Goal: Task Accomplishment & Management: Manage account settings

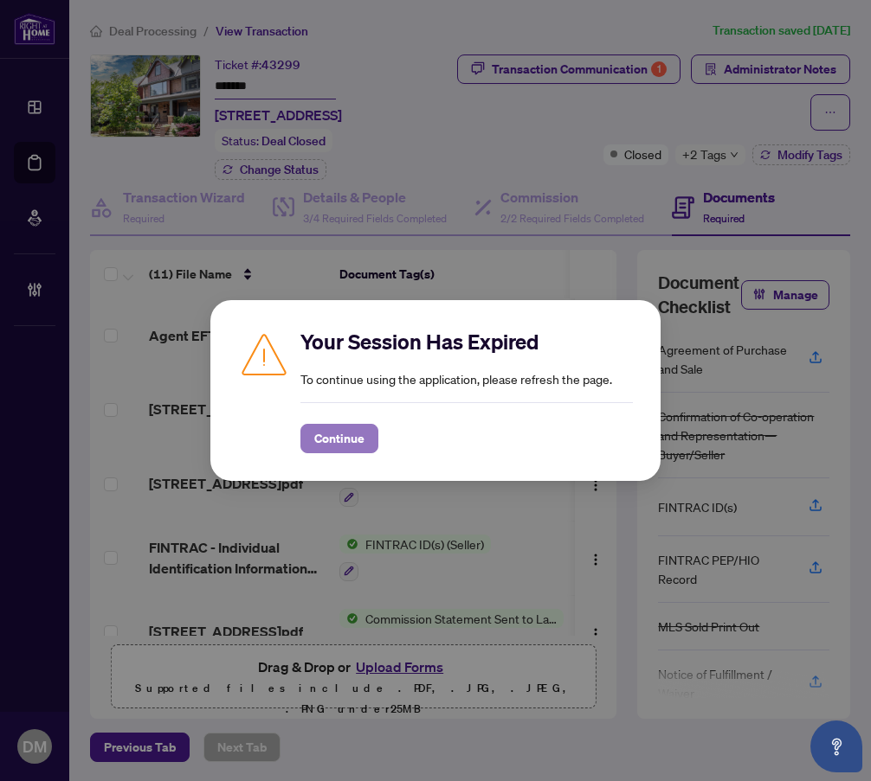
click at [340, 448] on span "Continue" at bounding box center [339, 439] width 50 height 28
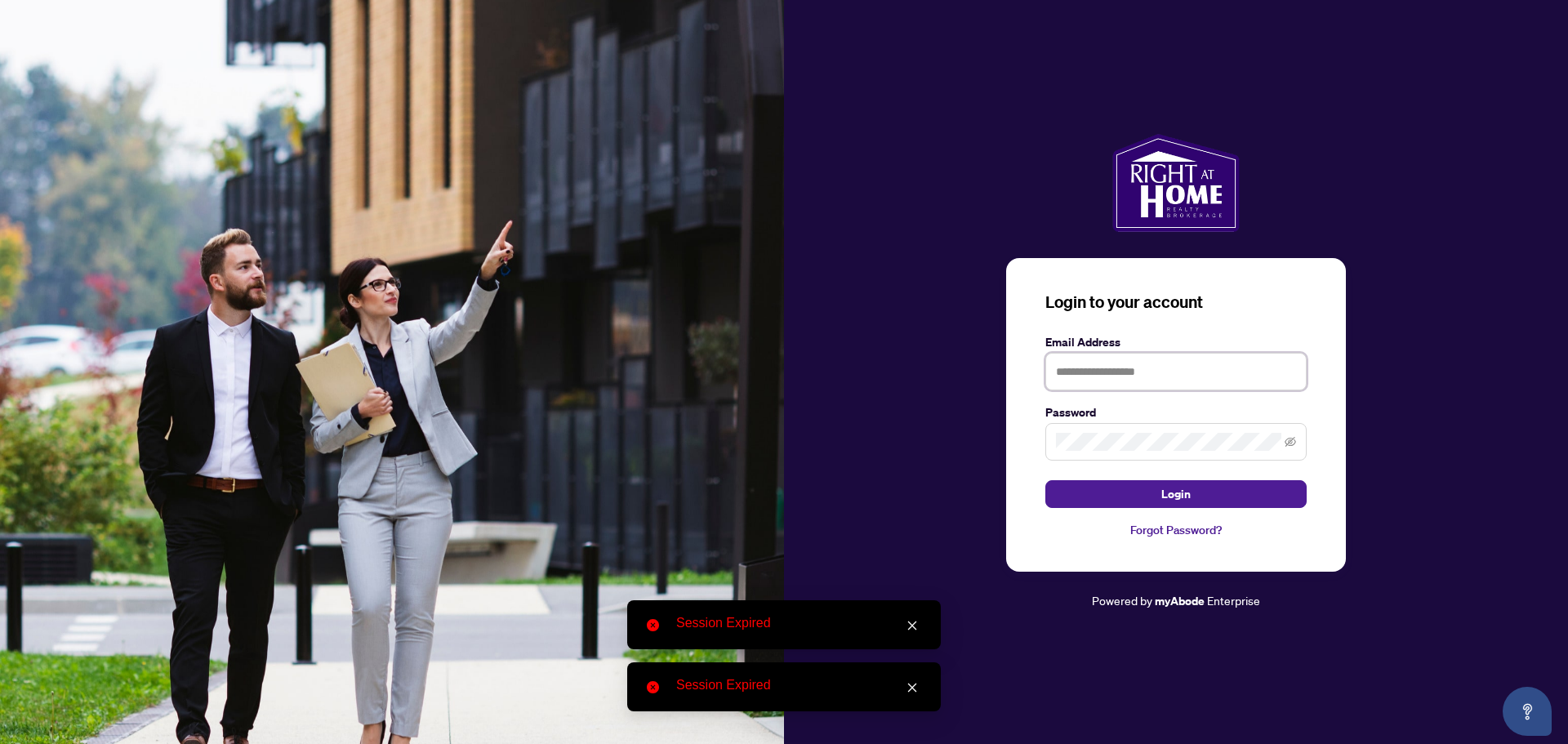
type input "**********"
click at [1138, 475] on form "**********" at bounding box center [1176, 420] width 261 height 175
click at [1143, 487] on button "Login" at bounding box center [1176, 494] width 261 height 27
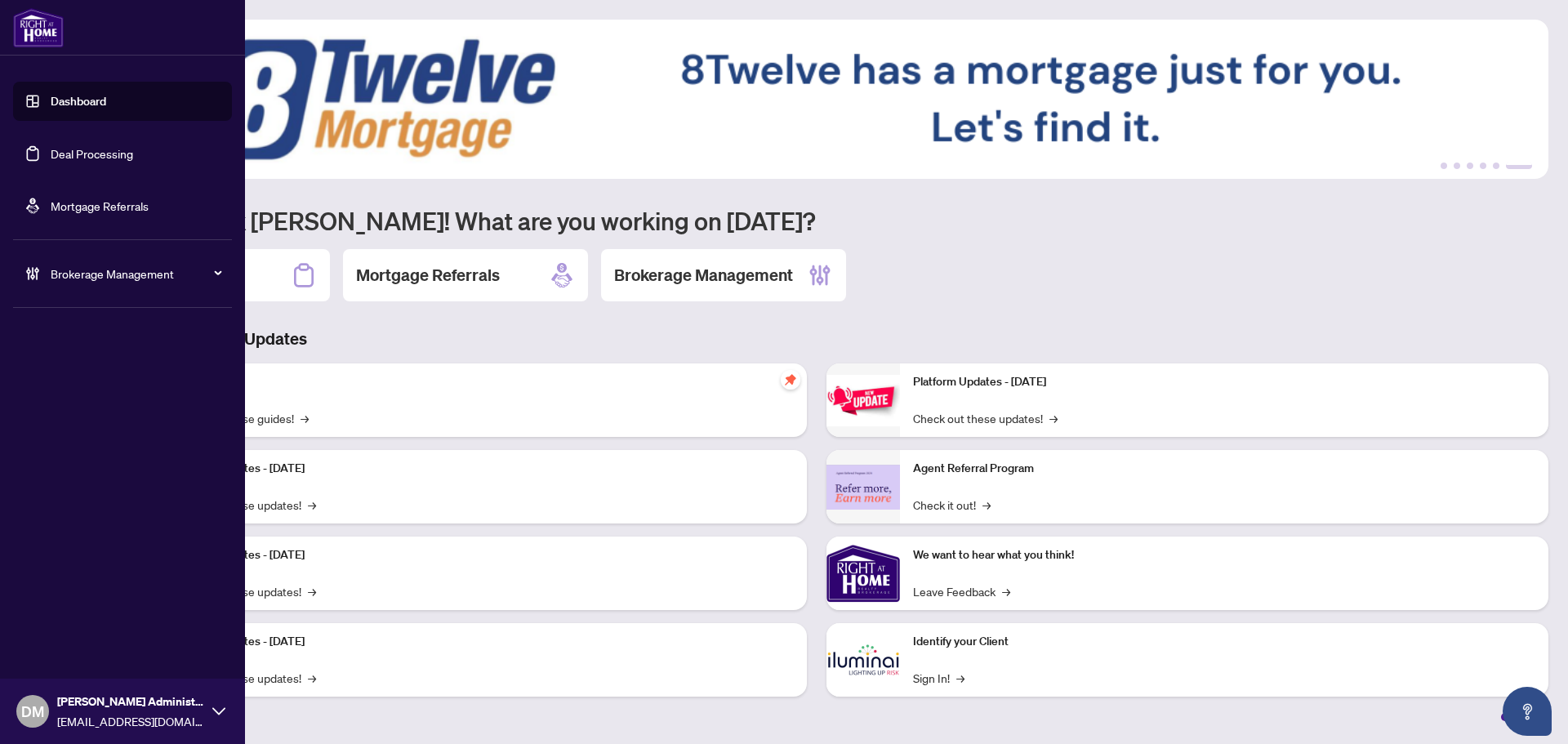
click at [94, 161] on link "Deal Processing" at bounding box center [92, 154] width 82 height 15
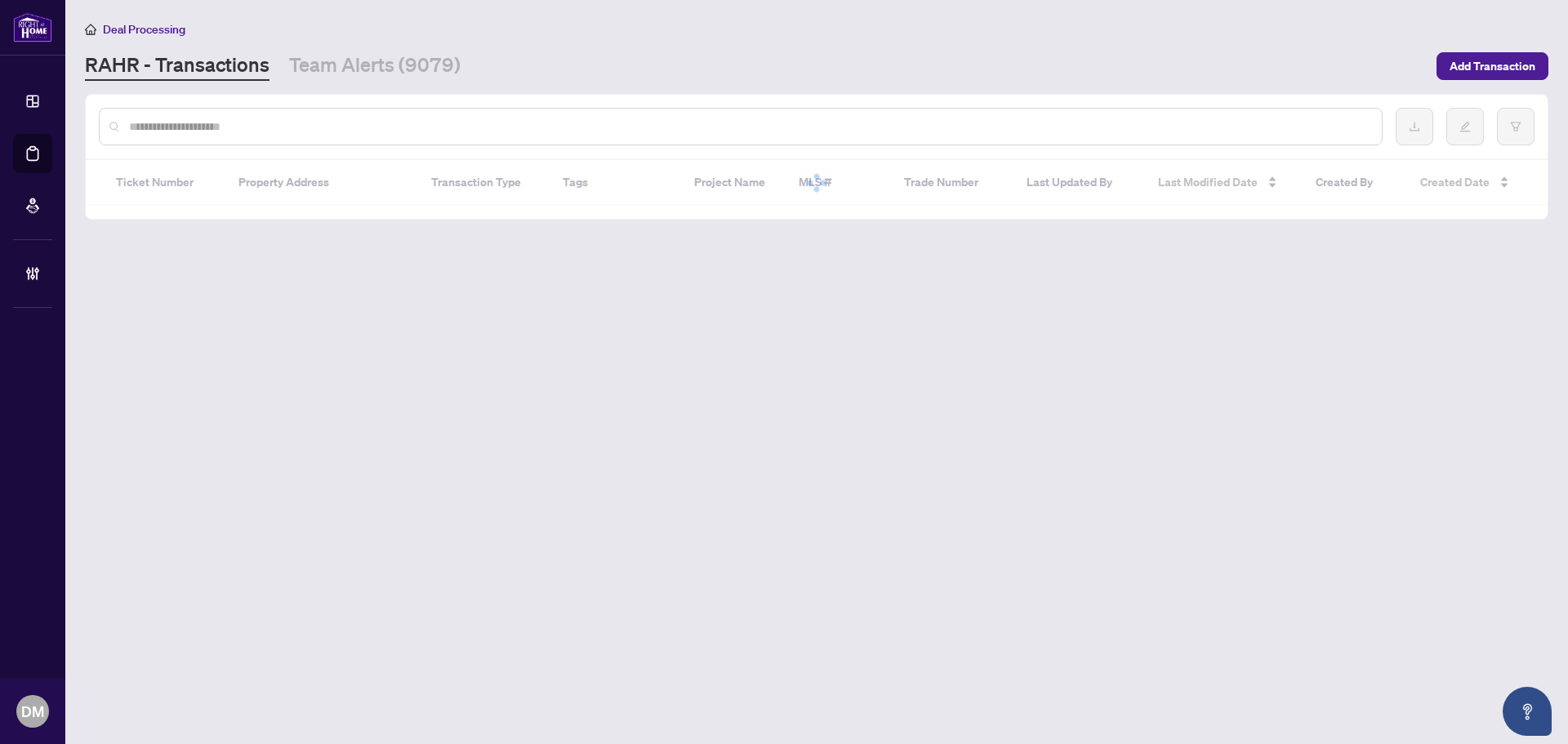
click at [329, 123] on input "text" at bounding box center [750, 127] width 1240 height 18
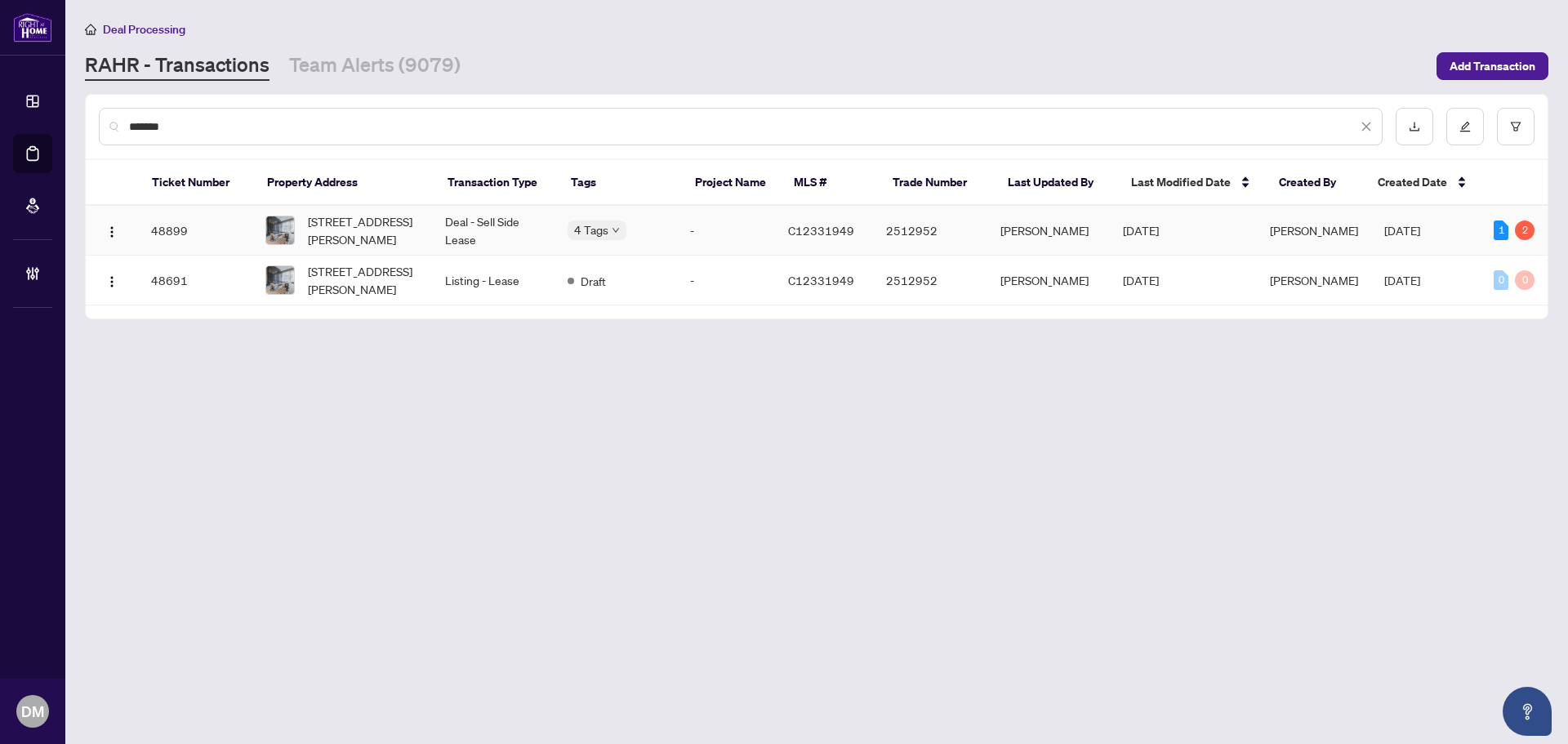
type input "*******"
click at [467, 227] on td "Deal - Sell Side Lease" at bounding box center [494, 230] width 123 height 50
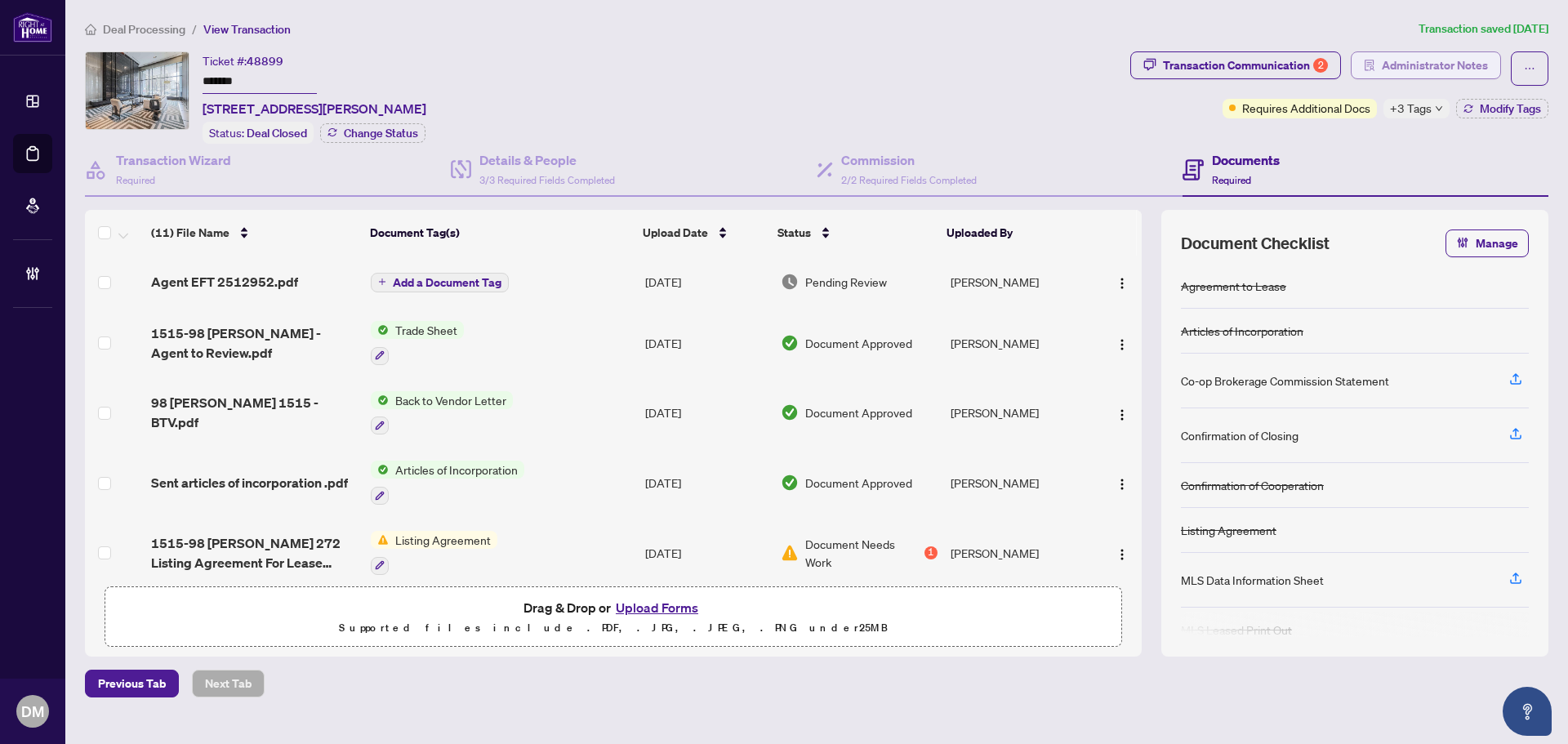
click at [1394, 63] on span "Administrator Notes" at bounding box center [1435, 65] width 106 height 26
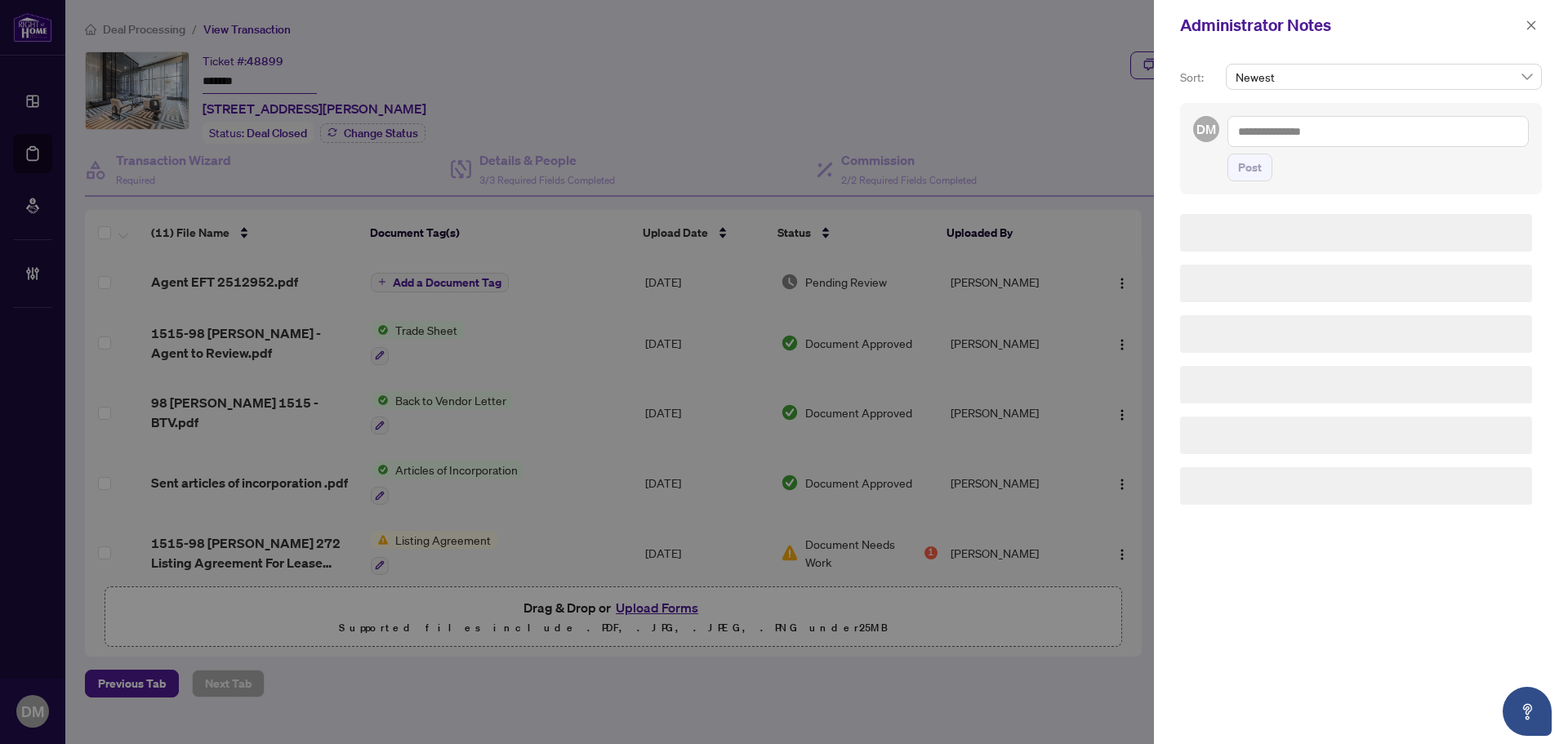
click at [1295, 130] on textarea at bounding box center [1378, 131] width 301 height 31
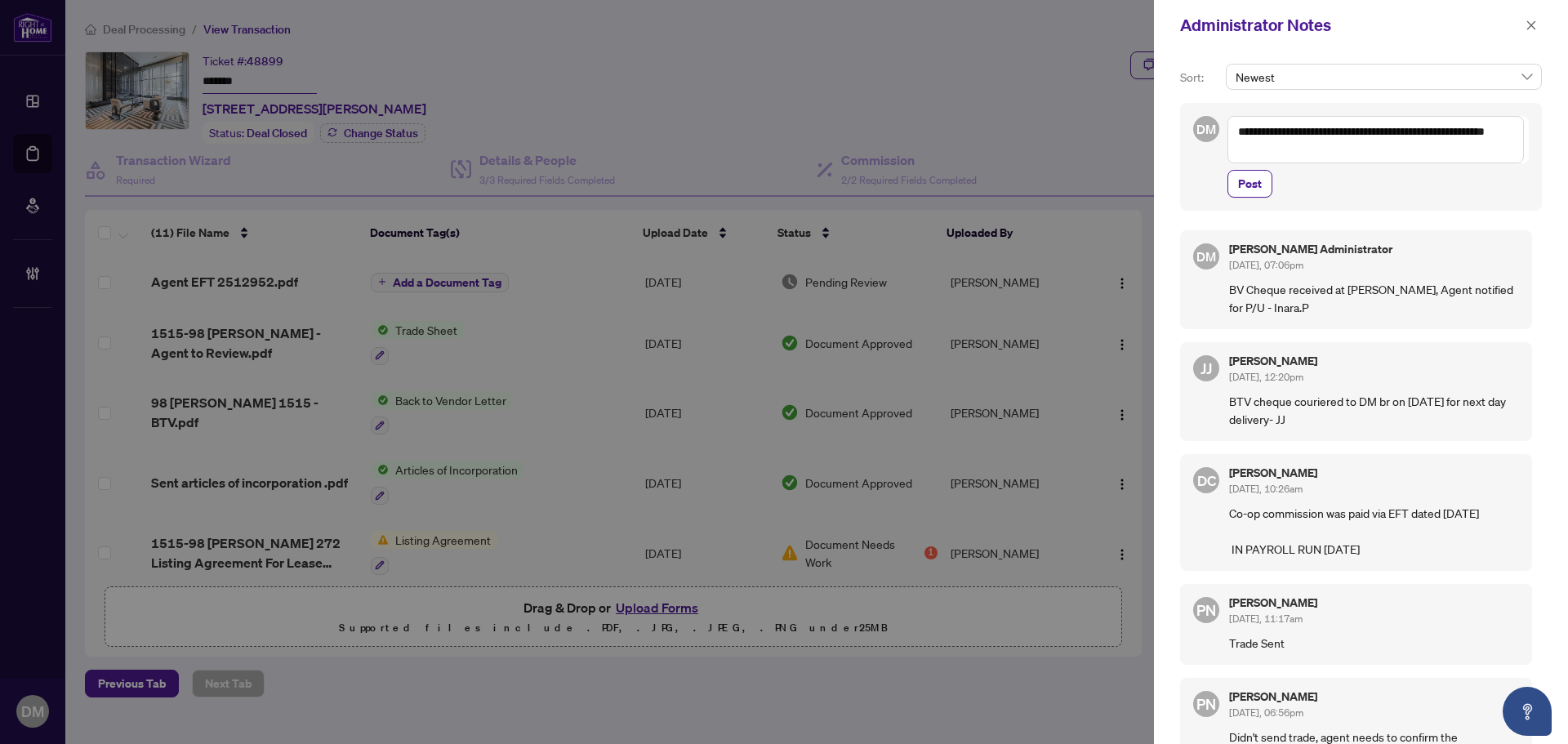
drag, startPoint x: 1292, startPoint y: 148, endPoint x: 1213, endPoint y: 119, distance: 84.2
click at [1213, 119] on div "**********" at bounding box center [1360, 157] width 362 height 108
type textarea "**********"
click at [1377, 201] on div "**********" at bounding box center [1360, 157] width 362 height 108
click at [1256, 181] on span "Post" at bounding box center [1250, 184] width 24 height 26
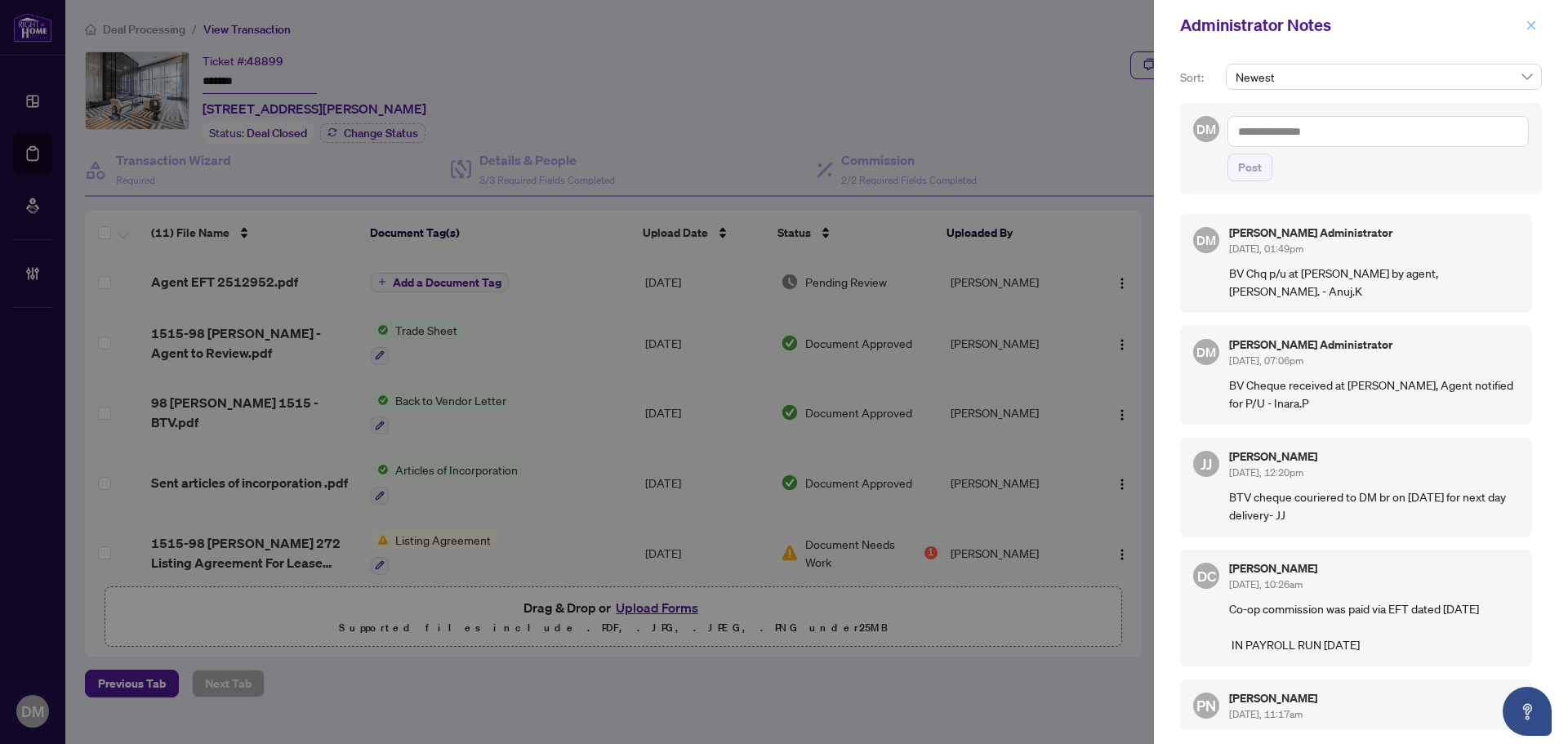
click at [1527, 23] on icon "close" at bounding box center [1531, 25] width 11 height 11
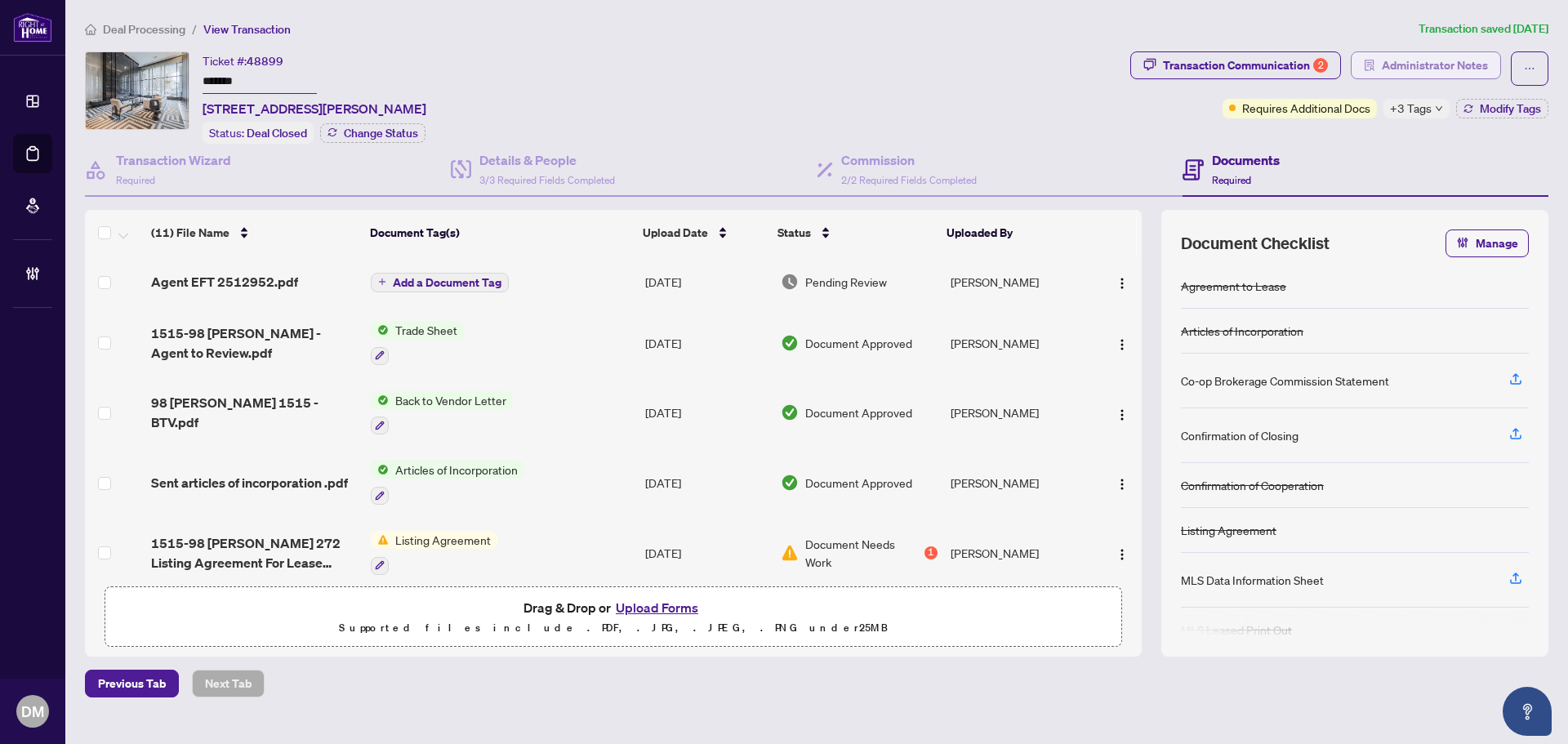
click at [1401, 65] on span "Administrator Notes" at bounding box center [1435, 65] width 106 height 26
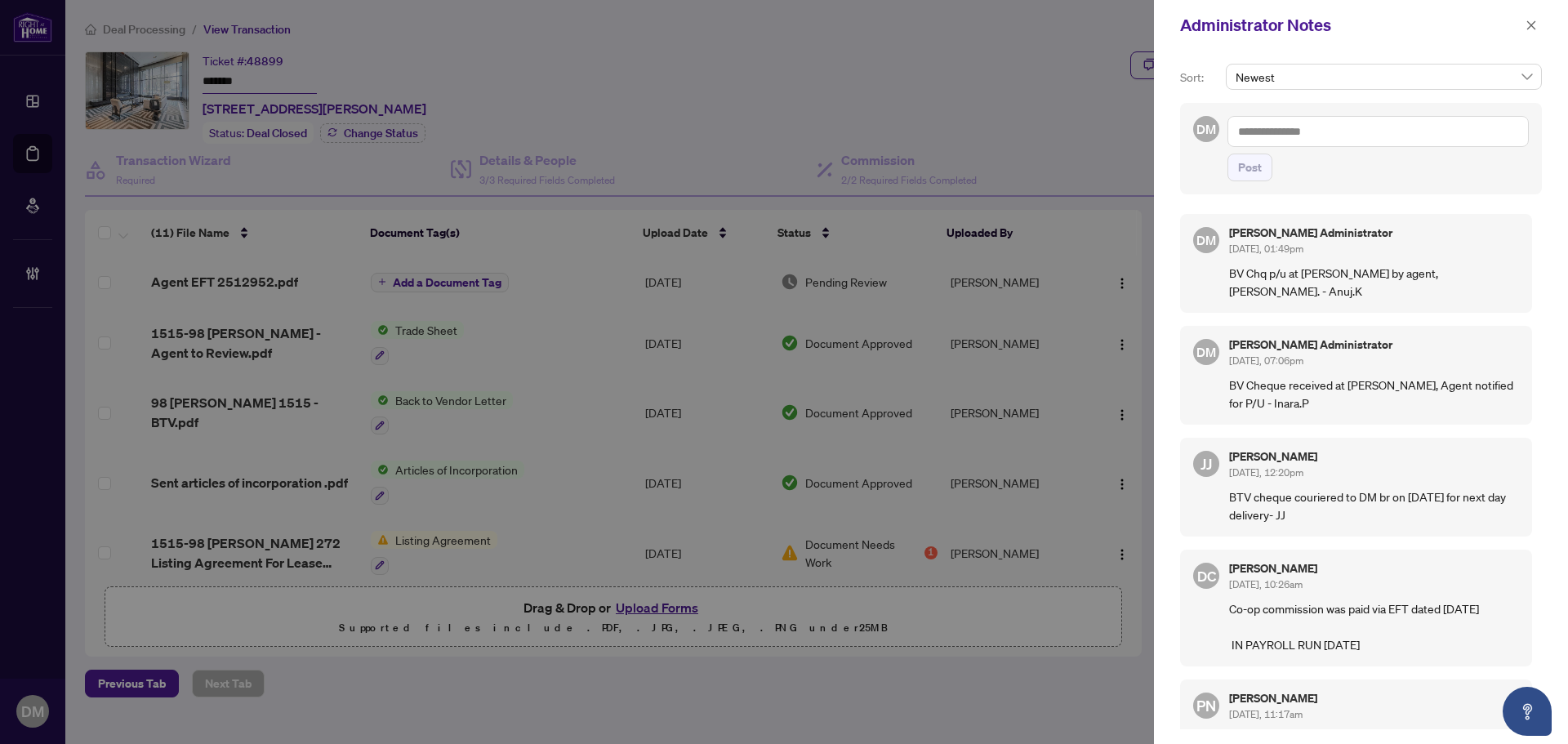
click at [347, 109] on div at bounding box center [784, 372] width 1568 height 744
click at [1540, 27] on button "button" at bounding box center [1531, 25] width 21 height 20
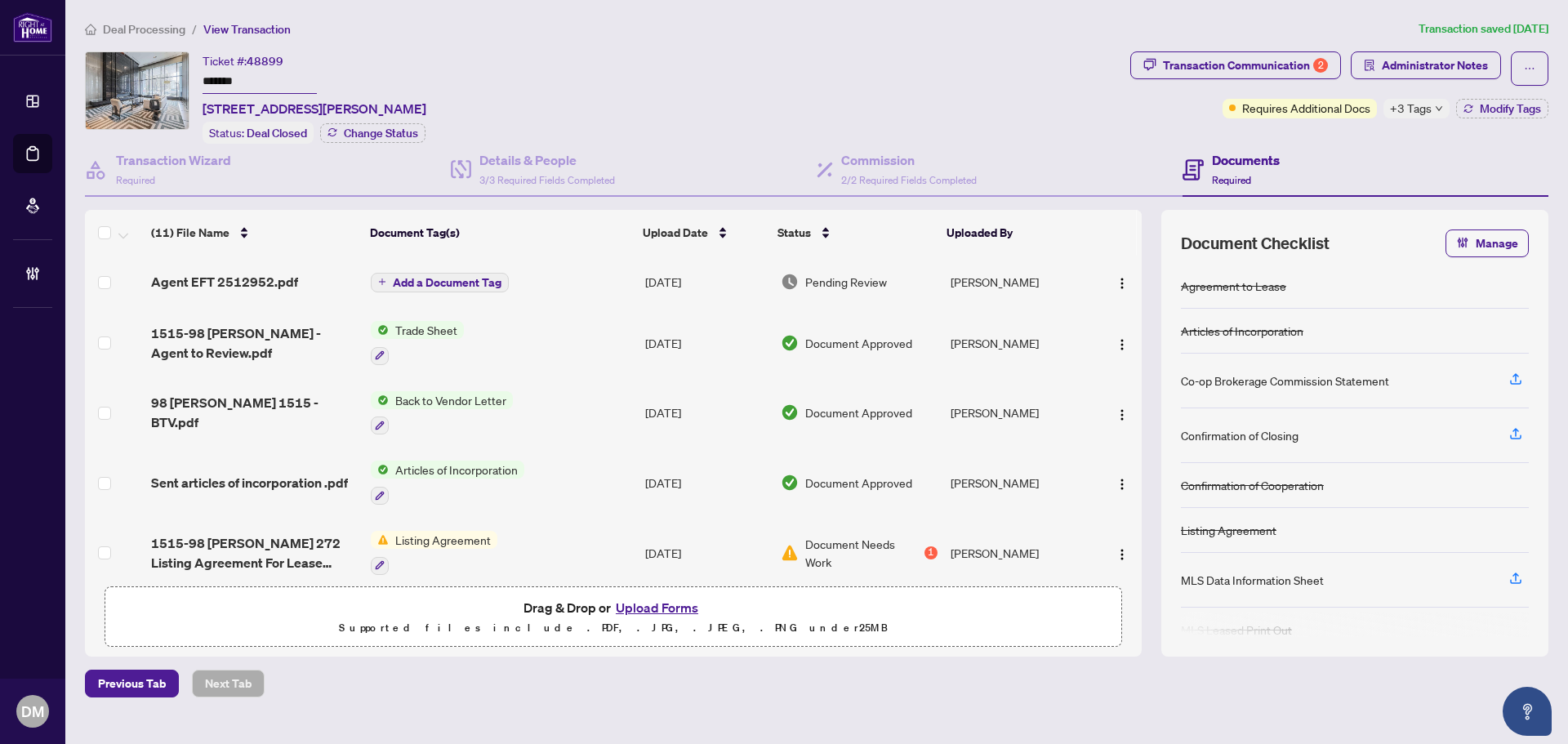
click at [166, 25] on span "Deal Processing" at bounding box center [143, 29] width 82 height 15
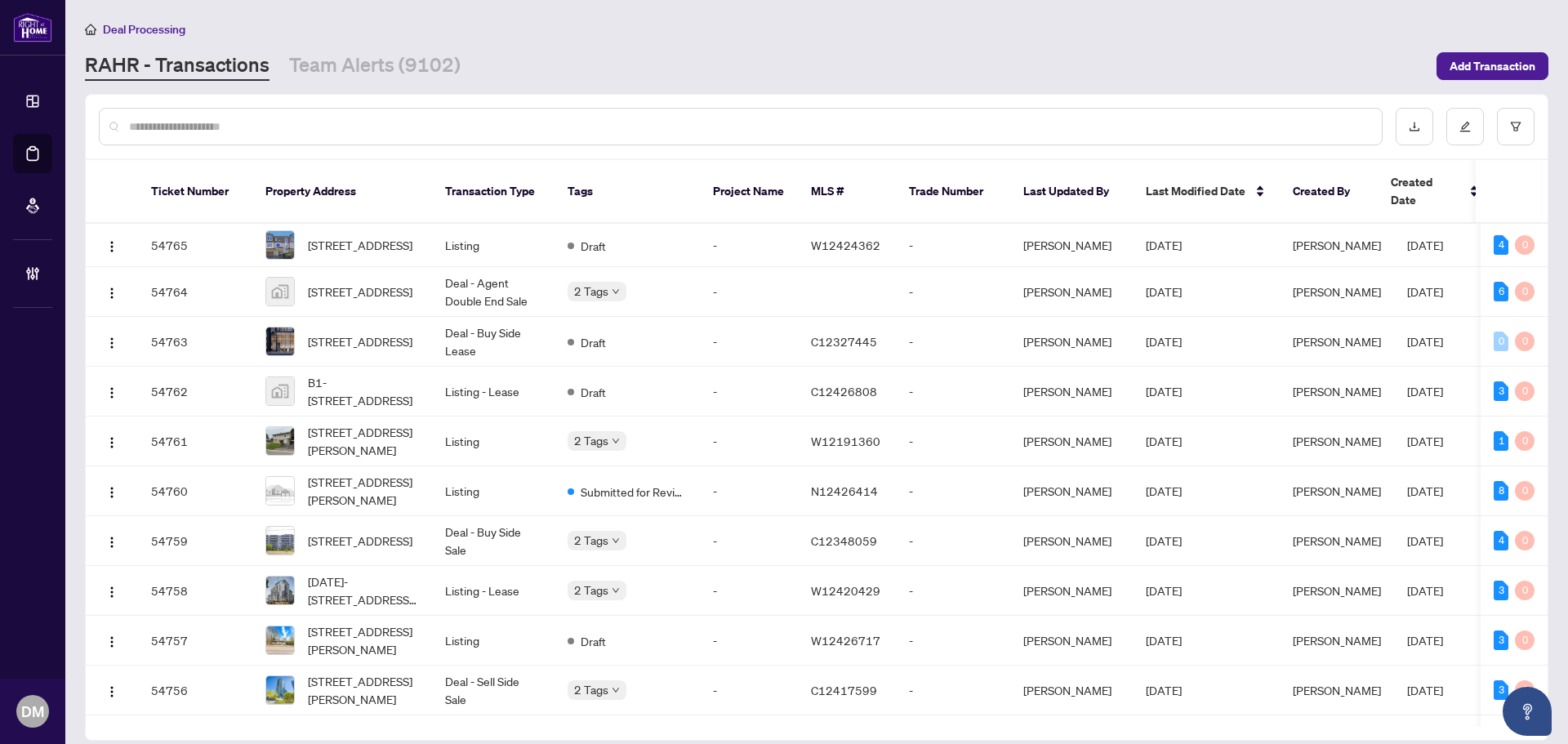
drag, startPoint x: 364, startPoint y: 121, endPoint x: 367, endPoint y: 112, distance: 9.5
click at [365, 121] on input "text" at bounding box center [750, 127] width 1240 height 18
click at [374, 65] on link "Team Alerts (9102)" at bounding box center [375, 66] width 172 height 29
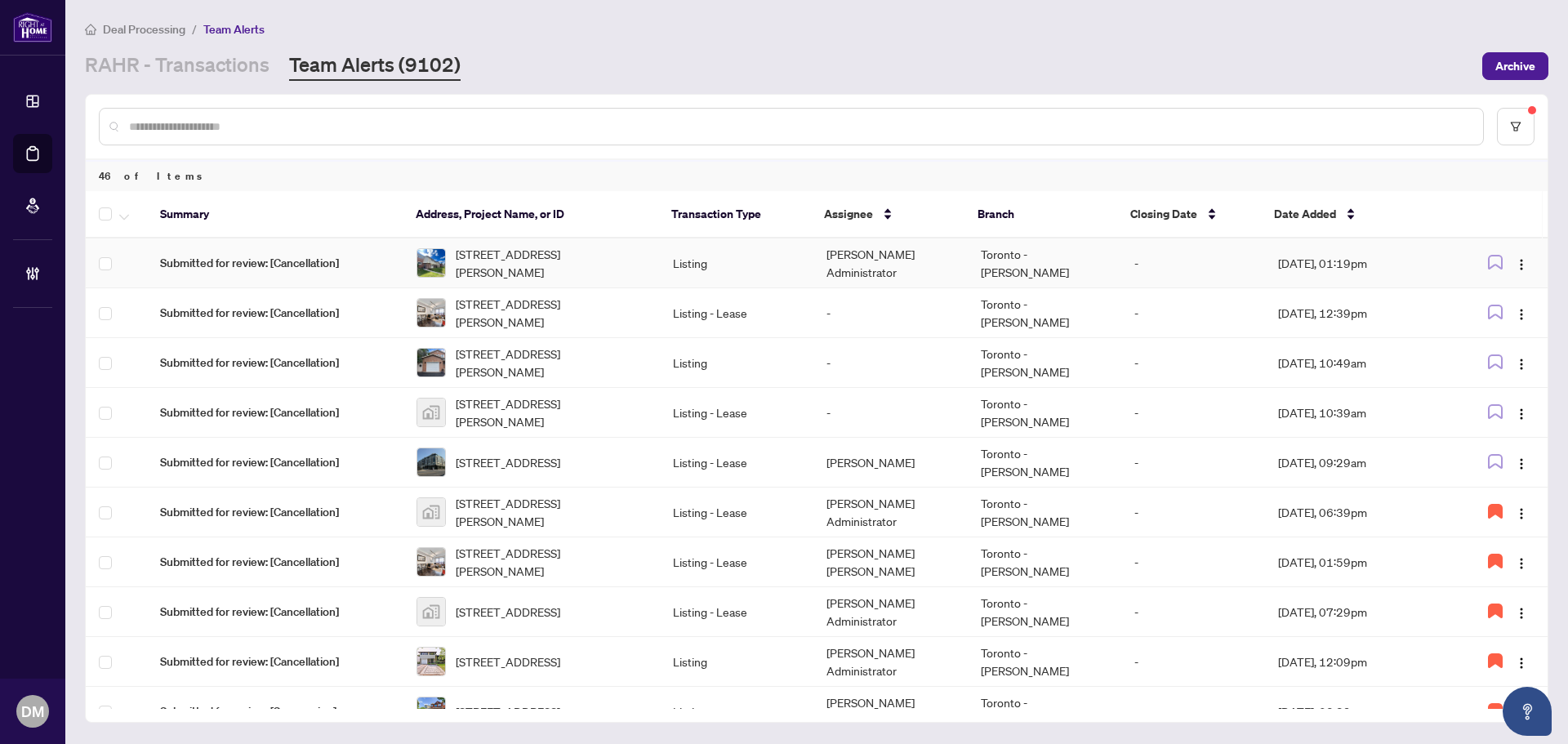
click at [819, 272] on td "[PERSON_NAME] Administrator" at bounding box center [890, 263] width 154 height 50
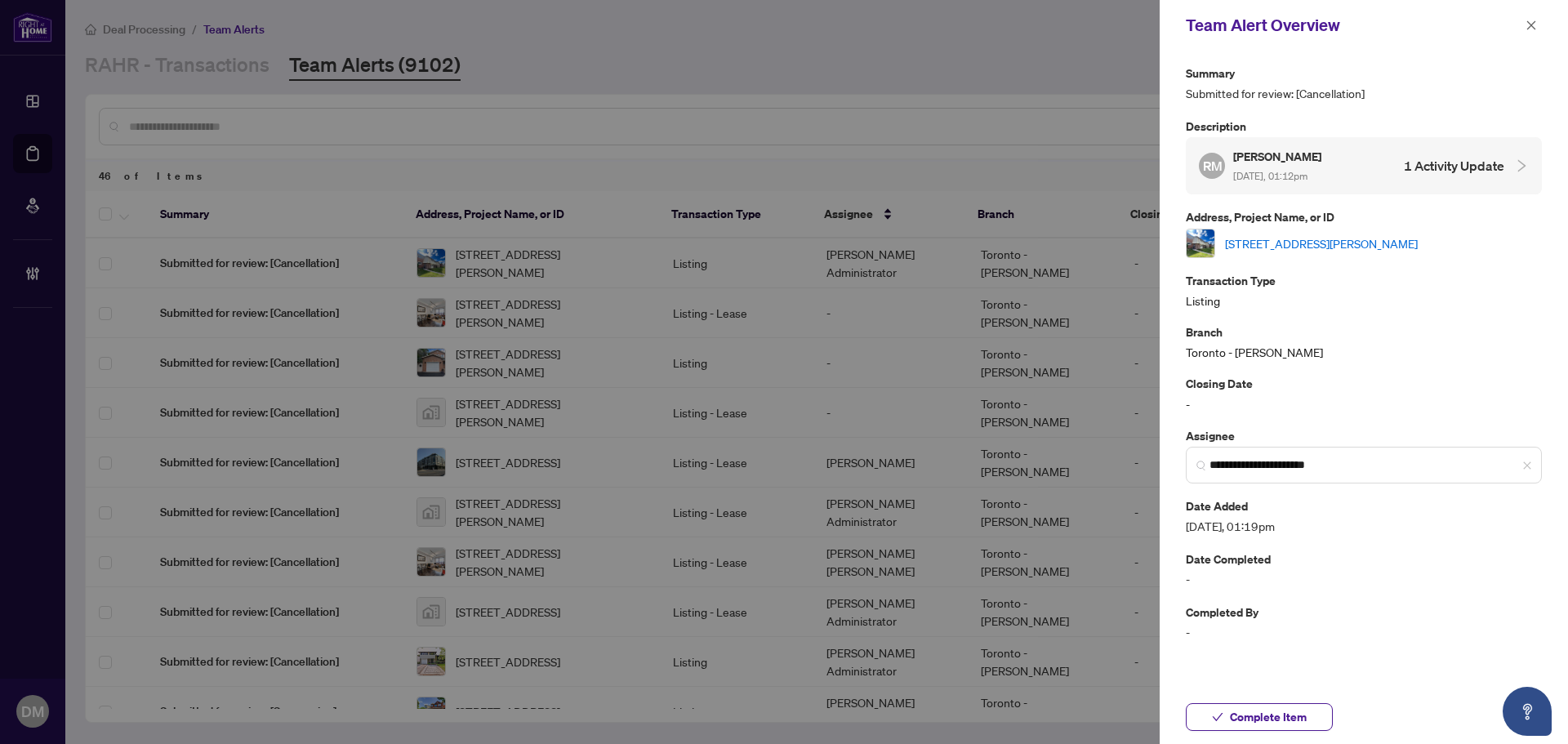
click at [1332, 240] on link "32-160 Jansen Ave, Kitchener, Ontario N2A 2L7, Canada" at bounding box center [1322, 243] width 193 height 18
click at [1526, 25] on button "button" at bounding box center [1531, 25] width 21 height 20
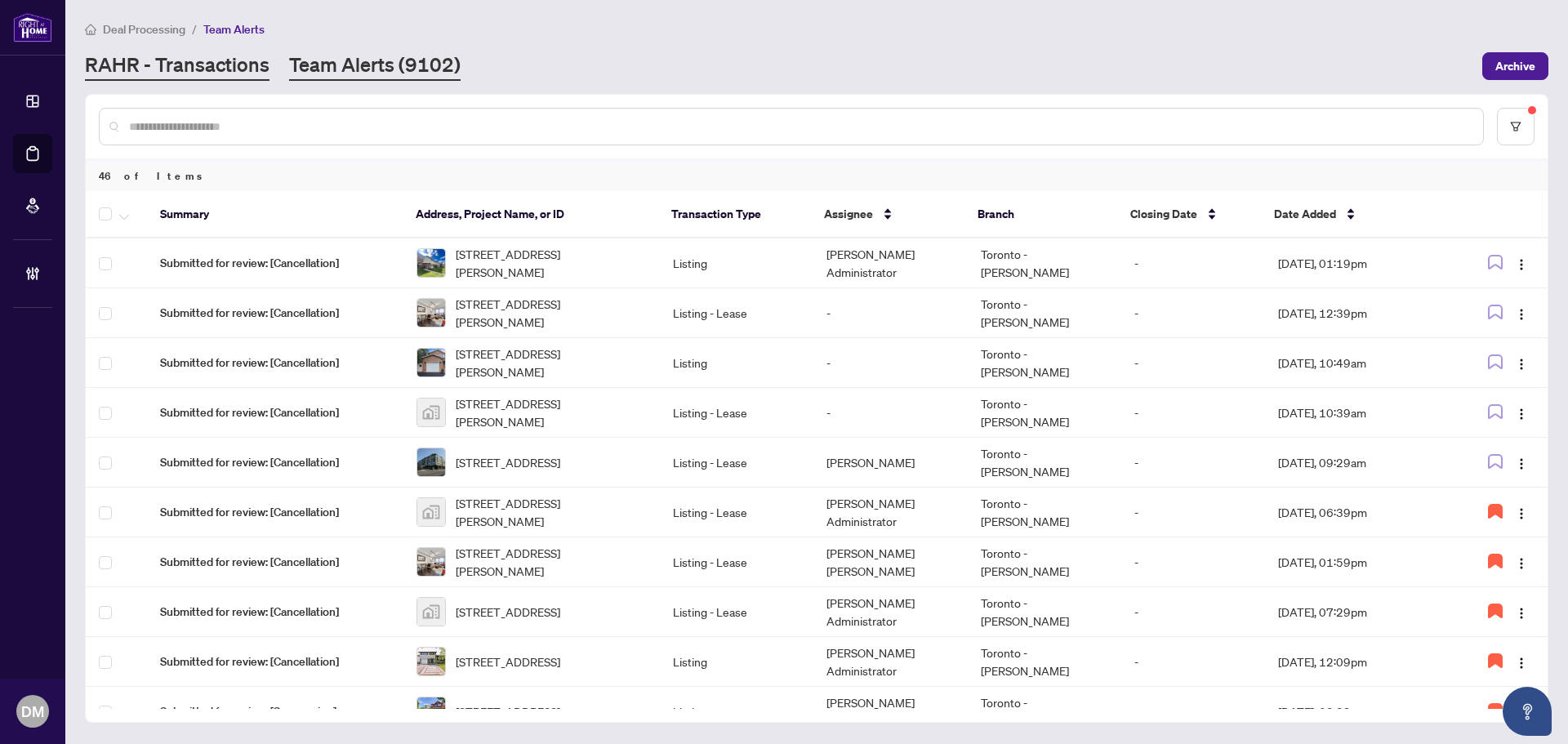
click at [197, 58] on link "RAHR - Transactions" at bounding box center [177, 66] width 185 height 29
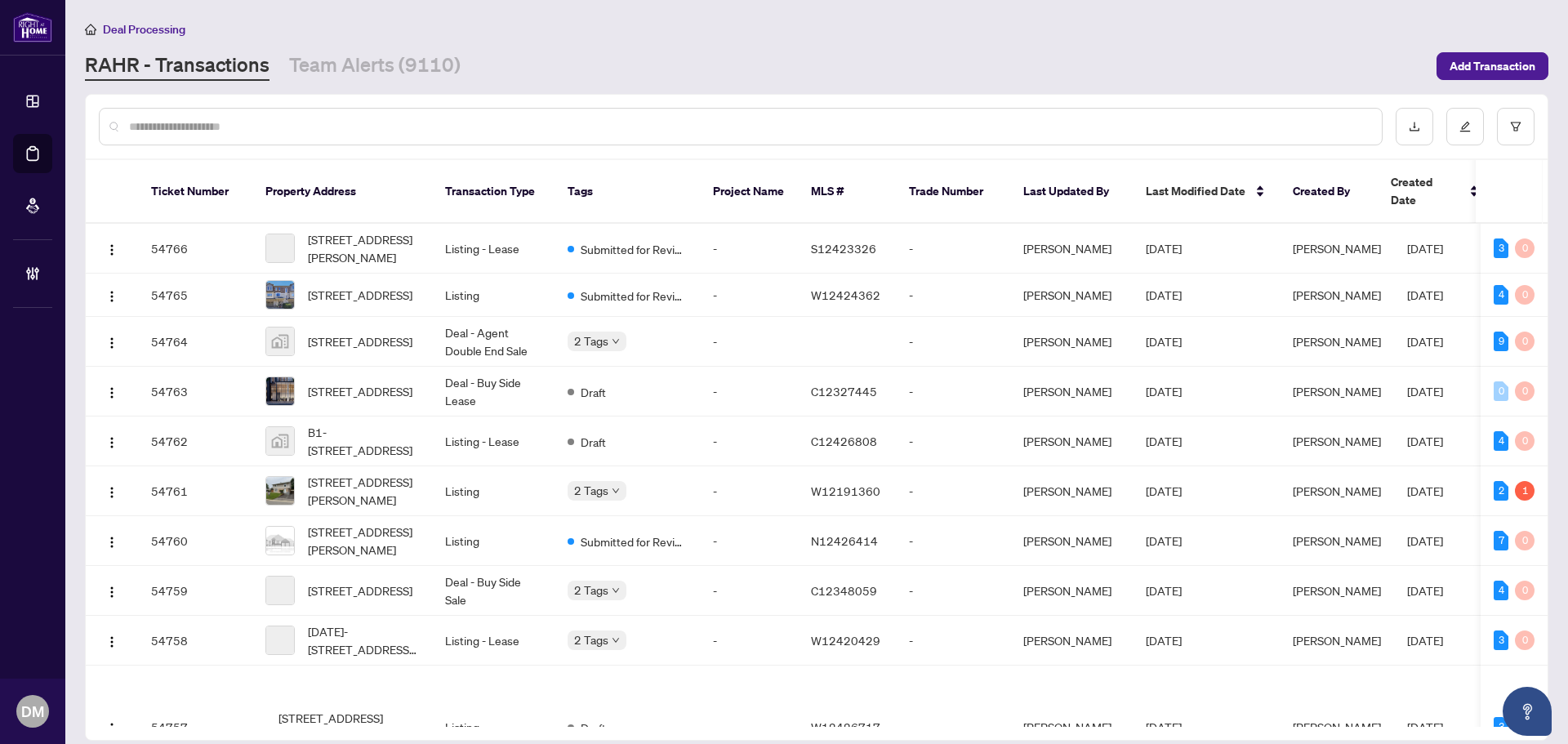
click at [534, 137] on div at bounding box center [741, 127] width 1284 height 38
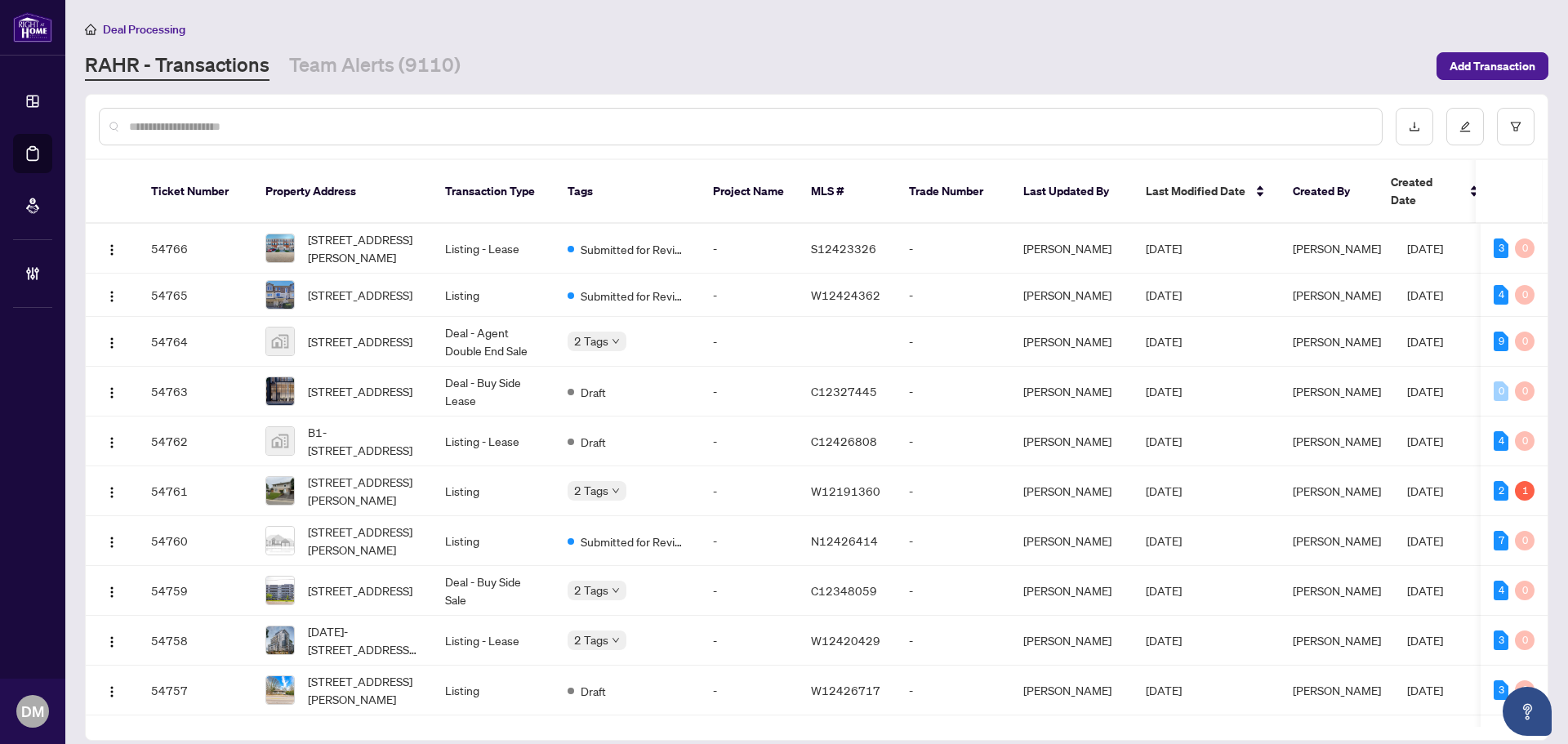
click at [537, 126] on input "text" at bounding box center [750, 127] width 1240 height 18
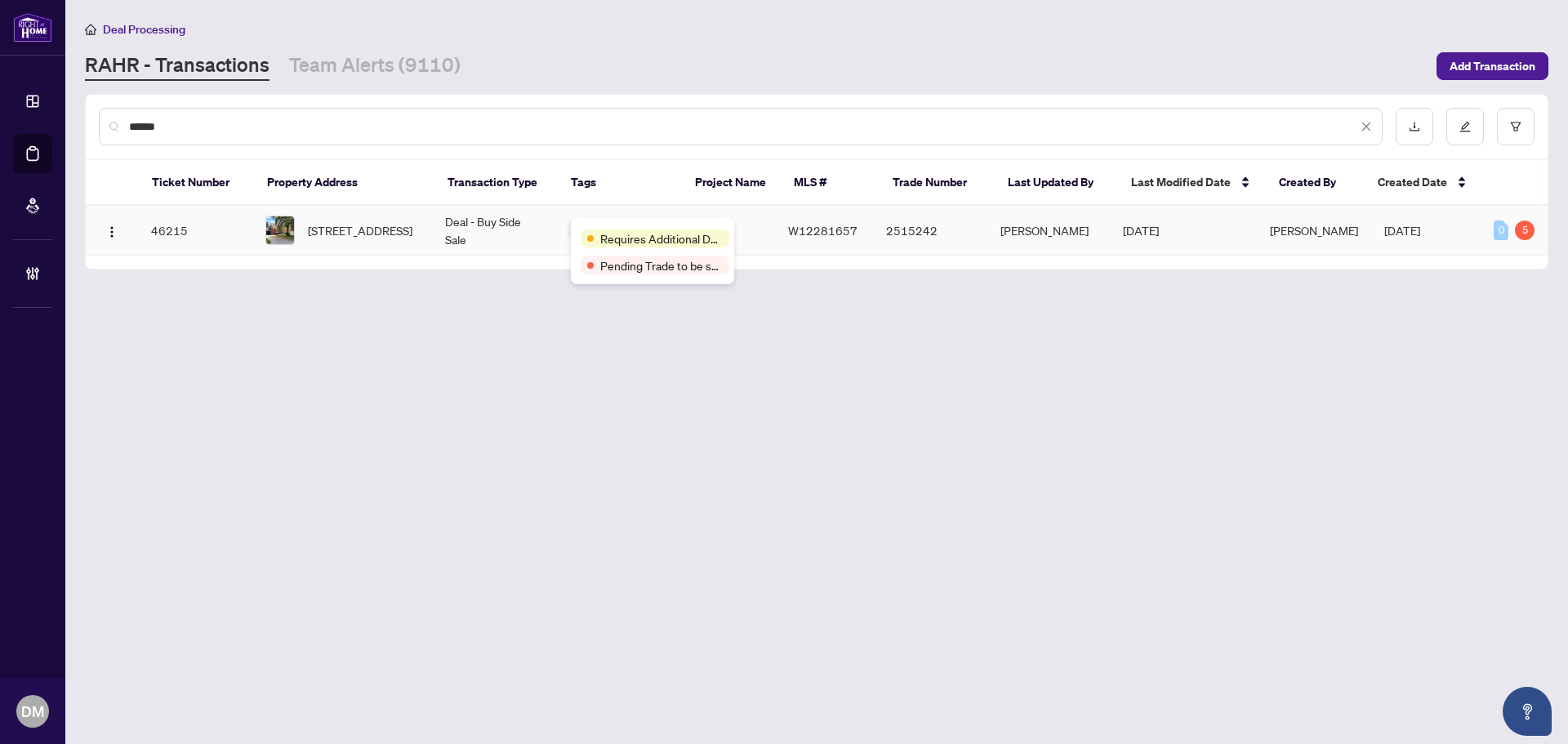
type input "******"
click at [488, 224] on td "Deal - Buy Side Sale" at bounding box center [494, 230] width 123 height 50
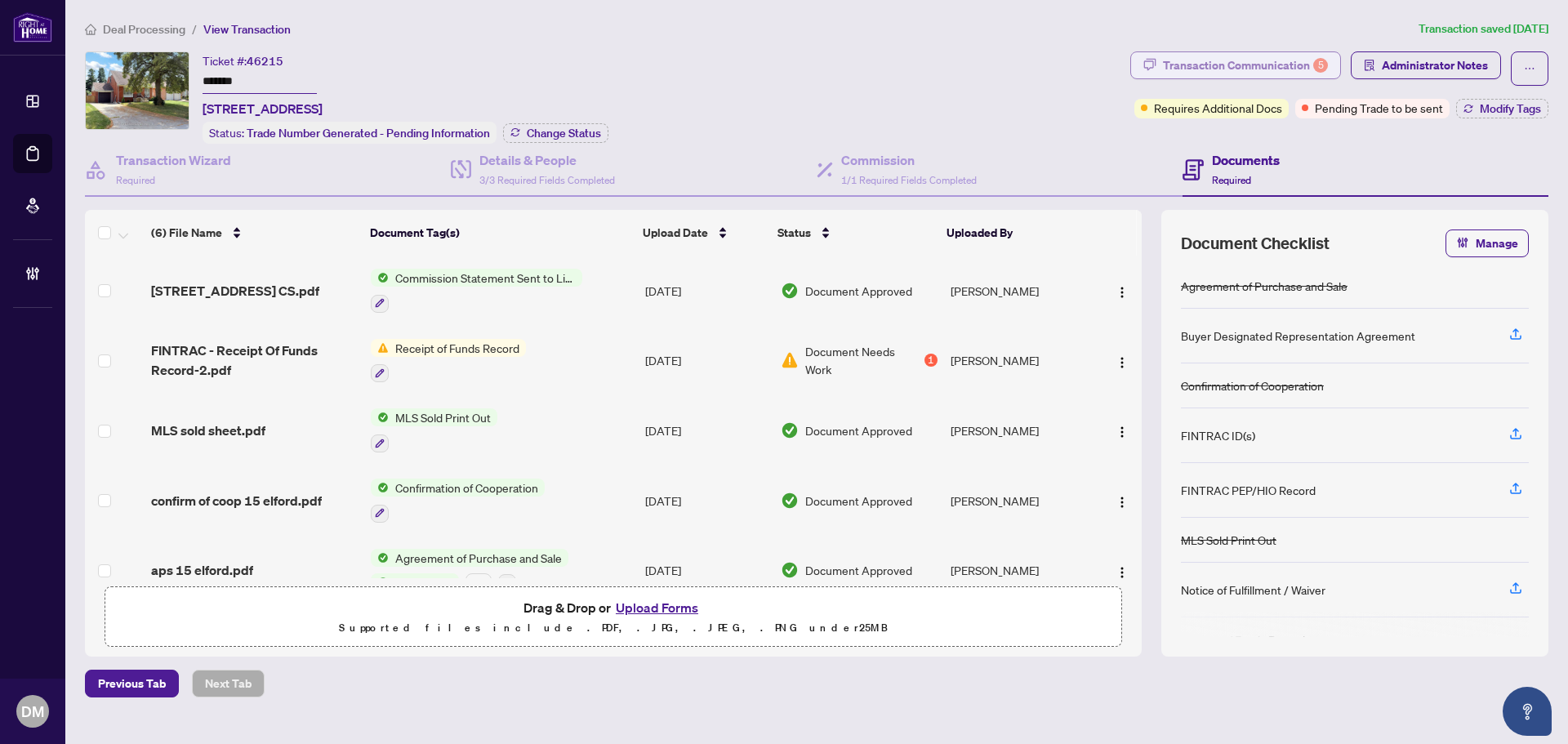
click at [1216, 56] on div "Transaction Communication 5" at bounding box center [1245, 65] width 165 height 26
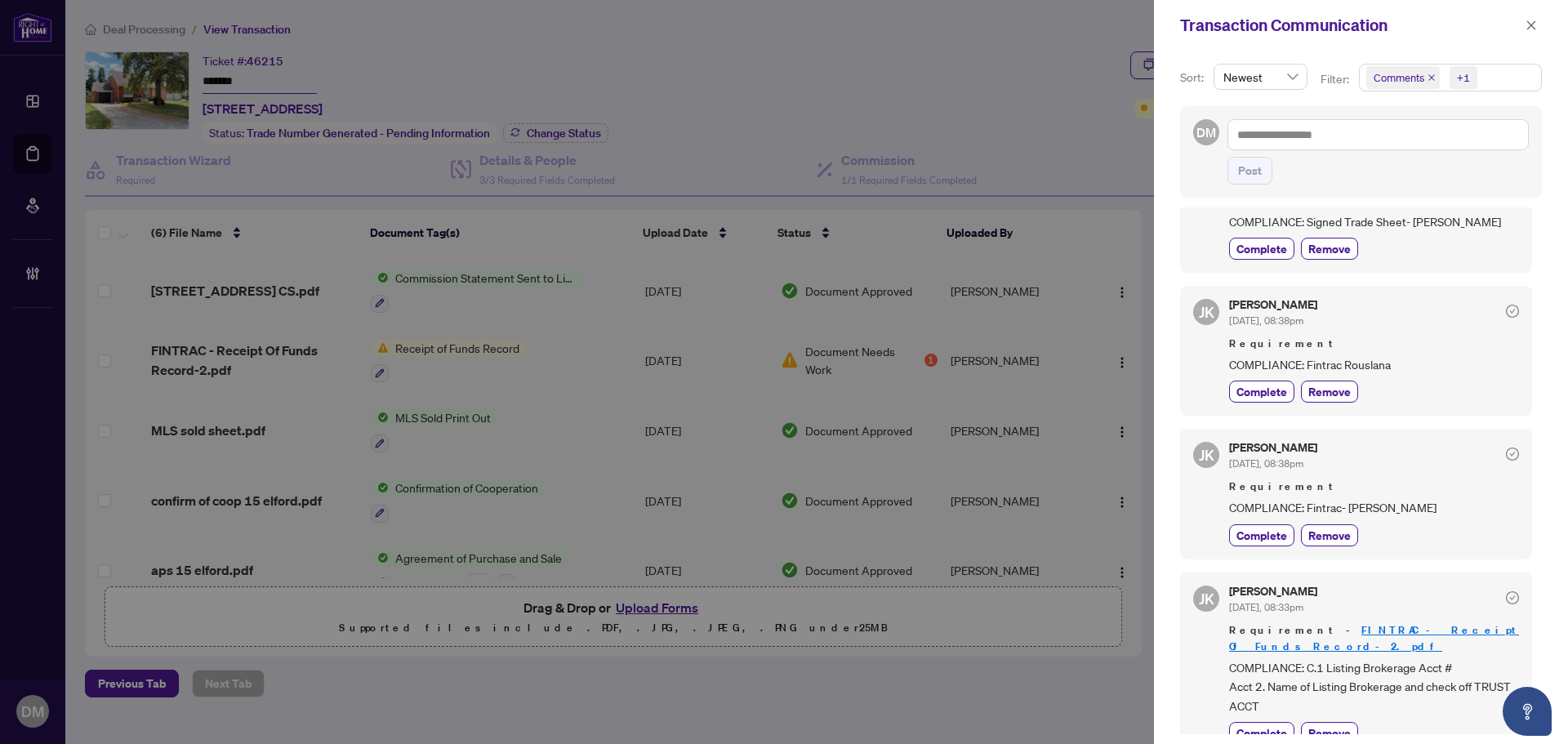
scroll to position [482, 0]
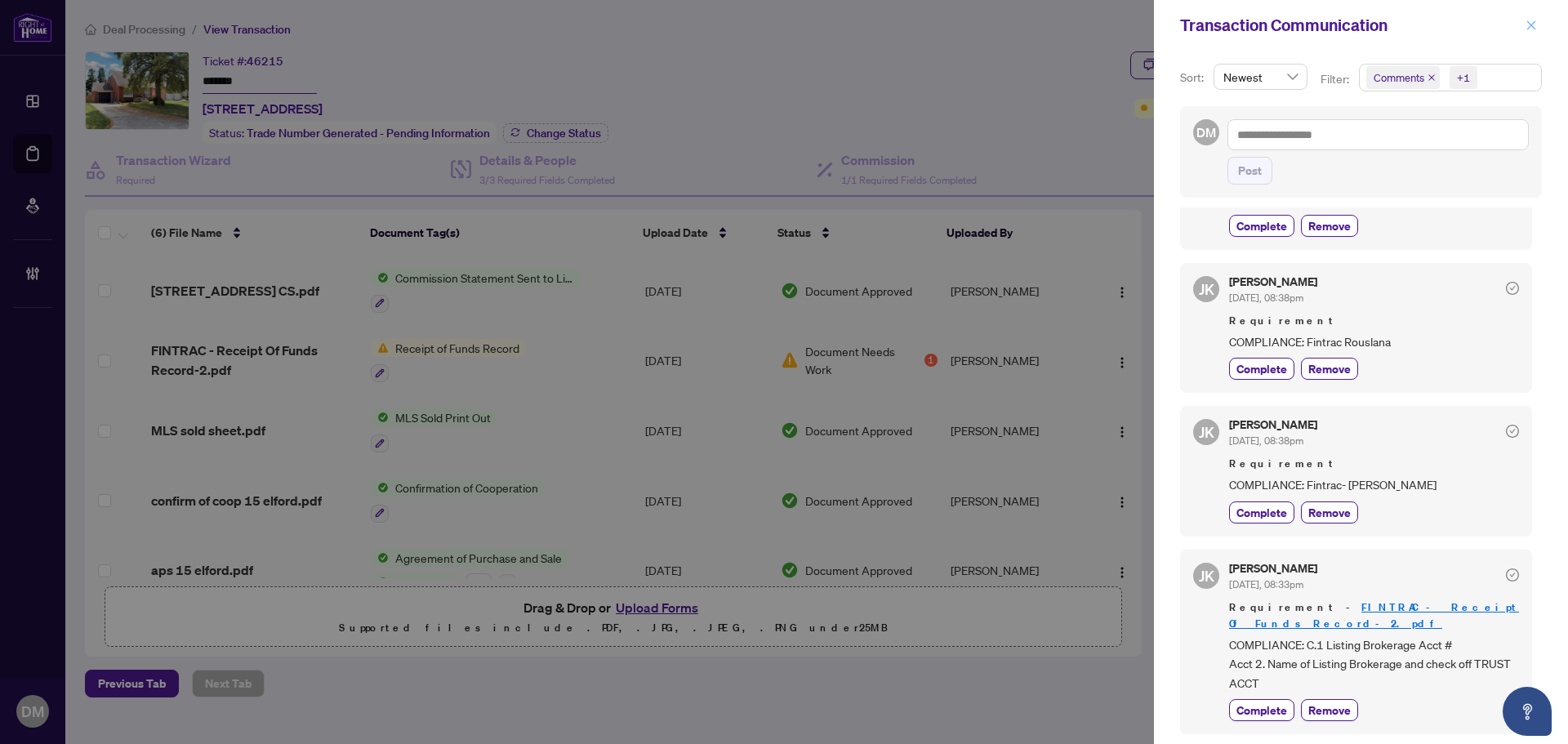
click at [1526, 27] on icon "close" at bounding box center [1531, 25] width 11 height 11
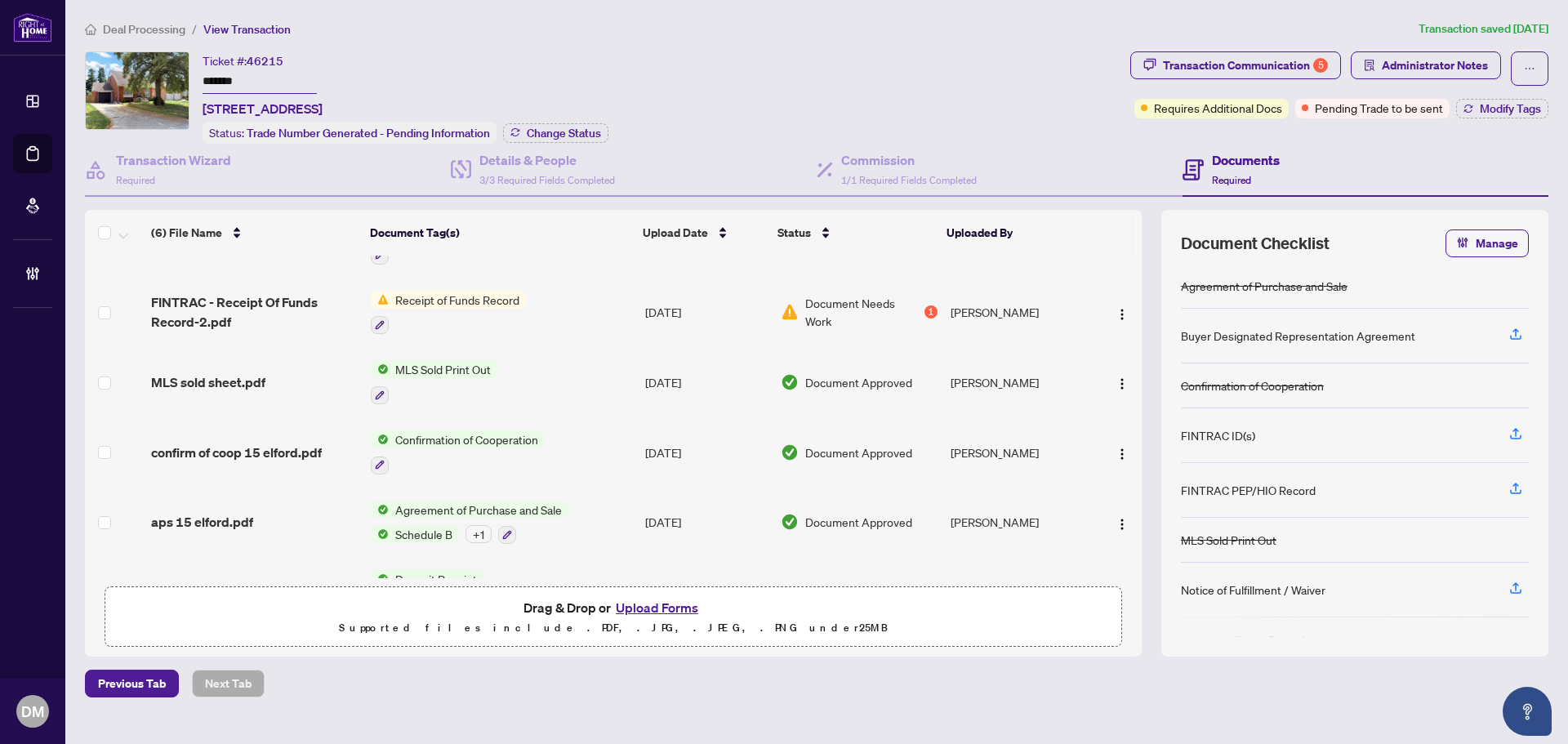
scroll to position [0, 0]
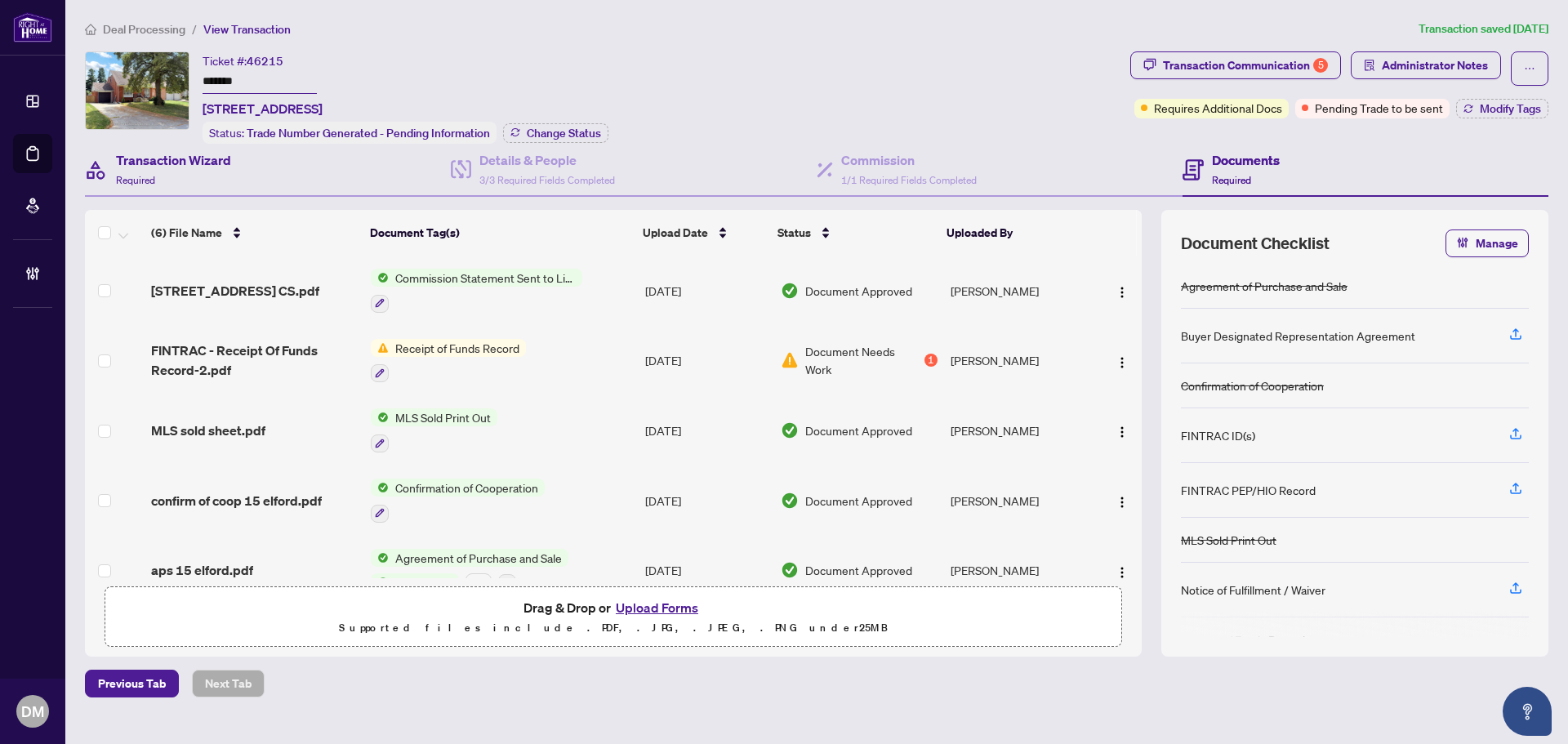
click at [245, 173] on div "Transaction Wizard Required" at bounding box center [268, 170] width 366 height 53
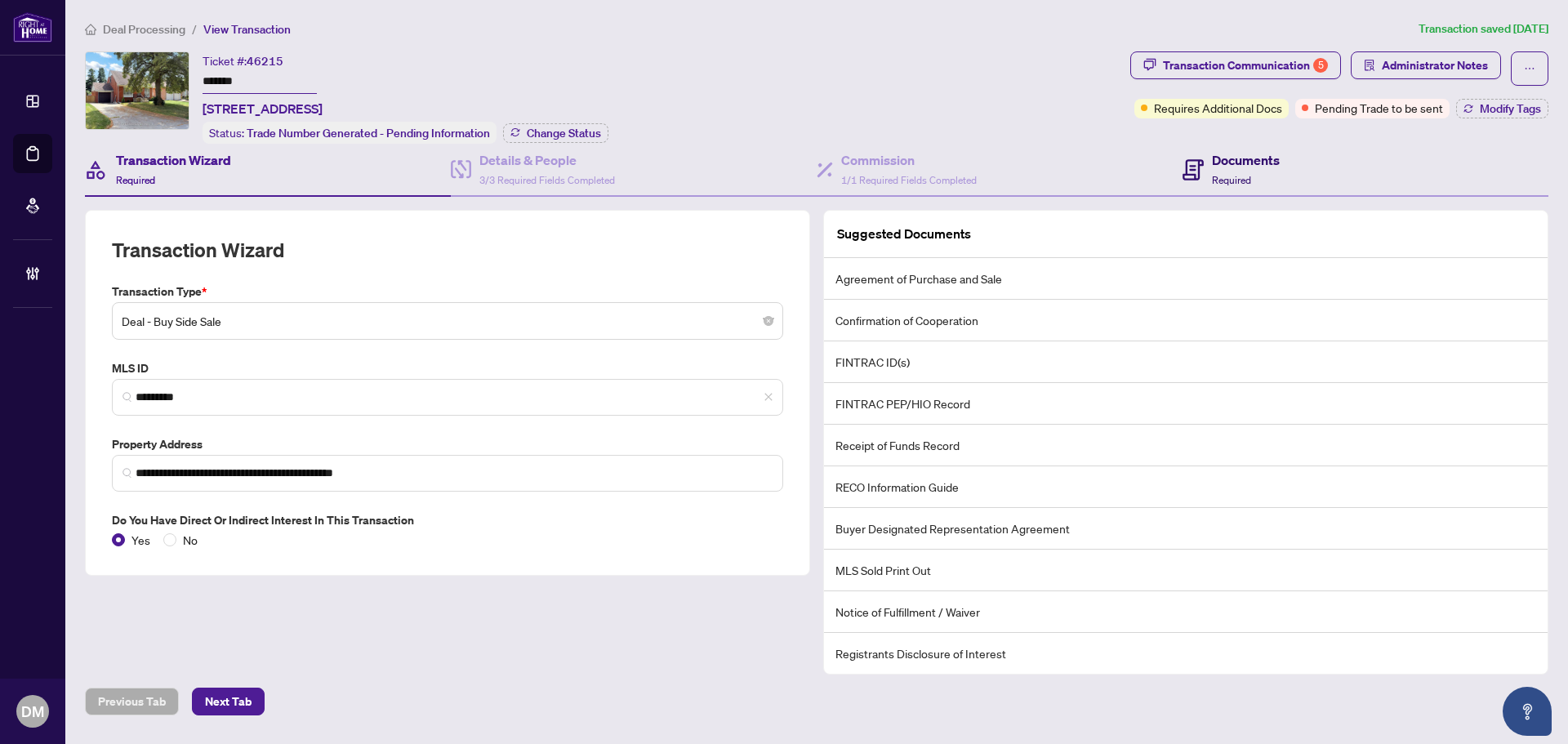
click at [1259, 155] on h4 "Documents" at bounding box center [1246, 160] width 68 height 20
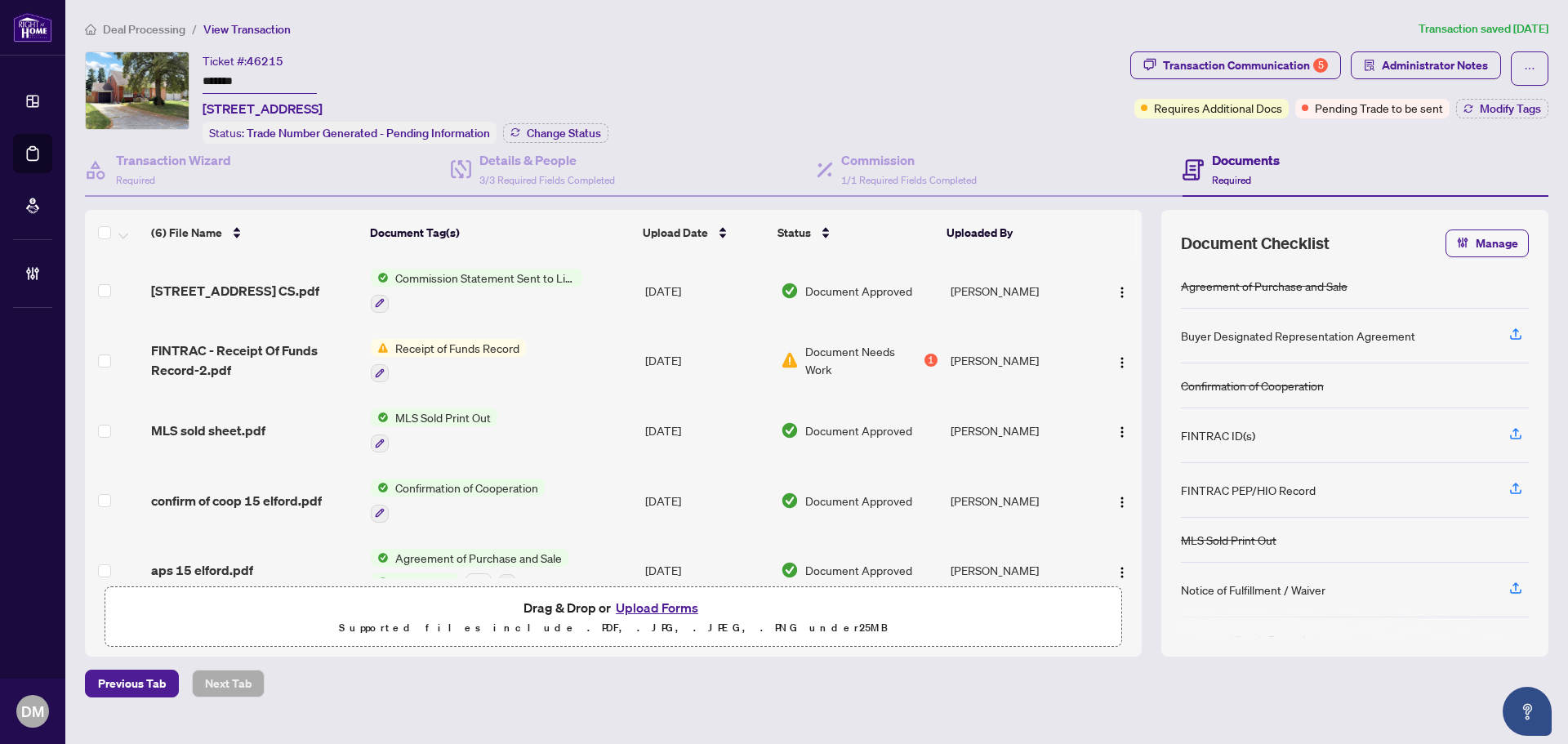
click at [663, 365] on td "Aug/06/2025" at bounding box center [707, 361] width 136 height 70
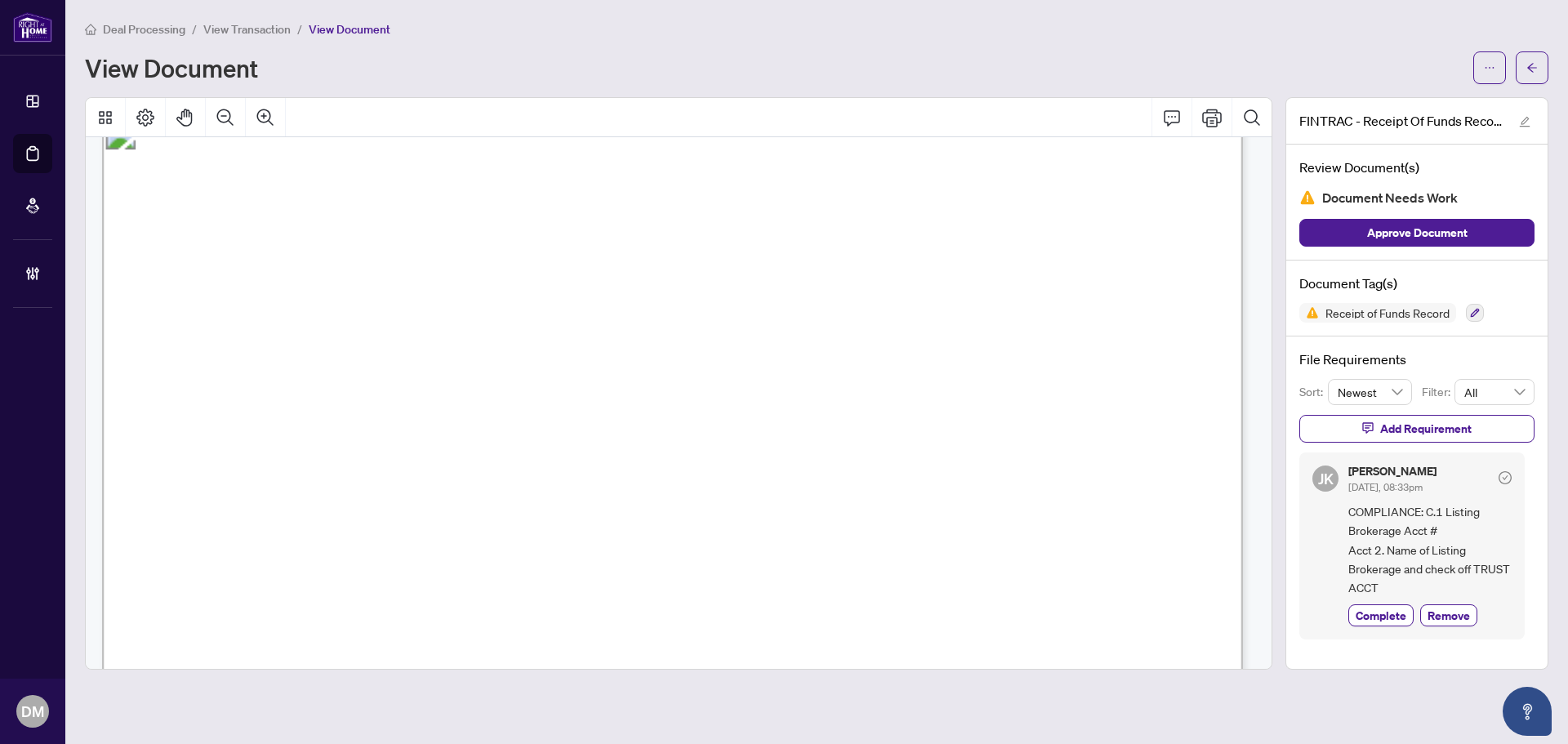
scroll to position [1634, 0]
click at [1519, 58] on button "button" at bounding box center [1532, 68] width 33 height 33
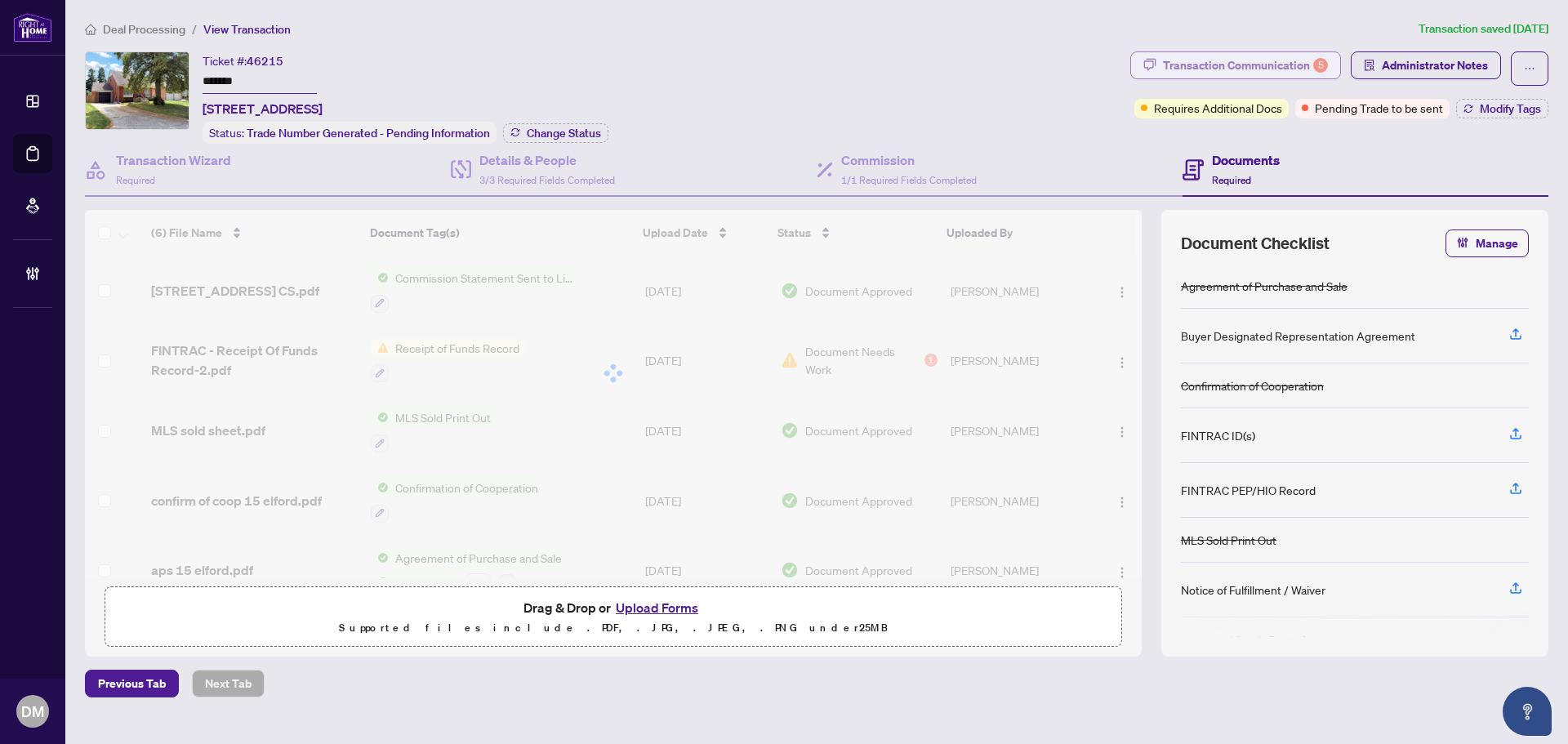
click at [1276, 68] on div "Transaction Communication 5" at bounding box center [1245, 65] width 165 height 26
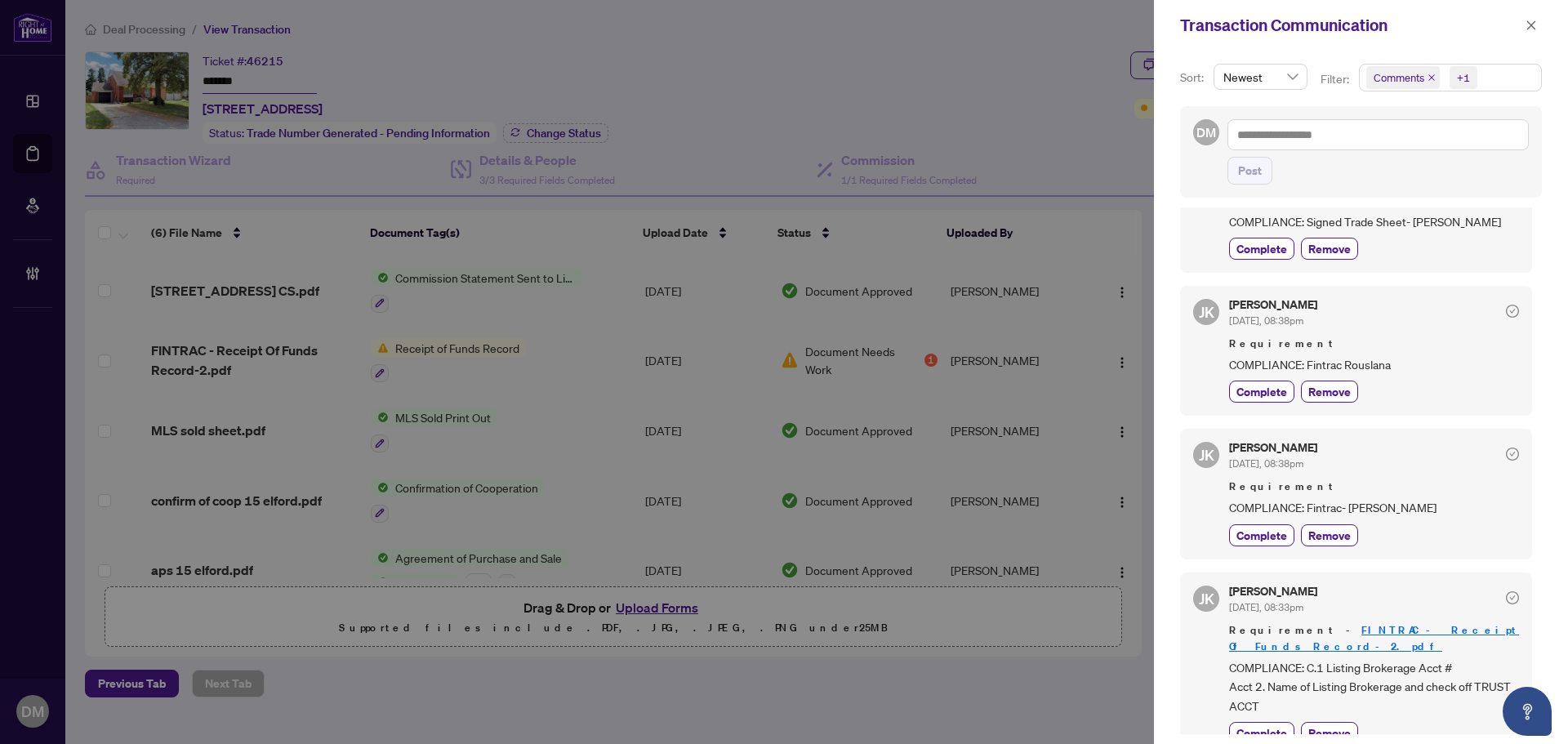
scroll to position [482, 0]
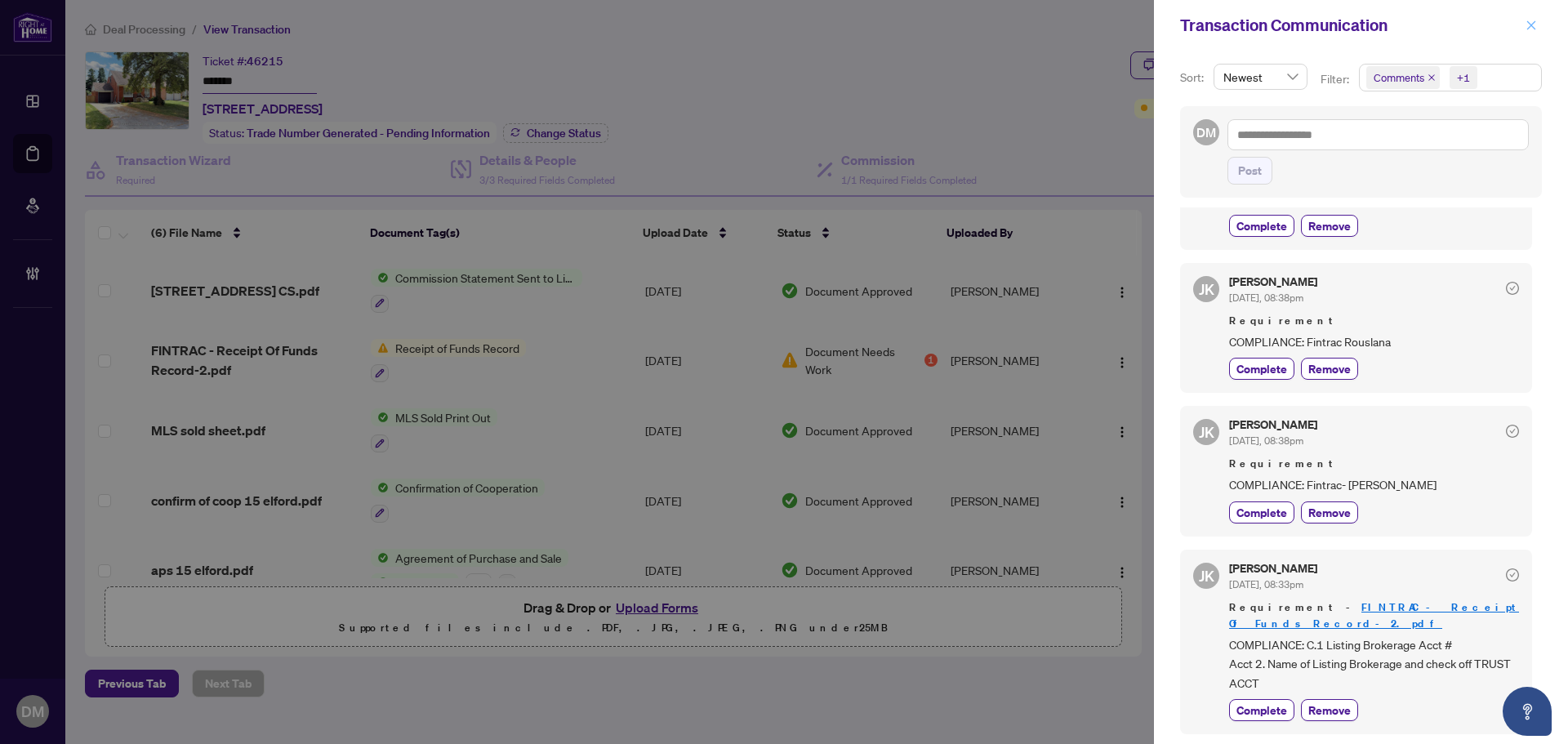
click at [1529, 28] on icon "close" at bounding box center [1532, 25] width 9 height 9
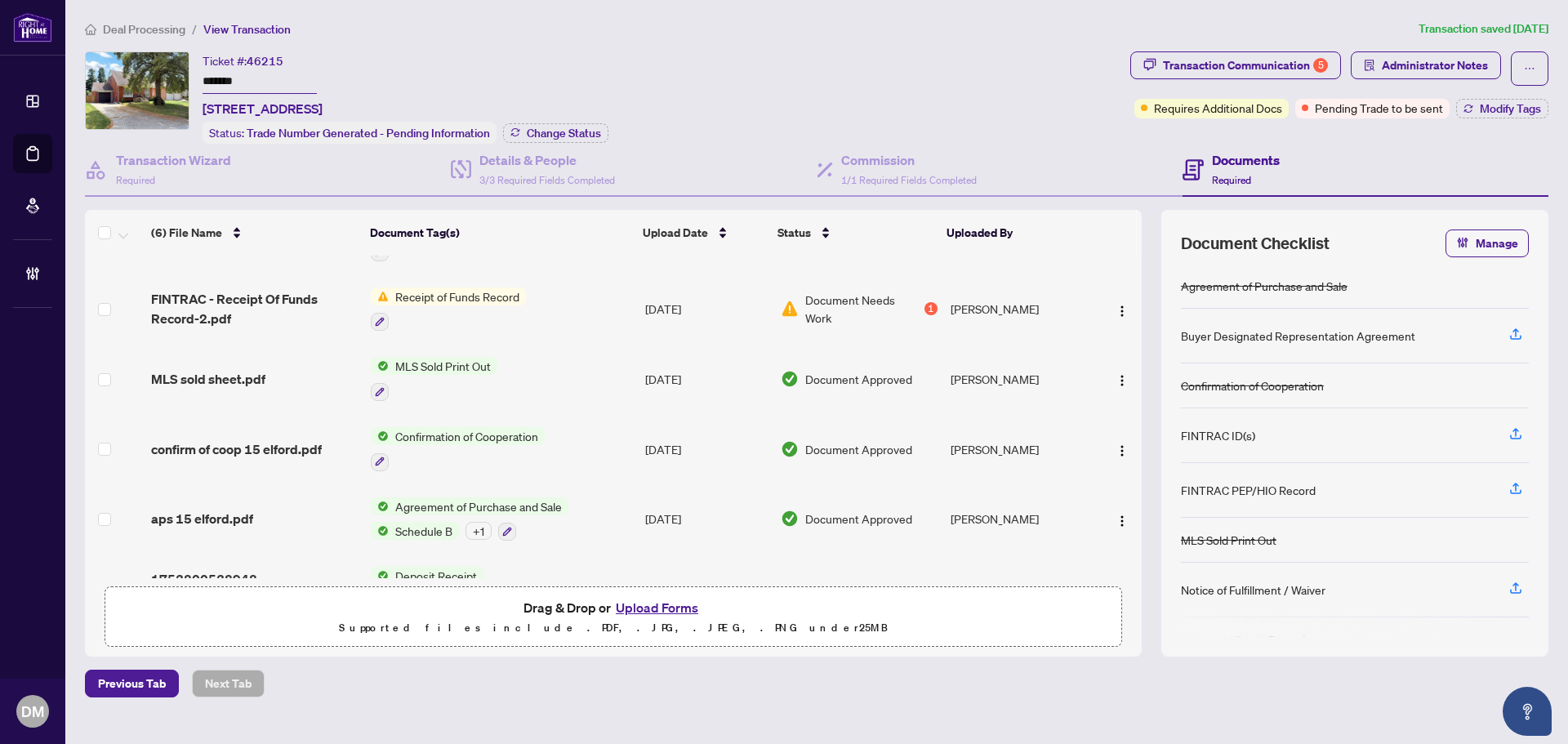
scroll to position [0, 0]
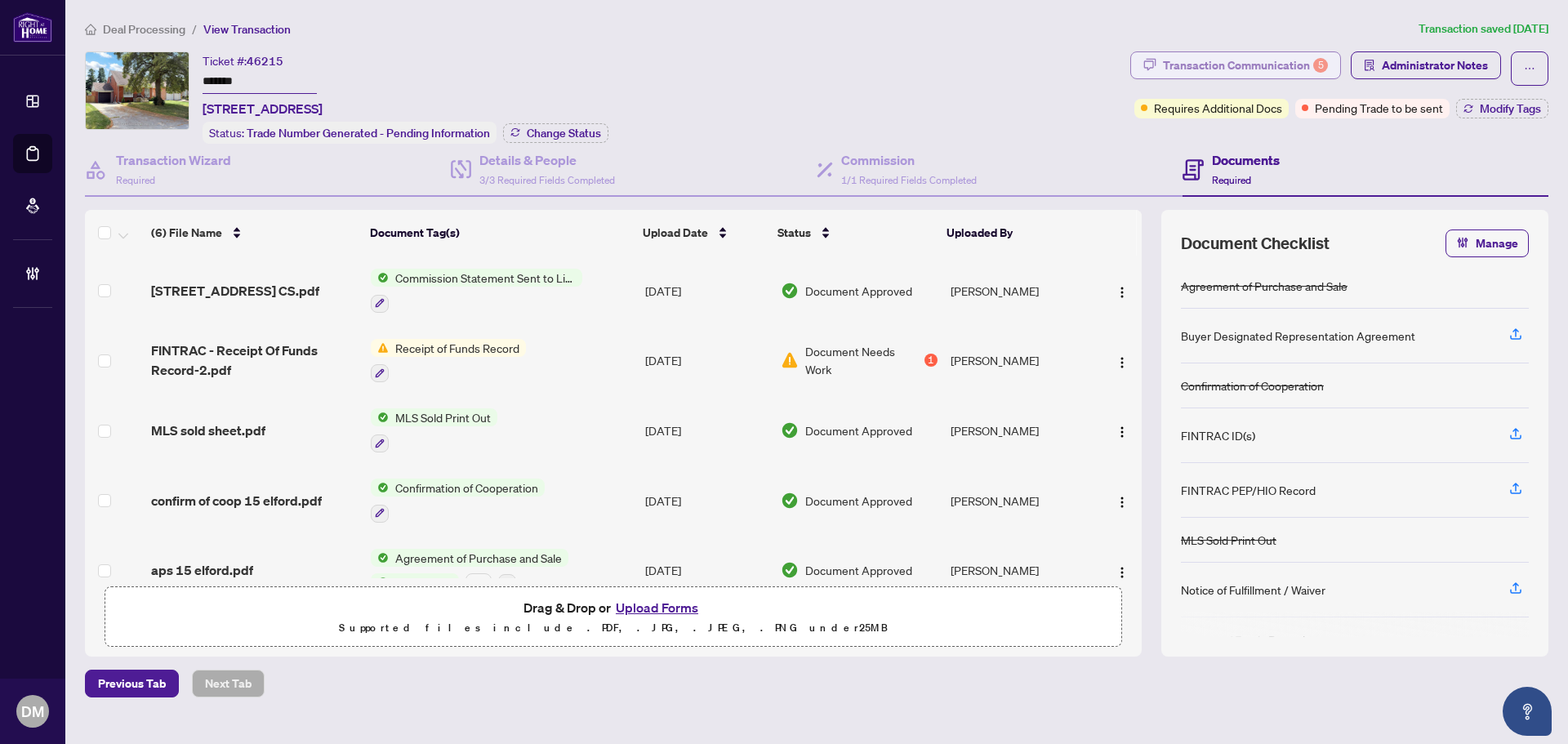
click at [1188, 54] on div "Transaction Communication 5" at bounding box center [1245, 65] width 165 height 26
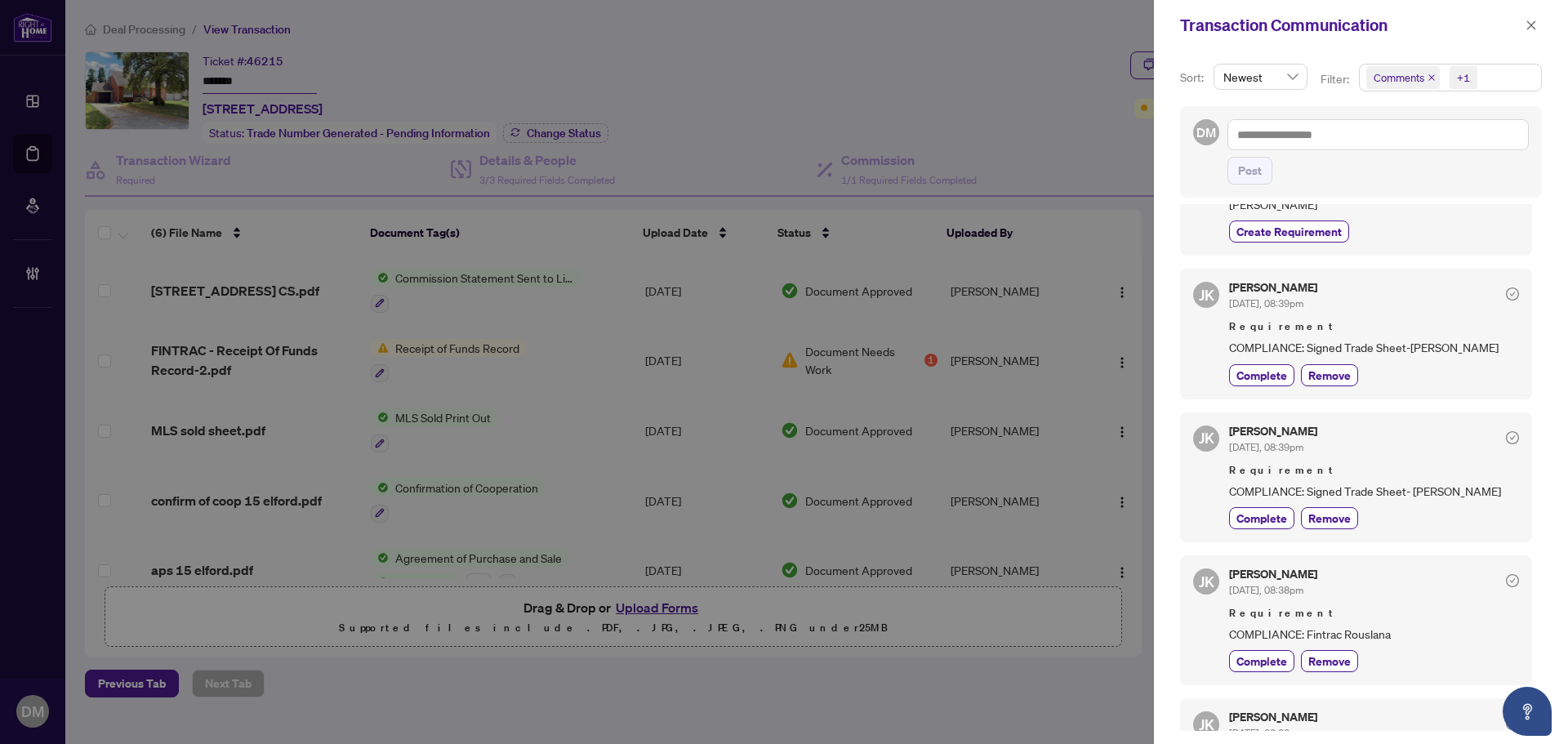
scroll to position [155, 0]
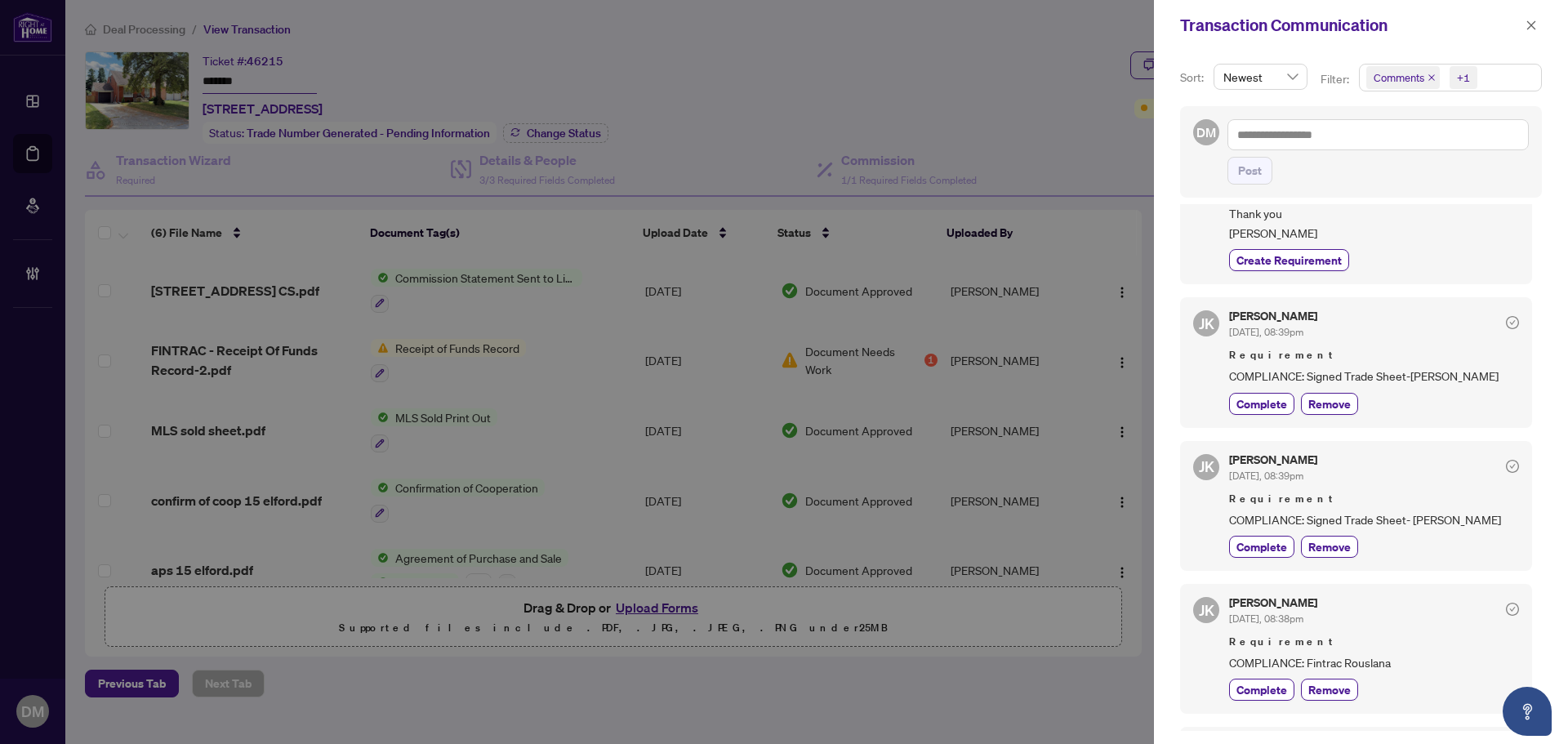
click at [1543, 18] on div "Transaction Communication" at bounding box center [1361, 25] width 414 height 51
click at [1532, 21] on icon "close" at bounding box center [1531, 25] width 11 height 11
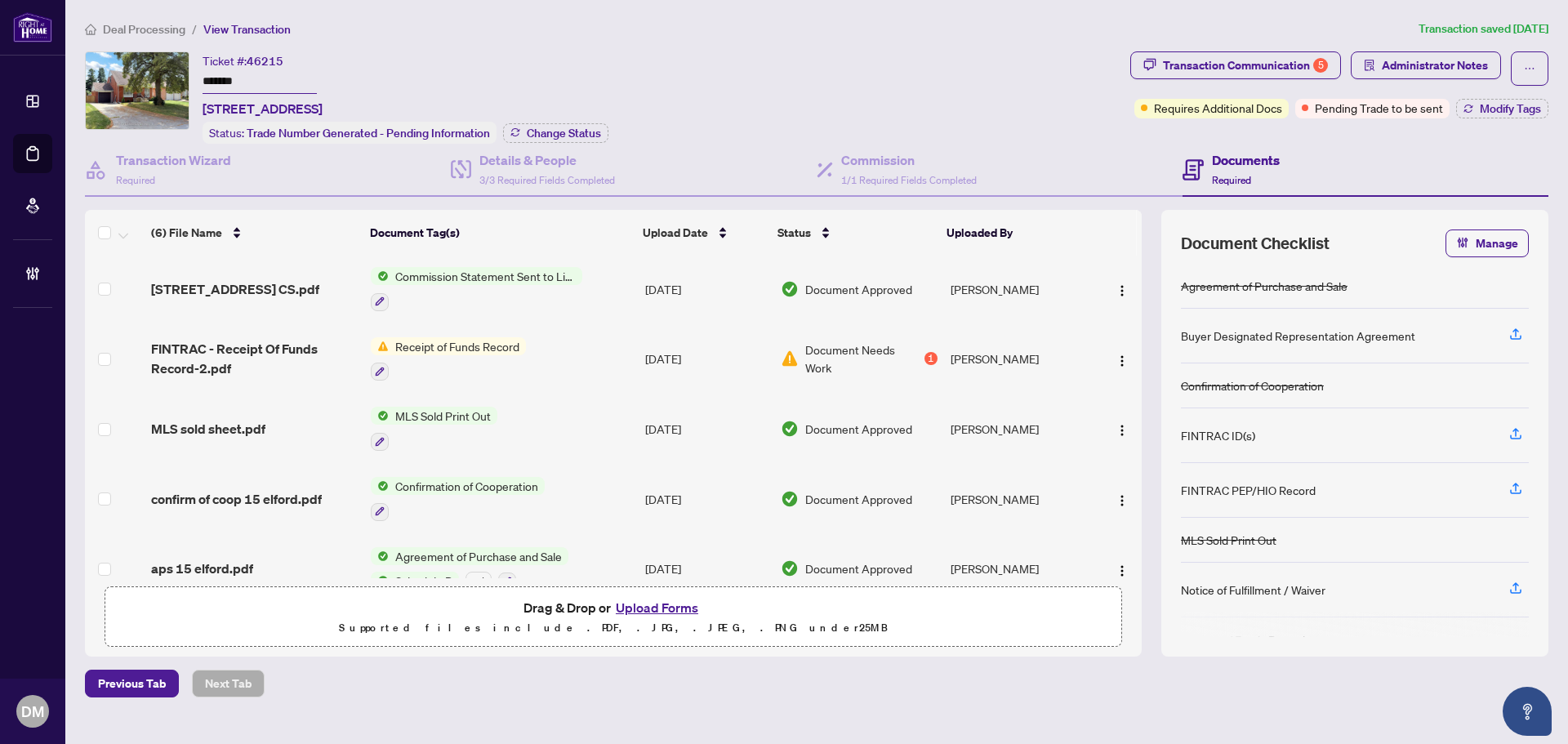
scroll to position [0, 0]
click at [1228, 65] on div "Transaction Communication 5" at bounding box center [1245, 65] width 165 height 26
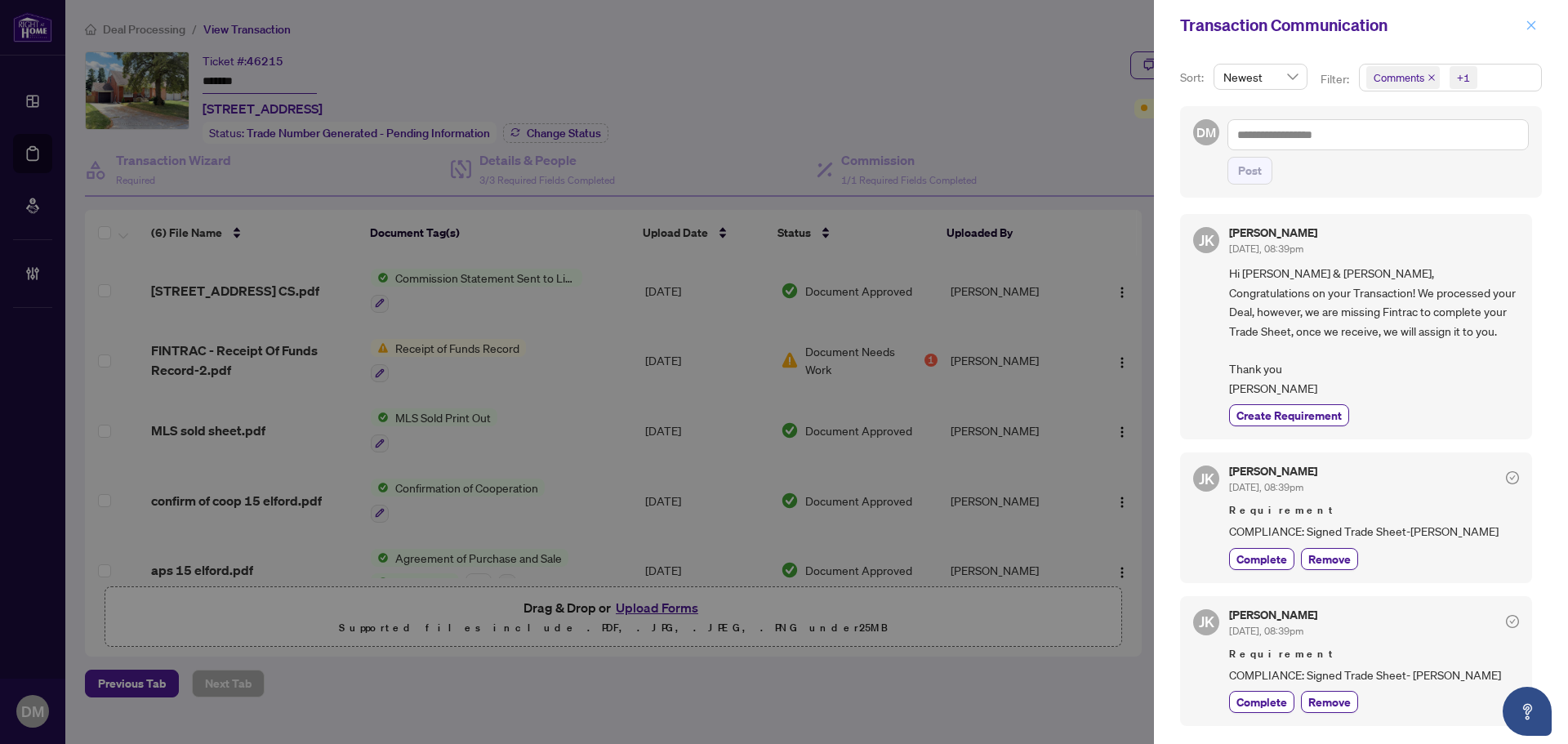
click at [1531, 25] on icon "close" at bounding box center [1532, 25] width 9 height 9
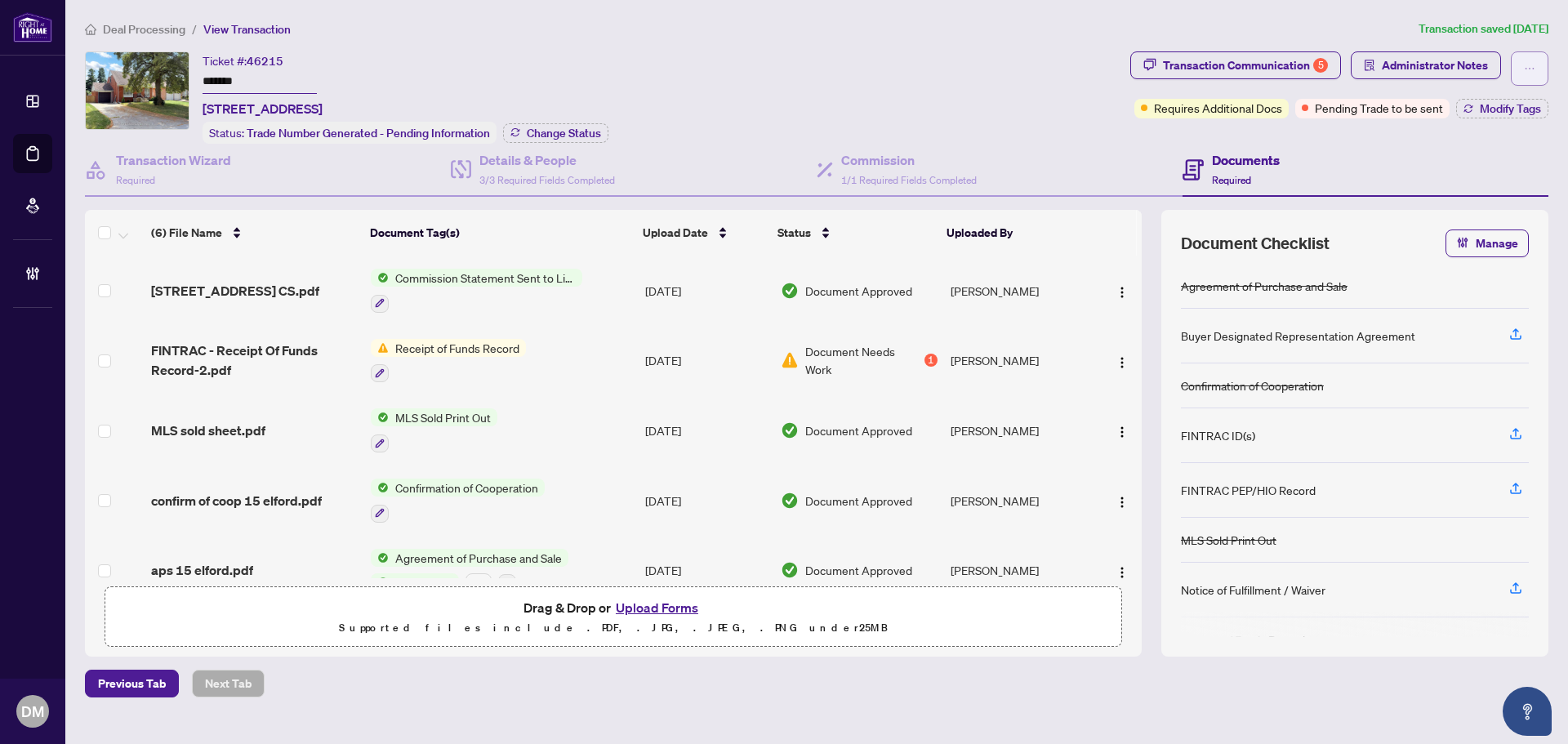
click at [1523, 65] on button "button" at bounding box center [1530, 69] width 38 height 34
click at [1046, 114] on div "Ticket #: 46215 ******* 15 Elford Blvd, Toronto, Ontario M8Z 2L3, Canada Status…" at bounding box center [604, 98] width 1039 height 93
click at [578, 157] on h4 "Details & People" at bounding box center [548, 160] width 136 height 20
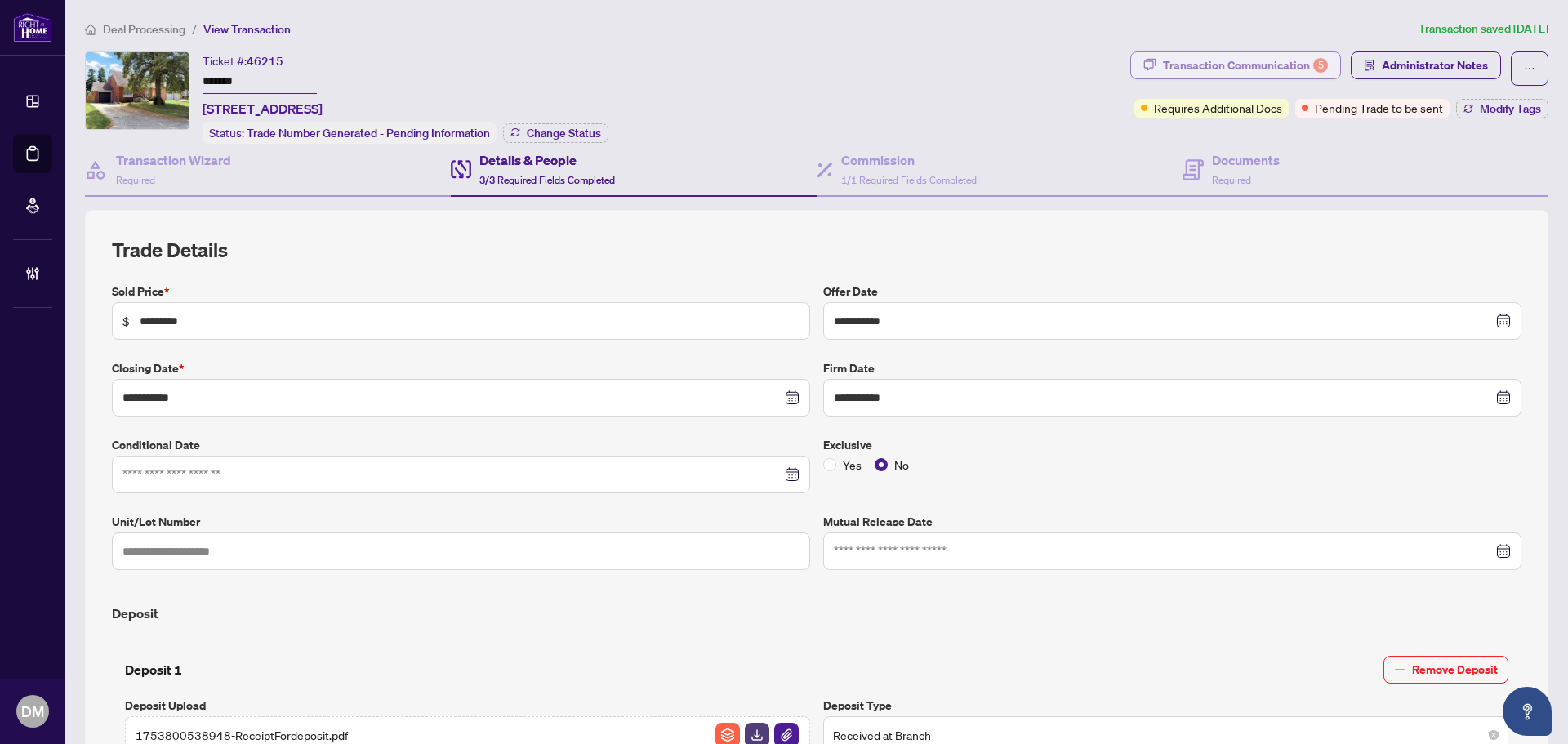
click at [1241, 60] on div "Transaction Communication 5" at bounding box center [1245, 65] width 165 height 26
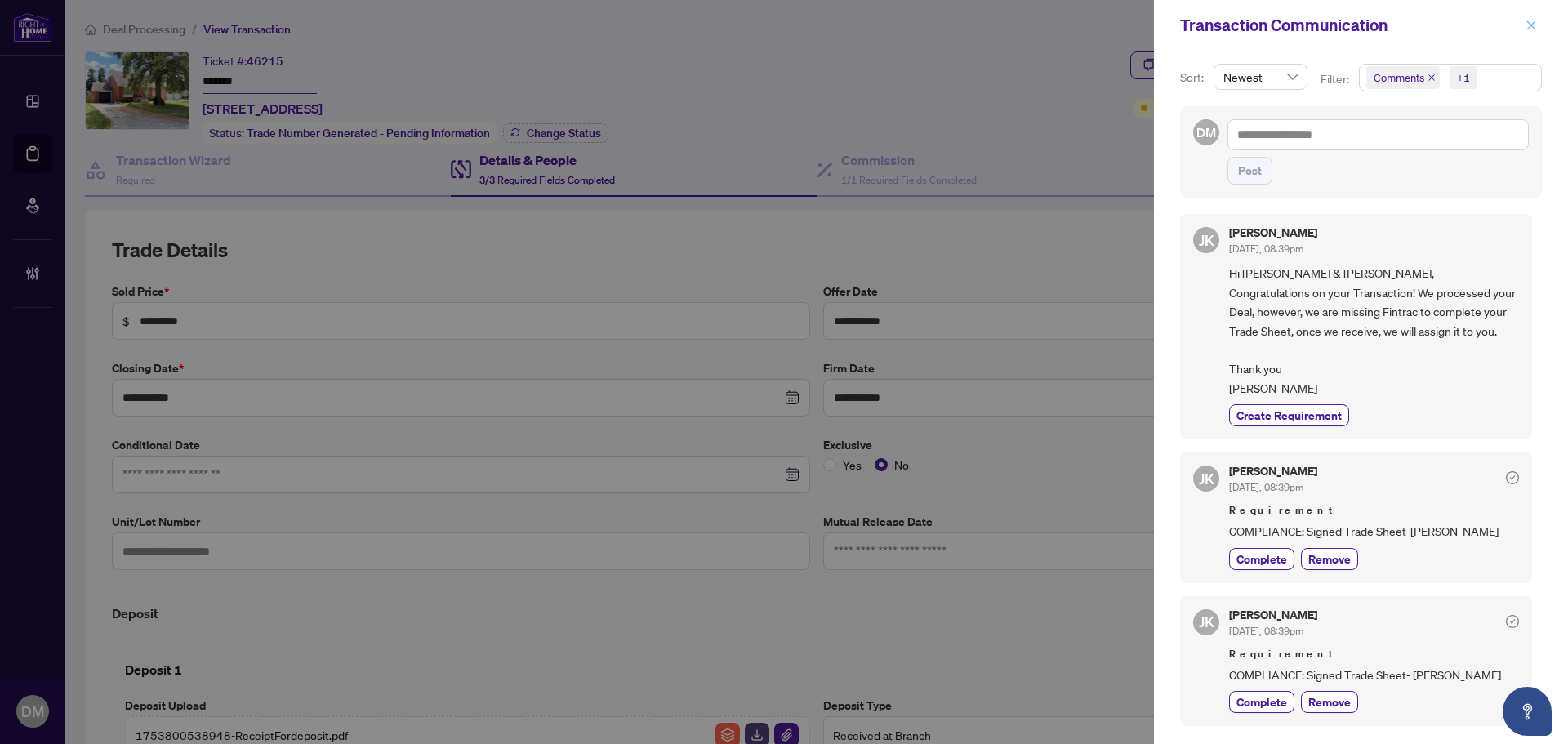
click at [1526, 23] on icon "close" at bounding box center [1531, 25] width 11 height 11
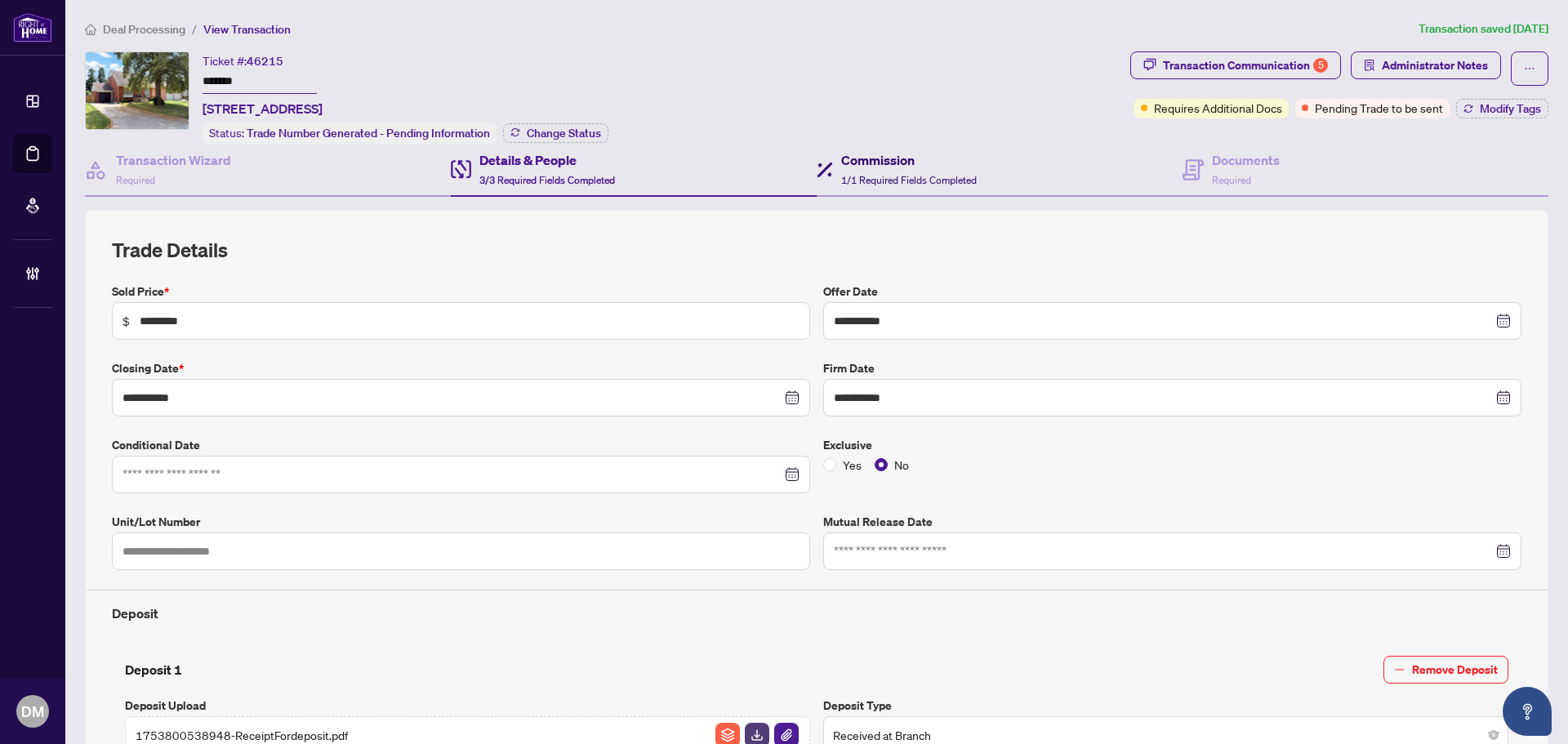
click at [960, 167] on h4 "Commission" at bounding box center [909, 160] width 136 height 20
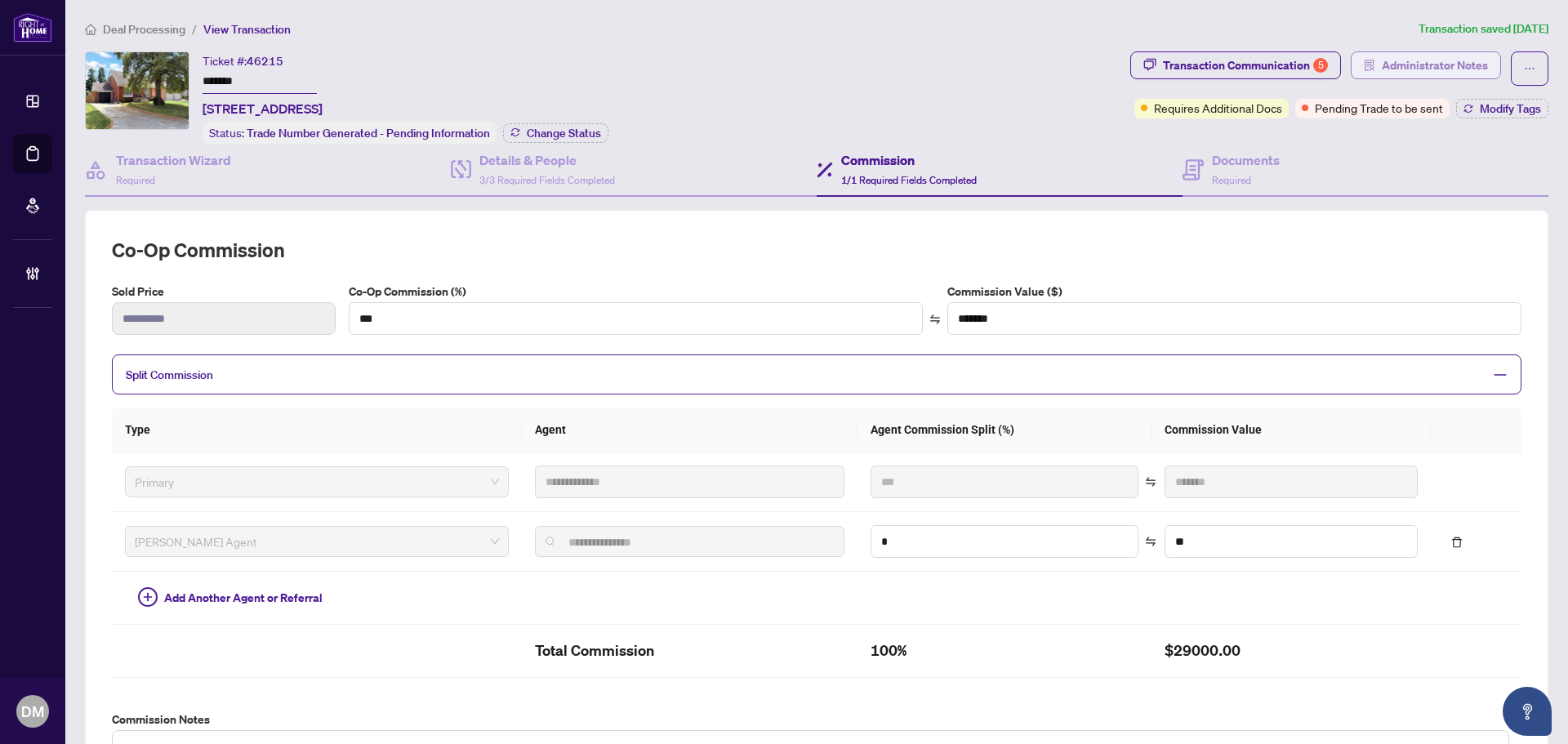
click at [1387, 63] on span "Administrator Notes" at bounding box center [1435, 65] width 106 height 26
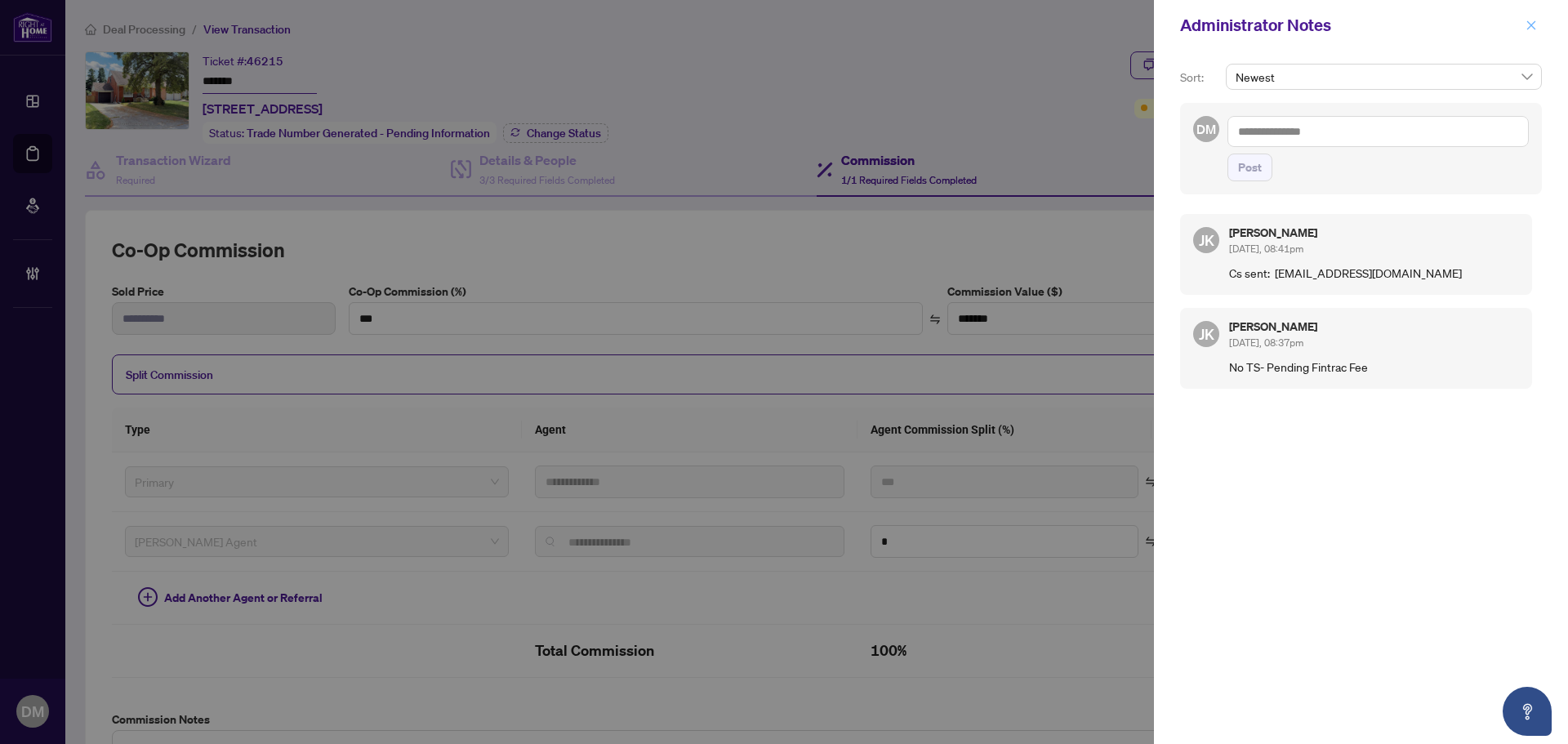
click at [1528, 26] on icon "close" at bounding box center [1531, 25] width 11 height 11
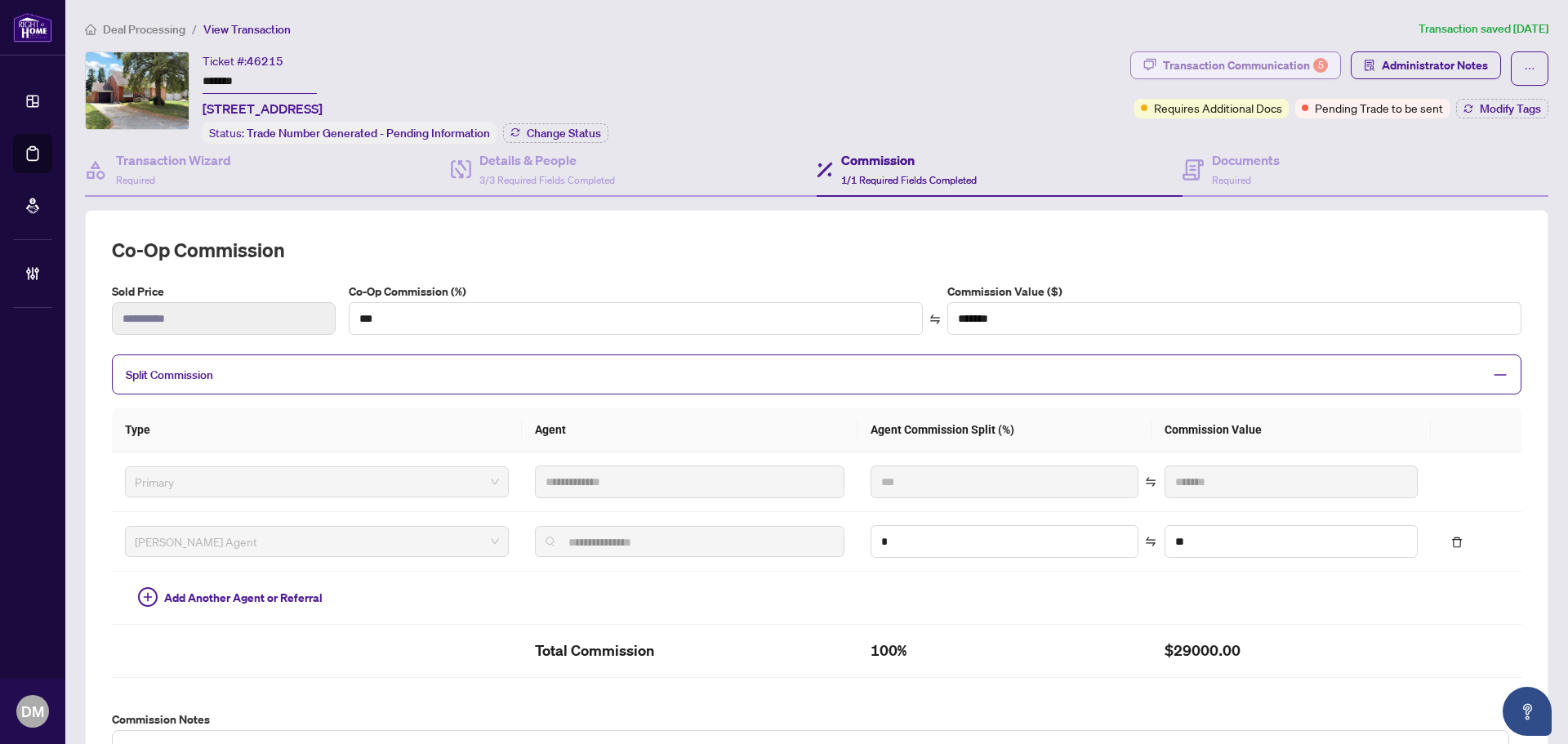
click at [1276, 59] on div "Transaction Communication 5" at bounding box center [1245, 65] width 165 height 26
type textarea "**********"
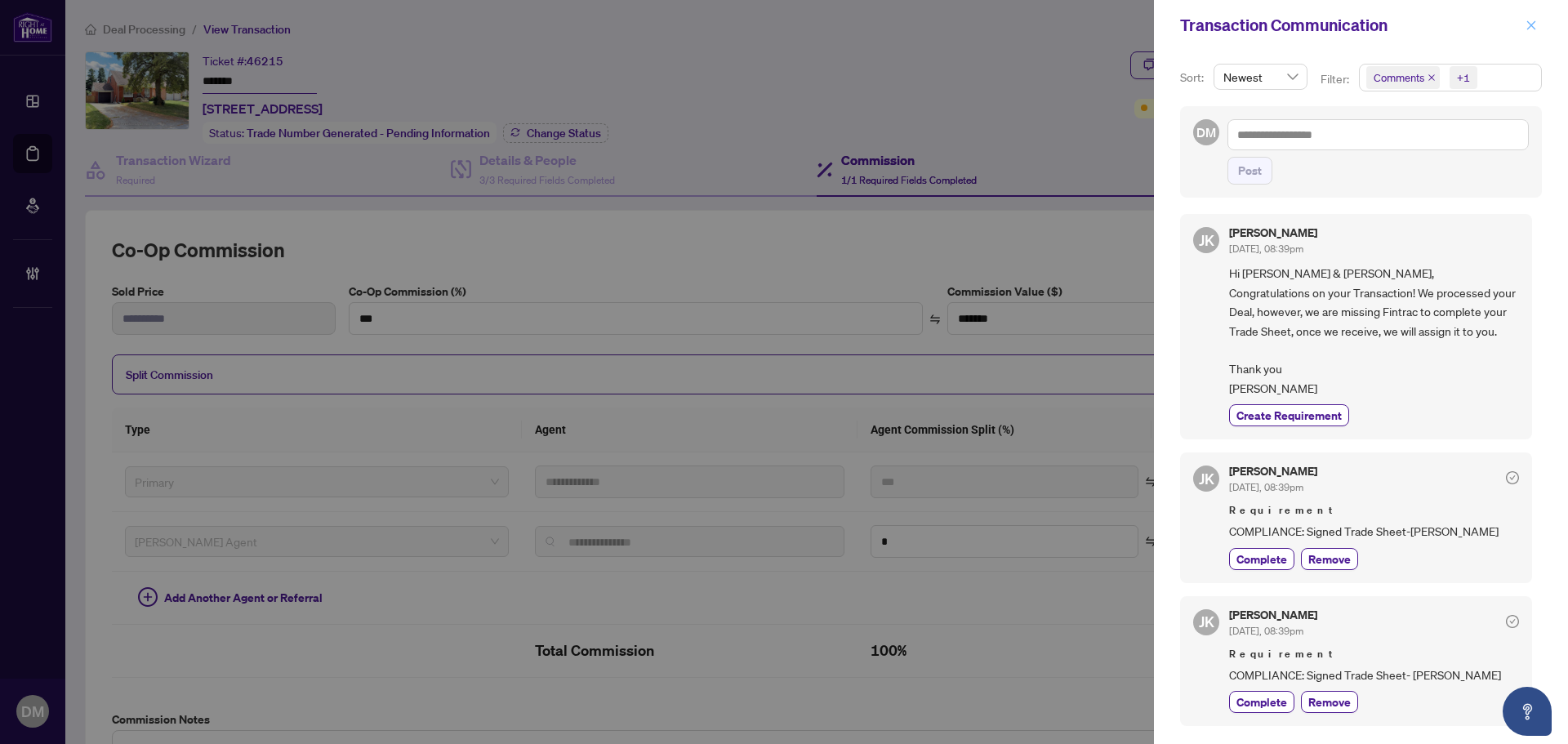
click at [1538, 20] on button "button" at bounding box center [1531, 25] width 21 height 20
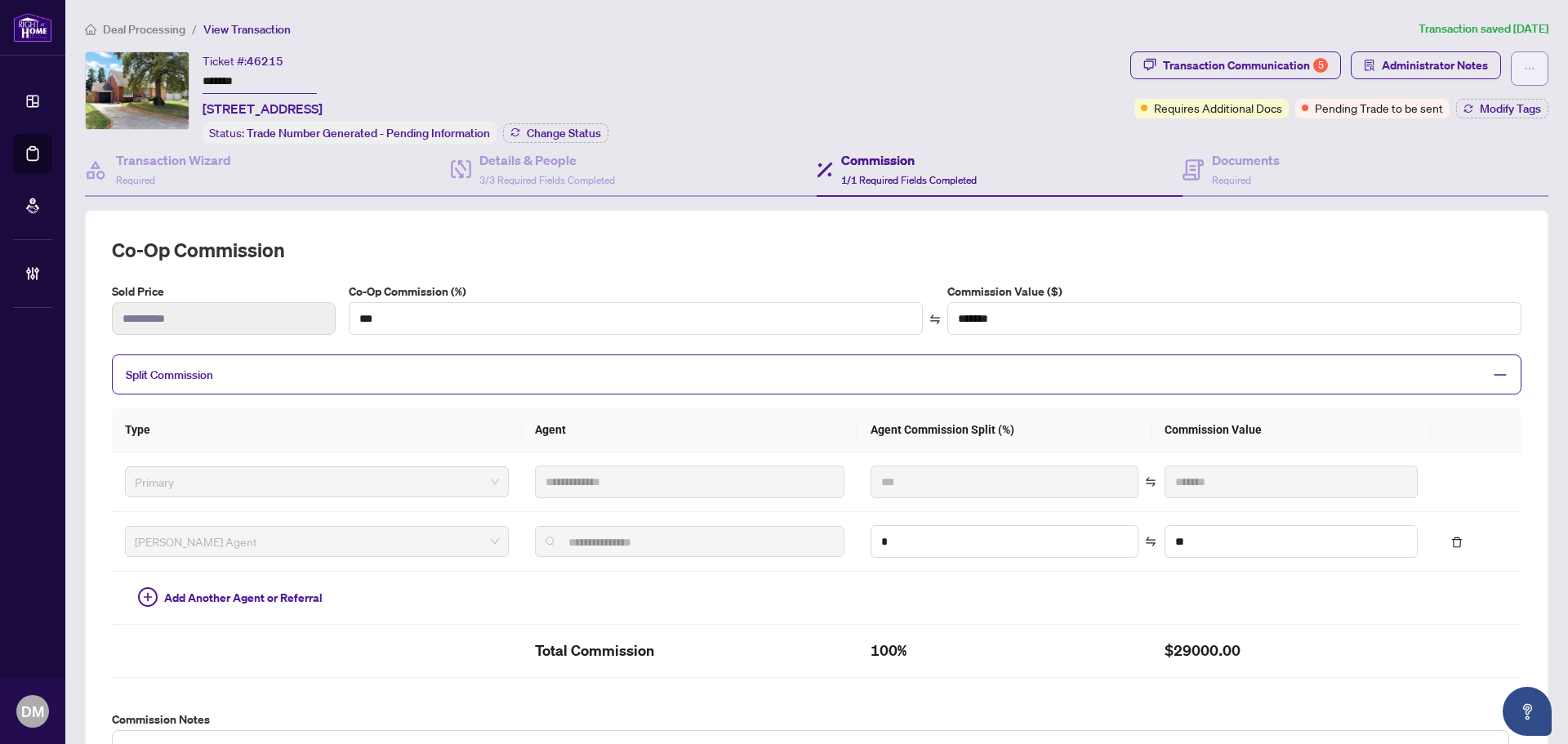
click at [1525, 65] on icon "ellipsis" at bounding box center [1530, 69] width 11 height 11
click at [1451, 100] on span "Transaction Permissions" at bounding box center [1460, 104] width 125 height 18
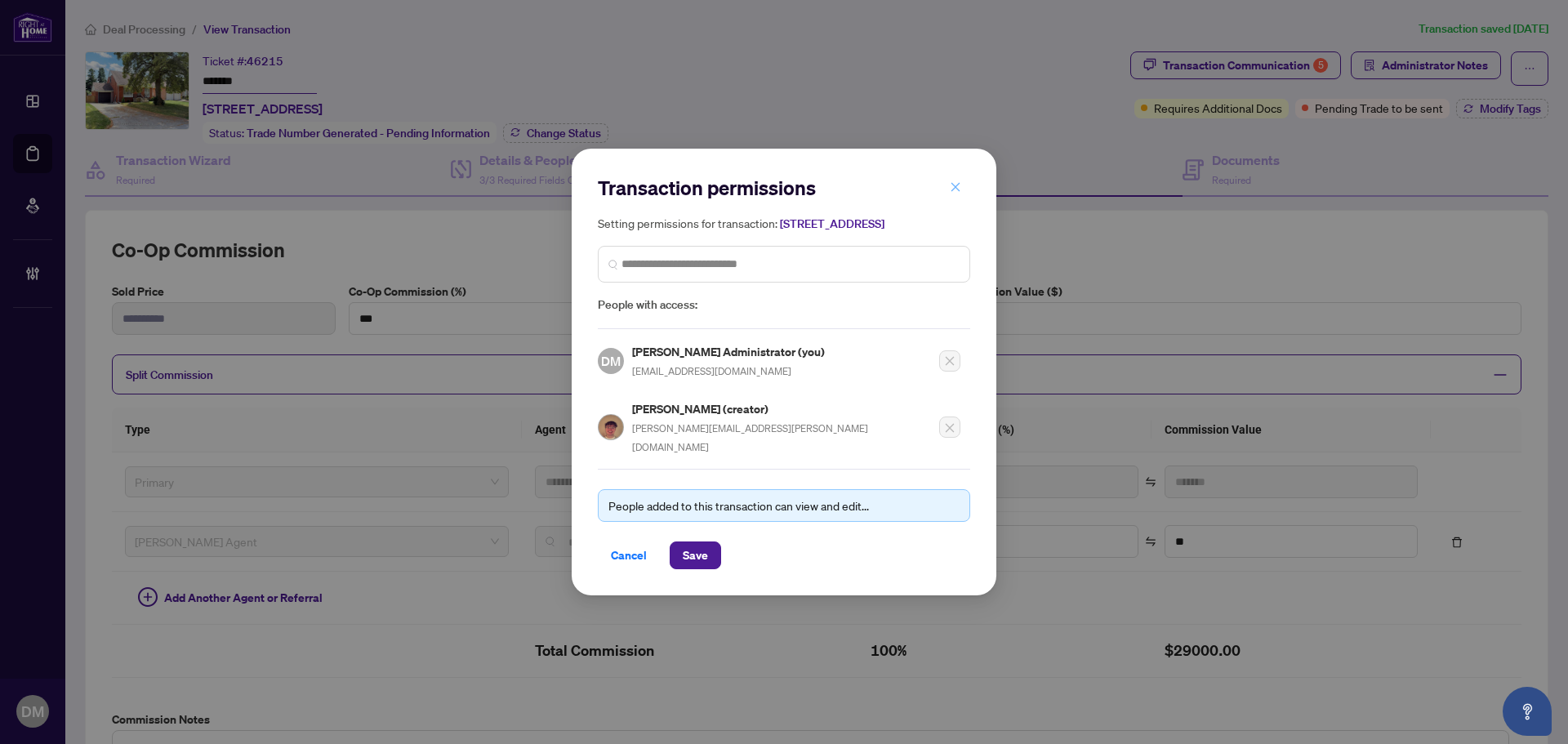
click at [950, 185] on button "button" at bounding box center [955, 186] width 33 height 27
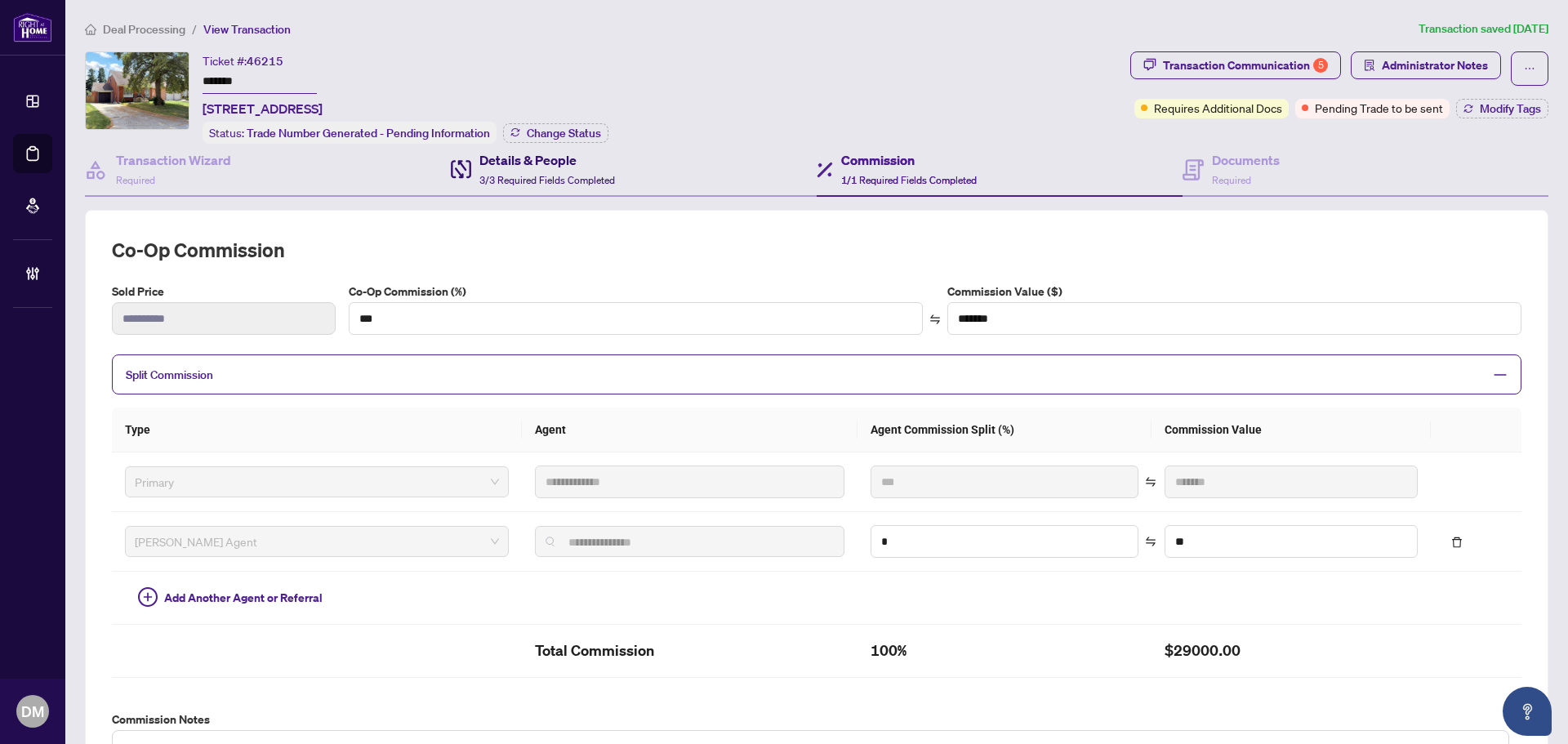
click at [570, 174] on span "3/3 Required Fields Completed" at bounding box center [548, 179] width 136 height 12
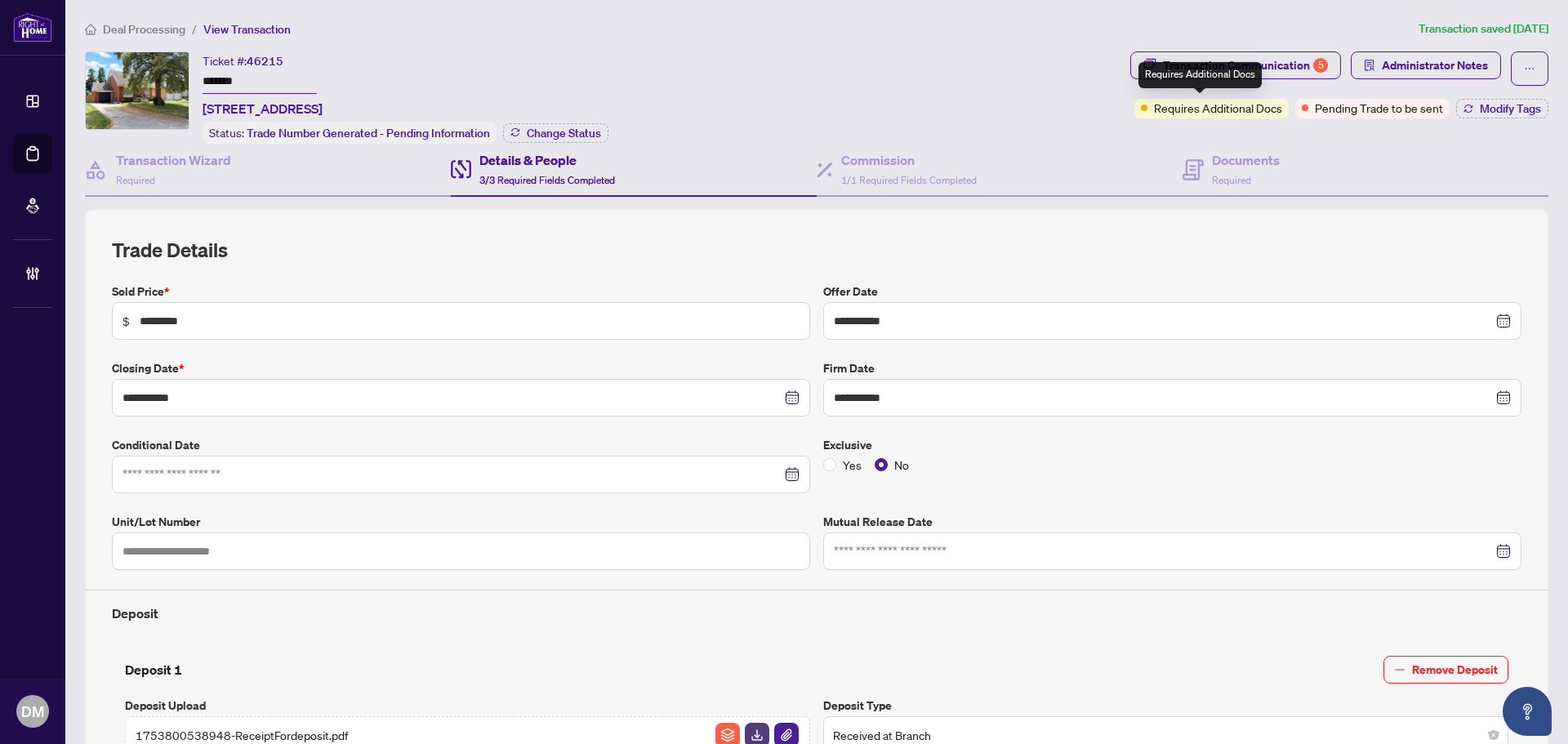
click at [1235, 75] on div "Requires Additional Docs" at bounding box center [1200, 76] width 124 height 26
click at [1290, 69] on div "Transaction Communication 5" at bounding box center [1245, 65] width 165 height 26
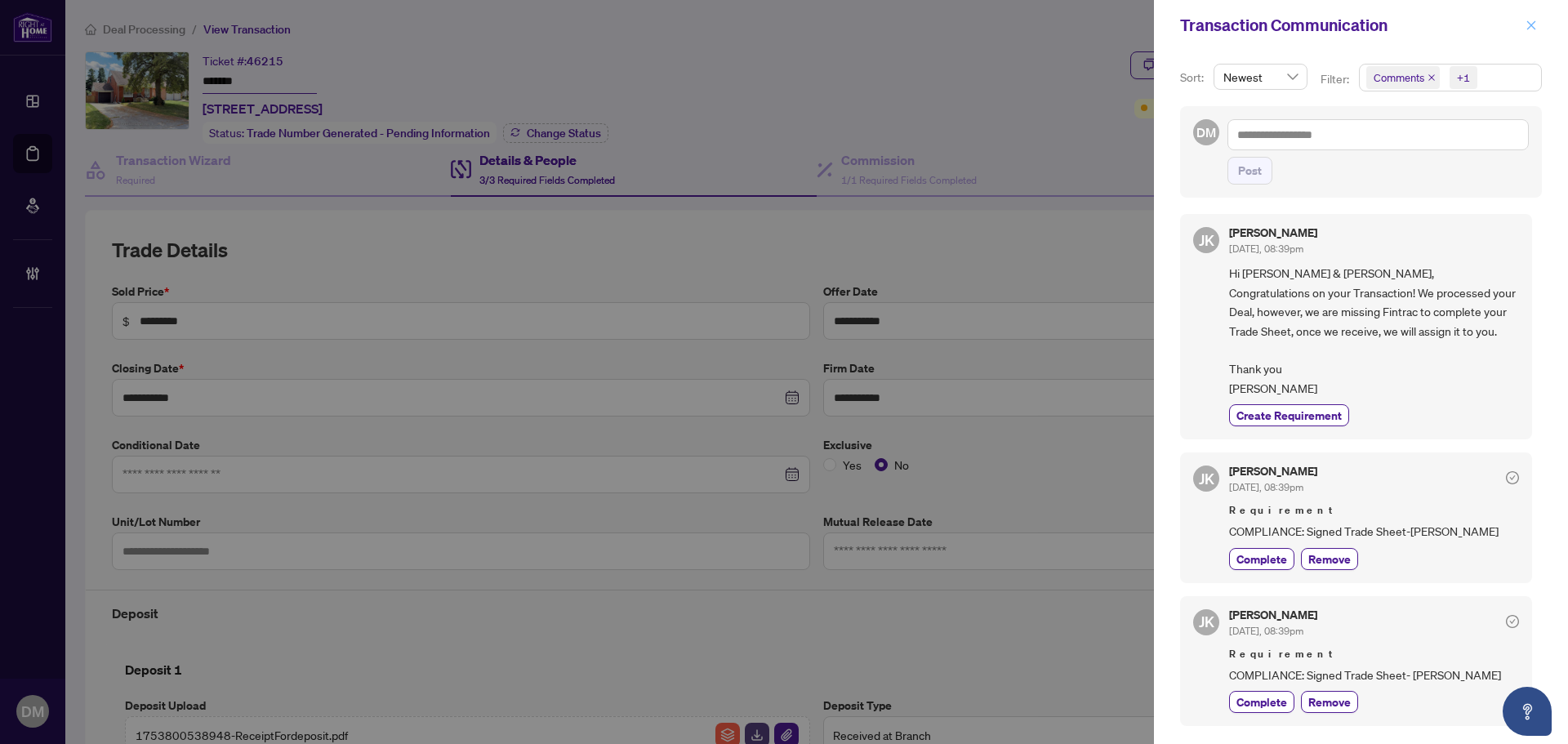
click at [1529, 25] on icon "close" at bounding box center [1531, 25] width 11 height 11
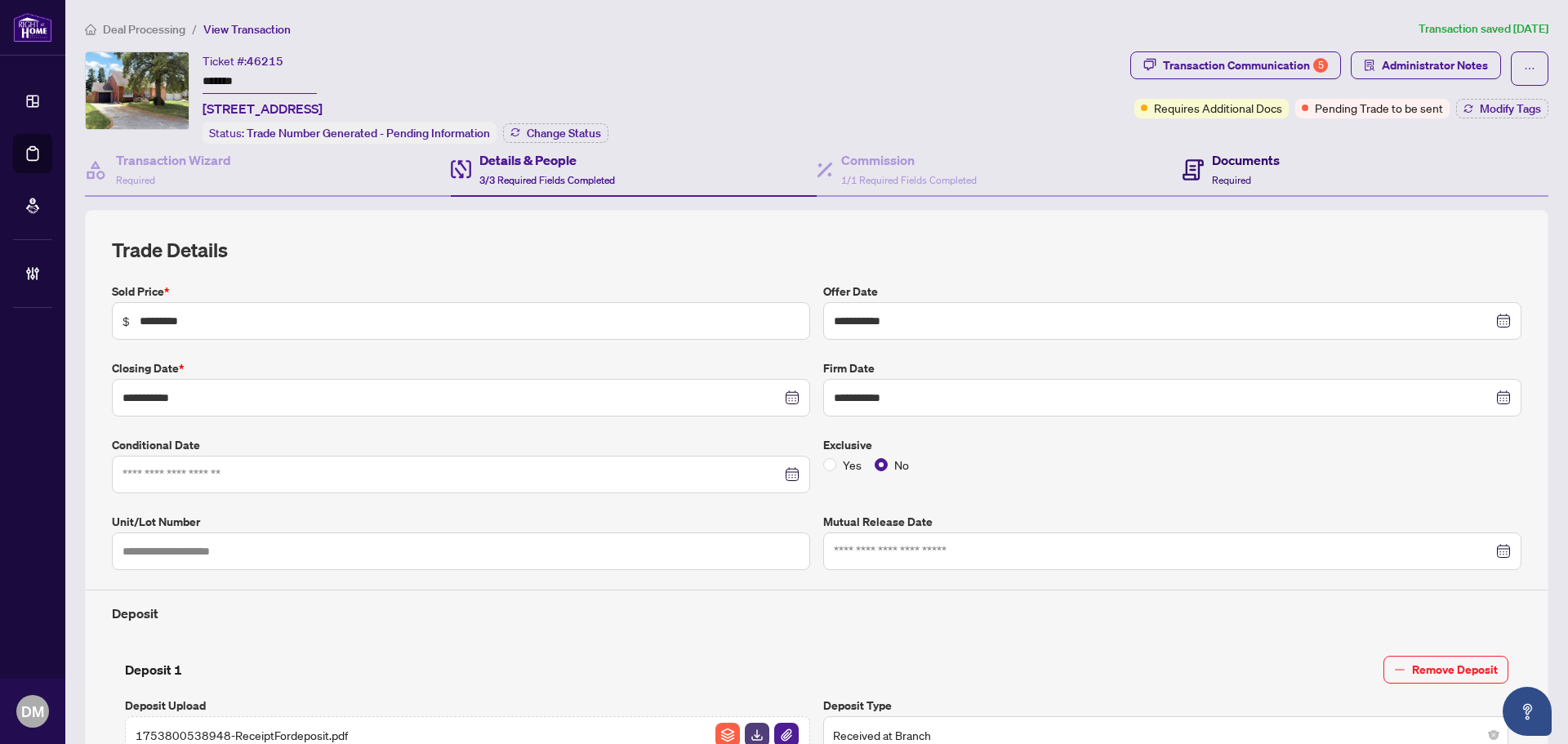
click at [1228, 161] on h4 "Documents" at bounding box center [1246, 160] width 68 height 20
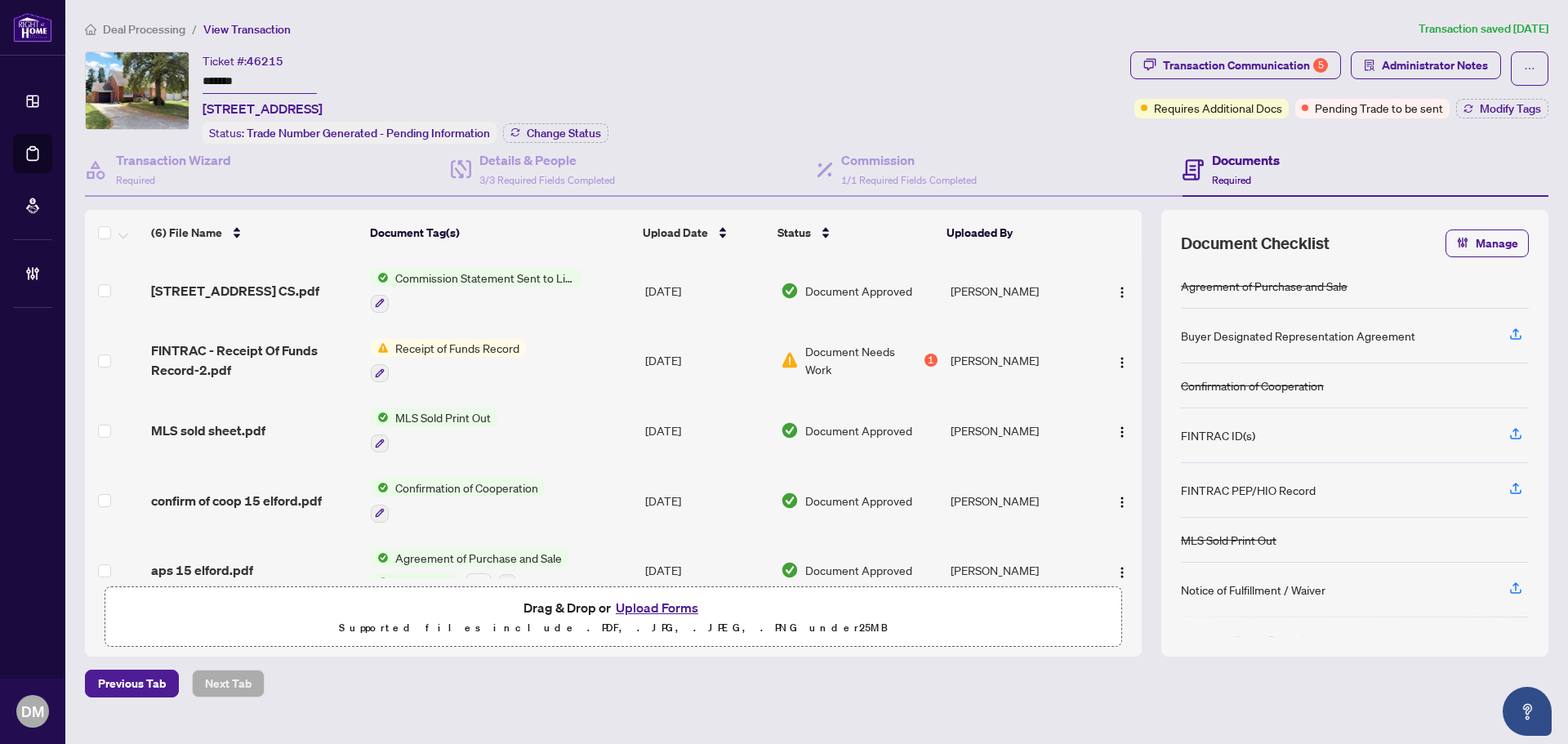
click at [628, 285] on td "Commission Statement Sent to Listing Brokerage" at bounding box center [501, 291] width 275 height 70
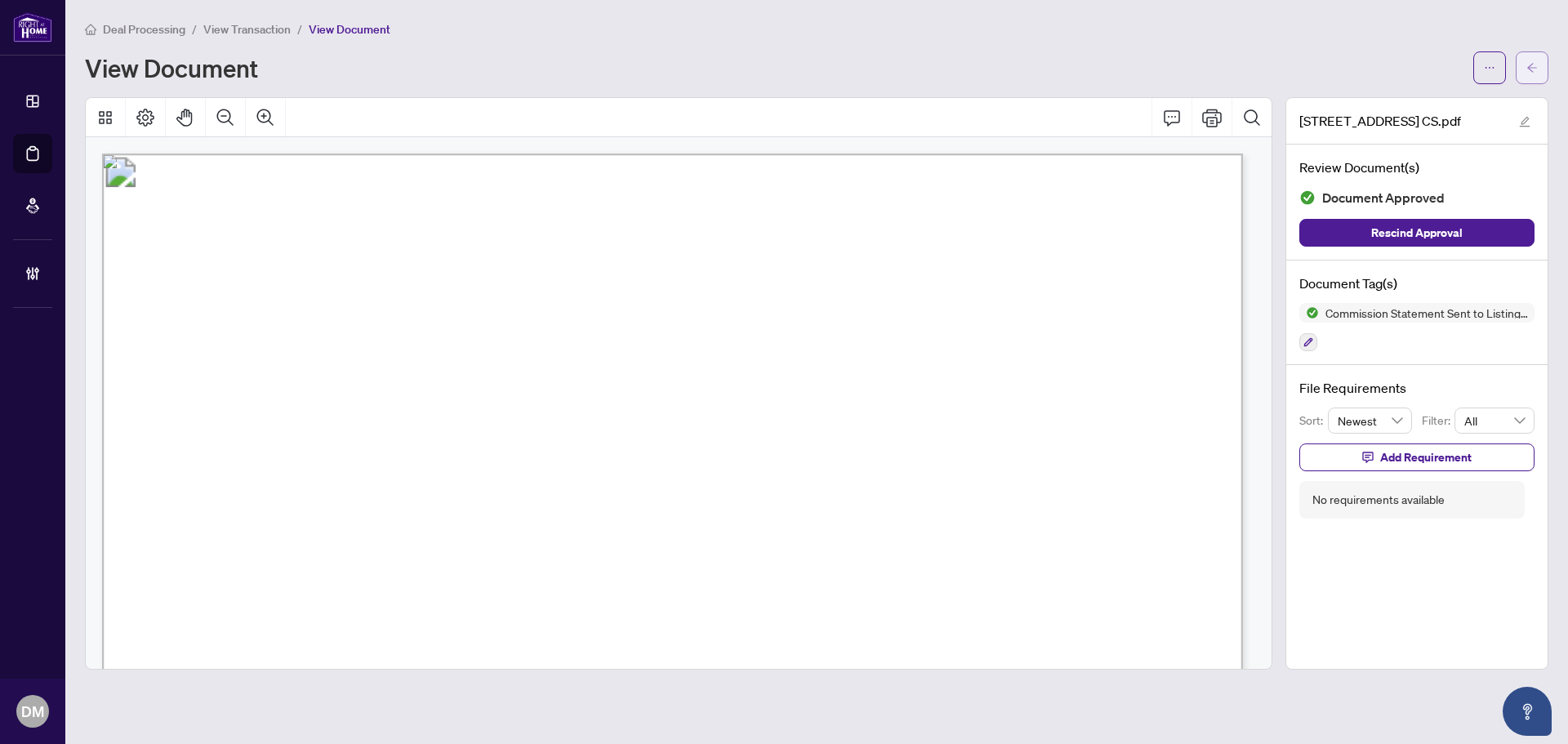
click at [1532, 58] on span "button" at bounding box center [1532, 68] width 11 height 26
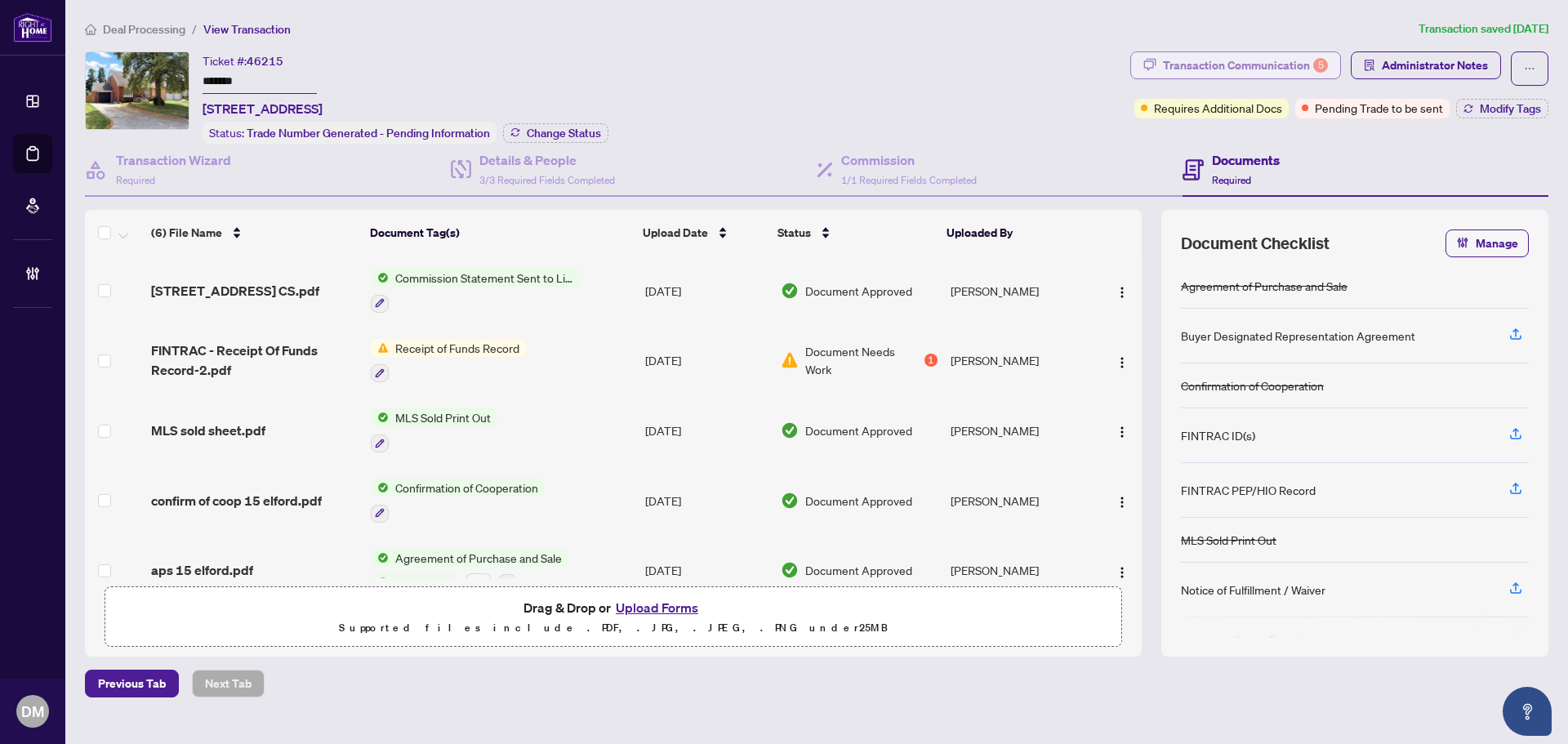
click at [1239, 61] on div "Transaction Communication 5" at bounding box center [1245, 65] width 165 height 26
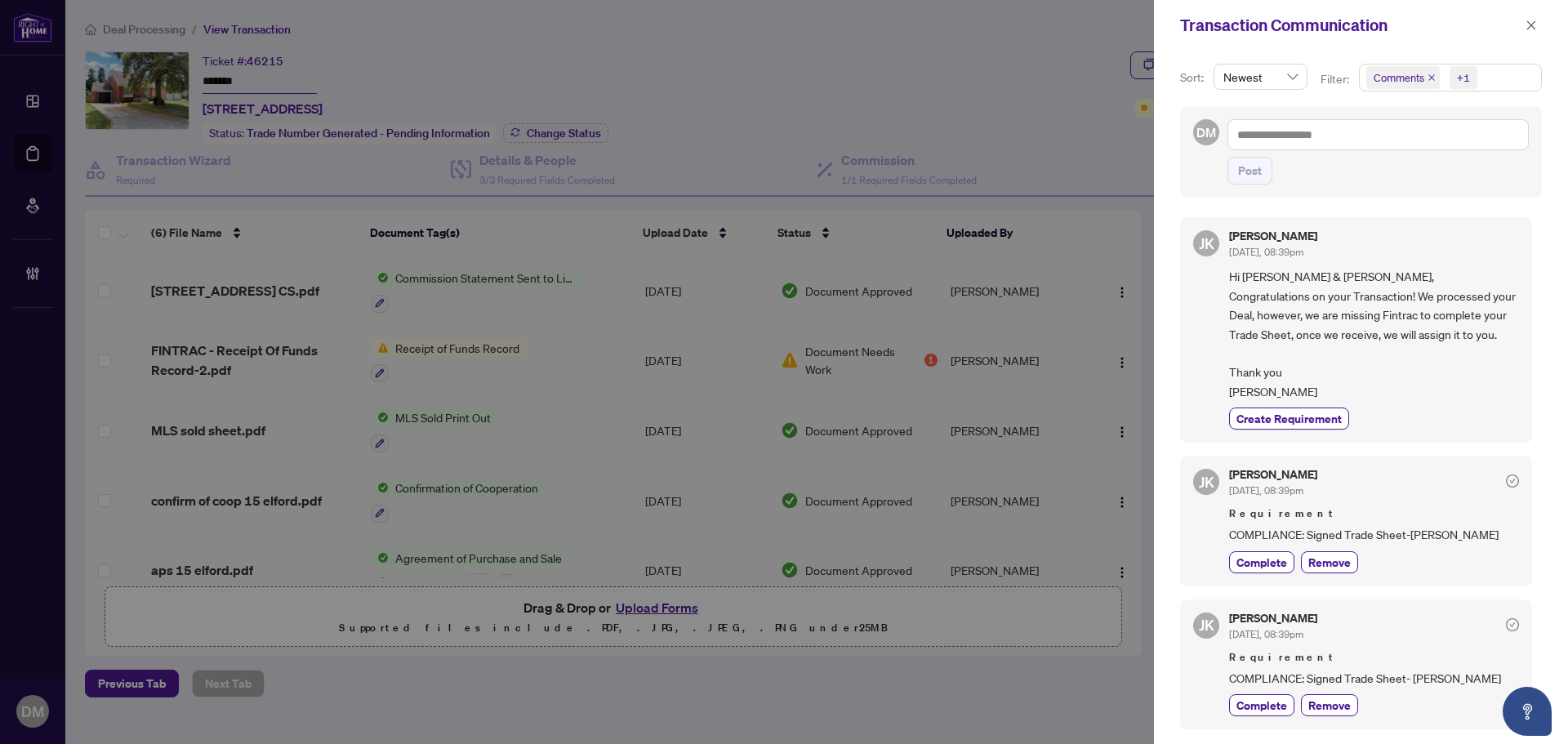
click at [1428, 287] on span "Hi Debbie & Brian, Congratulations on your Transaction! We processed your Deal,…" at bounding box center [1374, 334] width 290 height 134
click at [1537, 20] on icon "close" at bounding box center [1531, 25] width 11 height 11
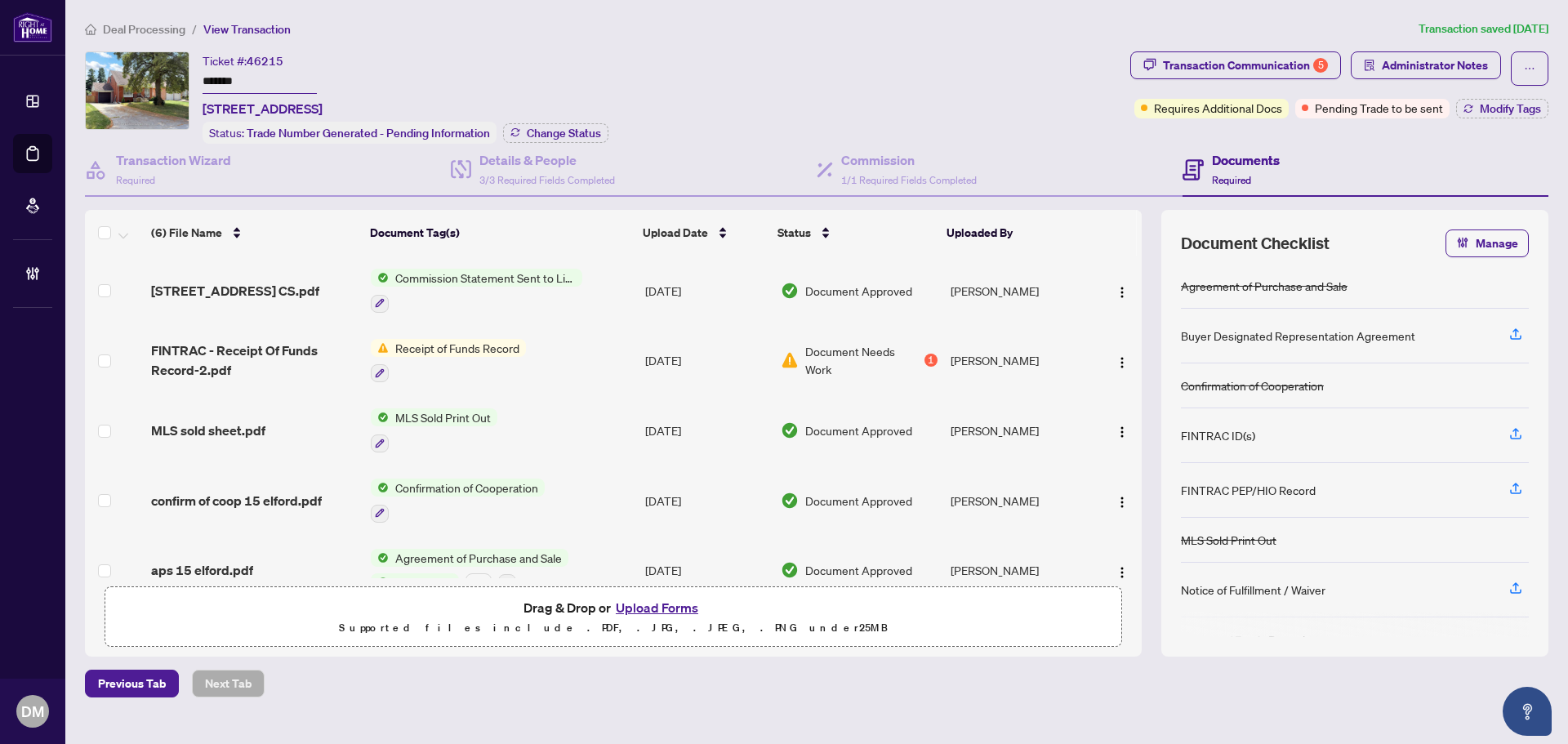
click at [166, 29] on span "Deal Processing" at bounding box center [143, 29] width 82 height 15
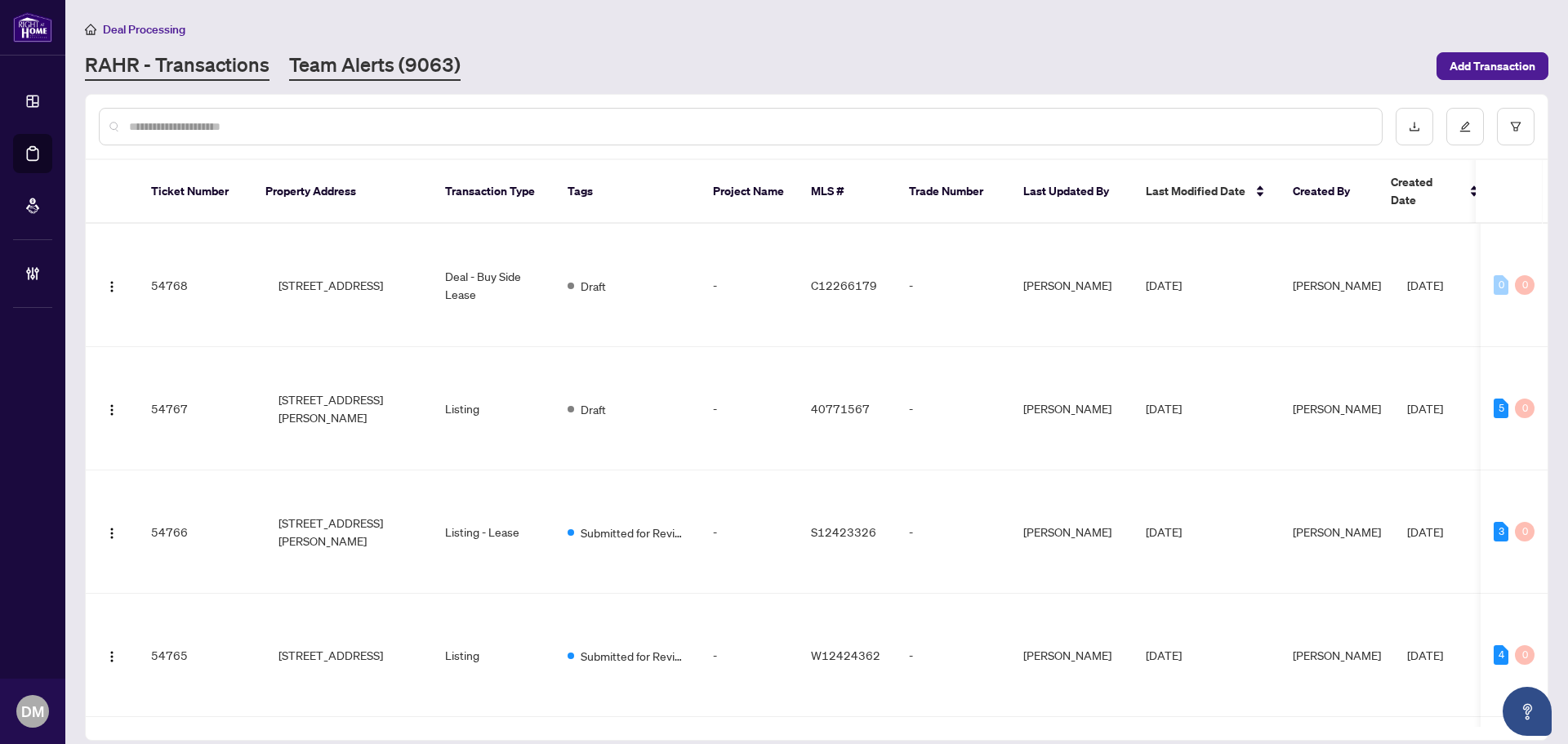
click at [362, 76] on link "Team Alerts (9063)" at bounding box center [375, 66] width 172 height 29
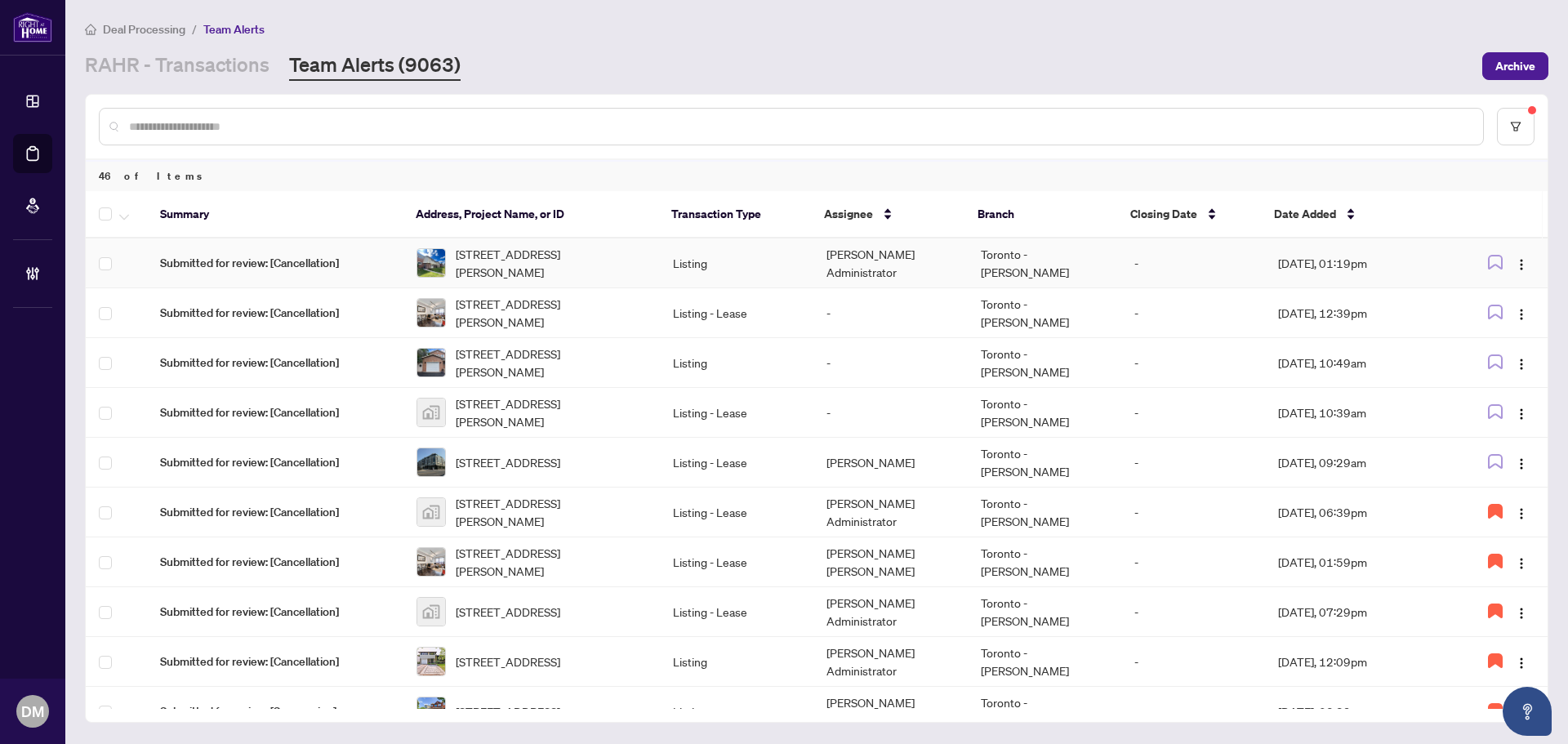
click at [681, 264] on td "Listing" at bounding box center [736, 263] width 154 height 50
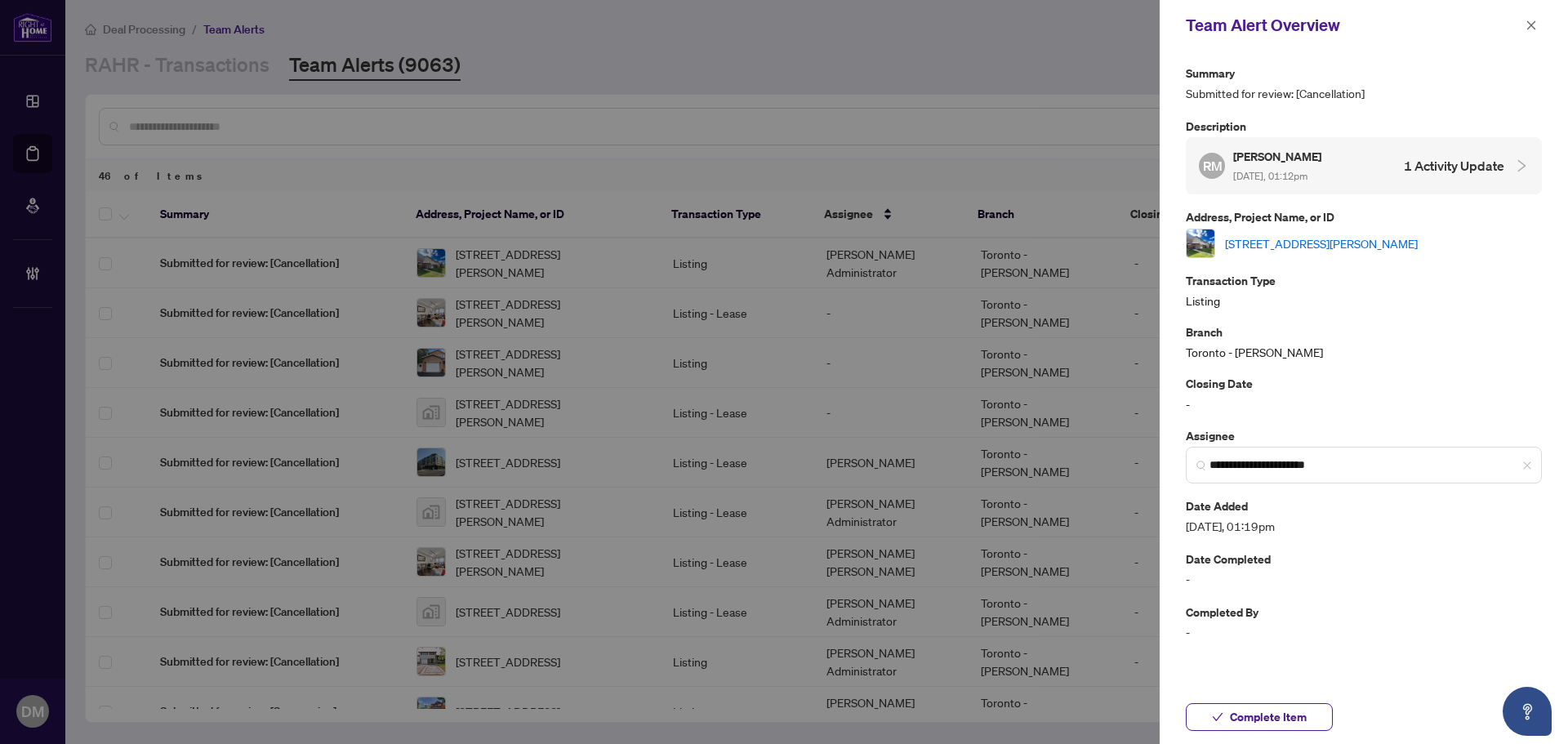
click at [1307, 240] on link "32-160 Jansen Ave, Kitchener, Ontario N2A 2L7, Canada" at bounding box center [1322, 243] width 193 height 18
click at [1275, 713] on span "Complete Item" at bounding box center [1268, 718] width 76 height 26
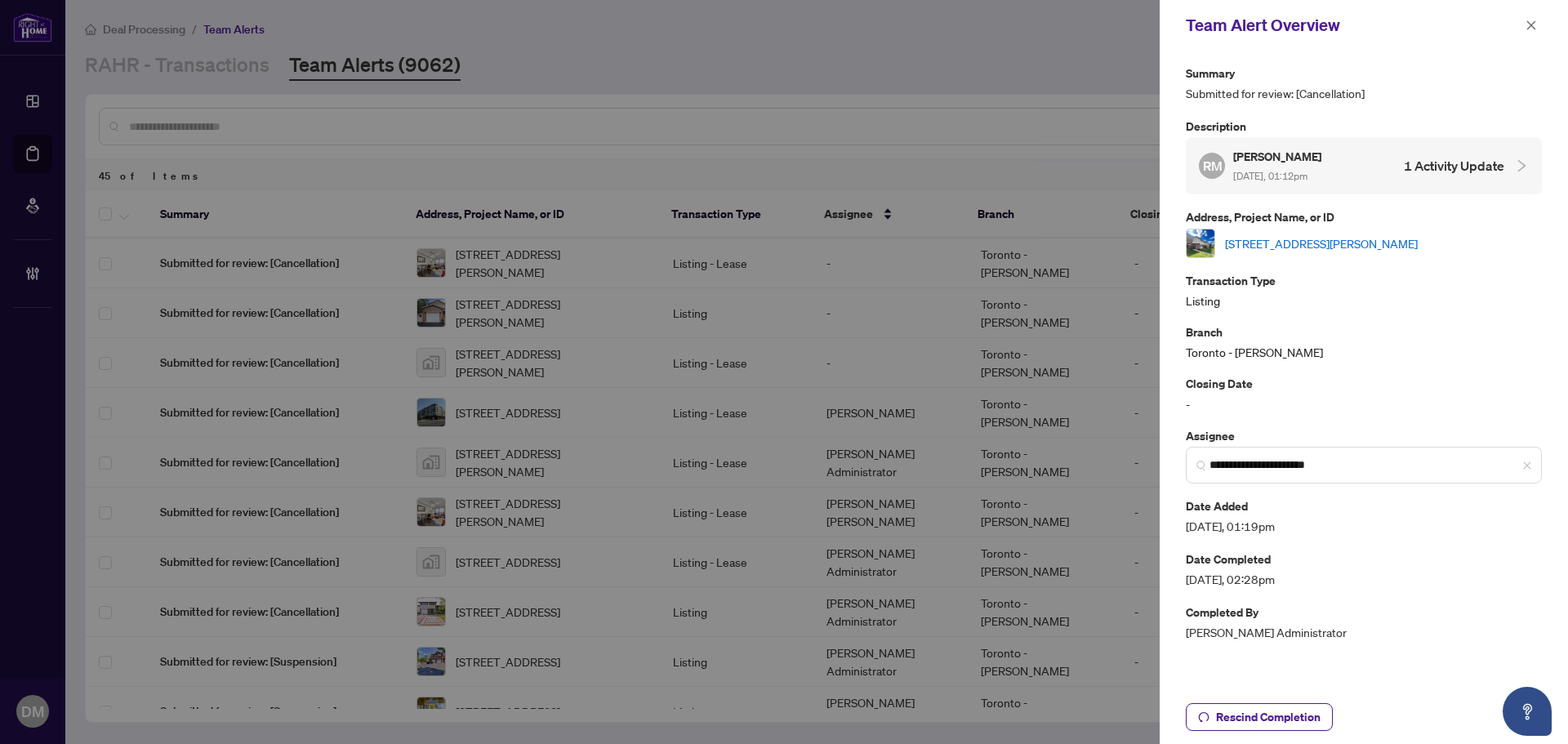
click at [1527, 20] on icon "close" at bounding box center [1531, 25] width 11 height 11
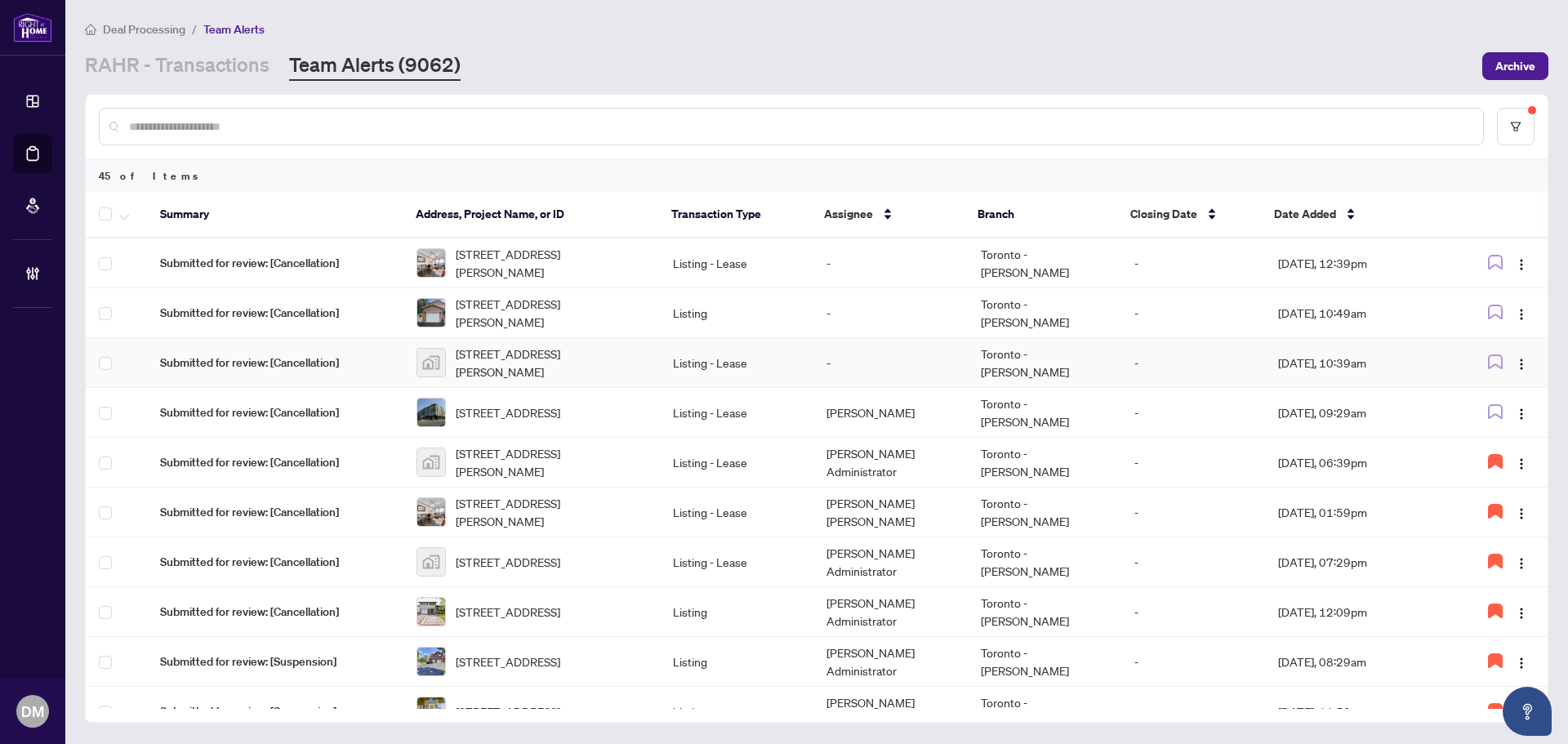
click at [718, 365] on td "Listing - Lease" at bounding box center [736, 363] width 154 height 50
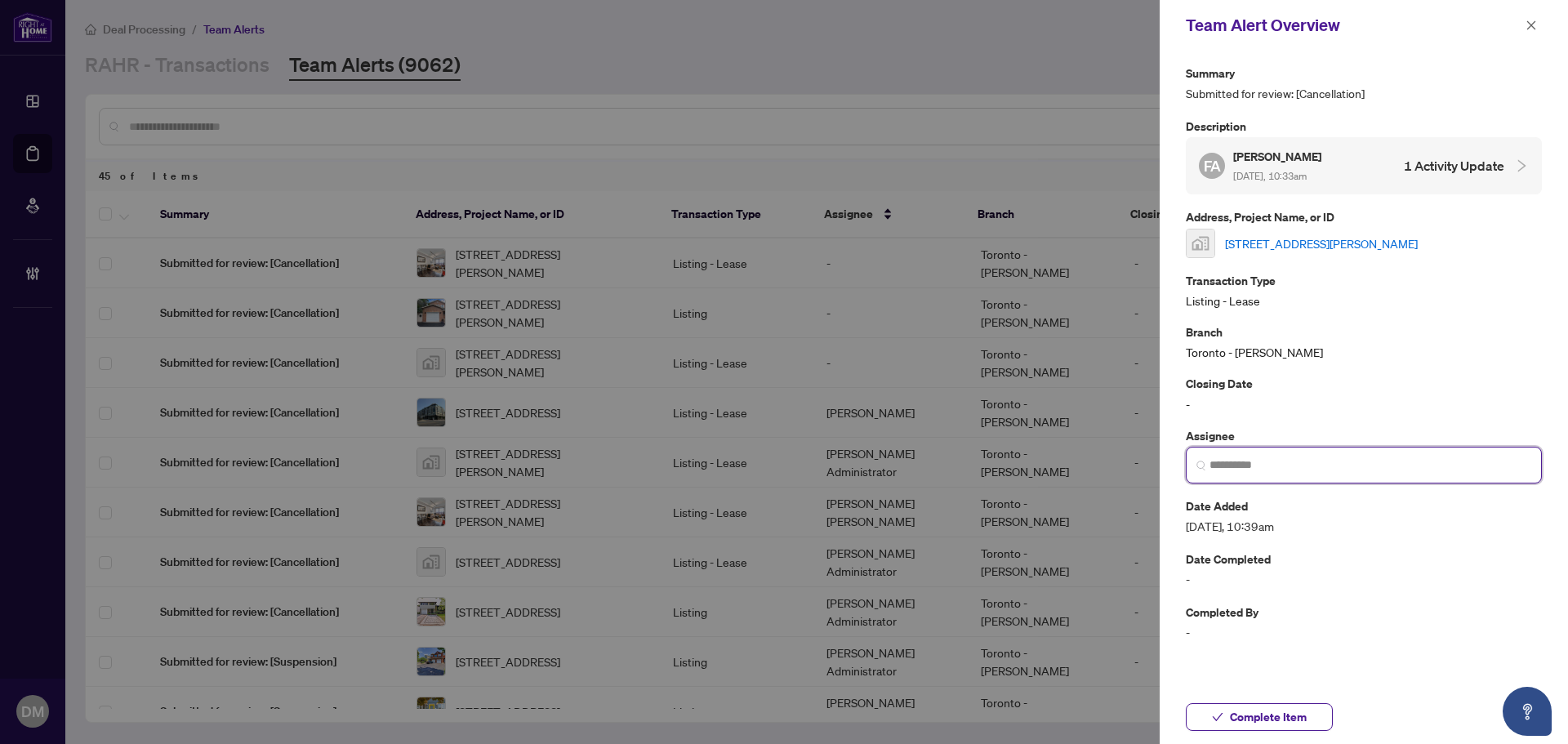
click at [1278, 464] on input "search" at bounding box center [1371, 465] width 322 height 17
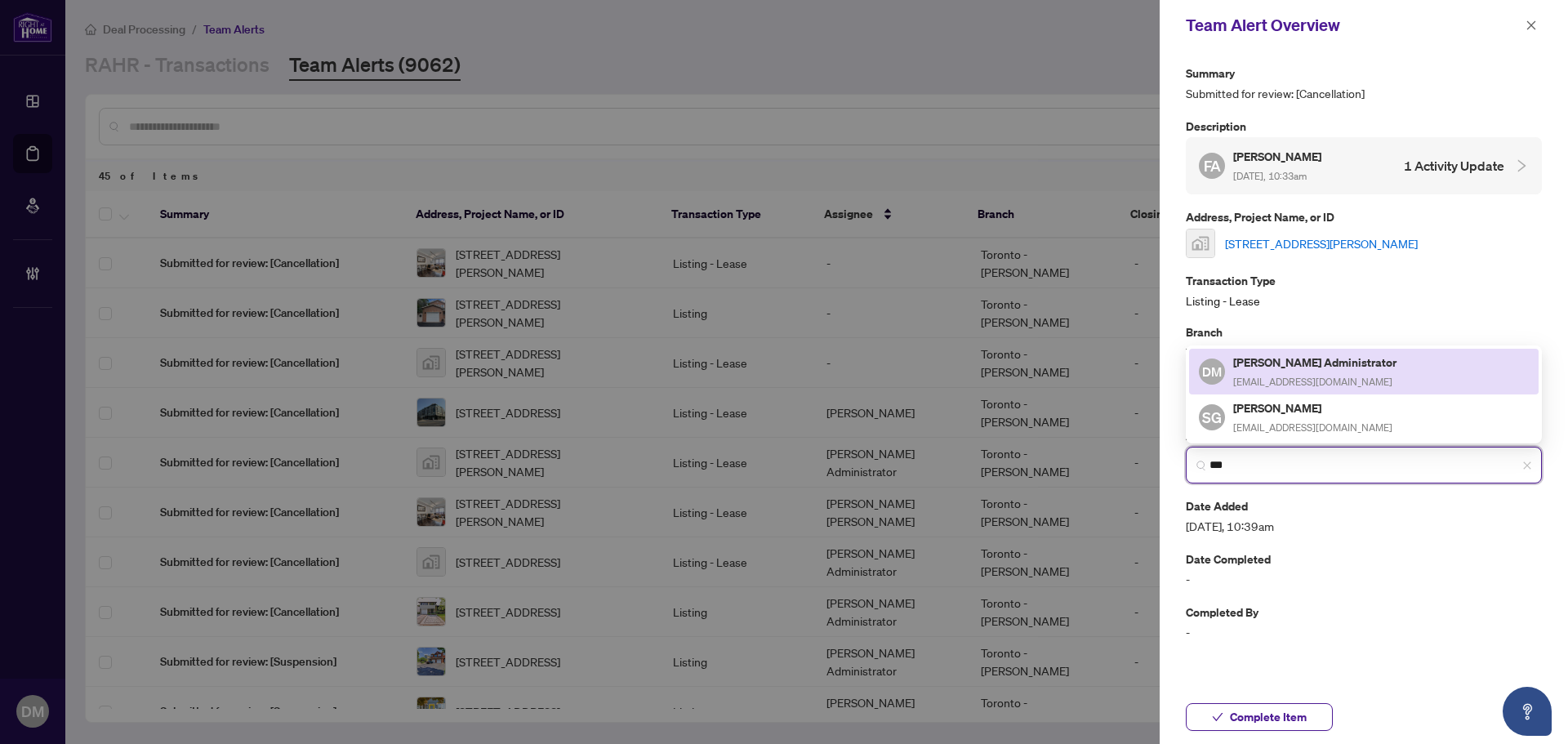
click at [1297, 363] on h5 "[PERSON_NAME] Administrator" at bounding box center [1317, 363] width 166 height 19
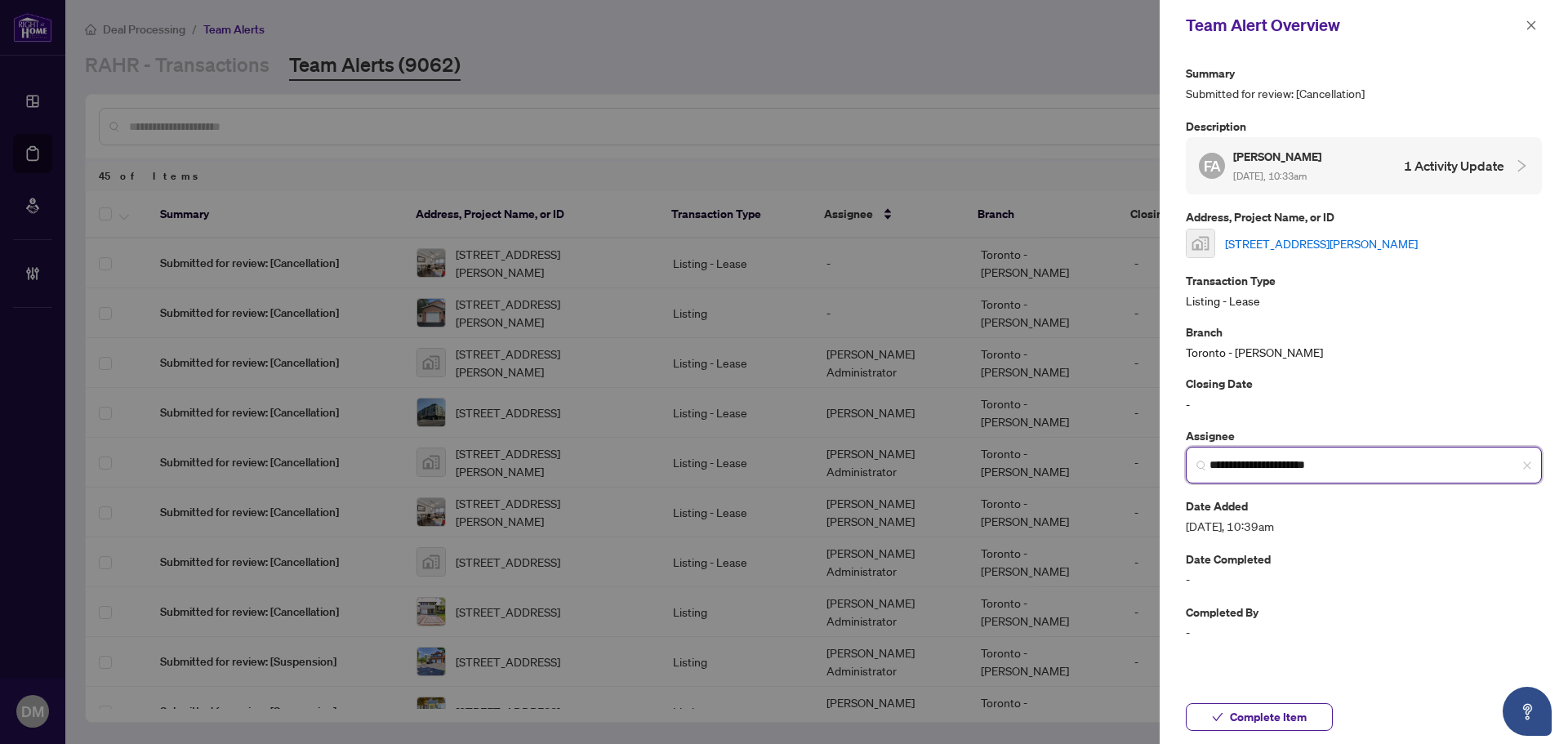
type input "**********"
click at [1354, 240] on link "503-60 Annie Craig Drive #503, Etobicoke, ON, Canada" at bounding box center [1322, 243] width 193 height 18
click at [1534, 22] on icon "close" at bounding box center [1531, 25] width 11 height 11
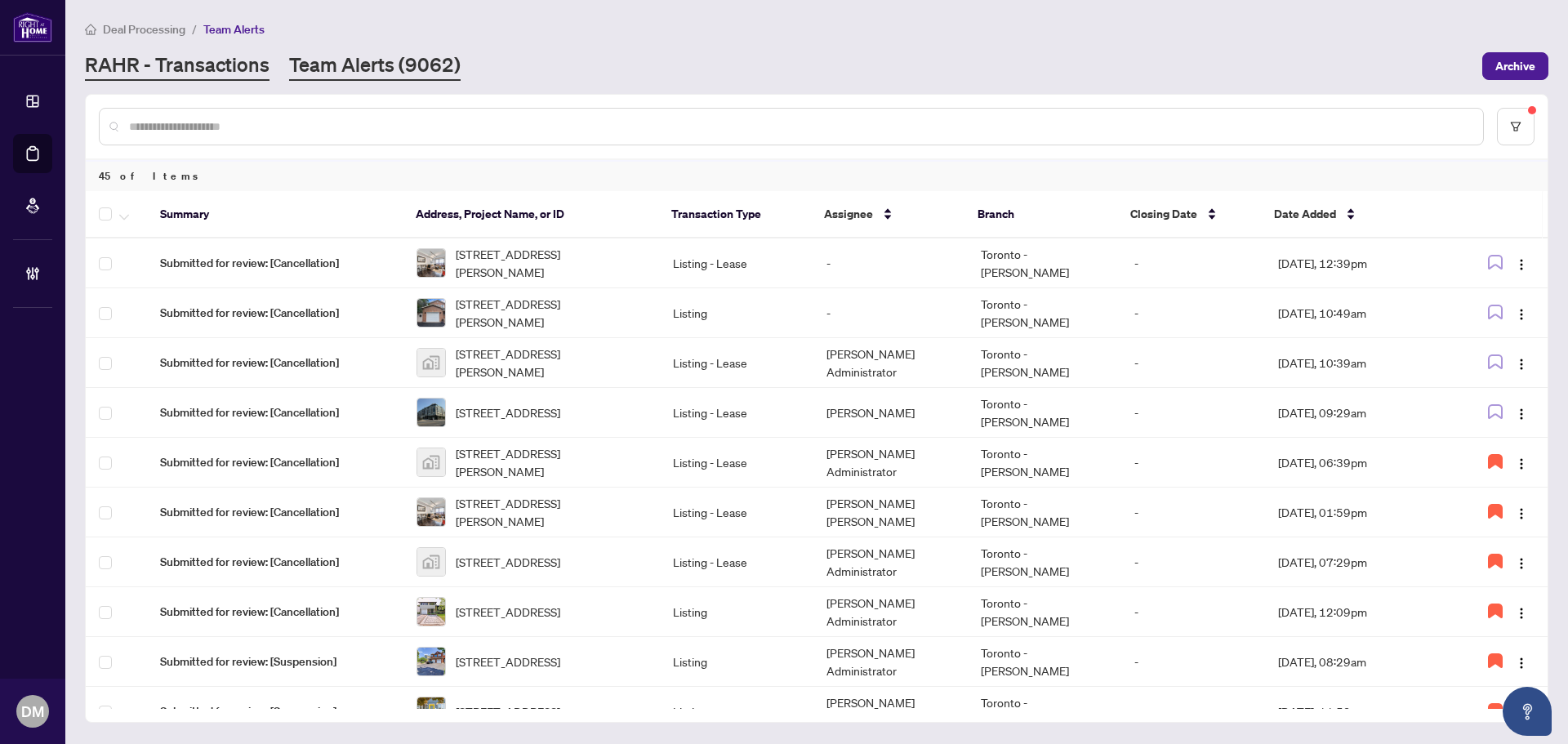
click at [210, 72] on link "RAHR - Transactions" at bounding box center [177, 66] width 185 height 29
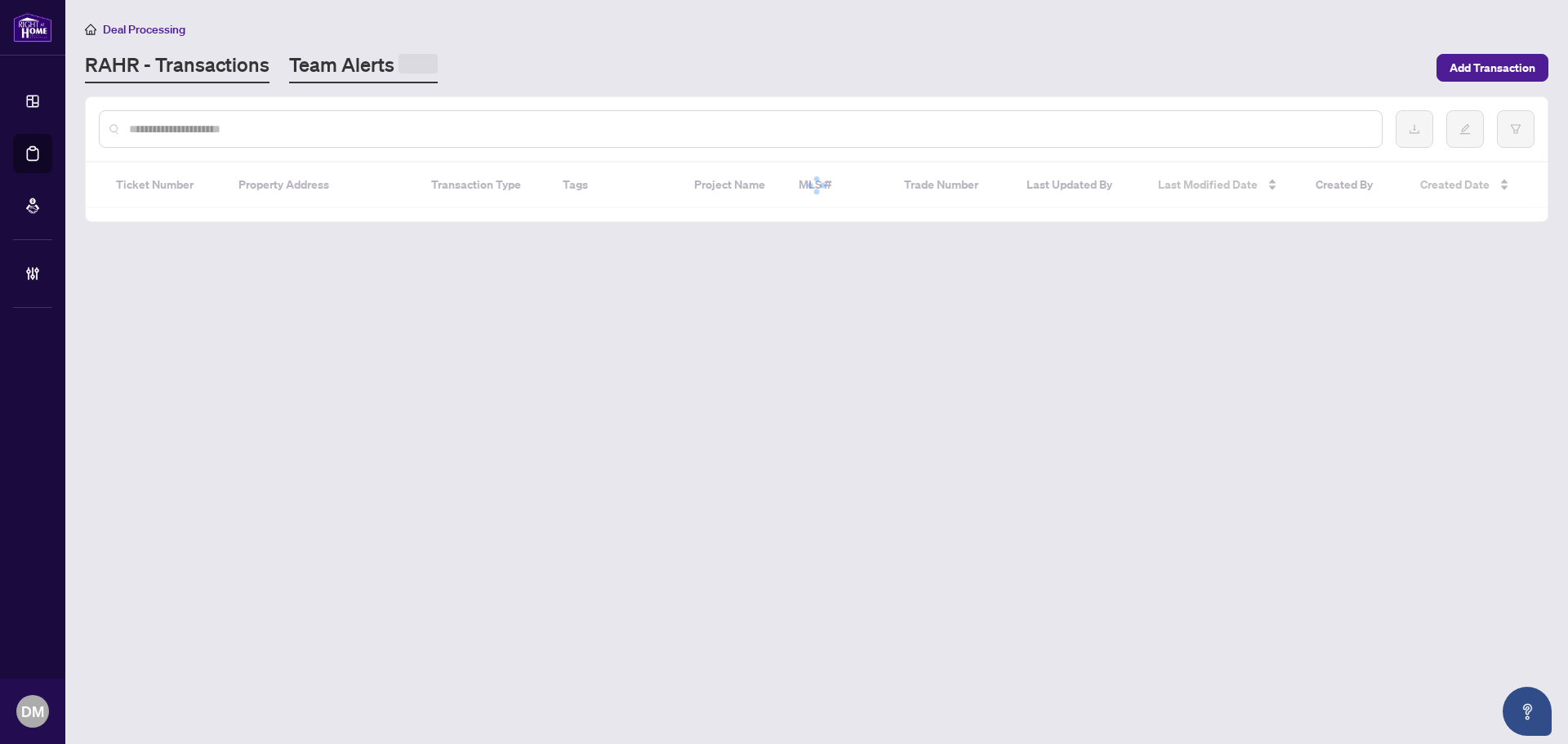
click at [341, 72] on link "Team Alerts" at bounding box center [362, 68] width 148 height 32
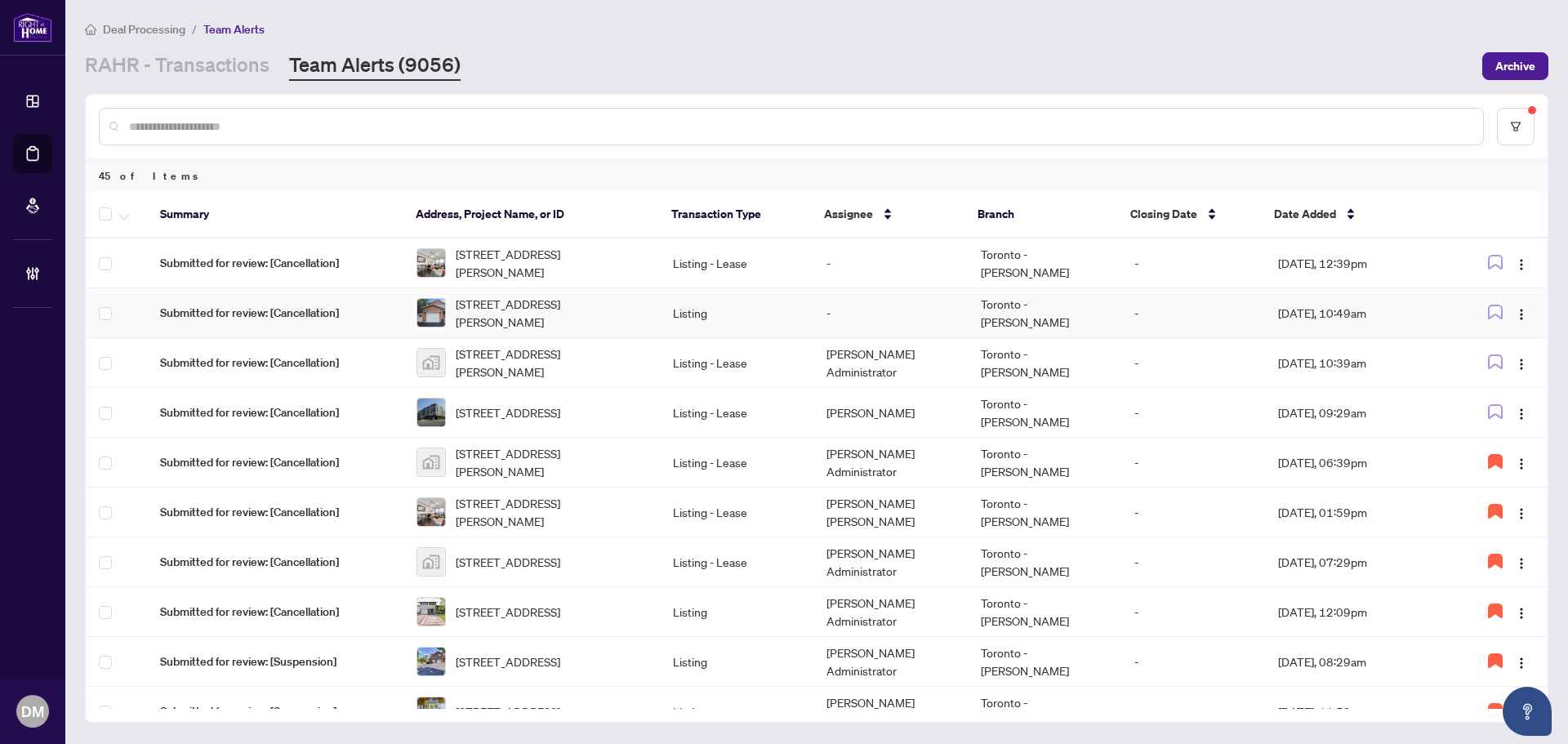
click at [733, 314] on td "Listing" at bounding box center [736, 313] width 154 height 50
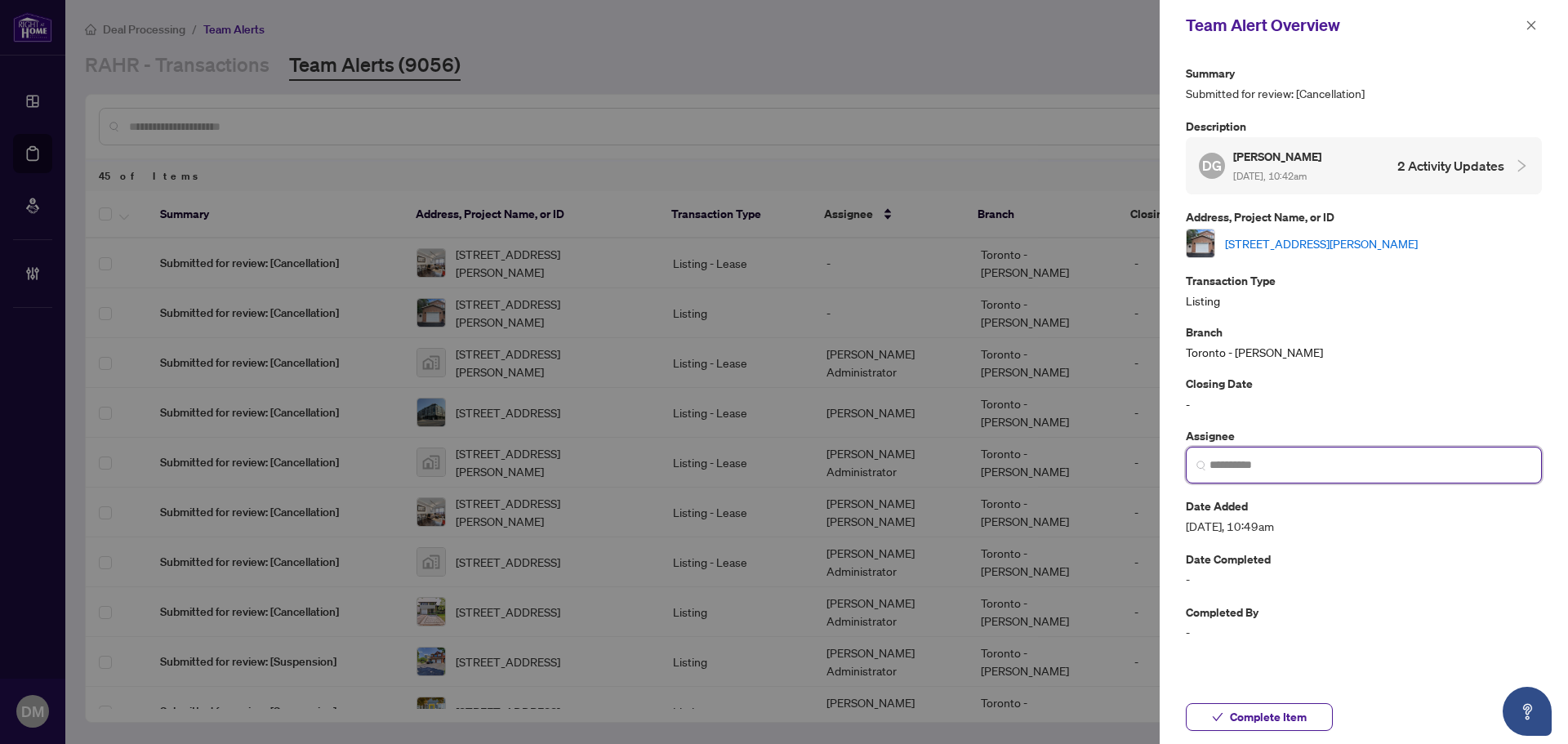
click at [1283, 466] on input "search" at bounding box center [1371, 465] width 322 height 17
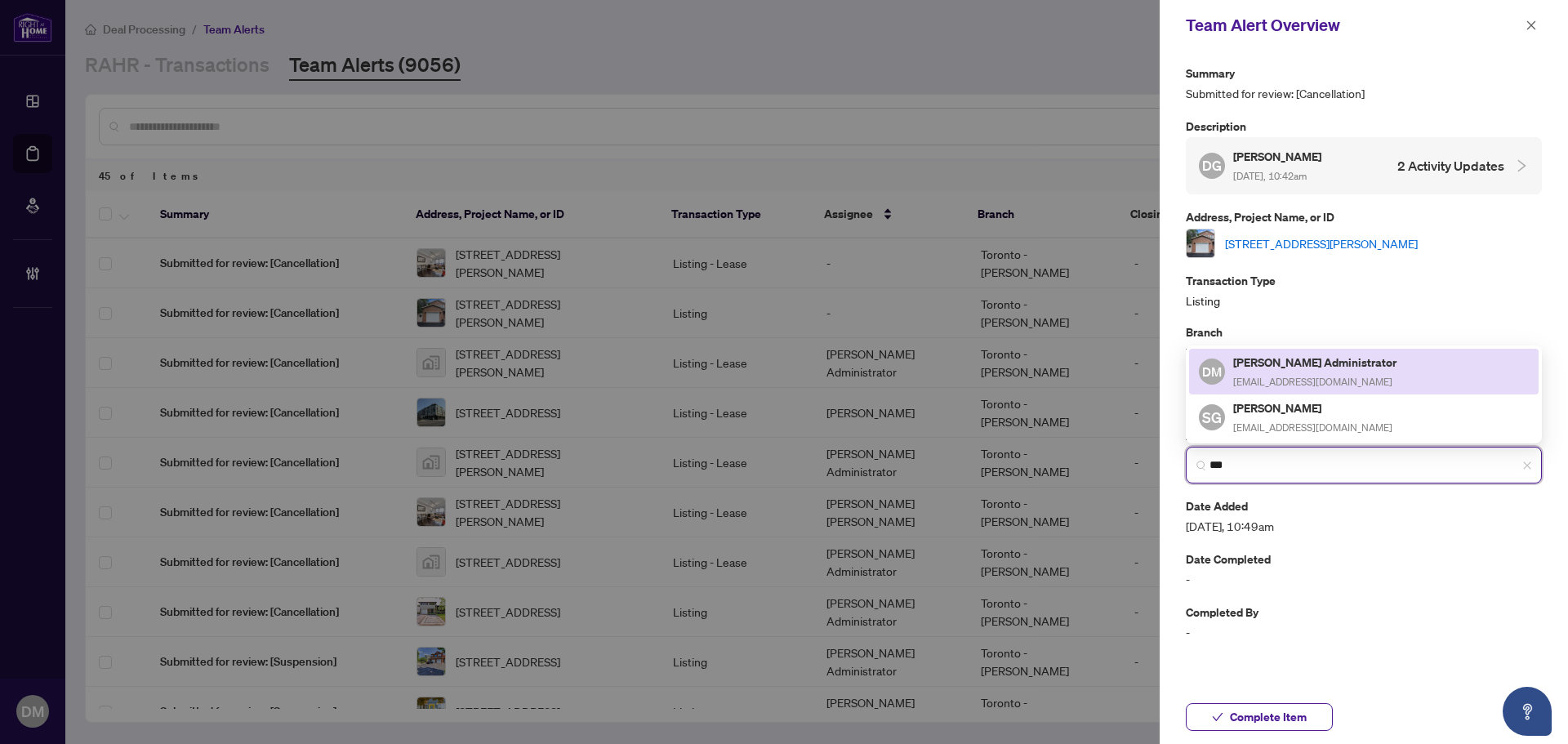
click at [1284, 367] on h5 "[PERSON_NAME] Administrator" at bounding box center [1317, 363] width 166 height 19
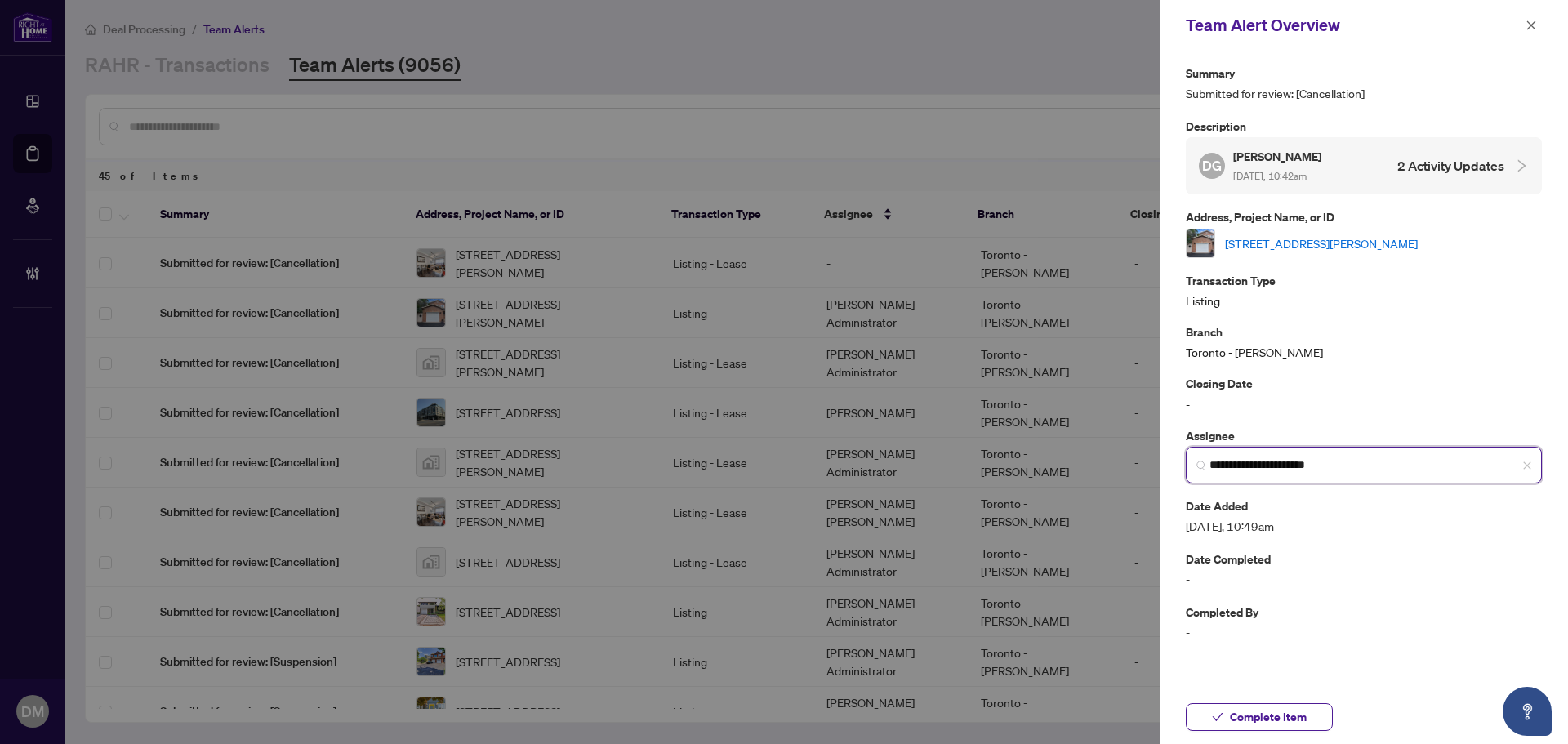
type input "**********"
click at [1324, 245] on link "[STREET_ADDRESS][PERSON_NAME]" at bounding box center [1322, 243] width 193 height 18
click at [395, 73] on div at bounding box center [784, 372] width 1568 height 744
click at [1541, 22] on button "button" at bounding box center [1531, 25] width 21 height 20
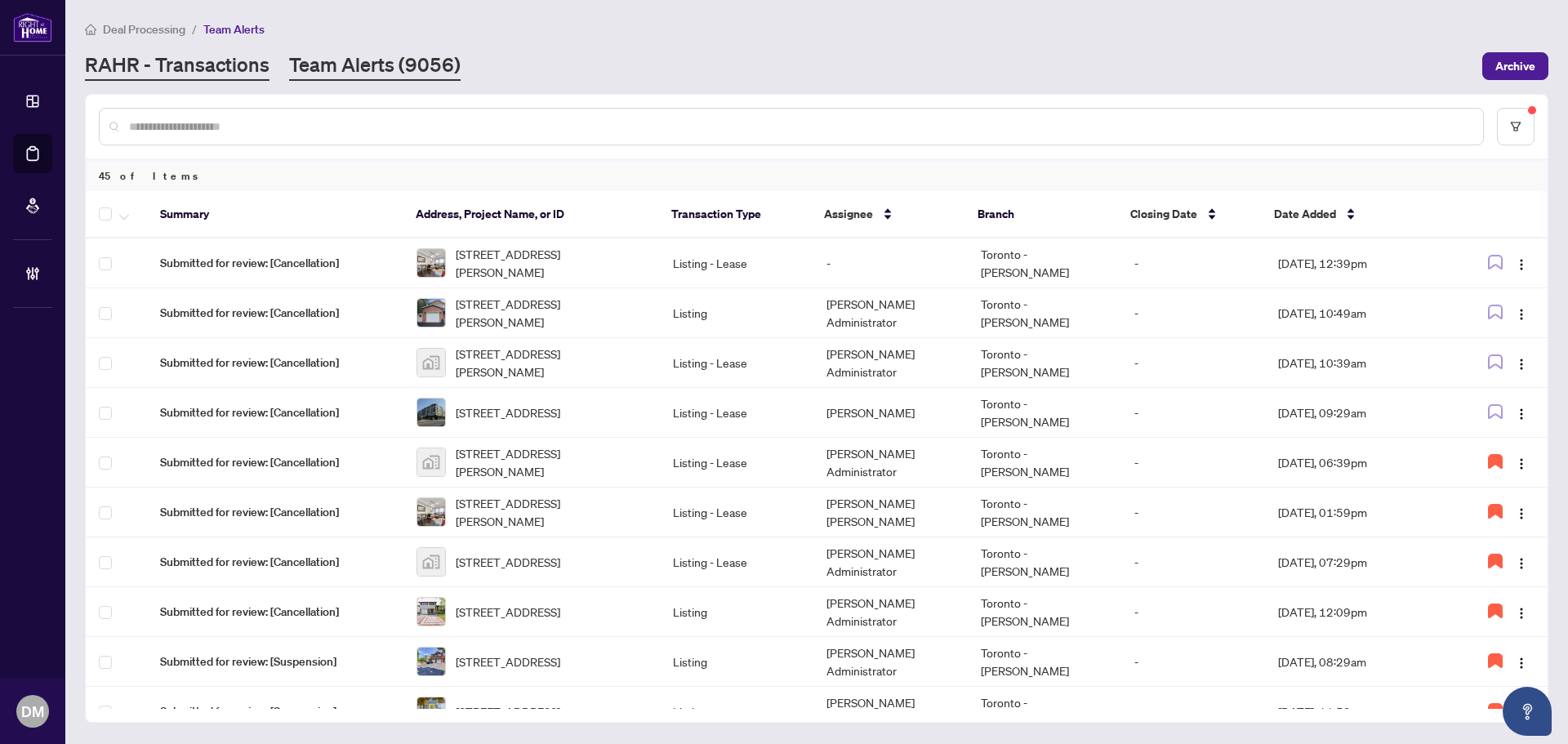
click at [214, 76] on link "RAHR - Transactions" at bounding box center [177, 66] width 185 height 29
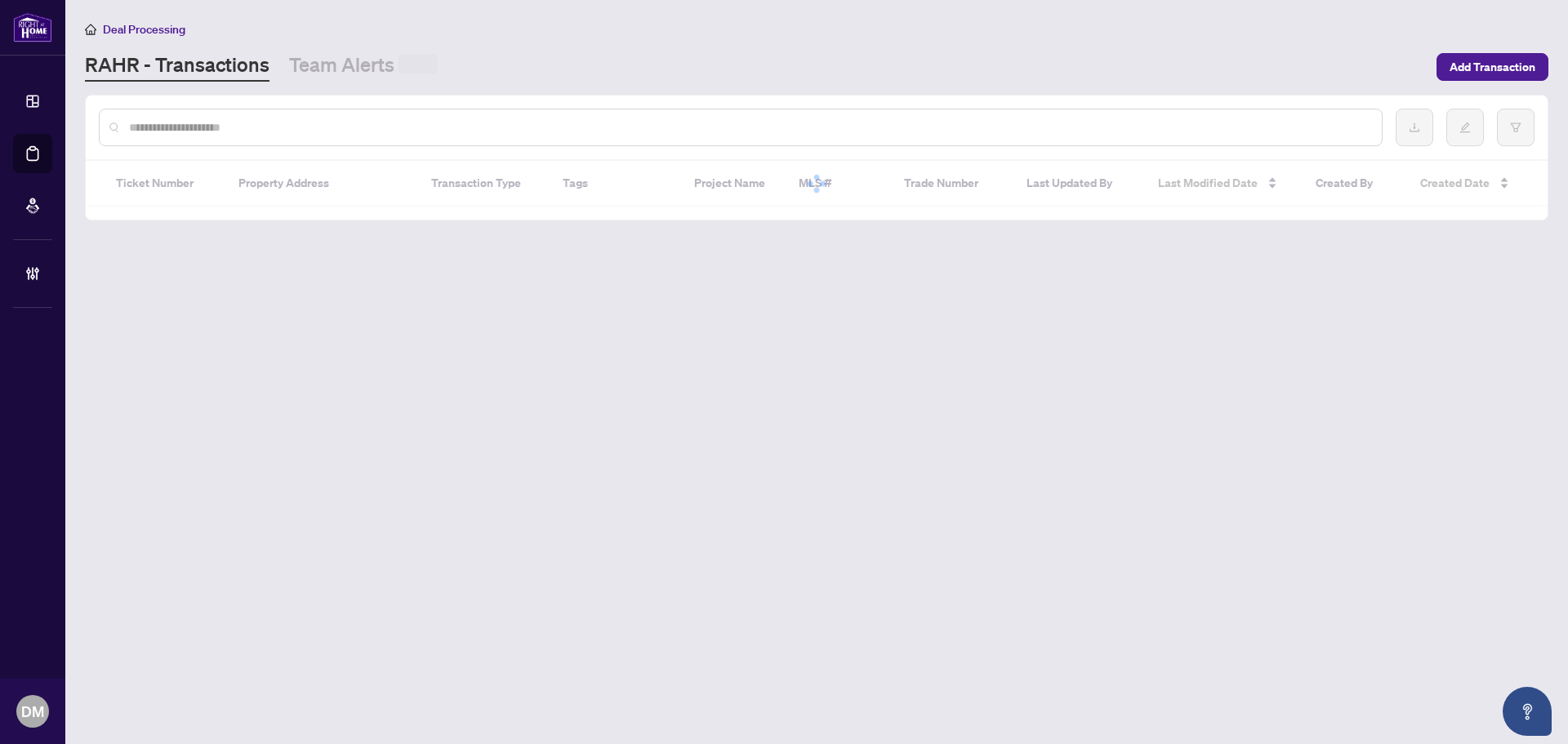
click at [339, 132] on input "text" at bounding box center [750, 127] width 1240 height 18
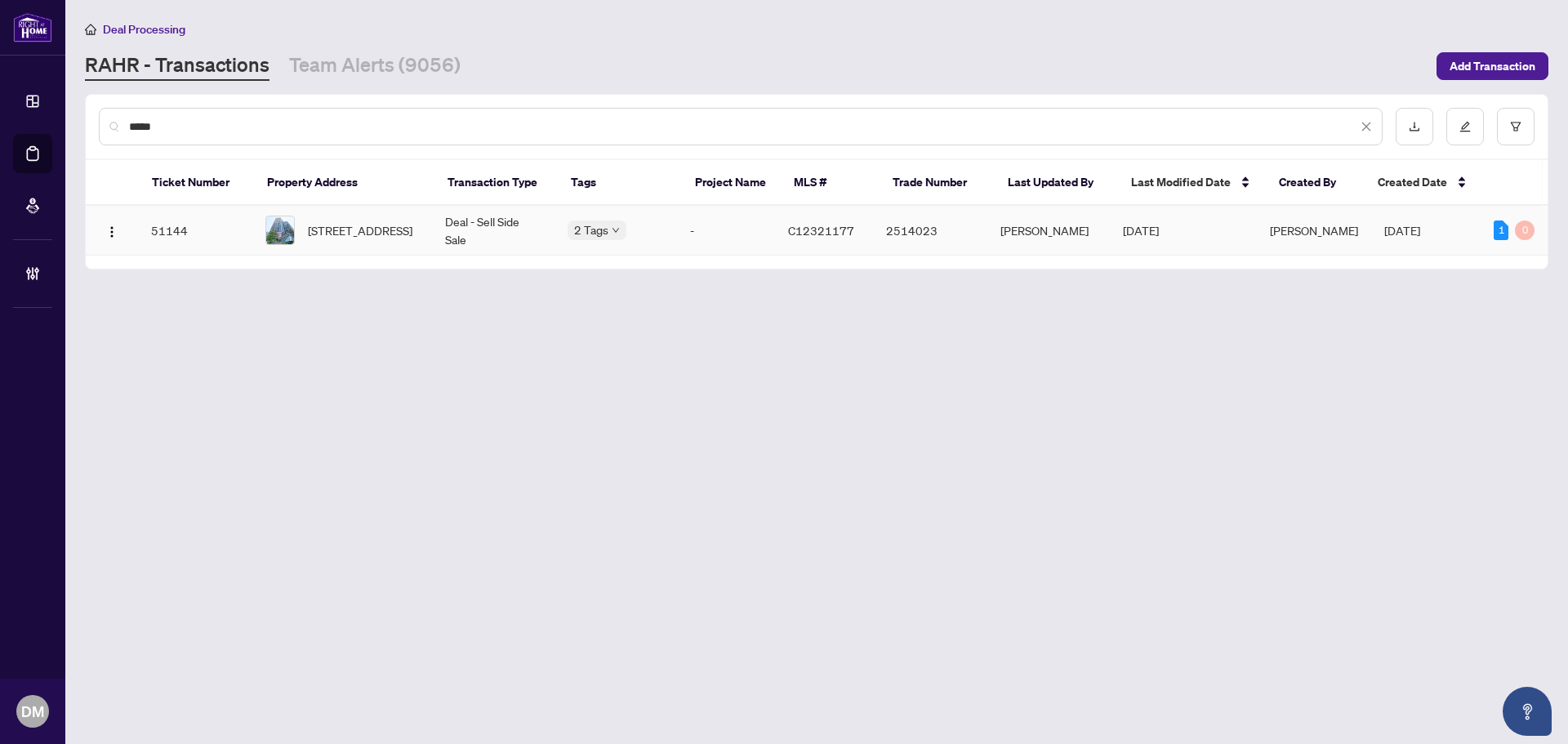
type input "*****"
click at [451, 238] on td "Deal - Sell Side Sale" at bounding box center [494, 230] width 123 height 50
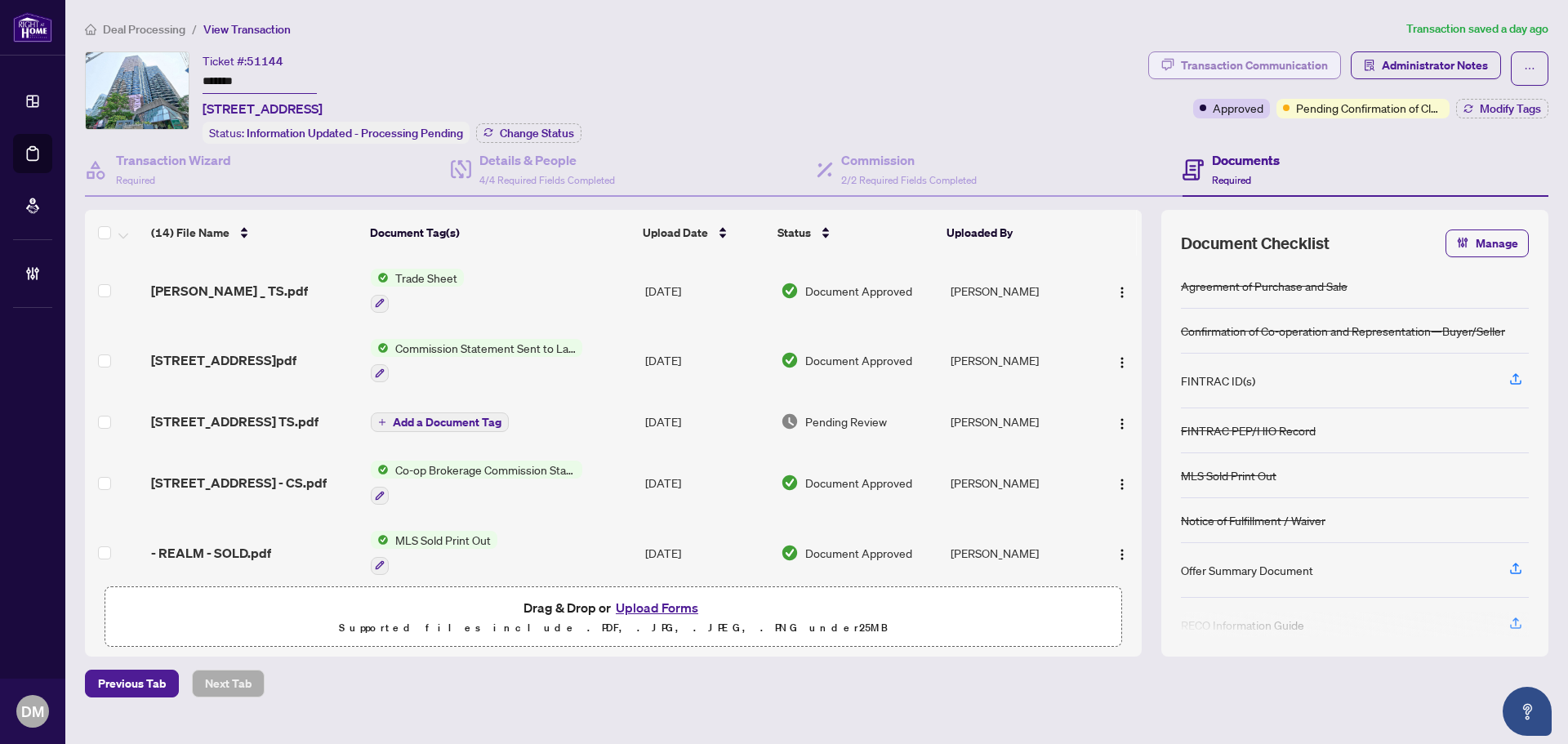
click at [1233, 52] on div "Transaction Communication" at bounding box center [1255, 65] width 147 height 26
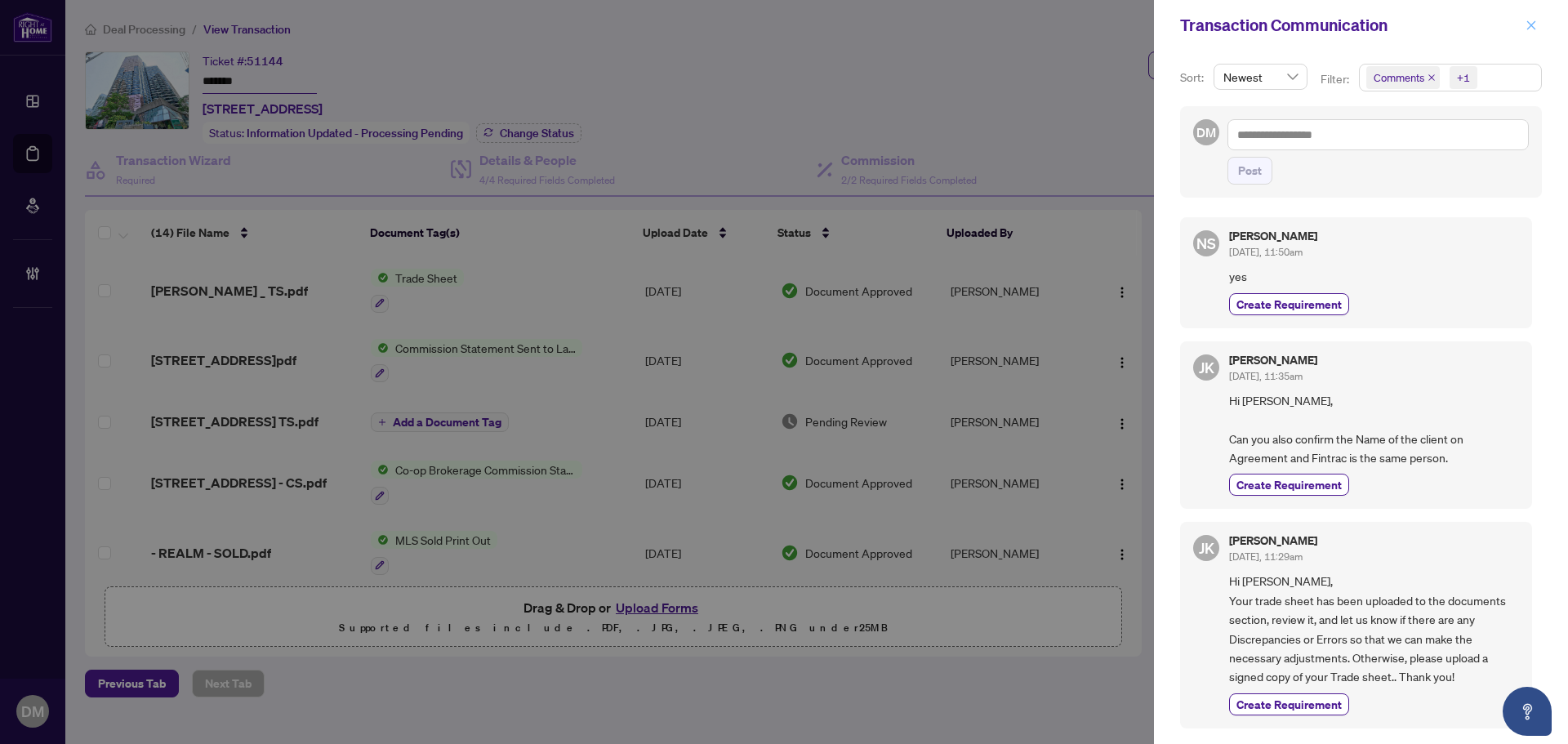
click at [1527, 24] on icon "close" at bounding box center [1531, 25] width 11 height 11
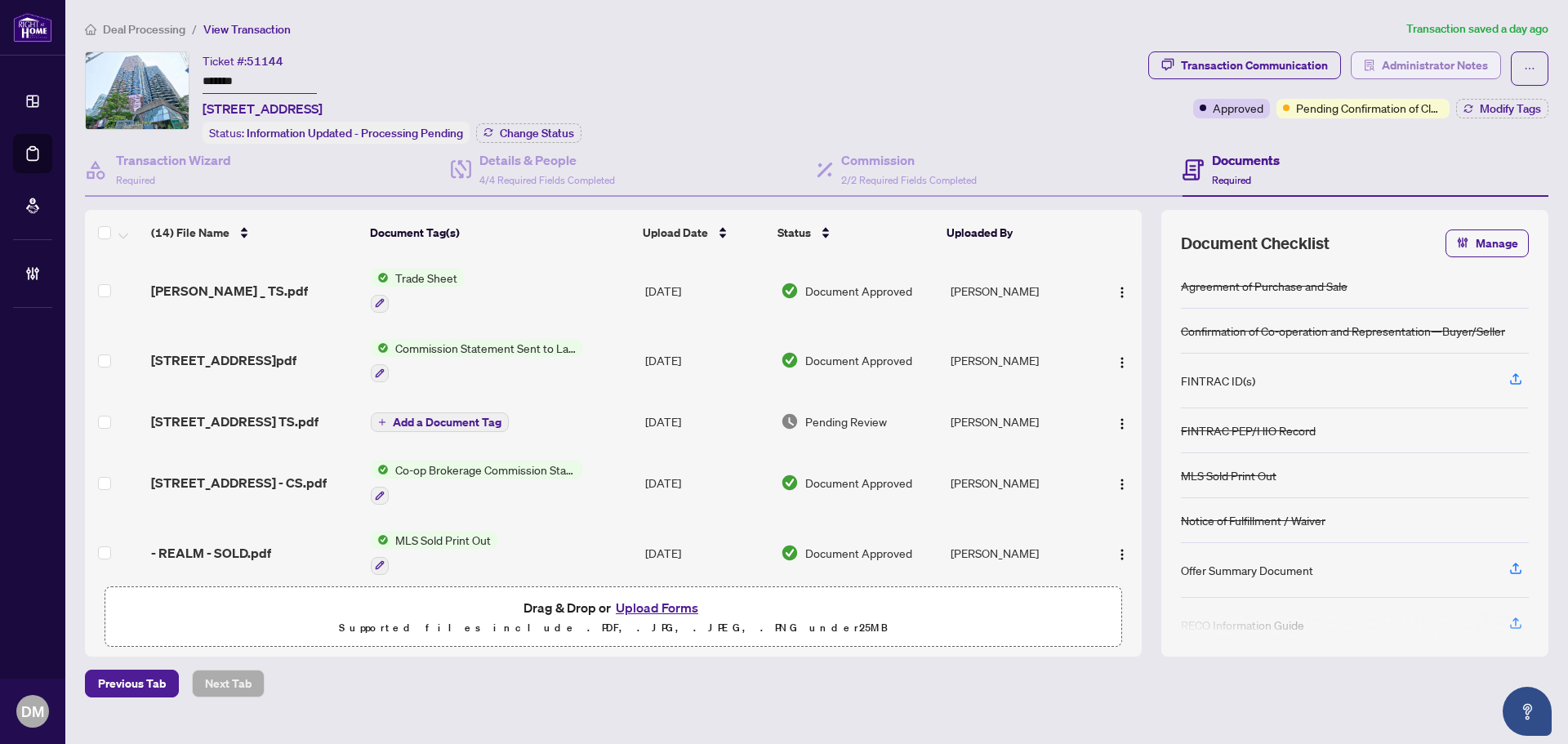
click at [1403, 60] on span "Administrator Notes" at bounding box center [1435, 65] width 106 height 26
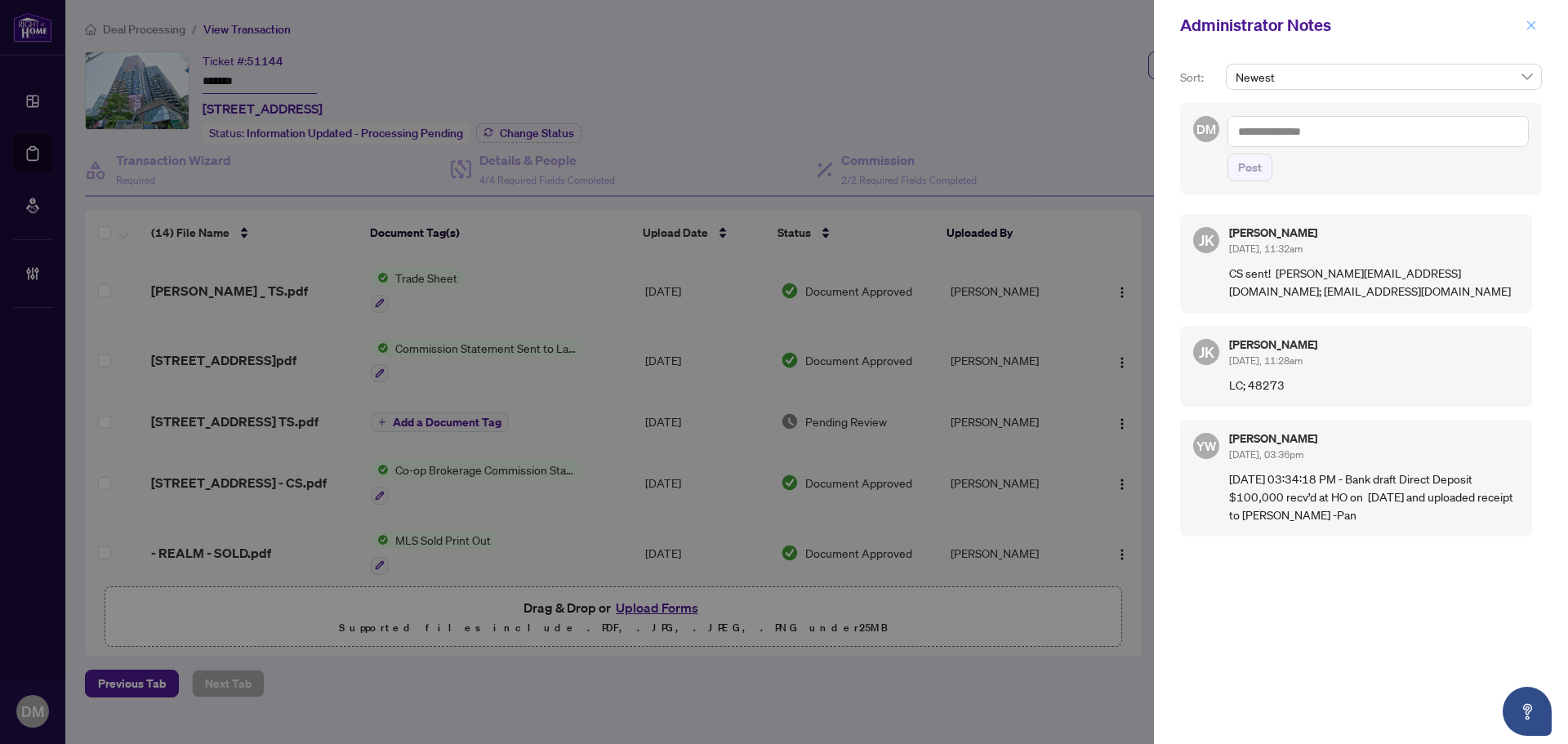
click at [1527, 17] on span "button" at bounding box center [1531, 25] width 11 height 26
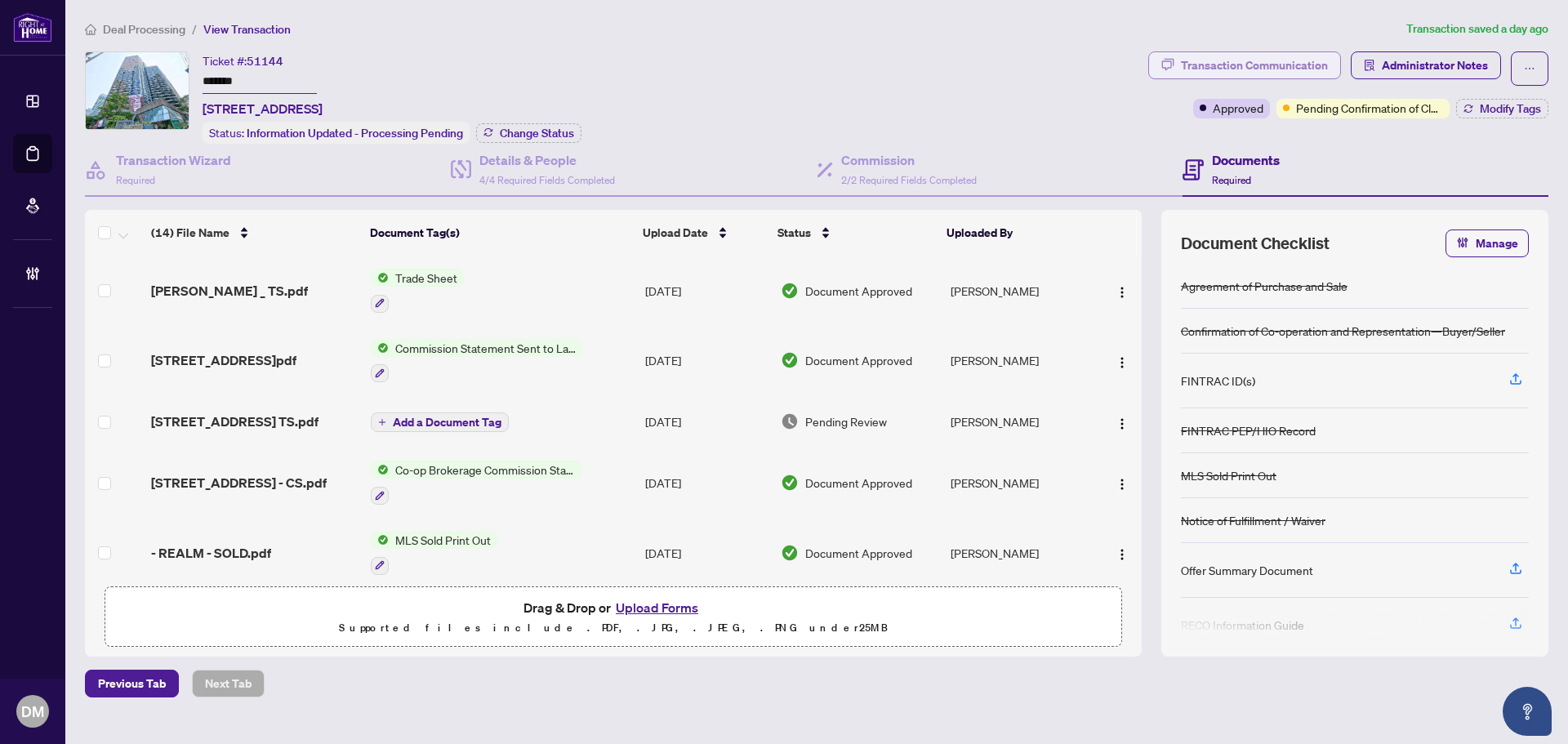
click at [1320, 69] on div "Transaction Communication" at bounding box center [1255, 65] width 147 height 26
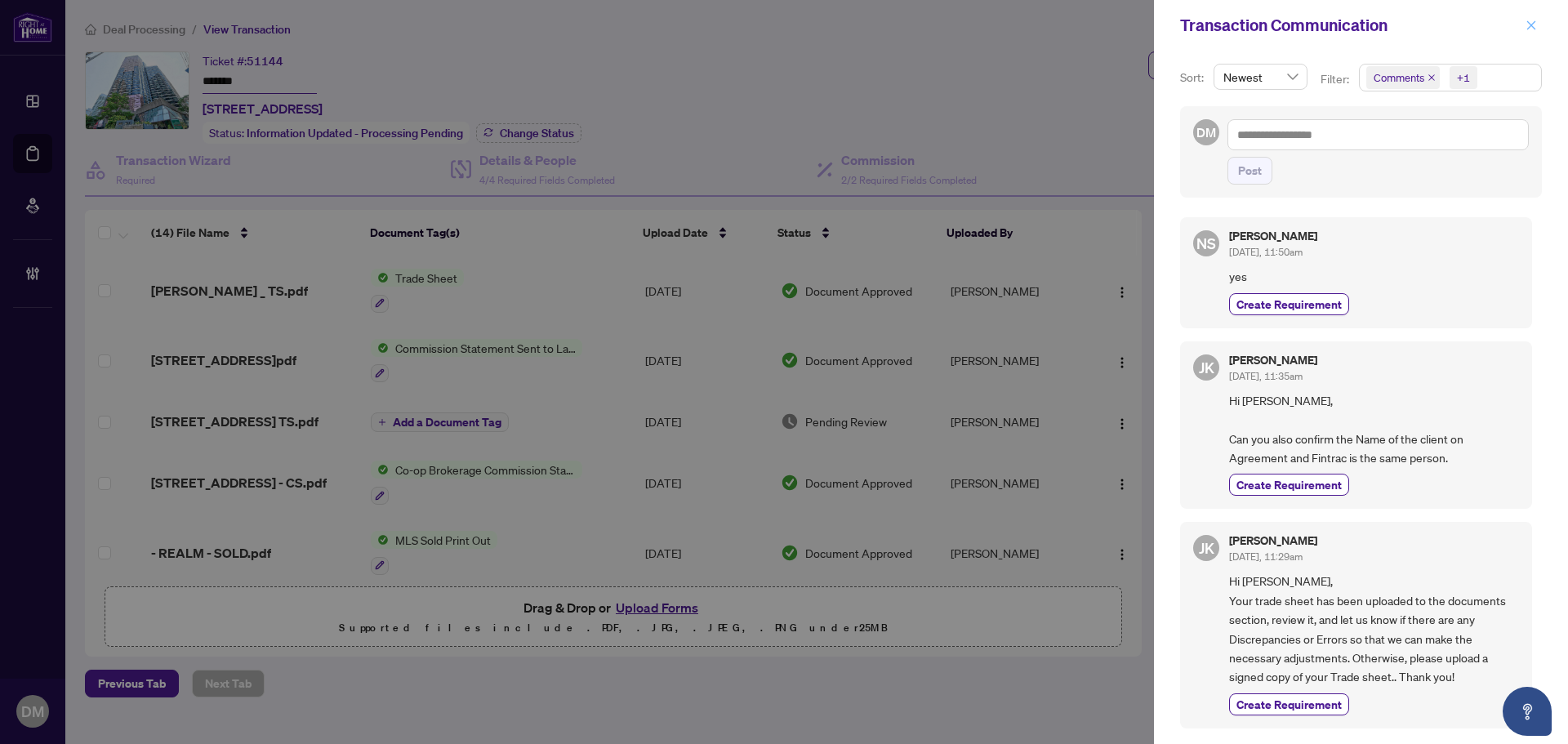
click at [1527, 29] on icon "close" at bounding box center [1532, 25] width 9 height 9
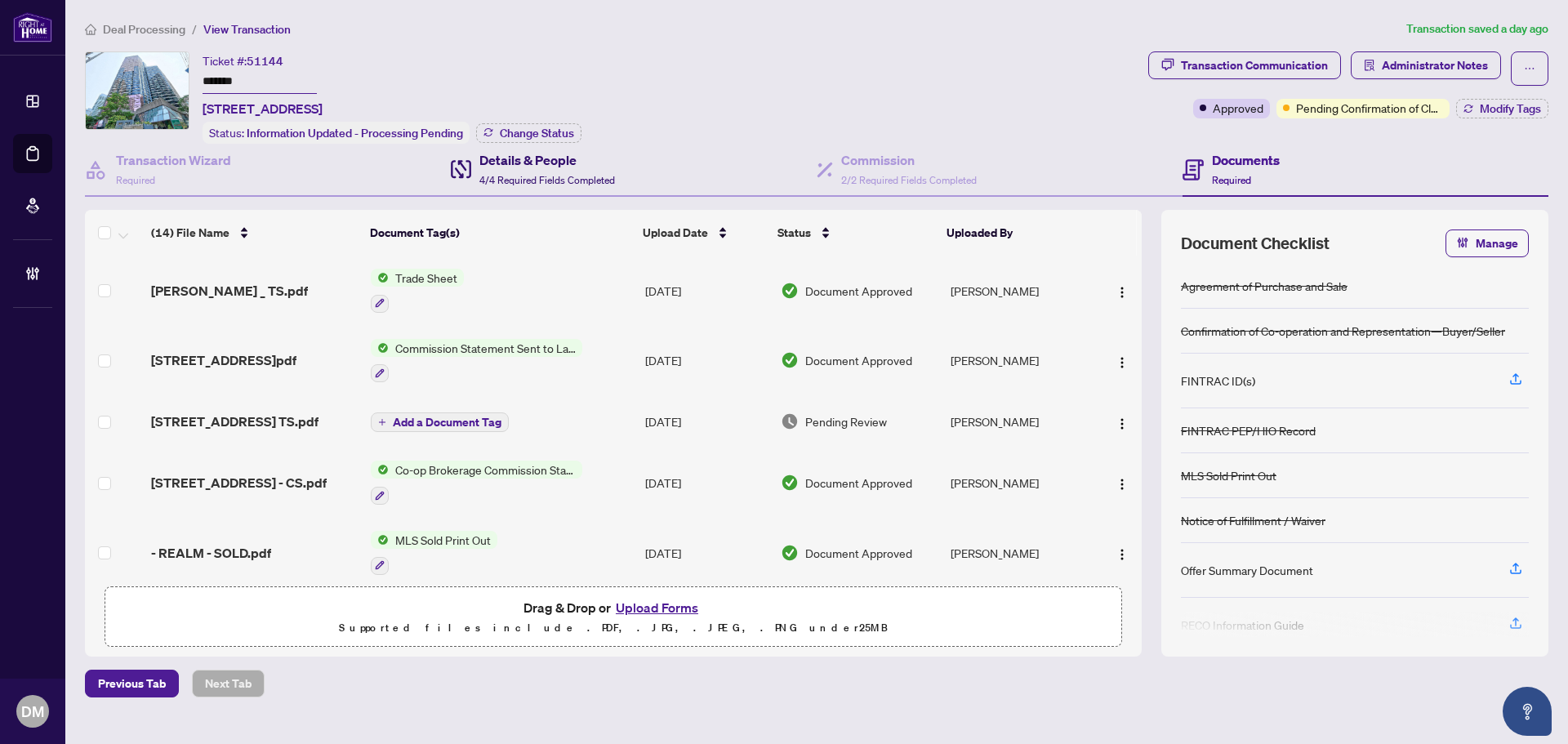
click at [599, 167] on h4 "Details & People" at bounding box center [548, 160] width 136 height 20
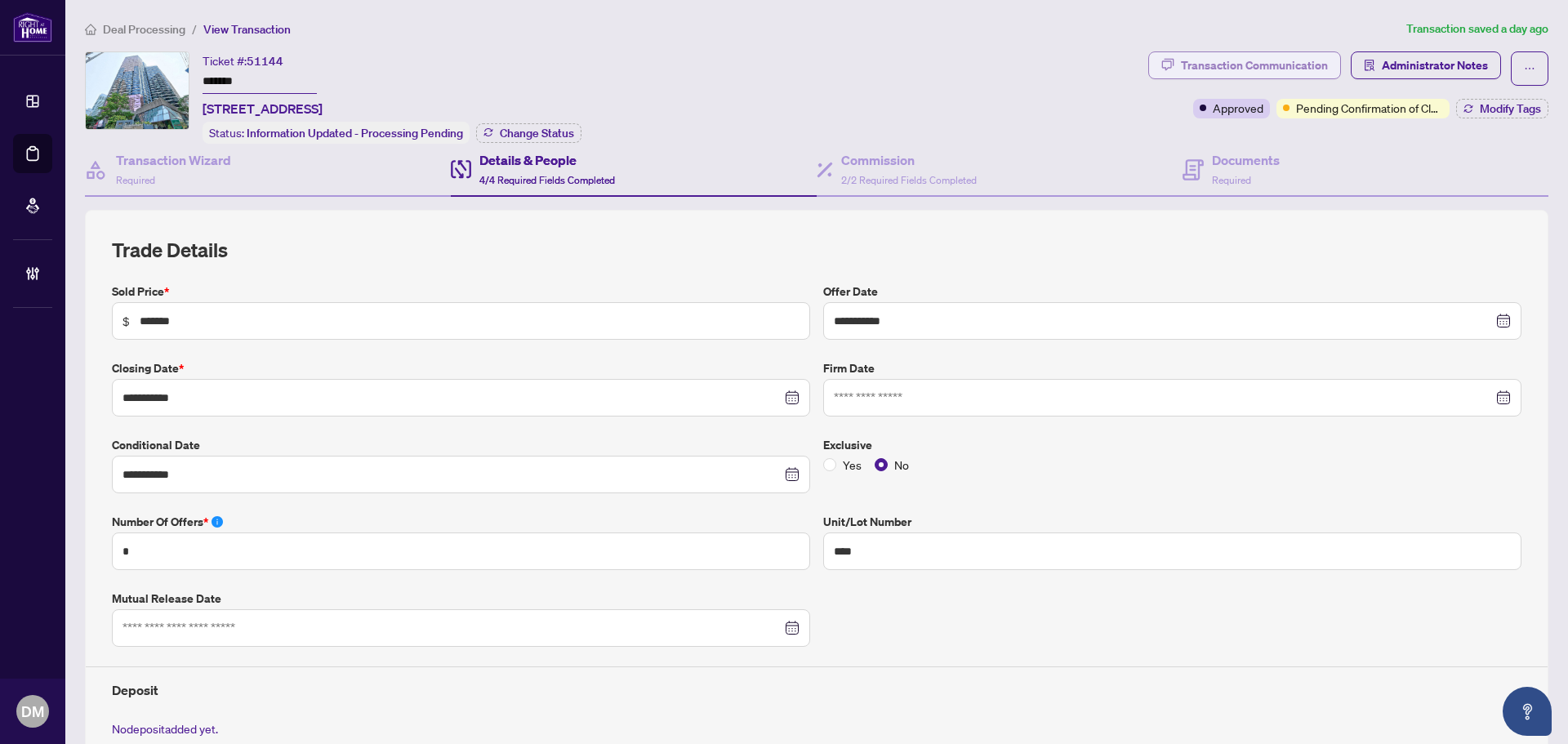
click at [1270, 61] on div "Transaction Communication" at bounding box center [1255, 65] width 147 height 26
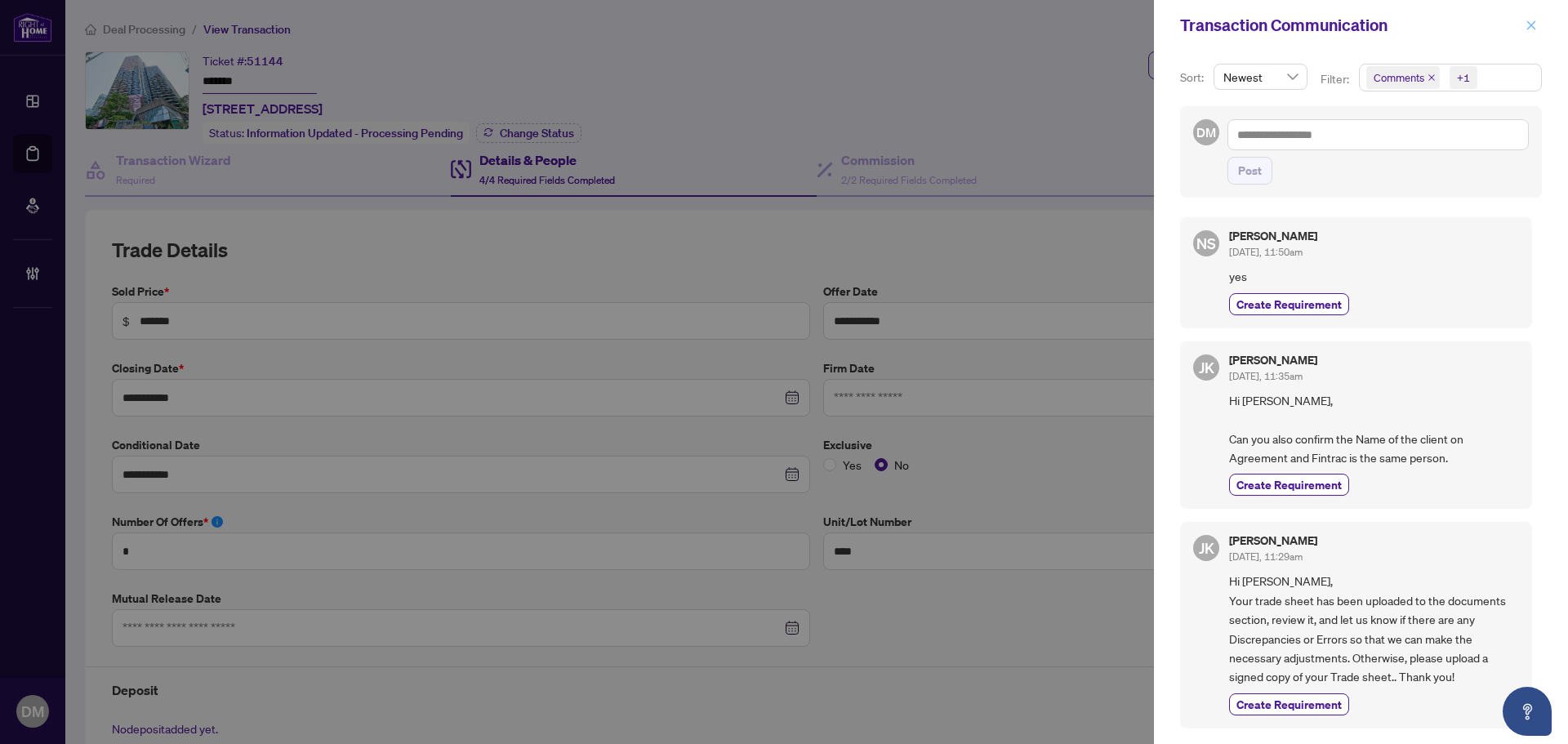
click at [1532, 25] on icon "close" at bounding box center [1532, 25] width 9 height 9
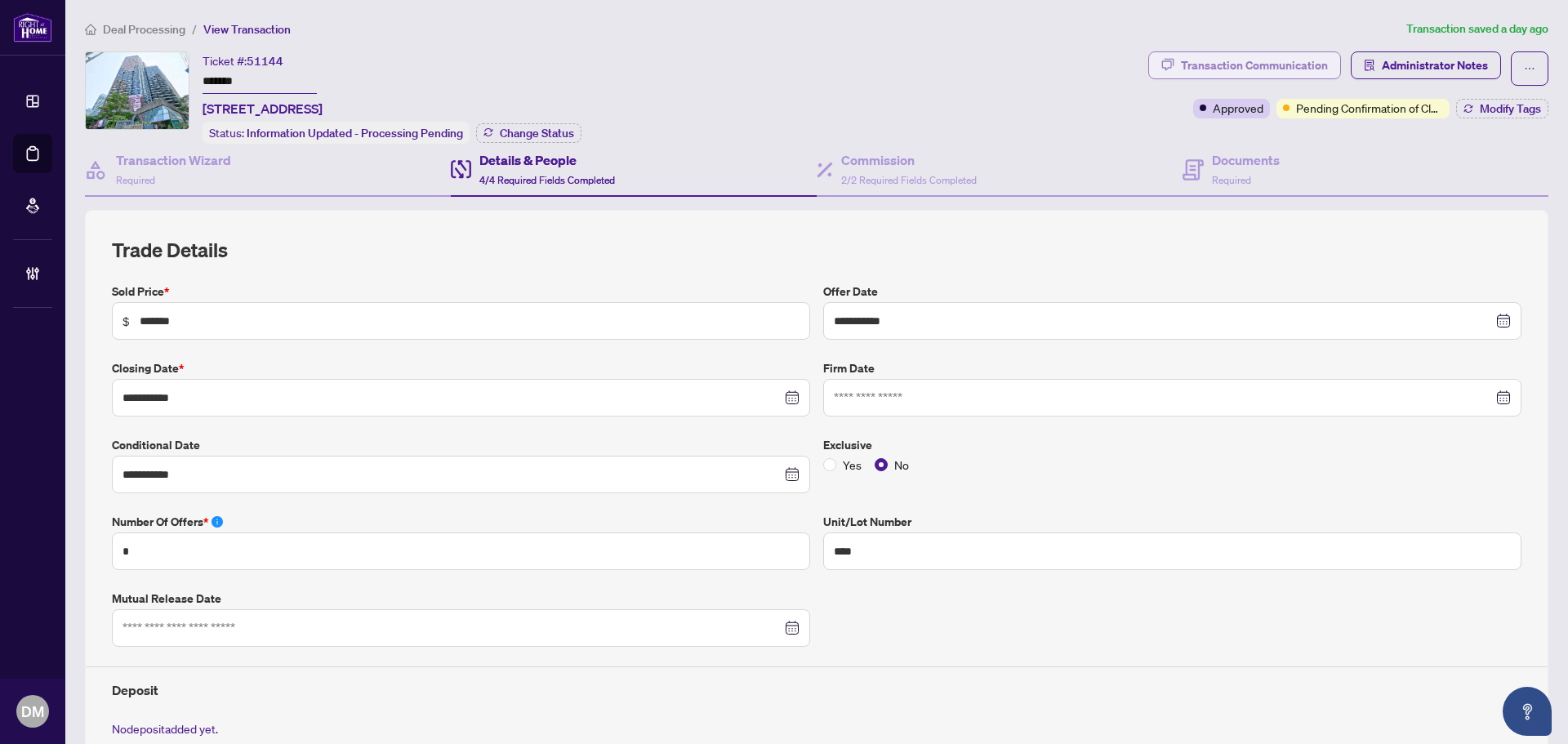
click at [1301, 64] on div "Transaction Communication" at bounding box center [1255, 65] width 147 height 26
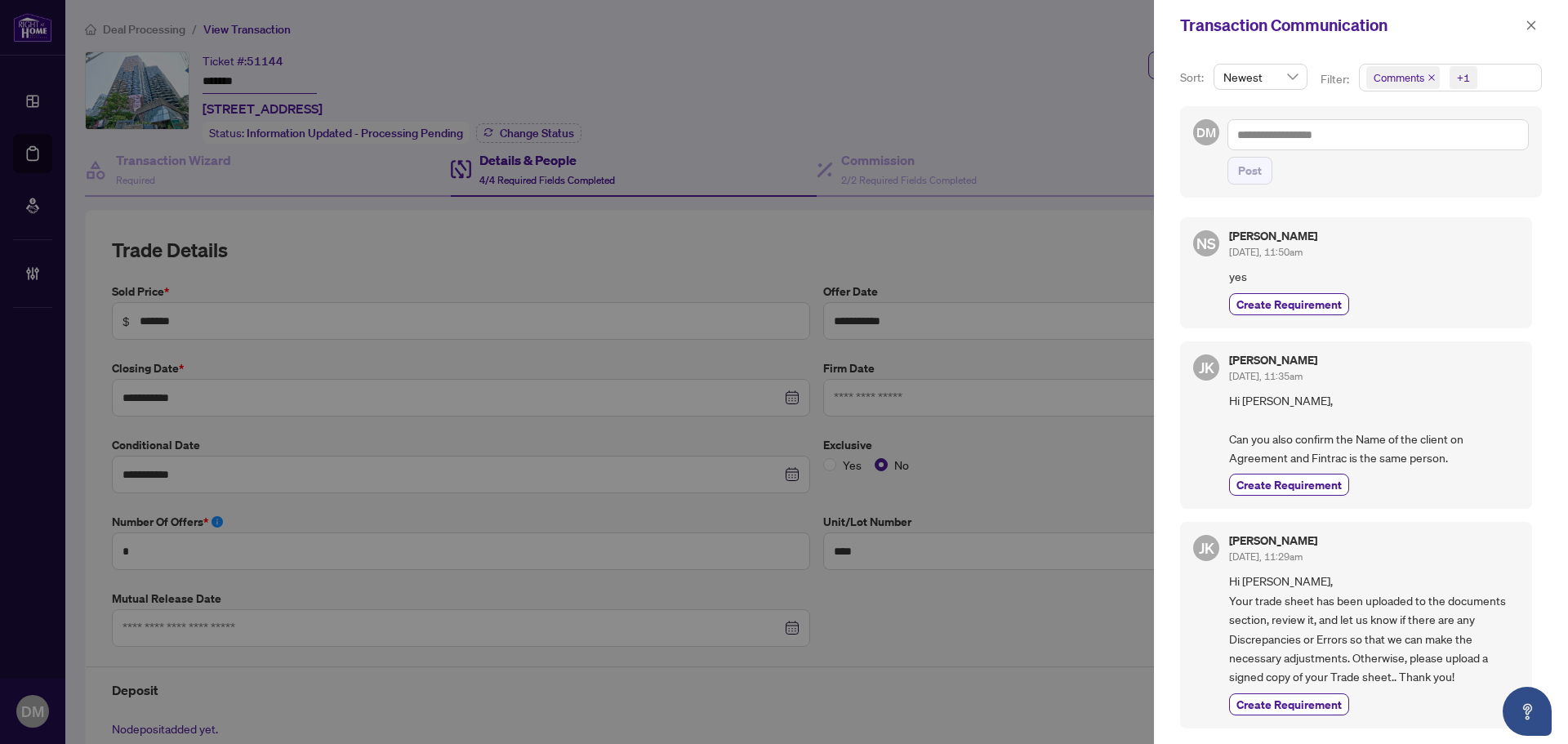
click at [1374, 246] on div "Nina Shalamova Sep/18/2025, 11:50am" at bounding box center [1374, 245] width 290 height 30
click at [1526, 18] on span "button" at bounding box center [1531, 25] width 11 height 26
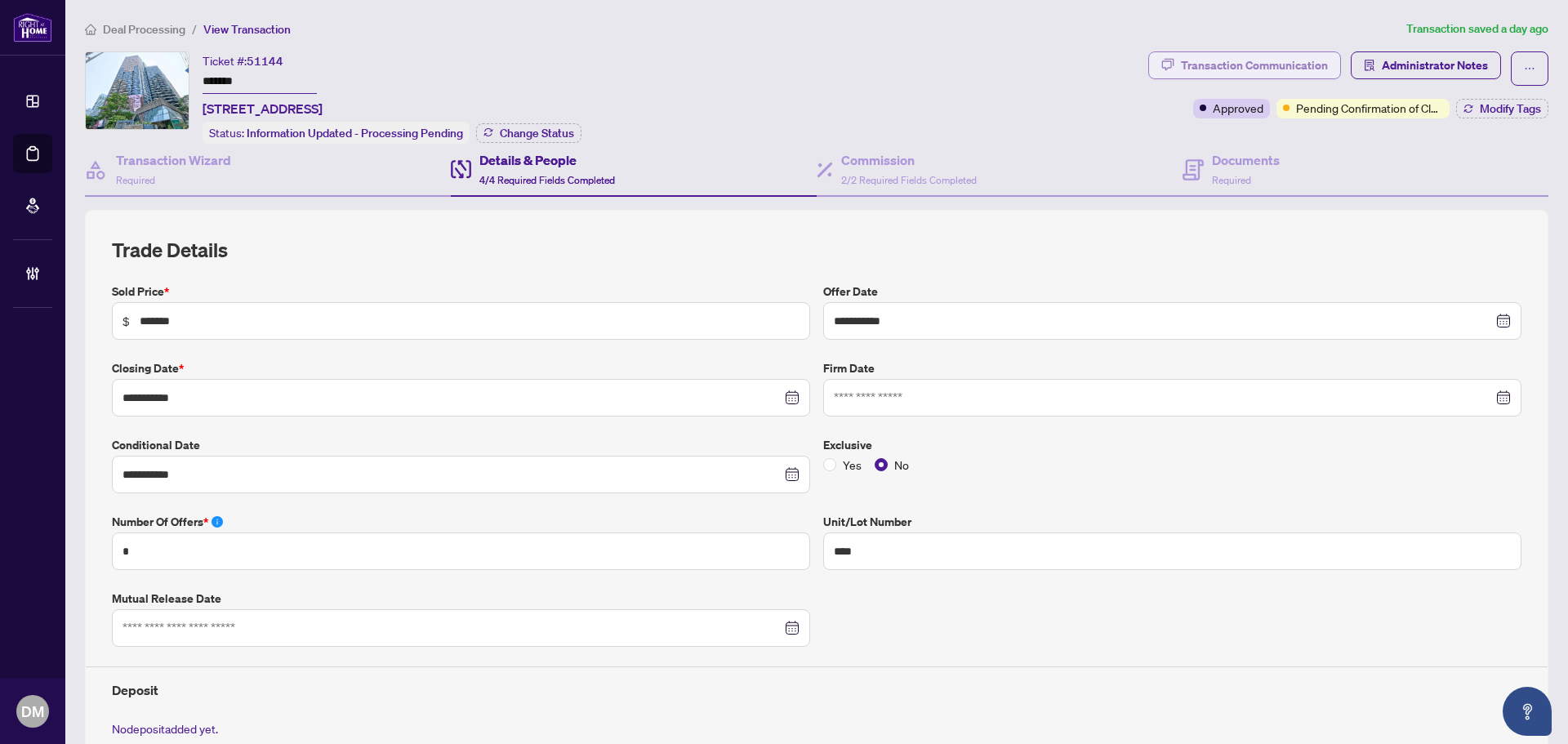
click at [1254, 61] on div "Transaction Communication" at bounding box center [1255, 65] width 147 height 26
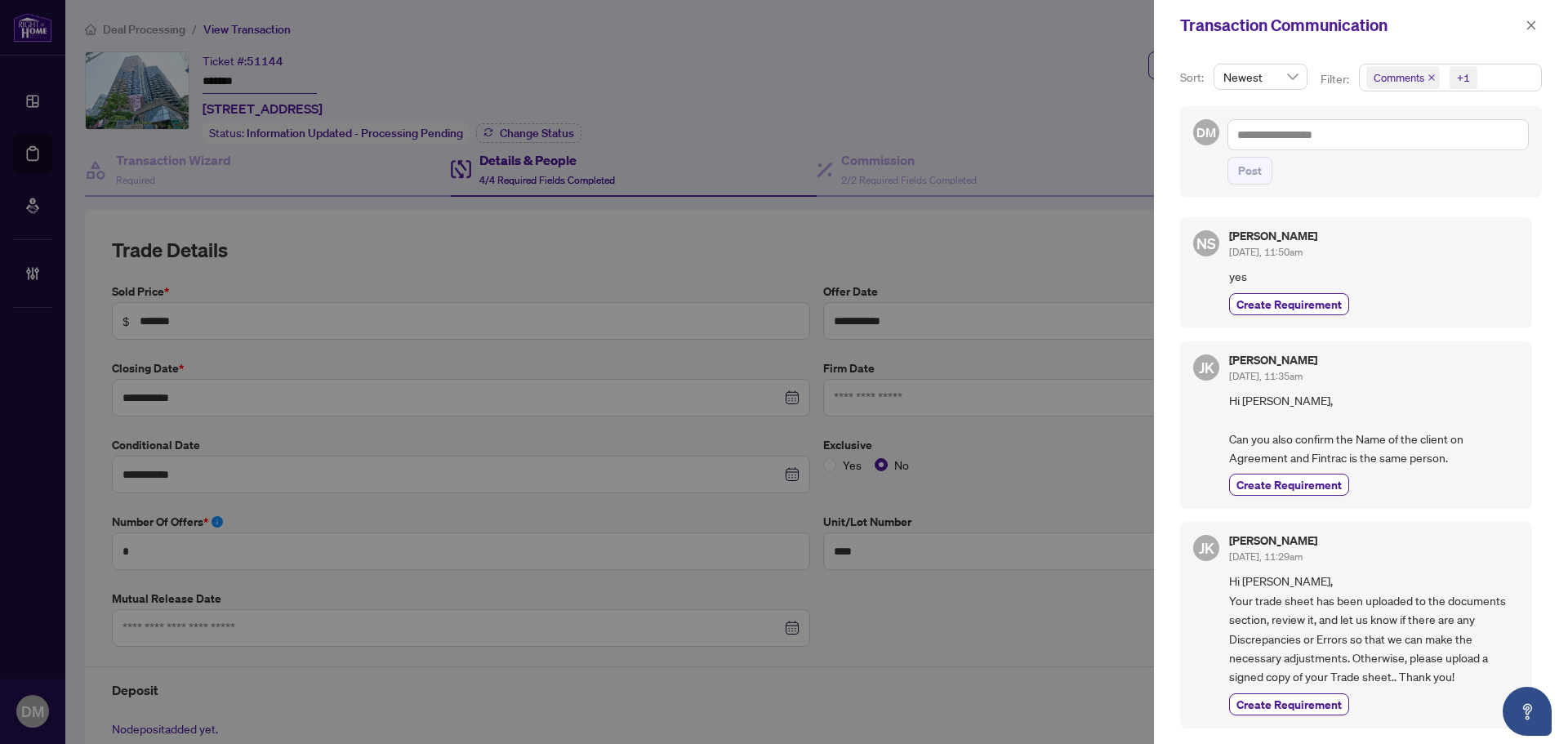
click at [1303, 252] on span "Sep/18/2025, 11:50am" at bounding box center [1266, 251] width 74 height 12
click at [1528, 21] on icon "close" at bounding box center [1531, 25] width 11 height 11
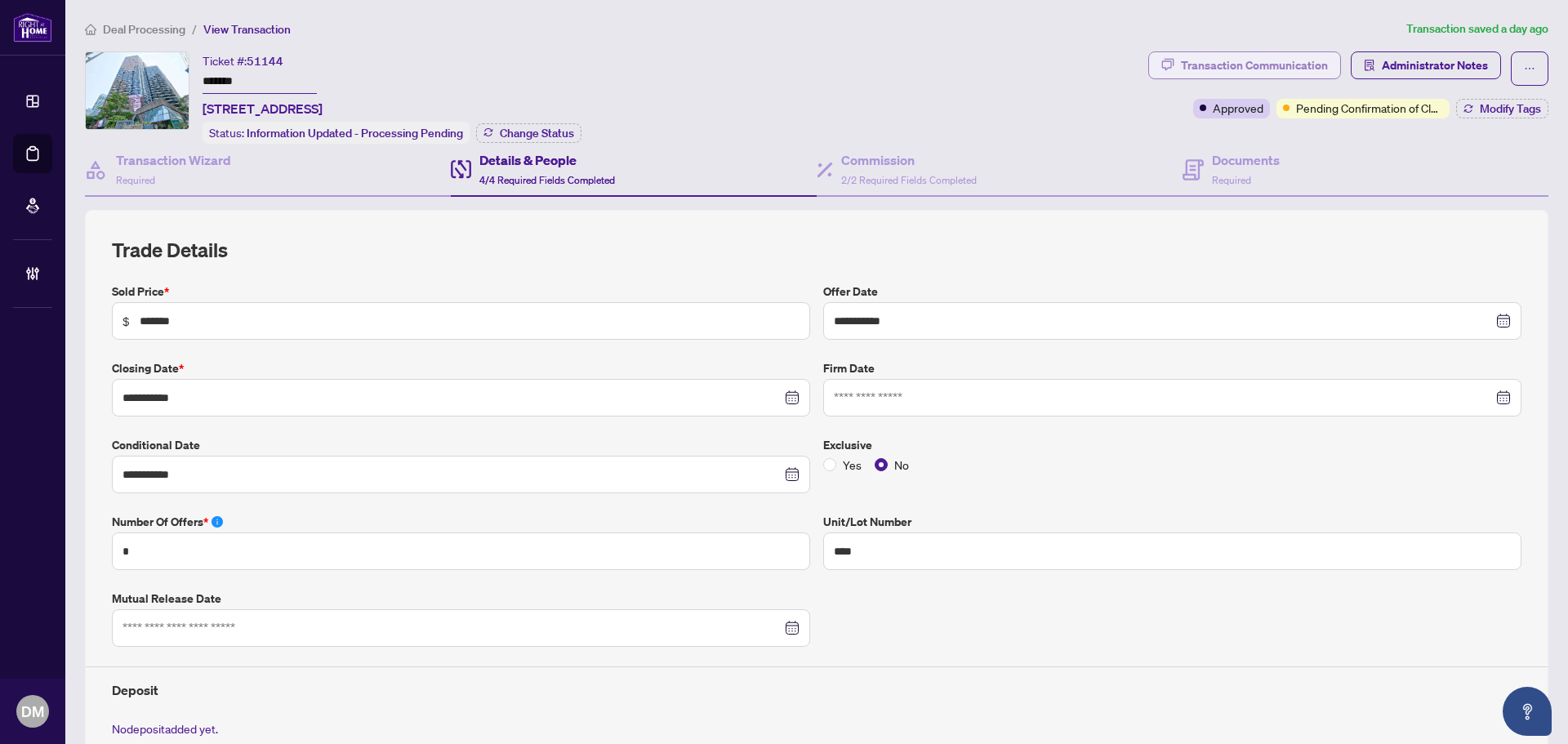
click at [1185, 65] on div "Transaction Communication" at bounding box center [1255, 65] width 147 height 26
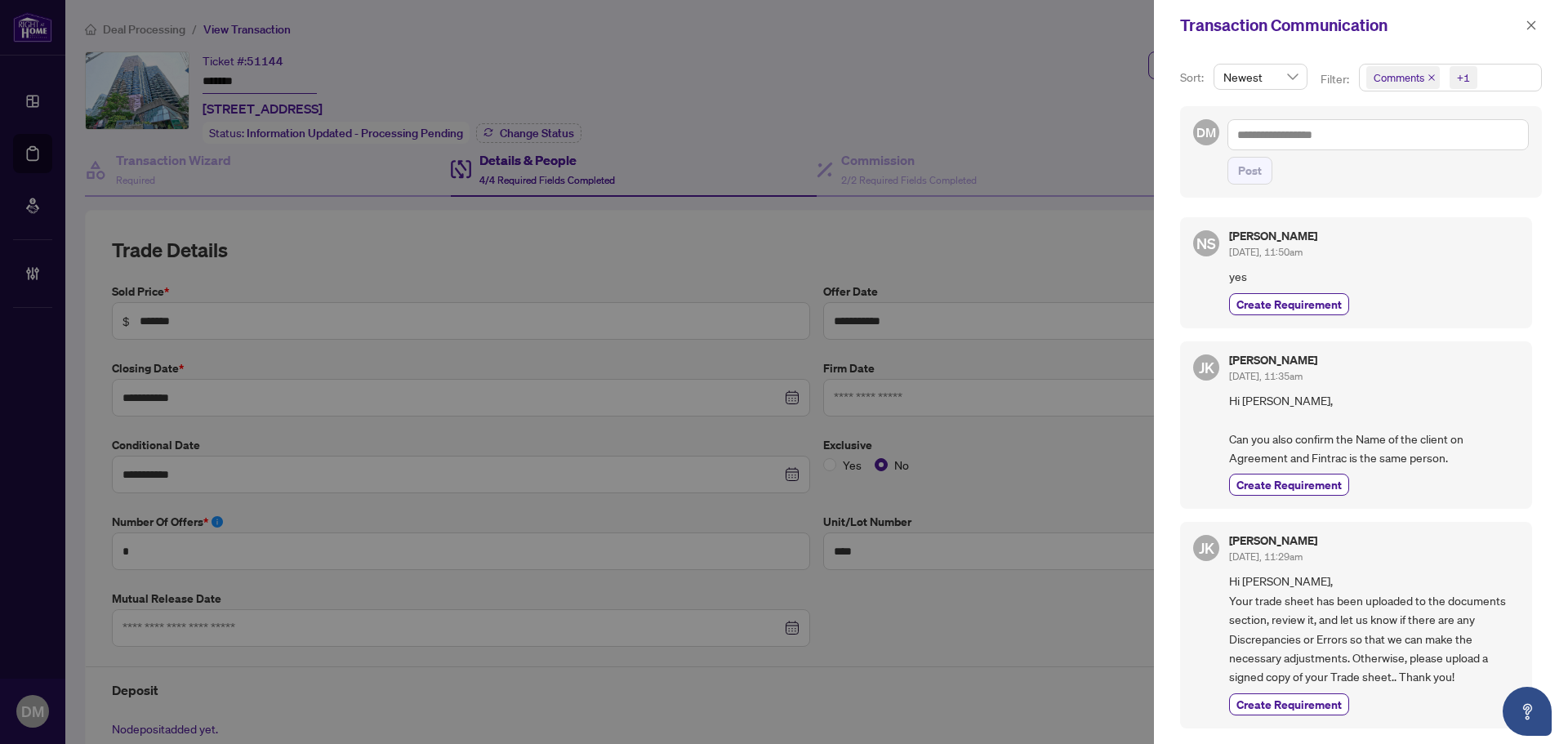
click at [1376, 269] on span "yes" at bounding box center [1374, 277] width 290 height 19
click at [1532, 21] on icon "close" at bounding box center [1531, 25] width 11 height 11
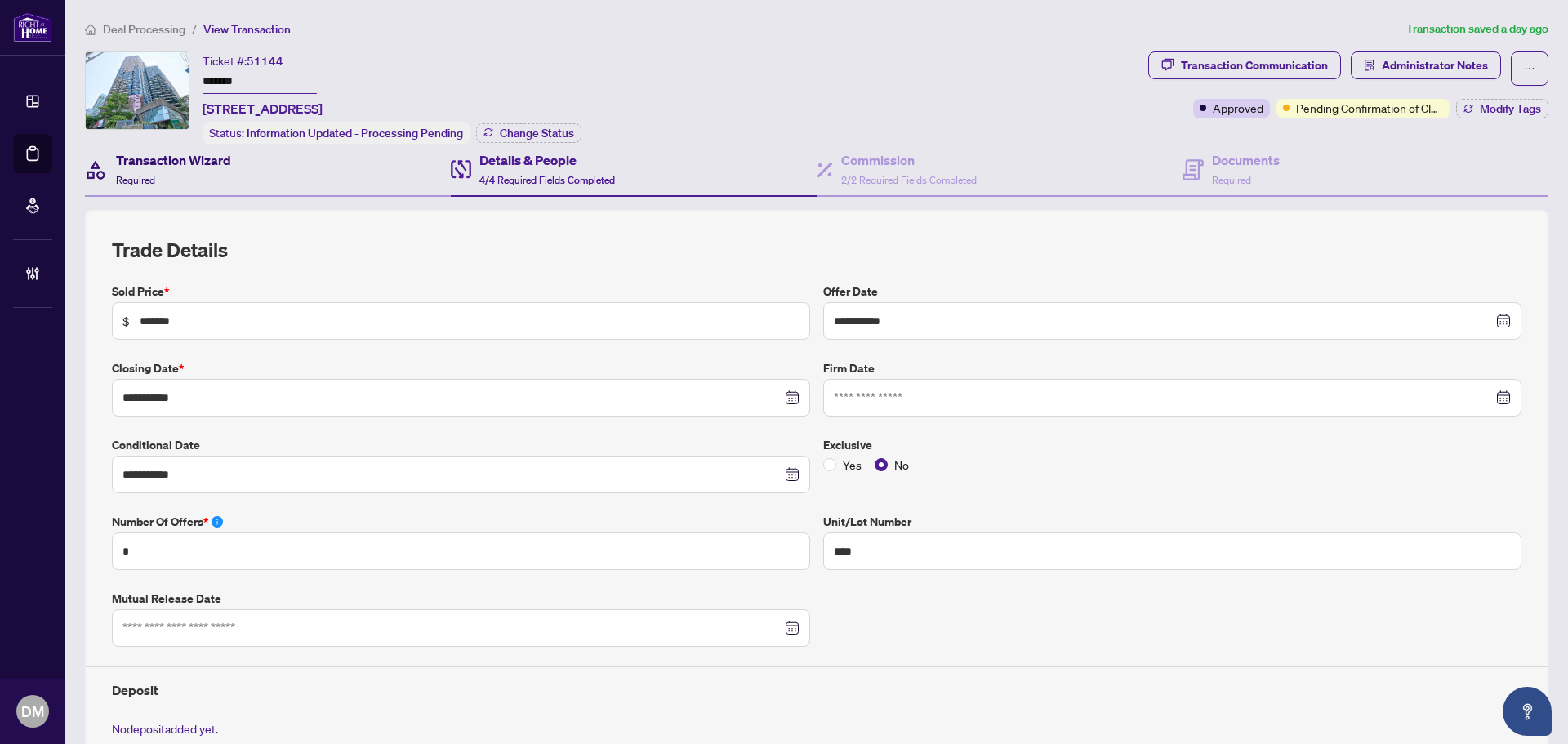
click at [222, 178] on div "Transaction Wizard Required" at bounding box center [174, 169] width 115 height 39
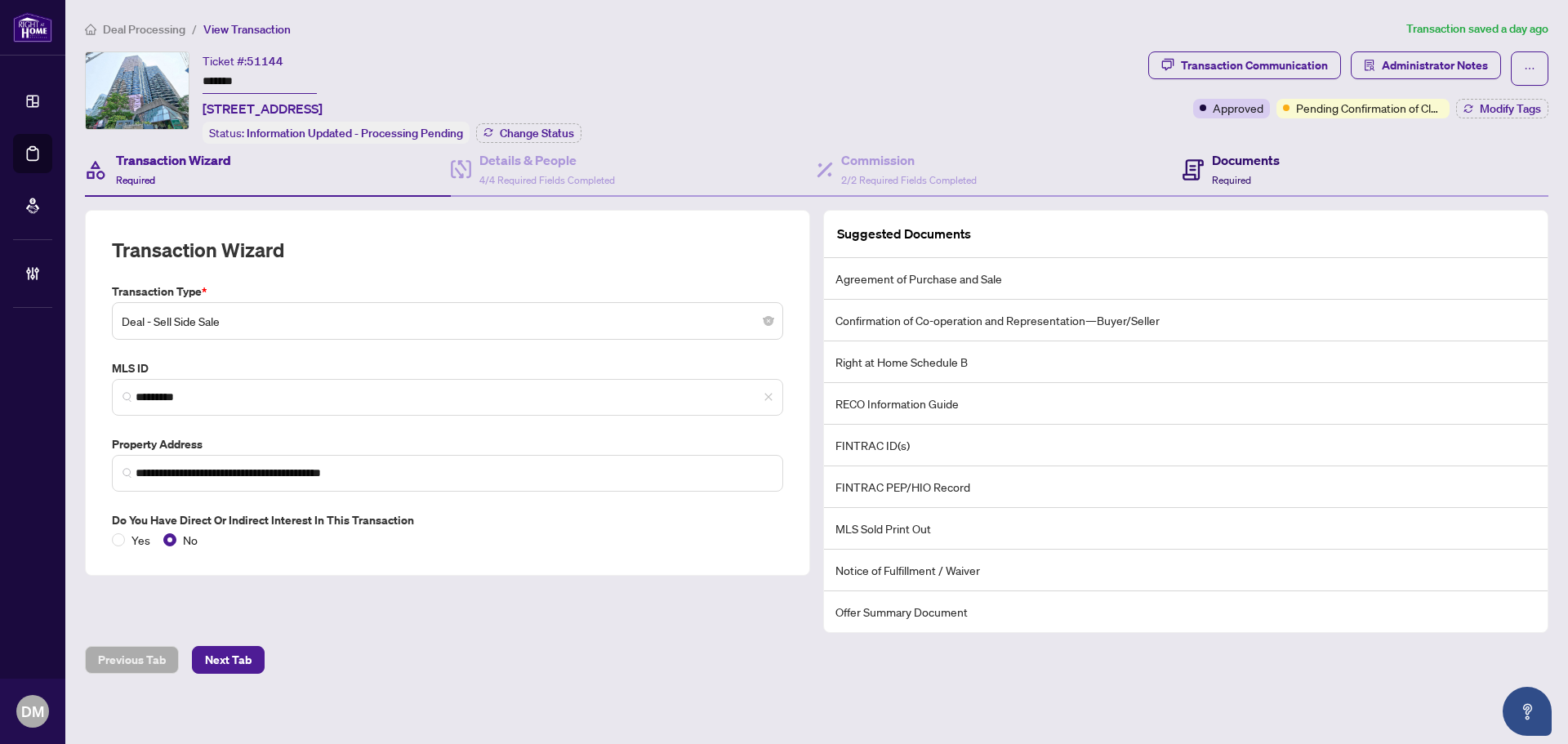
click at [1240, 174] on span "Required" at bounding box center [1232, 179] width 40 height 12
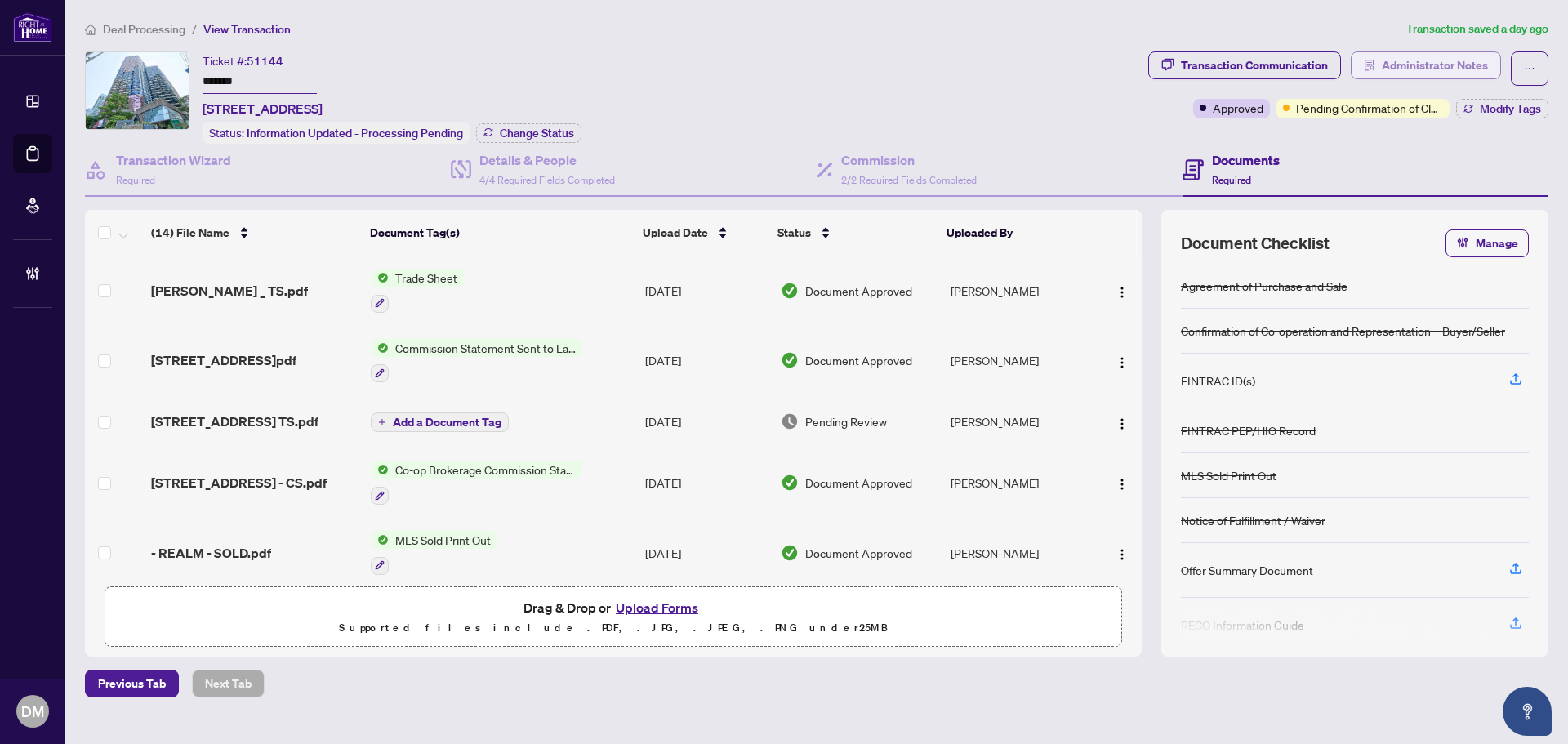
click at [1386, 59] on span "Administrator Notes" at bounding box center [1435, 65] width 106 height 26
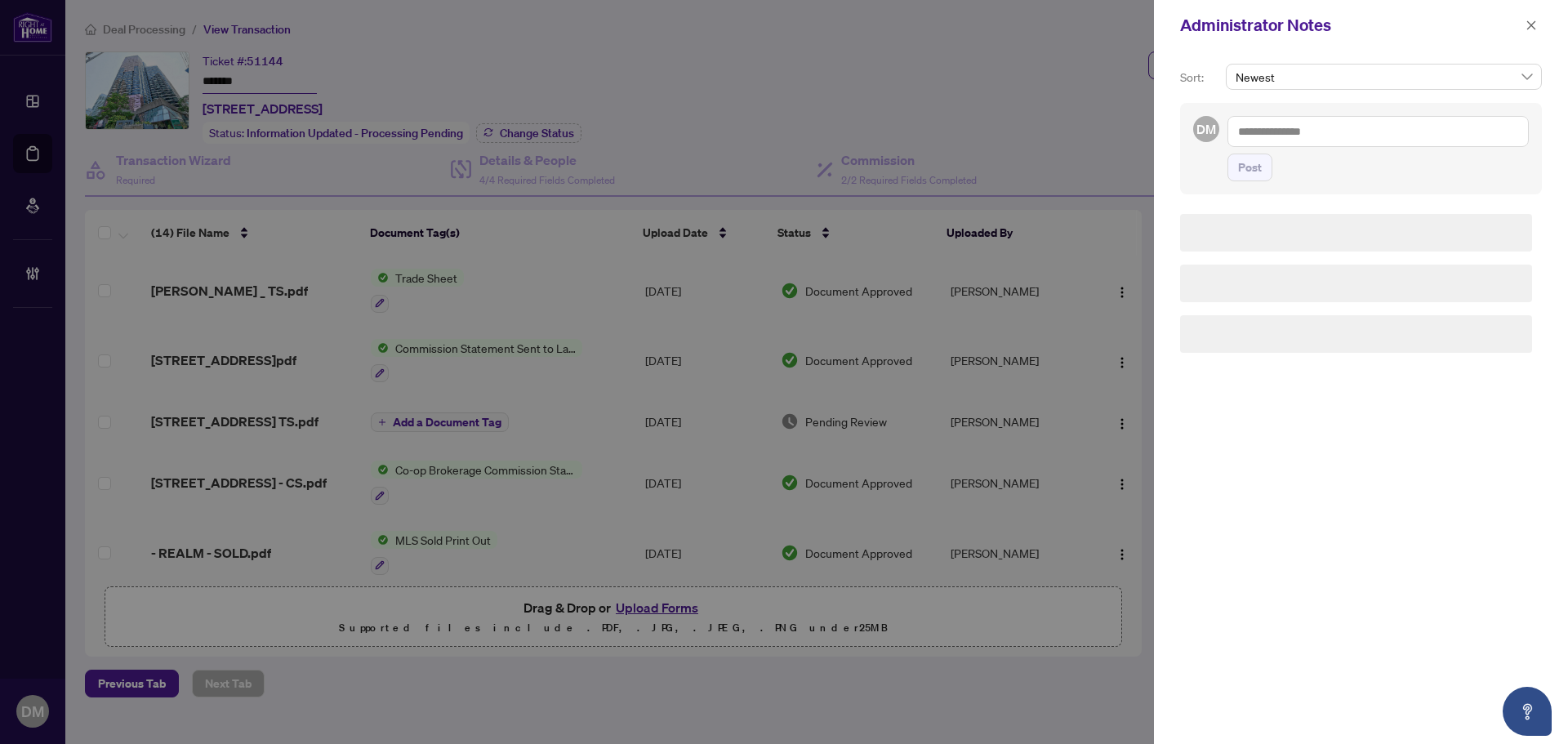
click at [1363, 130] on textarea at bounding box center [1378, 131] width 301 height 31
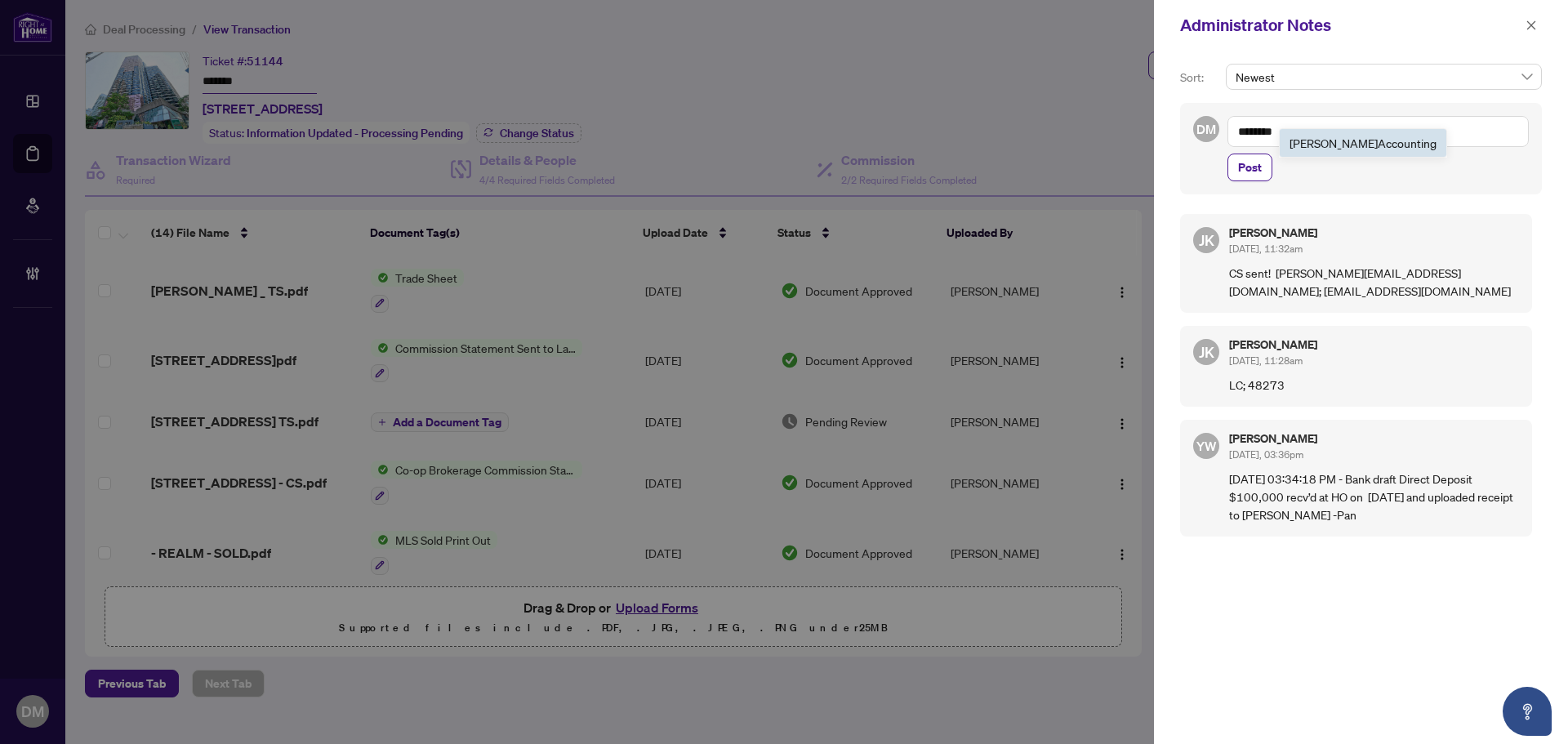
click at [1378, 144] on b "Account" at bounding box center [1400, 144] width 43 height 15
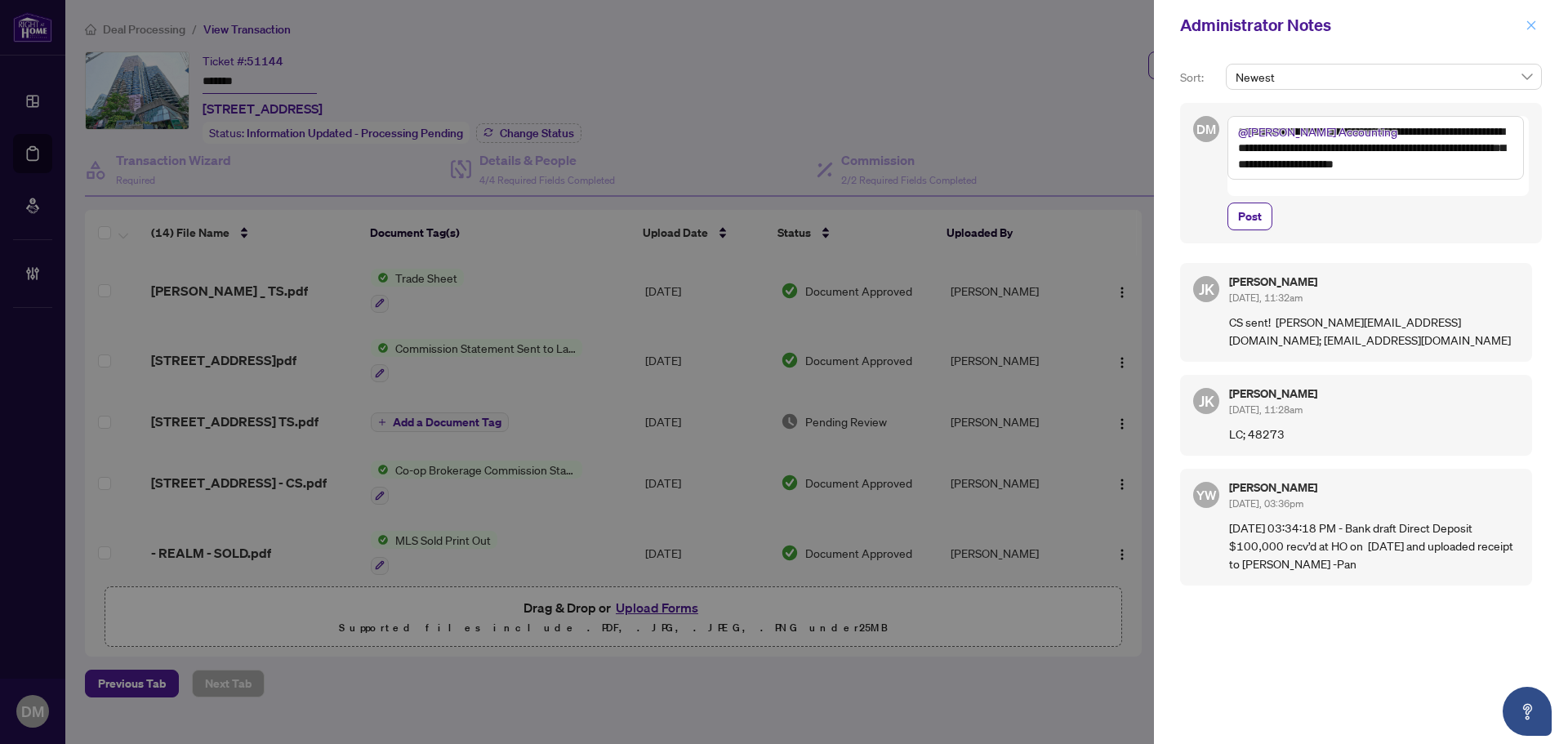
click at [1540, 21] on button "button" at bounding box center [1531, 25] width 21 height 20
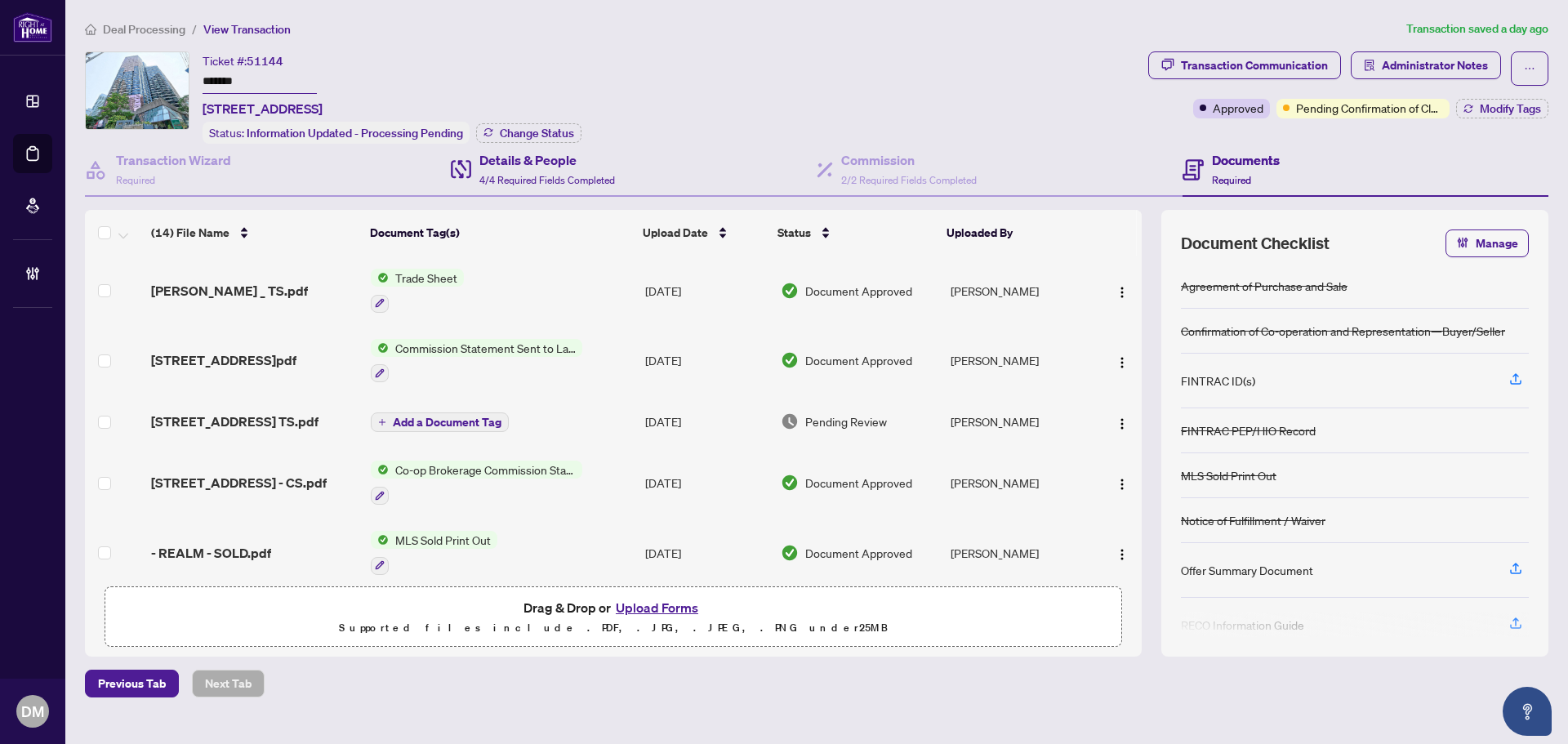
click at [549, 194] on div "Details & People 4/4 Required Fields Completed" at bounding box center [634, 170] width 366 height 53
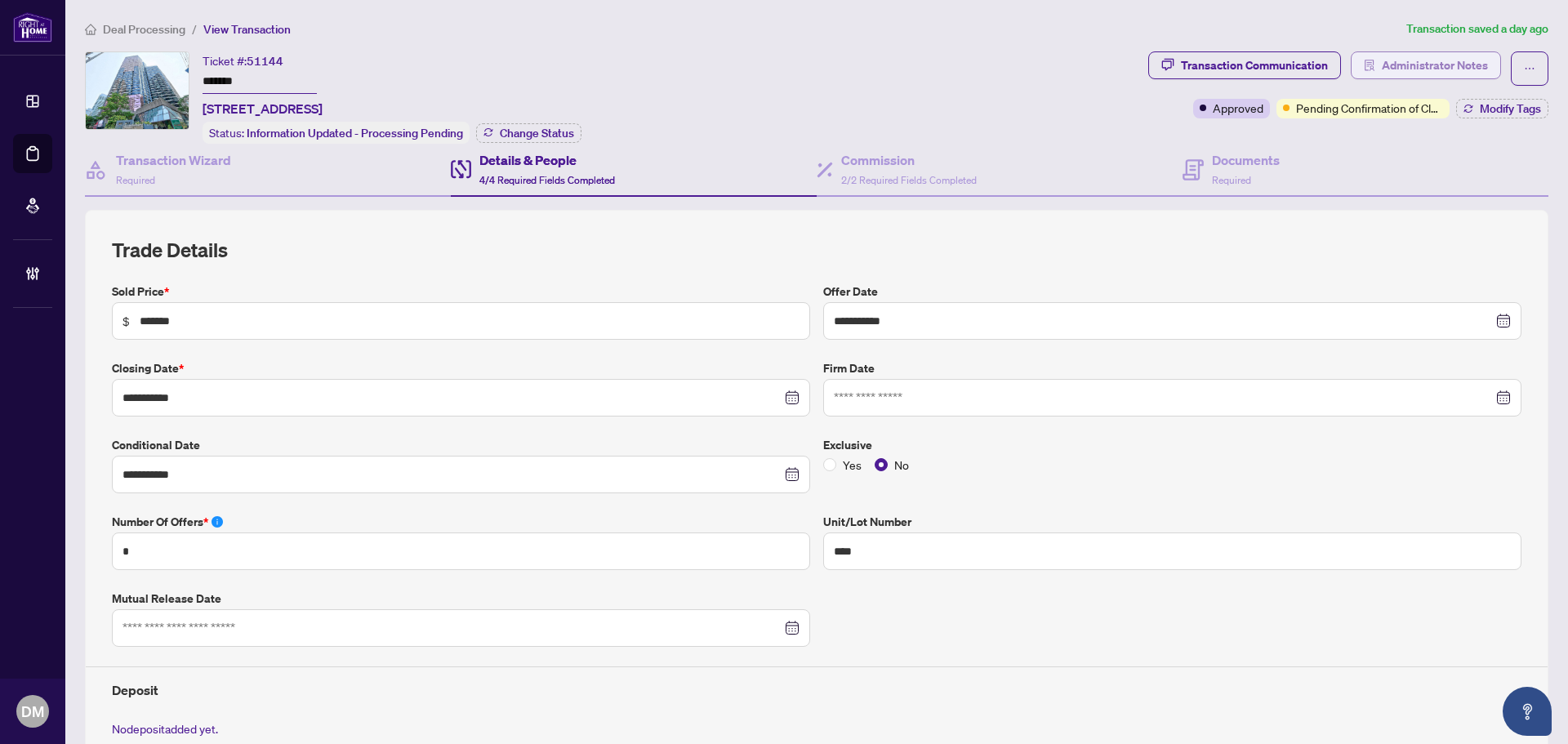
click at [1405, 59] on span "Administrator Notes" at bounding box center [1435, 65] width 106 height 26
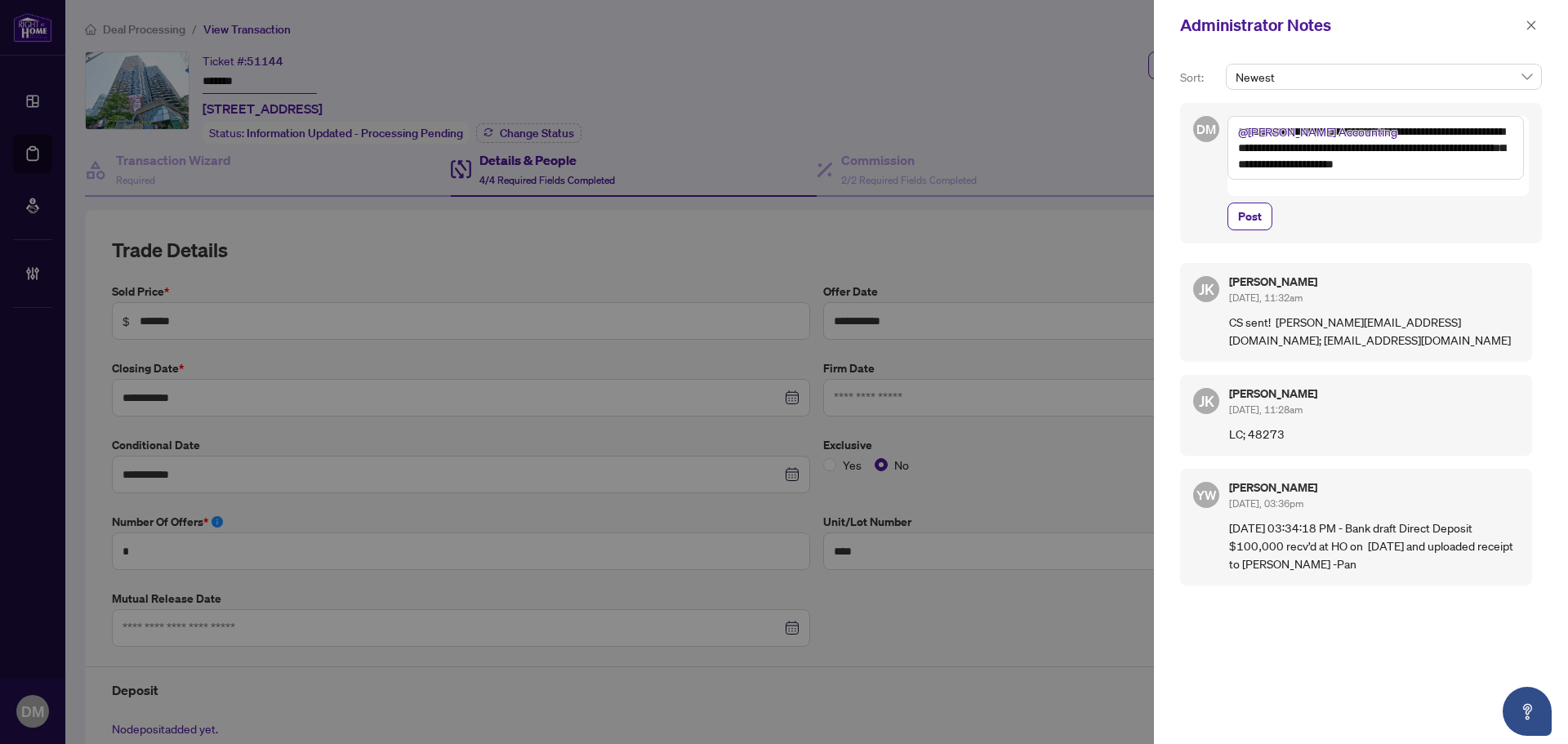
drag, startPoint x: 1501, startPoint y: 167, endPoint x: 1402, endPoint y: 170, distance: 99.0
click at [1402, 170] on textarea "**********" at bounding box center [1376, 147] width 296 height 63
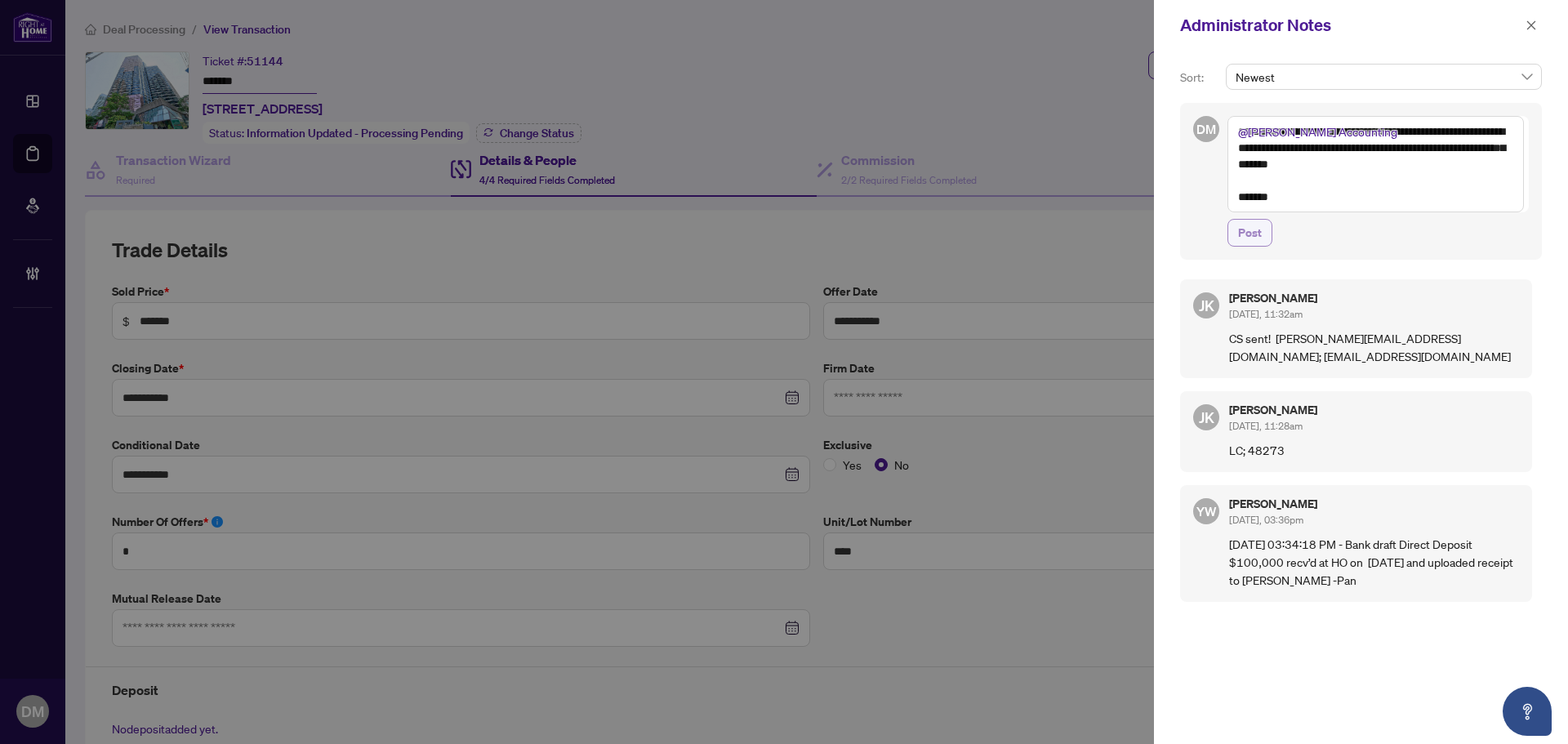
type textarea "**********"
click at [1254, 228] on span "Post" at bounding box center [1250, 233] width 24 height 26
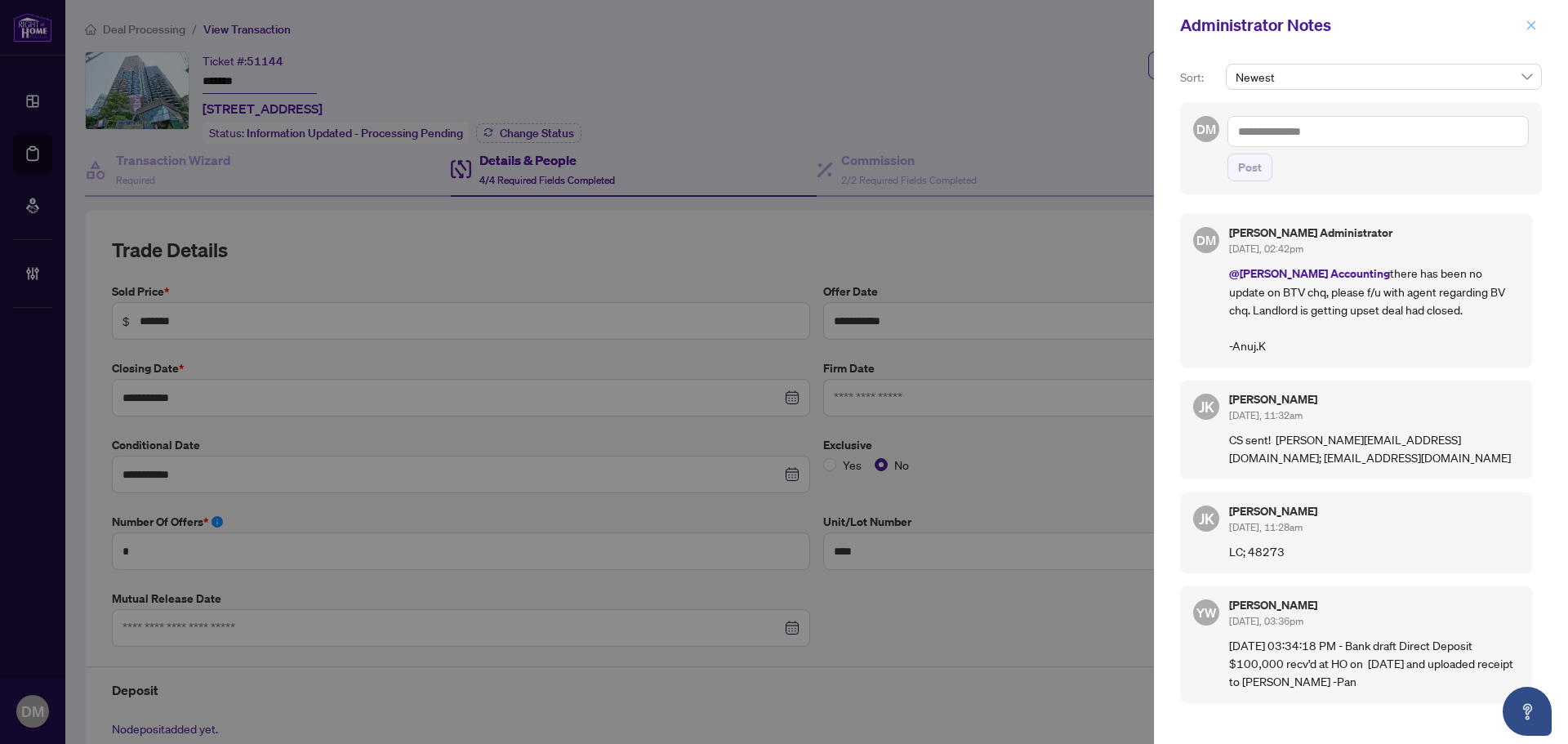
click at [1535, 24] on icon "close" at bounding box center [1531, 25] width 11 height 11
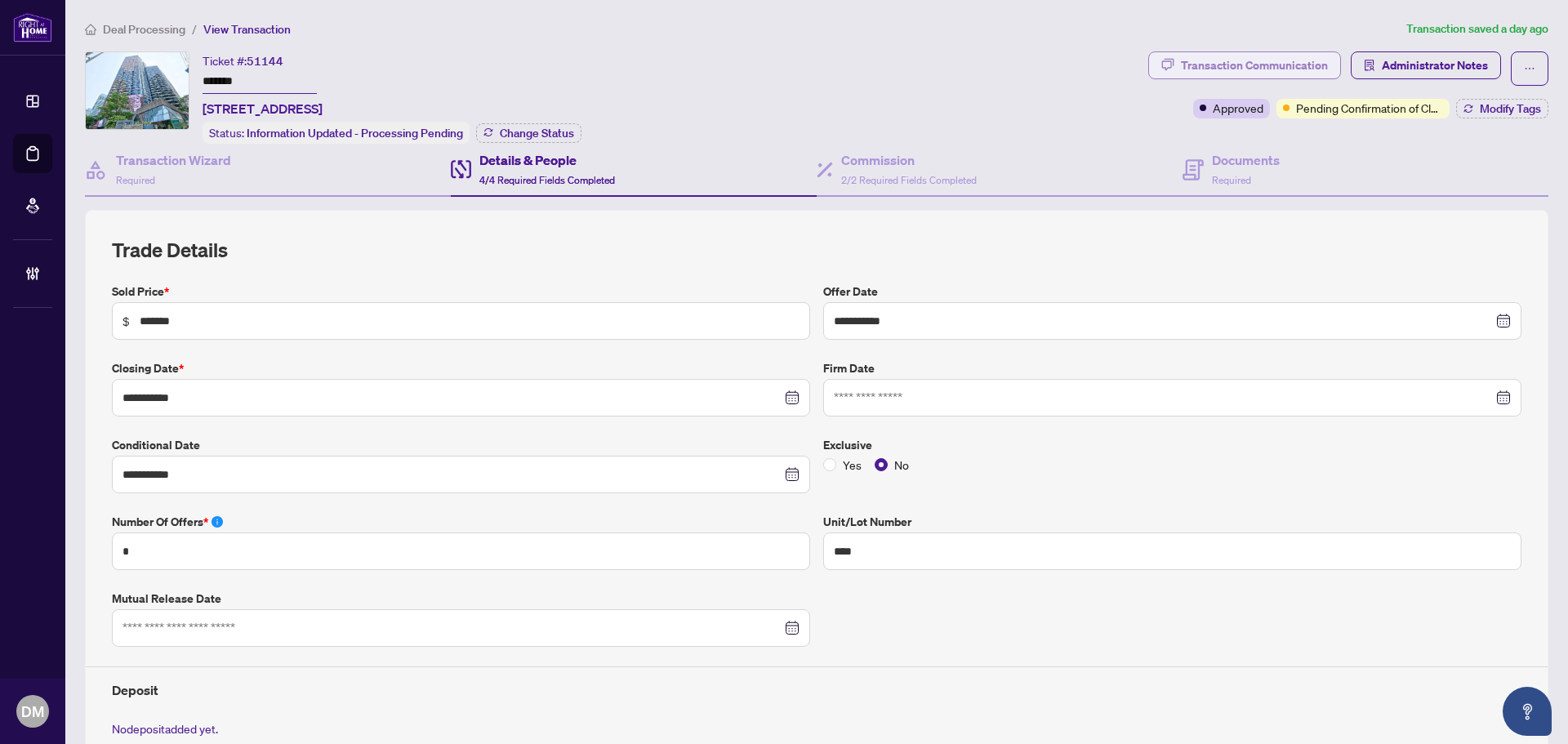
click at [1181, 63] on div "Transaction Communication" at bounding box center [1255, 65] width 147 height 26
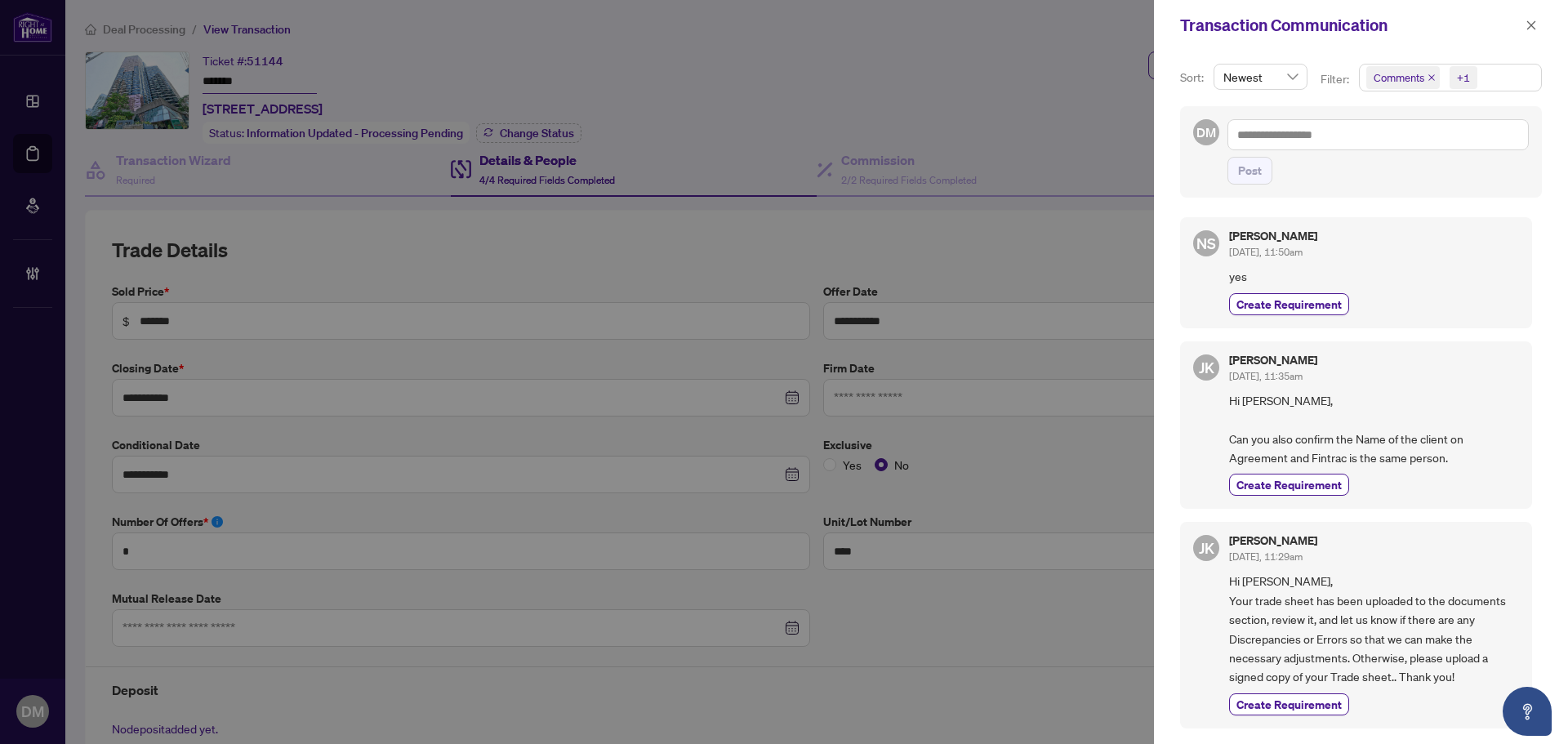
drag, startPoint x: 1532, startPoint y: 23, endPoint x: 1513, endPoint y: 27, distance: 19.4
click at [1532, 22] on icon "close" at bounding box center [1531, 25] width 11 height 11
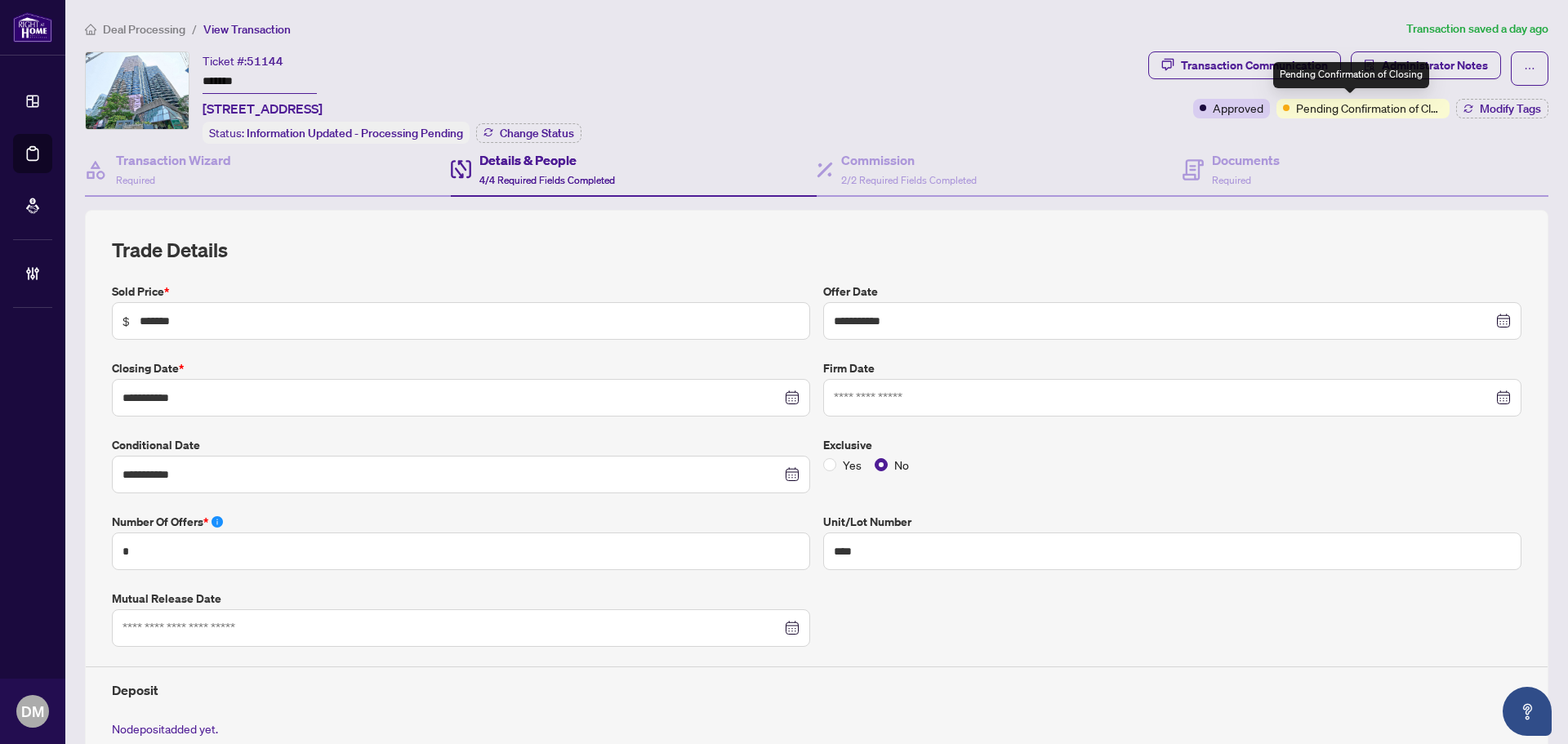
click at [1351, 107] on span "Pending Confirmation of Closing" at bounding box center [1370, 108] width 147 height 18
click at [1258, 66] on div "Transaction Communication" at bounding box center [1255, 65] width 147 height 26
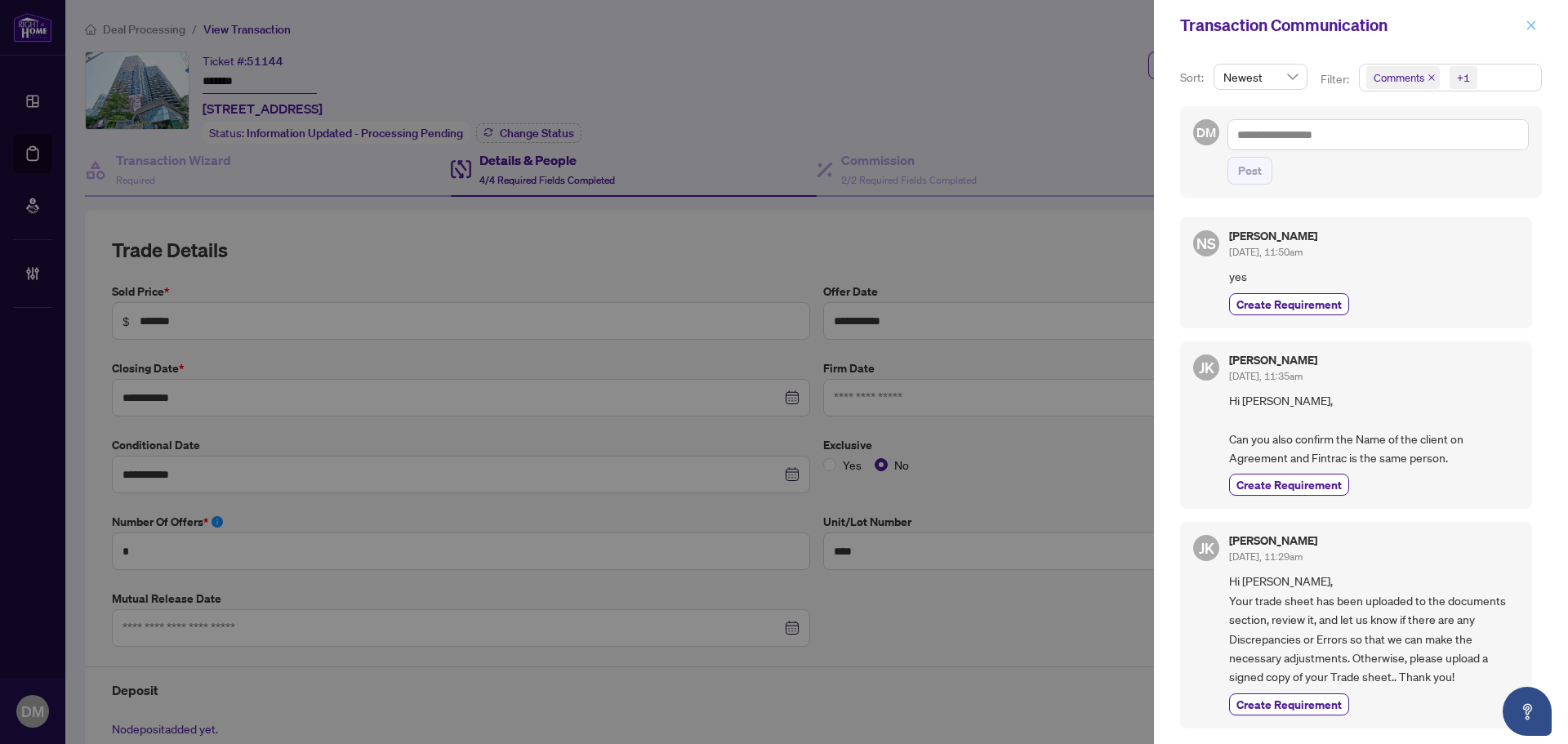
click at [1526, 24] on icon "close" at bounding box center [1531, 25] width 11 height 11
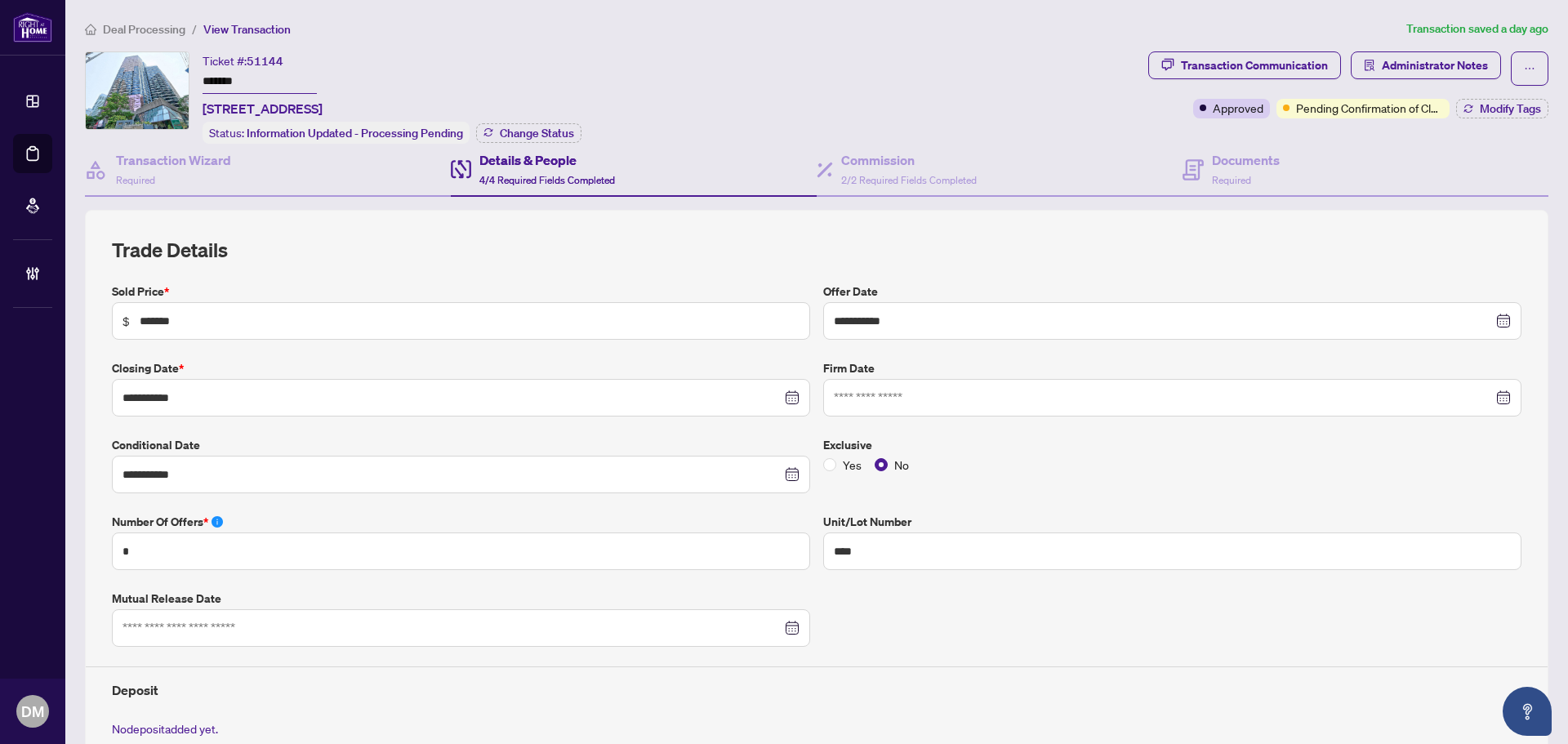
click at [986, 105] on div "Ticket #: 51144 ******* 1110-1001 Bay St, Toronto, Ontario M5S 3A6, Canada Stat…" at bounding box center [614, 98] width 1057 height 93
click at [1411, 65] on span "Administrator Notes" at bounding box center [1435, 65] width 106 height 26
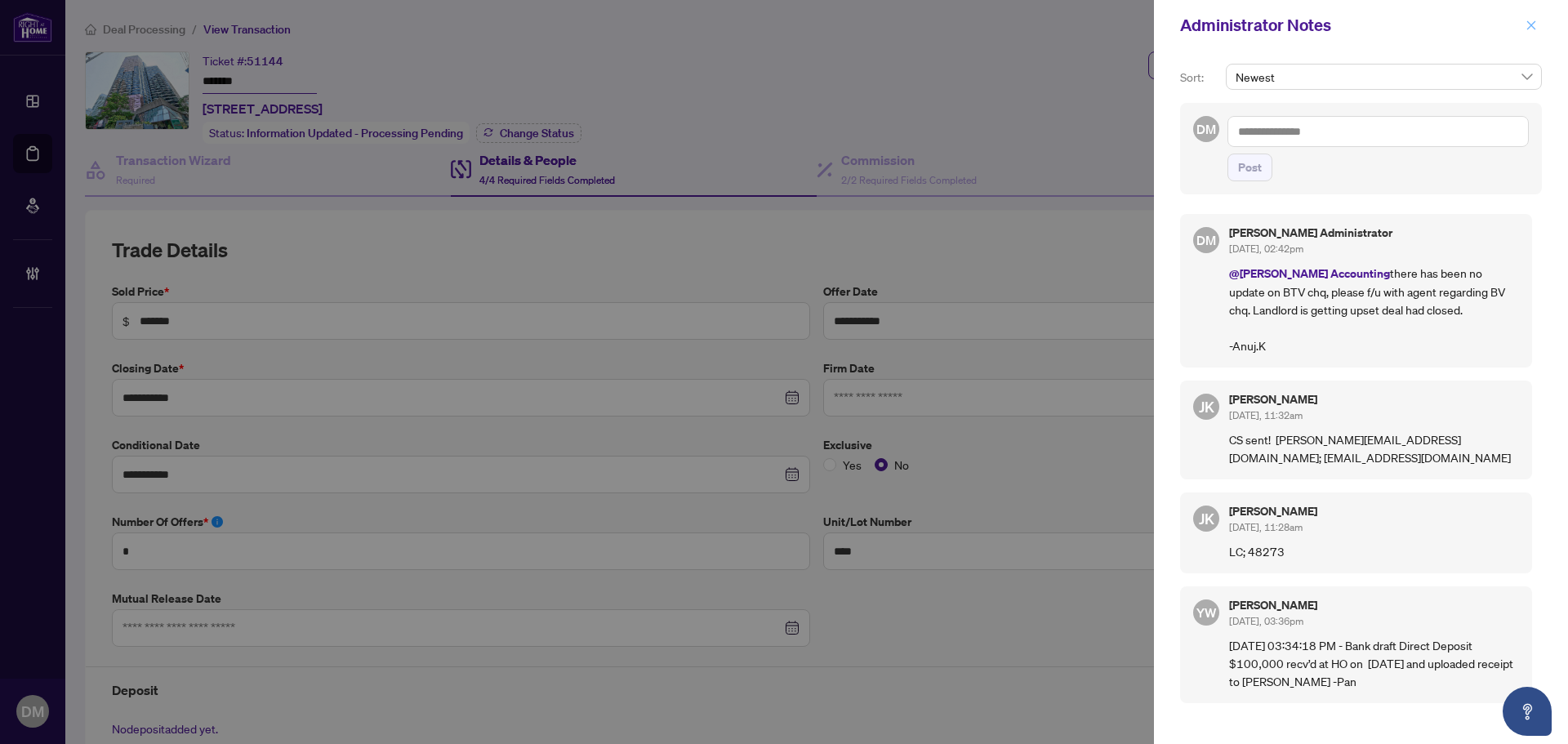
click at [1531, 22] on icon "close" at bounding box center [1531, 25] width 11 height 11
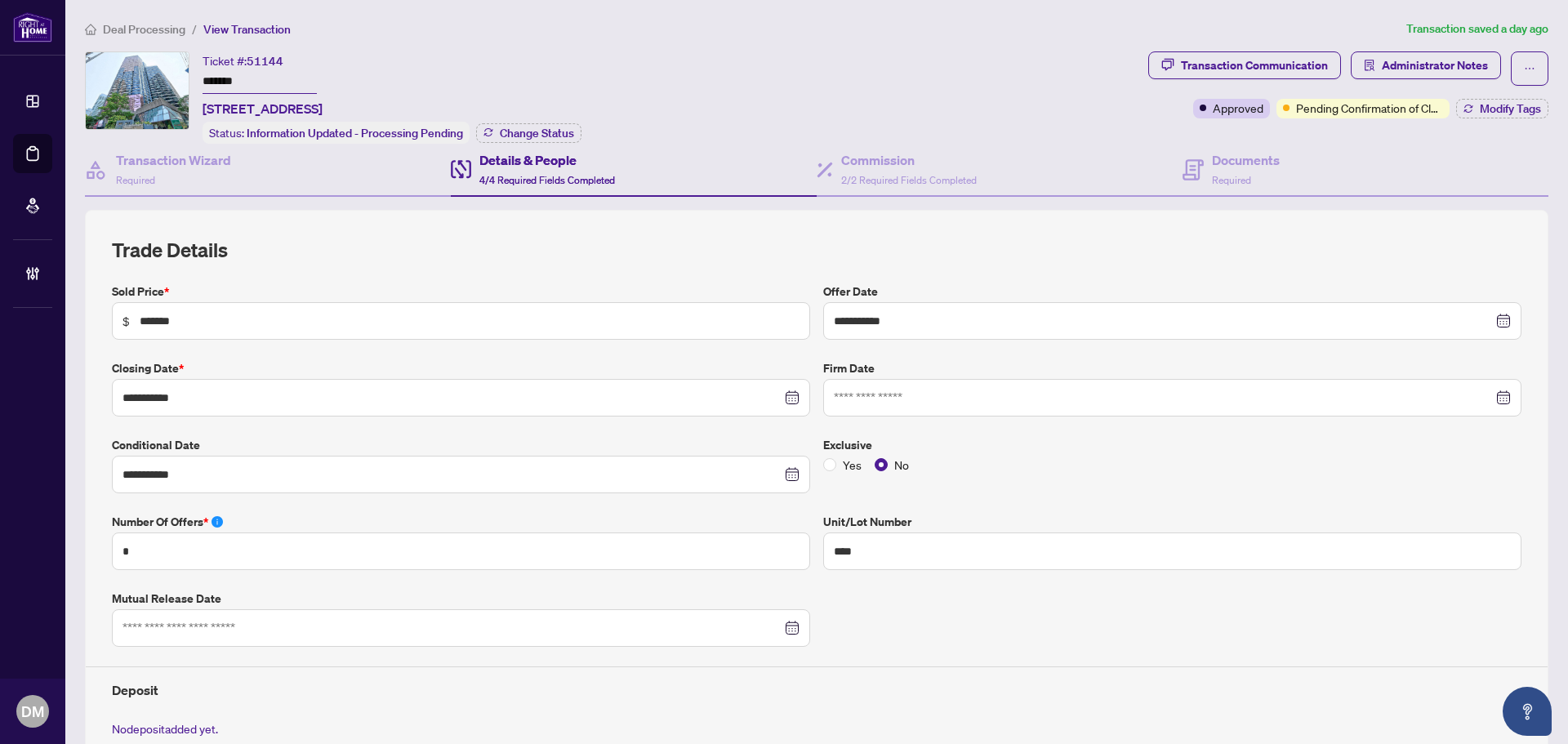
click at [149, 35] on span "Deal Processing" at bounding box center [143, 29] width 82 height 15
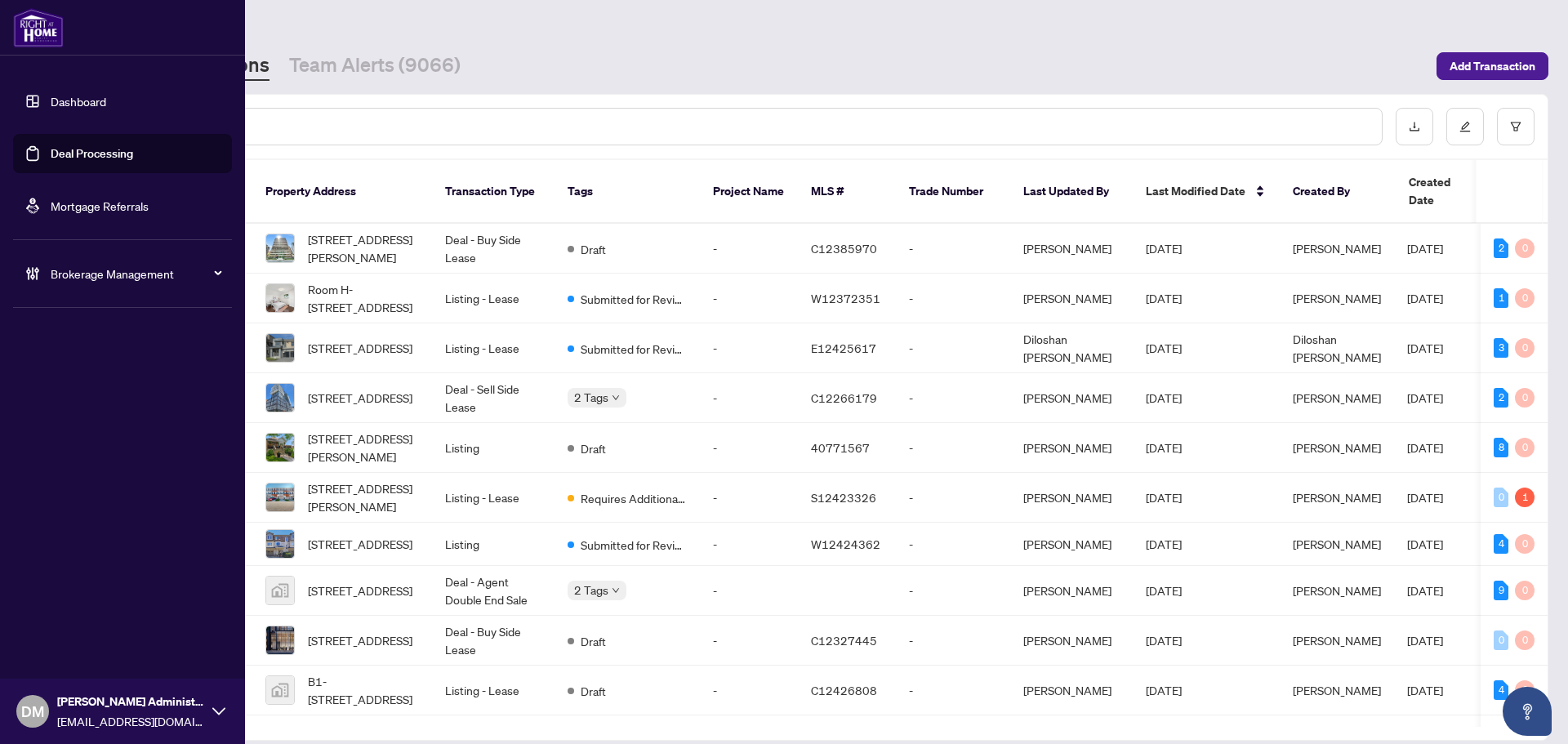
click at [106, 280] on span "Brokerage Management" at bounding box center [136, 273] width 170 height 18
click at [96, 397] on link "Manage Agents" at bounding box center [75, 392] width 81 height 15
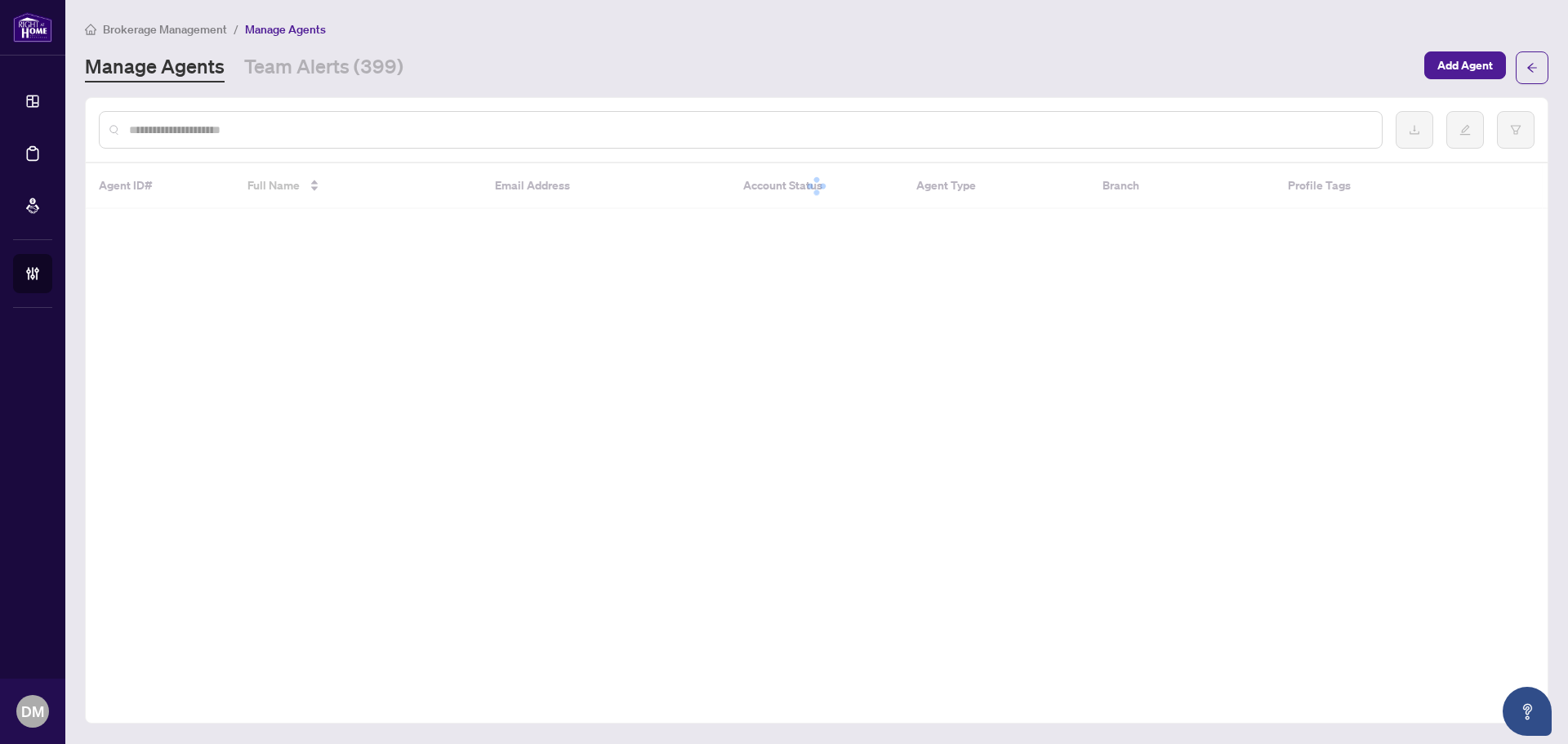
click at [423, 131] on input "text" at bounding box center [750, 129] width 1240 height 18
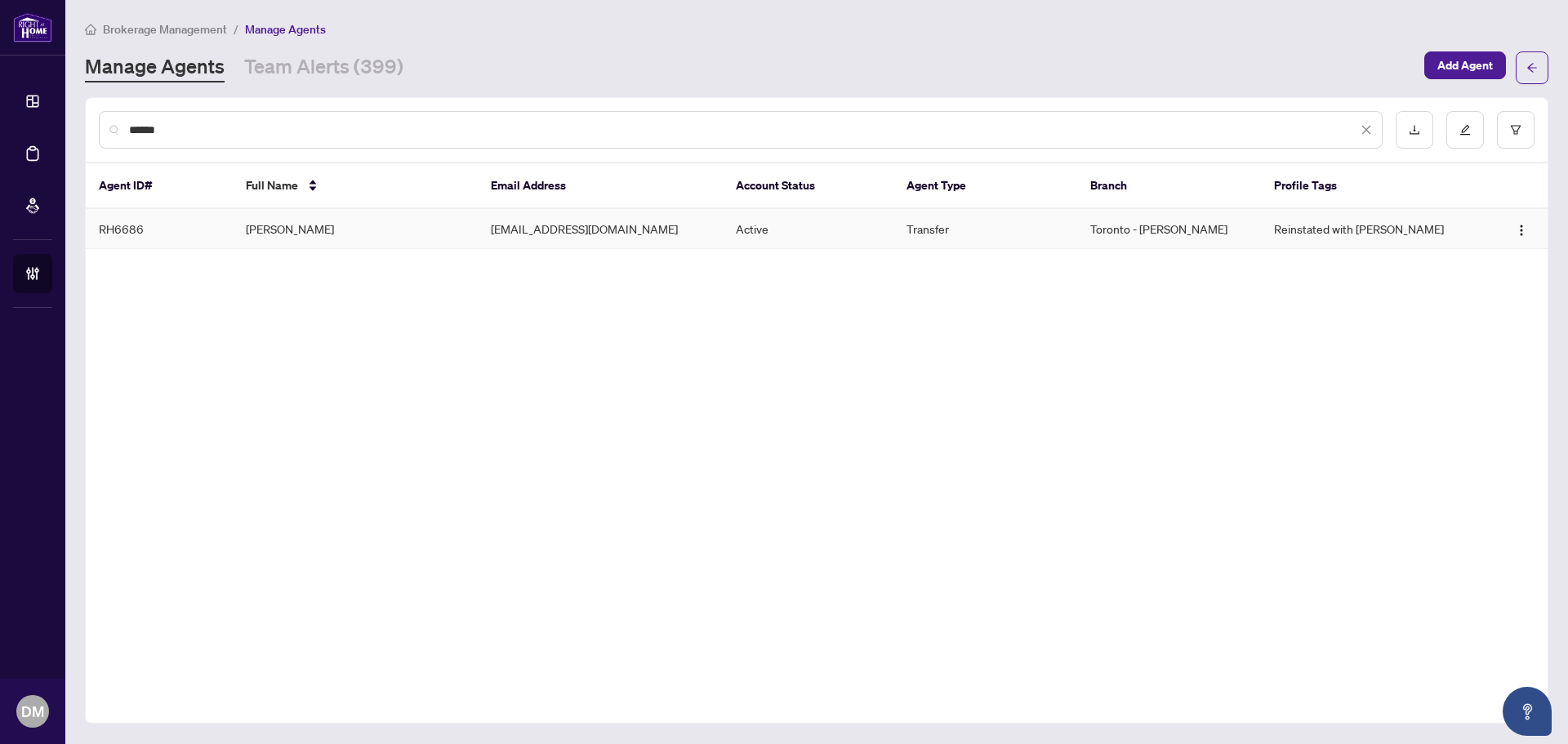
type input "******"
click at [373, 232] on td "Ana Elena Istok" at bounding box center [356, 229] width 245 height 40
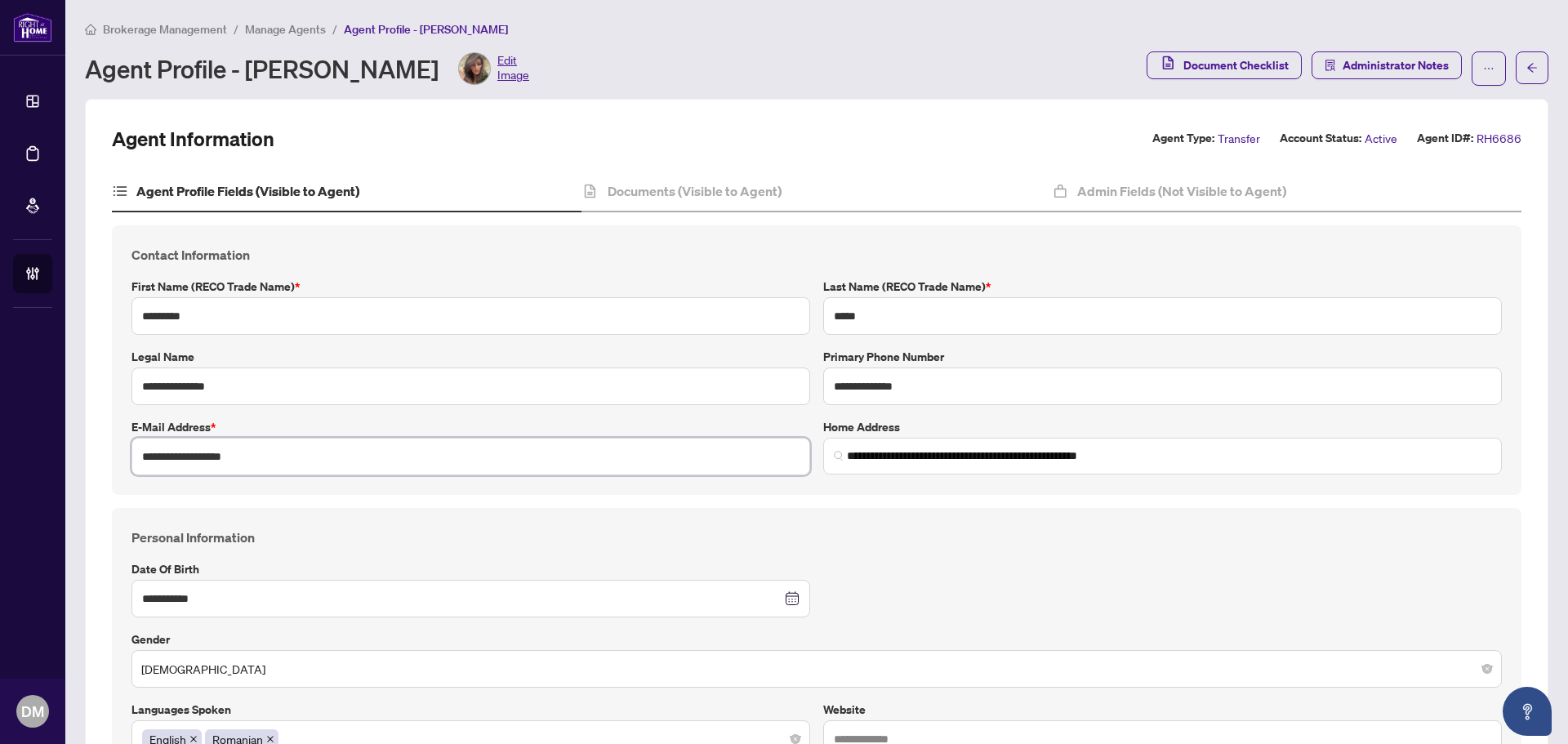
click at [261, 455] on input "**********" at bounding box center [470, 457] width 679 height 38
click at [747, 146] on div "Agent Information Agent Type: Transfer Account Status: Active Agent ID#: RH6686" at bounding box center [818, 139] width 1410 height 26
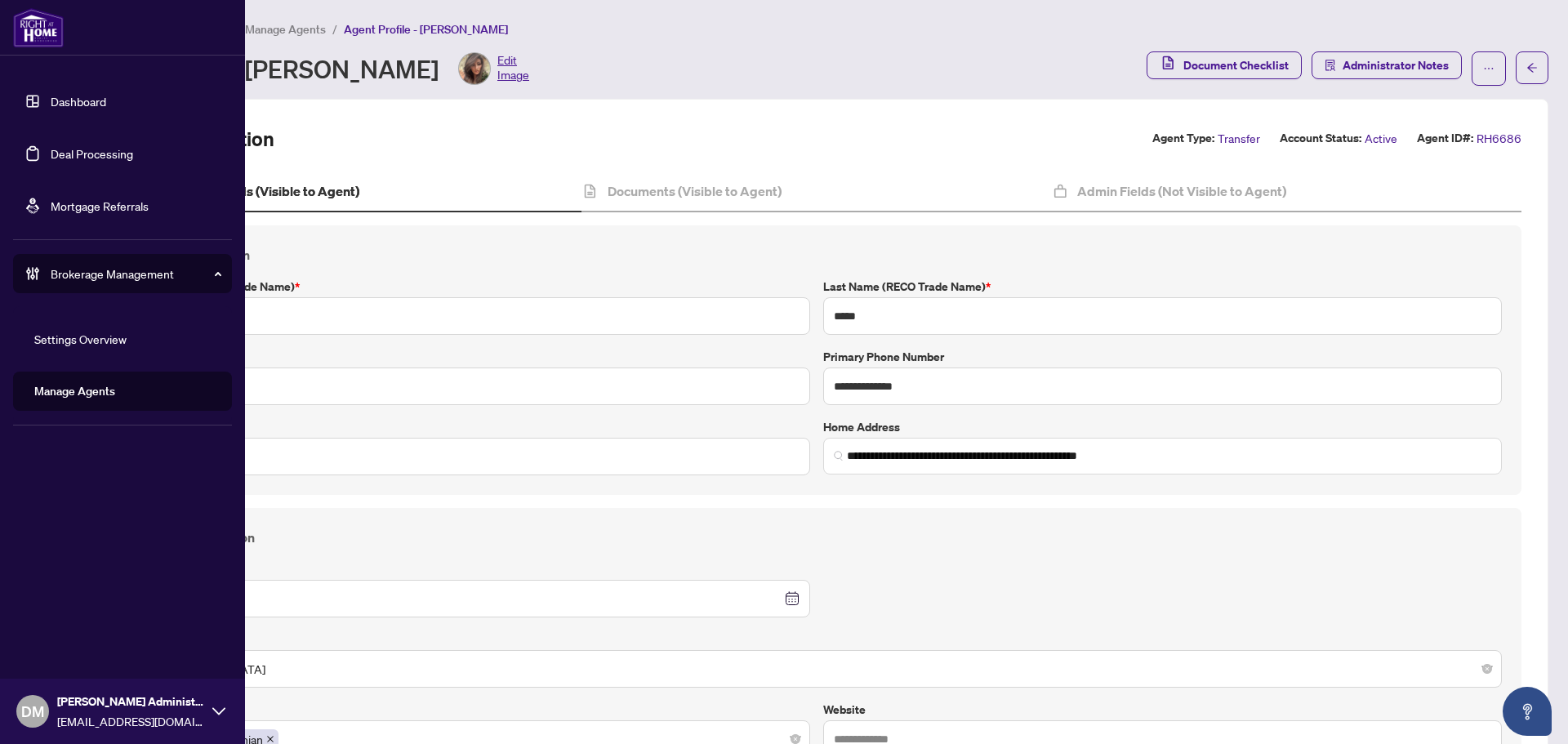
click at [76, 155] on link "Deal Processing" at bounding box center [92, 154] width 82 height 15
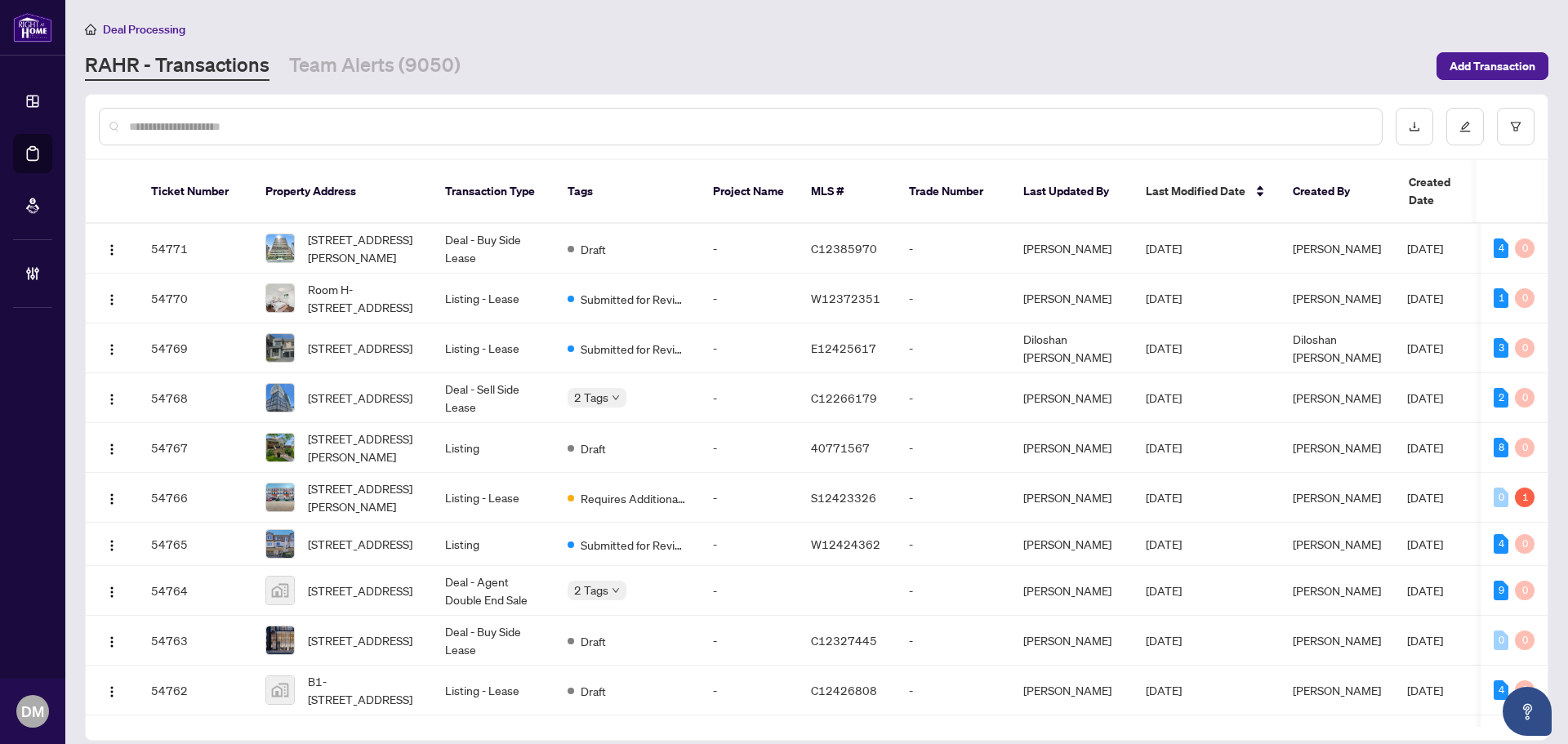
click at [373, 129] on input "text" at bounding box center [750, 127] width 1240 height 18
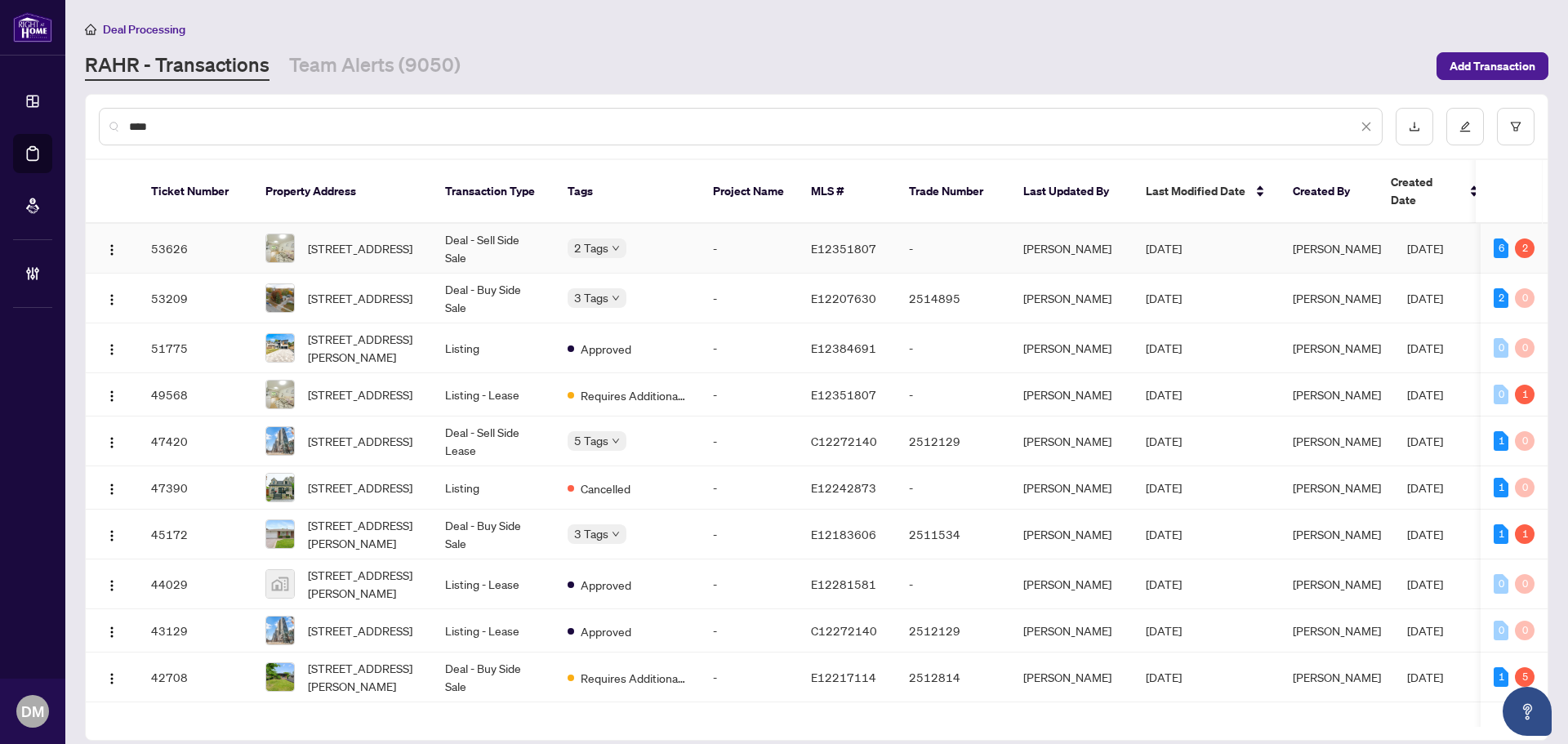
type input "****"
click at [518, 233] on td "Deal - Sell Side Sale" at bounding box center [494, 248] width 123 height 50
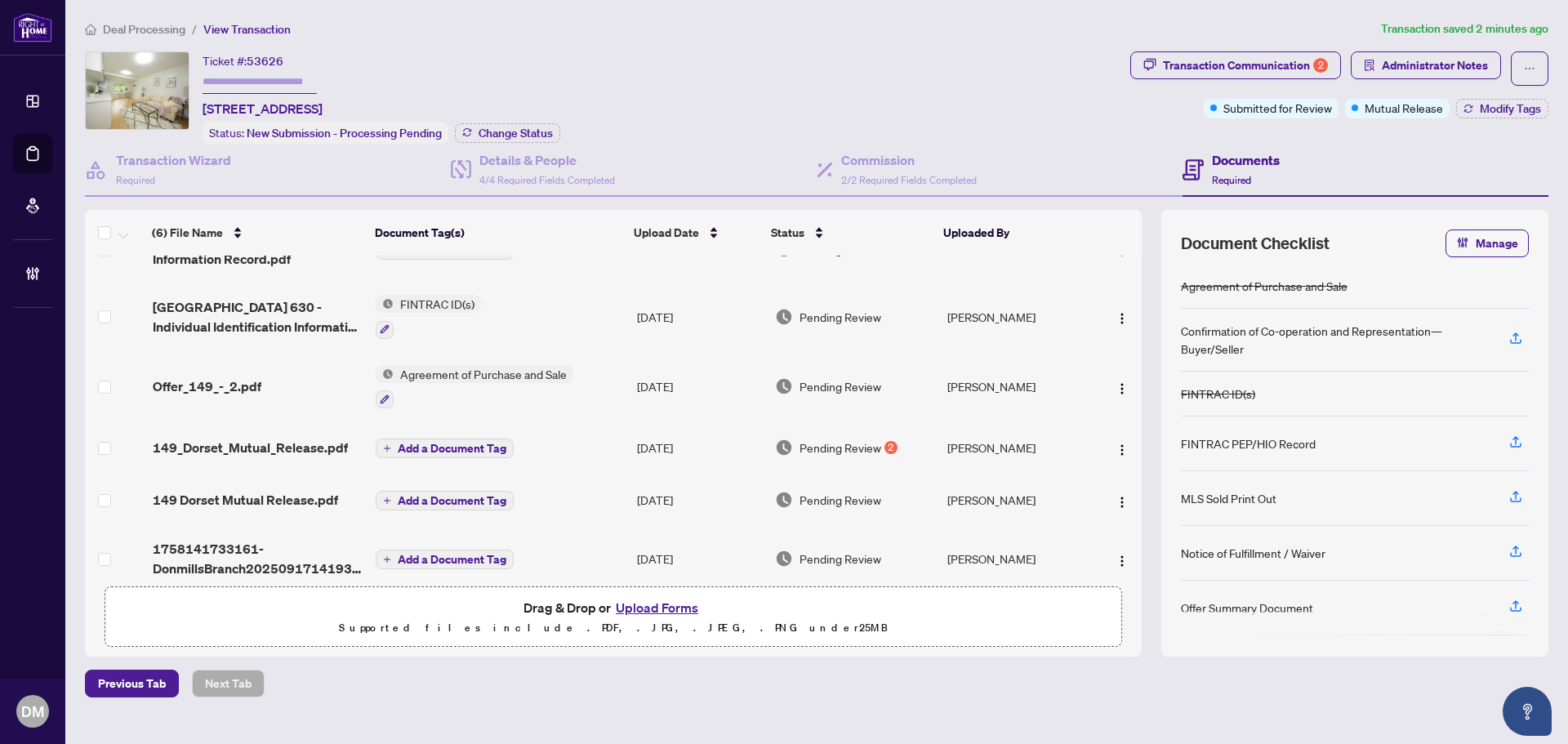
scroll to position [58, 0]
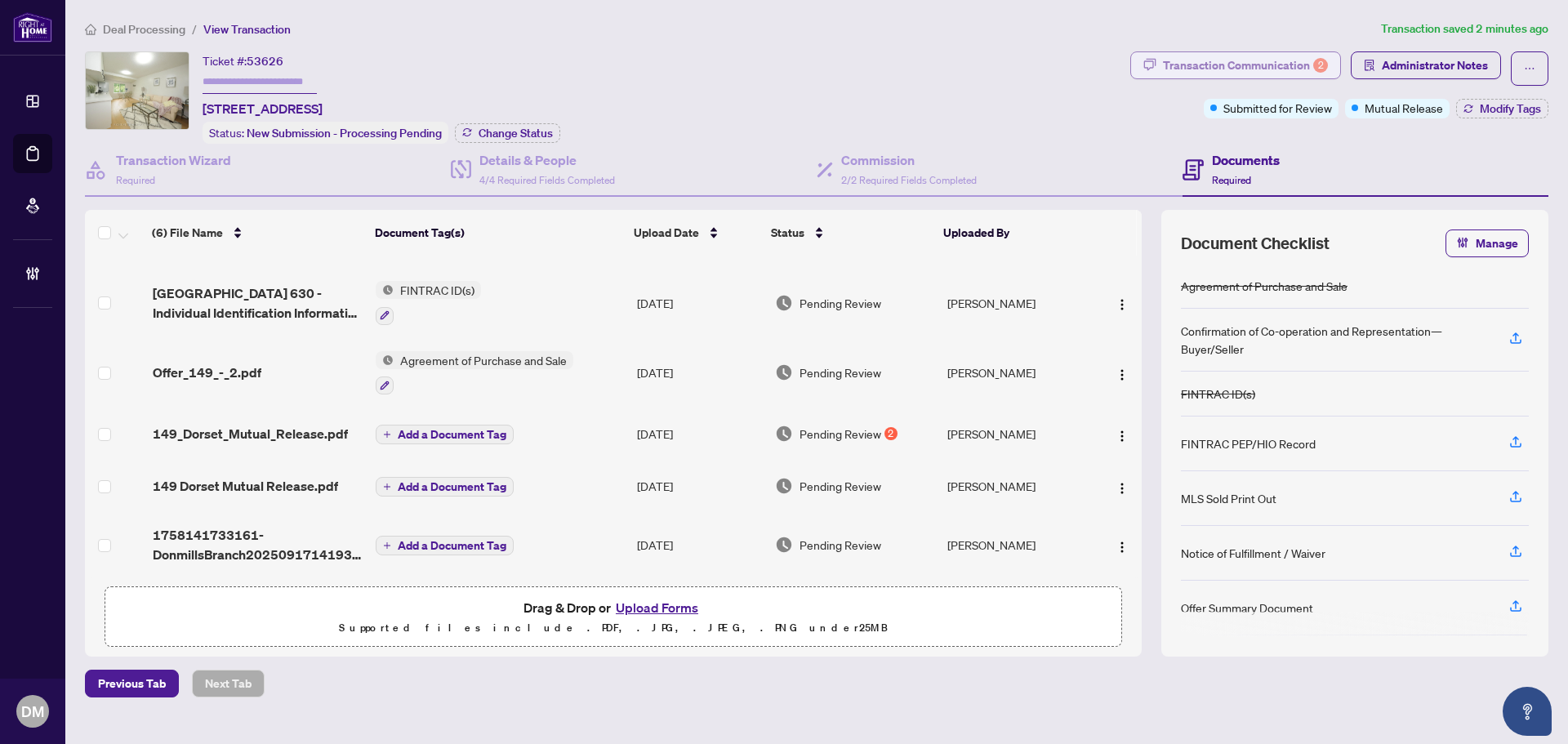
click at [1231, 64] on div "Transaction Communication 2" at bounding box center [1245, 65] width 165 height 26
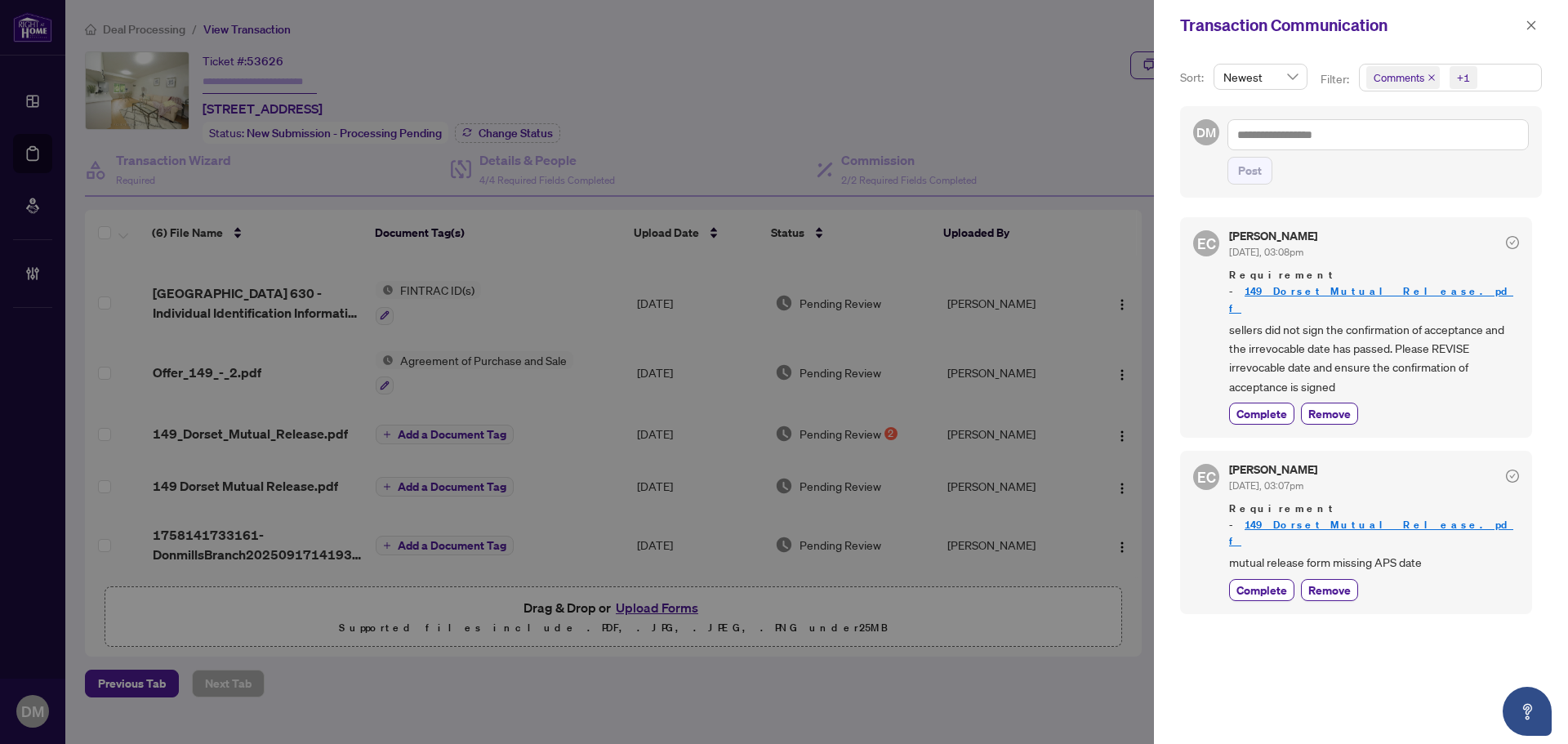
click at [1343, 320] on span "sellers did not sign the confirmation of acceptance and the irrevocable date ha…" at bounding box center [1374, 358] width 290 height 76
click at [1529, 22] on icon "close" at bounding box center [1531, 25] width 11 height 11
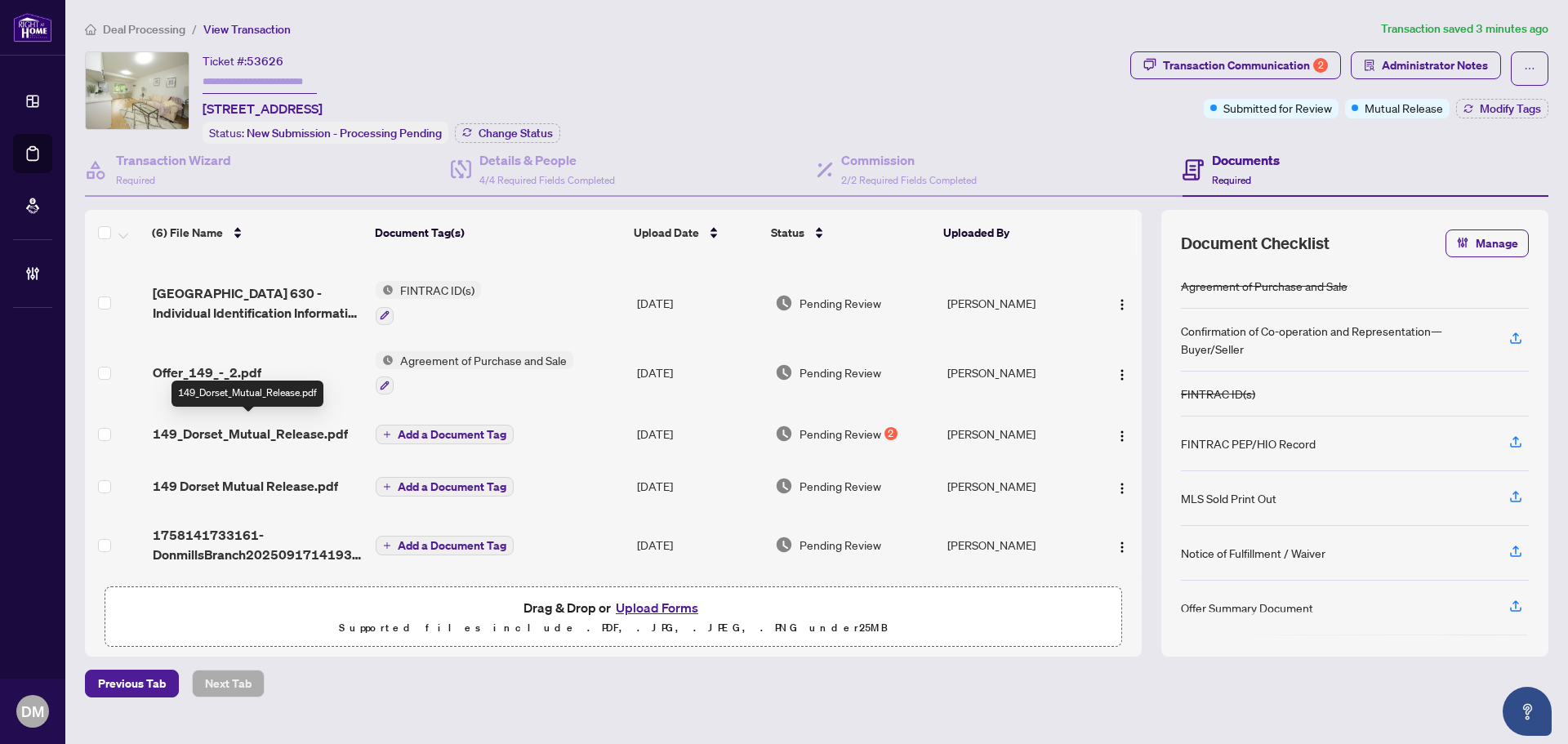
click at [291, 424] on span "149_Dorset_Mutual_Release.pdf" at bounding box center [250, 433] width 195 height 20
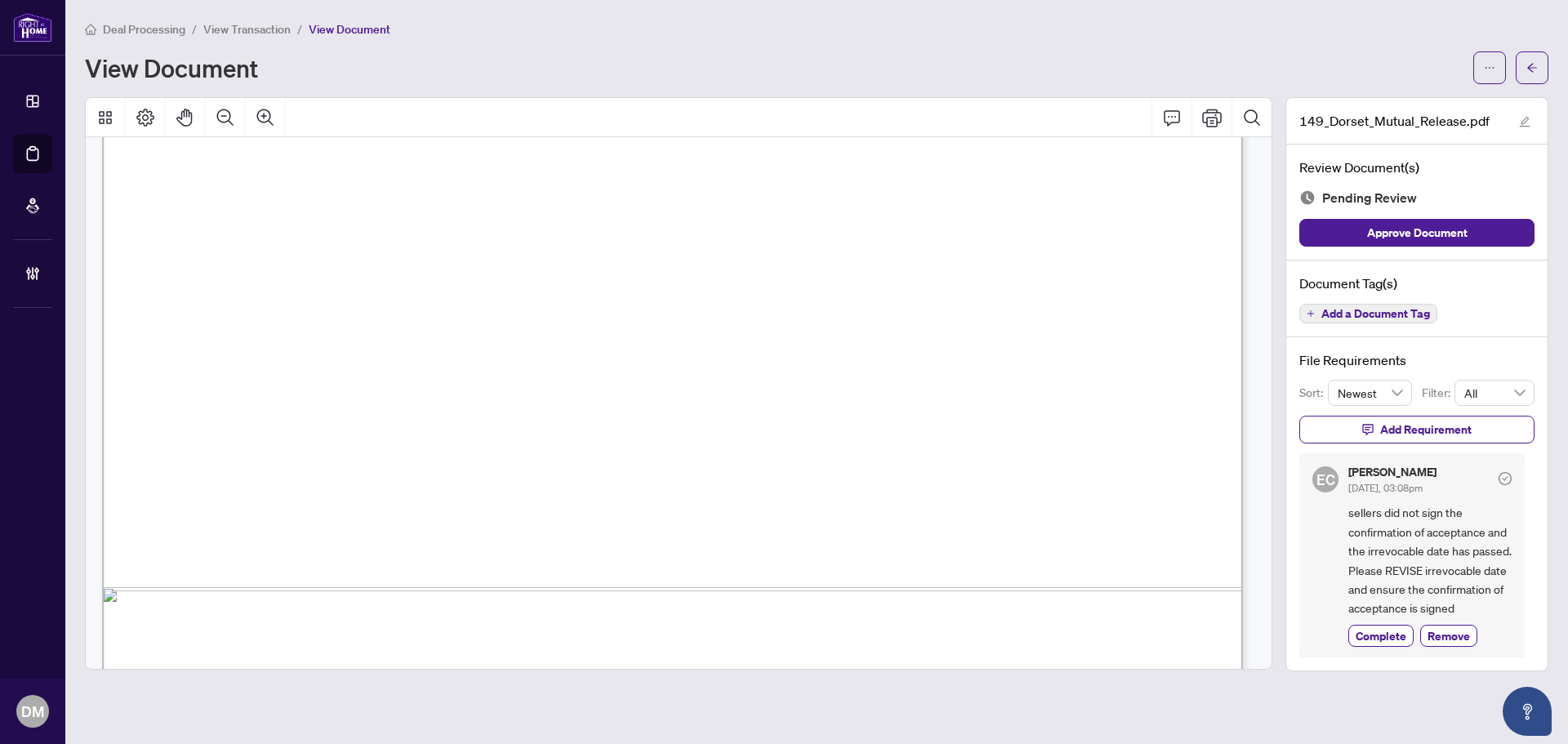
scroll to position [978, 0]
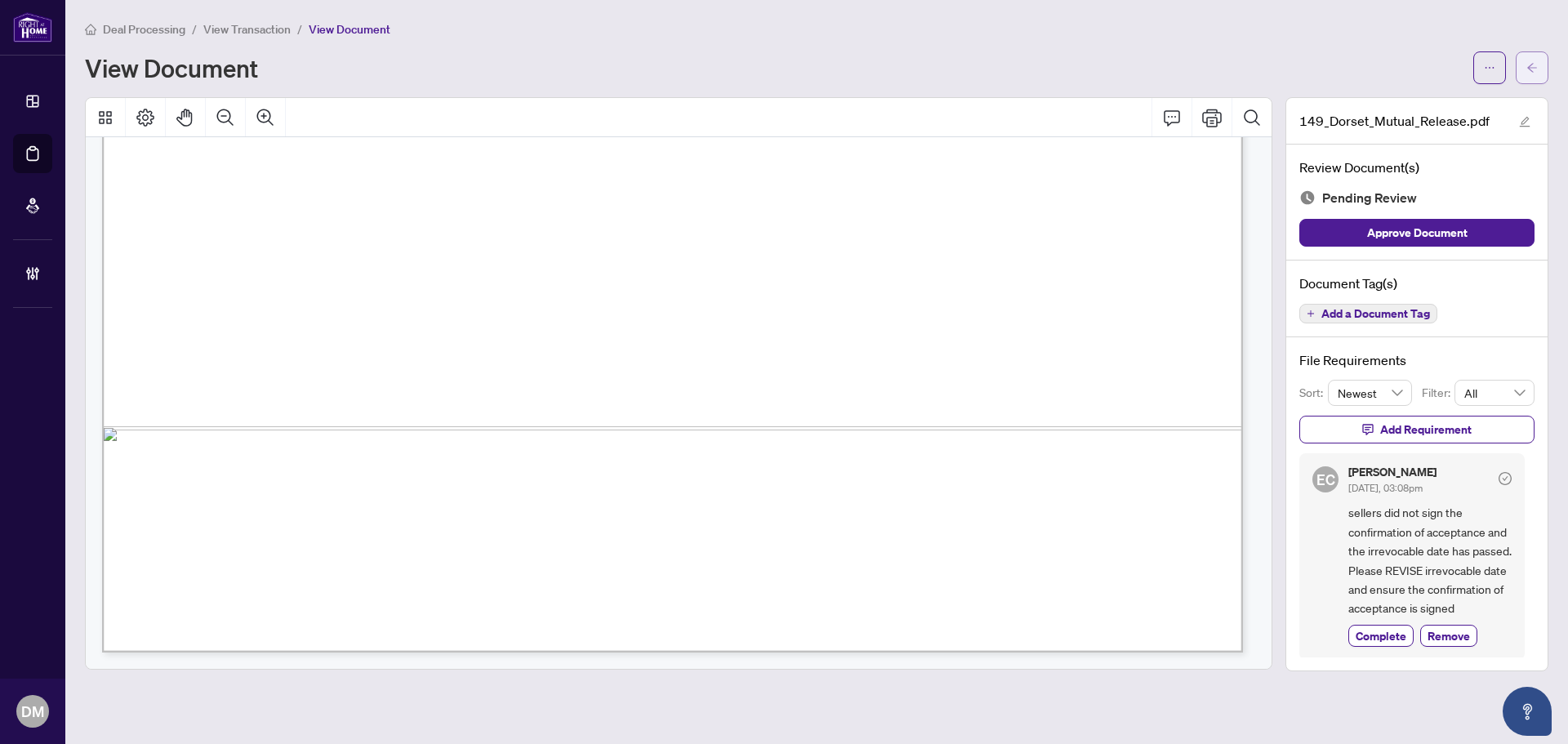
click at [1538, 58] on span "button" at bounding box center [1532, 68] width 11 height 26
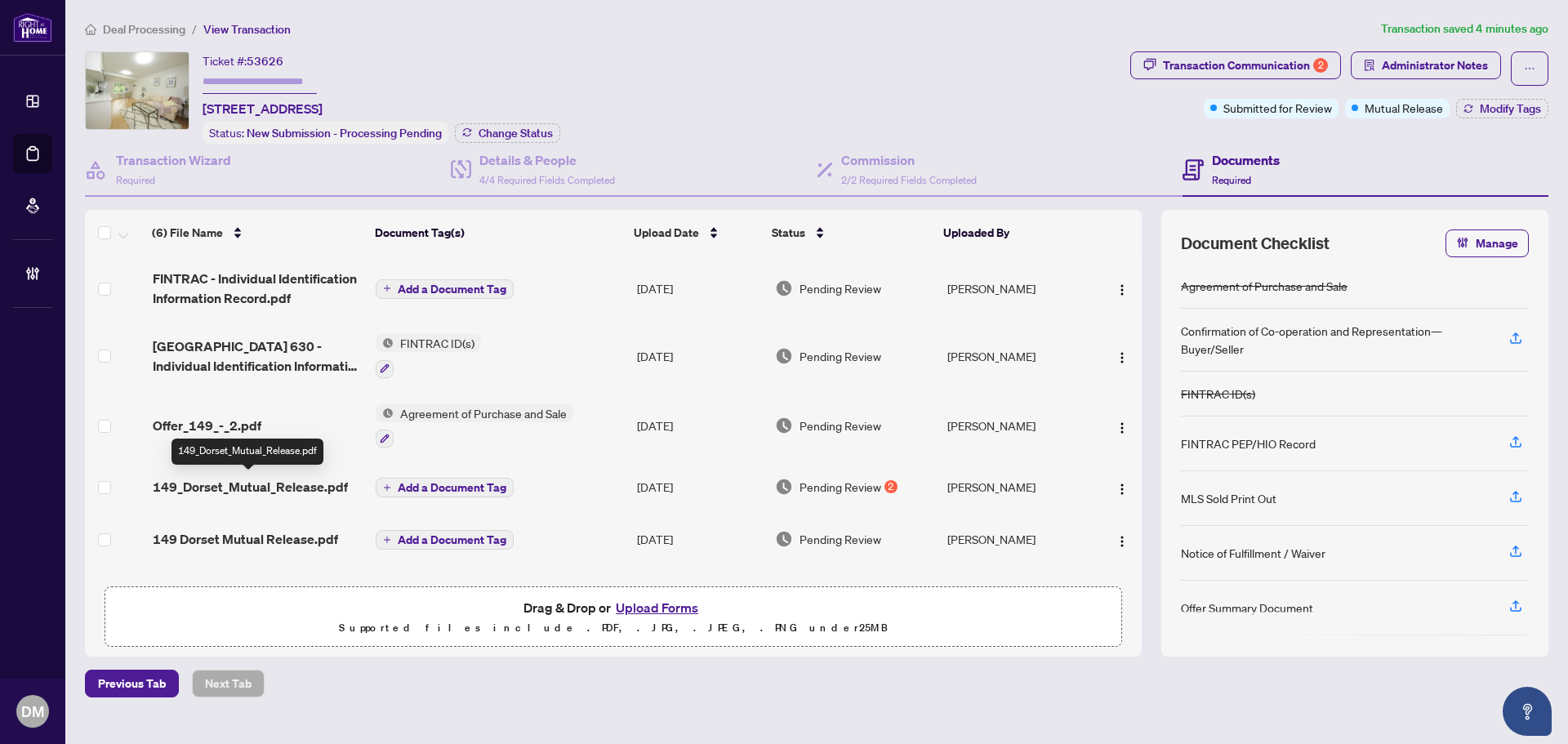
click at [308, 486] on span "149_Dorset_Mutual_Release.pdf" at bounding box center [250, 486] width 195 height 20
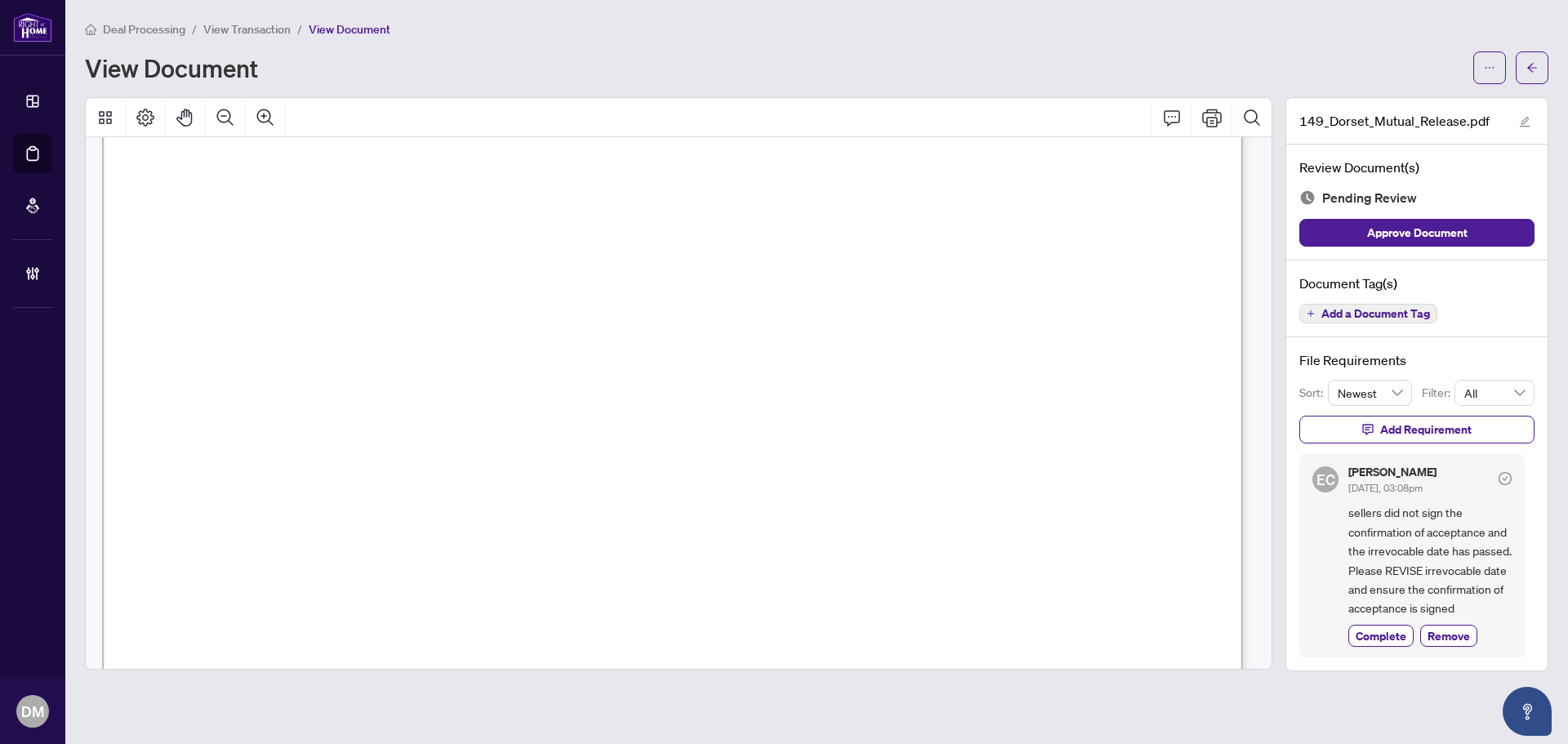
scroll to position [817, 0]
click at [1521, 53] on button "button" at bounding box center [1532, 68] width 33 height 33
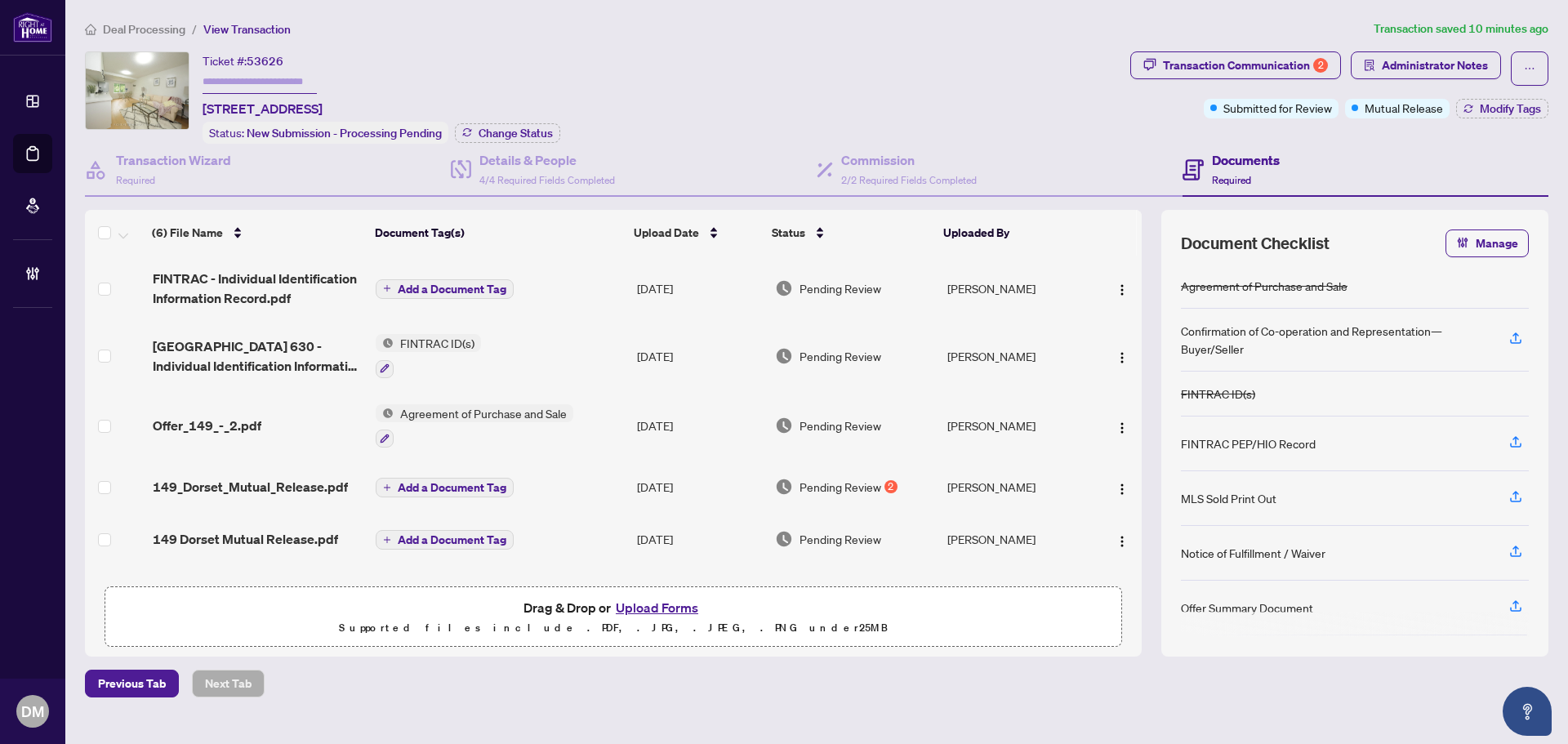
click at [139, 27] on span "Deal Processing" at bounding box center [143, 29] width 82 height 15
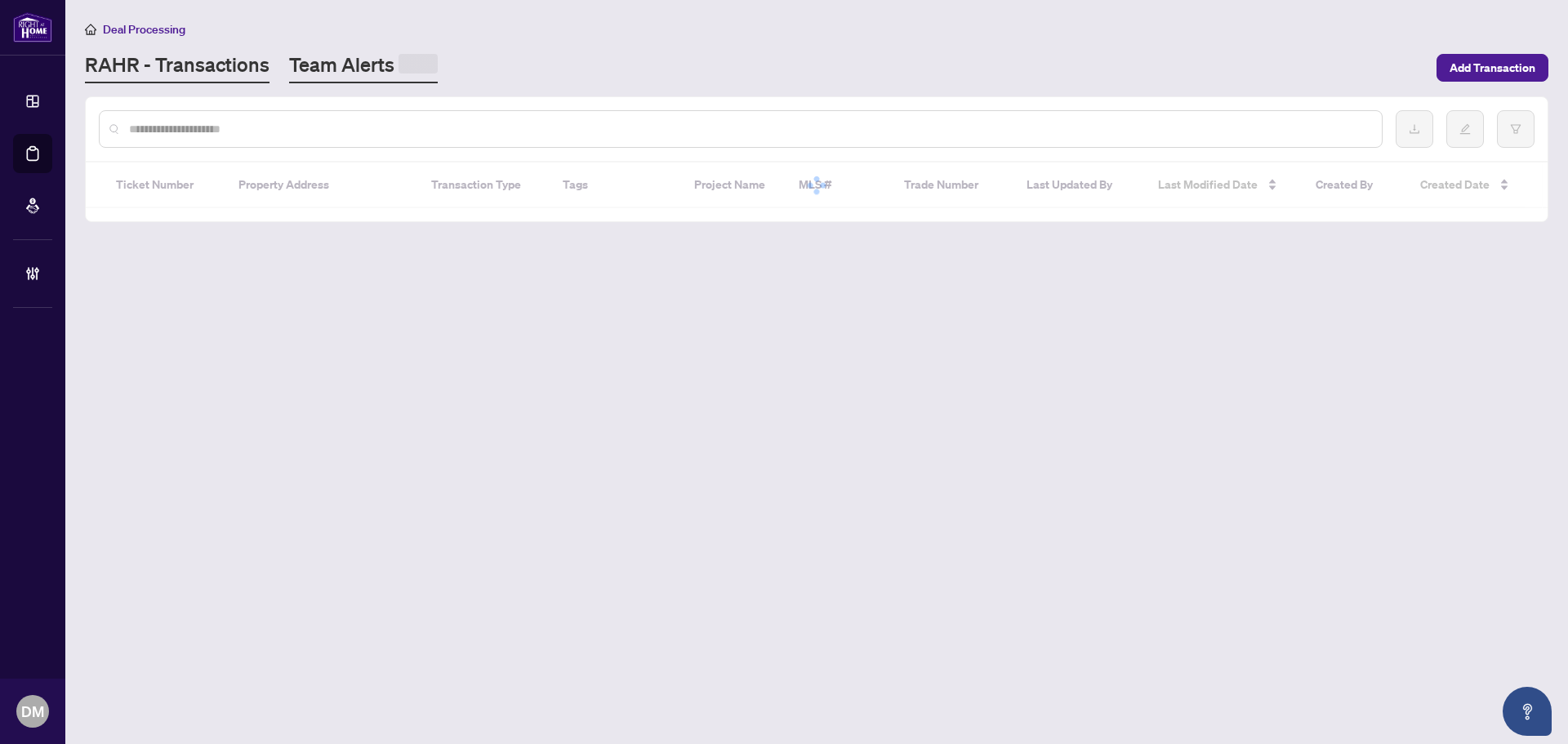
click at [373, 75] on link "Team Alerts" at bounding box center [362, 68] width 148 height 32
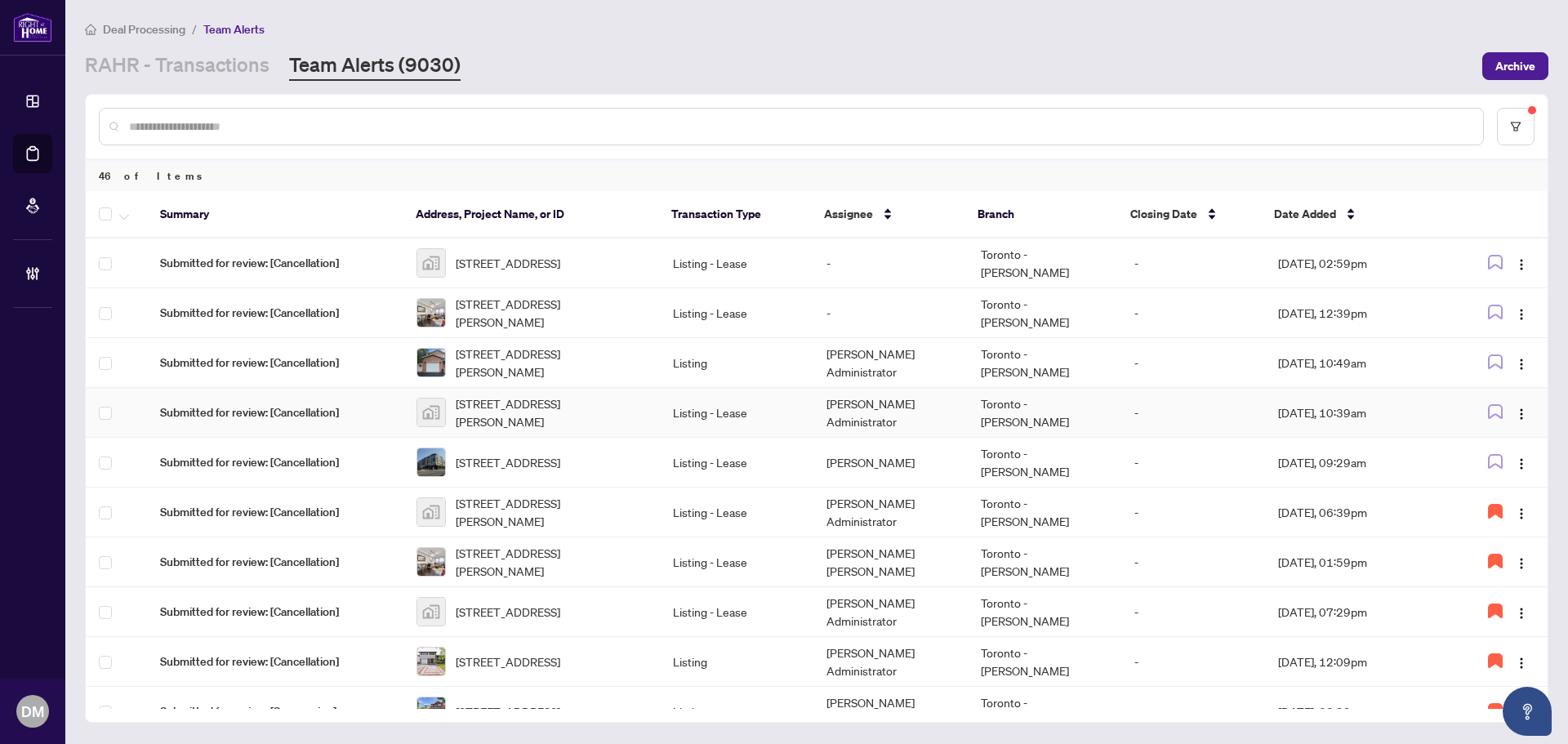
click at [793, 414] on td "Listing - Lease" at bounding box center [736, 413] width 154 height 50
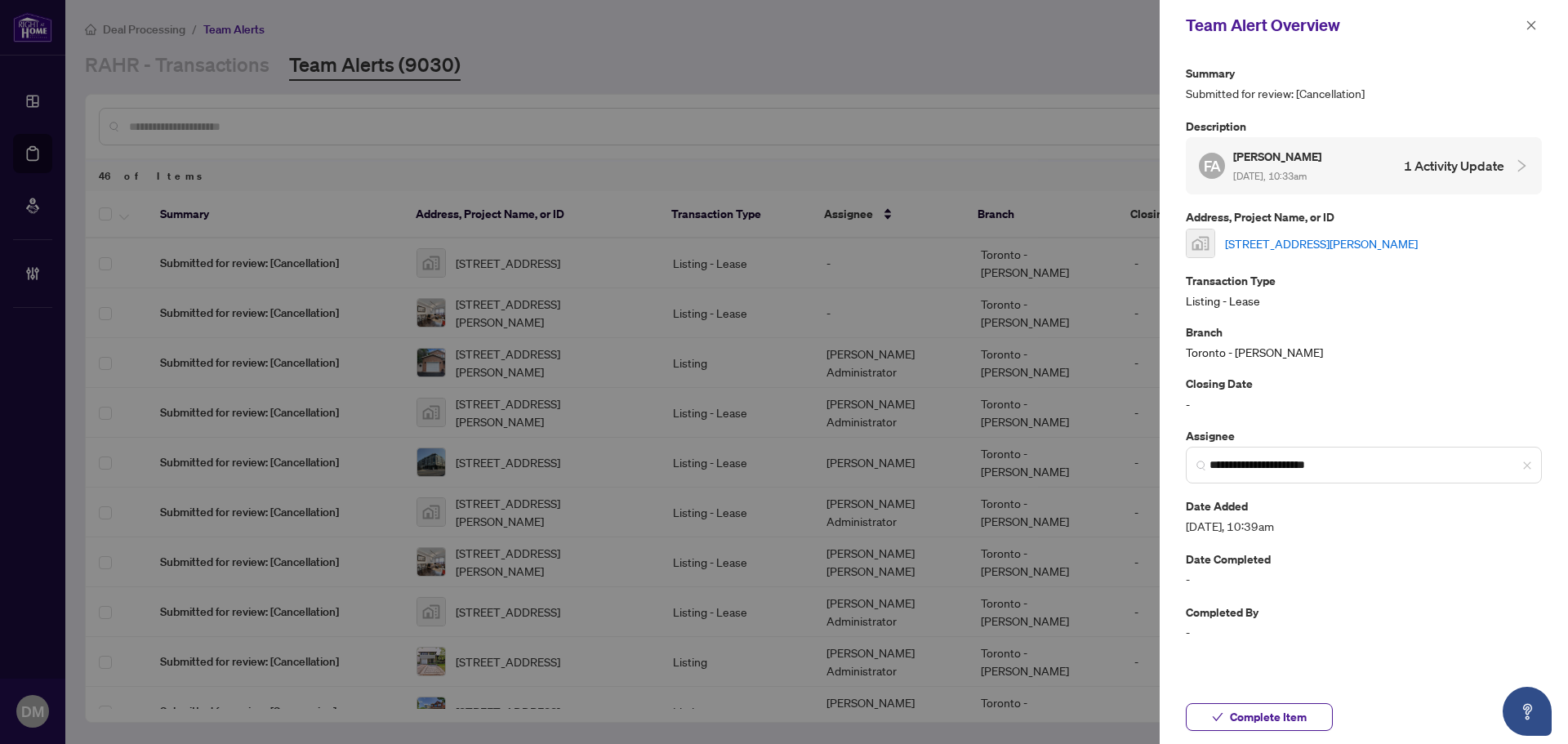
click at [1338, 241] on link "[STREET_ADDRESS][PERSON_NAME]" at bounding box center [1322, 243] width 193 height 18
click at [1300, 242] on link "[STREET_ADDRESS][PERSON_NAME]" at bounding box center [1322, 243] width 193 height 18
click at [1527, 28] on icon "close" at bounding box center [1531, 25] width 11 height 11
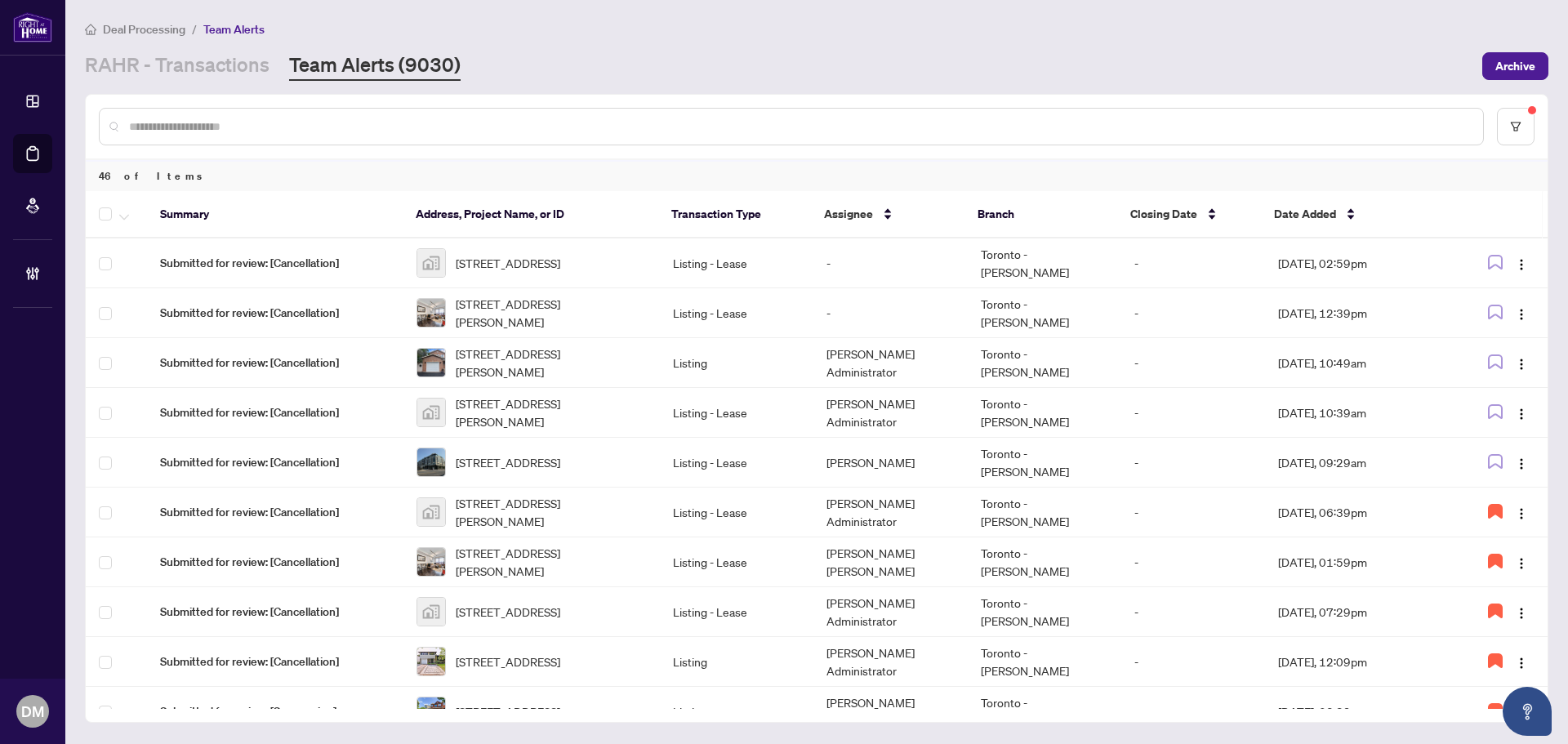
click at [219, 80] on main "Deal Processing / Team Alerts RAHR - Transactions Team Alerts (9030) Archive 46…" at bounding box center [817, 372] width 1503 height 744
click at [218, 73] on link "RAHR - Transactions" at bounding box center [177, 66] width 185 height 29
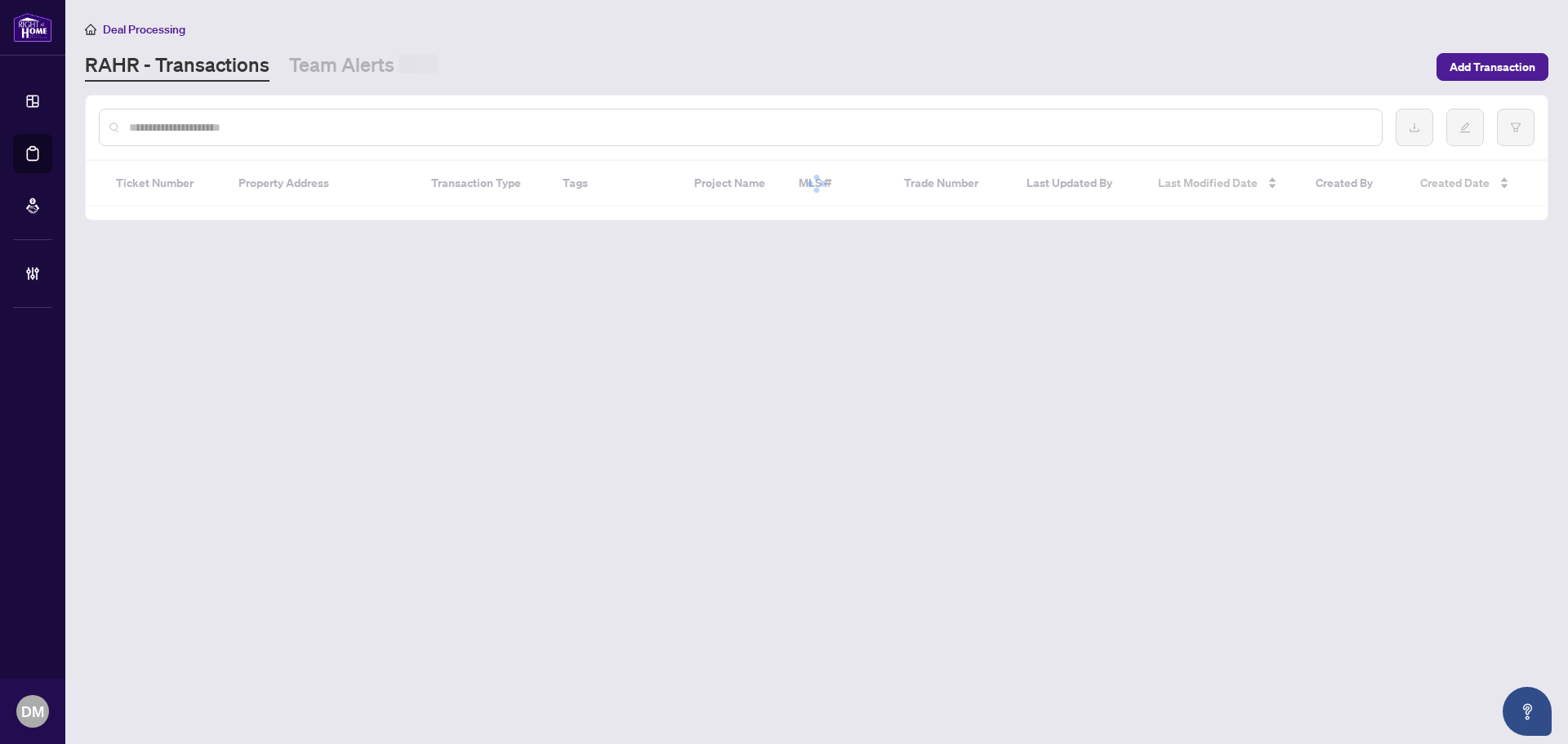
click at [330, 121] on input "text" at bounding box center [750, 127] width 1240 height 18
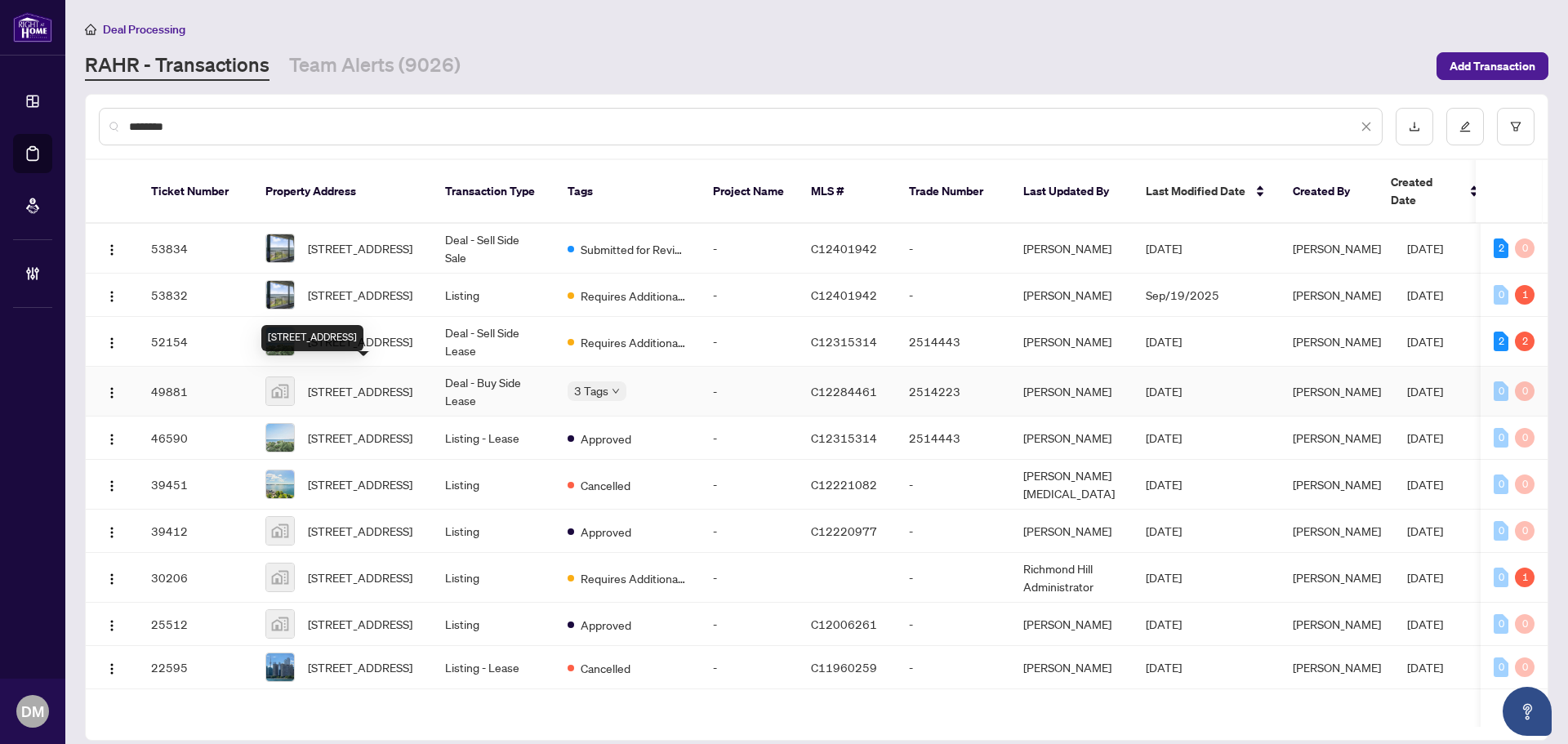
type input "********"
click at [413, 382] on span "823-33 Harbour Square, Harbour Square, Toronto, ON, Canada" at bounding box center [360, 391] width 105 height 18
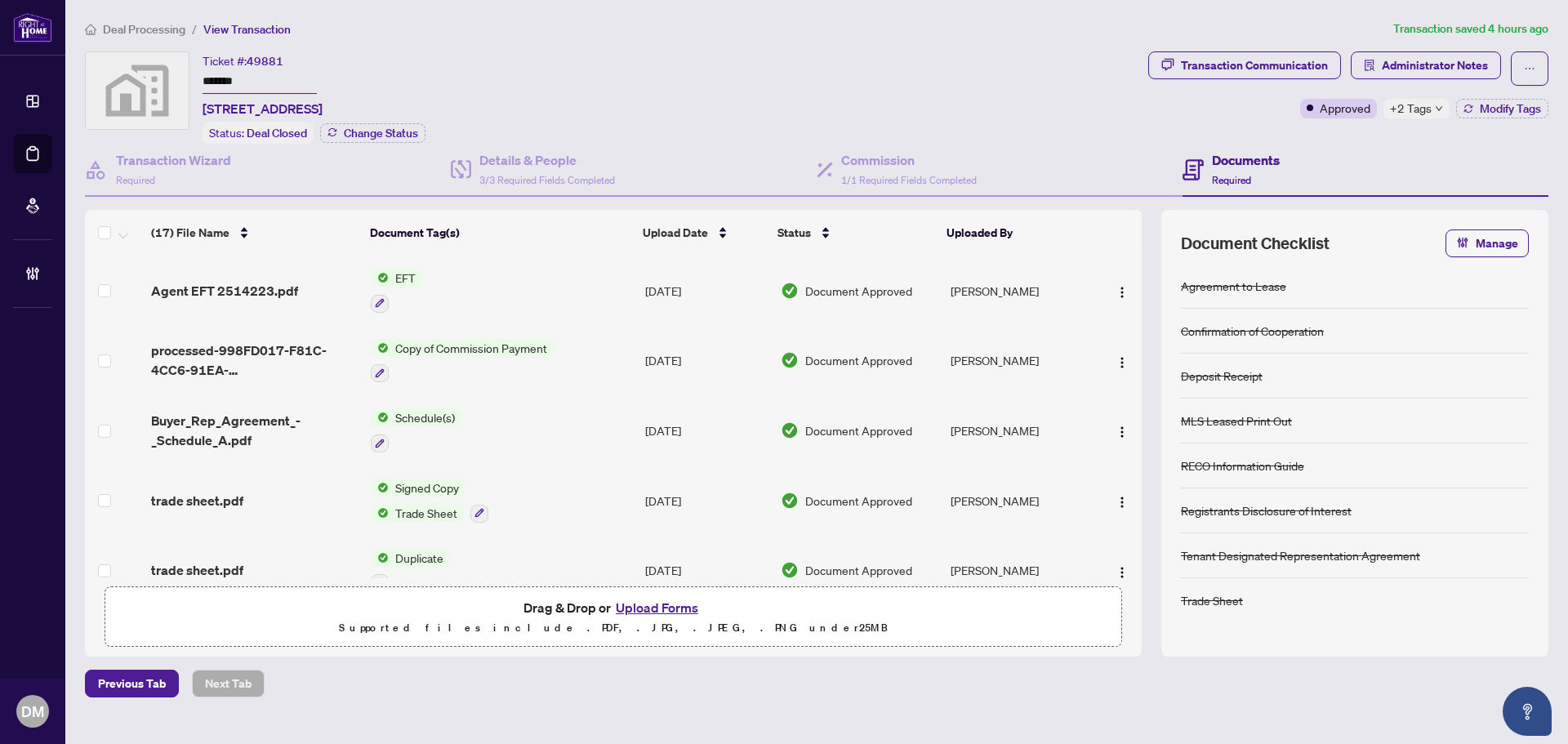
click at [1417, 101] on span "+2 Tags" at bounding box center [1411, 109] width 42 height 19
click at [1243, 110] on div "Transaction Communication Administrator Notes Approved +2 Tags Modify Tags" at bounding box center [1349, 85] width 400 height 67
click at [1230, 71] on div "Transaction Communication" at bounding box center [1255, 65] width 147 height 26
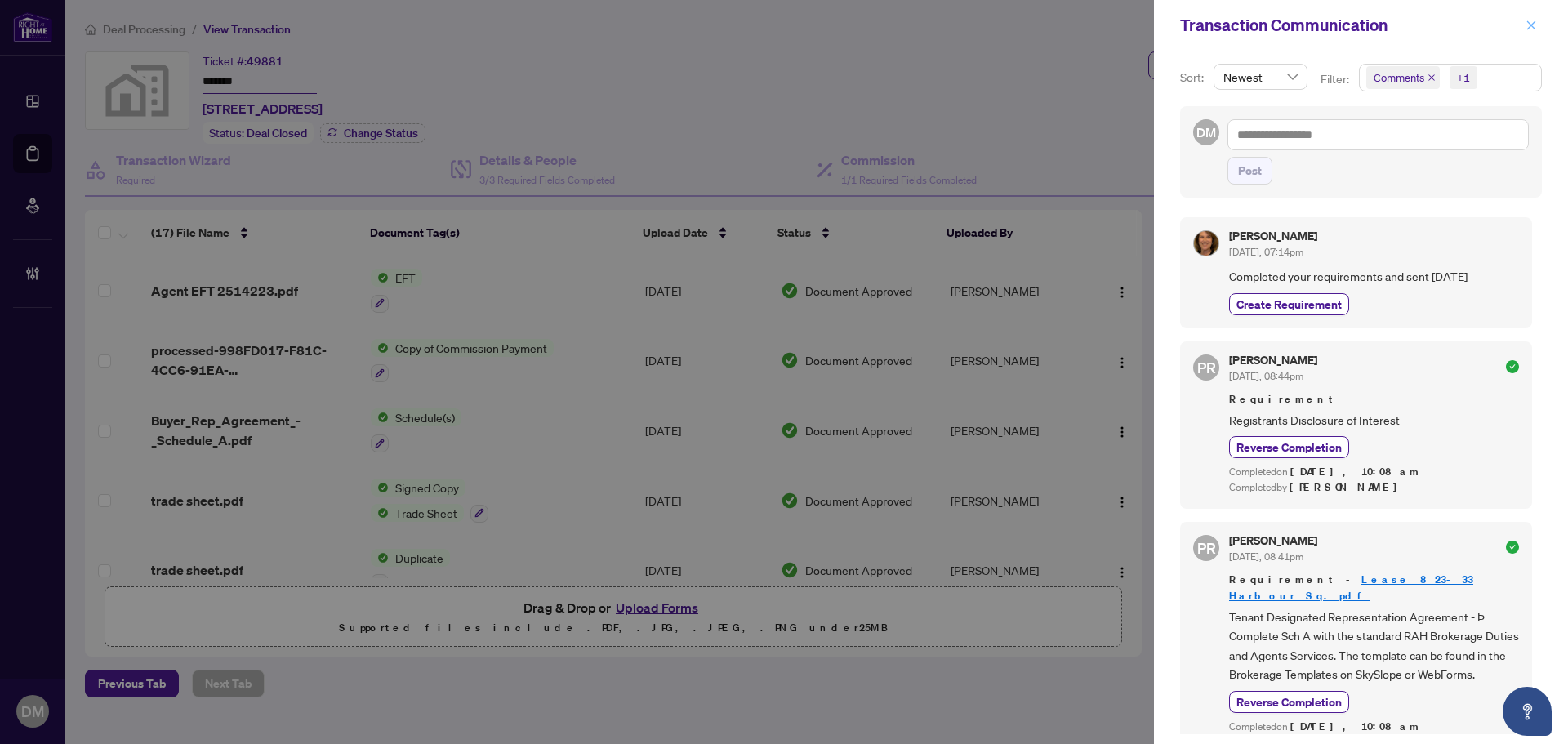
click at [1526, 21] on icon "close" at bounding box center [1531, 25] width 11 height 11
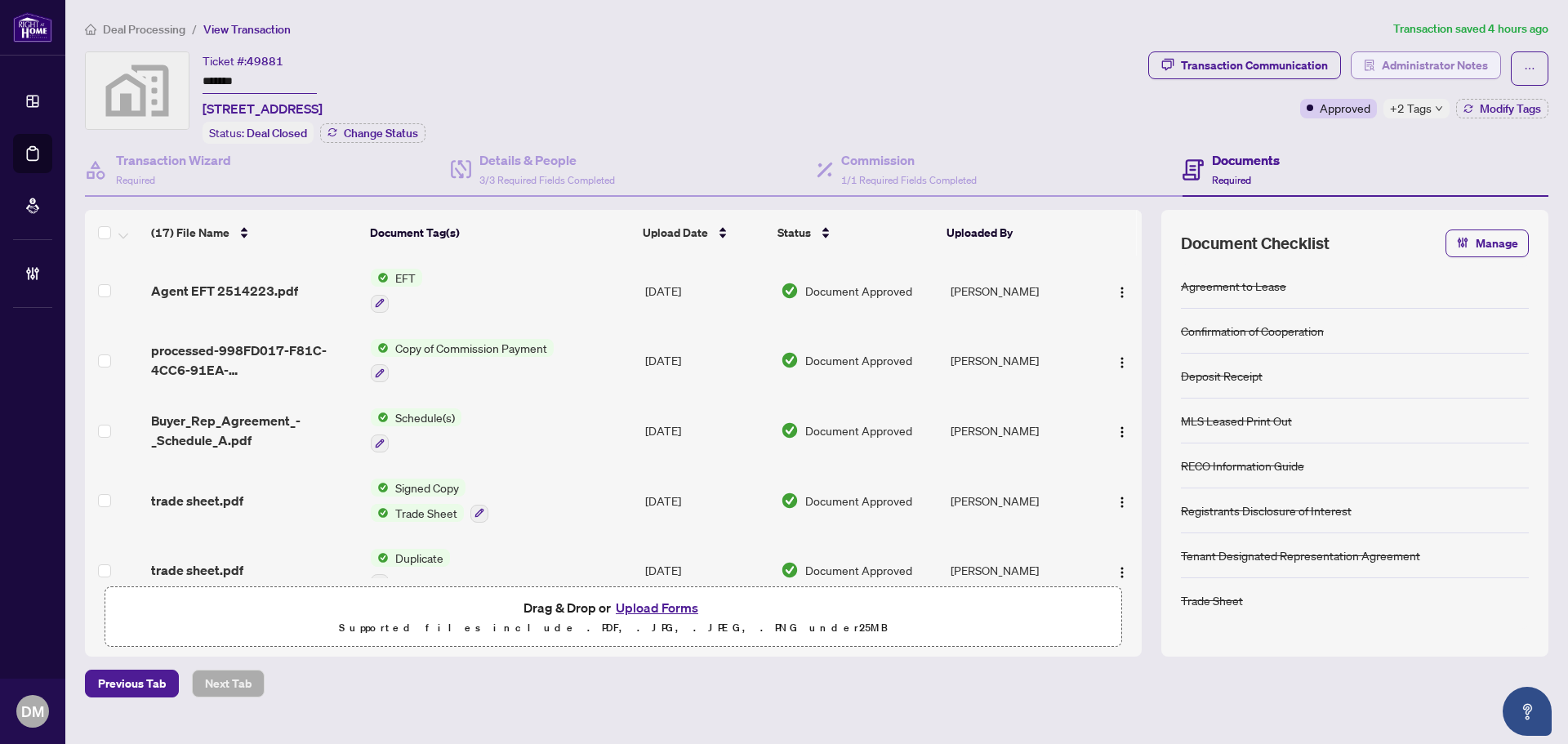
click at [1416, 62] on span "Administrator Notes" at bounding box center [1435, 65] width 106 height 26
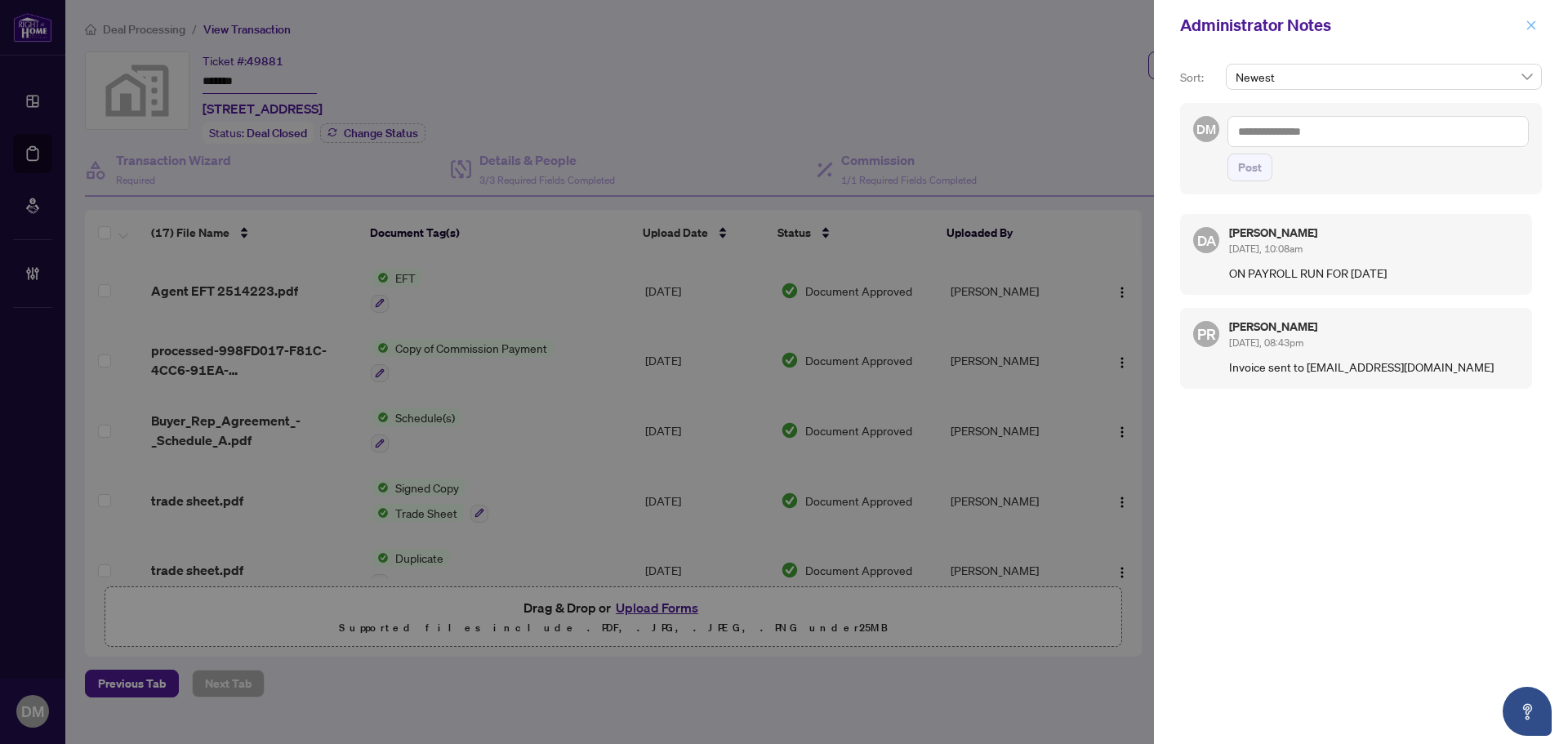
click at [1535, 25] on icon "close" at bounding box center [1531, 25] width 11 height 11
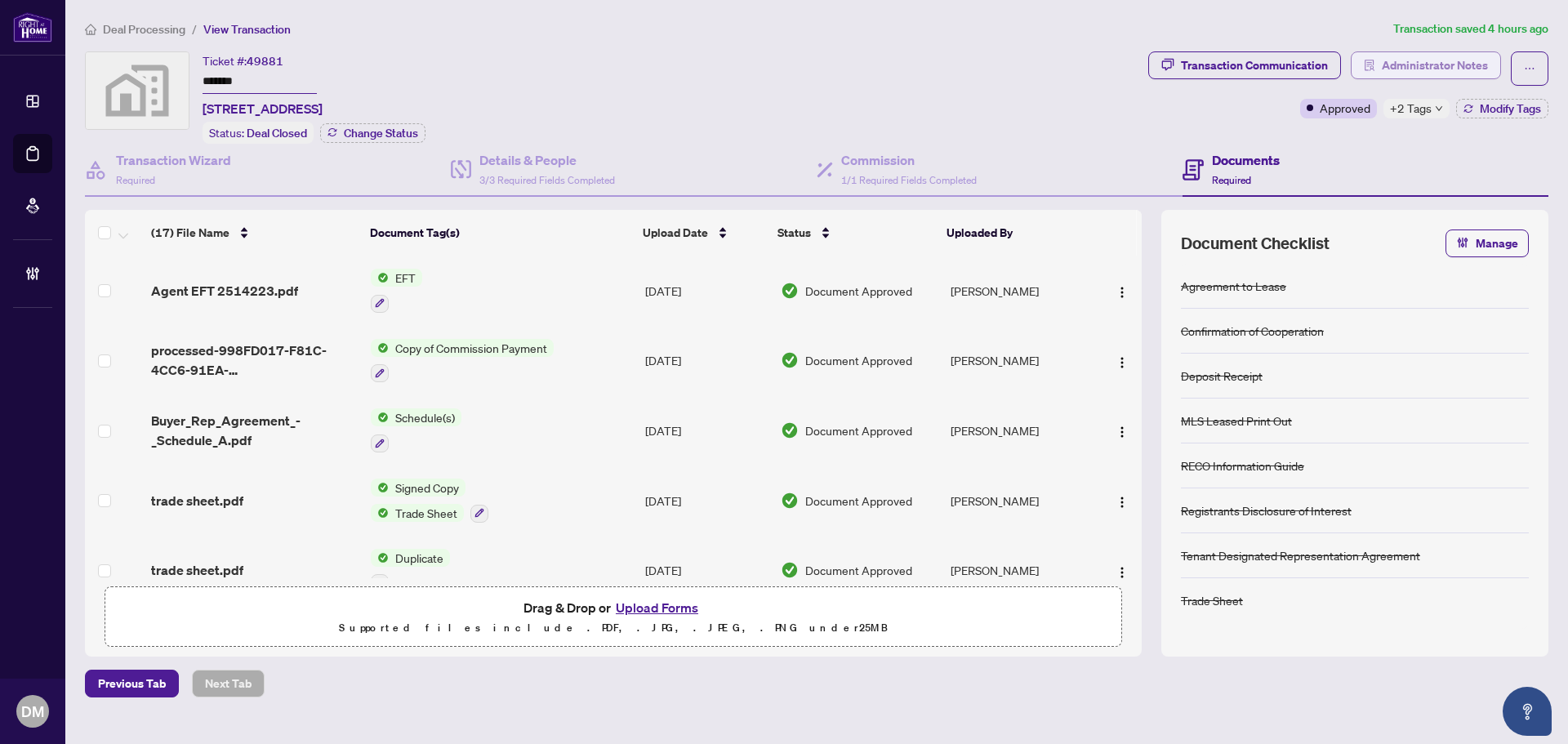
click at [1418, 70] on span "Administrator Notes" at bounding box center [1435, 65] width 106 height 26
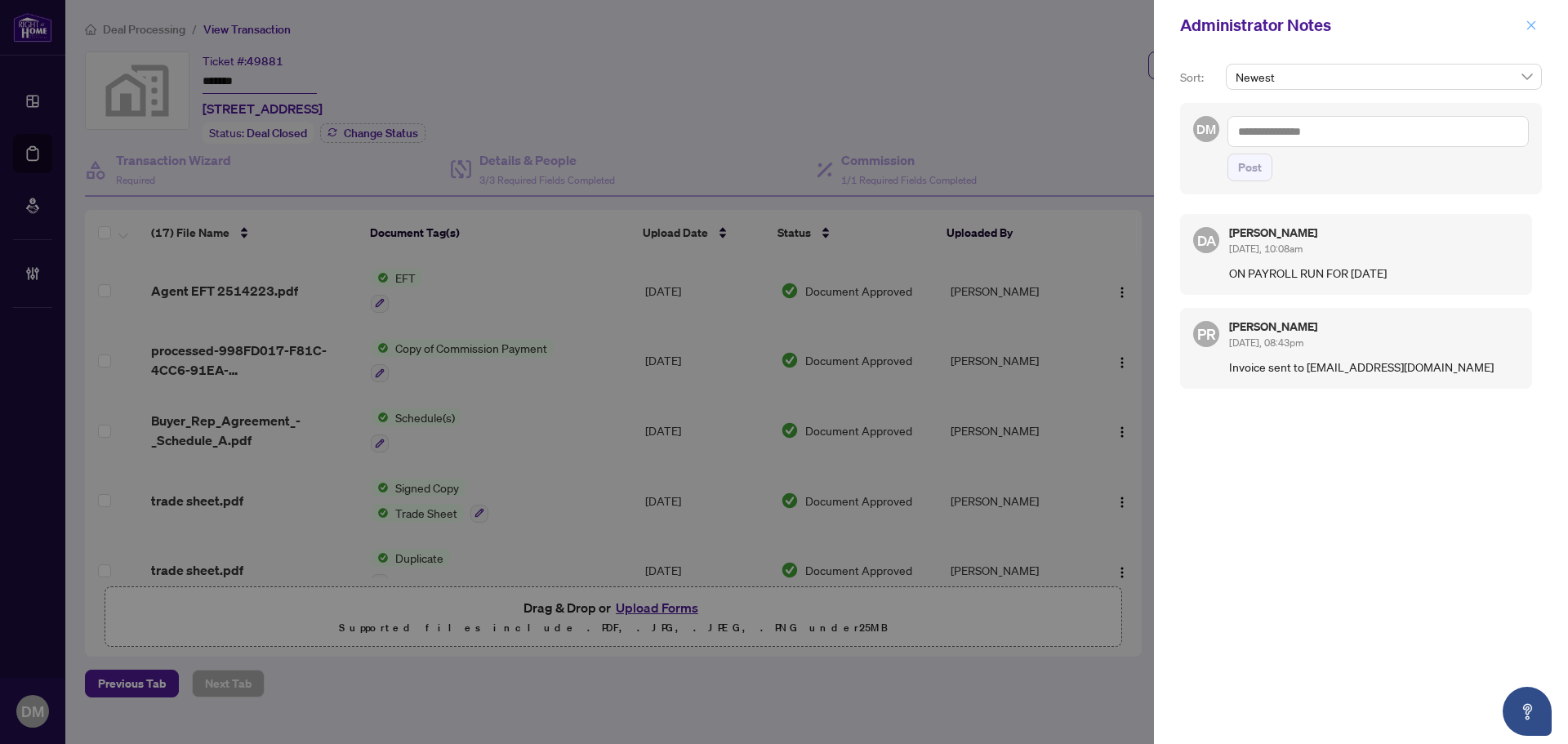
click at [1528, 32] on span "button" at bounding box center [1531, 25] width 11 height 26
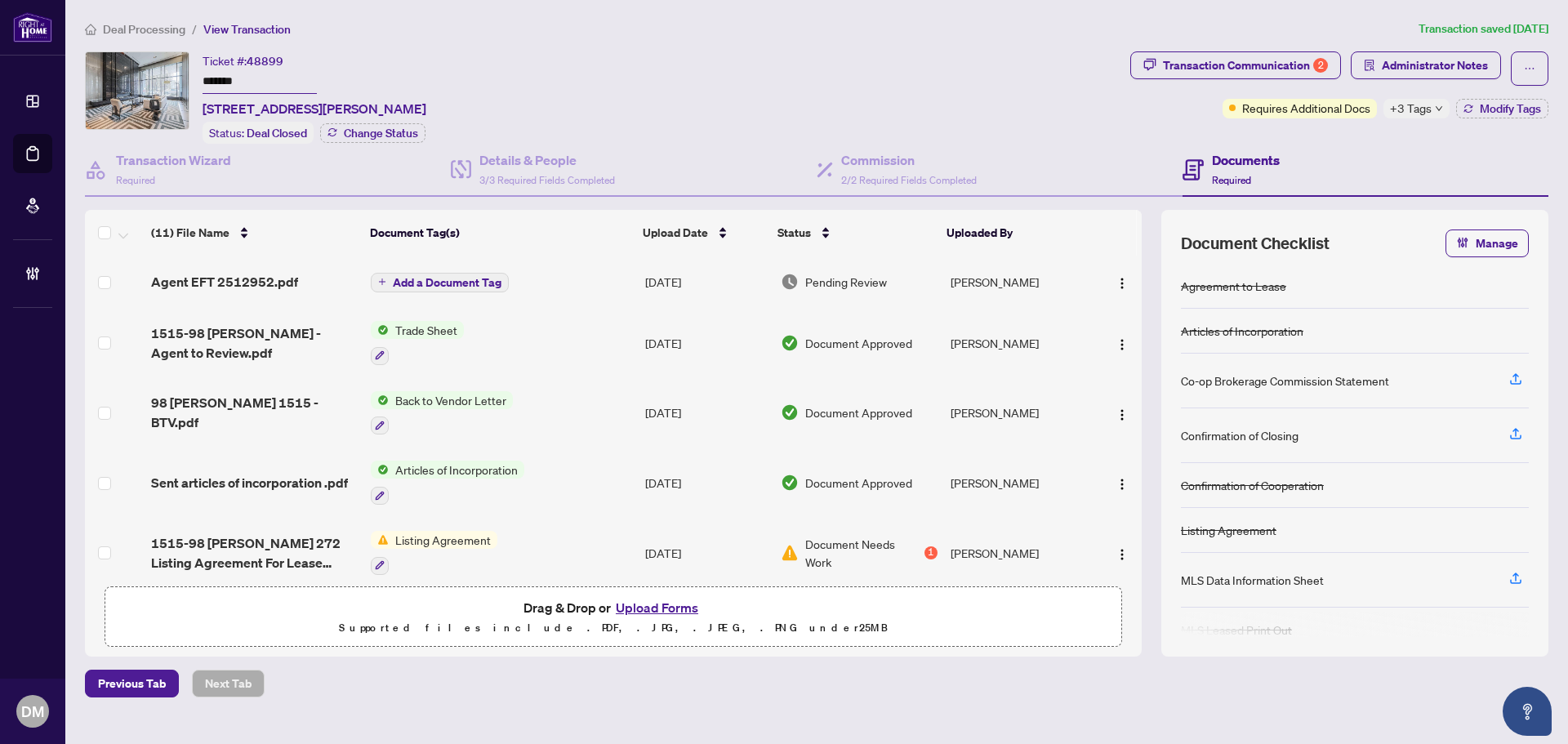
click at [133, 24] on span "Deal Processing" at bounding box center [143, 29] width 82 height 15
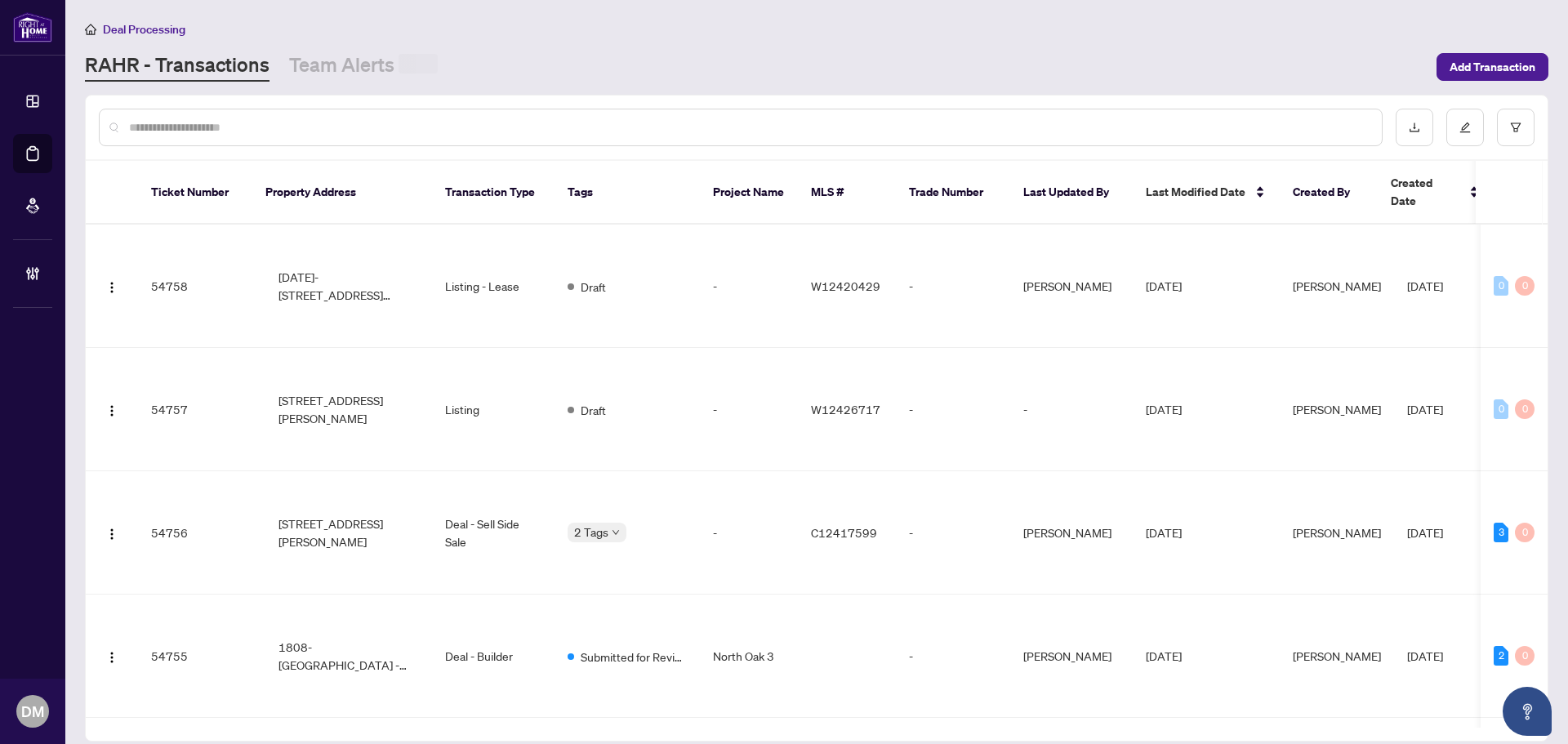
click at [344, 130] on input "text" at bounding box center [750, 127] width 1240 height 18
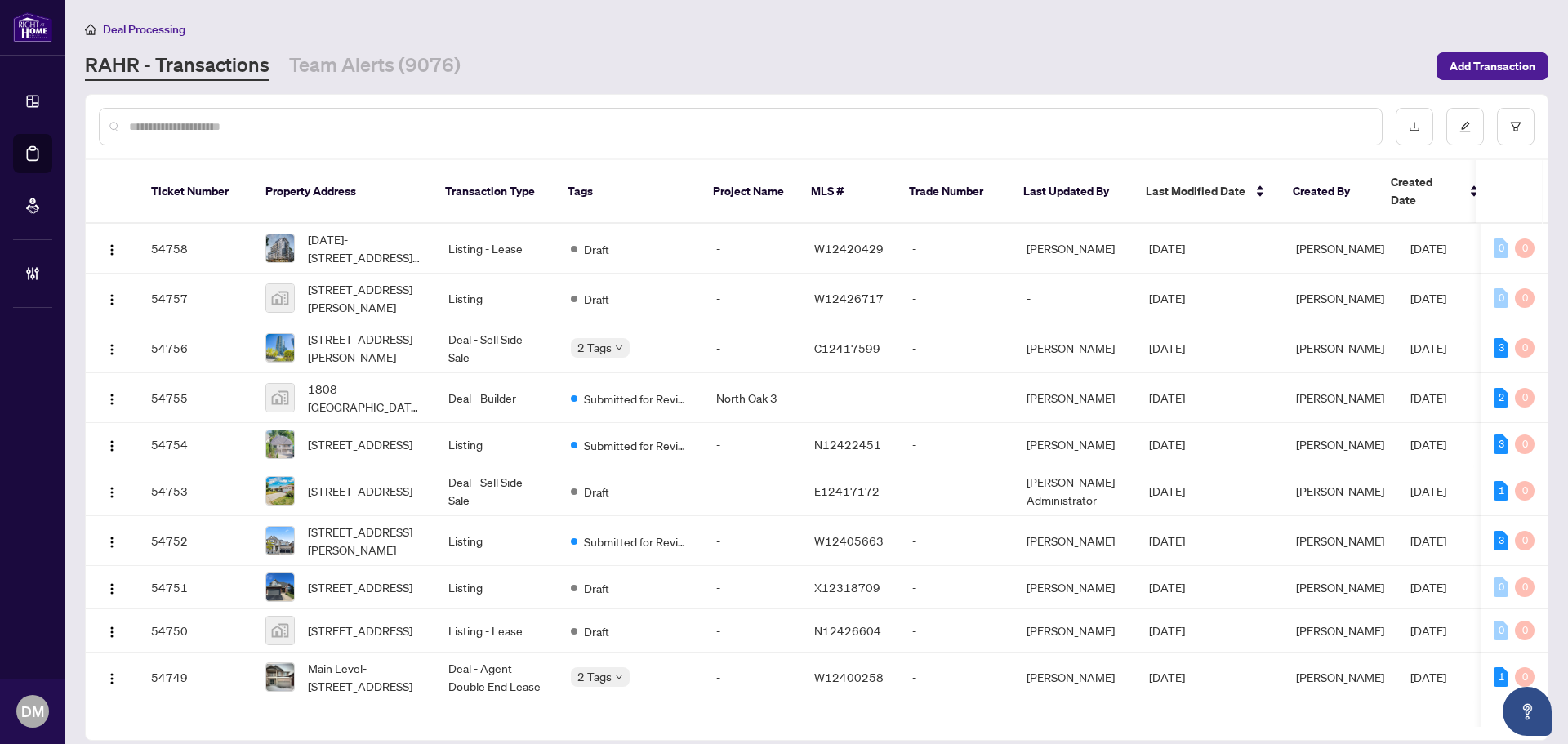
click at [407, 130] on input "text" at bounding box center [750, 127] width 1240 height 18
click at [365, 130] on input "text" at bounding box center [750, 127] width 1240 height 18
click at [367, 127] on input "text" at bounding box center [750, 127] width 1240 height 18
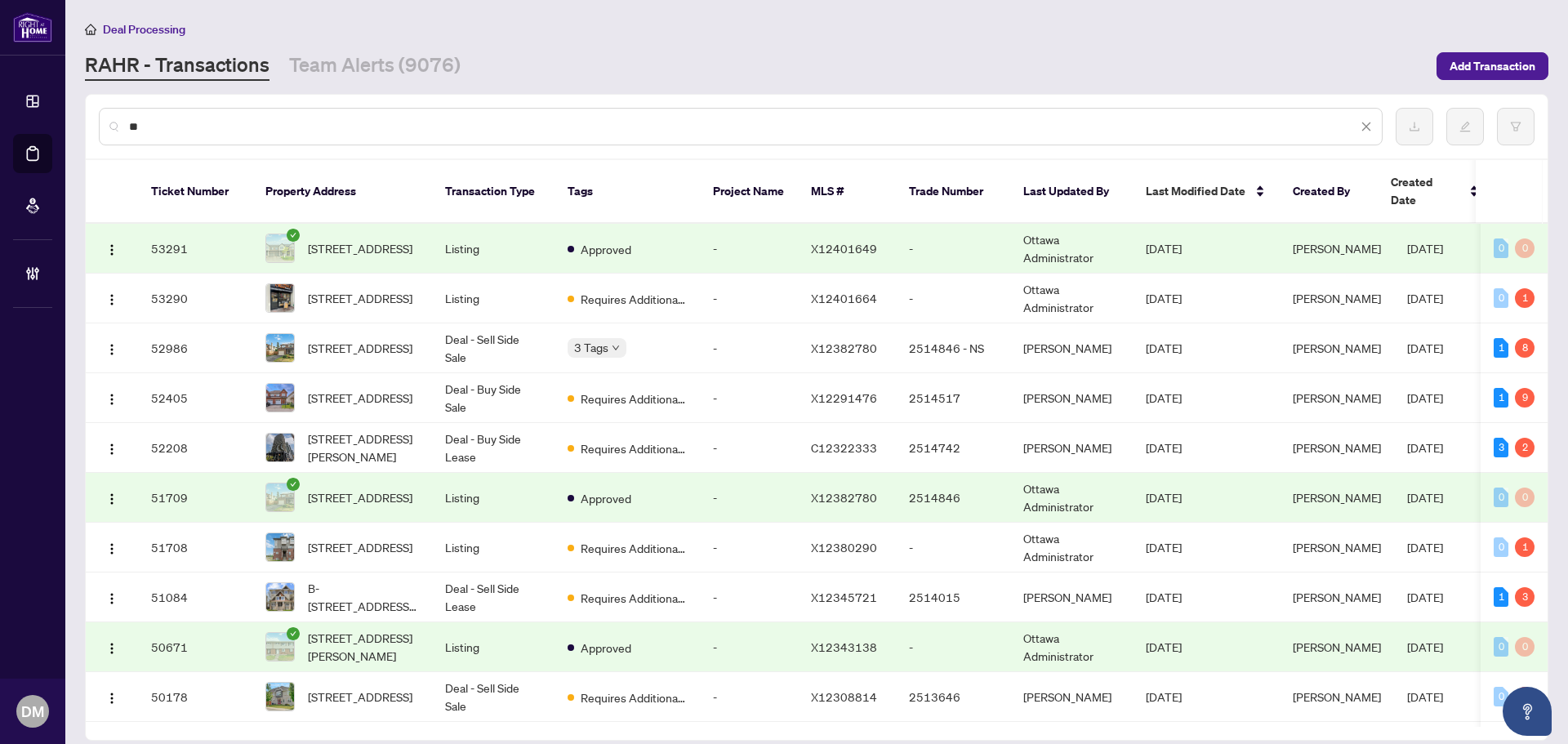
type input "*"
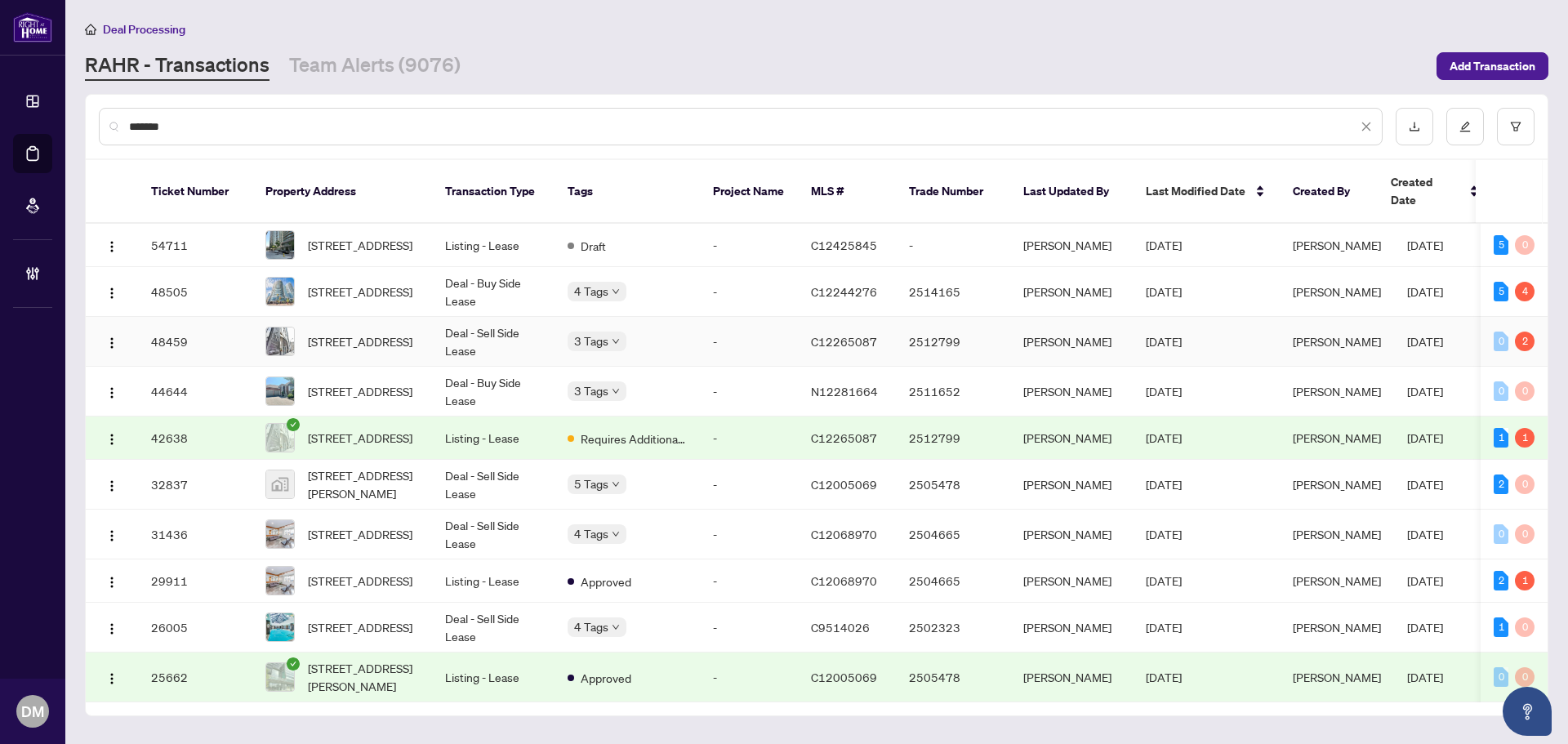
type input "*******"
click at [499, 331] on td "Deal - Sell Side Lease" at bounding box center [494, 342] width 123 height 50
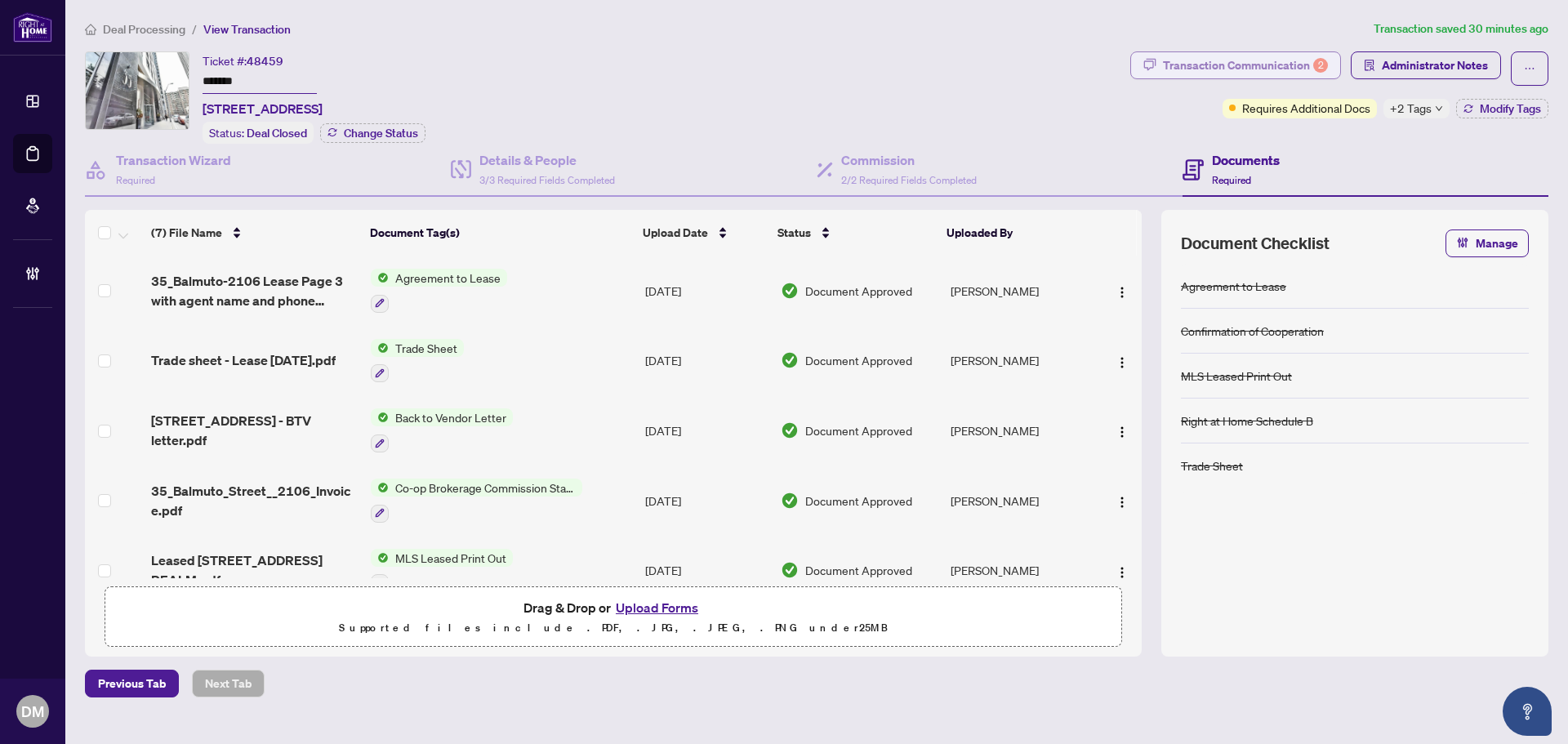
click at [1207, 71] on div "Transaction Communication 2" at bounding box center [1245, 65] width 165 height 26
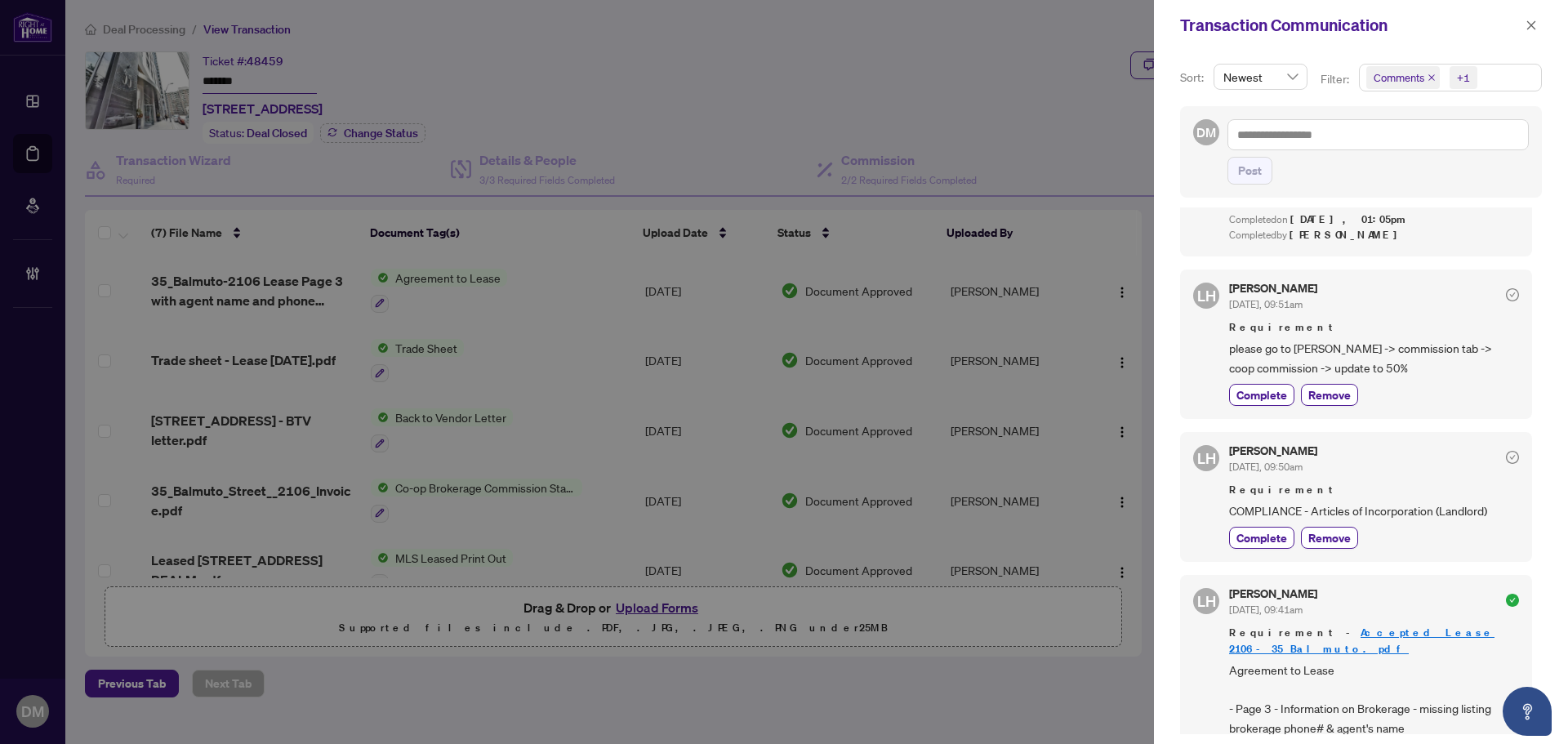
scroll to position [1920, 0]
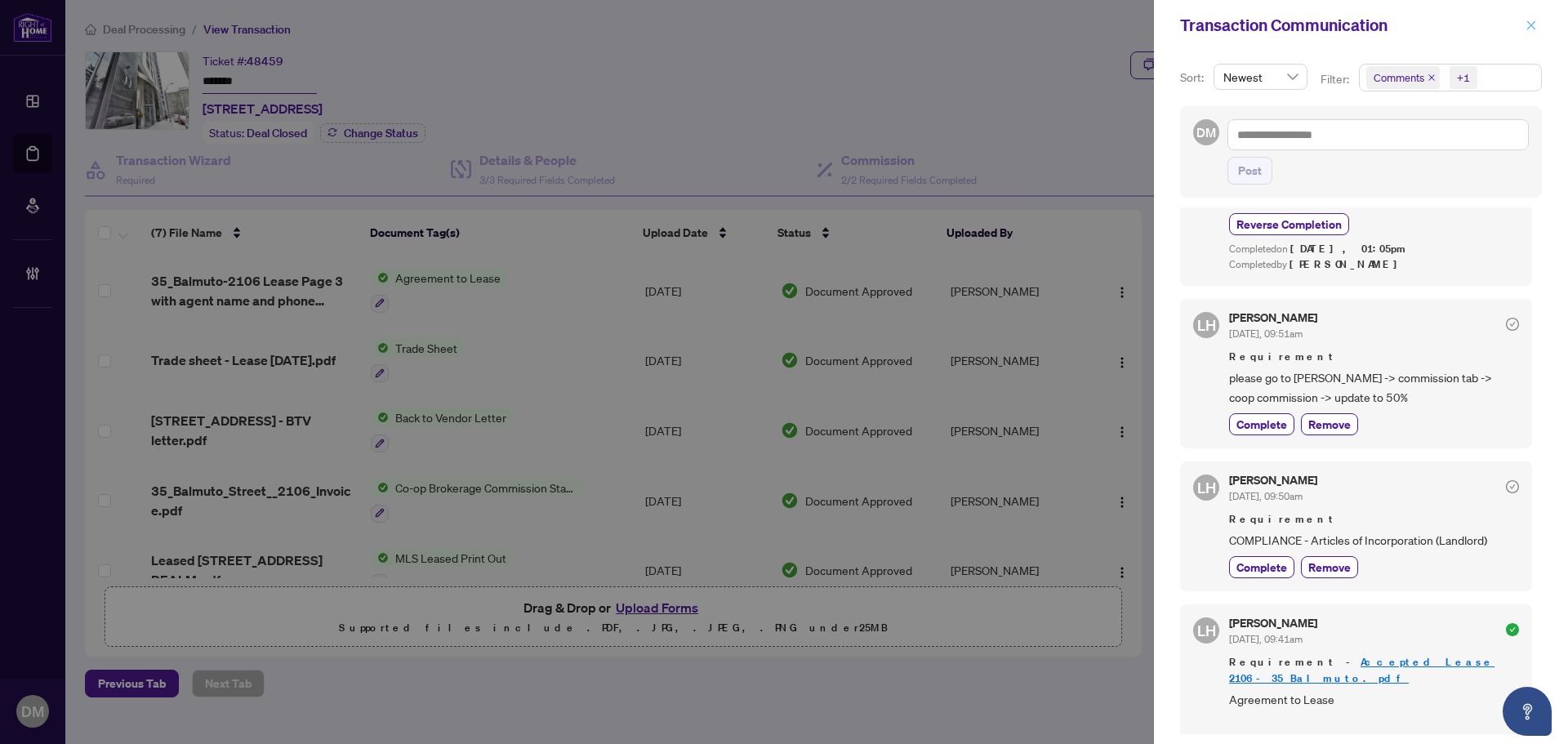
click at [1536, 20] on icon "close" at bounding box center [1531, 25] width 11 height 11
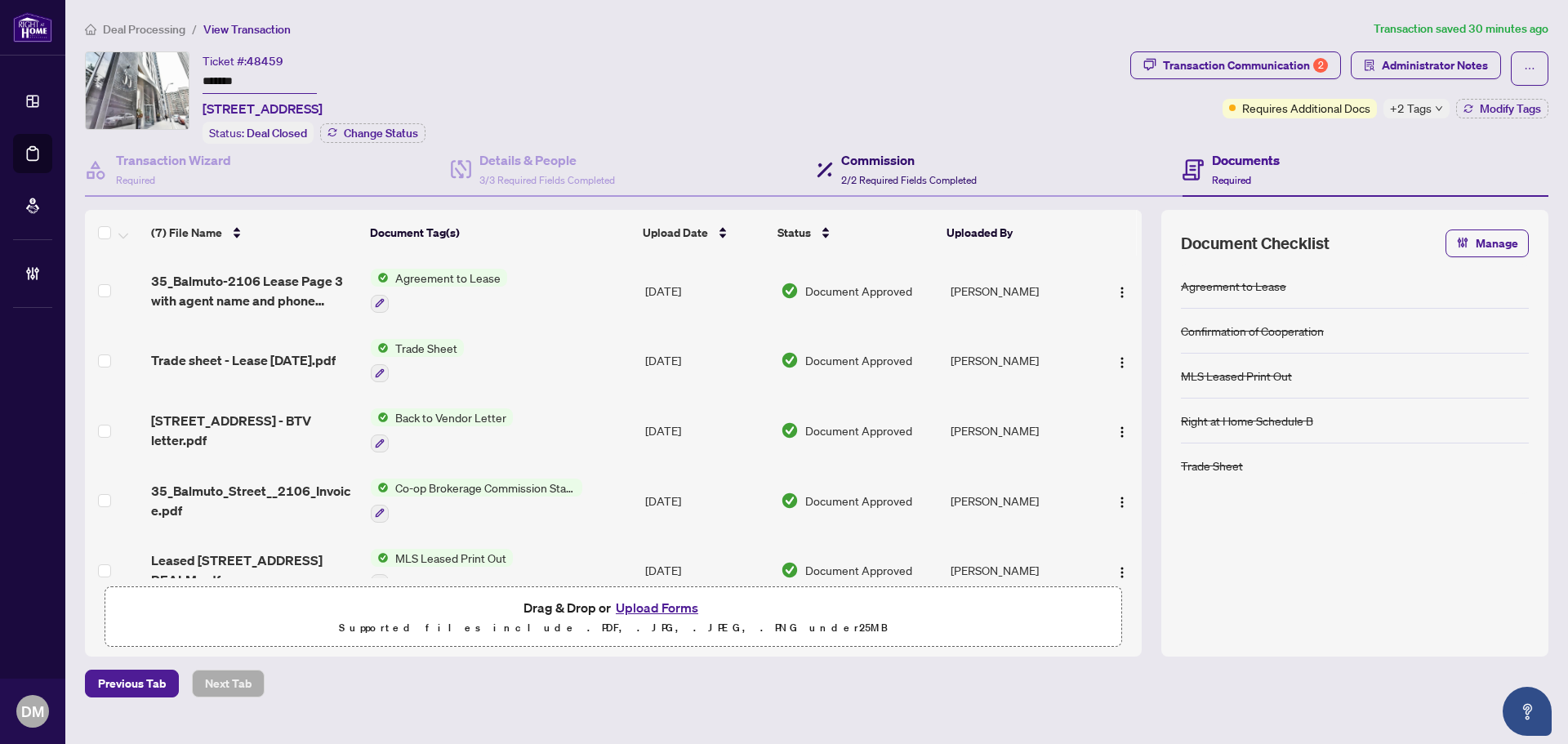
click at [842, 155] on h4 "Commission" at bounding box center [909, 160] width 136 height 20
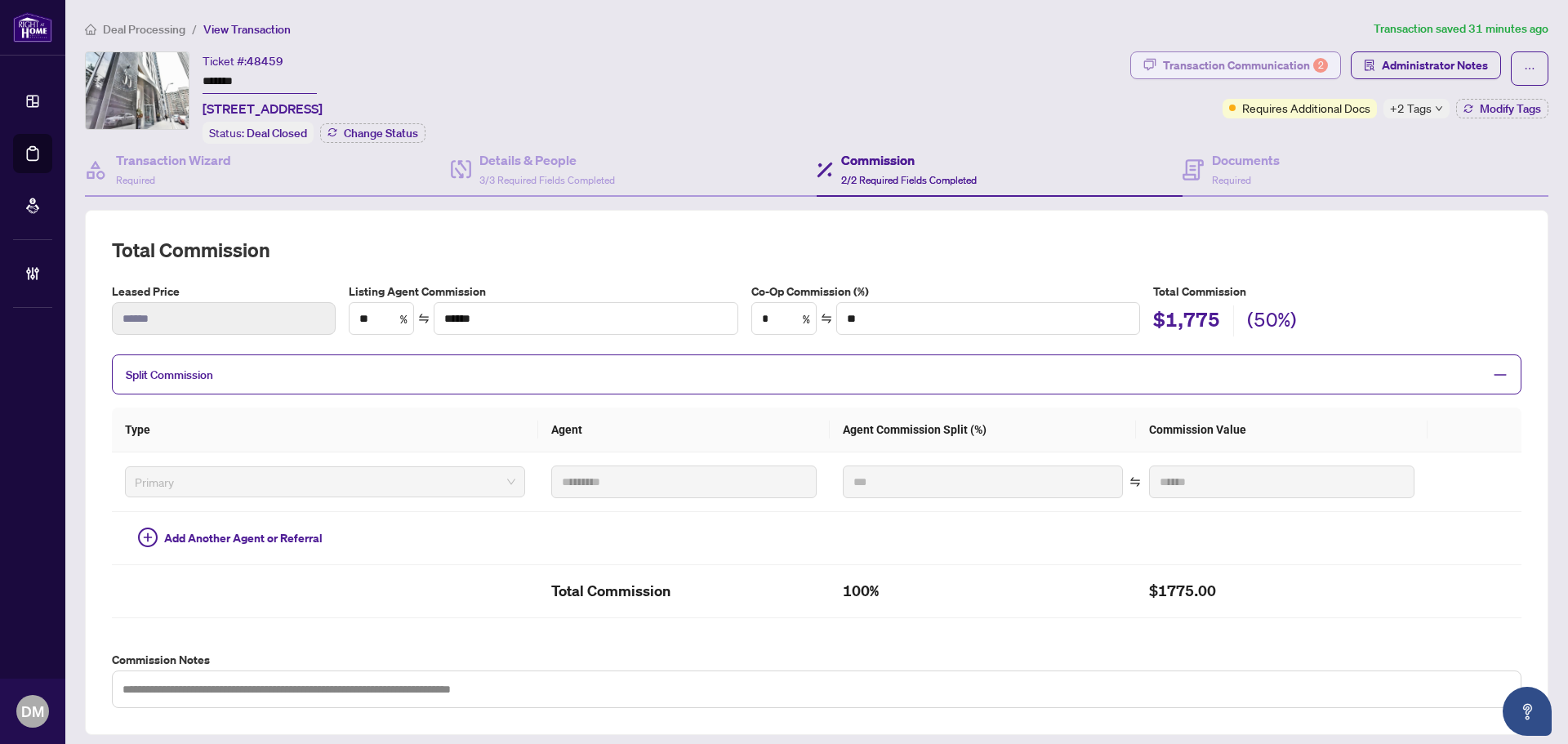
click at [1253, 70] on div "Transaction Communication 2" at bounding box center [1245, 65] width 165 height 26
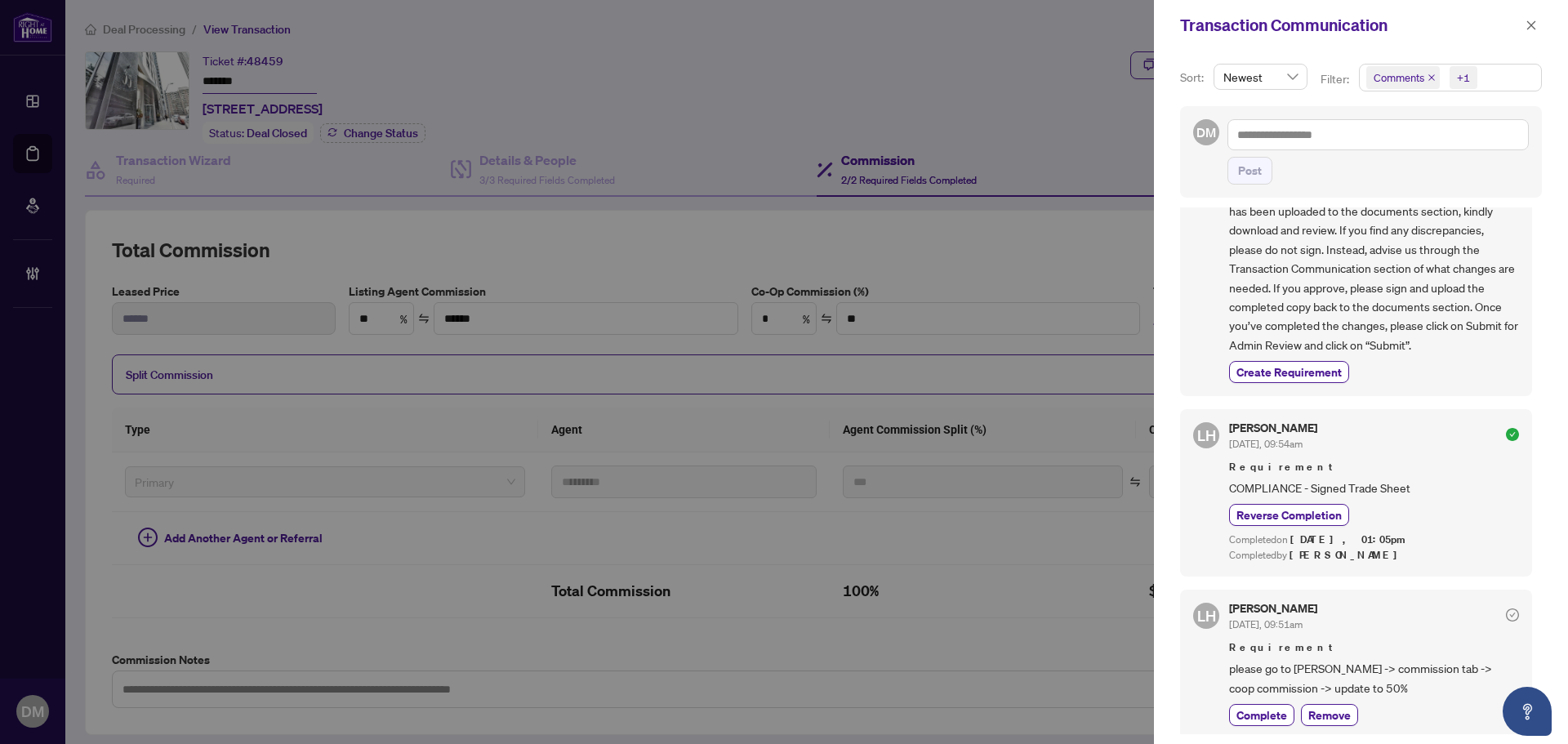
scroll to position [1879, 0]
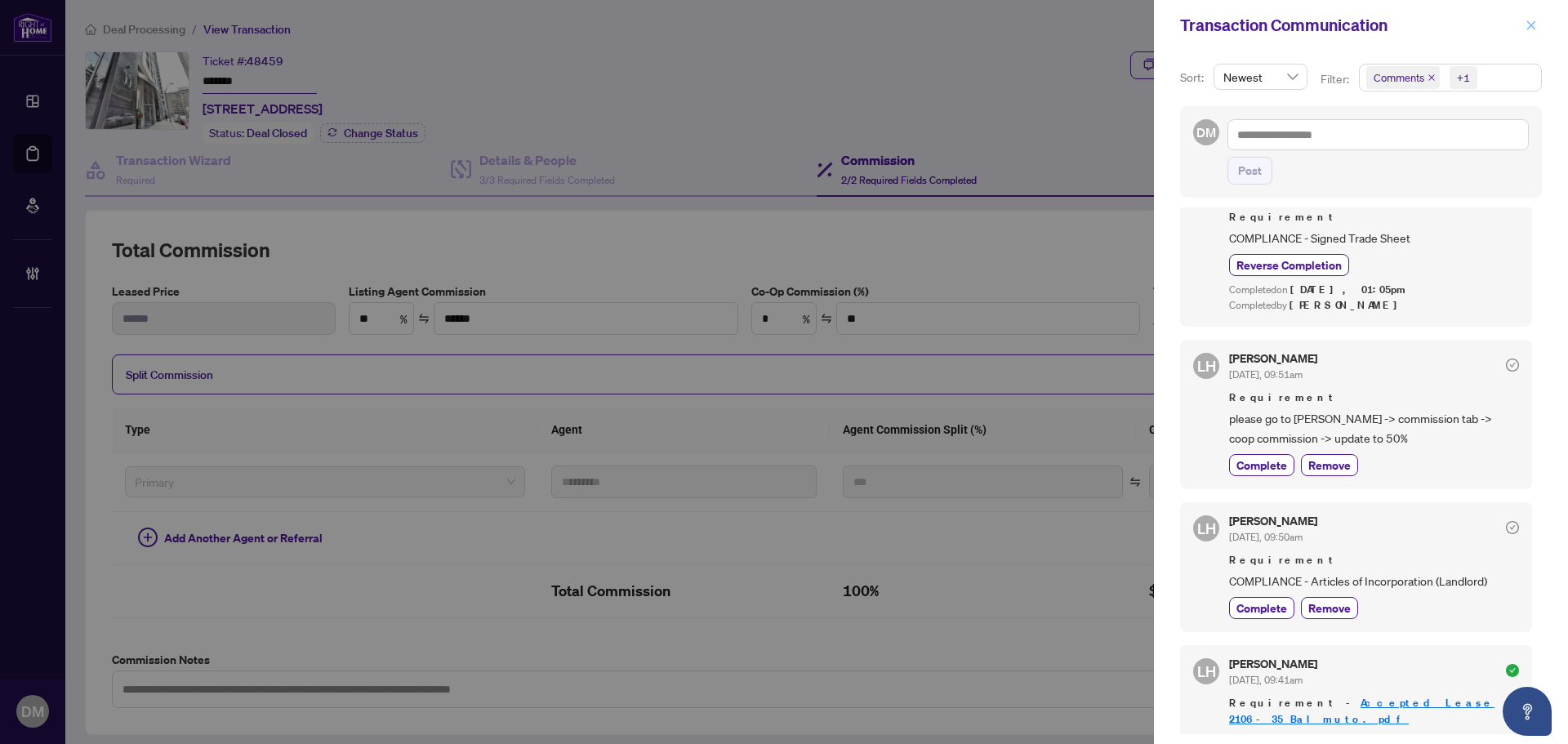
click at [1530, 27] on icon "close" at bounding box center [1532, 25] width 9 height 9
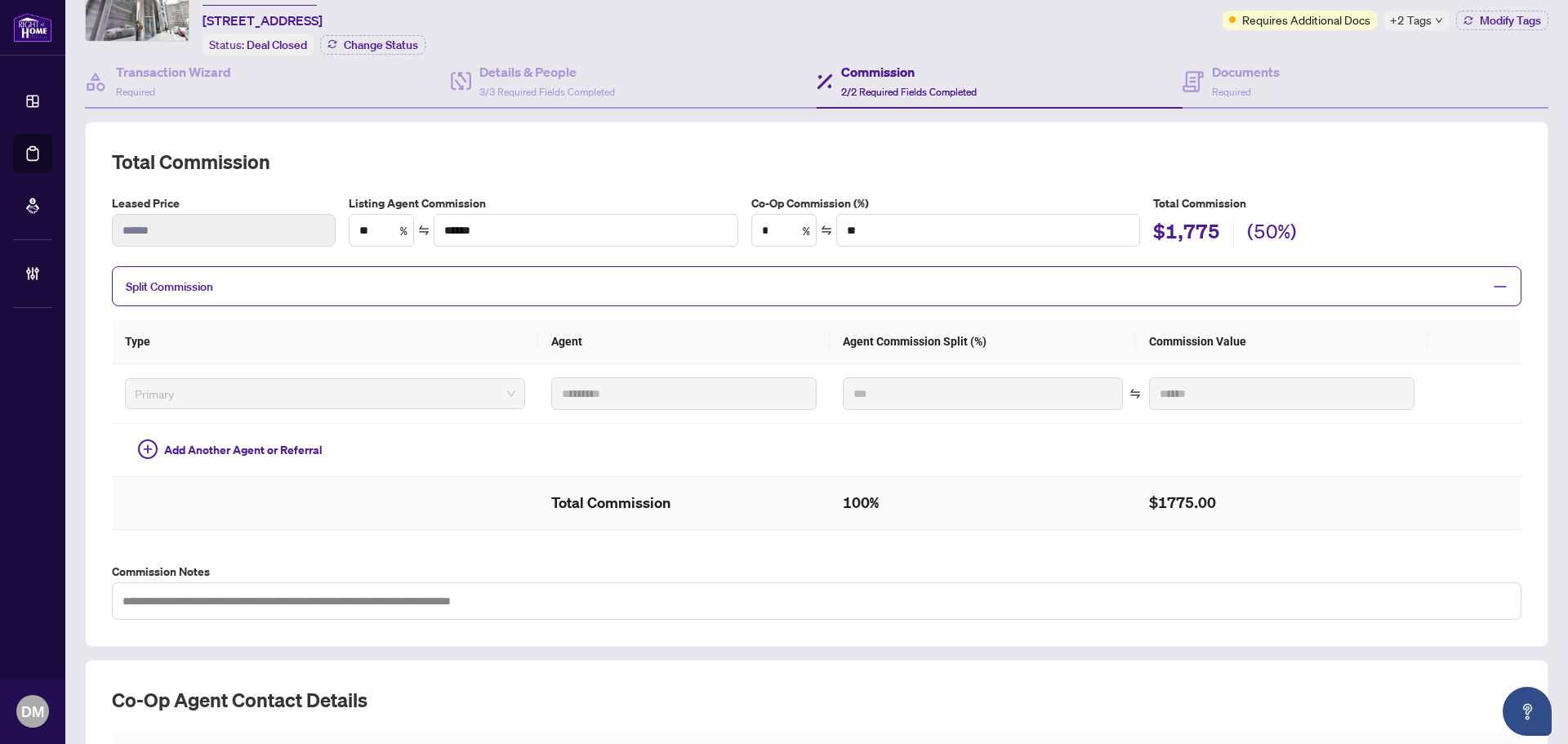
scroll to position [0, 0]
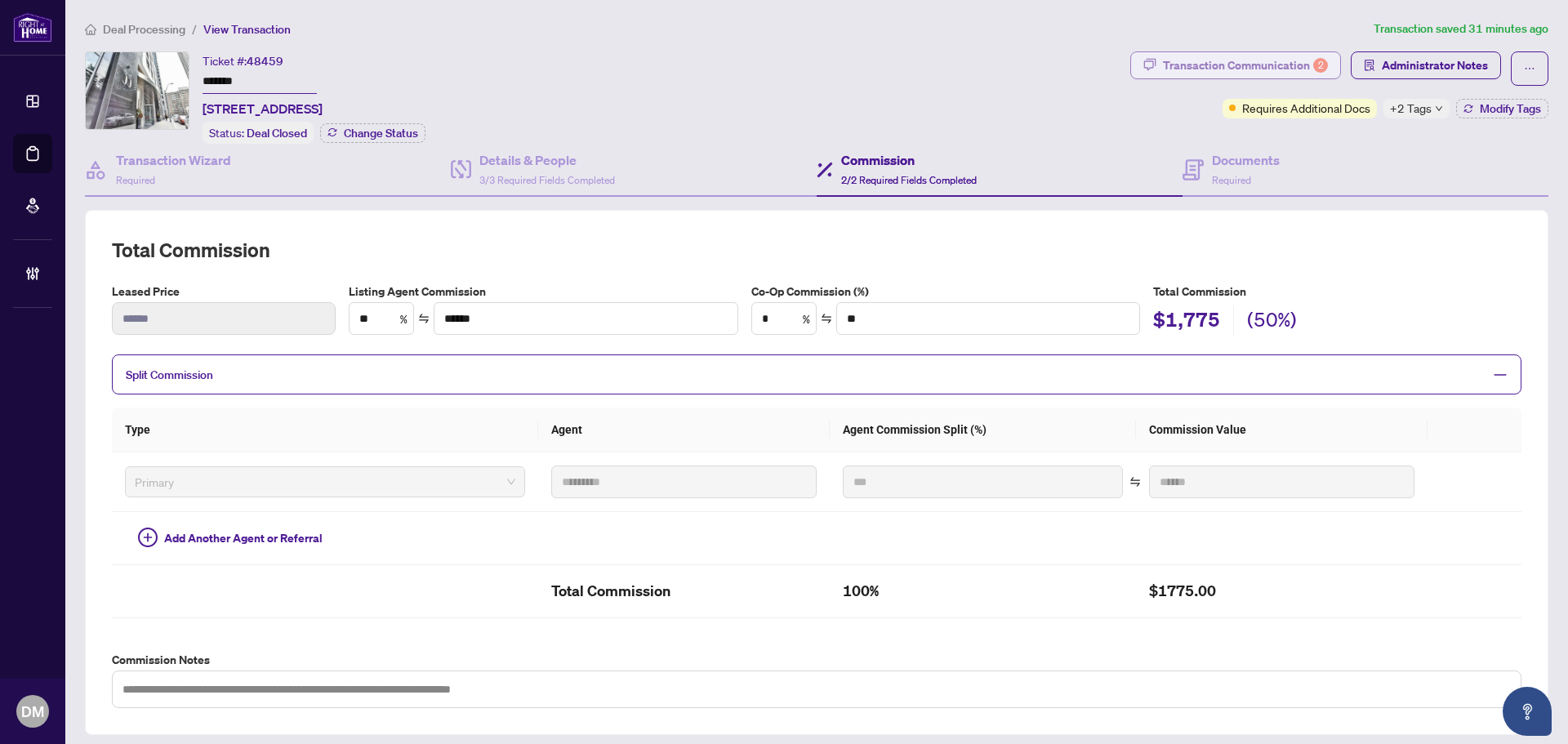
click at [1228, 63] on div "Transaction Communication 2" at bounding box center [1245, 65] width 165 height 26
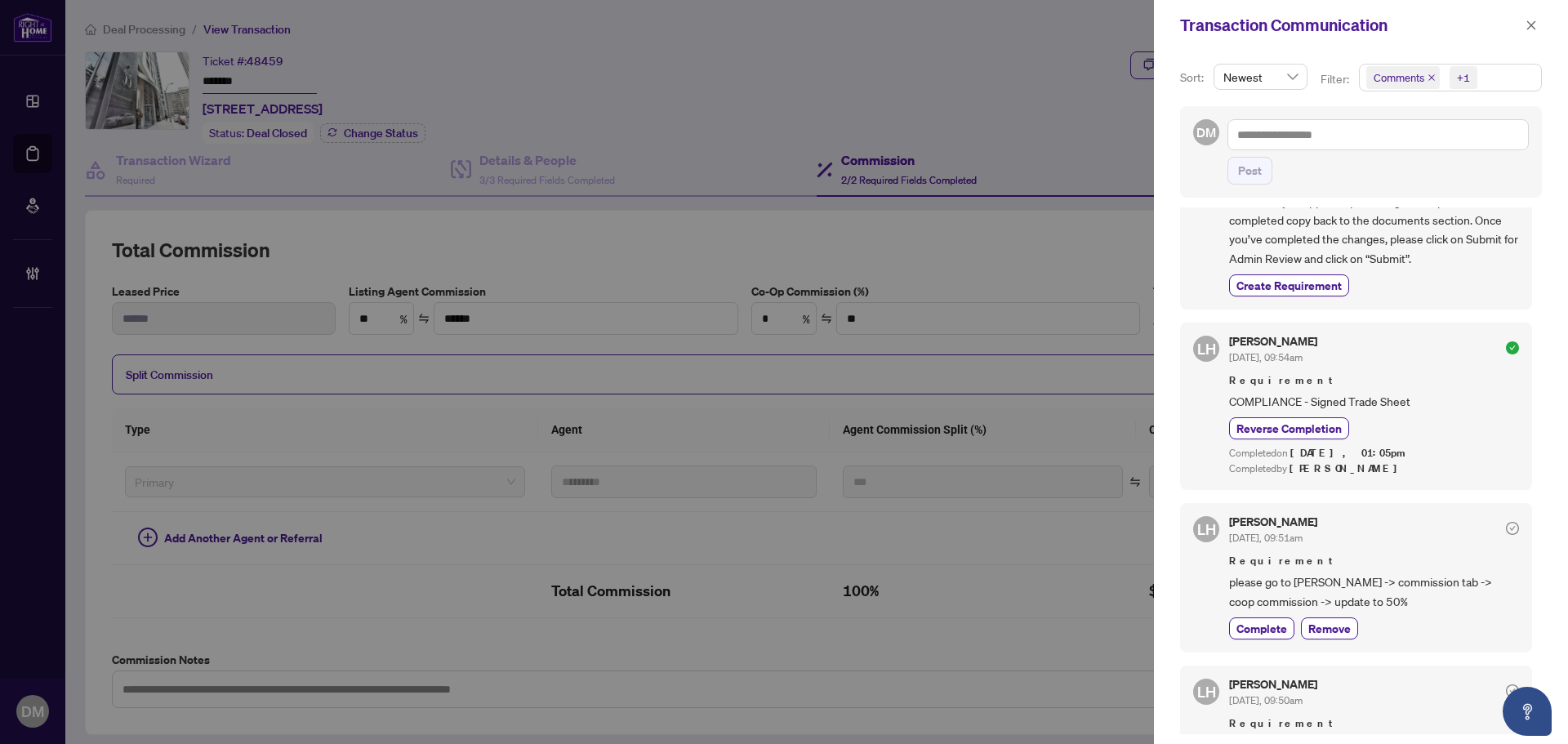
scroll to position [2124, 0]
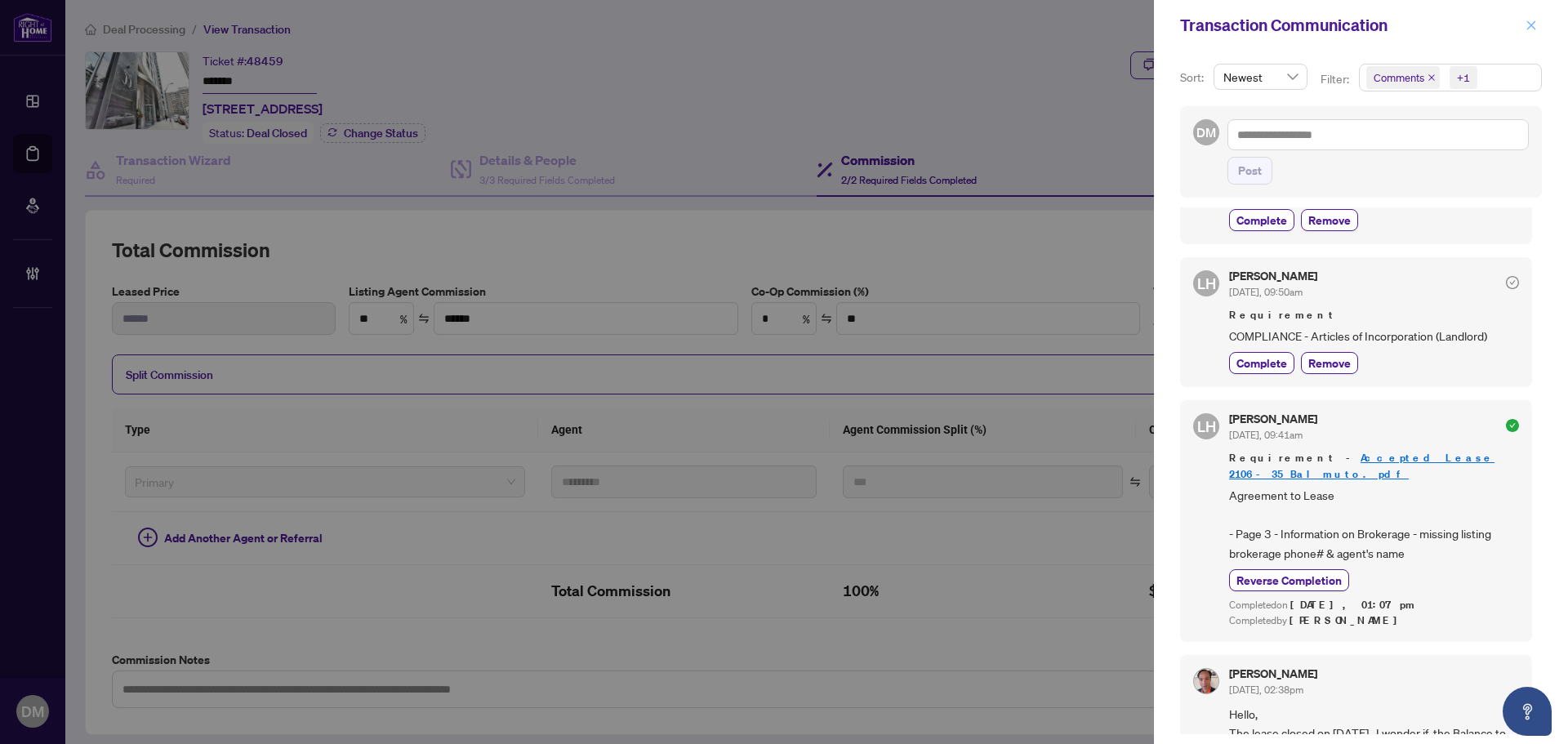
click at [1532, 30] on icon "close" at bounding box center [1531, 25] width 11 height 11
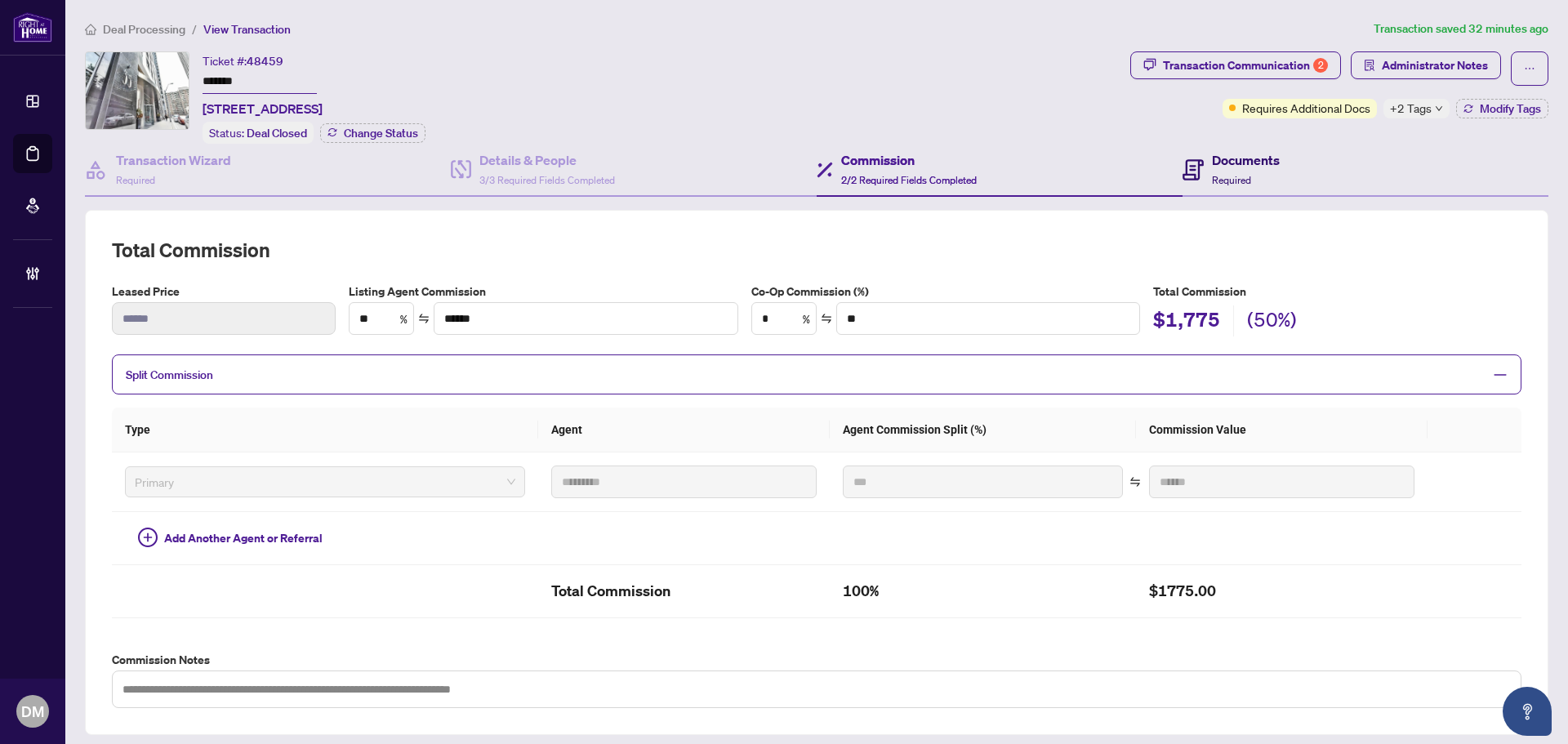
click at [1218, 170] on div "Documents Required" at bounding box center [1246, 169] width 68 height 39
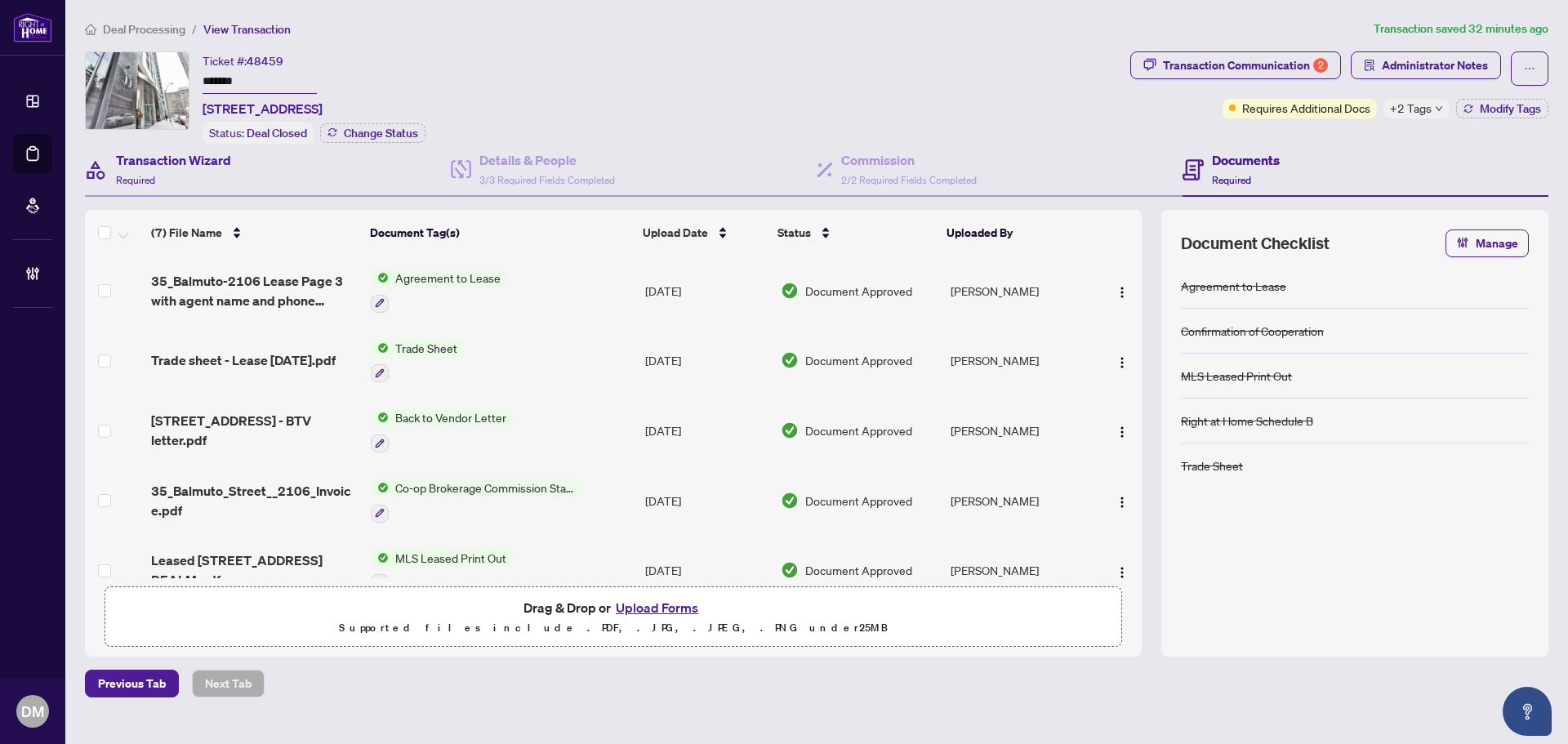
click at [191, 188] on div "Transaction Wizard Required" at bounding box center [268, 170] width 366 height 53
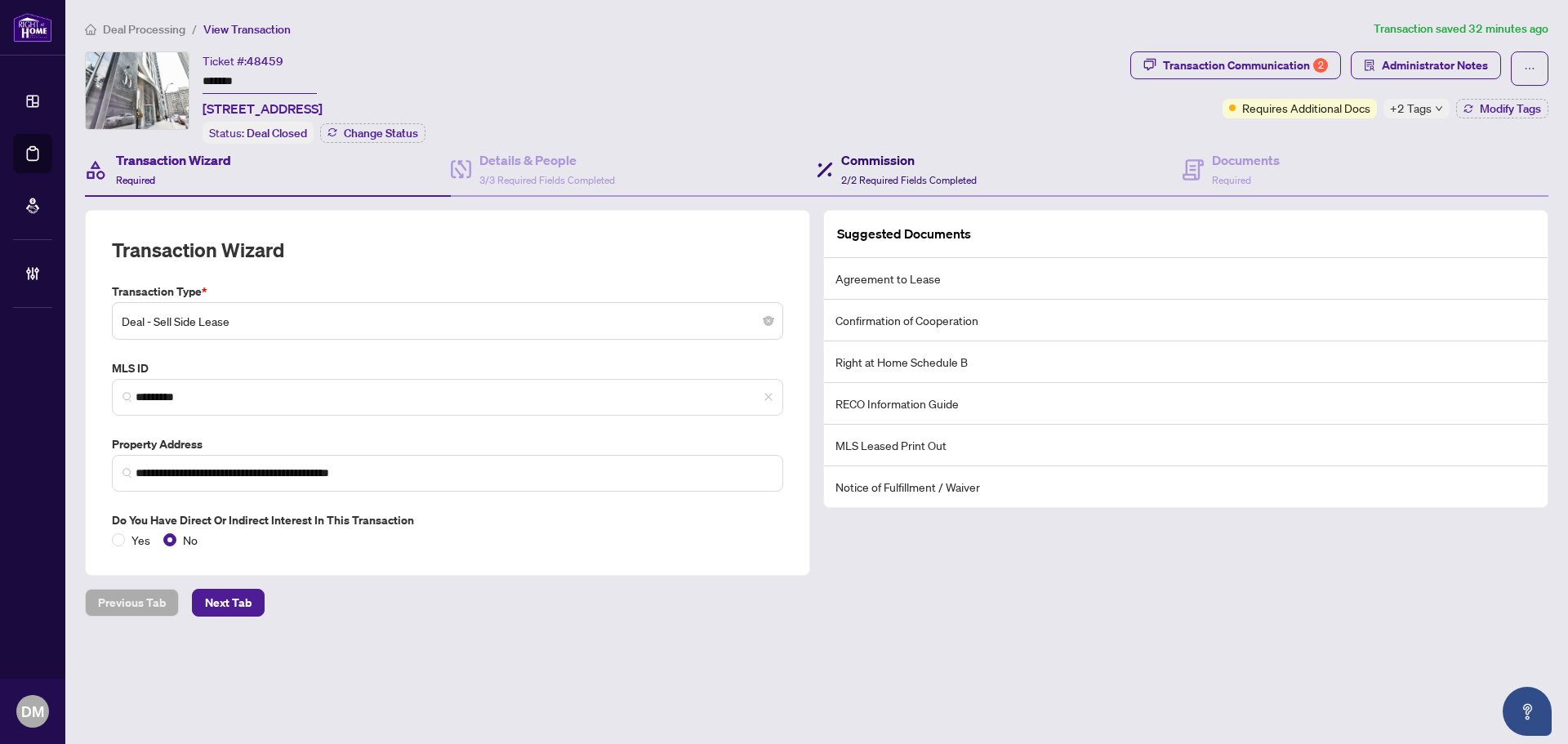
click at [894, 174] on span "2/2 Required Fields Completed" at bounding box center [909, 179] width 136 height 12
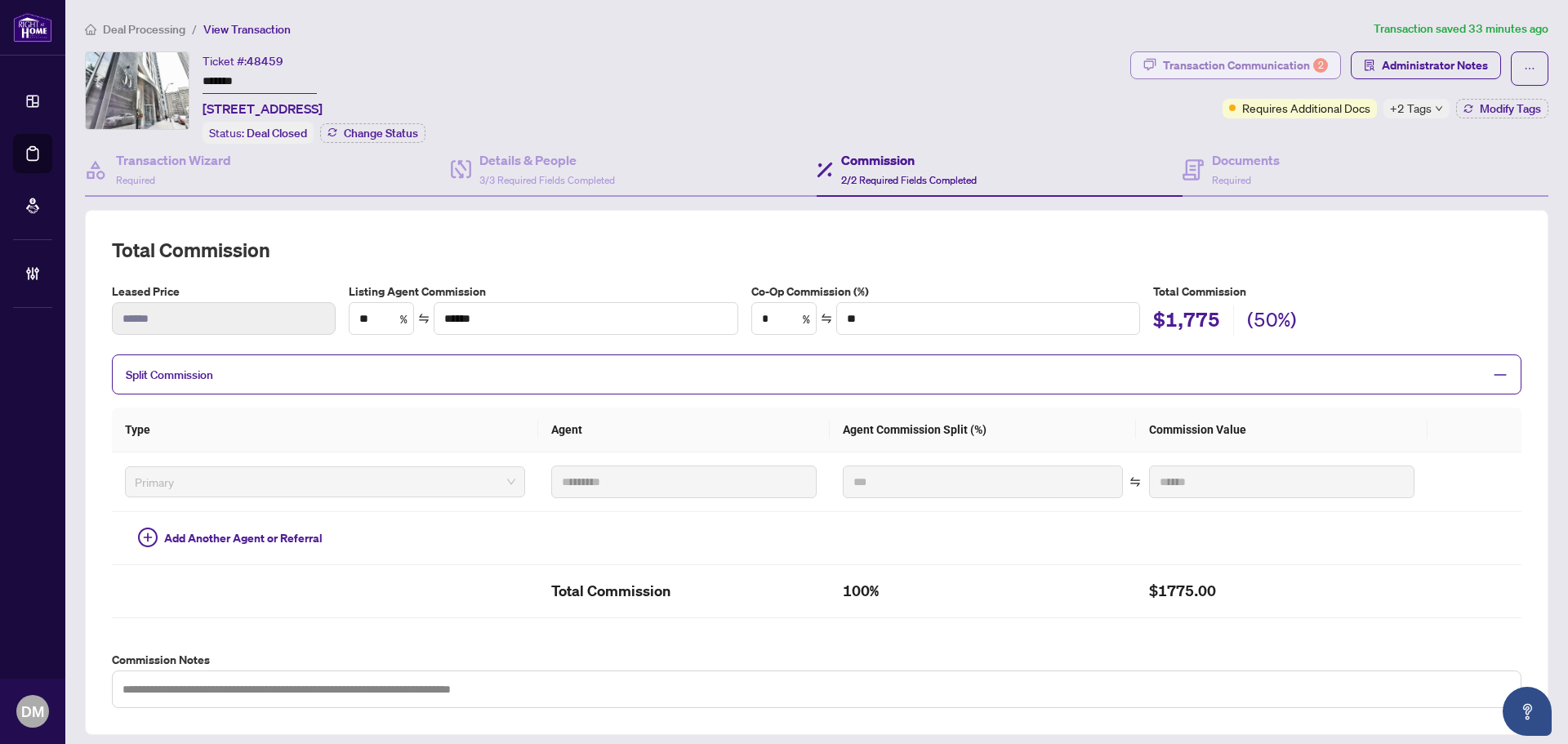
click at [1181, 74] on div "Transaction Communication 2" at bounding box center [1245, 65] width 165 height 26
type textarea "**********"
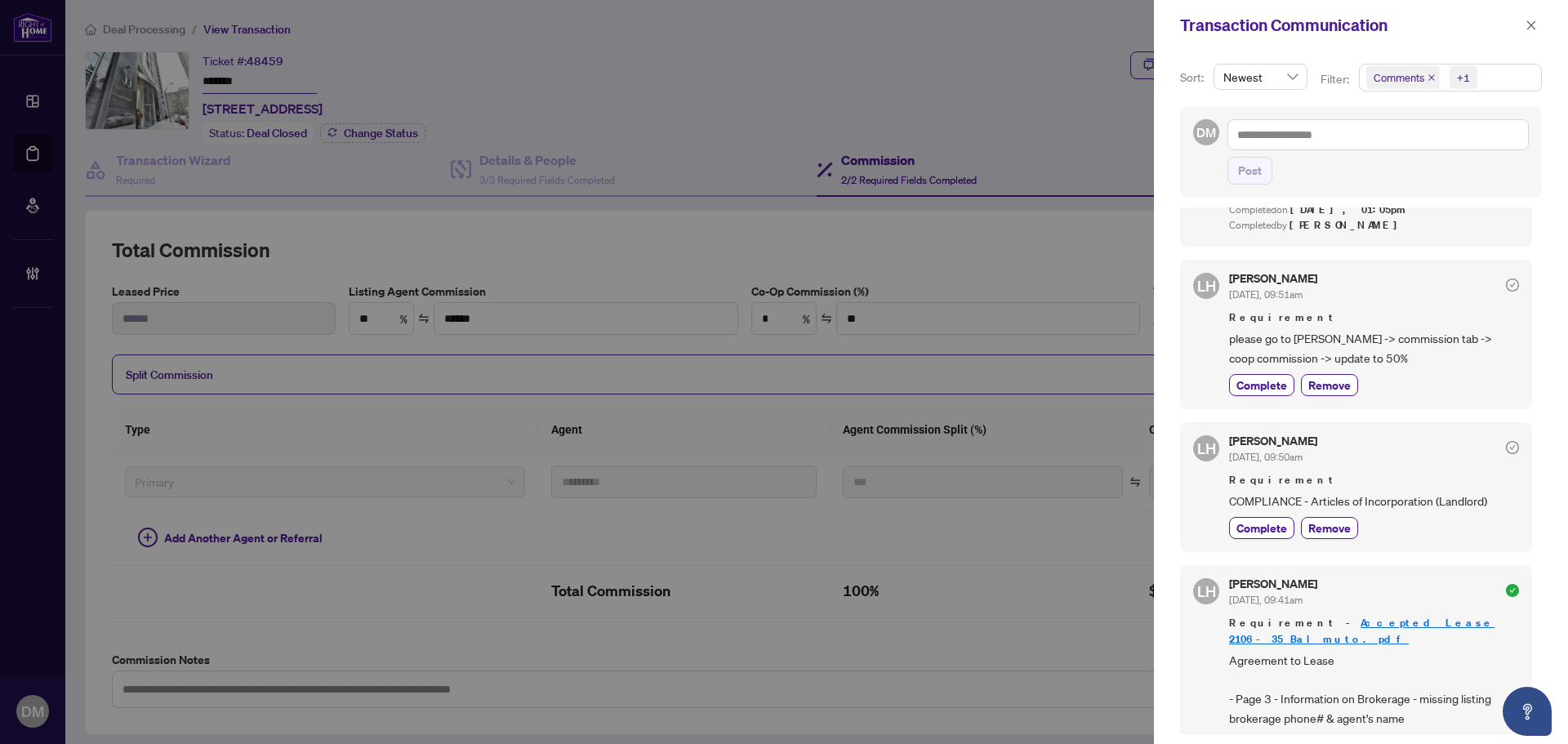
scroll to position [1961, 0]
click at [1534, 24] on icon "close" at bounding box center [1532, 25] width 9 height 9
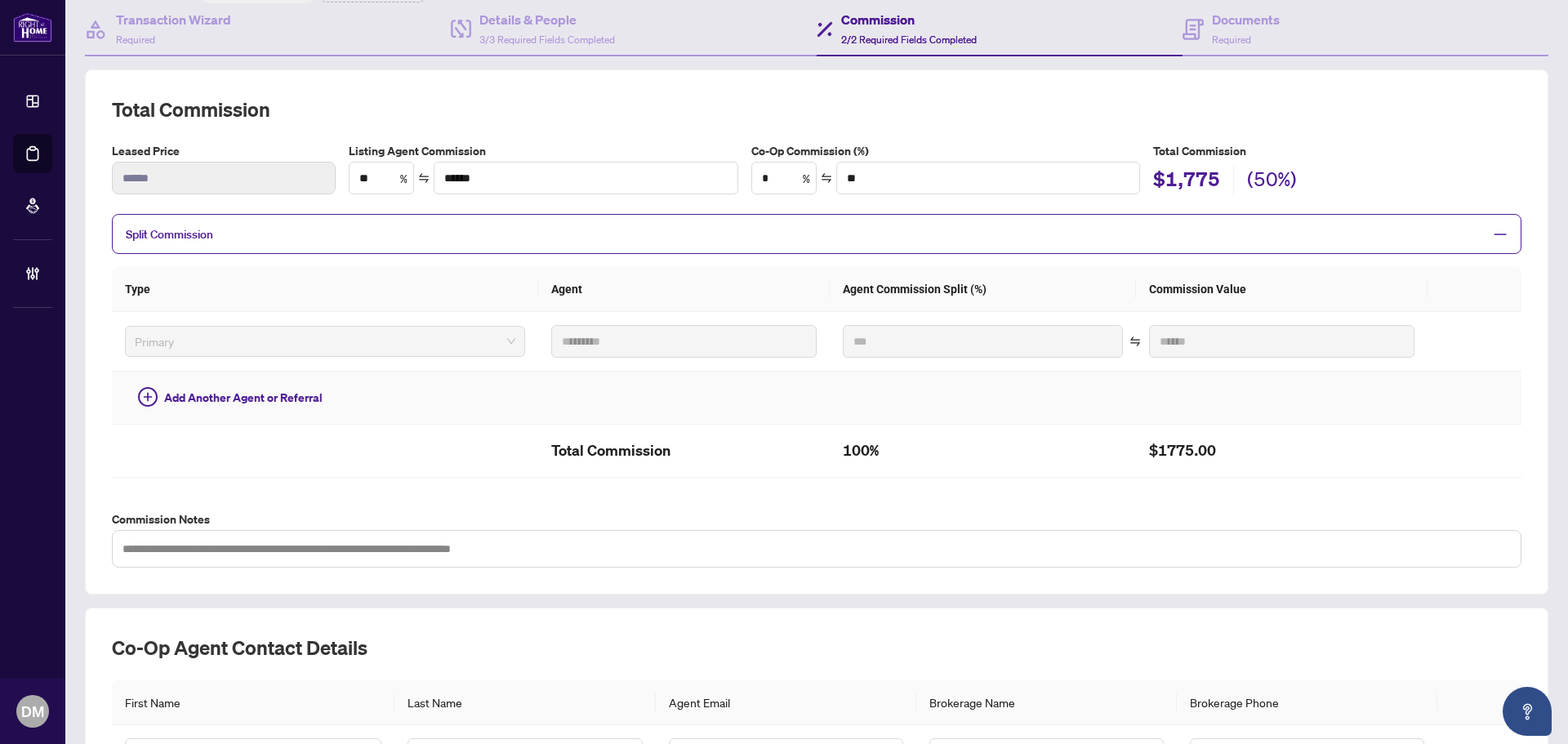
scroll to position [0, 0]
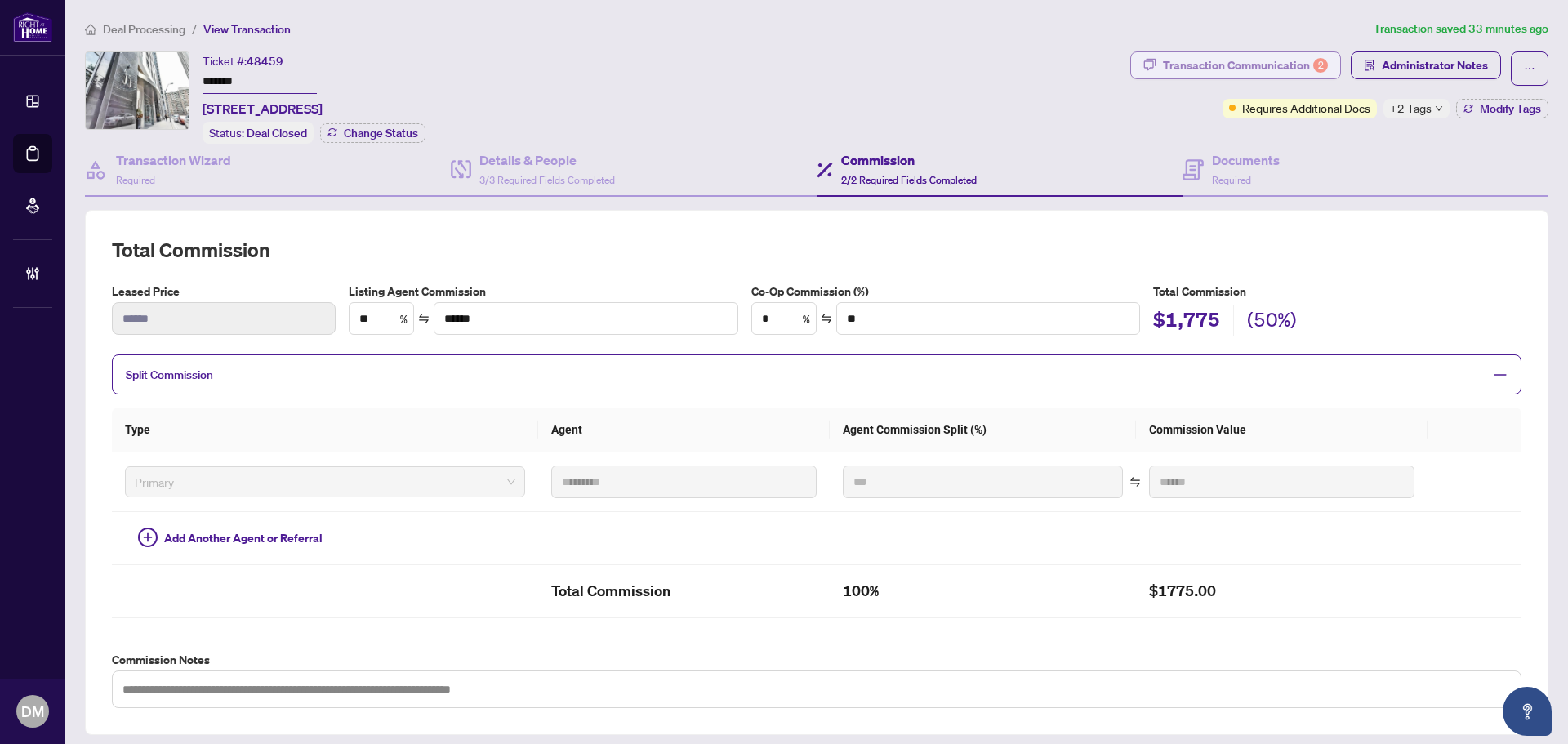
click at [1228, 63] on div "Transaction Communication 2" at bounding box center [1245, 65] width 165 height 26
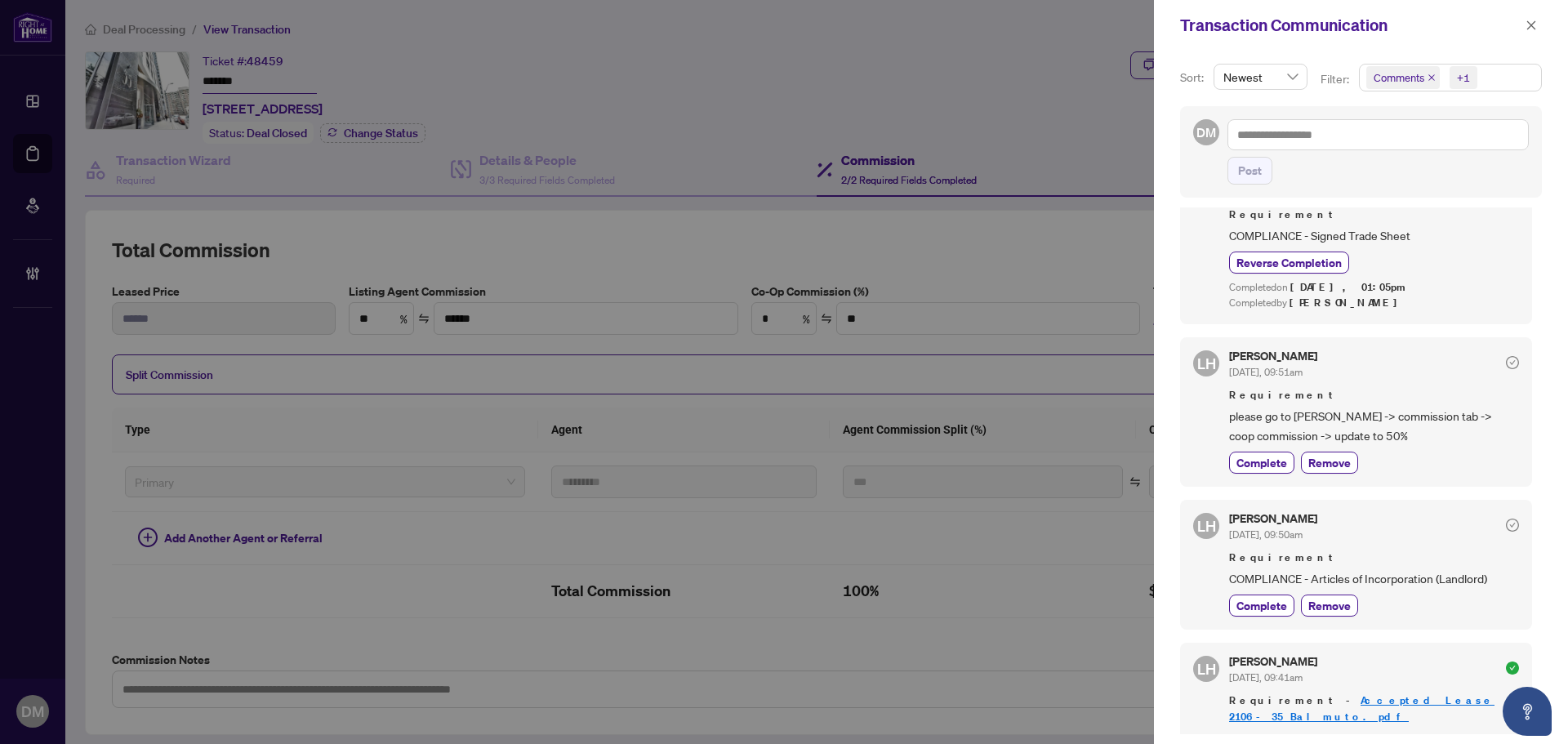
scroll to position [1920, 0]
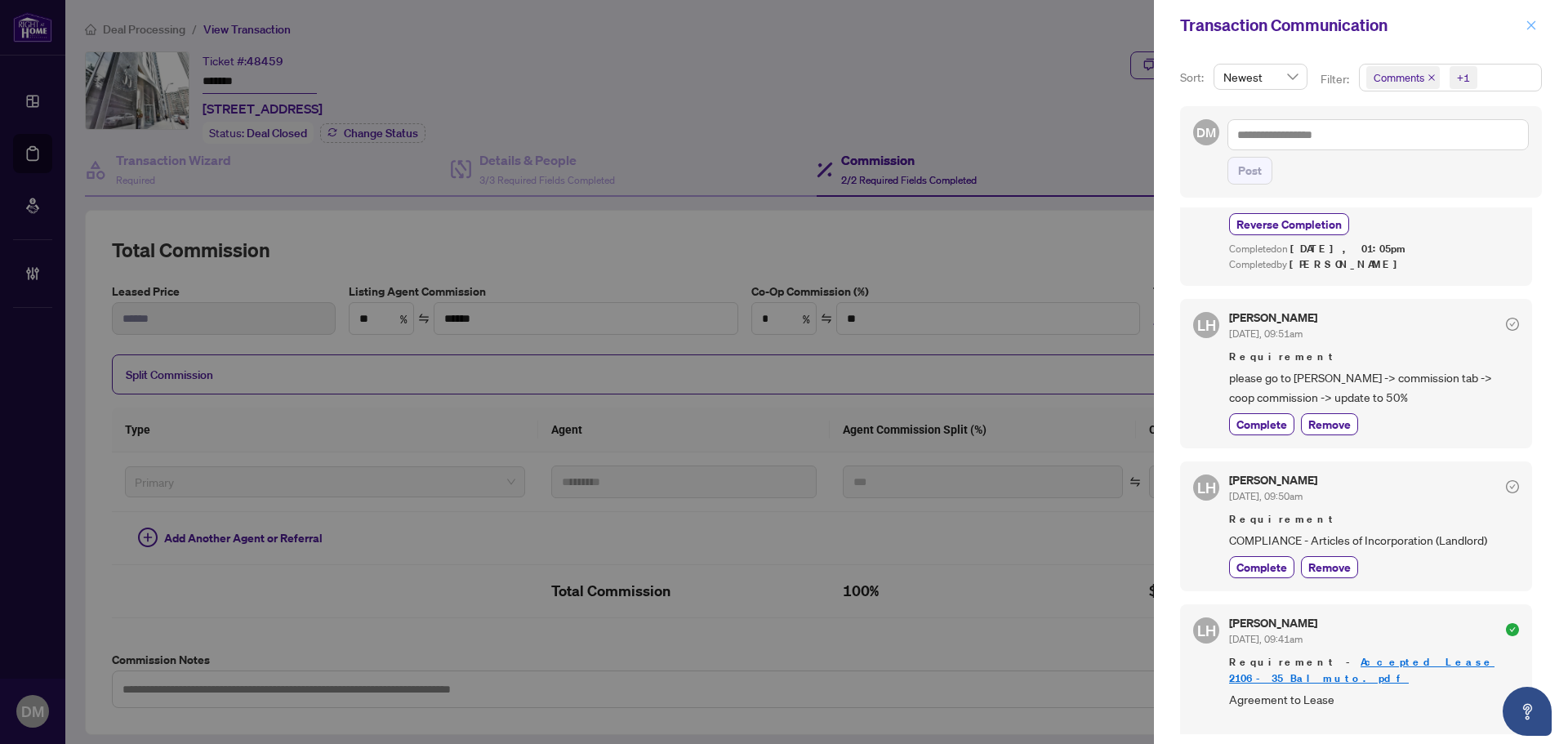
click at [1536, 17] on span "button" at bounding box center [1531, 25] width 11 height 26
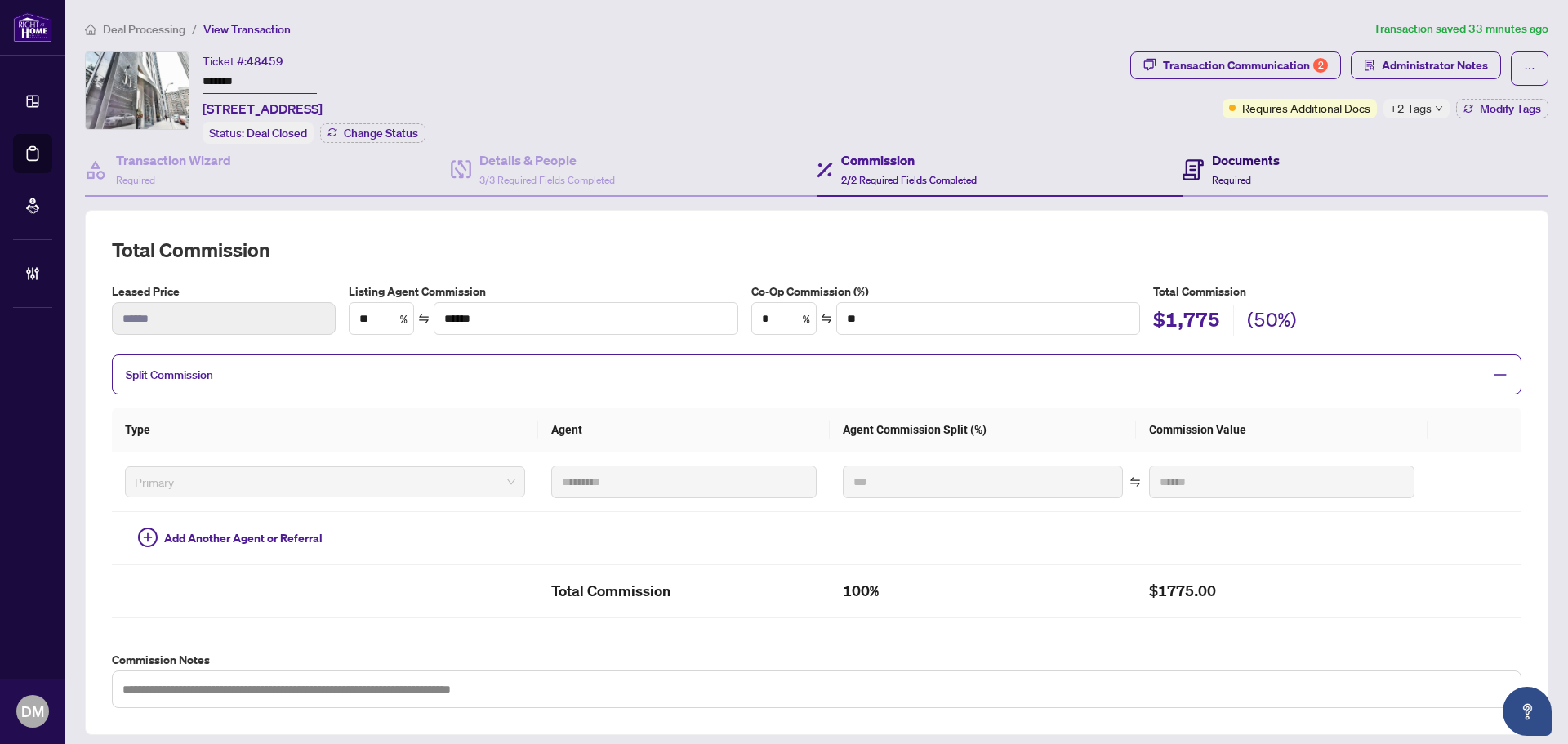
click at [1212, 165] on h4 "Documents" at bounding box center [1246, 160] width 68 height 20
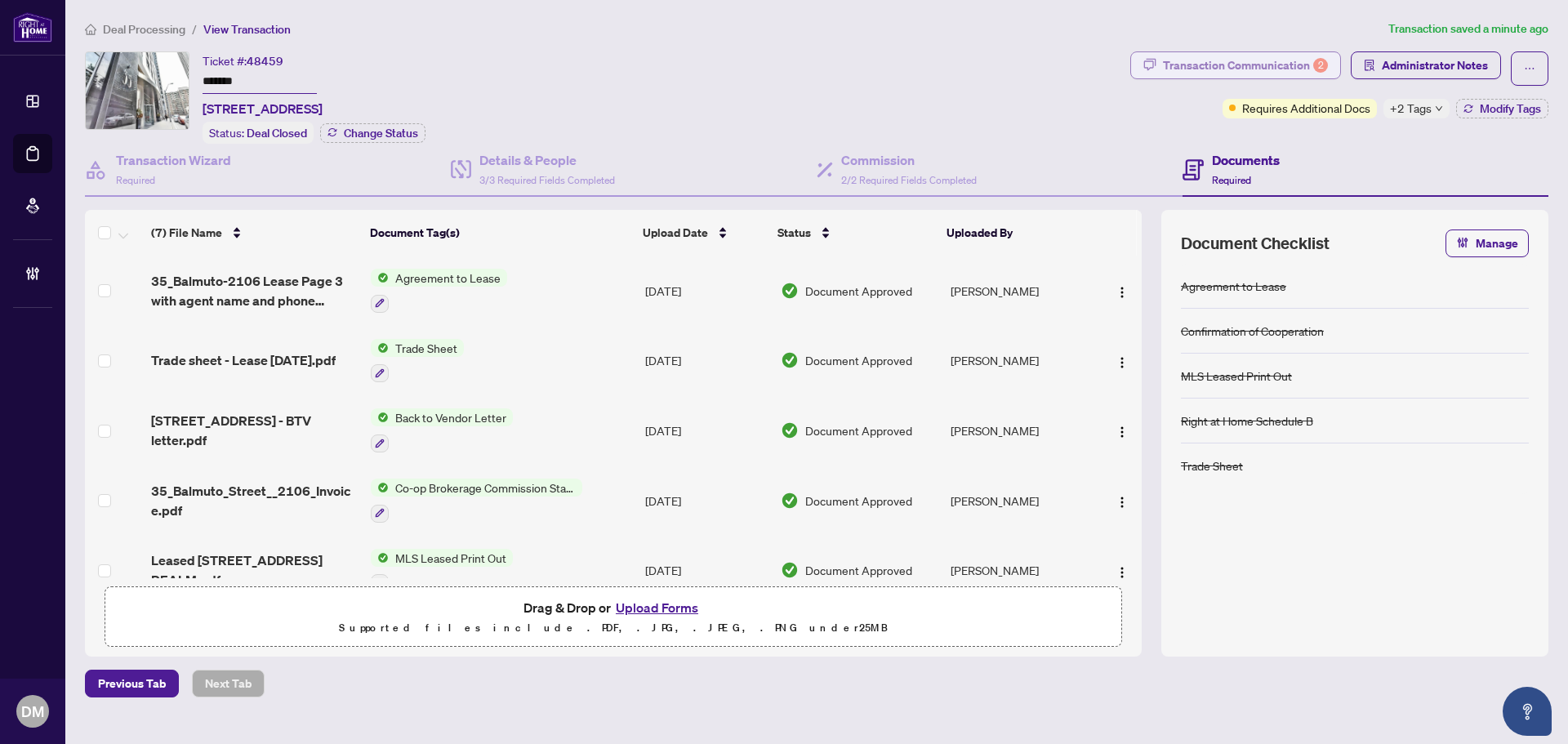
click at [1205, 76] on div "Transaction Communication 2" at bounding box center [1245, 65] width 165 height 26
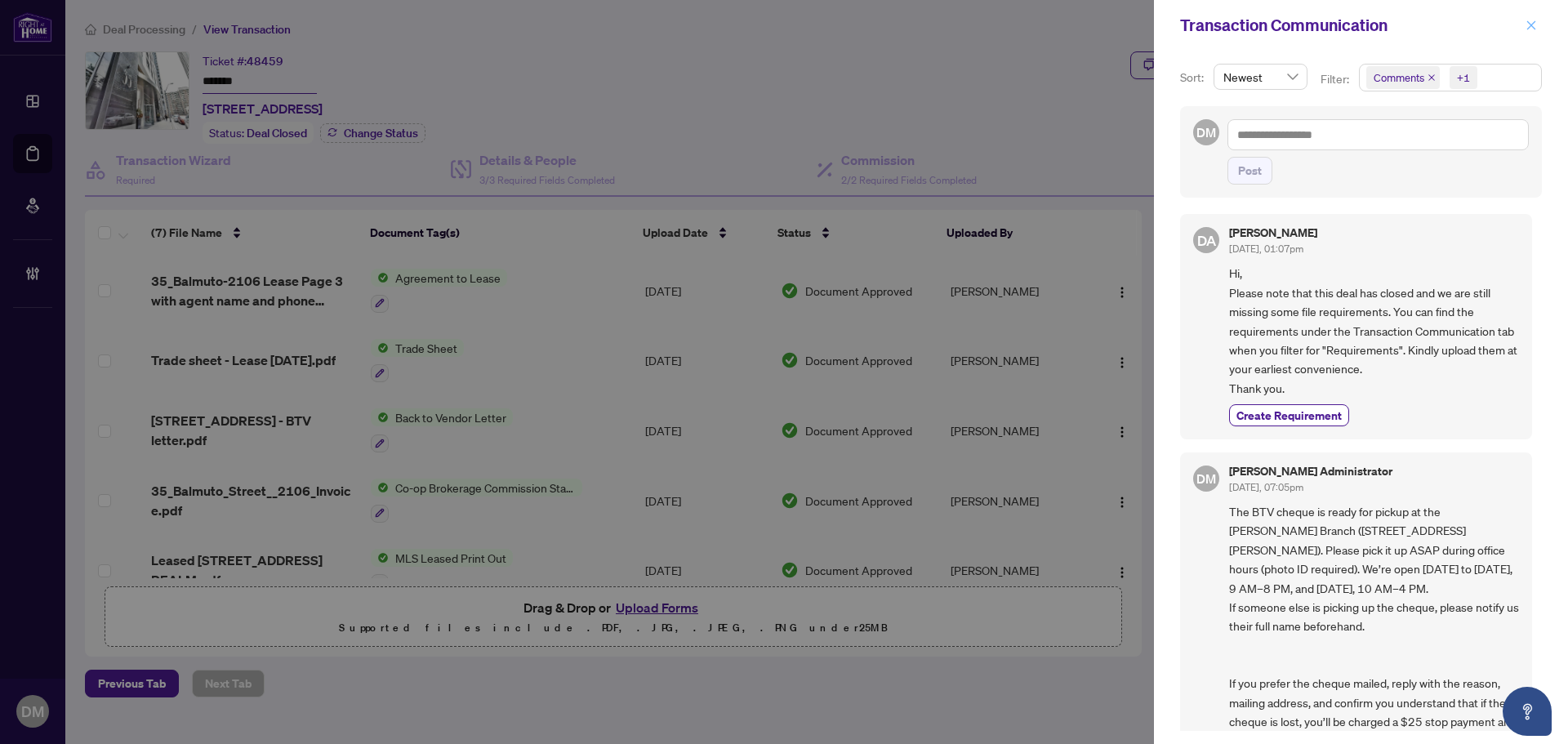
click at [1526, 30] on icon "close" at bounding box center [1531, 25] width 11 height 11
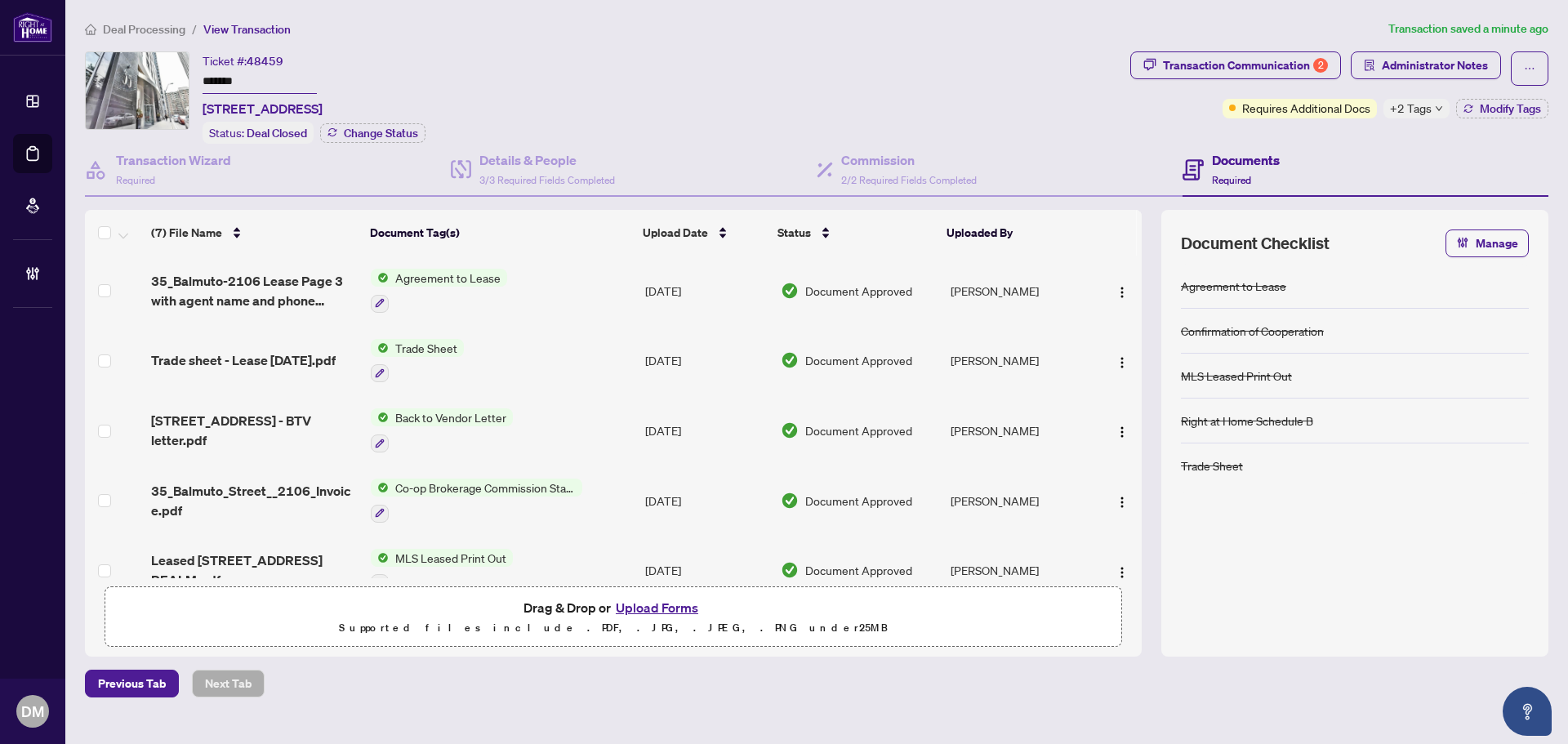
click at [965, 103] on div "Ticket #: 48459 ******* 2106-35 Balmuto St, Toronto, Ontario M4Y 0A3, Canada St…" at bounding box center [604, 98] width 1039 height 93
click at [1159, 63] on button "Transaction Communication 2" at bounding box center [1236, 65] width 211 height 27
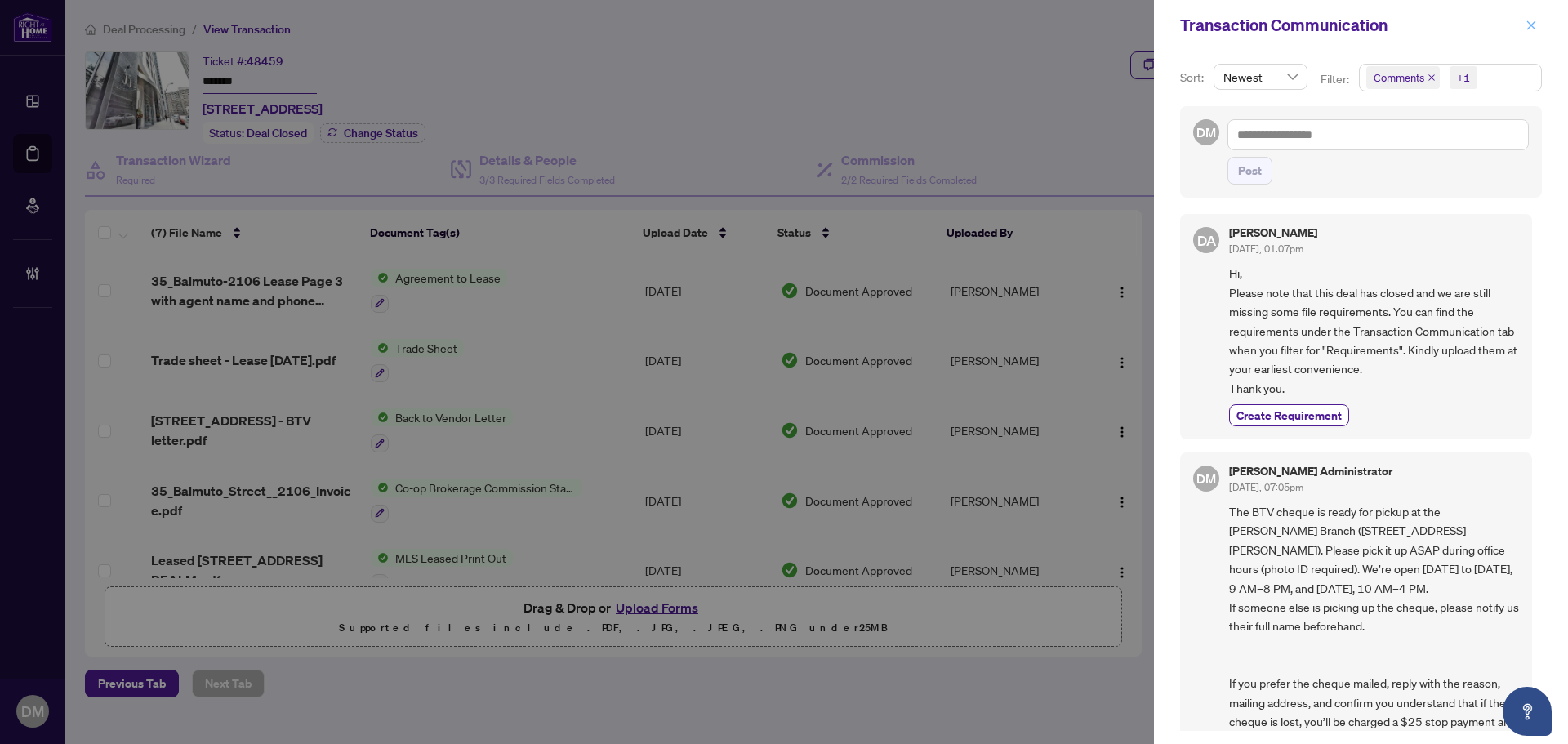
click at [1531, 19] on span "button" at bounding box center [1531, 25] width 11 height 26
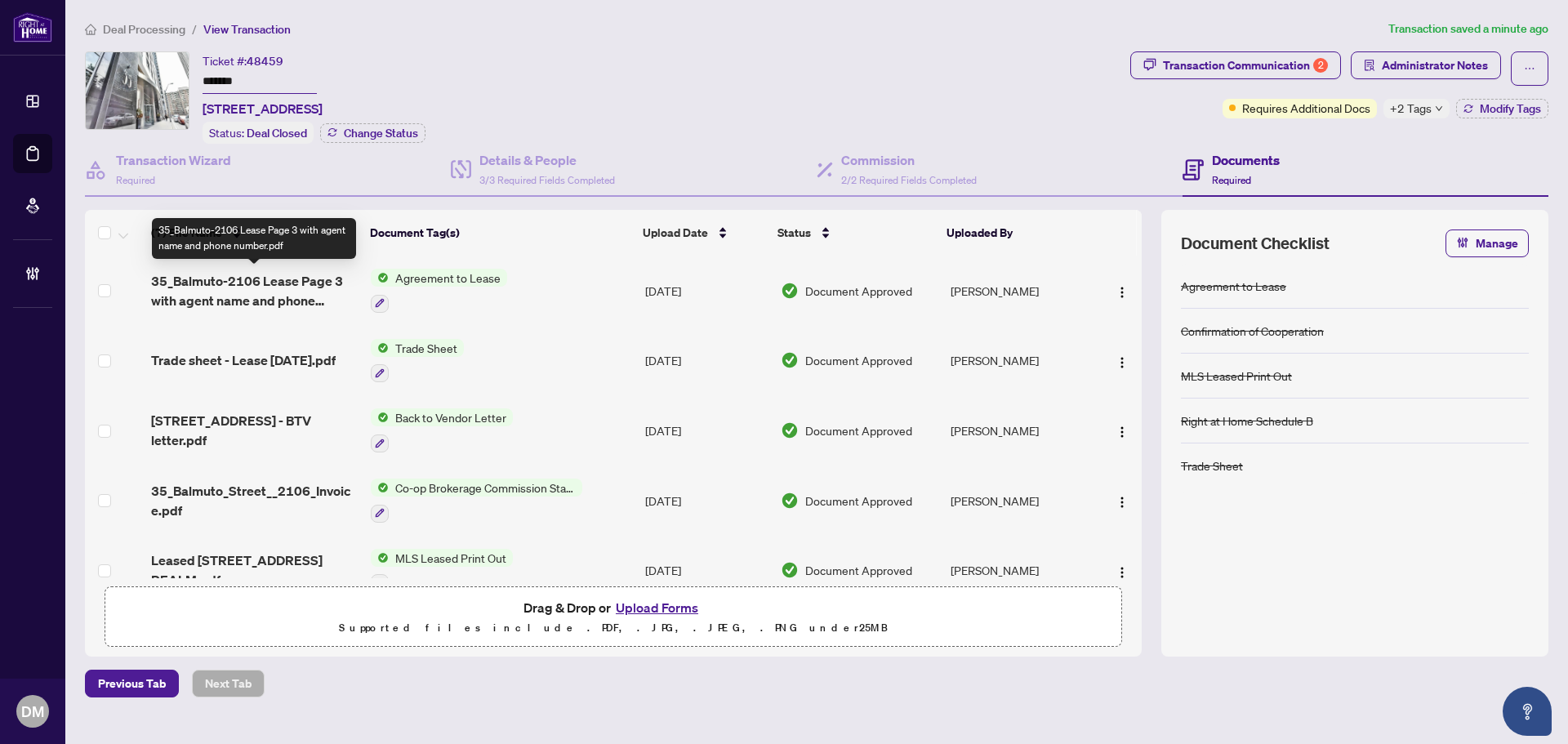
click at [276, 288] on span "35_Balmuto-2106 Lease Page 3 with agent name and phone number.pdf" at bounding box center [254, 291] width 207 height 40
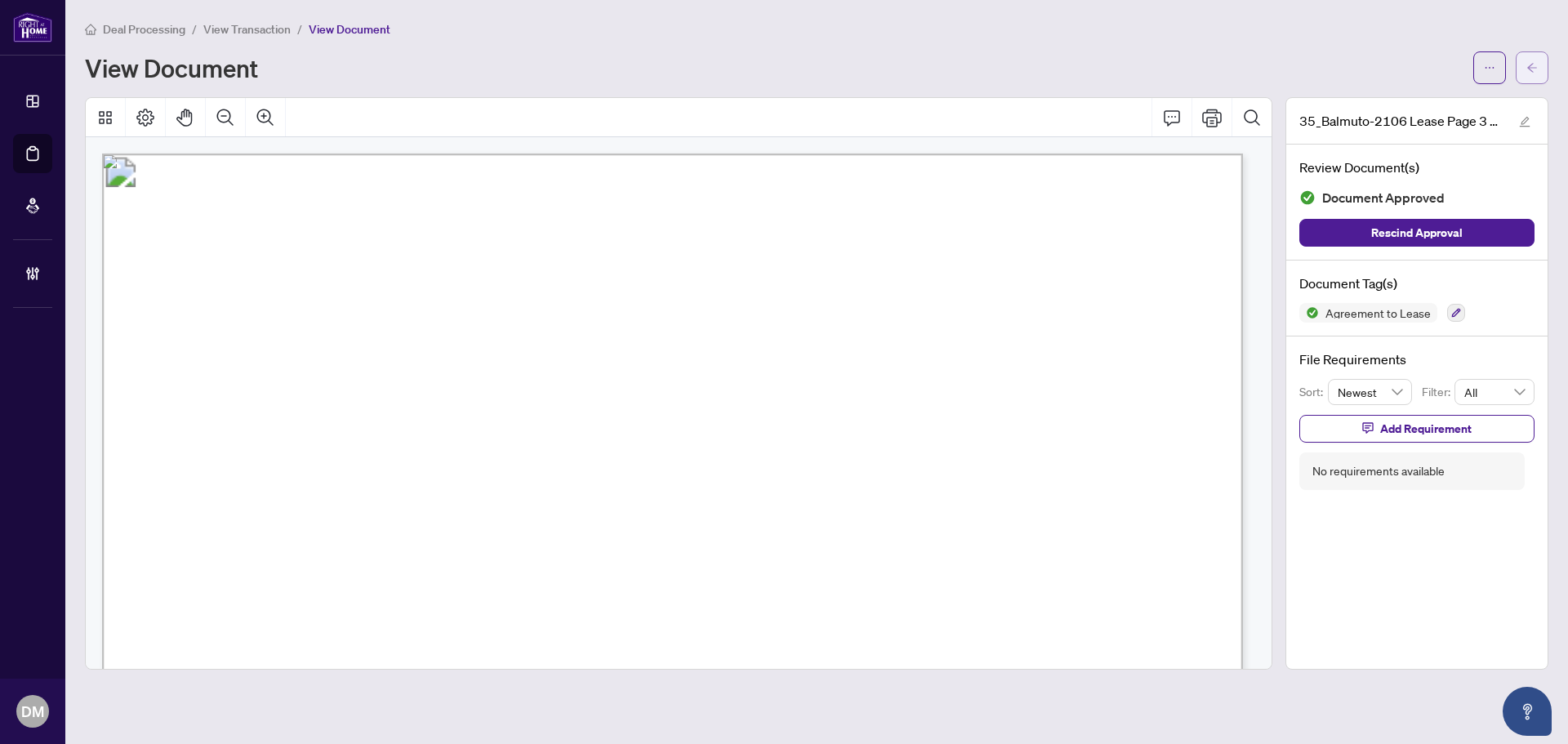
click at [1541, 61] on button "button" at bounding box center [1532, 68] width 33 height 33
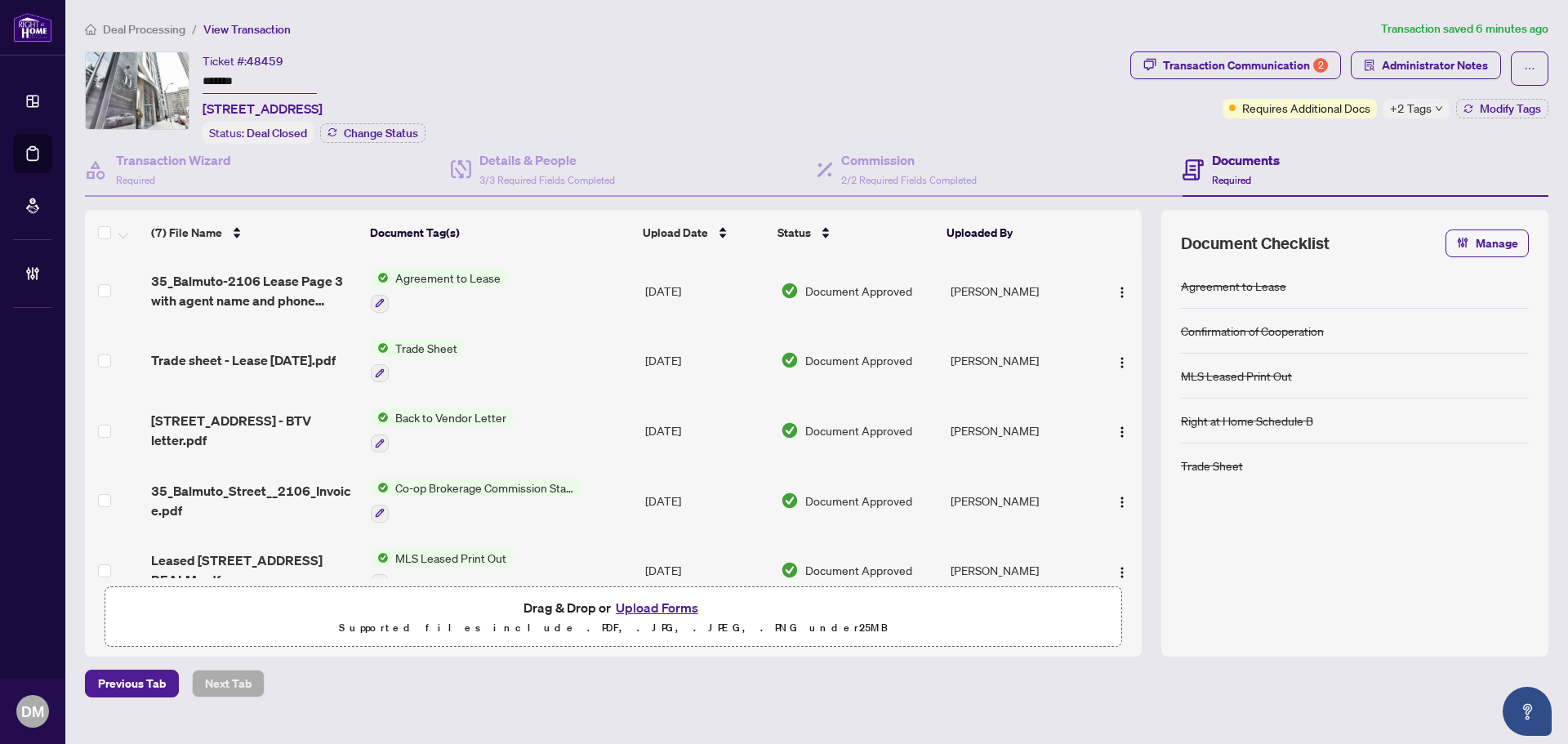
click at [1410, 106] on span "+2 Tags" at bounding box center [1411, 109] width 42 height 19
click at [1134, 109] on div "Transaction Communication 2 Administrator Notes Requires Additional Docs +2 Tag…" at bounding box center [1340, 85] width 418 height 67
click at [1202, 69] on div "Transaction Communication 2" at bounding box center [1245, 65] width 165 height 26
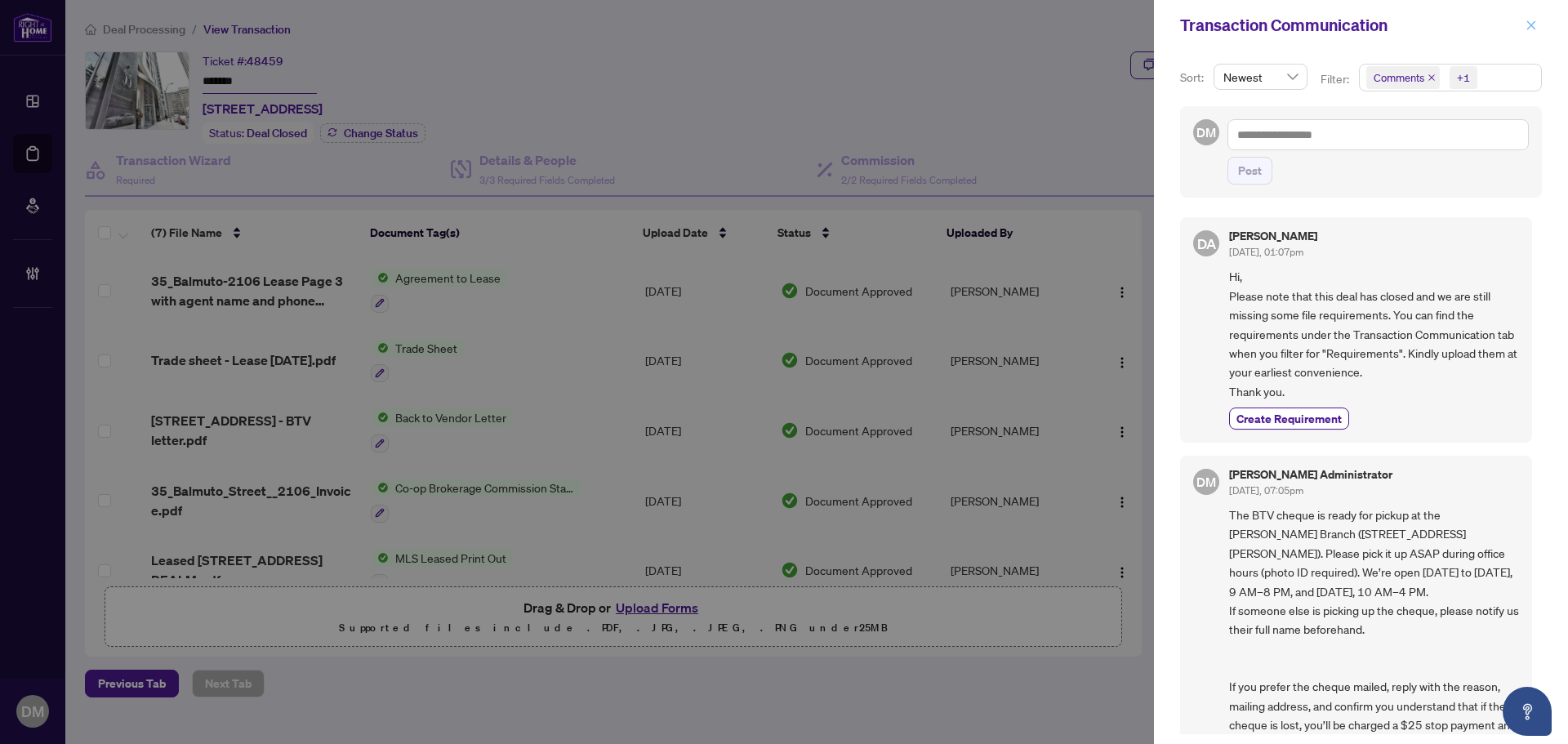
click at [1534, 25] on icon "close" at bounding box center [1531, 25] width 11 height 11
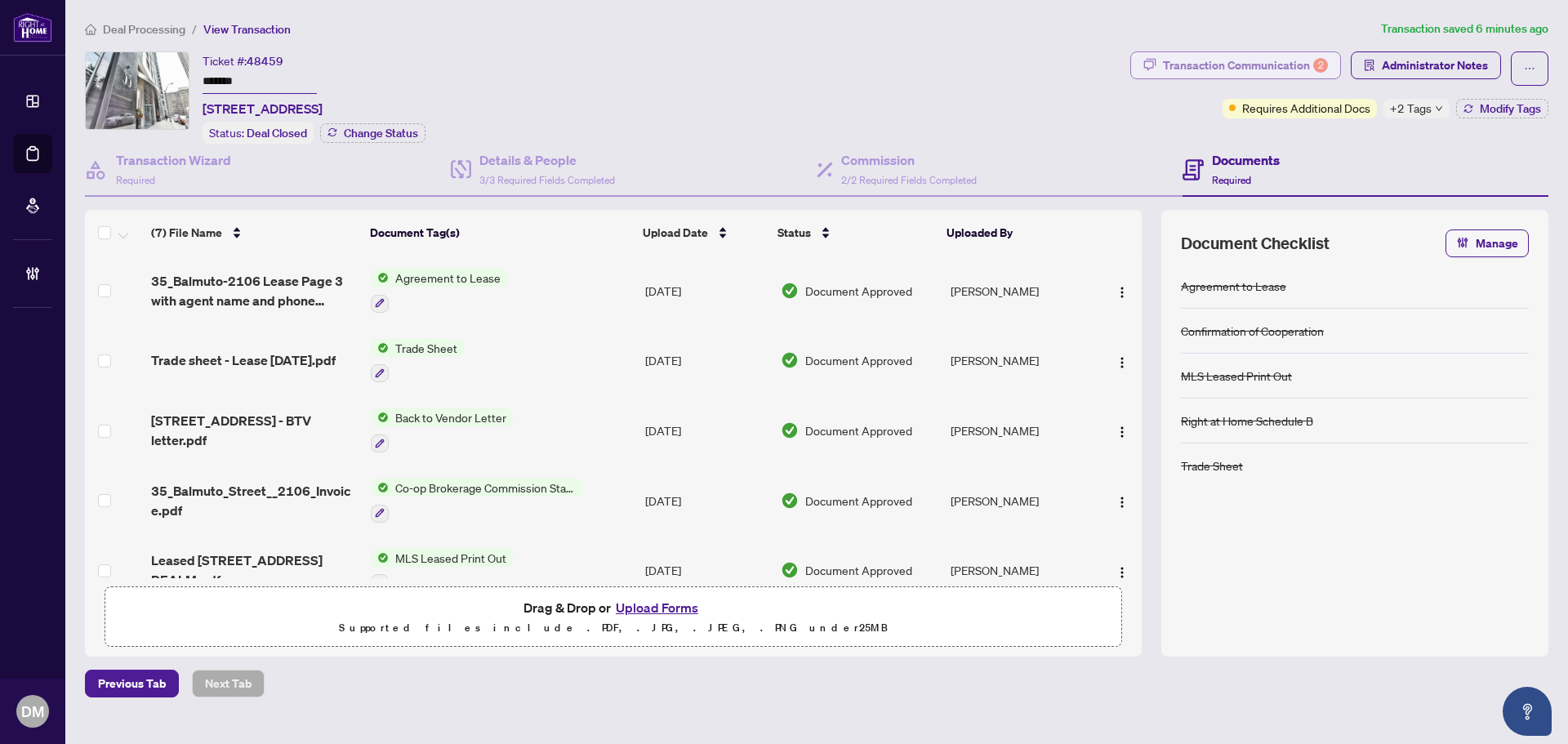
click at [1214, 66] on div "Transaction Communication 2" at bounding box center [1245, 65] width 165 height 26
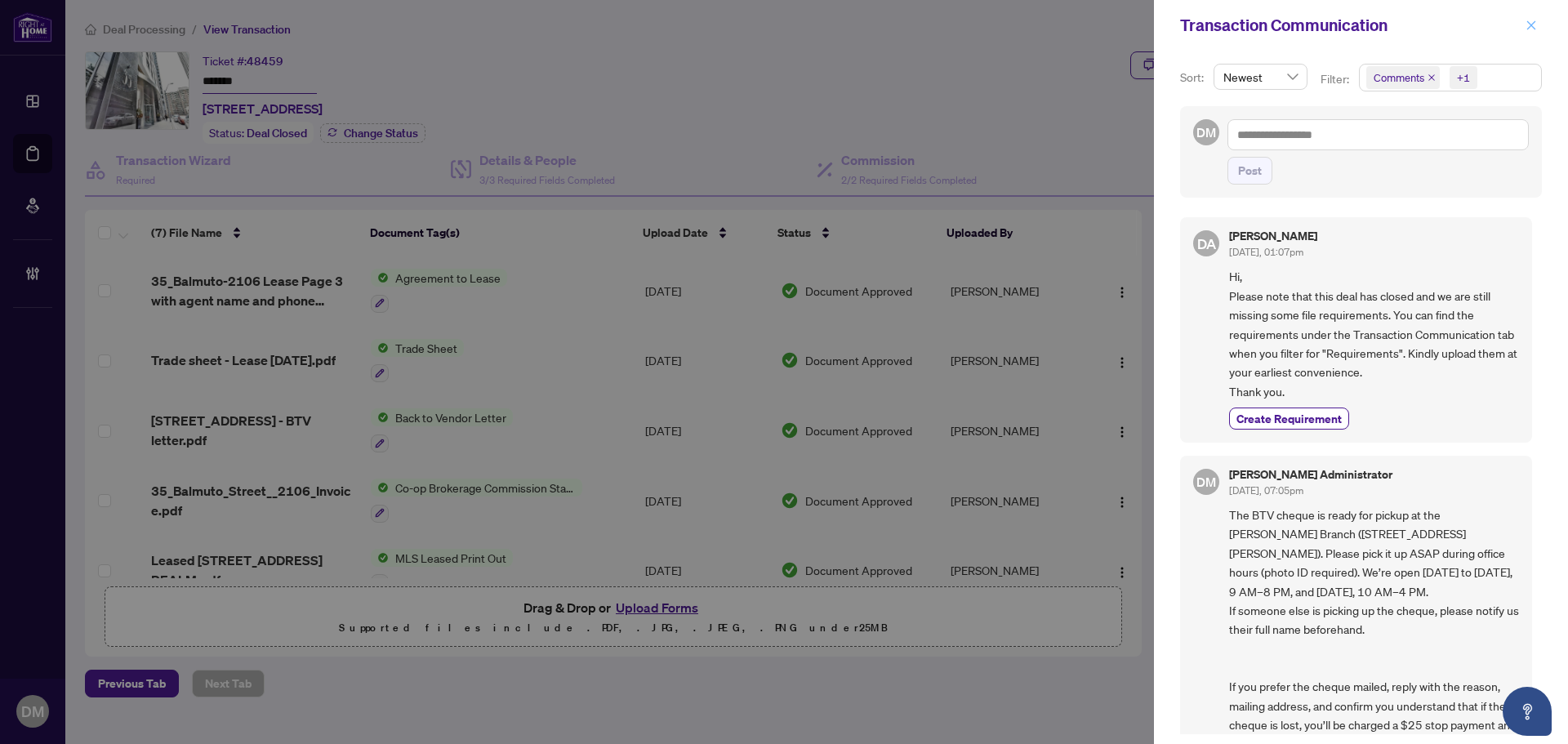
click at [1531, 16] on span "button" at bounding box center [1531, 25] width 11 height 26
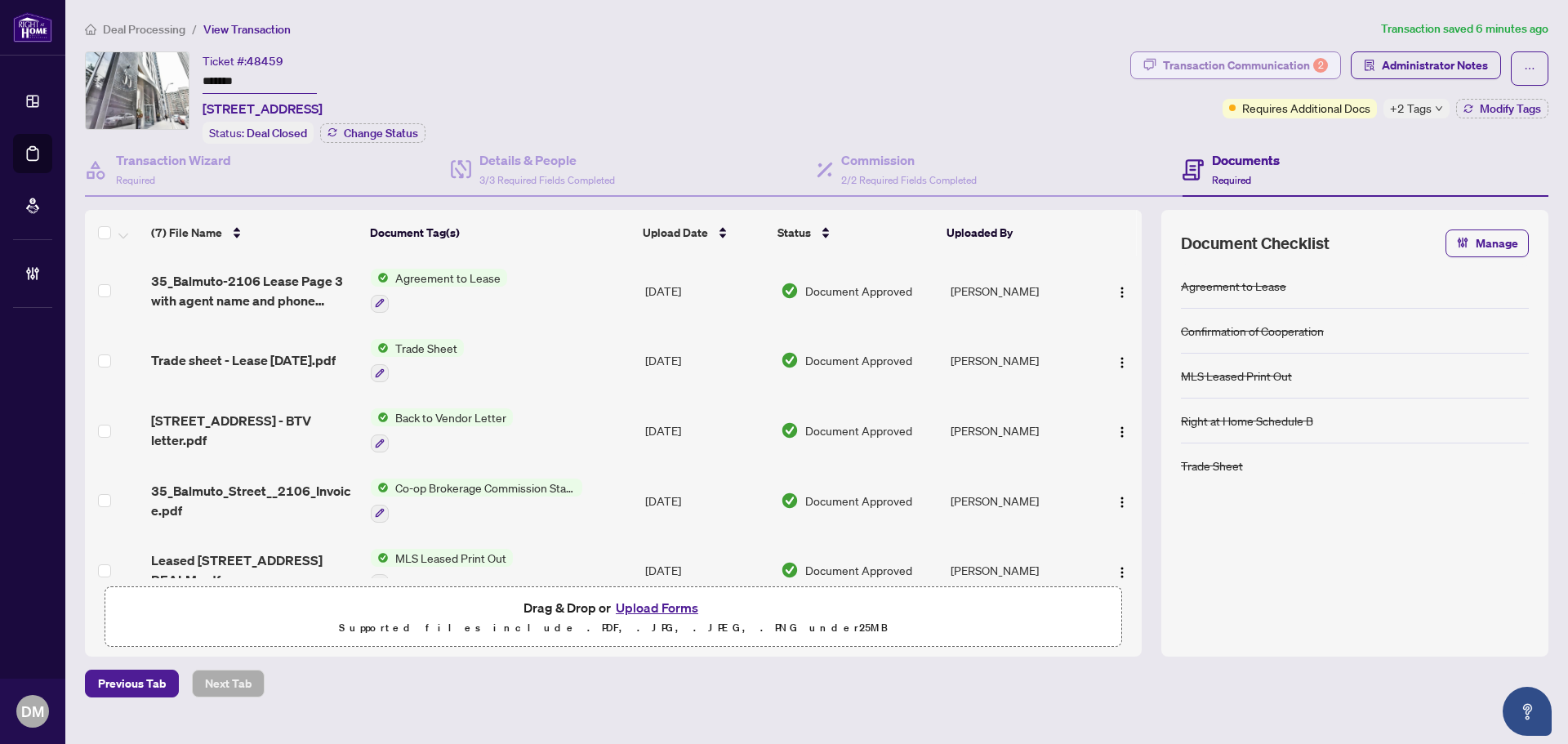
click at [1181, 71] on div "Transaction Communication 2" at bounding box center [1245, 65] width 165 height 26
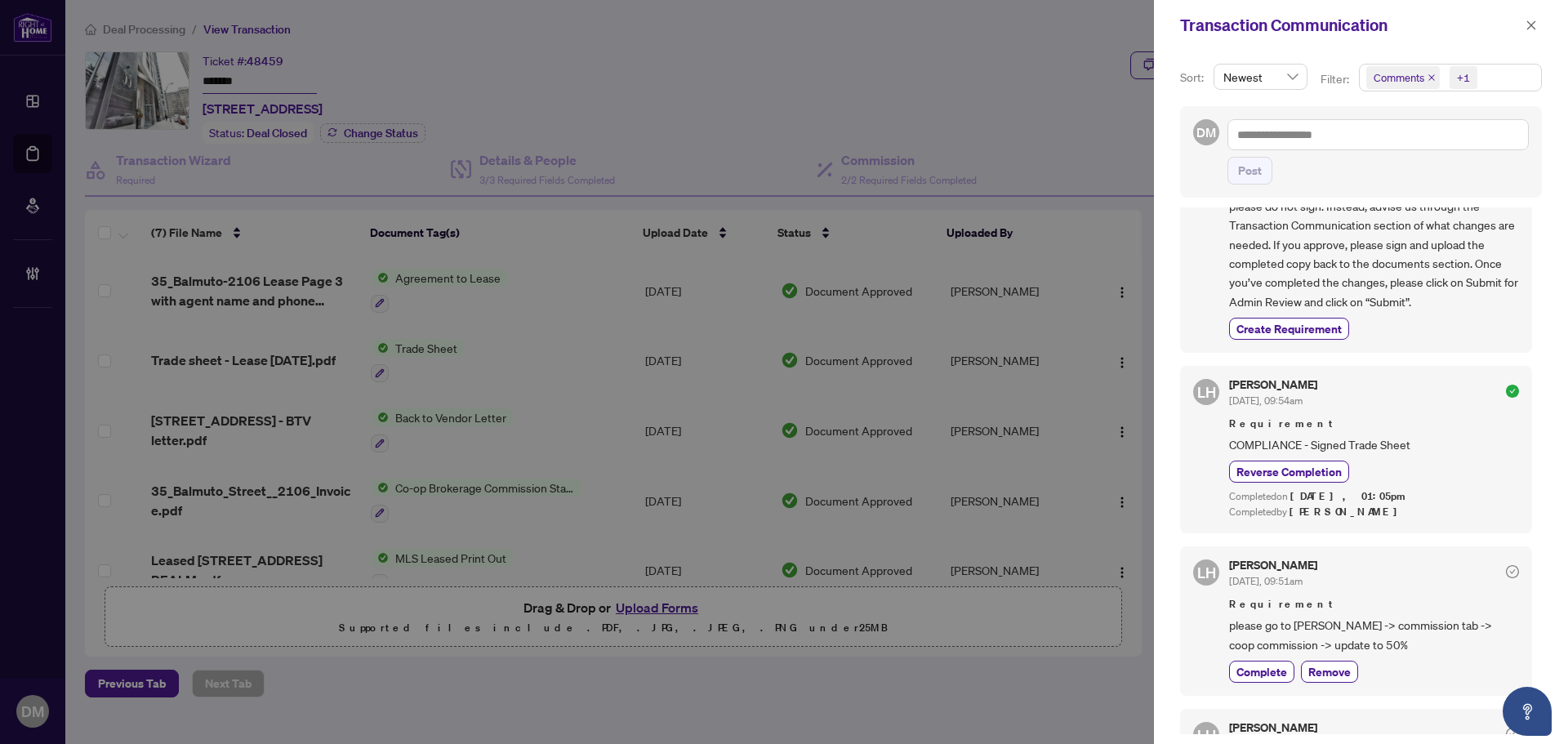
scroll to position [1552, 0]
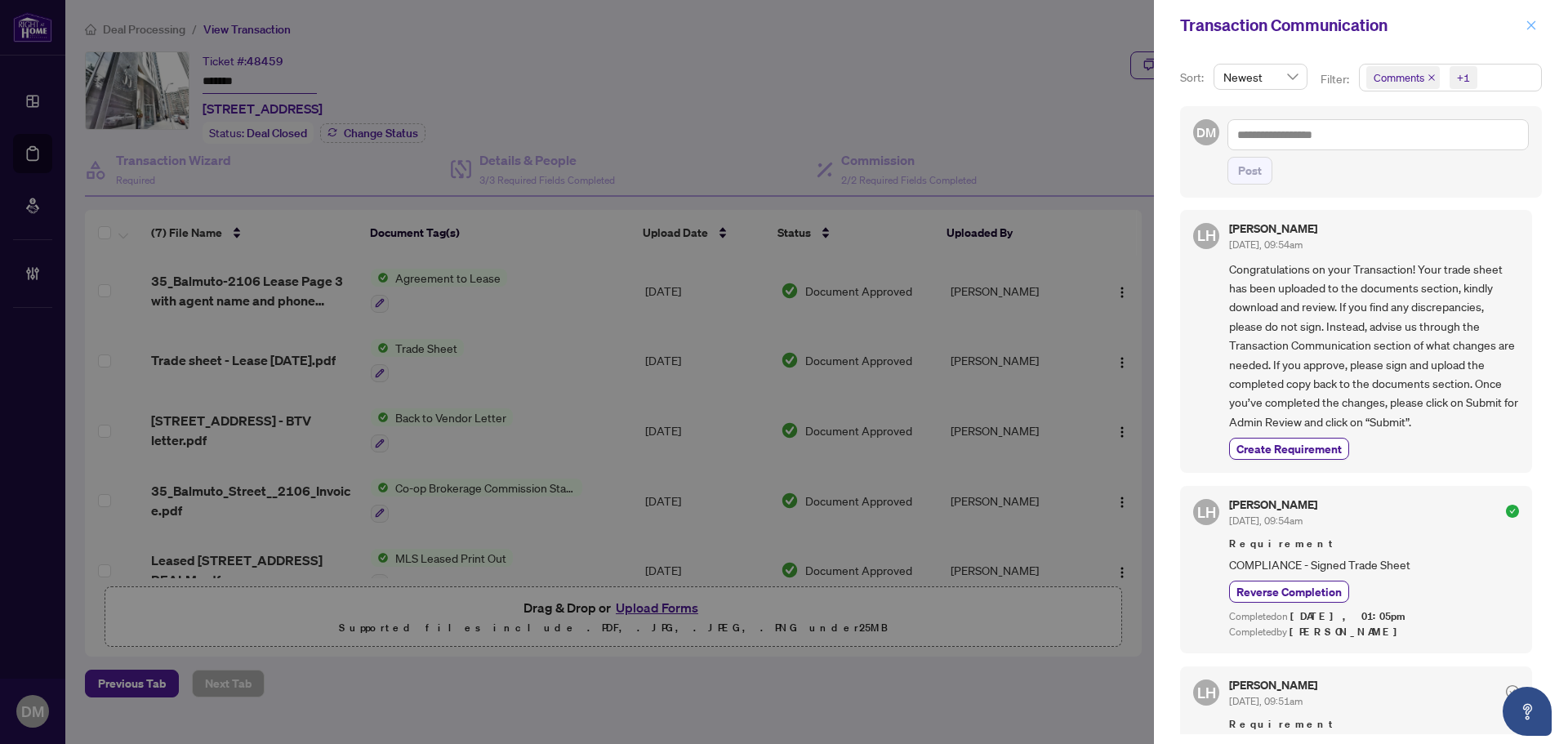
click at [1530, 22] on icon "close" at bounding box center [1531, 25] width 11 height 11
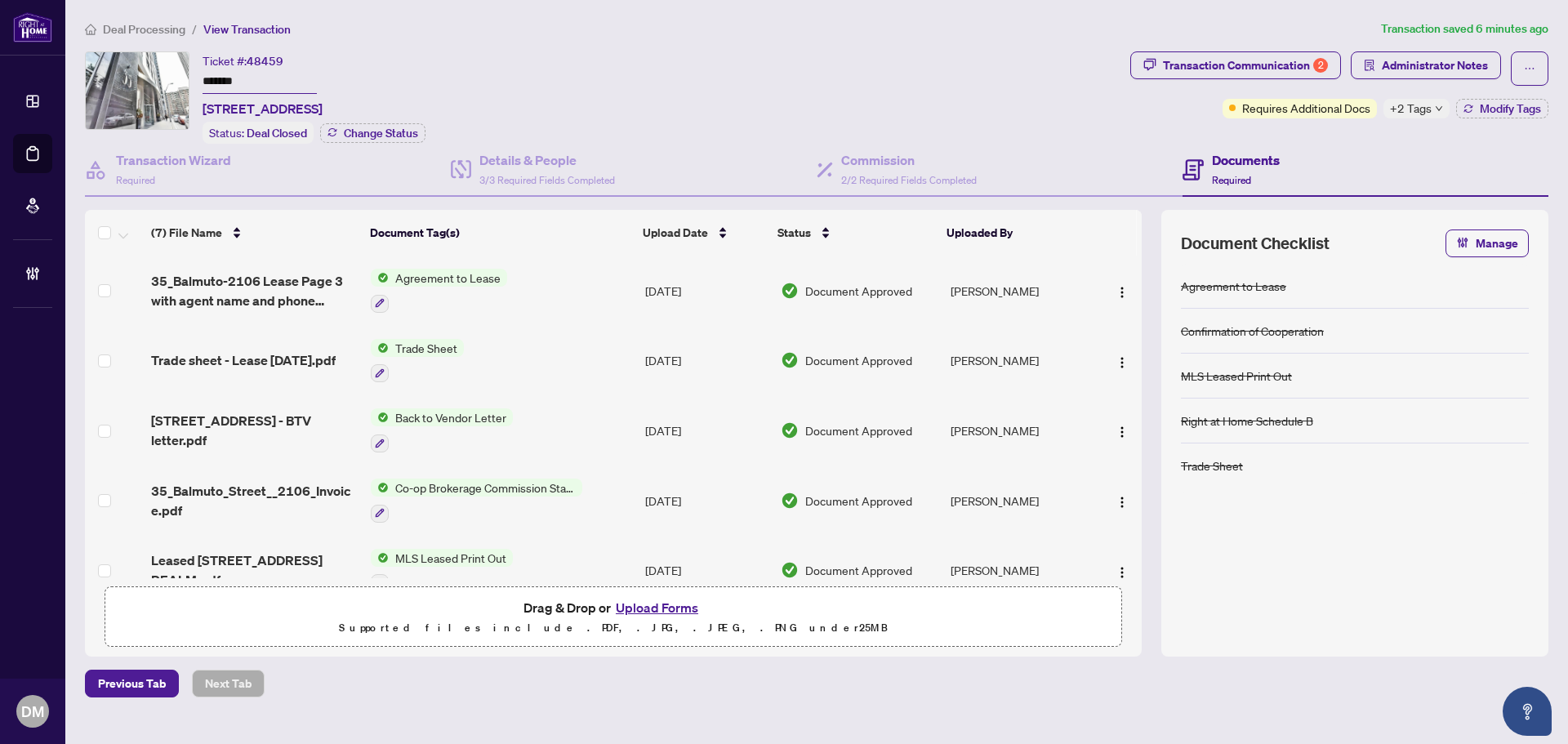
click at [1422, 100] on span "+2 Tags" at bounding box center [1411, 109] width 42 height 19
click at [1161, 110] on div "Transaction Communication 2 Administrator Notes Requires Additional Docs +2 Tag…" at bounding box center [1340, 85] width 418 height 67
click at [1228, 59] on div "Transaction Communication 2" at bounding box center [1245, 65] width 165 height 26
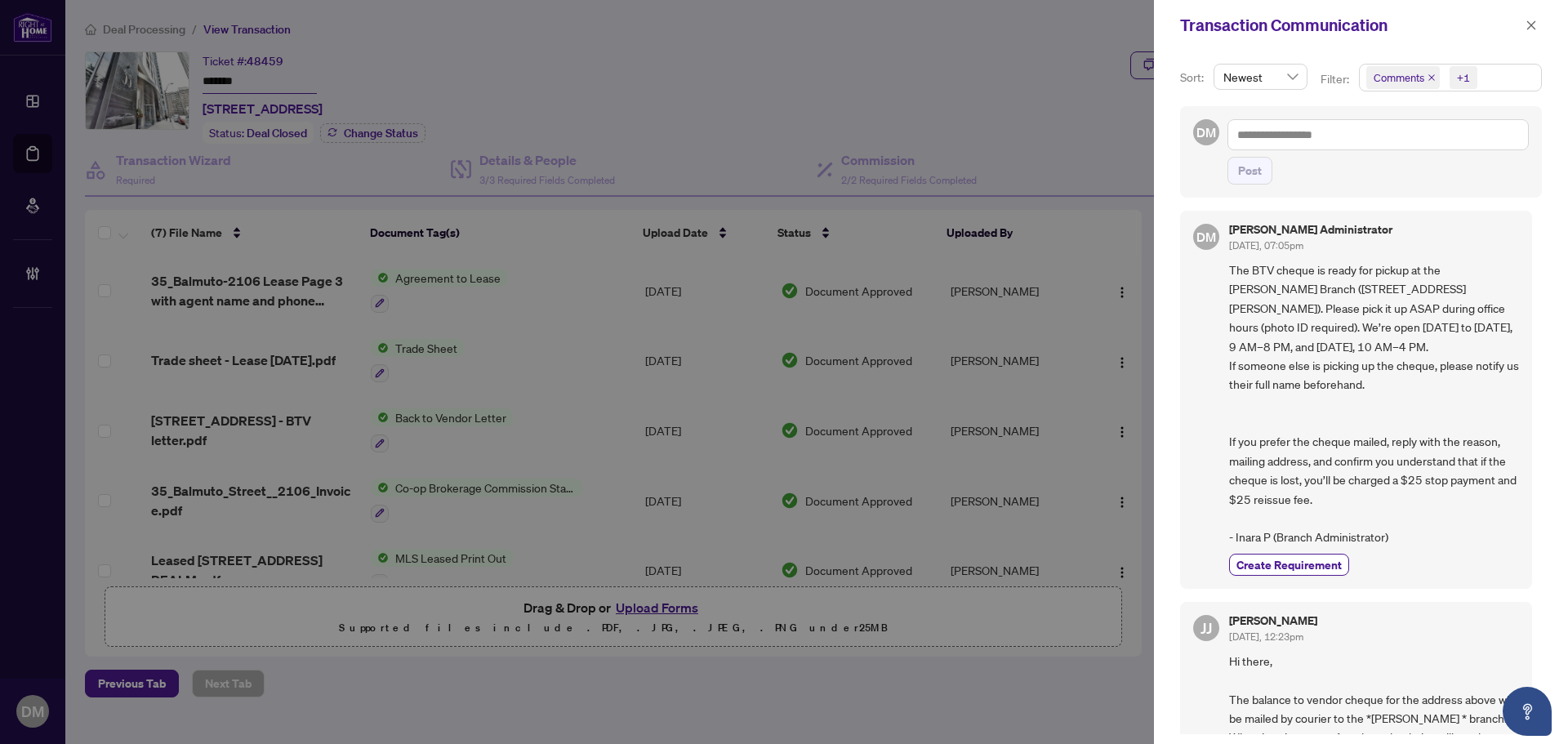
scroll to position [0, 0]
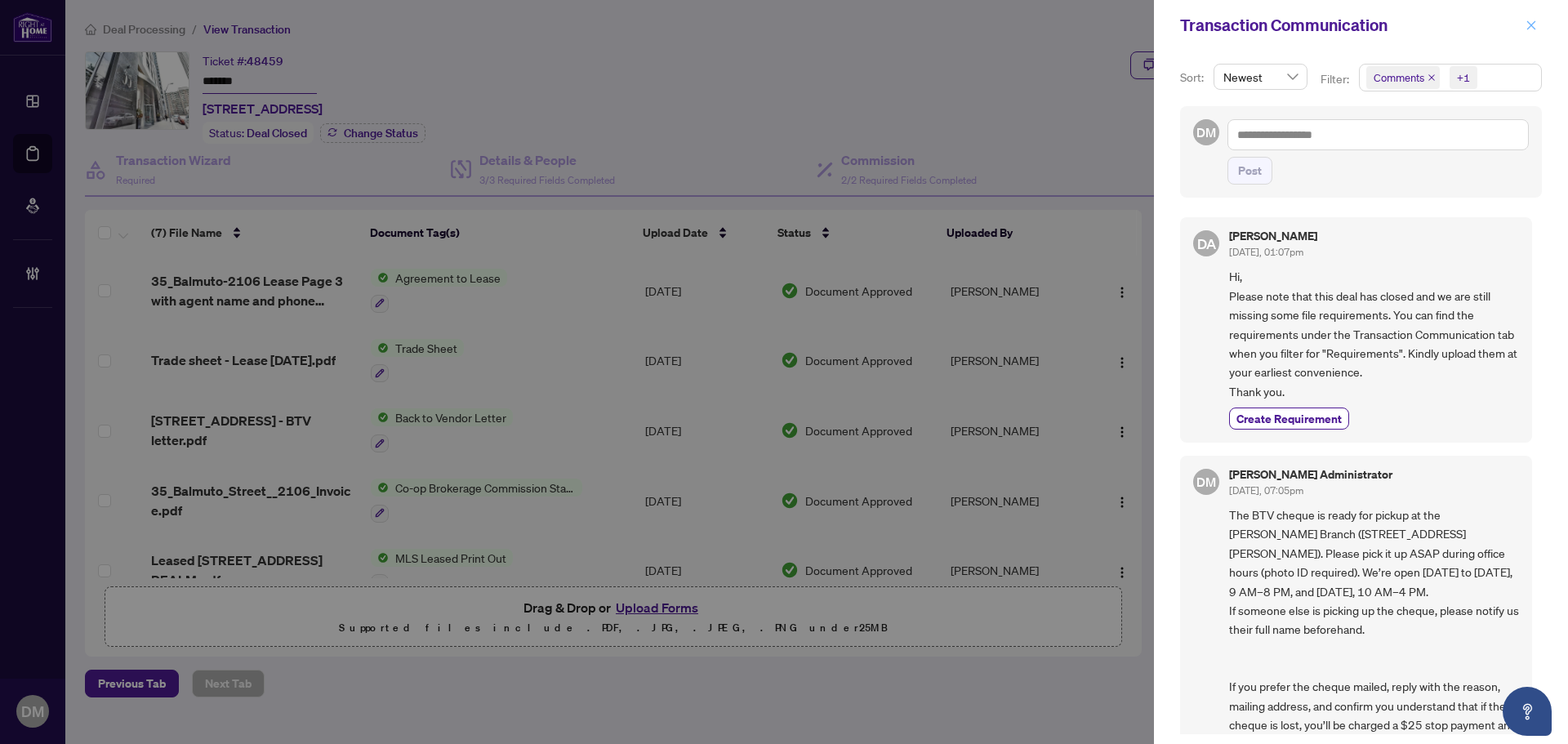
click at [1534, 25] on icon "close" at bounding box center [1531, 25] width 11 height 11
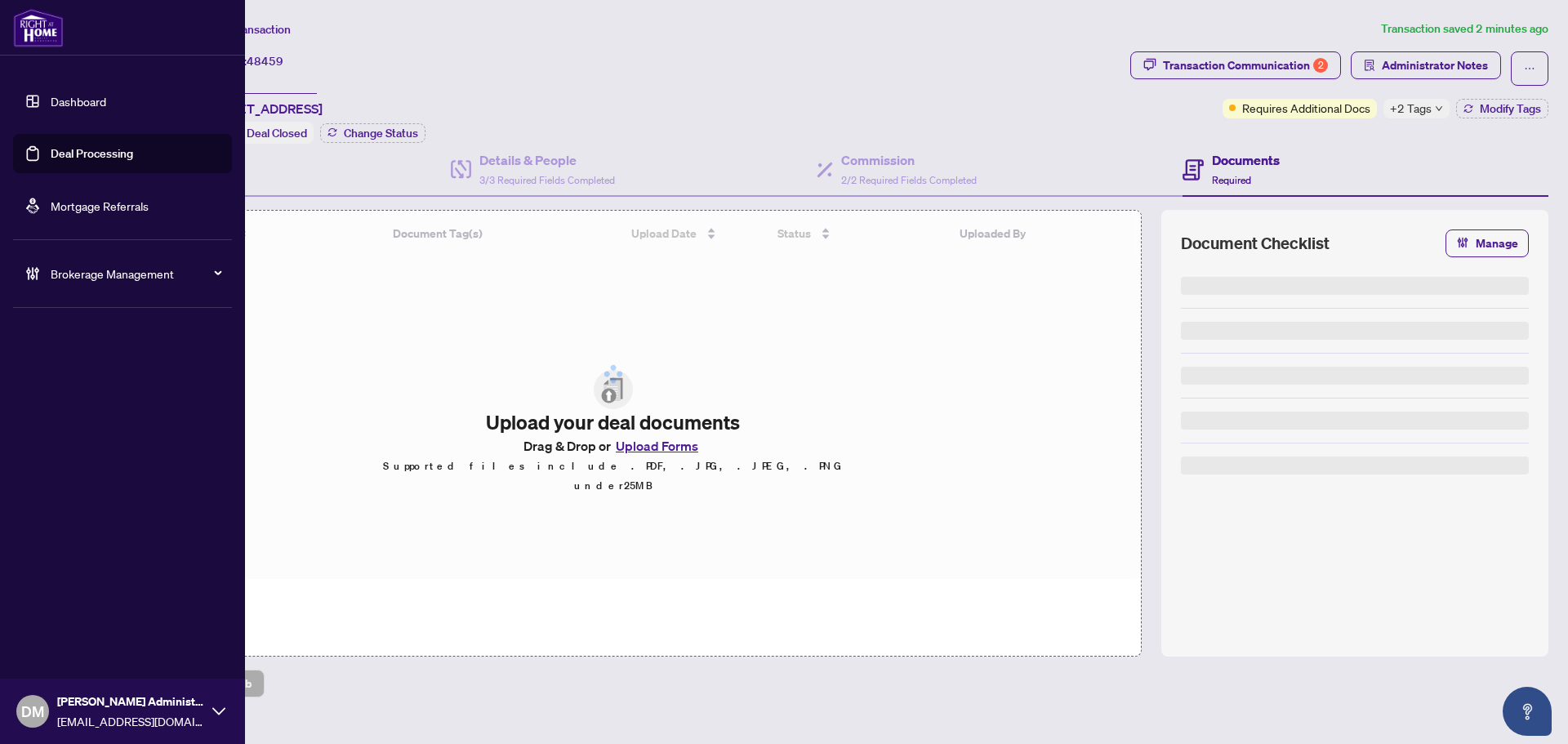
click at [51, 159] on link "Deal Processing" at bounding box center [92, 154] width 82 height 15
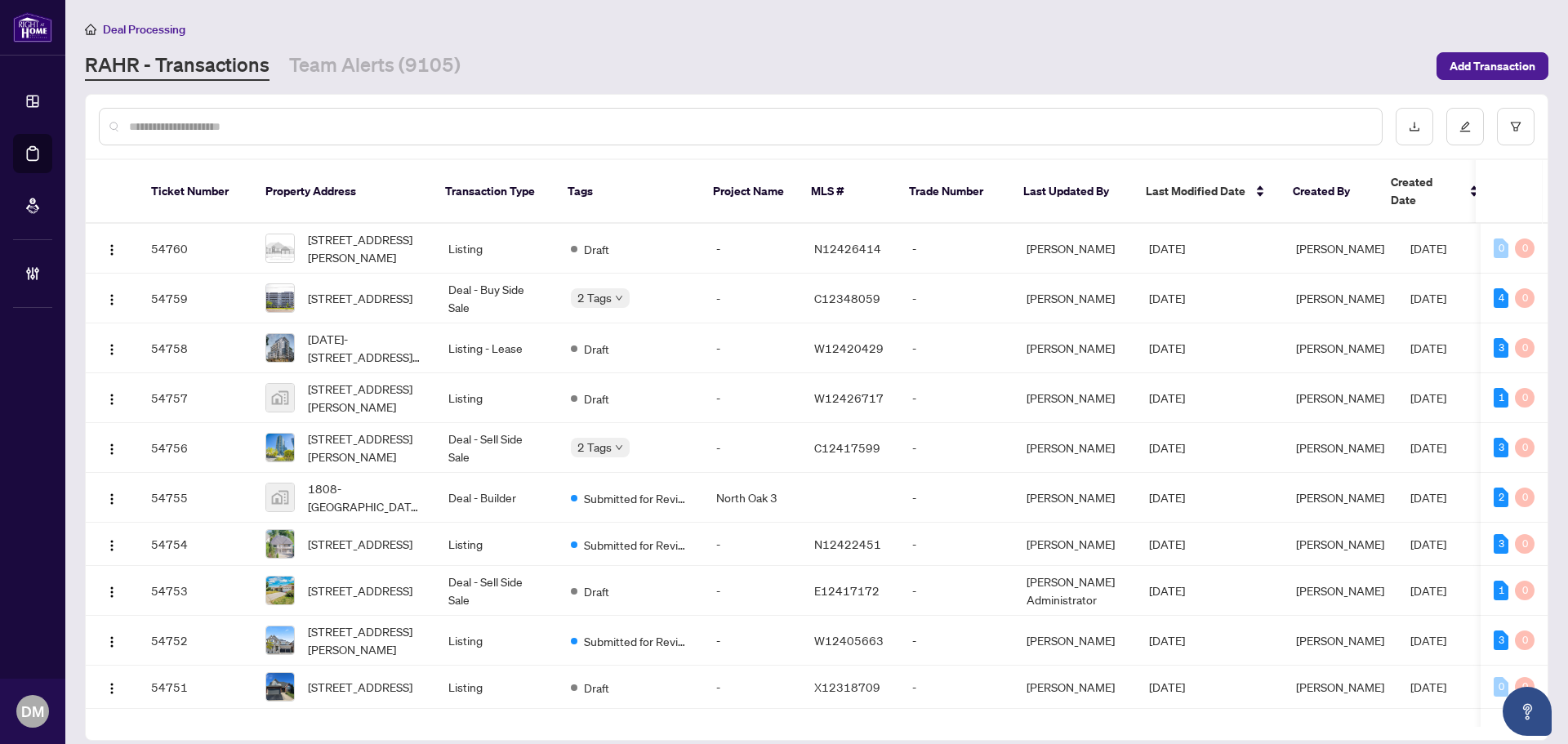
click at [359, 137] on div at bounding box center [741, 127] width 1284 height 38
click at [362, 132] on input "text" at bounding box center [750, 127] width 1240 height 18
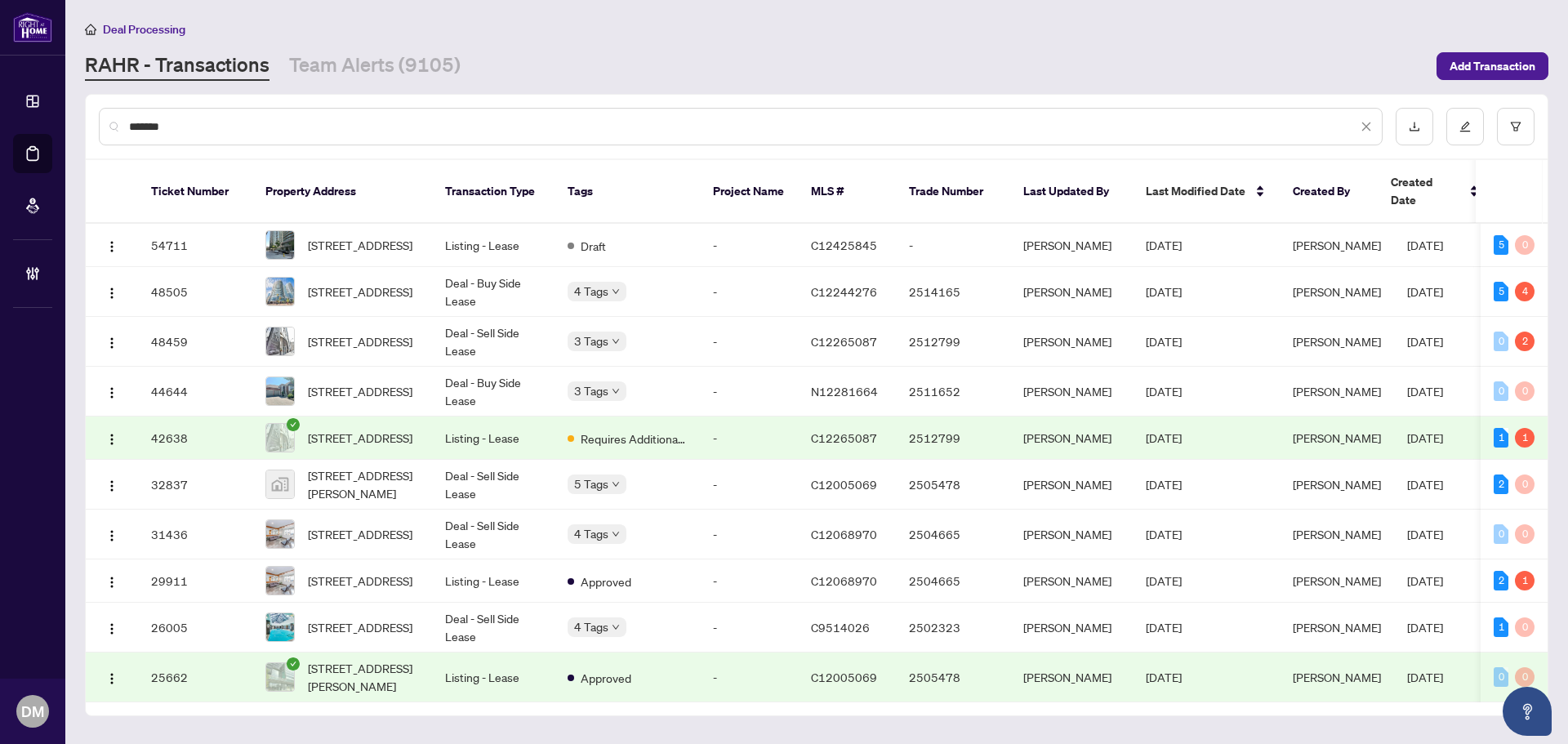
type input "*******"
click at [518, 430] on td "Listing - Lease" at bounding box center [494, 438] width 123 height 43
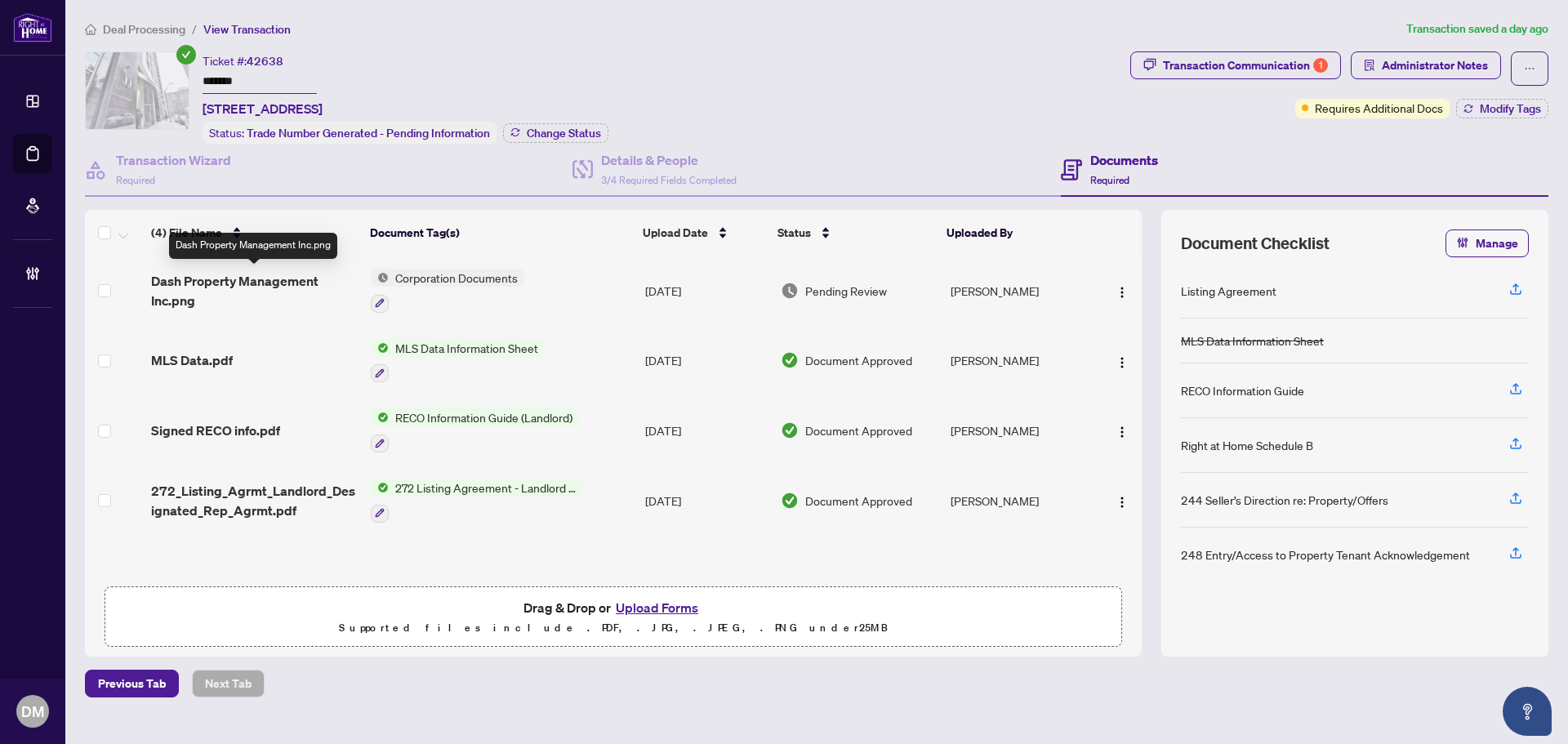
click at [300, 288] on span "Dash Property Management Inc.png" at bounding box center [254, 291] width 207 height 40
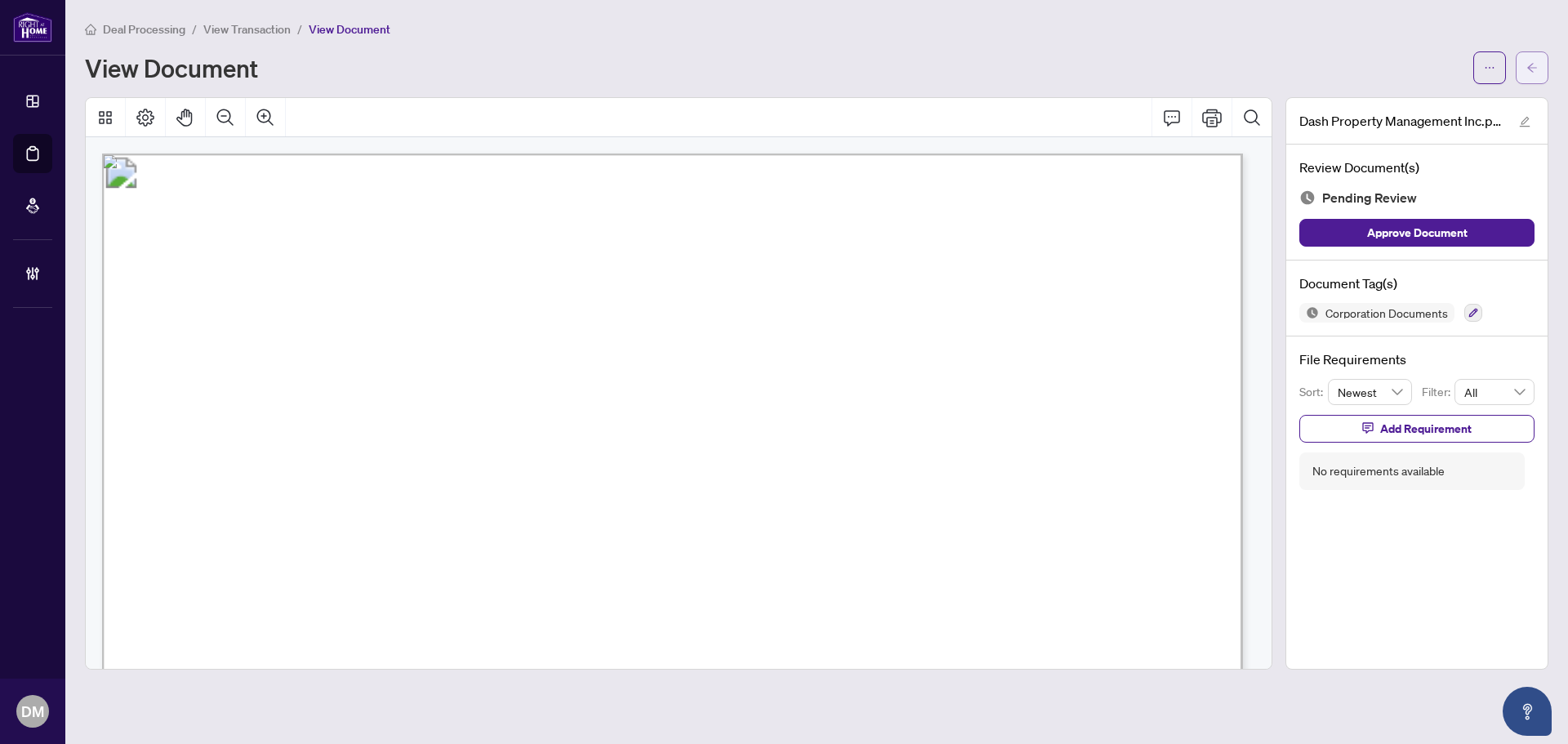
click at [1528, 74] on span "button" at bounding box center [1532, 68] width 11 height 26
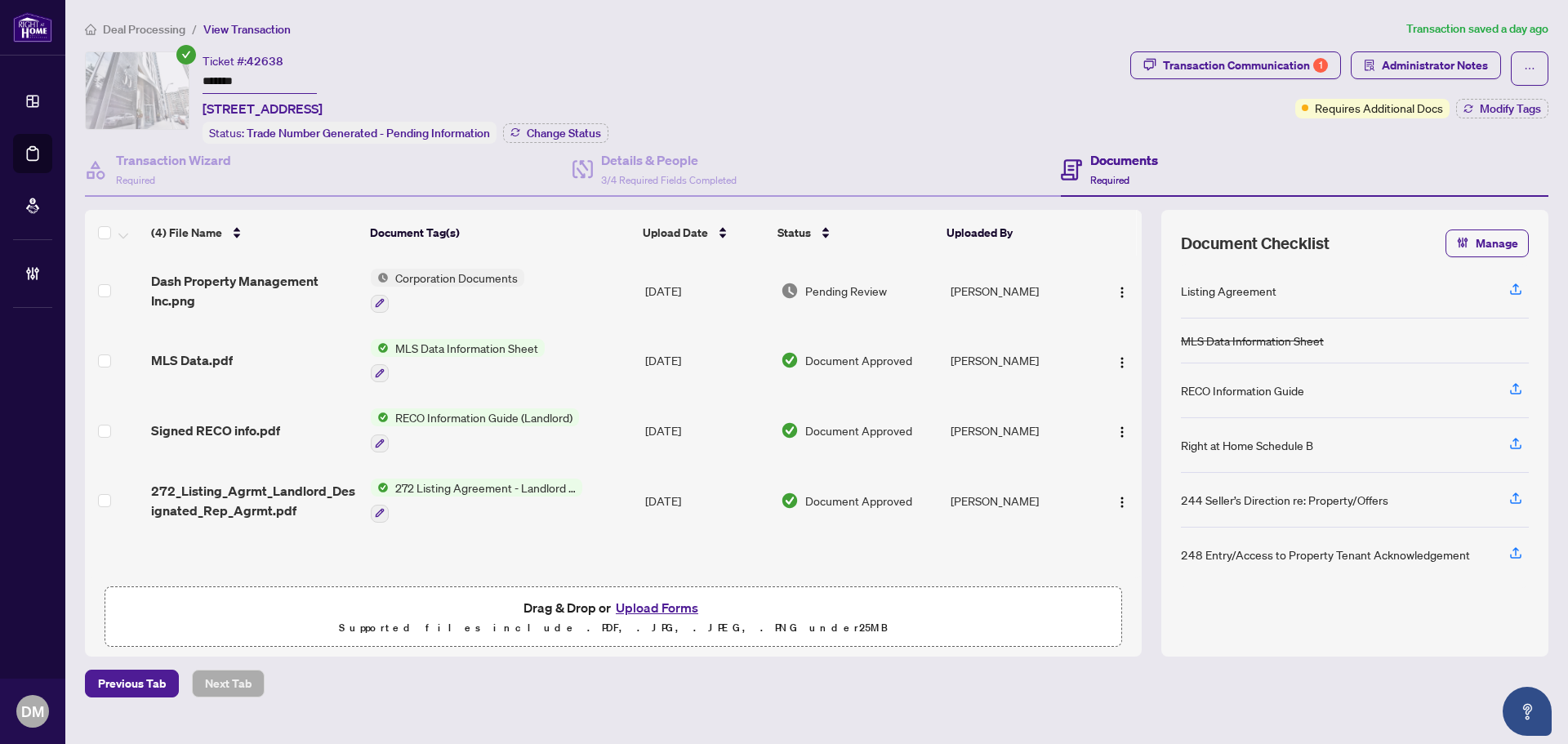
click at [281, 501] on span "272_Listing_Agrmt_Landlord_Designated_Rep_Agrmt.pdf" at bounding box center [254, 501] width 207 height 40
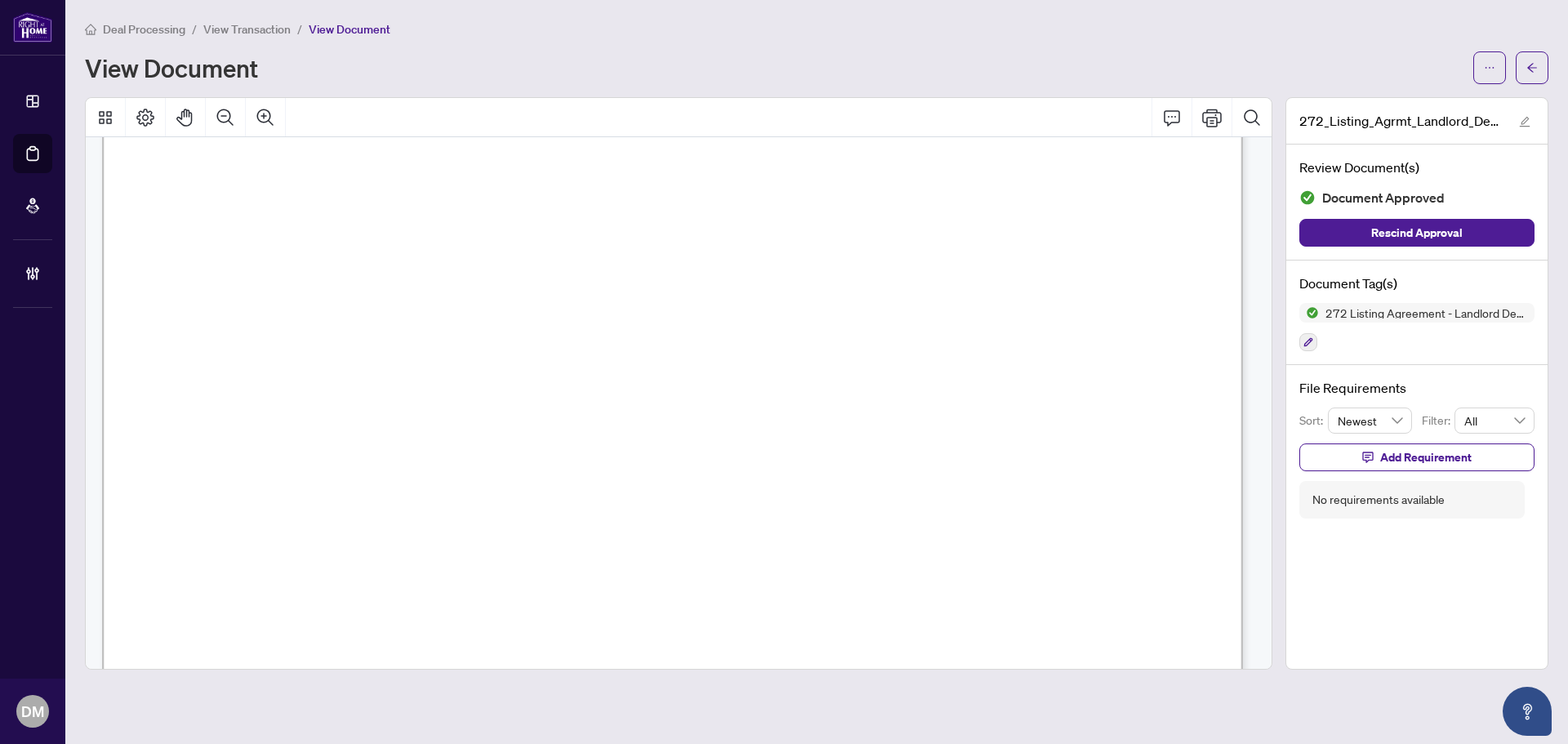
scroll to position [82, 0]
click at [1537, 71] on icon "arrow-left" at bounding box center [1532, 68] width 11 height 11
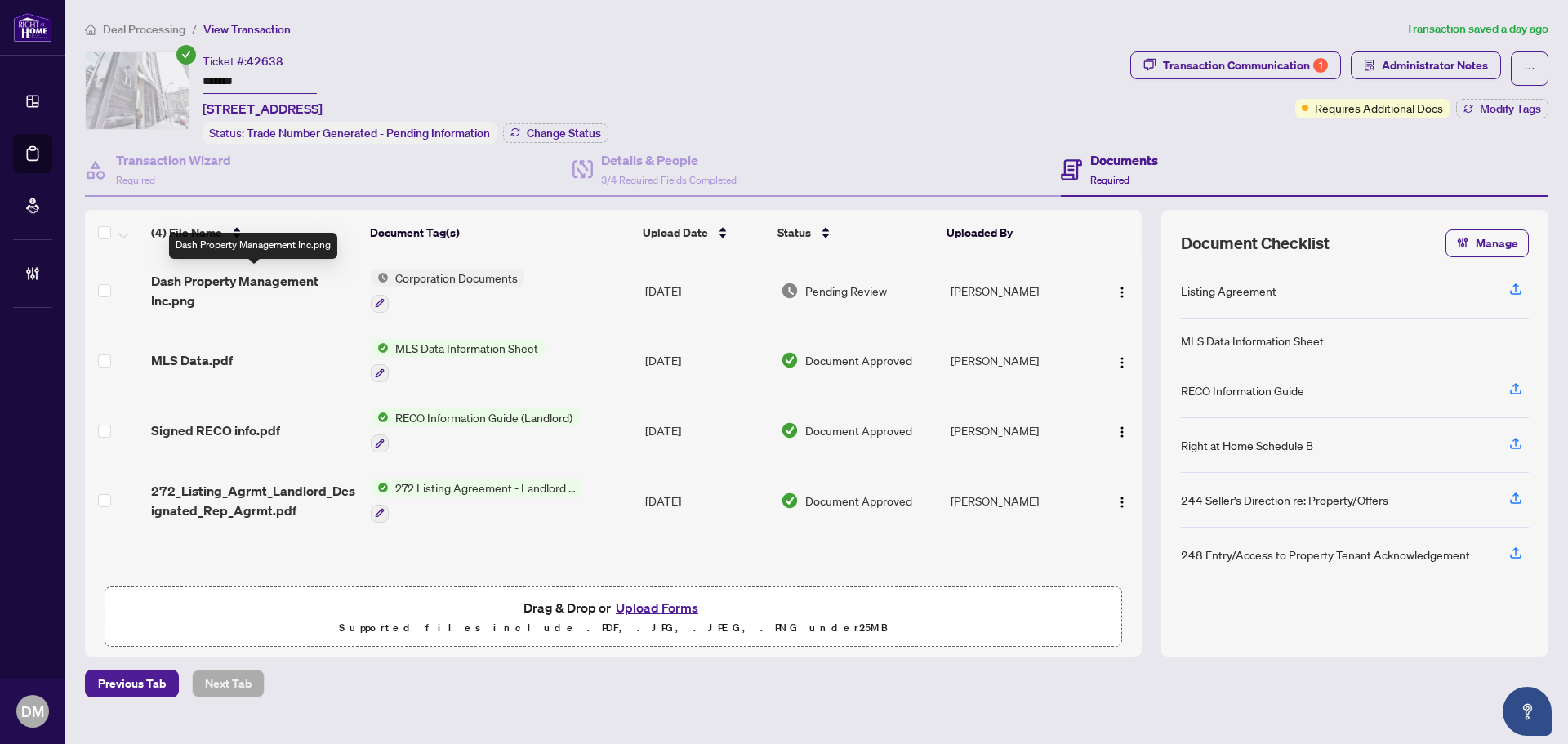
click at [289, 280] on span "Dash Property Management Inc.png" at bounding box center [254, 291] width 207 height 40
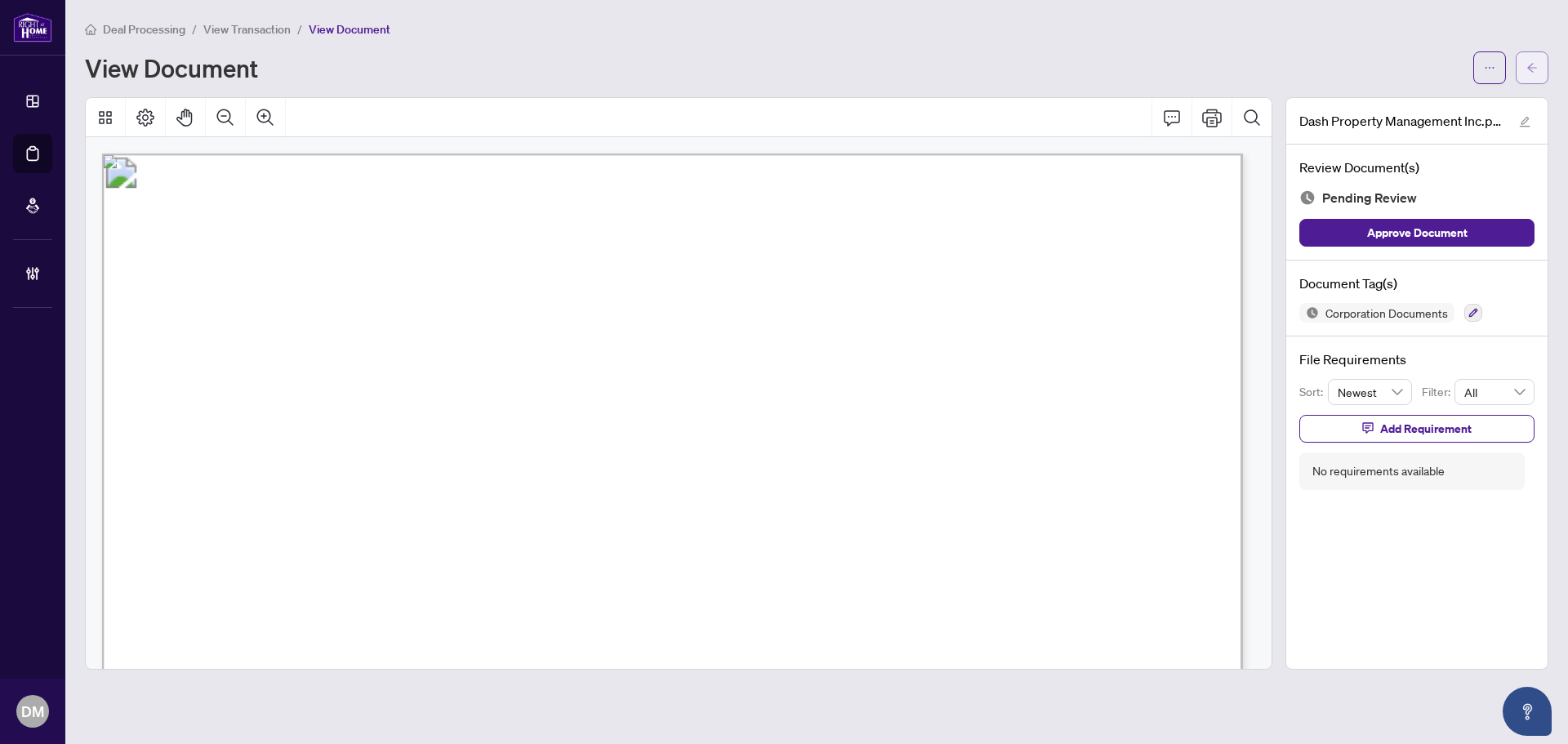
click at [1528, 63] on icon "arrow-left" at bounding box center [1532, 68] width 11 height 11
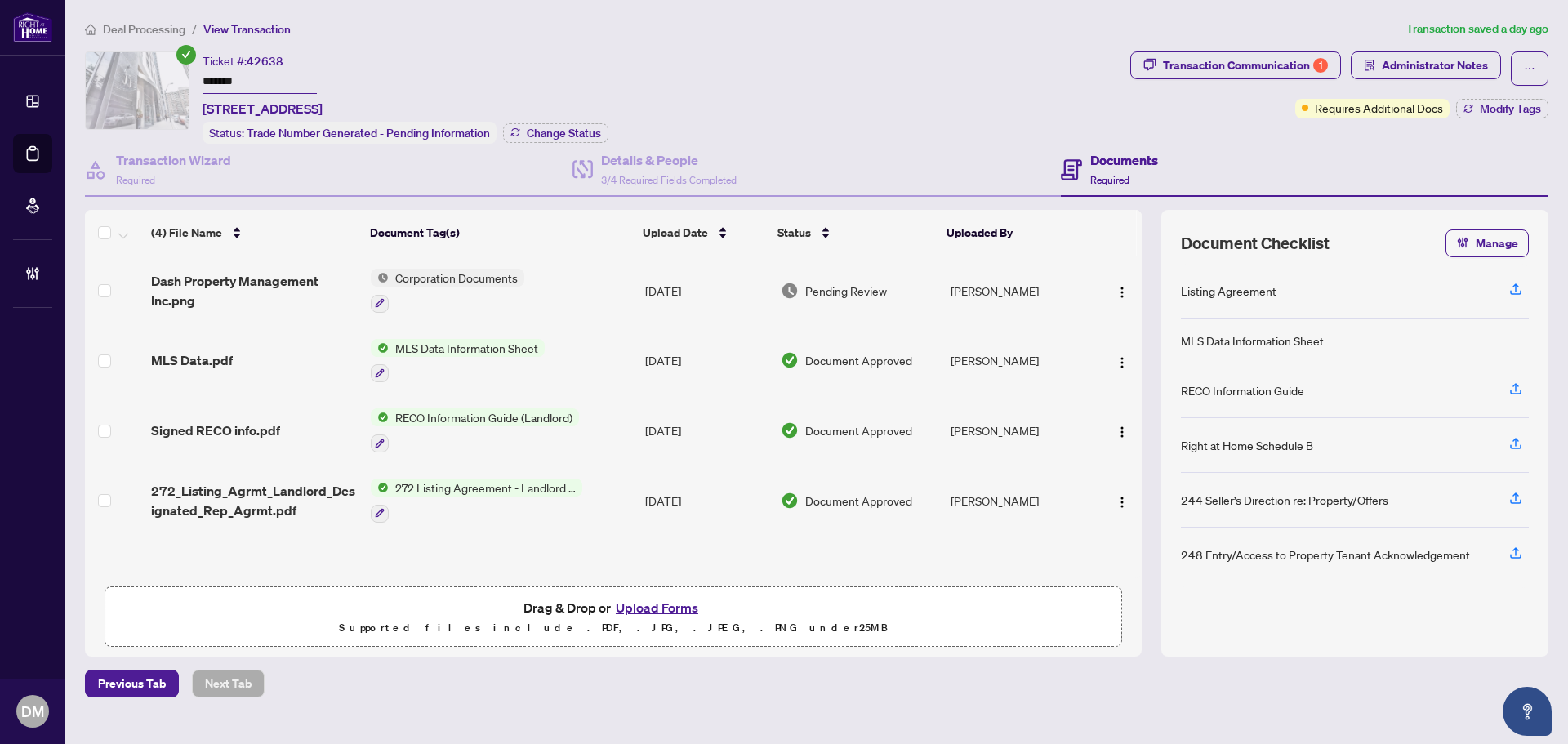
click at [577, 280] on td "Corporation Documents" at bounding box center [501, 291] width 275 height 70
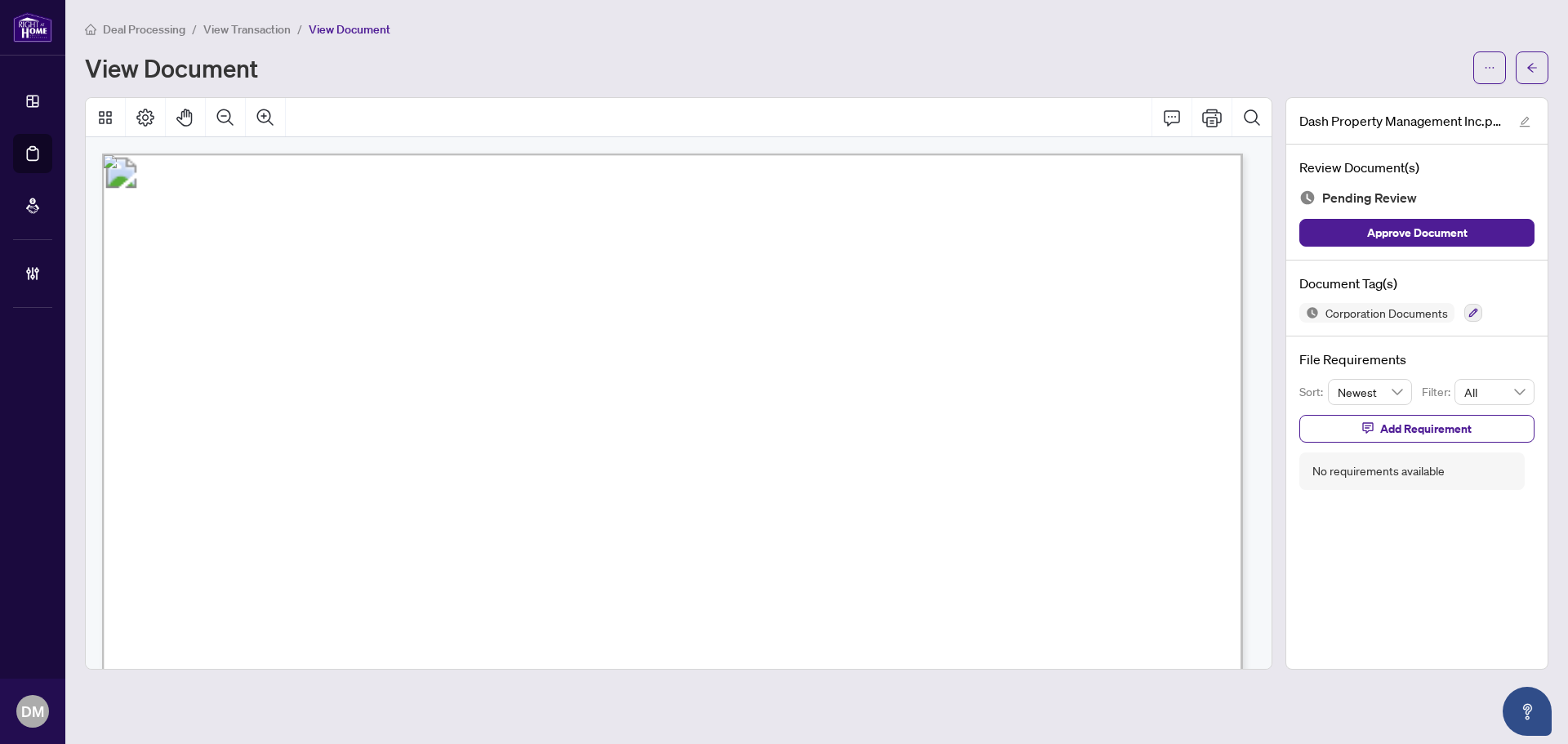
scroll to position [82, 0]
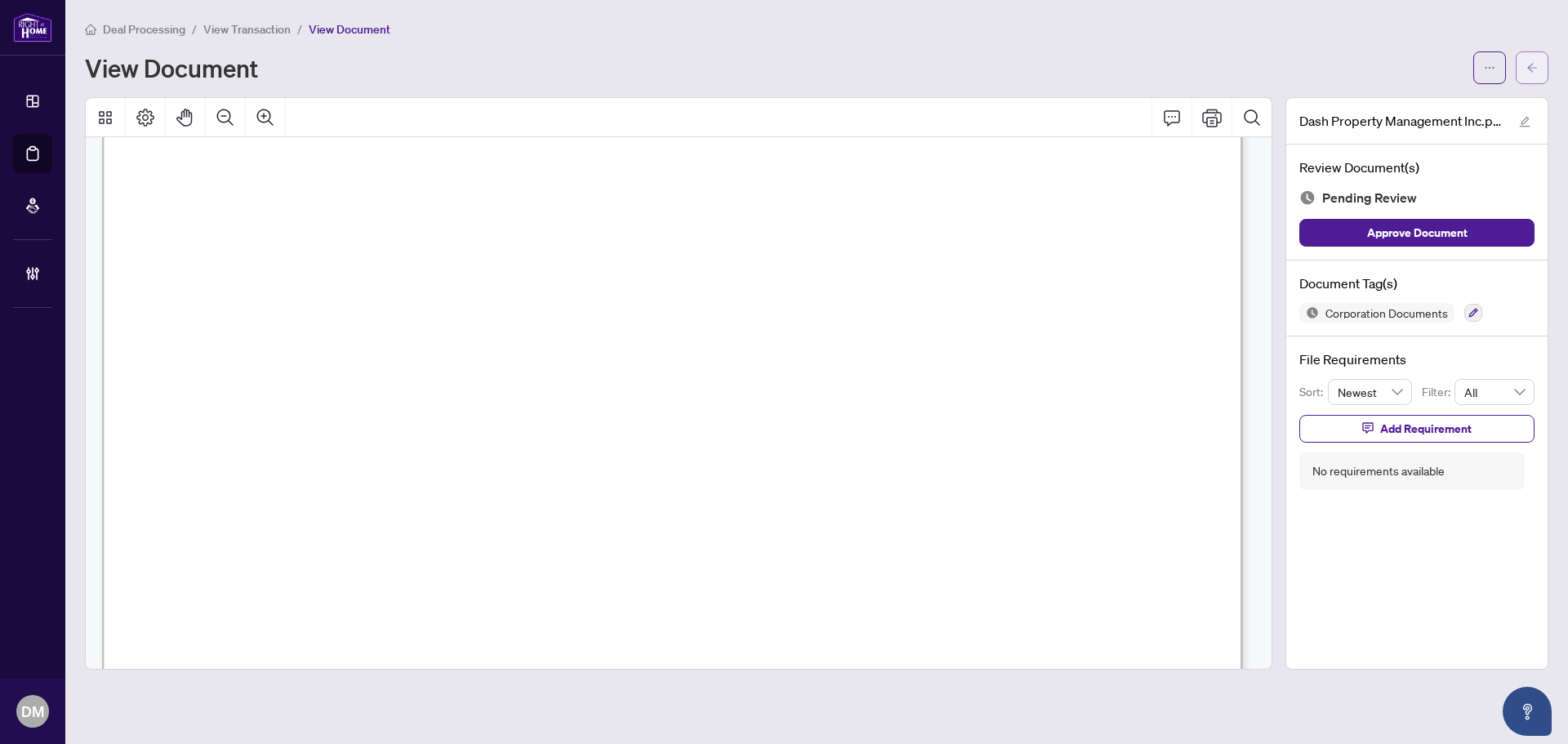
click at [1531, 70] on icon "arrow-left" at bounding box center [1532, 68] width 9 height 9
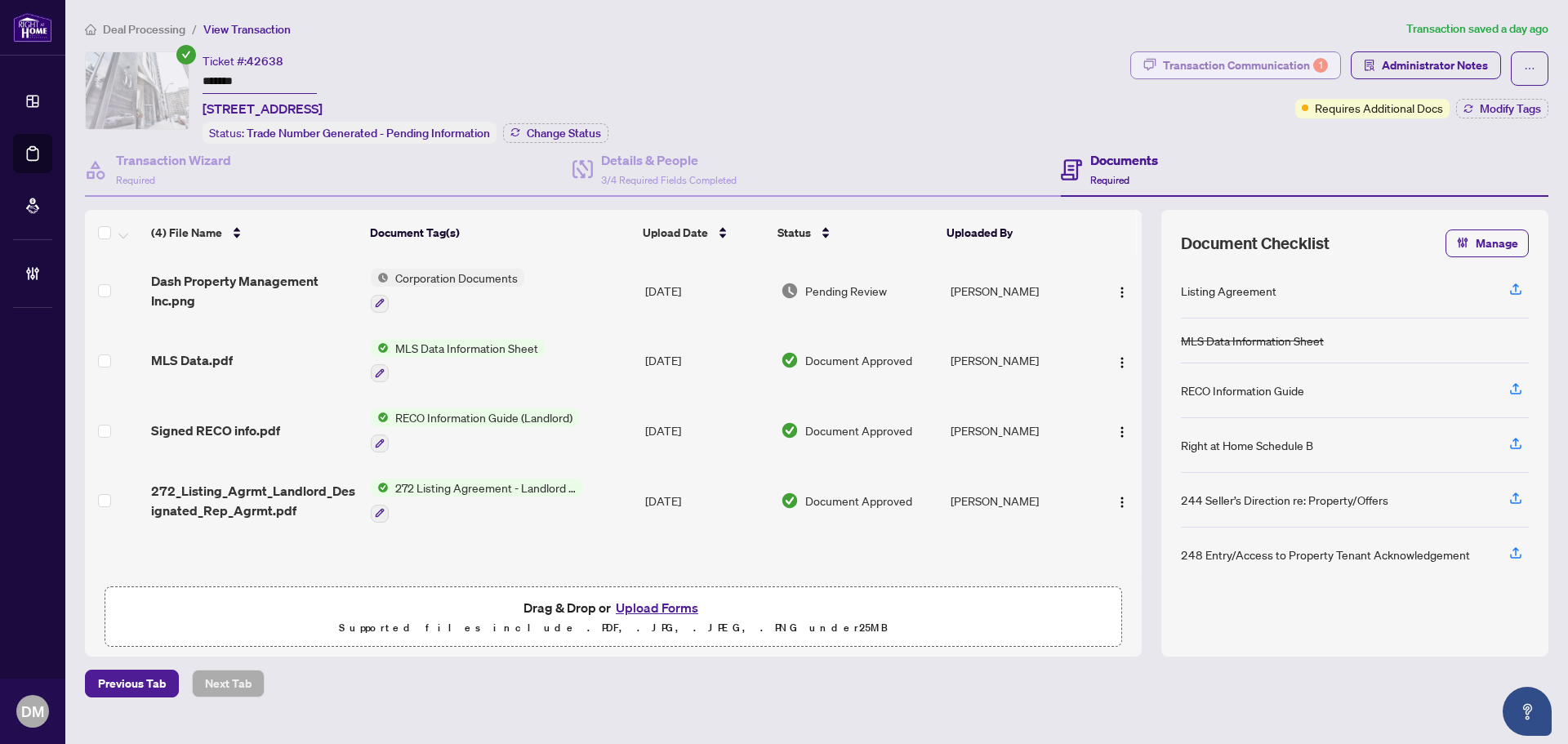
click at [1218, 67] on div "Transaction Communication 1" at bounding box center [1245, 65] width 165 height 26
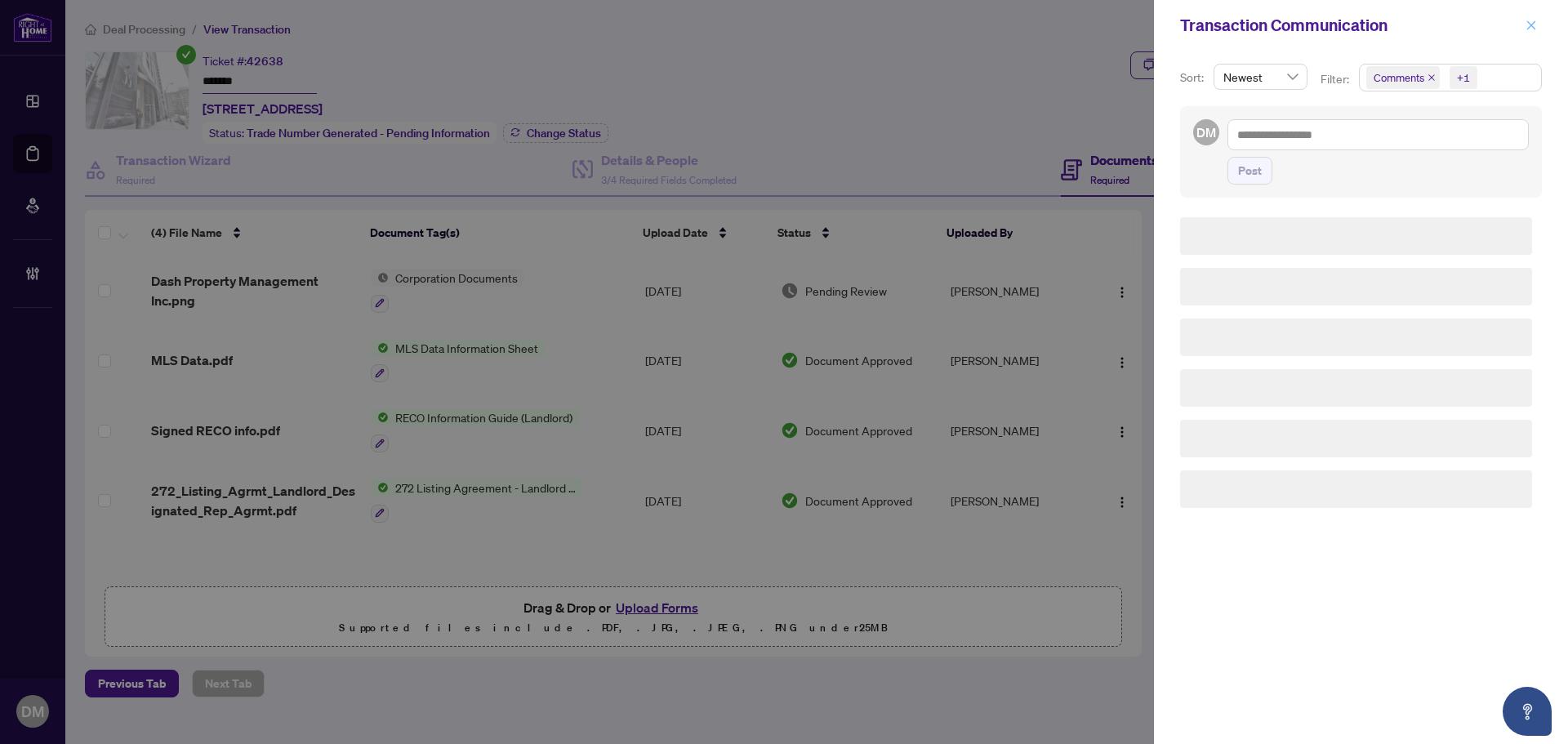
click at [1521, 27] on button "button" at bounding box center [1531, 25] width 21 height 20
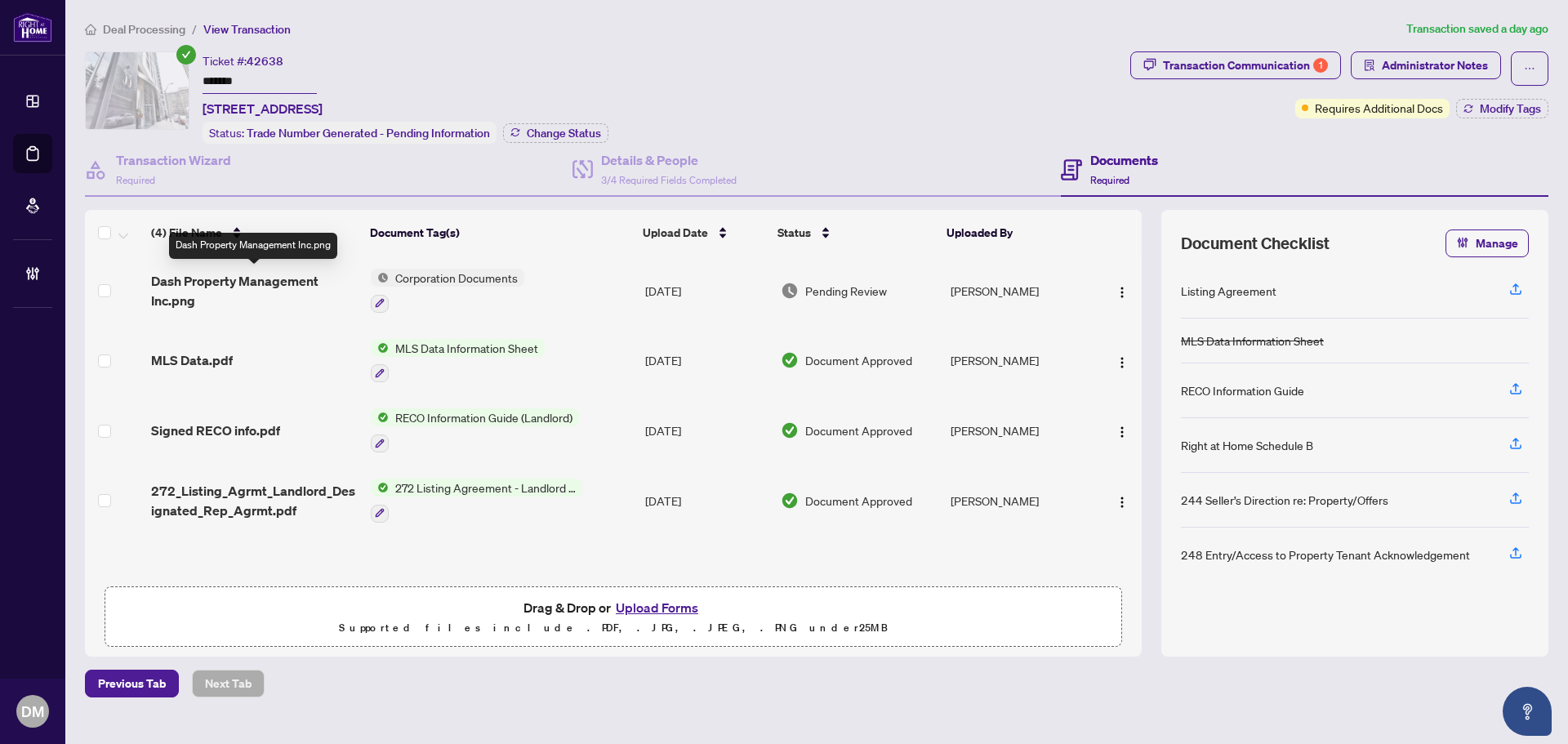
click at [330, 282] on span "Dash Property Management Inc.png" at bounding box center [254, 291] width 207 height 40
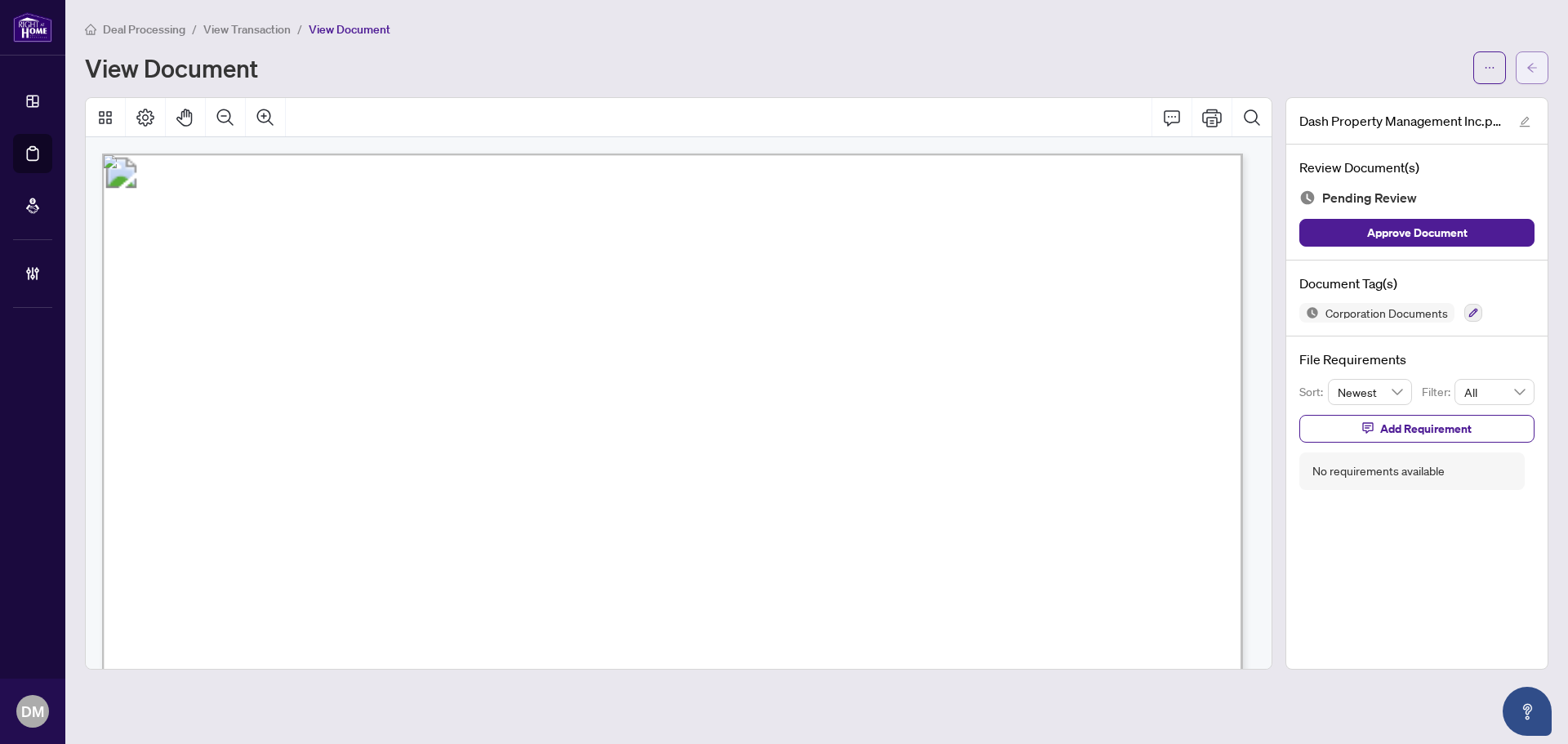
click at [1534, 70] on icon "arrow-left" at bounding box center [1532, 68] width 11 height 11
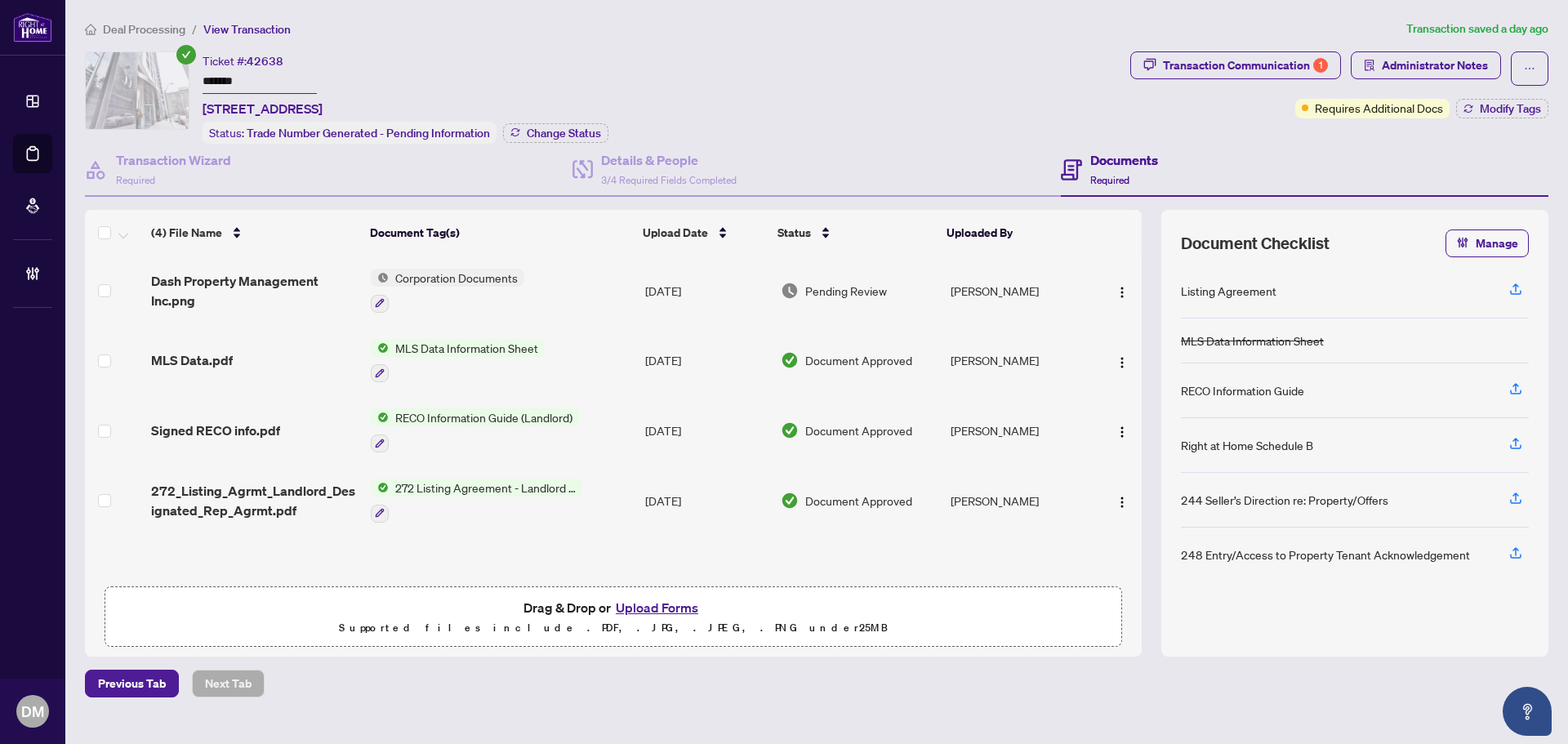
click at [576, 282] on td "Corporation Documents" at bounding box center [501, 291] width 275 height 70
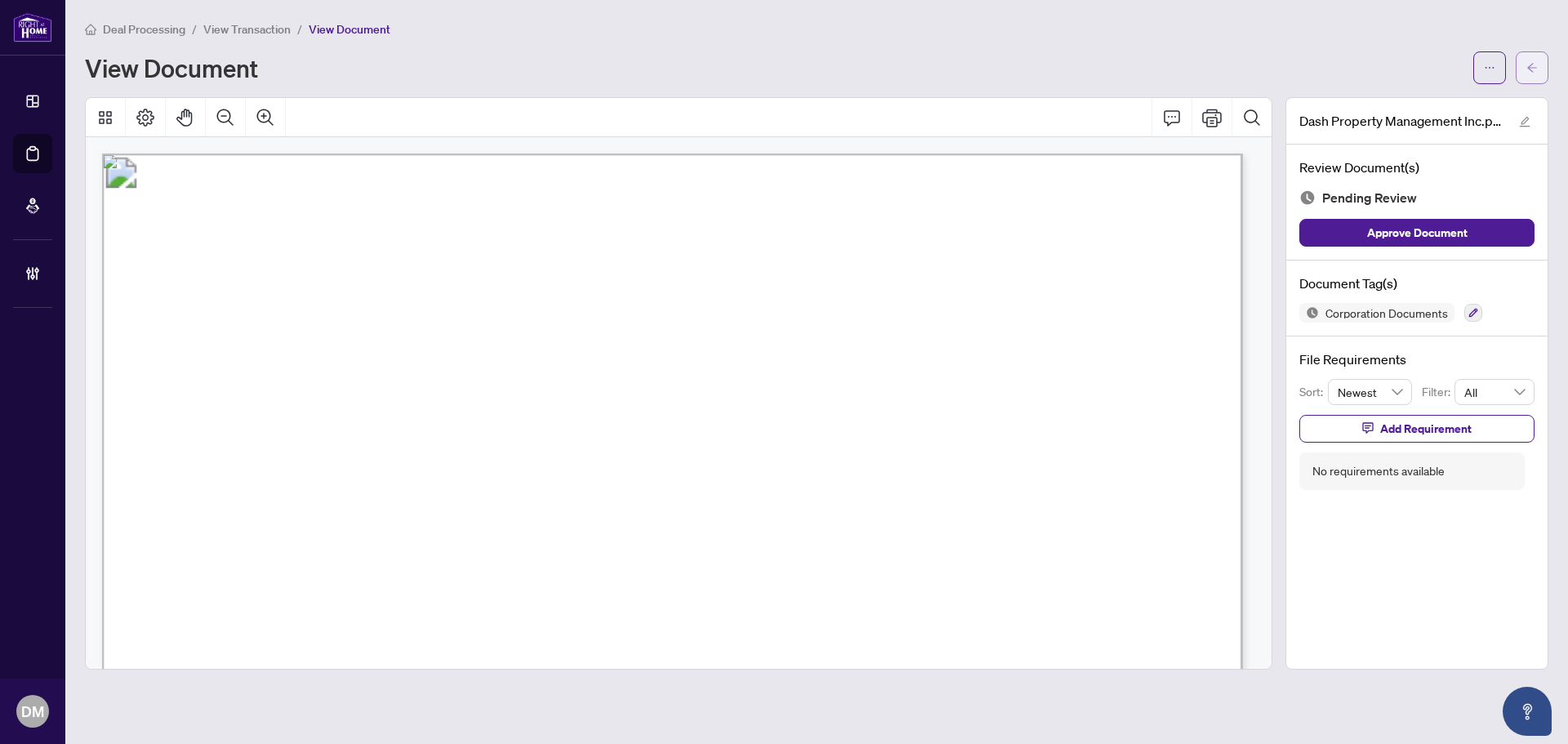
click at [1532, 58] on span "button" at bounding box center [1532, 68] width 11 height 26
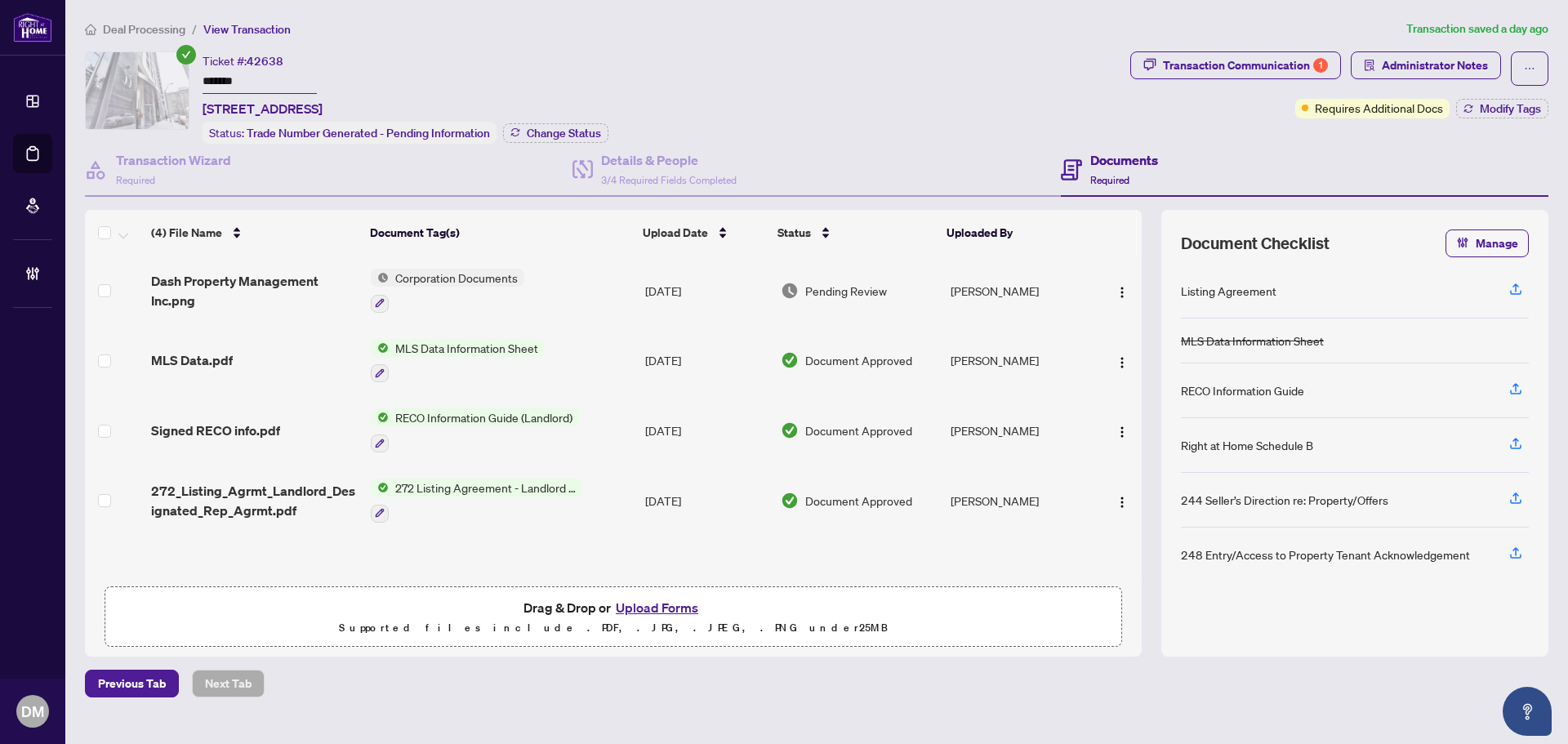
click at [866, 103] on div "Ticket #: 42638 ******* 2106-35 Balmuto St, Toronto, Ontario M4Y 0A3, Canada St…" at bounding box center [604, 98] width 1039 height 93
click at [813, 122] on div "Ticket #: 42638 ******* 2106-35 Balmuto St, Toronto, Ontario M4Y 0A3, Canada St…" at bounding box center [604, 98] width 1039 height 93
click at [603, 291] on td "Corporation Documents" at bounding box center [501, 291] width 275 height 70
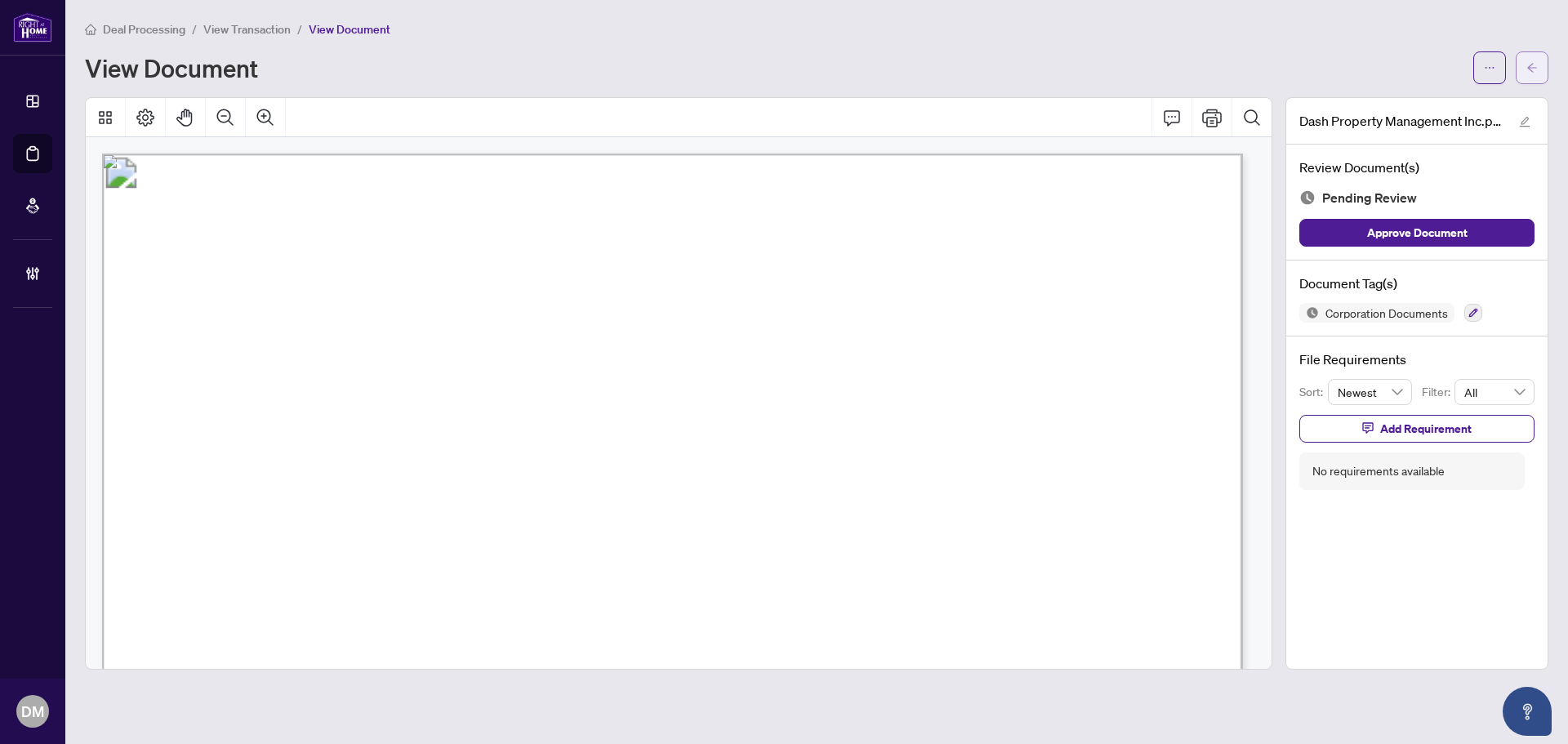
click at [1520, 68] on button "button" at bounding box center [1532, 68] width 33 height 33
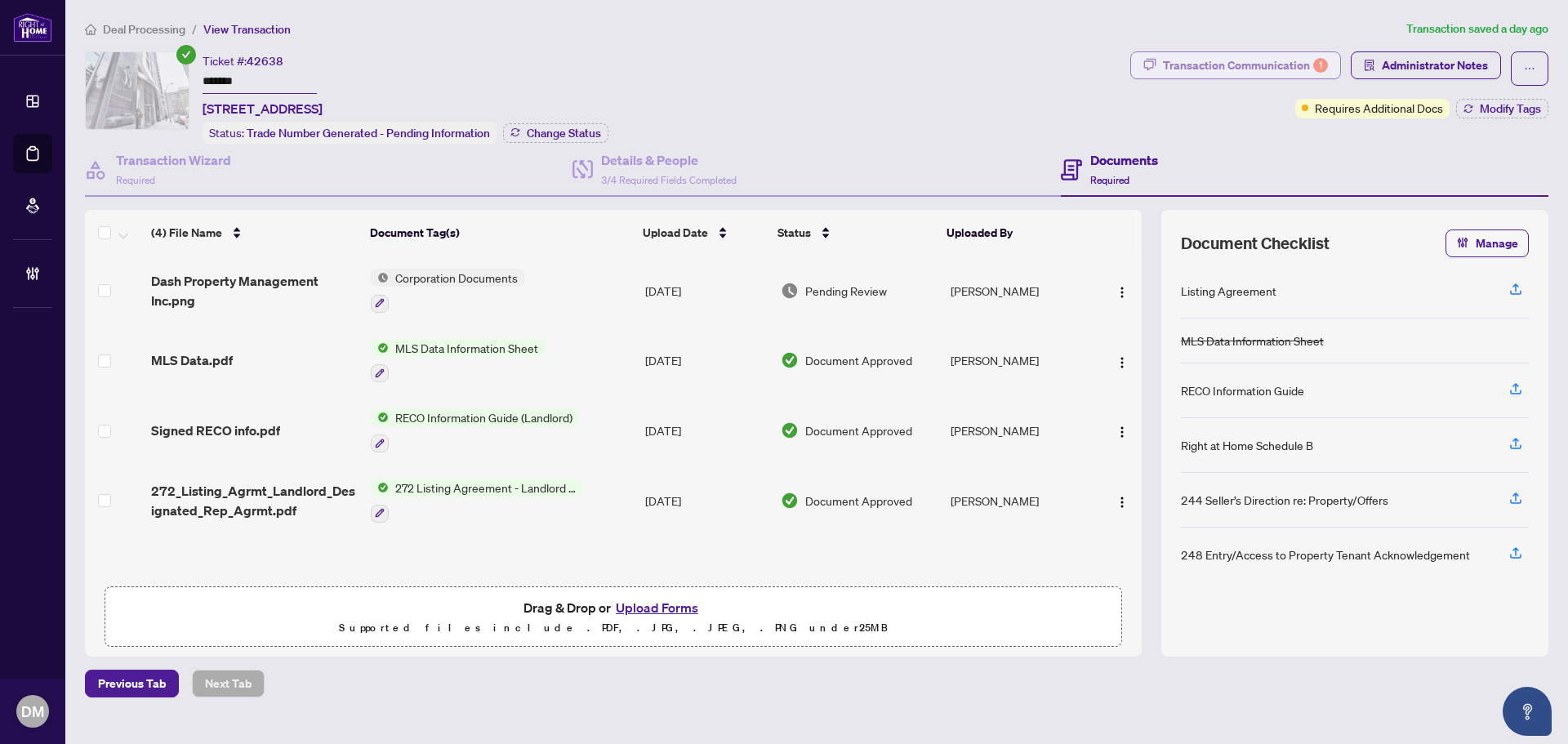
click at [1206, 53] on div "Transaction Communication 1" at bounding box center [1245, 65] width 165 height 26
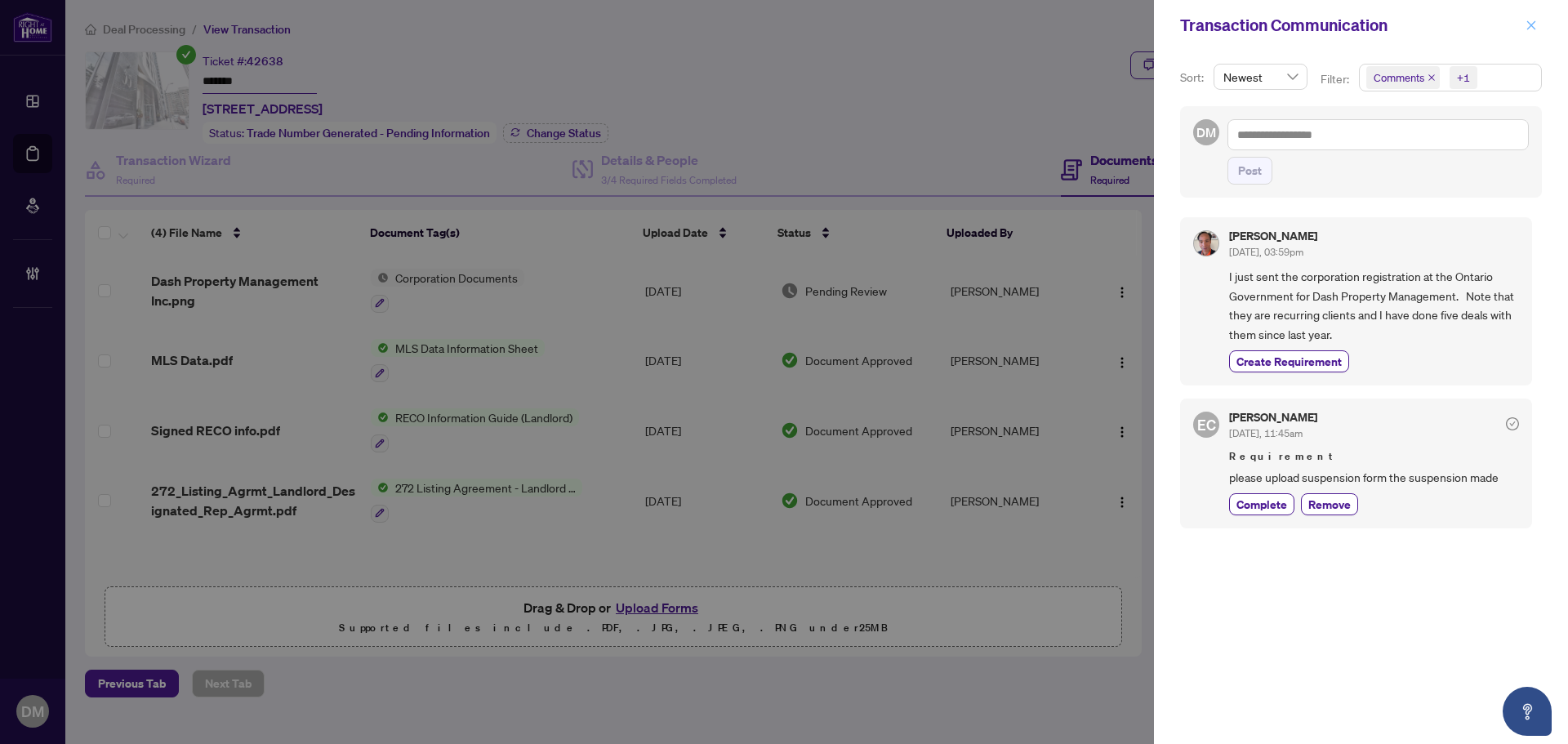
click at [1528, 26] on icon "close" at bounding box center [1531, 25] width 11 height 11
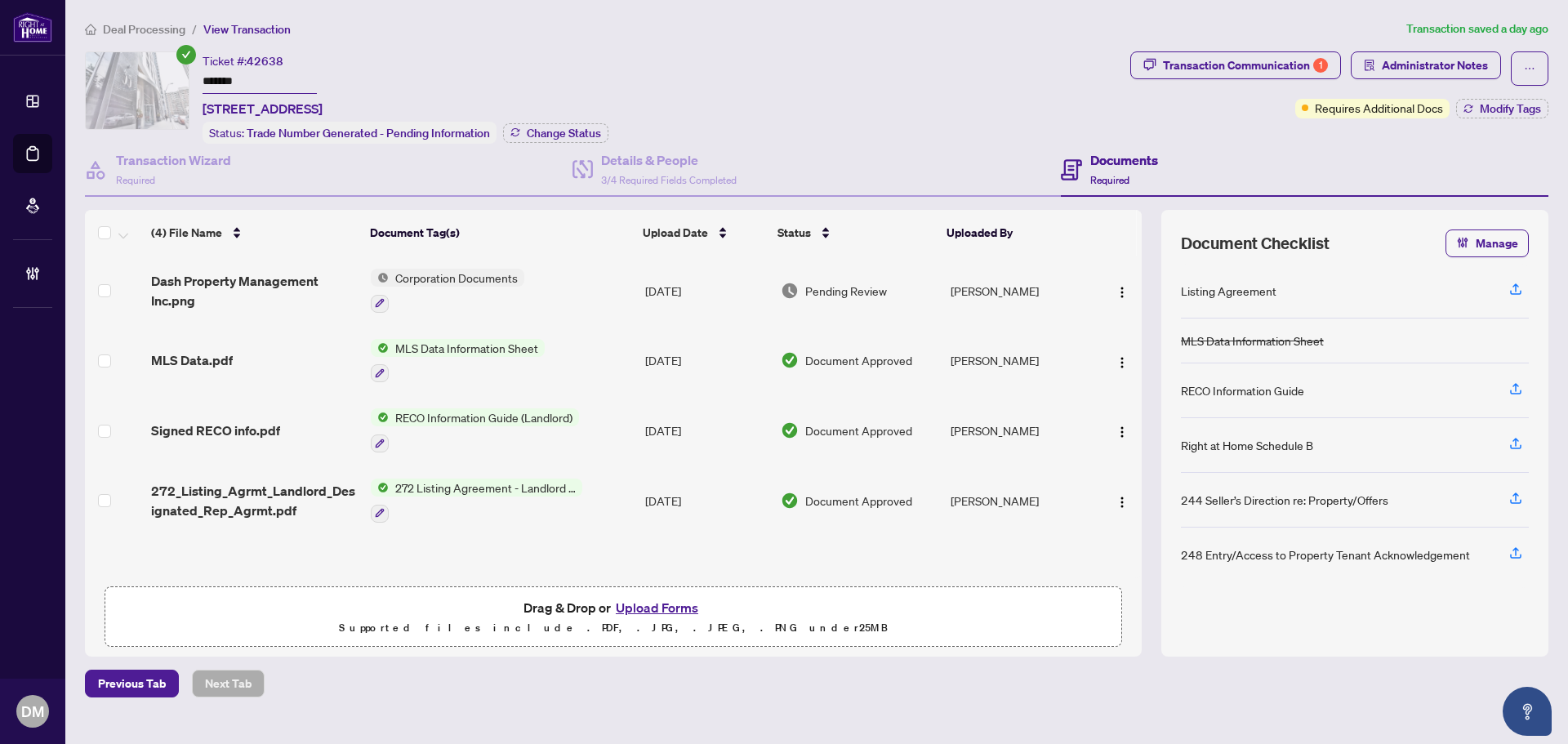
click at [1364, 107] on span "Requires Additional Docs" at bounding box center [1379, 108] width 128 height 18
click at [1293, 61] on div "Transaction Communication 1" at bounding box center [1245, 65] width 165 height 26
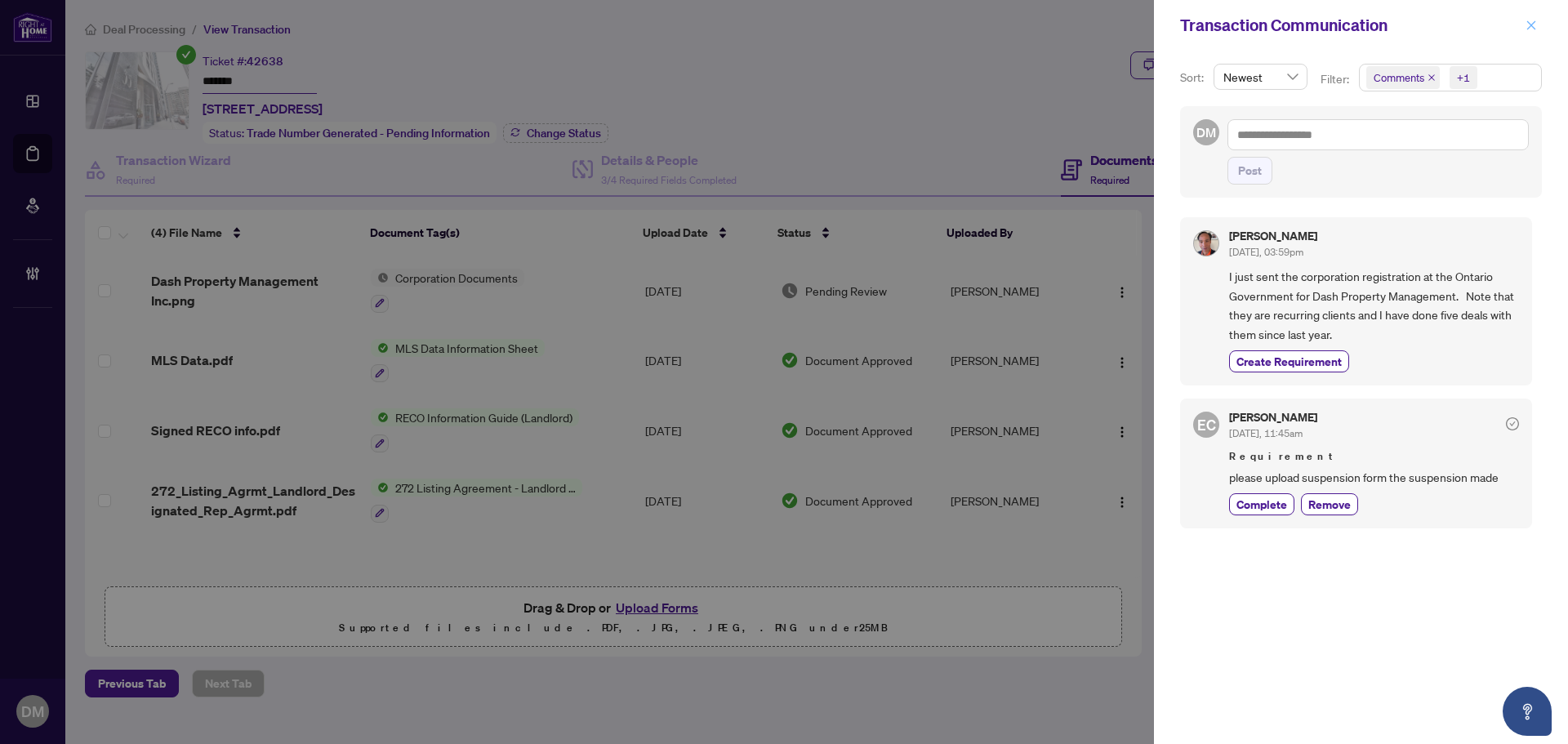
click at [1525, 25] on button "button" at bounding box center [1531, 25] width 21 height 20
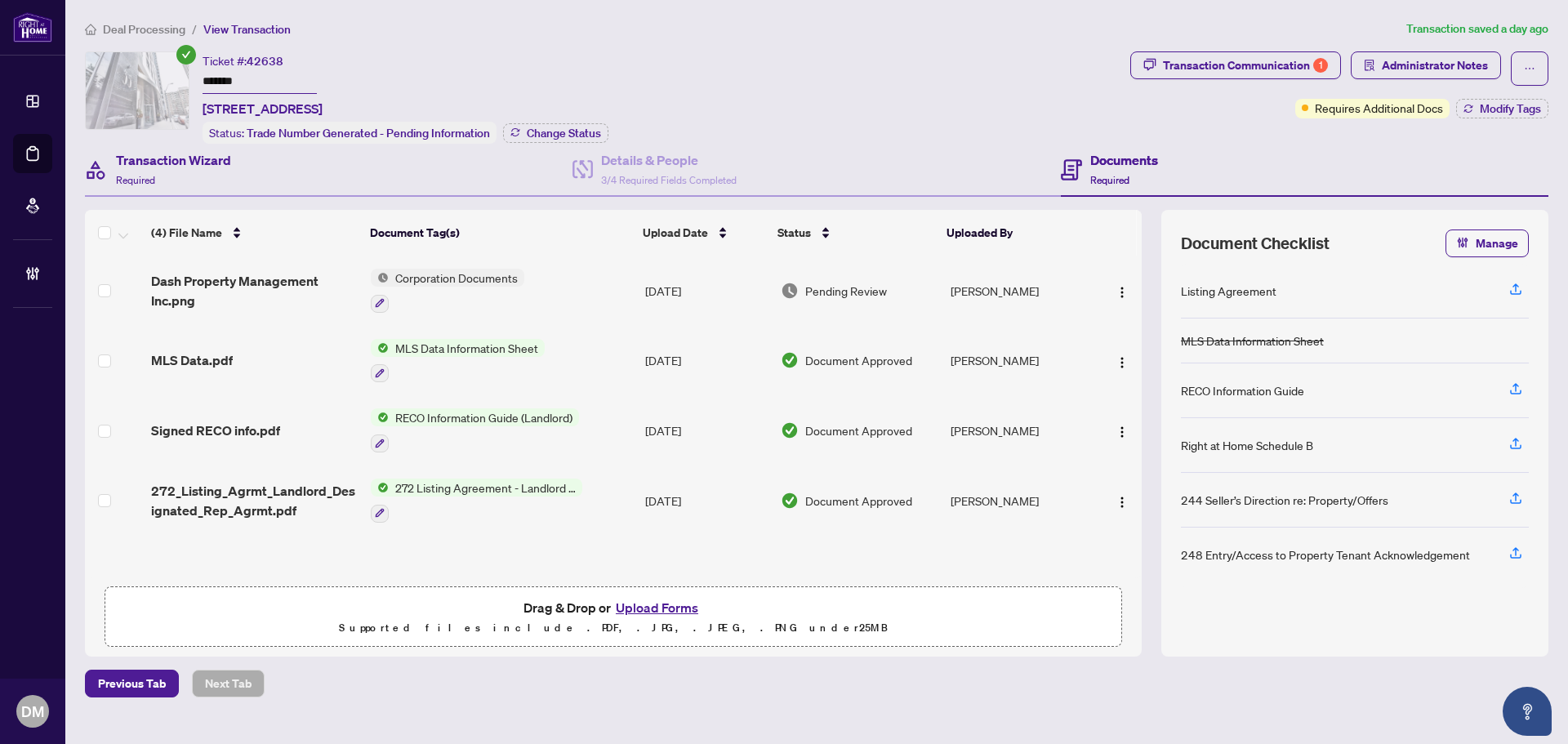
click at [391, 165] on div "Transaction Wizard Required" at bounding box center [329, 170] width 488 height 53
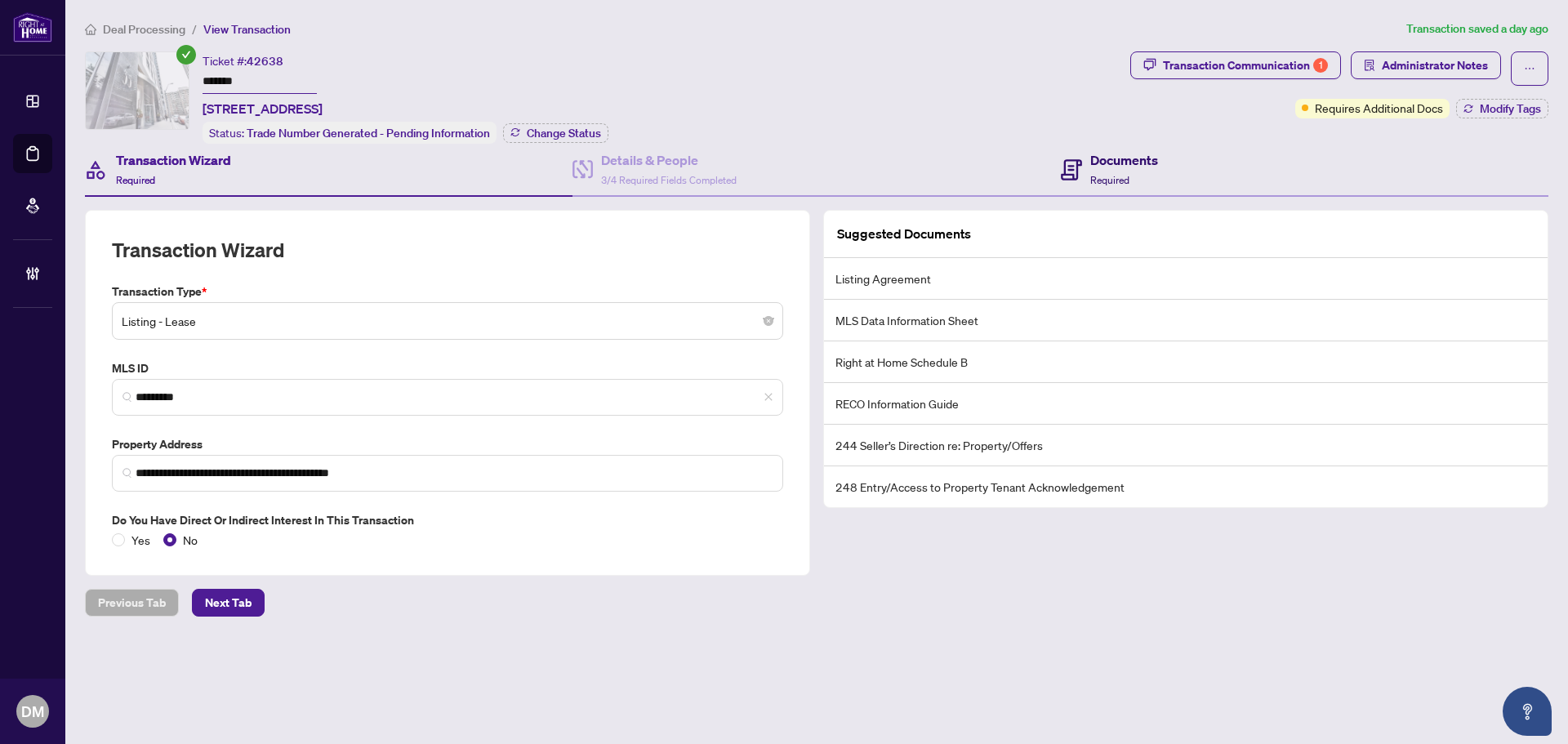
click at [1121, 174] on span "Required" at bounding box center [1110, 179] width 40 height 12
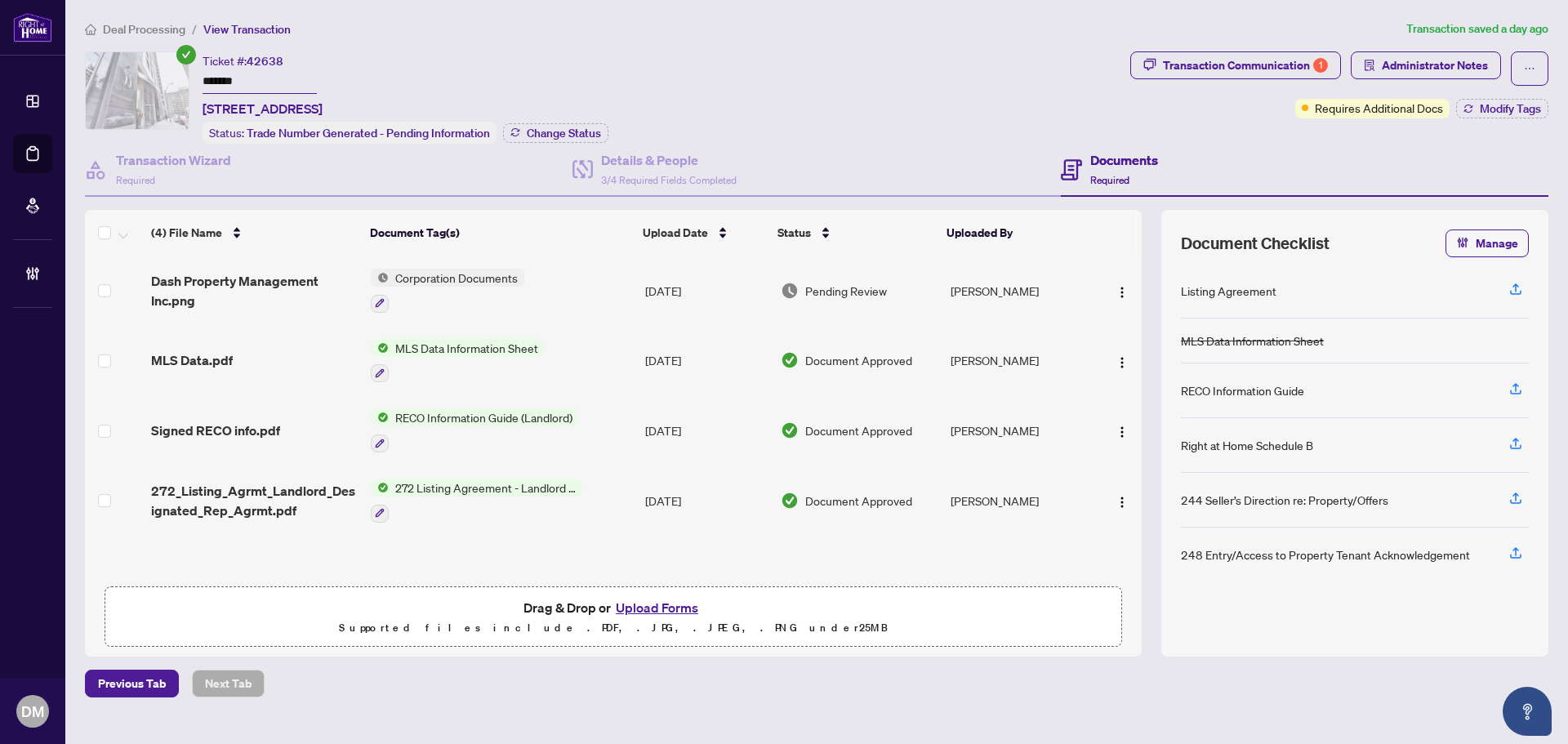
click at [872, 93] on div "Ticket #: 42638 ******* 2106-35 Balmuto St, Toronto, Ontario M4Y 0A3, Canada St…" at bounding box center [604, 98] width 1039 height 93
click at [1266, 70] on div "Transaction Communication 1" at bounding box center [1245, 65] width 165 height 26
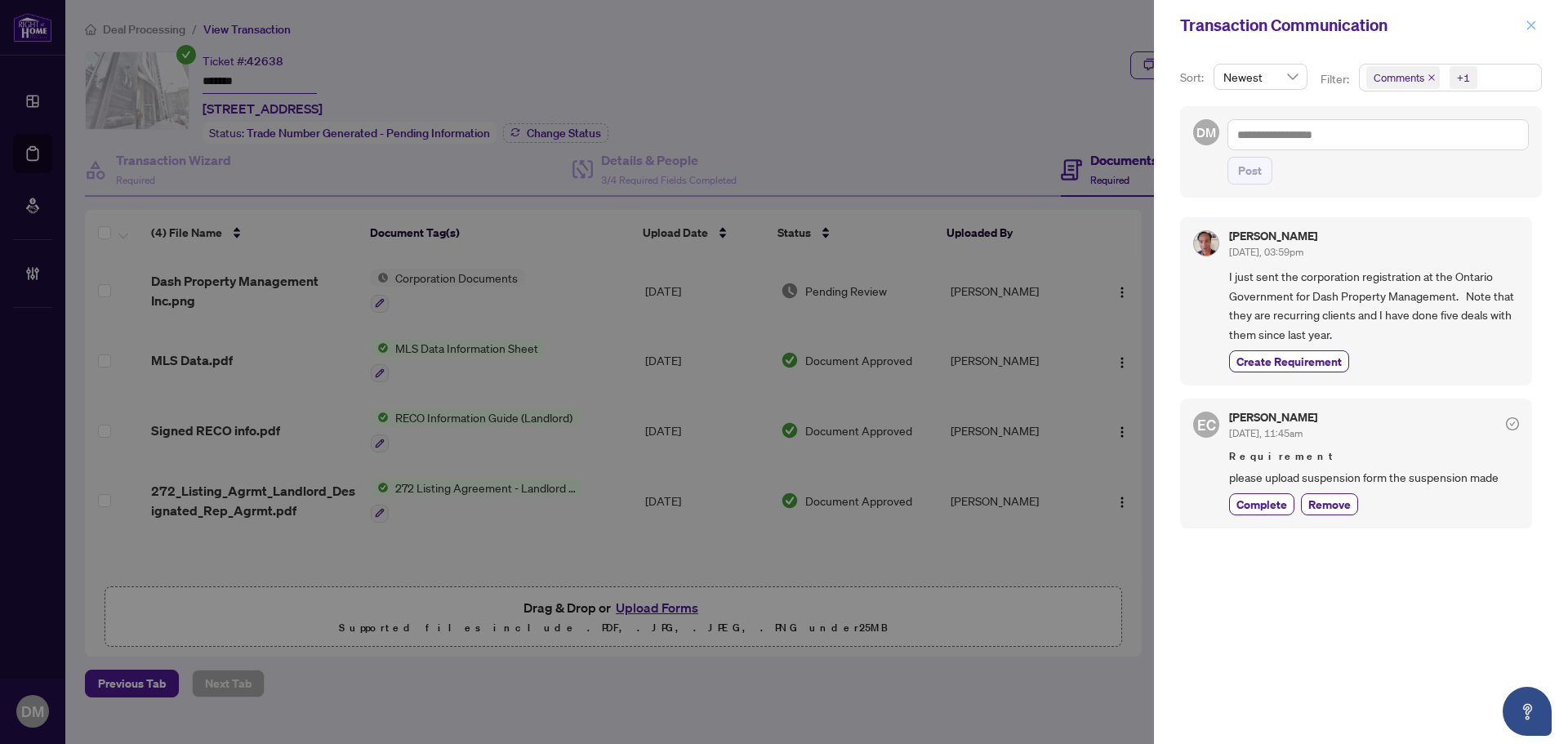
click at [1528, 23] on icon "close" at bounding box center [1532, 25] width 9 height 9
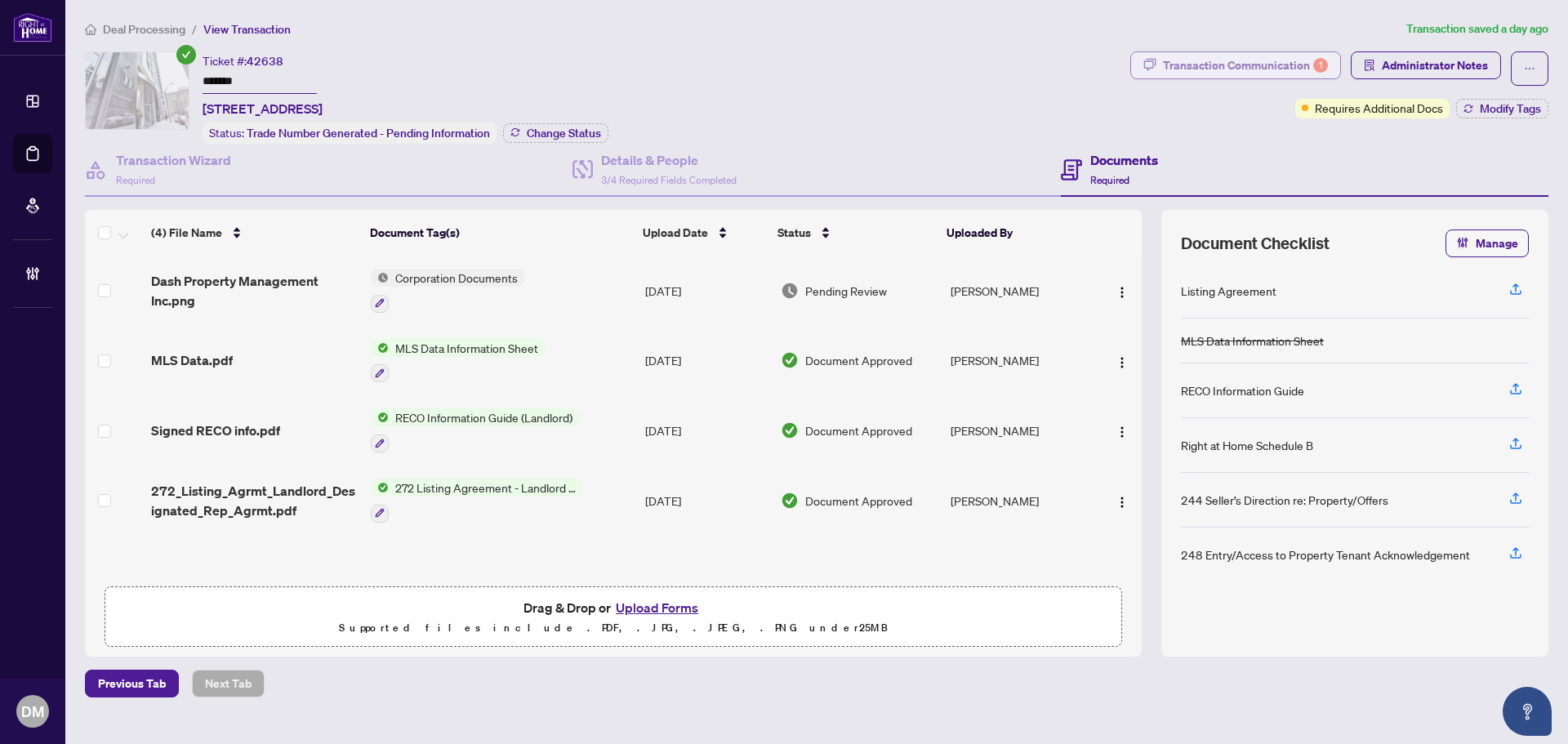
click at [1239, 54] on div "Transaction Communication 1" at bounding box center [1245, 65] width 165 height 26
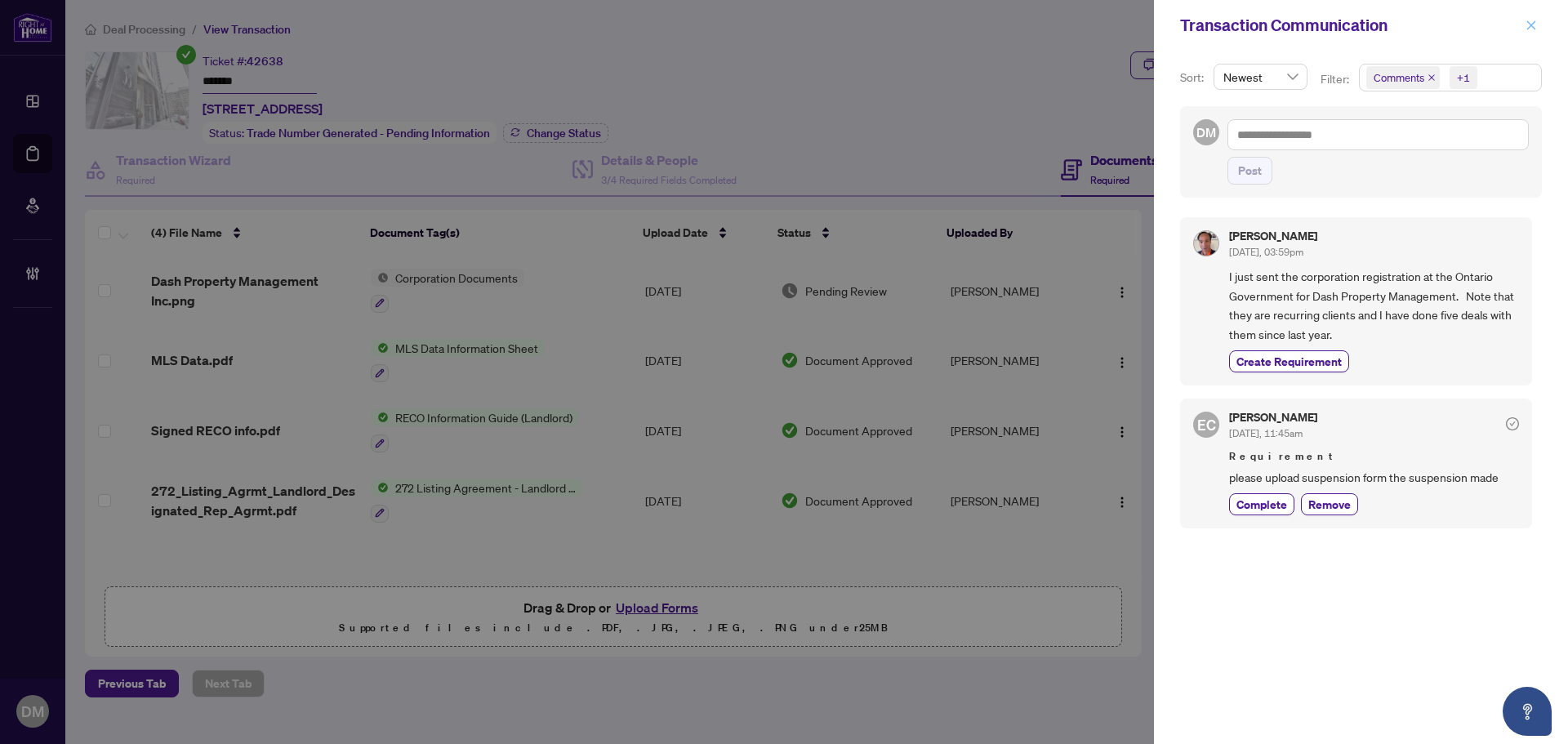
click at [1528, 23] on icon "close" at bounding box center [1532, 25] width 9 height 9
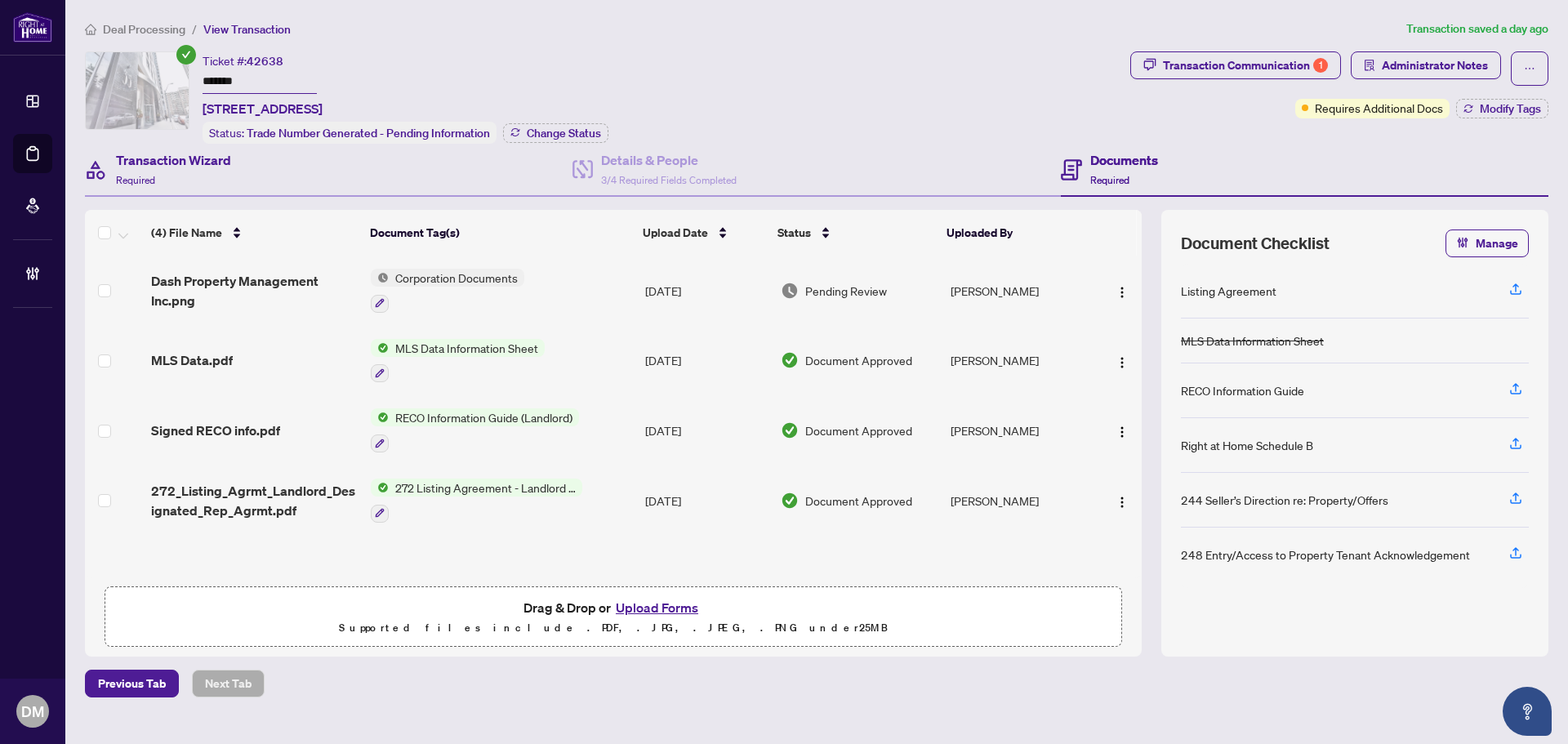
click at [241, 184] on div "Transaction Wizard Required" at bounding box center [329, 170] width 488 height 53
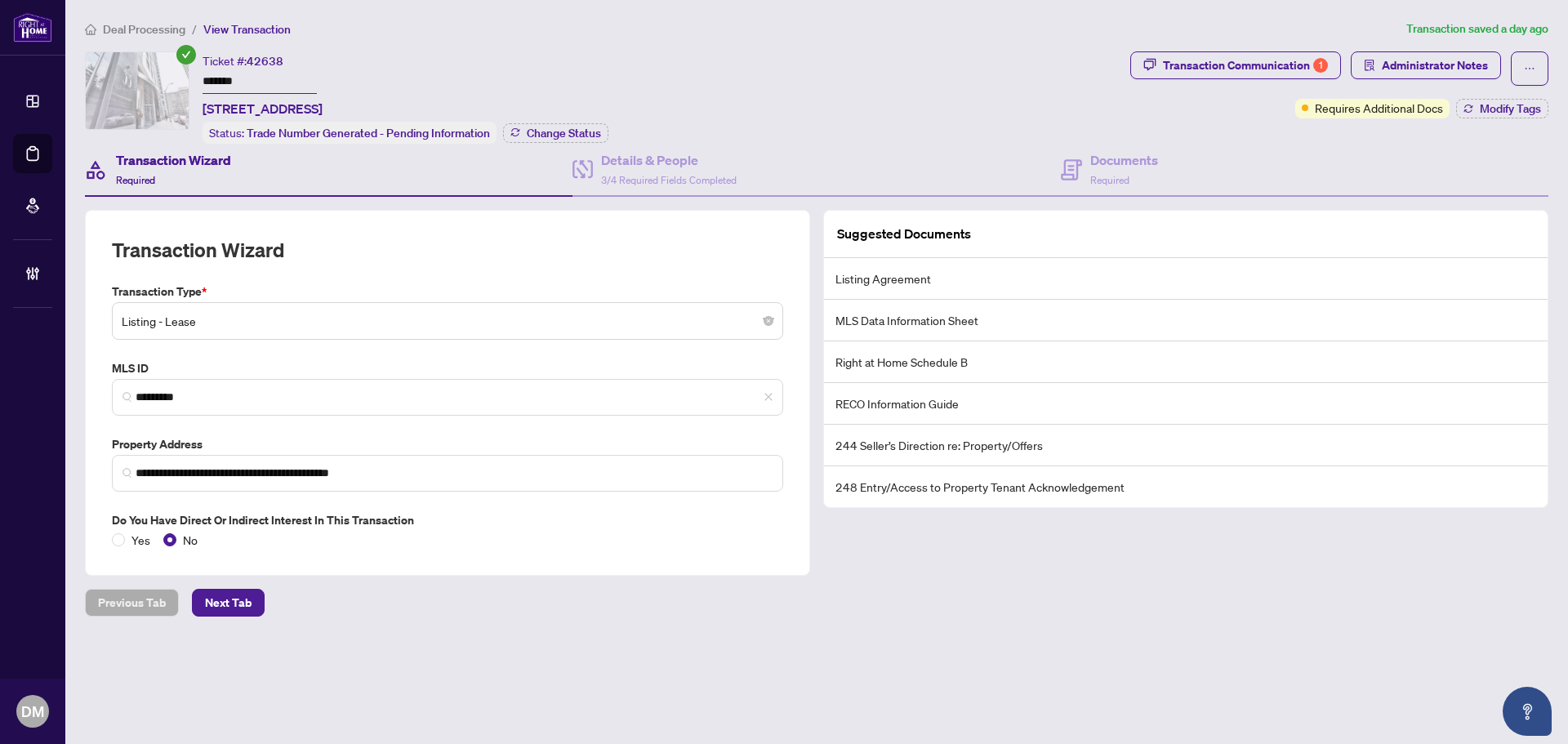
click at [1240, 83] on span "Transaction Communication 1" at bounding box center [1236, 69] width 211 height 34
click at [1532, 59] on span "button" at bounding box center [1530, 69] width 11 height 26
click at [898, 100] on div "Ticket #: 42638 ******* 2106-35 Balmuto St, Toronto, Ontario M4Y 0A3, Canada St…" at bounding box center [604, 98] width 1039 height 93
click at [1093, 150] on h4 "Documents" at bounding box center [1124, 160] width 68 height 20
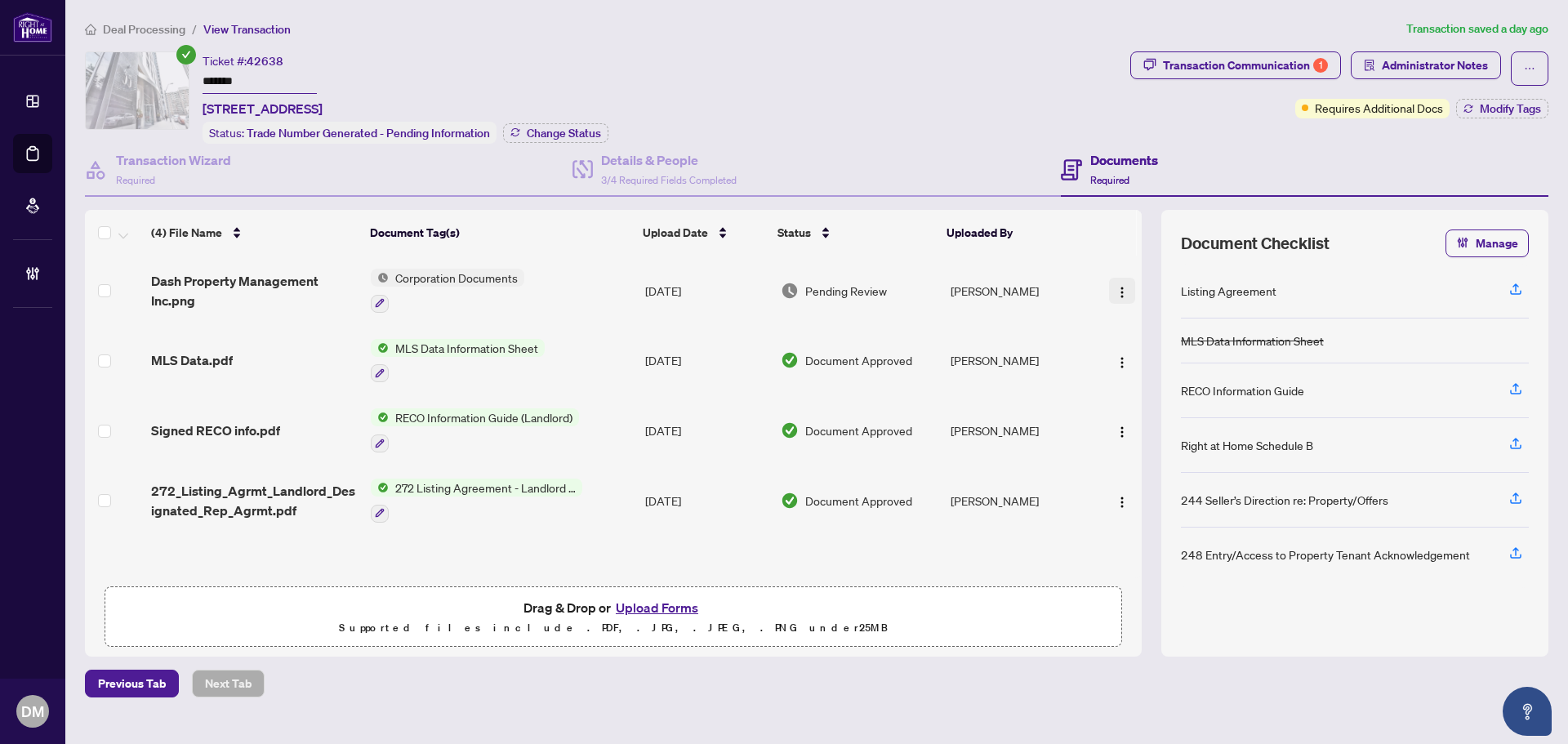
click at [1118, 293] on img "button" at bounding box center [1122, 293] width 13 height 13
click at [887, 137] on div "Ticket #: 42638 ******* 2106-35 Balmuto St, Toronto, Ontario M4Y 0A3, Canada St…" at bounding box center [604, 98] width 1039 height 93
click at [556, 364] on td "MLS Data Information Sheet" at bounding box center [501, 361] width 275 height 70
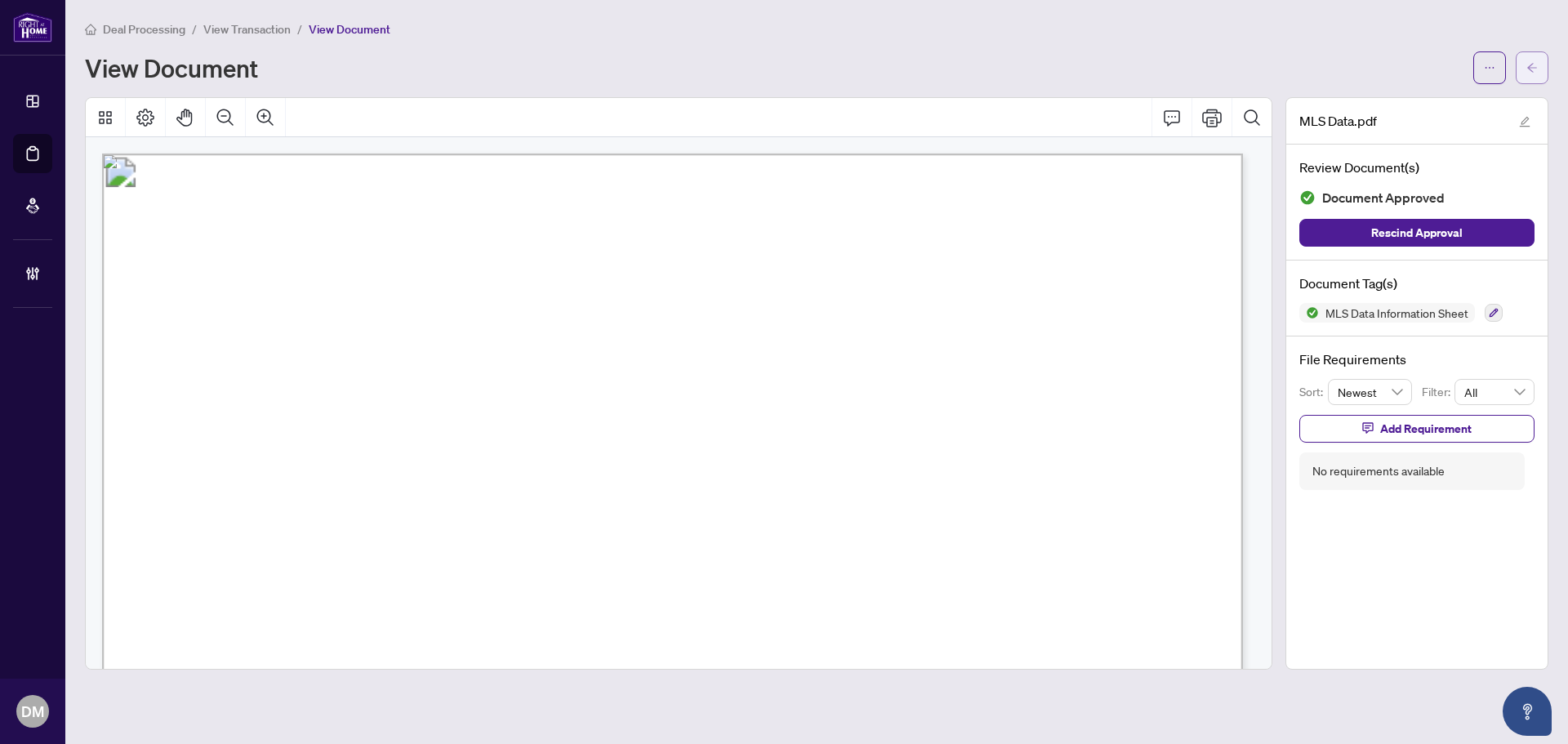
click at [1526, 73] on button "button" at bounding box center [1532, 68] width 33 height 33
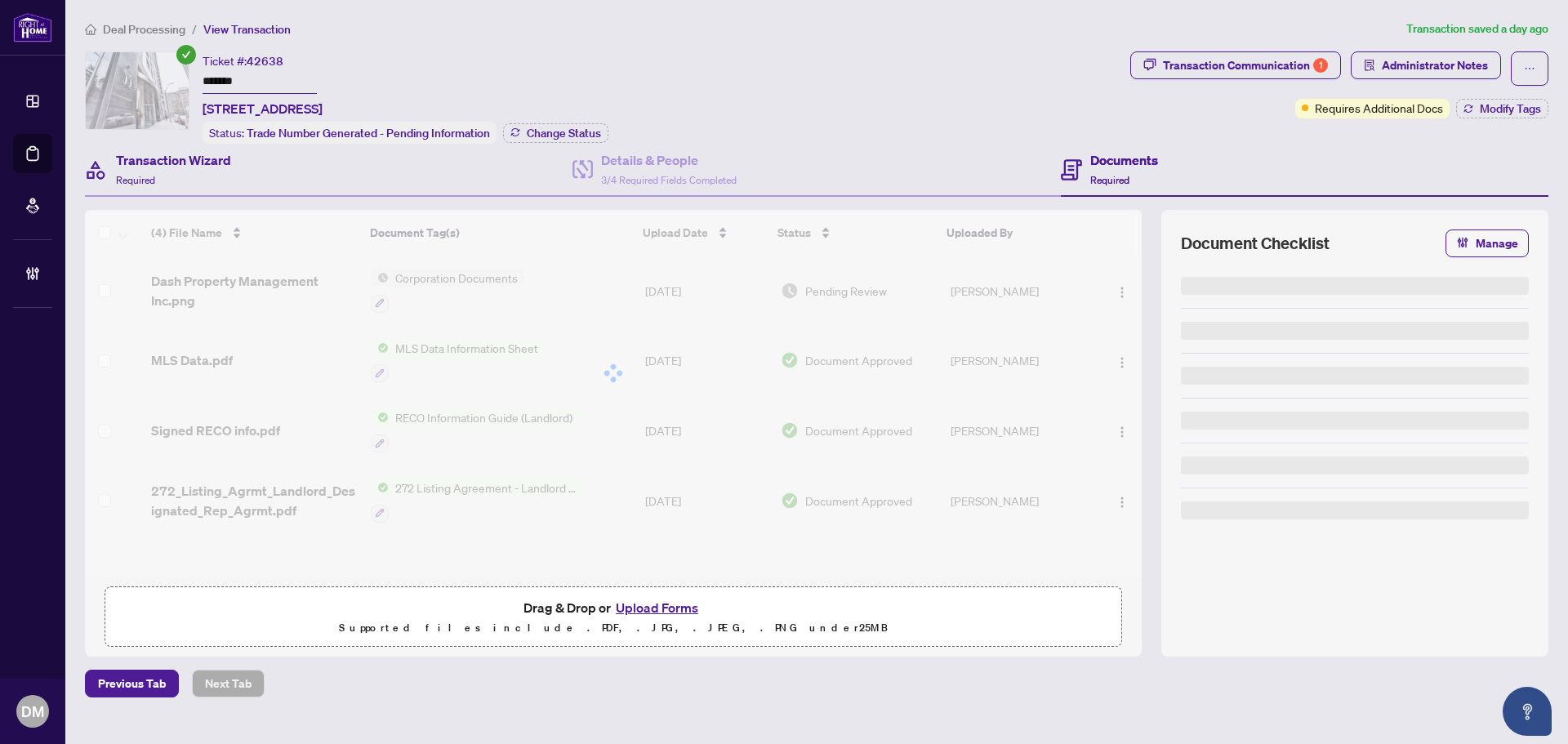
click at [248, 175] on div "Transaction Wizard Required" at bounding box center [329, 170] width 488 height 53
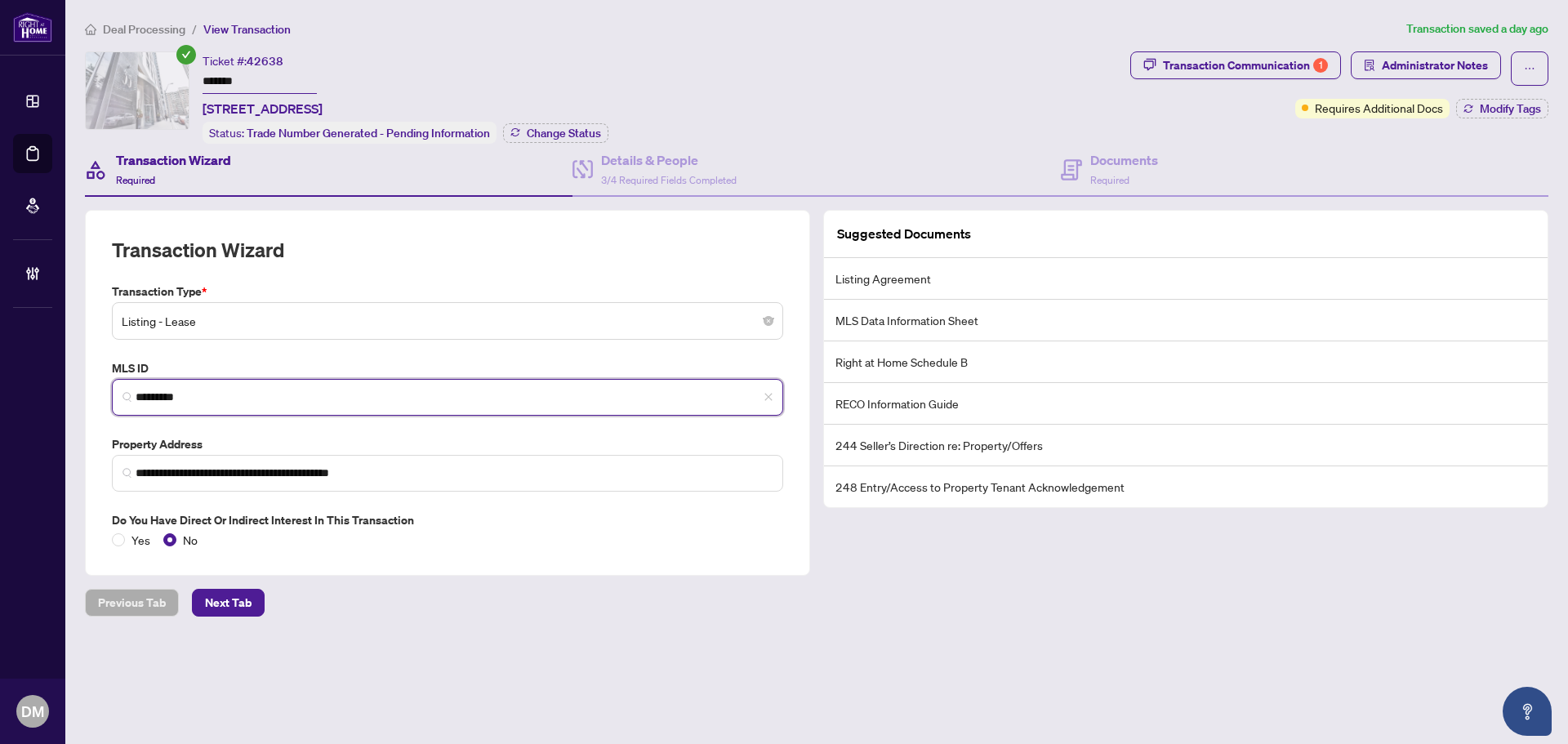
click at [251, 403] on input "*********" at bounding box center [454, 397] width 637 height 17
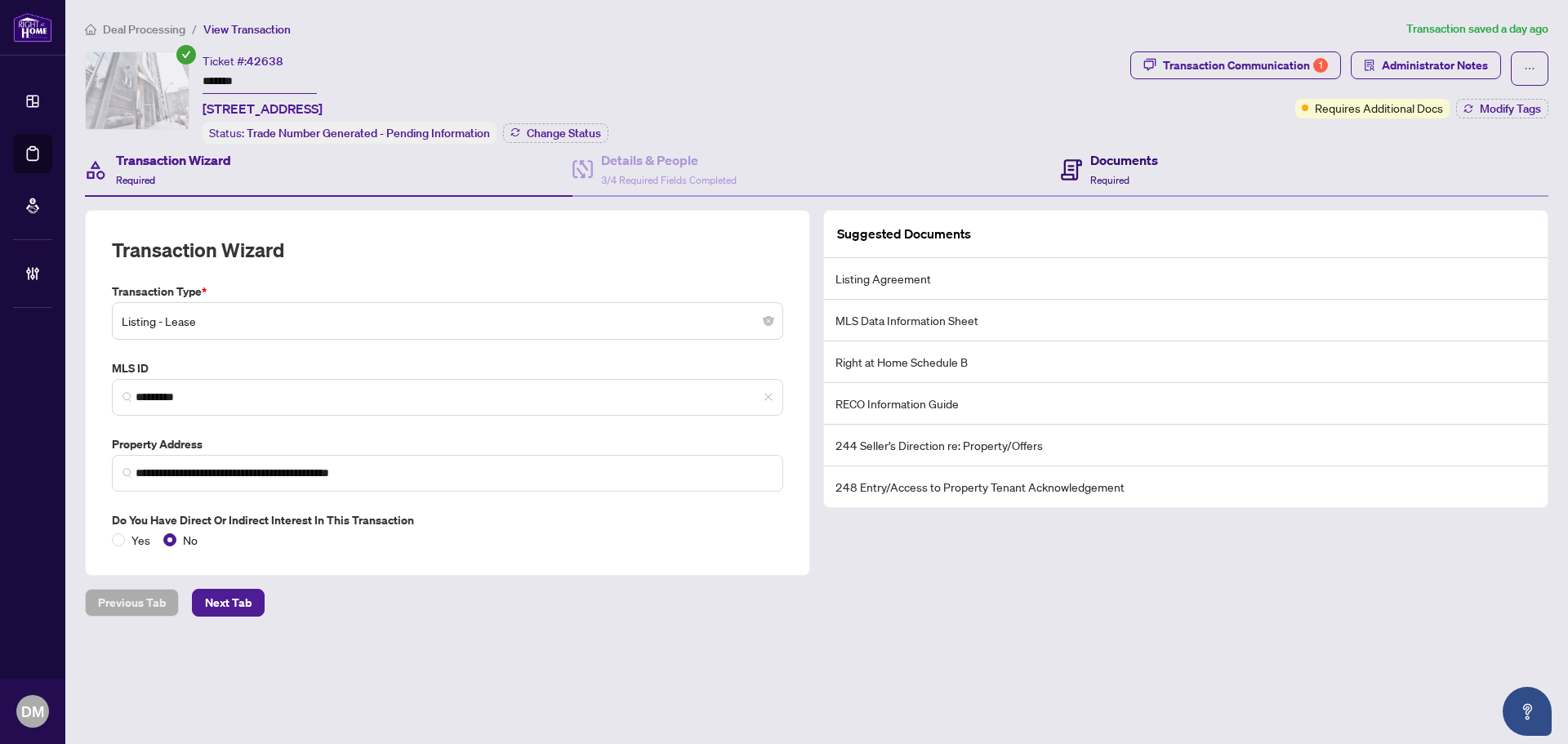
click at [1078, 172] on icon at bounding box center [1071, 170] width 21 height 21
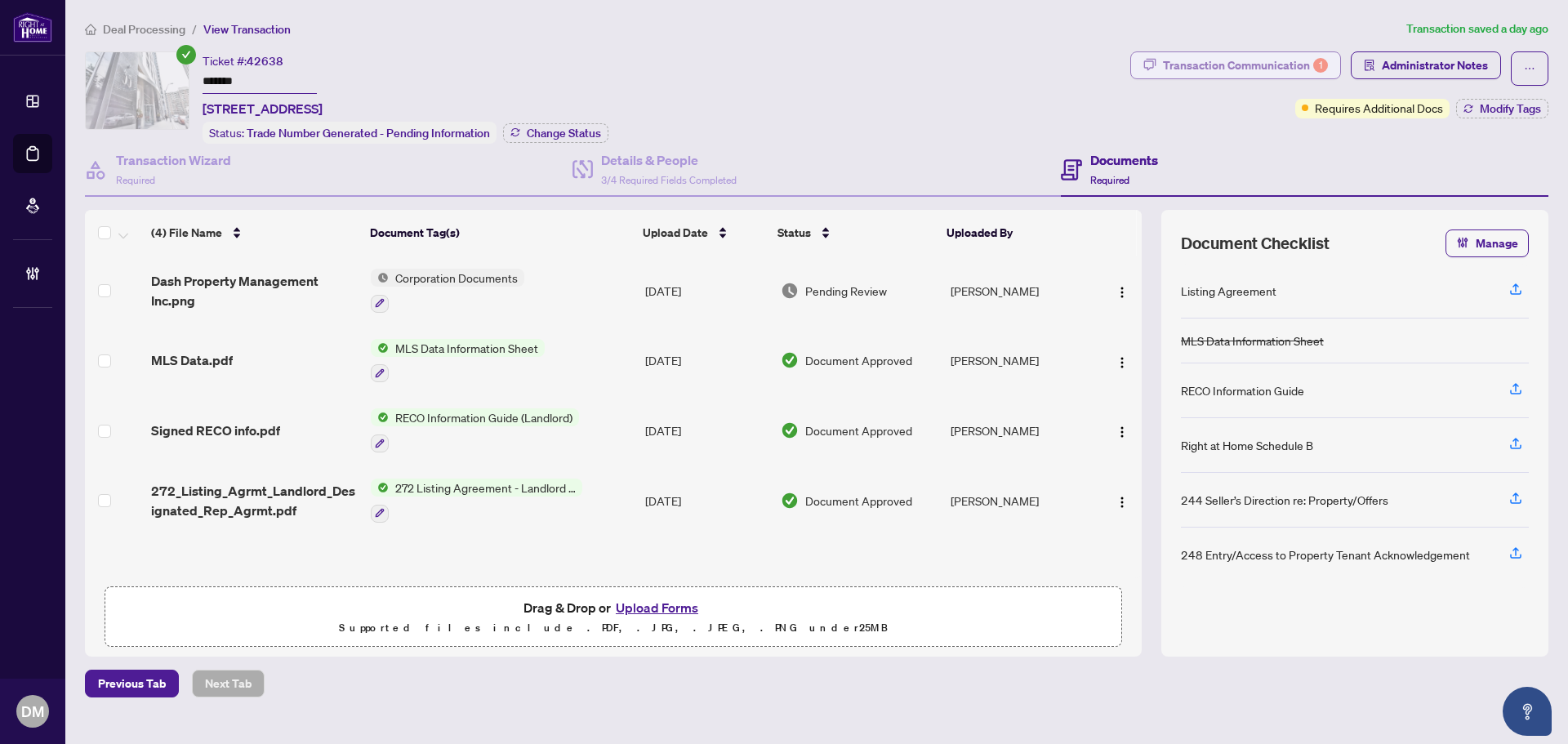
click at [1210, 76] on div "Transaction Communication 1" at bounding box center [1245, 65] width 165 height 26
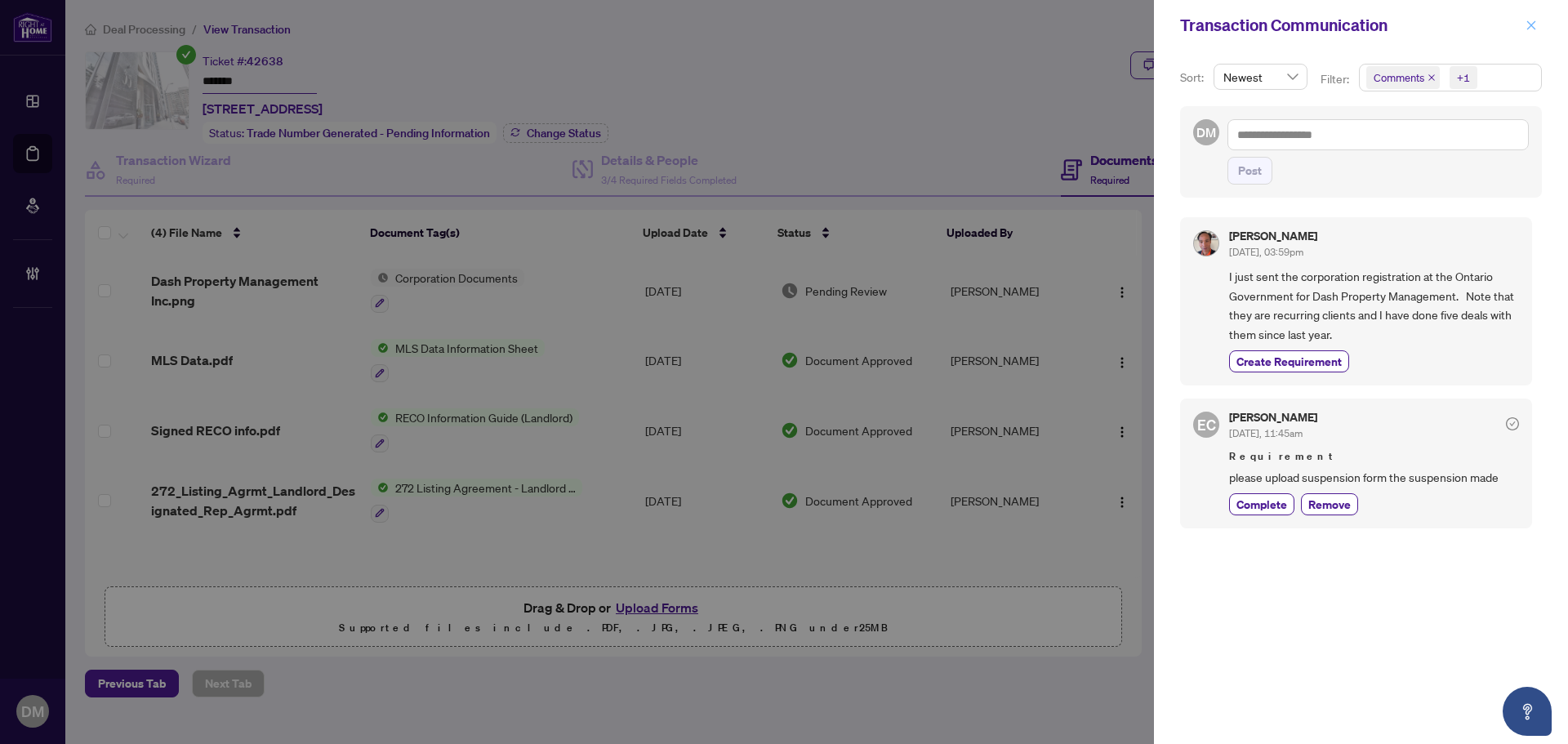
click at [1533, 19] on span "button" at bounding box center [1531, 25] width 11 height 26
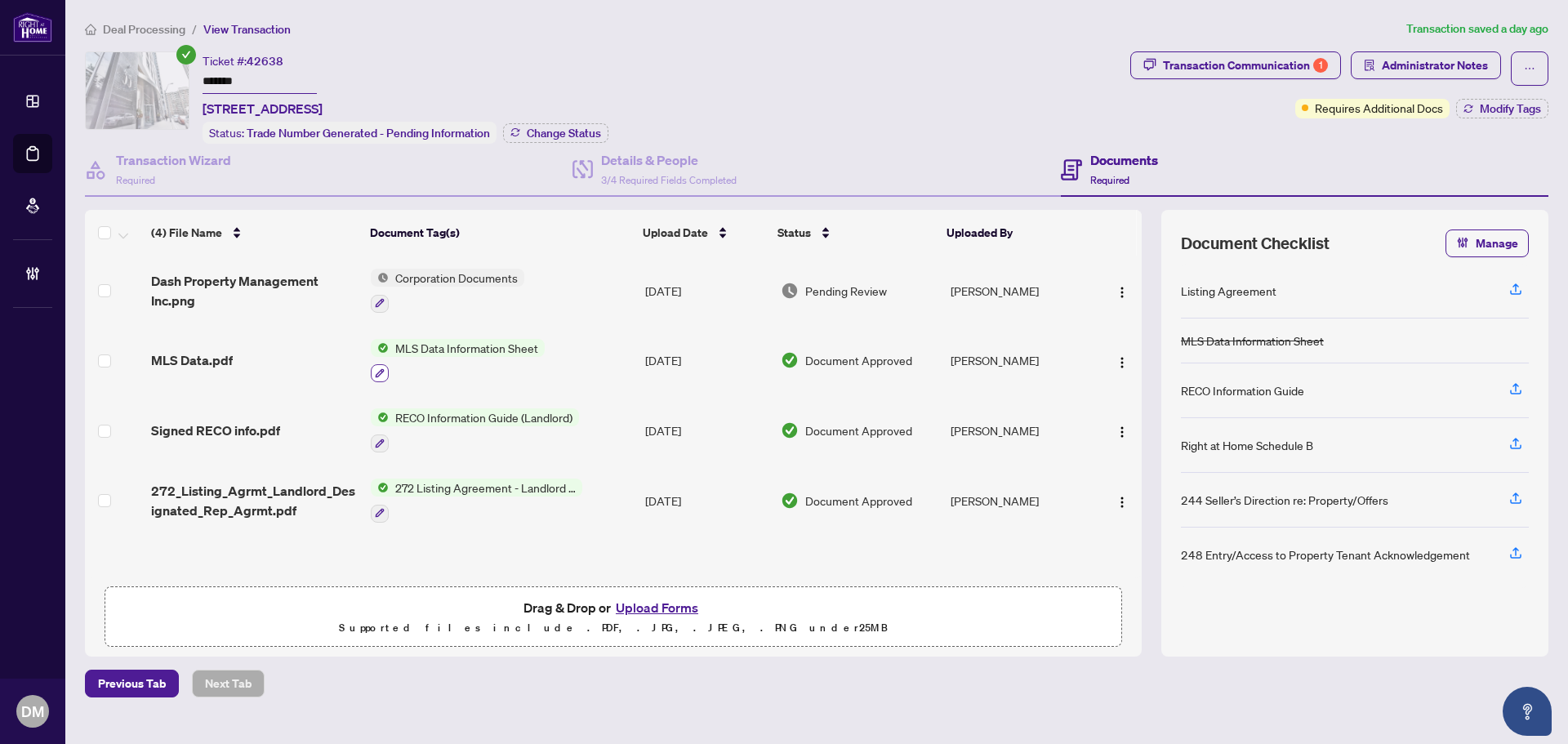
click at [379, 372] on icon "button" at bounding box center [379, 373] width 9 height 9
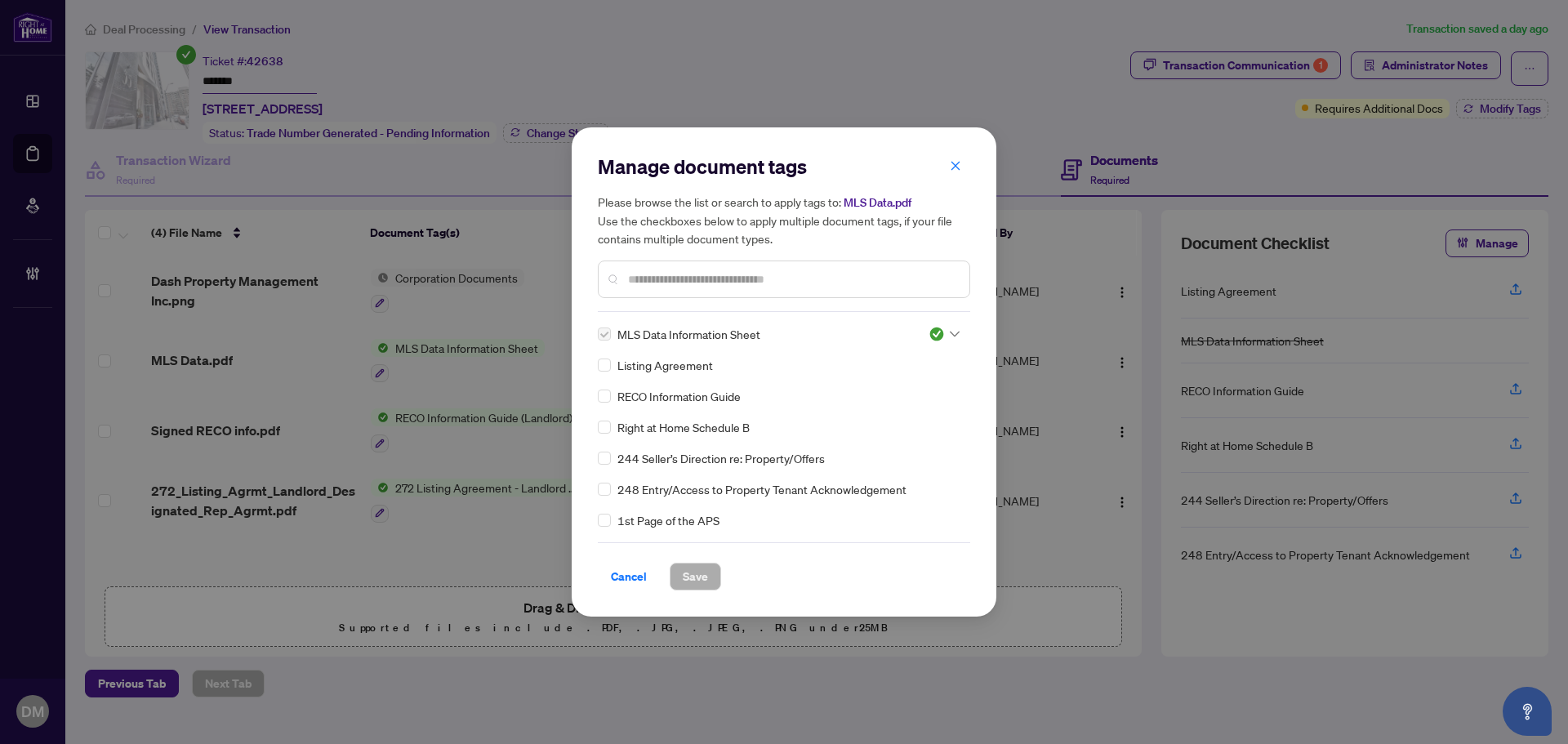
click at [784, 280] on input "text" at bounding box center [792, 279] width 329 height 18
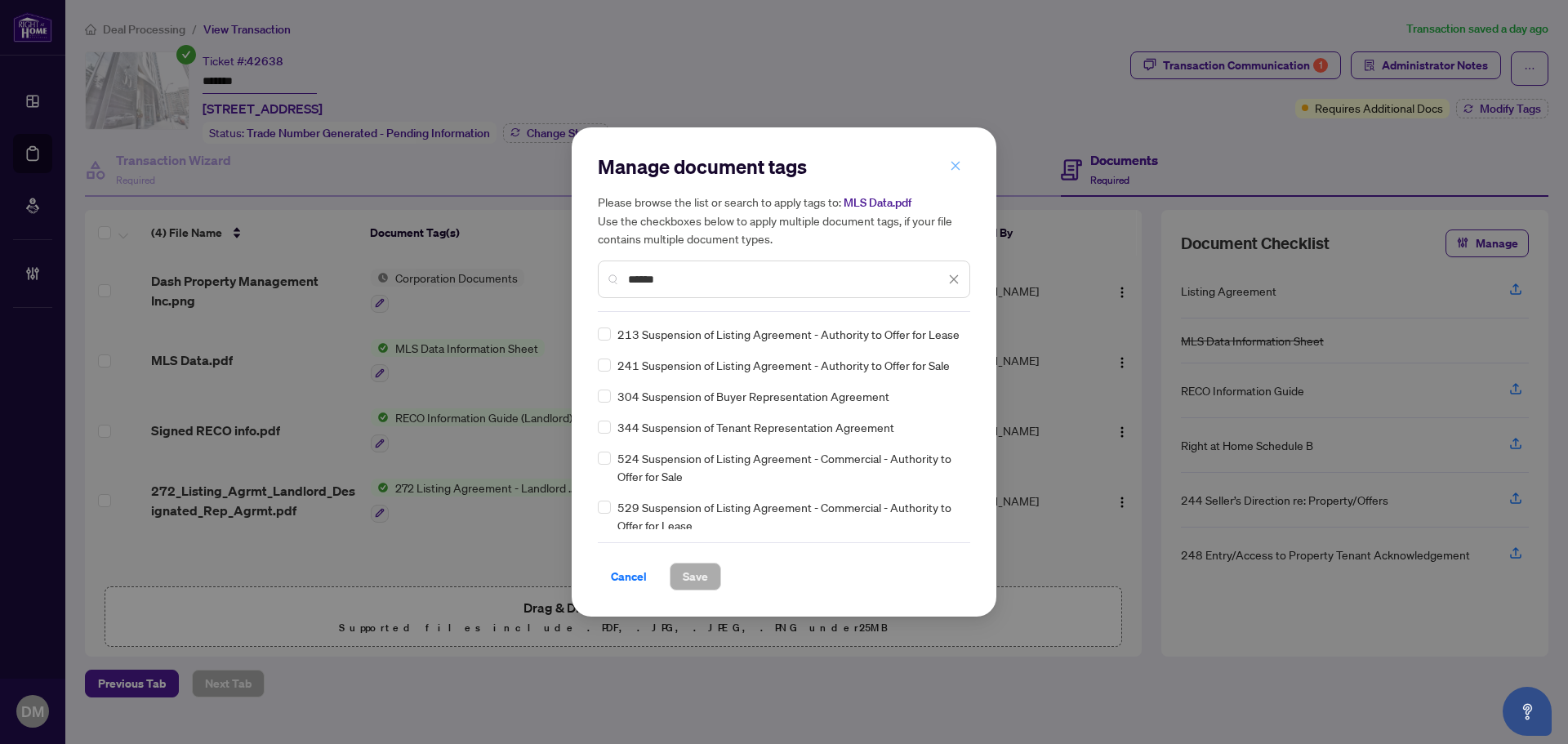
type input "******"
click at [953, 162] on icon "close" at bounding box center [955, 166] width 11 height 11
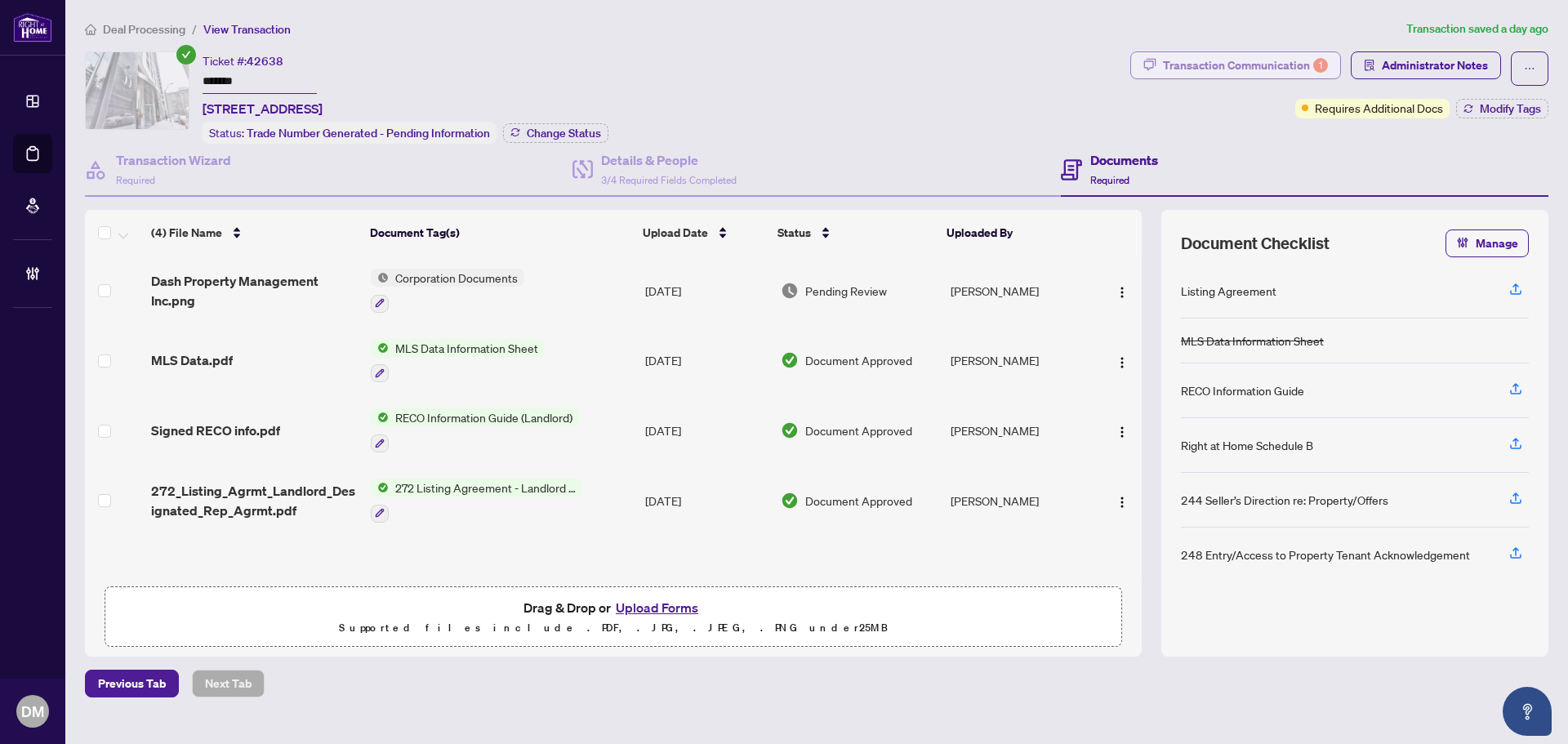
click at [1182, 74] on div "Transaction Communication 1" at bounding box center [1245, 65] width 165 height 26
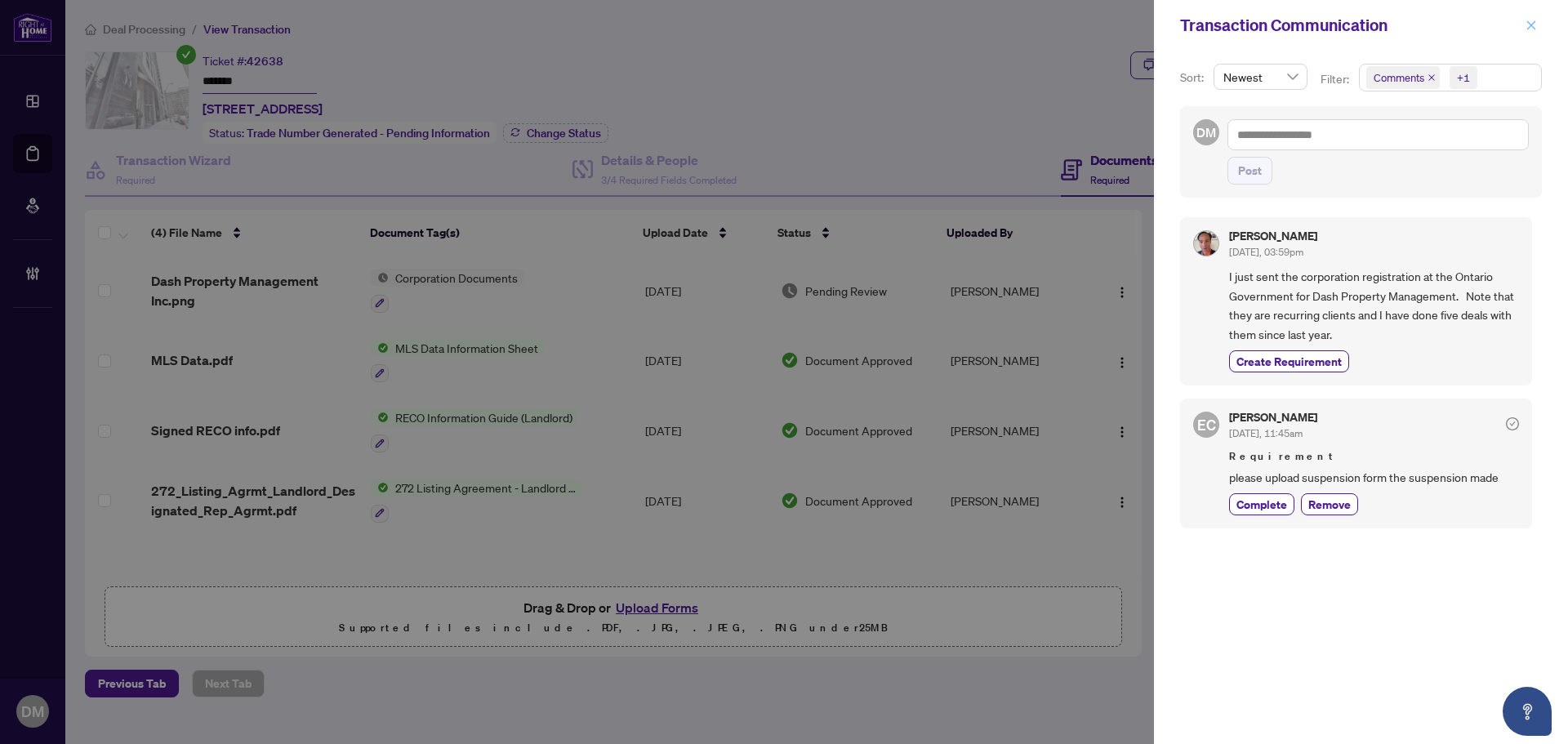
click at [1525, 15] on button "button" at bounding box center [1531, 25] width 21 height 20
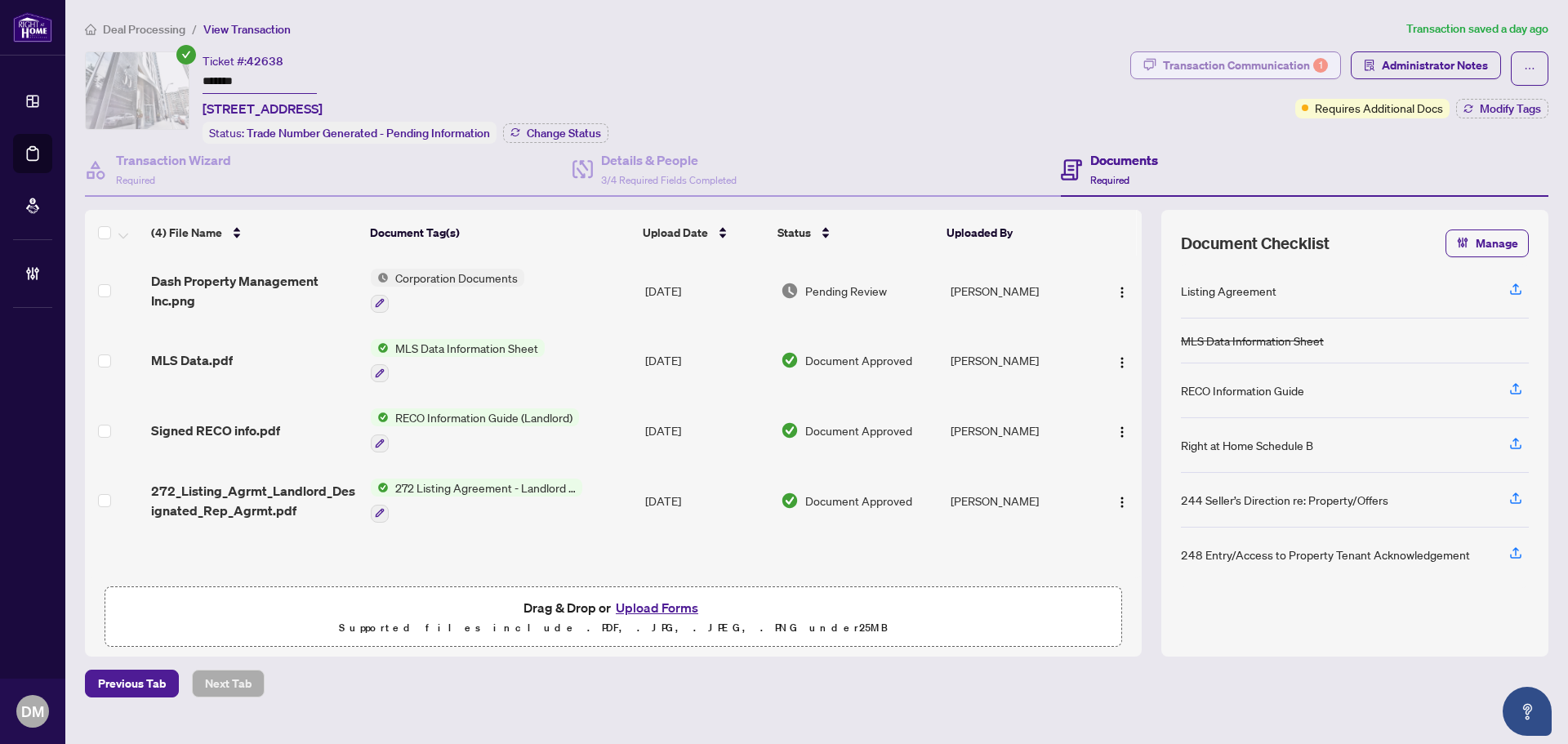
click at [1246, 70] on div "Transaction Communication 1" at bounding box center [1245, 65] width 165 height 26
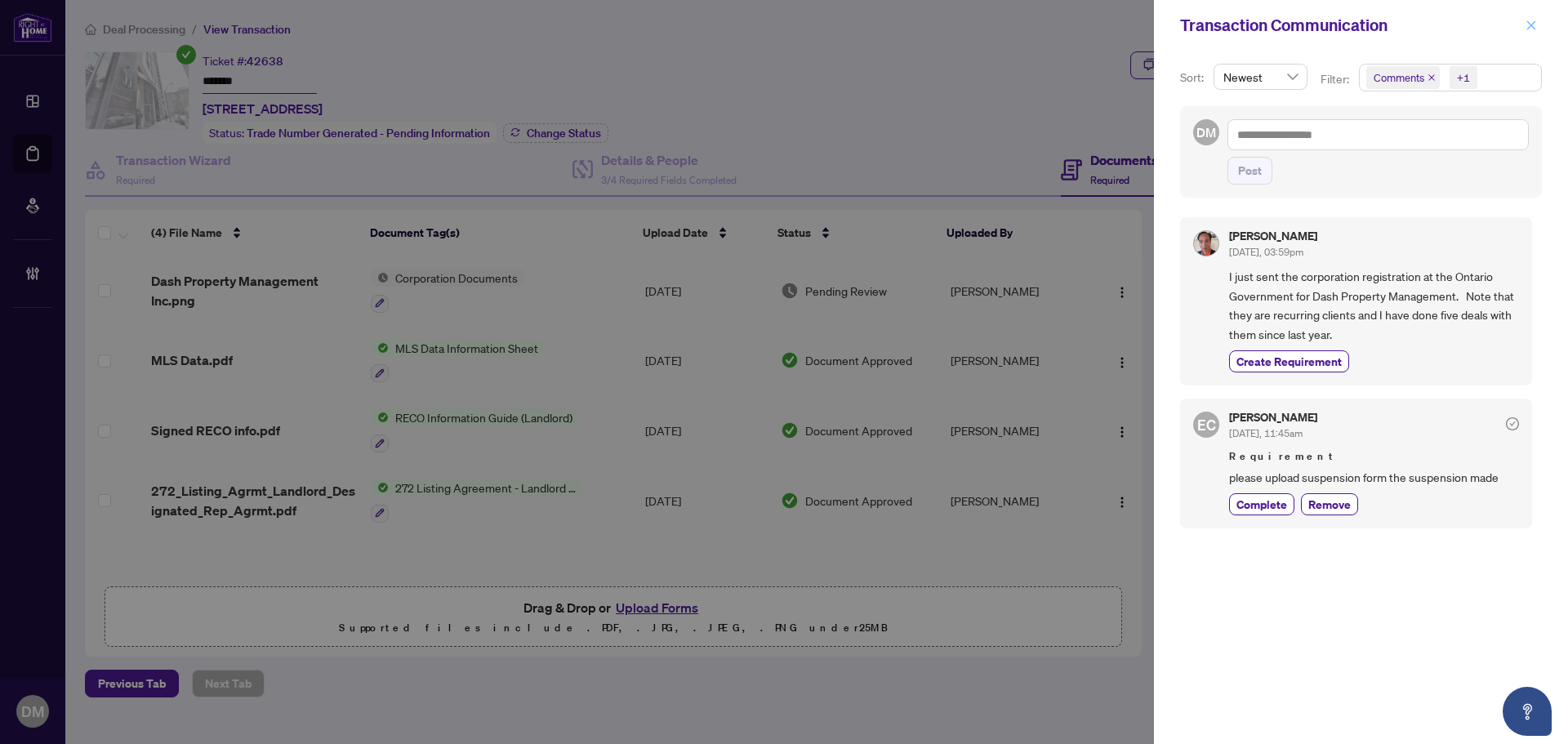
click at [1526, 21] on icon "close" at bounding box center [1531, 25] width 11 height 11
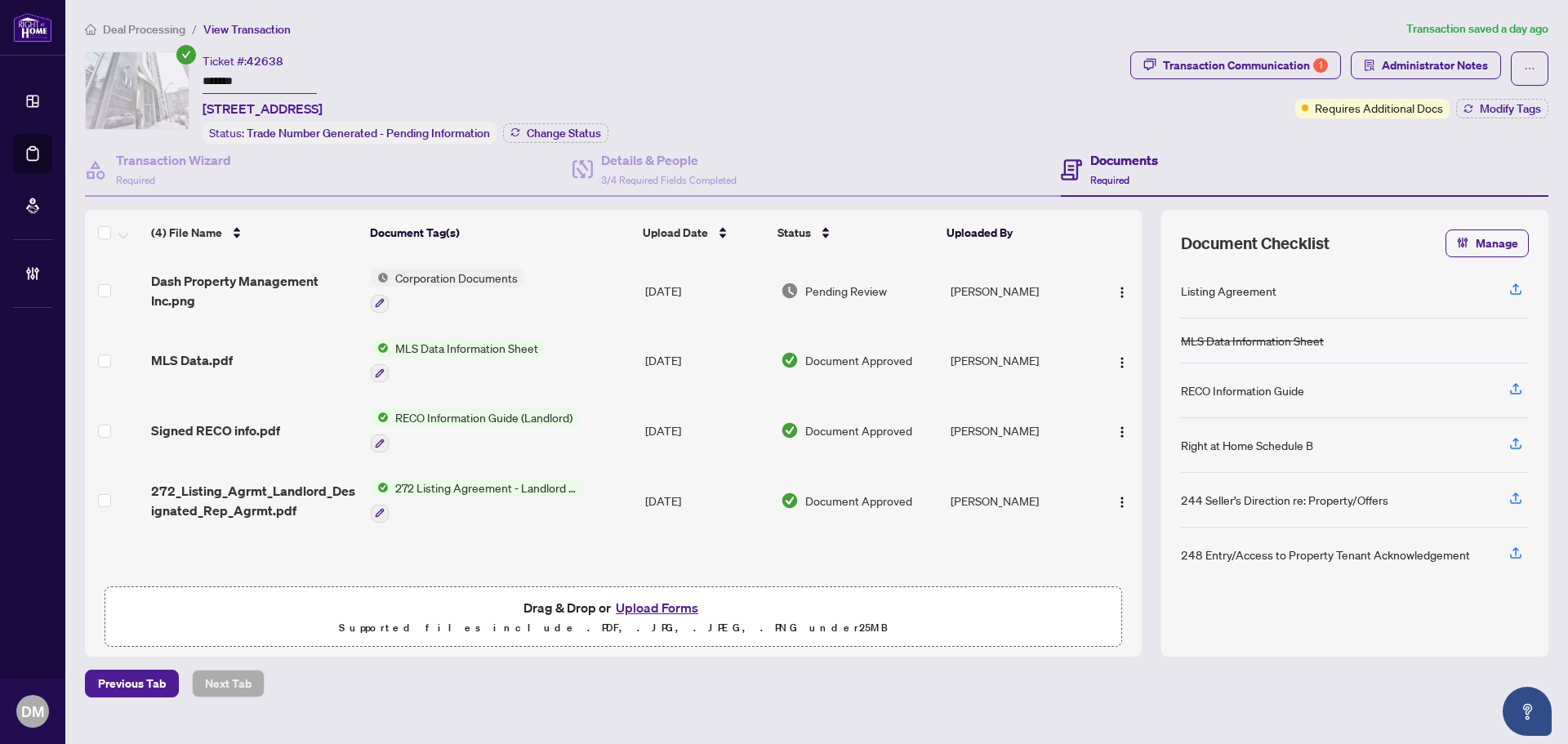
click at [869, 83] on div "Ticket #: 42638 ******* 2106-35 Balmuto St, Toronto, Ontario M4Y 0A3, Canada St…" at bounding box center [604, 98] width 1039 height 93
click at [1222, 58] on div "Transaction Communication 1" at bounding box center [1245, 65] width 165 height 26
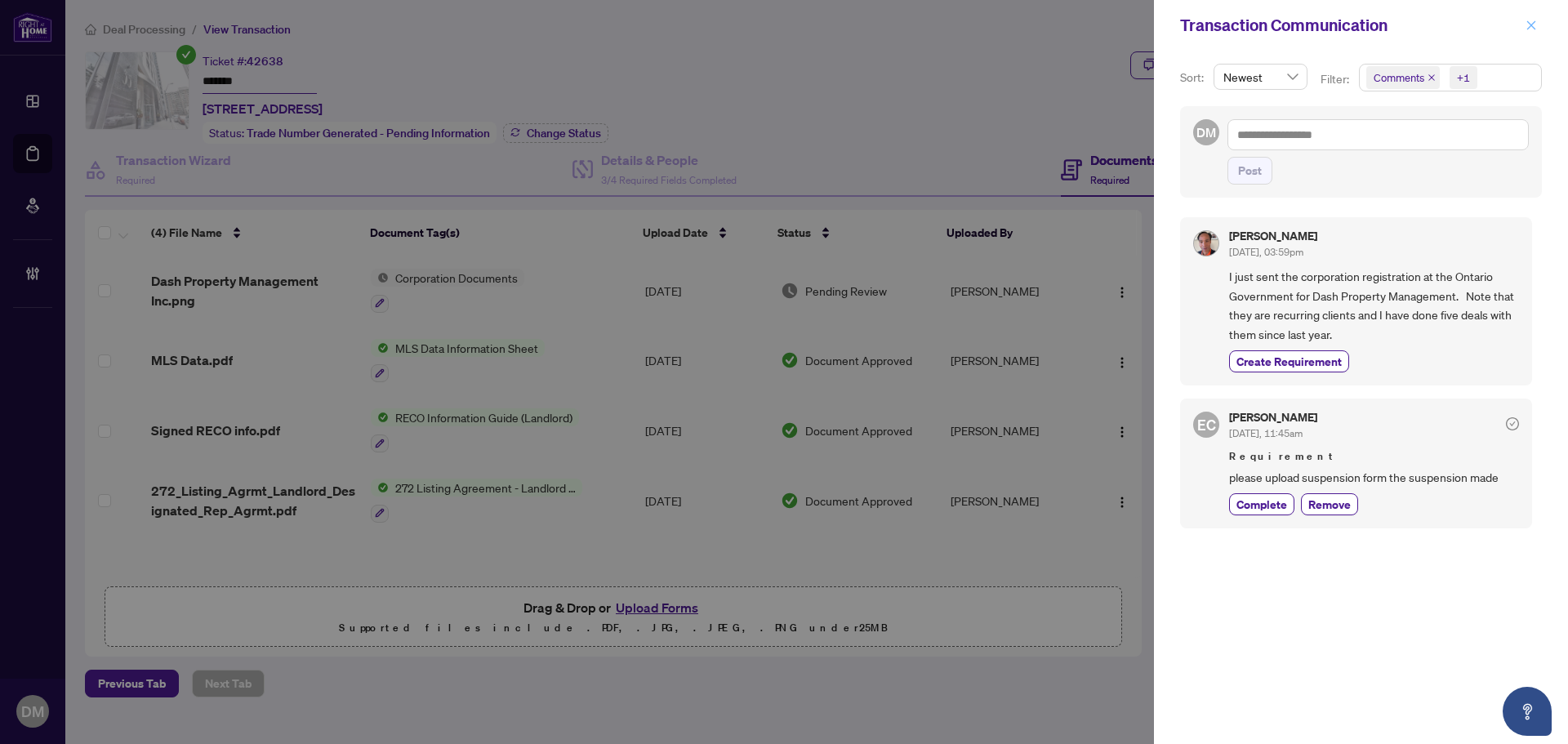
click at [1529, 21] on icon "close" at bounding box center [1531, 25] width 11 height 11
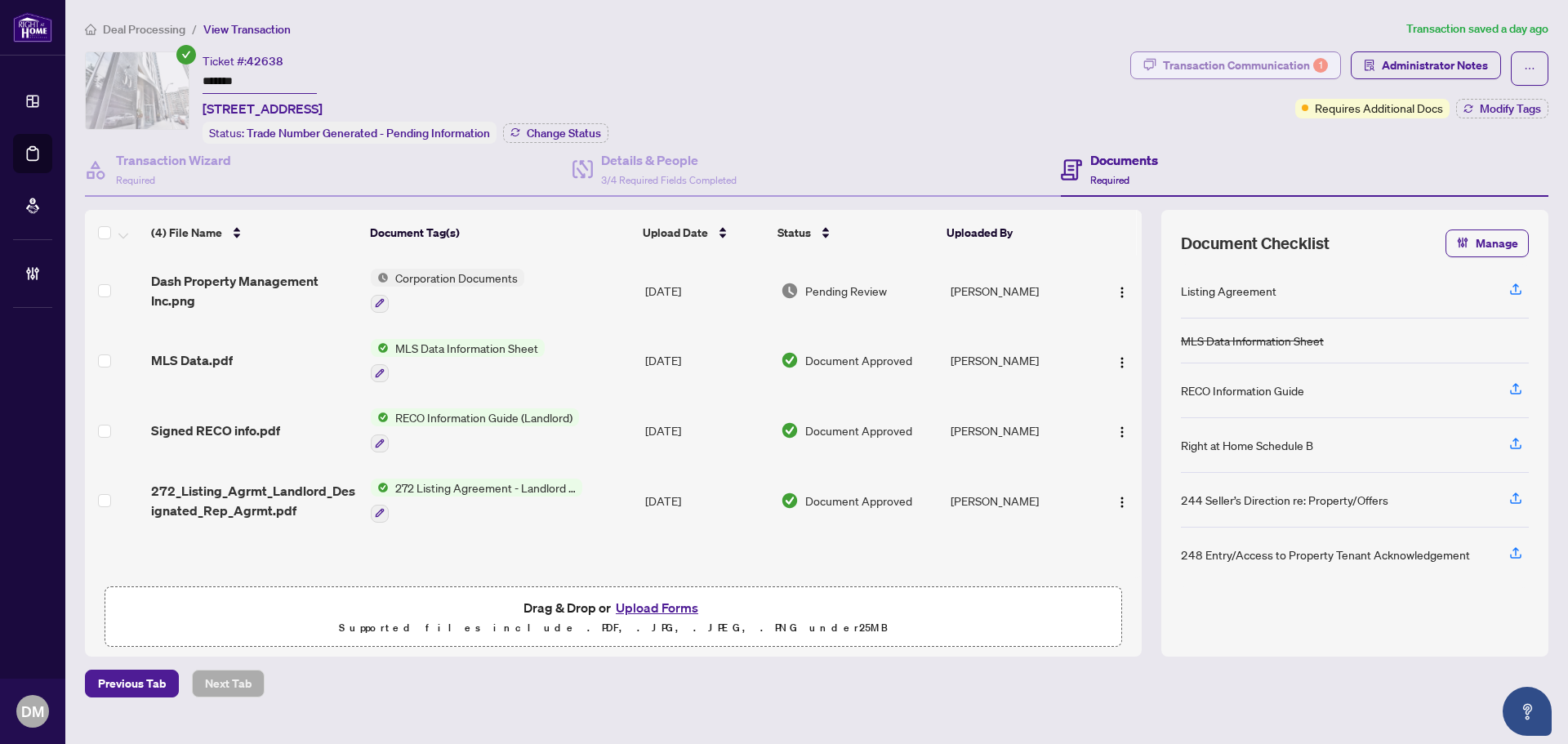
click at [1200, 73] on div "Transaction Communication 1" at bounding box center [1245, 65] width 165 height 26
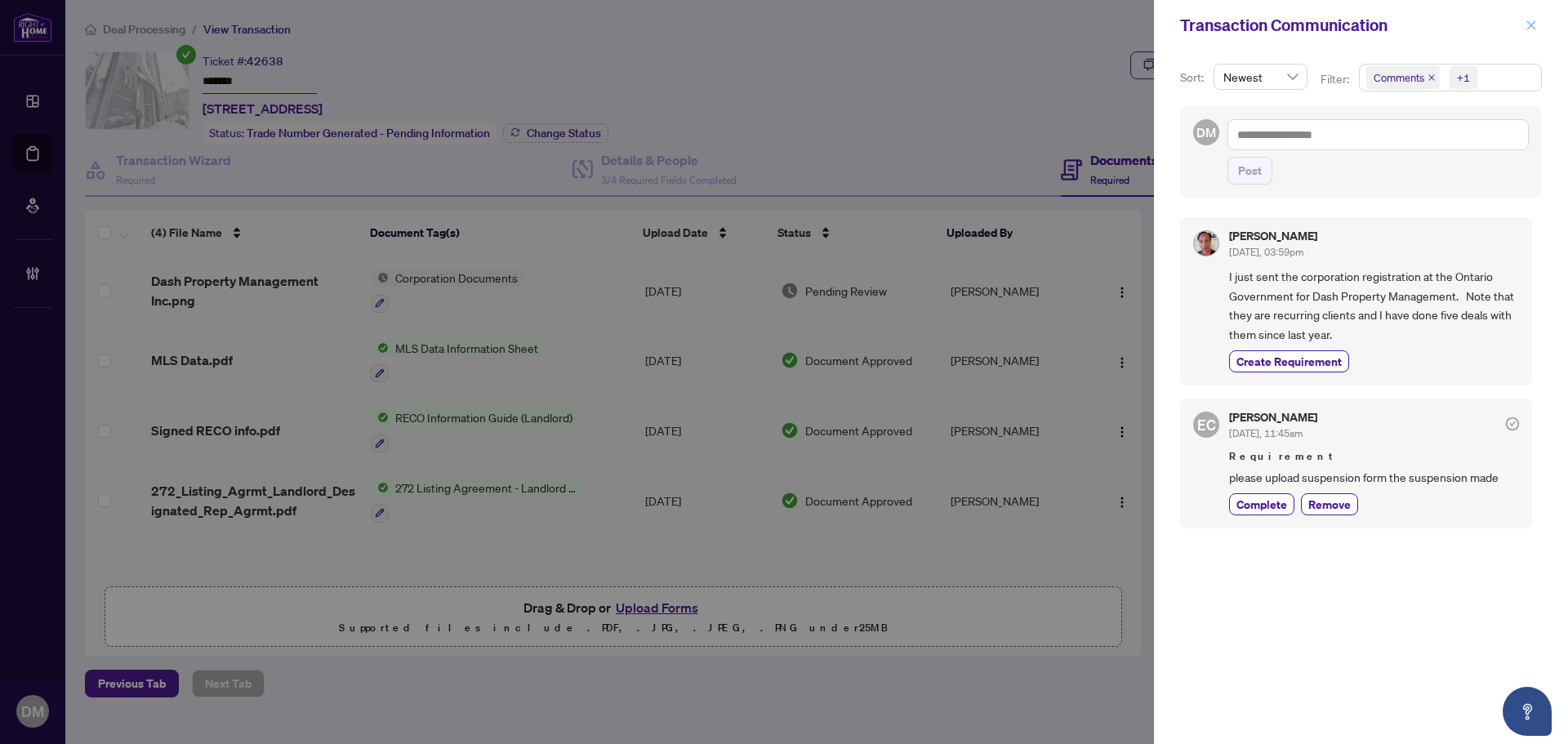
click at [1528, 21] on icon "close" at bounding box center [1531, 25] width 11 height 11
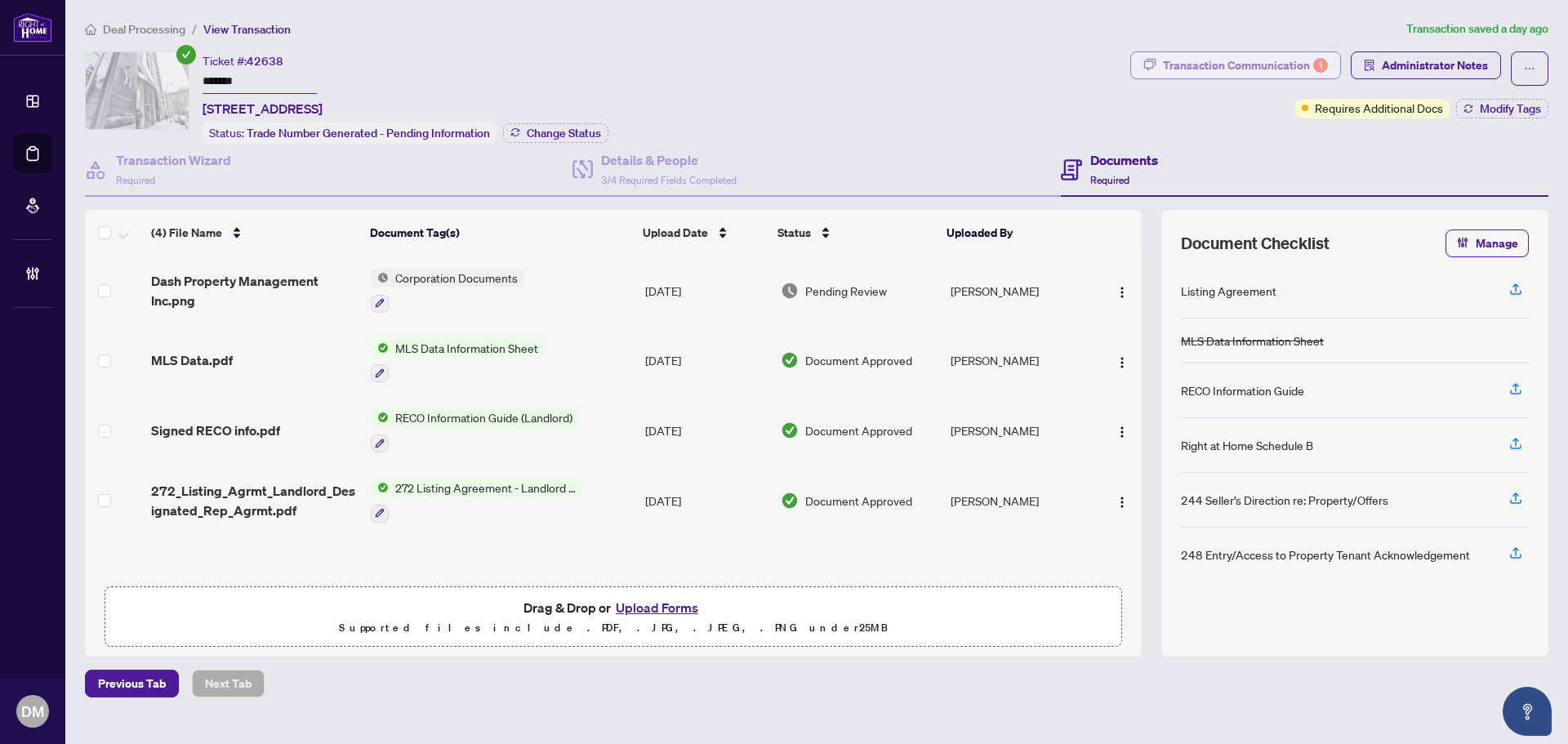
click at [1226, 66] on div "Transaction Communication 1" at bounding box center [1245, 65] width 165 height 26
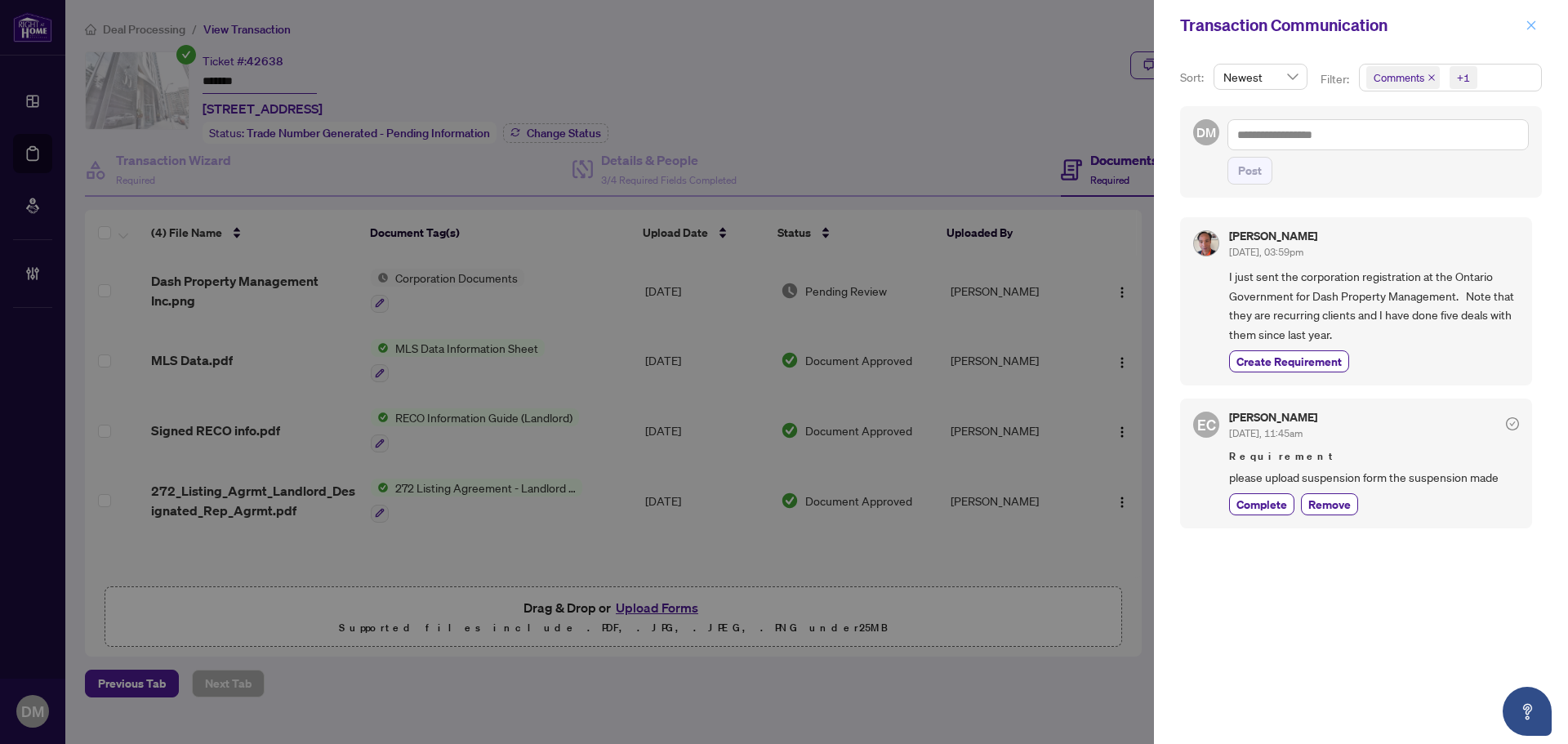
click at [1528, 29] on icon "close" at bounding box center [1532, 25] width 9 height 9
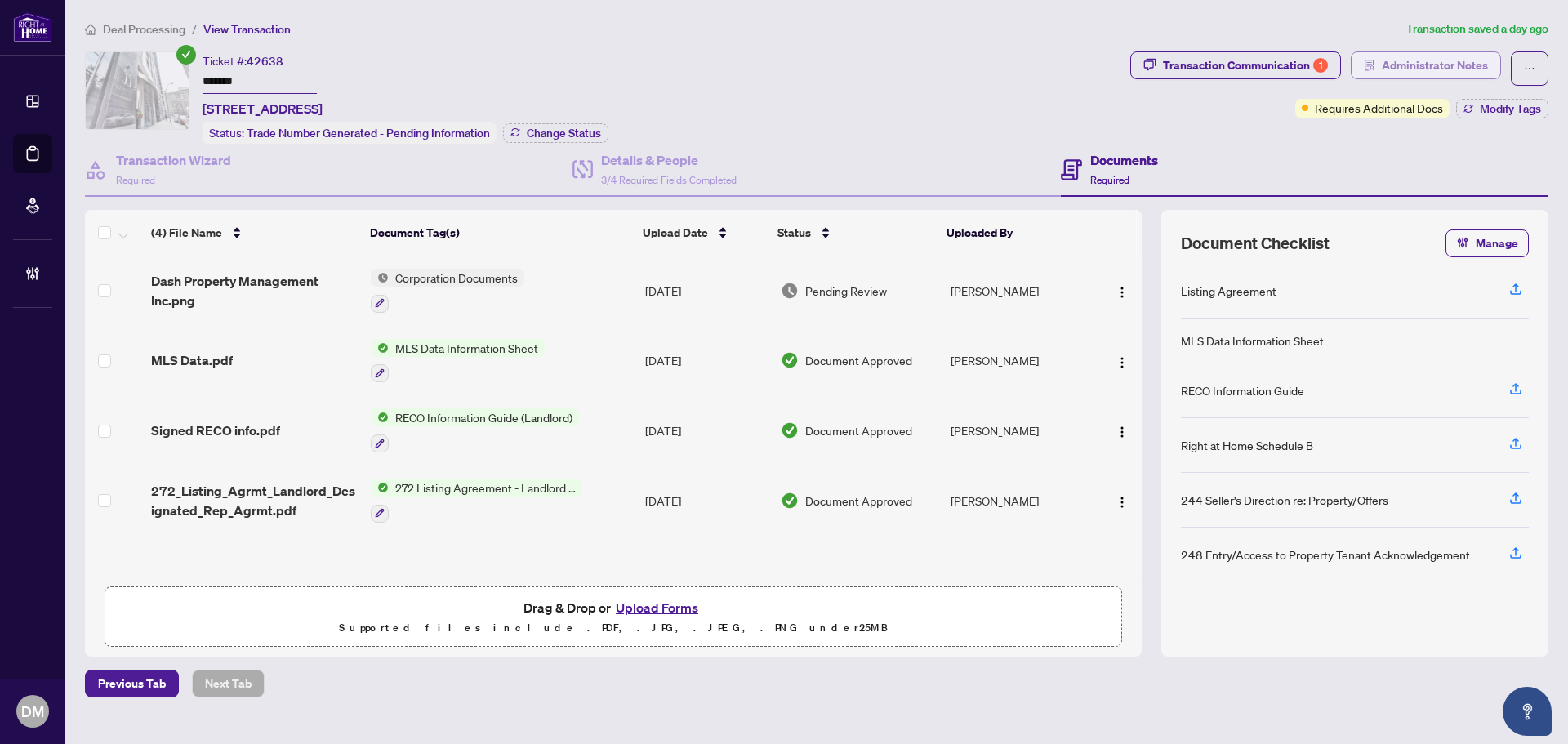
click at [1375, 61] on icon "solution" at bounding box center [1370, 65] width 11 height 11
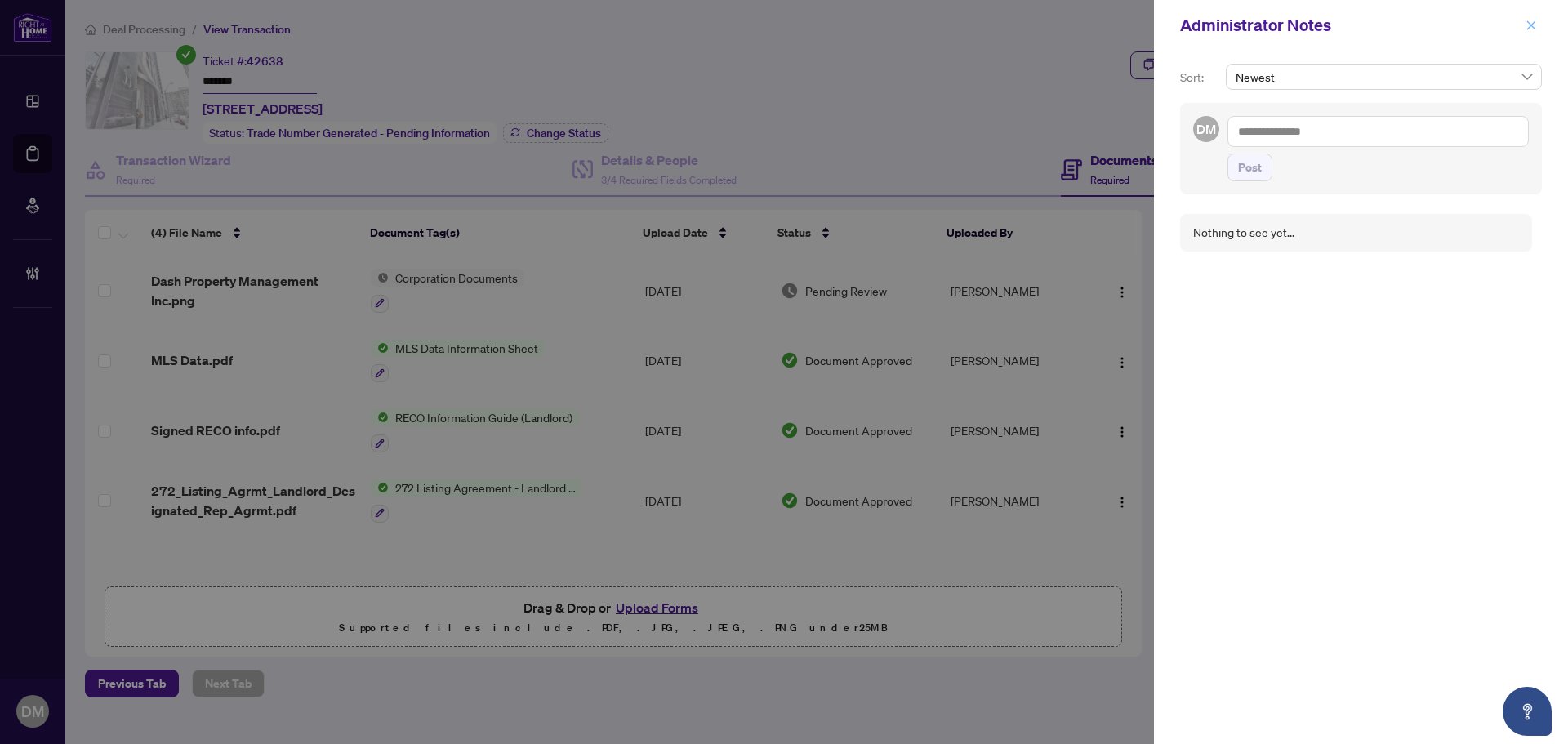
click at [1531, 22] on icon "close" at bounding box center [1531, 25] width 11 height 11
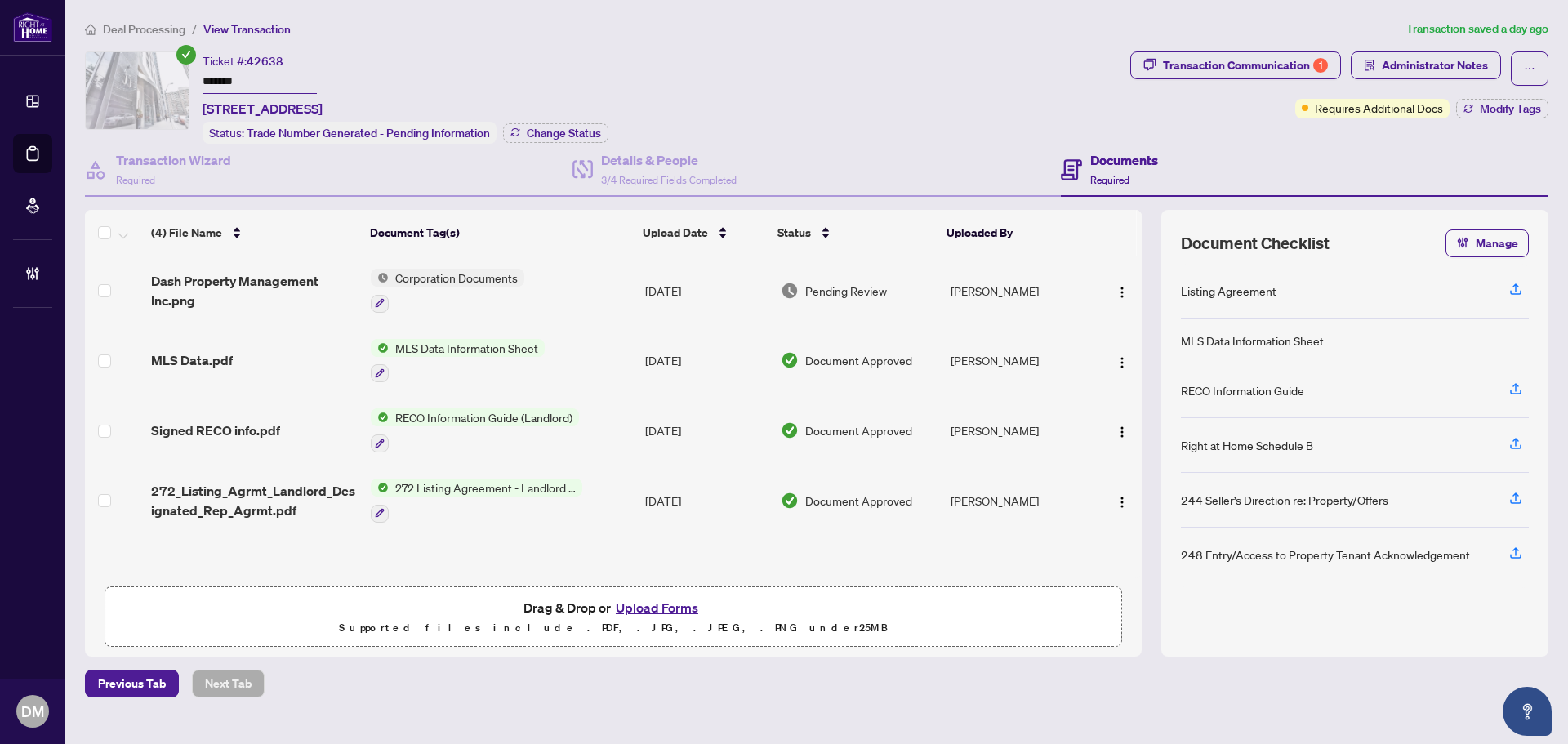
click at [1301, 55] on div "Transaction Communication 1" at bounding box center [1245, 65] width 165 height 26
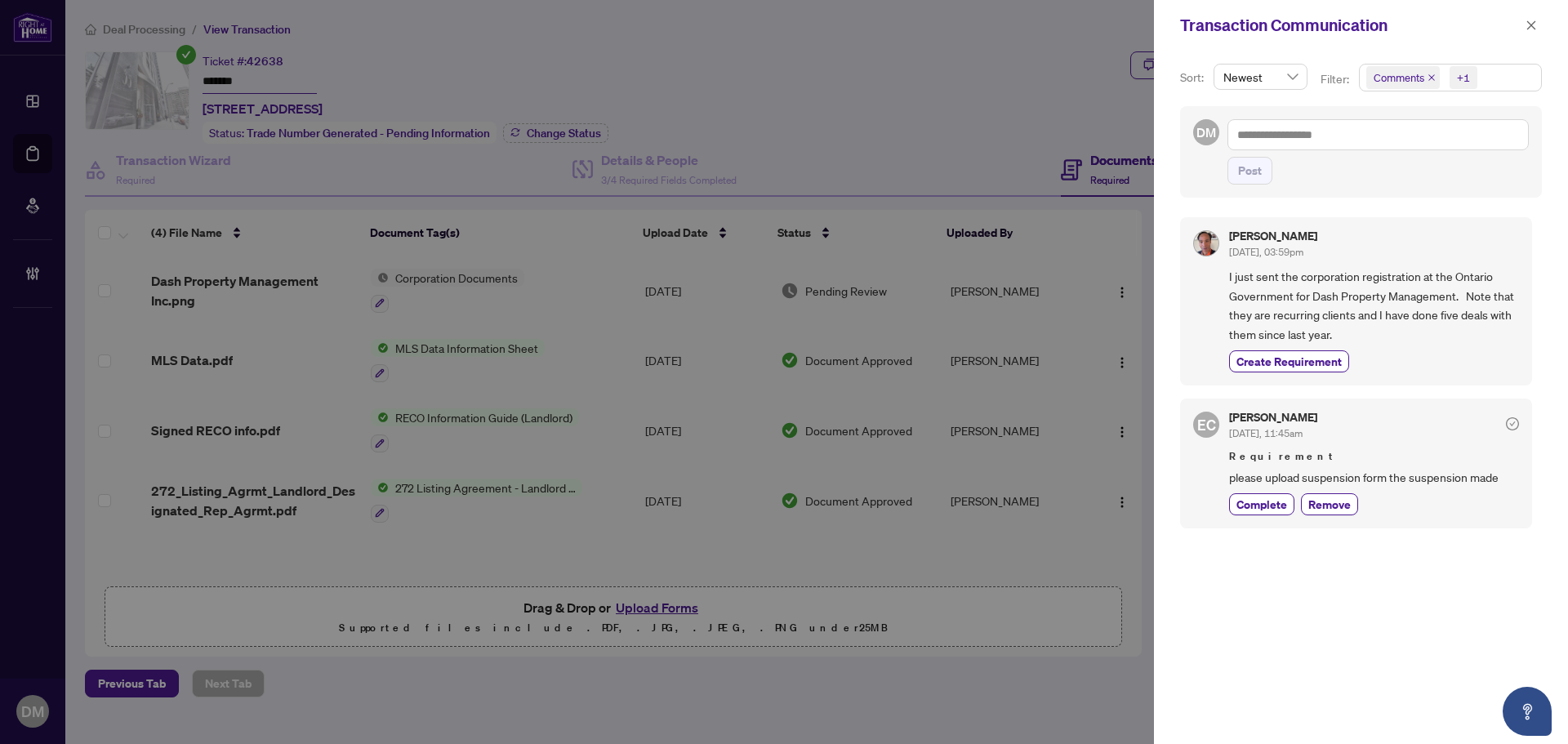
click at [1495, 62] on div "Sort: Newest Filter: Comments +1 DM Post Mark Tran Sep/24/2025, 03:59pm I just …" at bounding box center [1361, 397] width 414 height 694
click at [1493, 74] on span "Comments +1" at bounding box center [1451, 77] width 181 height 26
click at [1429, 199] on span "Activity History" at bounding box center [1458, 191] width 144 height 20
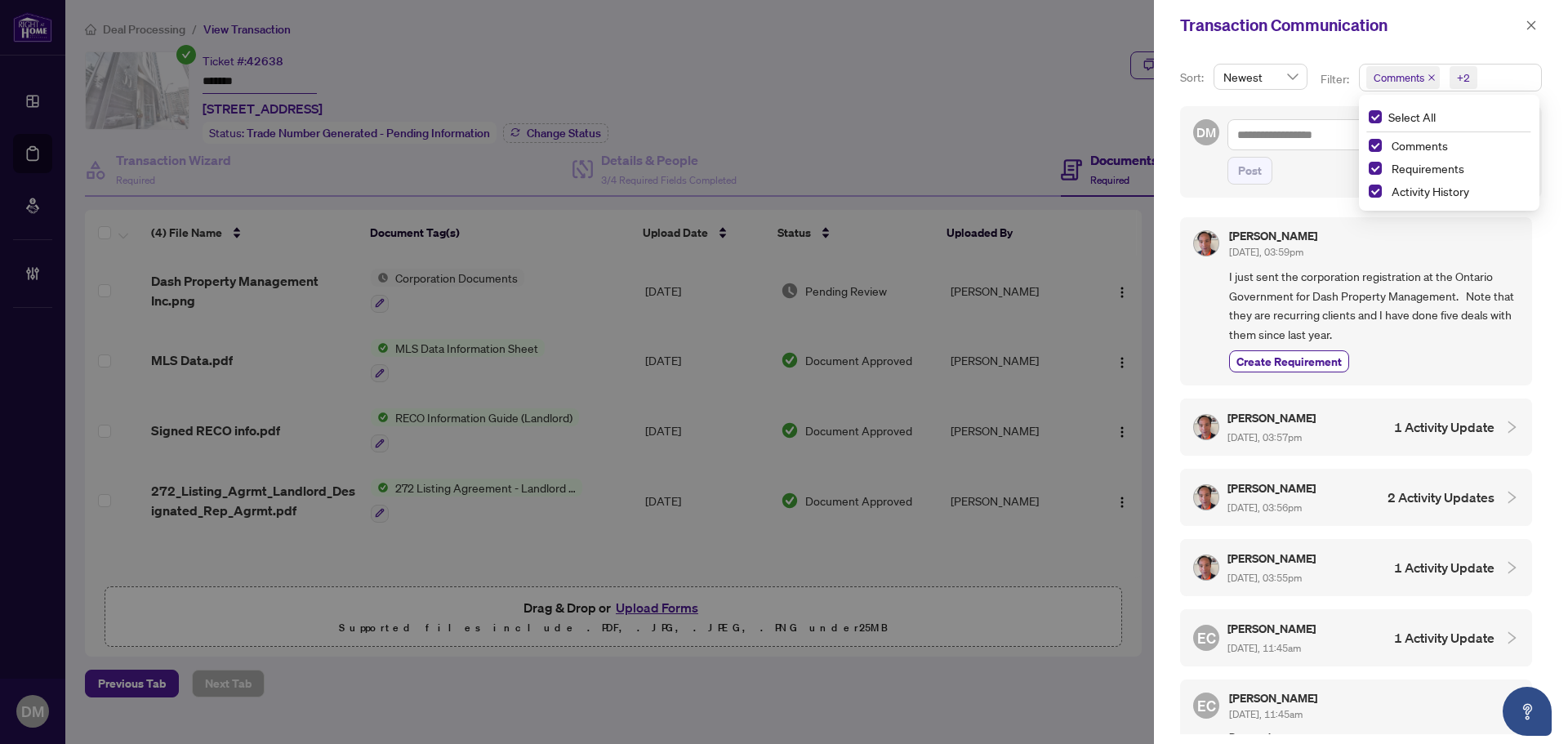
click at [1351, 261] on div "Mark Tran Sep/24/2025, 03:59pm" at bounding box center [1374, 245] width 290 height 30
click at [1483, 79] on span "Comments +2" at bounding box center [1451, 77] width 181 height 26
click at [1402, 201] on div "Activity History" at bounding box center [1449, 191] width 160 height 20
click at [1409, 195] on span "Activity History" at bounding box center [1431, 192] width 77 height 15
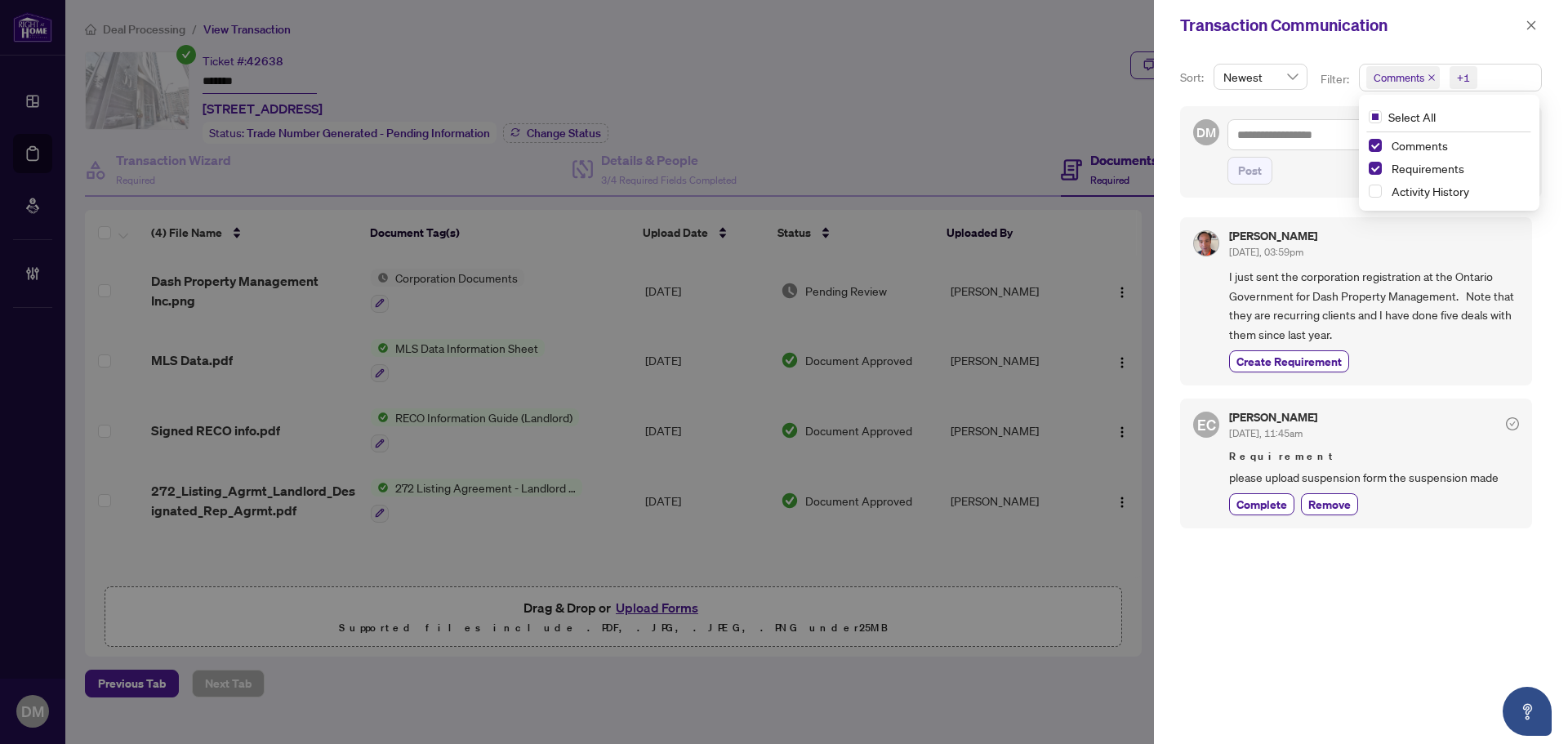
click at [1358, 251] on div "Mark Tran Sep/24/2025, 03:59pm" at bounding box center [1374, 245] width 290 height 30
click at [1536, 19] on span "button" at bounding box center [1531, 25] width 11 height 26
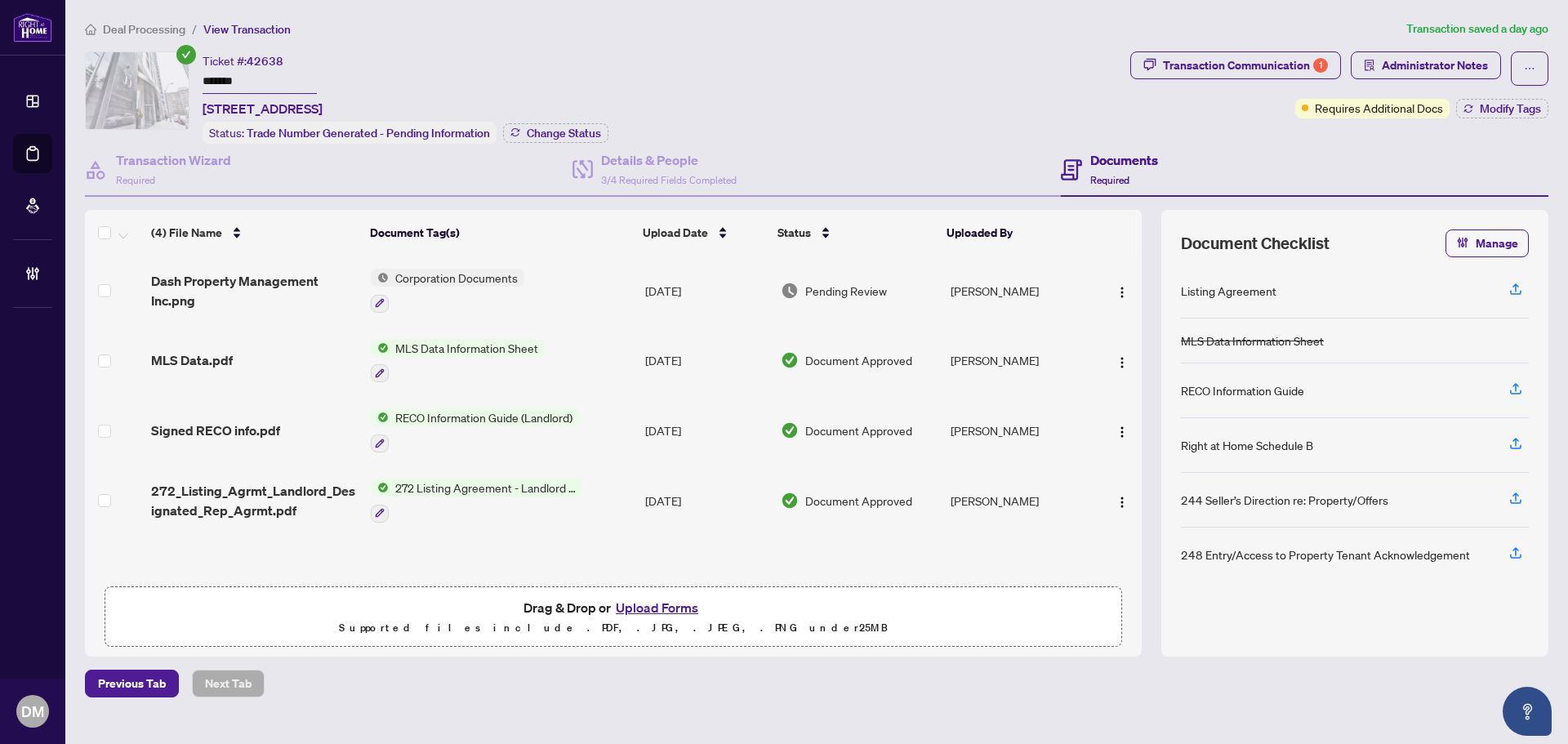
click at [129, 36] on li "Deal Processing" at bounding box center [135, 29] width 100 height 19
click at [131, 33] on span "Deal Processing" at bounding box center [143, 29] width 82 height 15
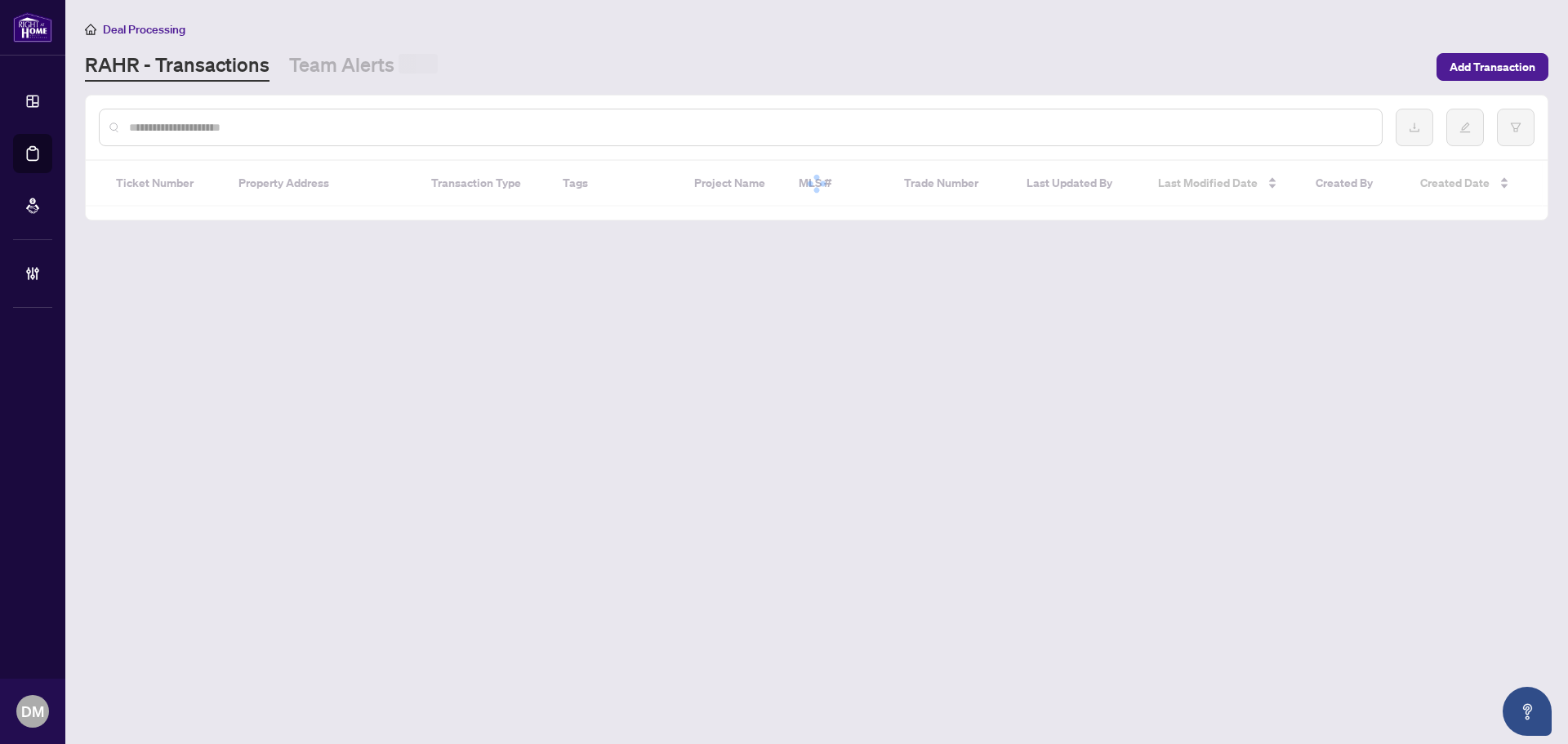
click at [282, 116] on div at bounding box center [741, 127] width 1284 height 38
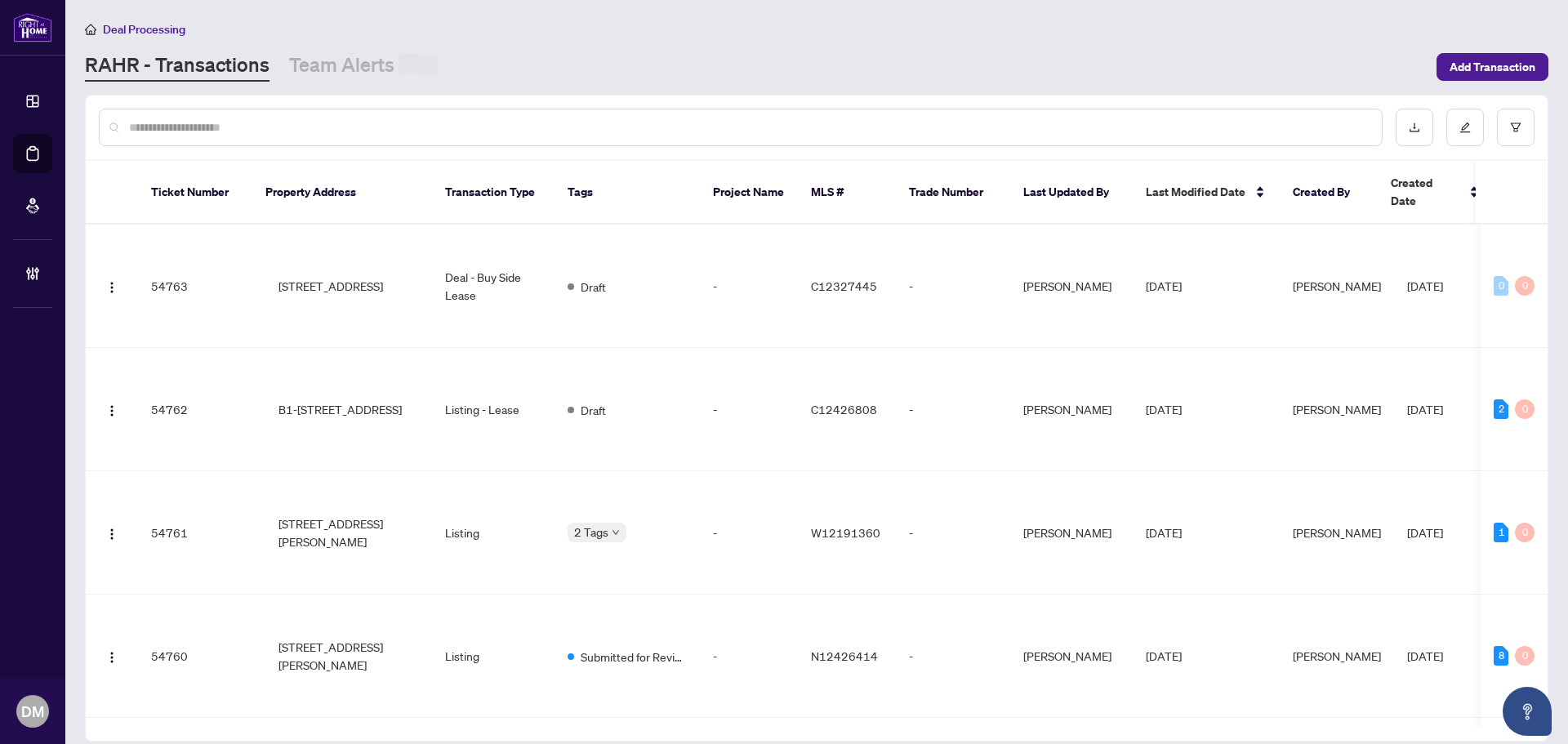
click at [307, 121] on input "text" at bounding box center [750, 127] width 1240 height 18
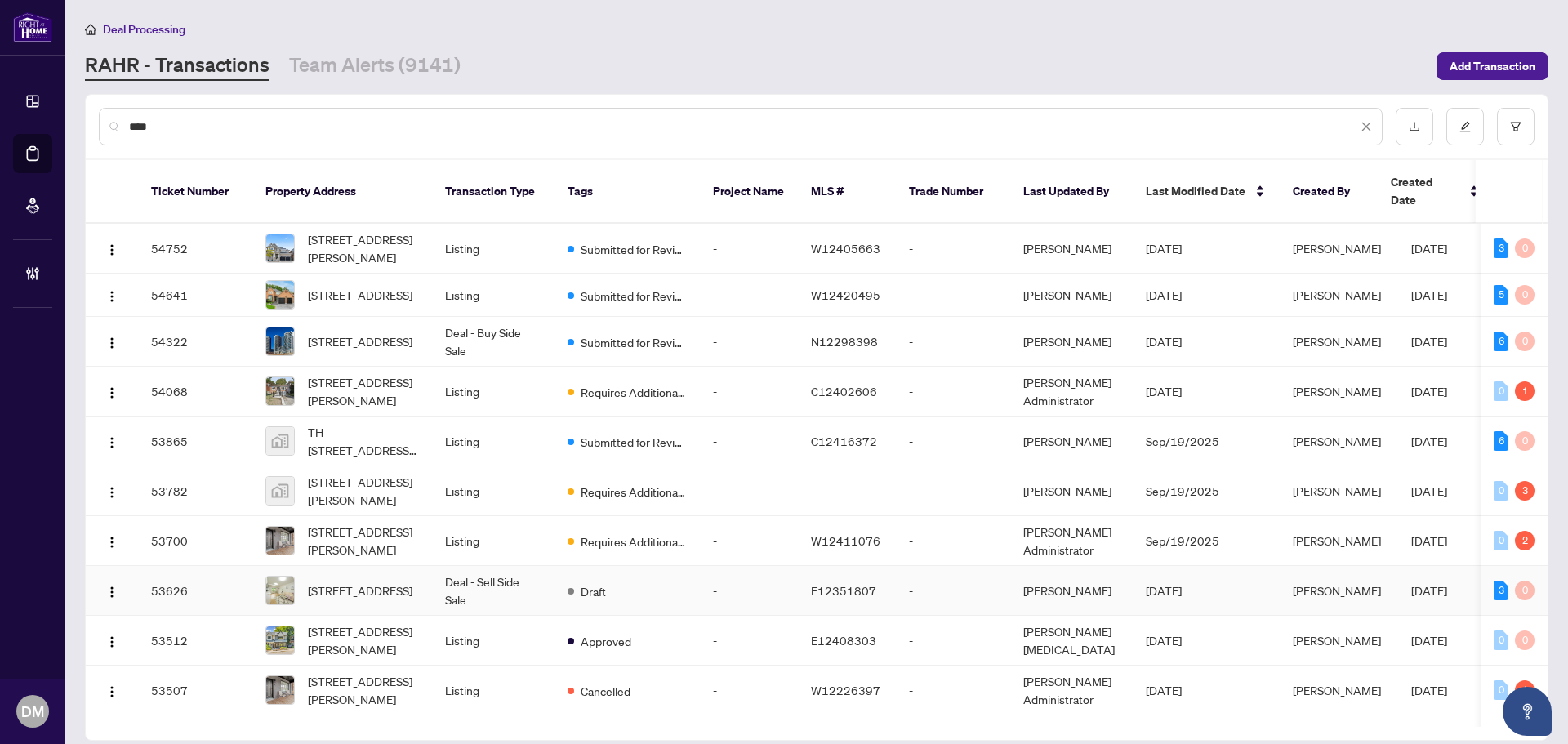
type input "***"
click at [525, 580] on td "Deal - Sell Side Sale" at bounding box center [494, 591] width 123 height 50
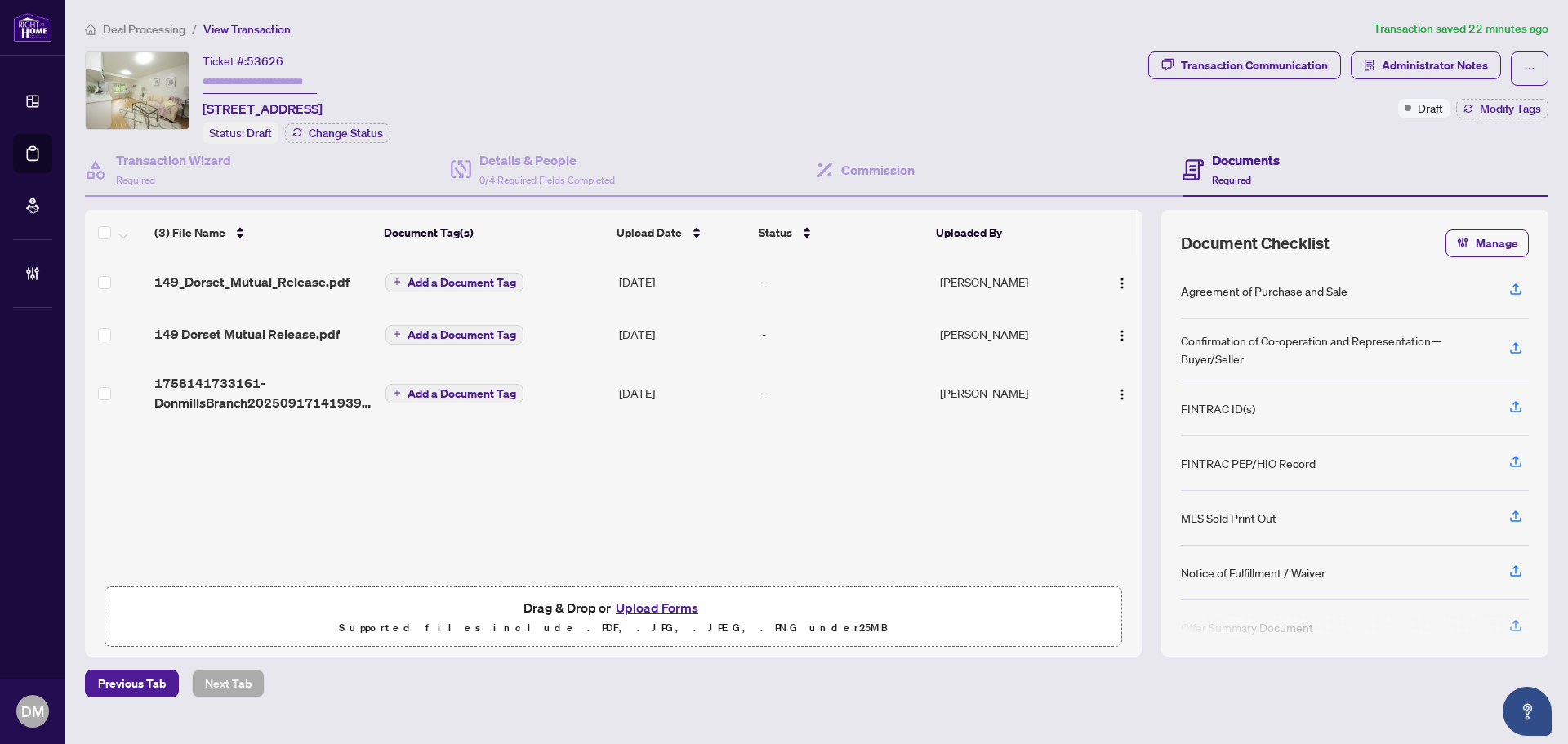
click at [1418, 116] on span "Draft" at bounding box center [1430, 108] width 25 height 18
click at [1418, 112] on span "Draft" at bounding box center [1430, 108] width 25 height 18
click at [1410, 81] on span "Administrator Notes" at bounding box center [1425, 69] width 150 height 34
click at [1424, 62] on span "Administrator Notes" at bounding box center [1435, 65] width 106 height 26
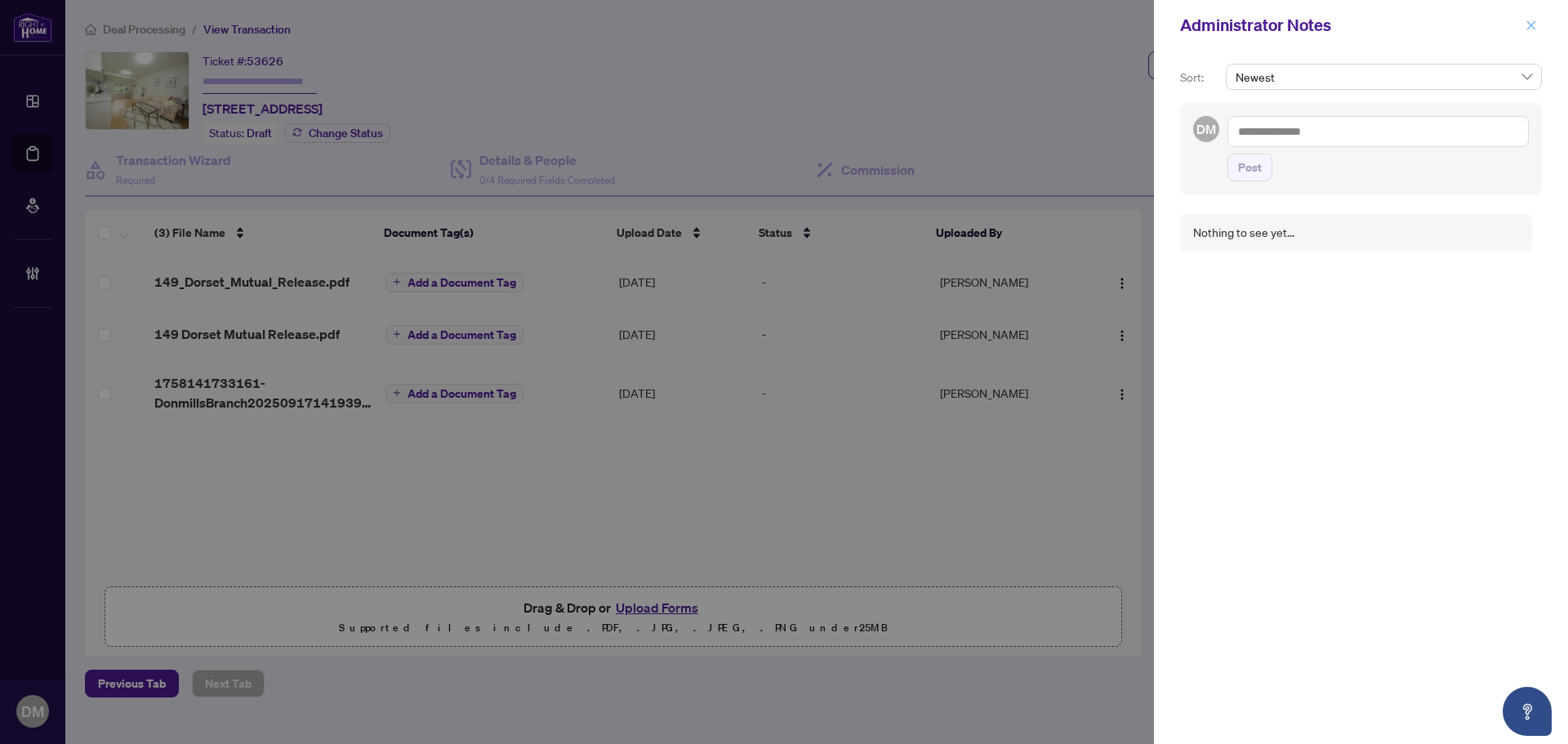
click at [1530, 19] on span "button" at bounding box center [1531, 25] width 11 height 26
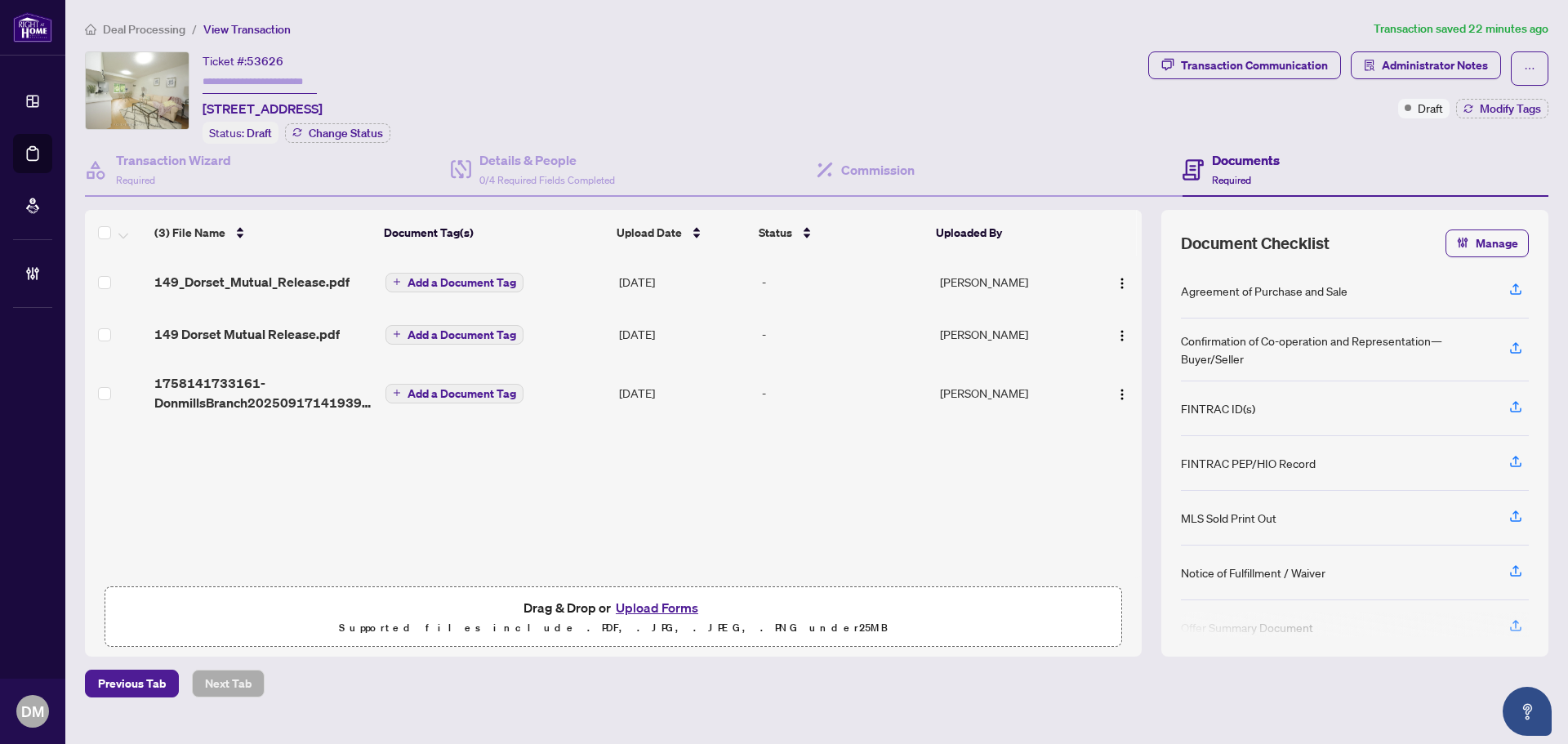
click at [1265, 61] on div "Transaction Communication" at bounding box center [1255, 65] width 147 height 26
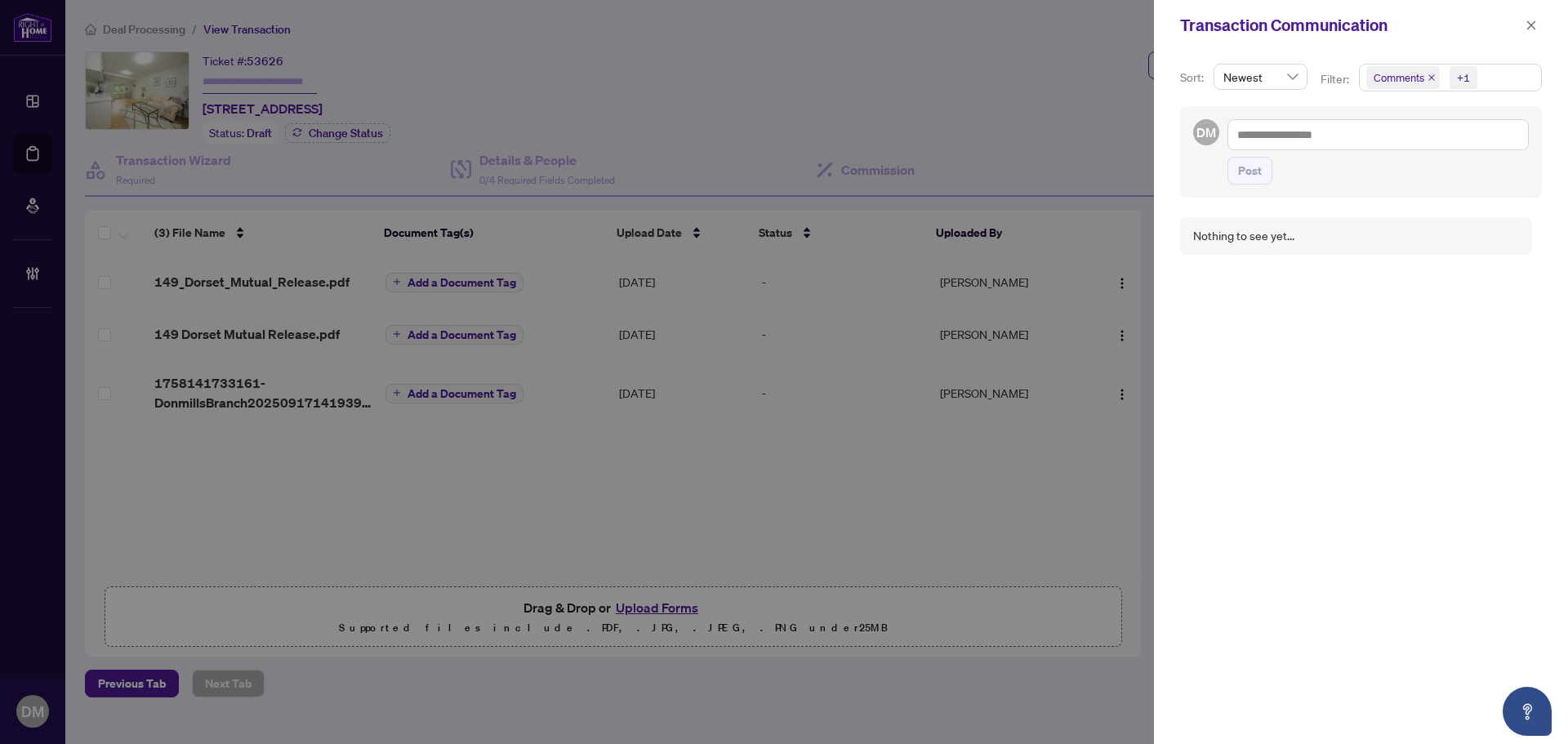
click at [1483, 82] on span "Comments +1" at bounding box center [1451, 77] width 181 height 26
click at [1404, 191] on span "Activity History" at bounding box center [1431, 192] width 77 height 15
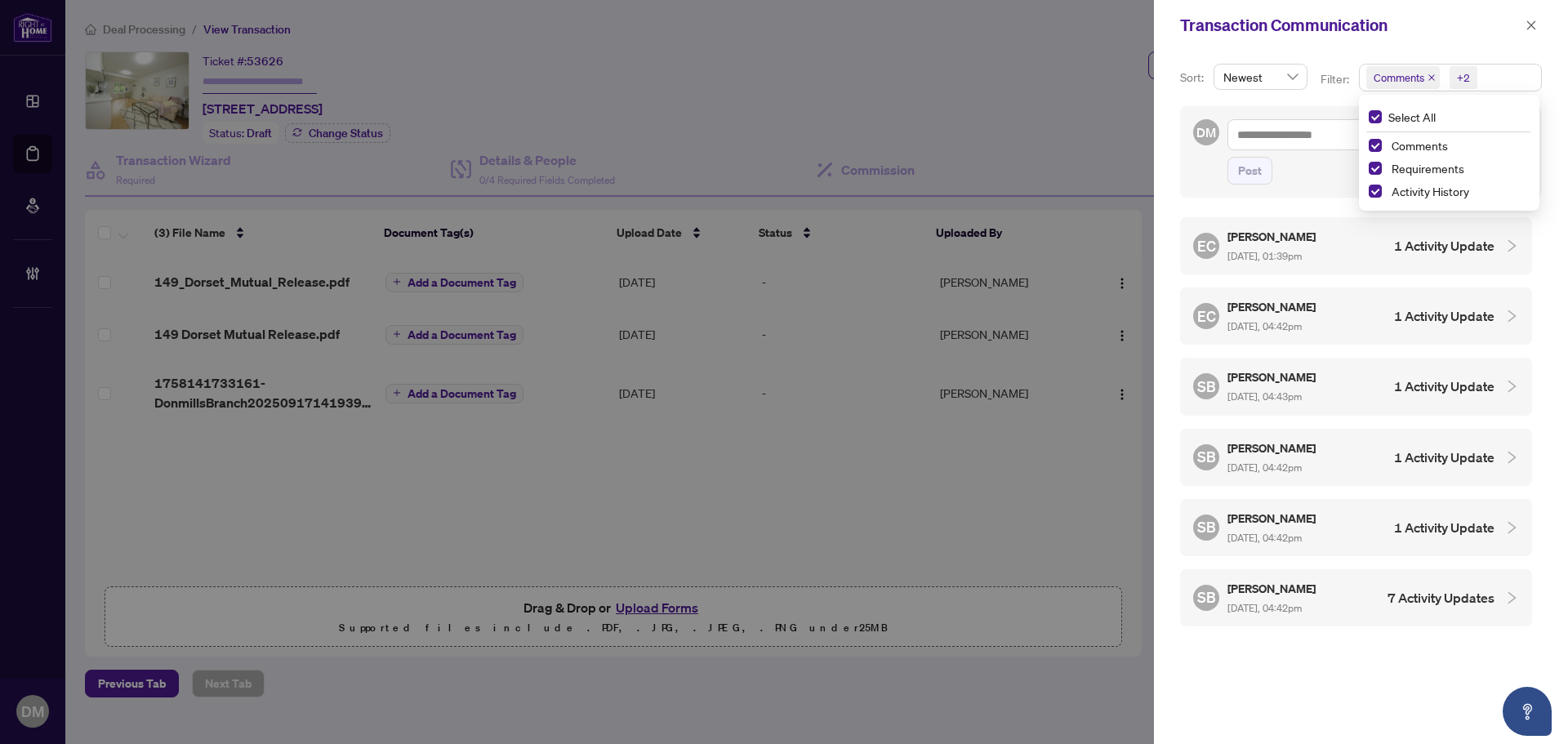
click at [1315, 205] on div "Sort: Newest Filter: Comments +2 Select All Comments Requirements Activity Hist…" at bounding box center [1361, 397] width 414 height 694
click at [1529, 21] on icon "close" at bounding box center [1531, 25] width 11 height 11
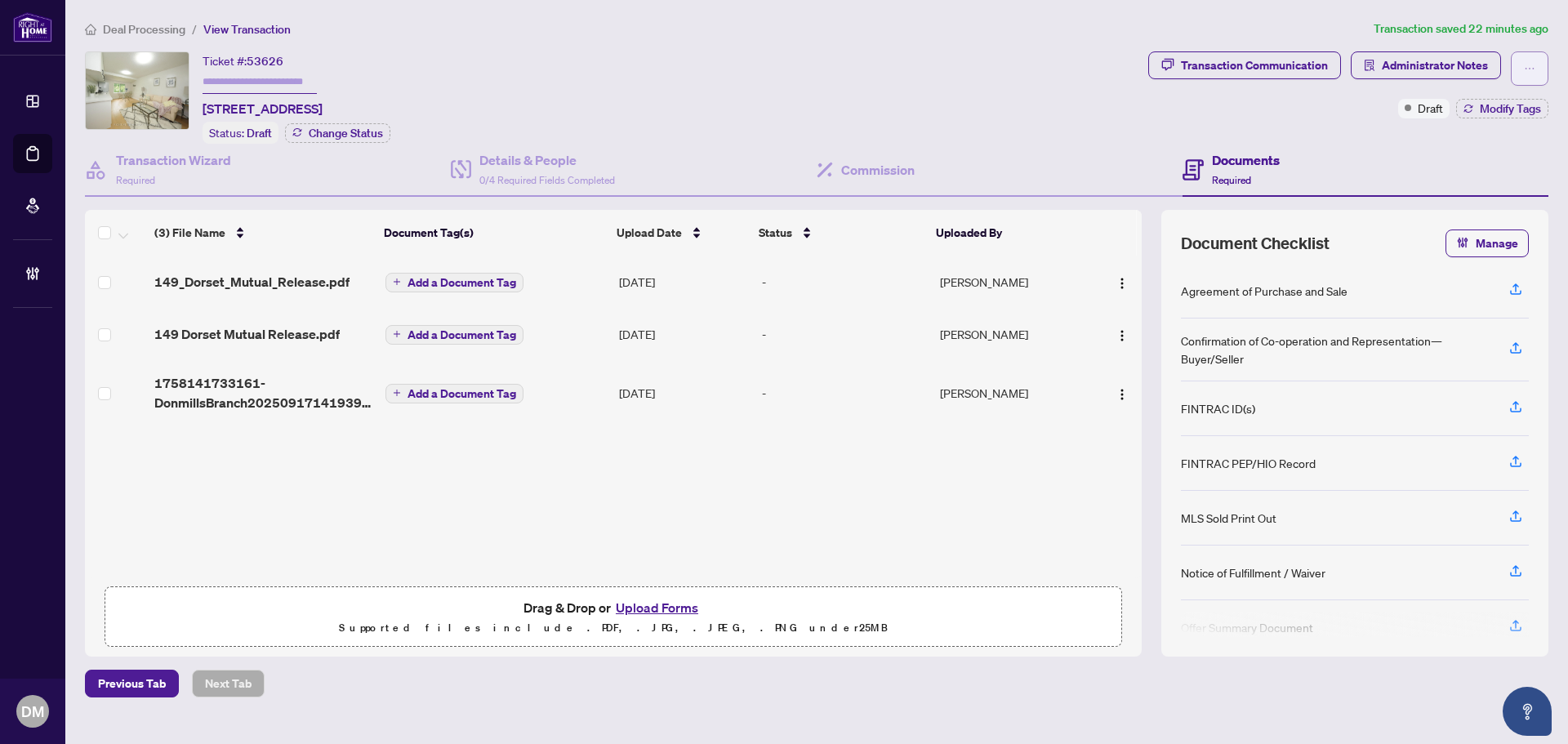
click at [1530, 61] on span "button" at bounding box center [1530, 69] width 11 height 26
click at [820, 69] on div "Ticket #: 53626 149 Dorset Rd, Toronto, Ontario M1M 2T5, Canada Status: Draft C…" at bounding box center [614, 98] width 1057 height 93
click at [784, 52] on div "Ticket #: 53626 149 Dorset Rd, Toronto, Ontario M1M 2T5, Canada Status: Draft C…" at bounding box center [614, 98] width 1057 height 93
click at [623, 392] on td "Sep/17/2025" at bounding box center [683, 393] width 143 height 65
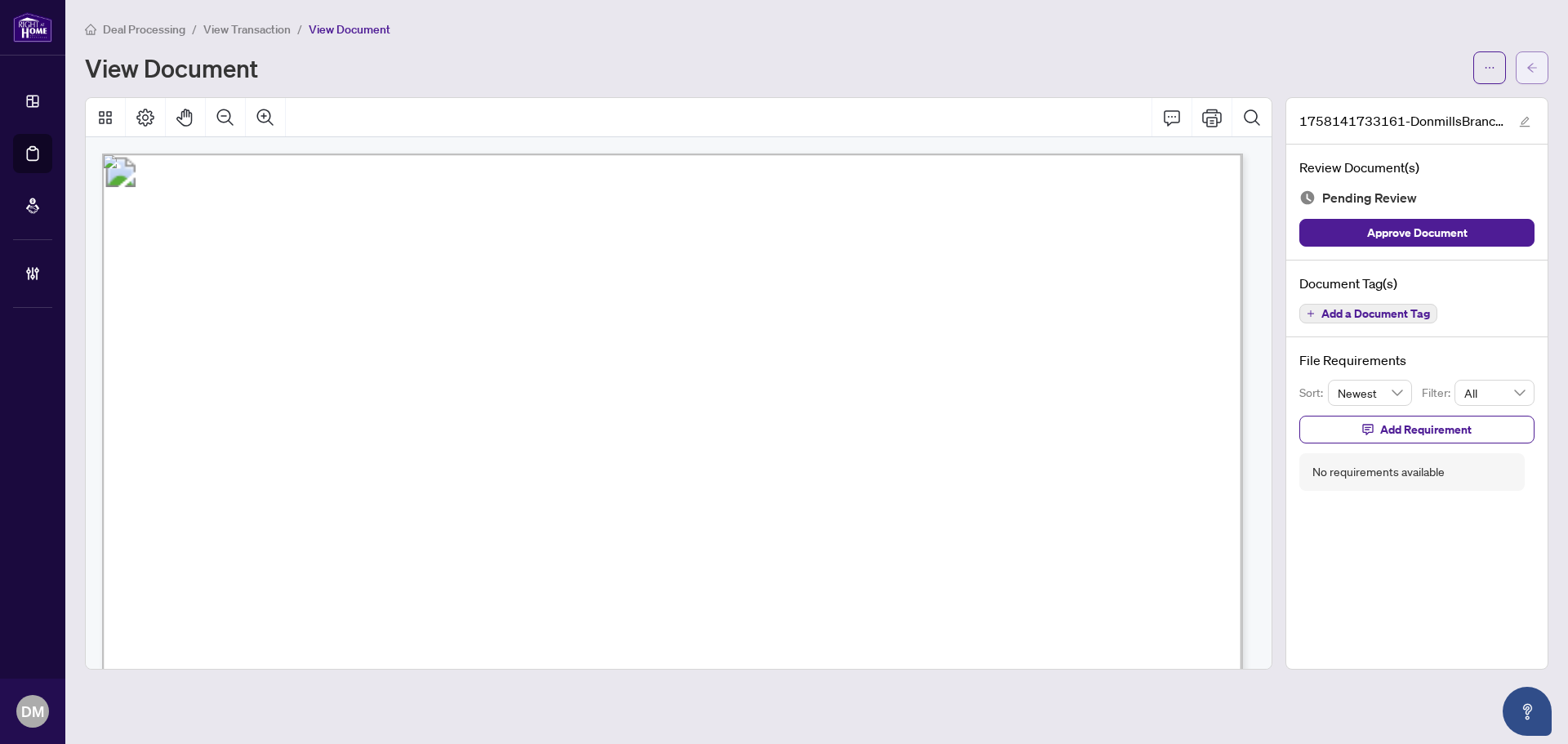
click at [1531, 57] on span "button" at bounding box center [1532, 68] width 11 height 26
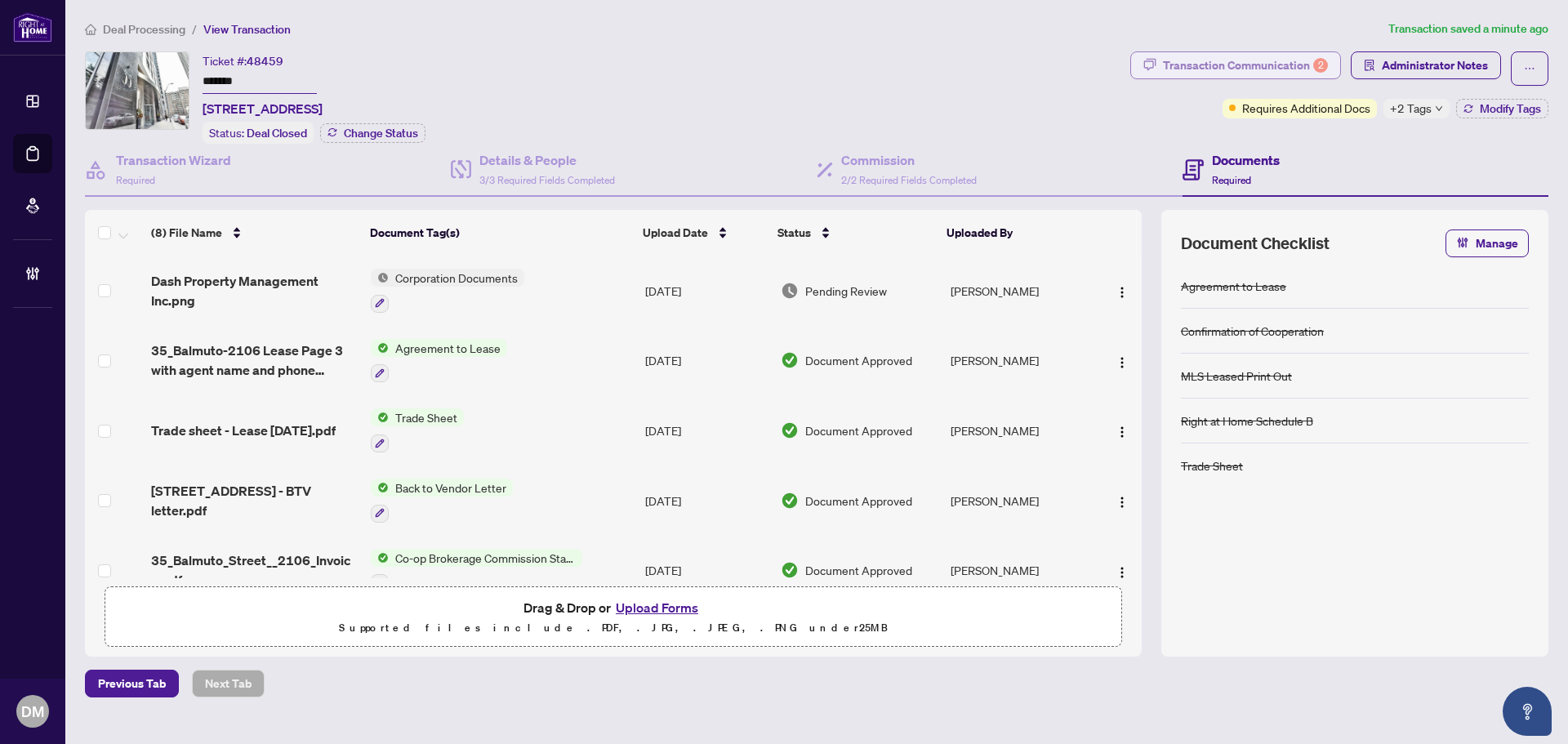
click at [1162, 63] on button "Transaction Communication 2" at bounding box center [1236, 65] width 211 height 27
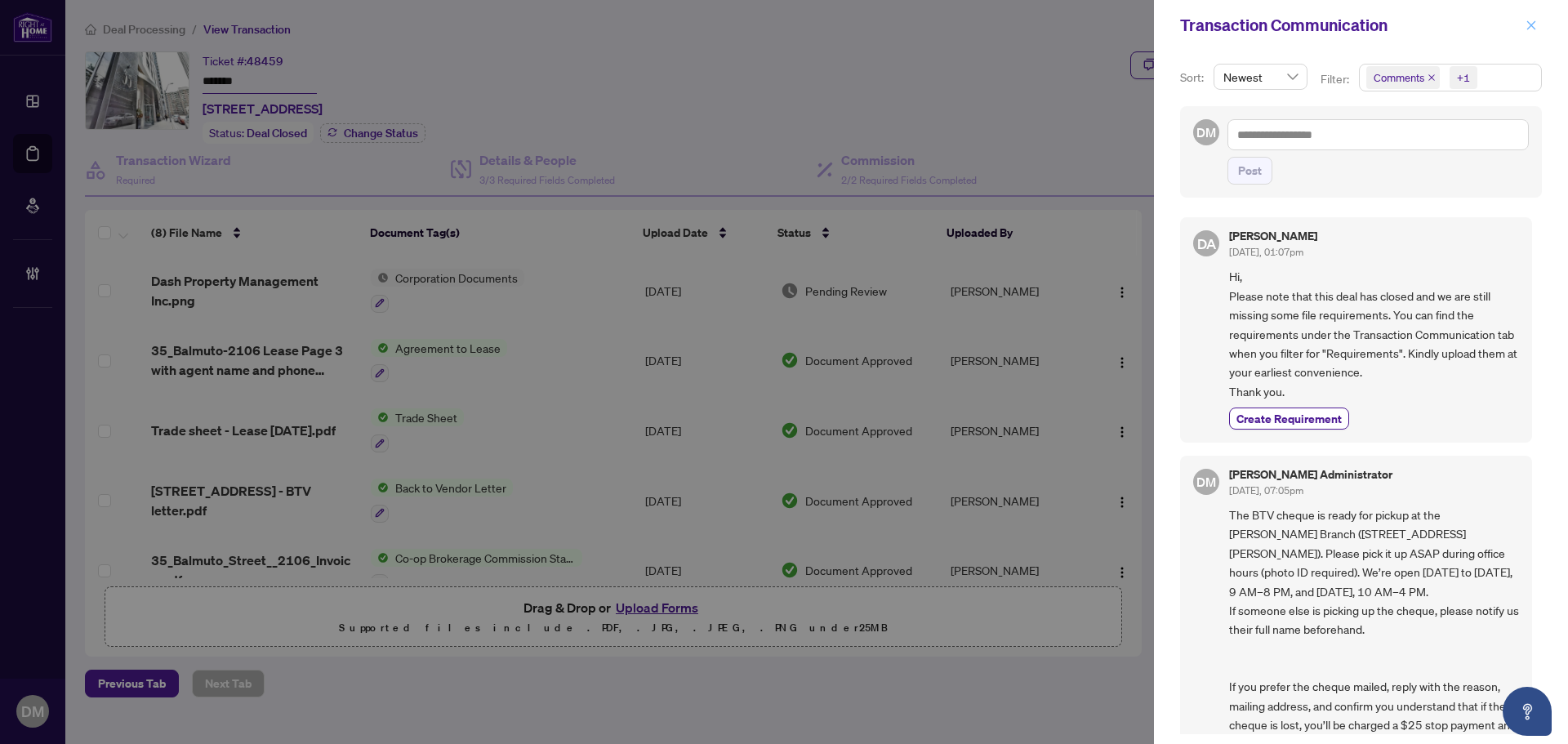
click at [1534, 21] on icon "close" at bounding box center [1531, 25] width 11 height 11
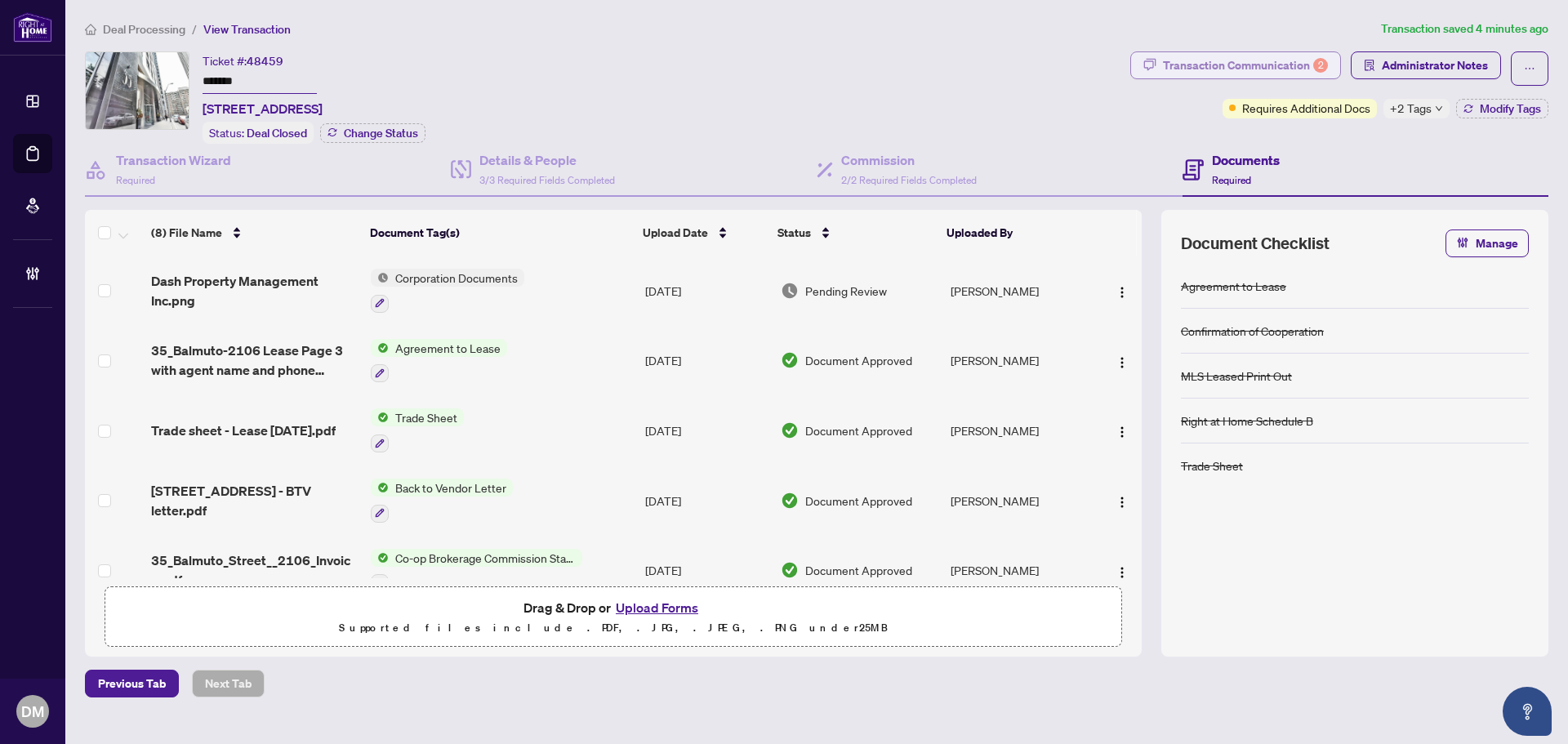
click at [1186, 64] on div "Transaction Communication 2" at bounding box center [1245, 65] width 165 height 26
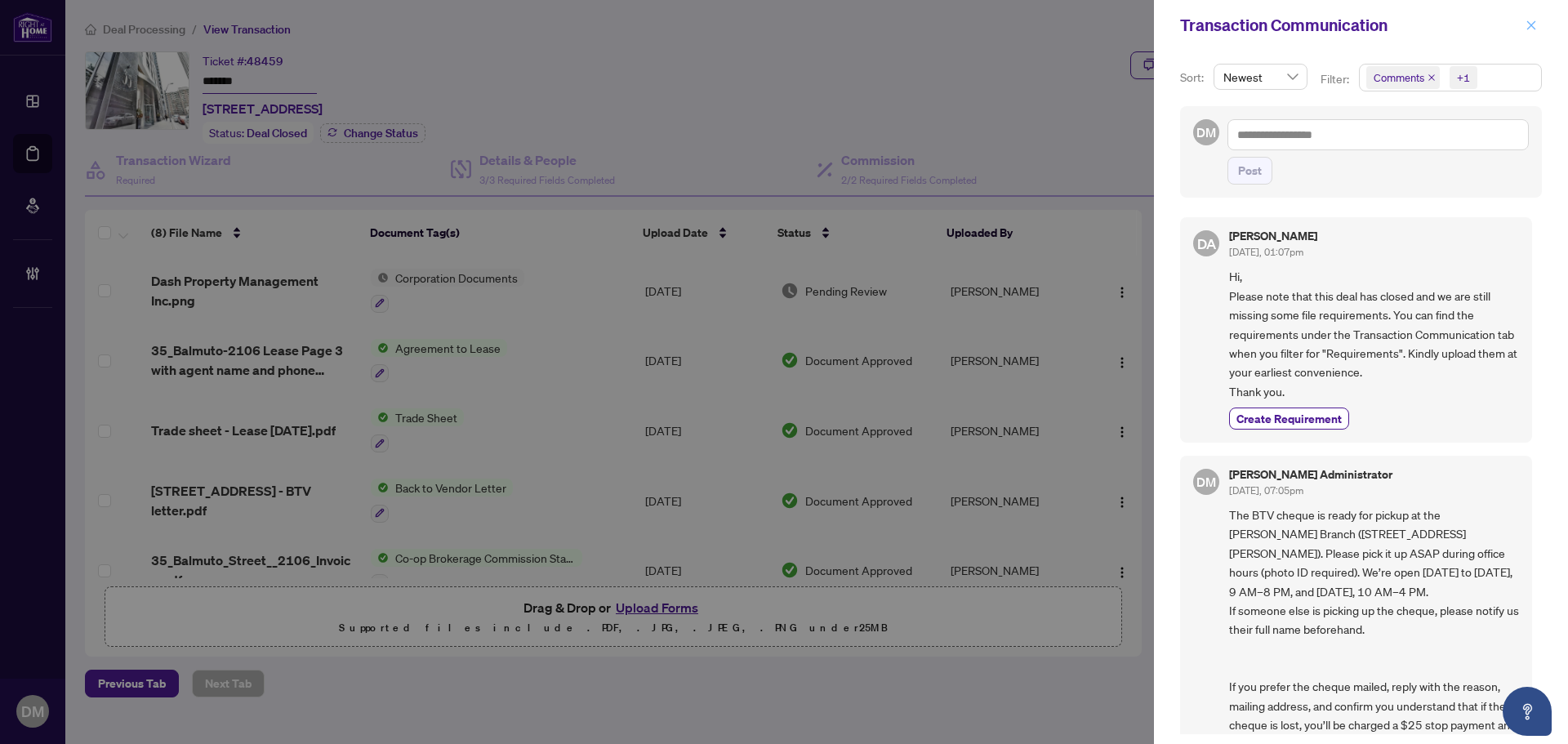
click at [1526, 26] on button "button" at bounding box center [1531, 25] width 21 height 20
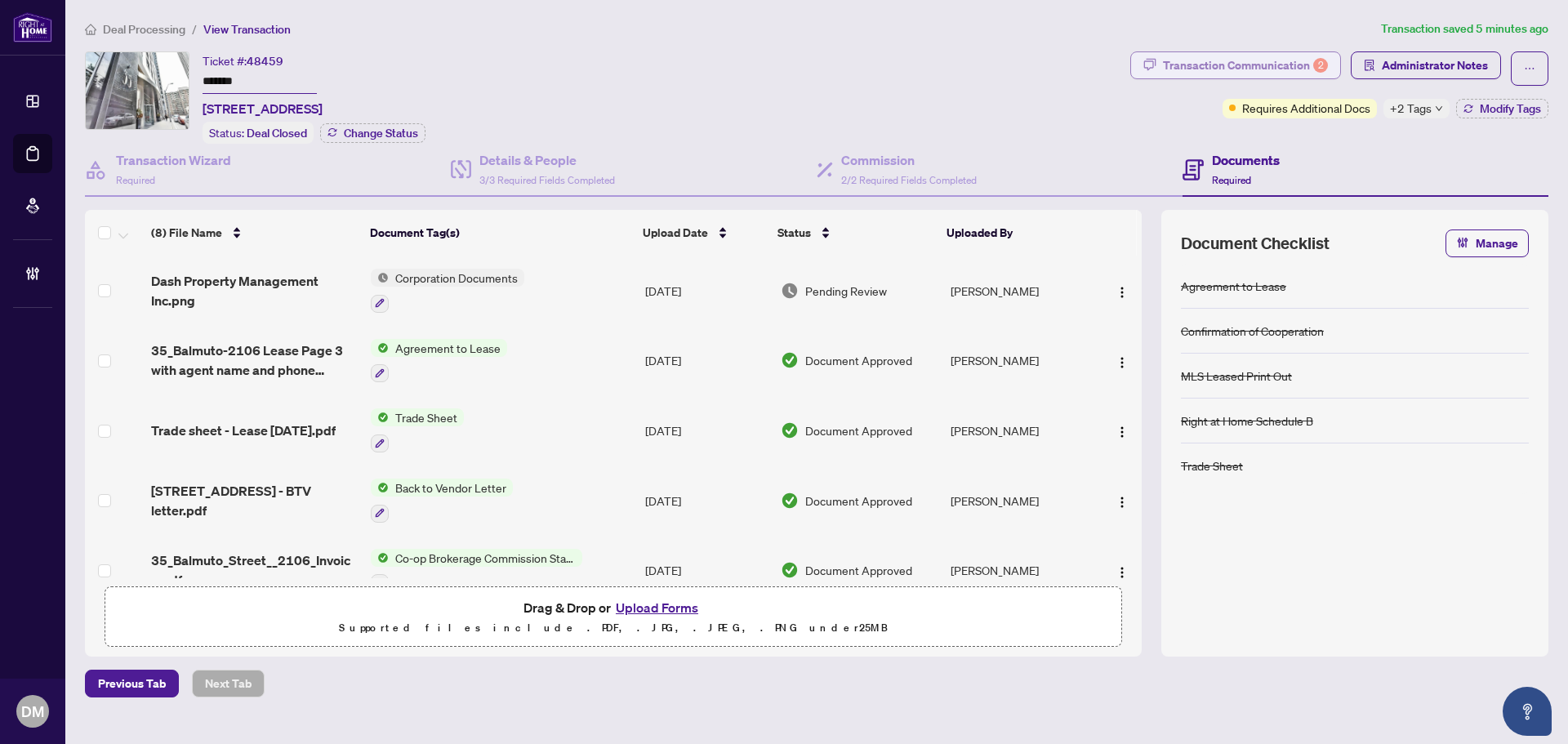
click at [1246, 70] on div "Transaction Communication 2" at bounding box center [1245, 65] width 165 height 26
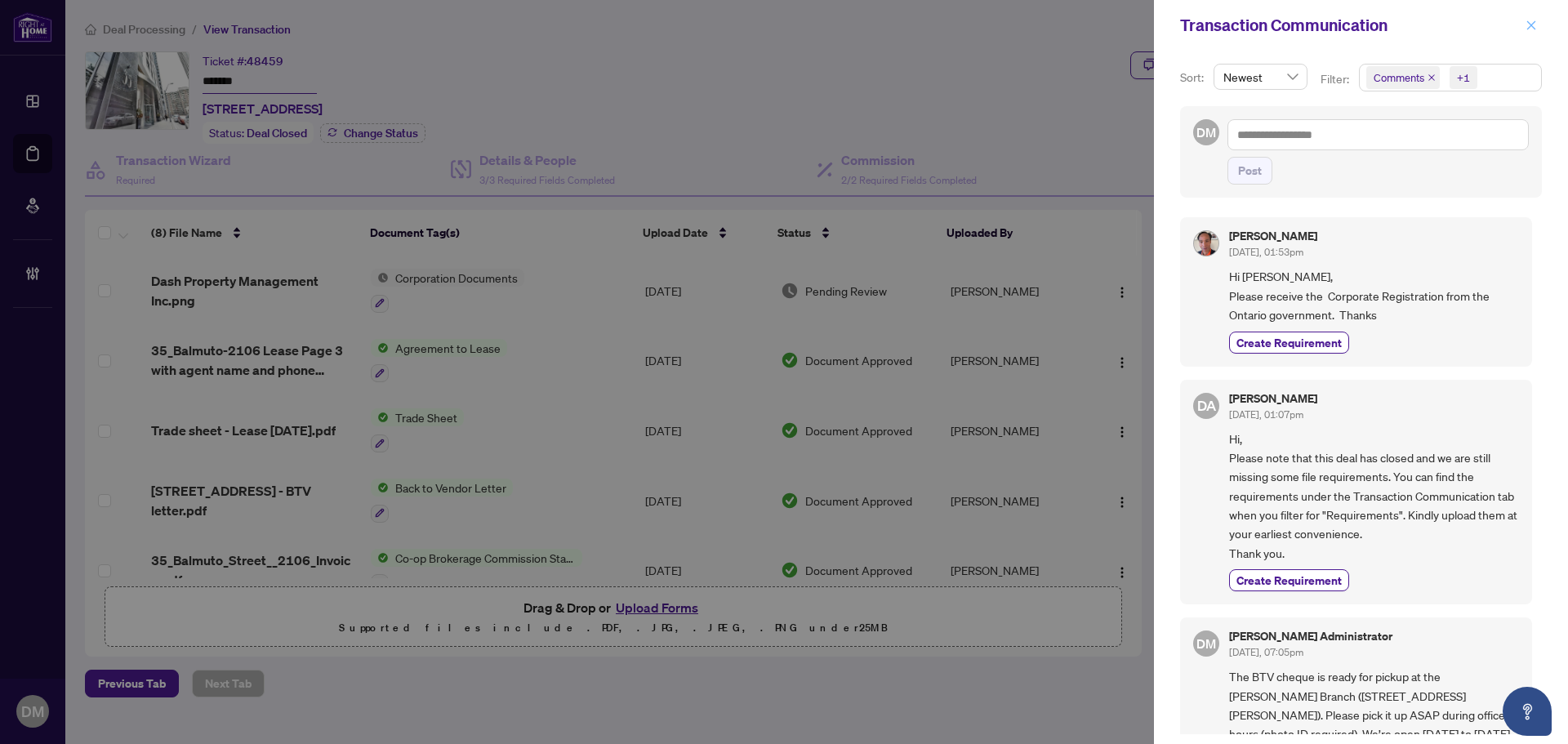
click at [1534, 22] on icon "close" at bounding box center [1531, 25] width 11 height 11
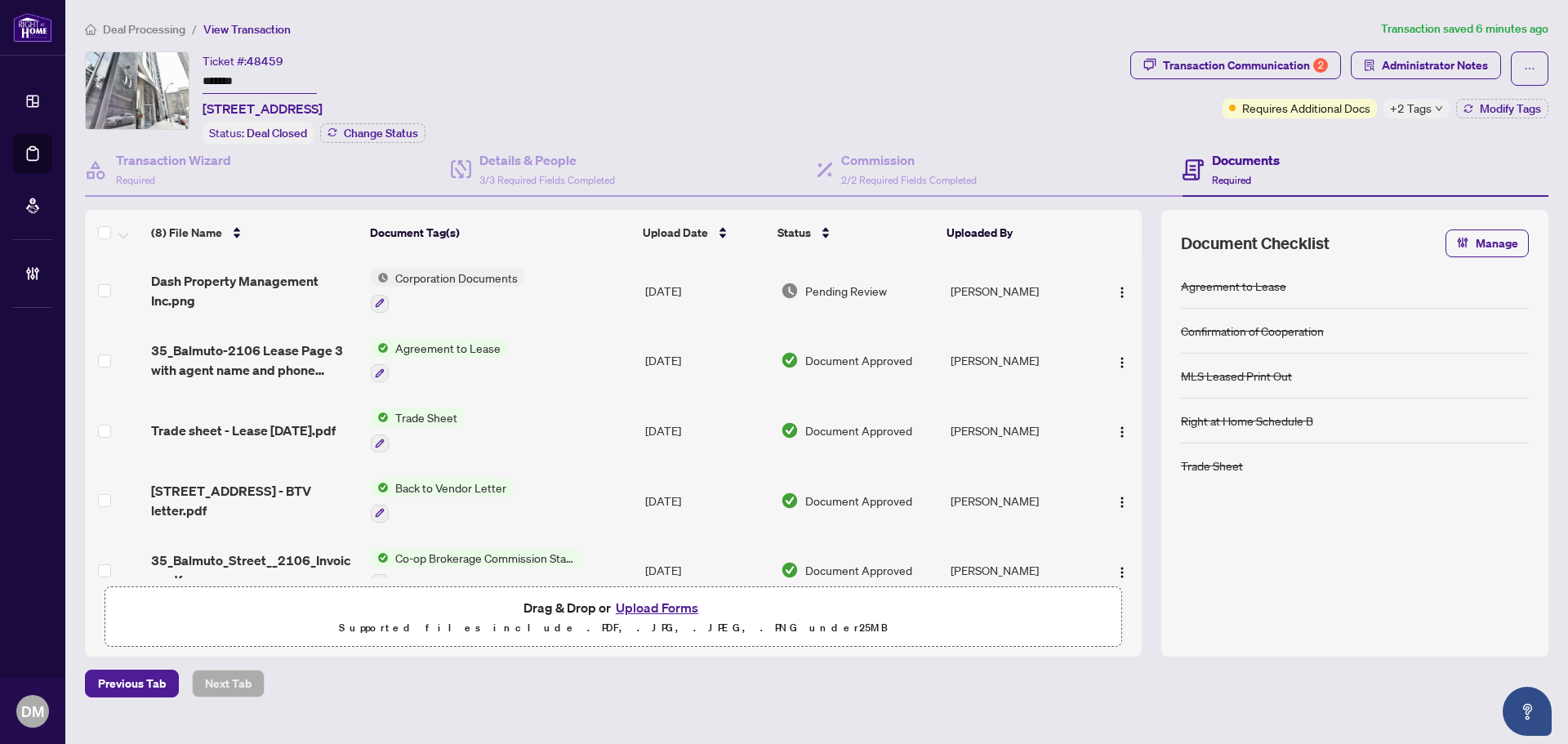
click at [147, 30] on span "Deal Processing" at bounding box center [143, 29] width 82 height 15
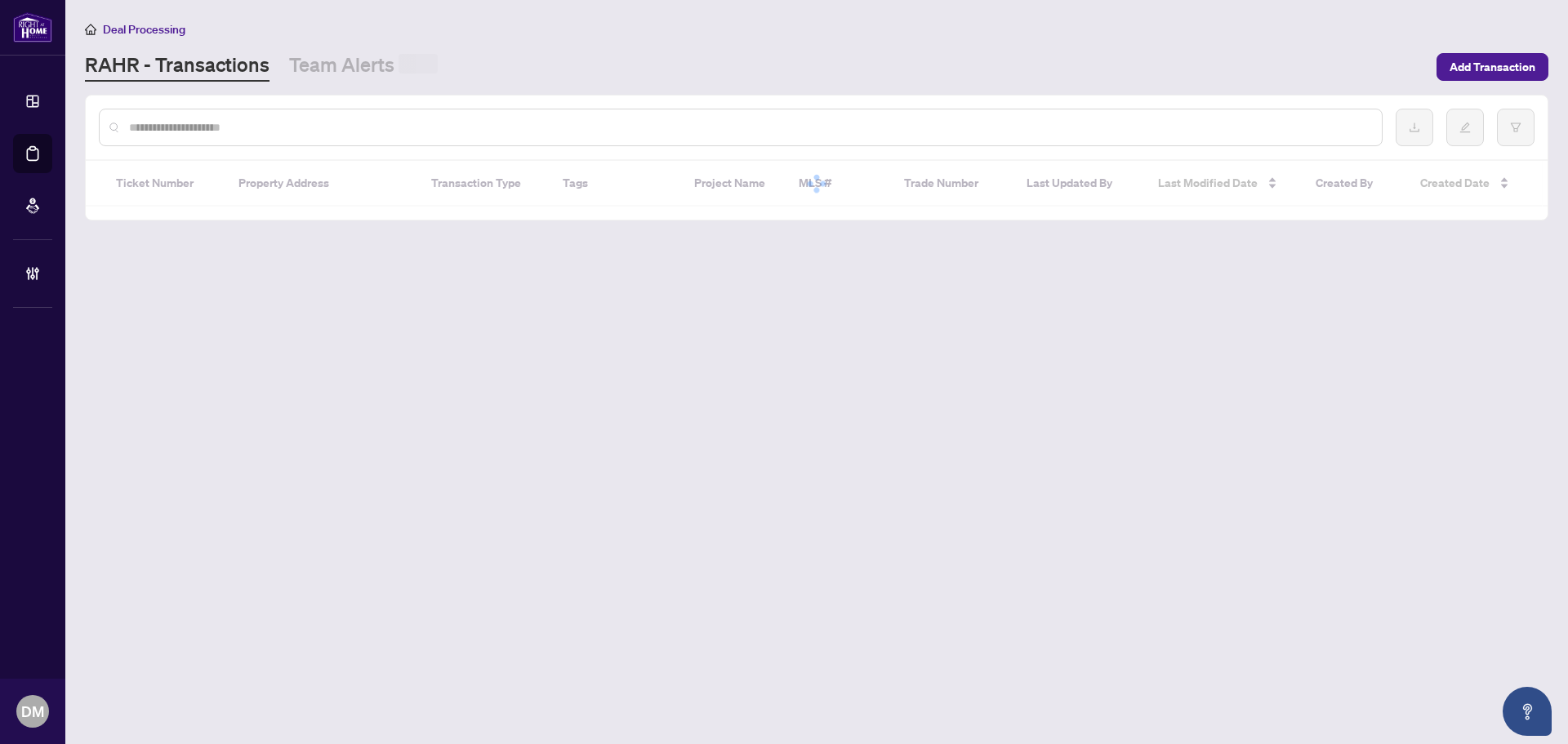
click at [414, 122] on input "text" at bounding box center [750, 127] width 1240 height 18
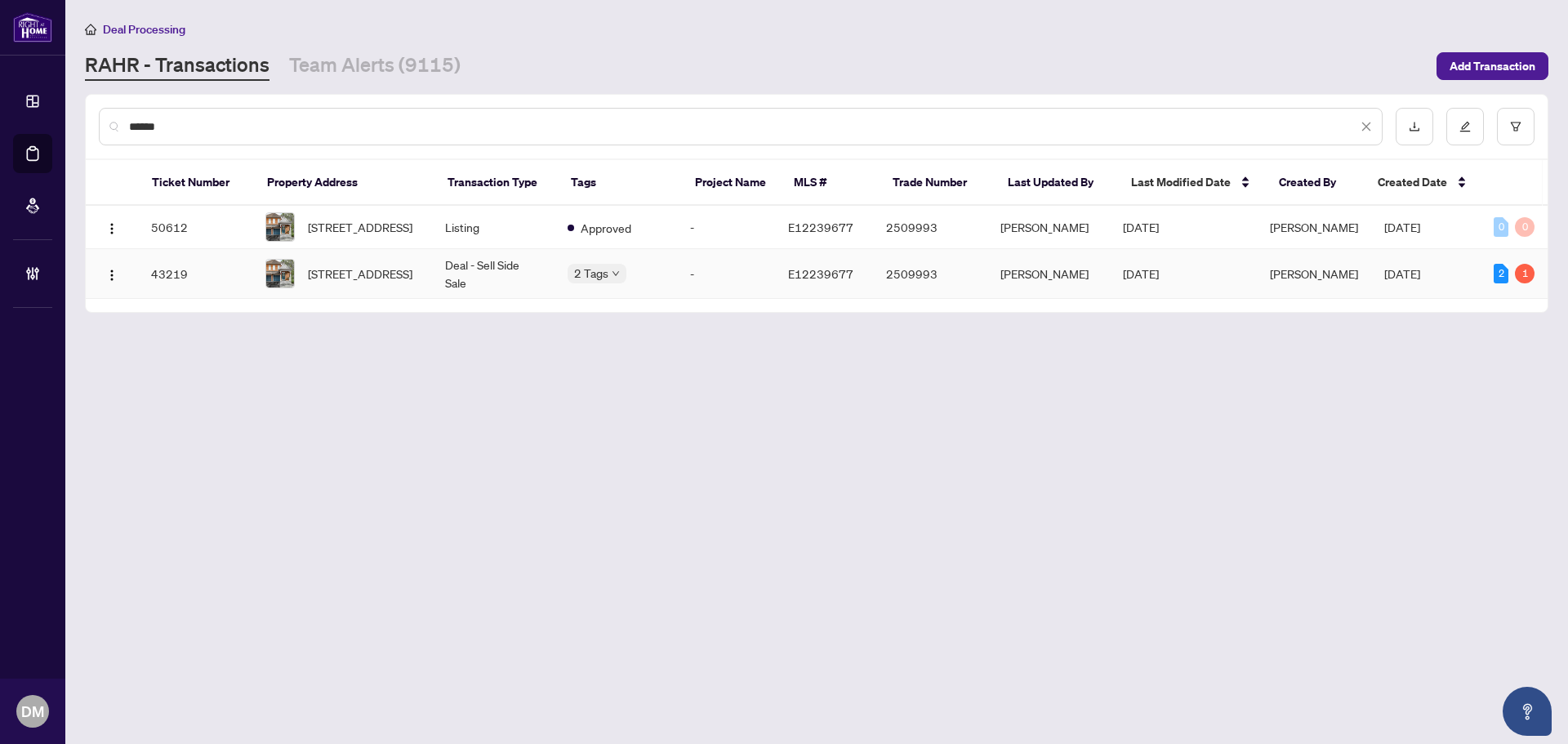
type input "******"
click at [518, 279] on td "Deal - Sell Side Sale" at bounding box center [494, 274] width 123 height 50
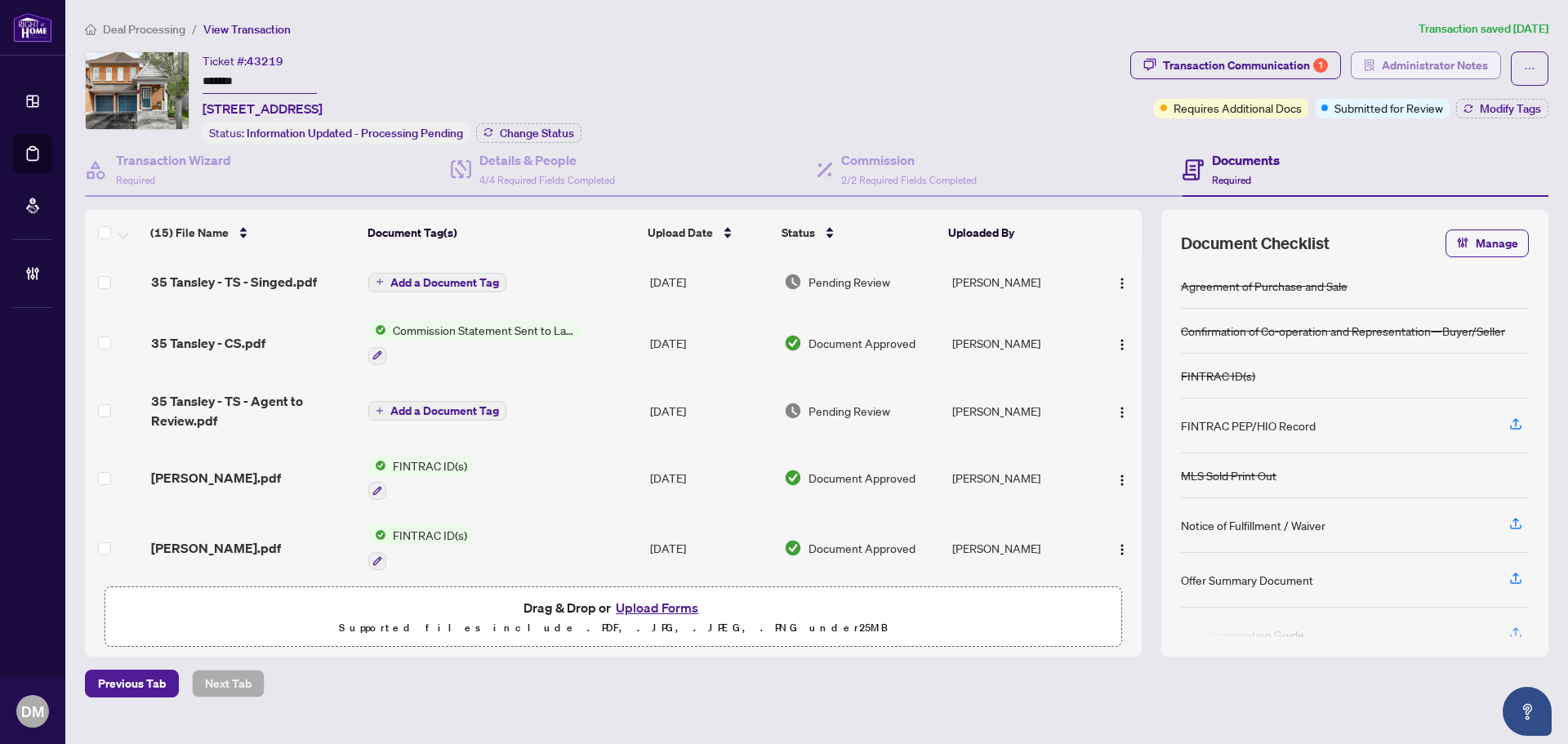
click at [1396, 68] on span "Administrator Notes" at bounding box center [1435, 65] width 106 height 26
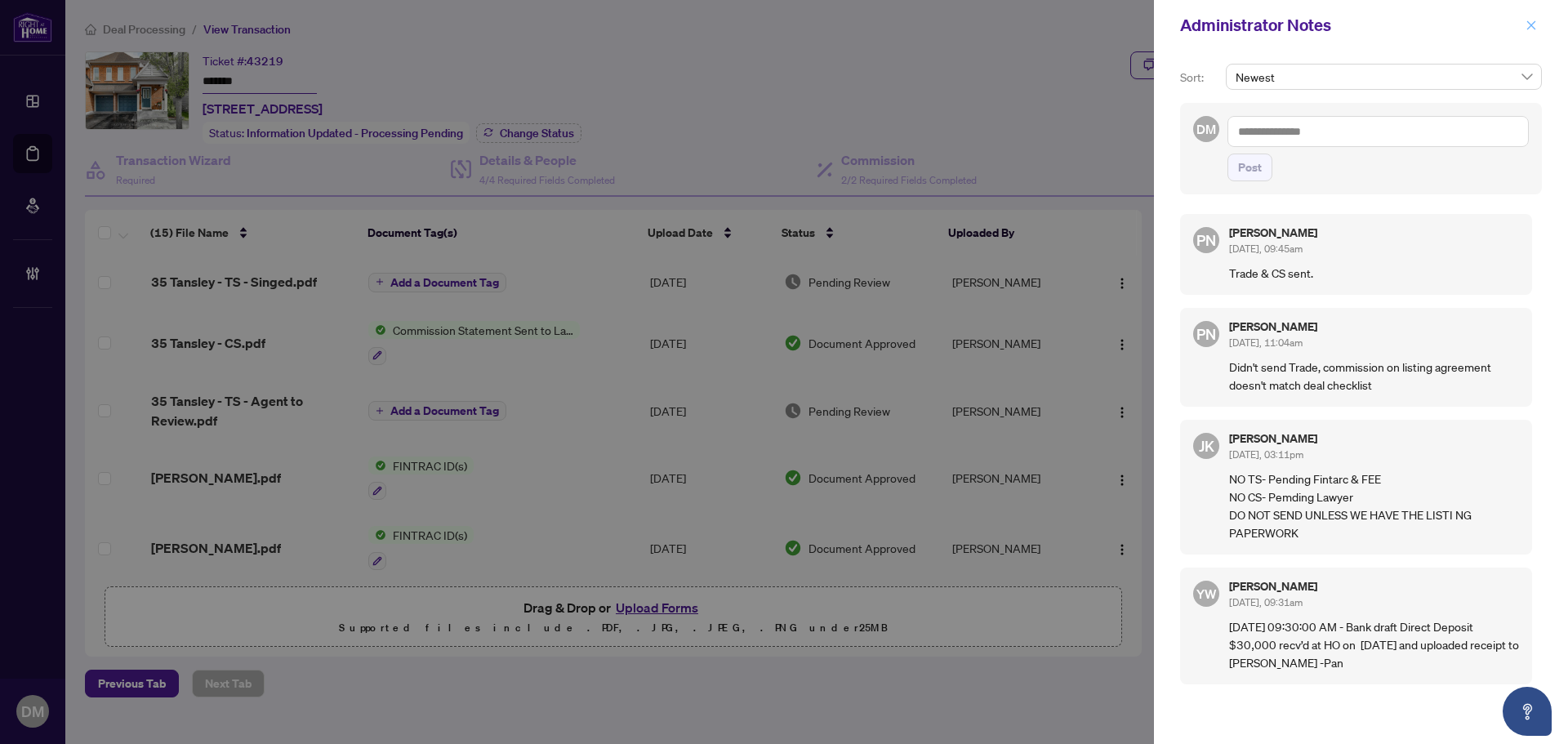
click at [1534, 25] on icon "close" at bounding box center [1531, 25] width 11 height 11
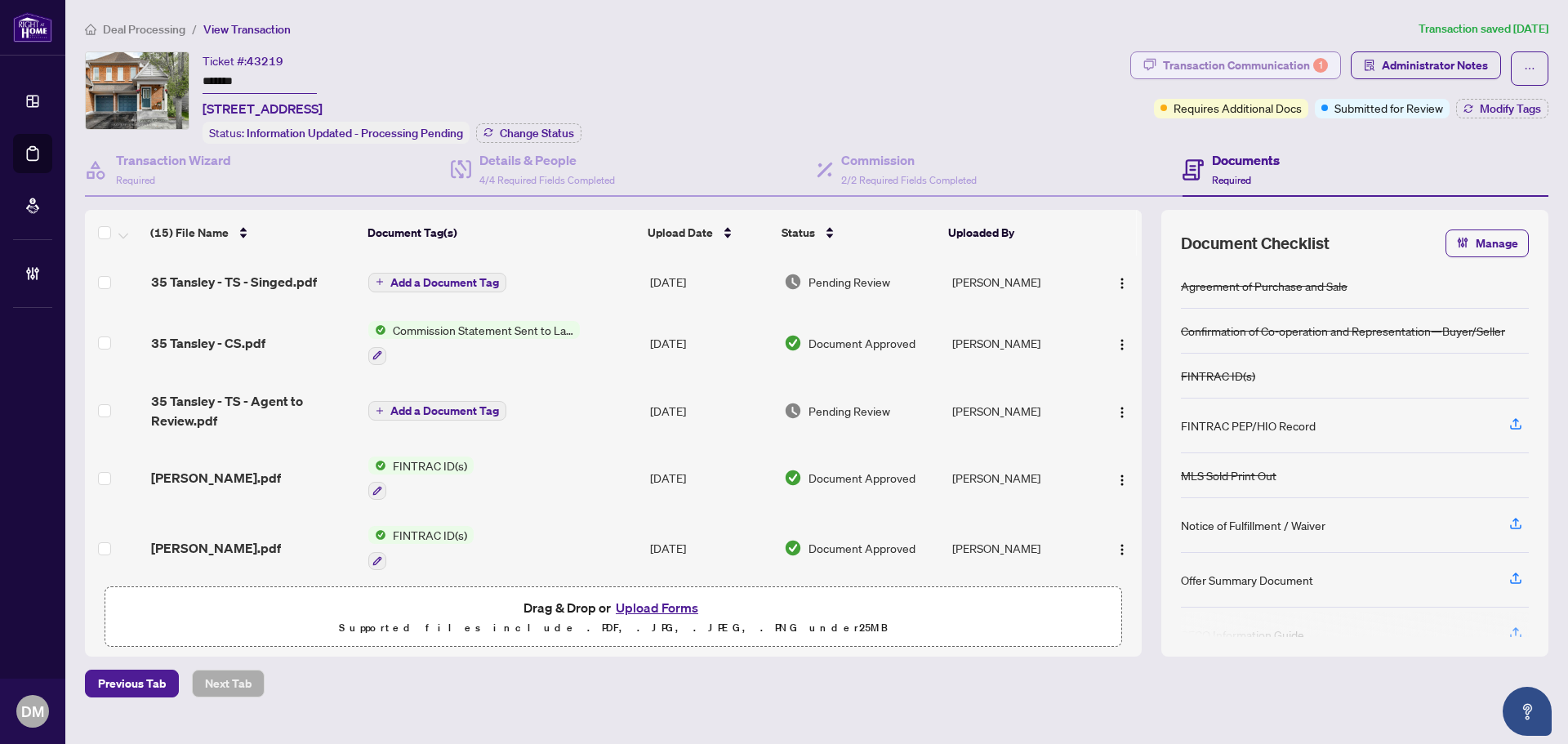
click at [1217, 59] on div "Transaction Communication 1" at bounding box center [1245, 65] width 165 height 26
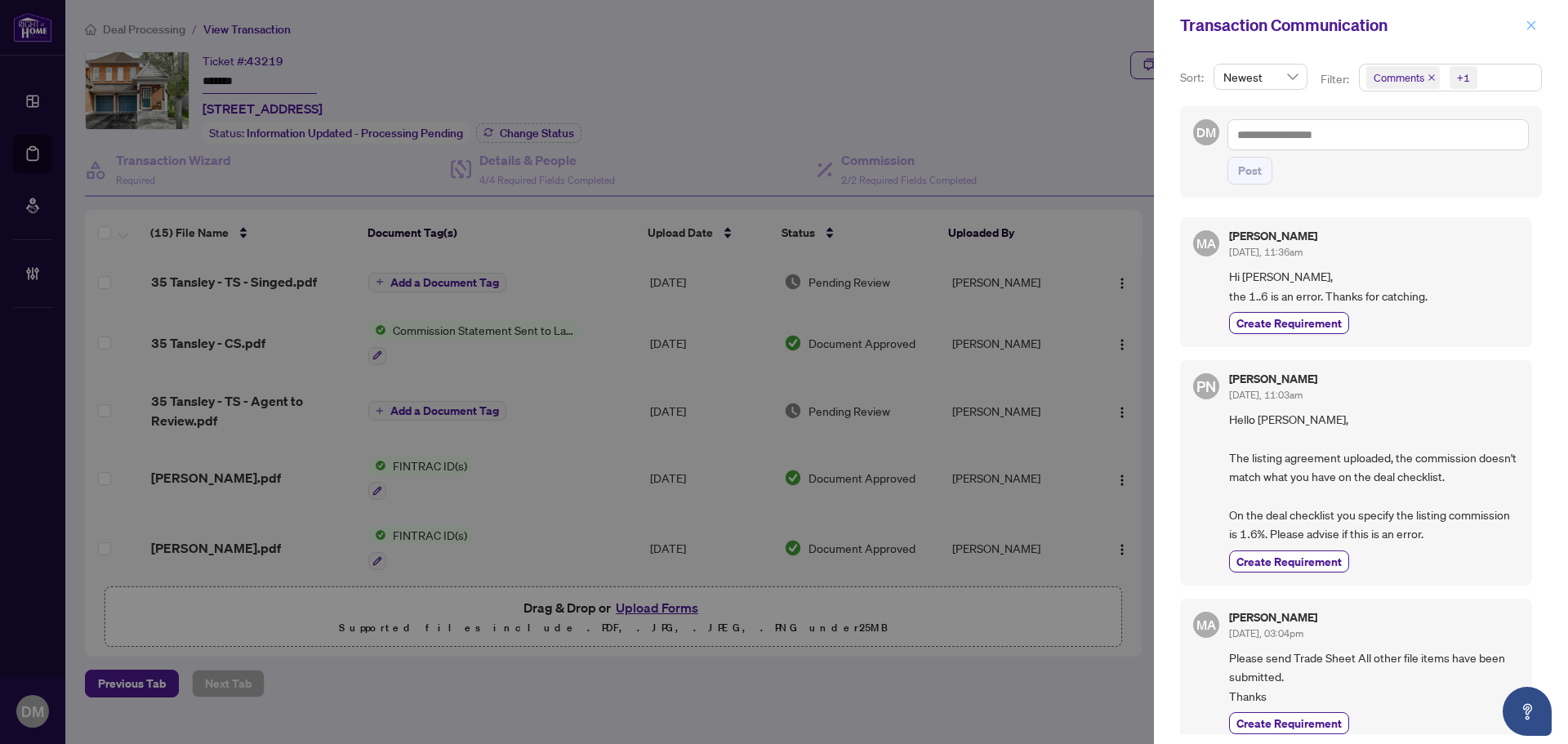
click at [1531, 26] on icon "close" at bounding box center [1532, 25] width 9 height 9
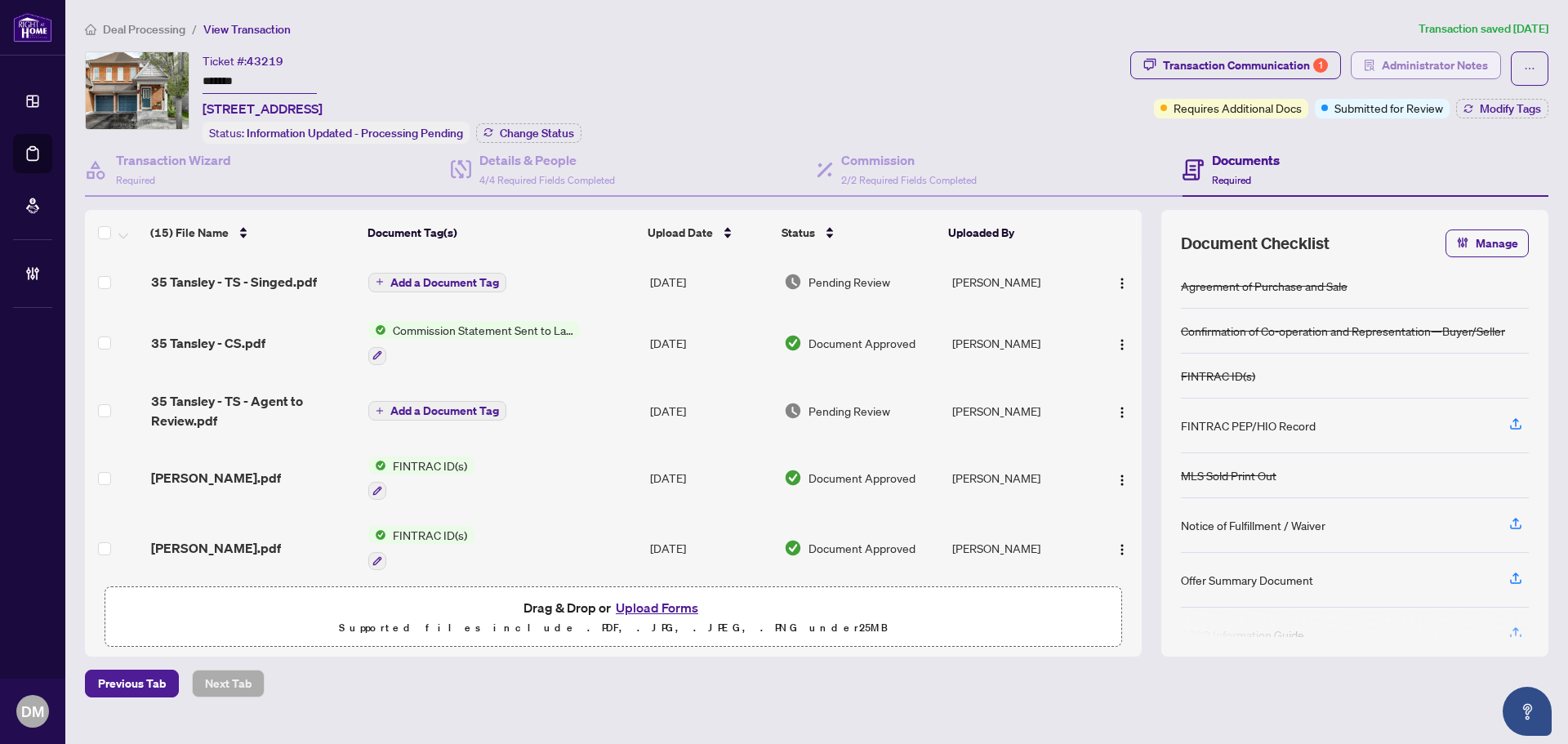
click at [1411, 70] on span "Administrator Notes" at bounding box center [1435, 65] width 106 height 26
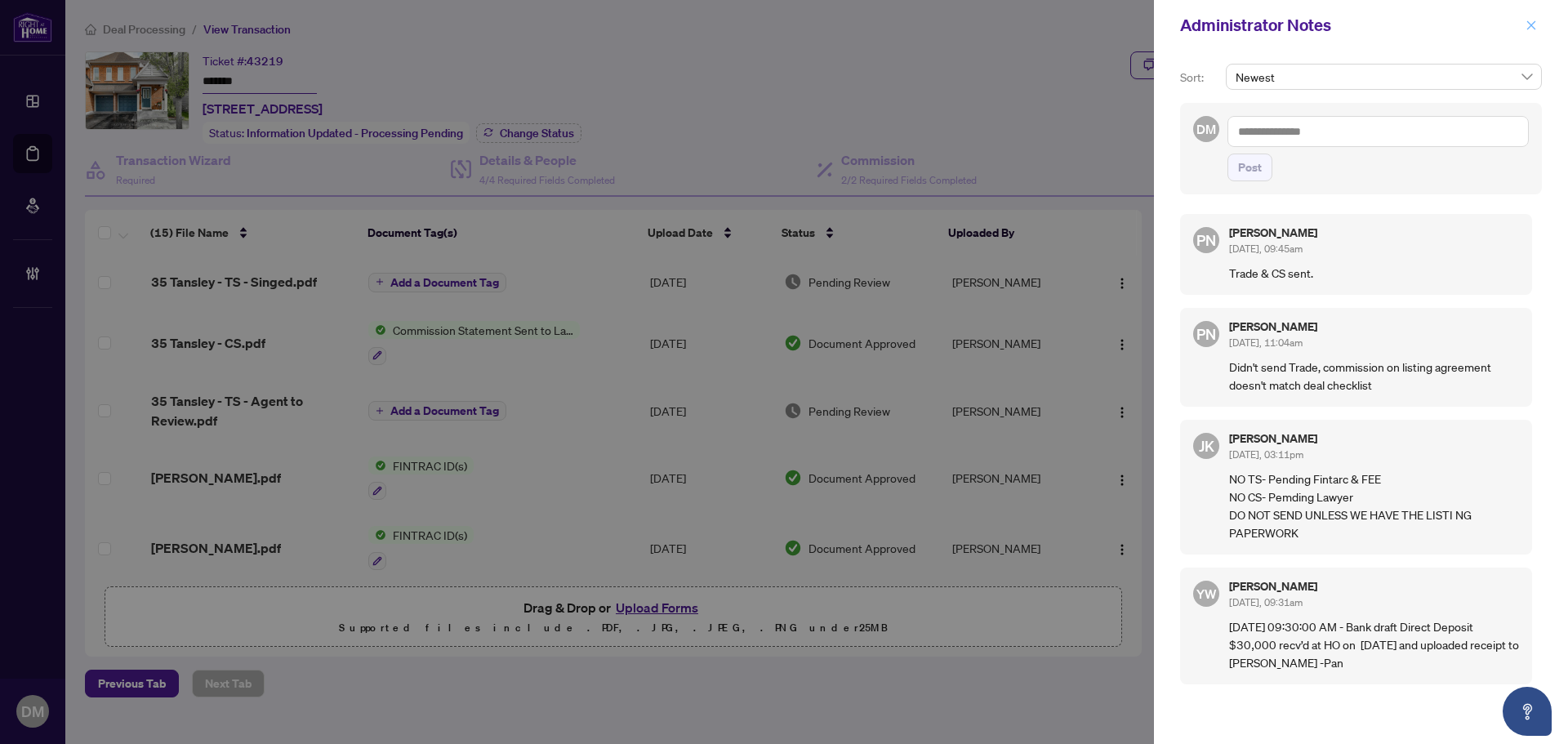
click at [1530, 26] on icon "close" at bounding box center [1531, 25] width 11 height 11
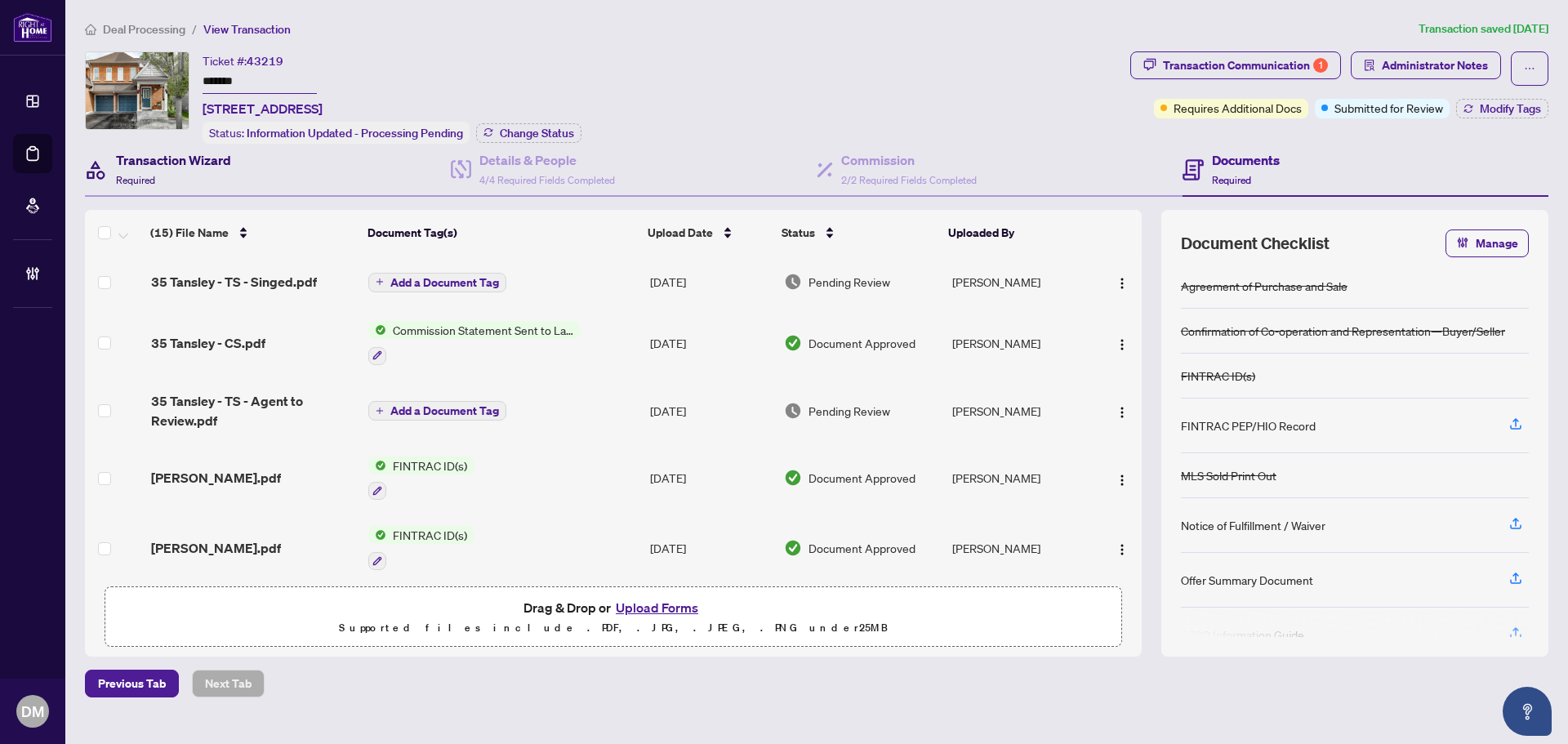
click at [187, 156] on h4 "Transaction Wizard" at bounding box center [174, 160] width 115 height 20
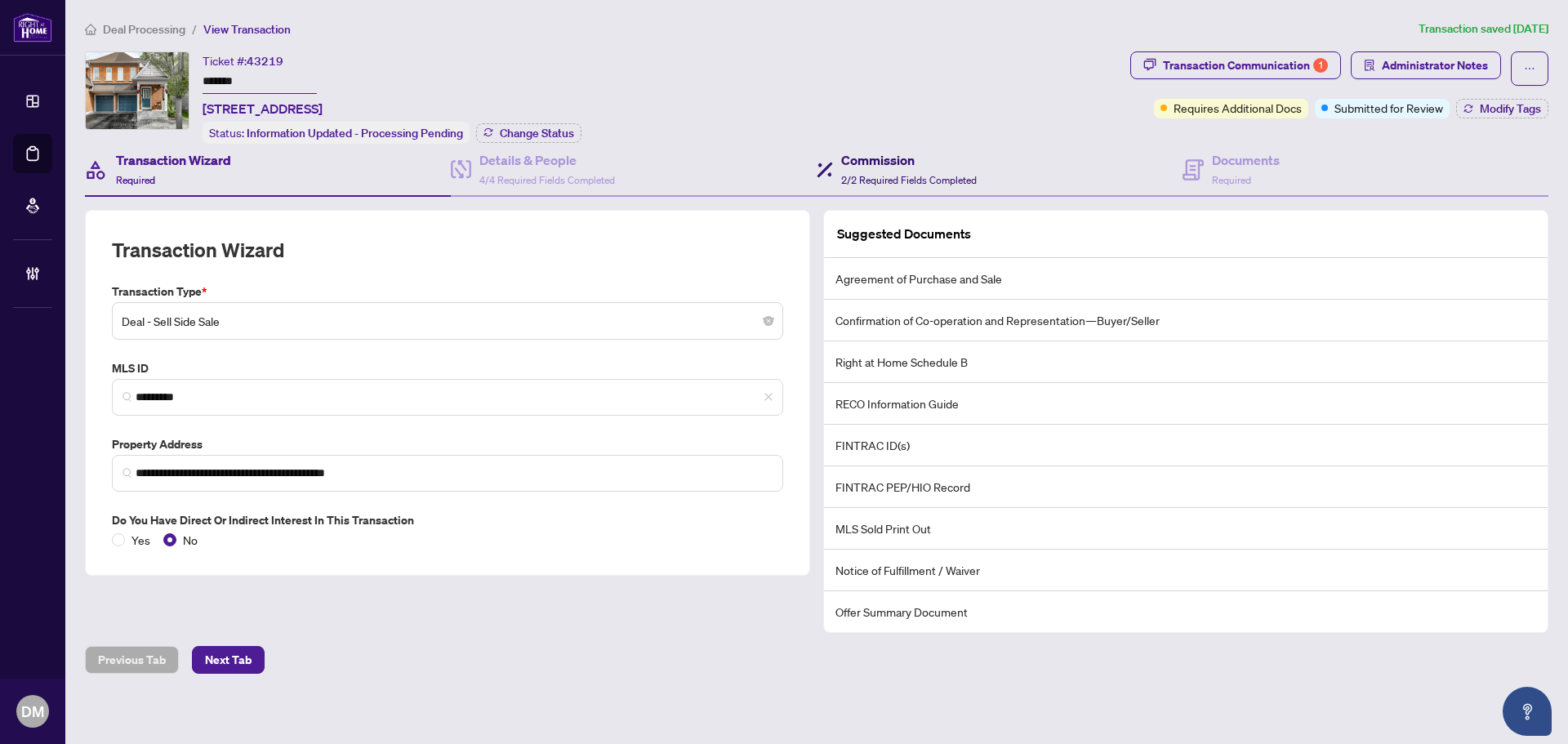
click at [928, 158] on h4 "Commission" at bounding box center [909, 160] width 136 height 20
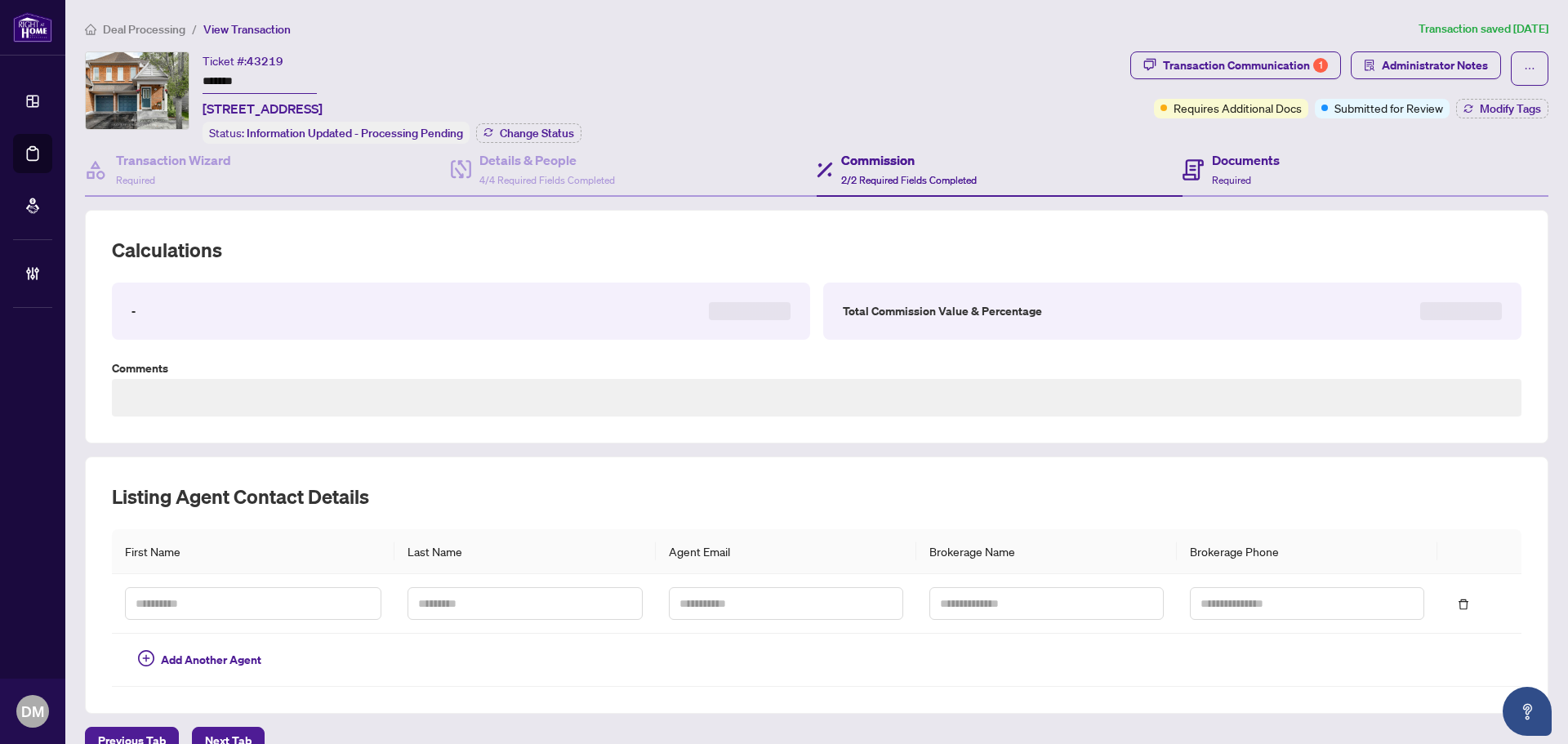
type textarea "**********"
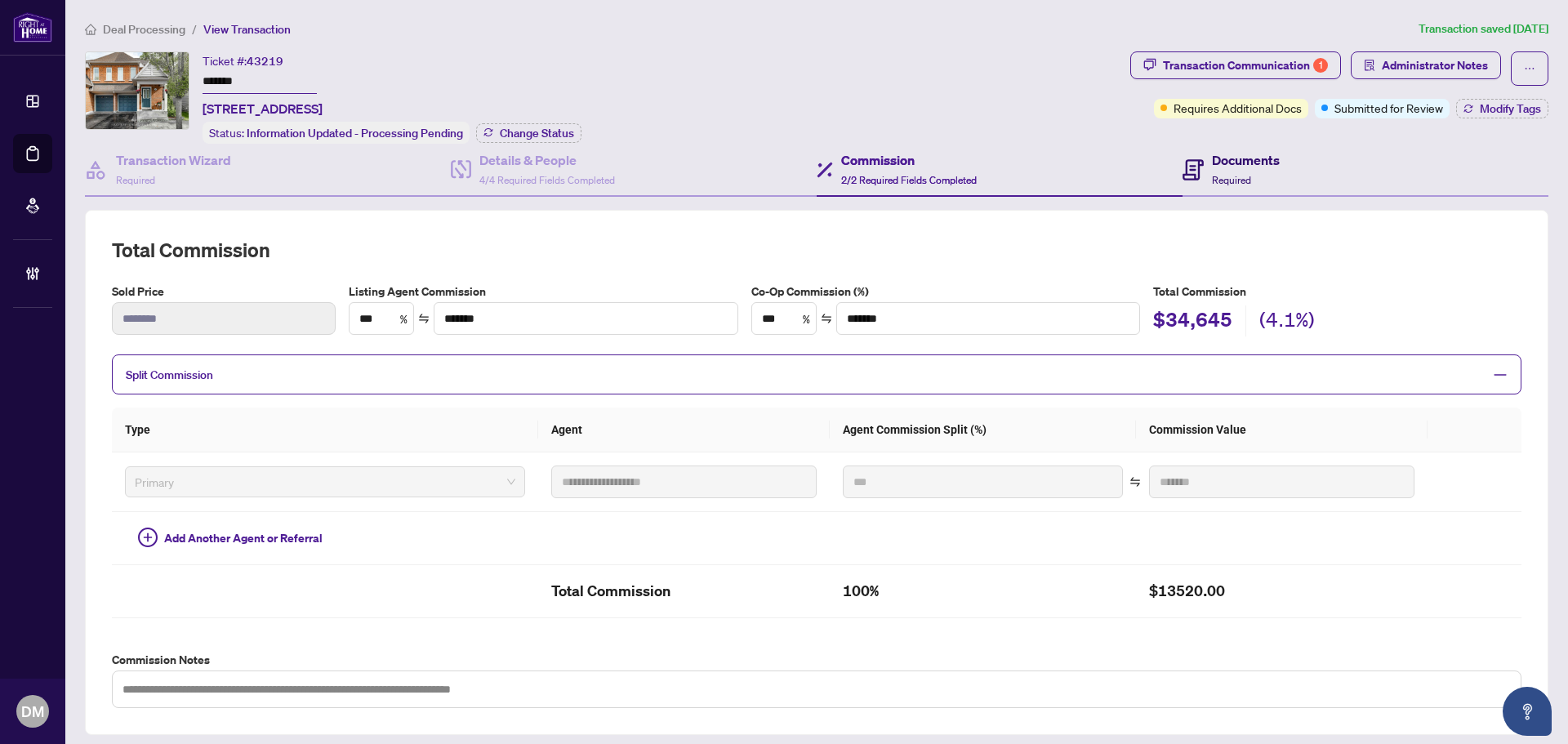
click at [1212, 174] on span "Required" at bounding box center [1232, 179] width 40 height 12
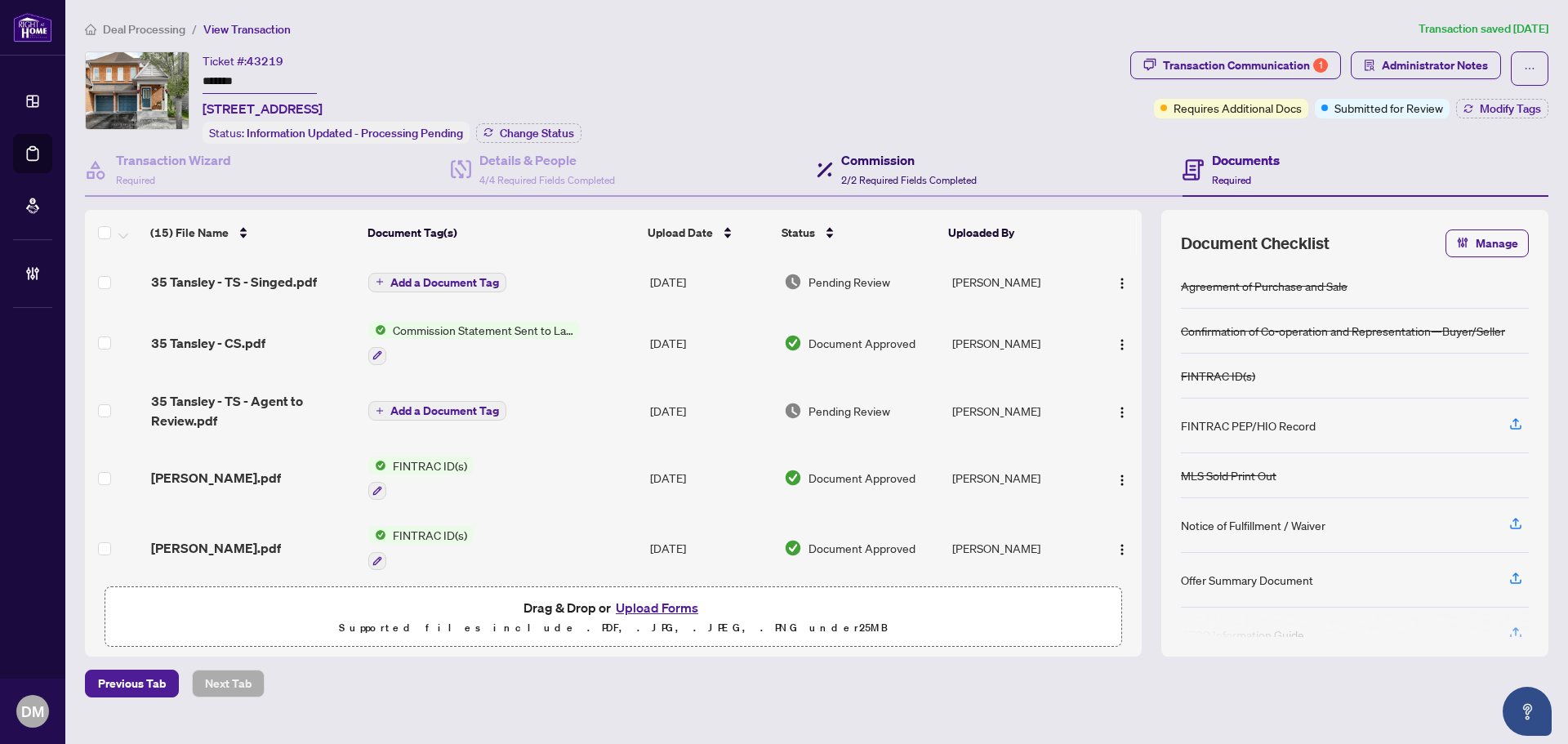
click at [945, 174] on span "2/2 Required Fields Completed" at bounding box center [909, 179] width 136 height 12
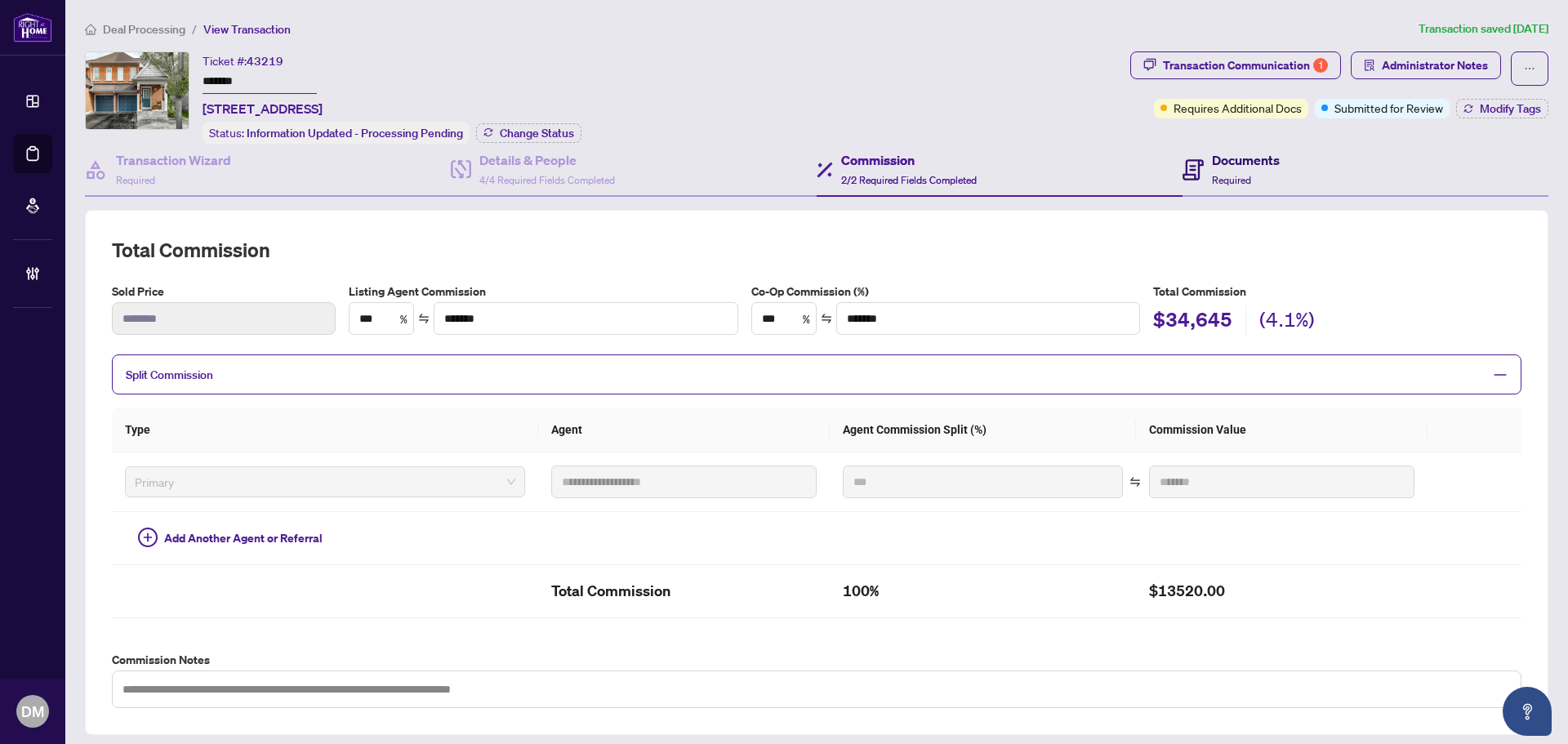
click at [1222, 160] on h4 "Documents" at bounding box center [1246, 160] width 68 height 20
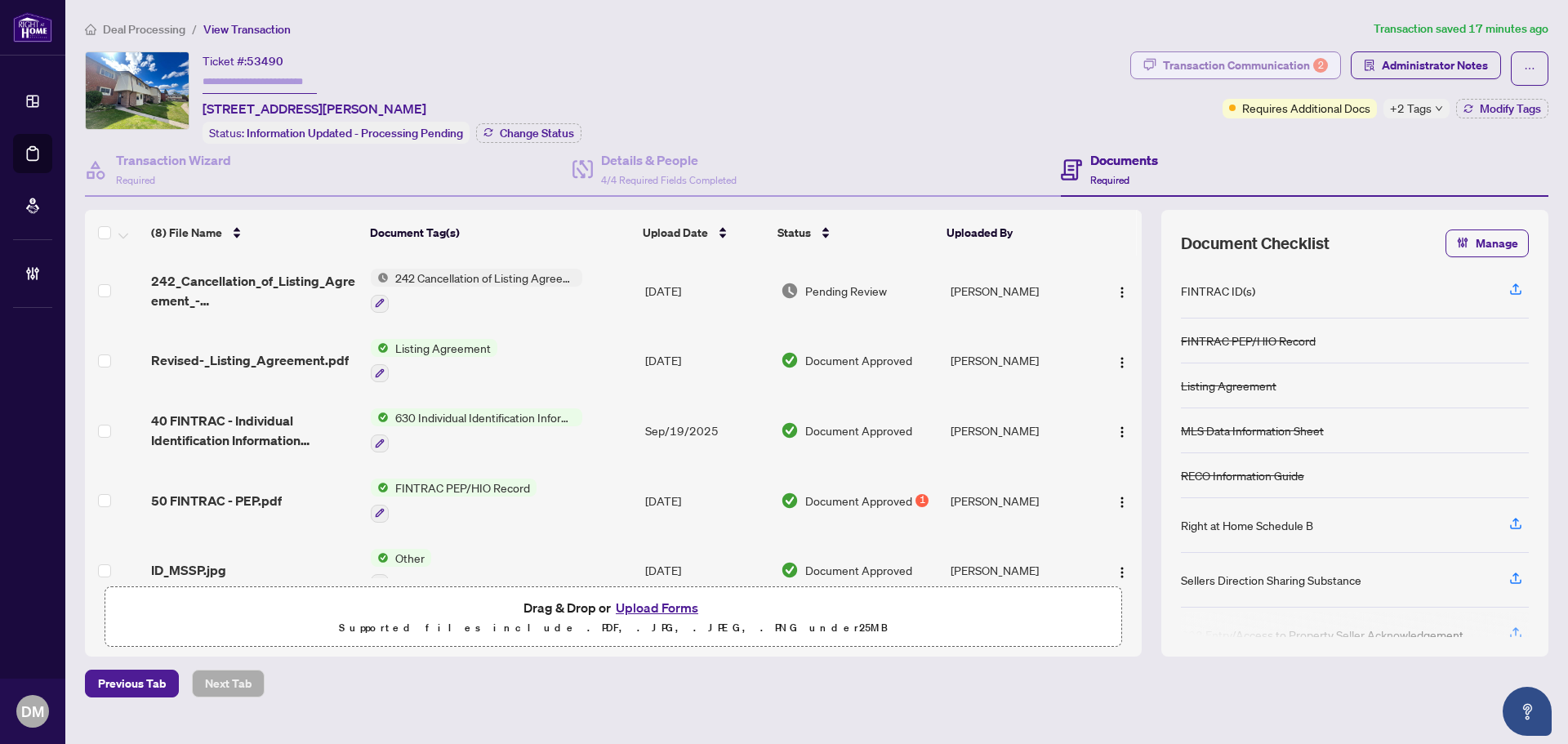
click at [1242, 56] on div "Transaction Communication 2" at bounding box center [1245, 65] width 165 height 26
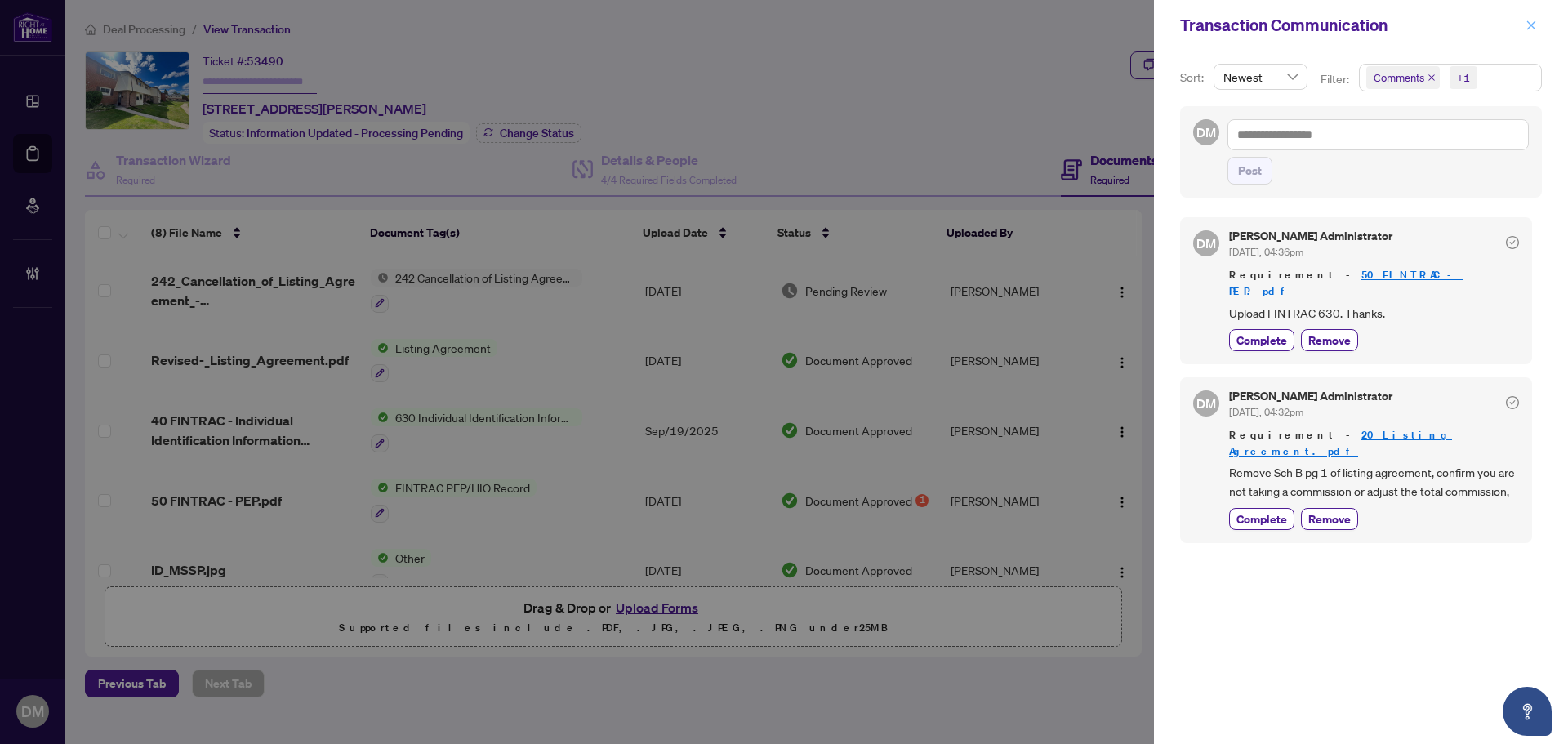
click at [1531, 31] on icon "close" at bounding box center [1531, 25] width 11 height 11
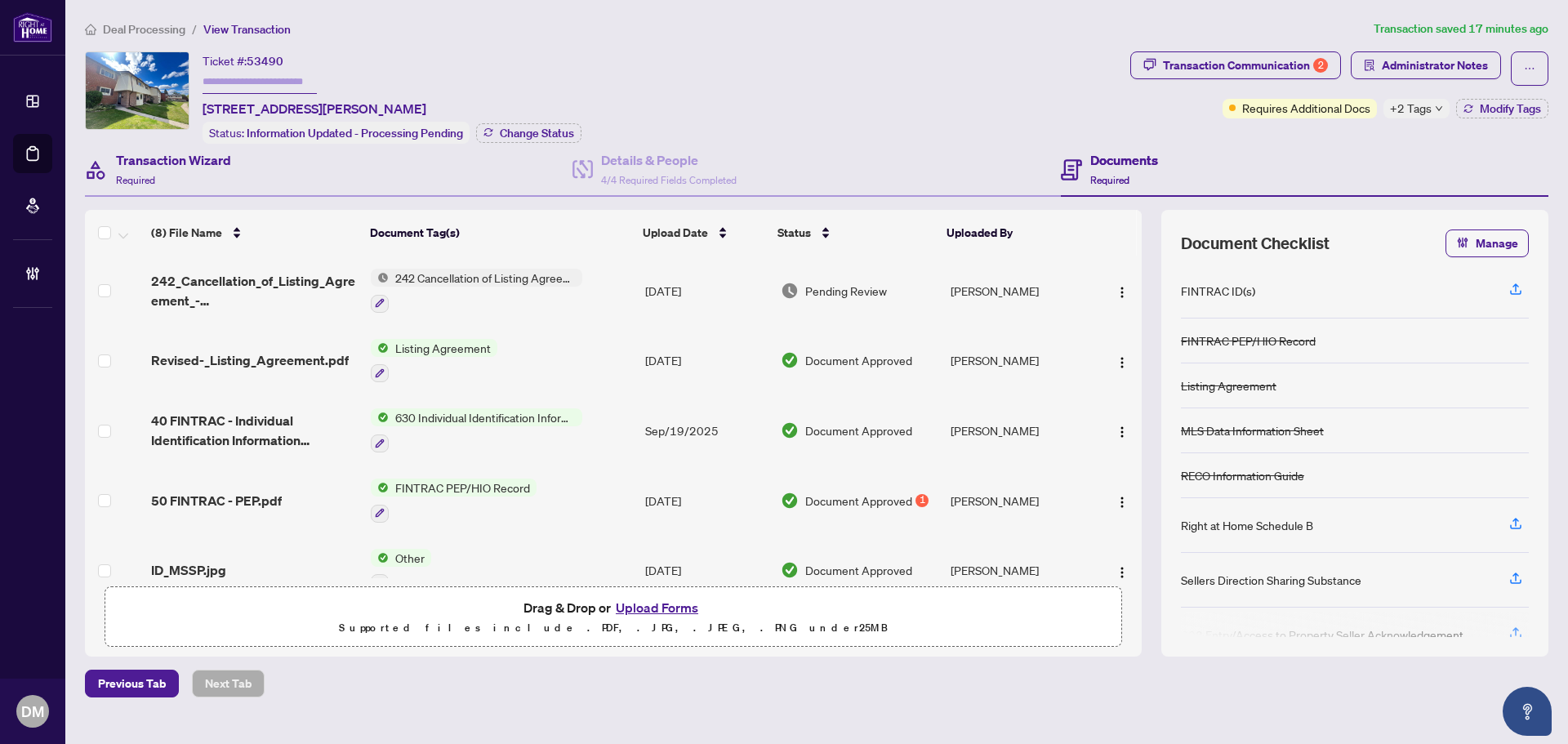
click at [263, 175] on div "Transaction Wizard Required" at bounding box center [329, 170] width 488 height 53
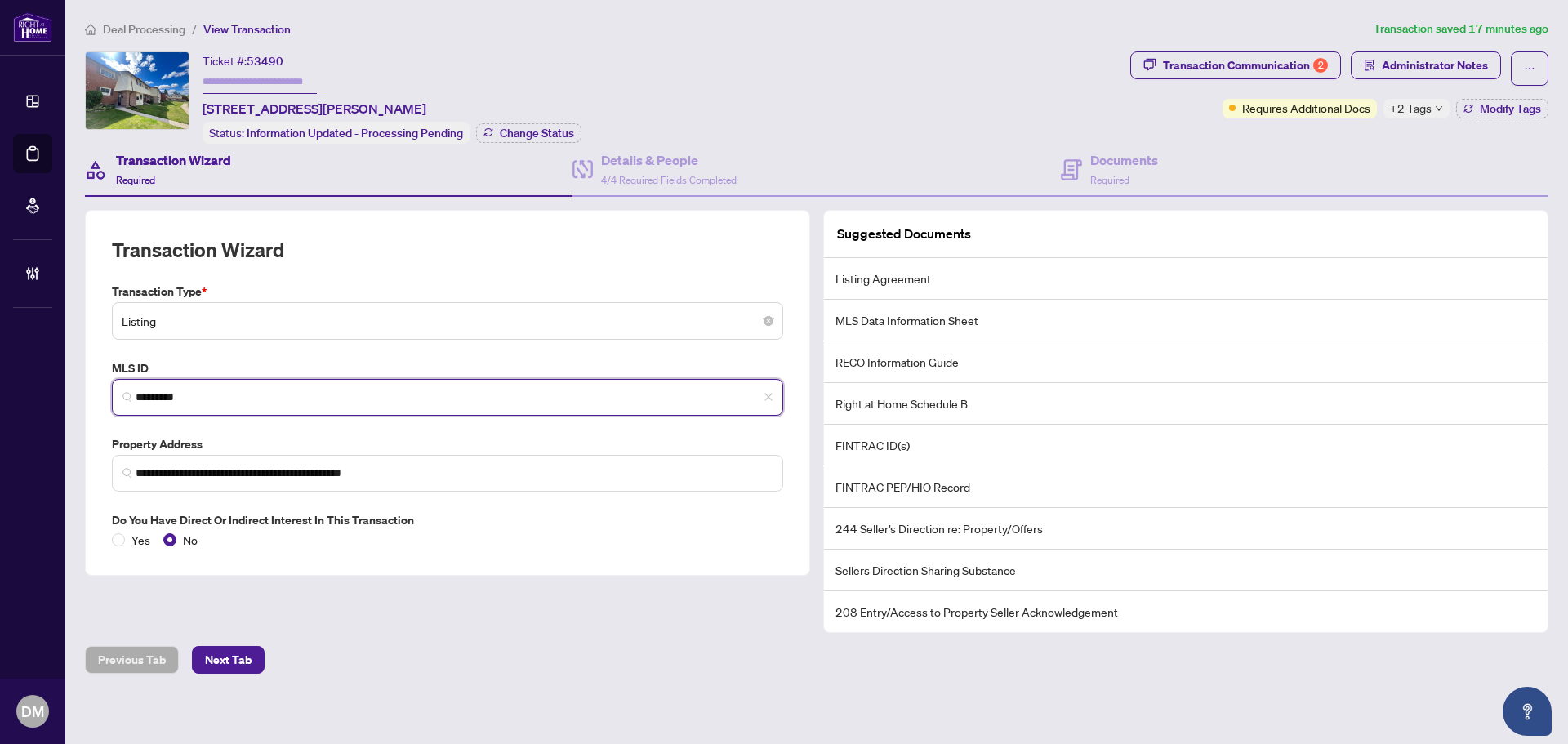
click at [277, 397] on input "*********" at bounding box center [454, 397] width 637 height 17
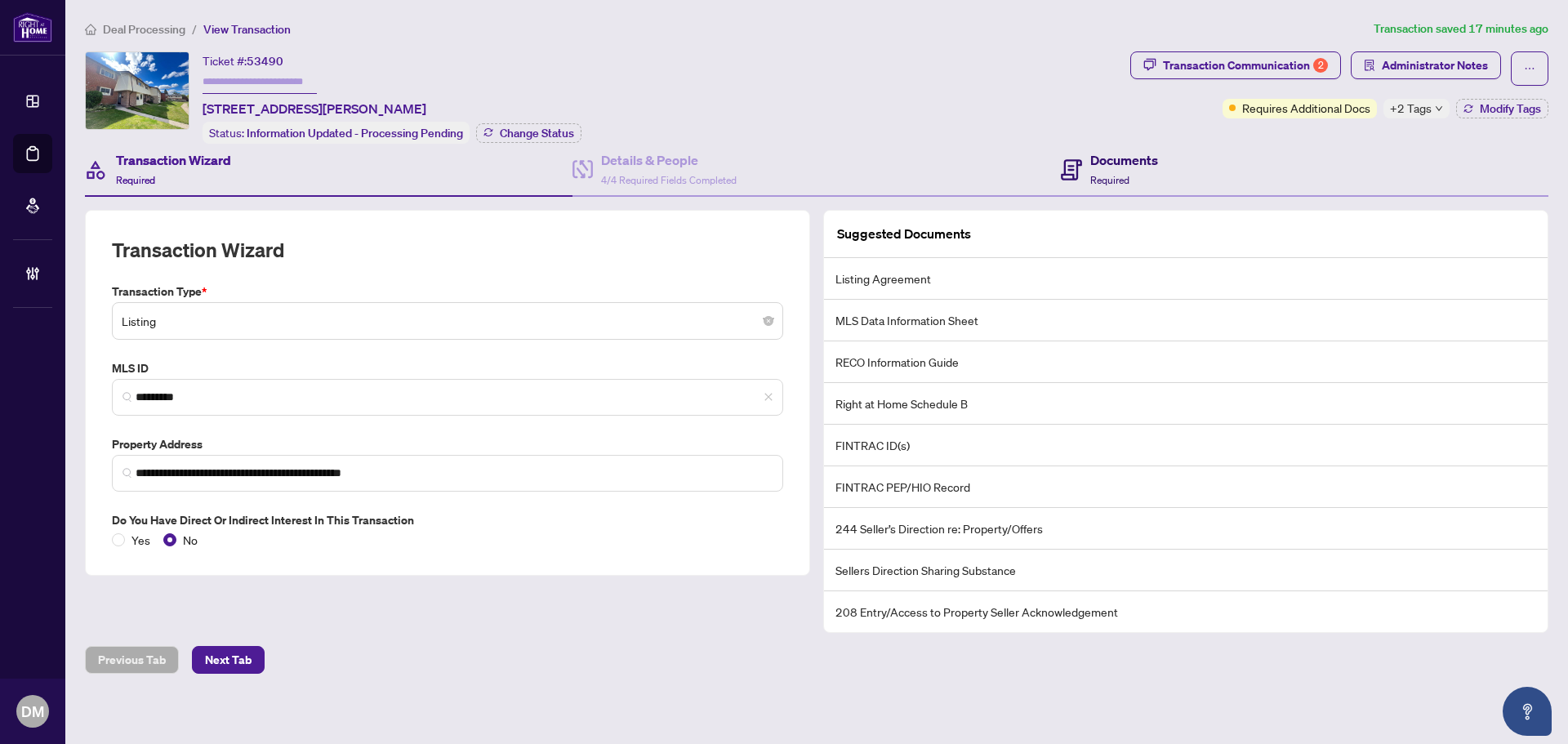
click at [1130, 150] on h4 "Documents" at bounding box center [1124, 160] width 68 height 20
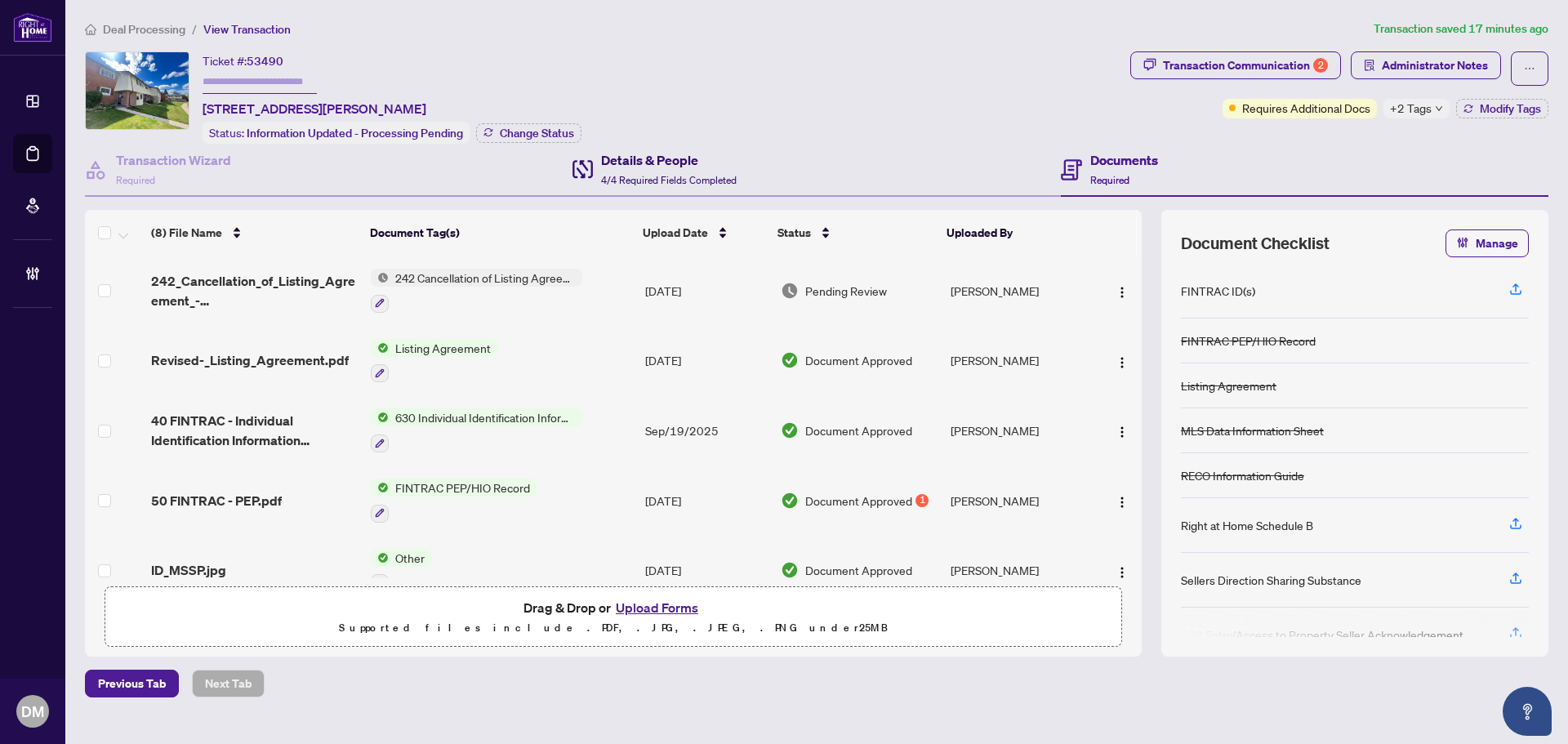
click at [704, 160] on h4 "Details & People" at bounding box center [669, 160] width 136 height 20
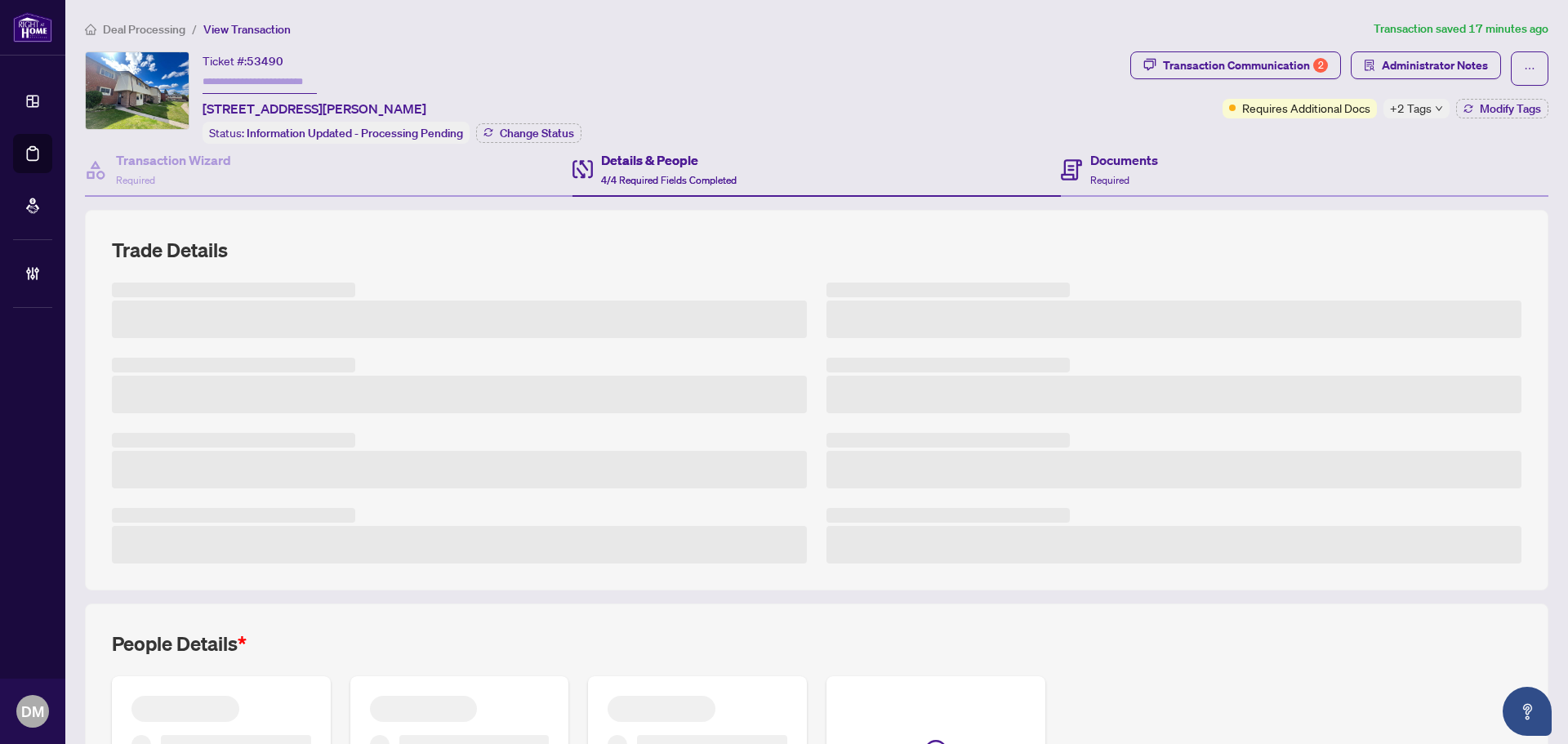
click at [1182, 162] on div "Documents Required" at bounding box center [1305, 170] width 488 height 53
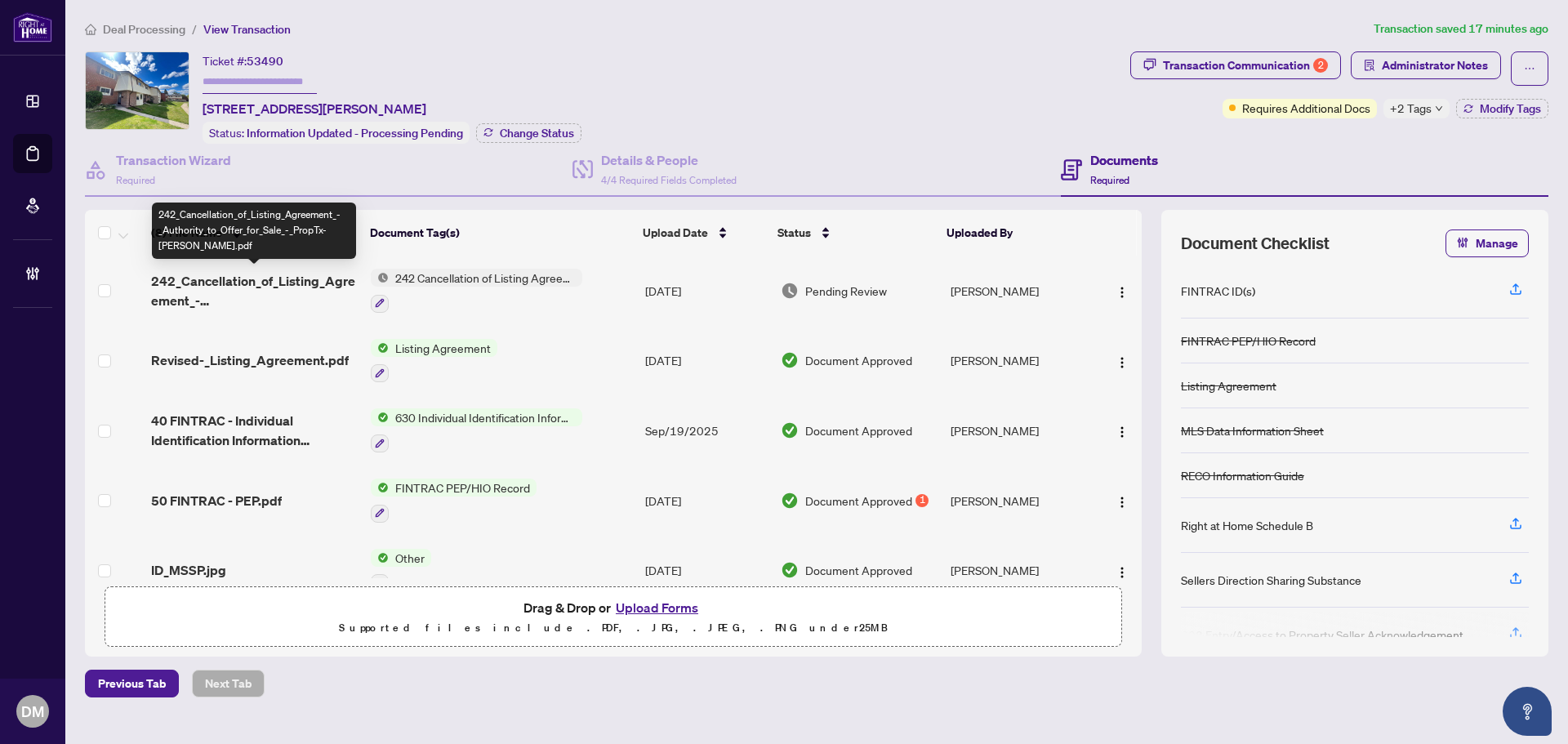
click at [310, 361] on span "Revised-_Listing_Agreement.pdf" at bounding box center [249, 360] width 197 height 20
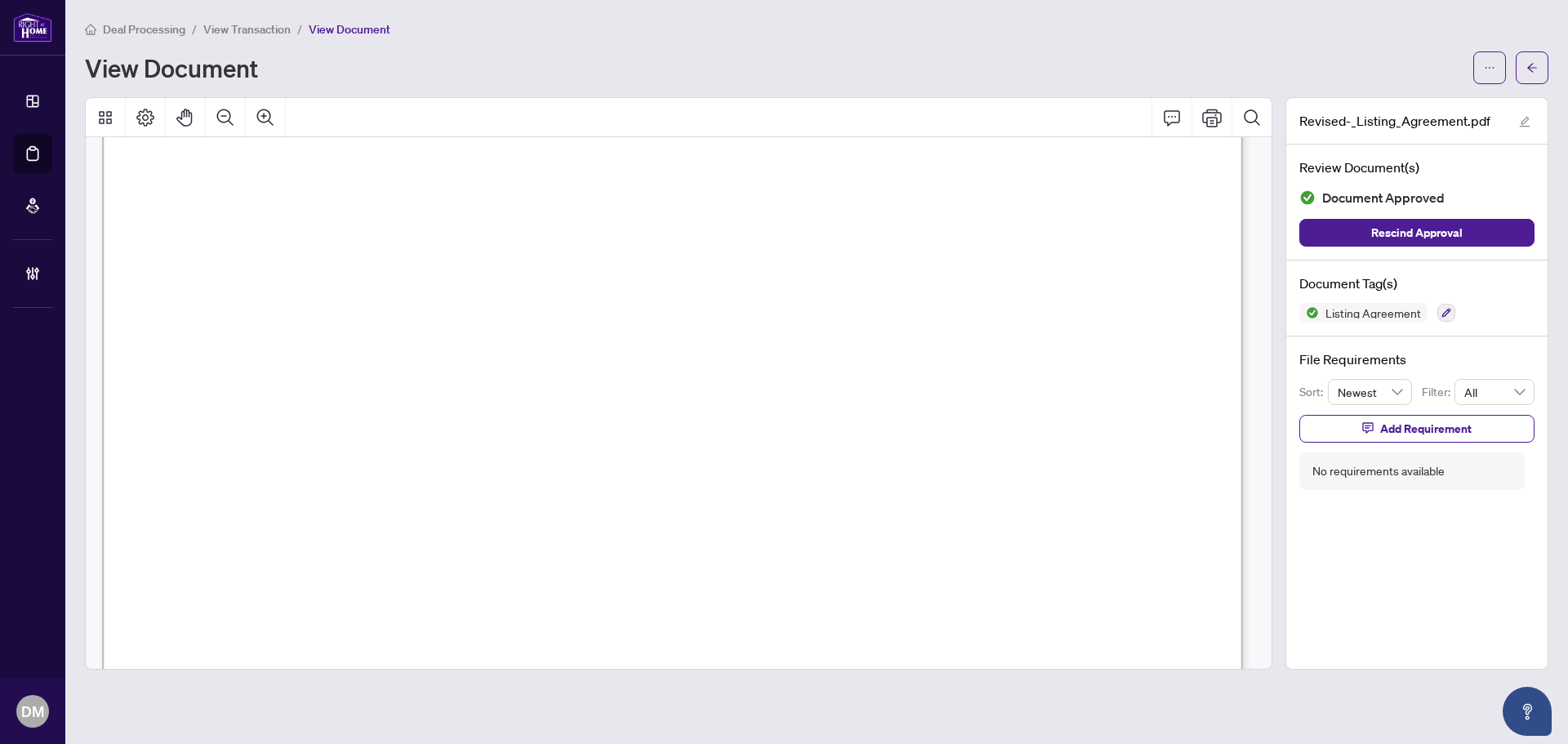
scroll to position [2941, 0]
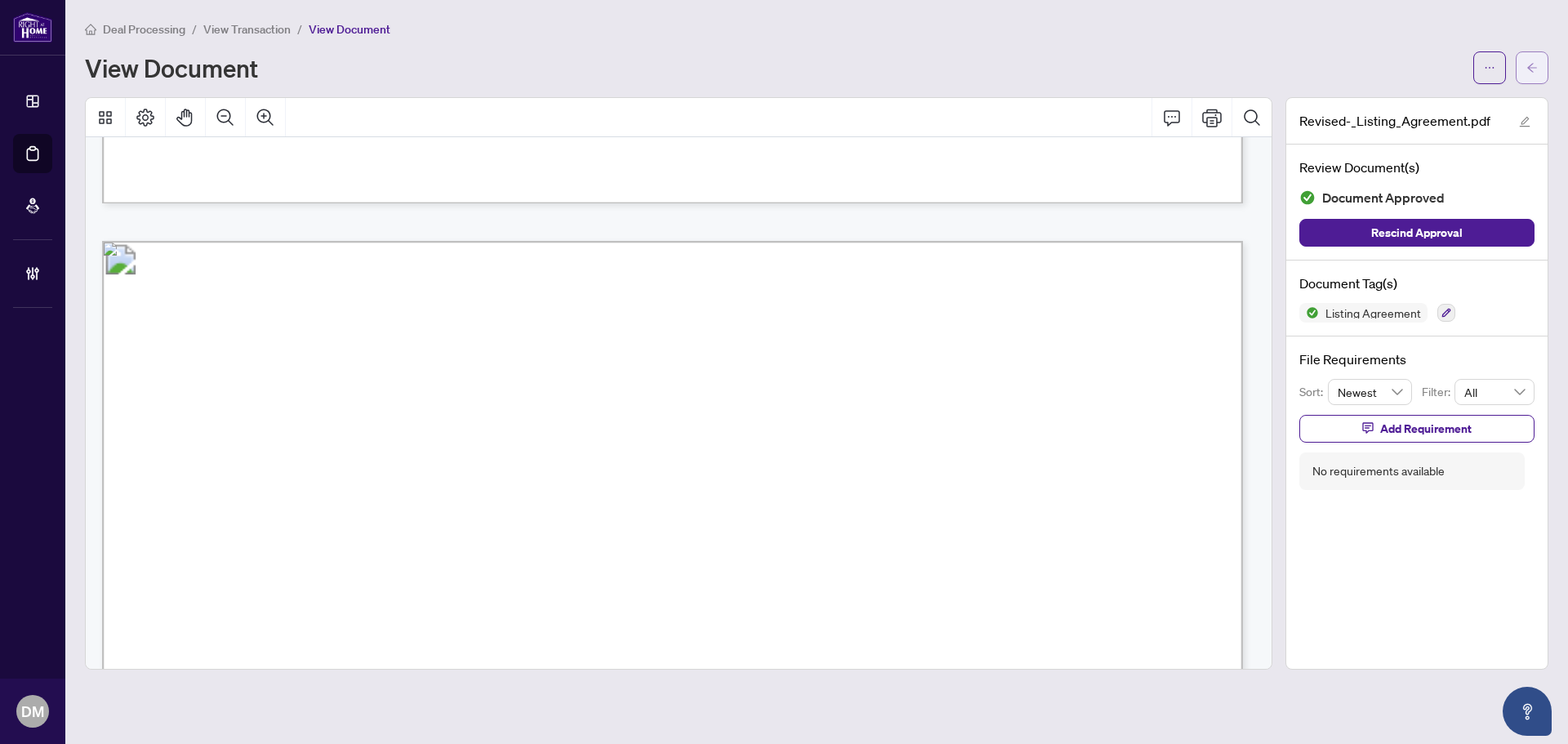
click at [1535, 55] on span "button" at bounding box center [1532, 68] width 11 height 26
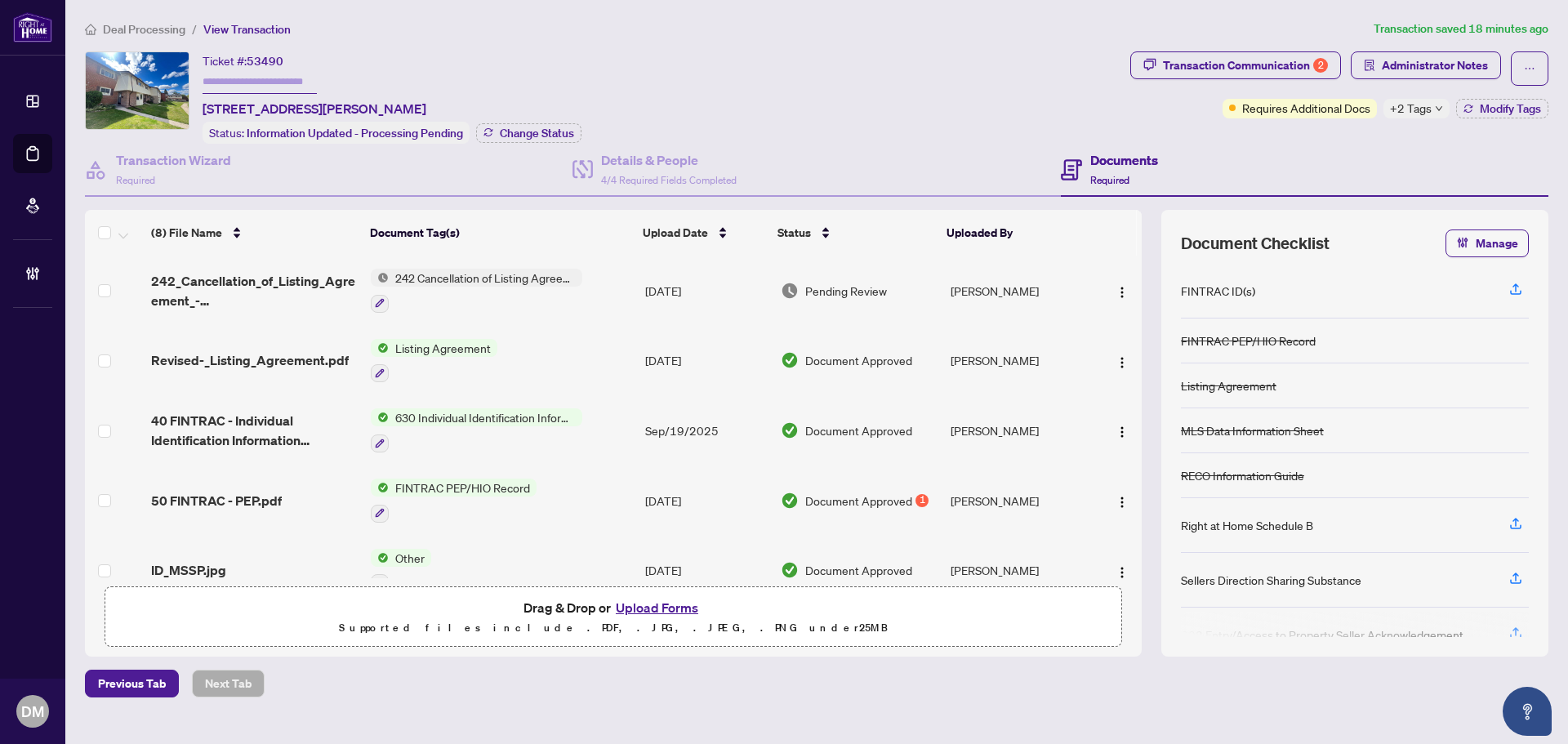
click at [318, 287] on span "242_Cancellation_of_Listing_Agreement_-_Authority_to_Offer_for_Sale_-_PropTx-[P…" at bounding box center [254, 291] width 207 height 40
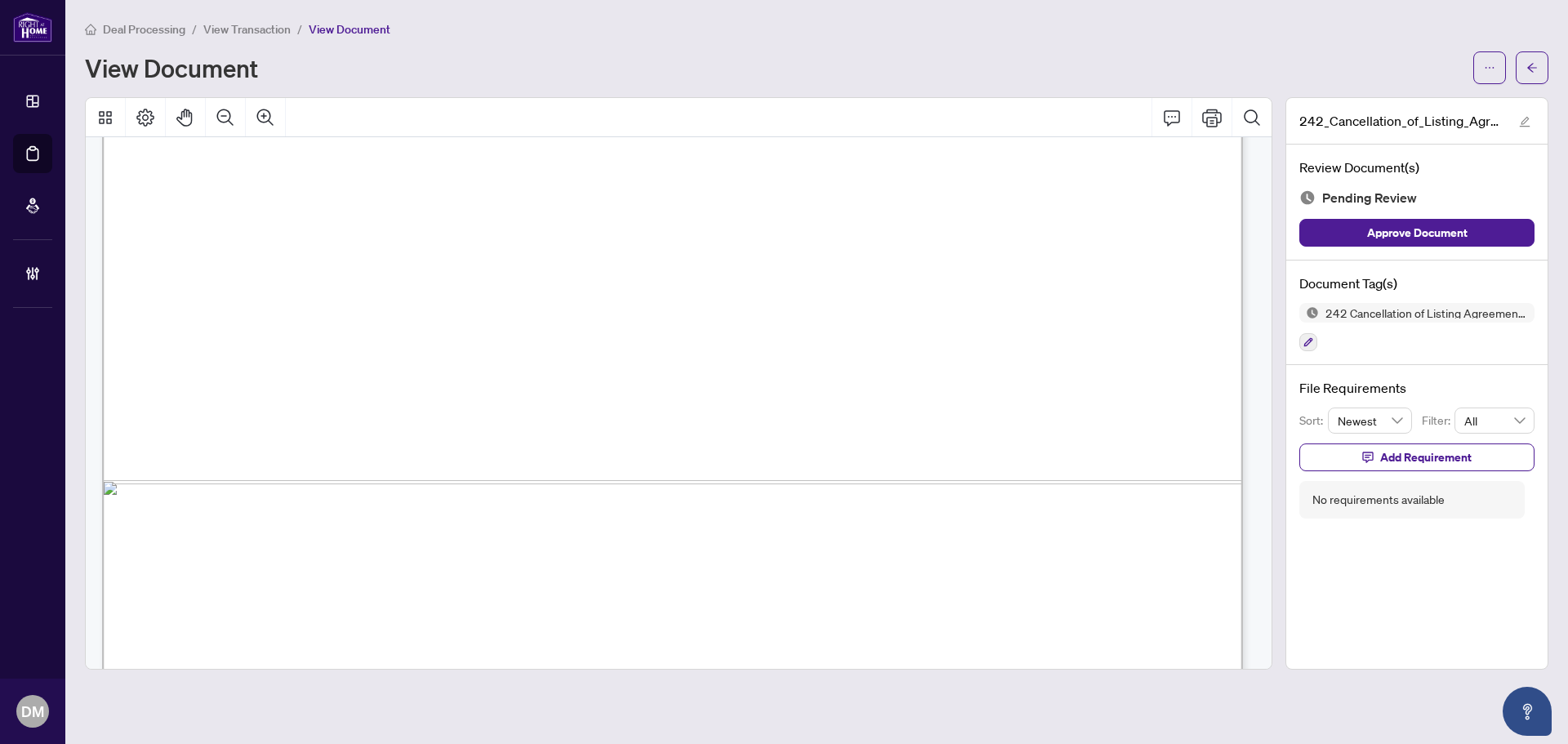
scroll to position [896, 0]
click at [1479, 76] on button "button" at bounding box center [1490, 68] width 33 height 33
click at [1429, 92] on li "Download" at bounding box center [1431, 103] width 143 height 26
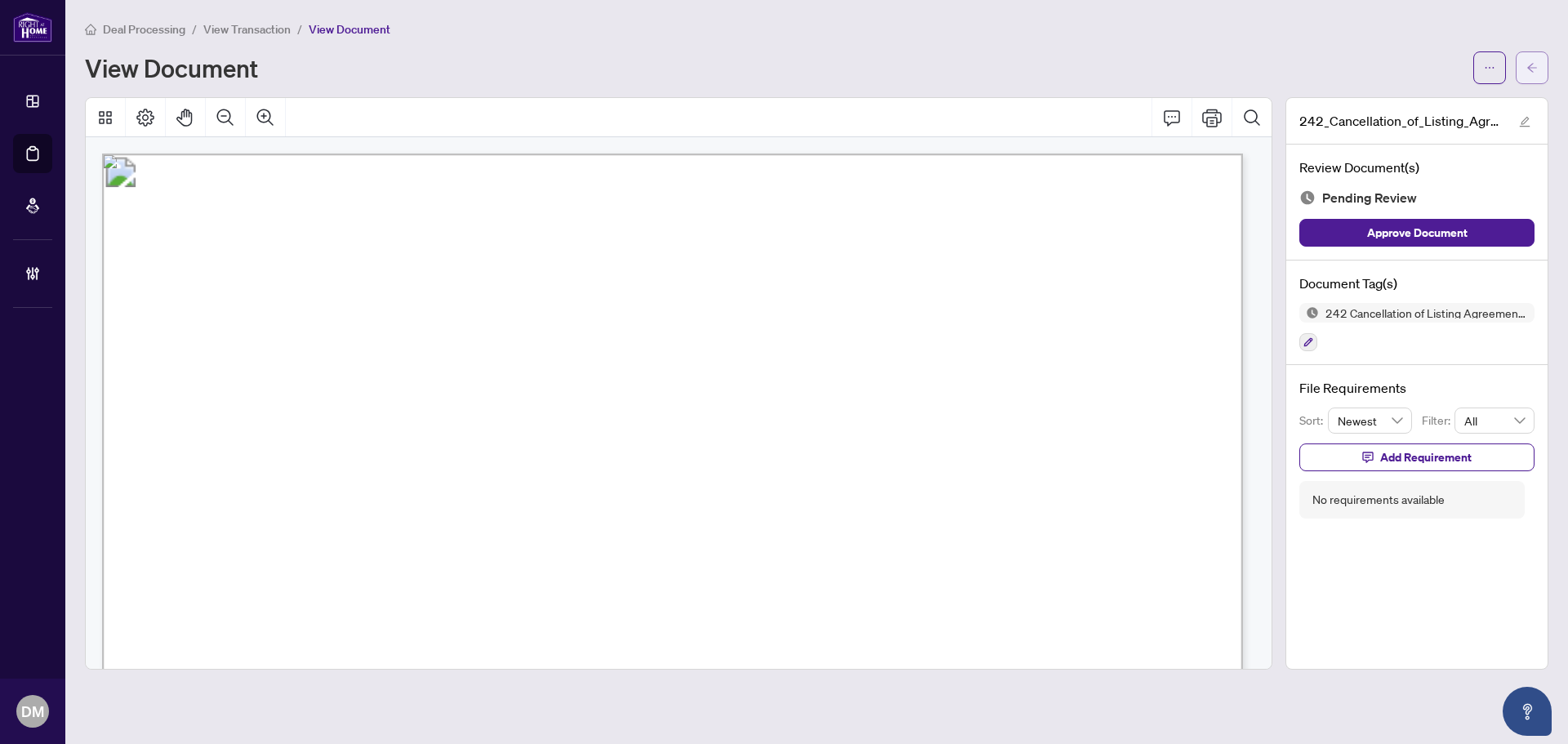
click at [1528, 70] on icon "arrow-left" at bounding box center [1532, 68] width 11 height 11
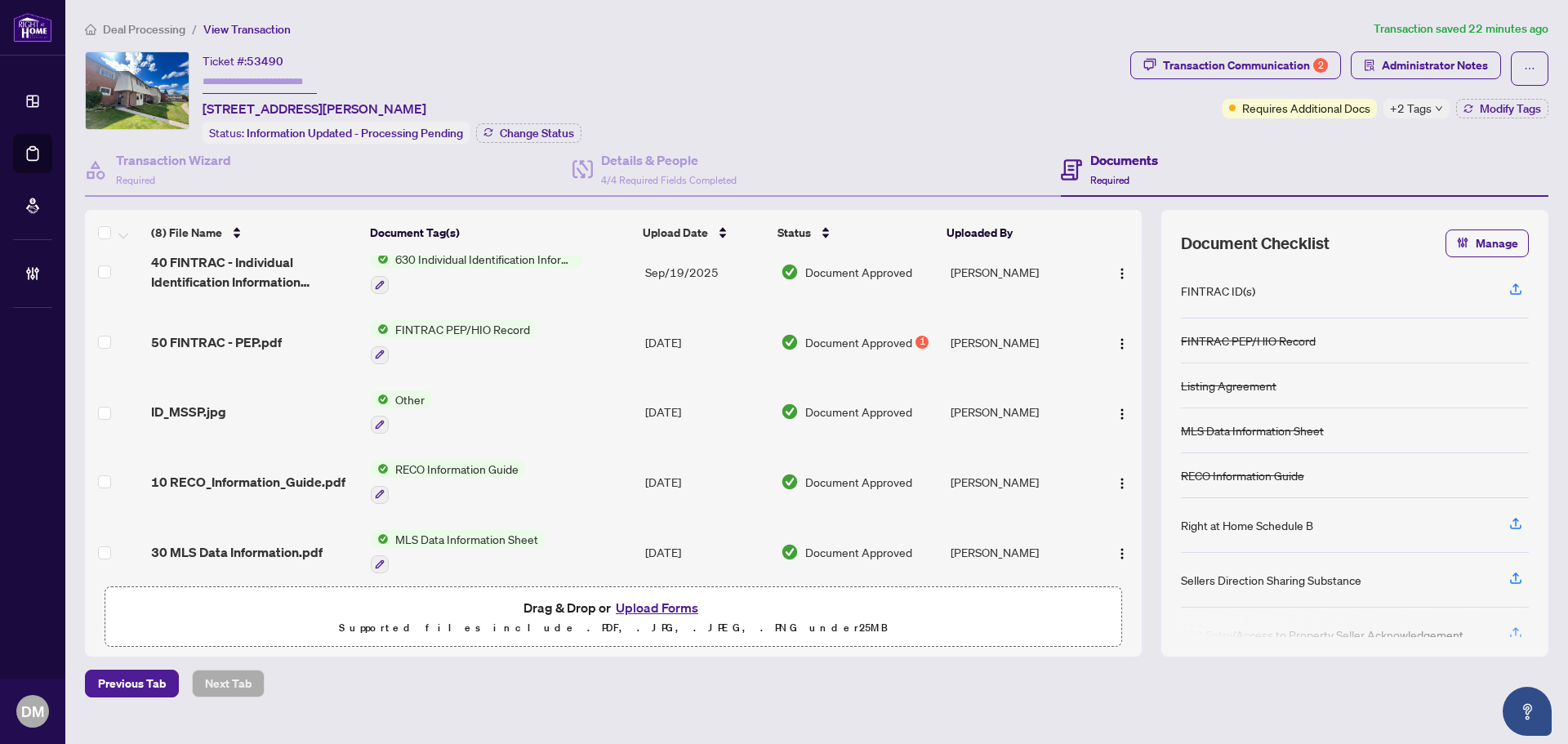
scroll to position [76, 0]
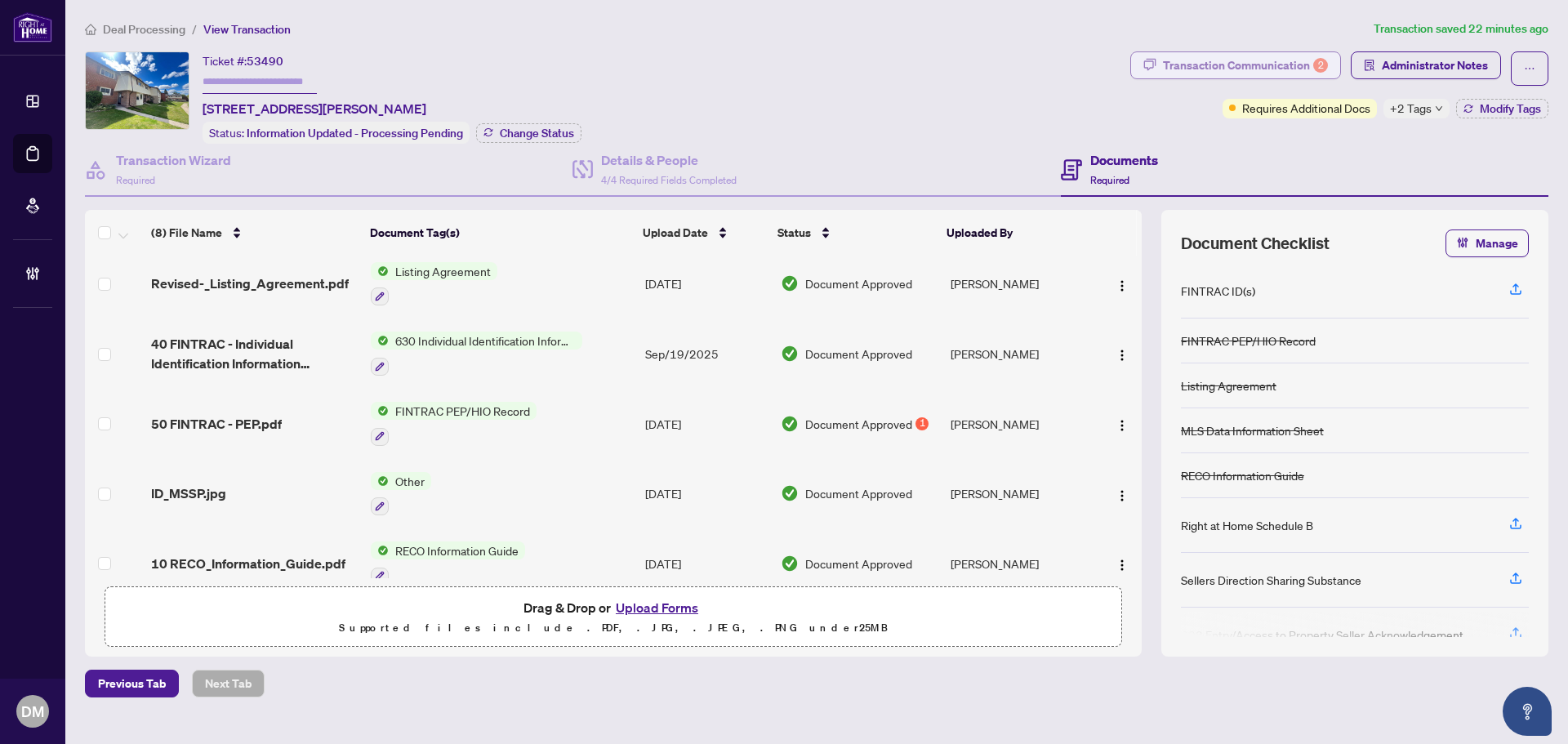
click at [1171, 60] on div "Transaction Communication 2" at bounding box center [1245, 65] width 165 height 26
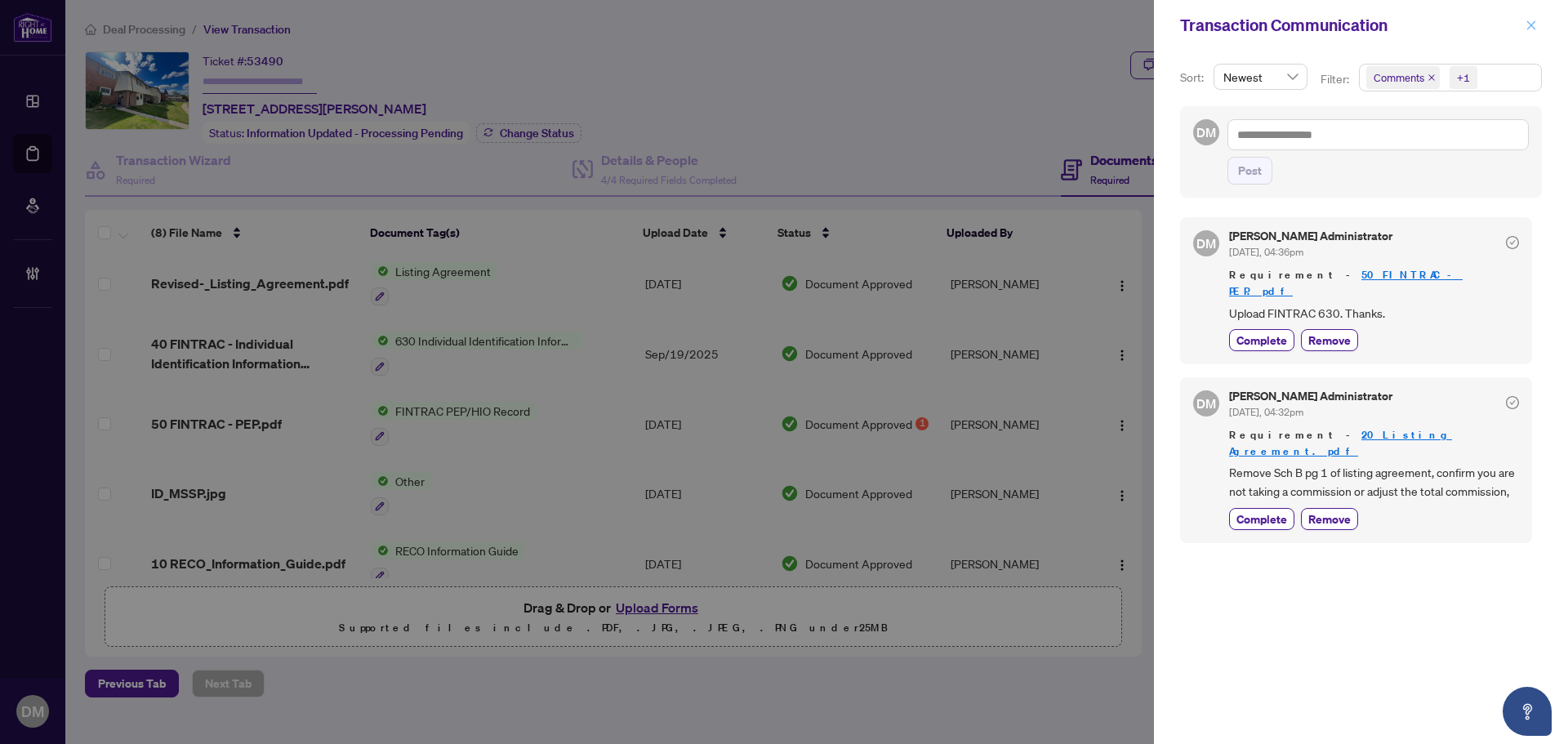
click at [1526, 27] on button "button" at bounding box center [1531, 25] width 21 height 20
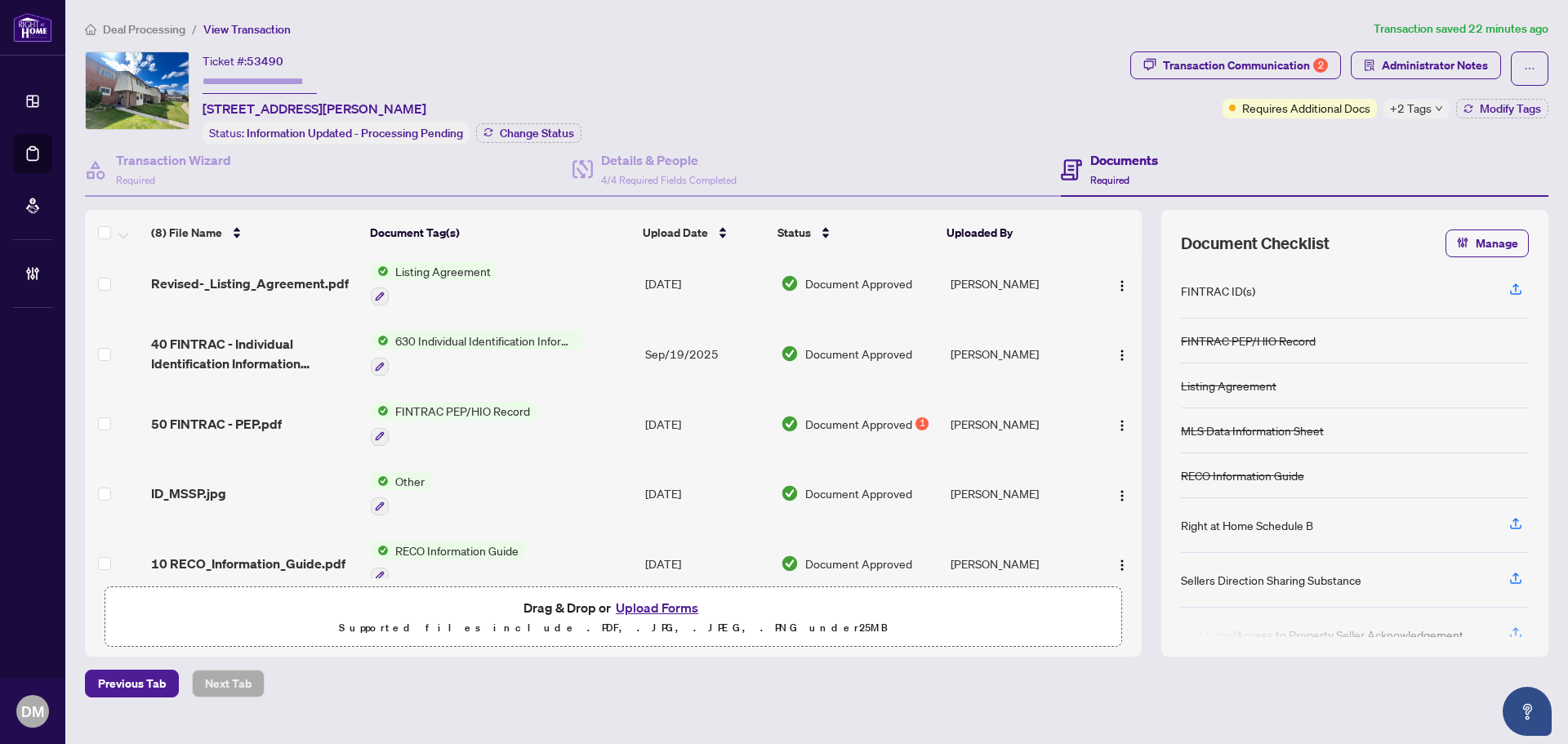
scroll to position [0, 0]
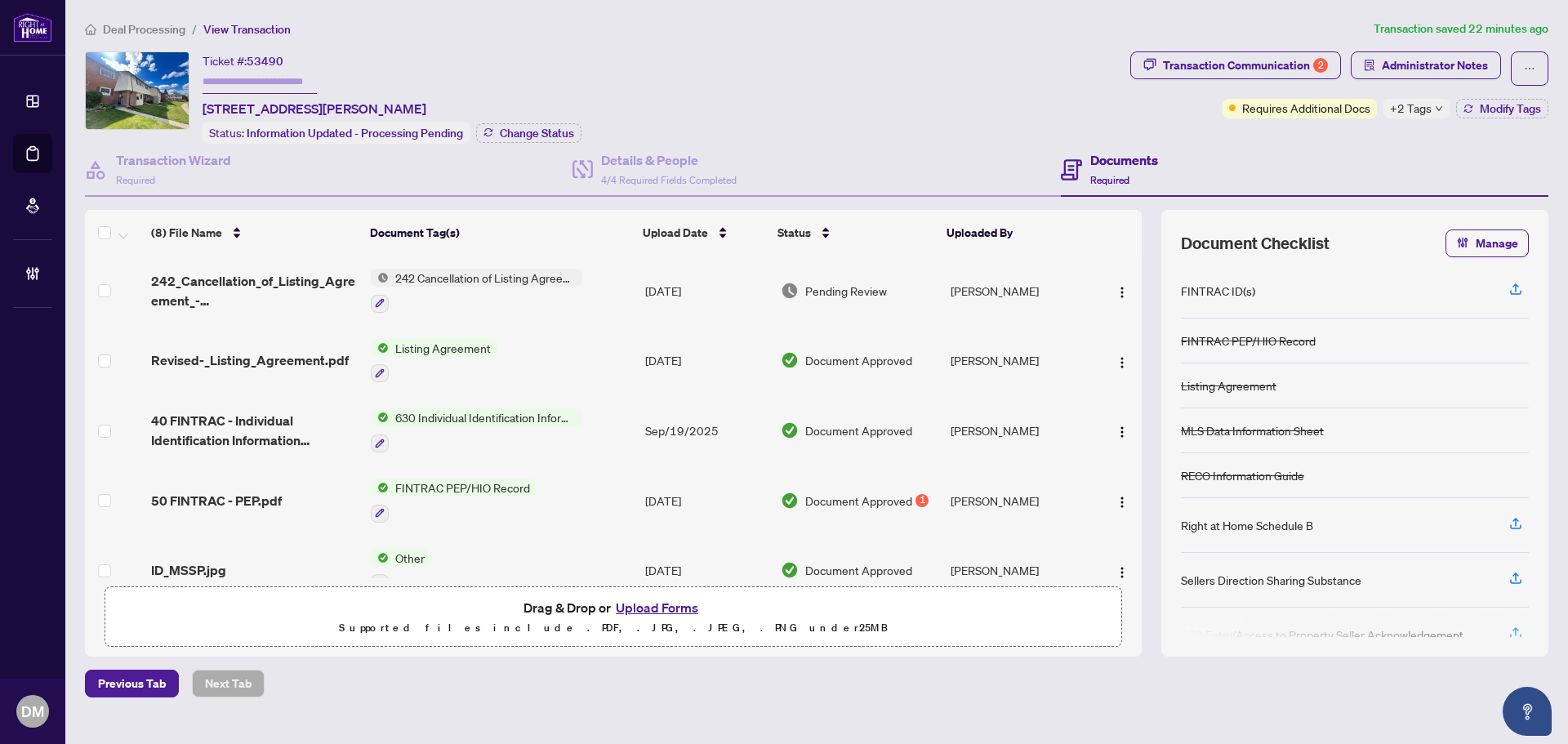
click at [542, 359] on td "Listing Agreement" at bounding box center [501, 361] width 275 height 70
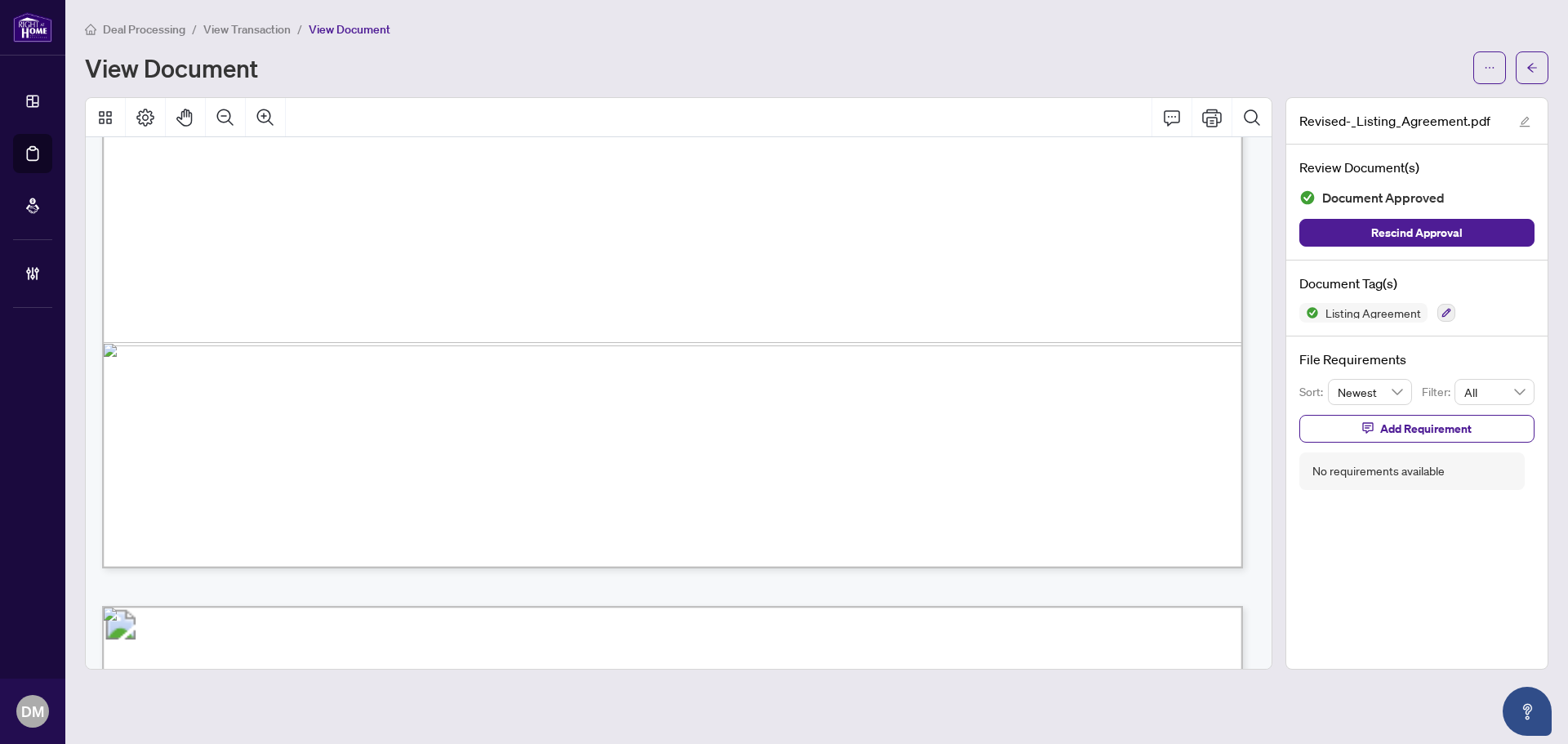
scroll to position [653, 0]
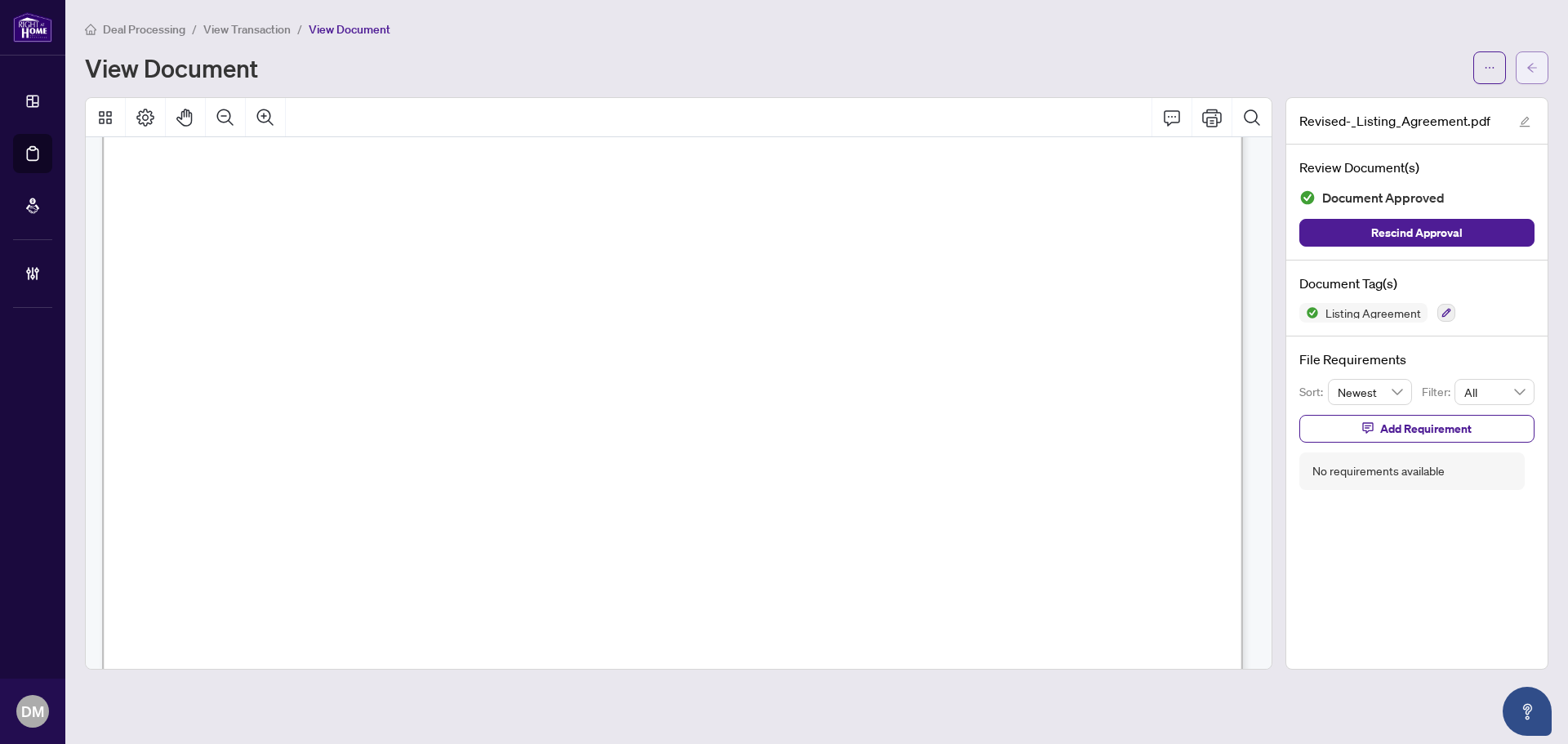
click at [1524, 63] on button "button" at bounding box center [1532, 68] width 33 height 33
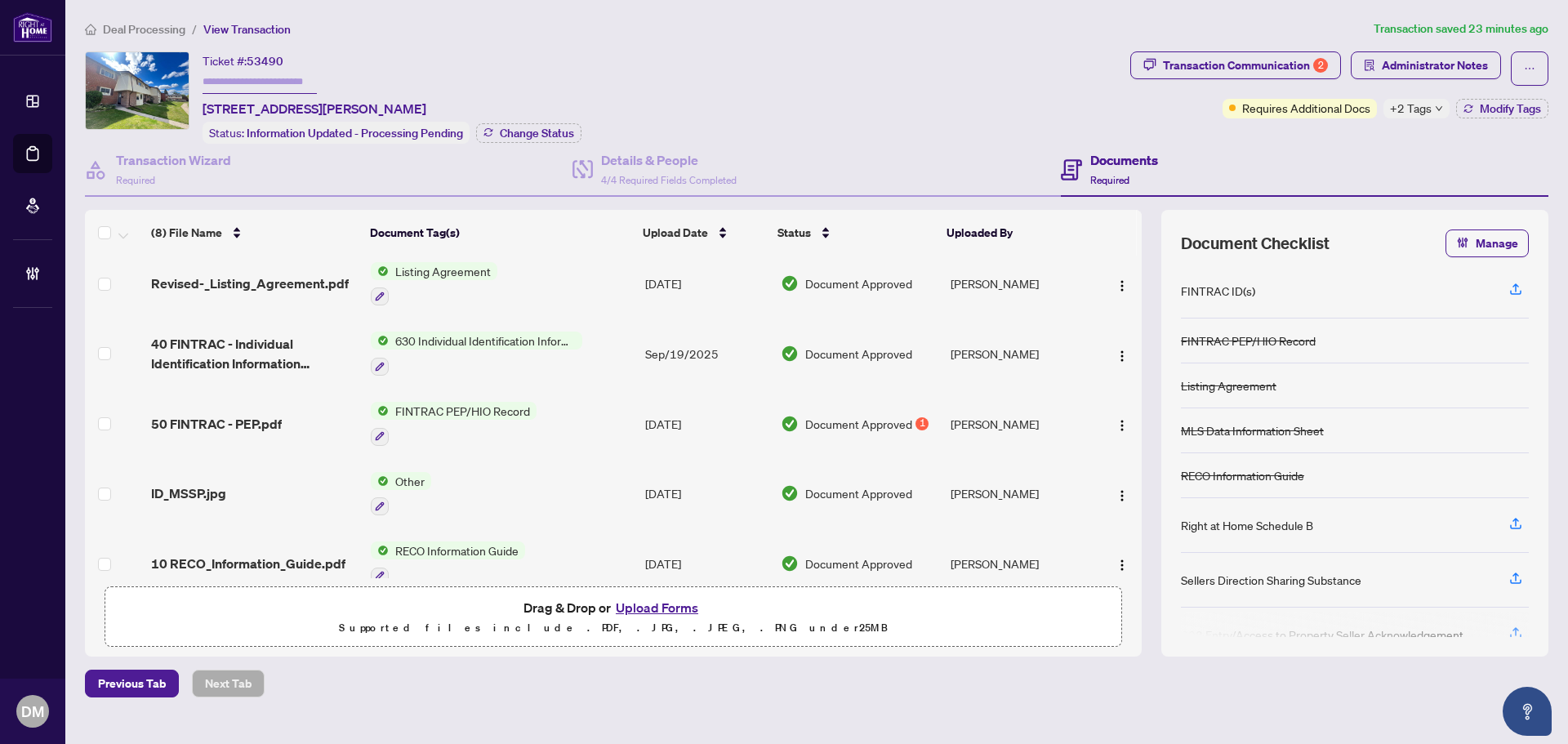
scroll to position [240, 0]
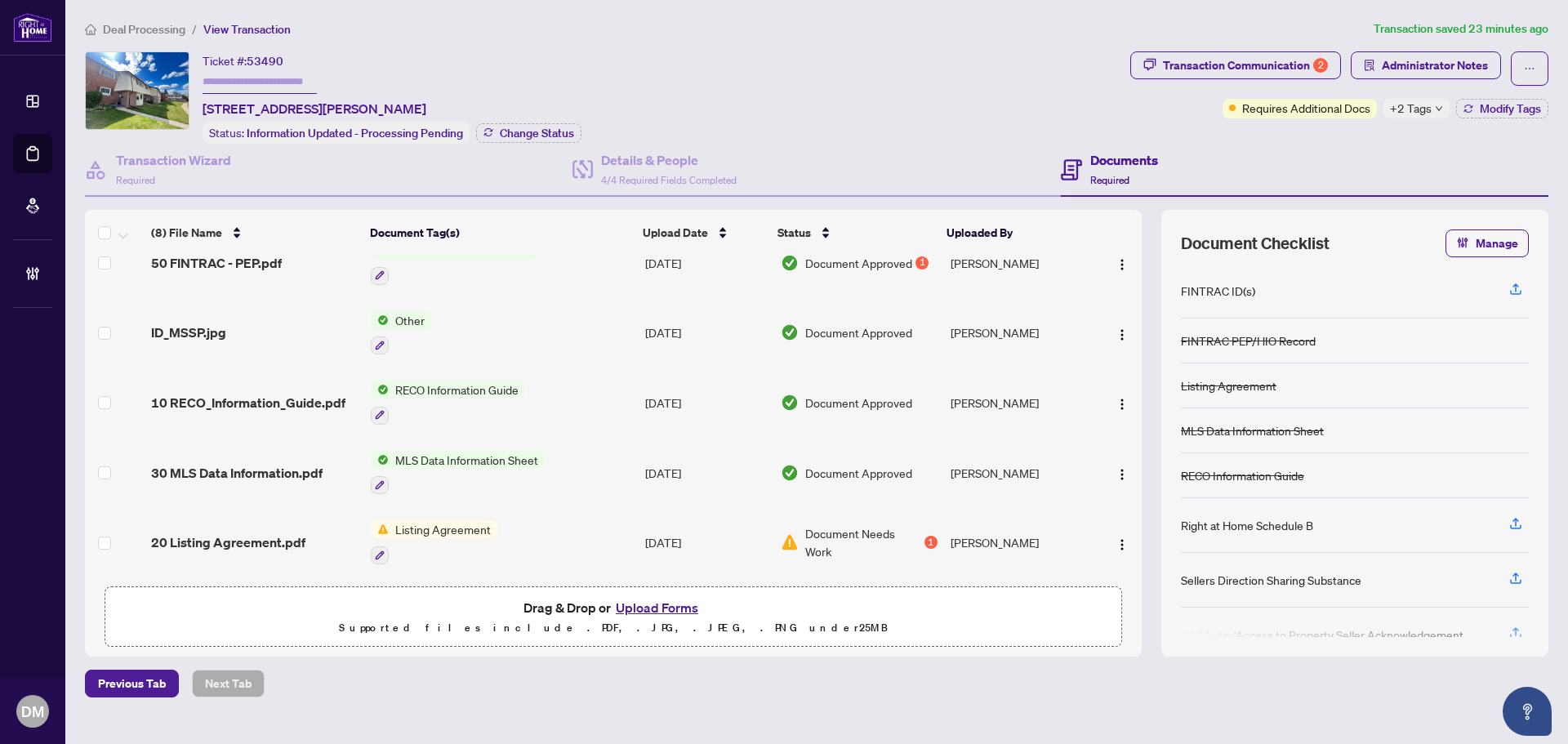
click at [249, 536] on span "20 Listing Agreement.pdf" at bounding box center [228, 542] width 155 height 20
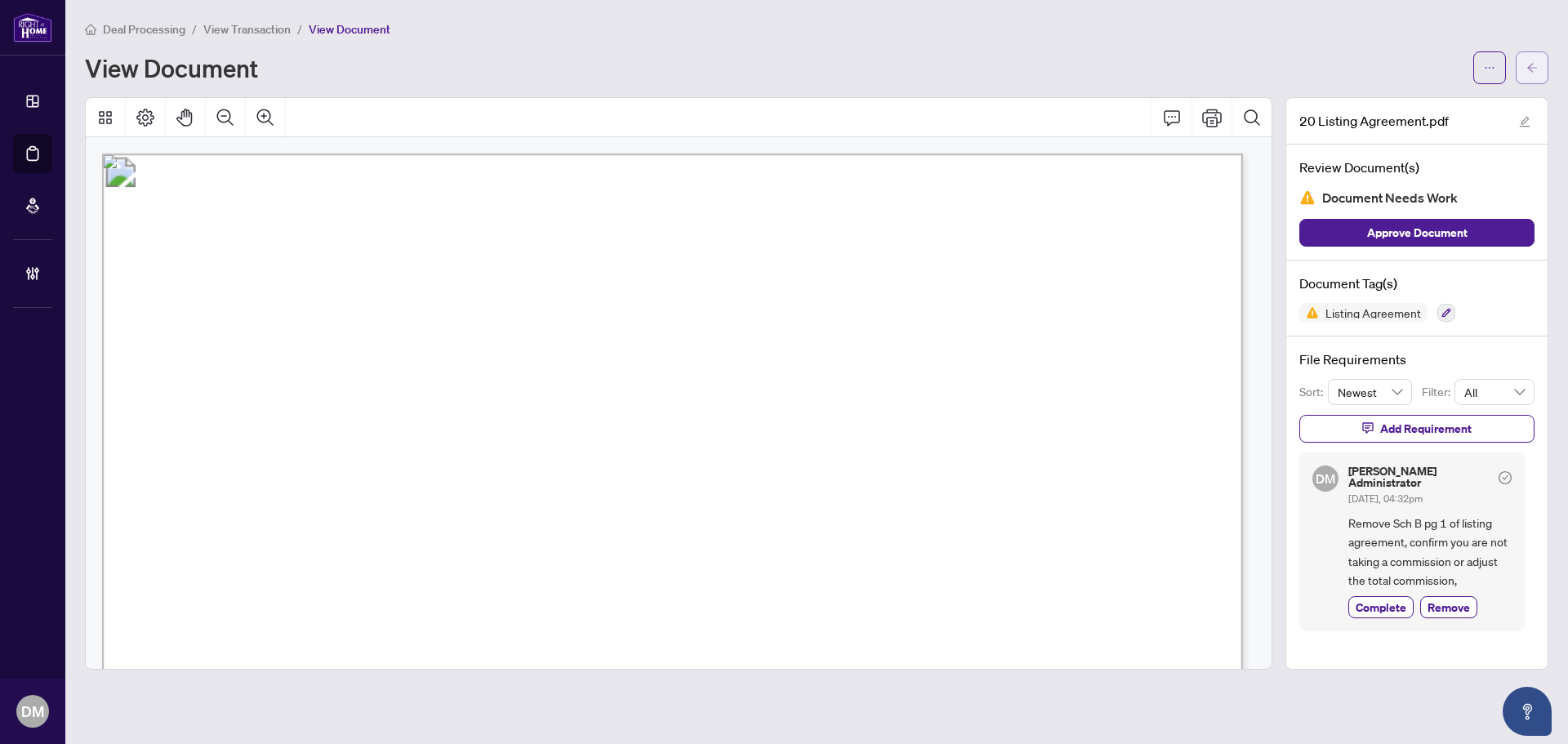
click at [1529, 67] on icon "arrow-left" at bounding box center [1532, 68] width 9 height 9
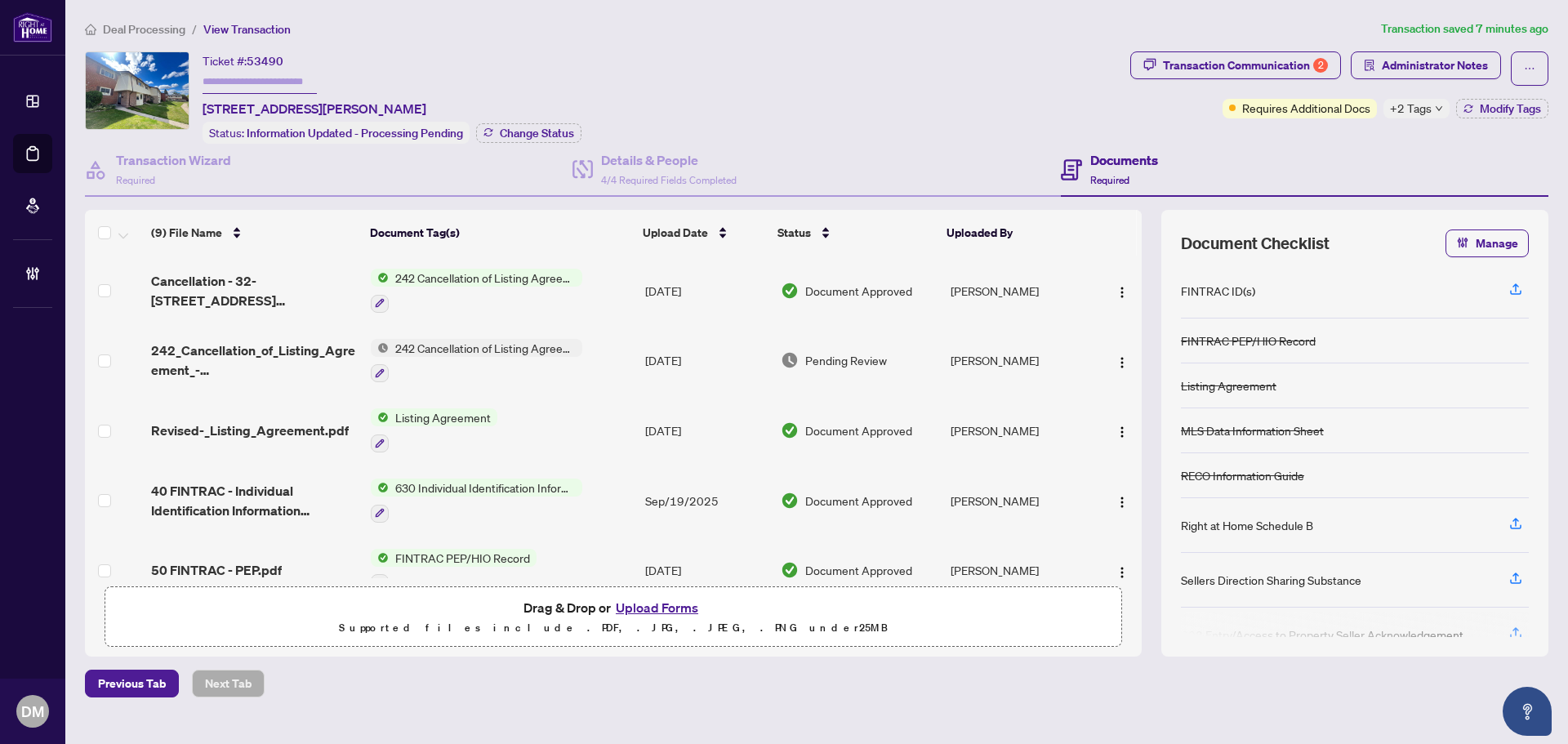
click at [1425, 107] on span "+2 Tags" at bounding box center [1411, 109] width 42 height 19
click at [1170, 116] on div "Transaction Communication 2 Administrator Notes Requires Additional Docs +2 Tag…" at bounding box center [1340, 85] width 418 height 67
click at [167, 26] on span "Deal Processing" at bounding box center [143, 29] width 82 height 15
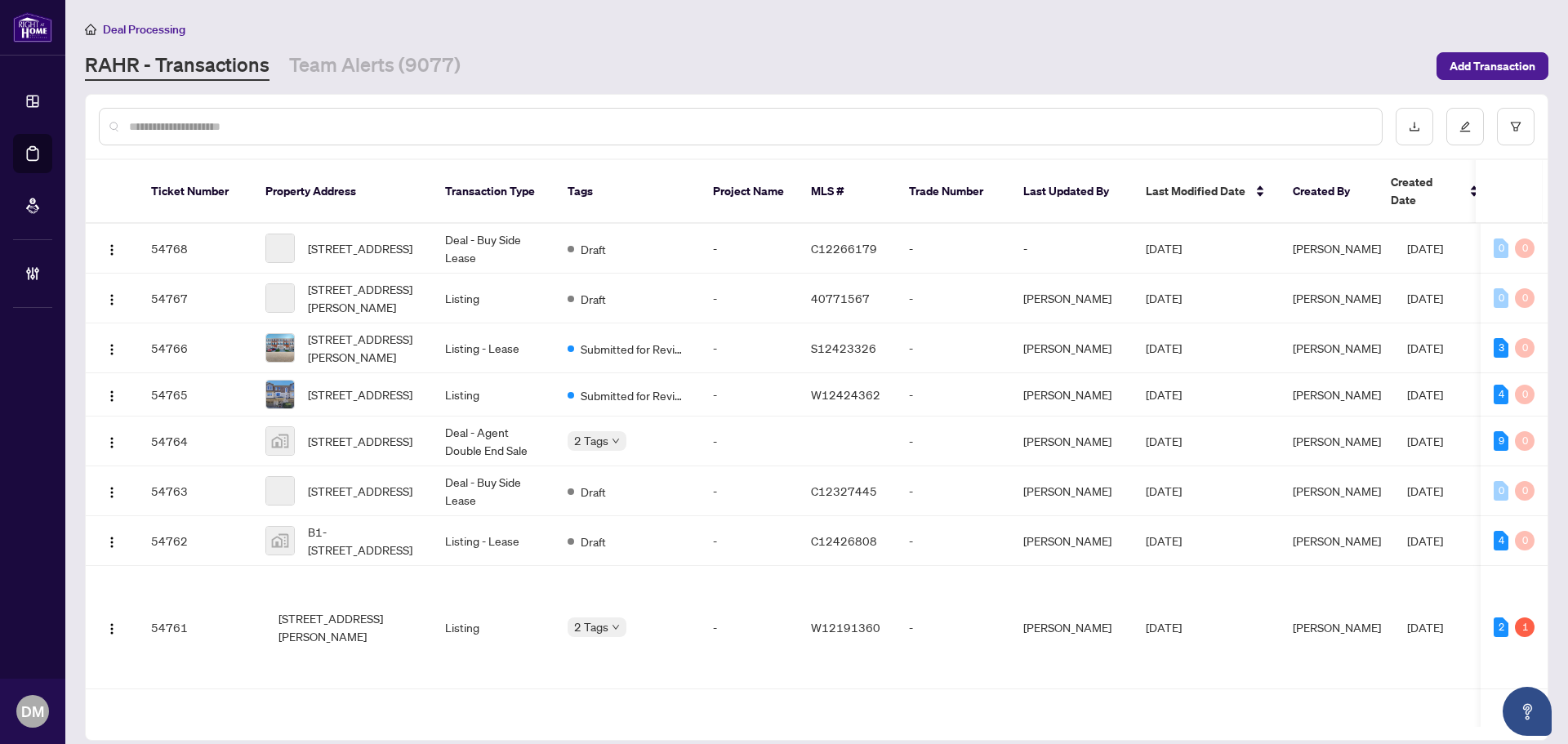
click at [228, 120] on input "text" at bounding box center [750, 127] width 1240 height 18
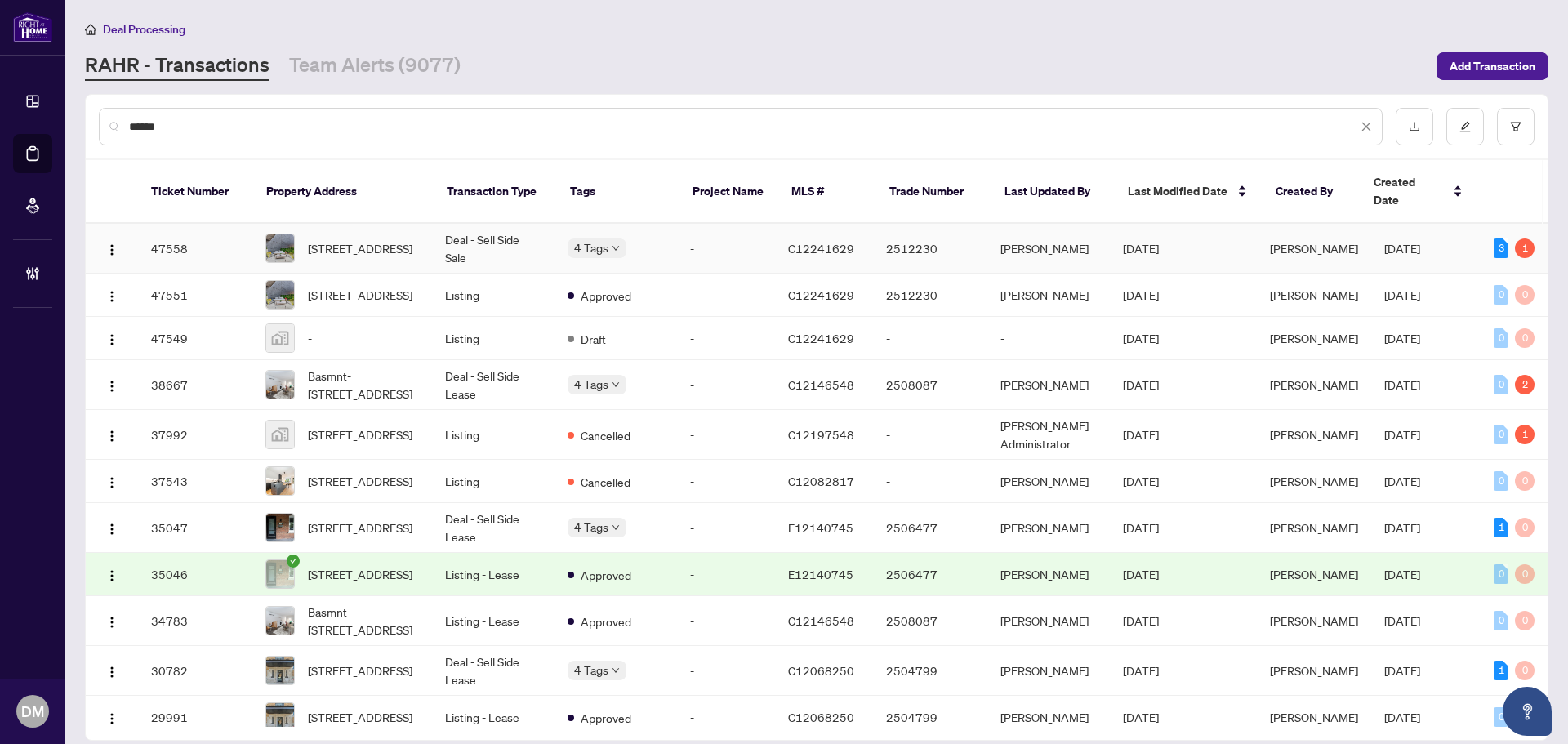
type input "*****"
click at [509, 224] on td "Deal - Sell Side Sale" at bounding box center [494, 248] width 123 height 50
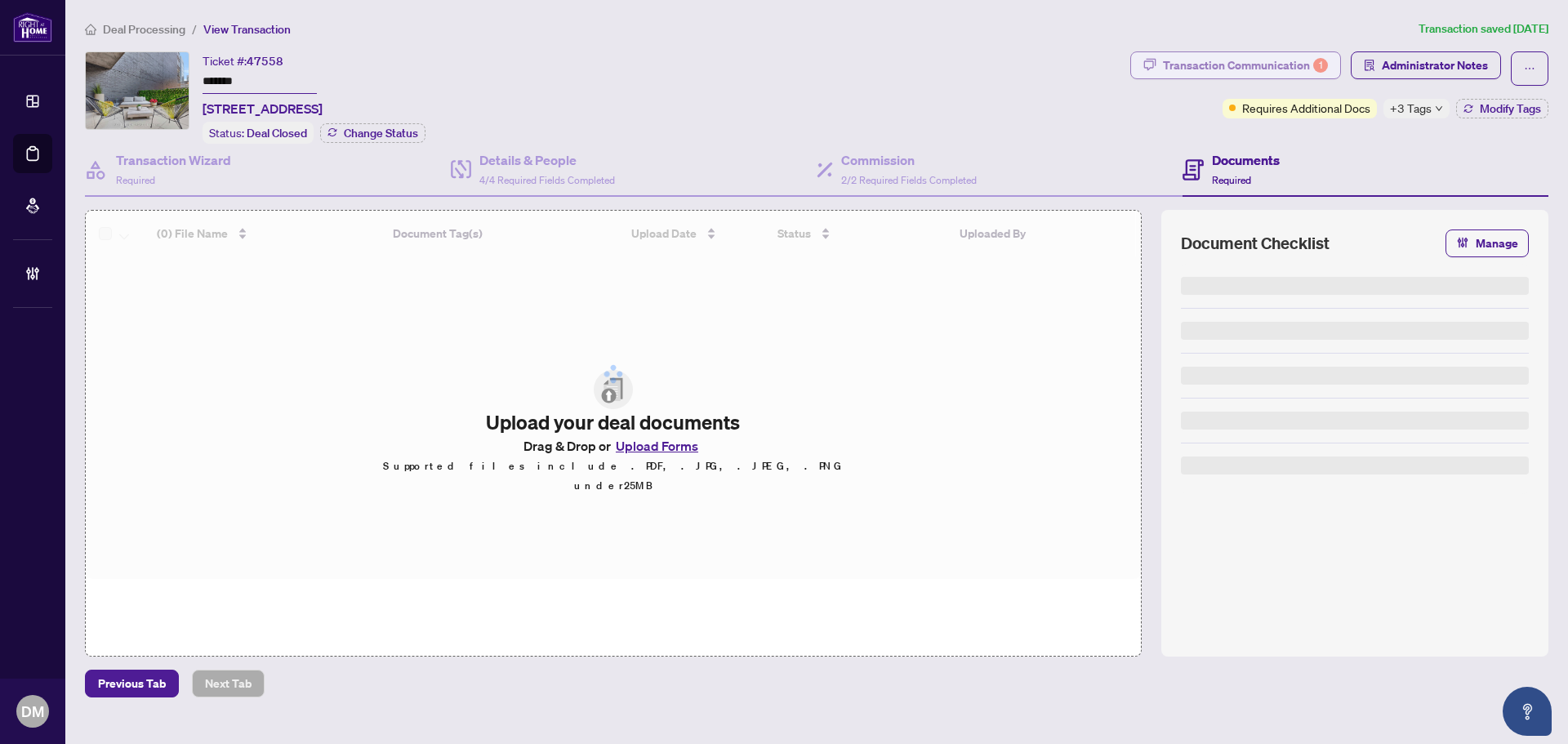
click at [1204, 57] on div "Transaction Communication 1" at bounding box center [1245, 65] width 165 height 26
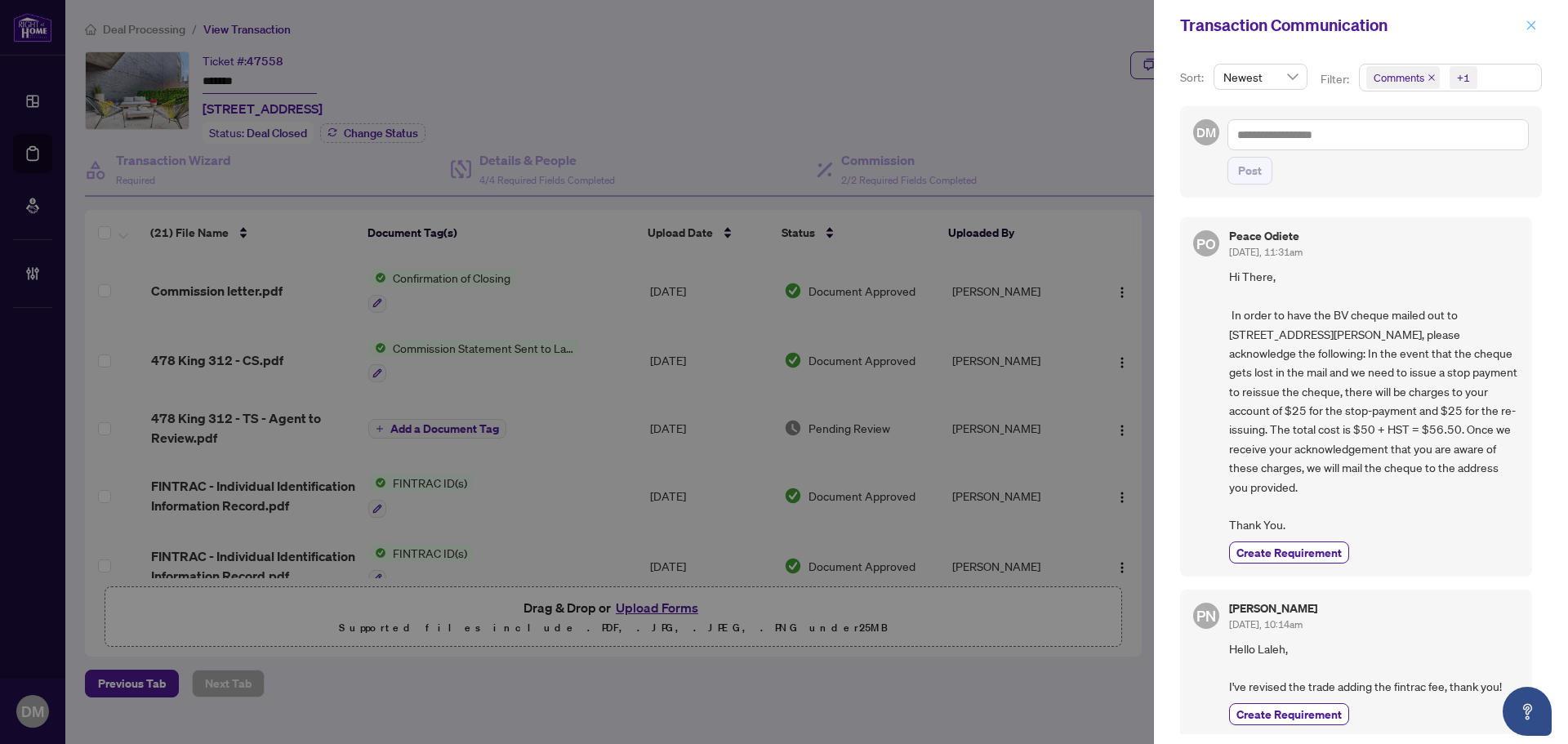
click at [1538, 24] on button "button" at bounding box center [1531, 25] width 21 height 20
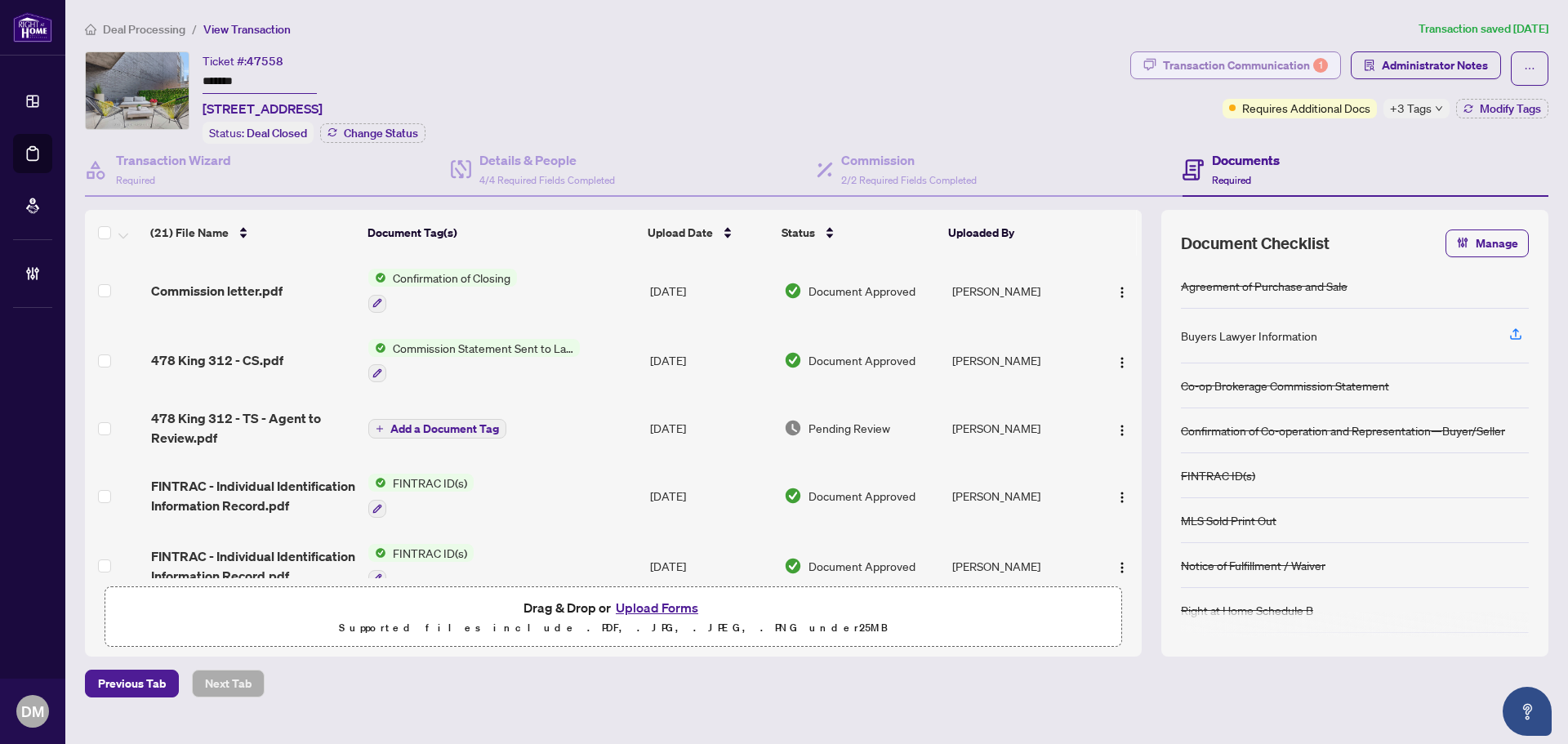
click at [1186, 65] on div "Transaction Communication 1" at bounding box center [1245, 65] width 165 height 26
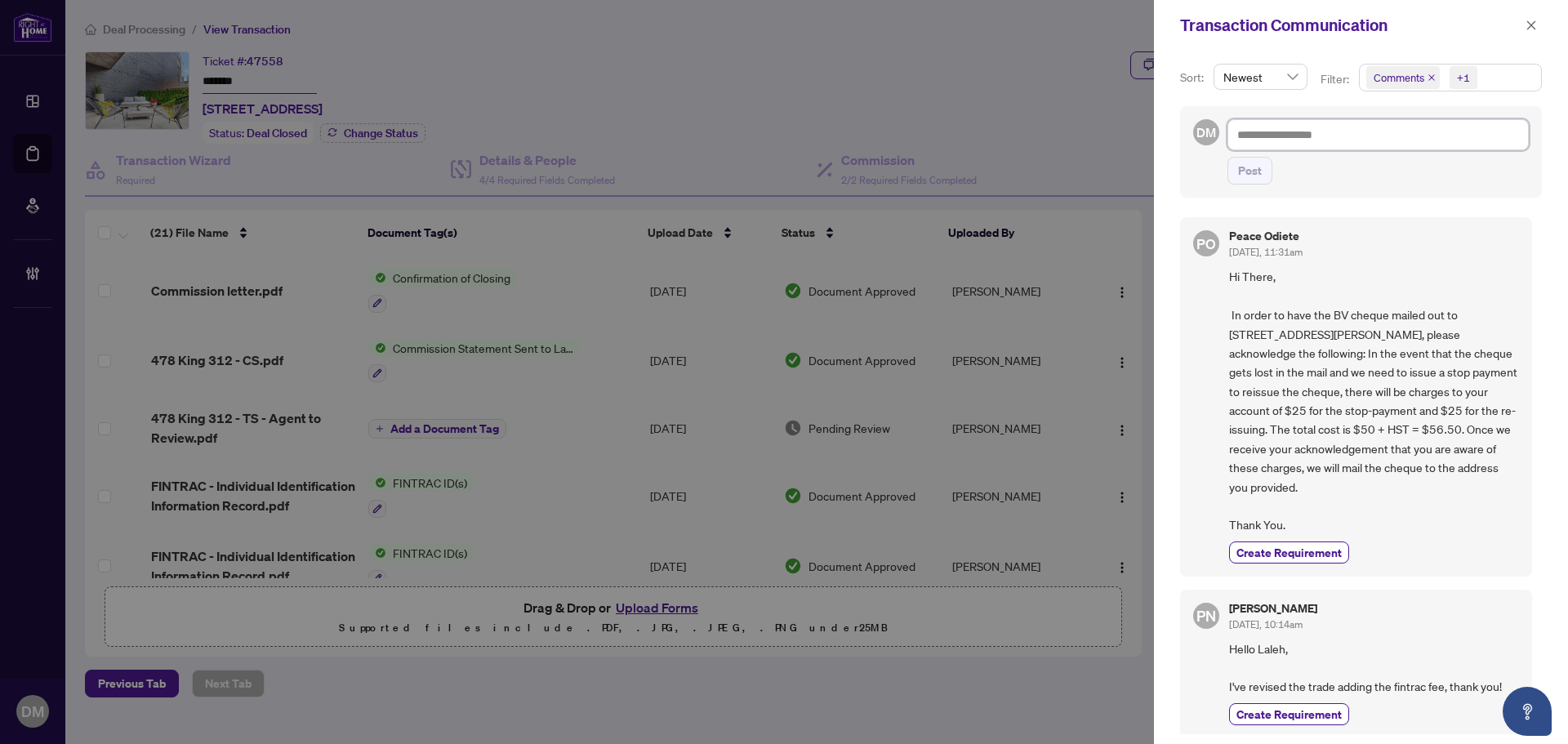
click at [1353, 132] on textarea at bounding box center [1378, 134] width 301 height 31
click at [1530, 20] on icon "close" at bounding box center [1531, 25] width 11 height 11
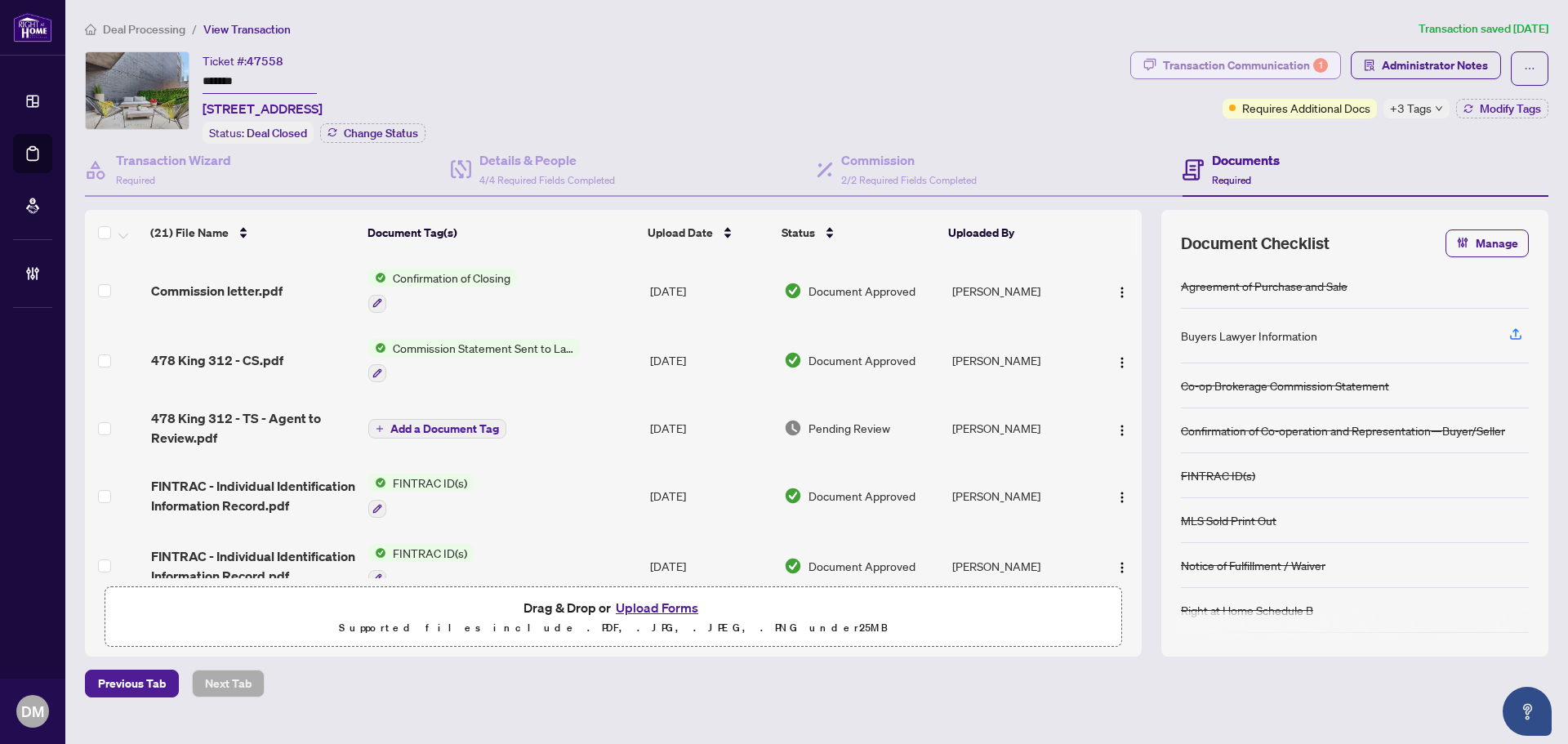
click at [1221, 64] on div "Transaction Communication 1" at bounding box center [1245, 65] width 165 height 26
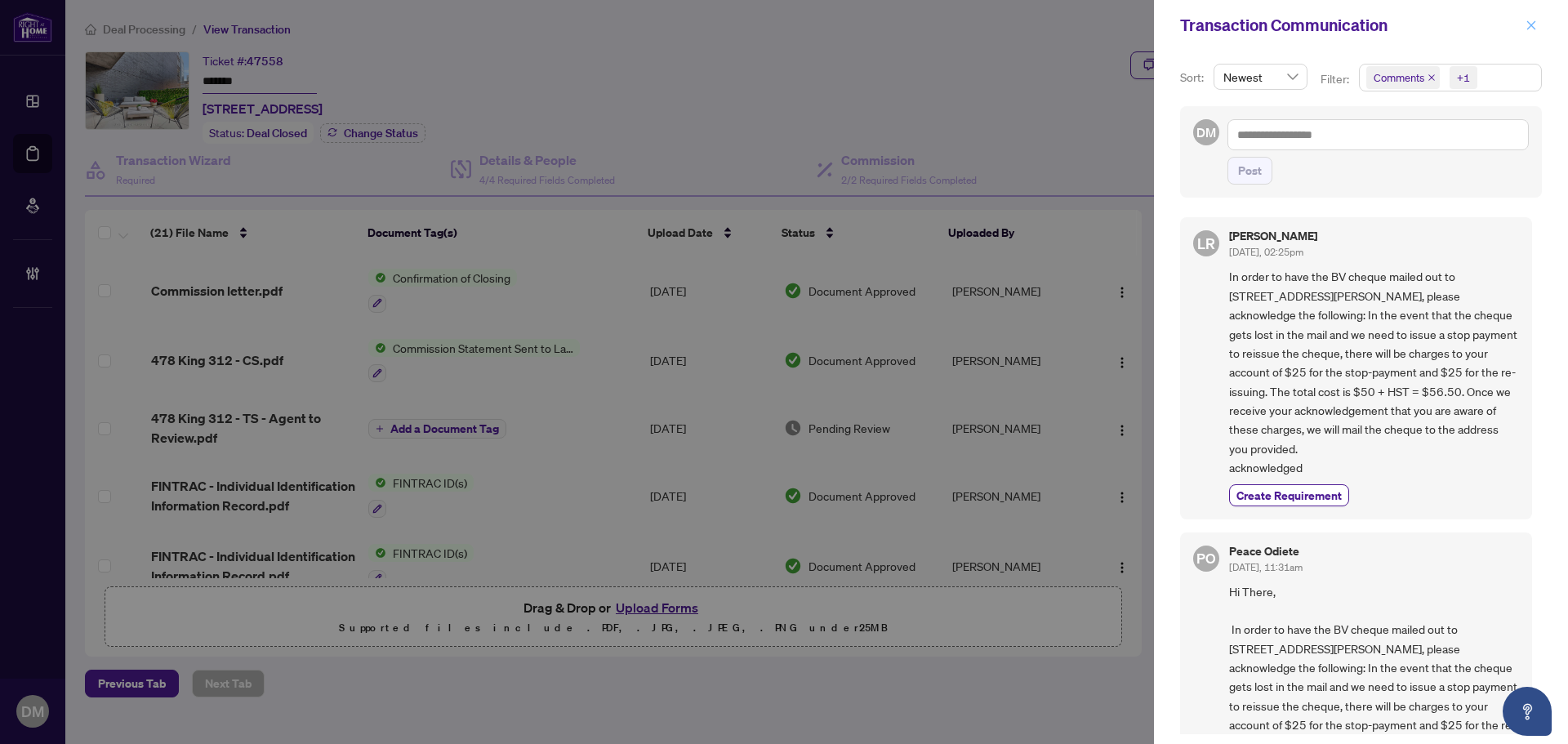
click at [1537, 21] on icon "close" at bounding box center [1531, 25] width 11 height 11
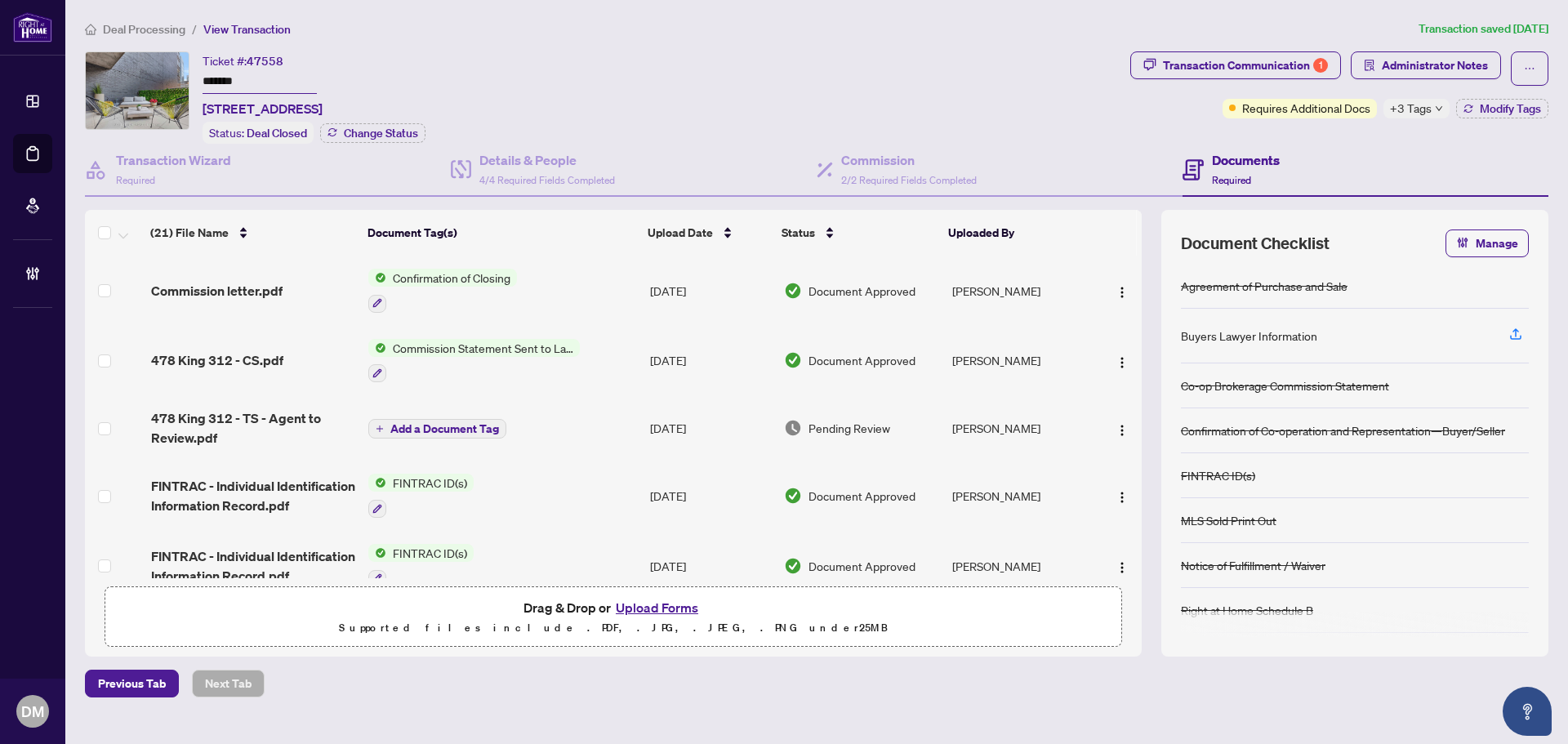
click at [1417, 103] on span "+3 Tags" at bounding box center [1411, 109] width 42 height 19
click at [1088, 112] on div "Ticket #: 47558 ******* 312-478 king St, Toronto, Ontario M5V 0A8, Canada Statu…" at bounding box center [604, 98] width 1039 height 93
click at [1243, 69] on div "Transaction Communication 1" at bounding box center [1245, 65] width 165 height 26
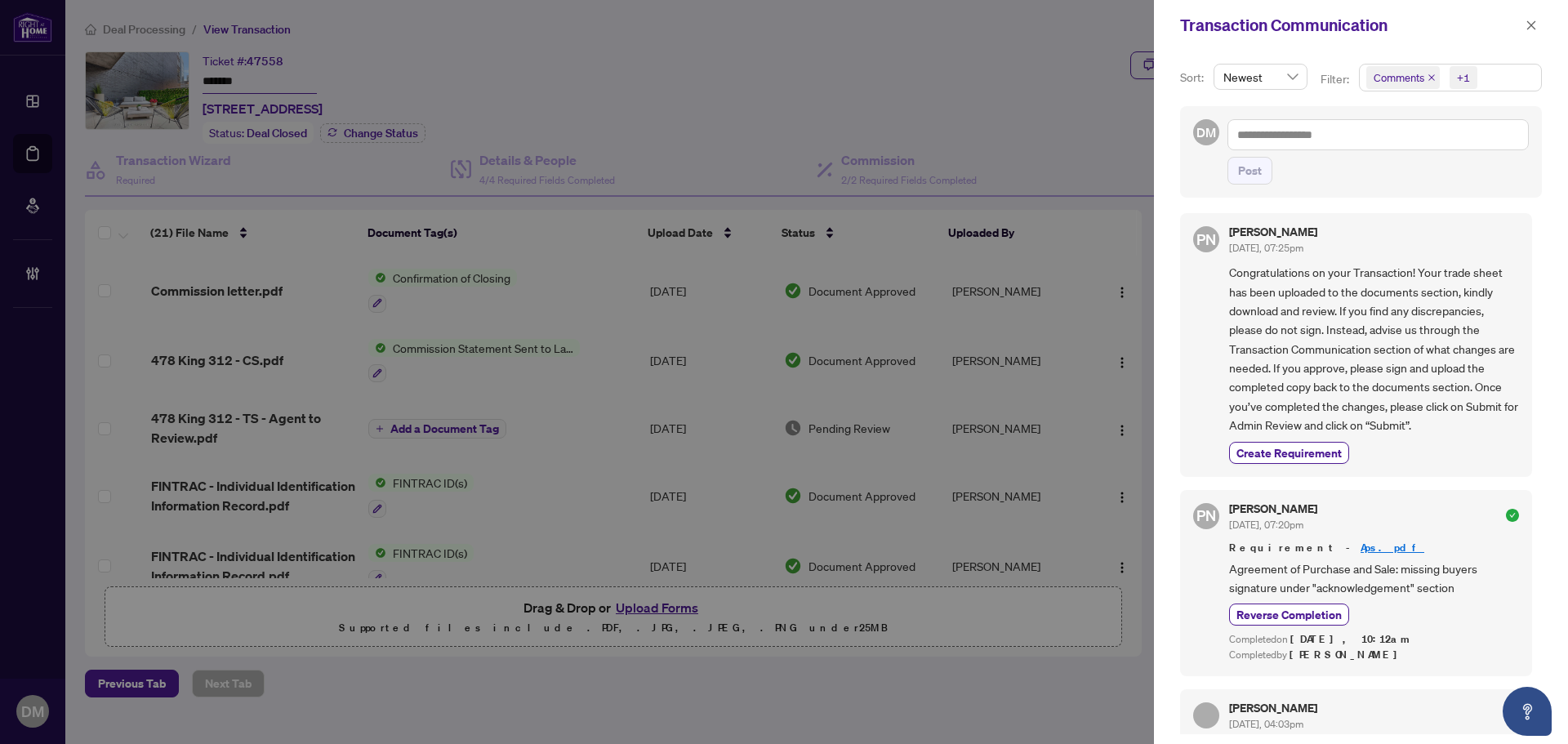
scroll to position [1716, 0]
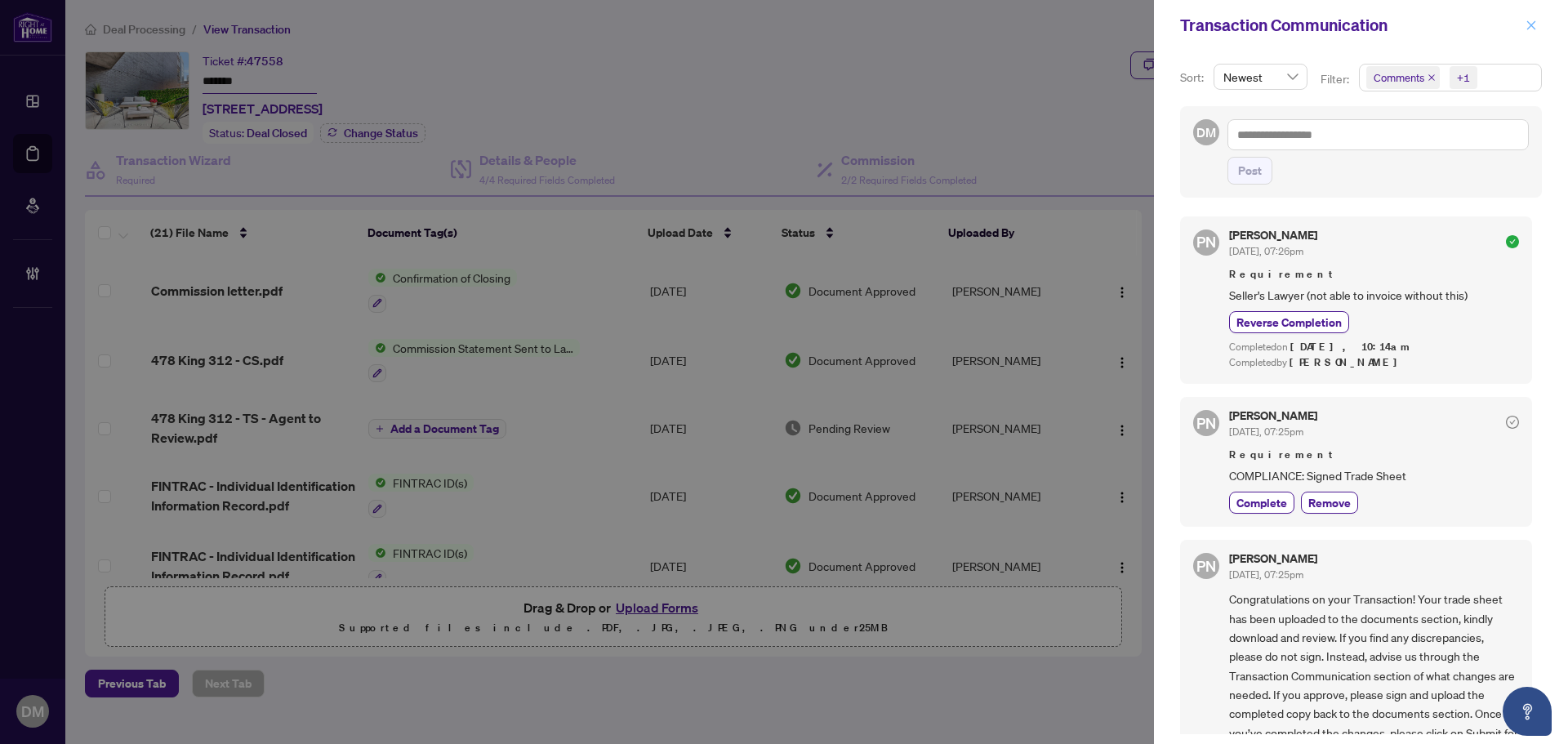
click at [1531, 33] on span "button" at bounding box center [1531, 25] width 11 height 26
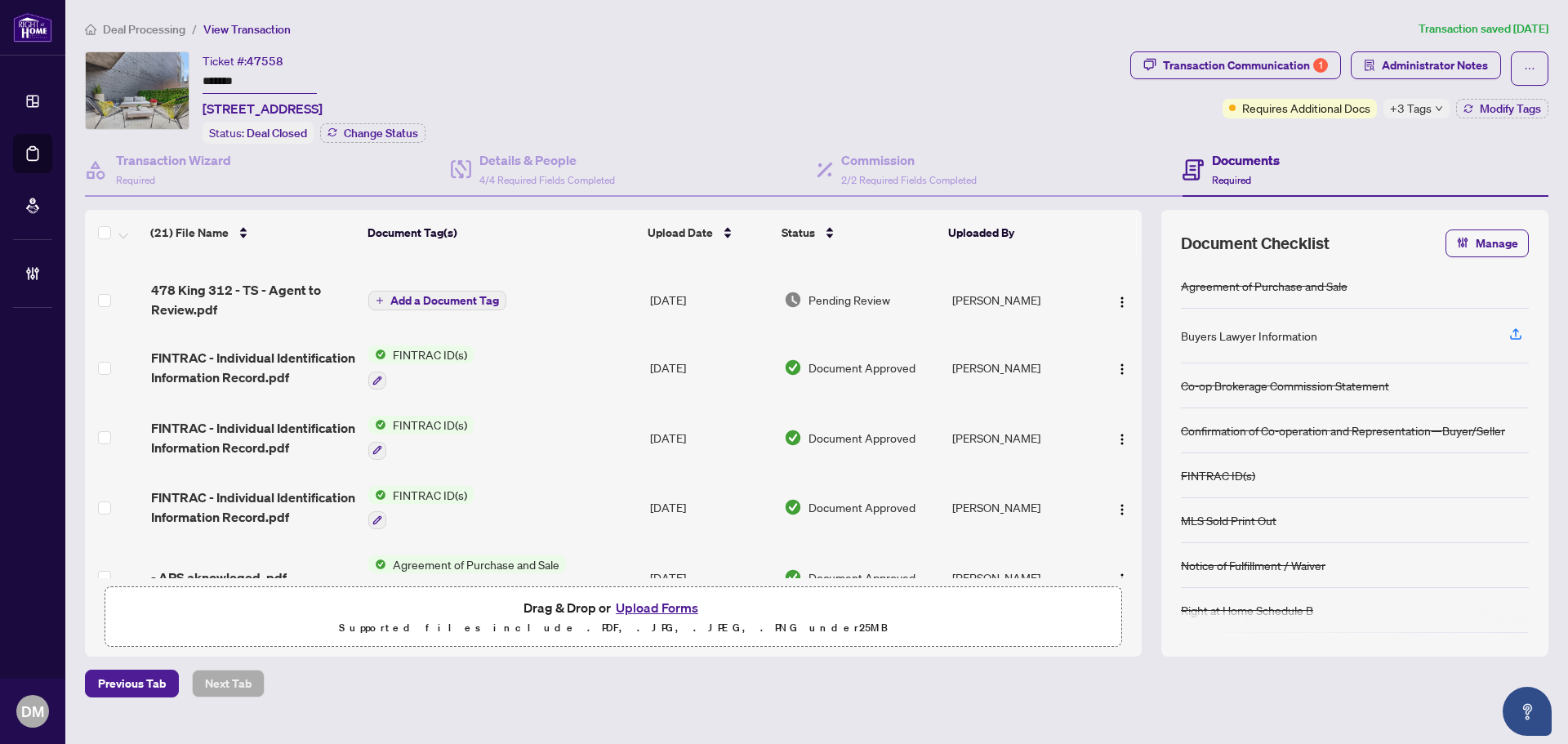
scroll to position [0, 0]
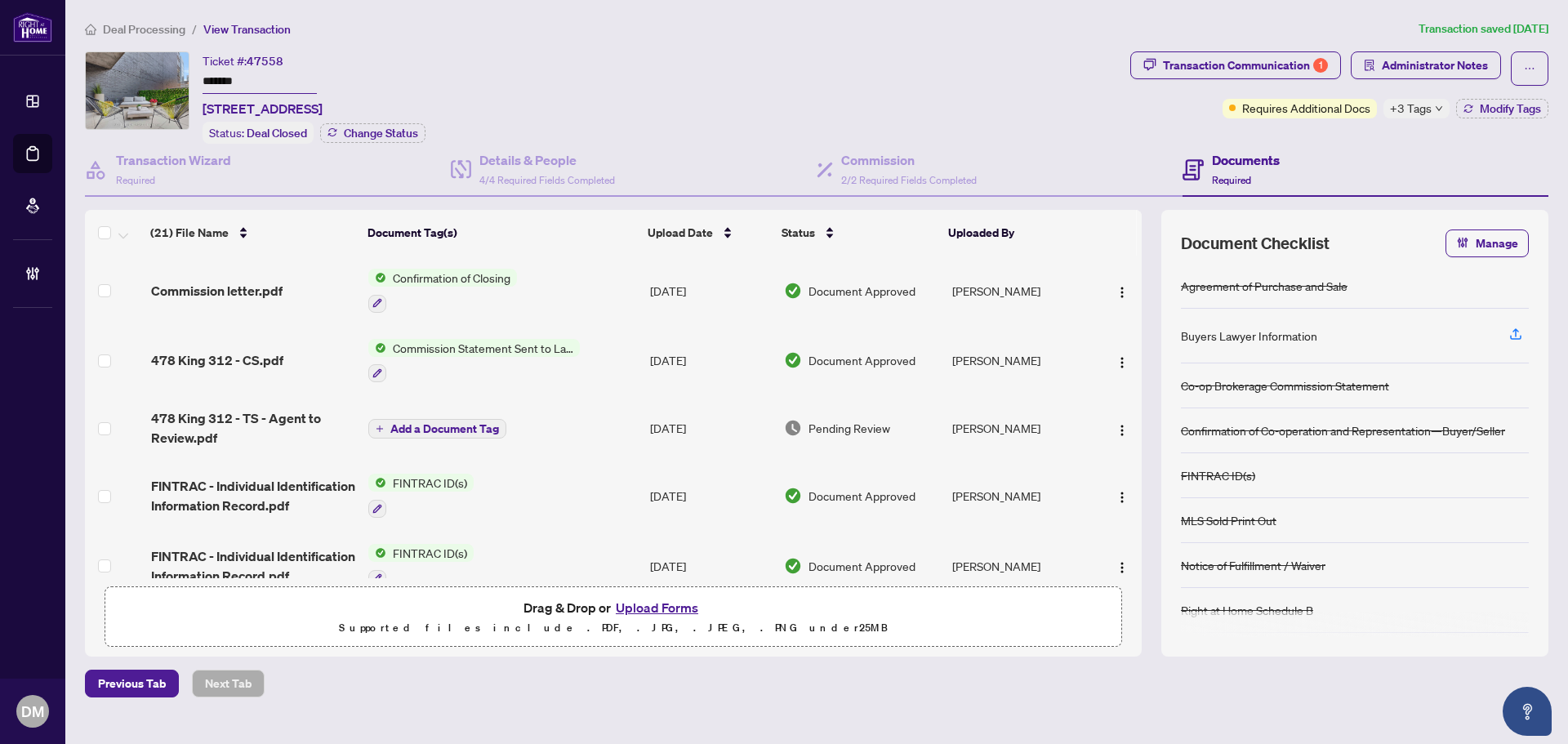
click at [655, 422] on td "Aug/28/2025" at bounding box center [711, 428] width 135 height 65
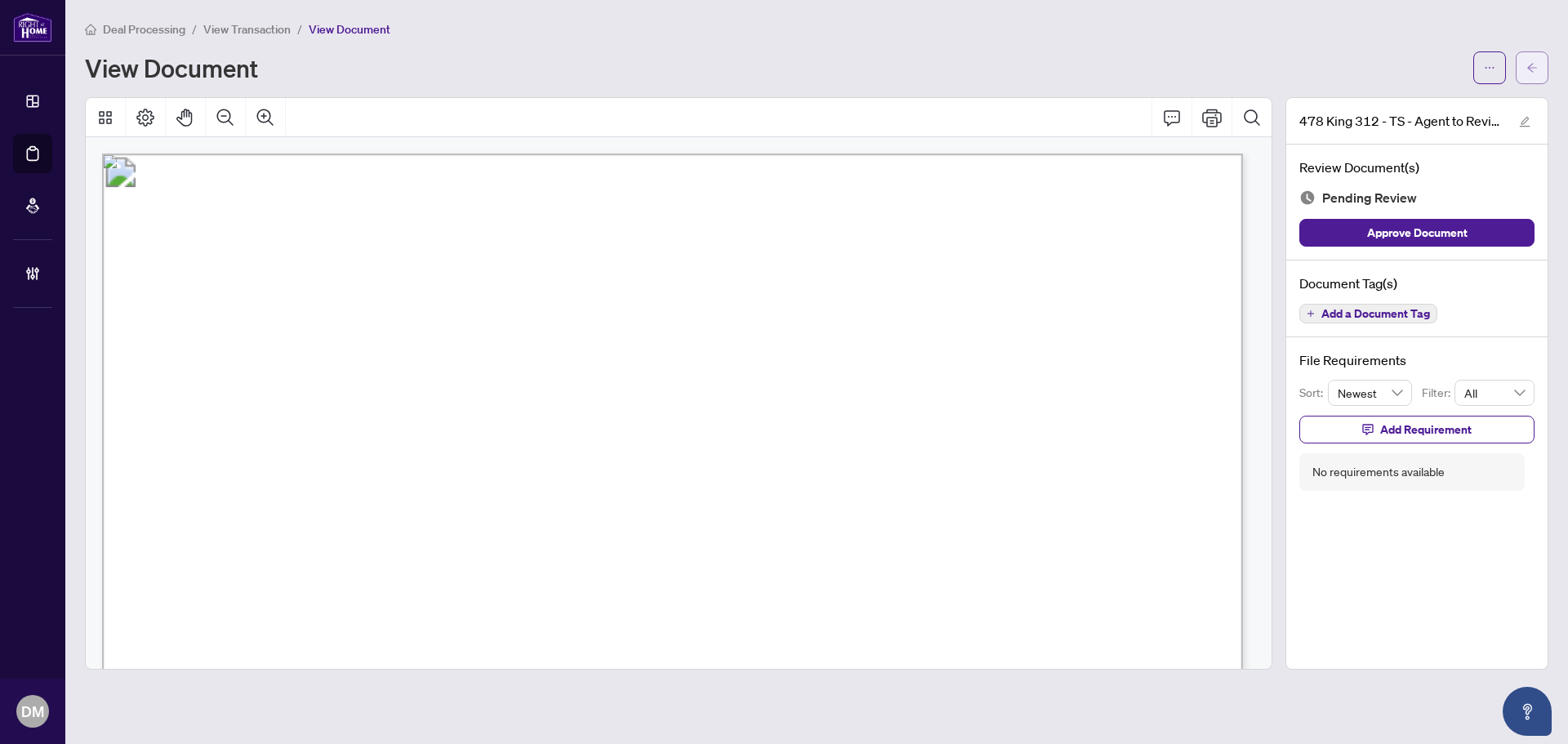
click at [1532, 63] on icon "arrow-left" at bounding box center [1532, 68] width 11 height 11
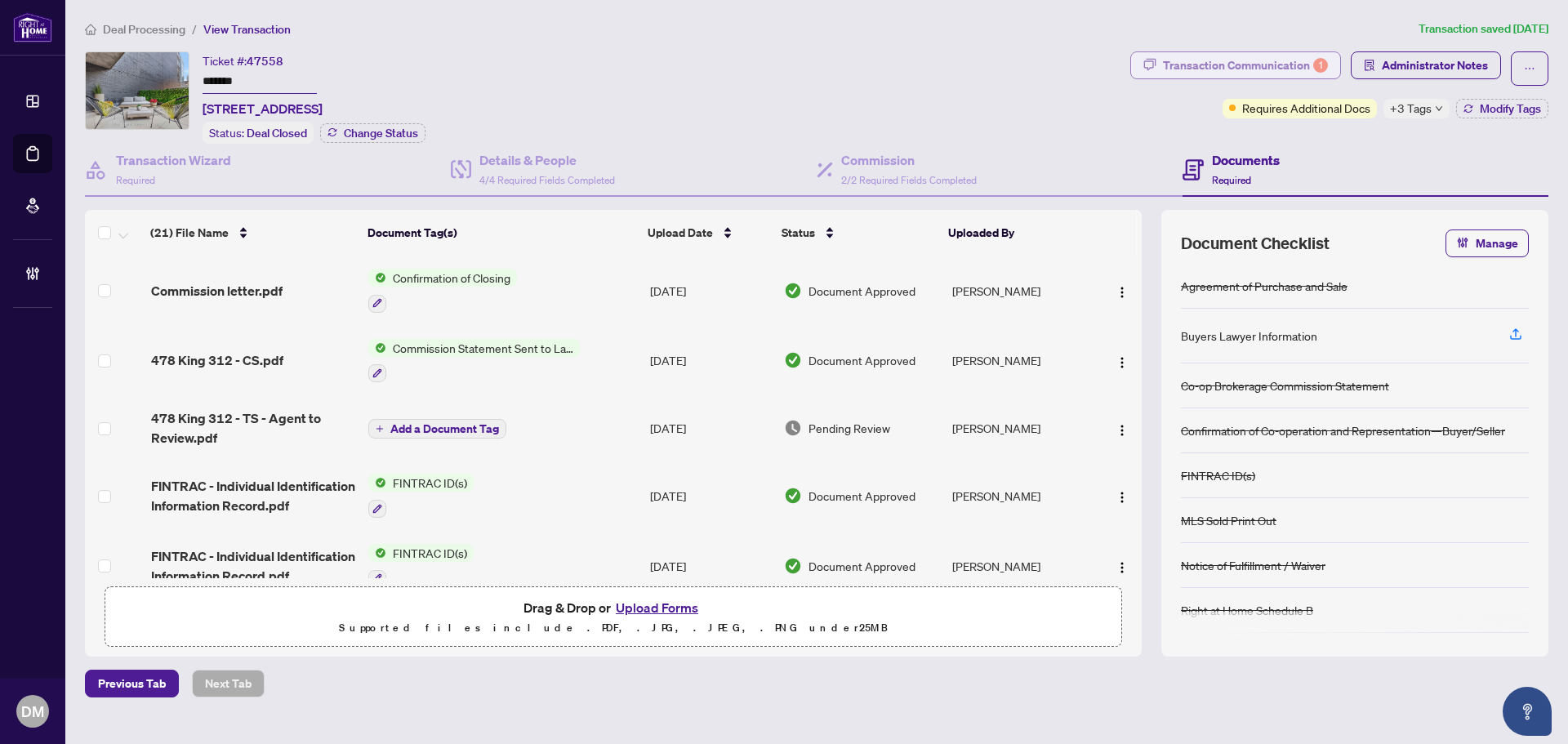
click at [1282, 66] on div "Transaction Communication 1" at bounding box center [1245, 65] width 165 height 26
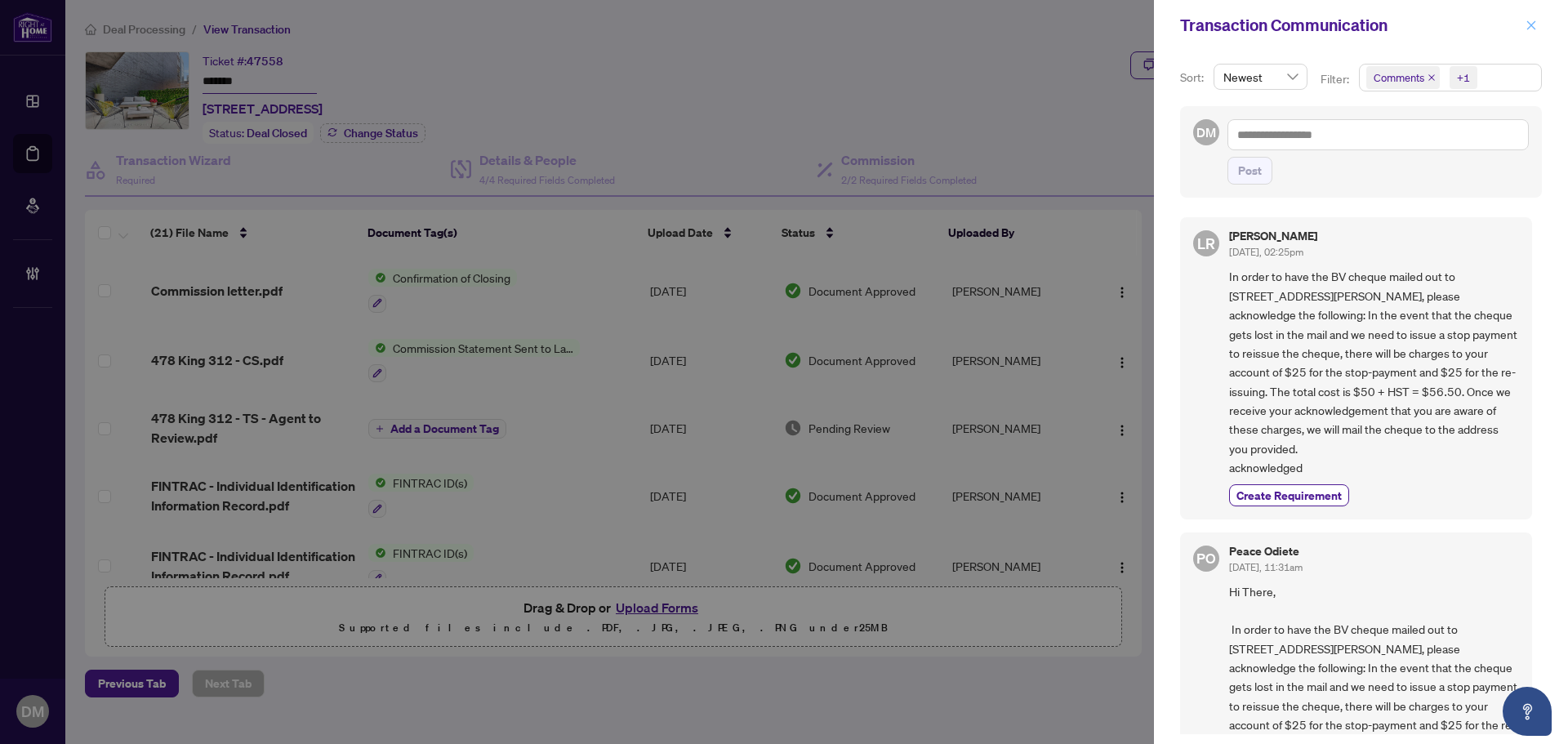
click at [1531, 24] on icon "close" at bounding box center [1531, 25] width 11 height 11
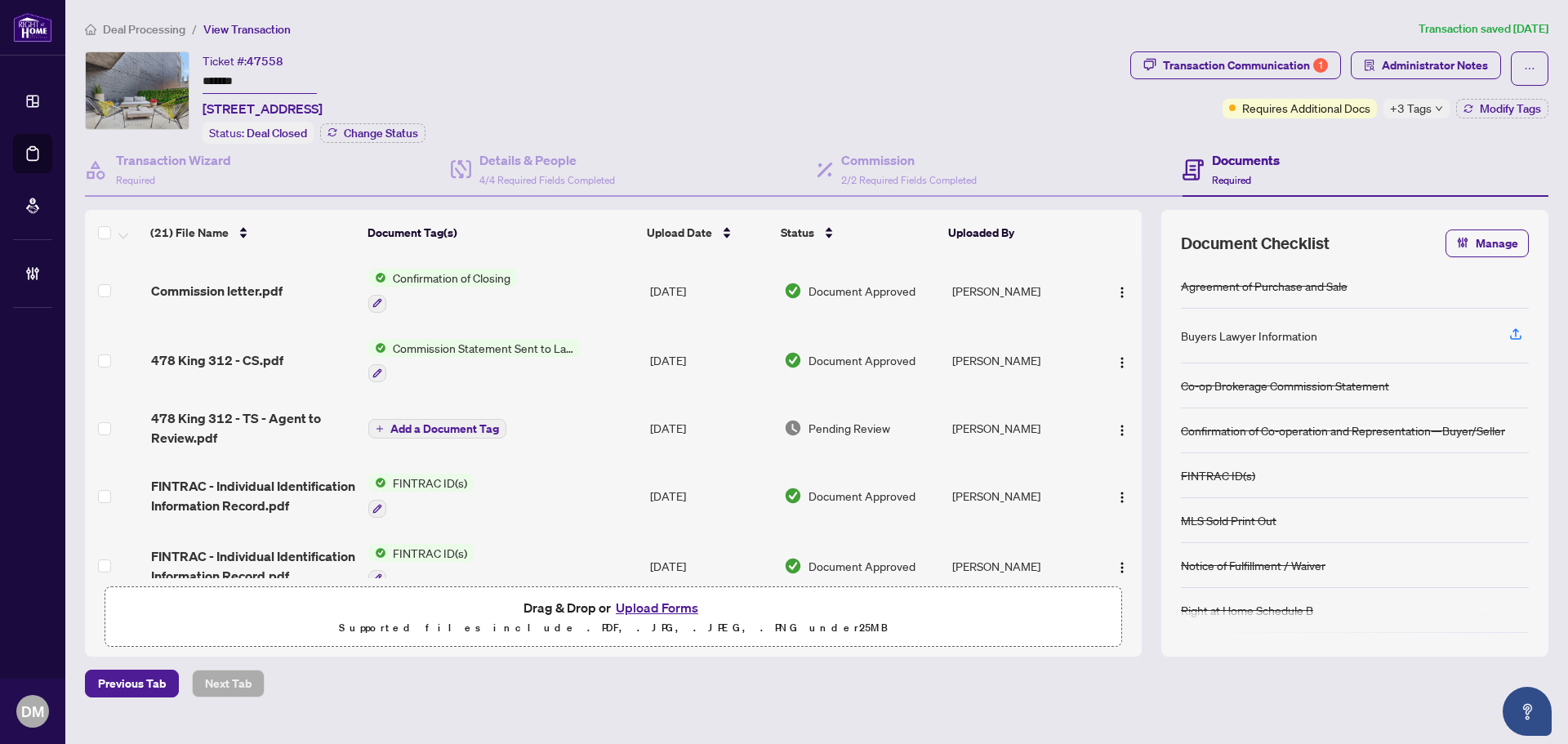
drag, startPoint x: 640, startPoint y: 64, endPoint x: 661, endPoint y: 64, distance: 21.0
click at [640, 64] on div "Ticket #: 47558 ******* 312-478 king St, Toronto, Ontario M5V 0A8, Canada Statu…" at bounding box center [604, 98] width 1039 height 93
click at [1307, 64] on div "Transaction Communication 1" at bounding box center [1245, 65] width 165 height 26
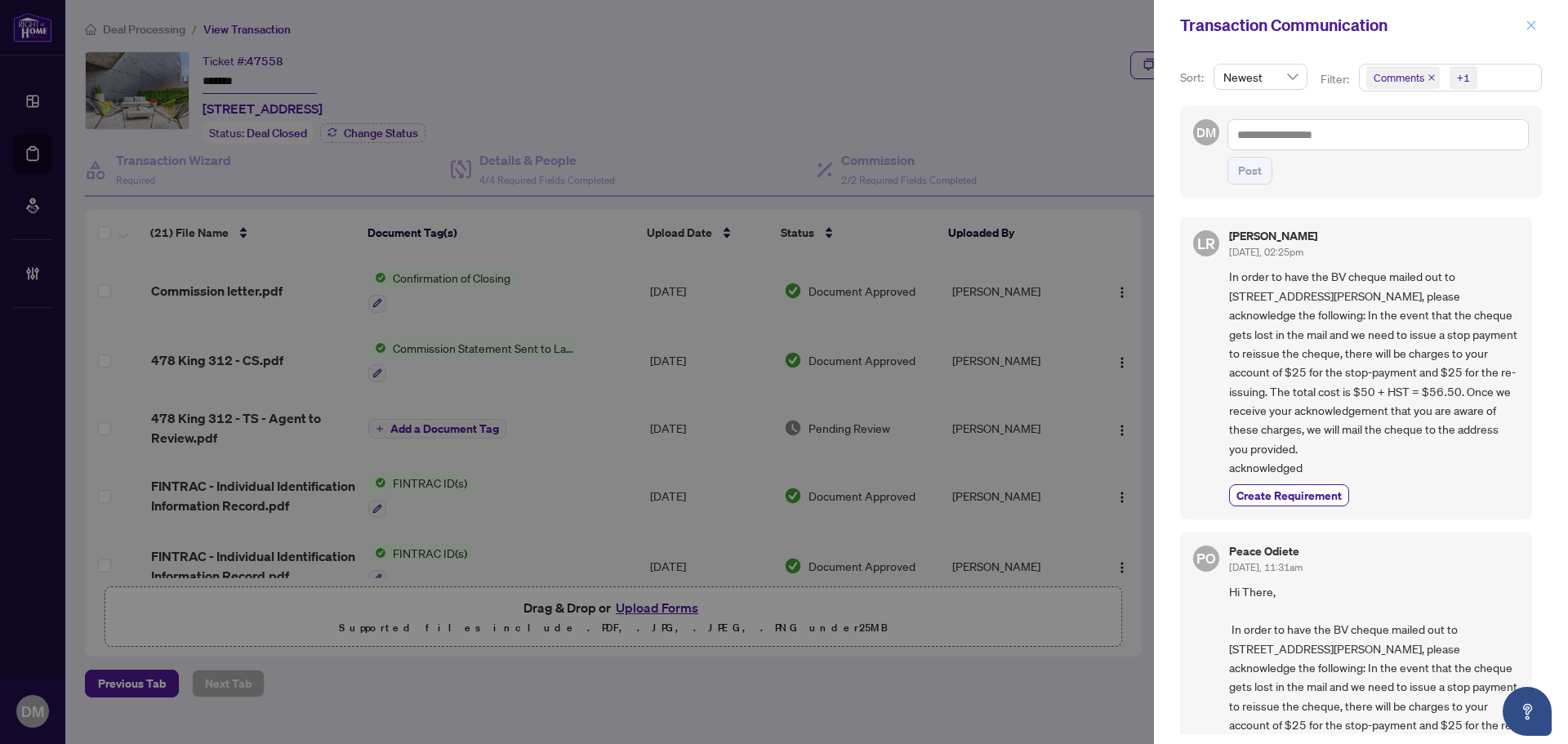
click at [1534, 15] on span "button" at bounding box center [1531, 25] width 11 height 26
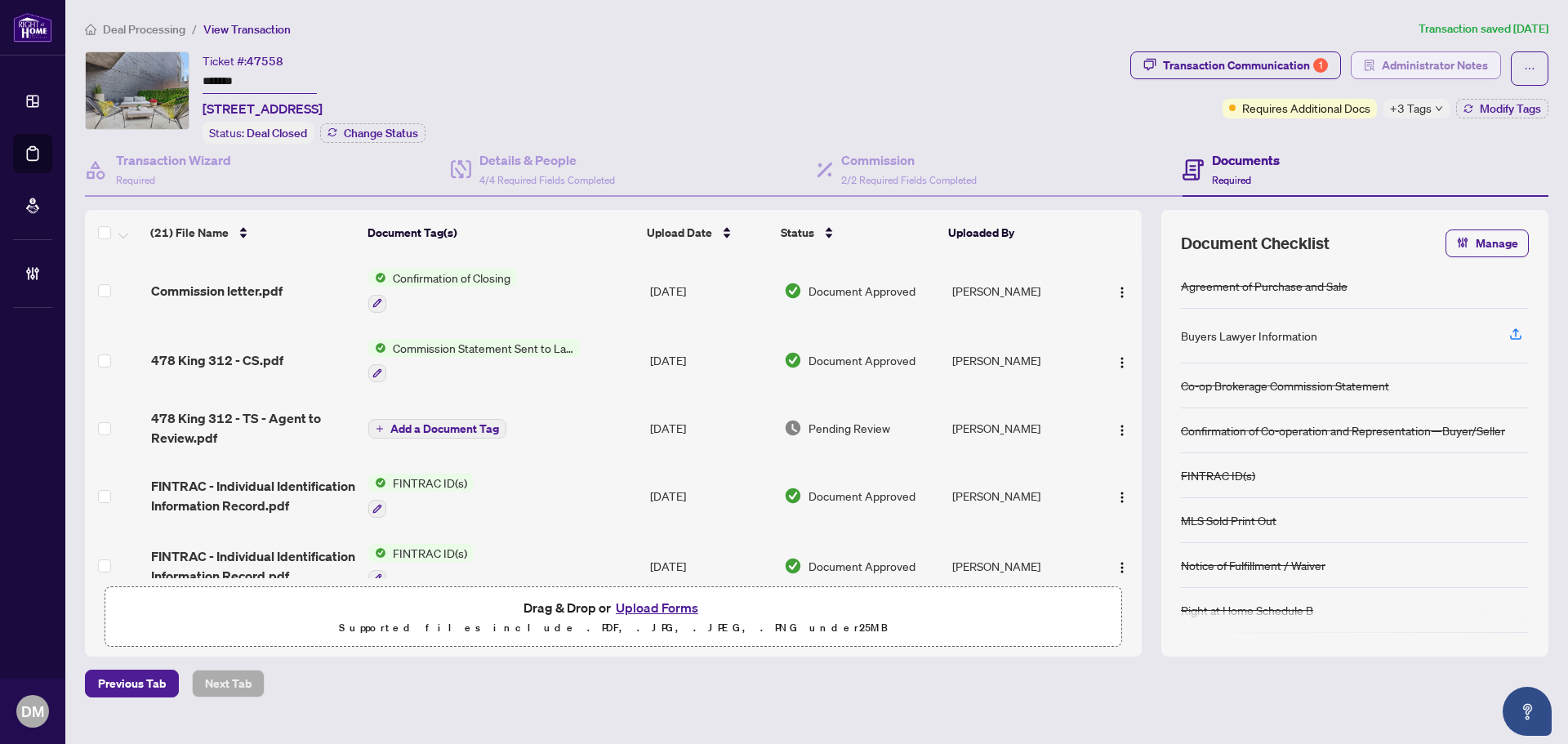
click at [1441, 56] on span "Administrator Notes" at bounding box center [1435, 65] width 106 height 26
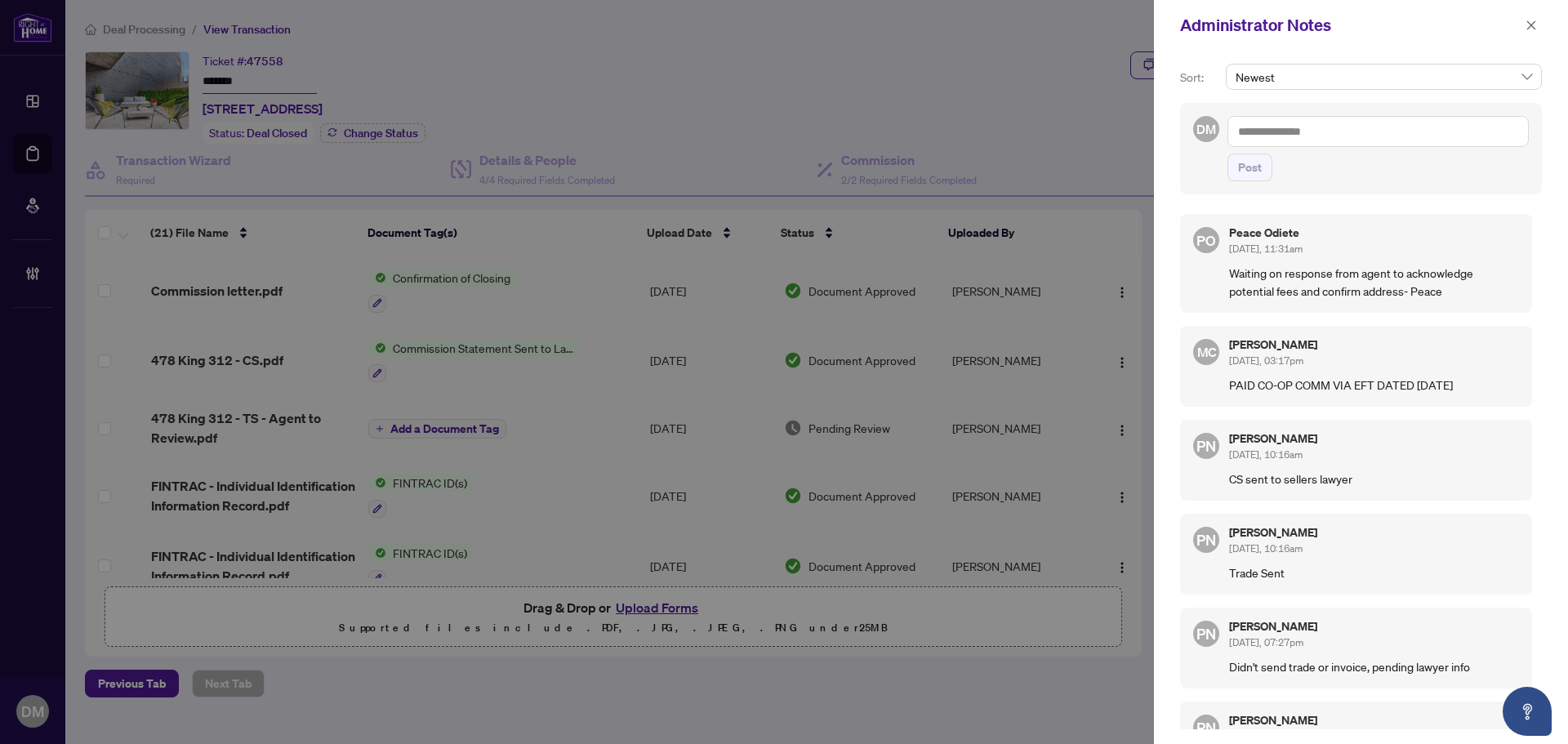
click at [1393, 125] on textarea at bounding box center [1378, 131] width 301 height 31
click at [1529, 33] on span "button" at bounding box center [1531, 25] width 11 height 26
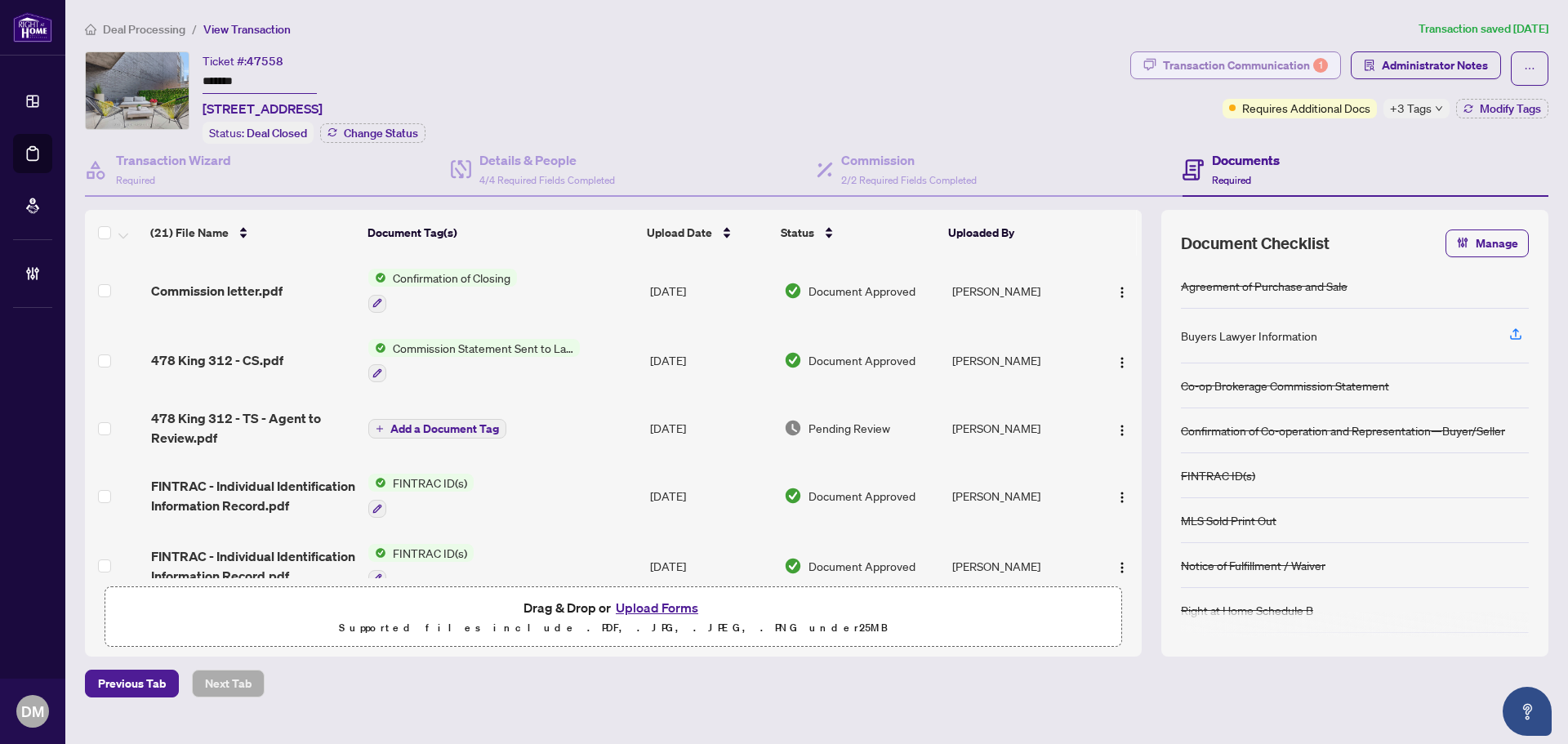
click at [1300, 52] on div "Transaction Communication 1" at bounding box center [1245, 65] width 165 height 26
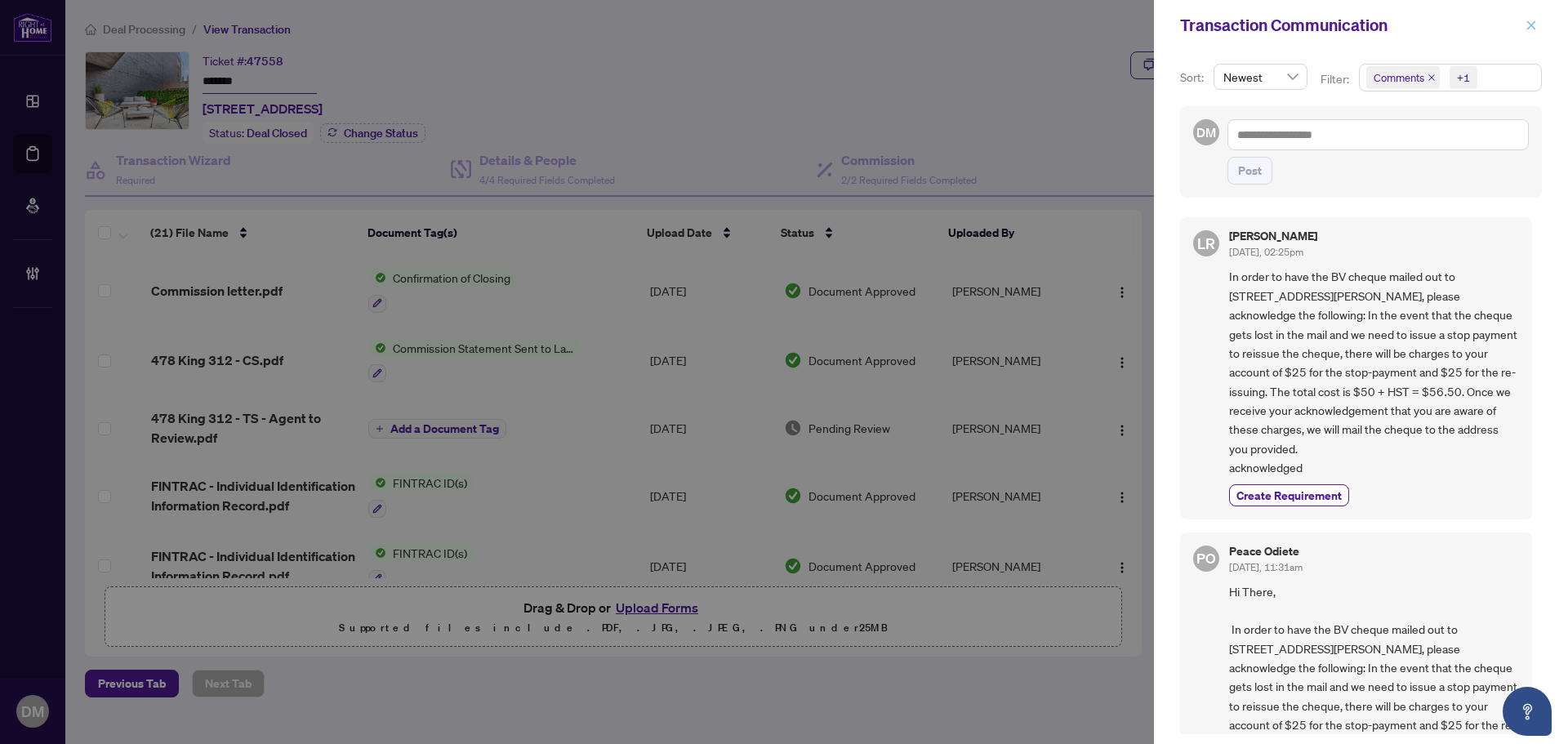
click at [1530, 27] on icon "close" at bounding box center [1532, 25] width 9 height 9
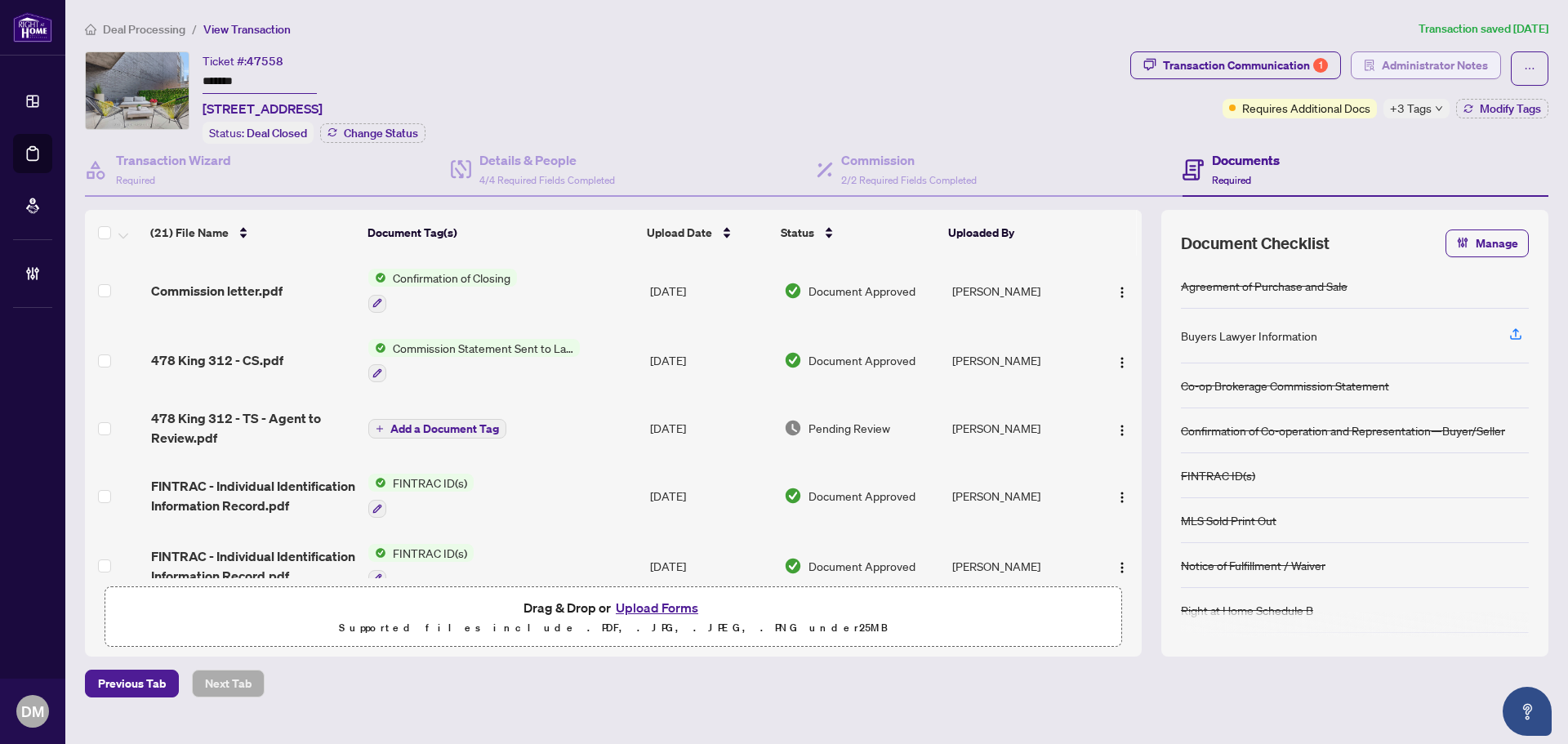
click at [1401, 67] on span "Administrator Notes" at bounding box center [1435, 65] width 106 height 26
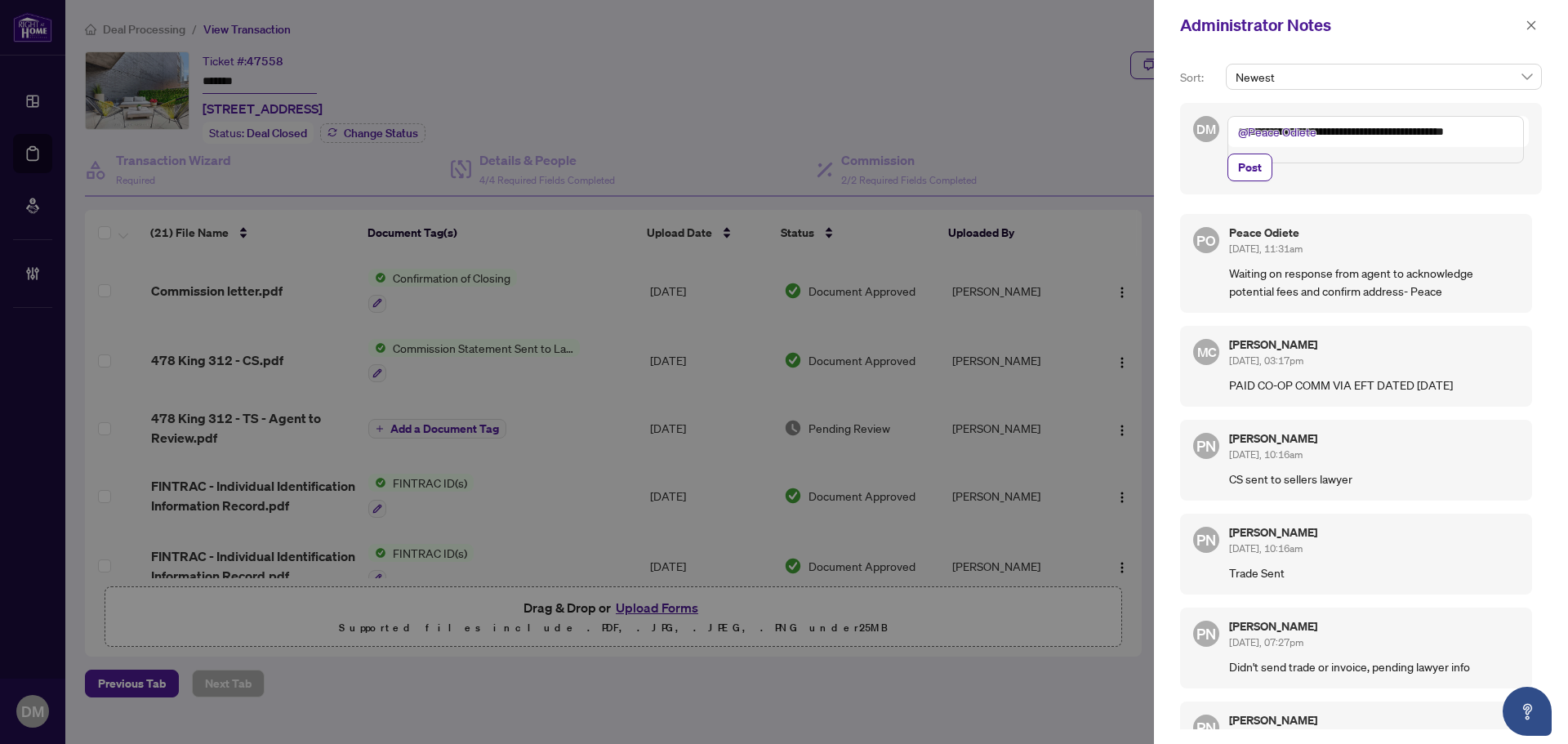
click at [1350, 143] on textarea "**********" at bounding box center [1376, 140] width 296 height 47
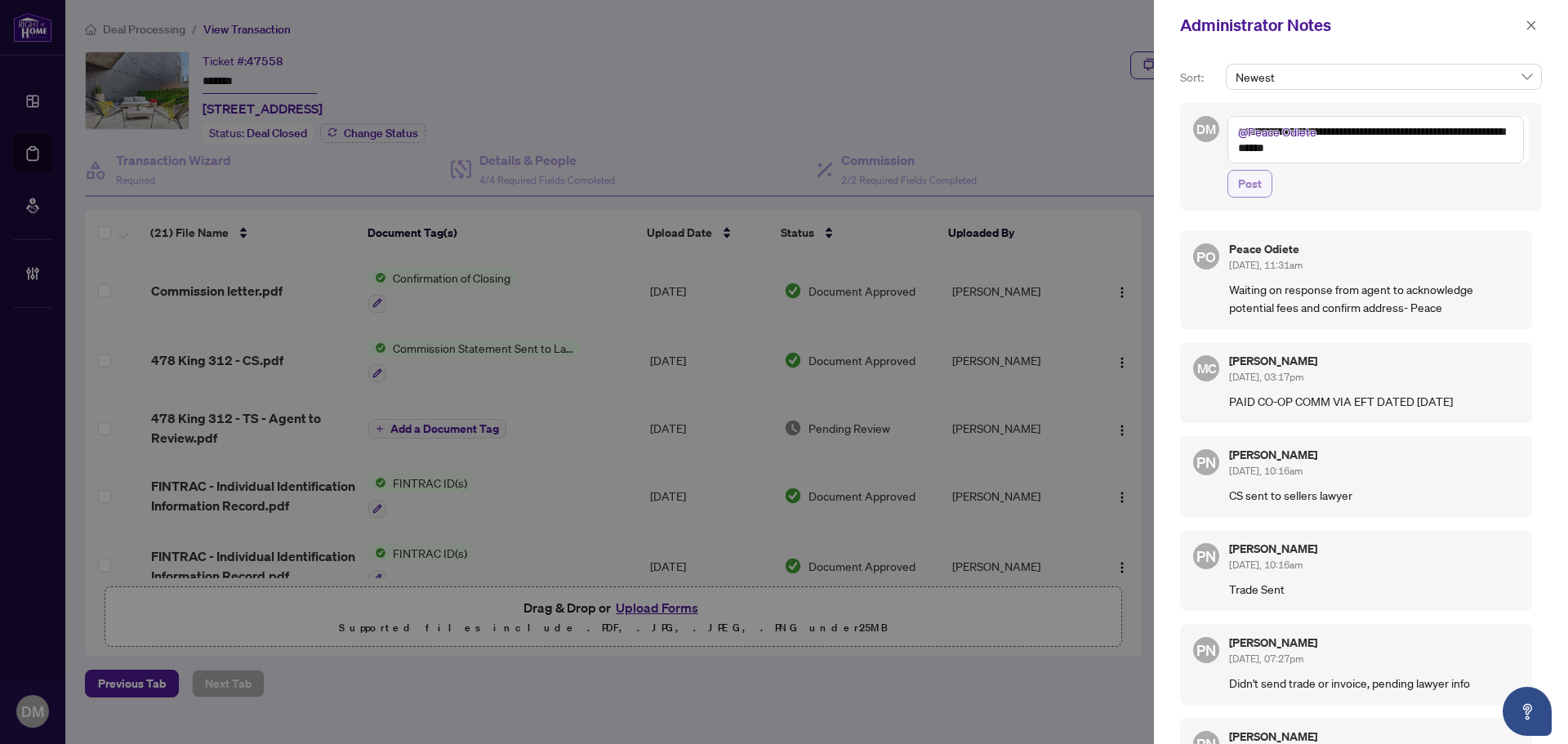
type textarea "**********"
click at [1247, 181] on span "Post" at bounding box center [1250, 184] width 24 height 26
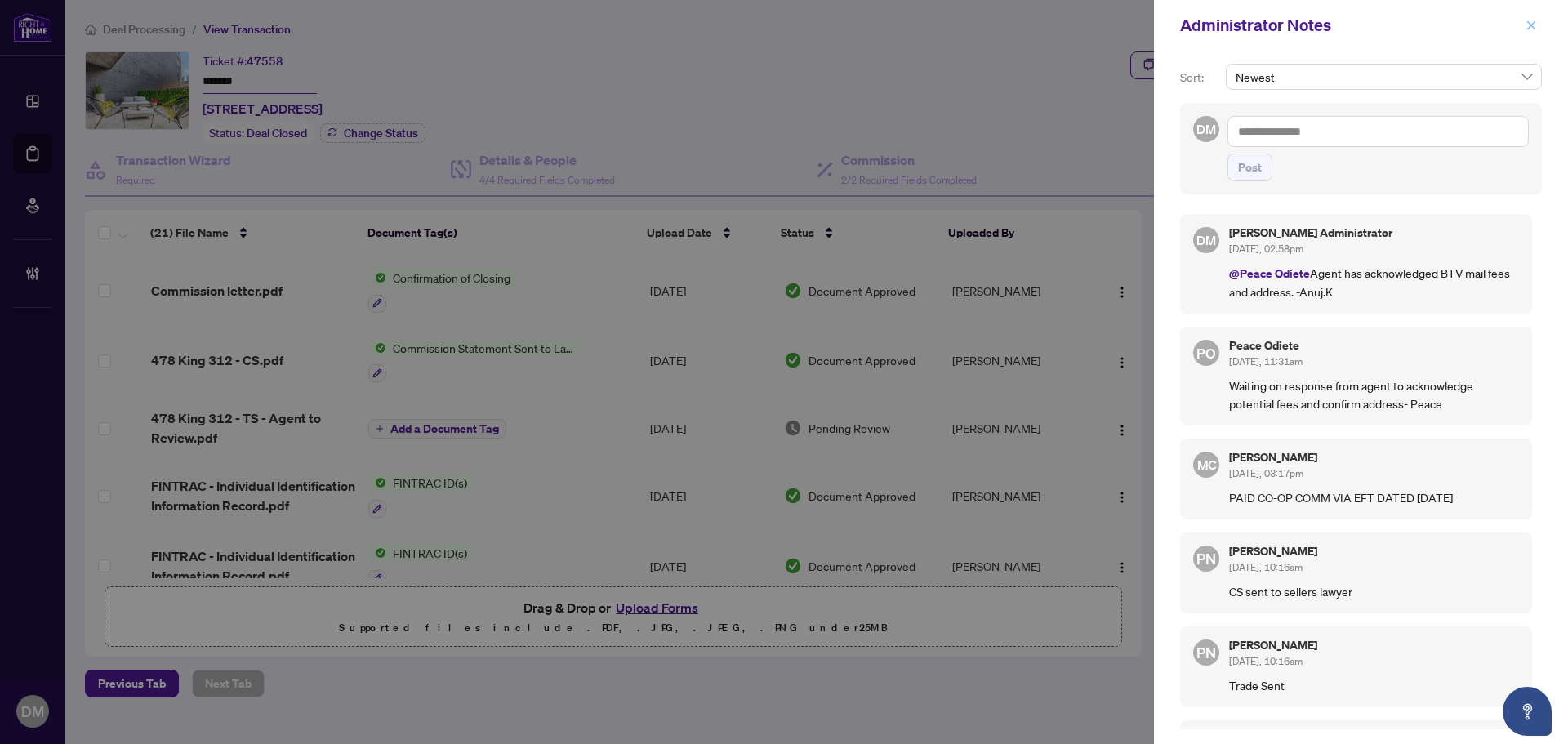
click at [1529, 17] on span "button" at bounding box center [1531, 25] width 11 height 26
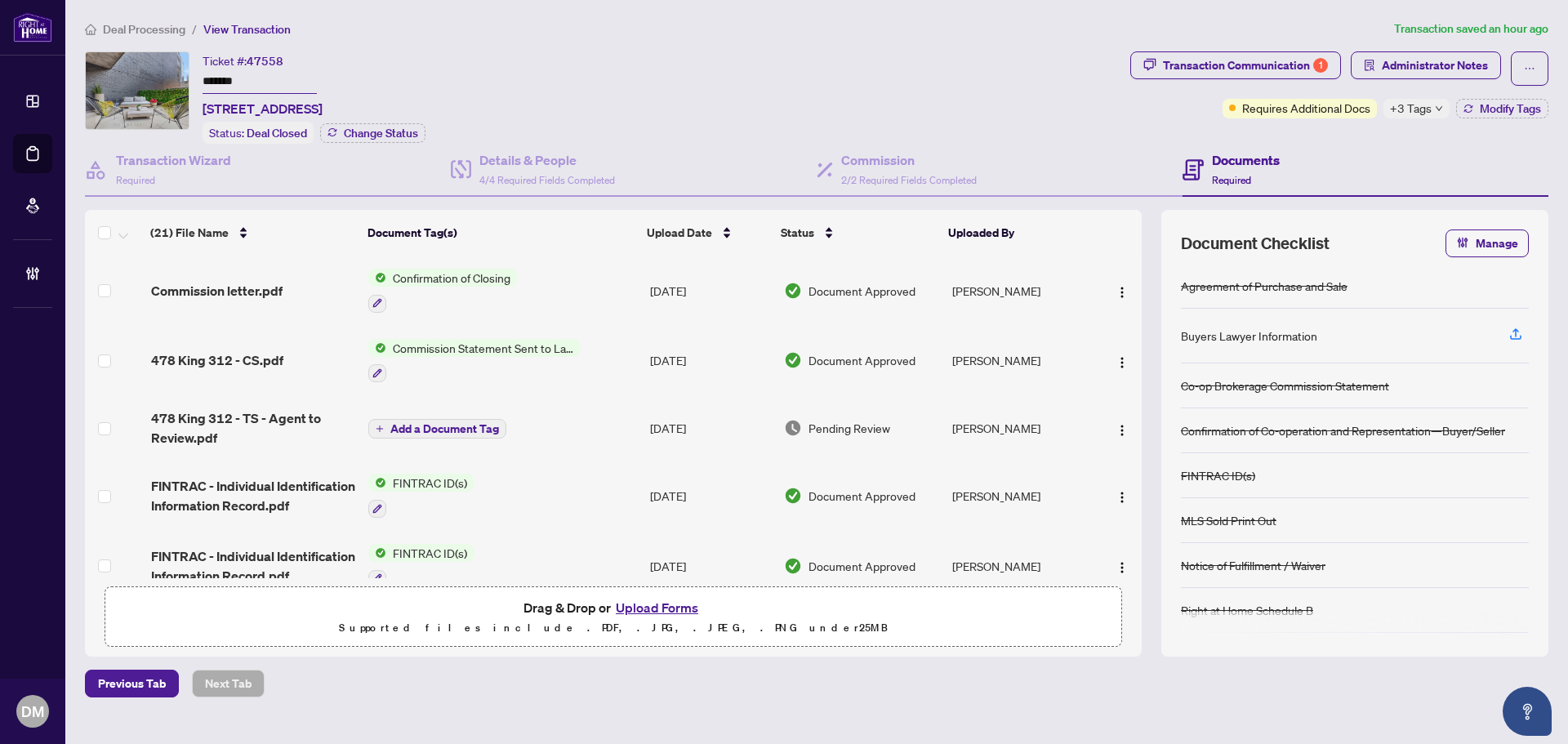
click at [136, 27] on span "Deal Processing" at bounding box center [143, 29] width 82 height 15
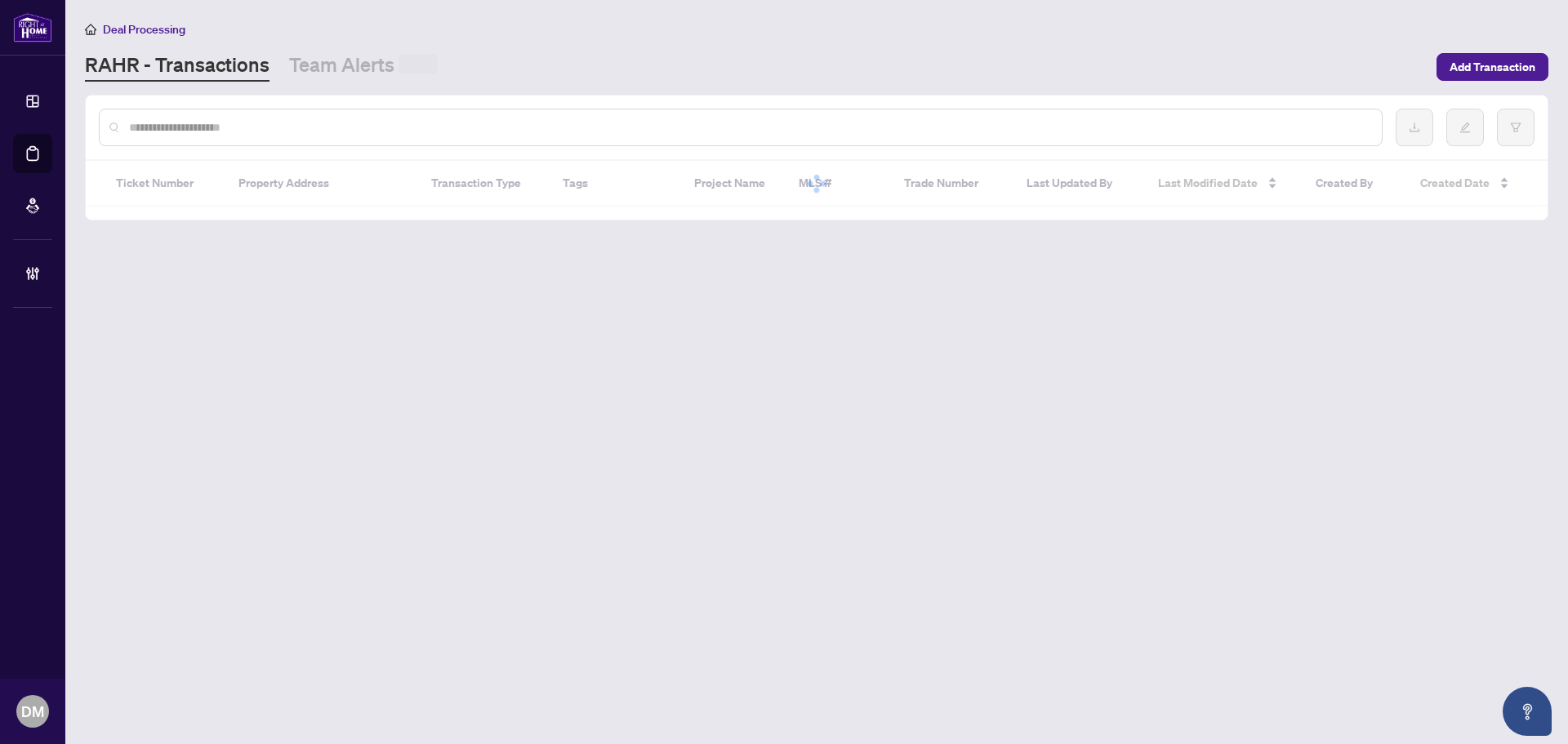
click at [262, 118] on input "text" at bounding box center [750, 127] width 1240 height 18
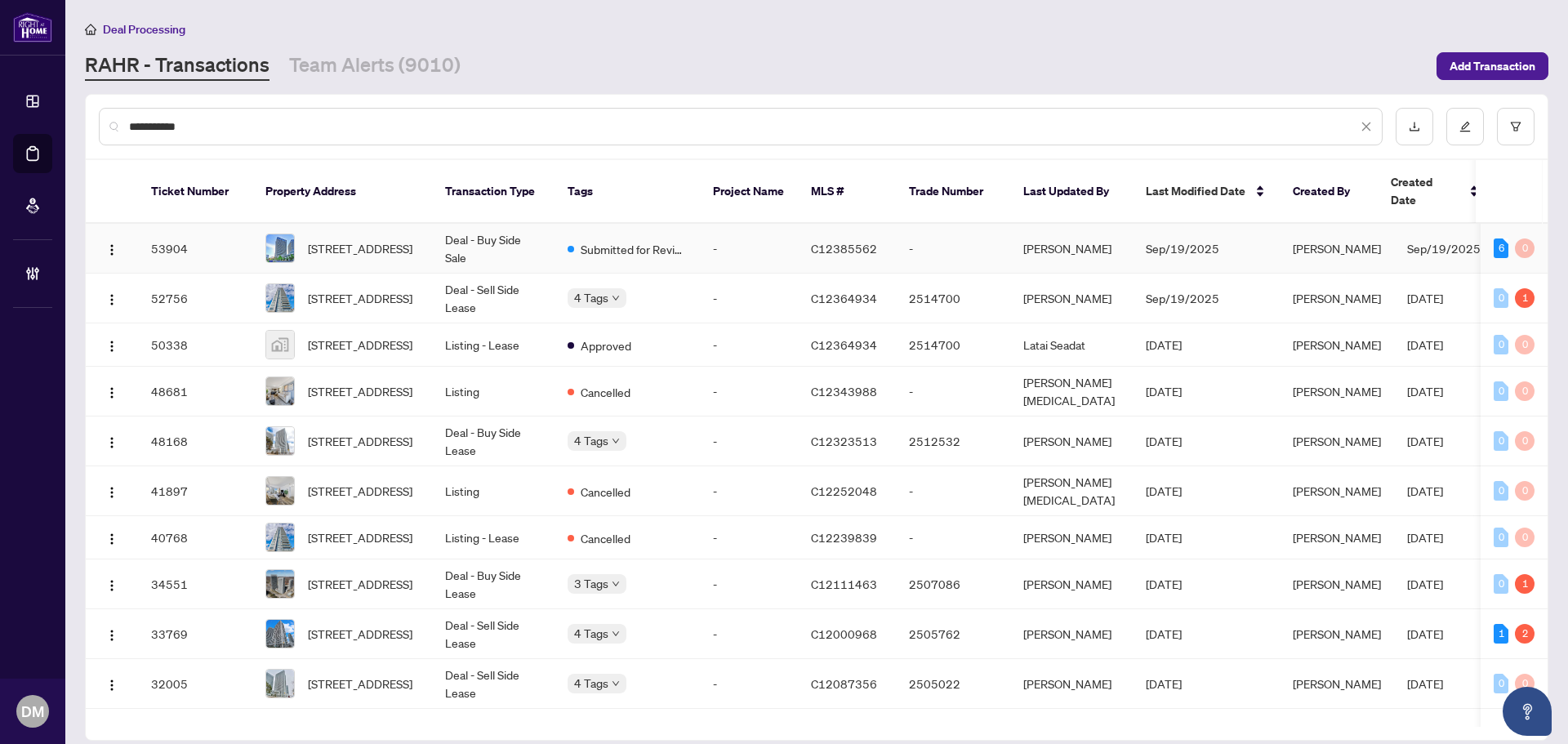
type input "**********"
click at [434, 230] on td "Deal - Buy Side Sale" at bounding box center [494, 248] width 123 height 50
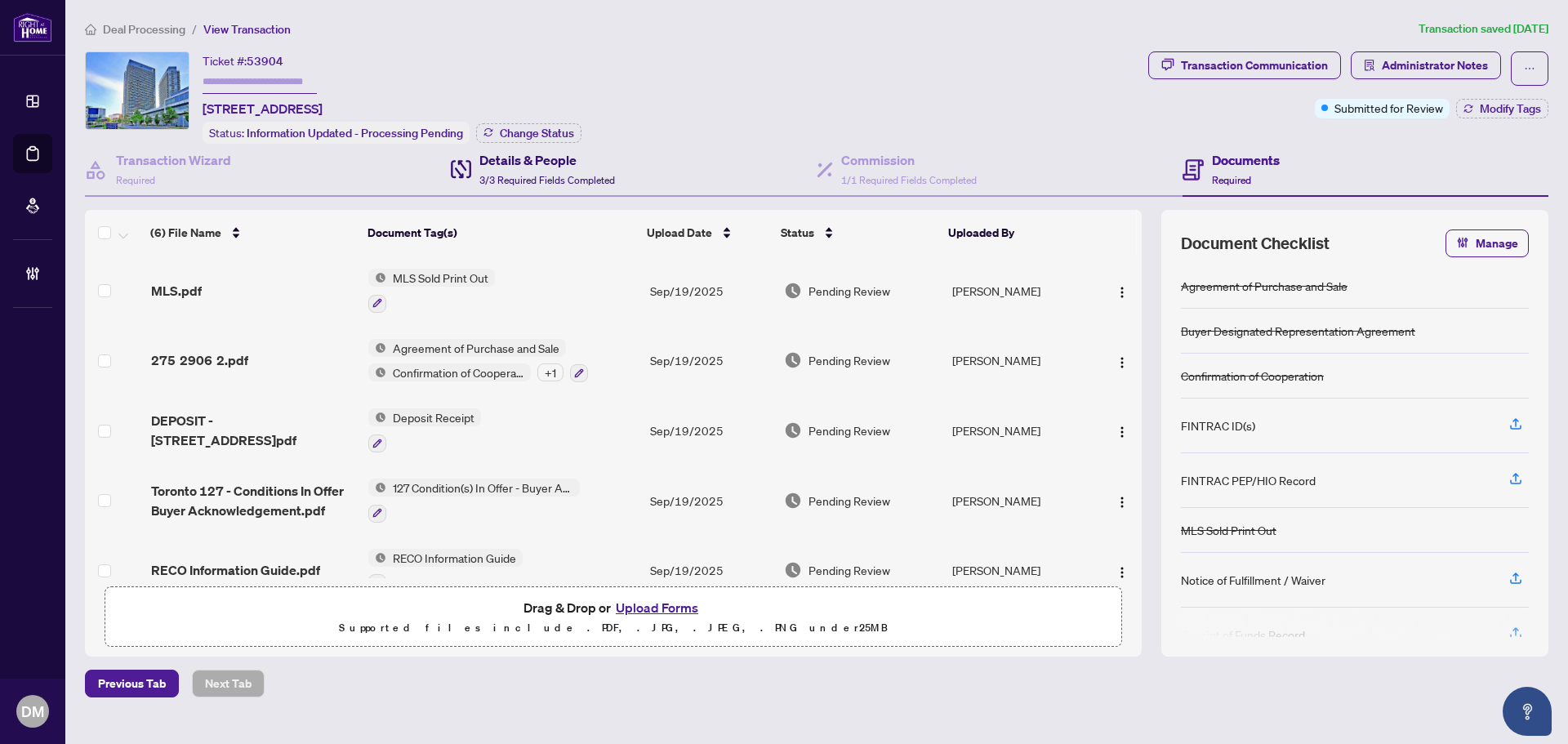
click at [561, 174] on span "3/3 Required Fields Completed" at bounding box center [548, 179] width 136 height 12
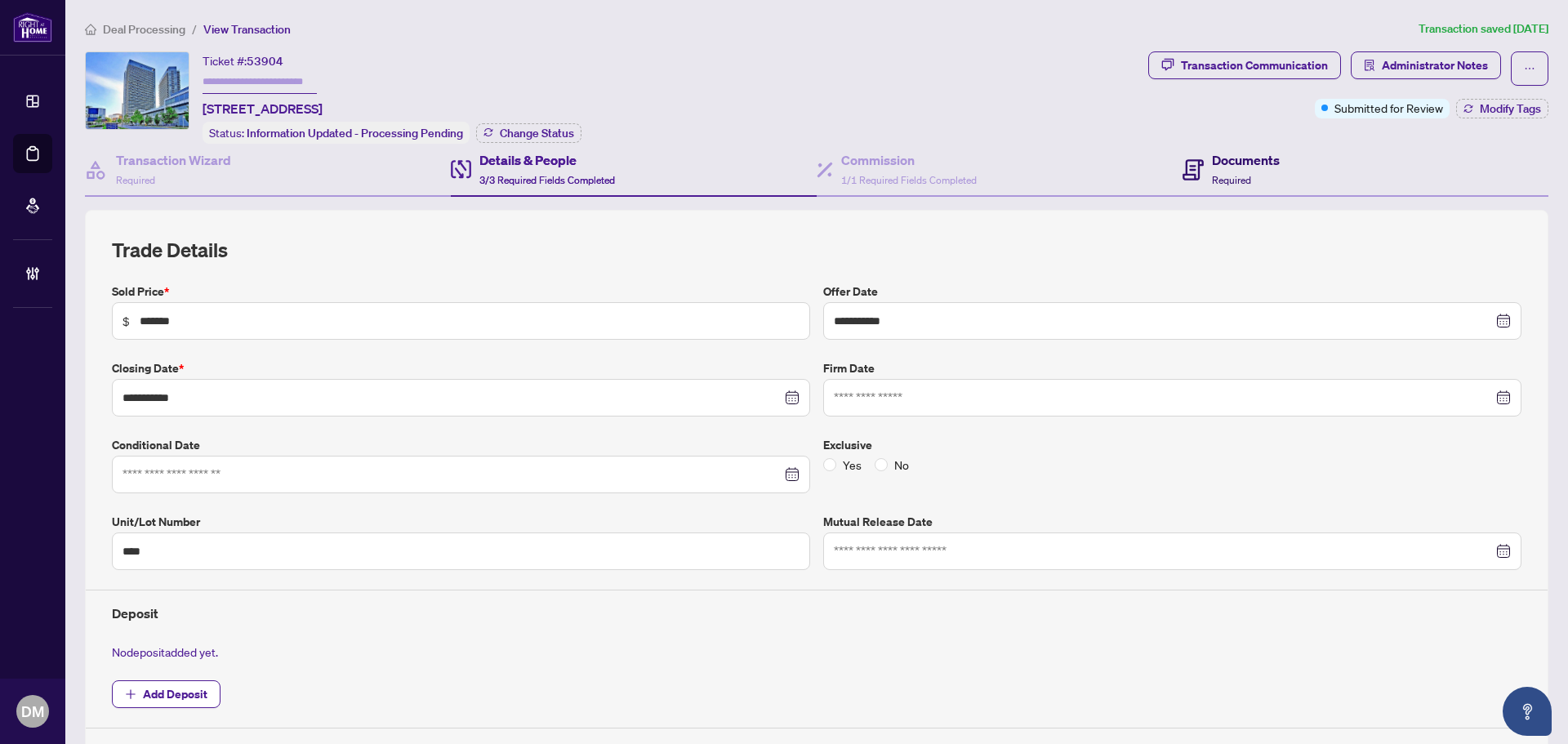
click at [1224, 179] on span "Required" at bounding box center [1232, 179] width 40 height 12
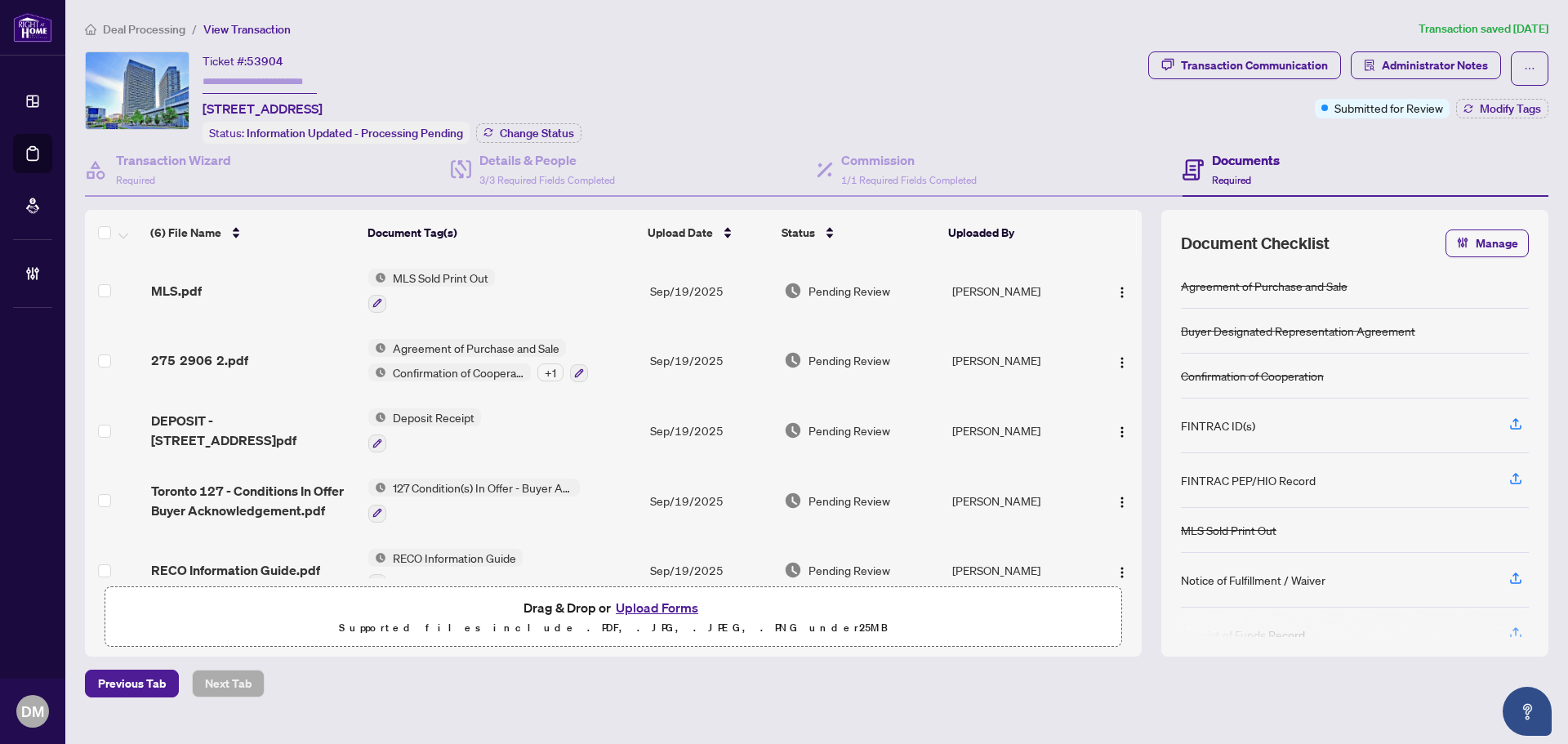
click at [146, 26] on span "Deal Processing" at bounding box center [143, 29] width 82 height 15
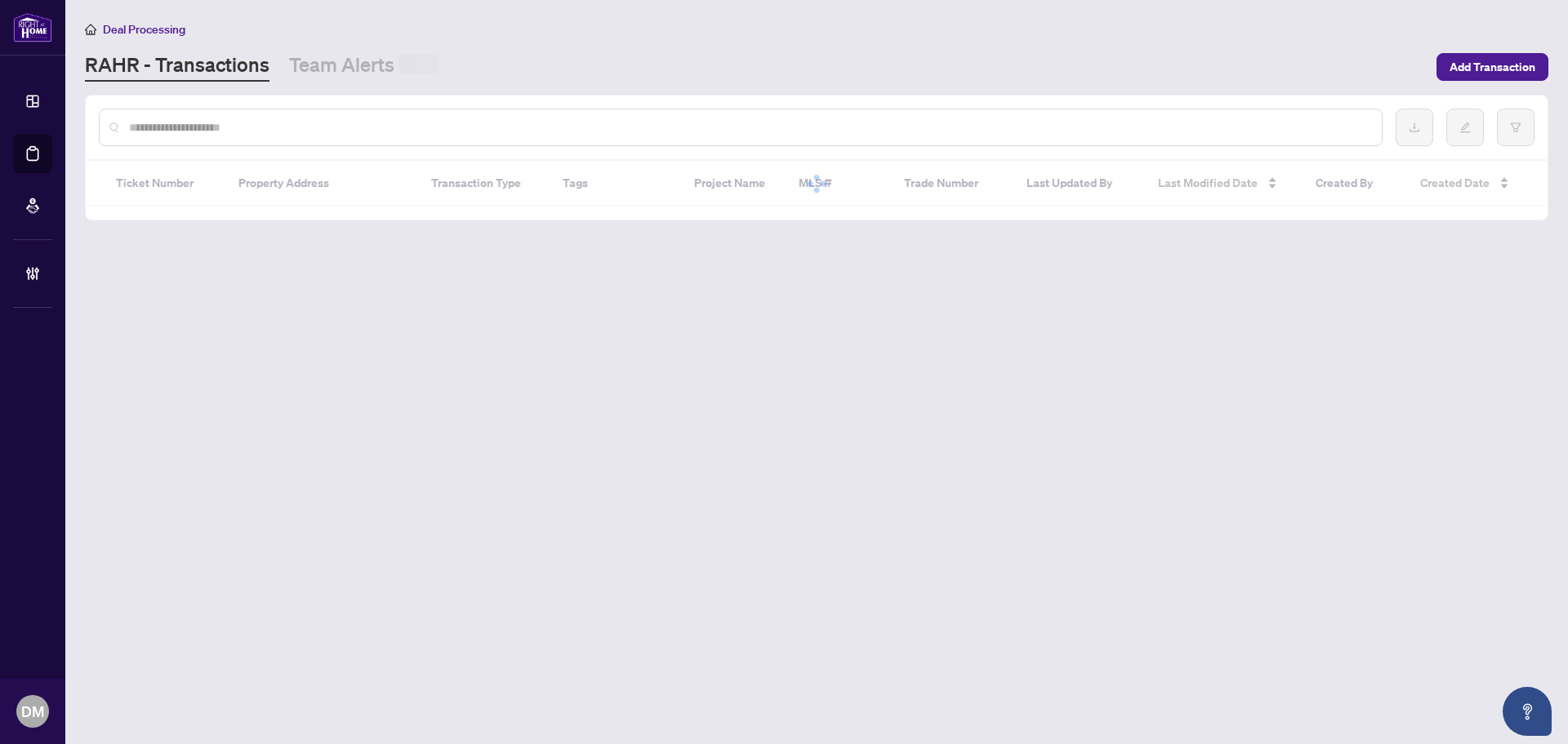
click at [402, 129] on input "text" at bounding box center [750, 127] width 1240 height 18
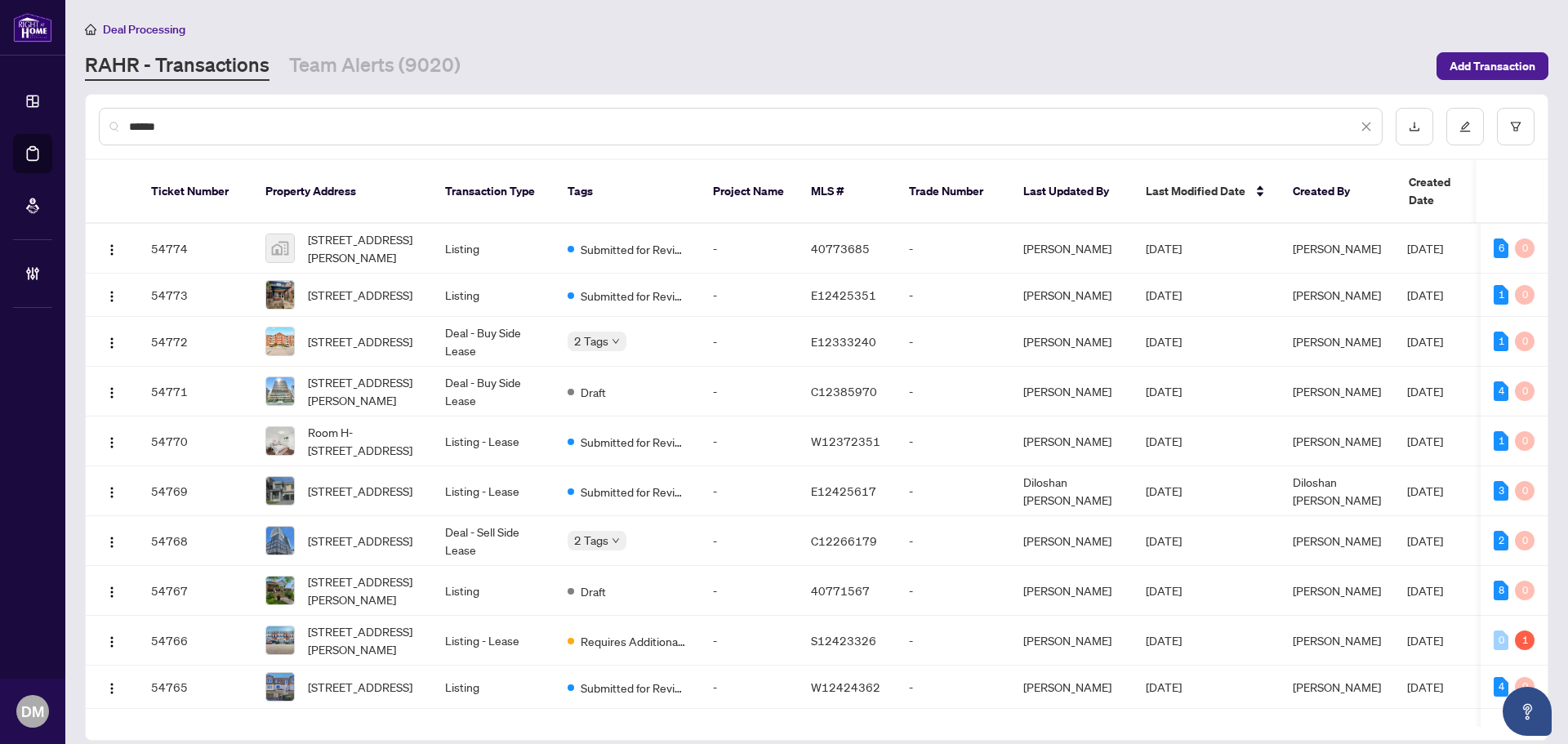
type input "*******"
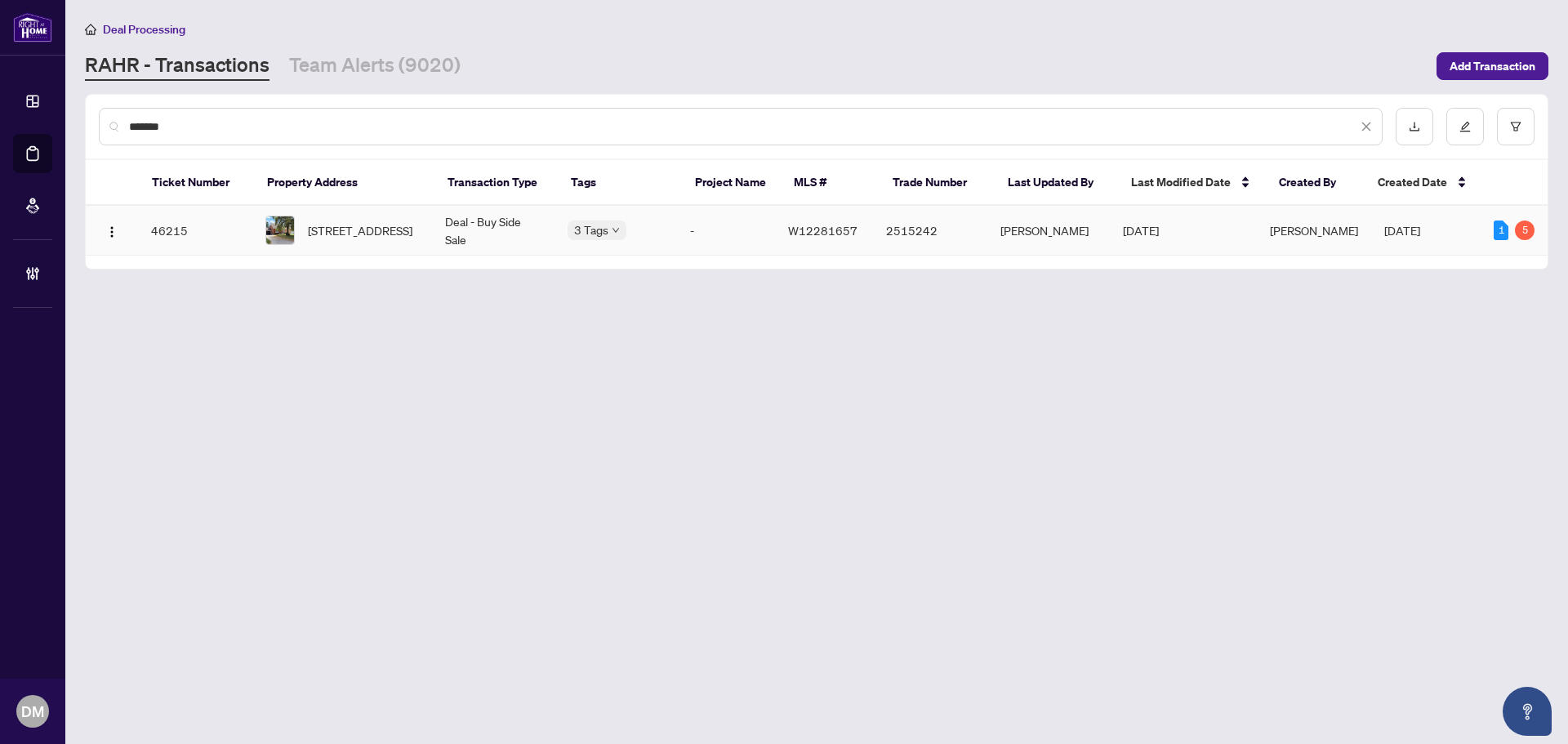
click at [387, 228] on span "15 Elford Blvd, Toronto, Ontario M8Z 2L3, Canada" at bounding box center [360, 230] width 105 height 18
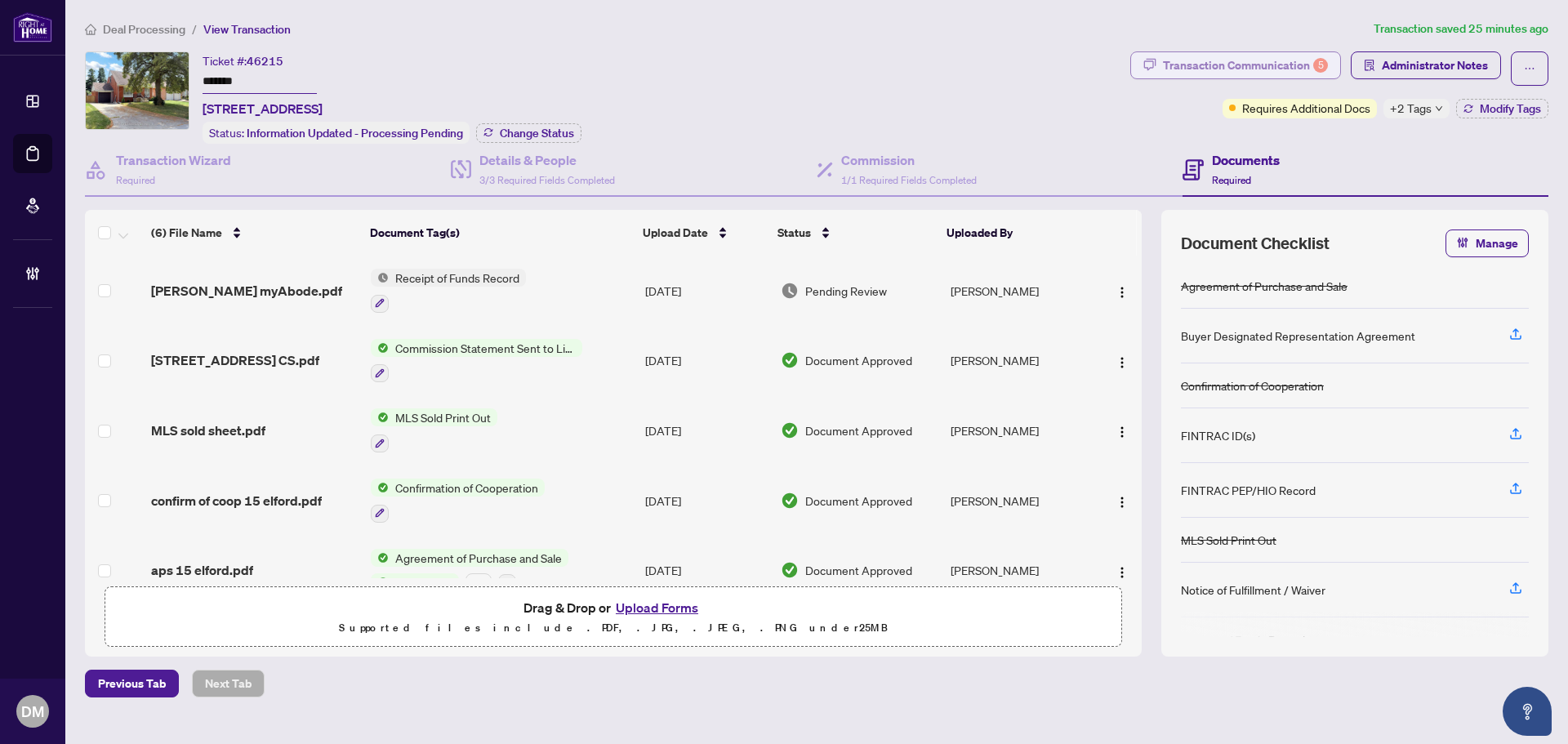
click at [1283, 70] on div "Transaction Communication 5" at bounding box center [1245, 65] width 165 height 26
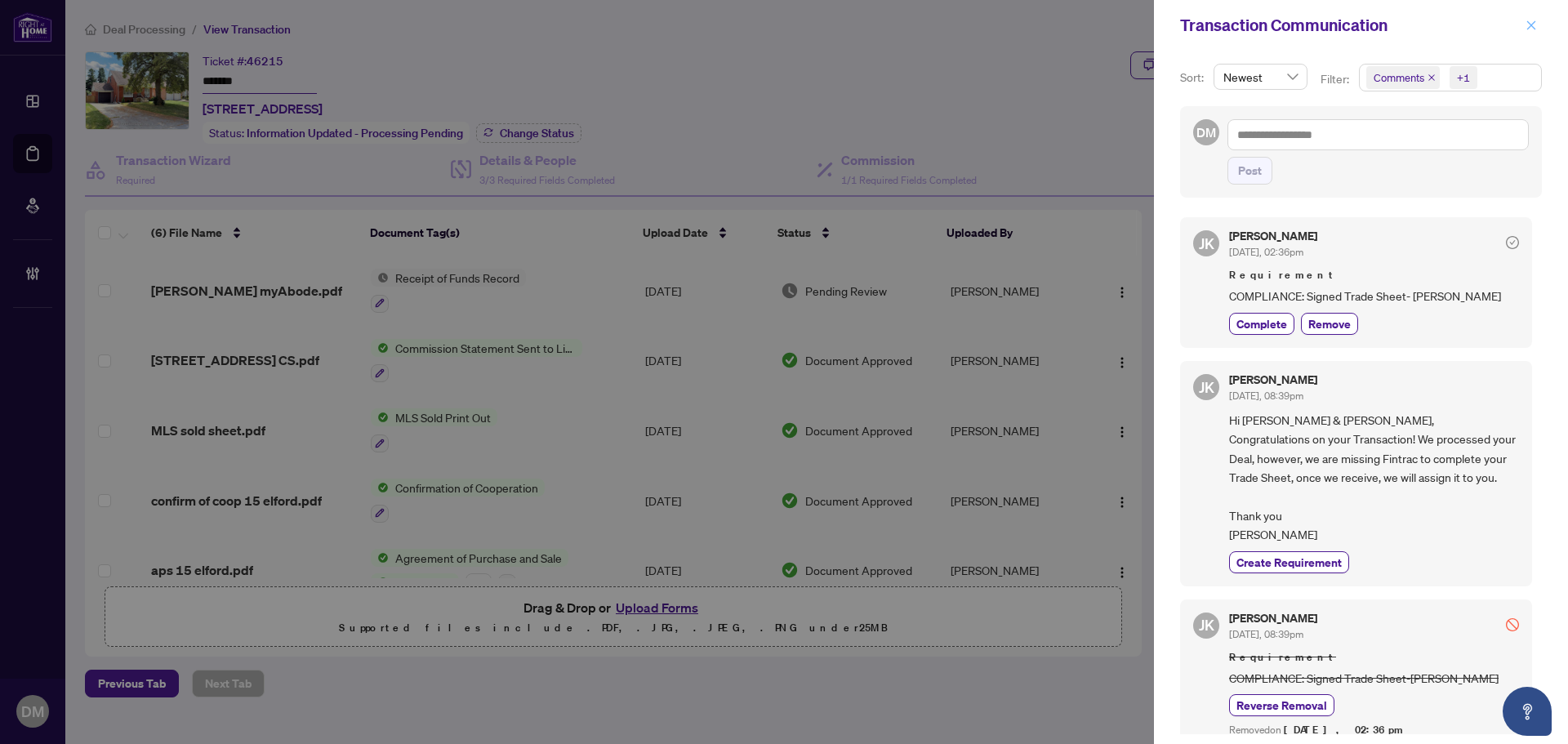
click at [1527, 33] on span "button" at bounding box center [1531, 25] width 11 height 26
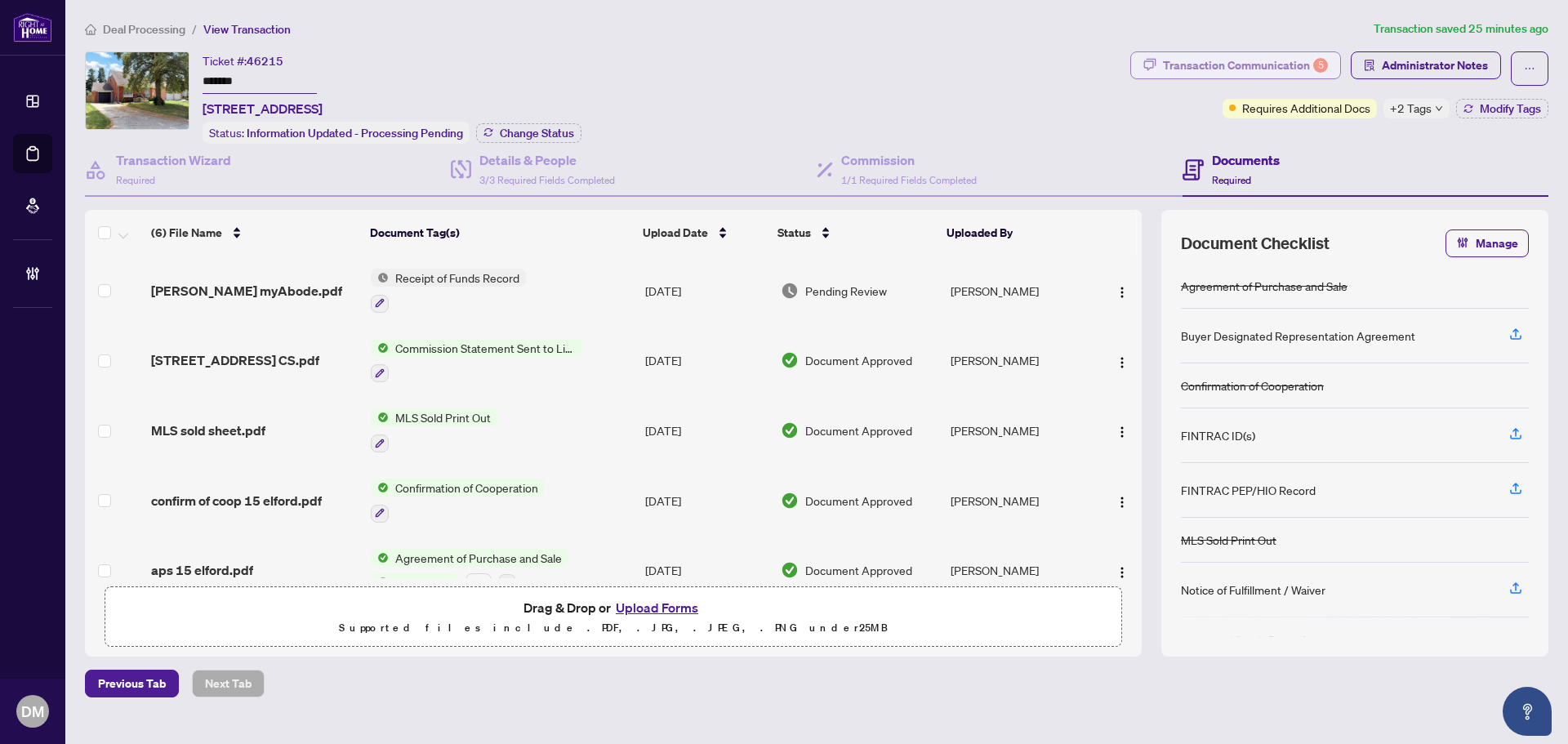
click at [1258, 67] on div "Transaction Communication 5" at bounding box center [1245, 65] width 165 height 26
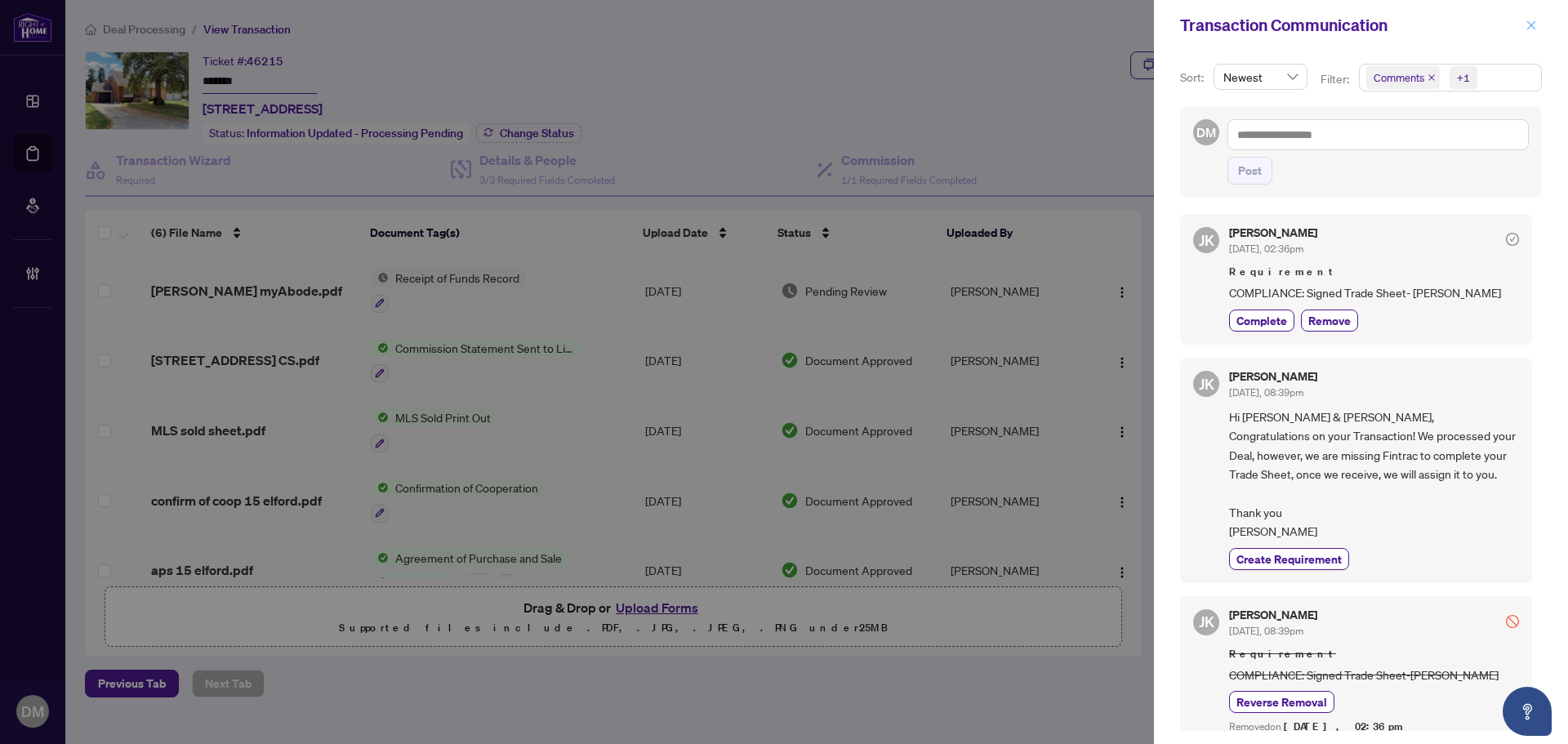
click at [1531, 24] on icon "close" at bounding box center [1531, 25] width 11 height 11
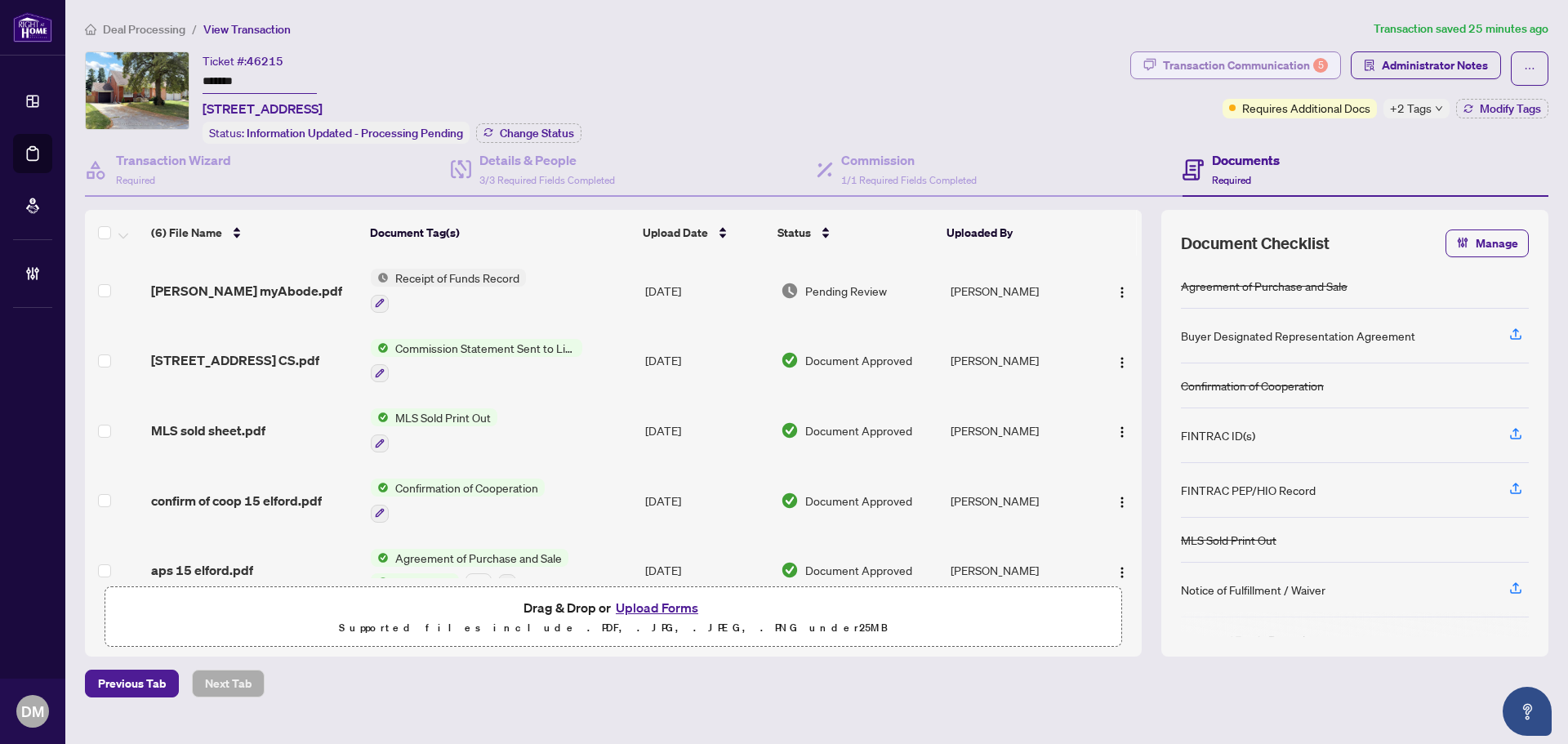
click at [1200, 58] on div "Transaction Communication 5" at bounding box center [1245, 65] width 165 height 26
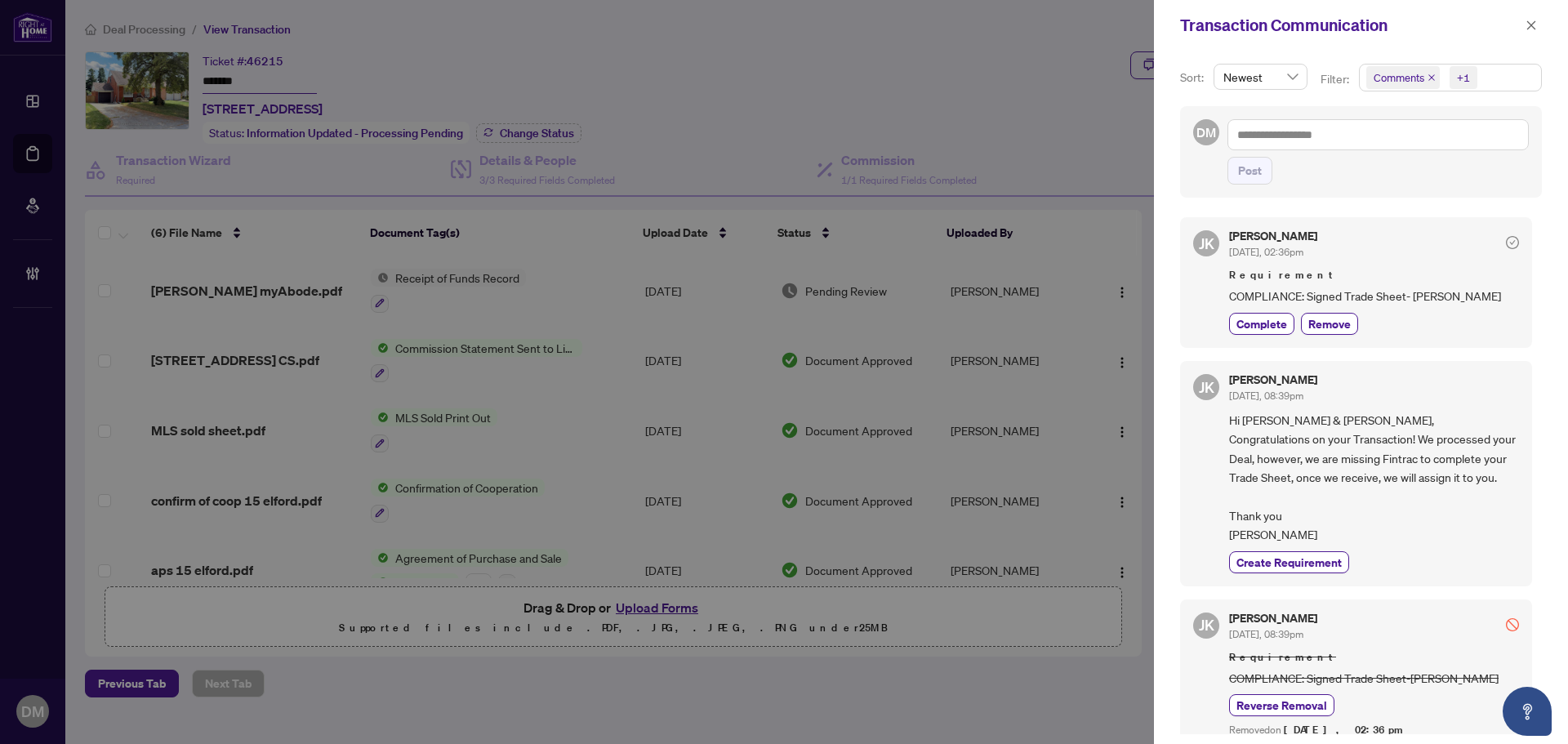
click at [1364, 258] on div "Jaye Khosravi Sep/25/2025, 02:36pm" at bounding box center [1374, 245] width 290 height 30
click at [1534, 22] on icon "close" at bounding box center [1531, 25] width 11 height 11
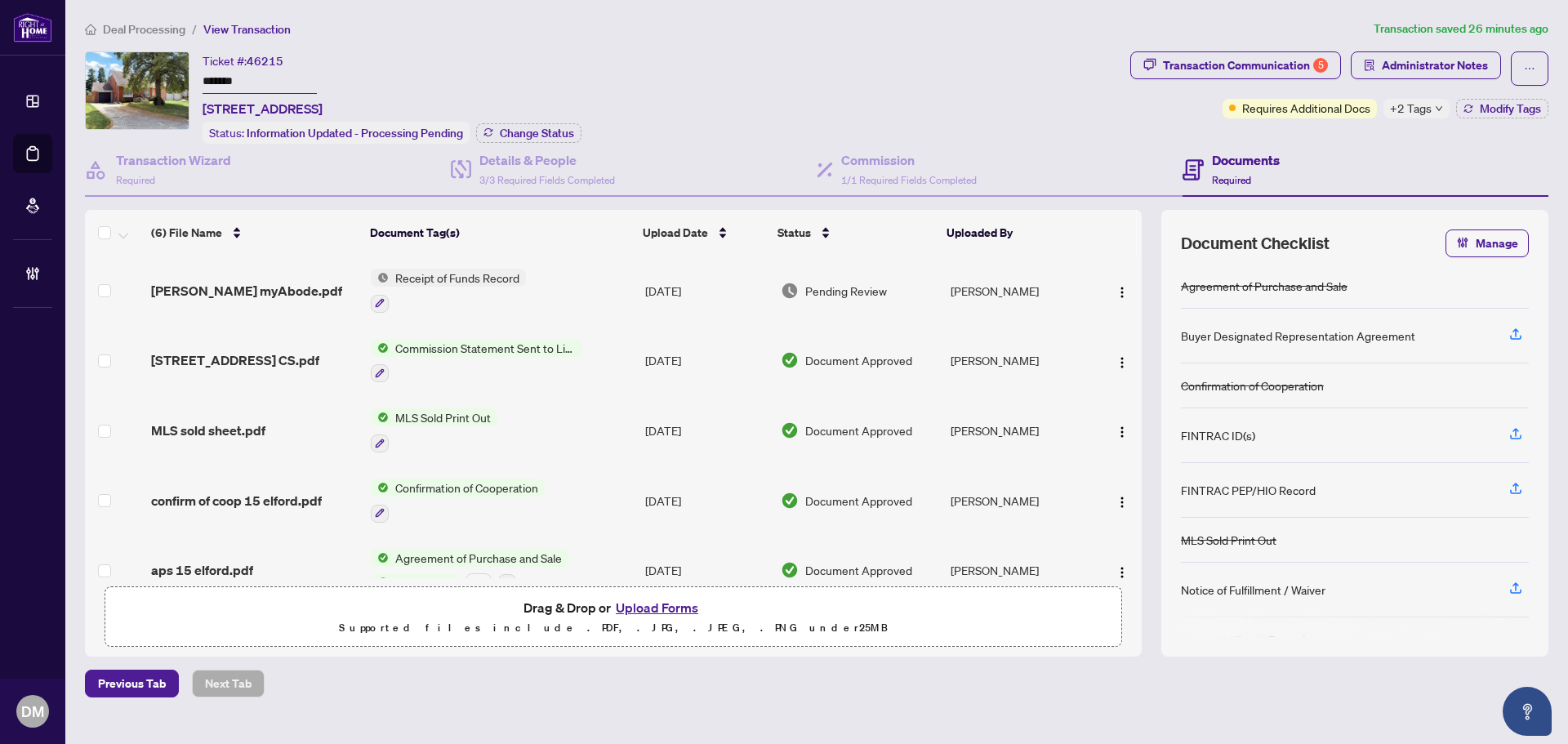
click at [1022, 102] on div "Ticket #: 46215 ******* 15 Elford Blvd, Toronto, Ontario M8Z 2L3, Canada Status…" at bounding box center [604, 98] width 1039 height 93
click at [1376, 68] on button "Administrator Notes" at bounding box center [1425, 65] width 150 height 27
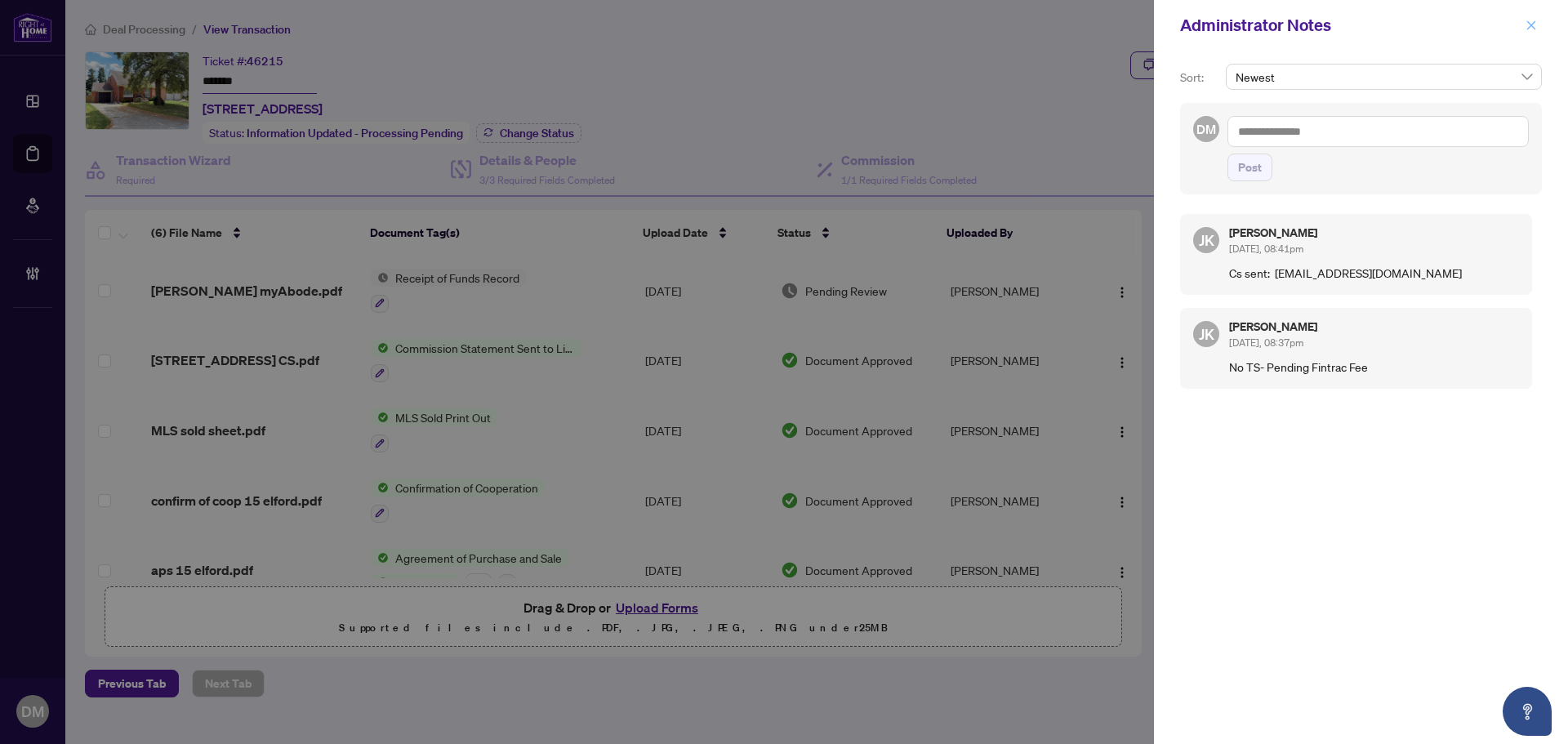
click at [1524, 22] on button "button" at bounding box center [1531, 25] width 21 height 20
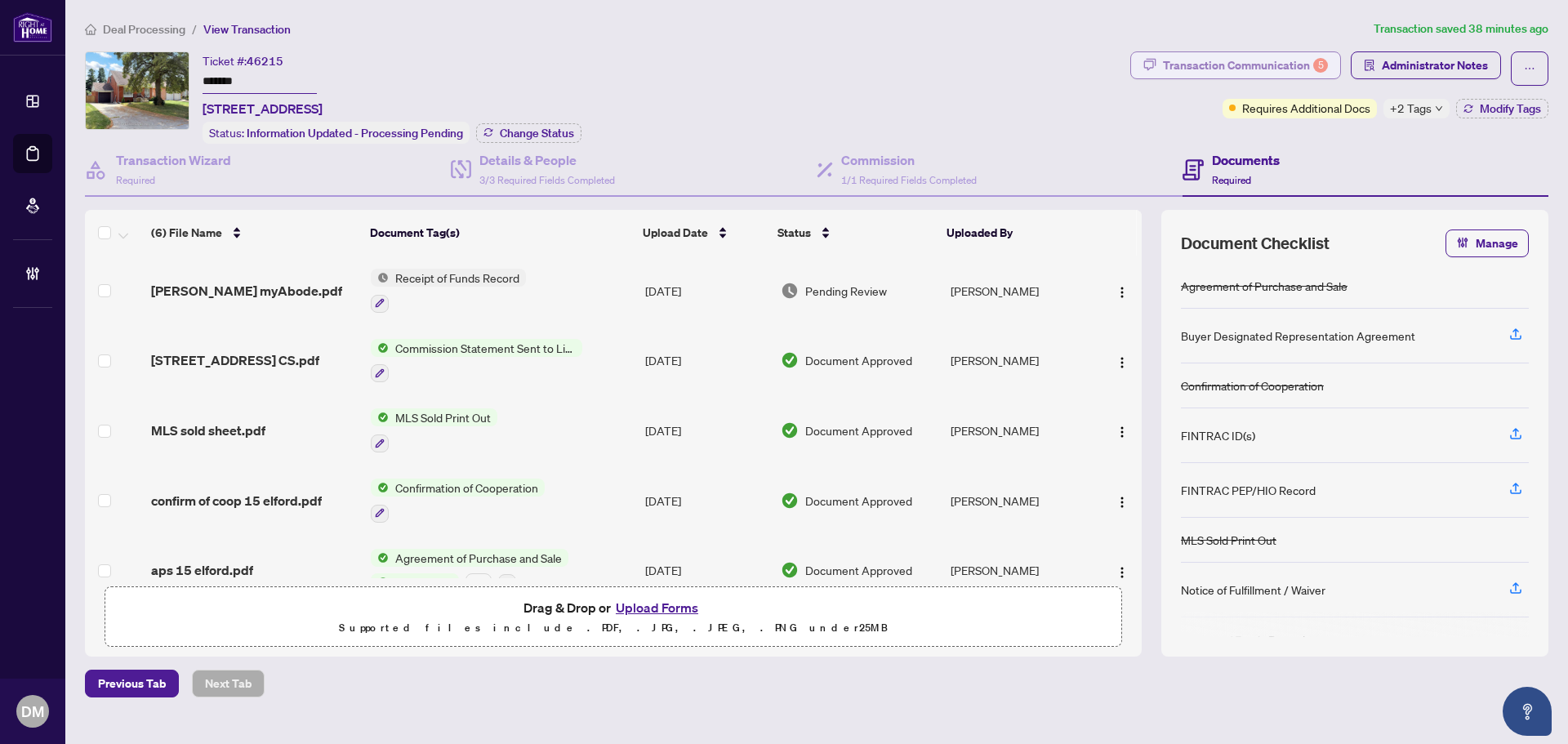
click at [1233, 59] on div "Transaction Communication 5" at bounding box center [1245, 65] width 165 height 26
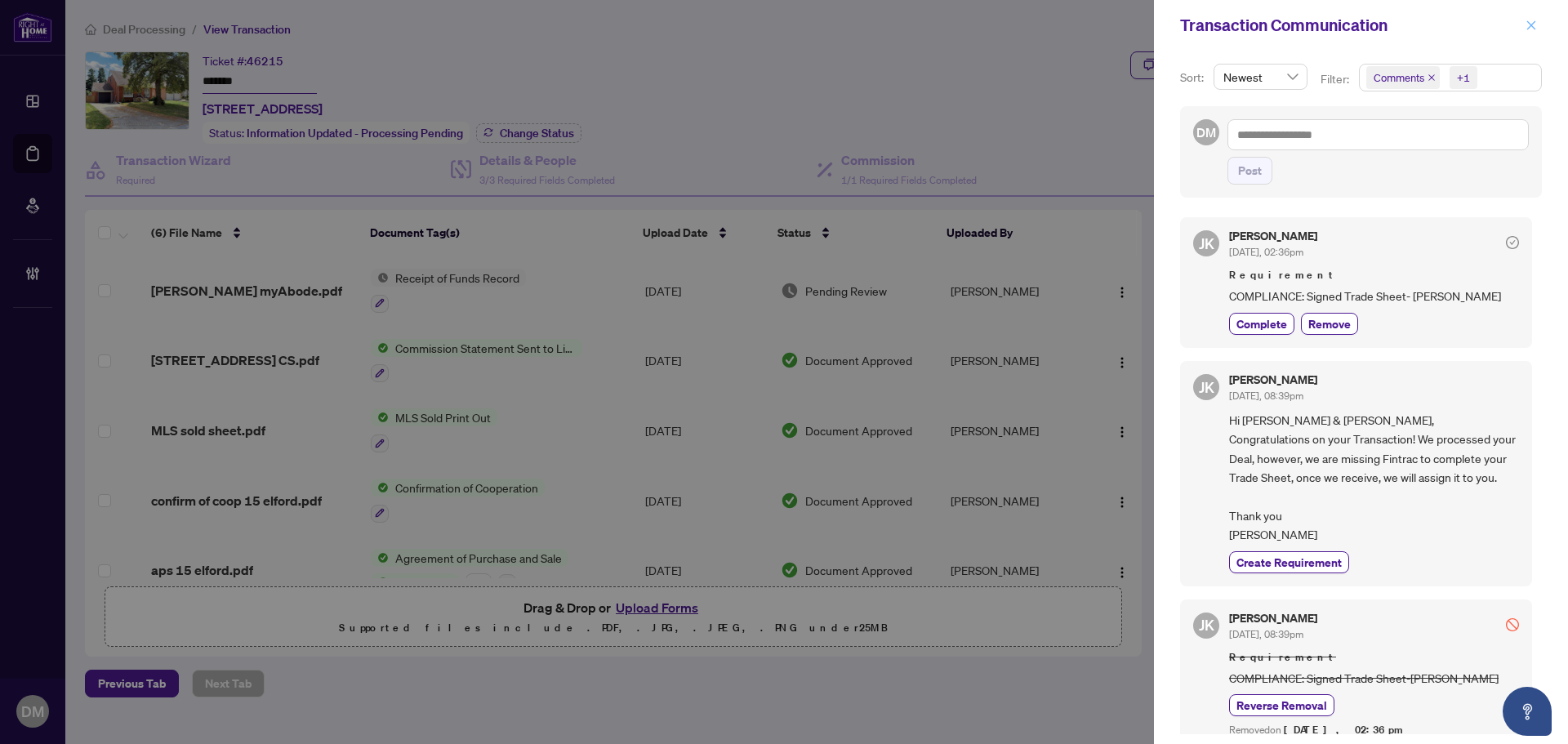
click at [1537, 21] on icon "close" at bounding box center [1531, 25] width 11 height 11
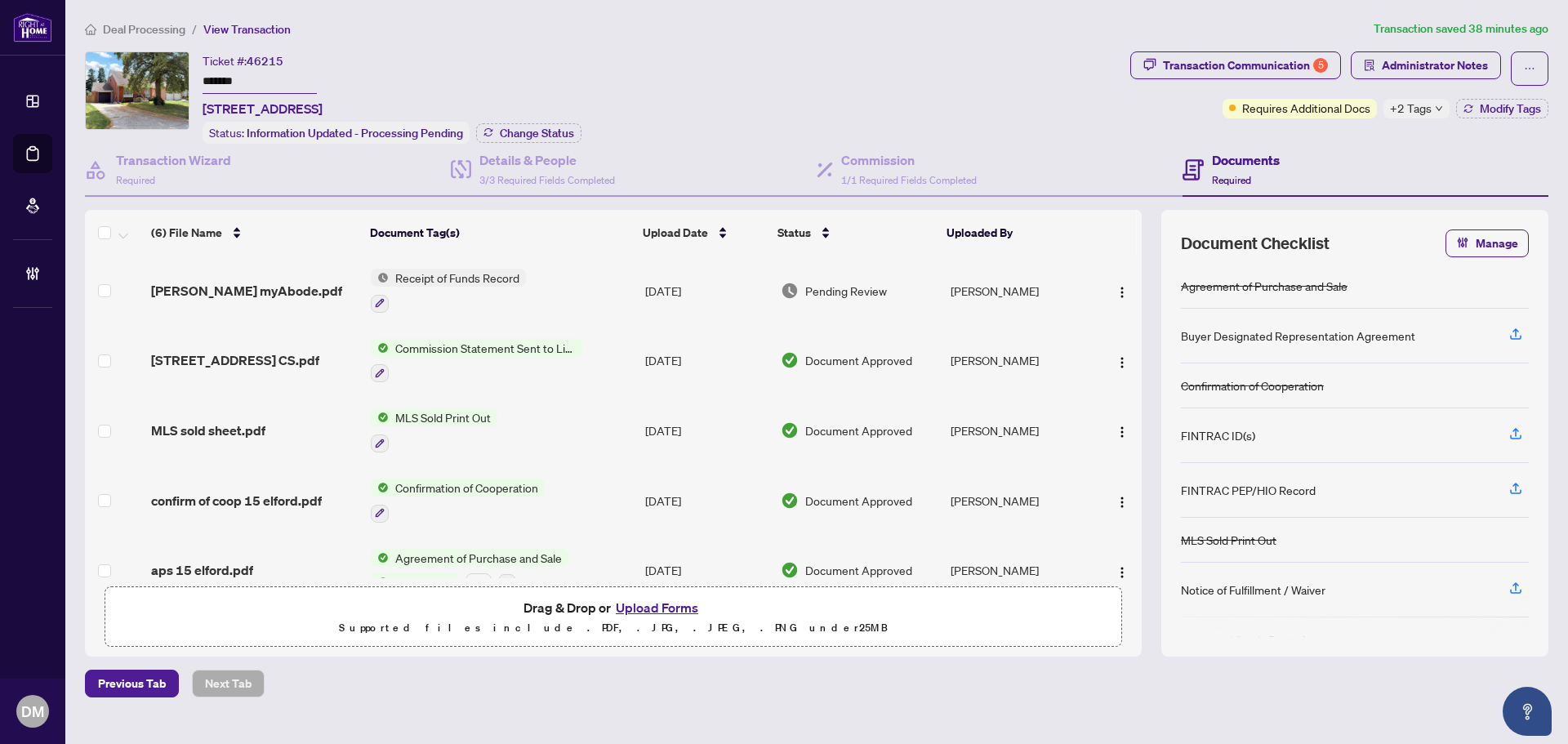
click at [137, 27] on span "Deal Processing" at bounding box center [143, 29] width 82 height 15
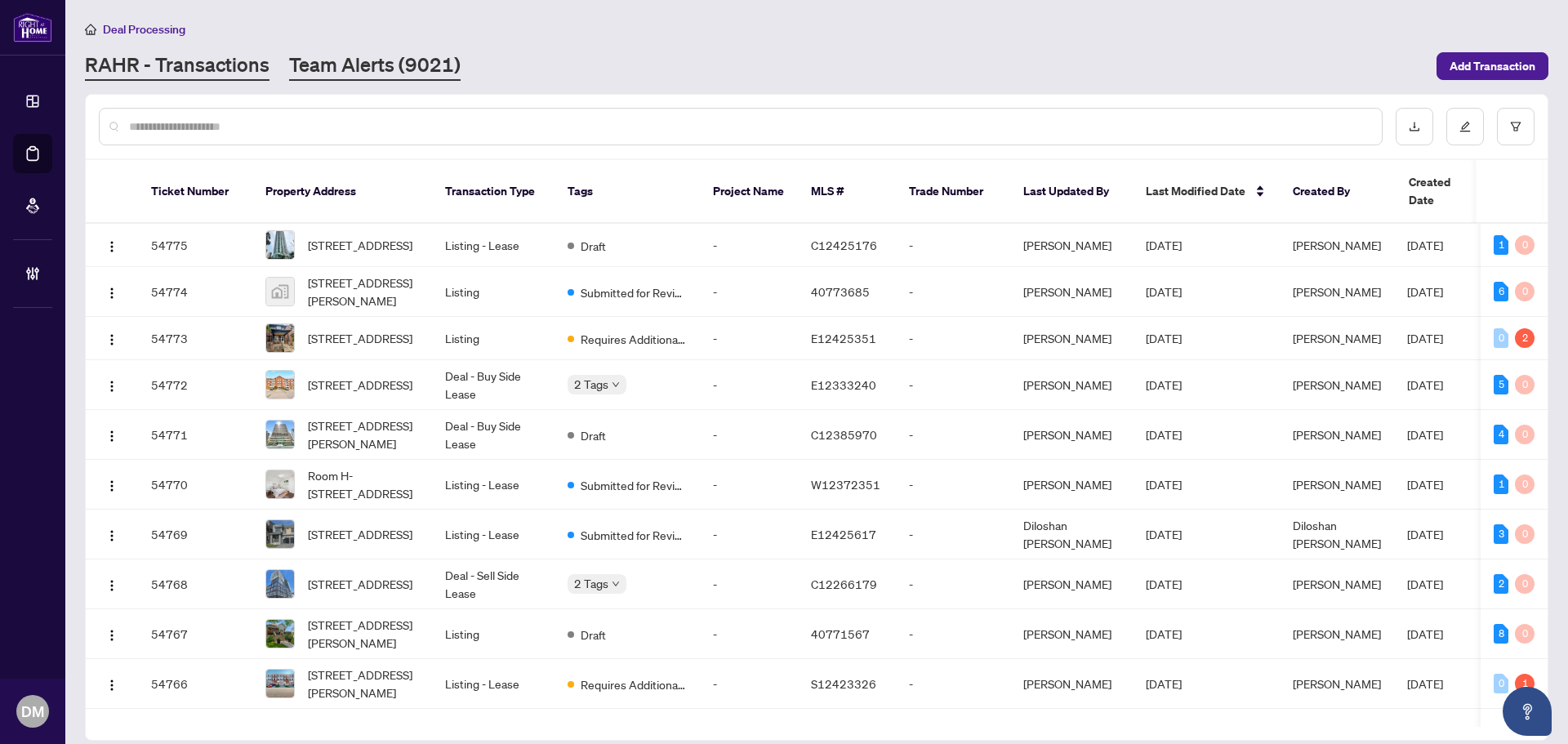
click at [388, 70] on link "Team Alerts (9021)" at bounding box center [375, 66] width 172 height 29
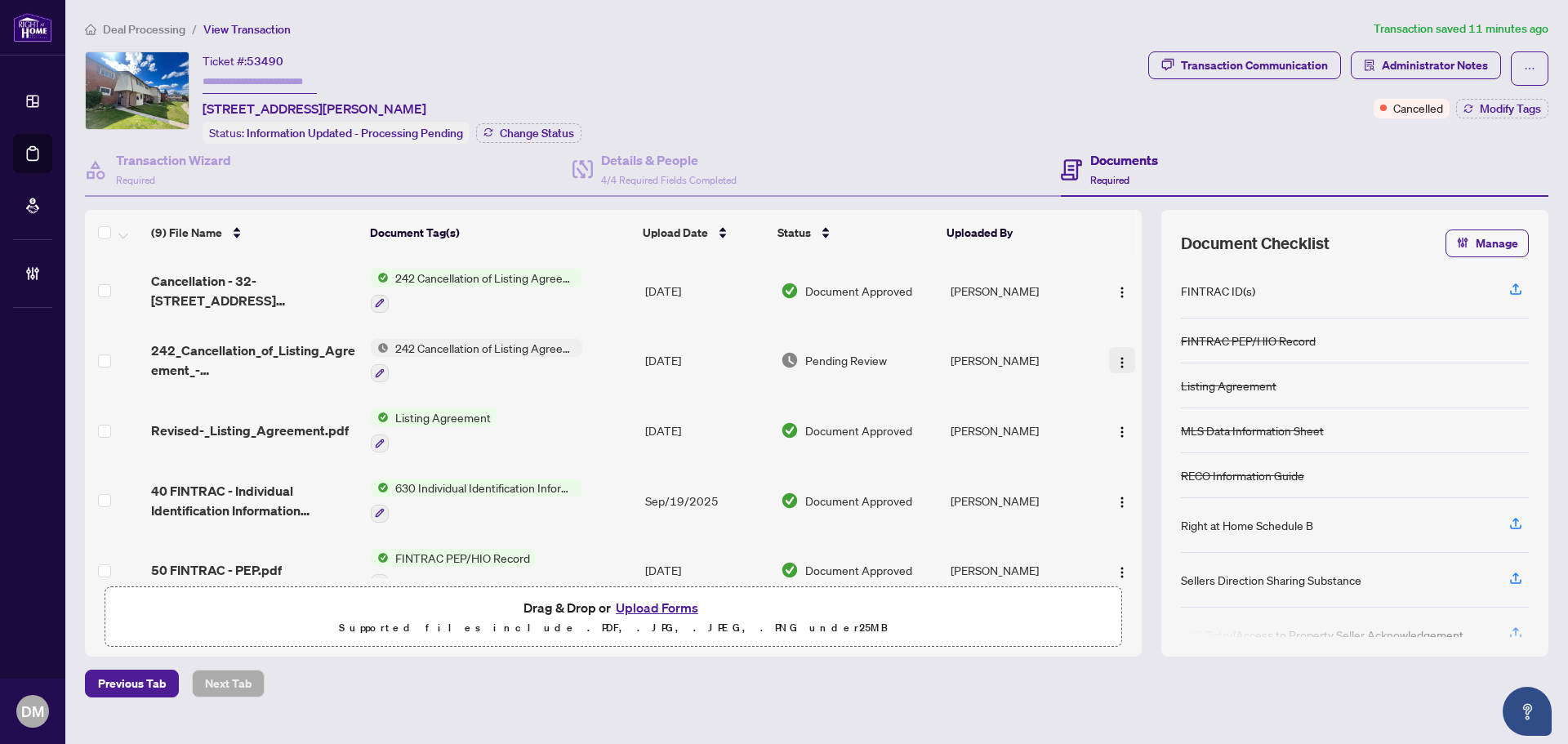
click at [1116, 357] on img "button" at bounding box center [1122, 363] width 13 height 13
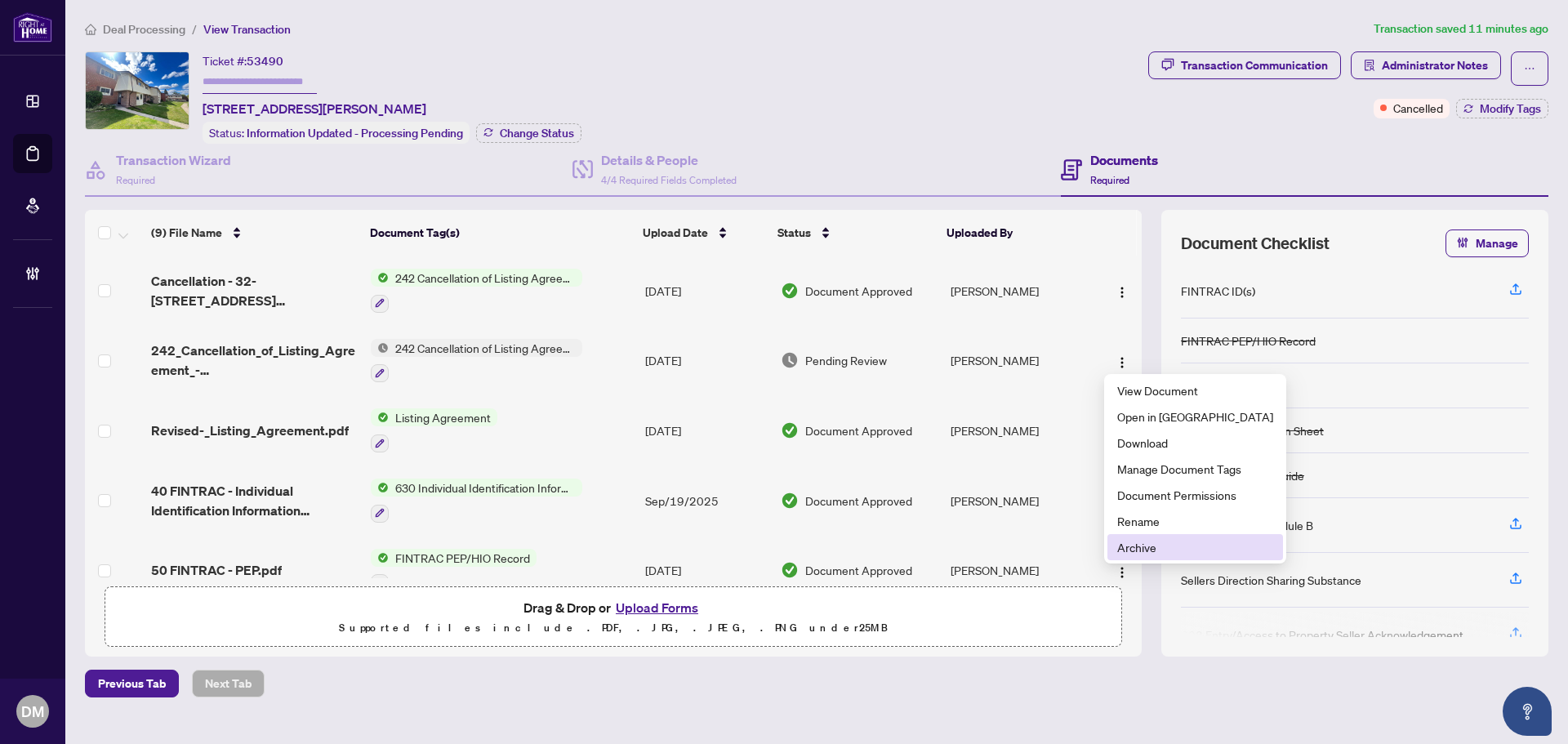
click at [1145, 549] on span "Archive" at bounding box center [1195, 547] width 156 height 18
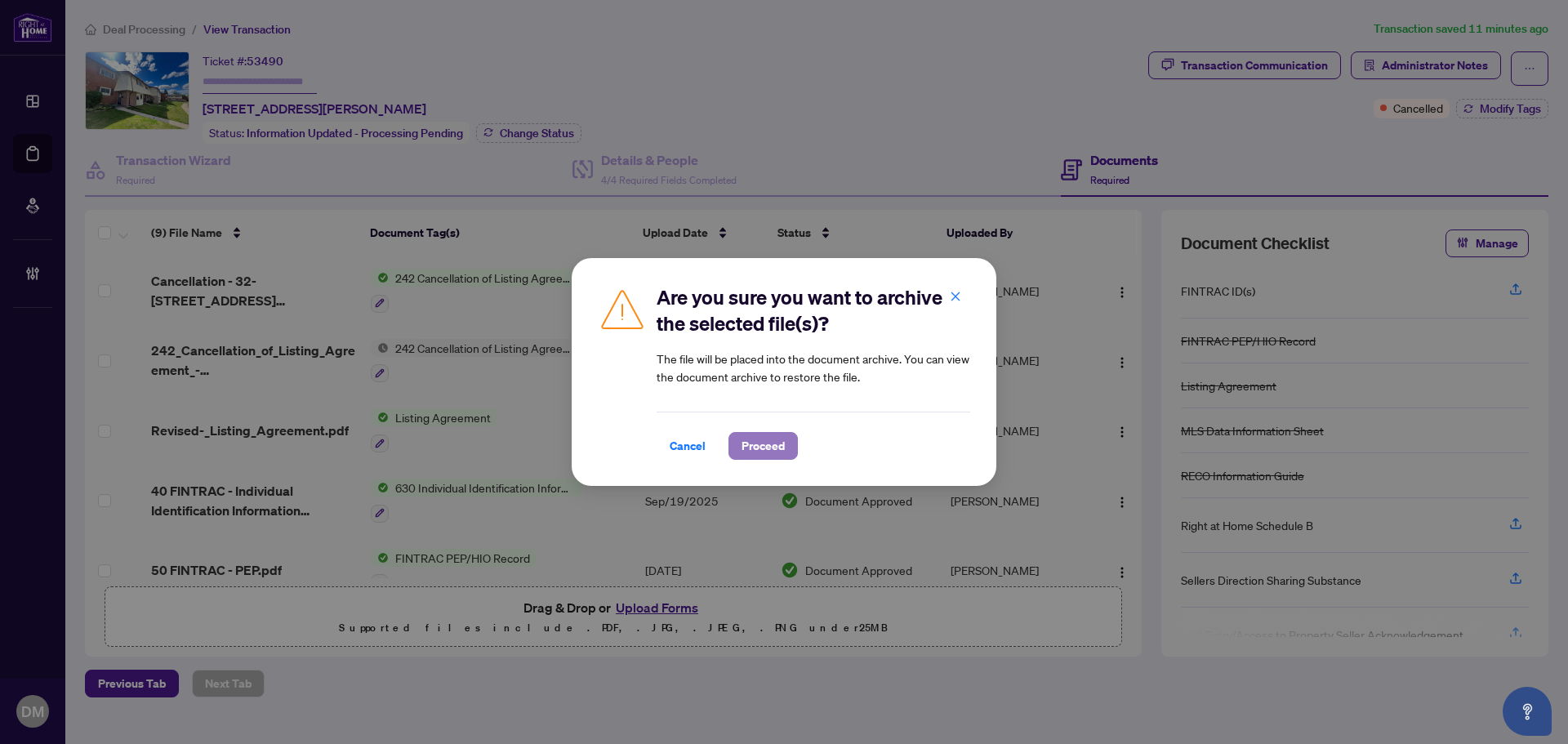
click at [780, 451] on span "Proceed" at bounding box center [764, 447] width 43 height 26
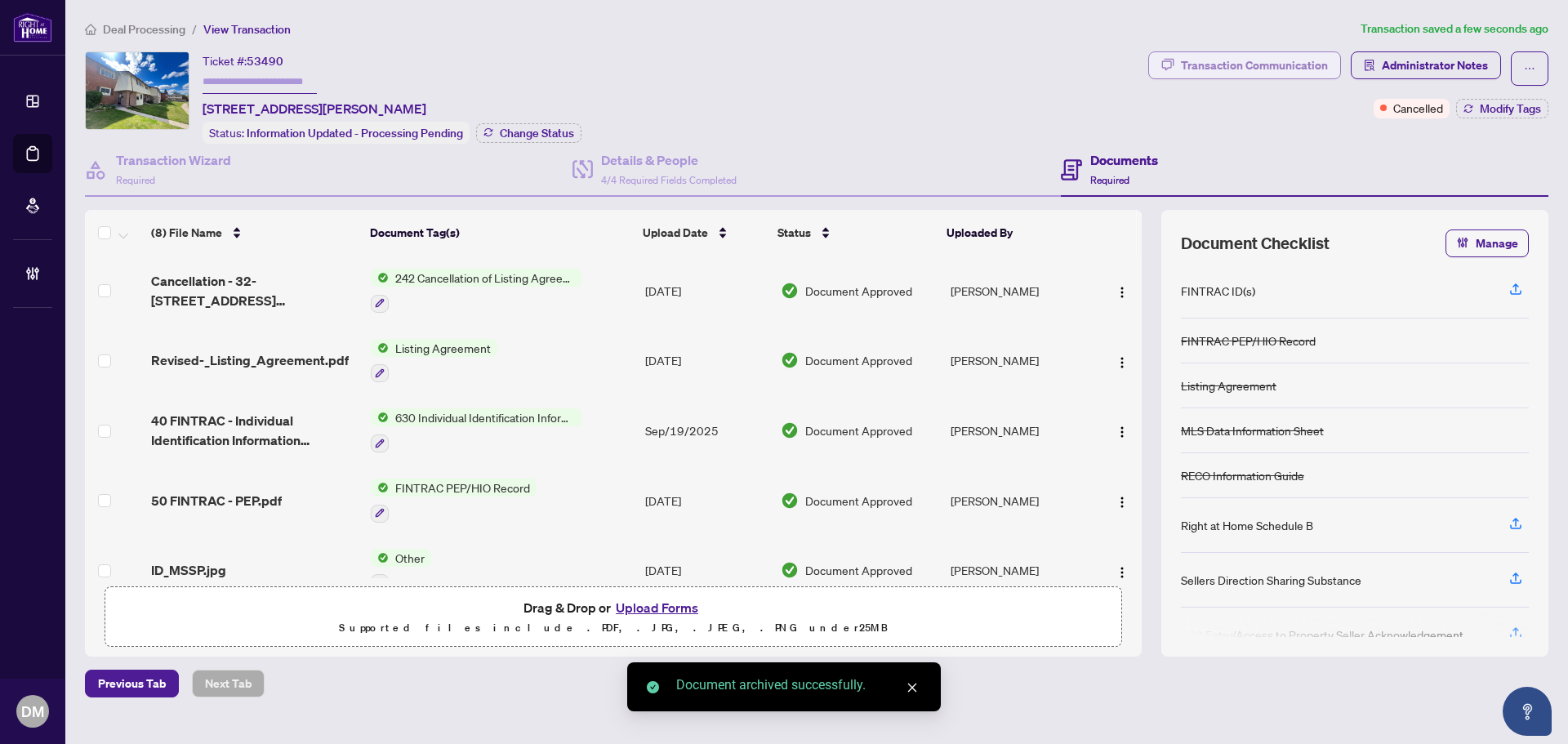
click at [1233, 62] on div "Transaction Communication" at bounding box center [1255, 65] width 147 height 26
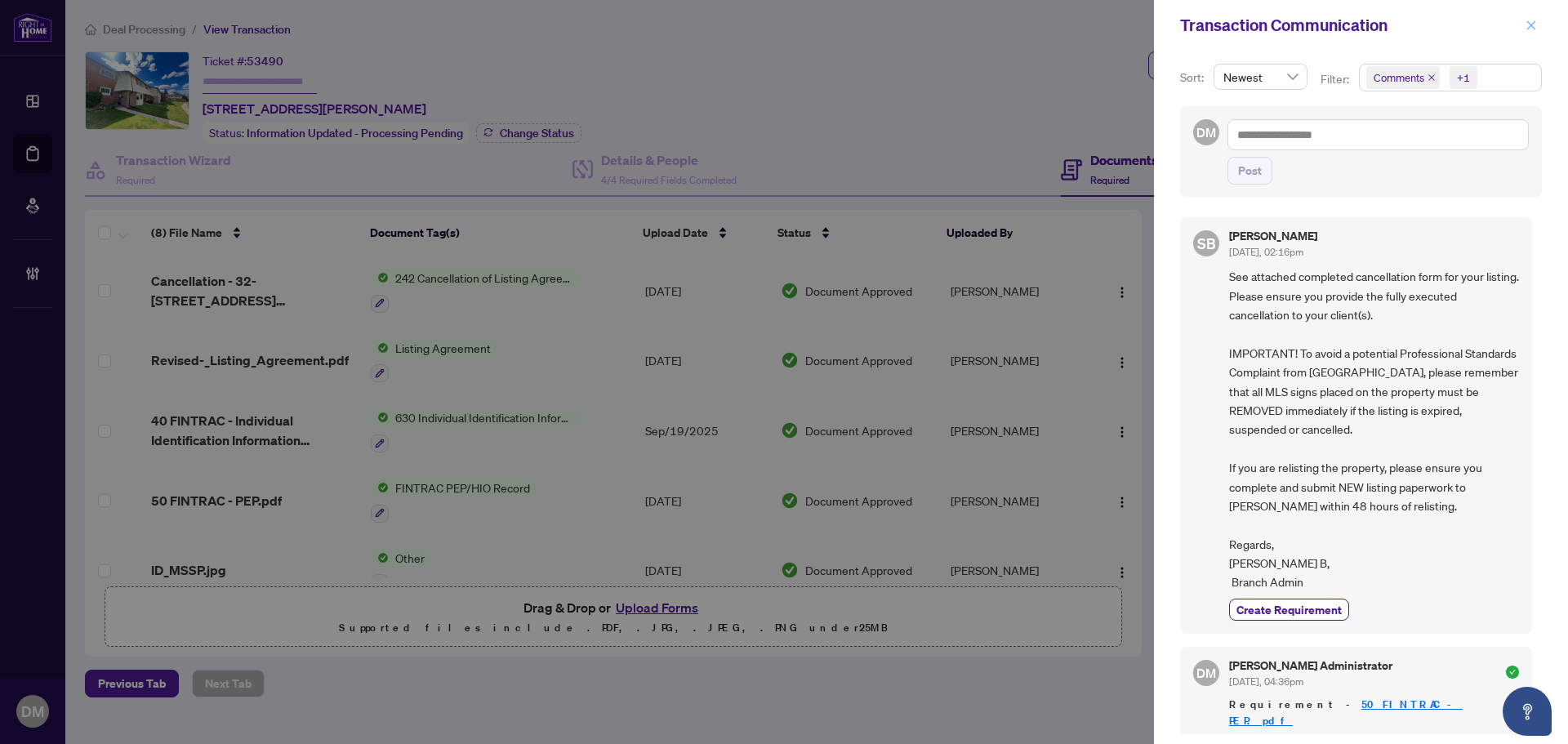
click at [1527, 24] on icon "close" at bounding box center [1531, 25] width 11 height 11
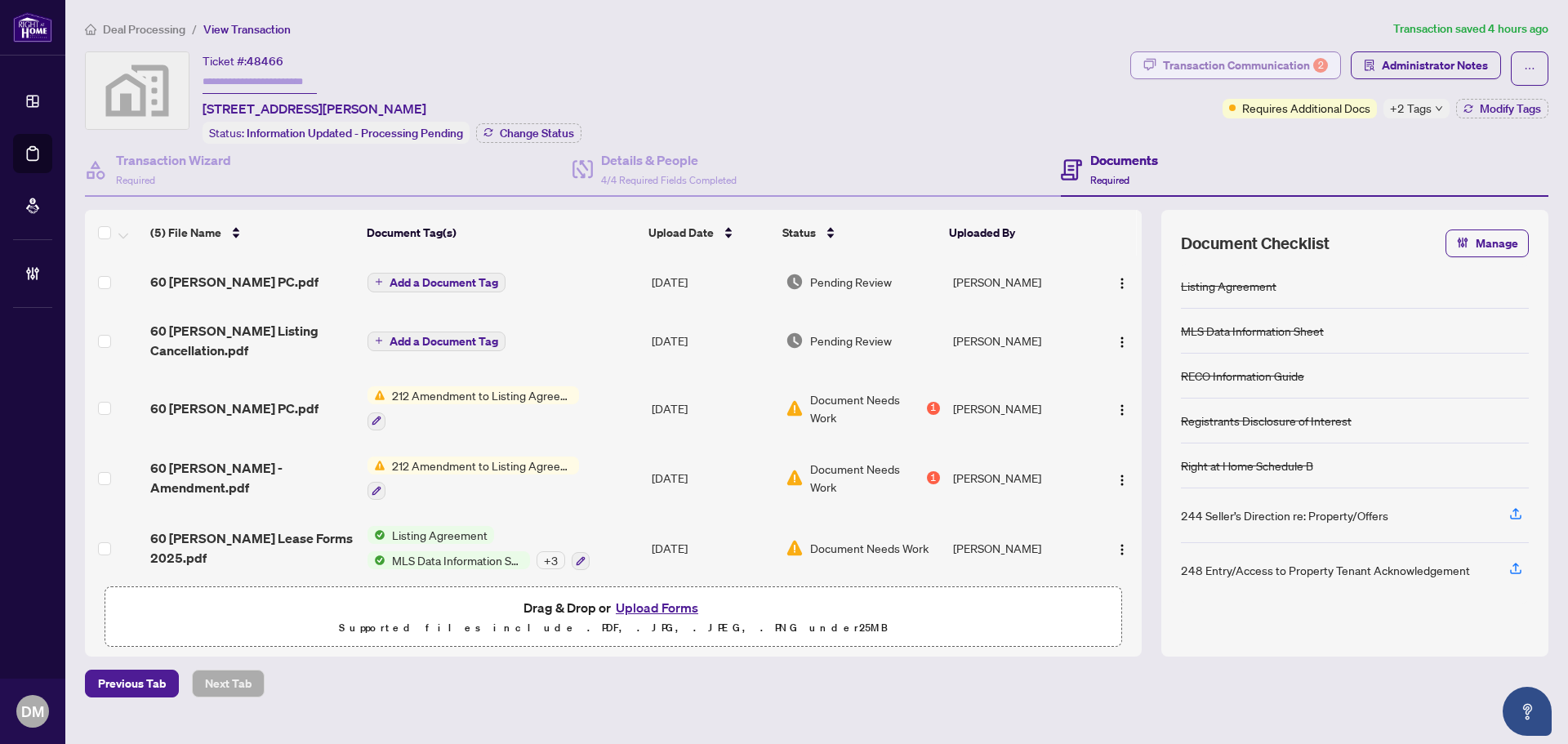
click at [1214, 70] on div "Transaction Communication 2" at bounding box center [1245, 65] width 165 height 26
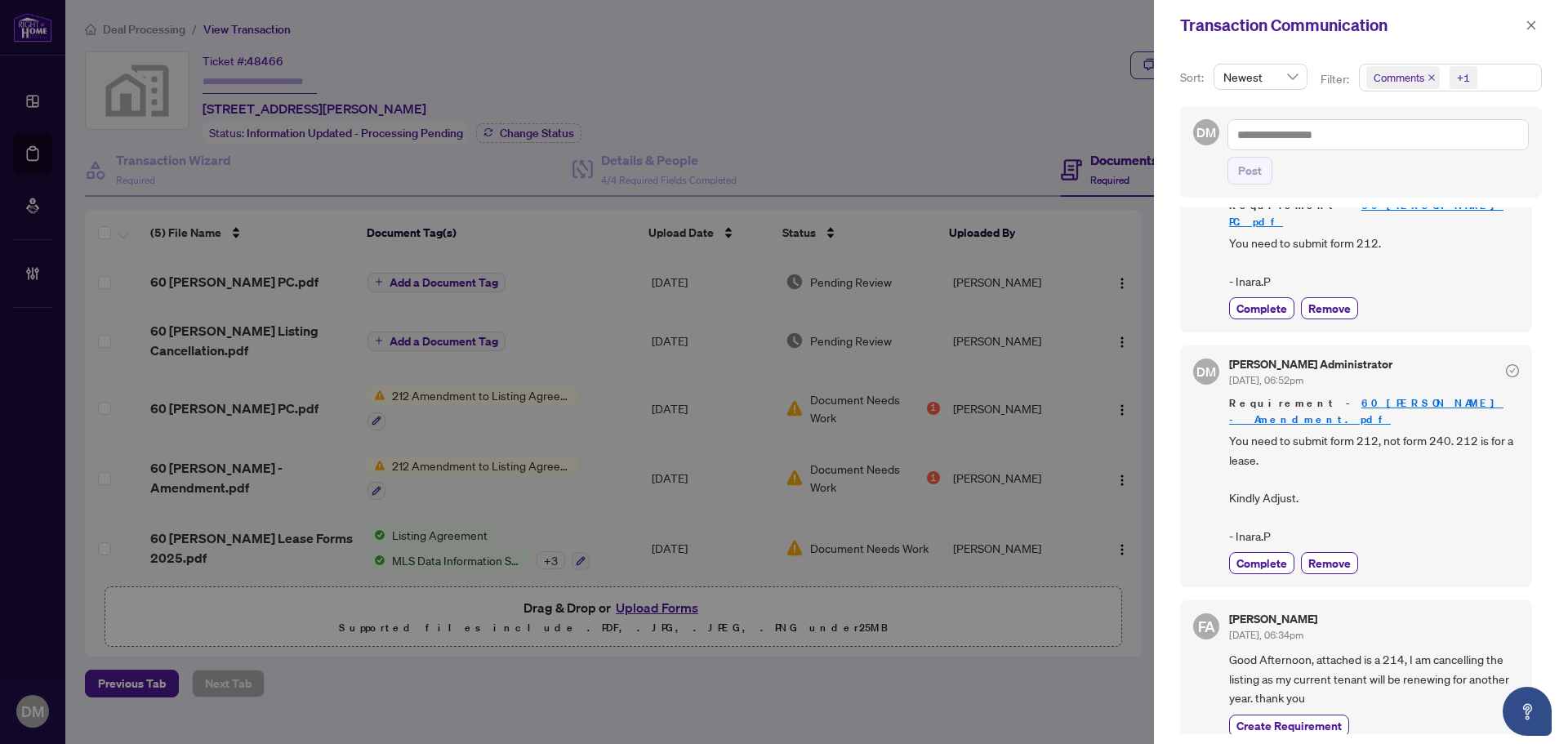
scroll to position [172, 0]
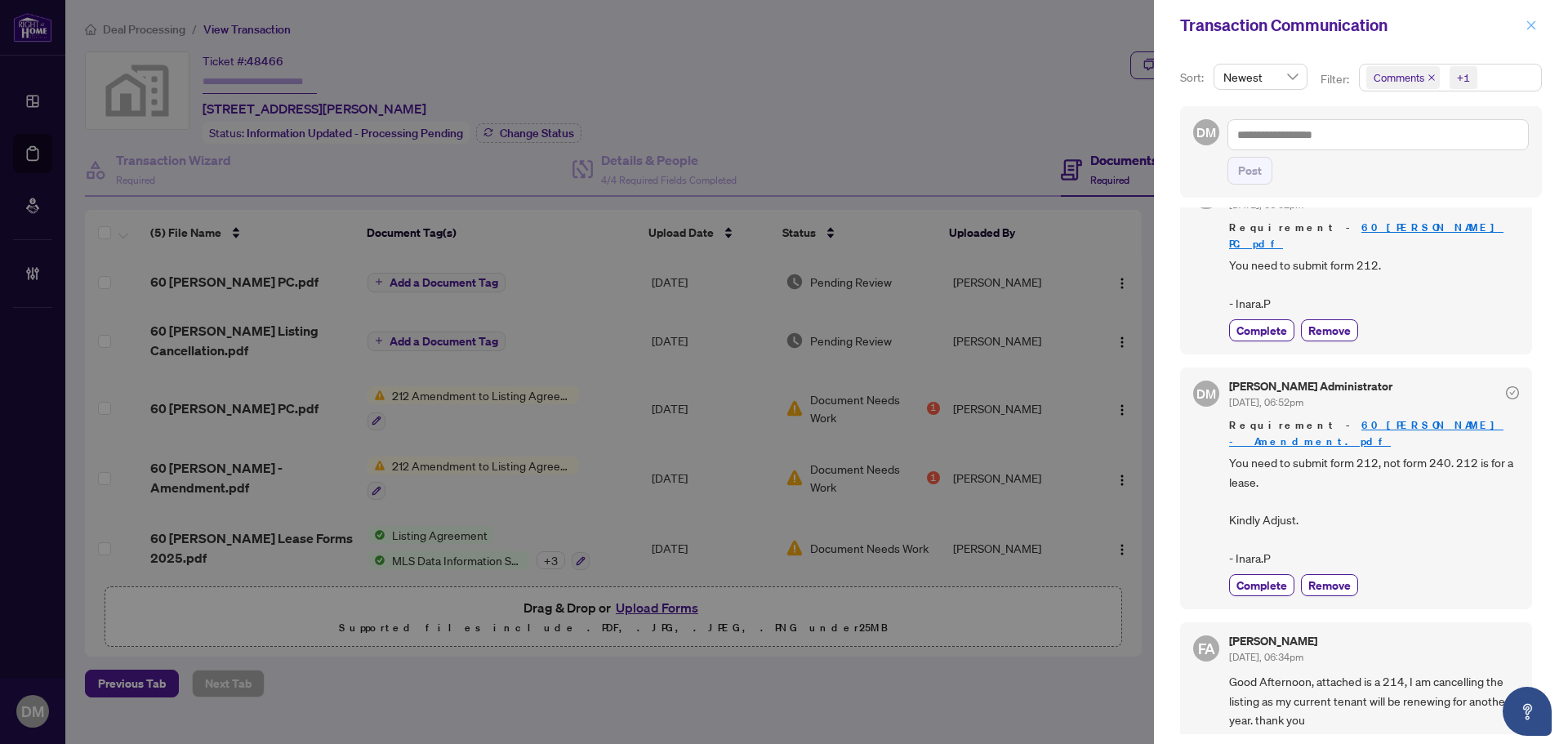
click at [1533, 30] on icon "close" at bounding box center [1531, 25] width 11 height 11
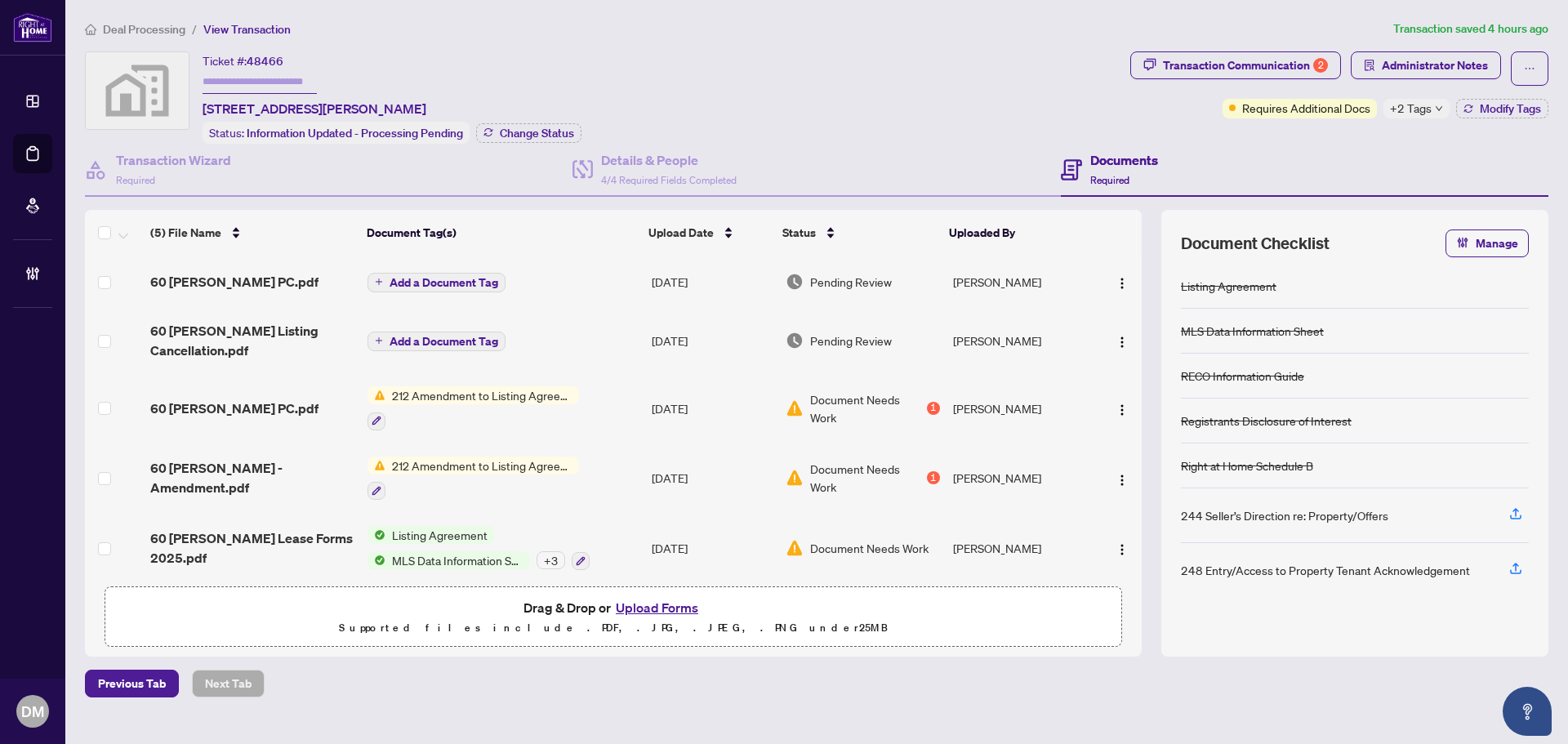
click at [261, 418] on td "60 [PERSON_NAME] PC.pdf" at bounding box center [252, 408] width 217 height 70
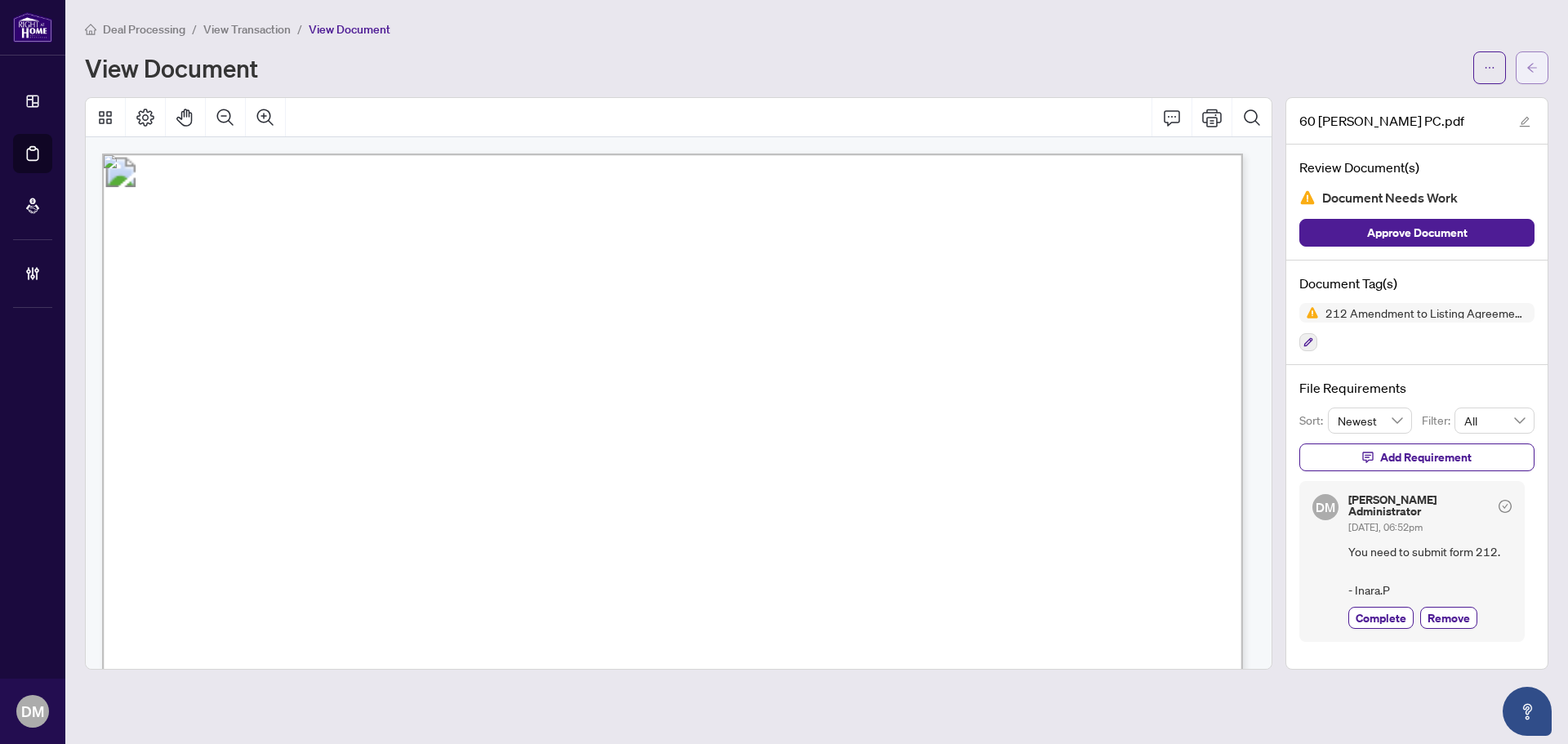
click at [1540, 75] on button "button" at bounding box center [1532, 68] width 33 height 33
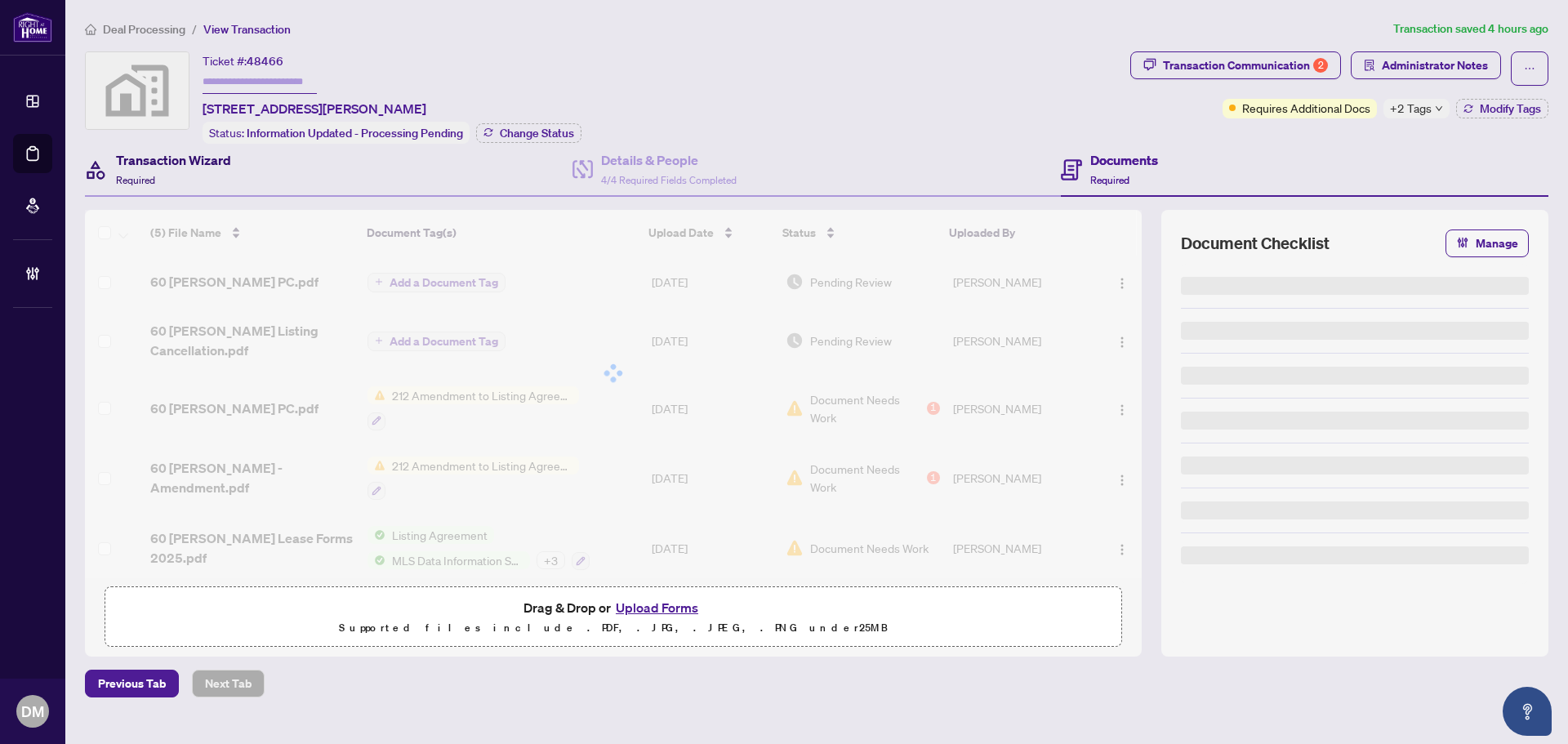
click at [215, 169] on div "Transaction Wizard Required" at bounding box center [174, 169] width 115 height 39
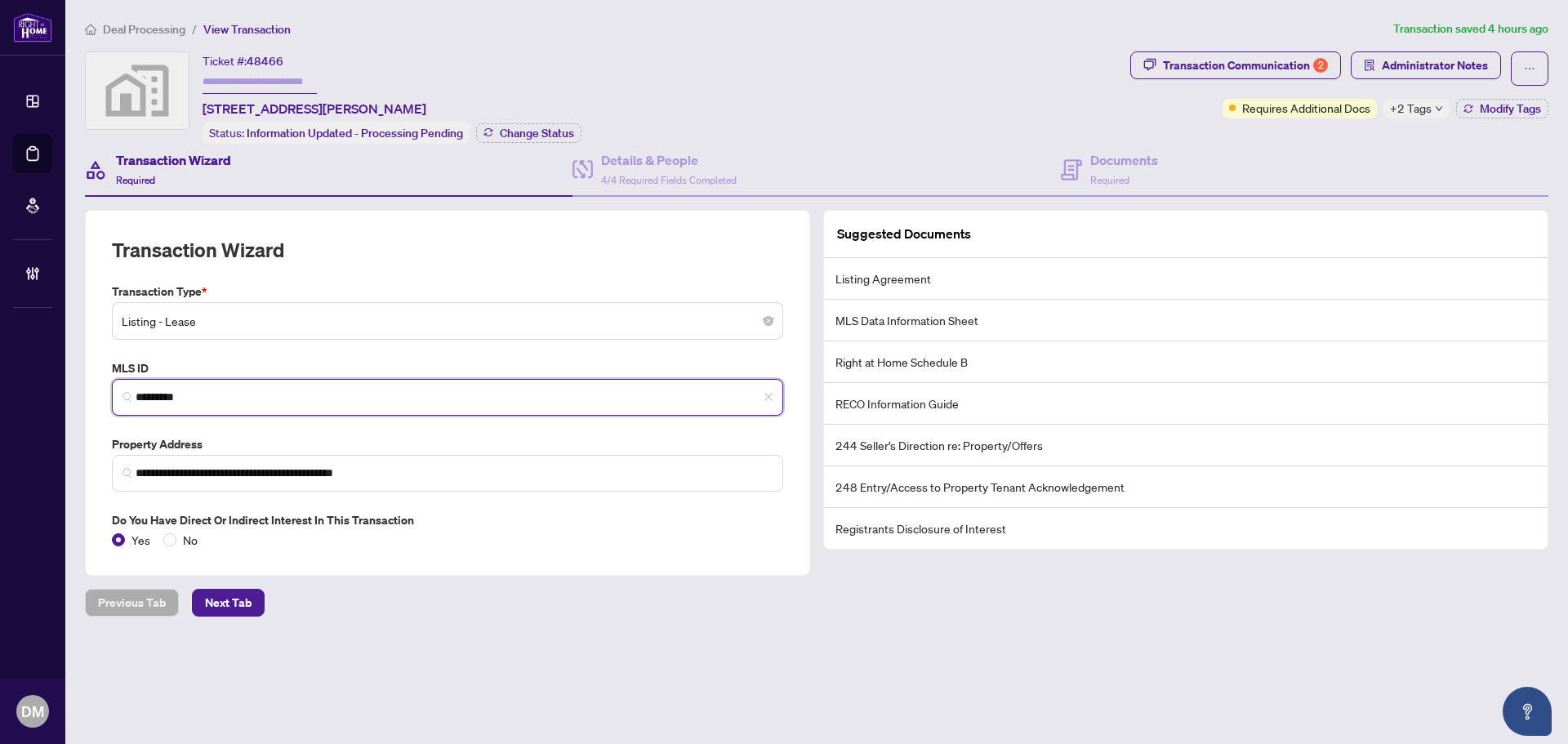
click at [266, 399] on input "*********" at bounding box center [454, 397] width 637 height 17
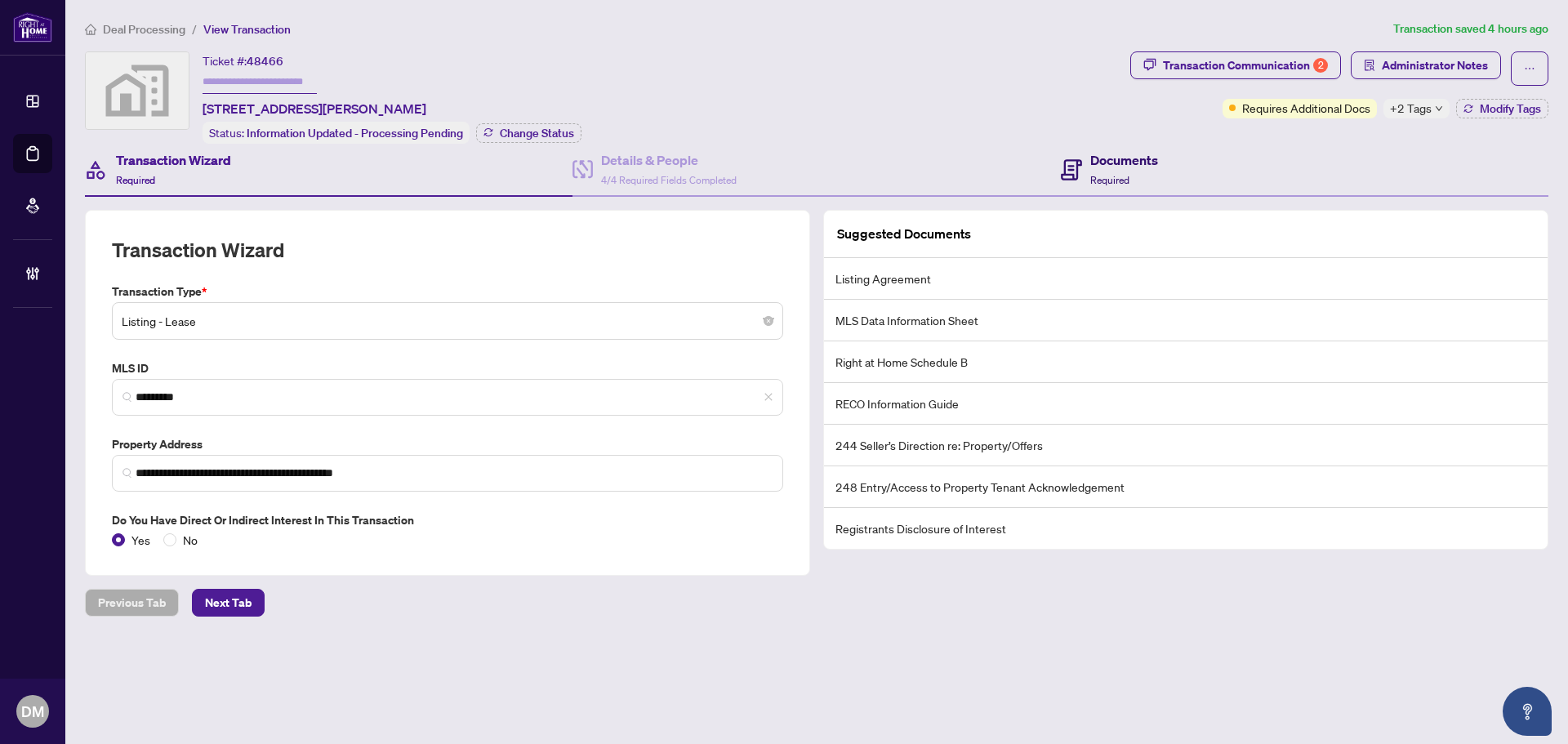
click at [1140, 167] on h4 "Documents" at bounding box center [1124, 160] width 68 height 20
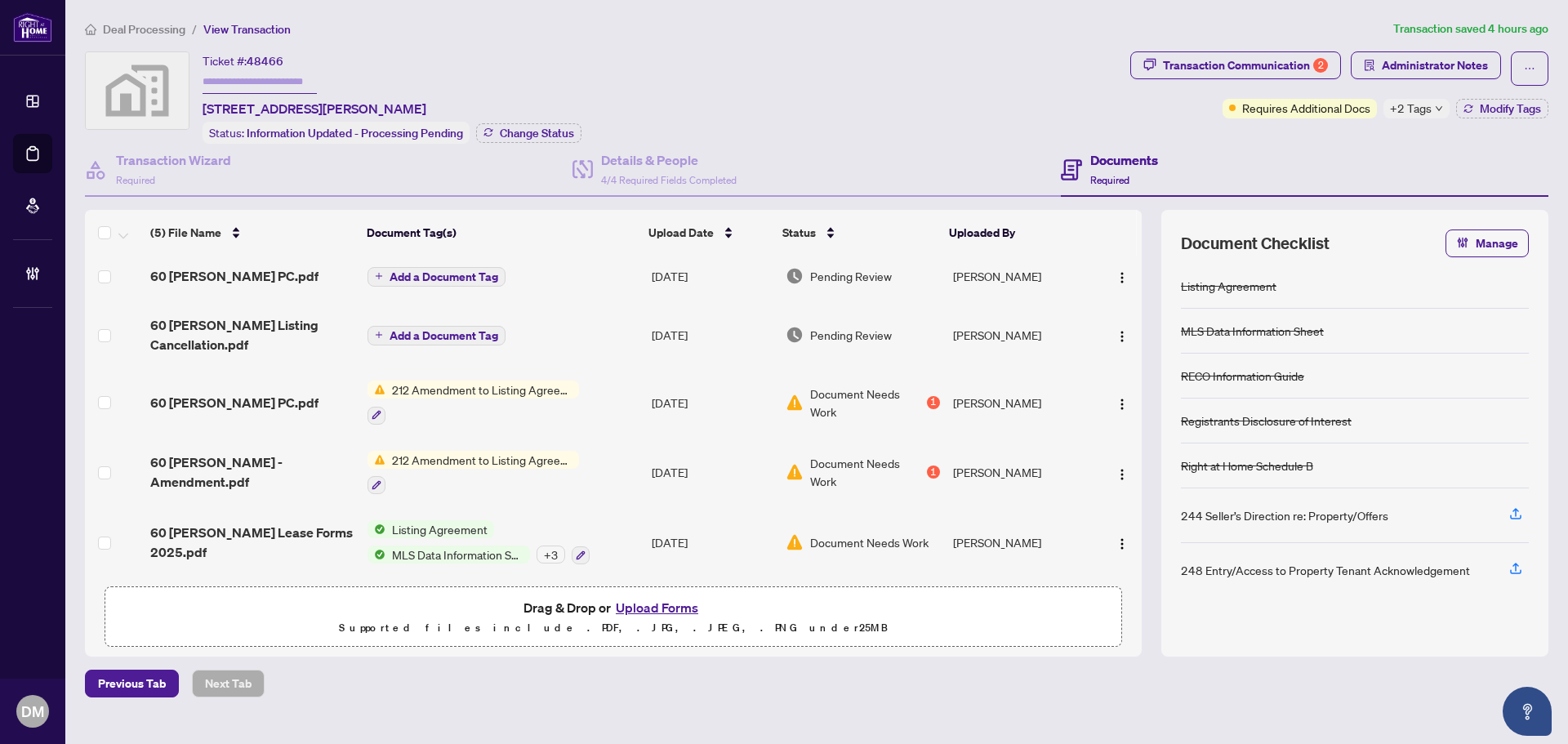
scroll to position [9, 0]
click at [284, 267] on div "60 [PERSON_NAME] PC.pdf" at bounding box center [252, 276] width 204 height 20
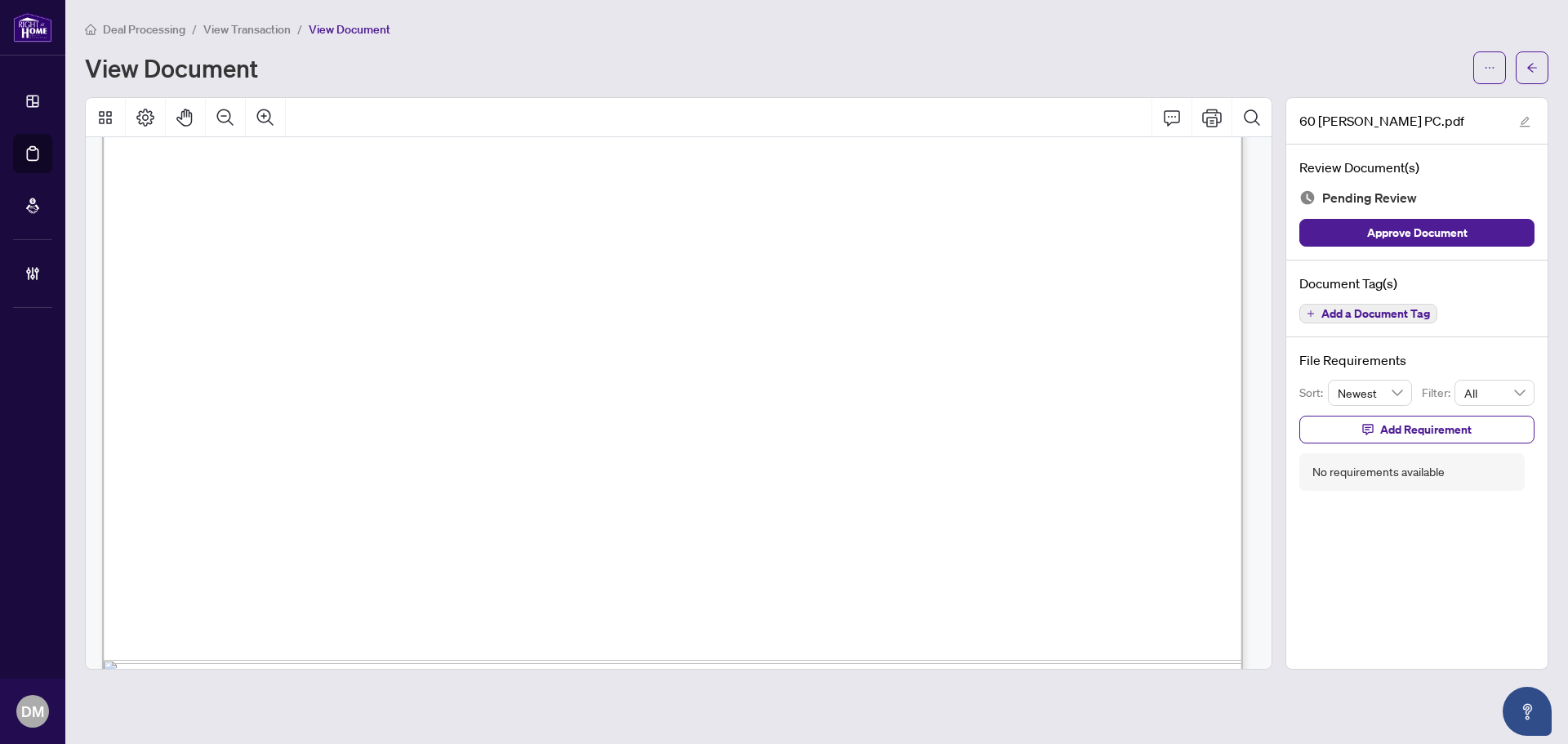
scroll to position [569, 0]
click at [1390, 310] on span "Add a Document Tag" at bounding box center [1375, 313] width 109 height 11
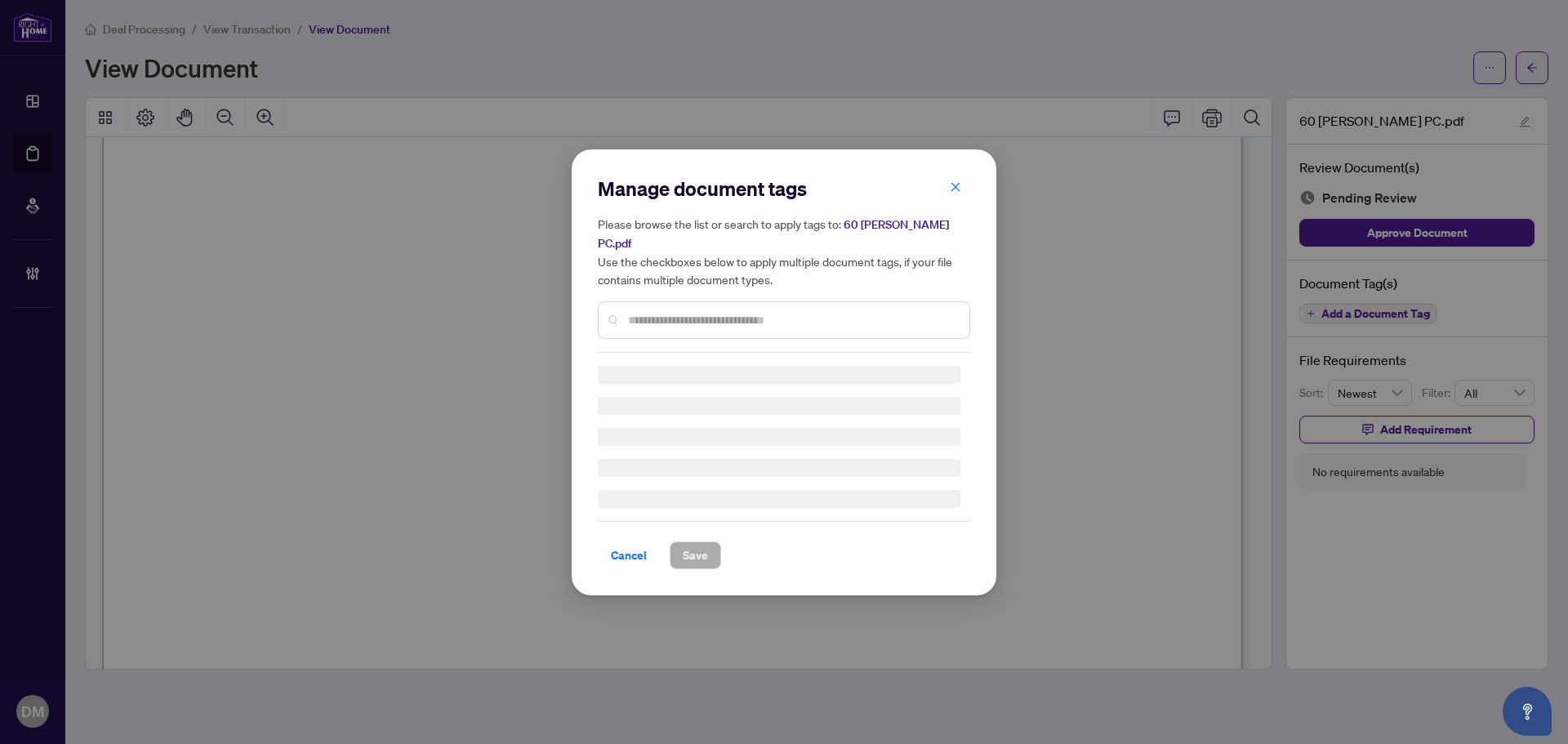
click at [751, 312] on input "text" at bounding box center [792, 320] width 329 height 18
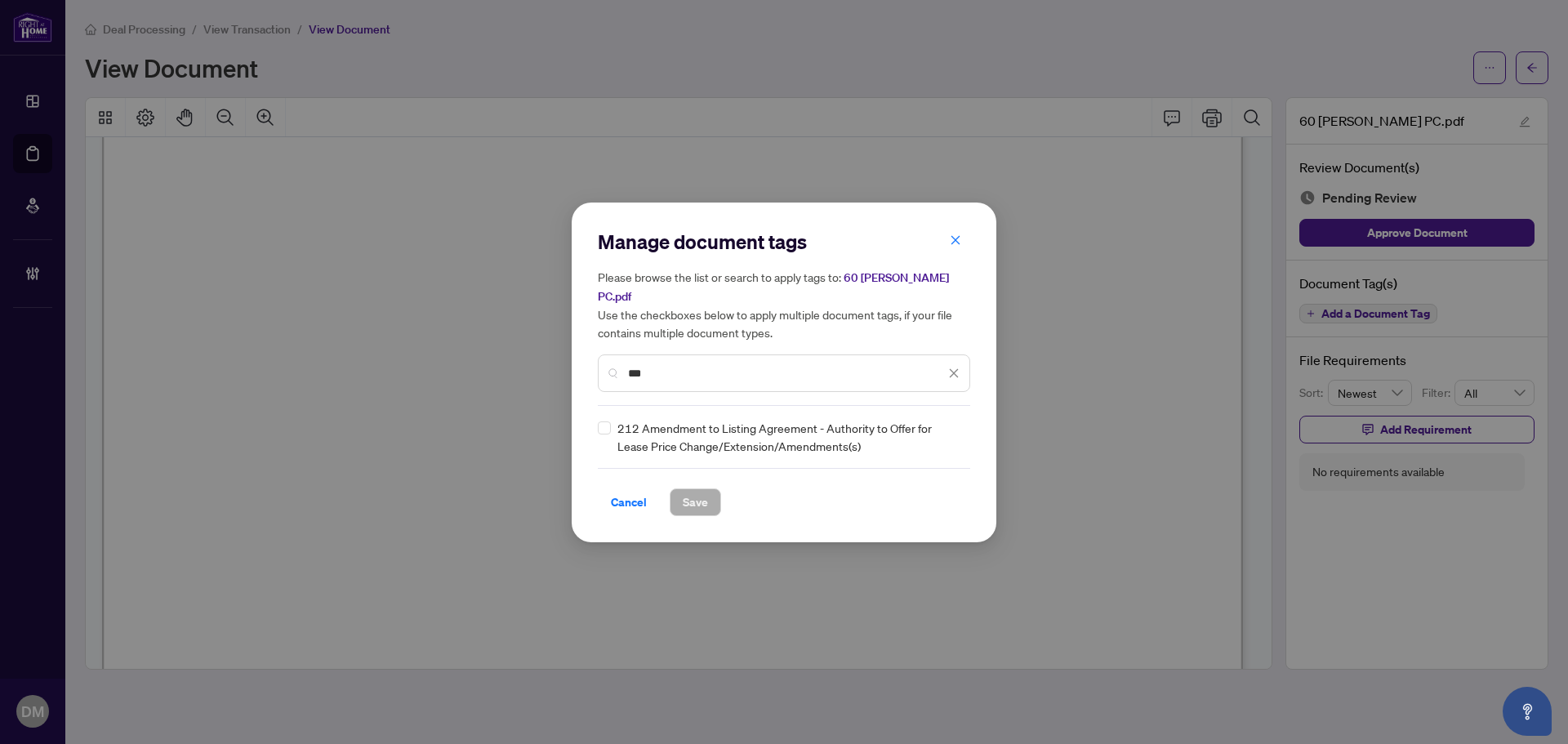
type input "***"
click at [950, 433] on div at bounding box center [944, 436] width 31 height 16
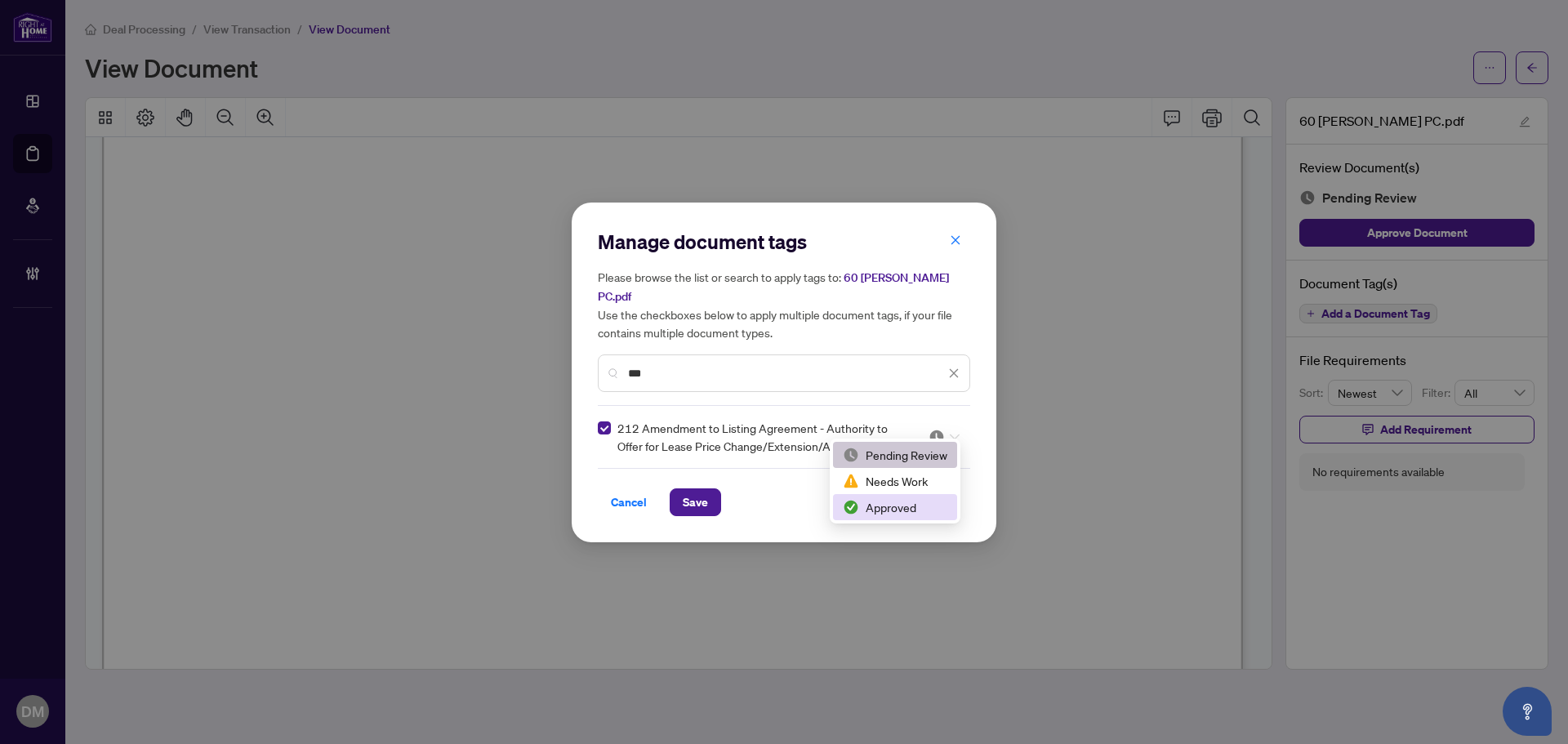
click at [881, 504] on div "Approved" at bounding box center [895, 507] width 105 height 18
click at [690, 495] on span "Save" at bounding box center [695, 502] width 25 height 26
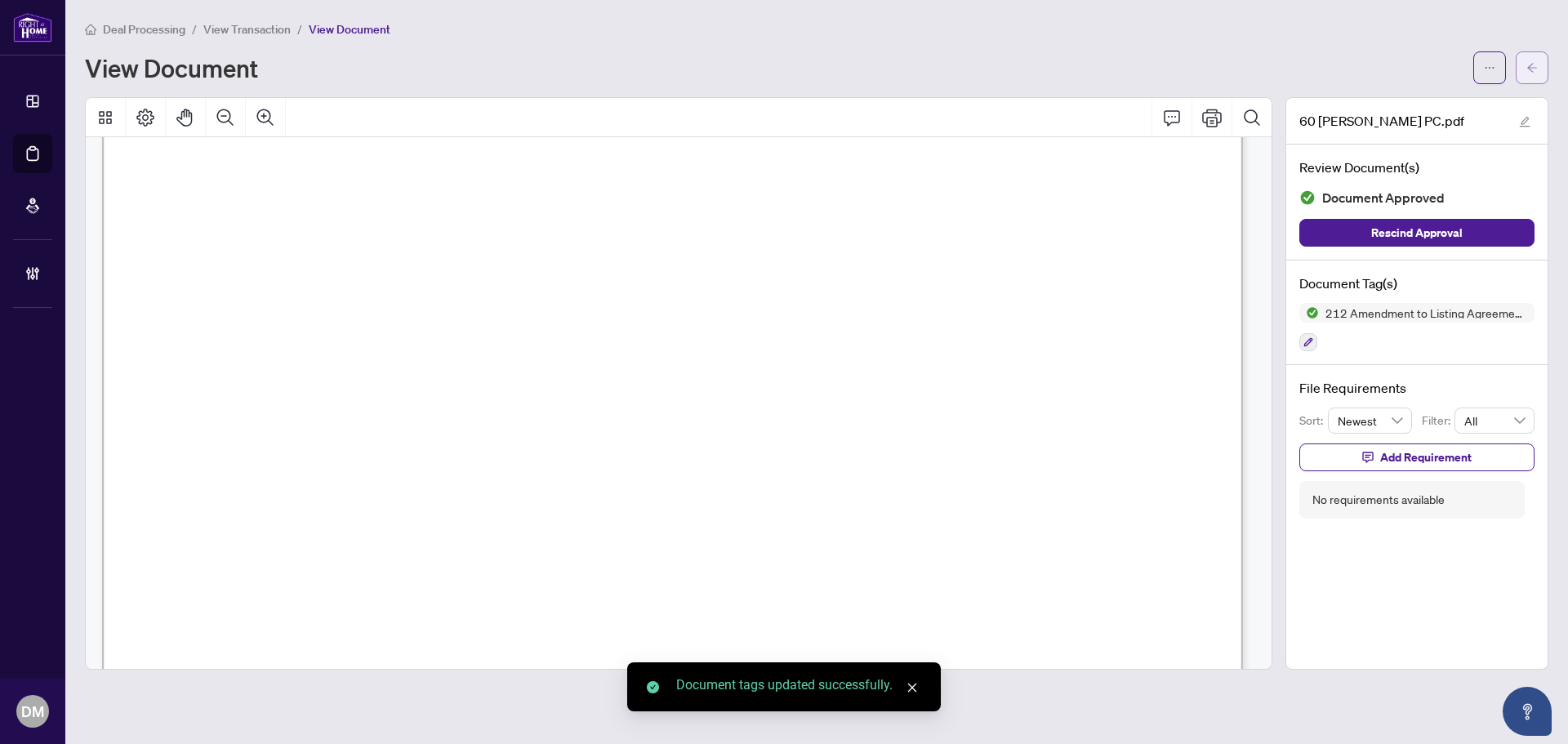
click at [1527, 62] on icon "arrow-left" at bounding box center [1532, 68] width 11 height 11
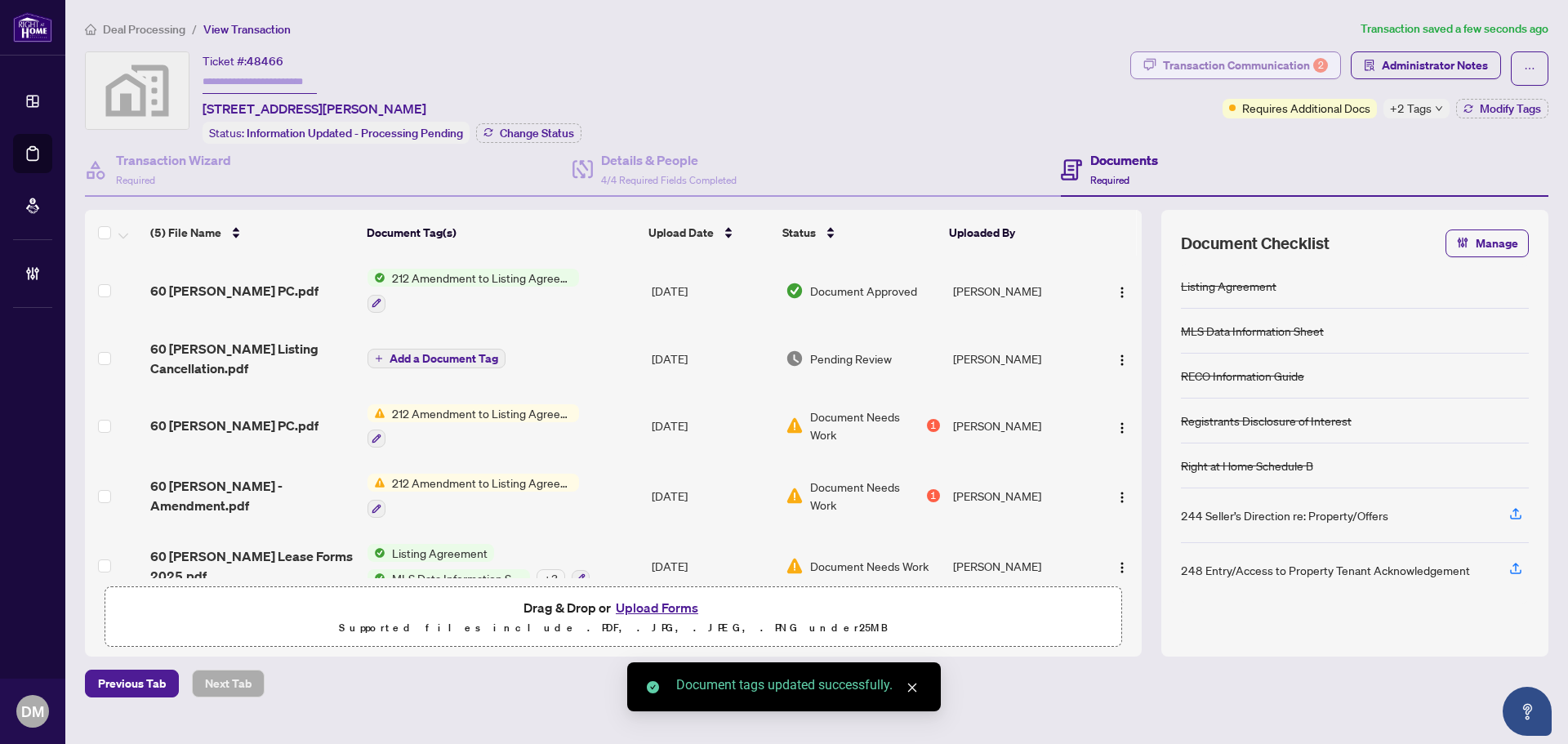
click at [1214, 61] on div "Transaction Communication 2" at bounding box center [1245, 65] width 165 height 26
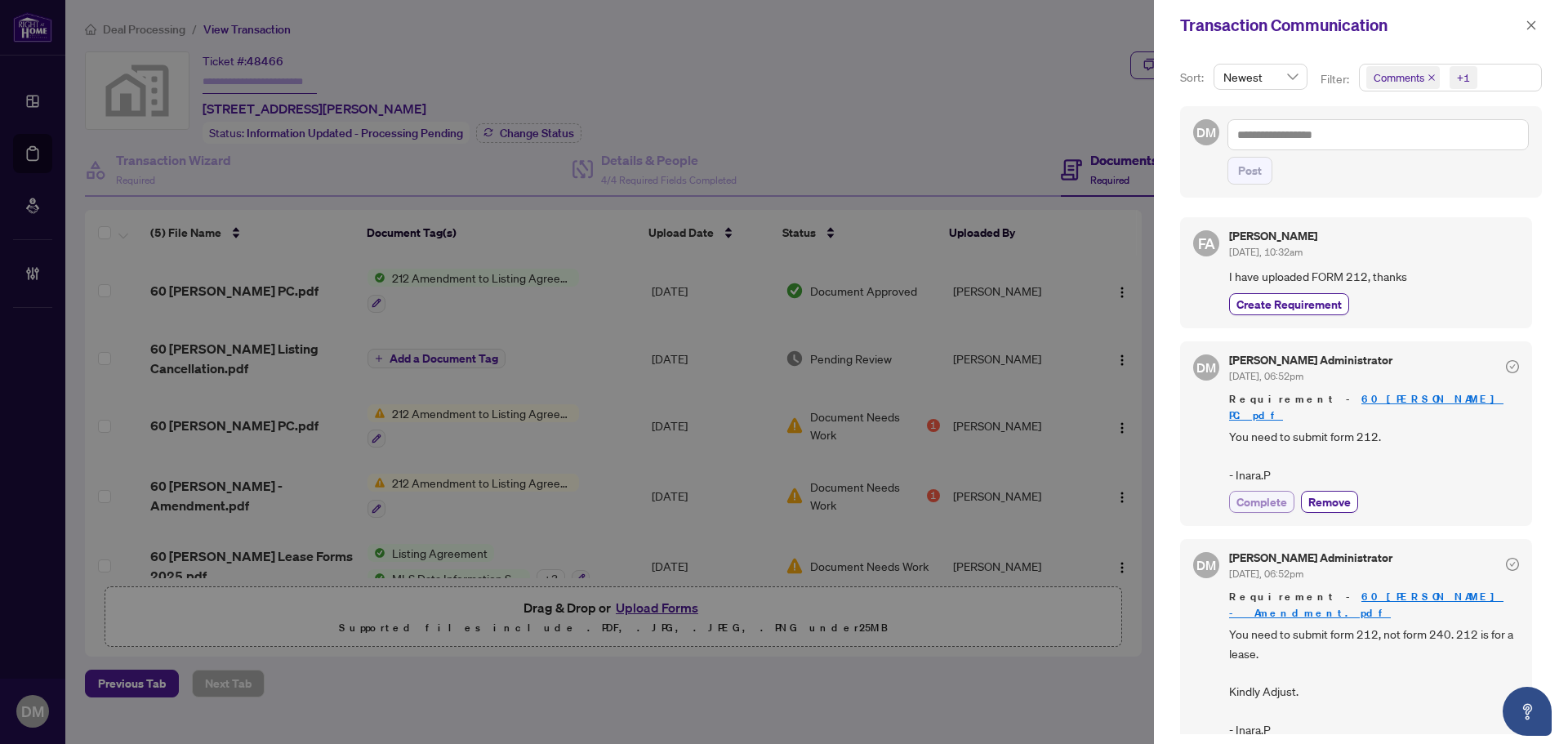
click at [1267, 494] on span "Complete" at bounding box center [1262, 502] width 51 height 17
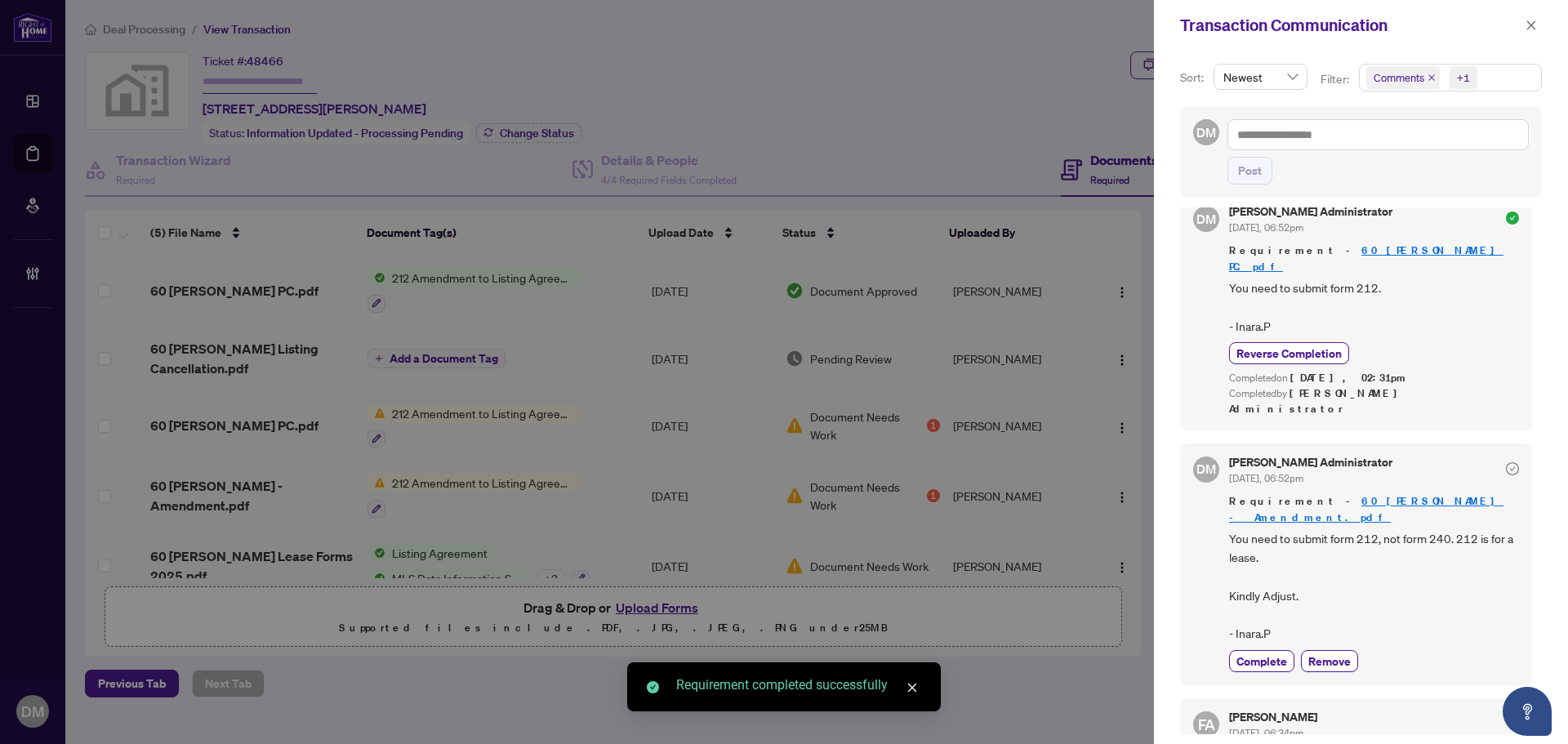
scroll to position [163, 0]
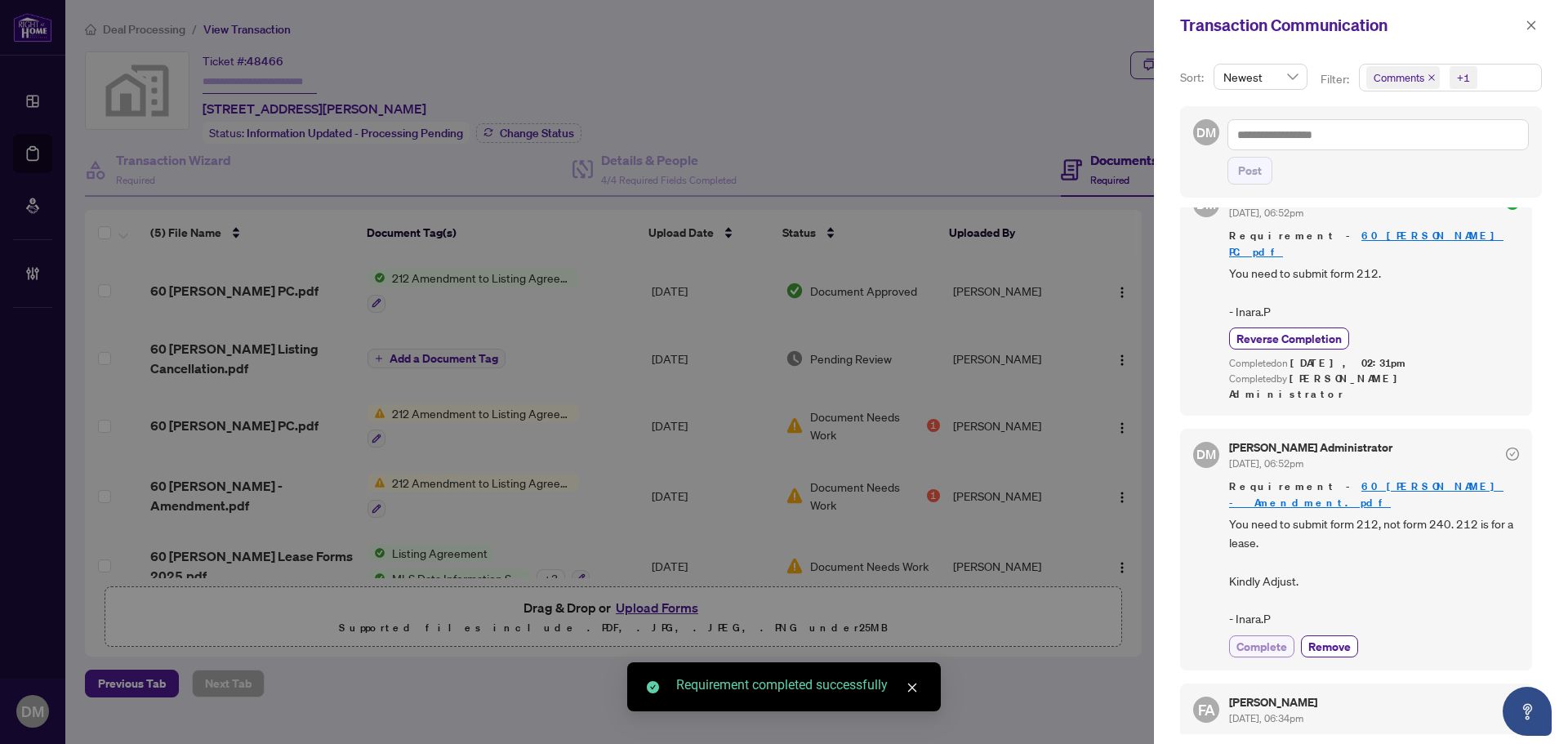
click at [1261, 638] on span "Complete" at bounding box center [1262, 647] width 51 height 17
click at [1529, 28] on icon "close" at bounding box center [1532, 25] width 9 height 9
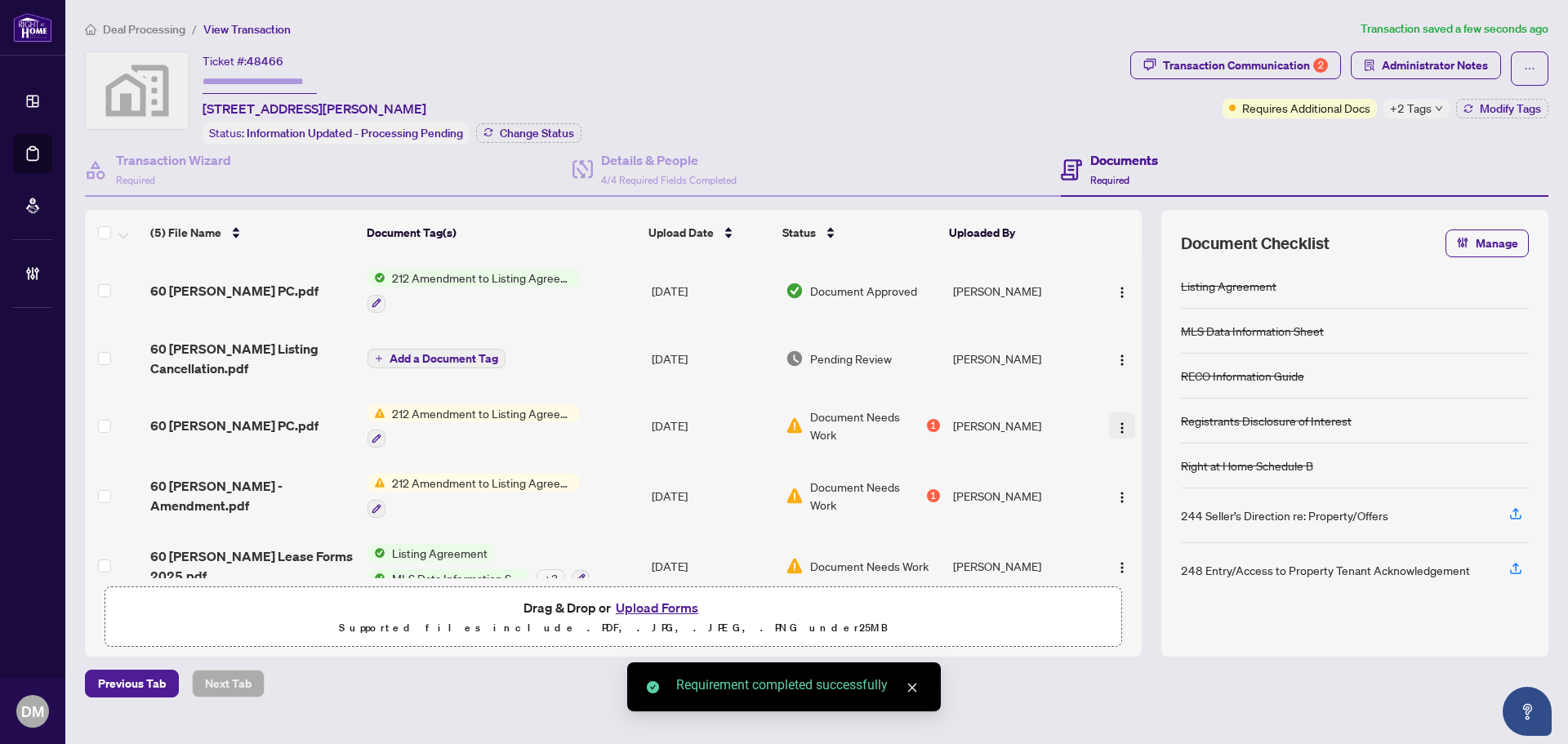
click at [1117, 422] on img "button" at bounding box center [1122, 429] width 13 height 13
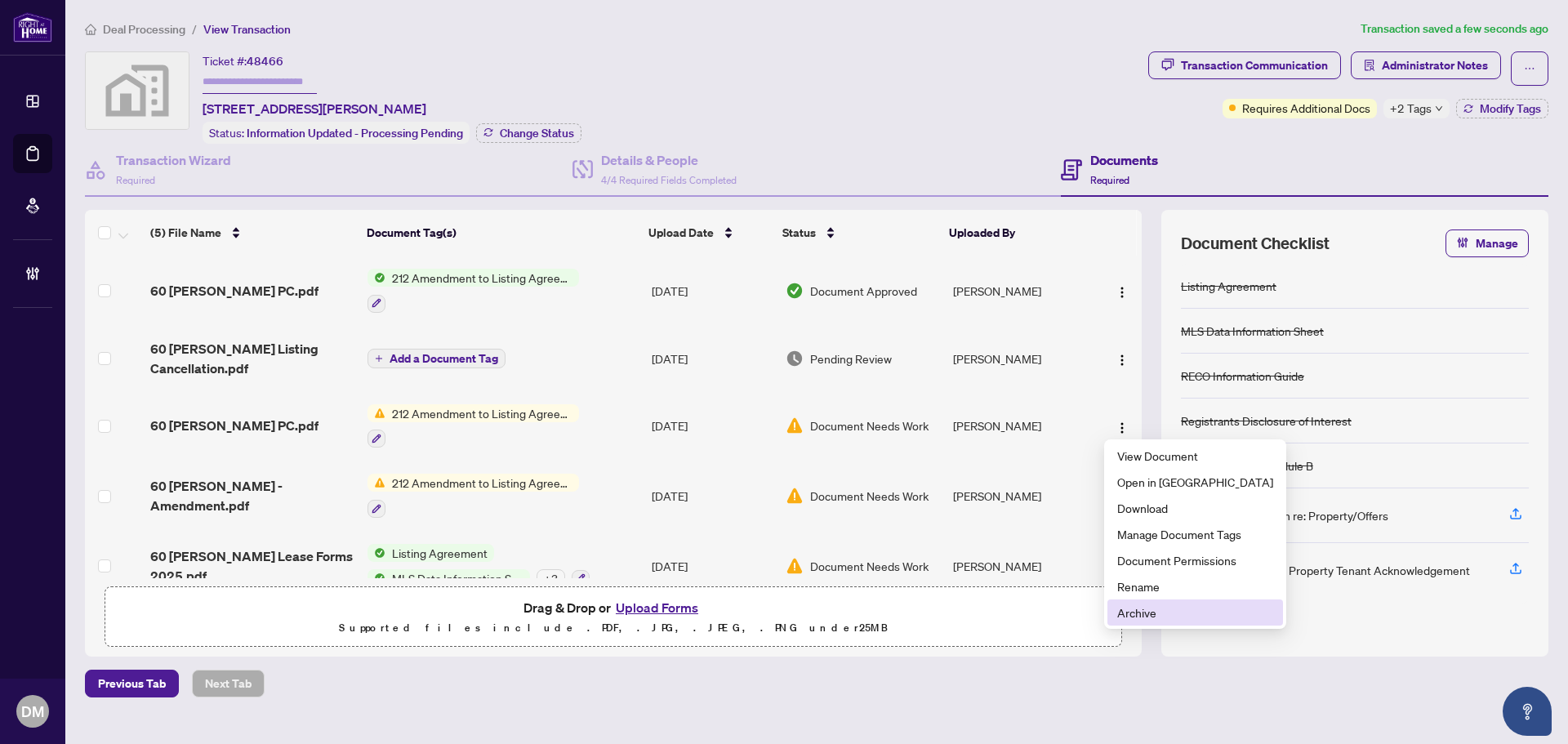
click at [1138, 608] on span "Archive" at bounding box center [1195, 612] width 156 height 18
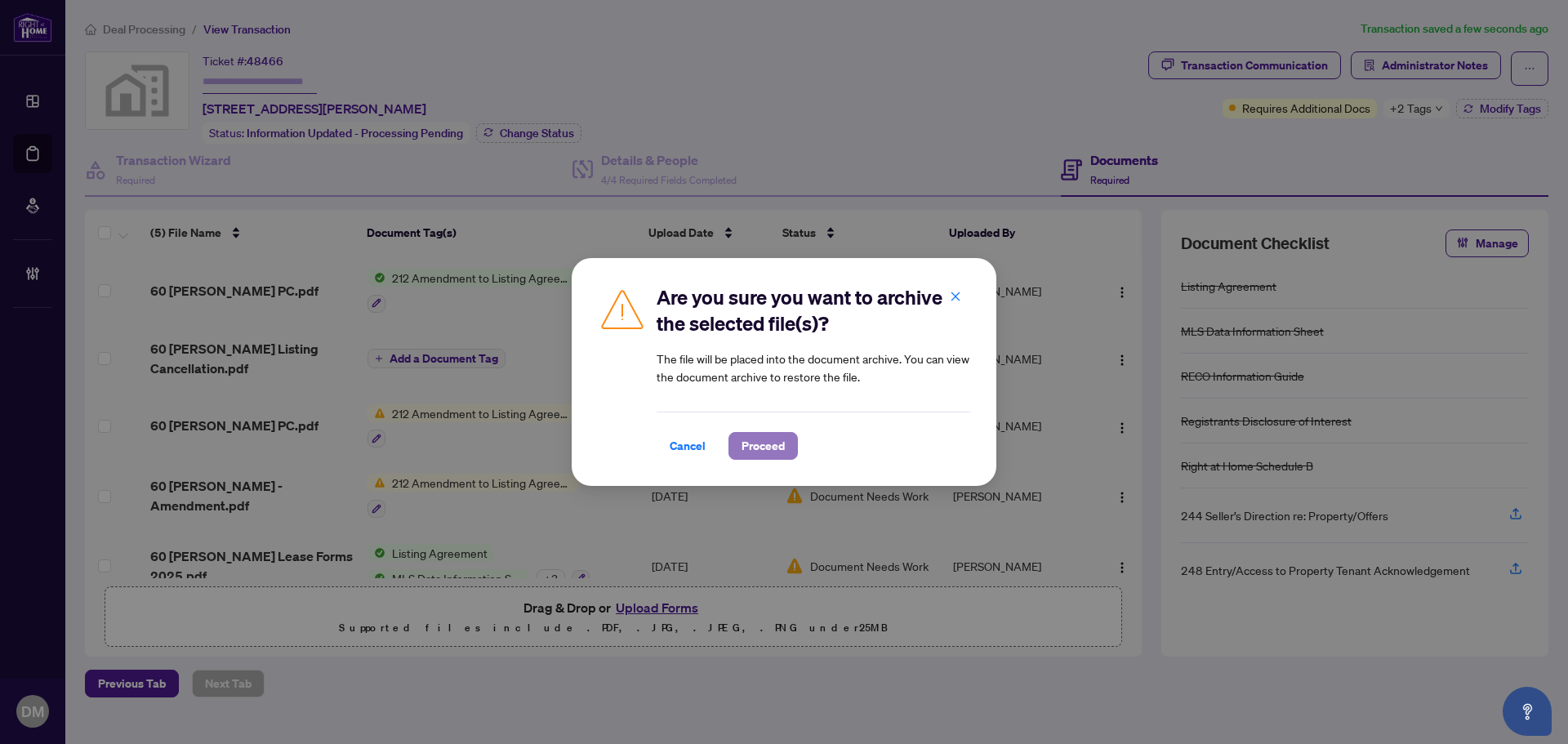
click at [771, 432] on button "Proceed" at bounding box center [764, 446] width 70 height 27
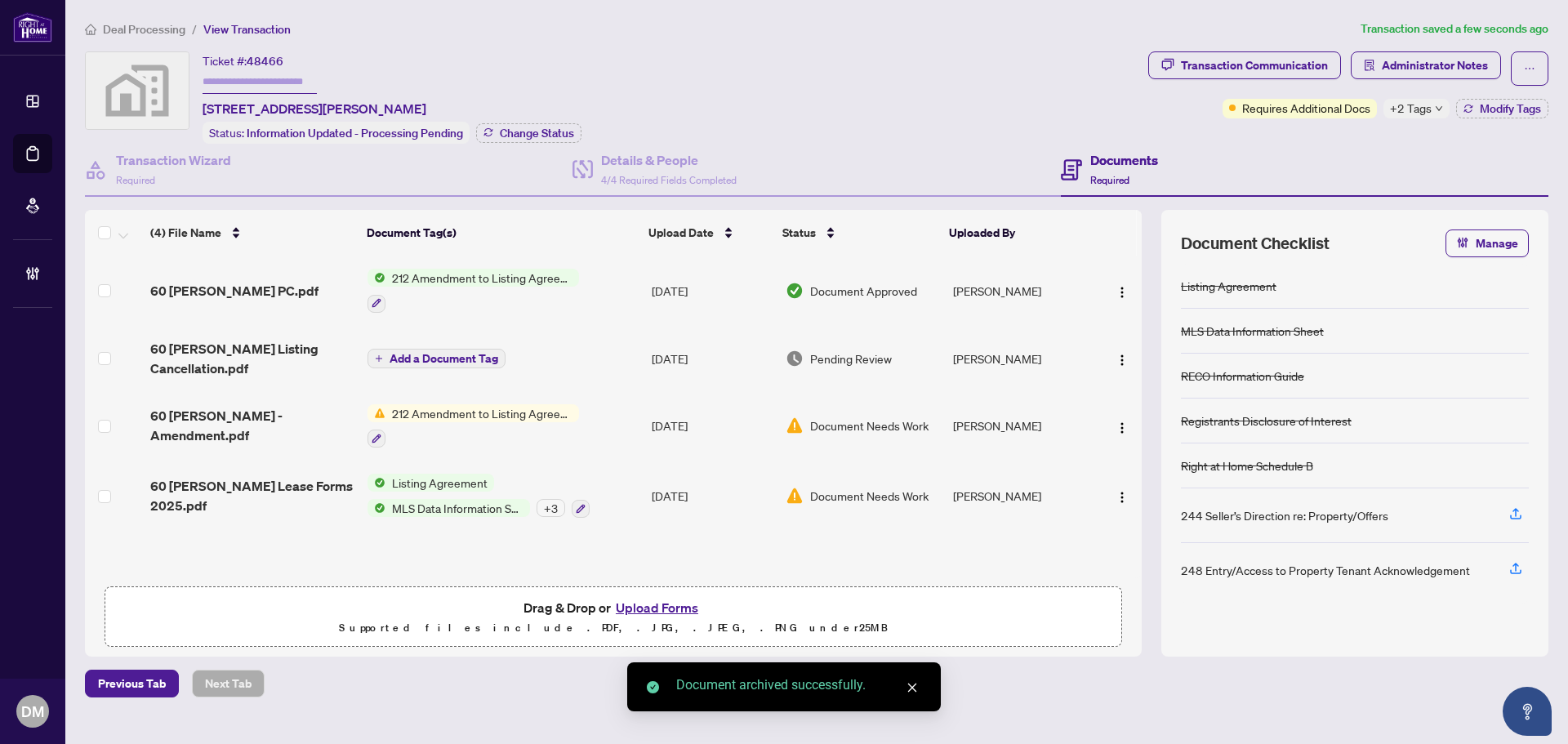
click at [258, 429] on span "60 [PERSON_NAME] - Amendment.pdf" at bounding box center [252, 426] width 204 height 40
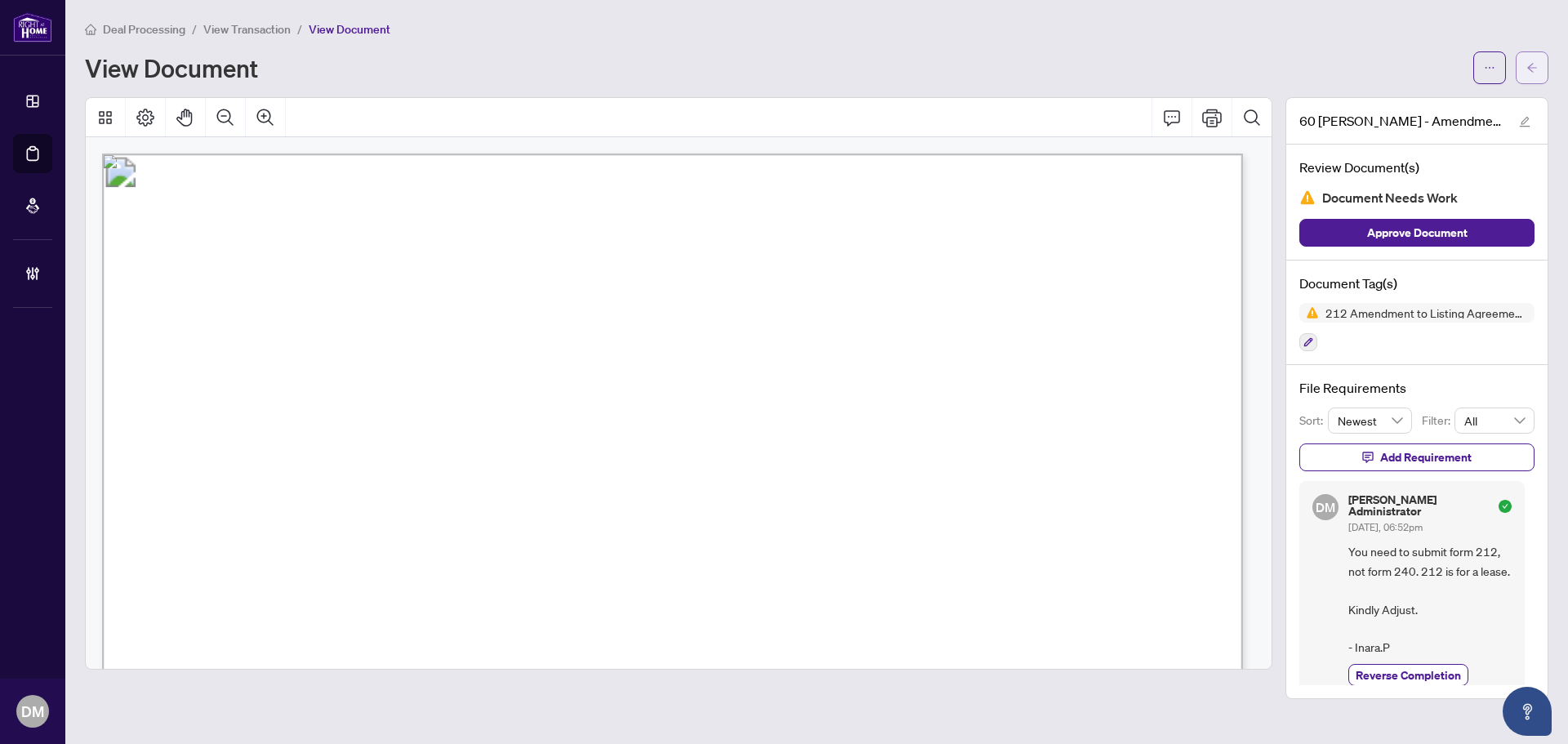
click at [1522, 70] on button "button" at bounding box center [1532, 68] width 33 height 33
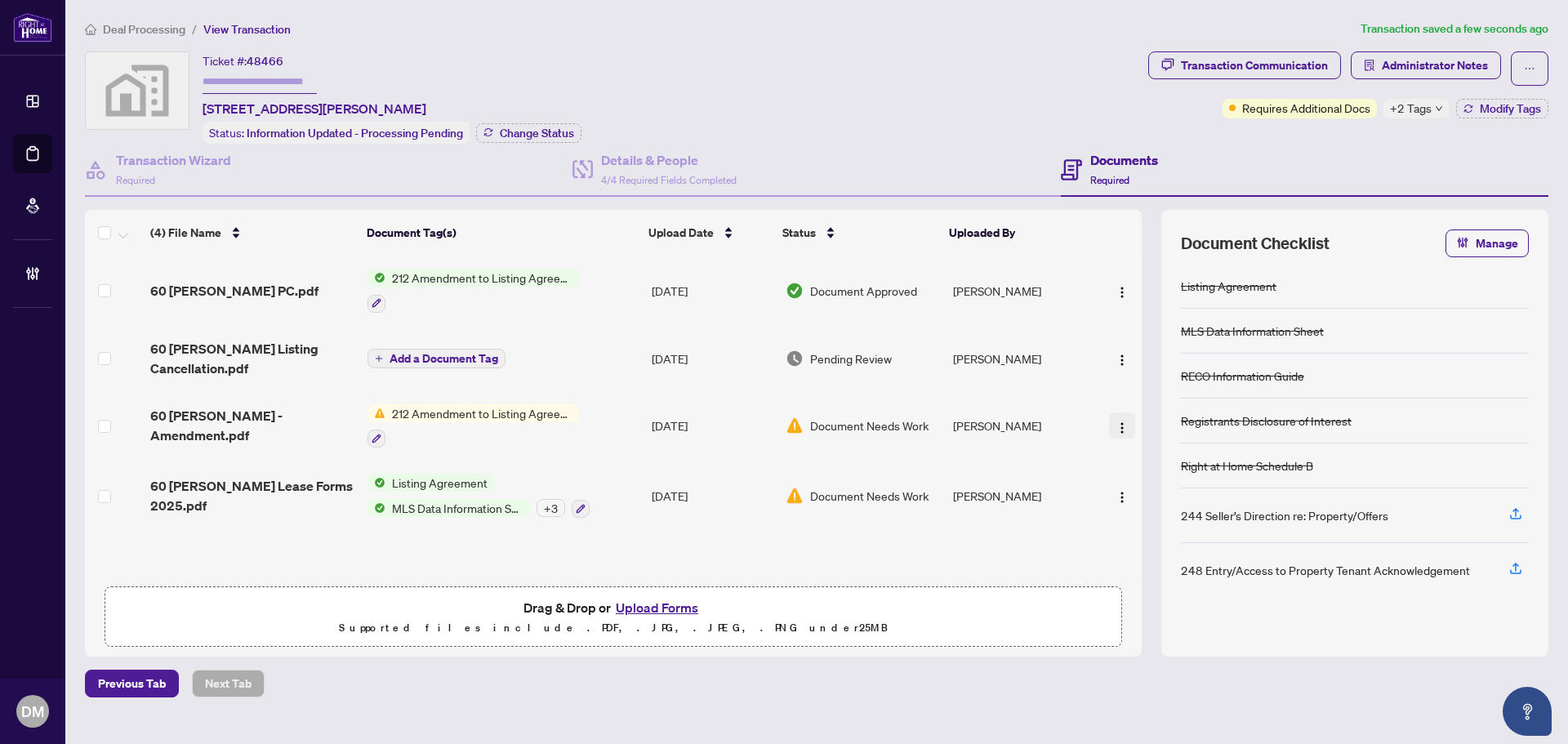
click at [1122, 424] on img "button" at bounding box center [1122, 429] width 13 height 13
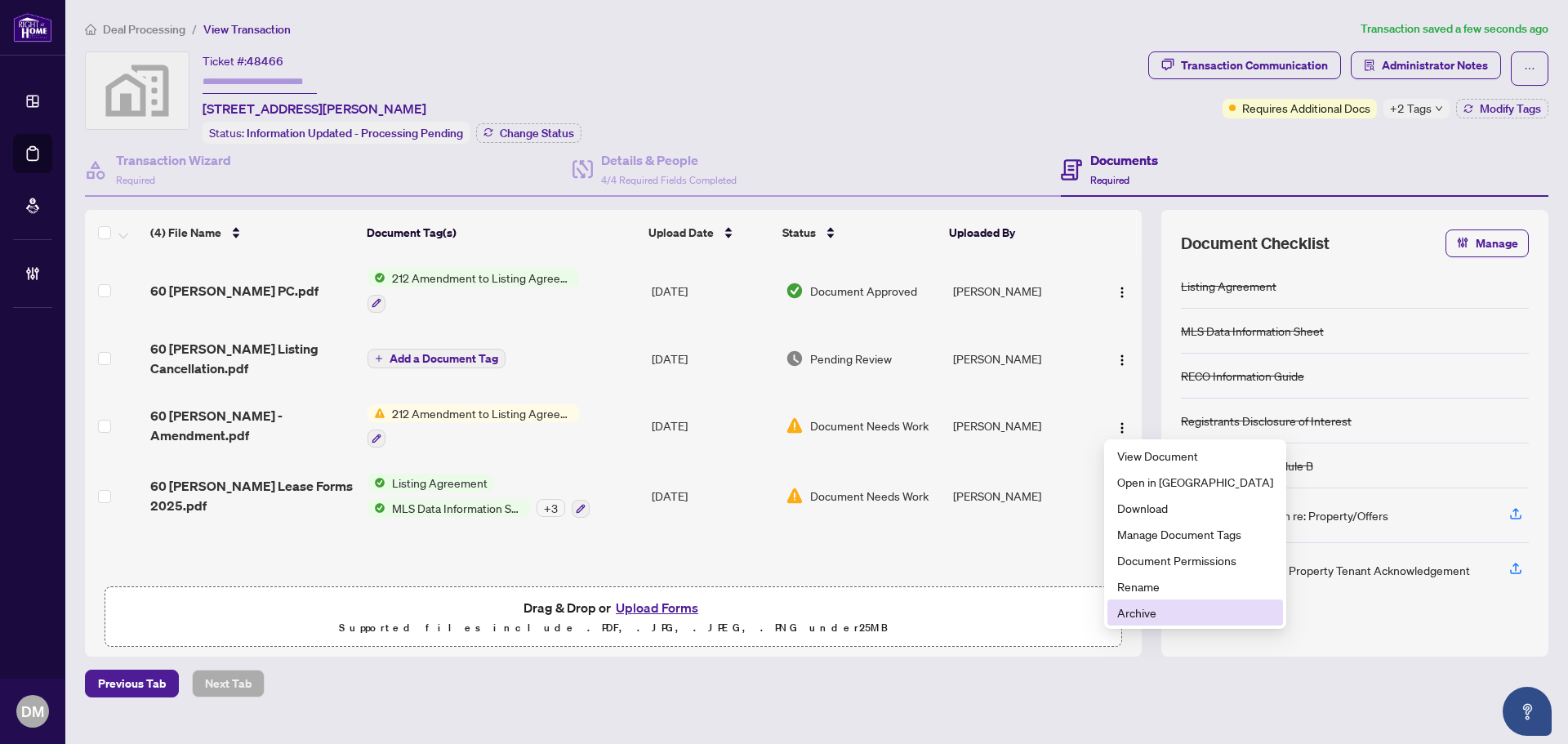
click at [1162, 619] on span "Archive" at bounding box center [1195, 612] width 156 height 18
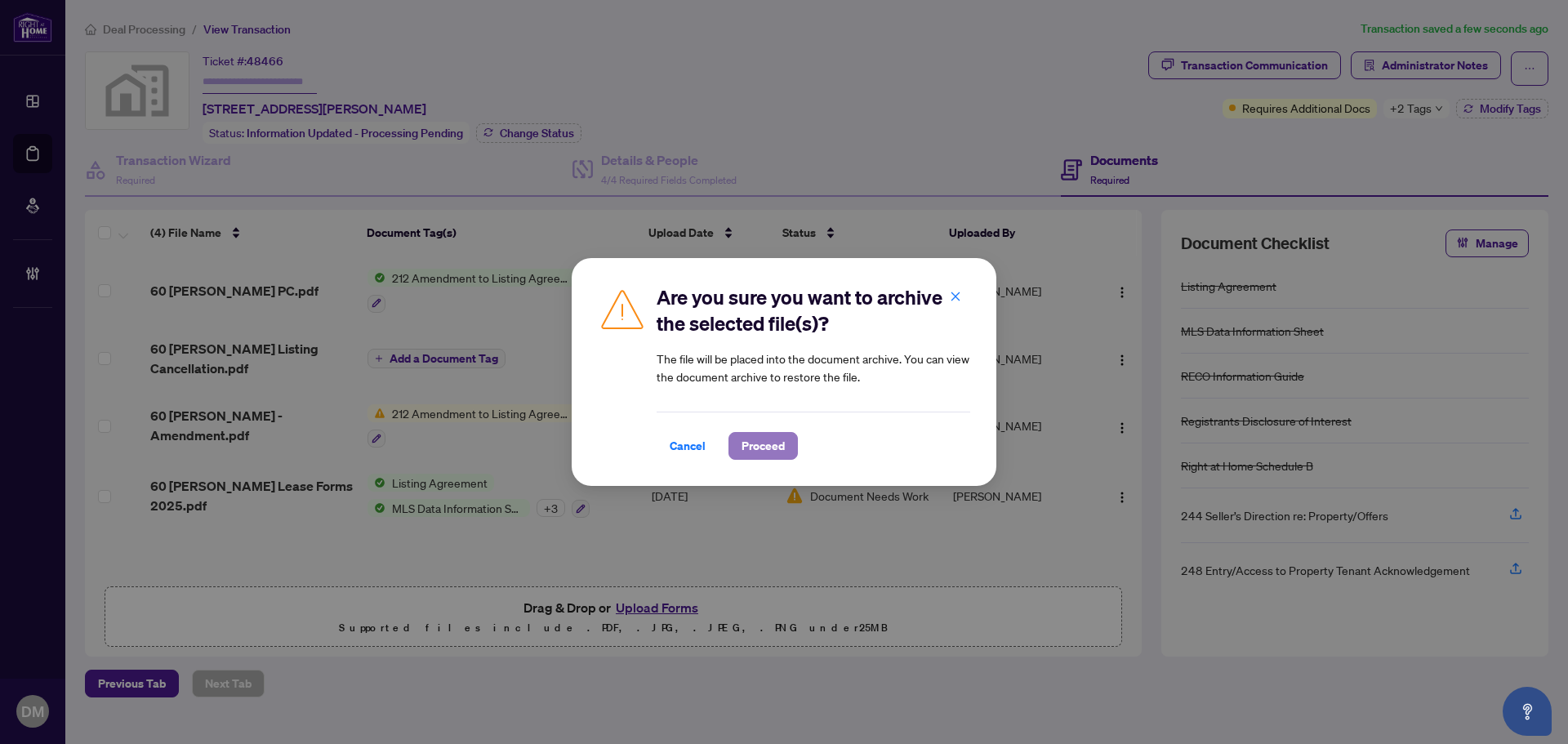
click at [761, 433] on span "Proceed" at bounding box center [764, 447] width 43 height 26
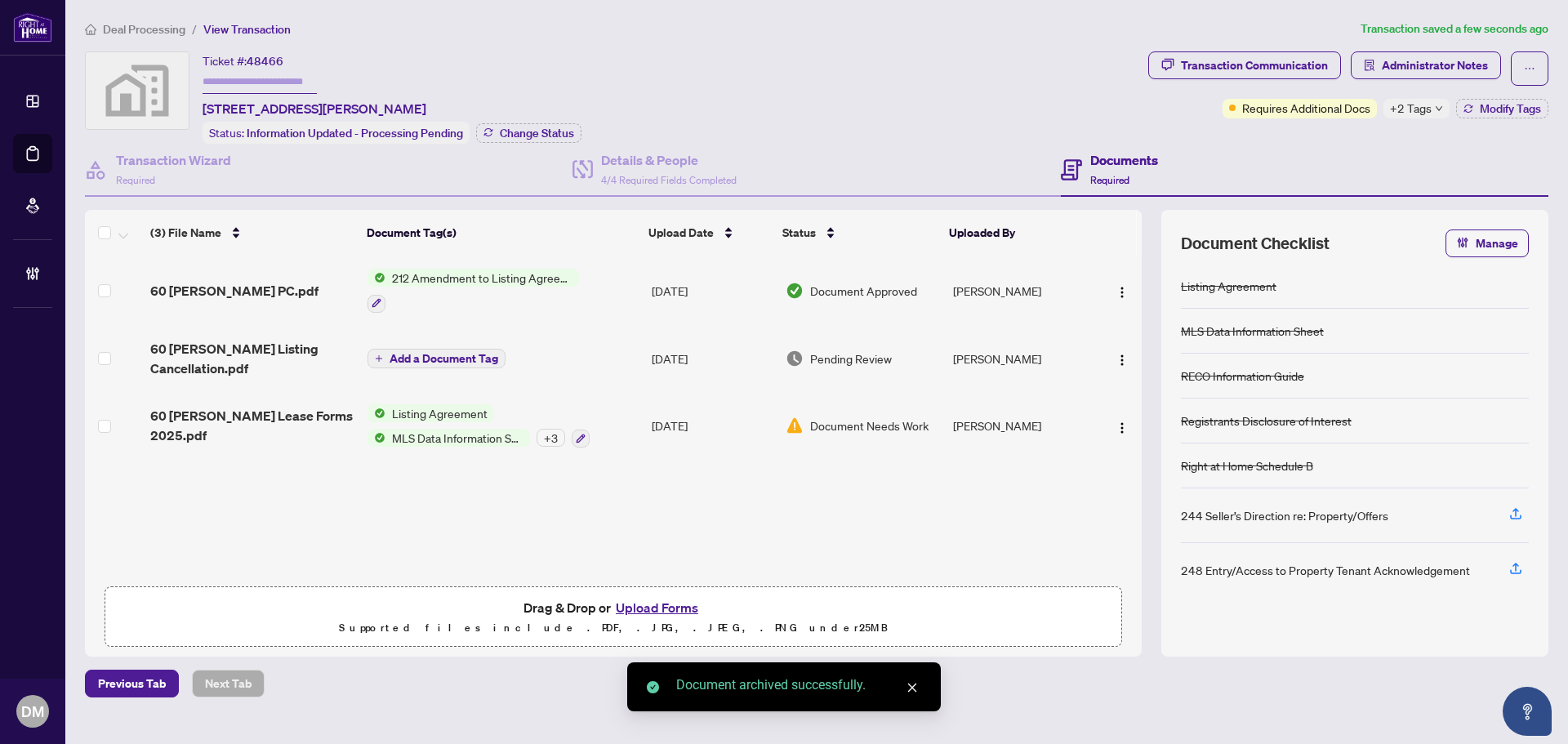
click at [546, 435] on div "+ 3" at bounding box center [551, 437] width 28 height 18
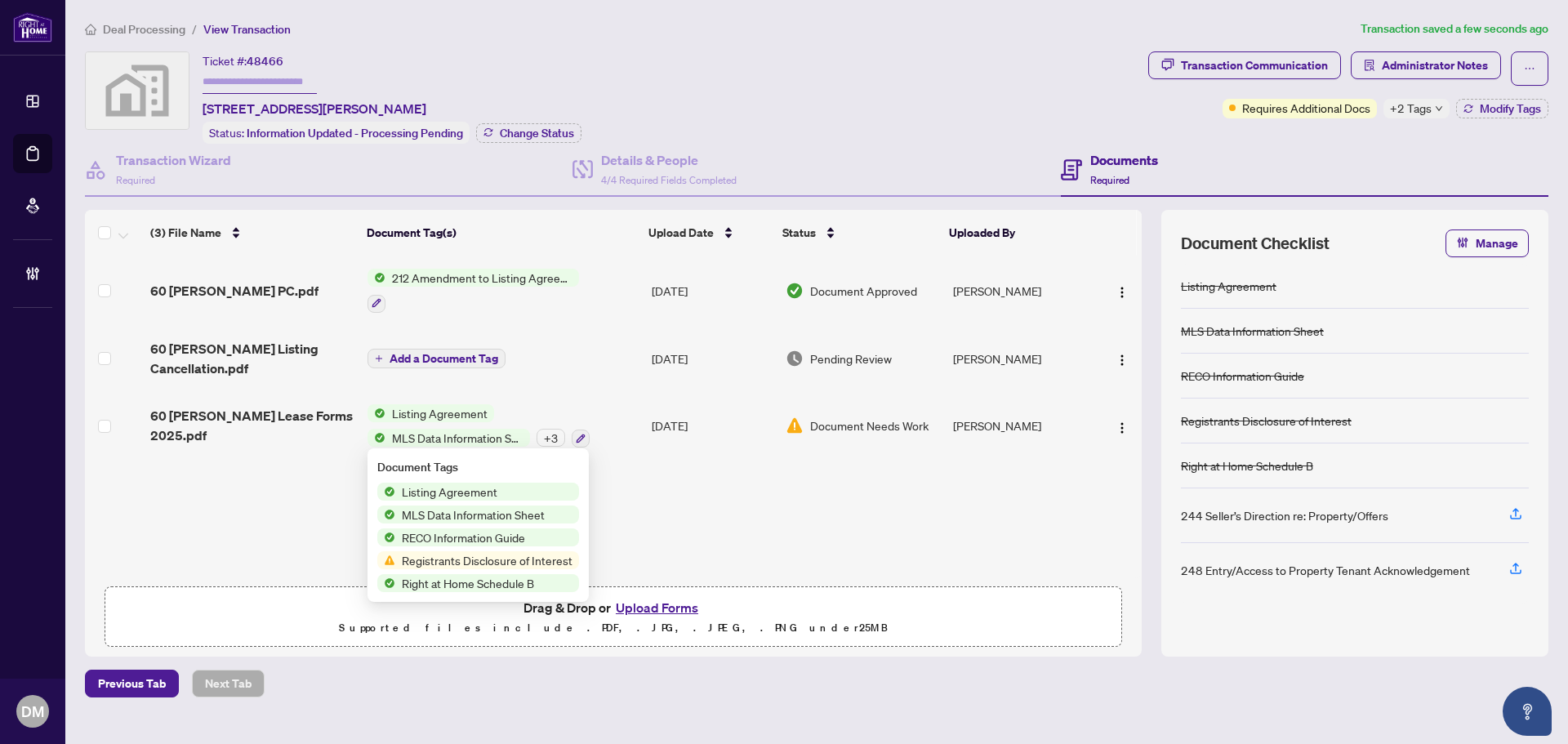
click at [439, 420] on div "Listing Agreement MLS Data Information Sheet + 3" at bounding box center [478, 426] width 222 height 44
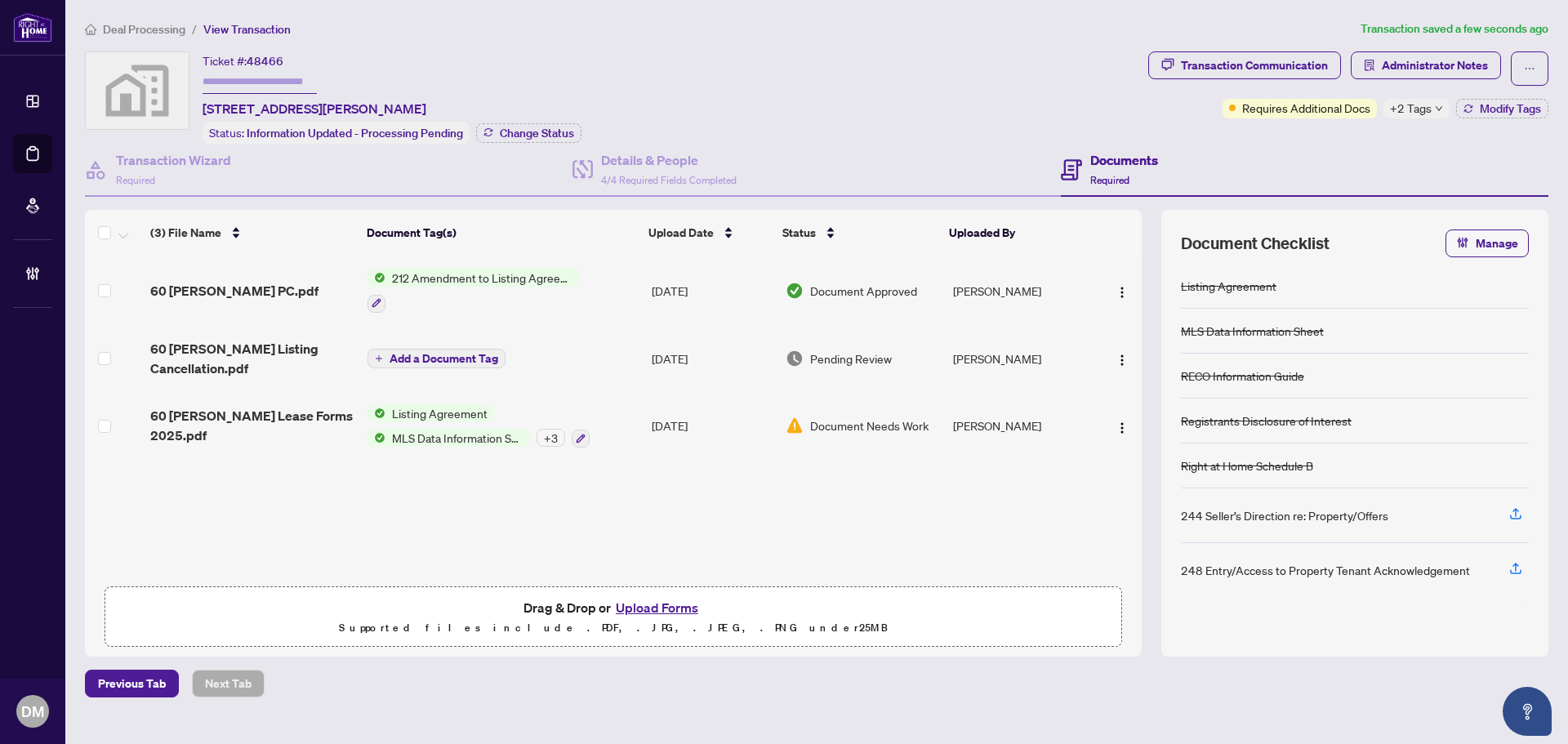
click at [291, 410] on span "60 [PERSON_NAME] Lease Forms 2025.pdf" at bounding box center [252, 426] width 204 height 40
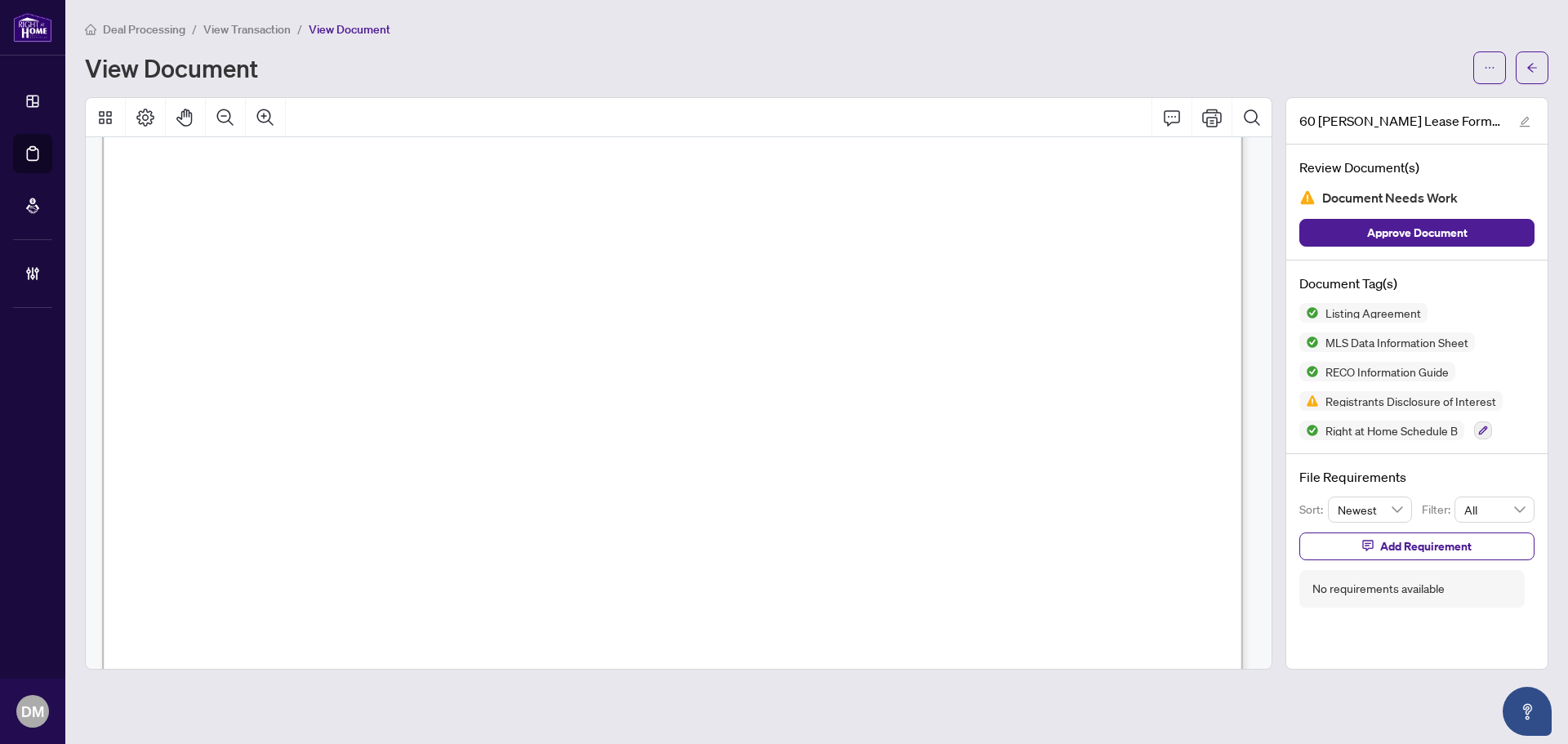
scroll to position [43967, 0]
click at [1214, 114] on icon "Print" at bounding box center [1212, 117] width 20 height 20
click at [1531, 59] on span "button" at bounding box center [1532, 68] width 11 height 26
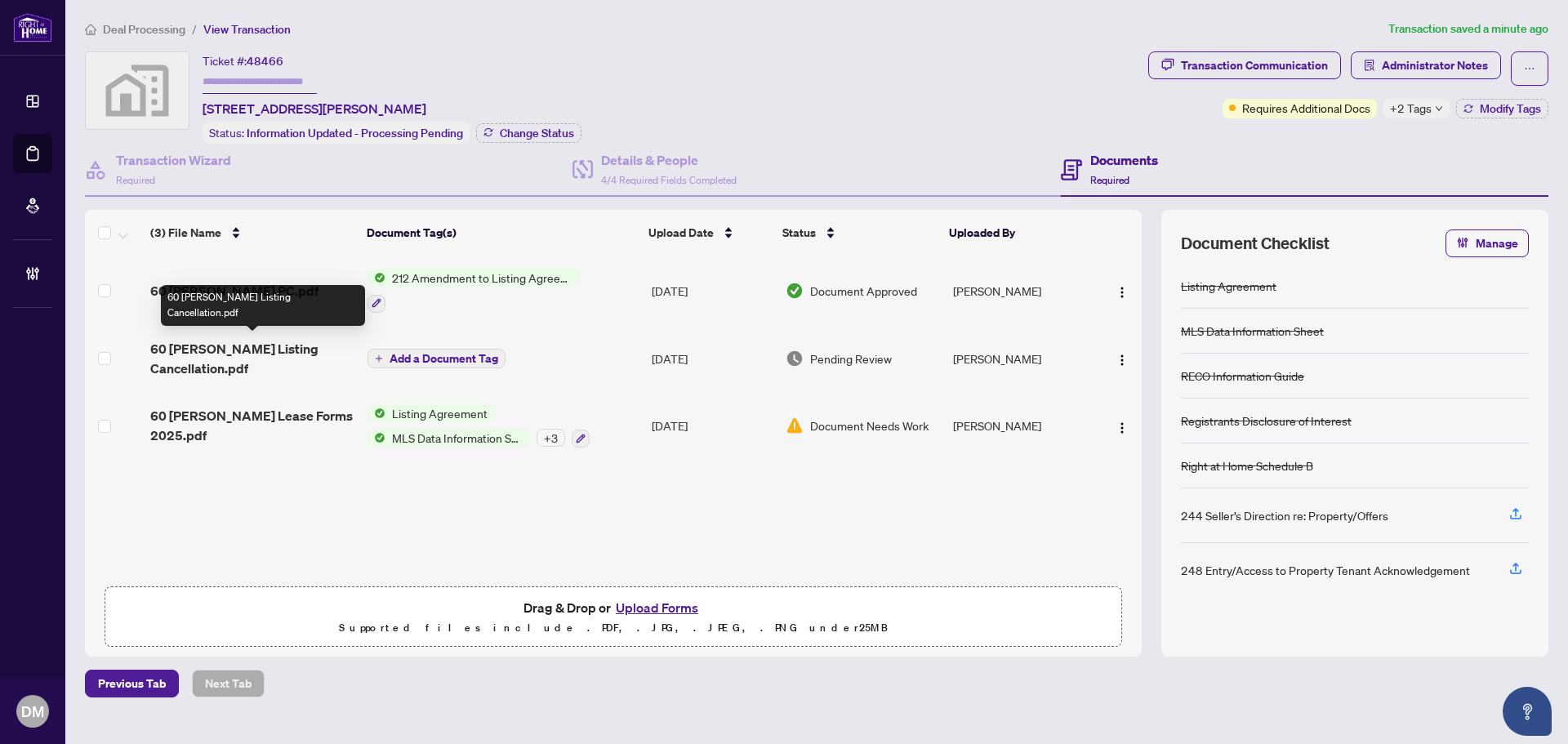
click at [223, 344] on span "60 Annie Craig Listing Cancellation.pdf" at bounding box center [252, 359] width 204 height 40
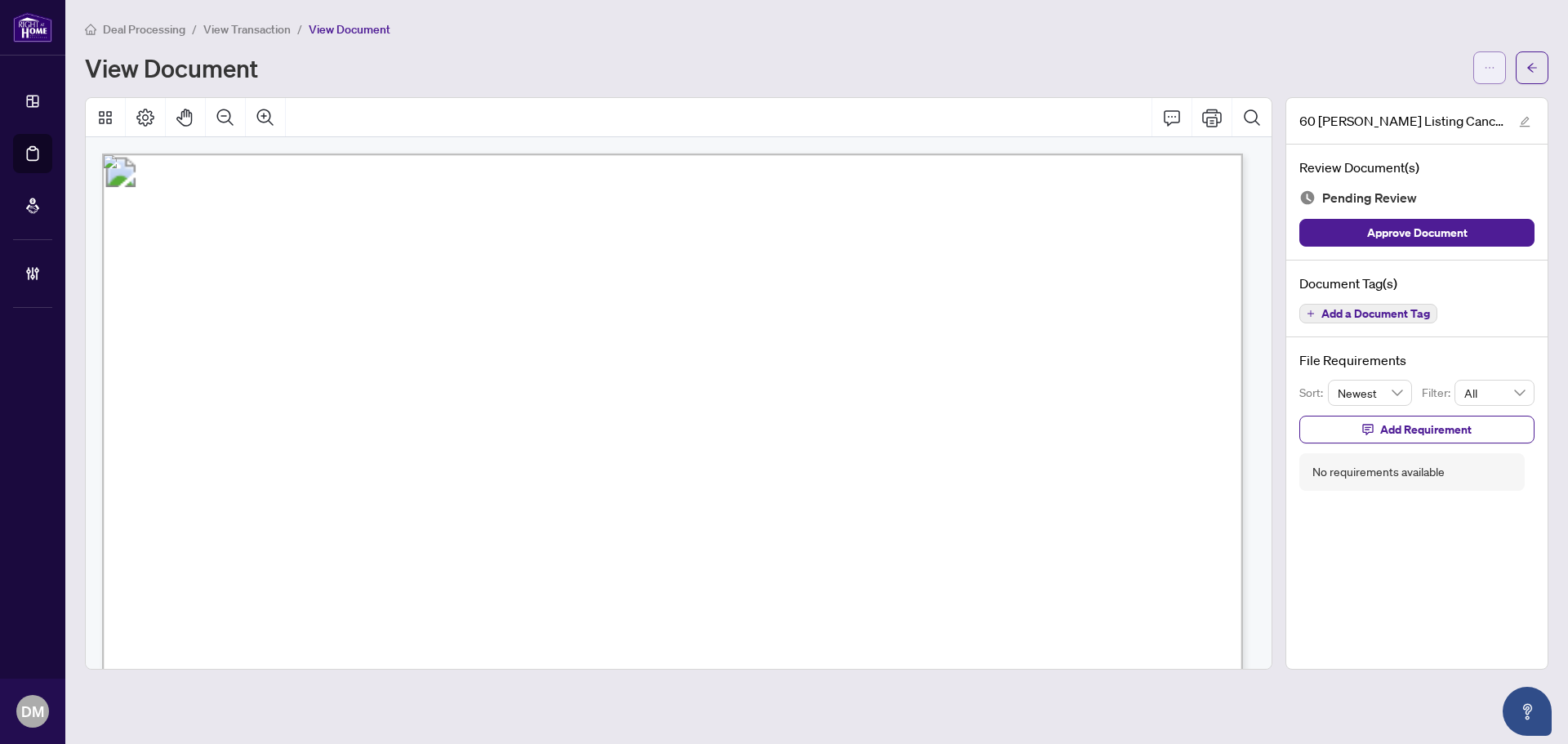
click at [1493, 68] on icon "ellipsis" at bounding box center [1491, 68] width 9 height 2
click at [1411, 104] on span "Download" at bounding box center [1431, 103] width 125 height 18
click at [1532, 59] on span "button" at bounding box center [1532, 68] width 11 height 26
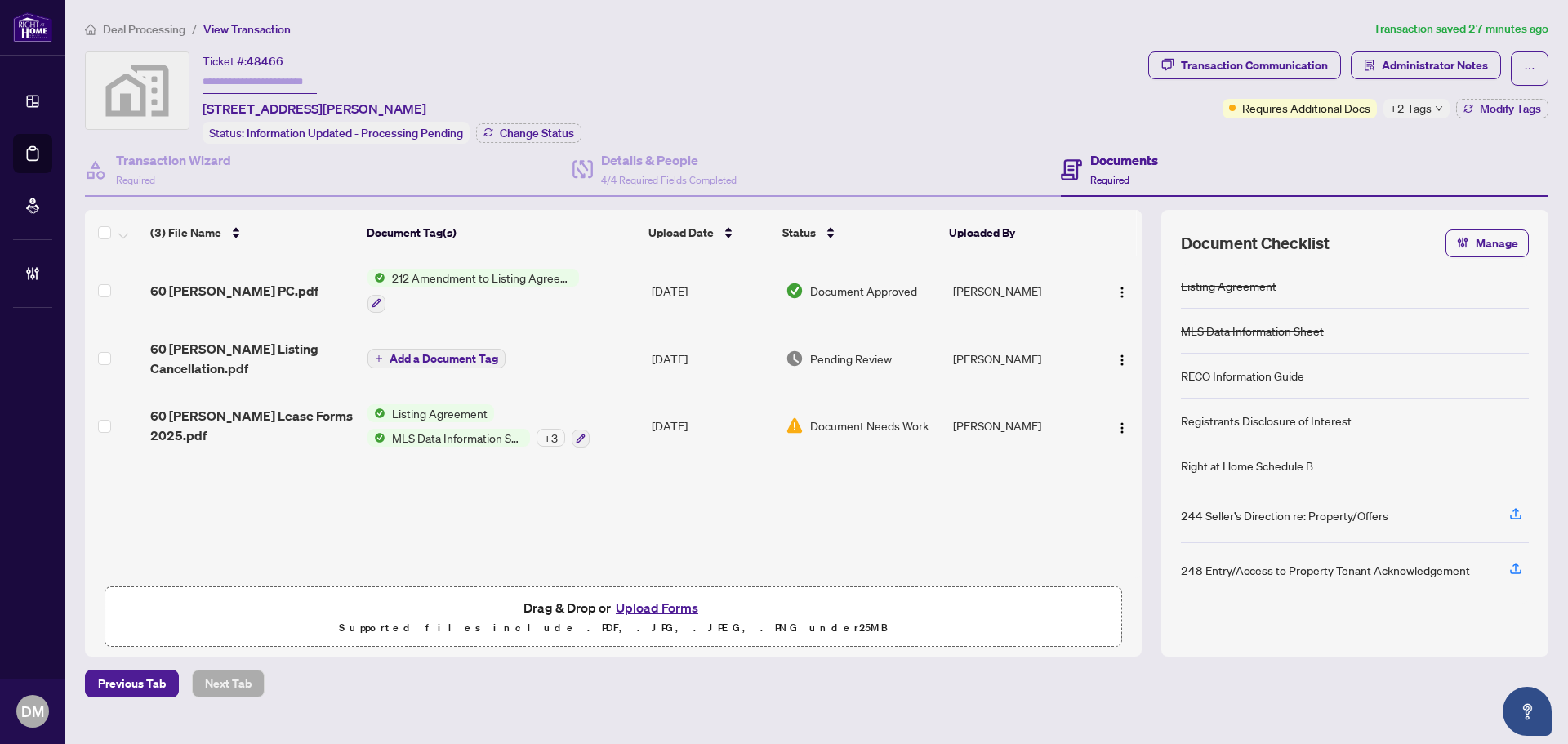
click at [154, 22] on span "Deal Processing" at bounding box center [143, 29] width 82 height 15
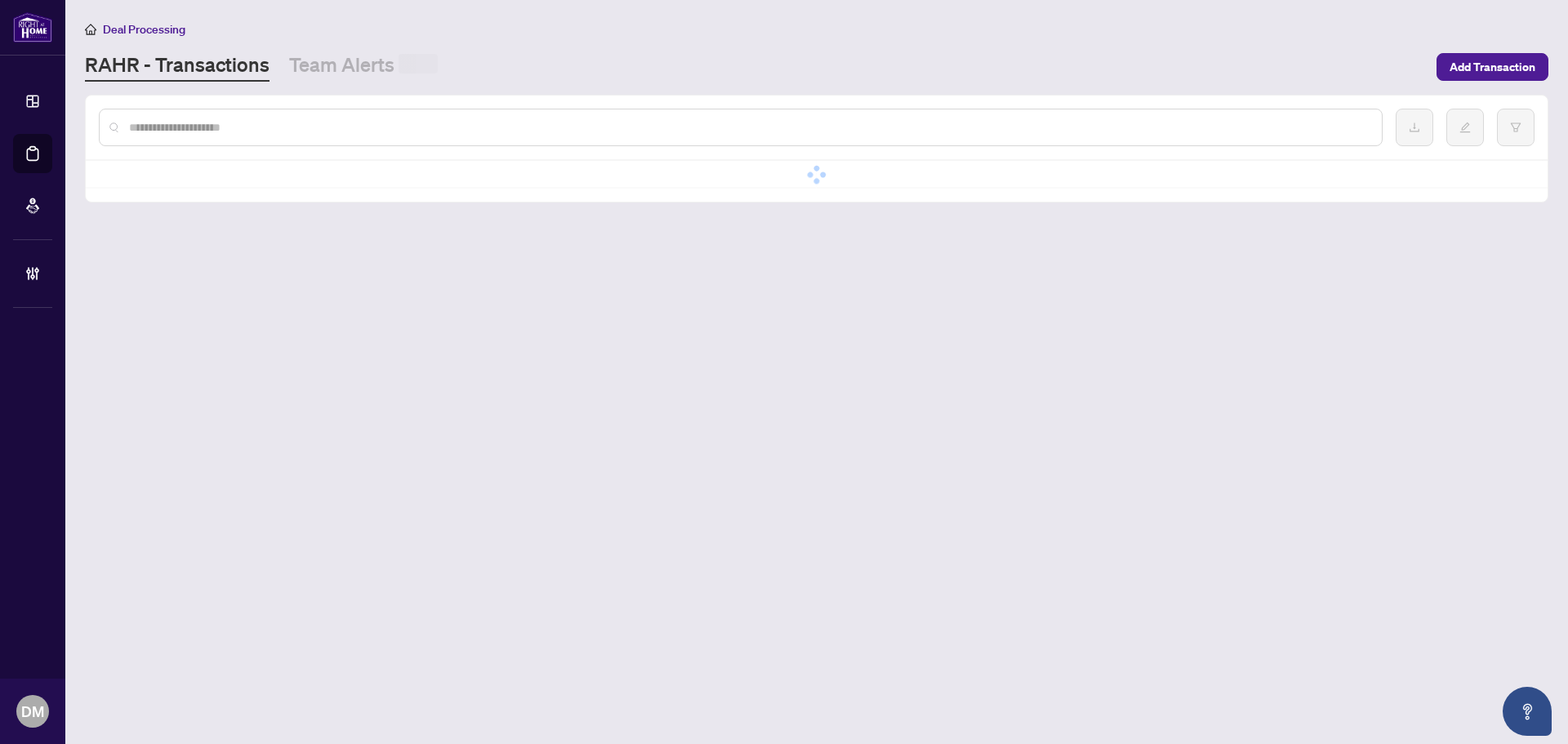
click at [283, 118] on input "text" at bounding box center [750, 127] width 1240 height 18
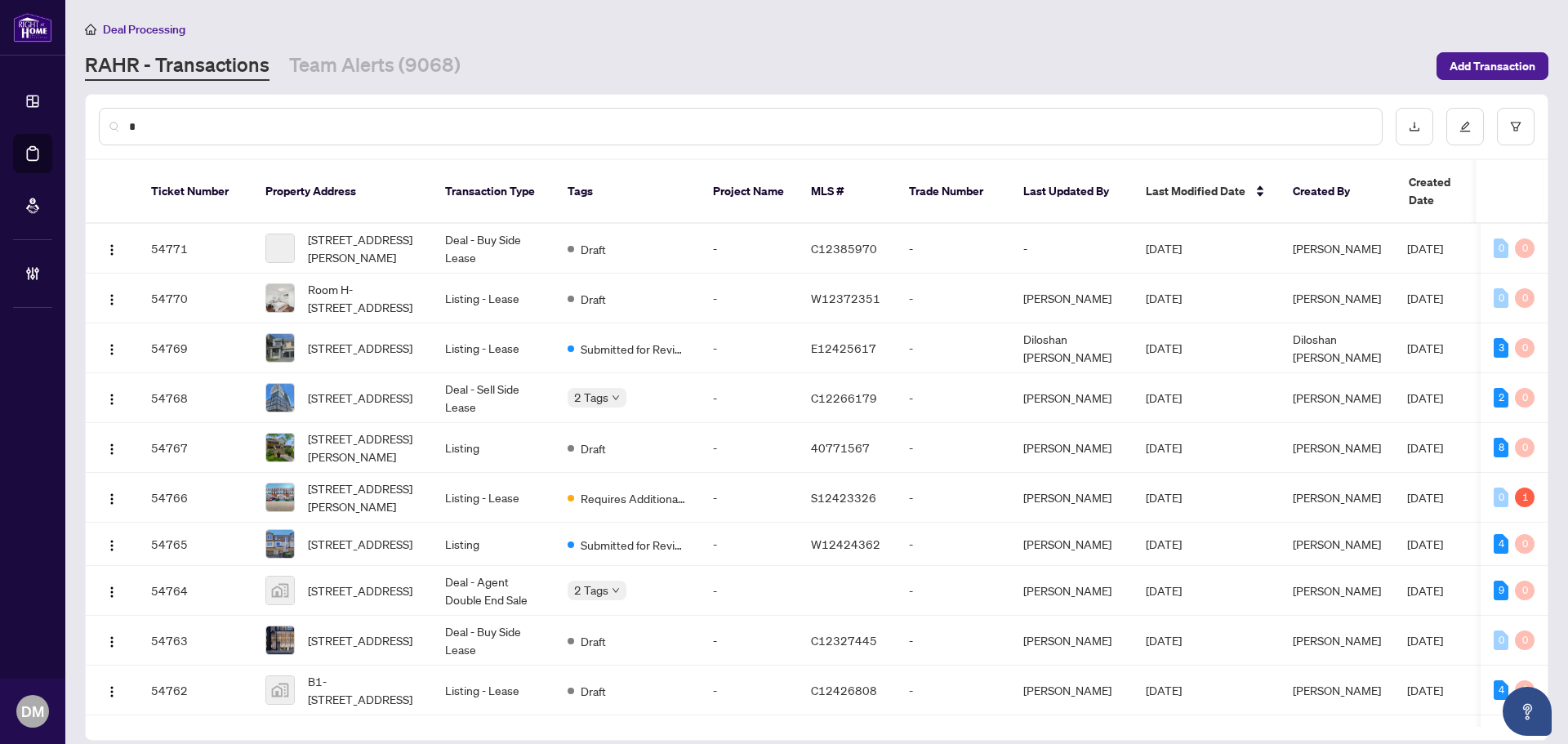
type input "**"
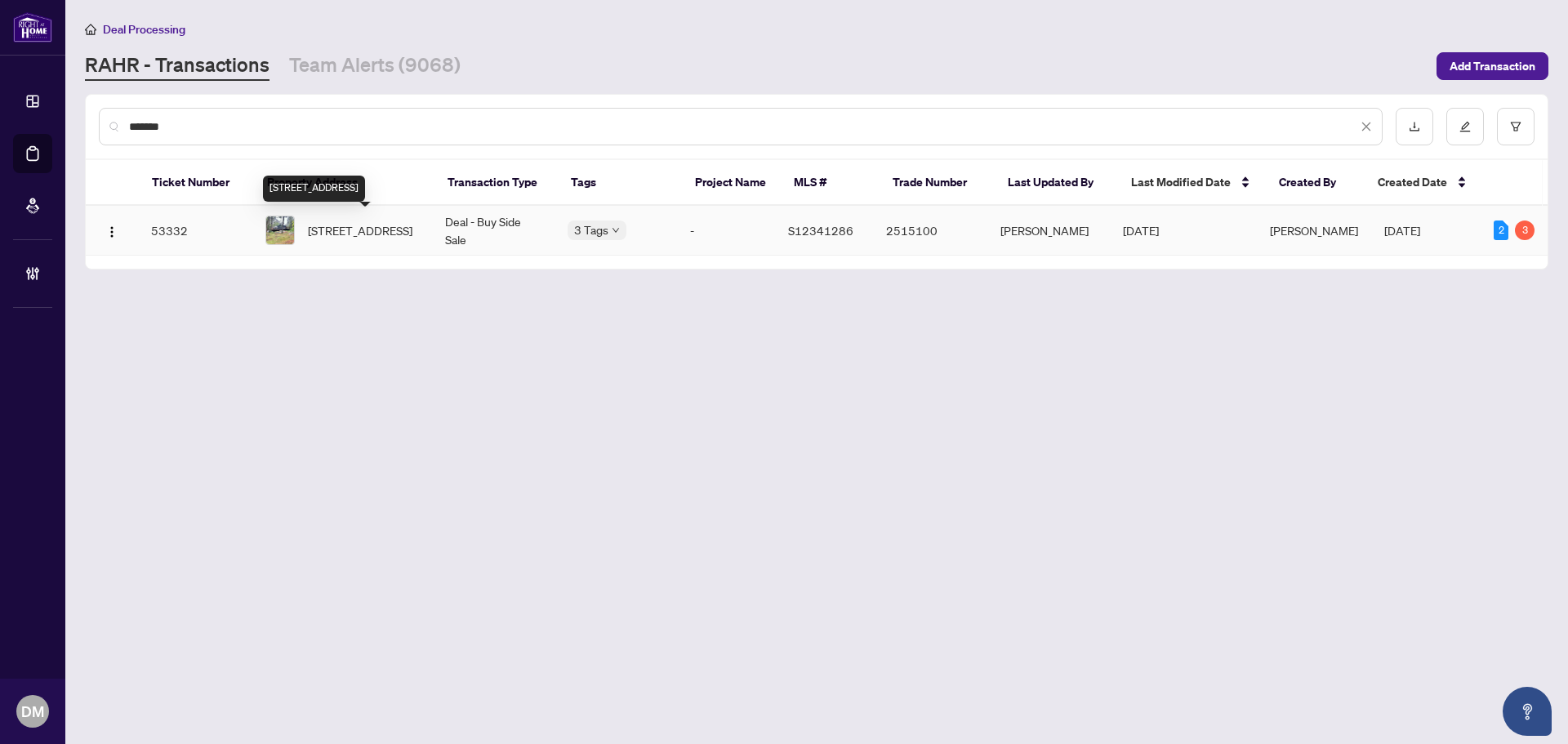
click at [361, 240] on span "3179 Pioneer Rd, Severn, Ontario K0K 1E0, Canada" at bounding box center [360, 230] width 105 height 18
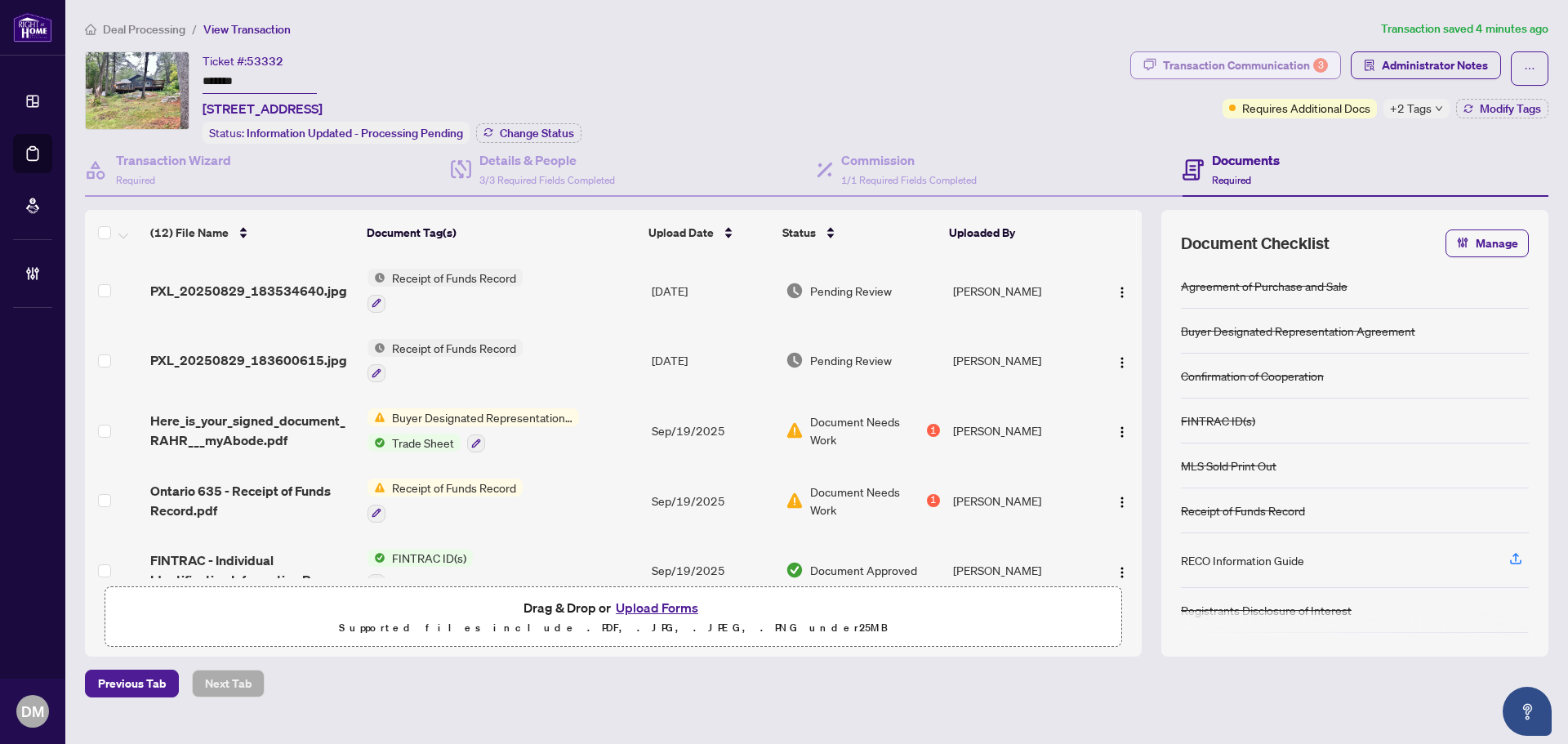
click at [1214, 69] on div "Transaction Communication 3" at bounding box center [1245, 65] width 165 height 26
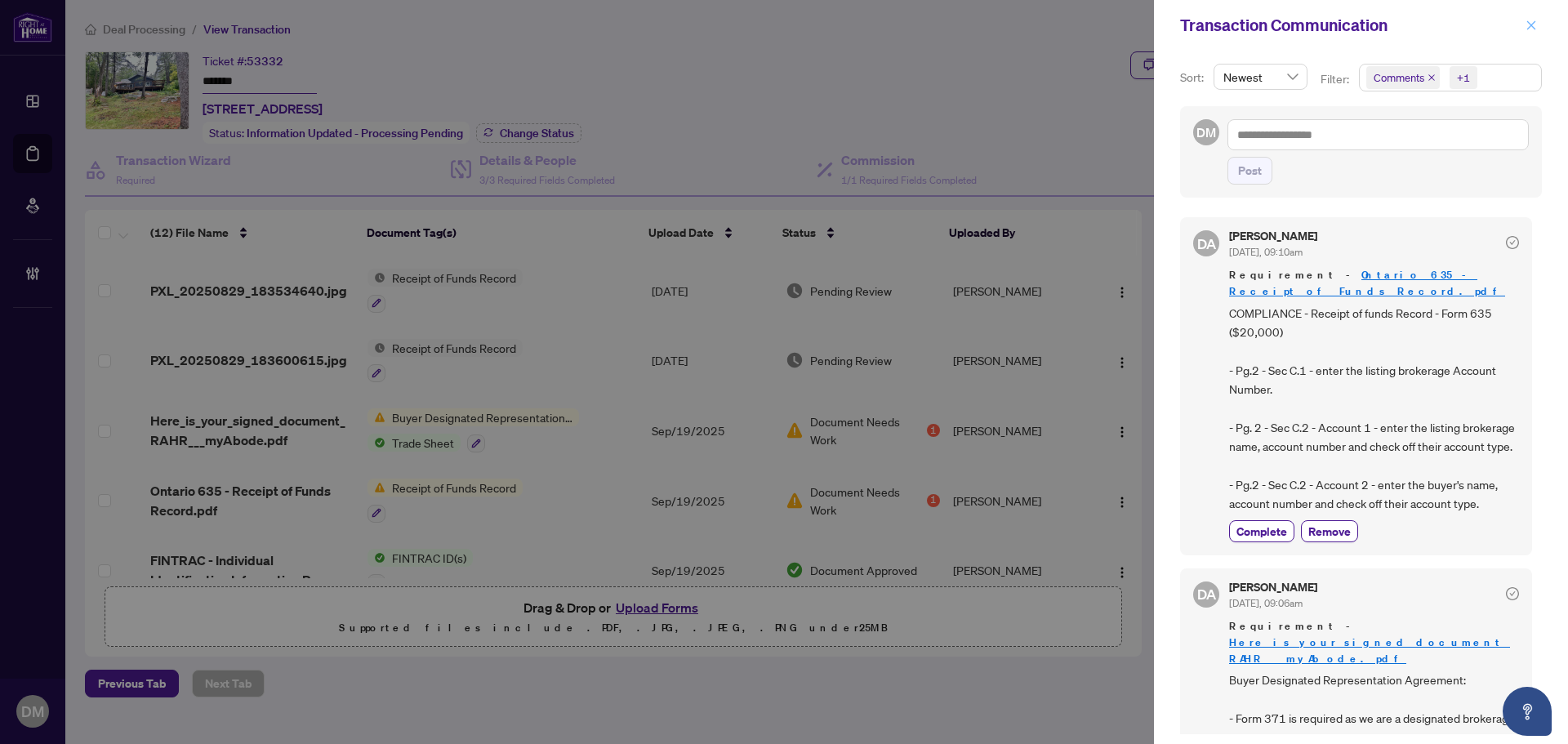
click at [1526, 27] on icon "close" at bounding box center [1531, 25] width 11 height 11
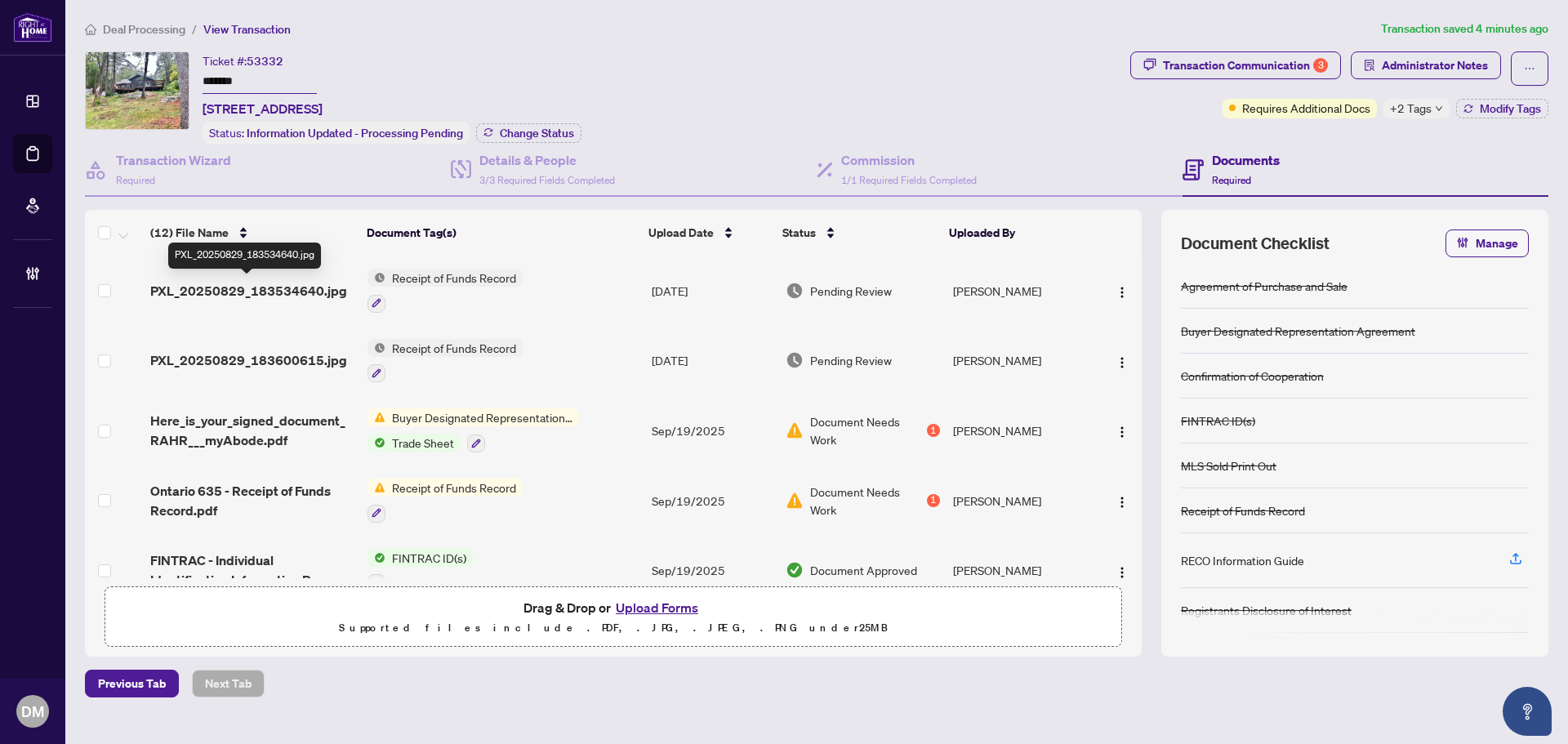
click at [296, 281] on span "PXL_20250829_183534640.jpg" at bounding box center [248, 291] width 197 height 20
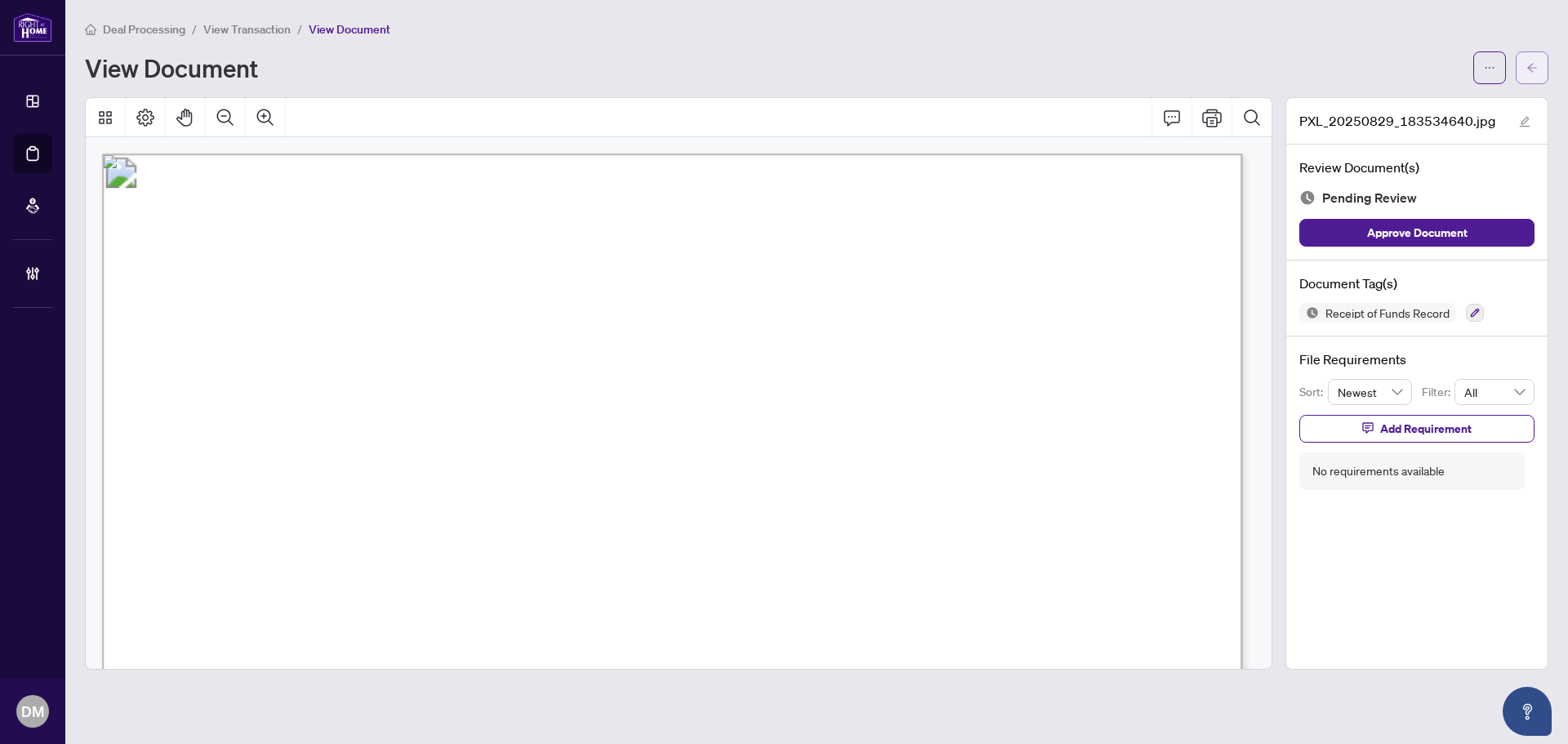
click at [1544, 55] on button "button" at bounding box center [1532, 68] width 33 height 33
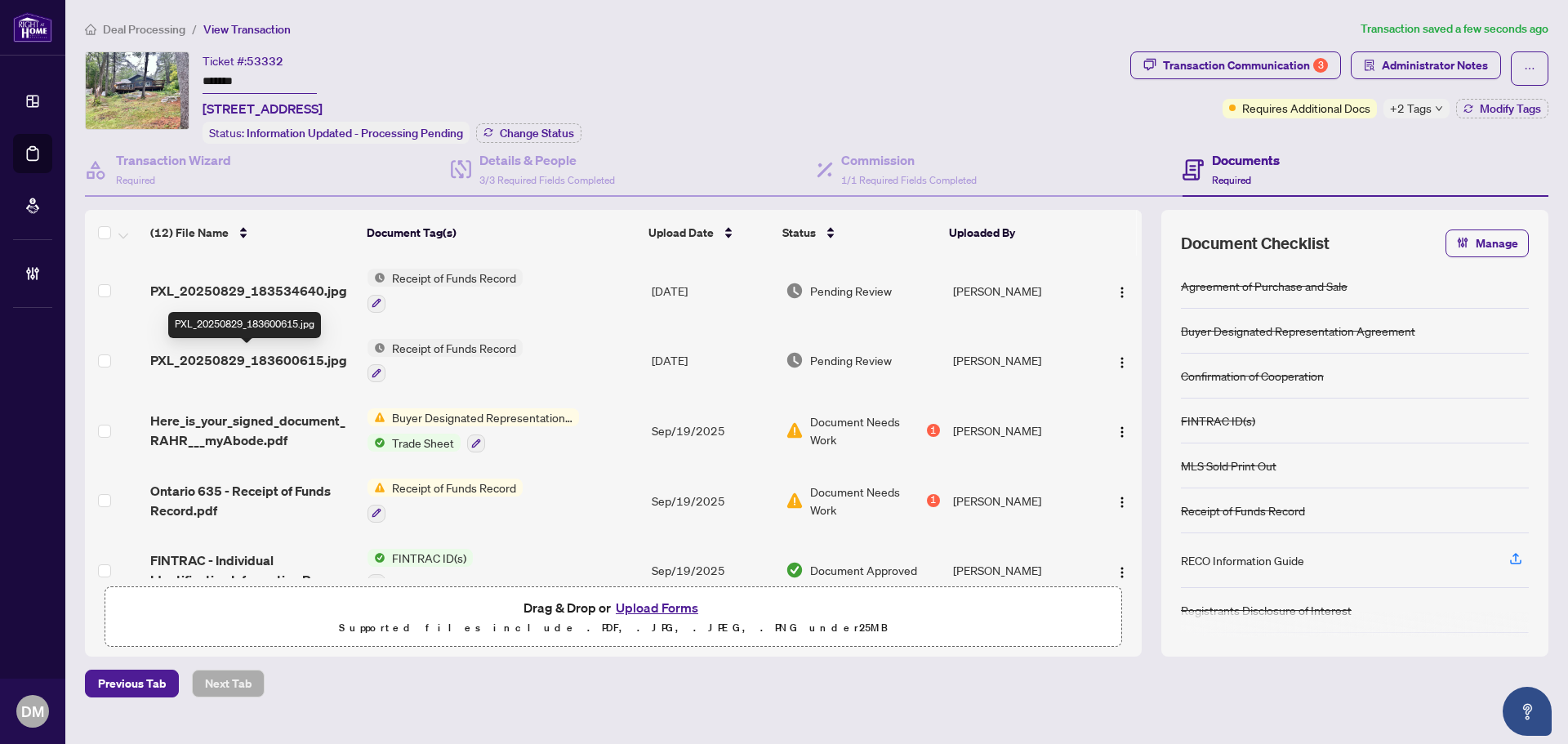
click at [252, 350] on span "PXL_20250829_183600615.jpg" at bounding box center [248, 360] width 197 height 20
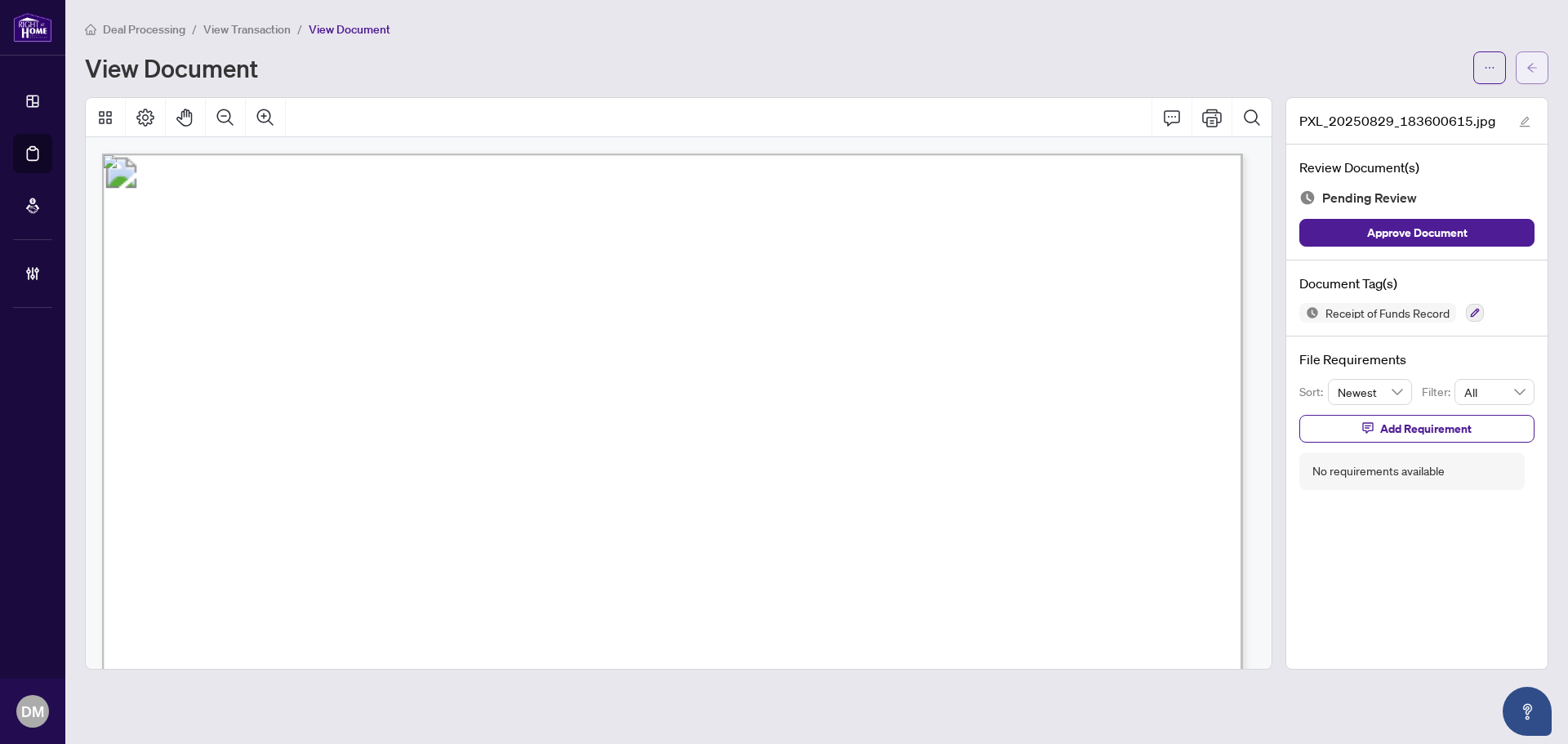
click at [1526, 67] on button "button" at bounding box center [1532, 68] width 33 height 33
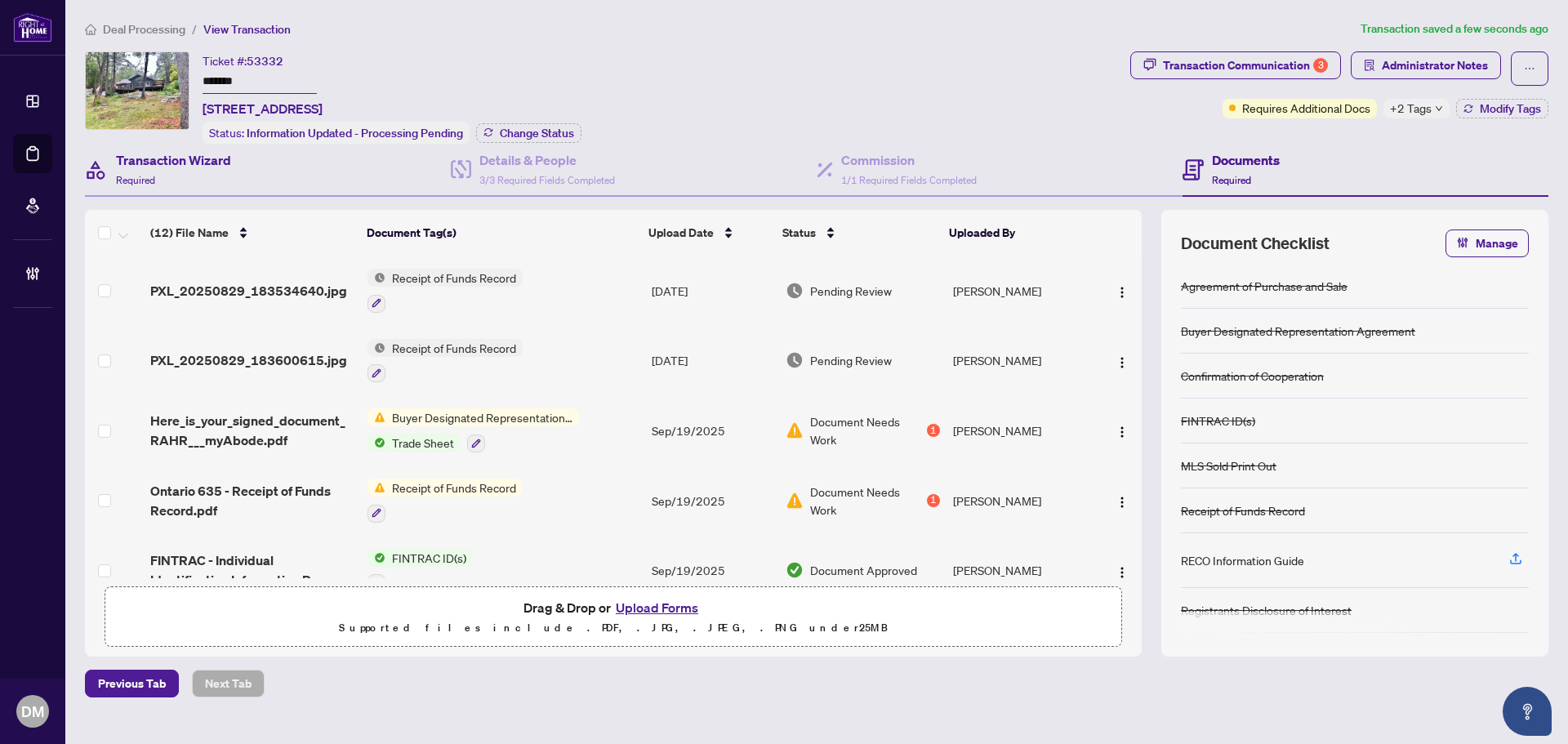
click at [244, 158] on div "Transaction Wizard Required" at bounding box center [268, 170] width 366 height 53
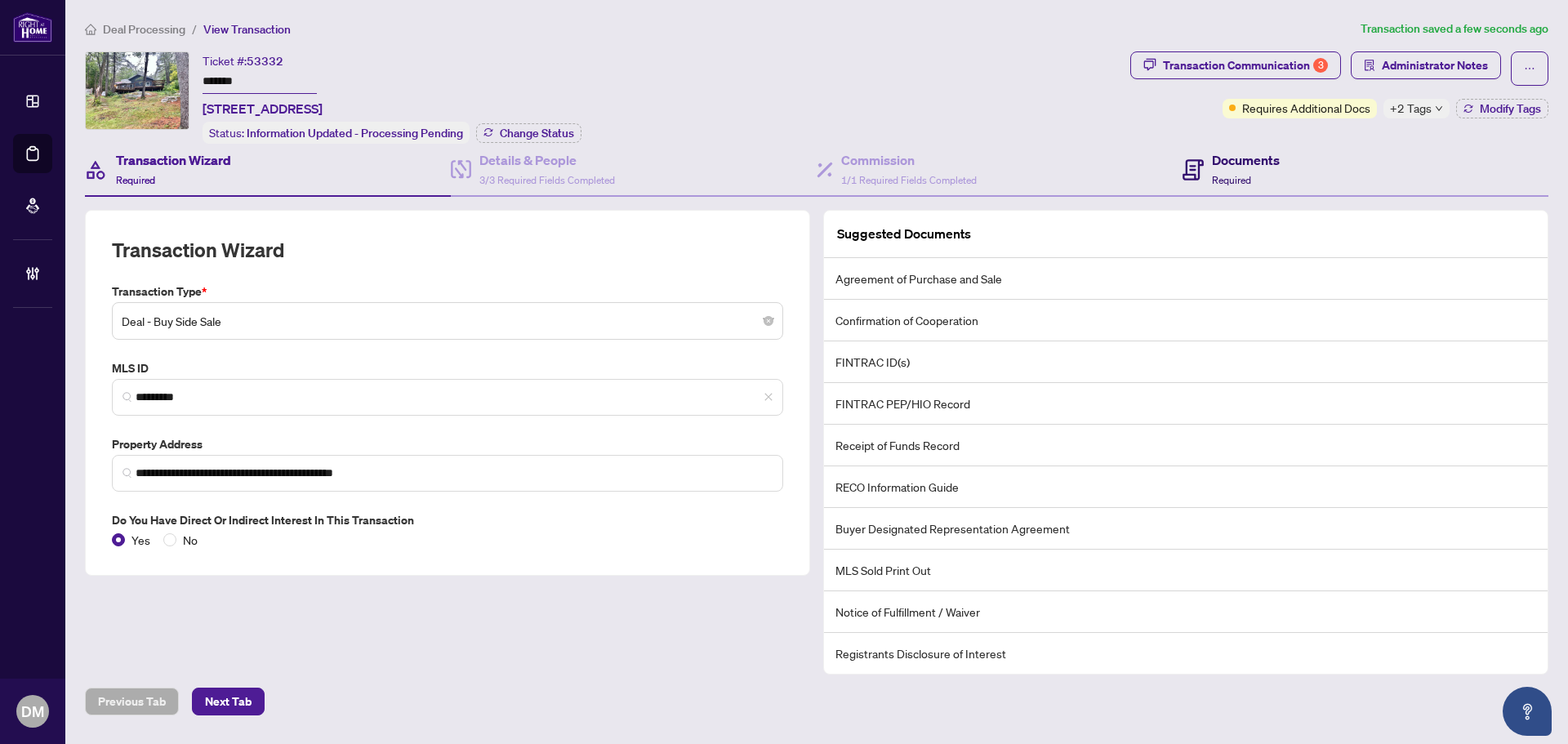
click at [1228, 163] on h4 "Documents" at bounding box center [1246, 160] width 68 height 20
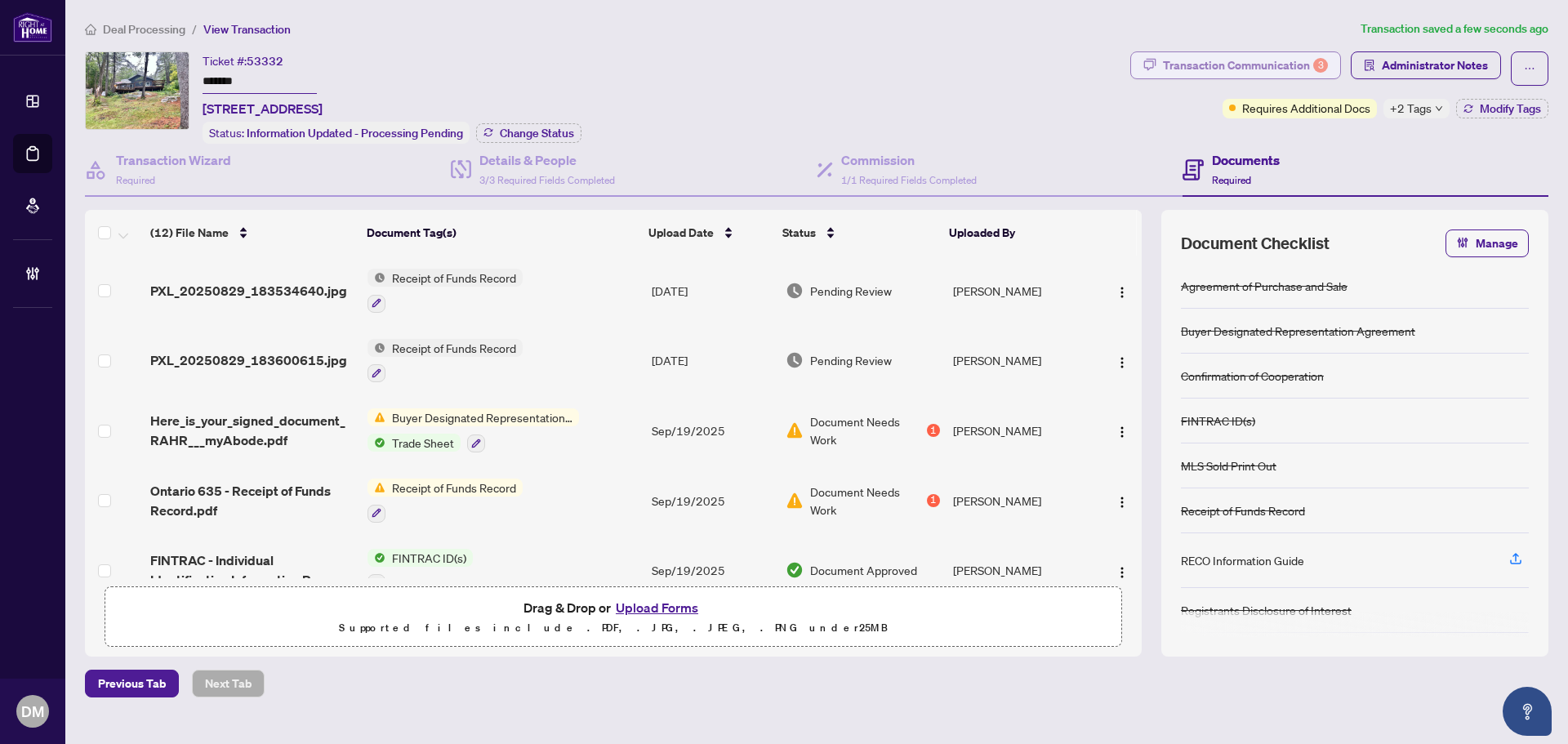
click at [1189, 61] on div "Transaction Communication 3" at bounding box center [1245, 65] width 165 height 26
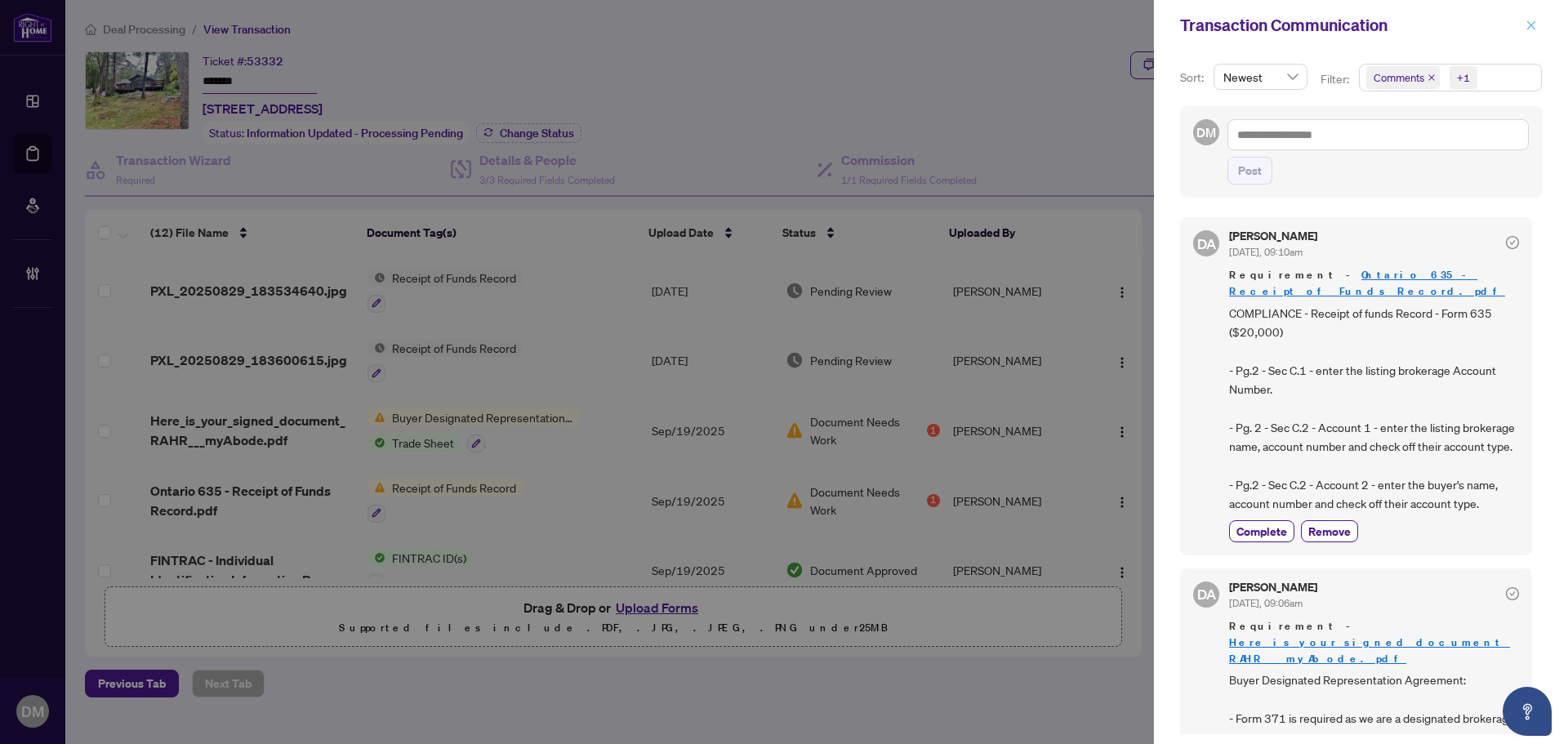
click at [1536, 22] on icon "close" at bounding box center [1532, 25] width 9 height 9
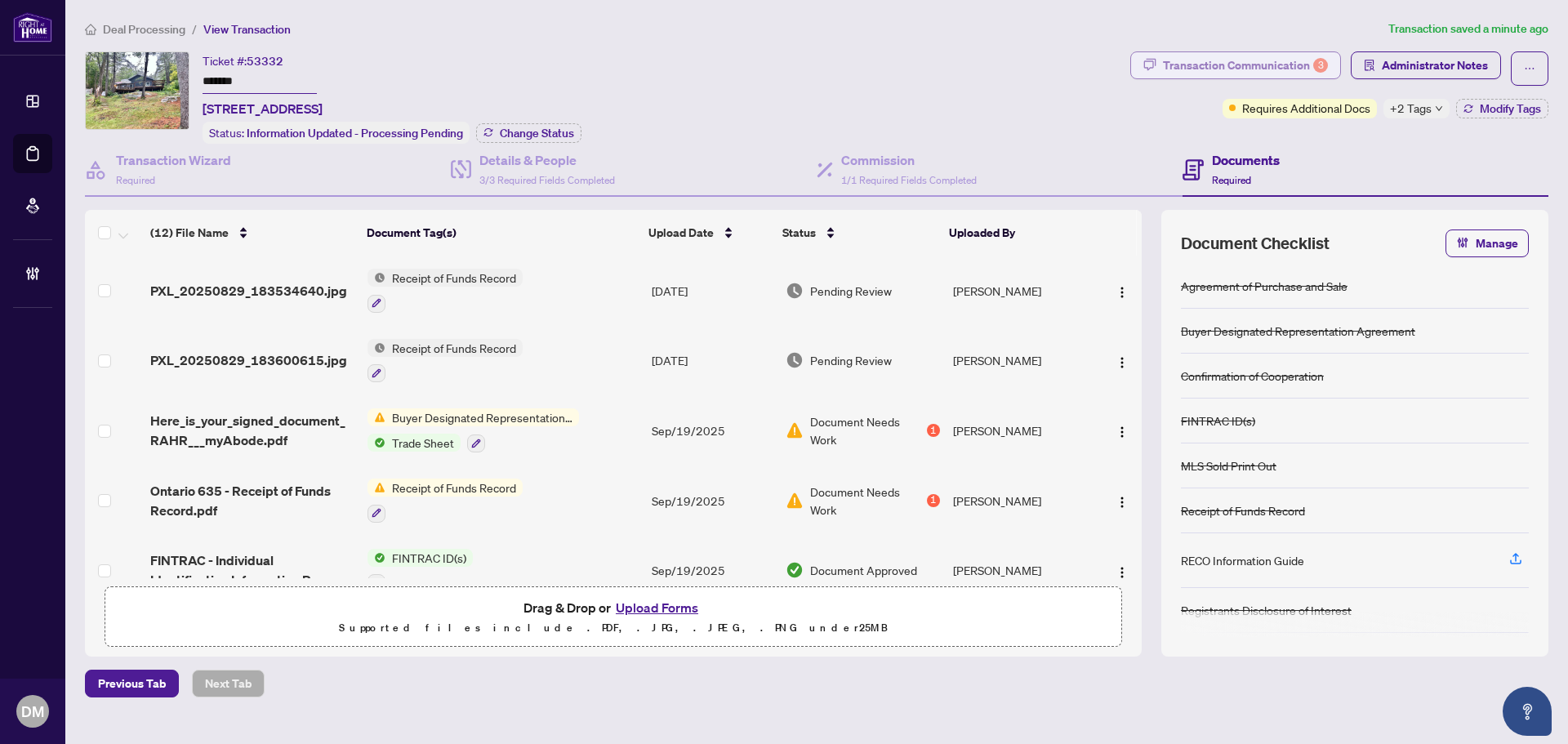
click at [1258, 69] on div "Transaction Communication 3" at bounding box center [1245, 65] width 165 height 26
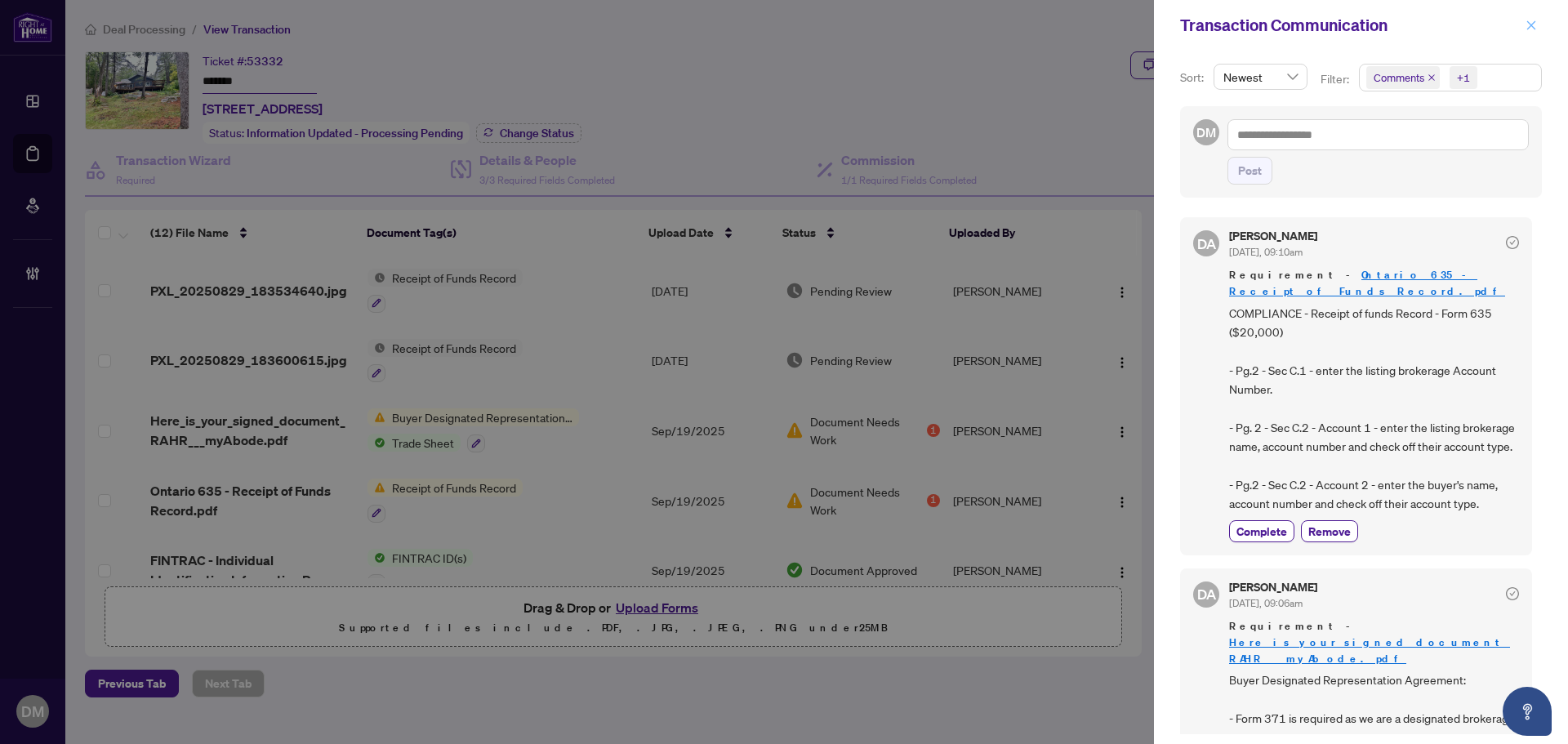
click at [1533, 23] on icon "close" at bounding box center [1531, 25] width 11 height 11
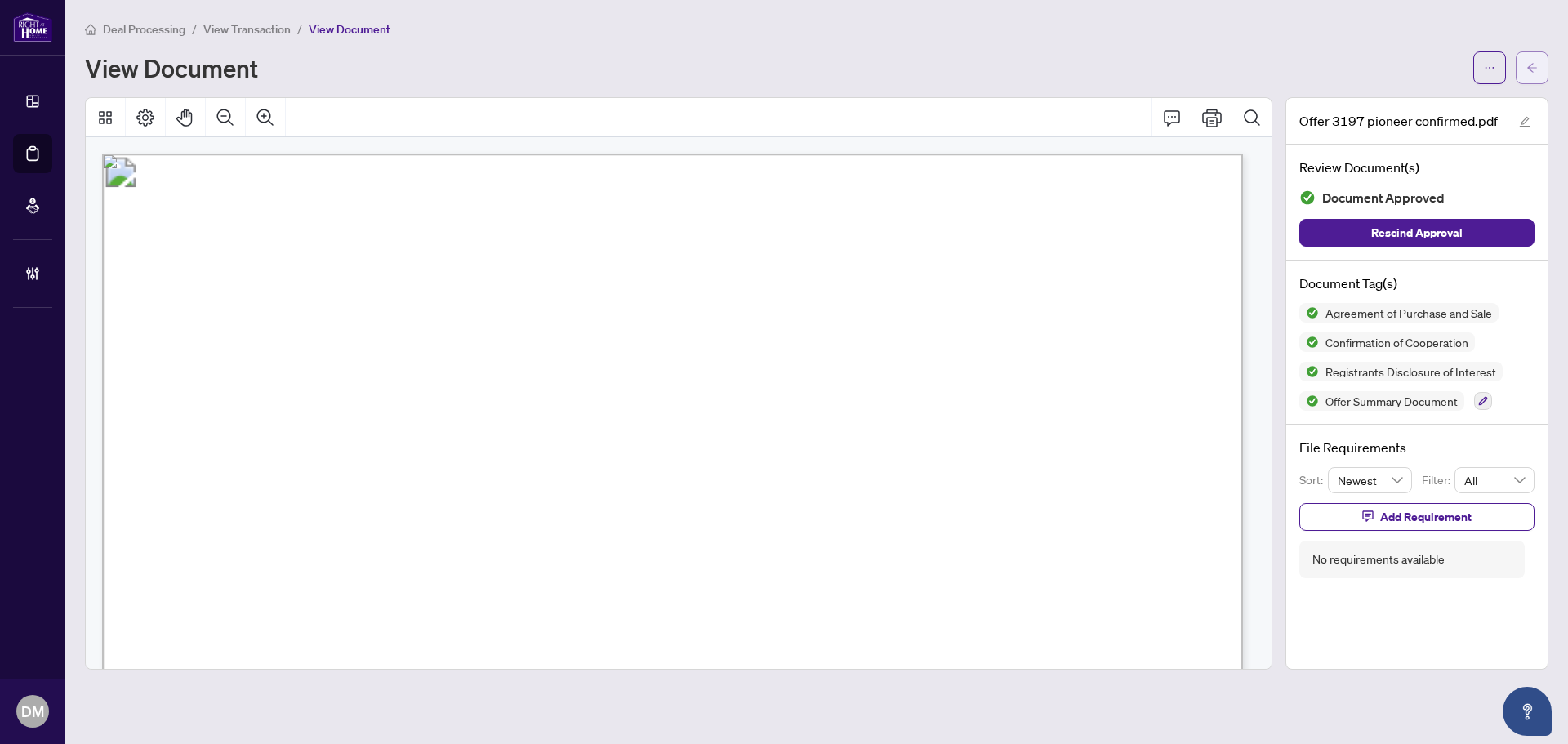
click at [1538, 63] on icon "arrow-left" at bounding box center [1532, 68] width 11 height 11
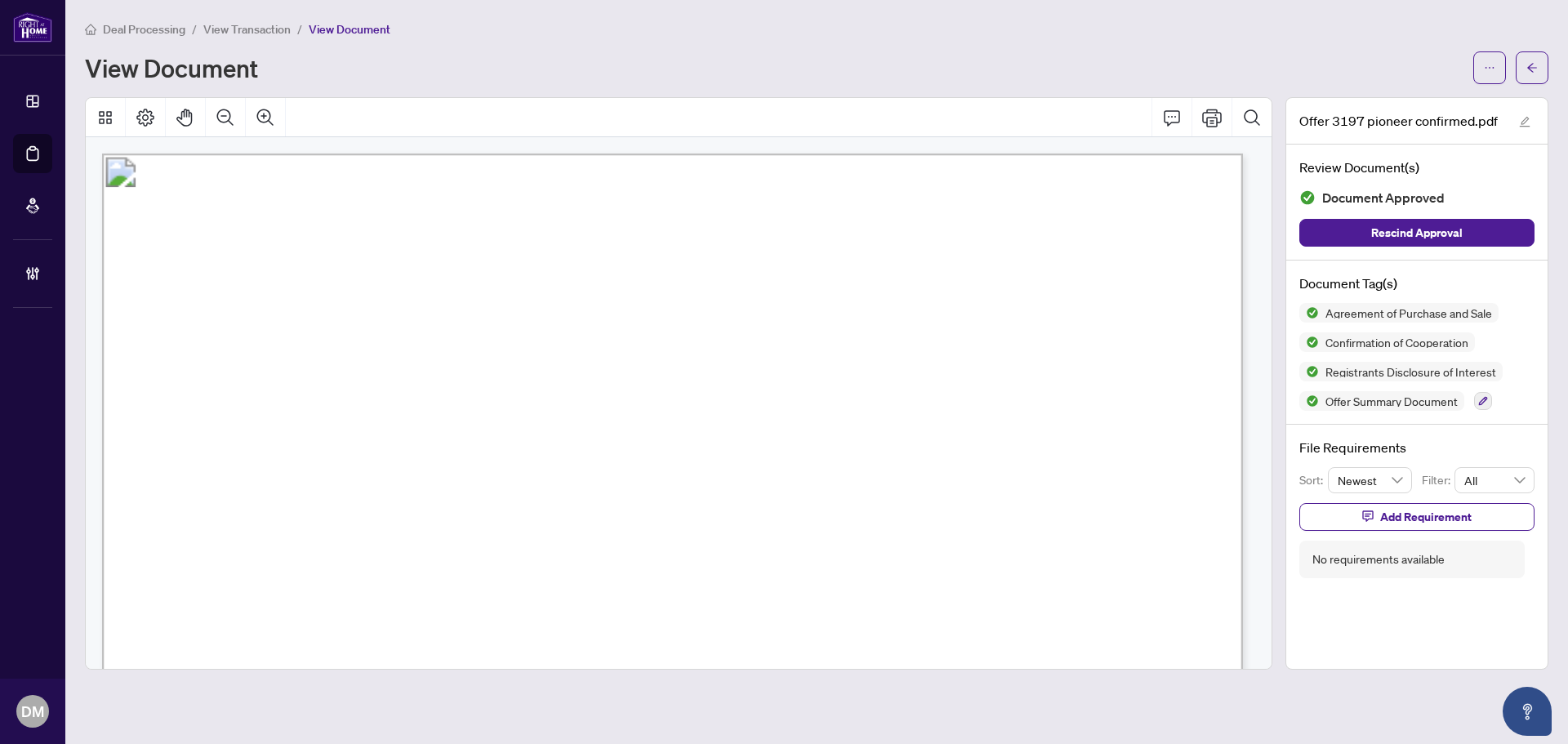
drag, startPoint x: 687, startPoint y: 245, endPoint x: 705, endPoint y: 387, distance: 143.1
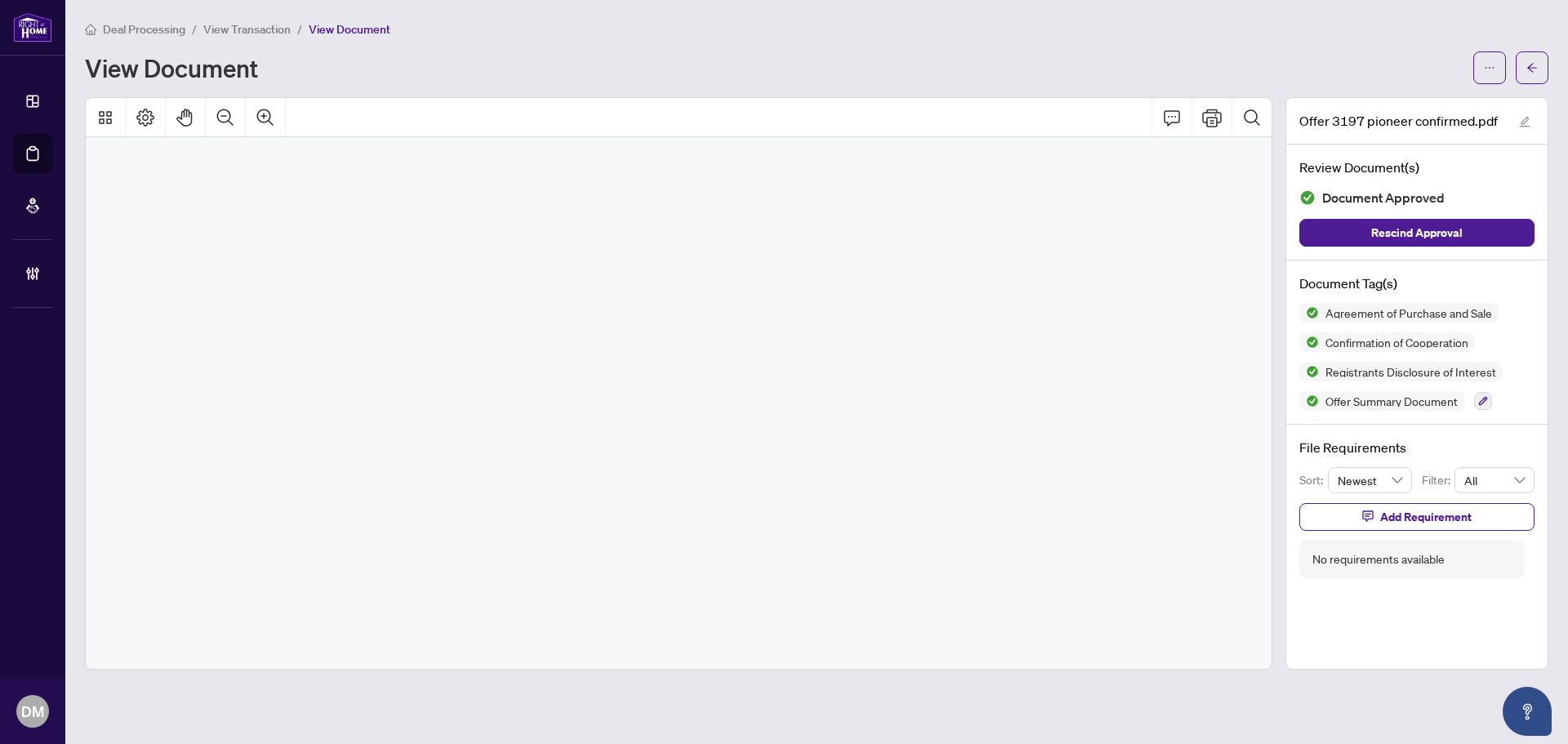
drag, startPoint x: 692, startPoint y: 316, endPoint x: 701, endPoint y: 462, distance: 146.3
click at [1536, 69] on icon "arrow-left" at bounding box center [1532, 68] width 11 height 11
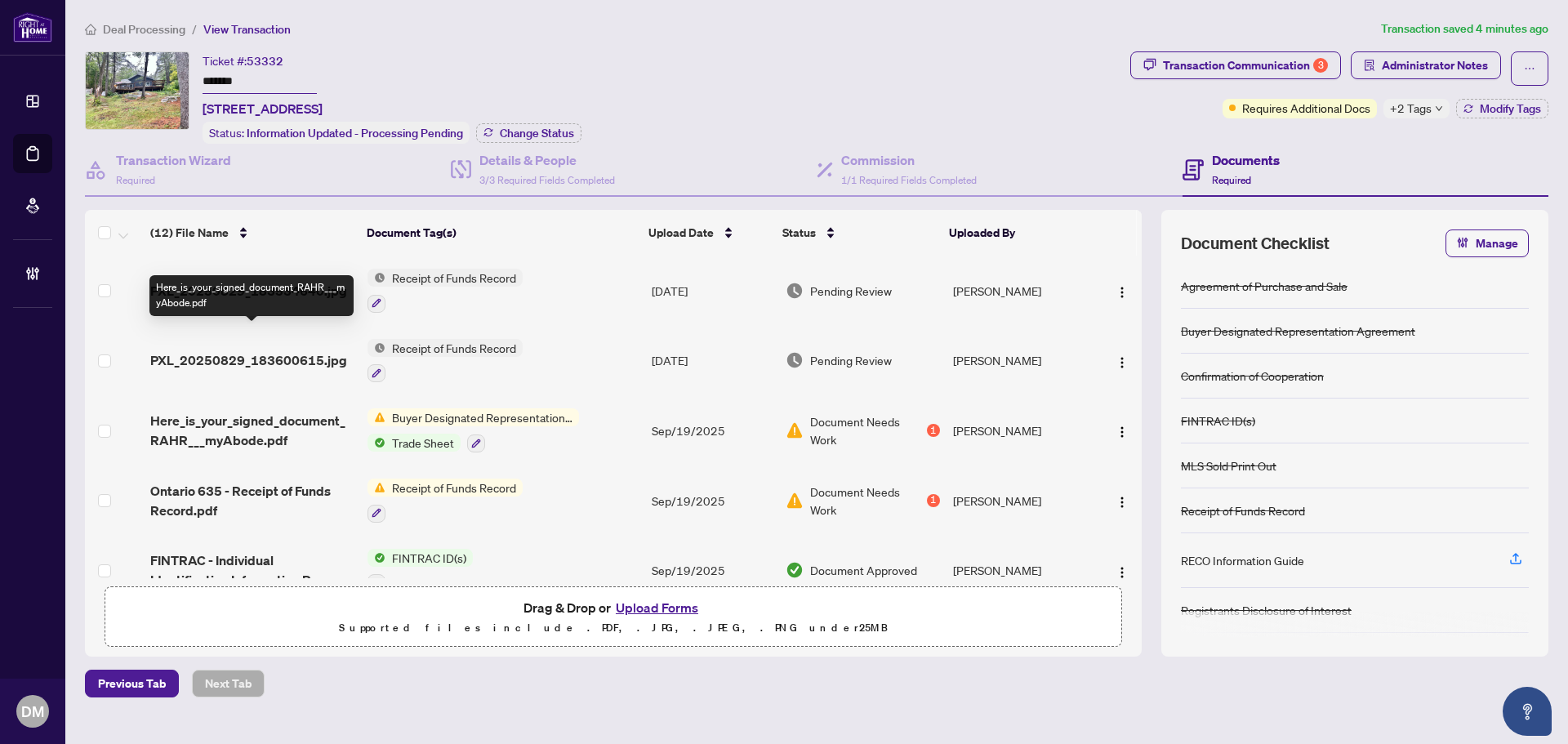
click at [282, 411] on span "Here_is_your_signed_document_RAHR___myAbode.pdf" at bounding box center [252, 431] width 204 height 40
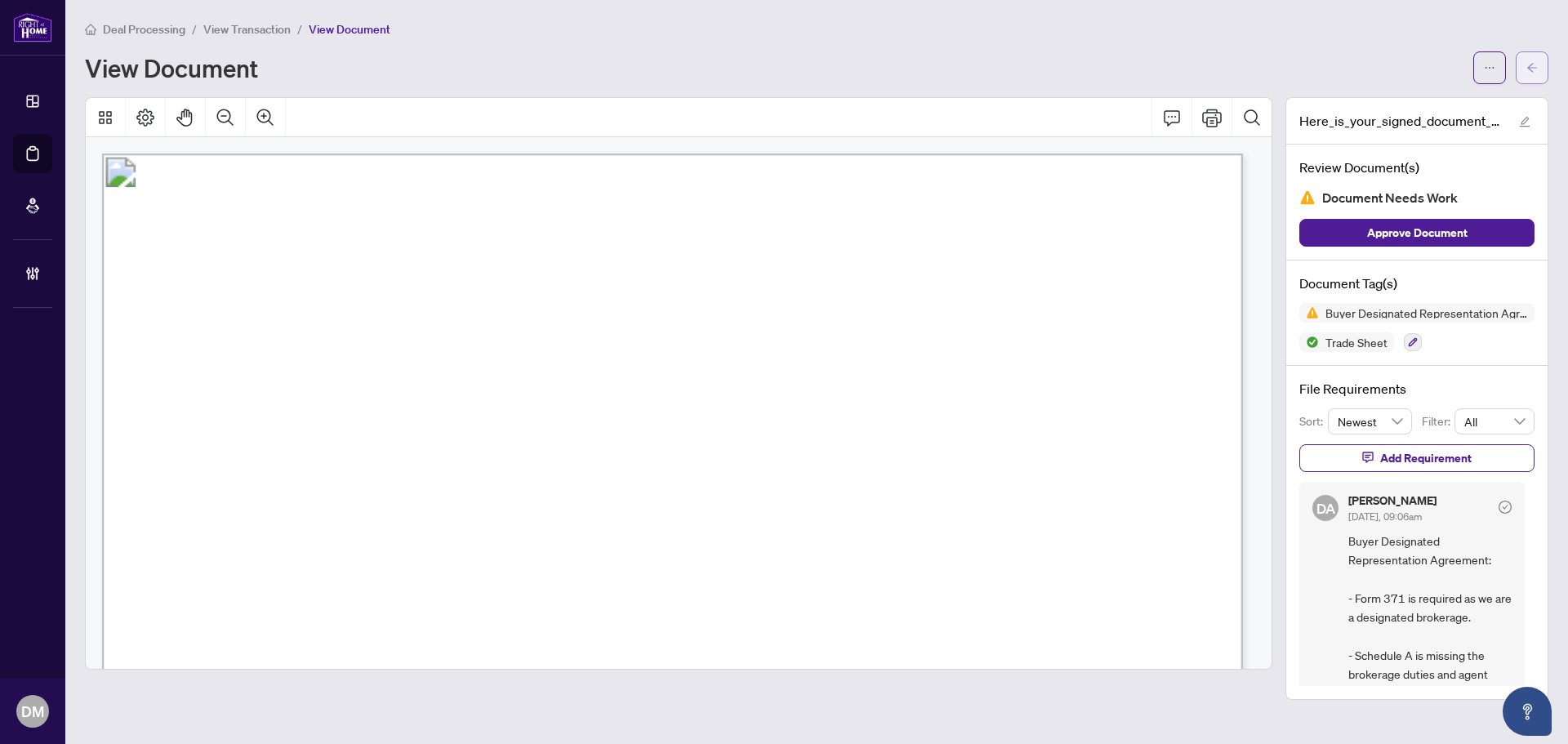
click at [1518, 61] on button "button" at bounding box center [1532, 68] width 33 height 33
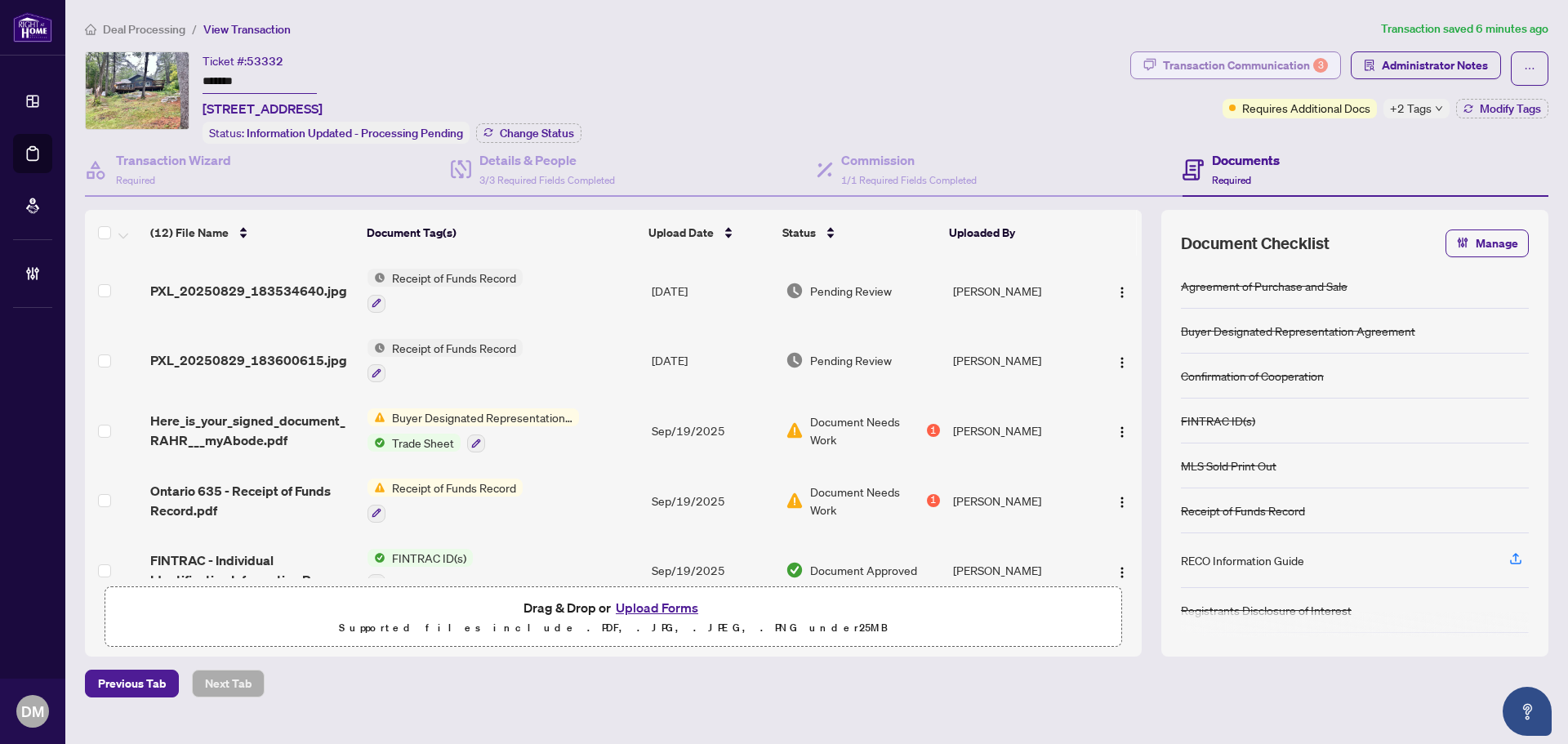
click at [1200, 69] on div "Transaction Communication 3" at bounding box center [1245, 65] width 165 height 26
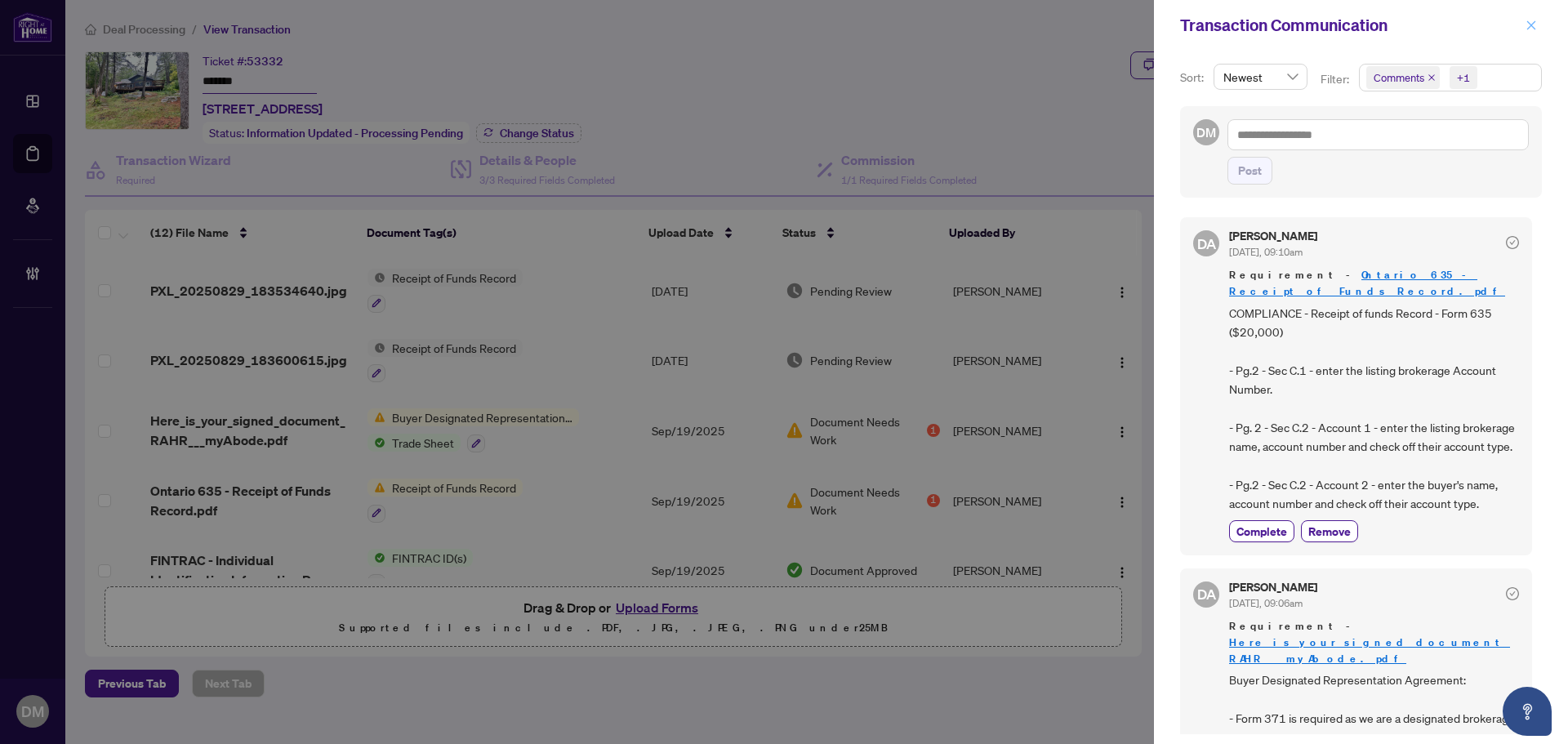
click at [1531, 32] on span "button" at bounding box center [1531, 25] width 11 height 26
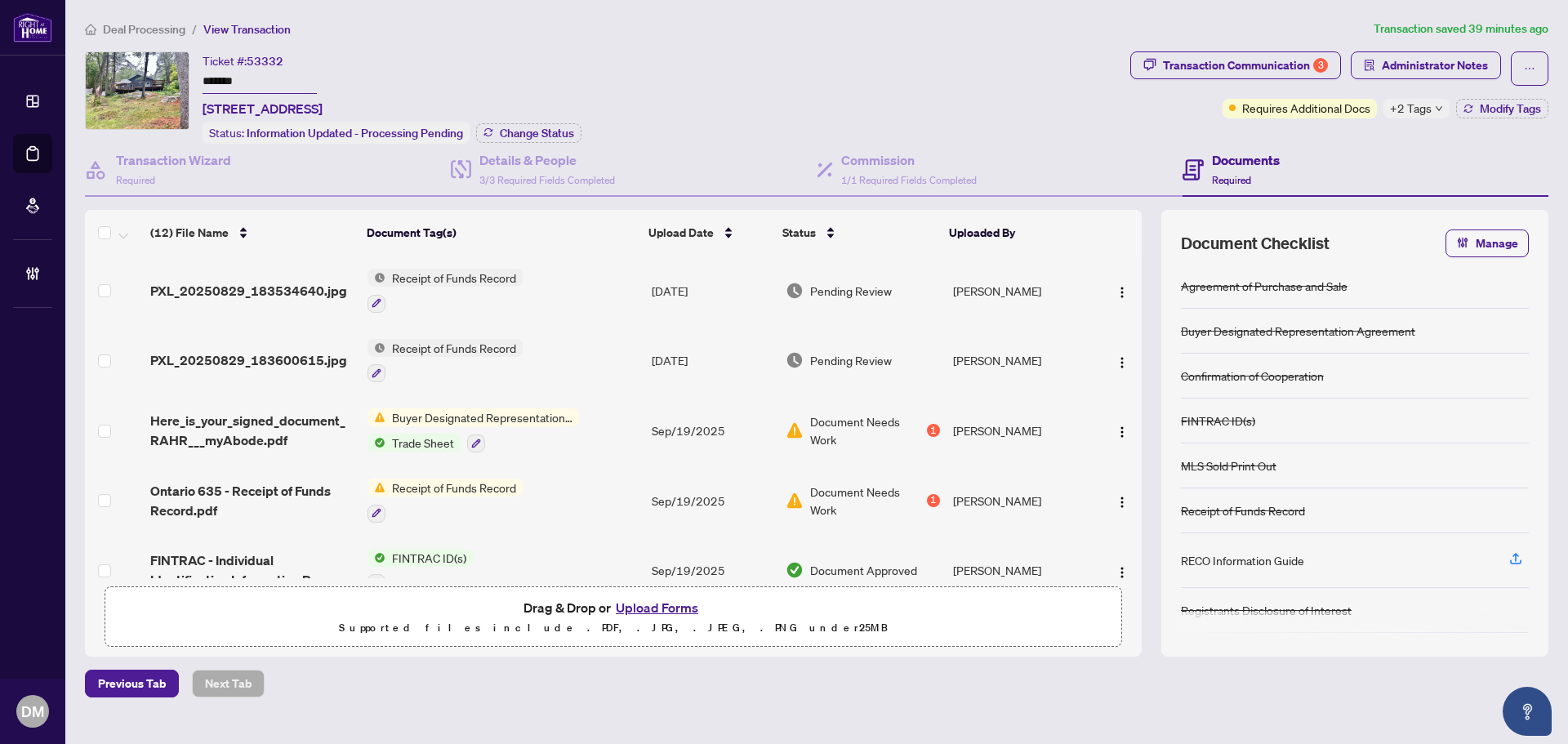
click at [377, 719] on icon "button" at bounding box center [377, 723] width 9 height 9
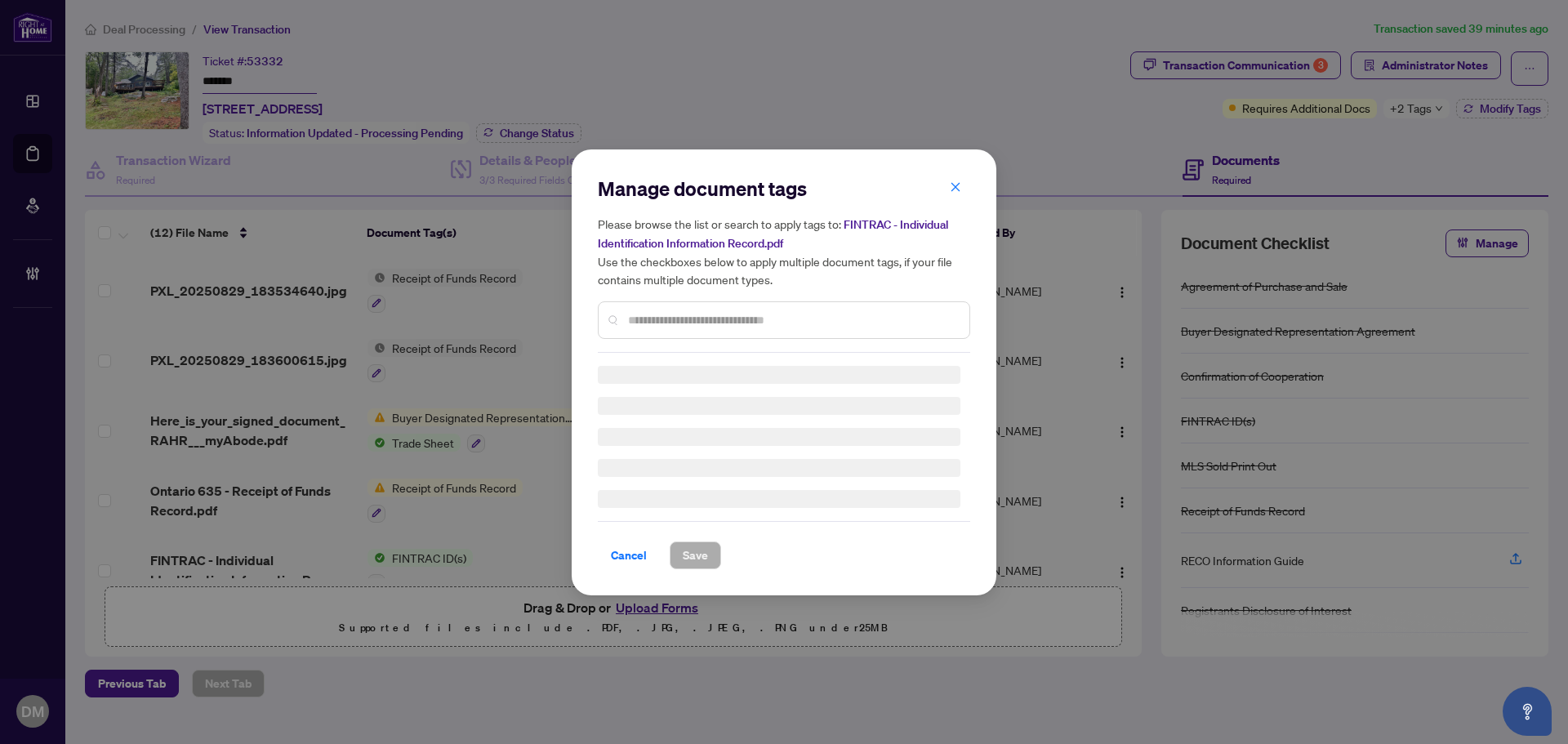
click at [809, 319] on div "Manage document tags Please browse the list or search to apply tags to: FINTRAC…" at bounding box center [784, 264] width 373 height 178
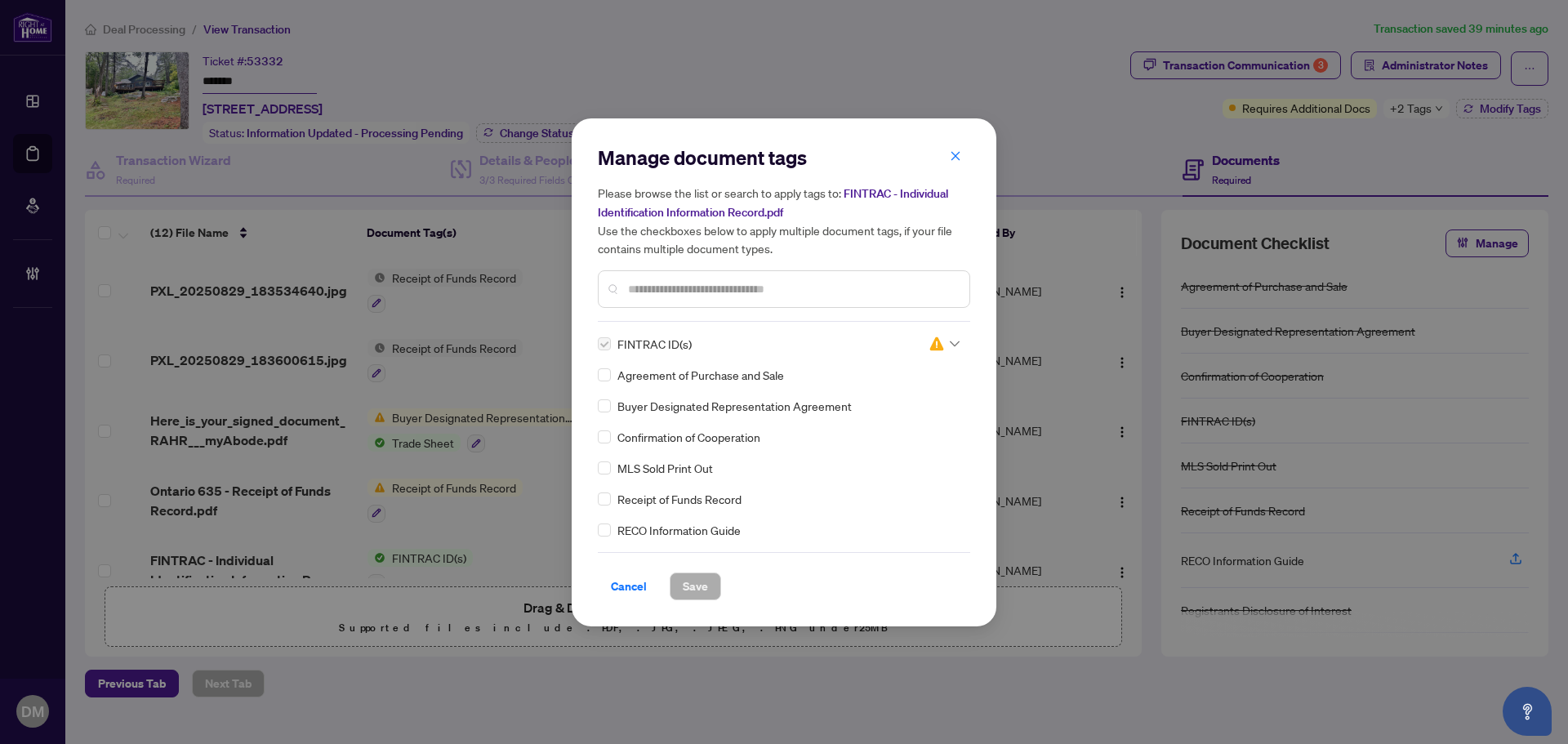
click at [750, 292] on input "text" at bounding box center [792, 289] width 329 height 18
type input "****"
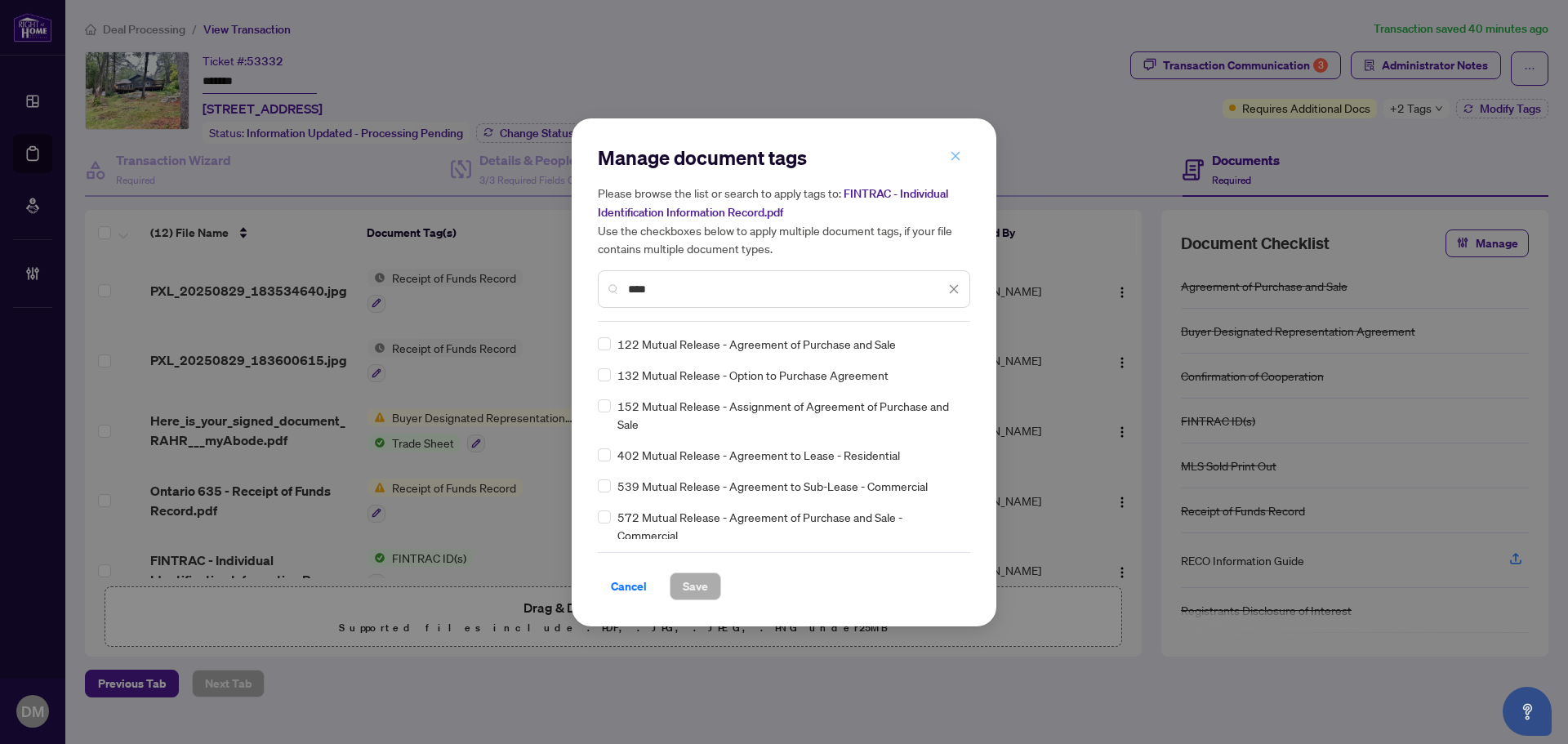
click at [952, 155] on icon "close" at bounding box center [956, 157] width 9 height 9
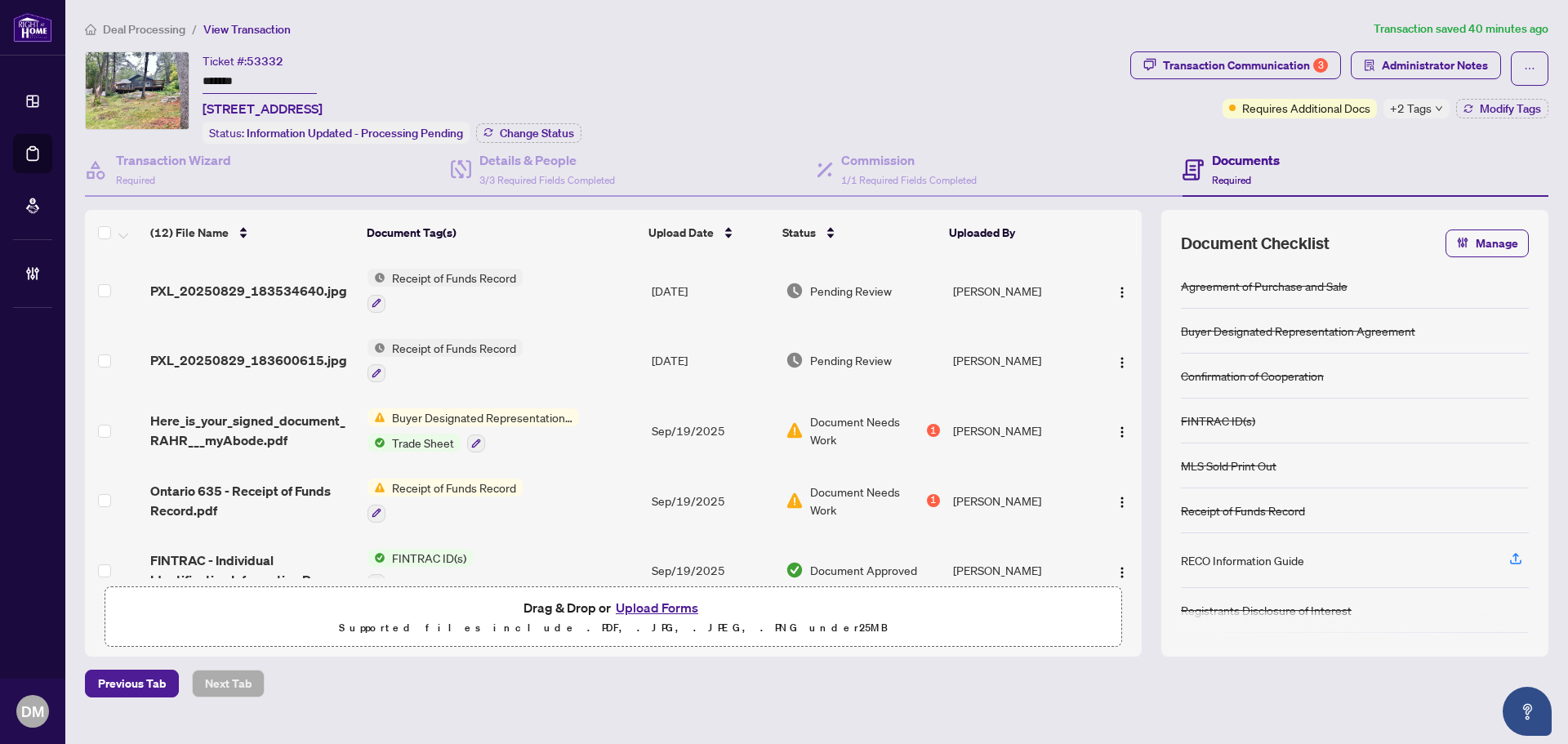
click at [1423, 112] on span "+2 Tags" at bounding box center [1411, 109] width 42 height 19
click at [1080, 127] on div "Ticket #: 53332 ******* 3179 Pioneer Rd, Severn, Ontario K0K 1E0, Canada Status…" at bounding box center [604, 98] width 1039 height 93
click at [1229, 59] on div "Transaction Communication 3" at bounding box center [1245, 65] width 165 height 26
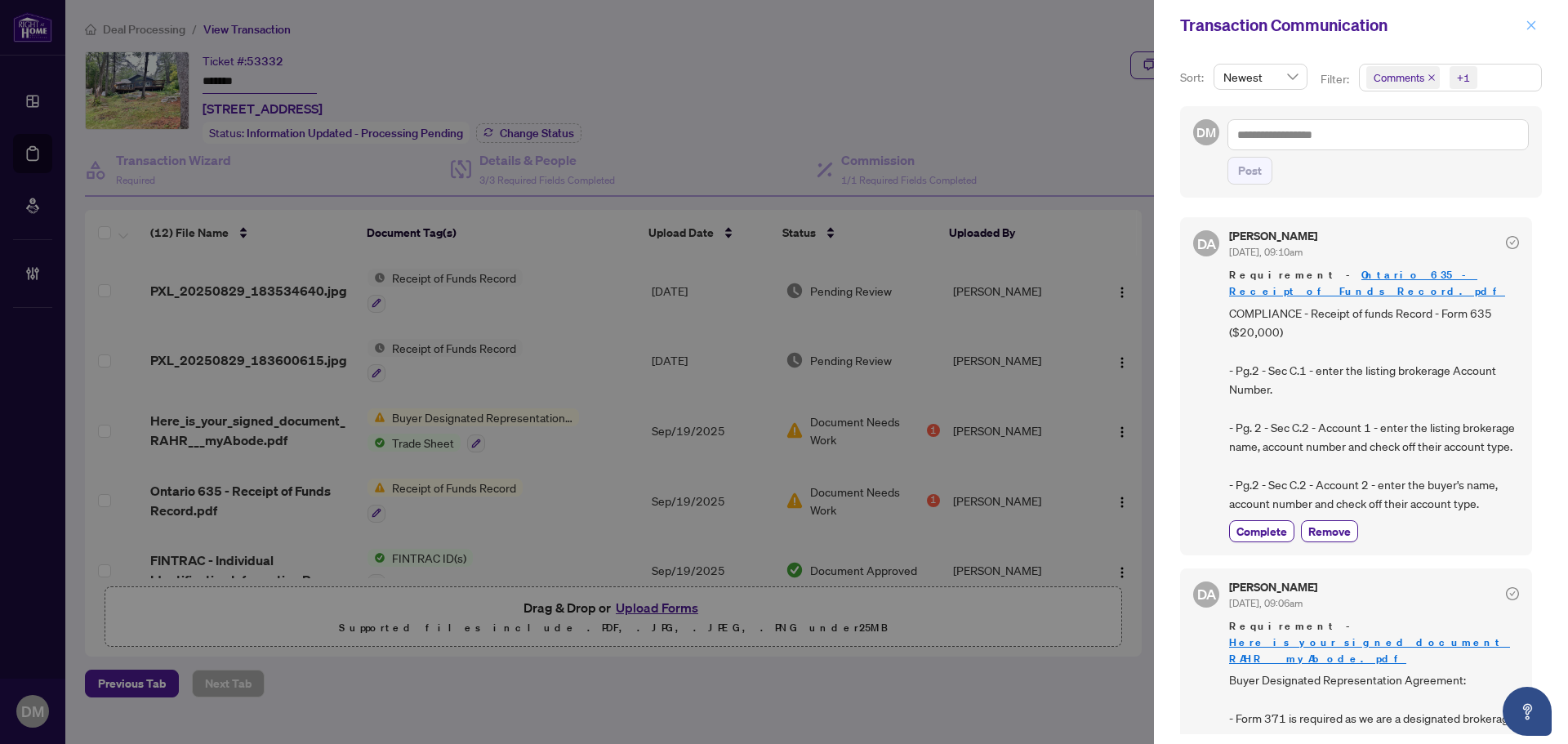
click at [1529, 30] on icon "close" at bounding box center [1531, 25] width 11 height 11
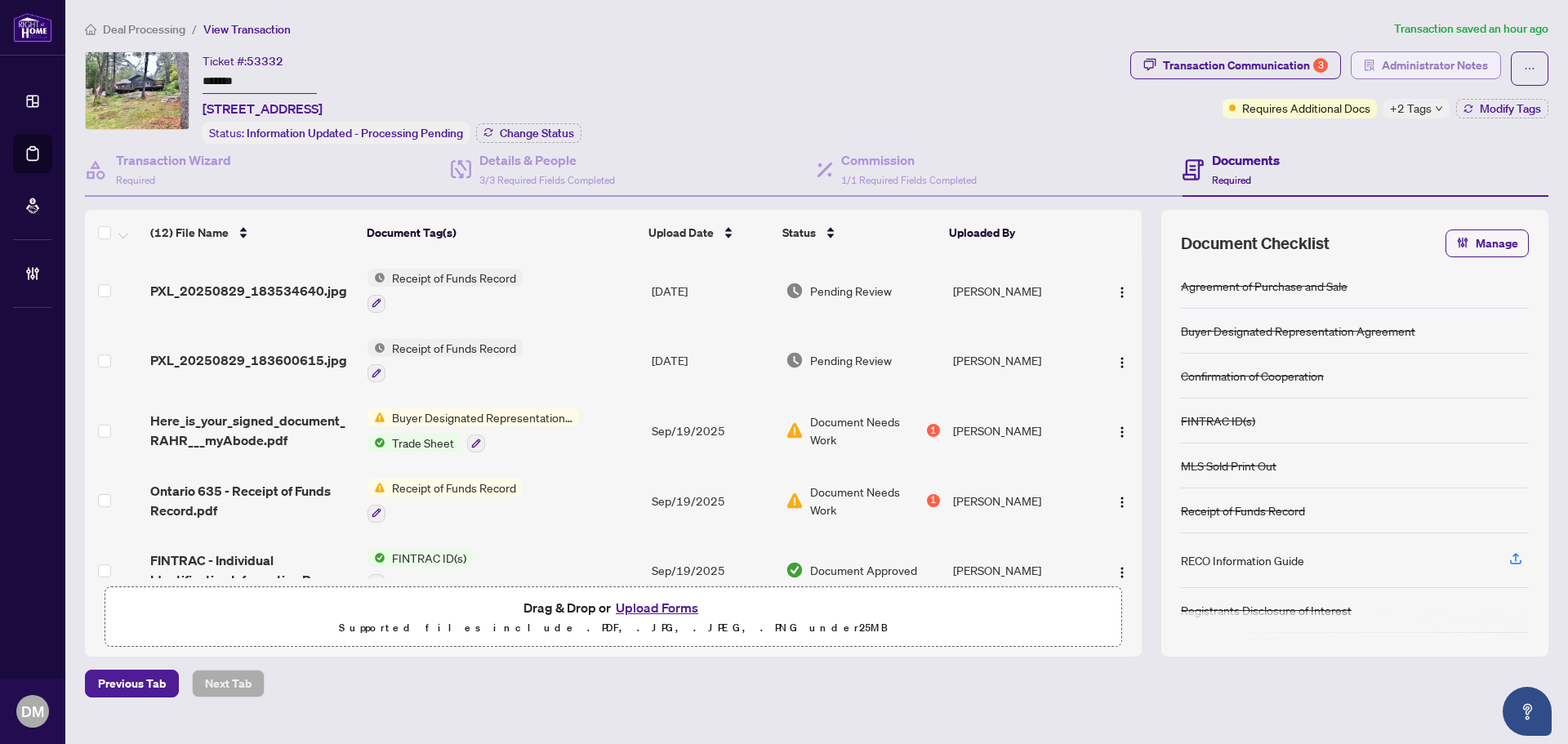
click at [1380, 63] on button "Administrator Notes" at bounding box center [1425, 65] width 150 height 27
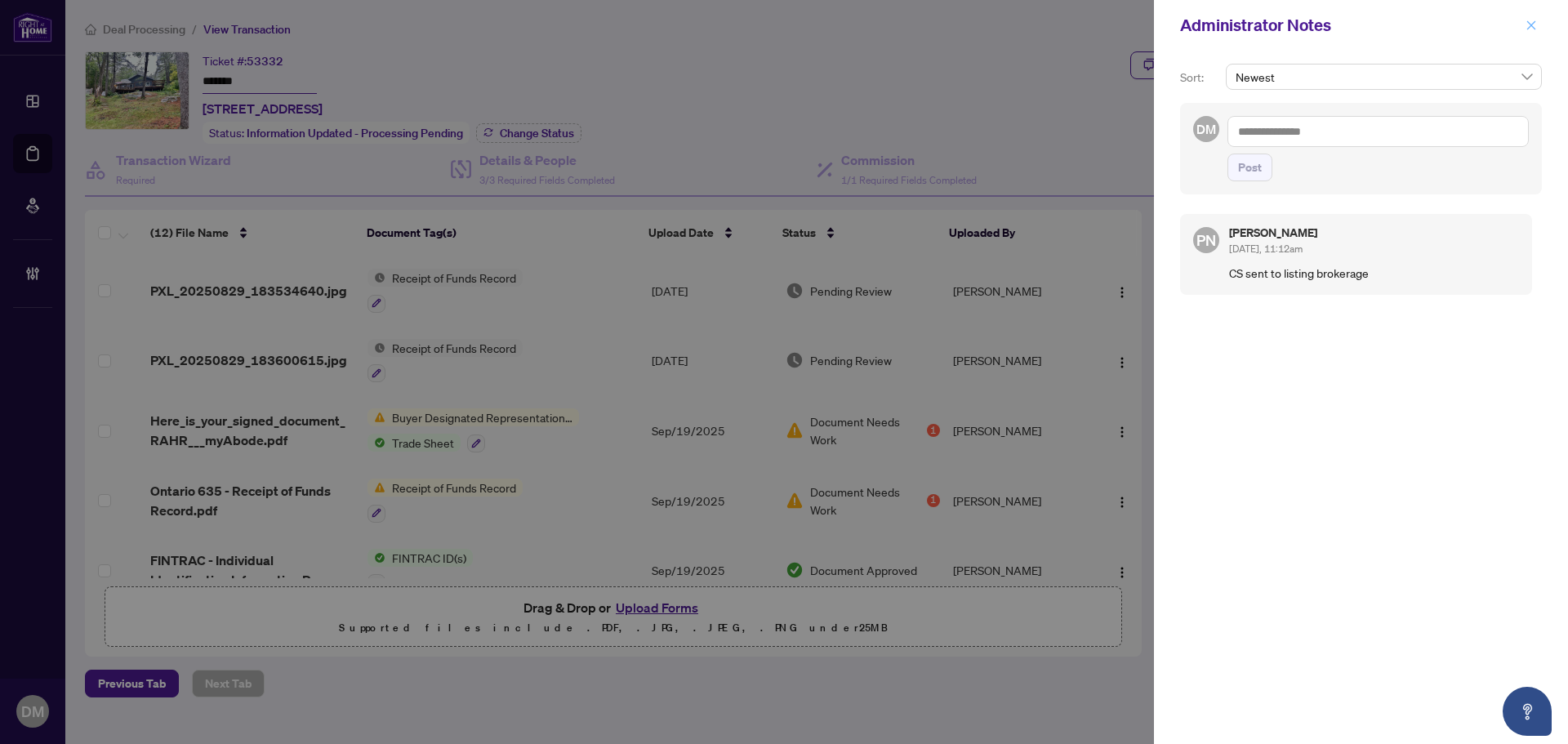
click at [1541, 26] on button "button" at bounding box center [1531, 25] width 21 height 20
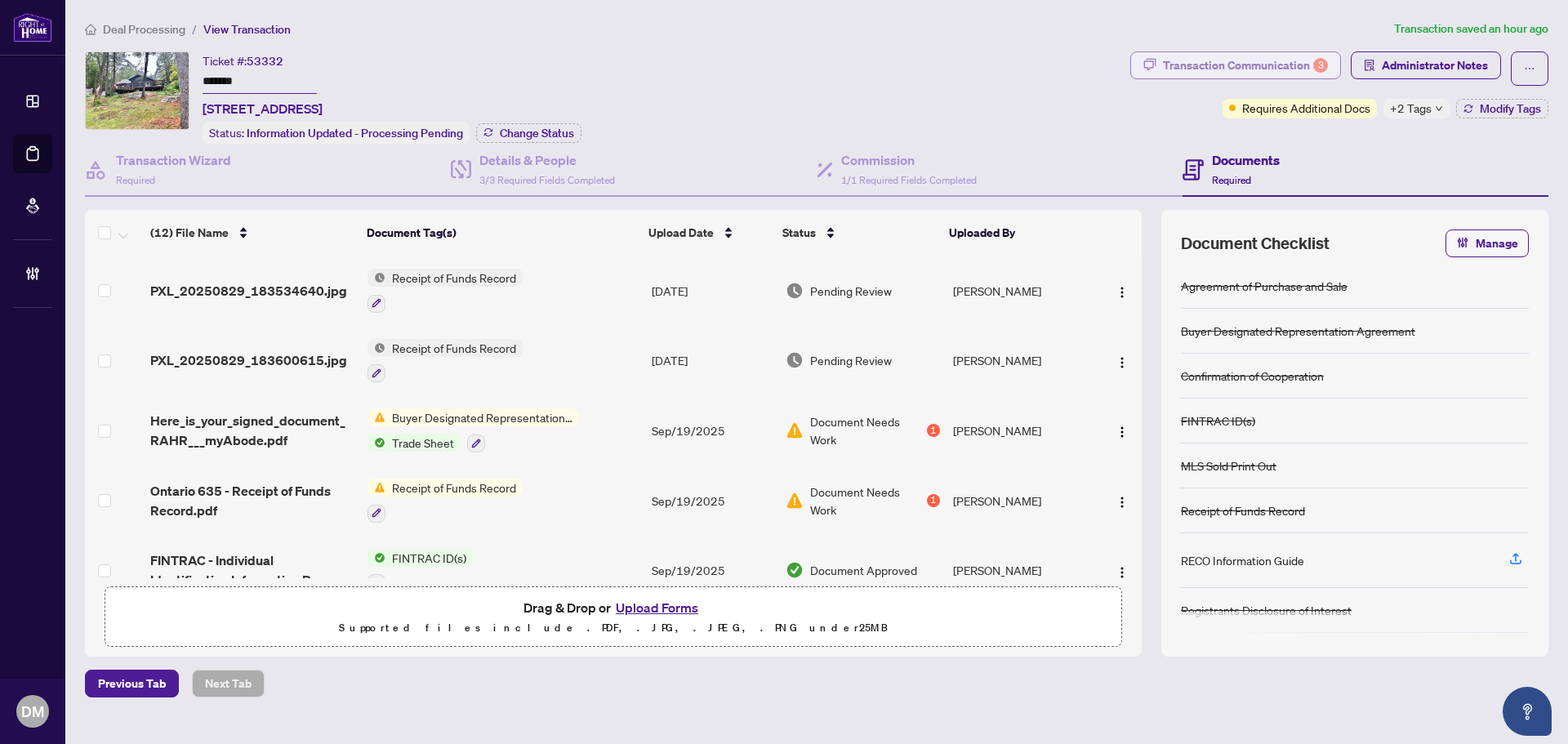
click at [1199, 65] on div "Transaction Communication 3" at bounding box center [1245, 65] width 165 height 26
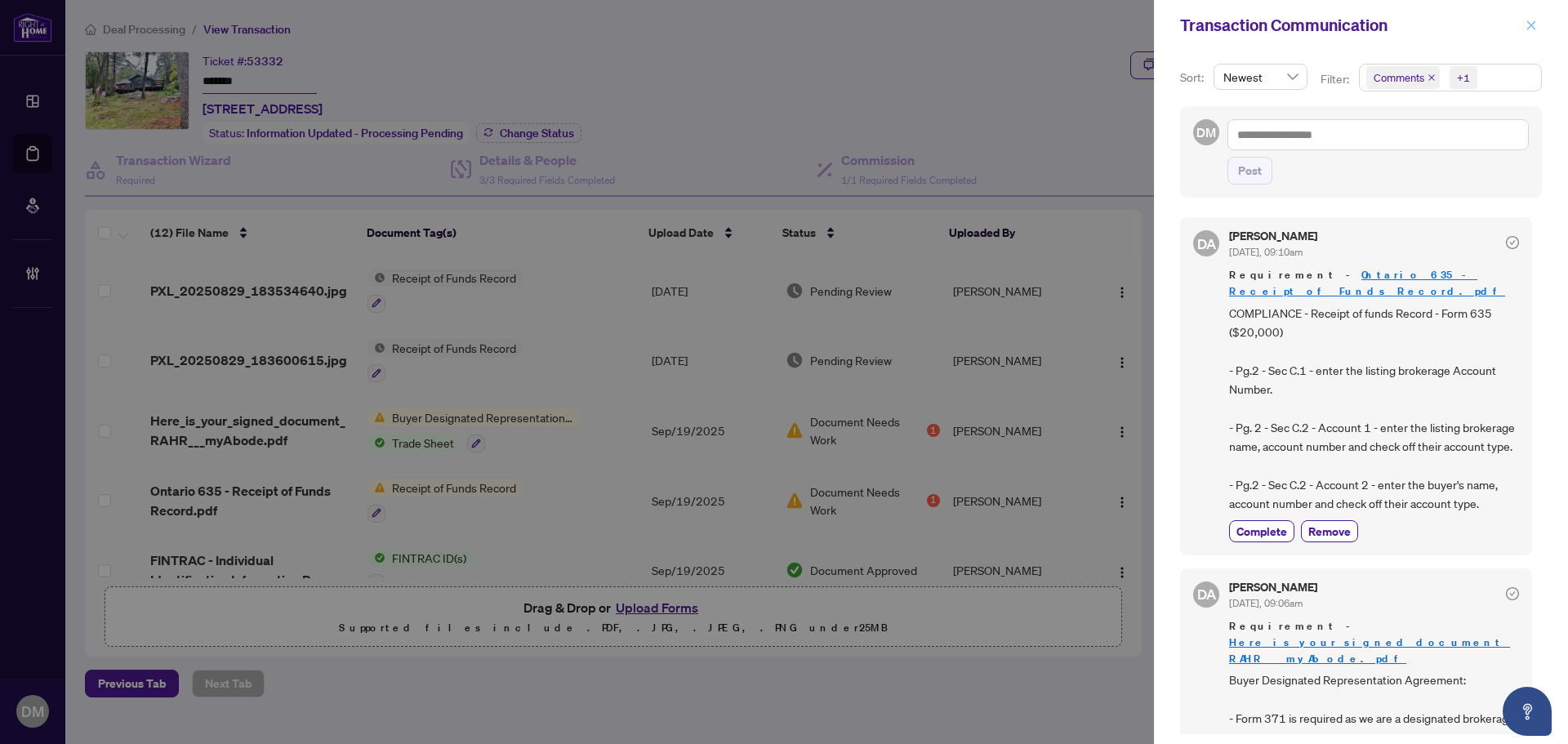
click at [1527, 20] on icon "close" at bounding box center [1531, 25] width 11 height 11
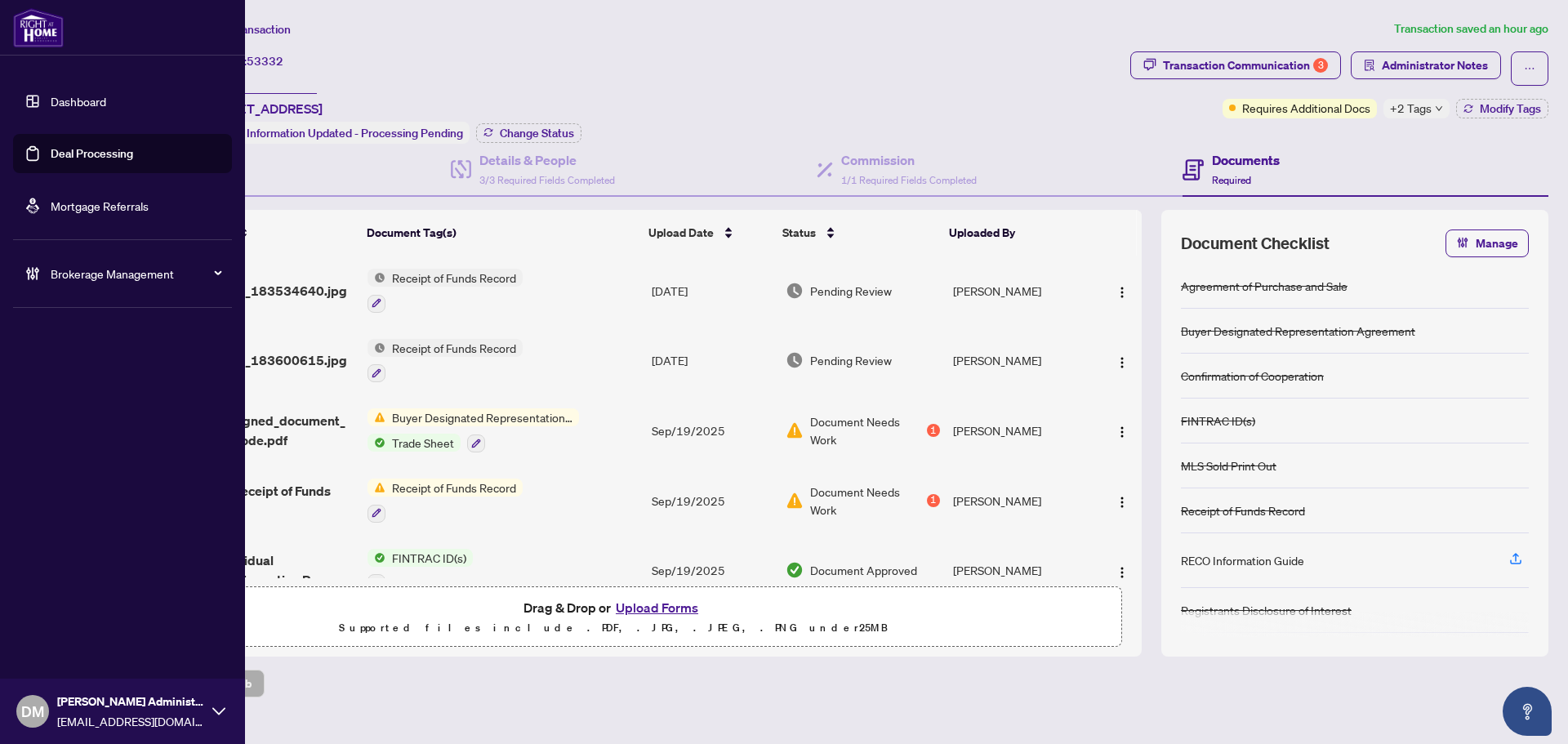
click at [124, 280] on span "Brokerage Management" at bounding box center [136, 273] width 170 height 18
click at [97, 397] on link "Manage Agents" at bounding box center [75, 392] width 81 height 15
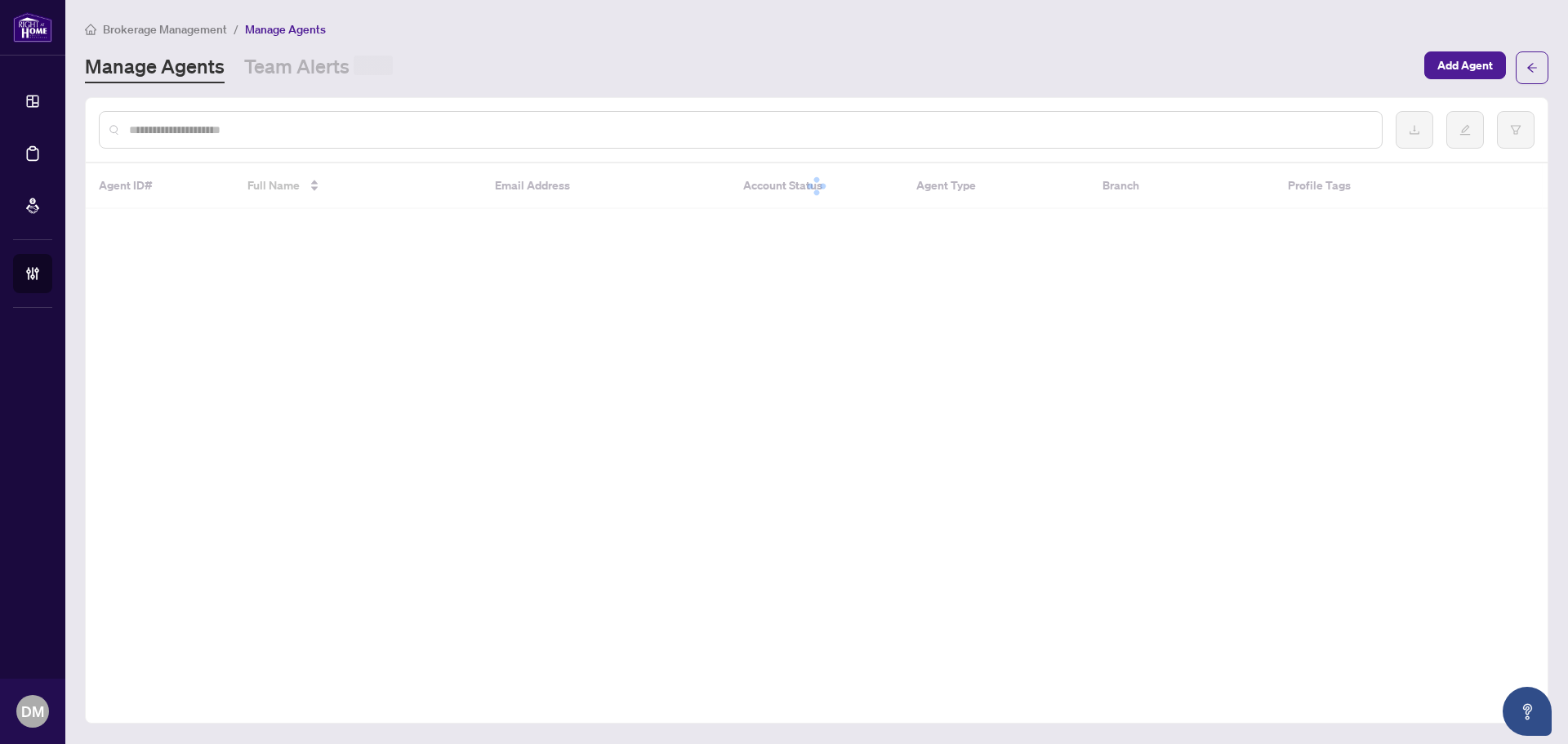
click at [477, 125] on input "text" at bounding box center [750, 129] width 1240 height 18
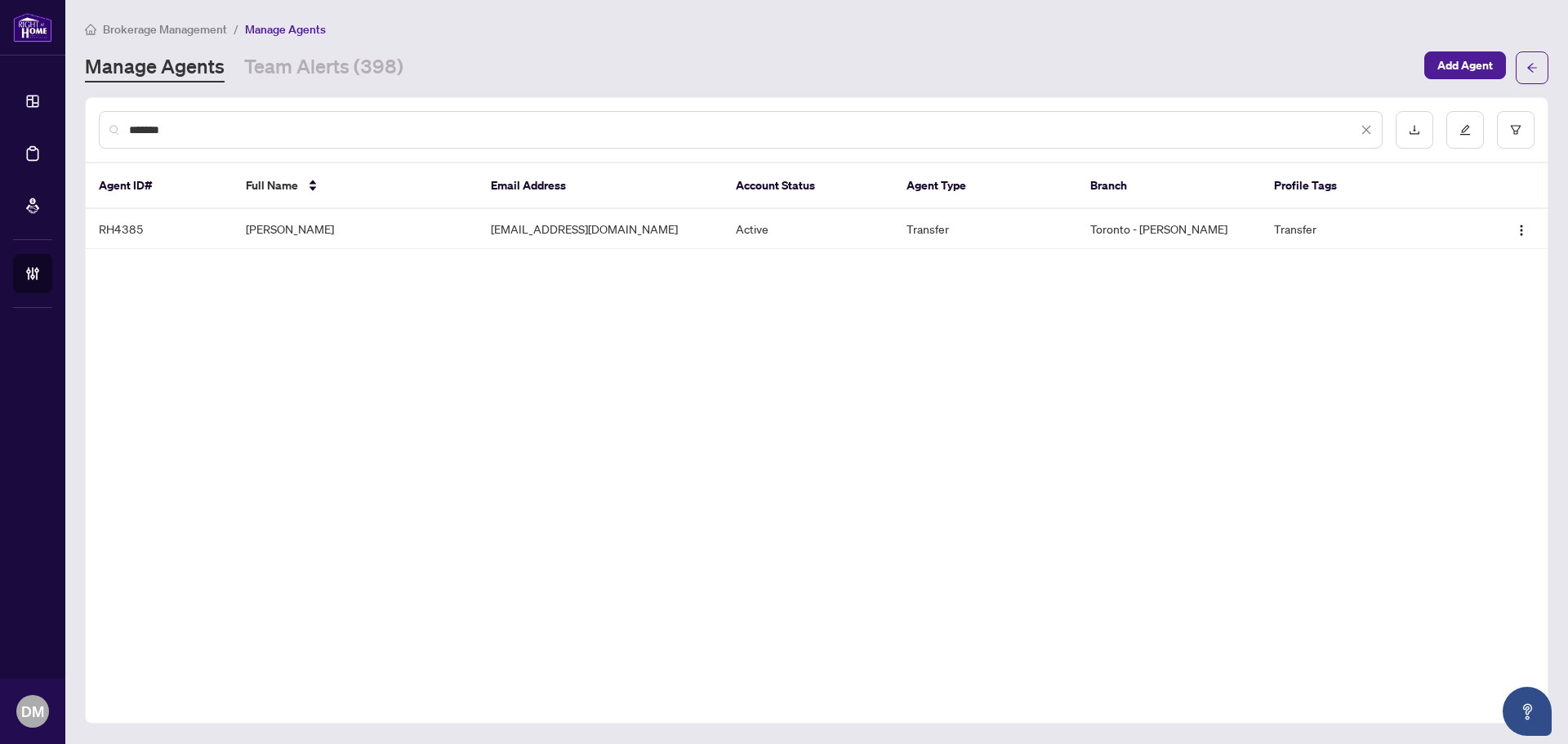
type input "*******"
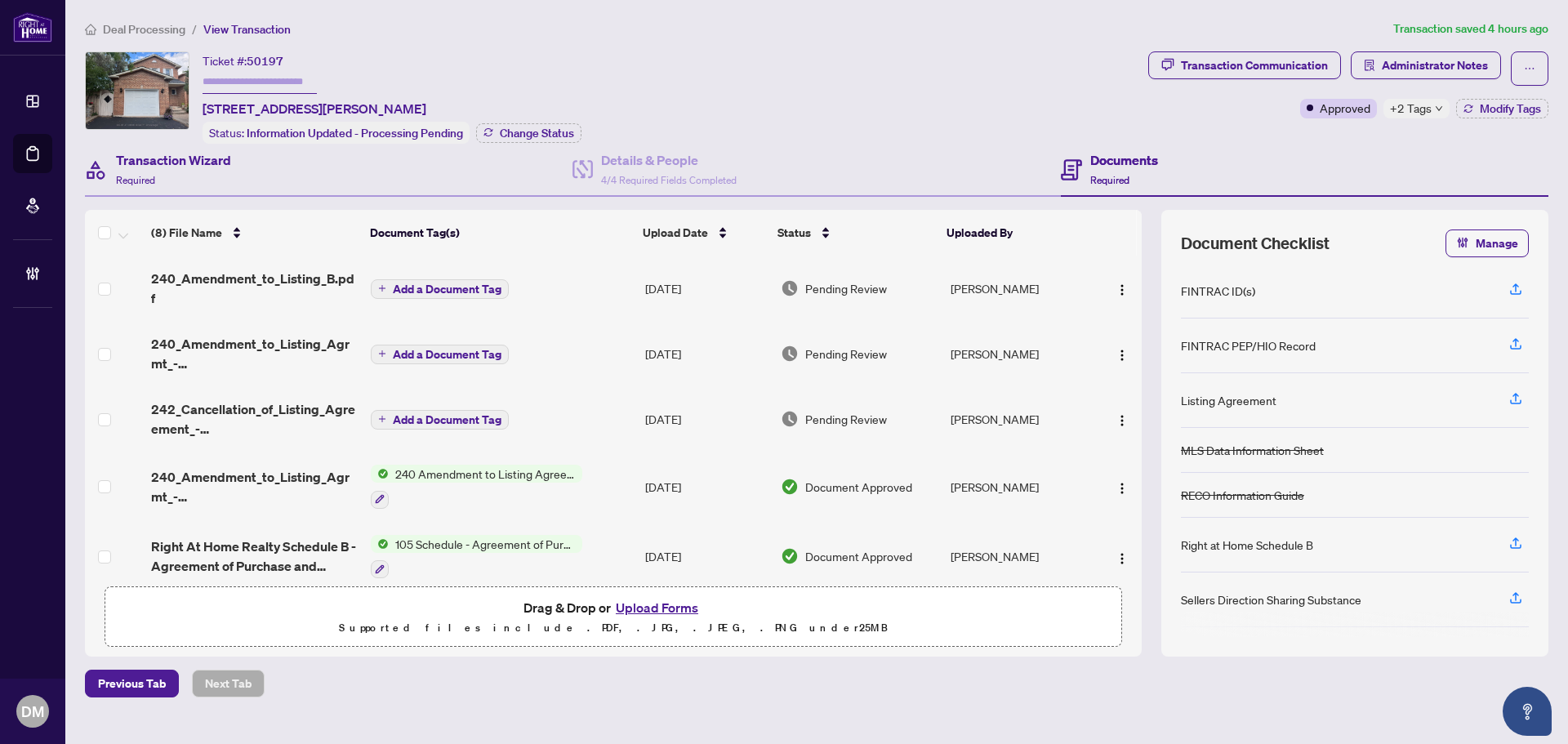
click at [289, 174] on div "Transaction Wizard Required" at bounding box center [329, 170] width 488 height 53
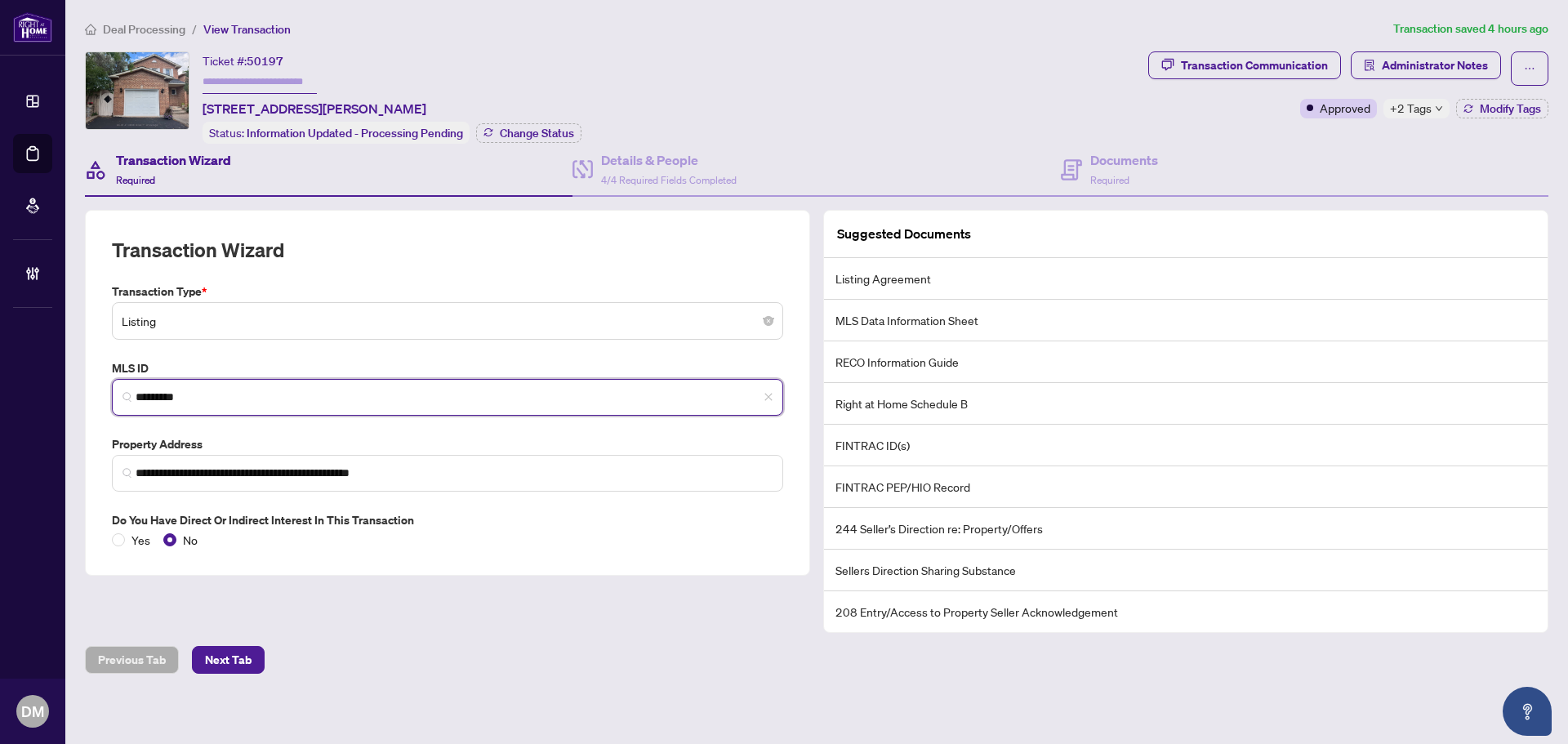
click at [336, 389] on input "*********" at bounding box center [454, 397] width 637 height 17
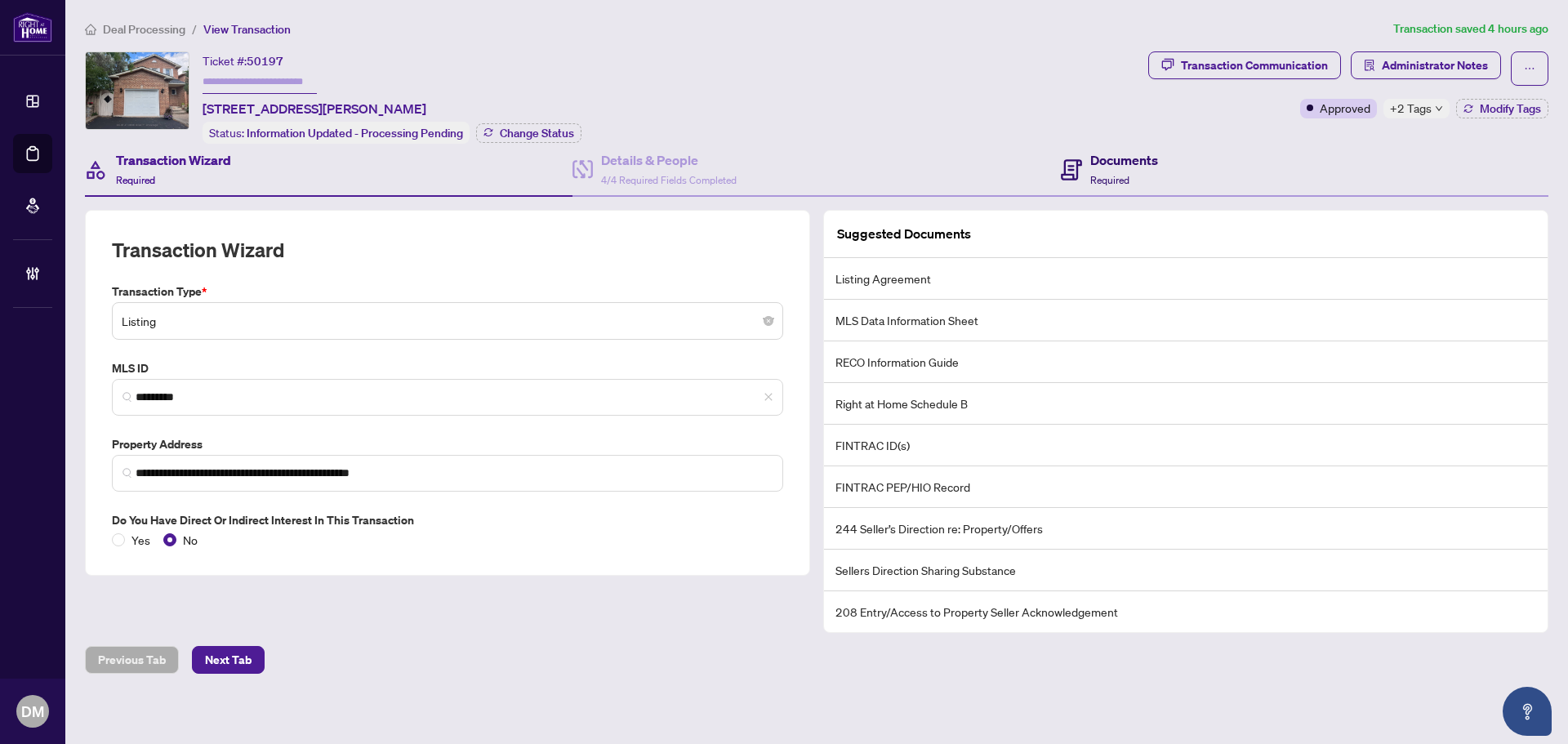
click at [1117, 167] on div "Documents Required" at bounding box center [1124, 169] width 68 height 39
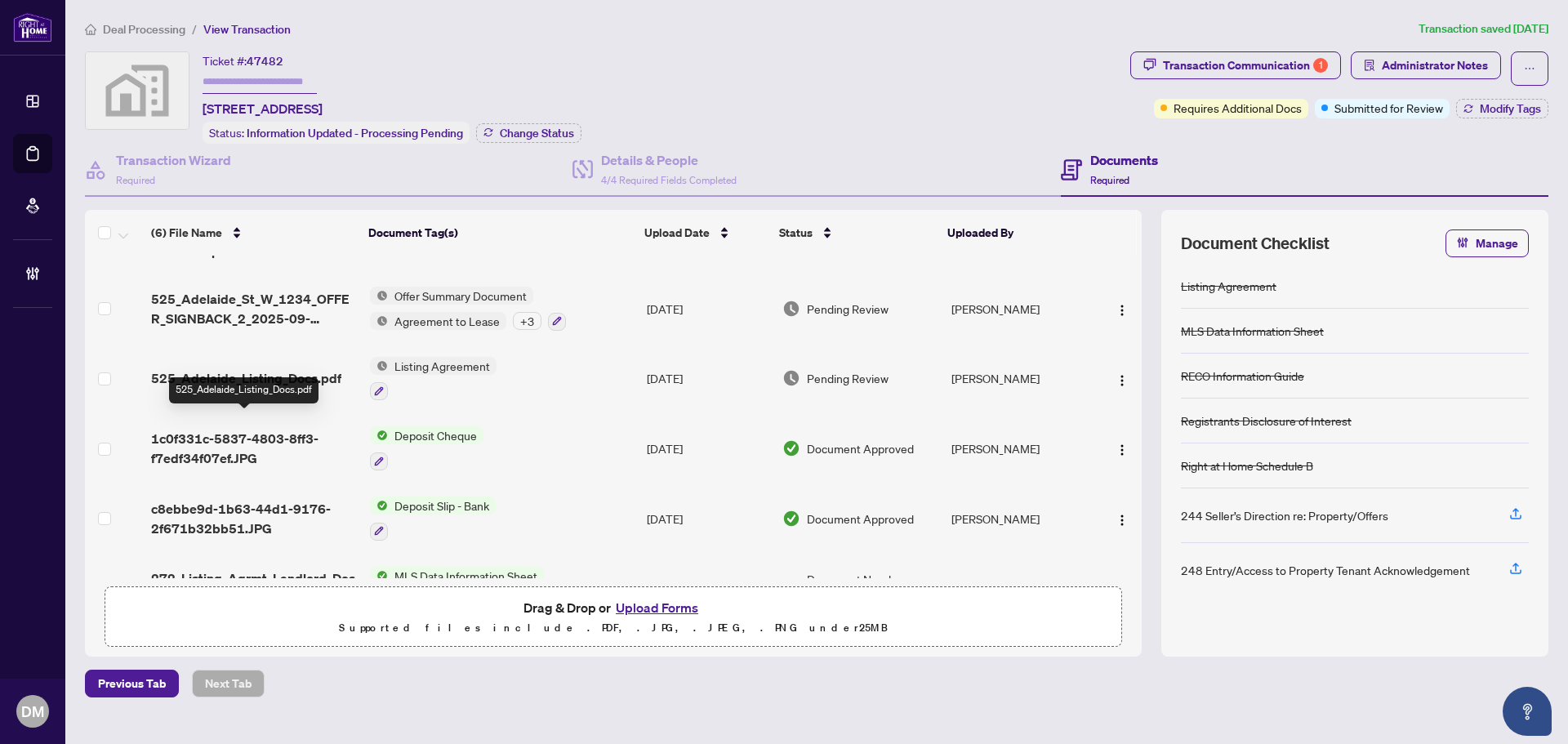
scroll to position [96, 0]
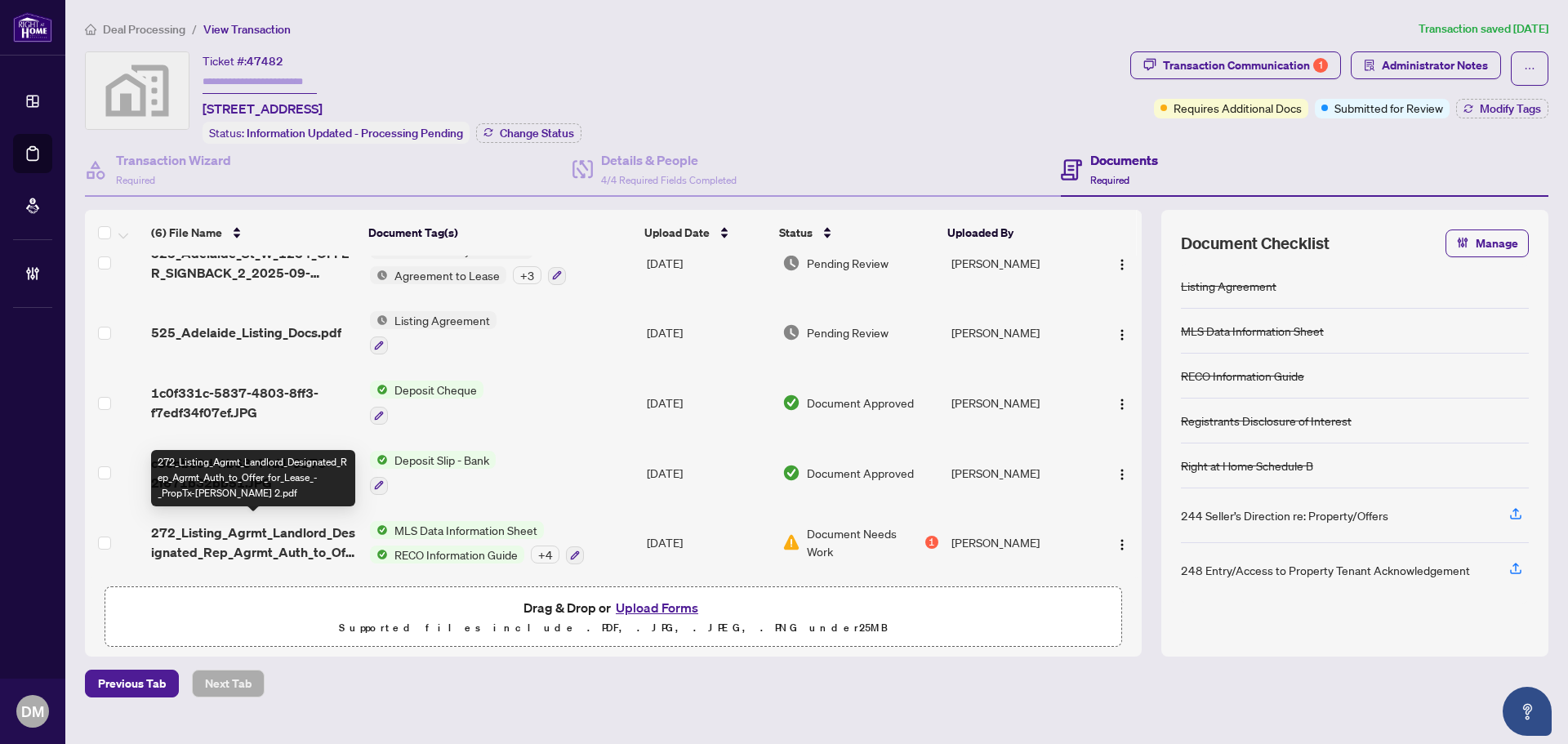
click at [295, 530] on span "272_Listing_Agrmt_Landlord_Designated_Rep_Agrmt_Auth_to_Offer_for_Lease_-_PropT…" at bounding box center [254, 543] width 206 height 40
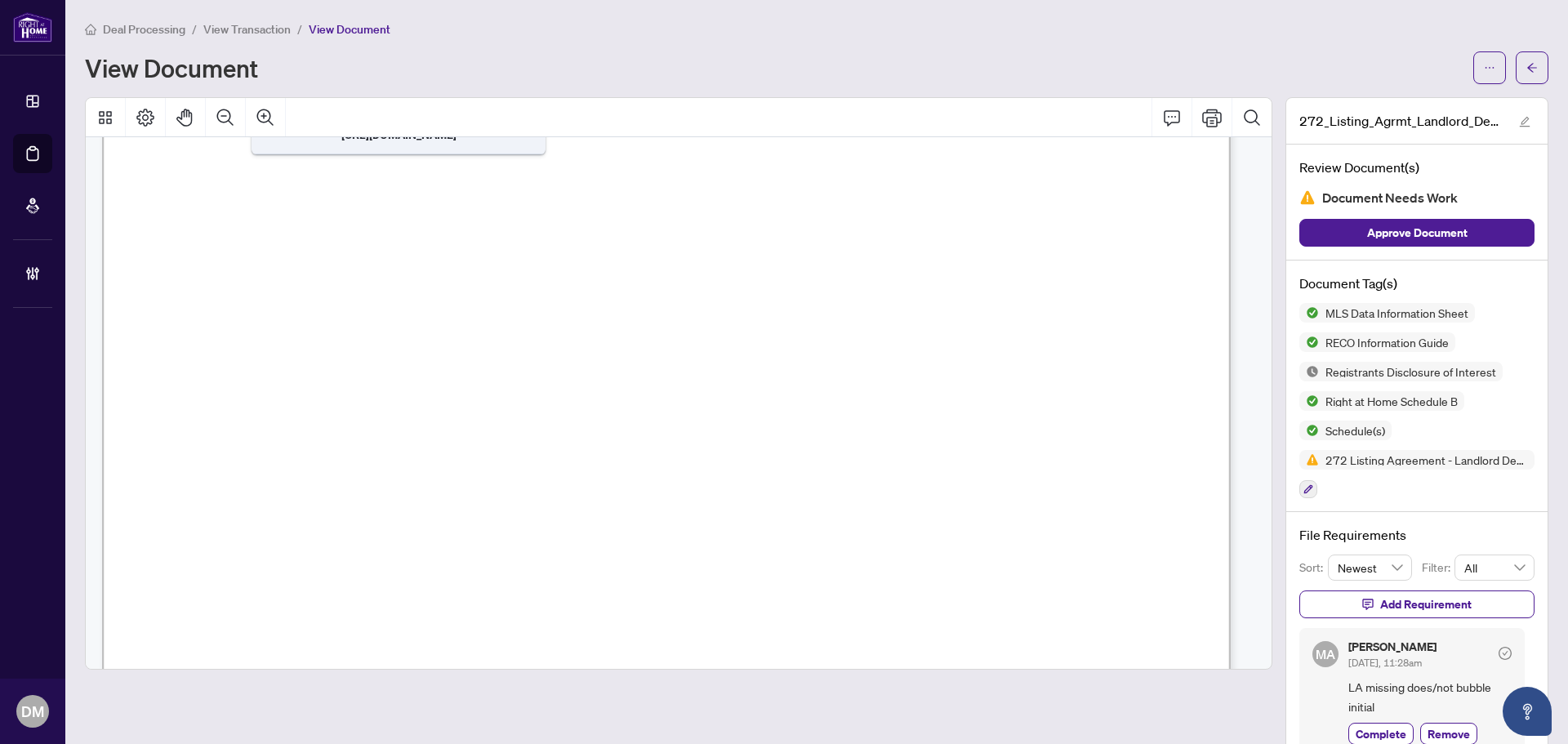
scroll to position [12500, 0]
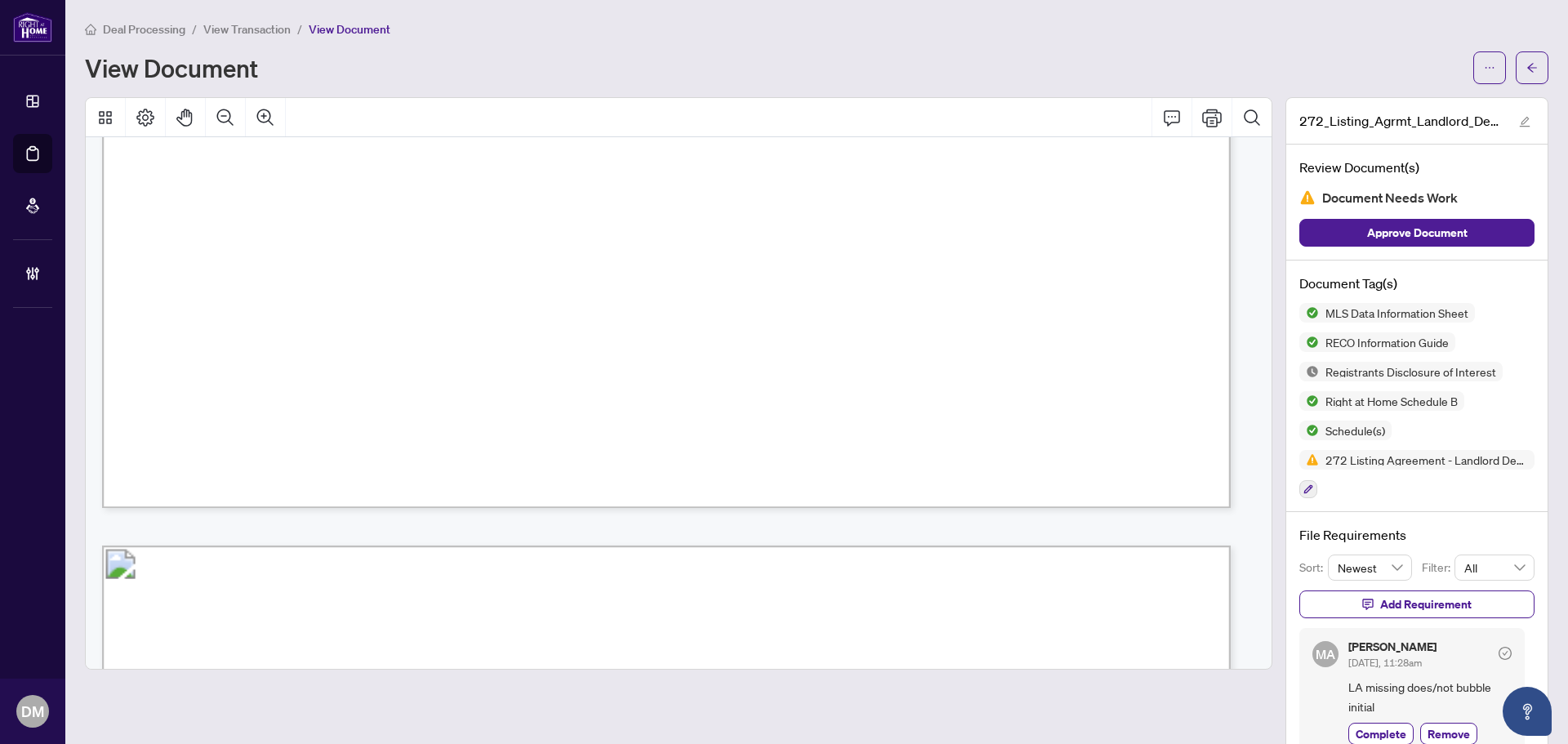
drag, startPoint x: 651, startPoint y: 206, endPoint x: 669, endPoint y: 396, distance: 190.9
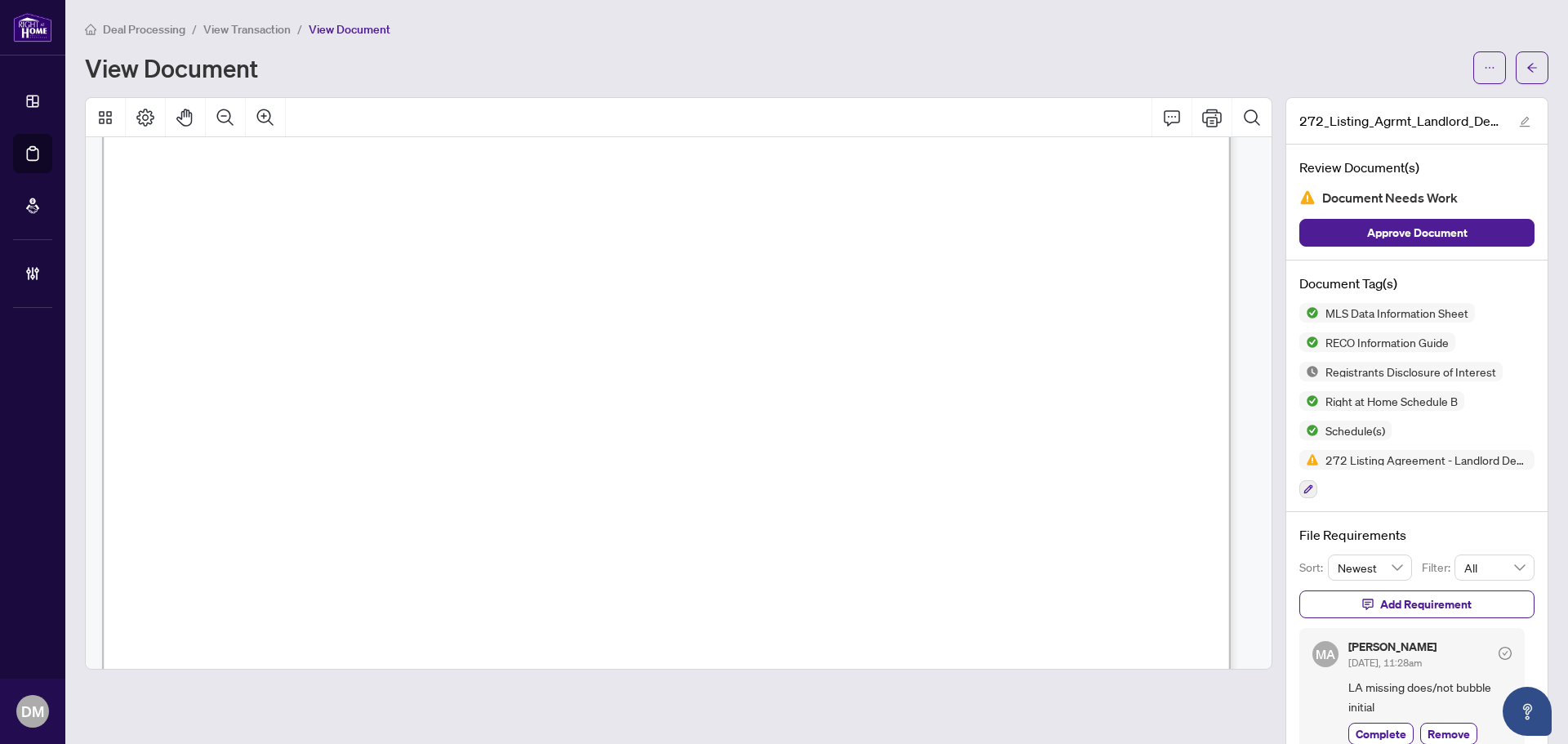
scroll to position [48031, 0]
click at [1203, 114] on icon "Print" at bounding box center [1212, 117] width 20 height 20
click at [1537, 62] on main "Deal Processing / View Transaction / View Document View Document 272_Listing_Ag…" at bounding box center [817, 372] width 1503 height 744
click at [1532, 62] on button "button" at bounding box center [1532, 68] width 33 height 33
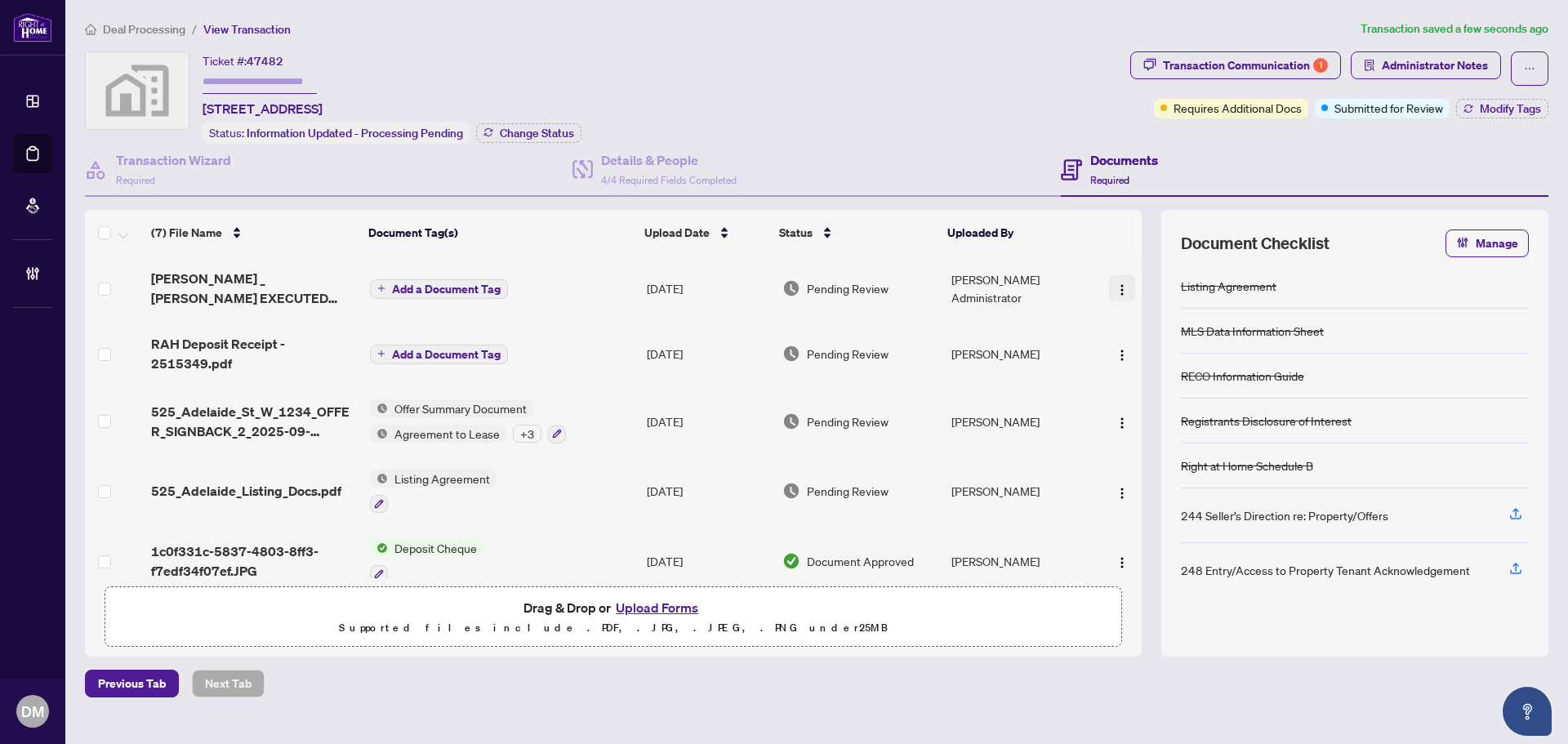
click at [1116, 283] on img "button" at bounding box center [1122, 290] width 13 height 13
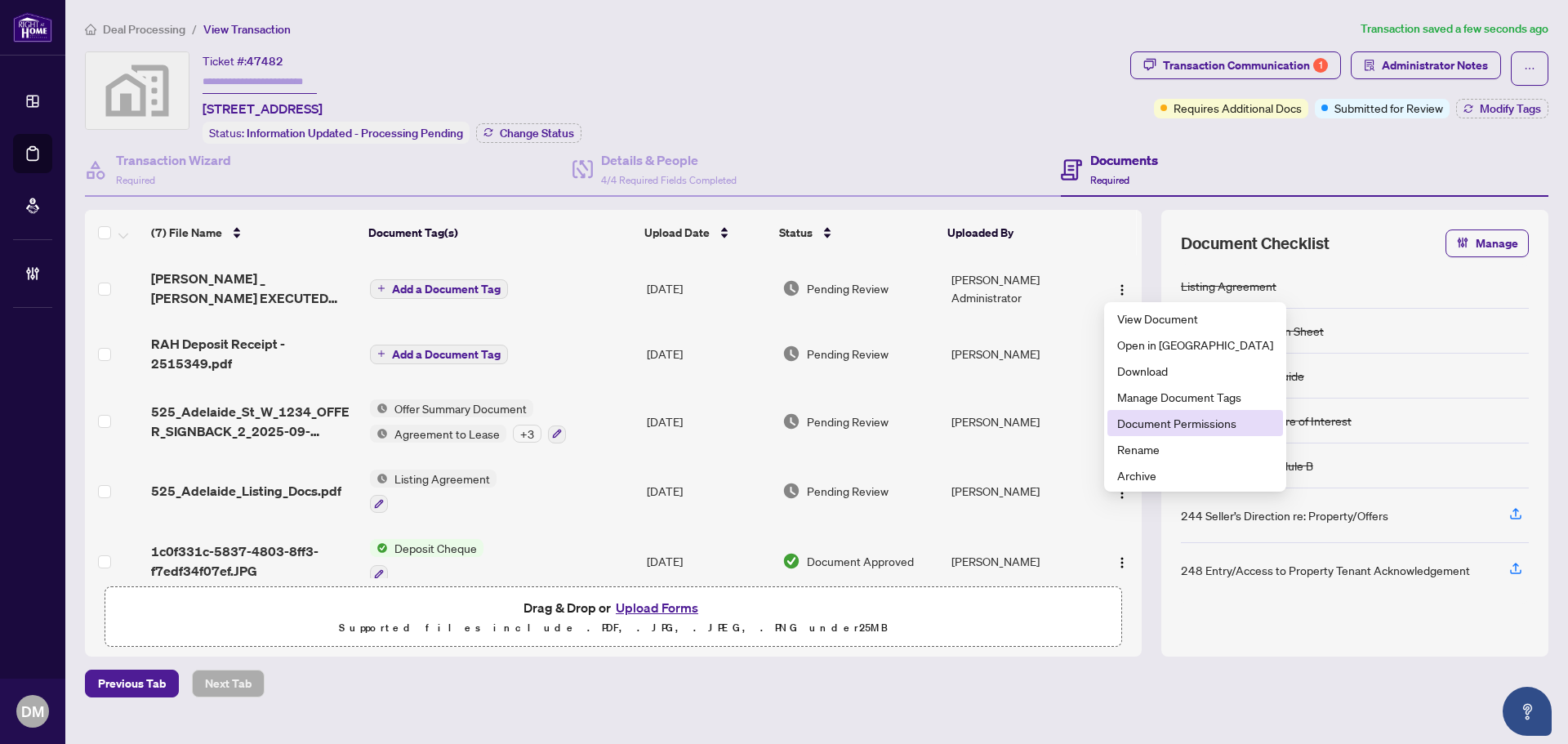
click at [1141, 422] on span "Document Permissions" at bounding box center [1195, 423] width 156 height 18
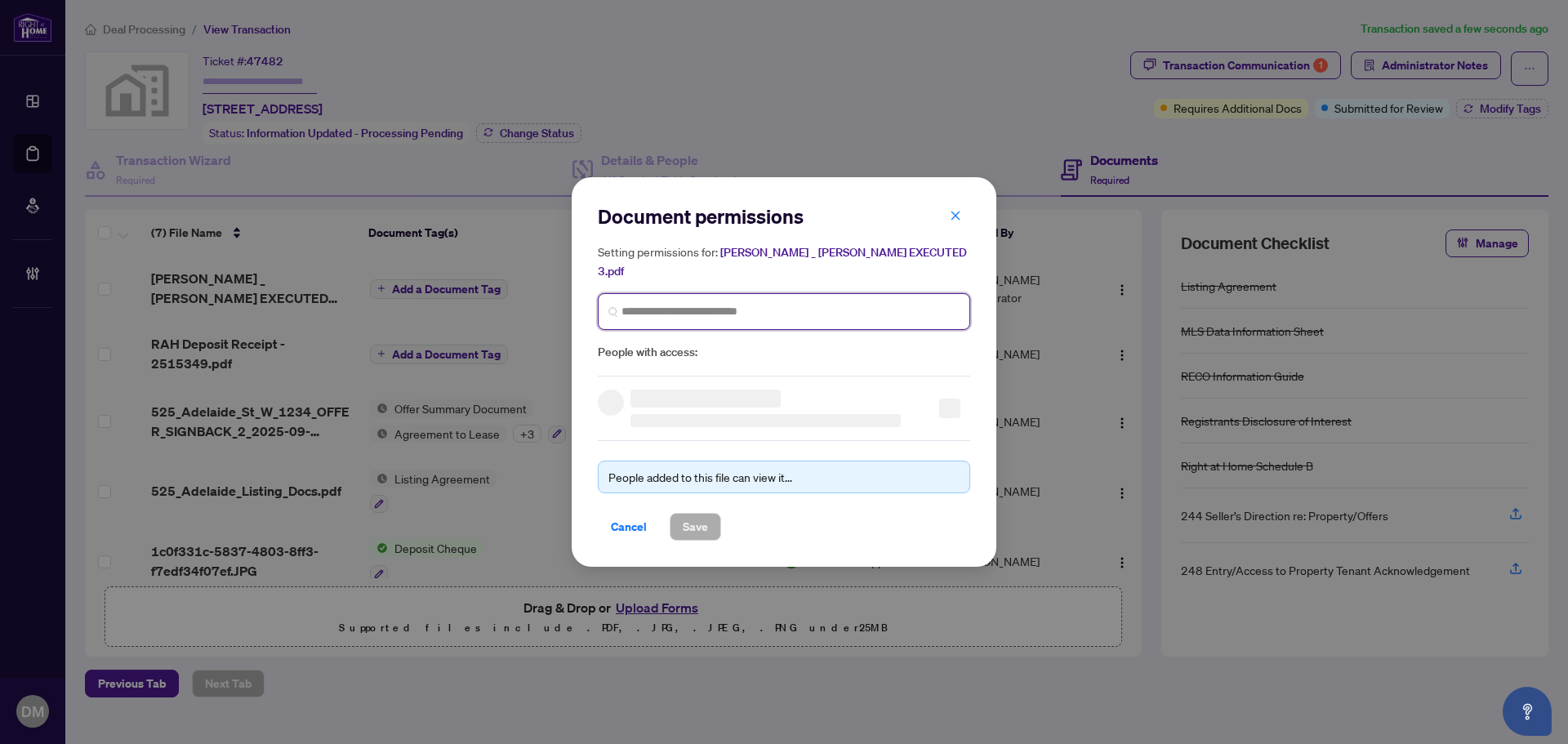
click at [786, 303] on input "search" at bounding box center [791, 312] width 338 height 17
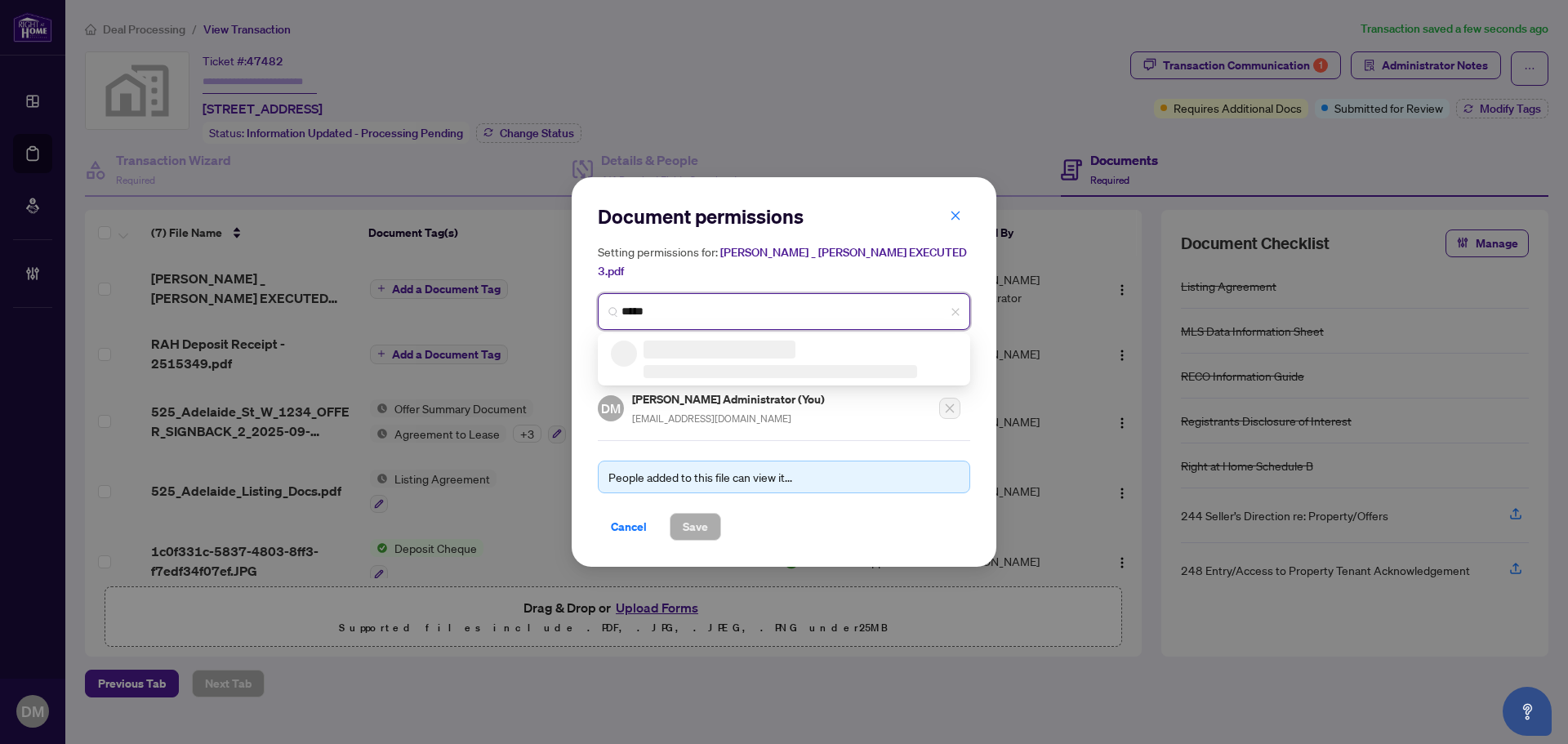
type input "******"
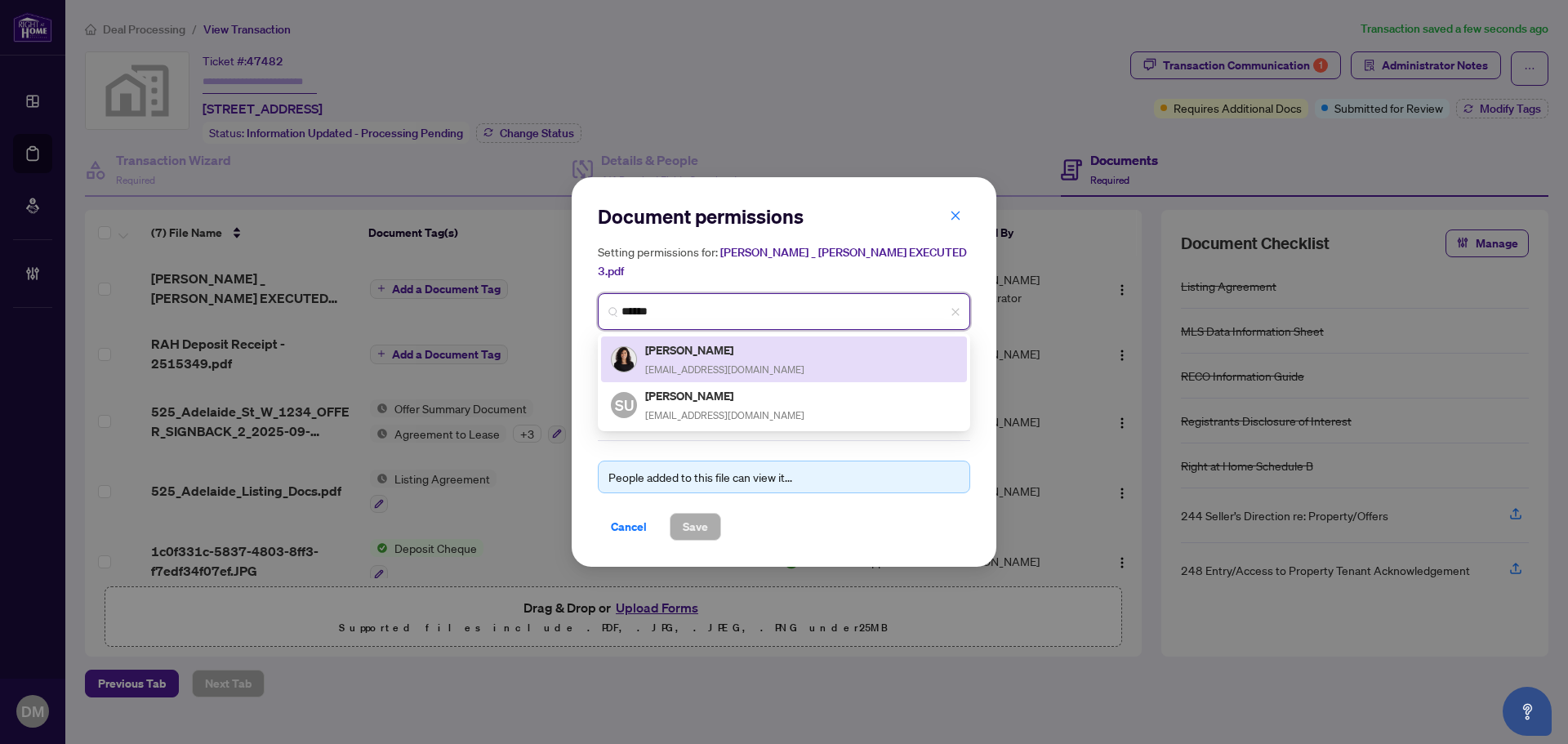
click at [728, 352] on div "[PERSON_NAME] [PERSON_NAME][EMAIL_ADDRESS][DOMAIN_NAME]" at bounding box center [725, 360] width 160 height 38
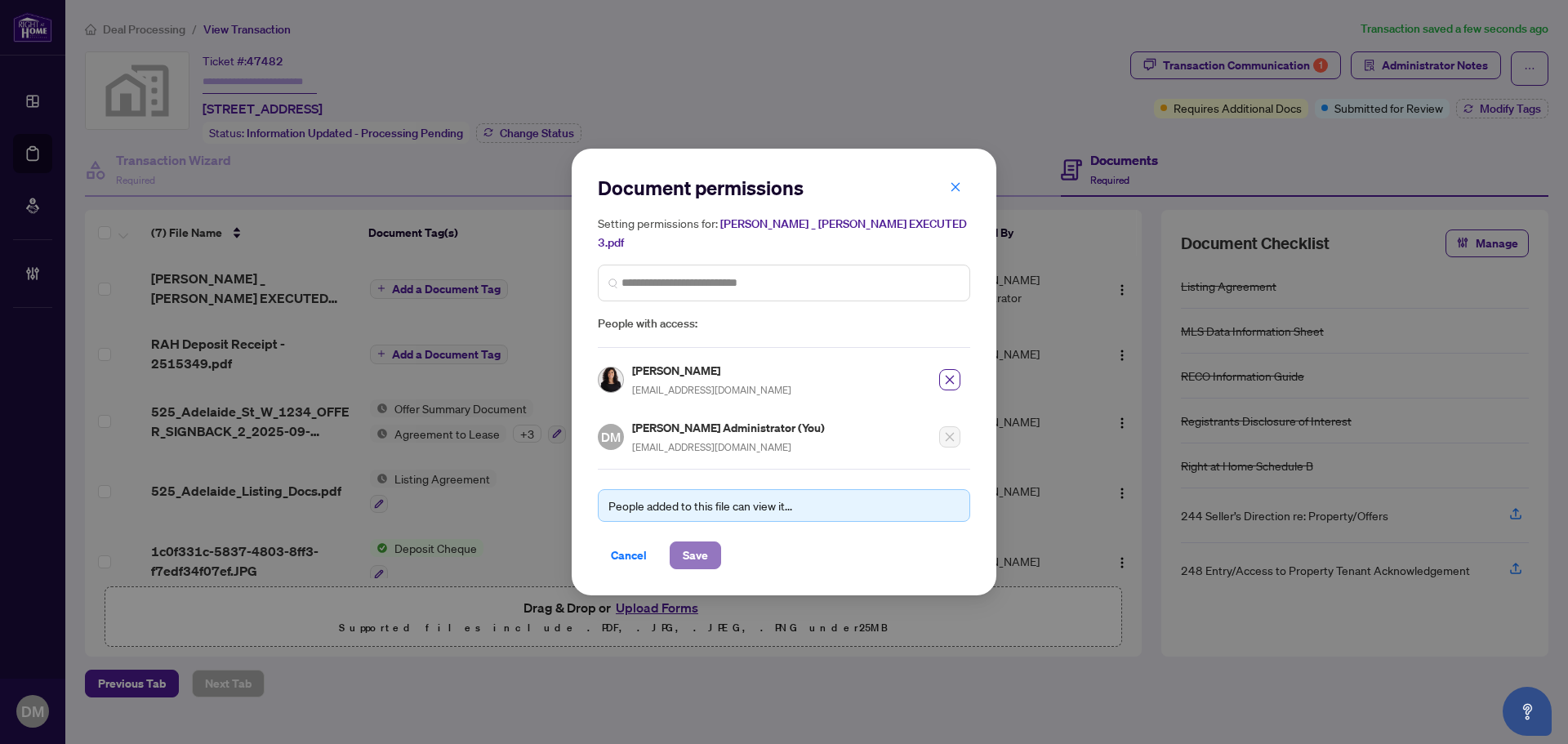
click at [700, 543] on span "Save" at bounding box center [695, 556] width 25 height 26
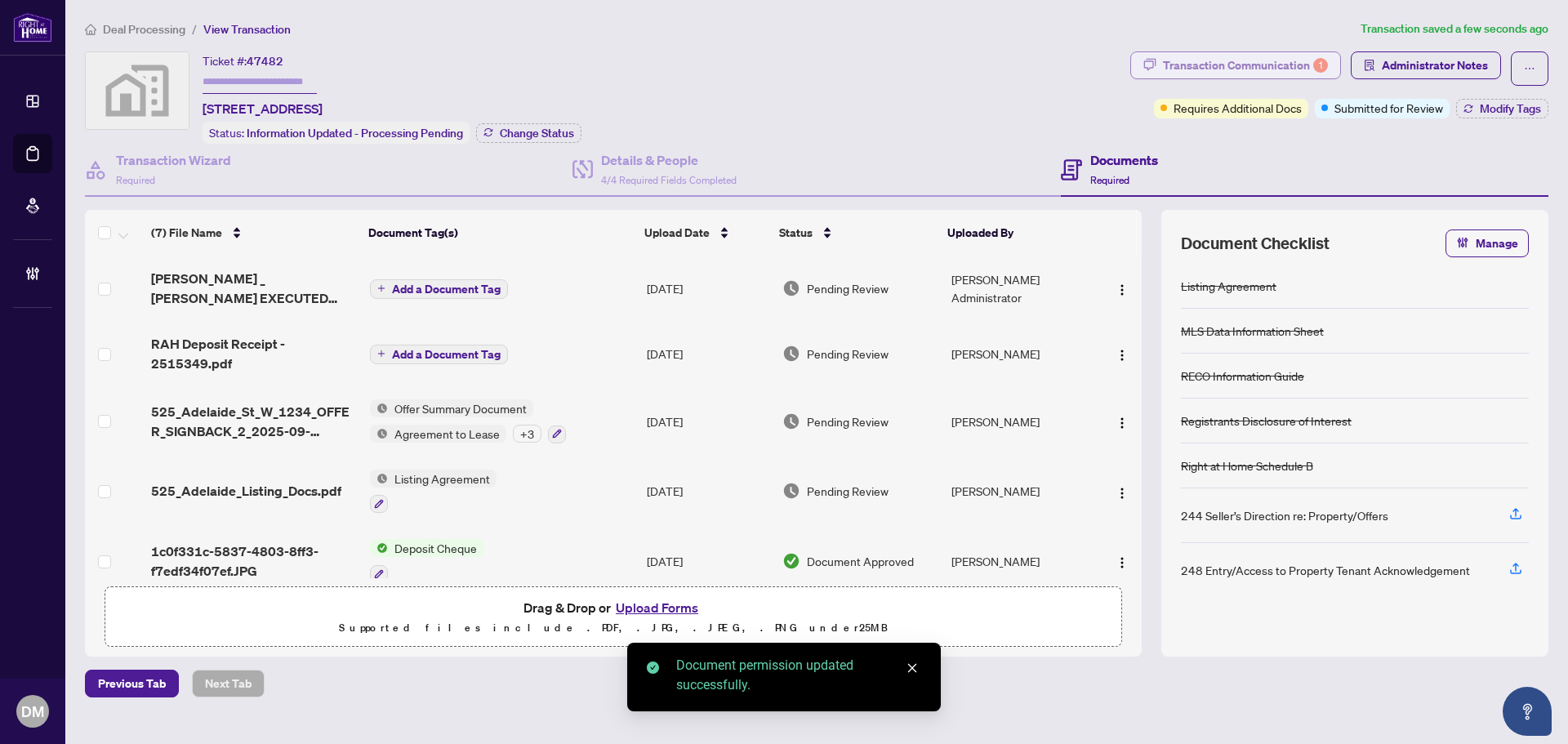
click at [1189, 67] on div "Transaction Communication 1" at bounding box center [1245, 65] width 165 height 26
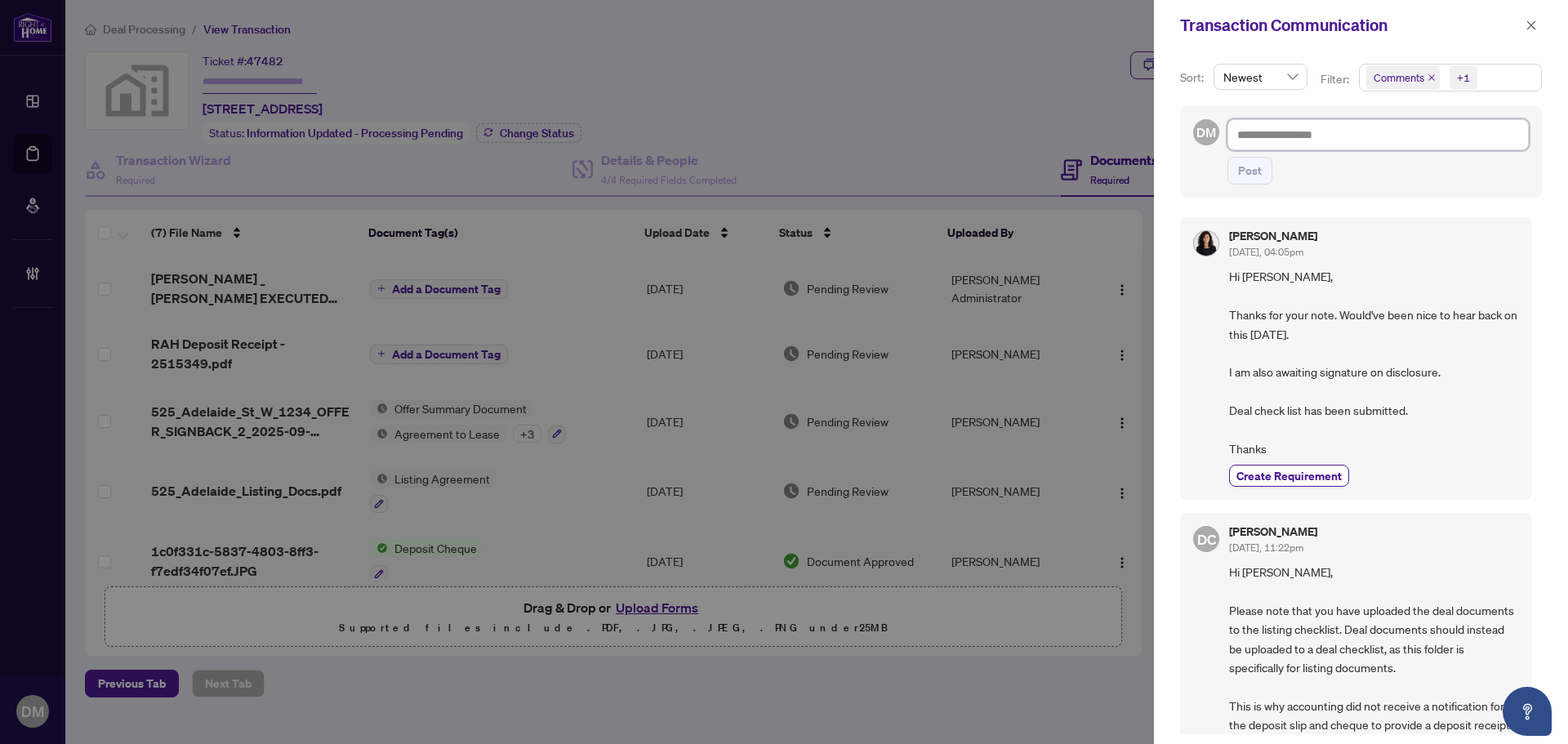
click at [1338, 138] on textarea at bounding box center [1378, 134] width 301 height 31
paste textarea "**********"
type textarea "**********"
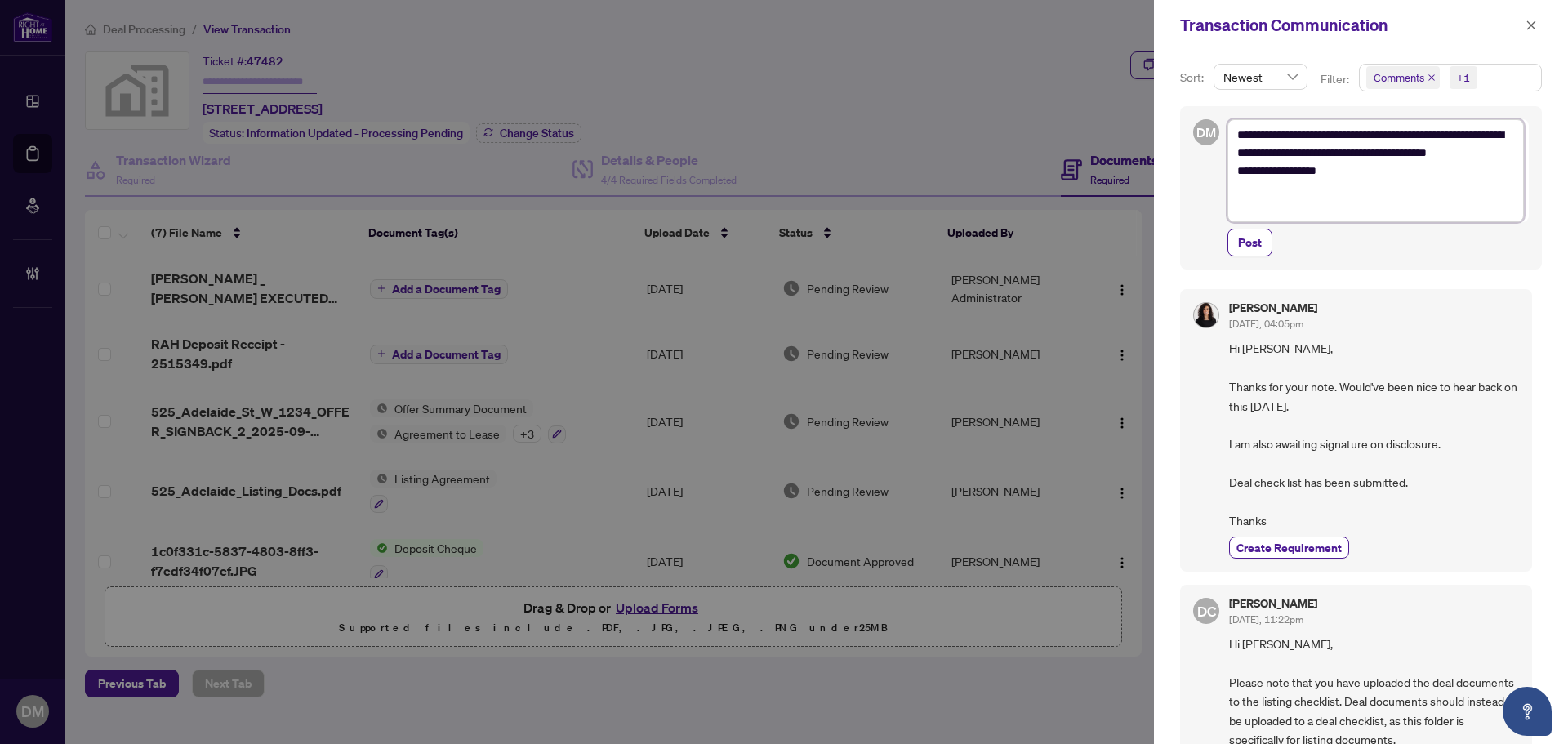
type textarea "**********"
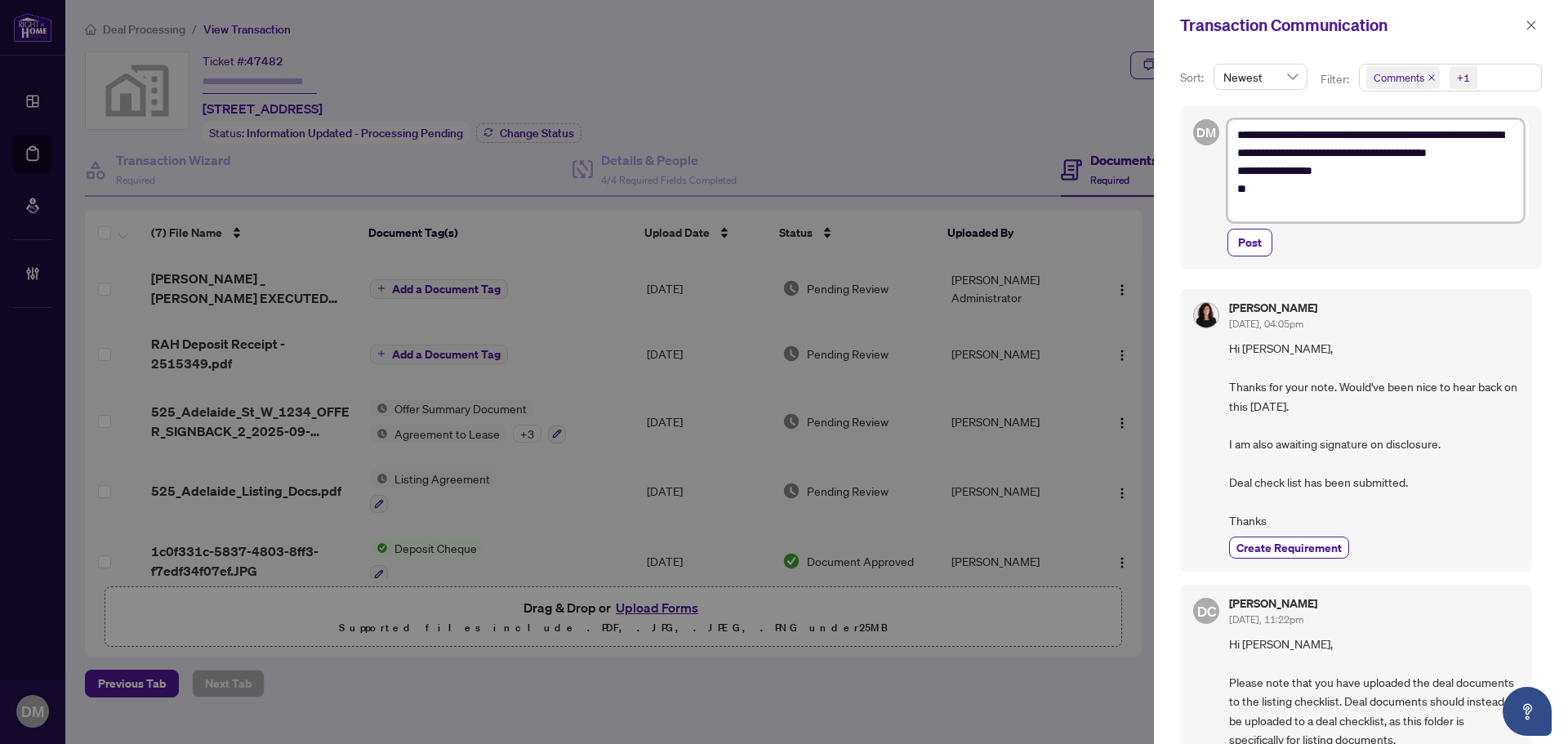
type textarea "**********"
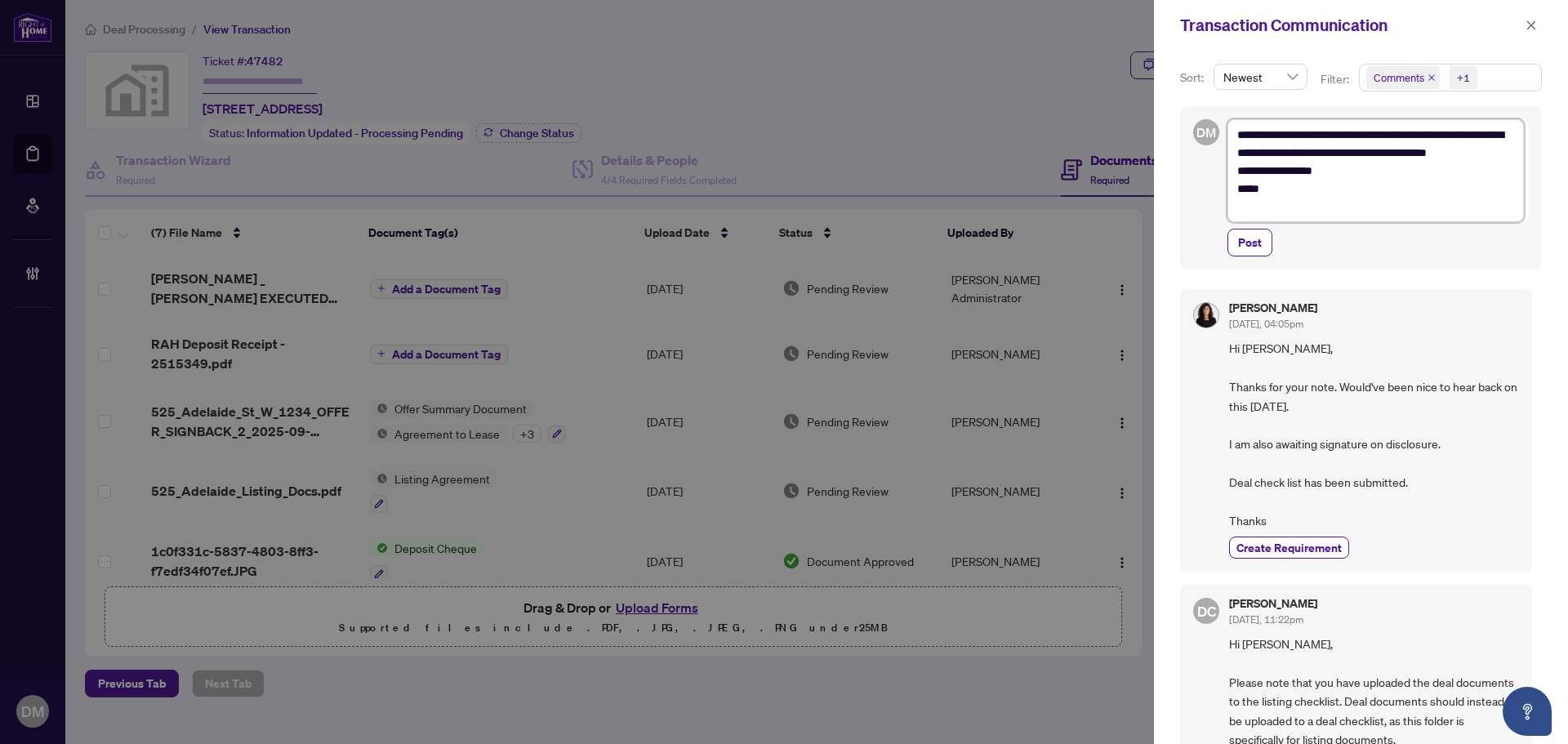
type textarea "**********"
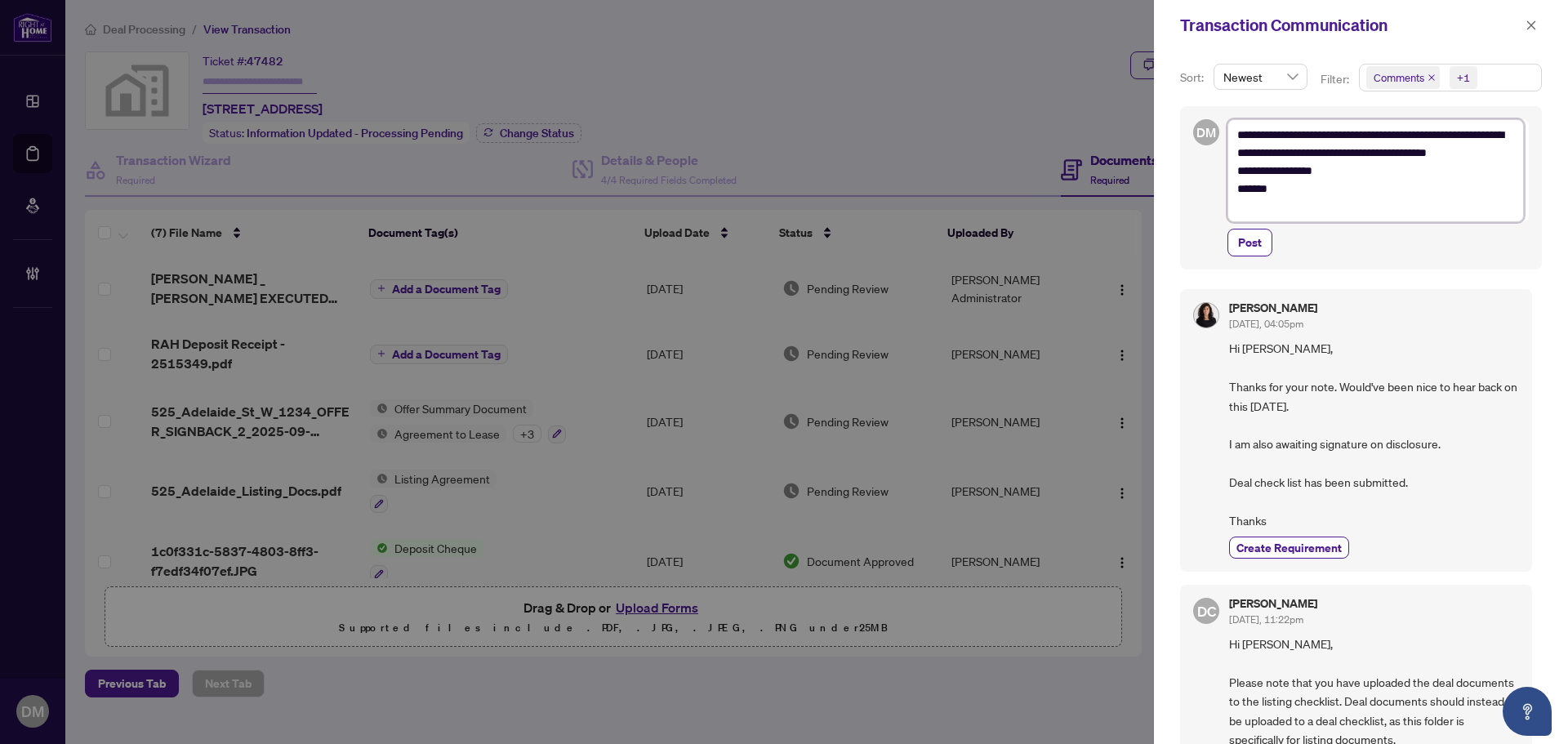
type textarea "**********"
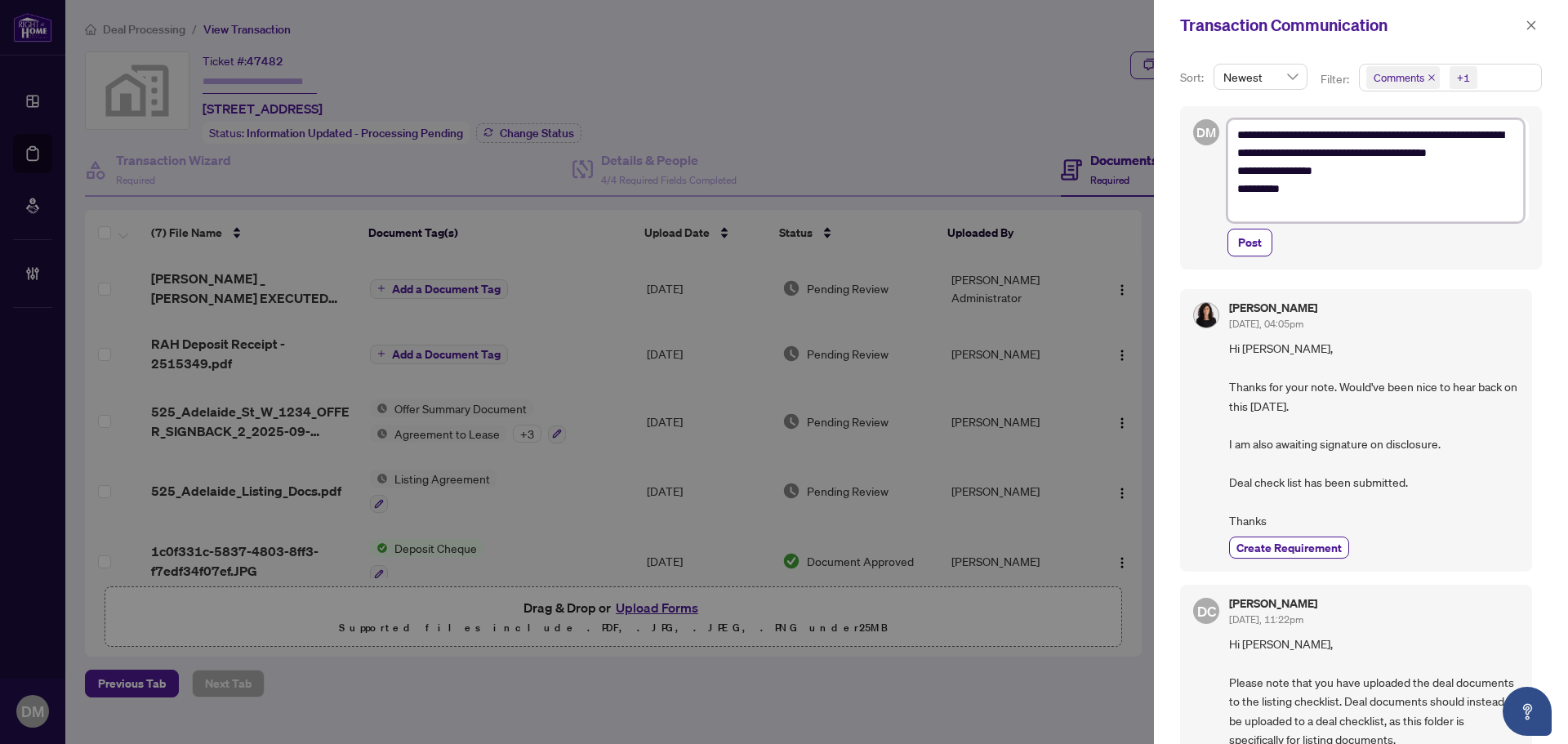
type textarea "**********"
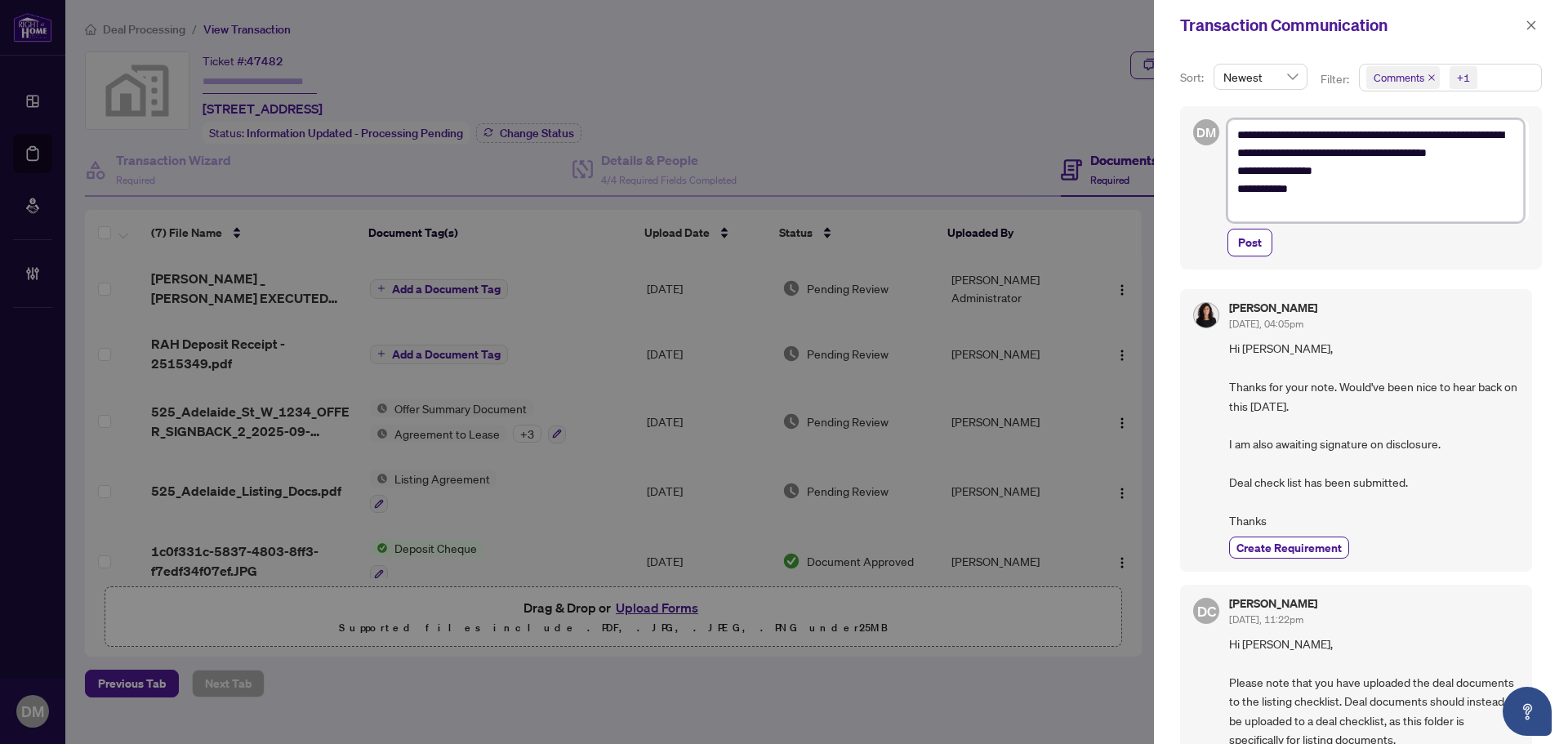
type textarea "**********"
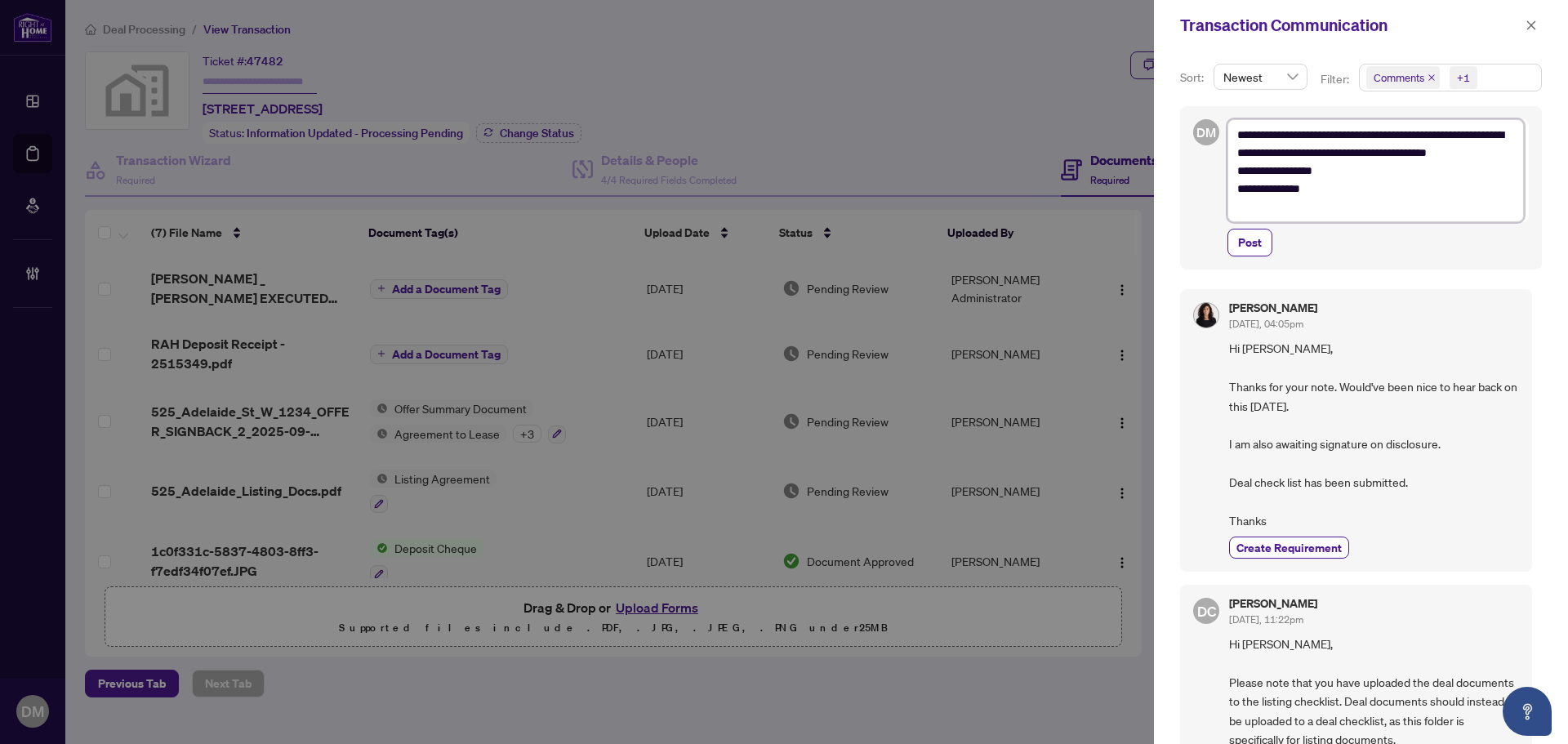
type textarea "**********"
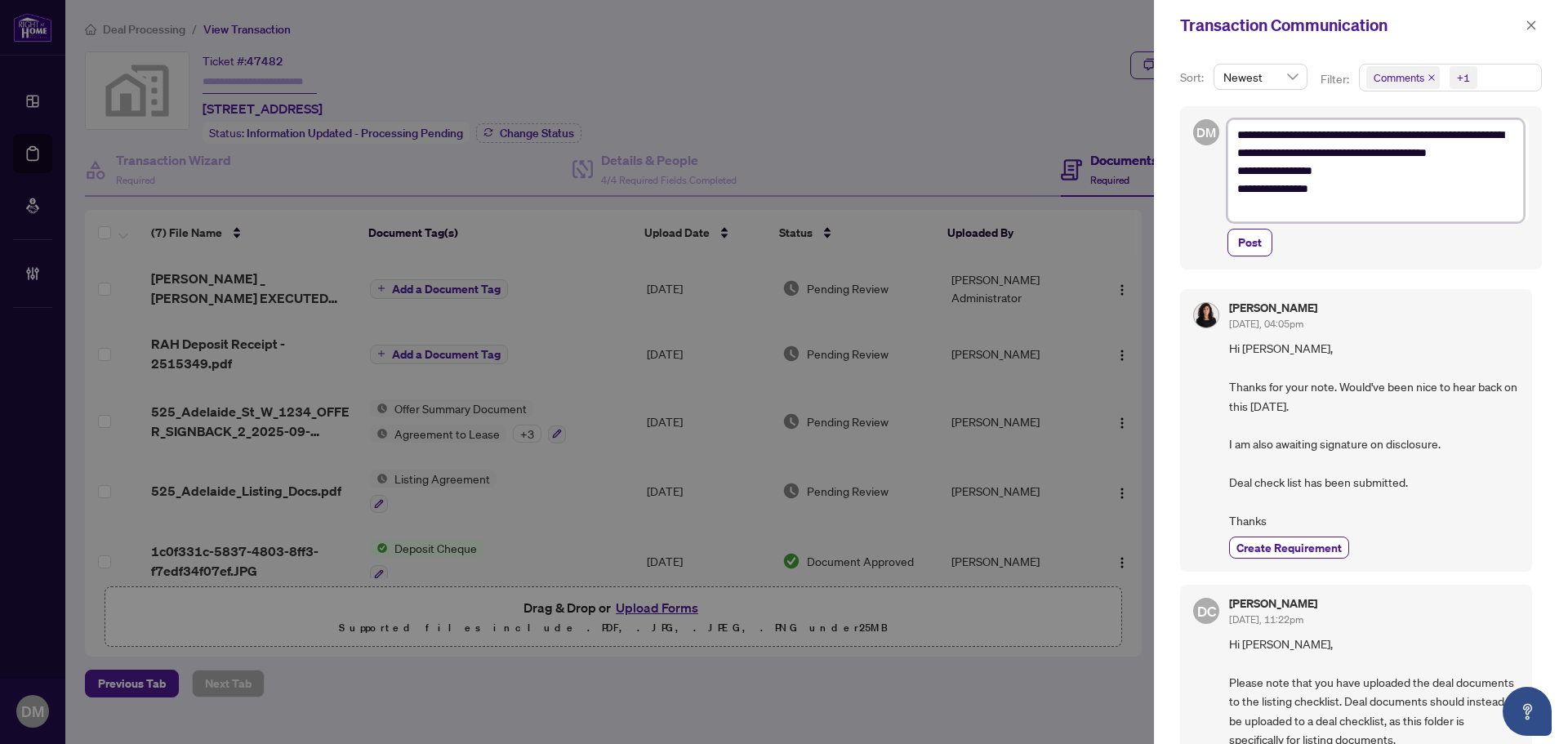
type textarea "**********"
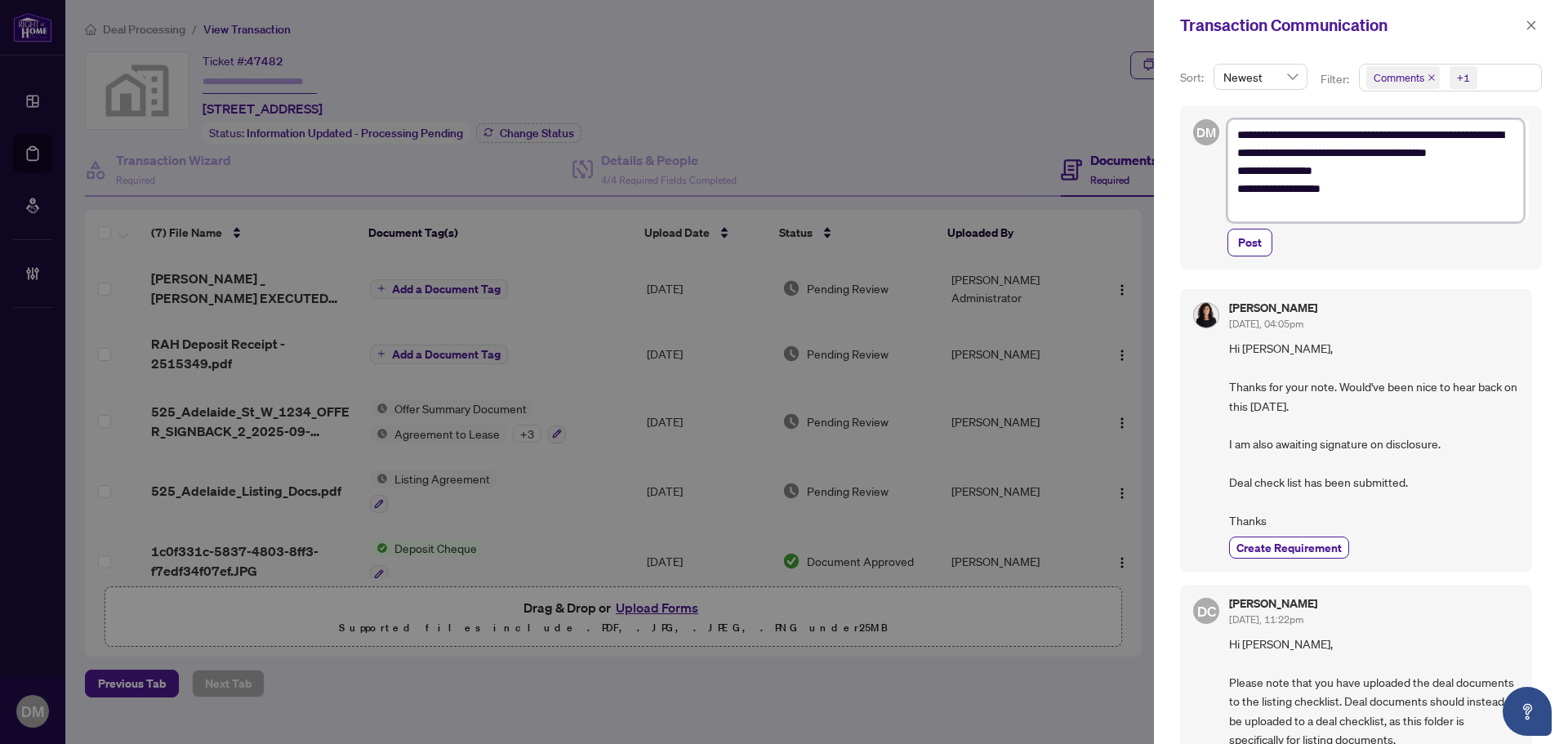
type textarea "**********"
click at [1234, 139] on textarea "**********" at bounding box center [1376, 170] width 296 height 103
type textarea "**********"
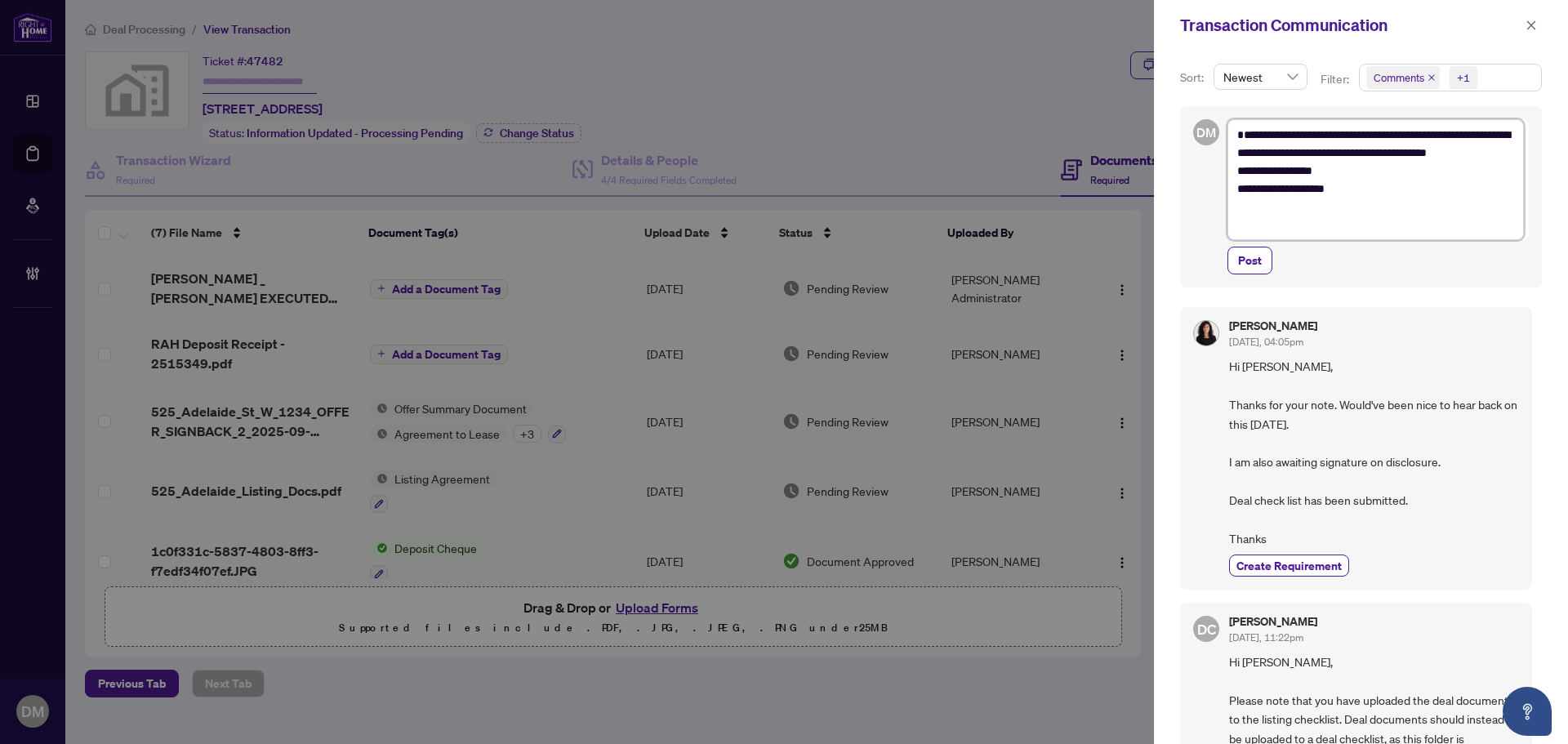
type textarea "**********"
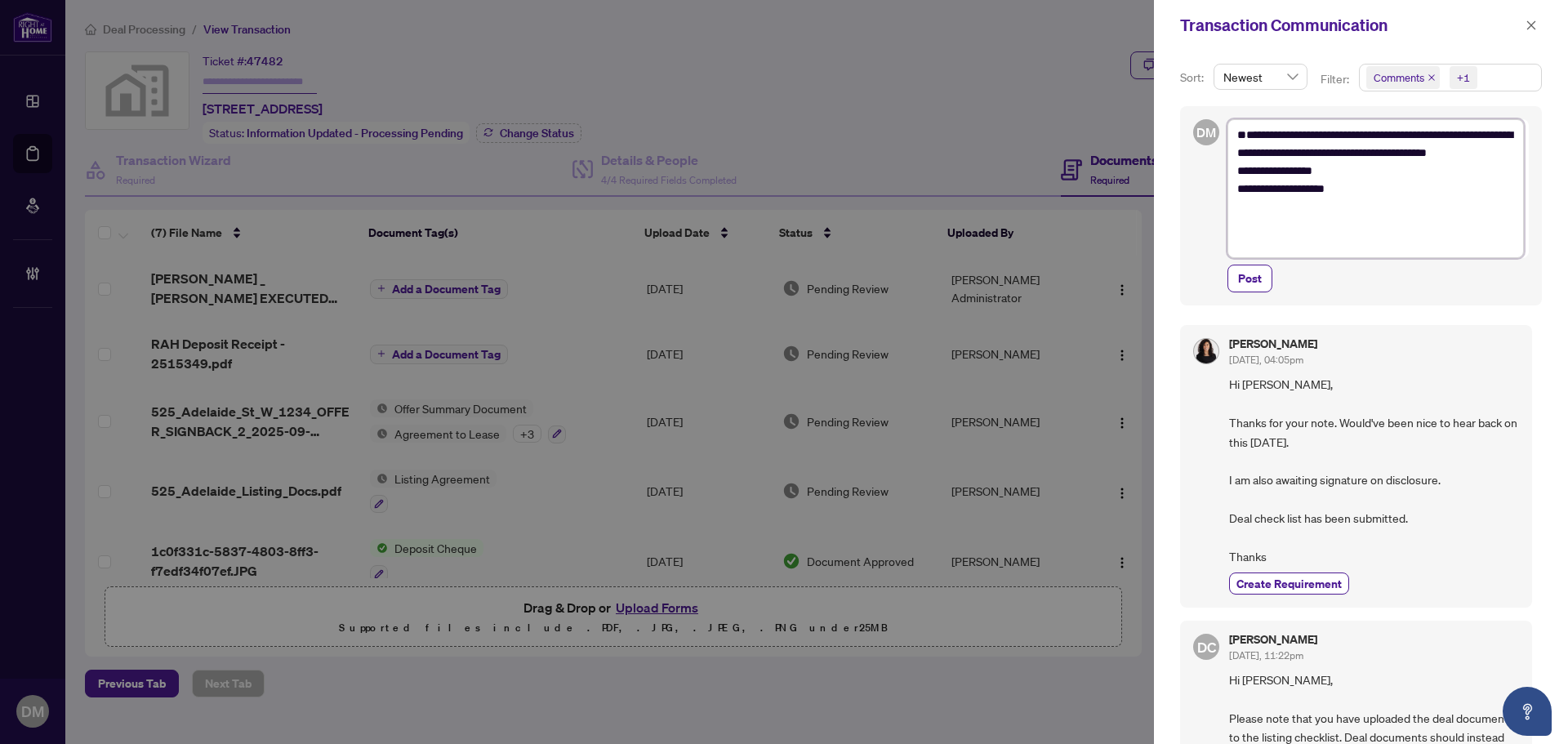
click at [1243, 139] on textarea "**********" at bounding box center [1376, 188] width 296 height 139
type textarea "**********"
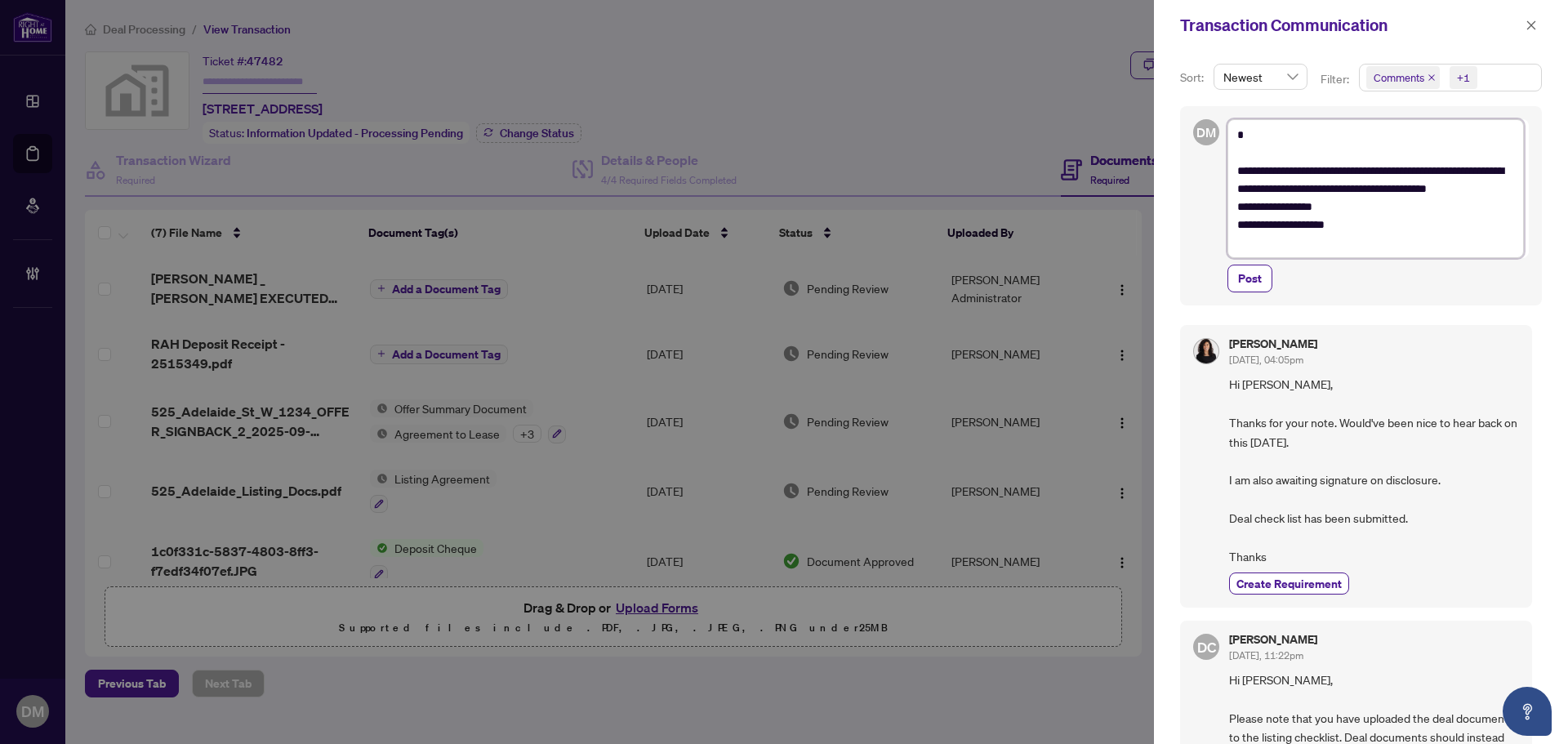
type textarea "**********"
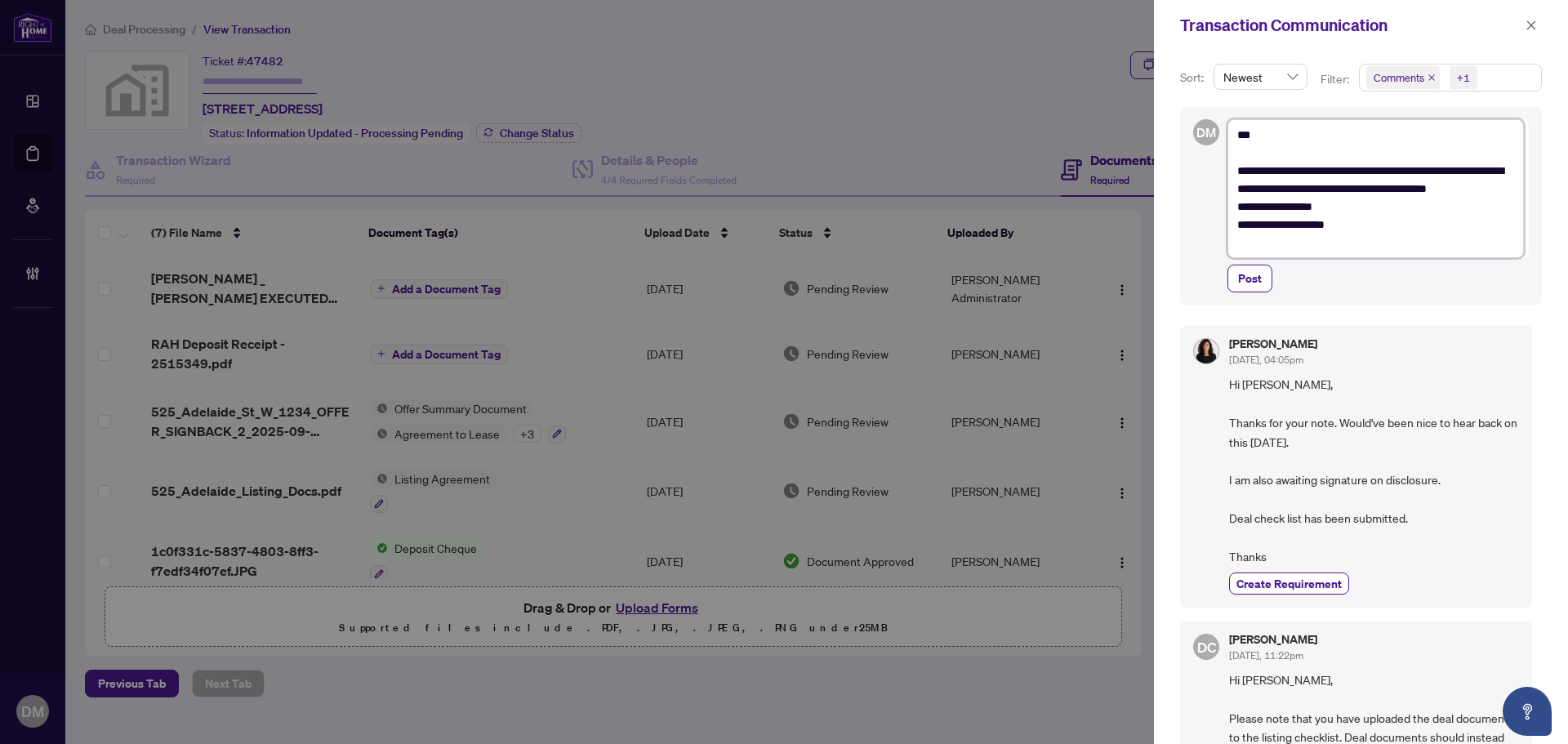
type textarea "**********"
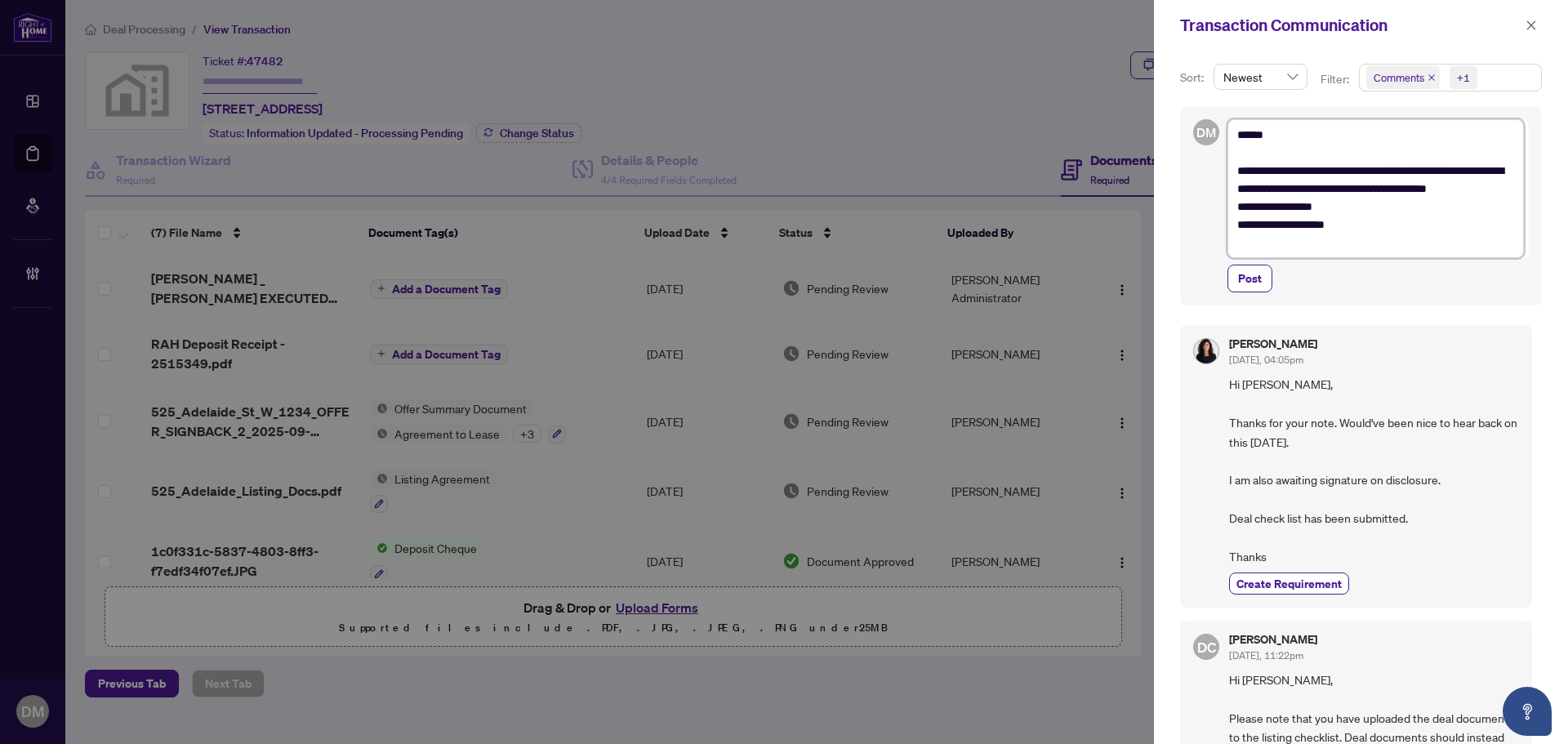
type textarea "**********"
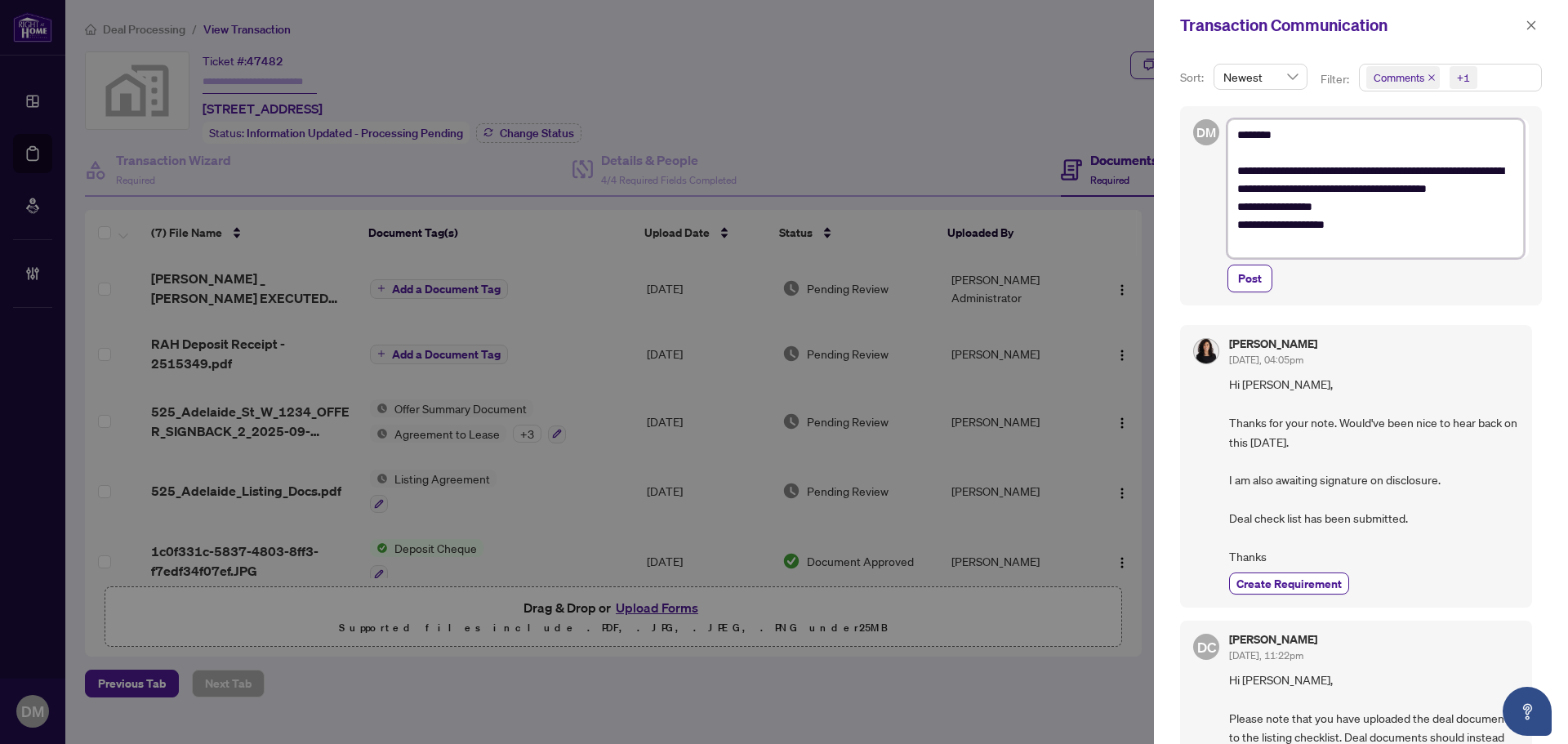
type textarea "**********"
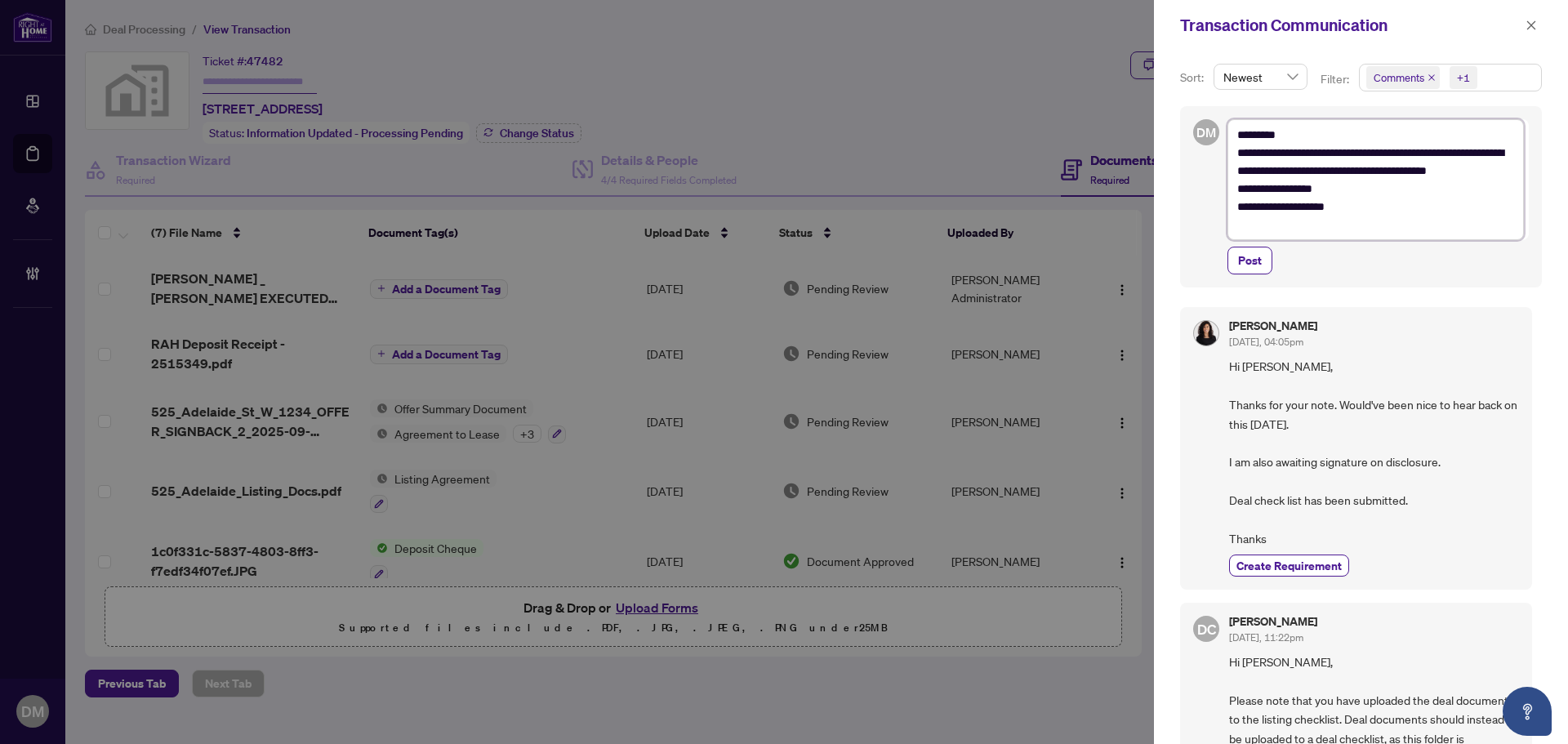
type textarea "**********"
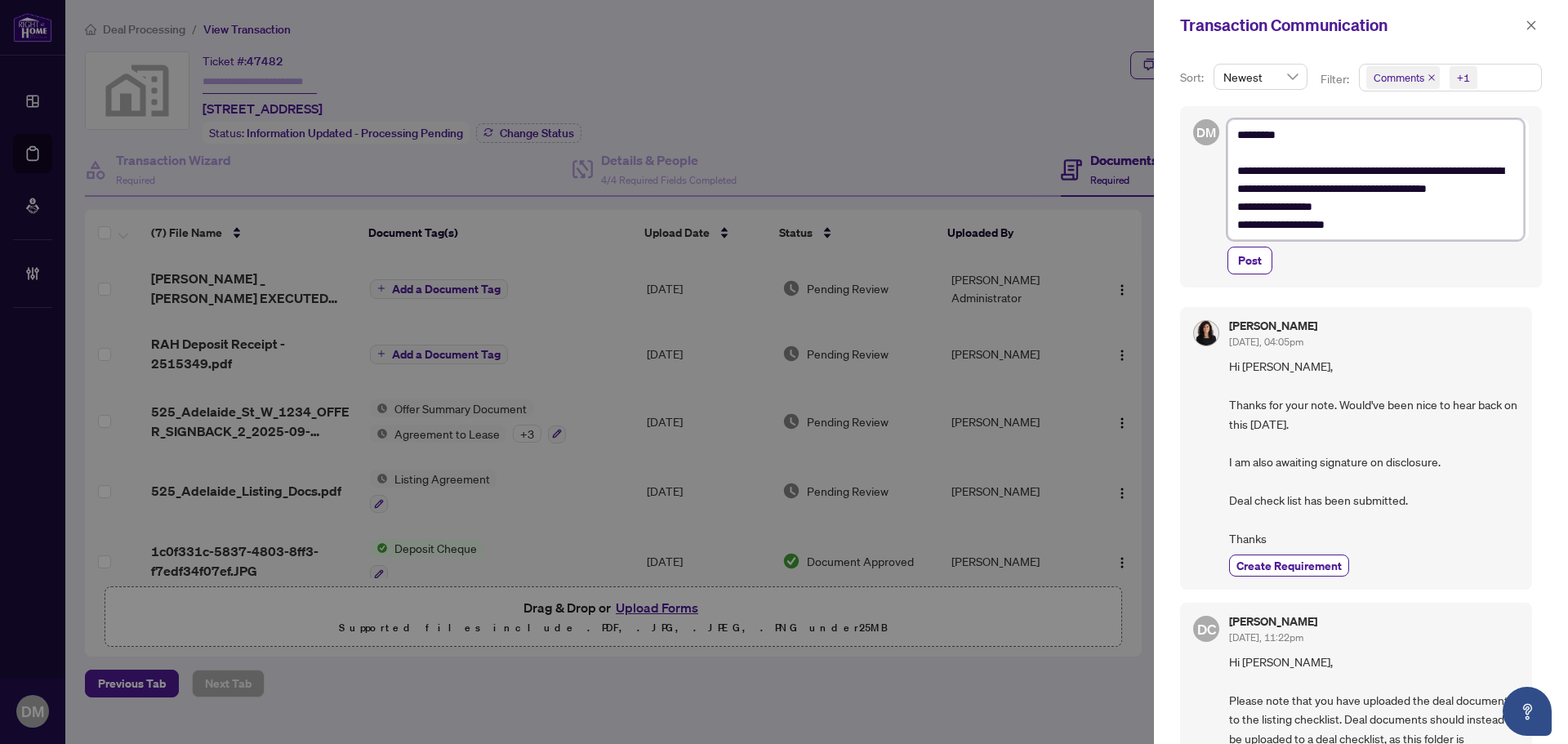
type textarea "**********"
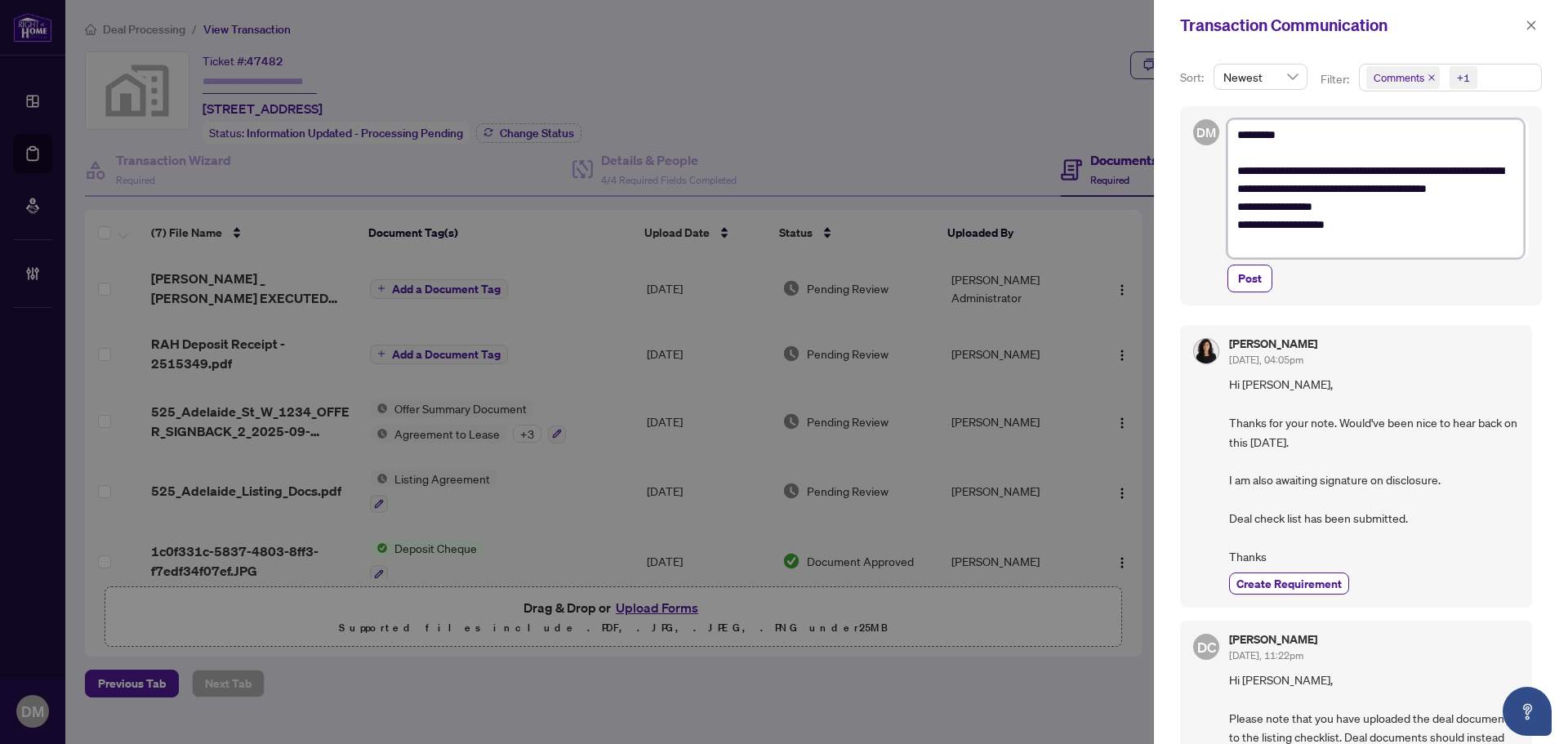
type textarea "**********"
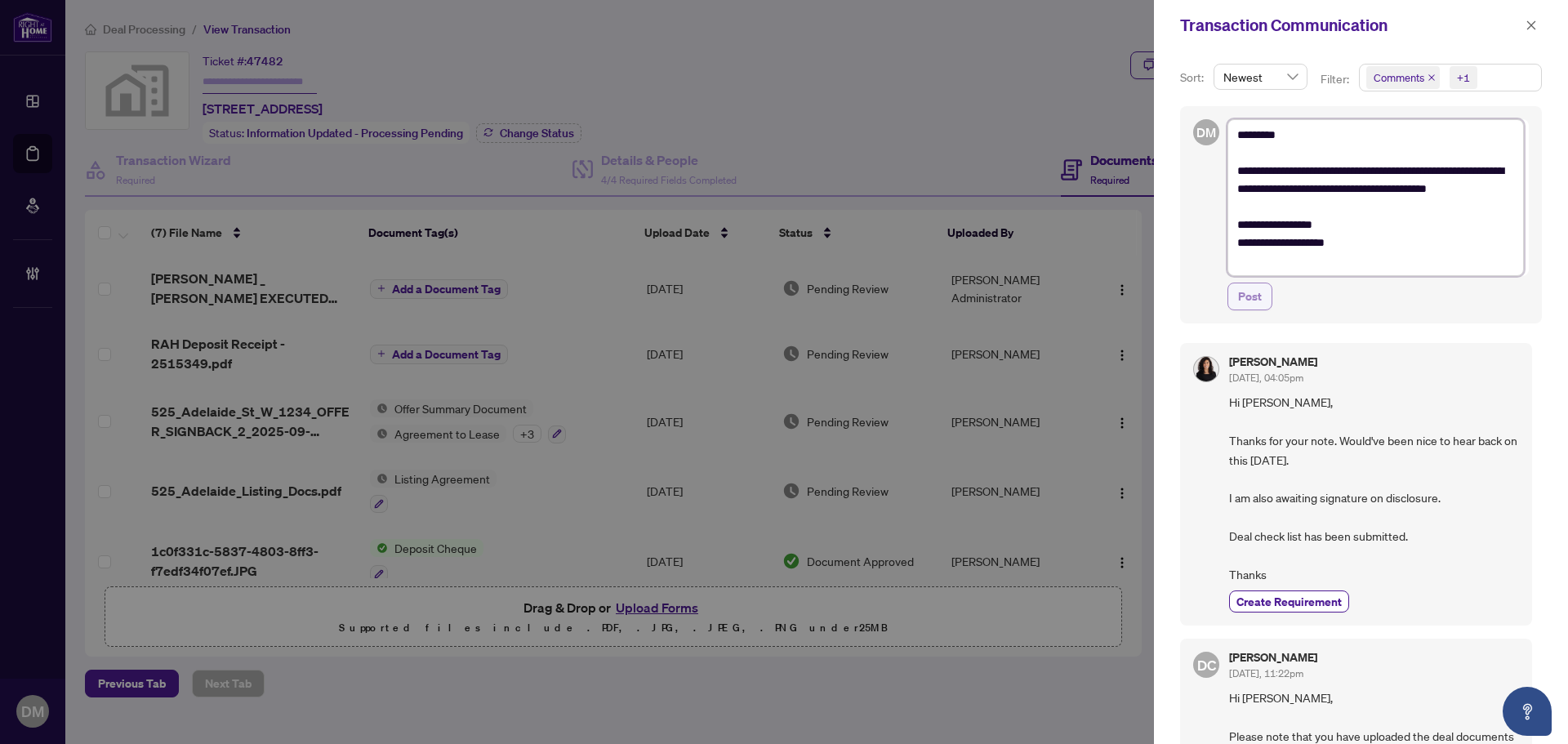
type textarea "**********"
click at [1258, 298] on span "Post" at bounding box center [1250, 296] width 24 height 26
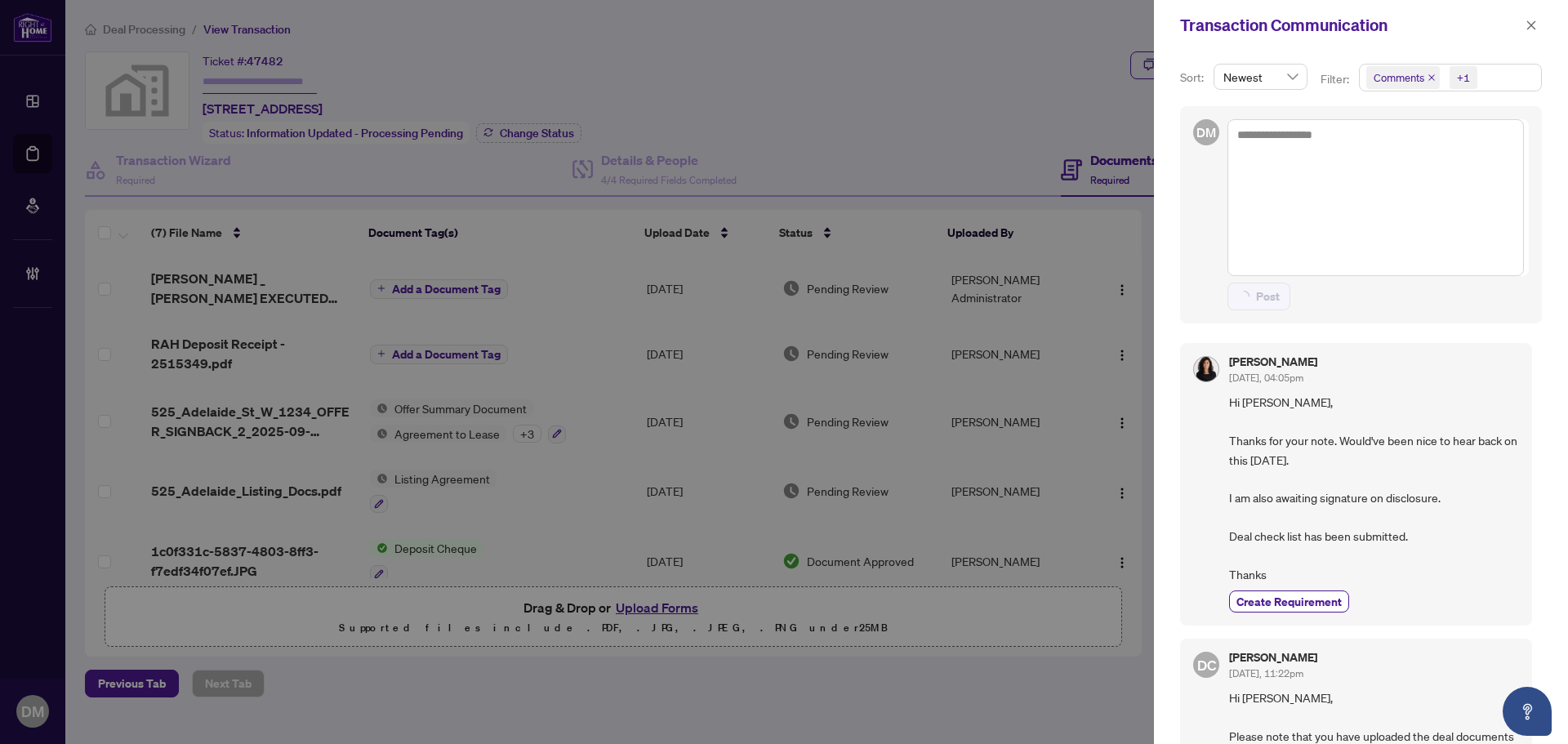
type textarea "**********"
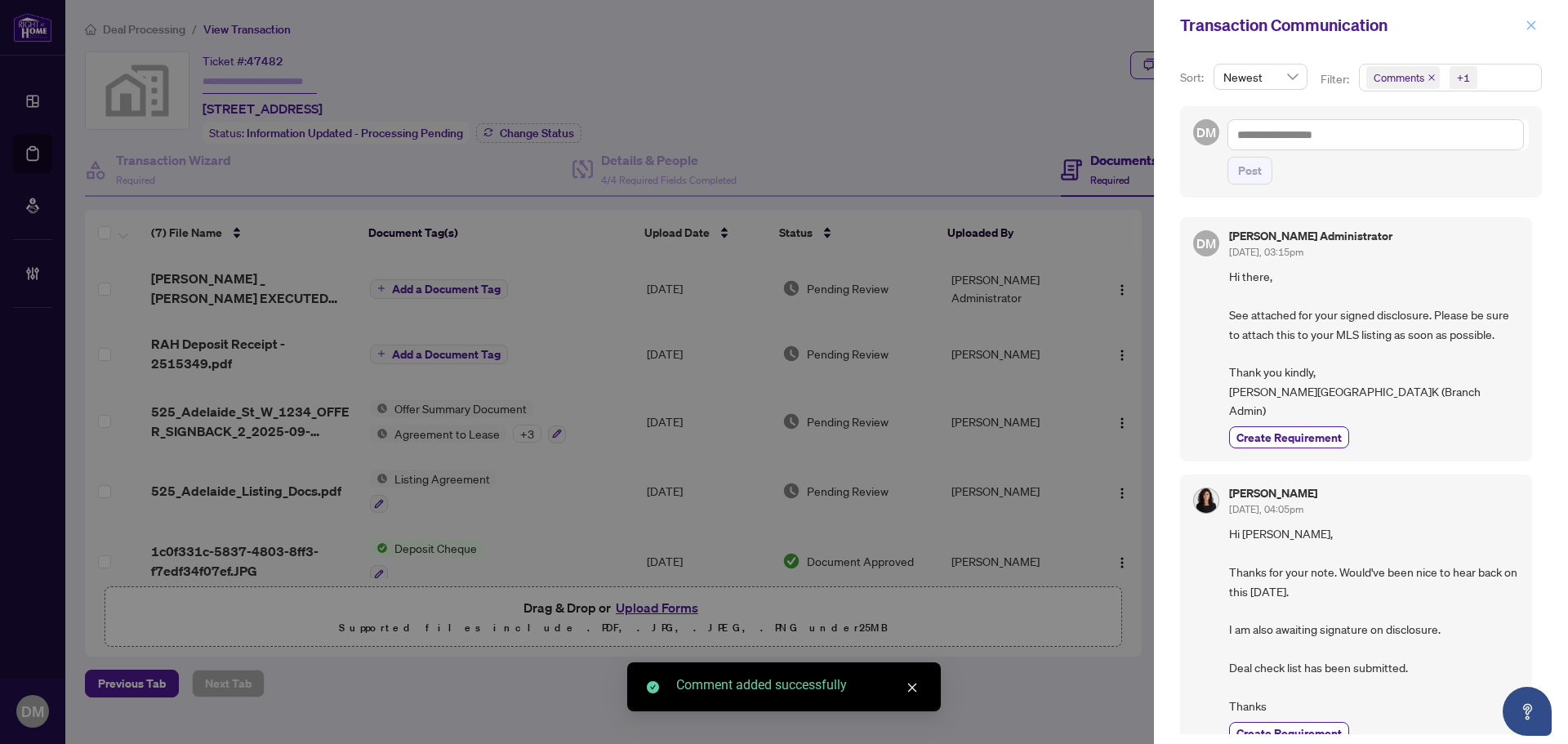
click at [1532, 23] on icon "close" at bounding box center [1531, 25] width 11 height 11
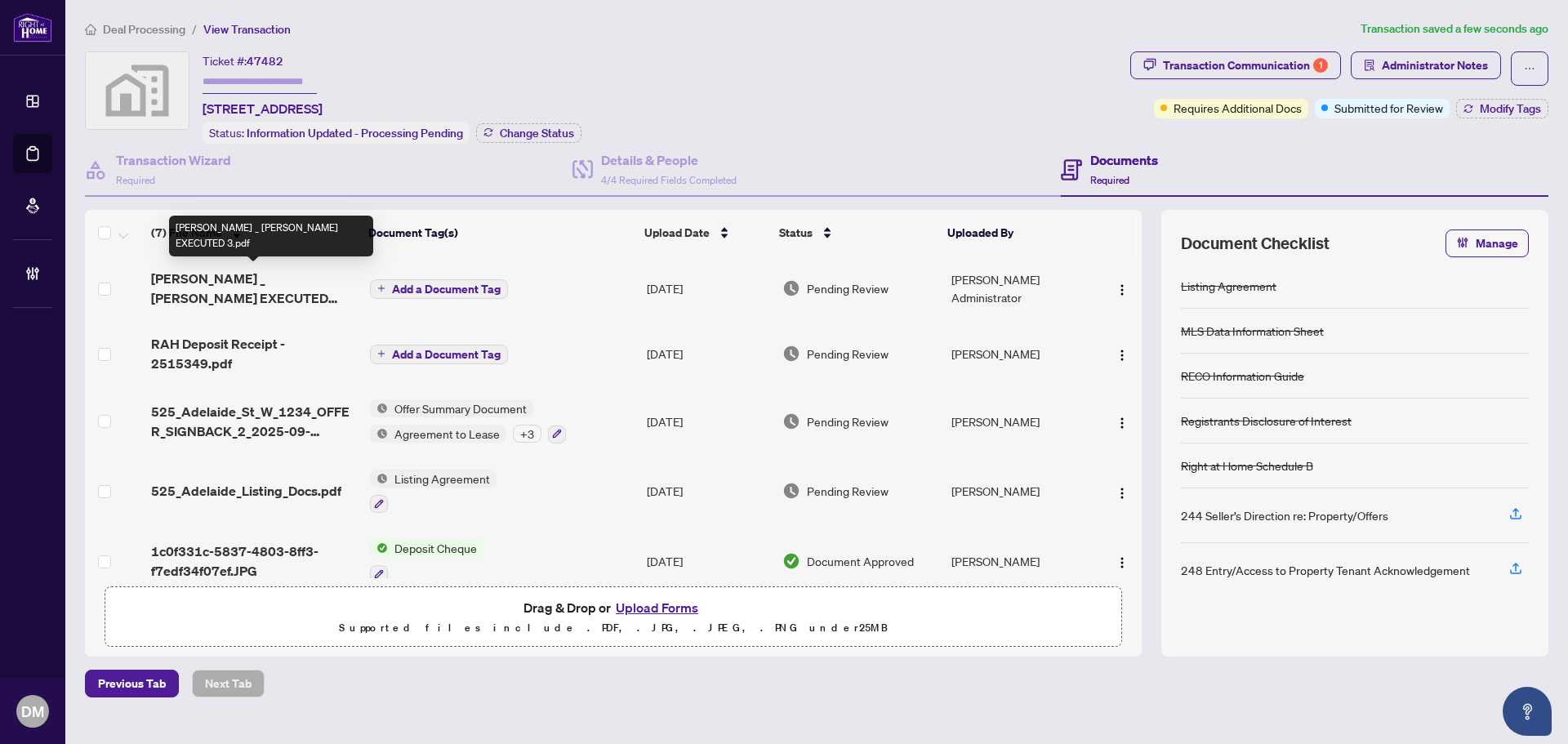
click at [287, 285] on span "RAHR _ myAbode EXECUTED 3.pdf" at bounding box center [254, 289] width 206 height 40
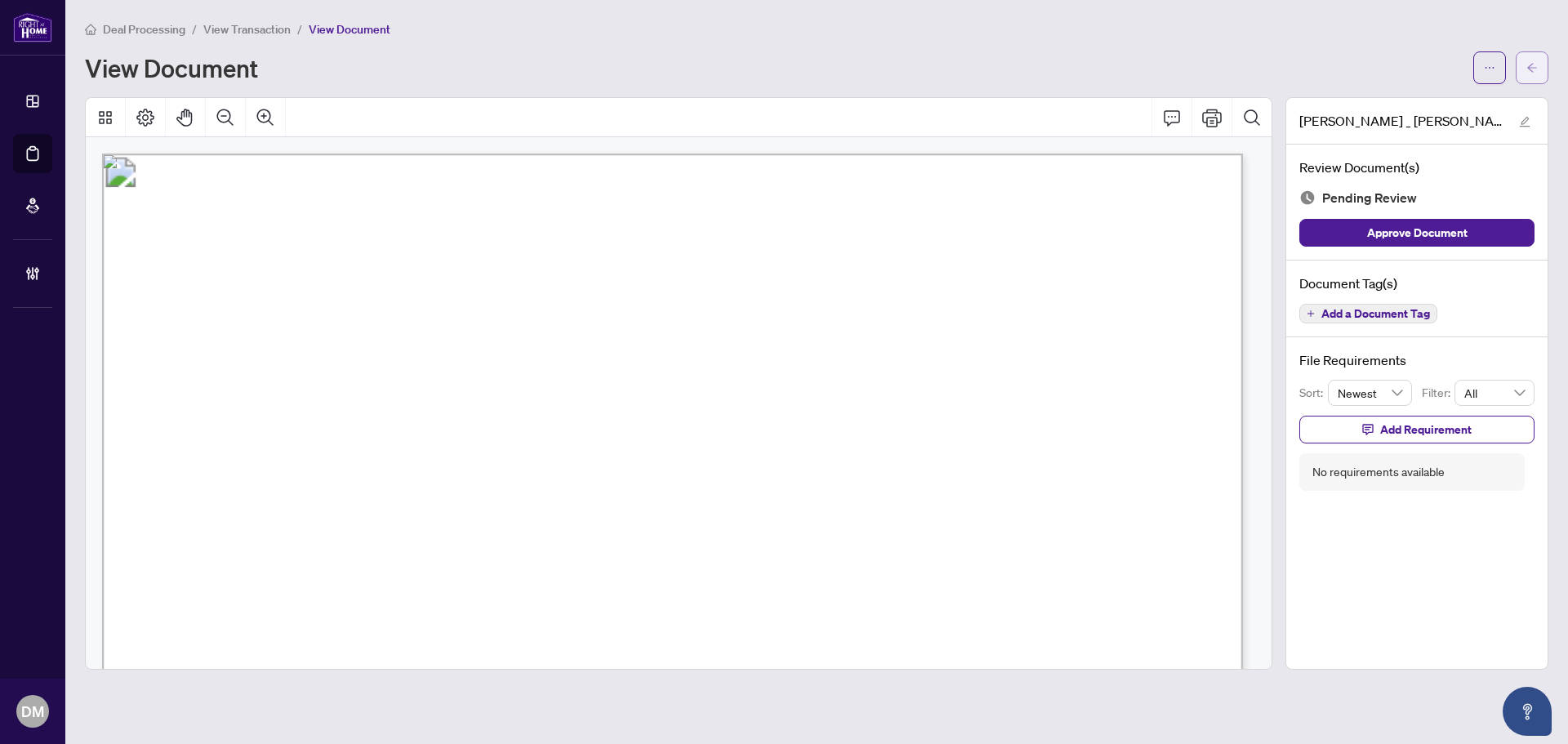
click at [1542, 75] on button "button" at bounding box center [1532, 68] width 33 height 33
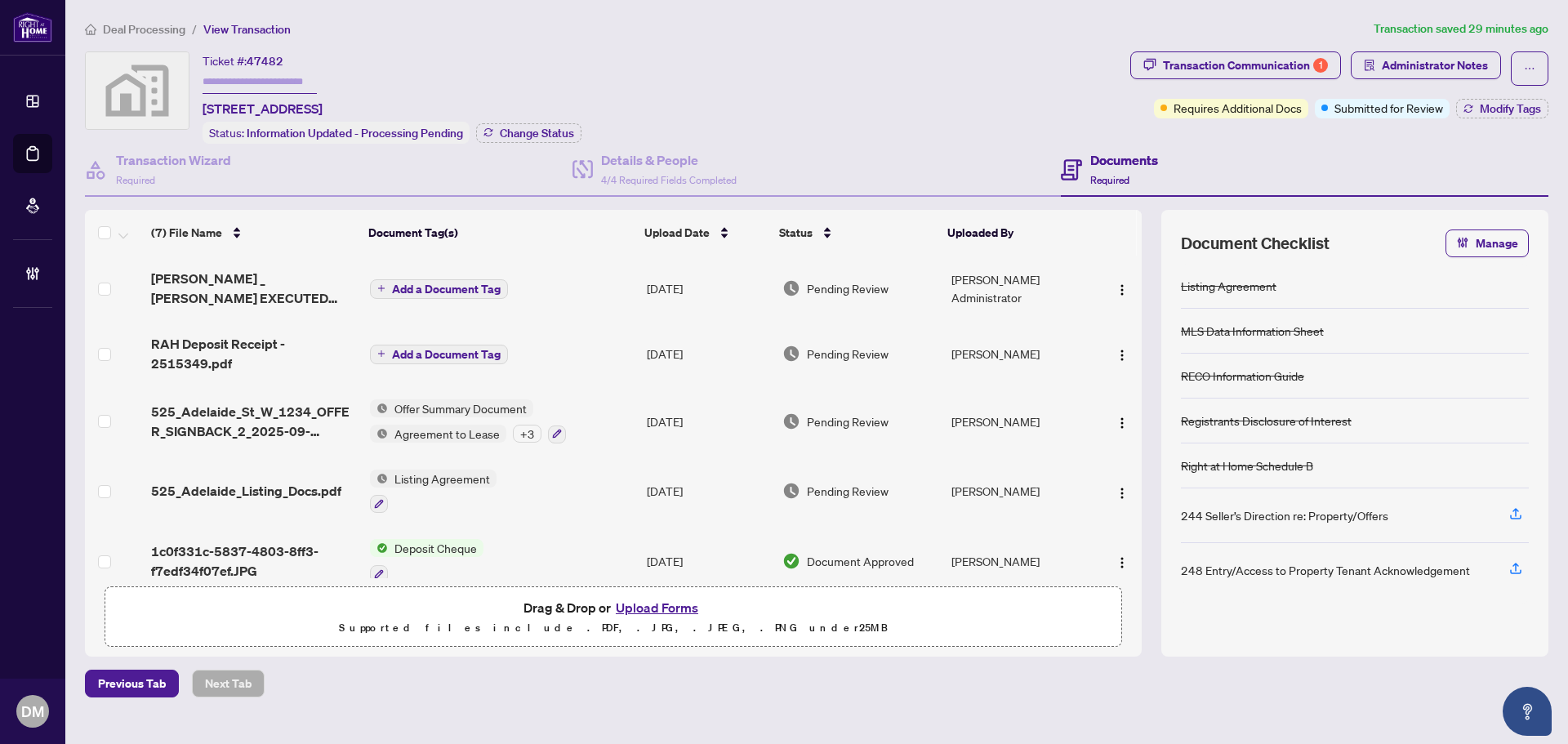
click at [428, 283] on span "Add a Document Tag" at bounding box center [446, 289] width 109 height 11
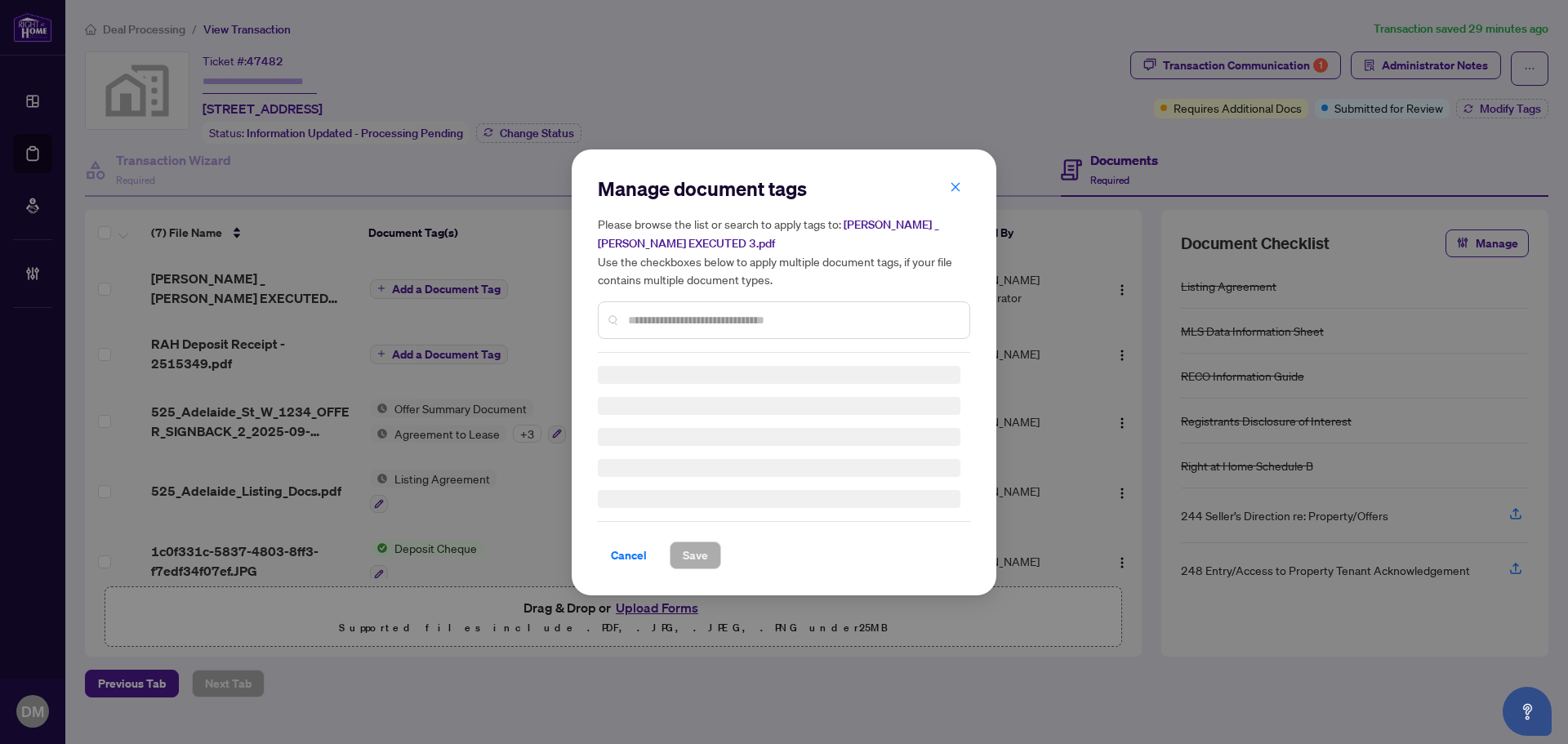
click at [735, 314] on input "text" at bounding box center [792, 320] width 329 height 18
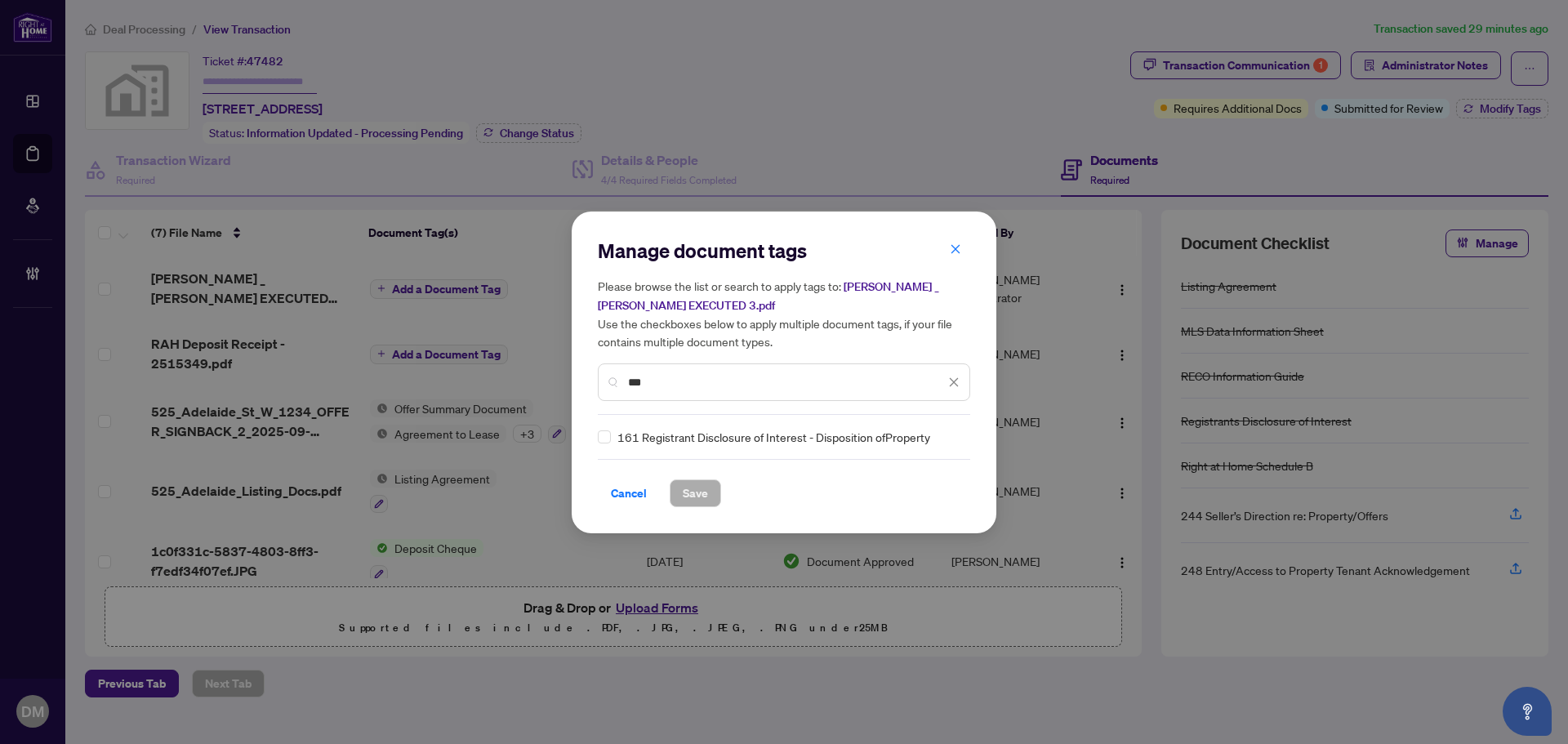
type input "***"
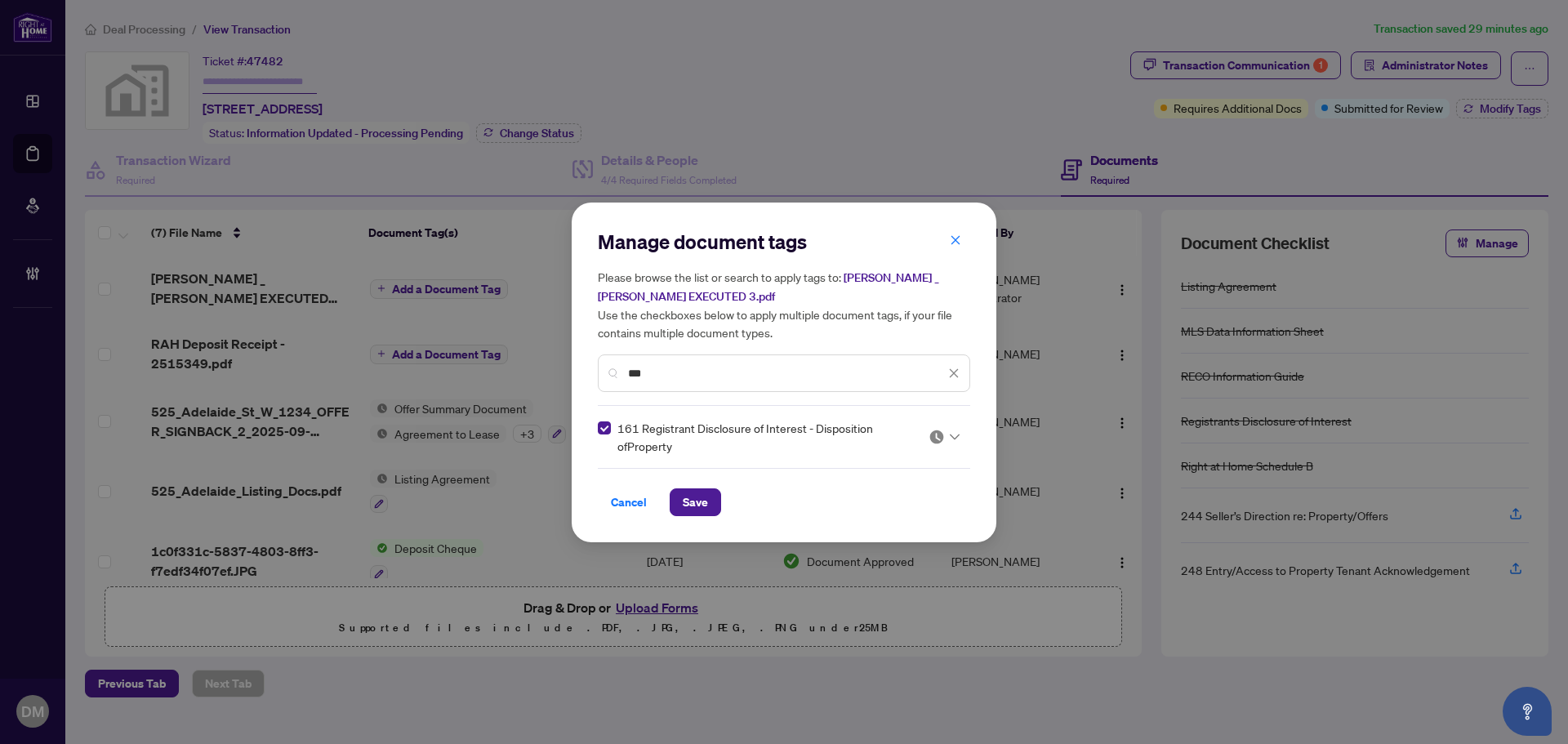
click at [960, 433] on div at bounding box center [939, 436] width 42 height 16
click at [885, 525] on div "Approved" at bounding box center [895, 516] width 105 height 18
click at [619, 501] on span "Cancel" at bounding box center [629, 502] width 36 height 26
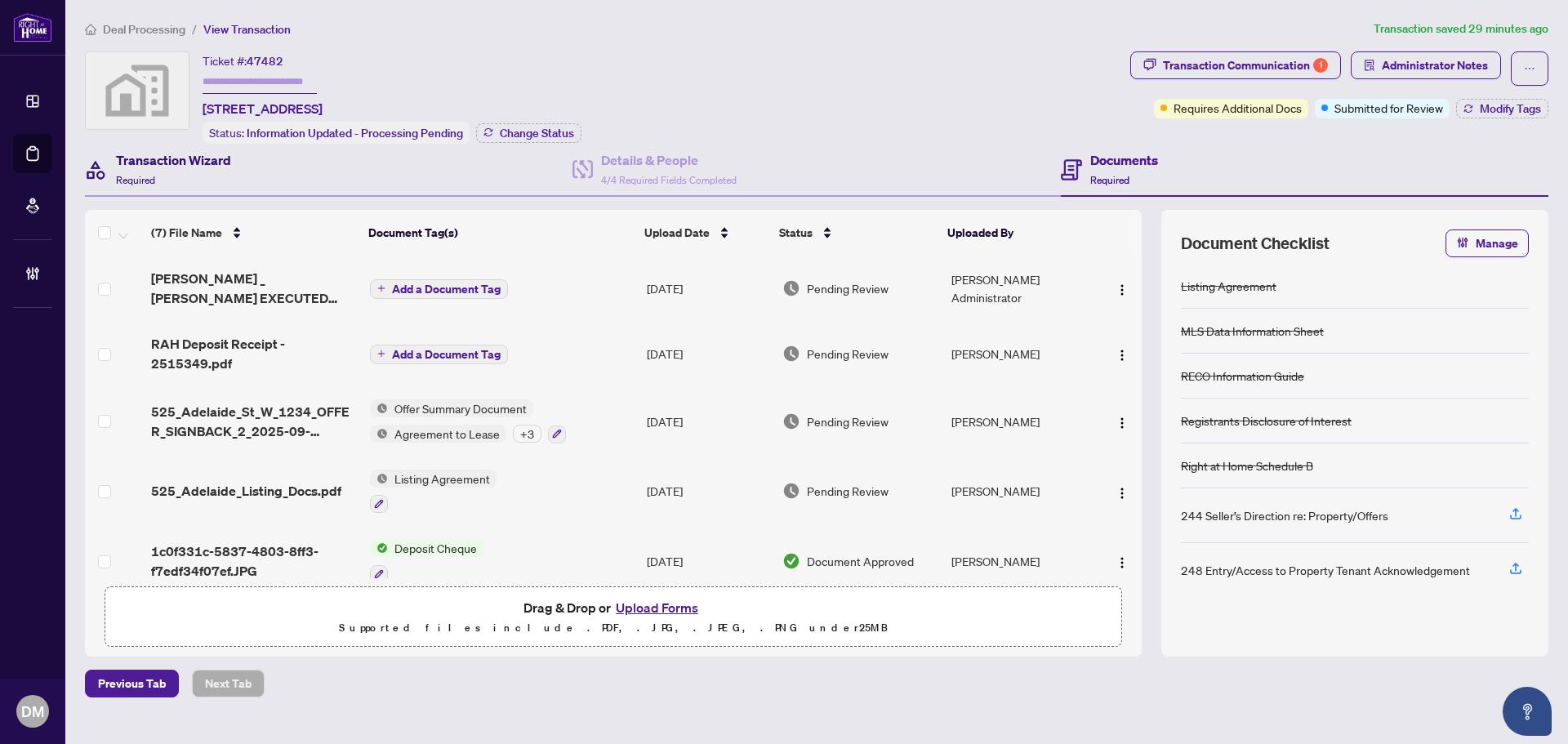
click at [224, 172] on div "Transaction Wizard Required" at bounding box center [174, 169] width 115 height 39
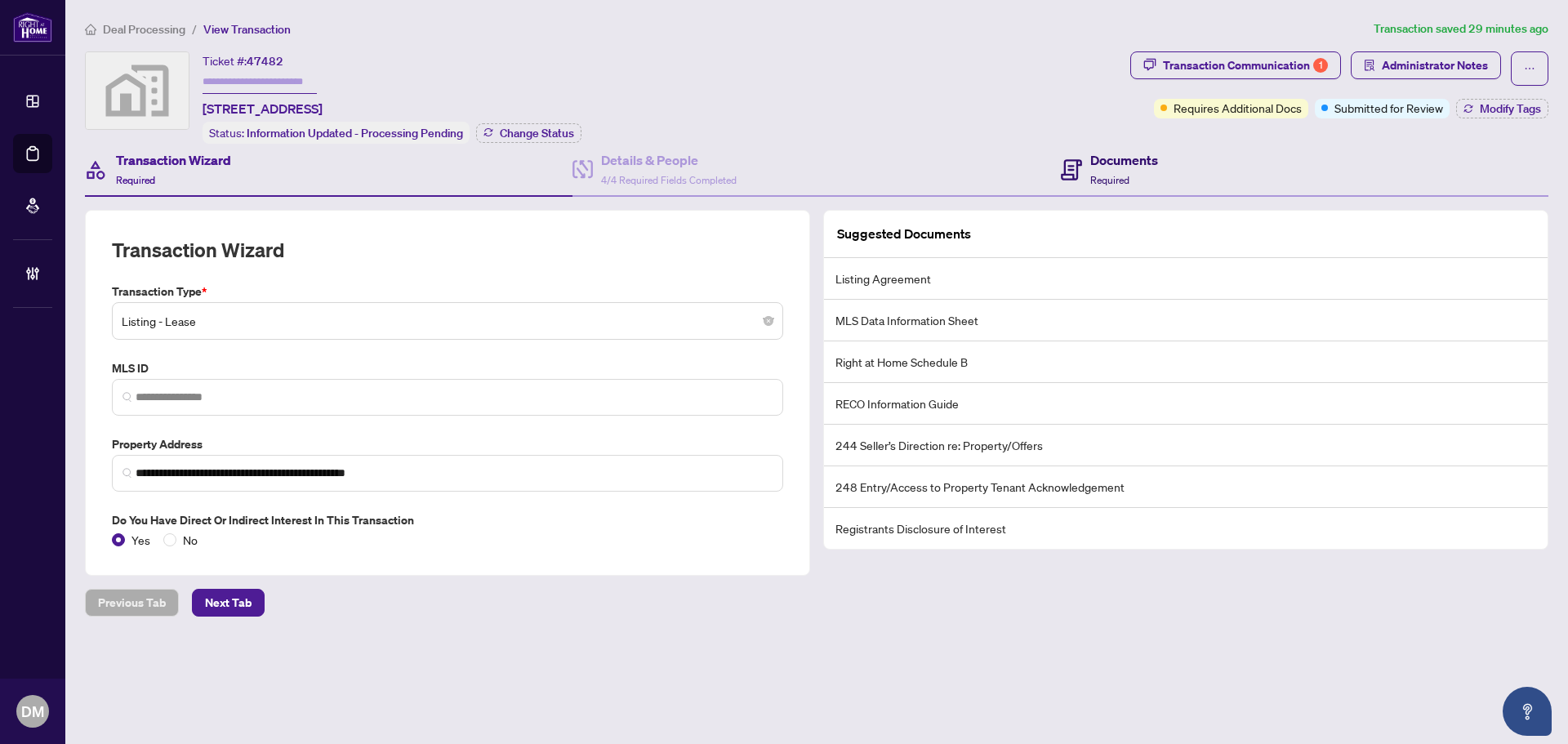
click at [1088, 172] on div "Documents Required" at bounding box center [1109, 169] width 97 height 39
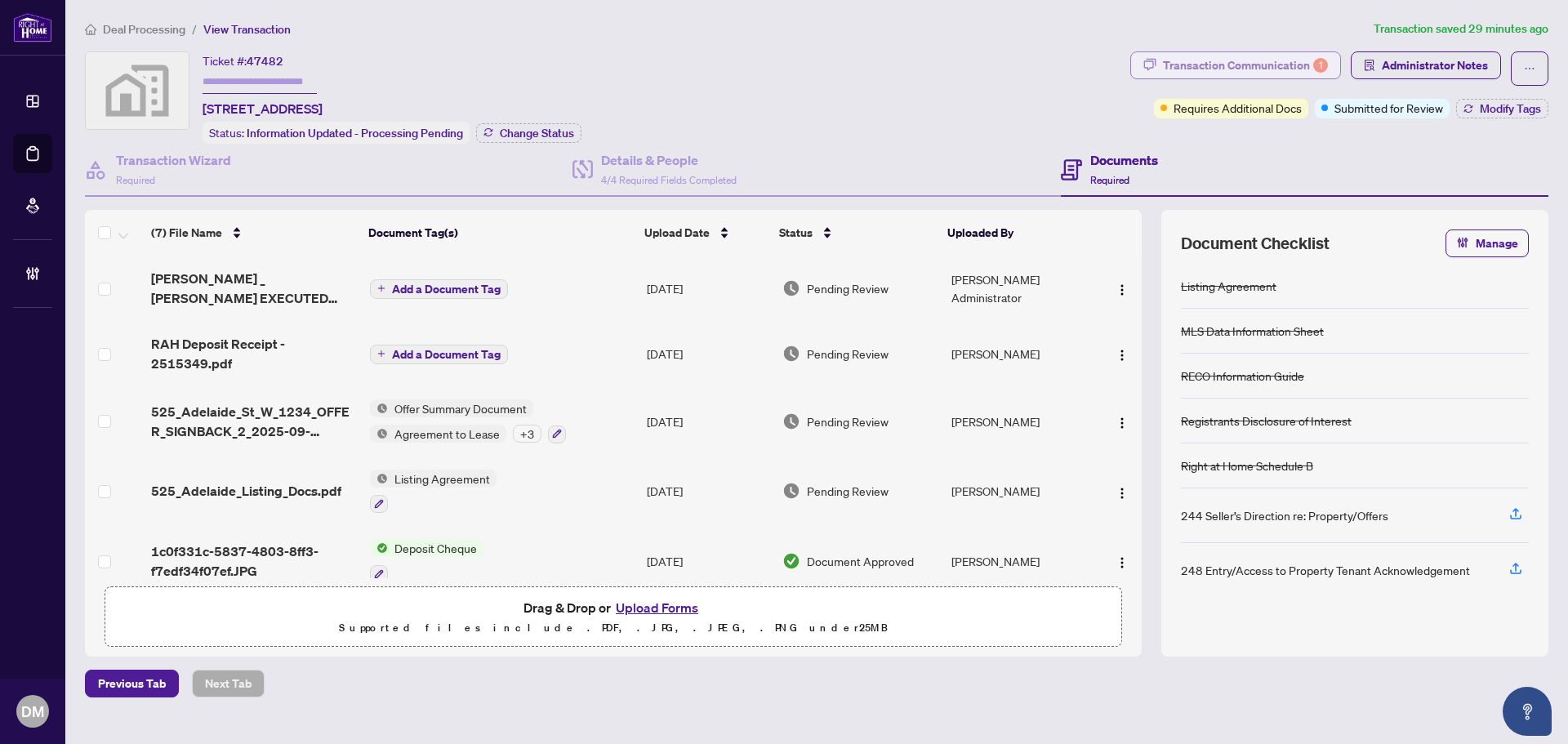
click at [1198, 66] on div "Transaction Communication 1" at bounding box center [1245, 65] width 165 height 26
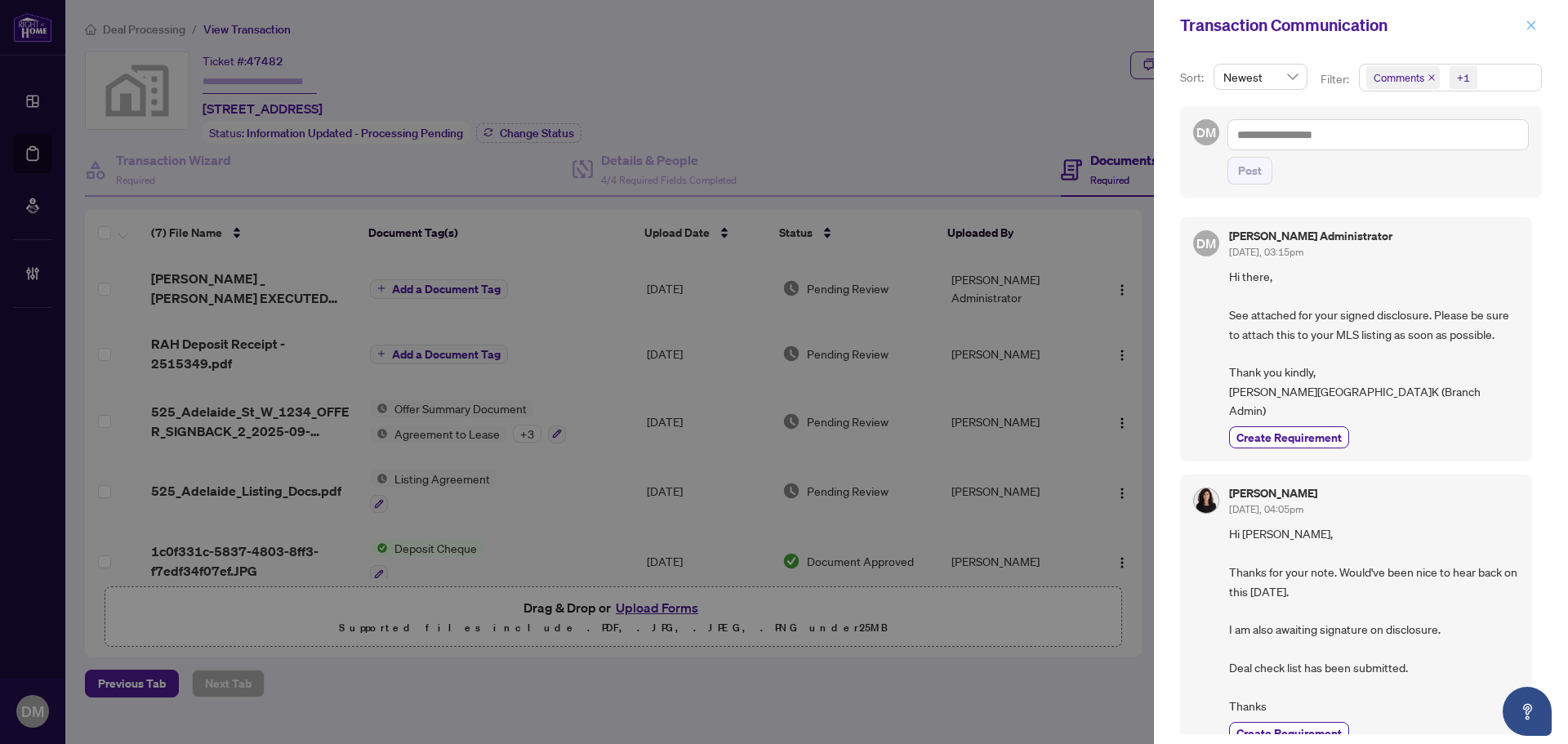
click at [1529, 25] on icon "close" at bounding box center [1531, 25] width 11 height 11
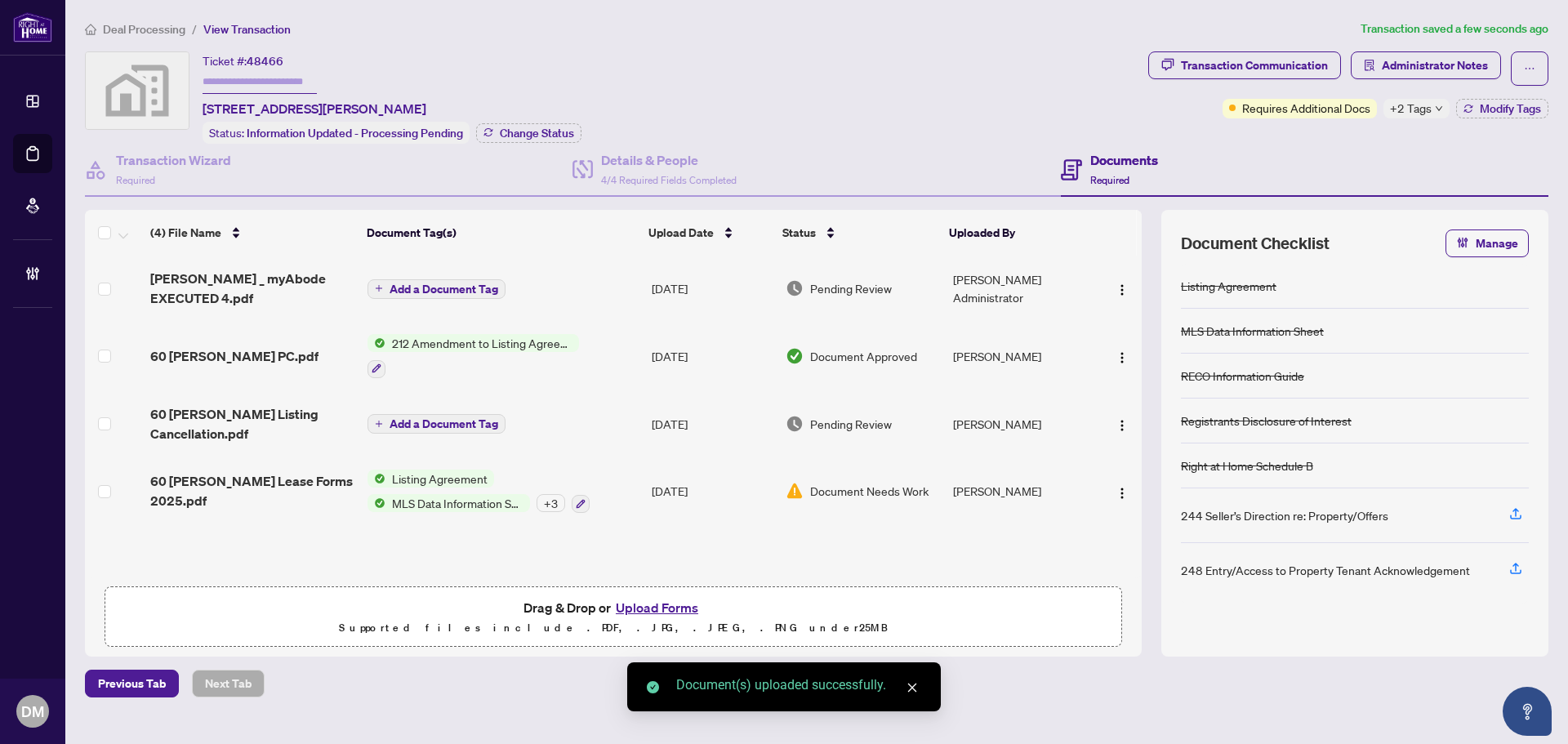
click at [460, 283] on span "Add a Document Tag" at bounding box center [444, 289] width 109 height 11
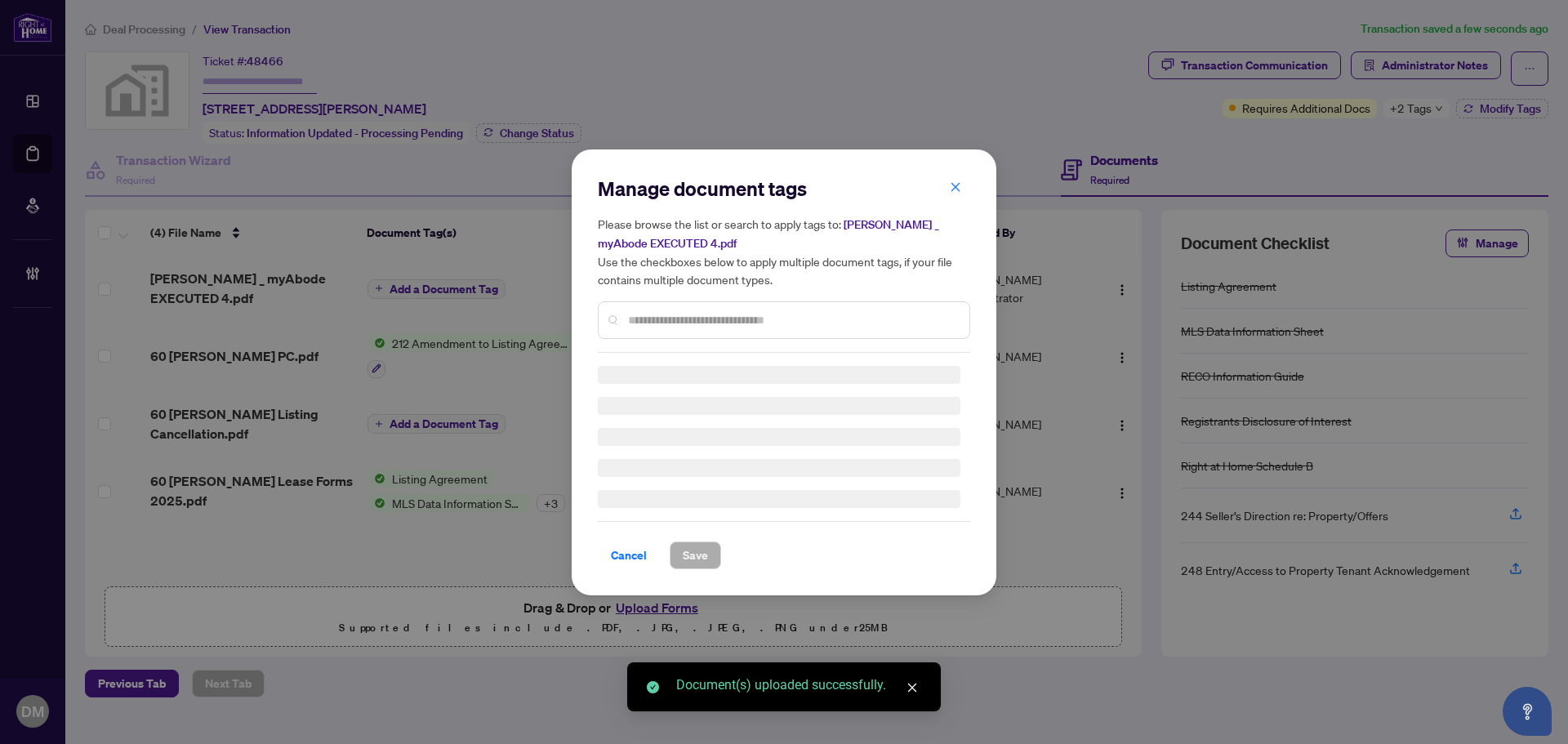
click at [698, 319] on input "text" at bounding box center [792, 320] width 329 height 18
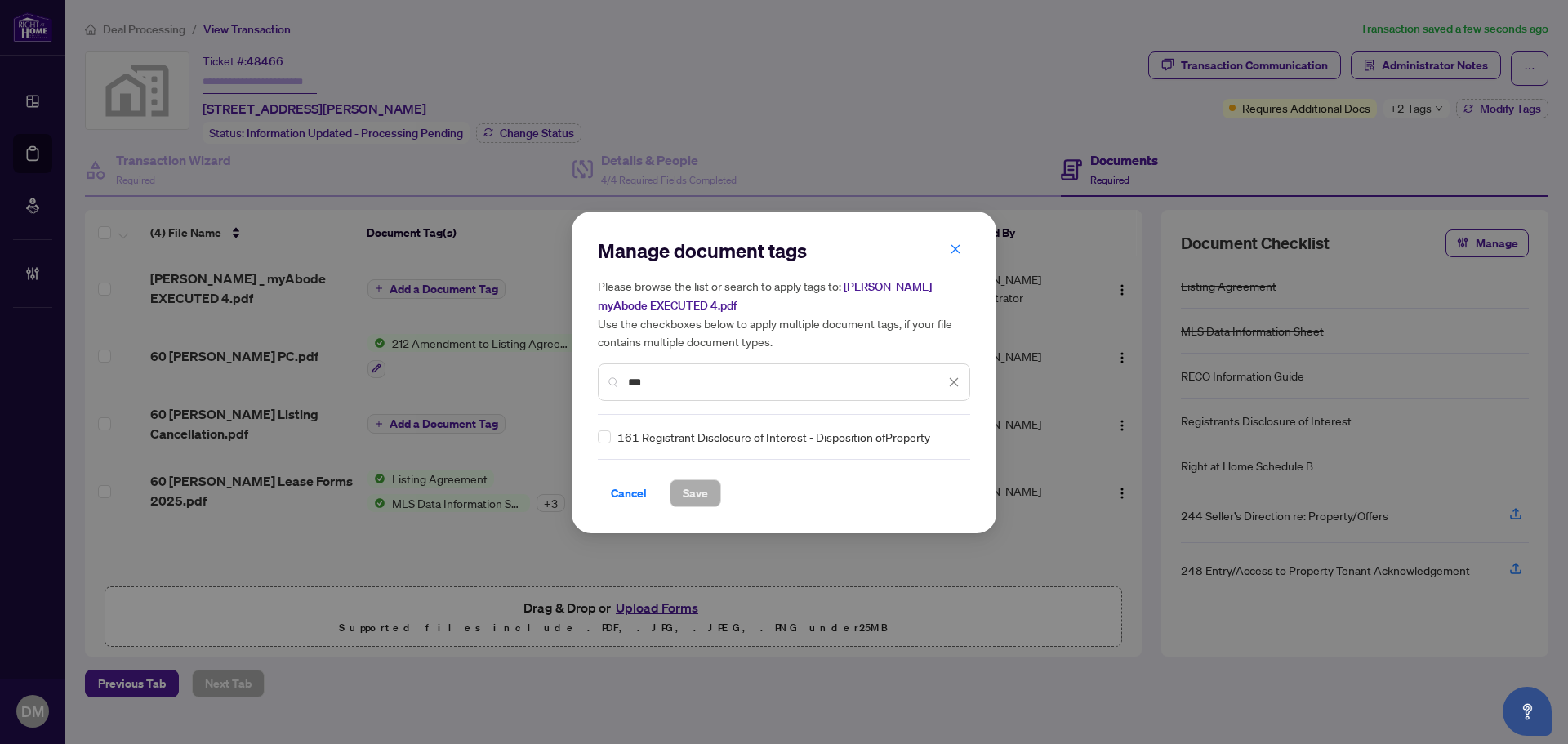
type input "***"
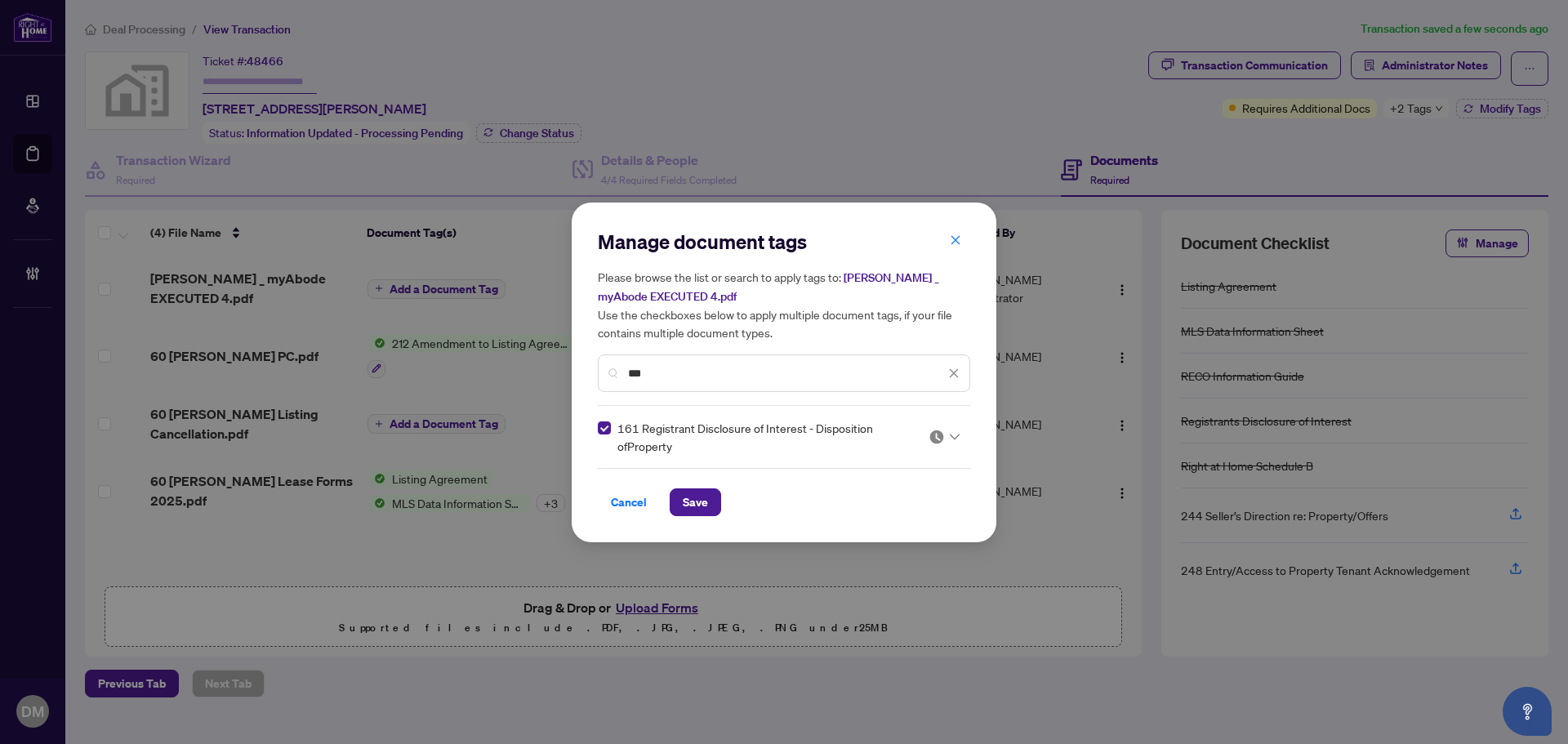
click at [945, 445] on span at bounding box center [944, 437] width 31 height 25
click at [905, 509] on div "Approved" at bounding box center [895, 516] width 105 height 18
click at [688, 504] on span "Save" at bounding box center [695, 502] width 25 height 26
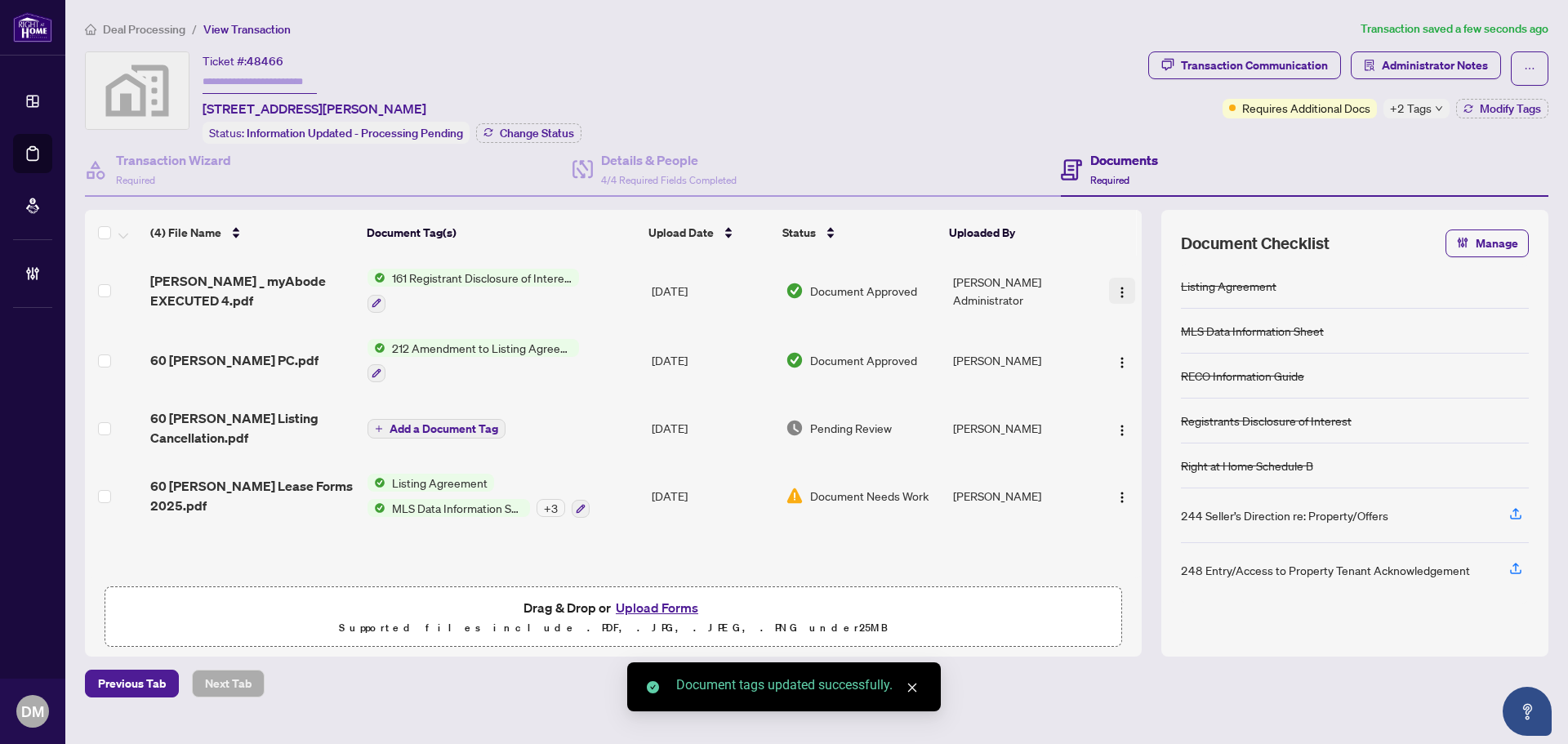
click at [1118, 286] on img "button" at bounding box center [1122, 293] width 13 height 13
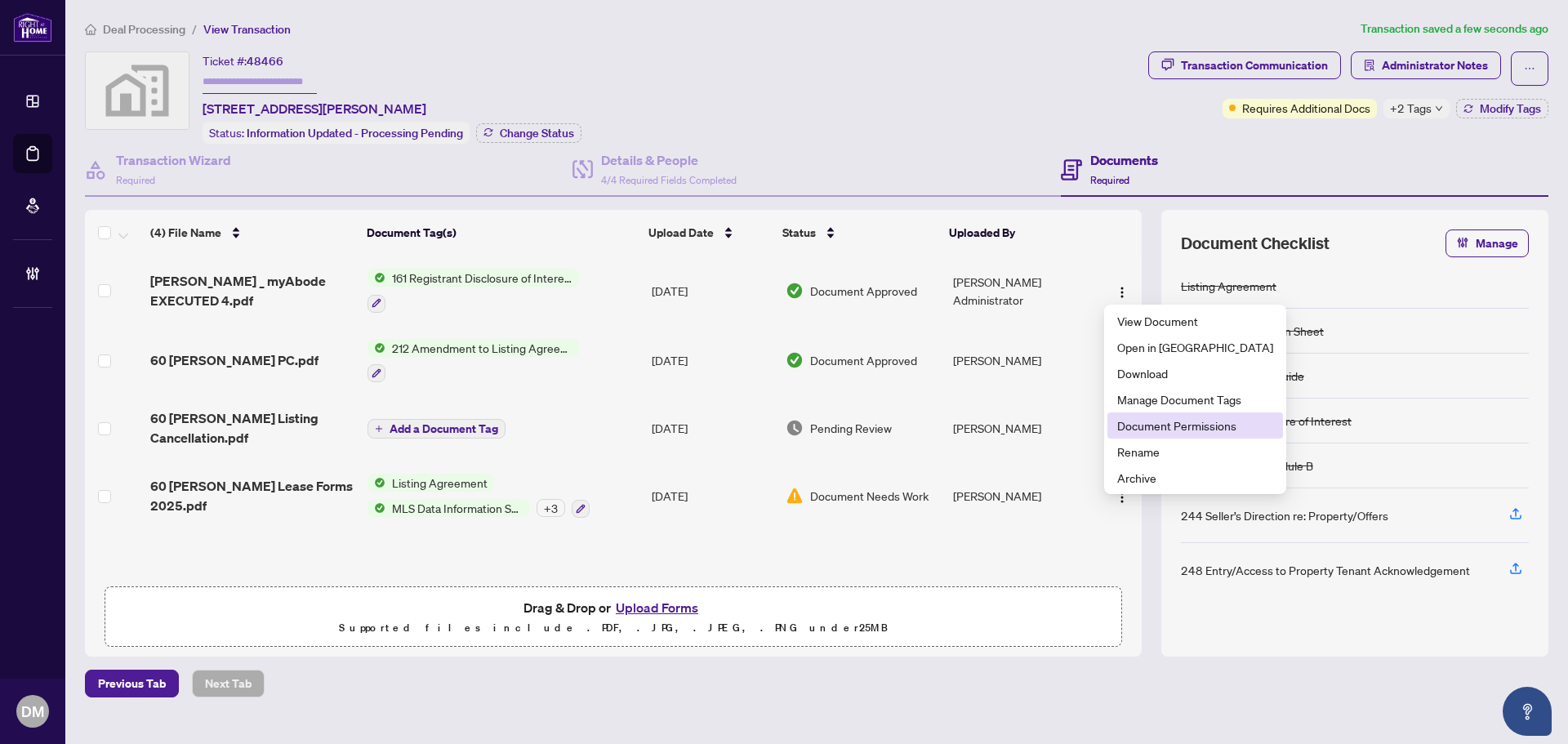
click at [1164, 427] on span "Document Permissions" at bounding box center [1195, 425] width 156 height 18
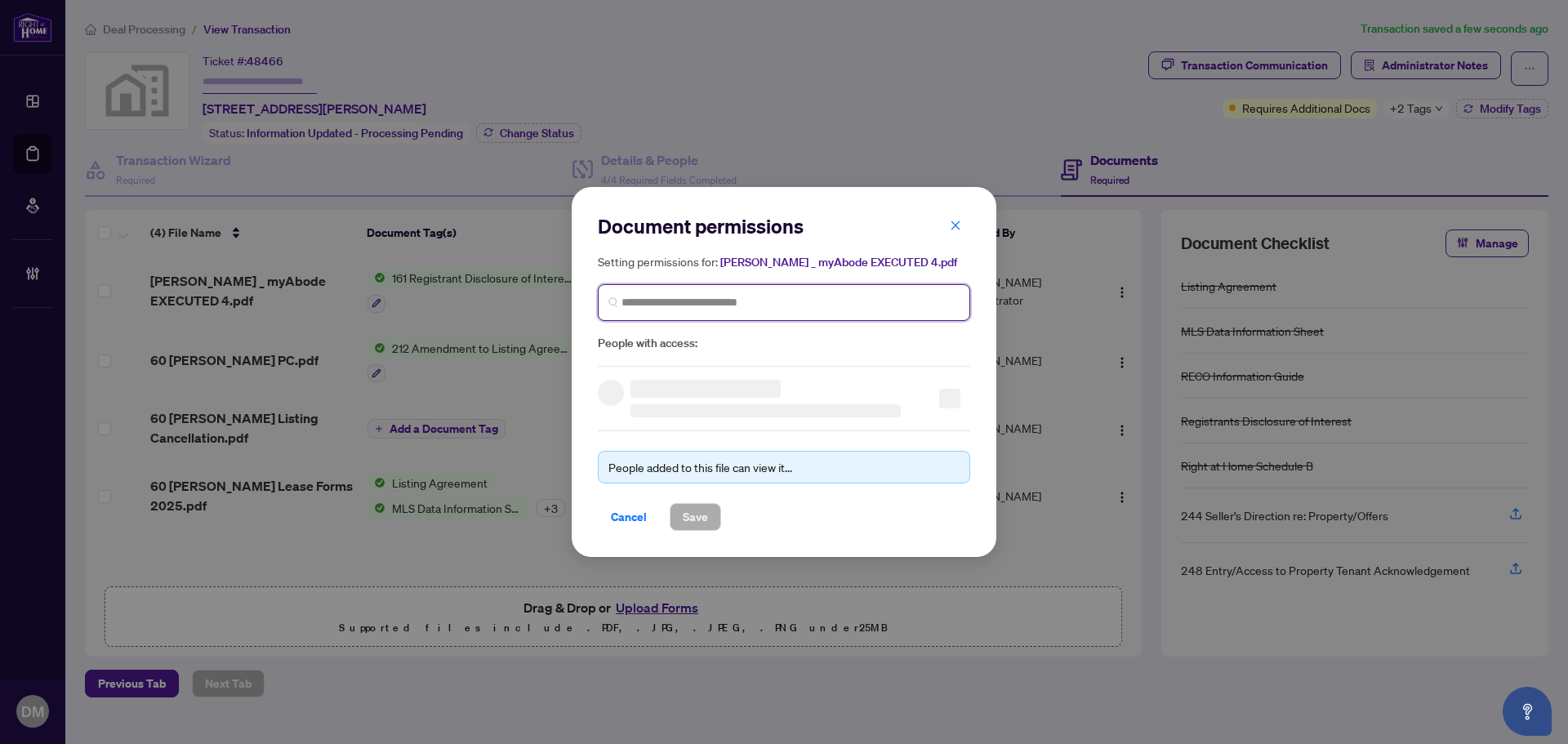
click at [810, 303] on input "search" at bounding box center [791, 303] width 338 height 17
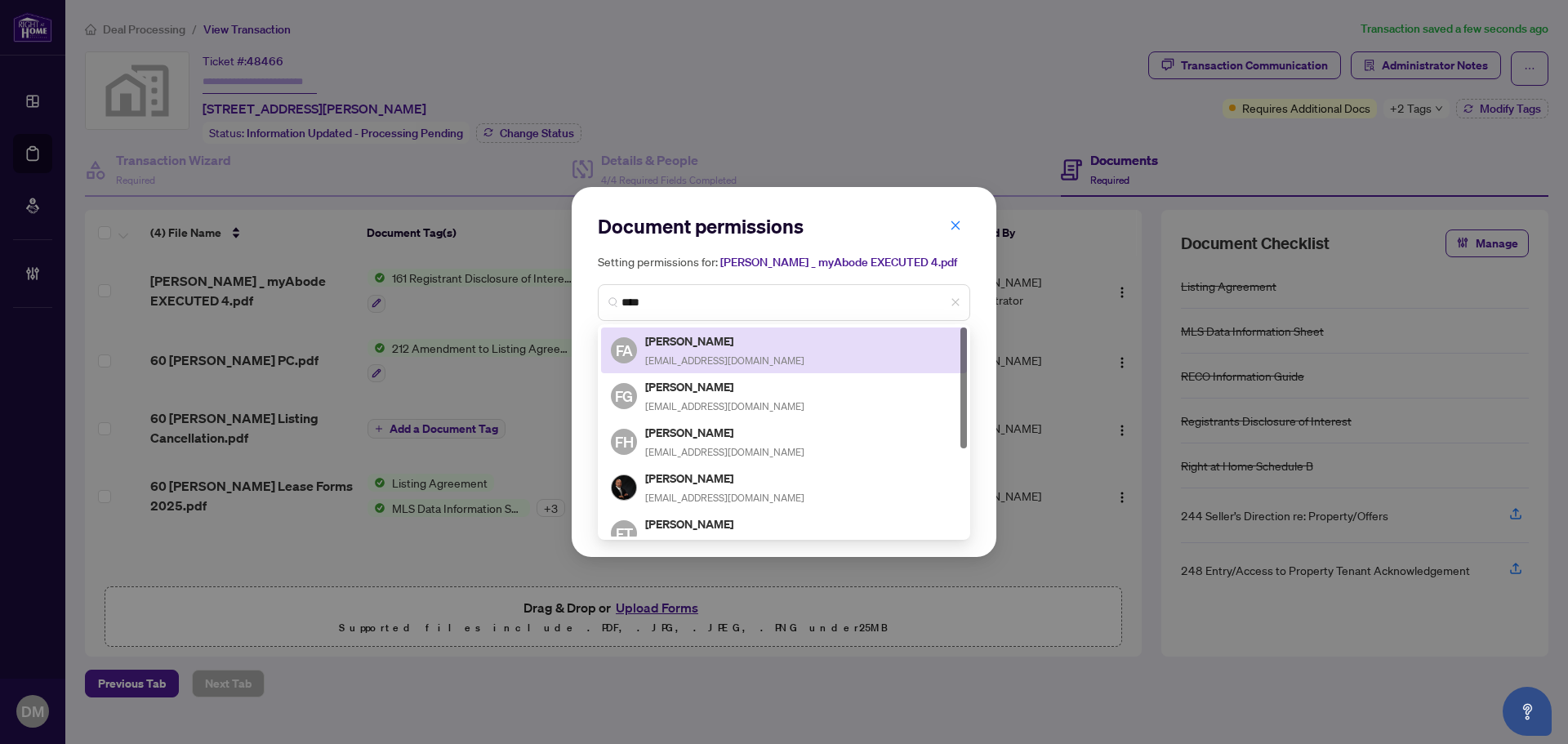
click at [803, 245] on div "Document permissions Setting permissions for: RAHR _ myAbode EXECUTED 4.pdf ***…" at bounding box center [784, 290] width 373 height 154
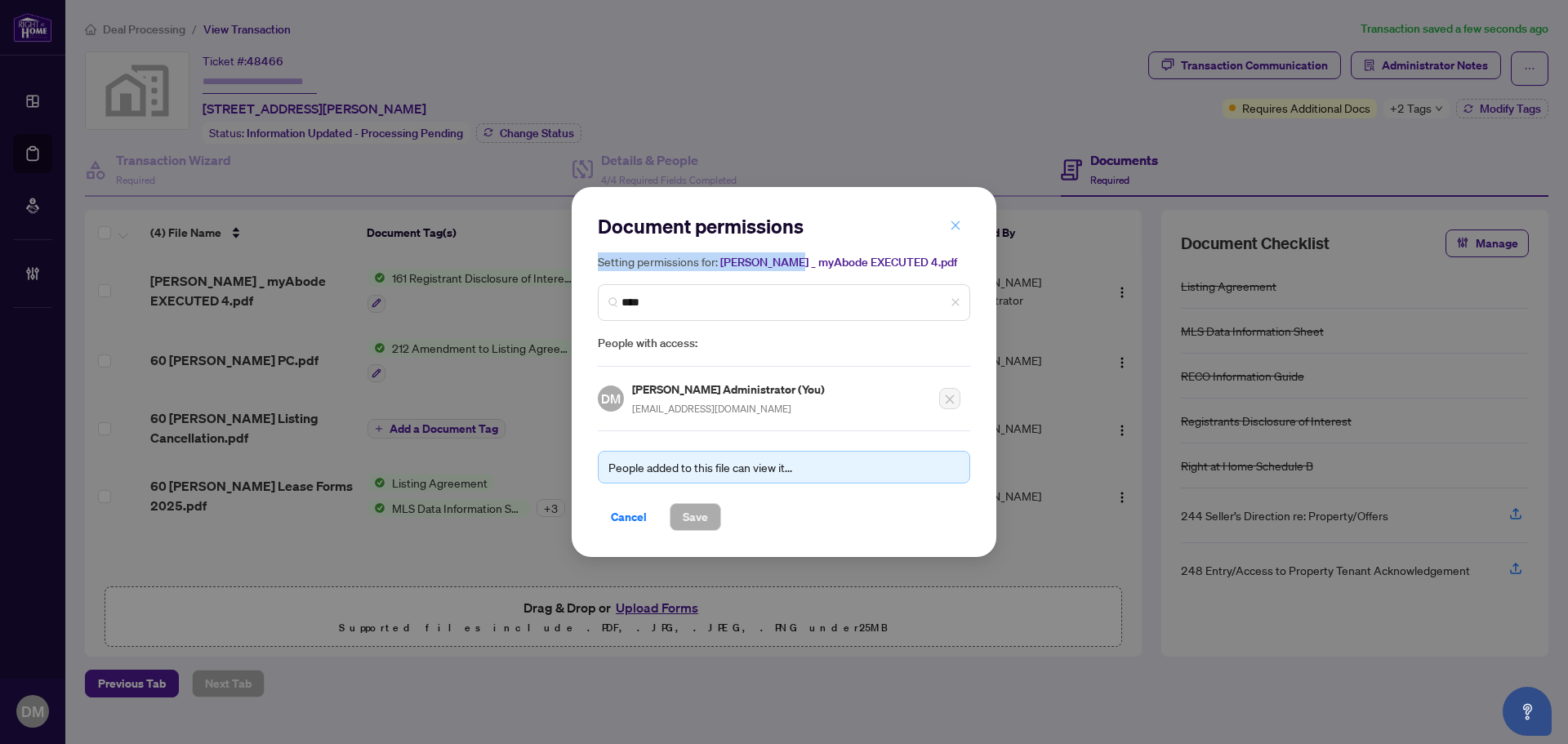
click at [950, 228] on button "button" at bounding box center [955, 225] width 33 height 27
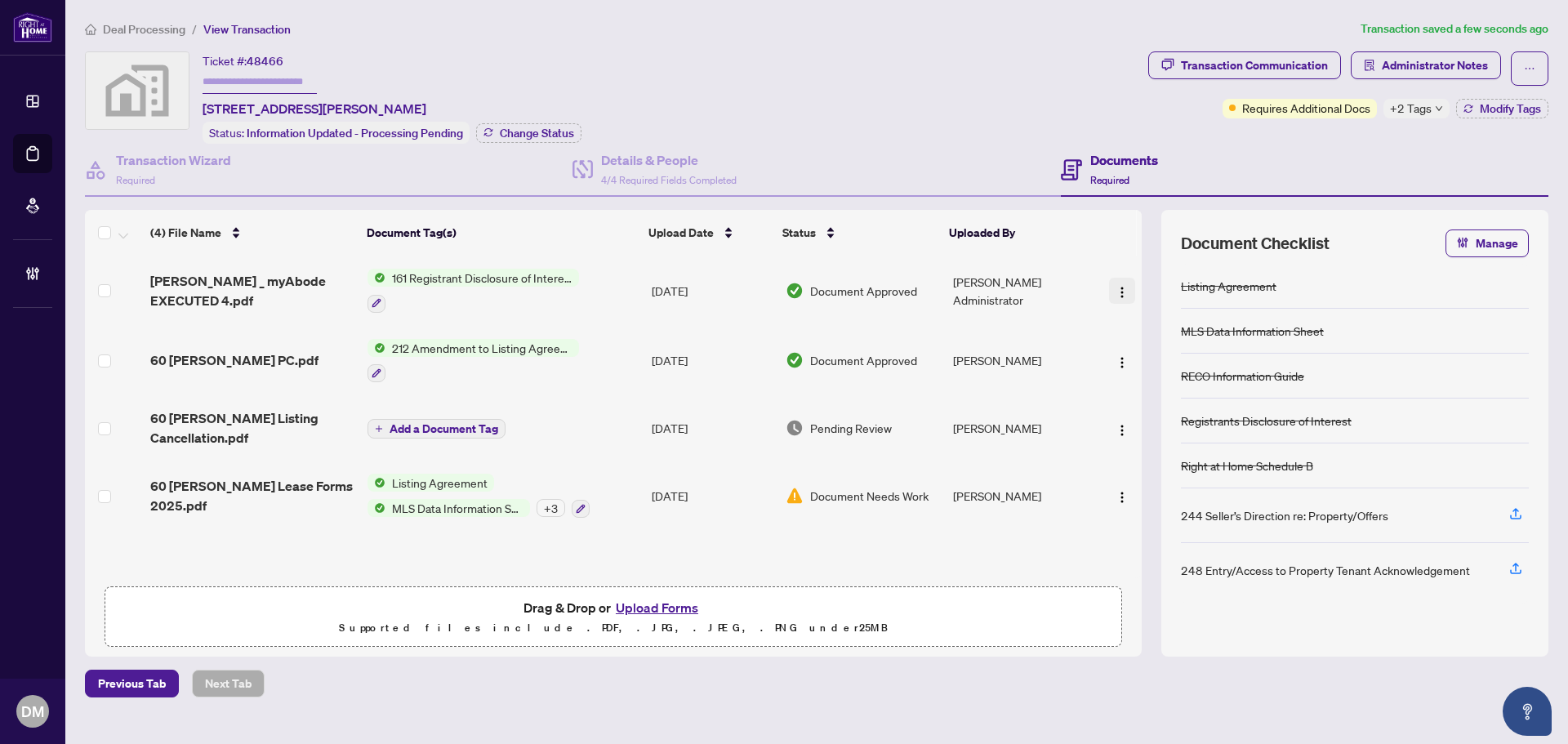
click at [1116, 290] on img "button" at bounding box center [1122, 293] width 13 height 13
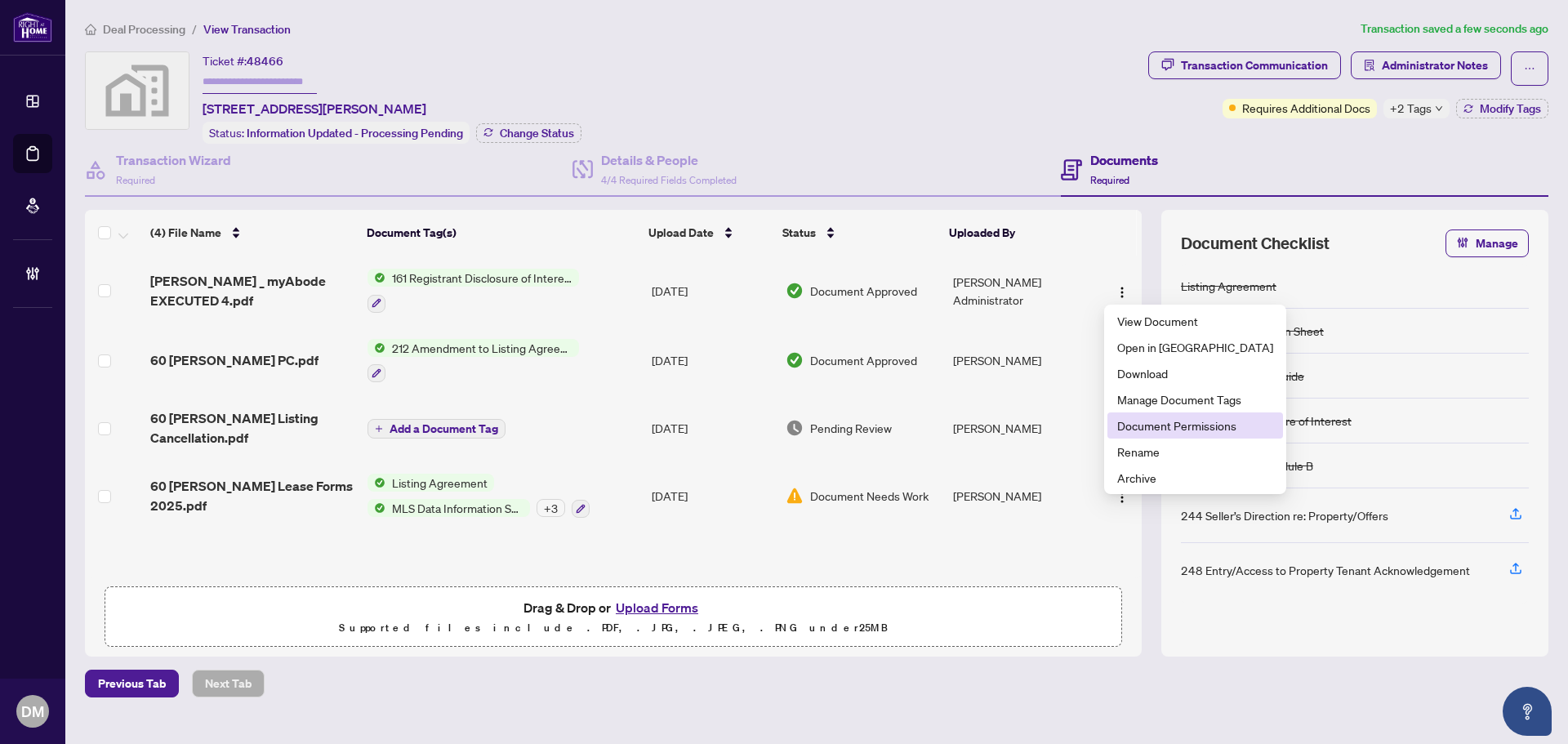
click at [1144, 427] on span "Document Permissions" at bounding box center [1195, 425] width 156 height 18
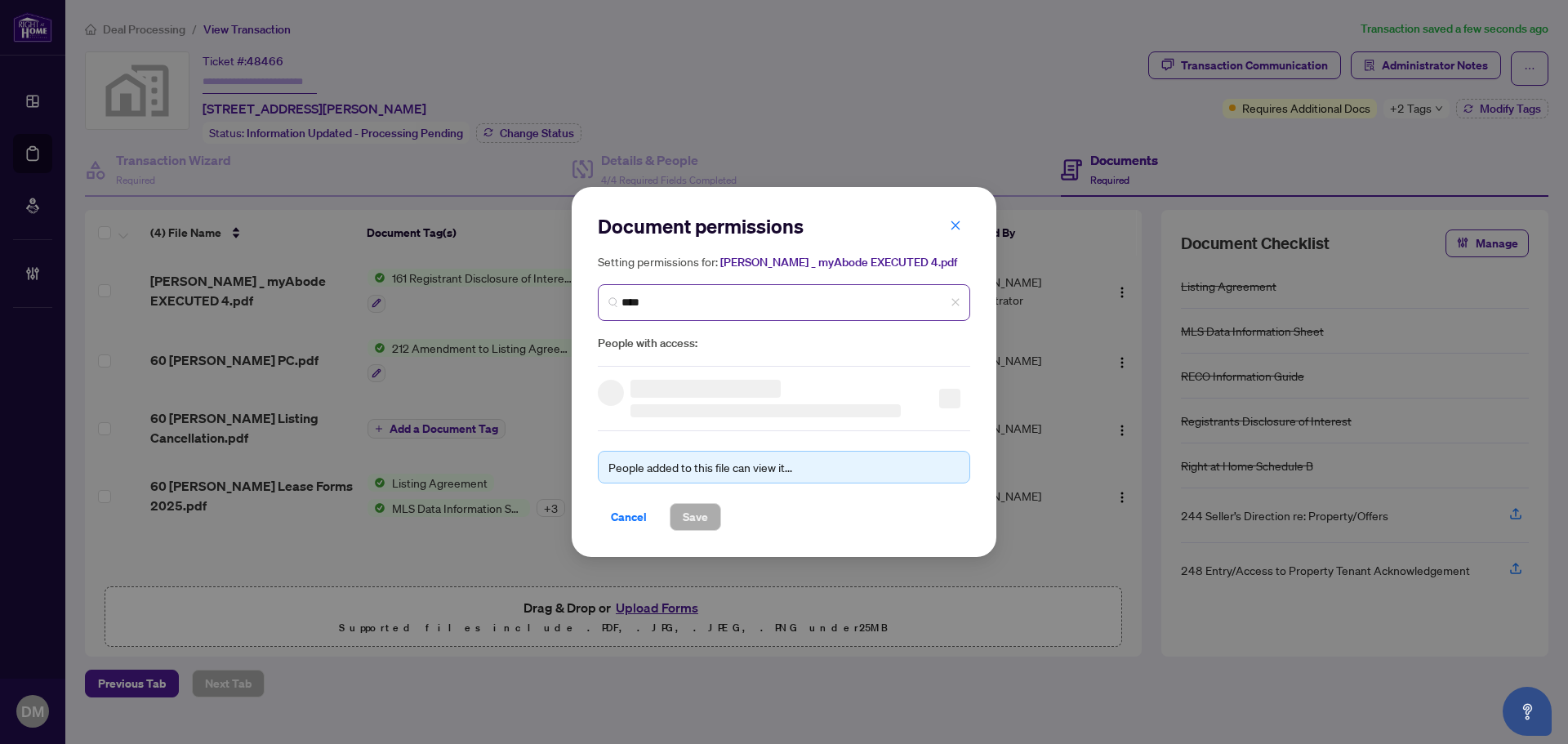
click at [809, 312] on span "****" at bounding box center [784, 302] width 373 height 37
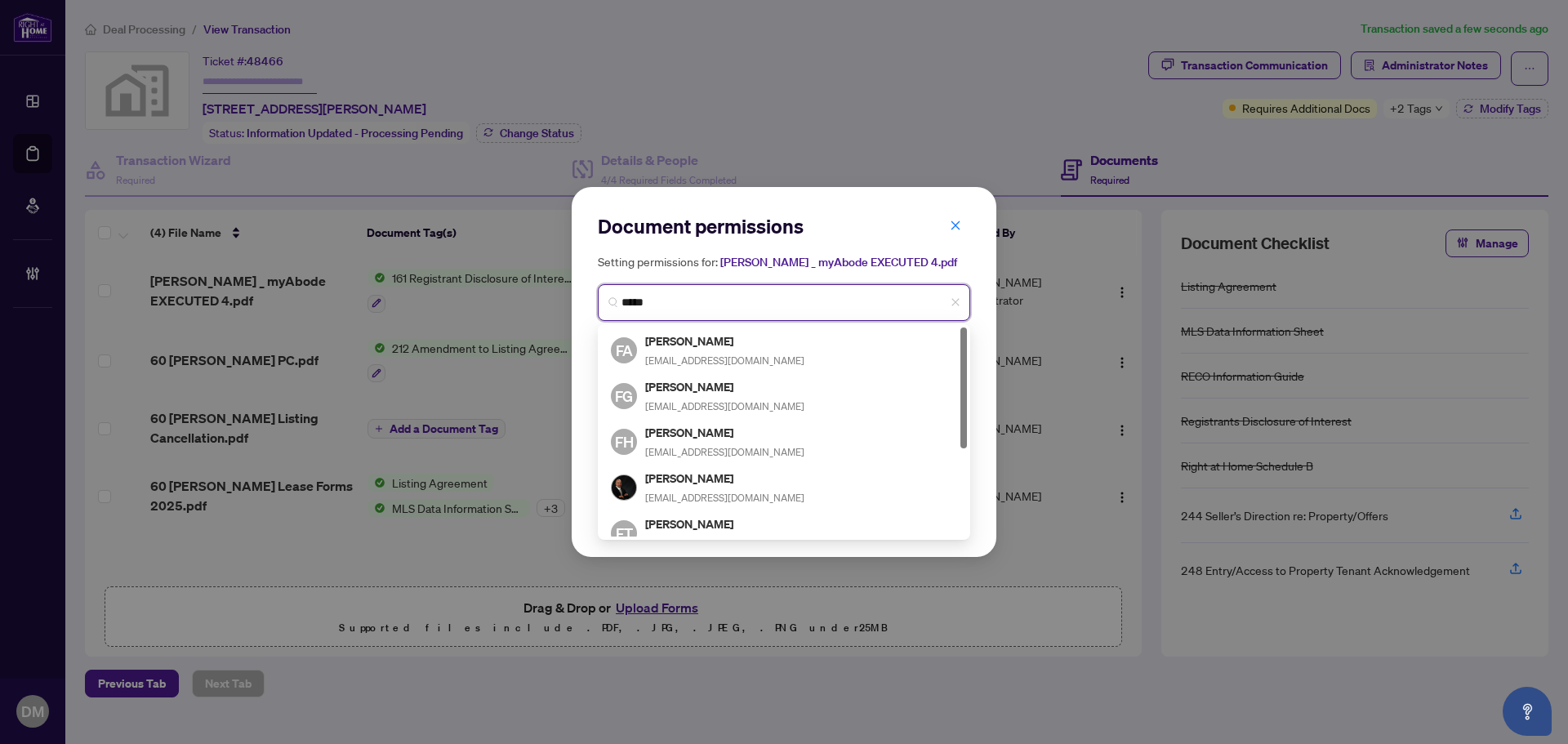
type input "******"
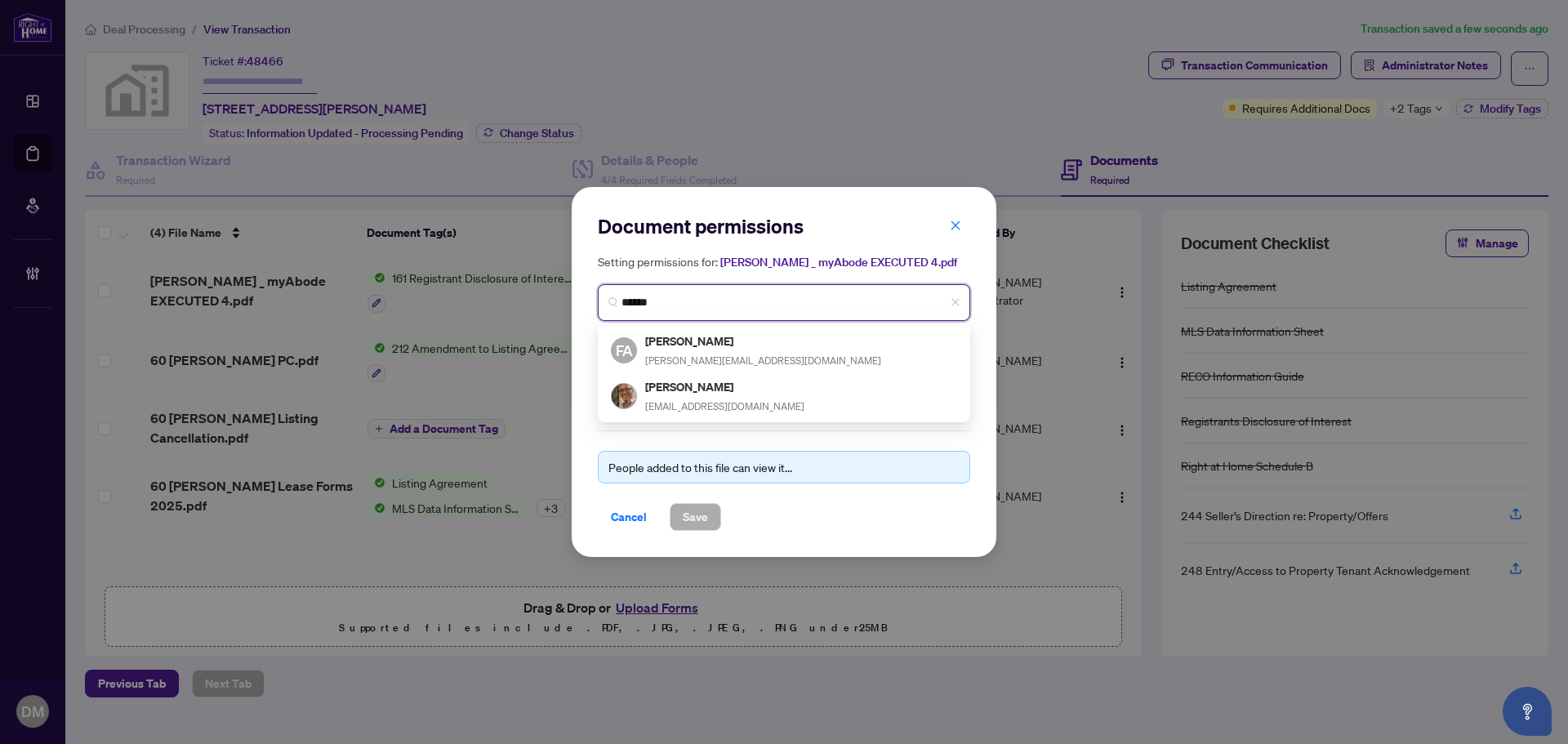
click at [735, 355] on span "fred@thealvesgroup.ca" at bounding box center [764, 361] width 236 height 12
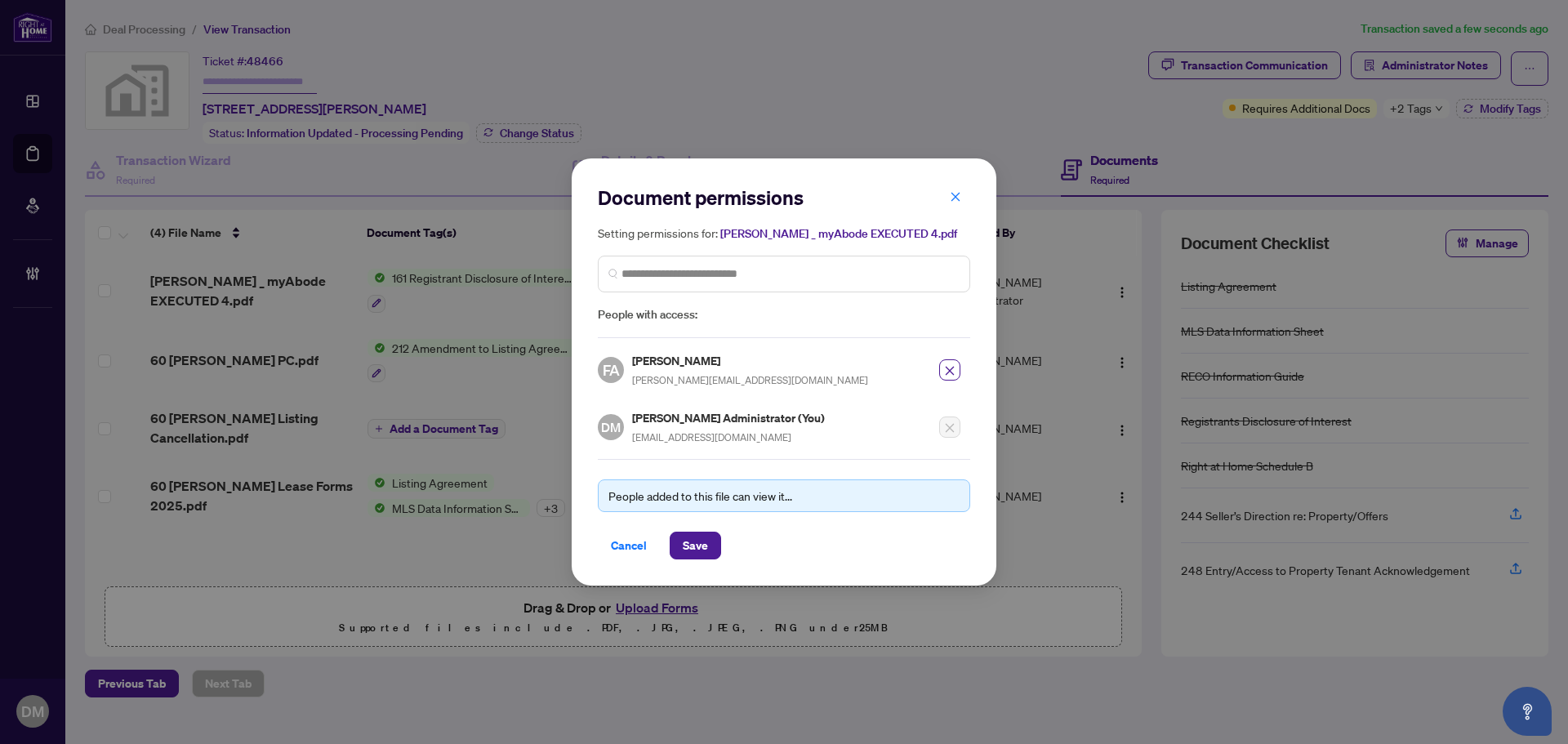
click at [713, 530] on div "People added to this file can view it... Cancel Save" at bounding box center [784, 509] width 373 height 100
click at [691, 546] on span "Save" at bounding box center [695, 546] width 25 height 26
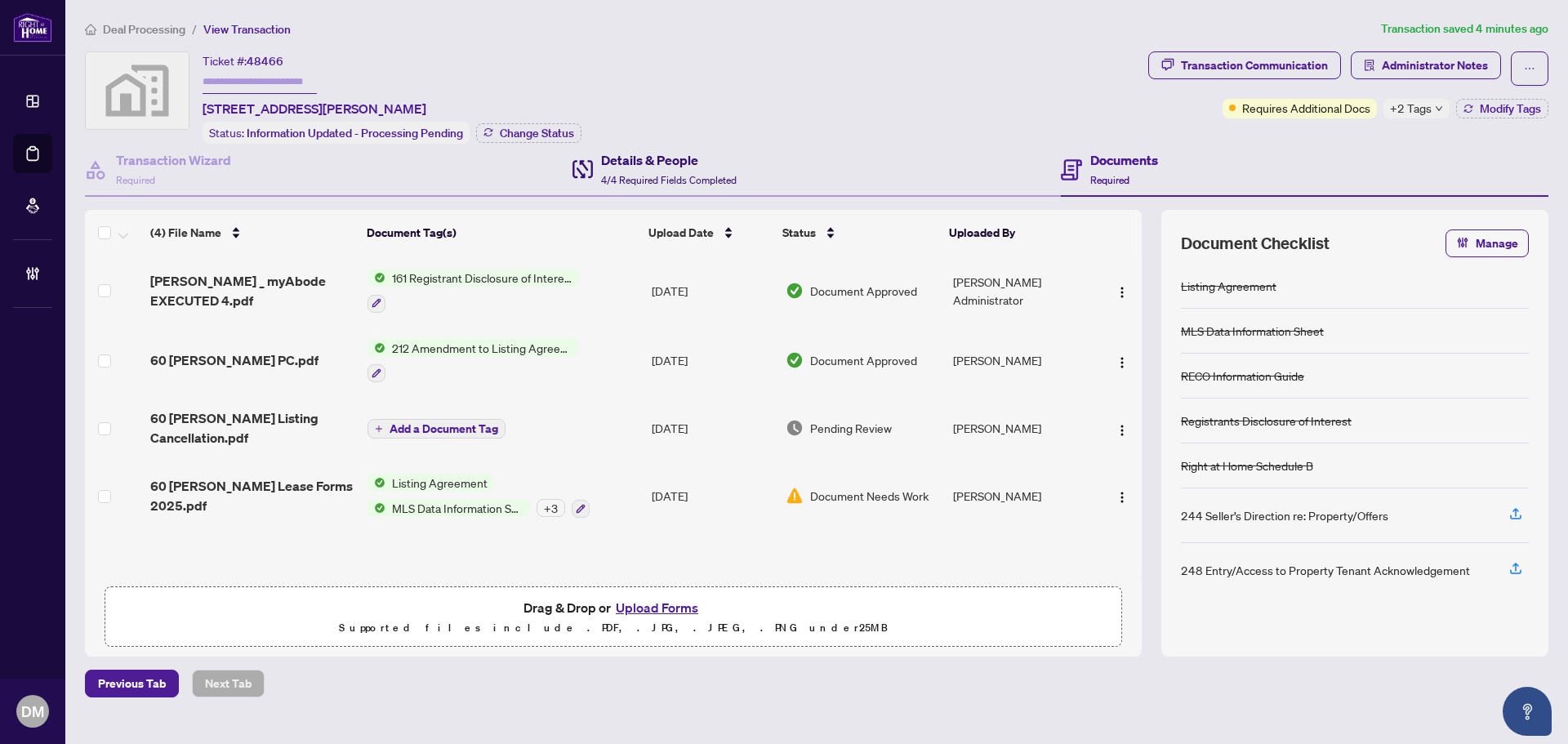
click at [666, 162] on h4 "Details & People" at bounding box center [669, 160] width 136 height 20
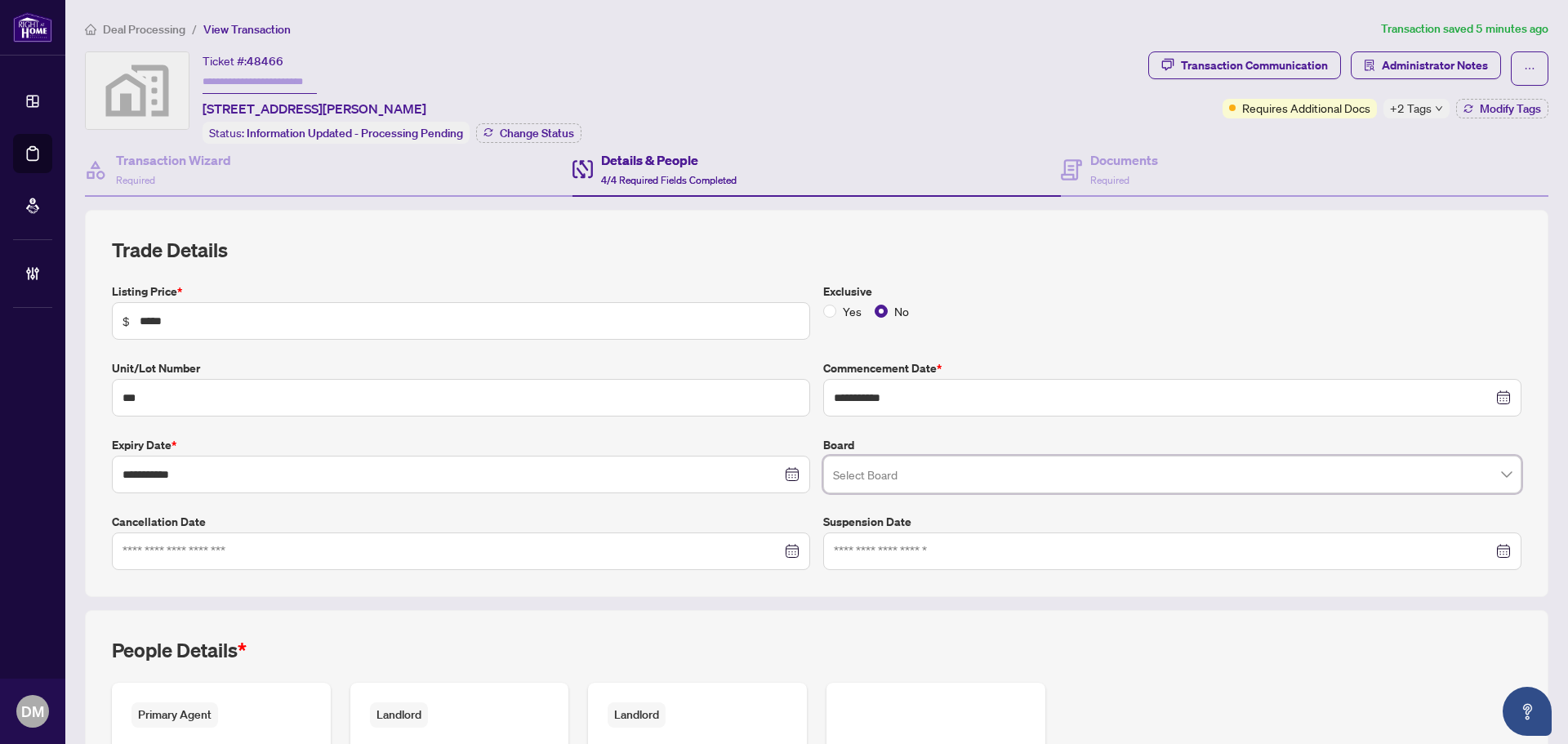
click at [1273, 218] on div "**********" at bounding box center [817, 403] width 1464 height 387
click at [150, 23] on span "Deal Processing" at bounding box center [143, 29] width 82 height 15
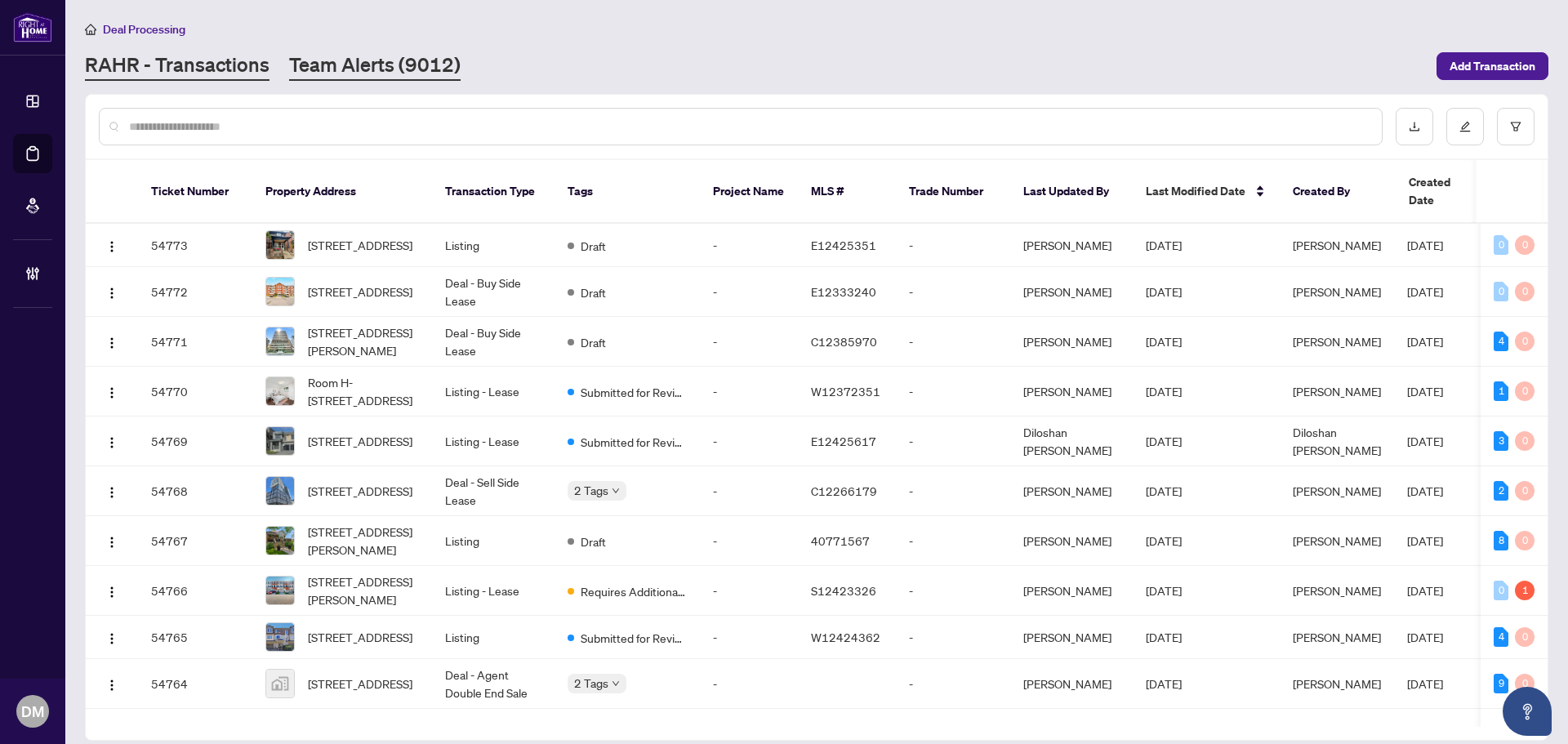
click at [362, 69] on link "Team Alerts (9012)" at bounding box center [375, 66] width 172 height 29
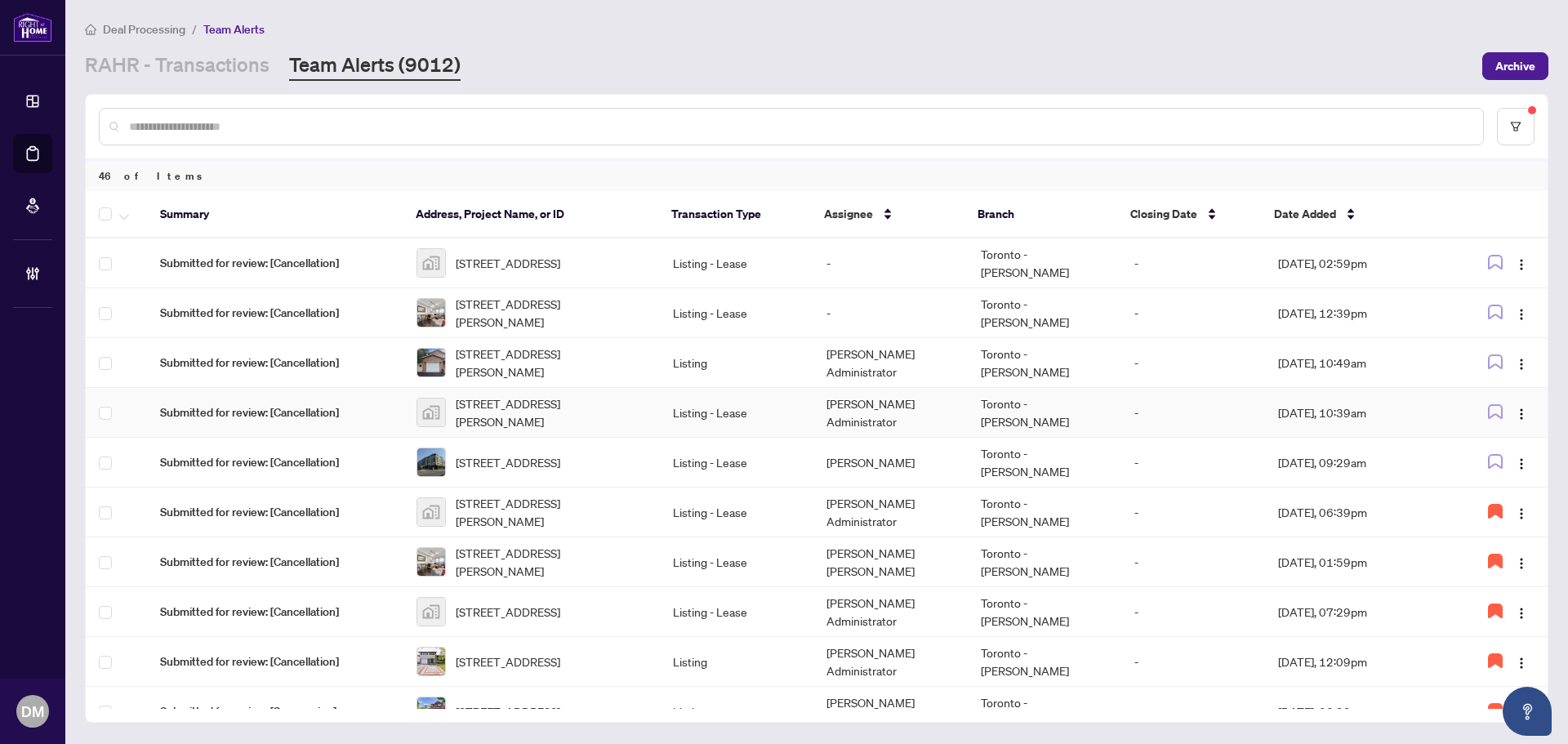
click at [723, 422] on td "Listing - Lease" at bounding box center [736, 413] width 154 height 50
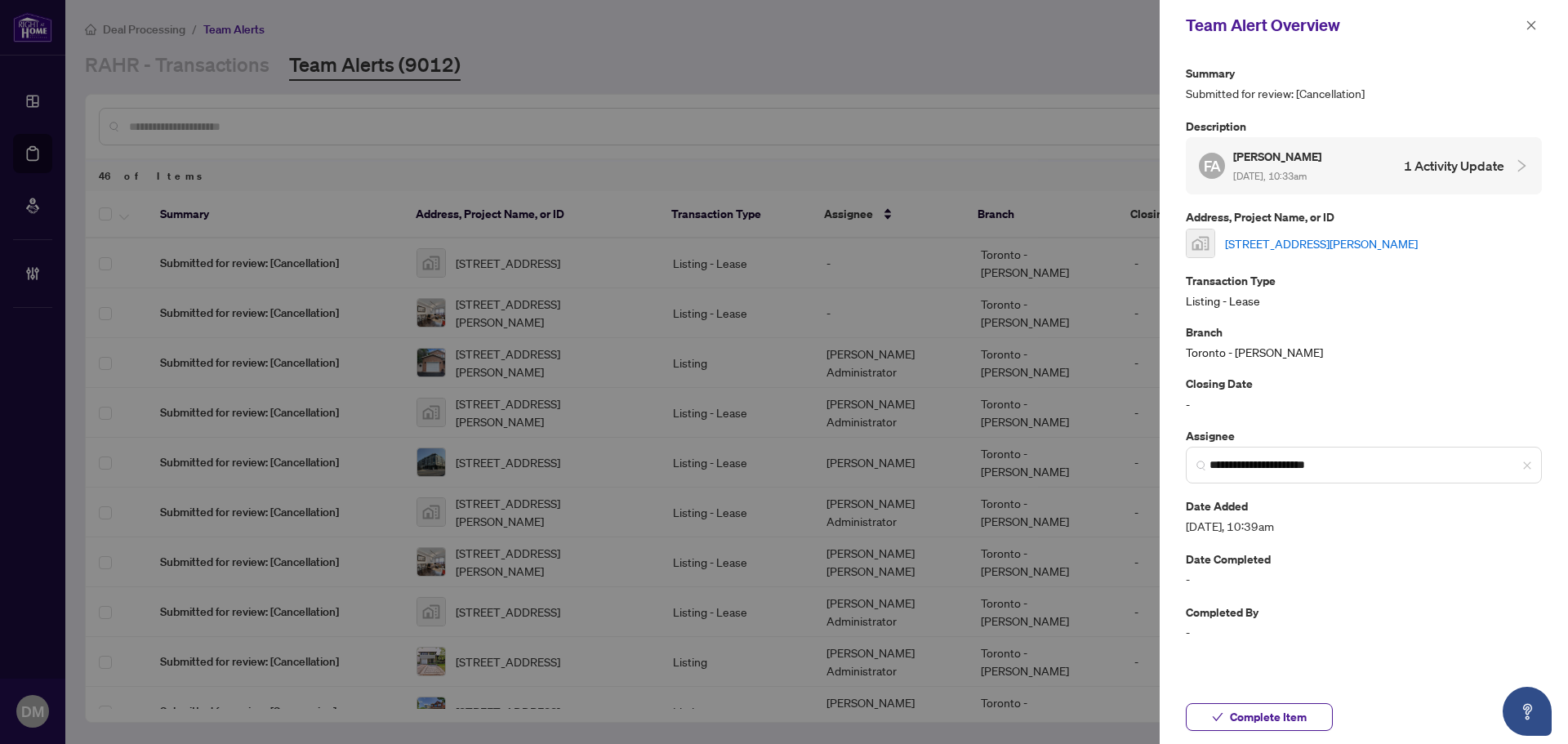
click at [1327, 252] on div "[STREET_ADDRESS][PERSON_NAME]" at bounding box center [1363, 243] width 356 height 29
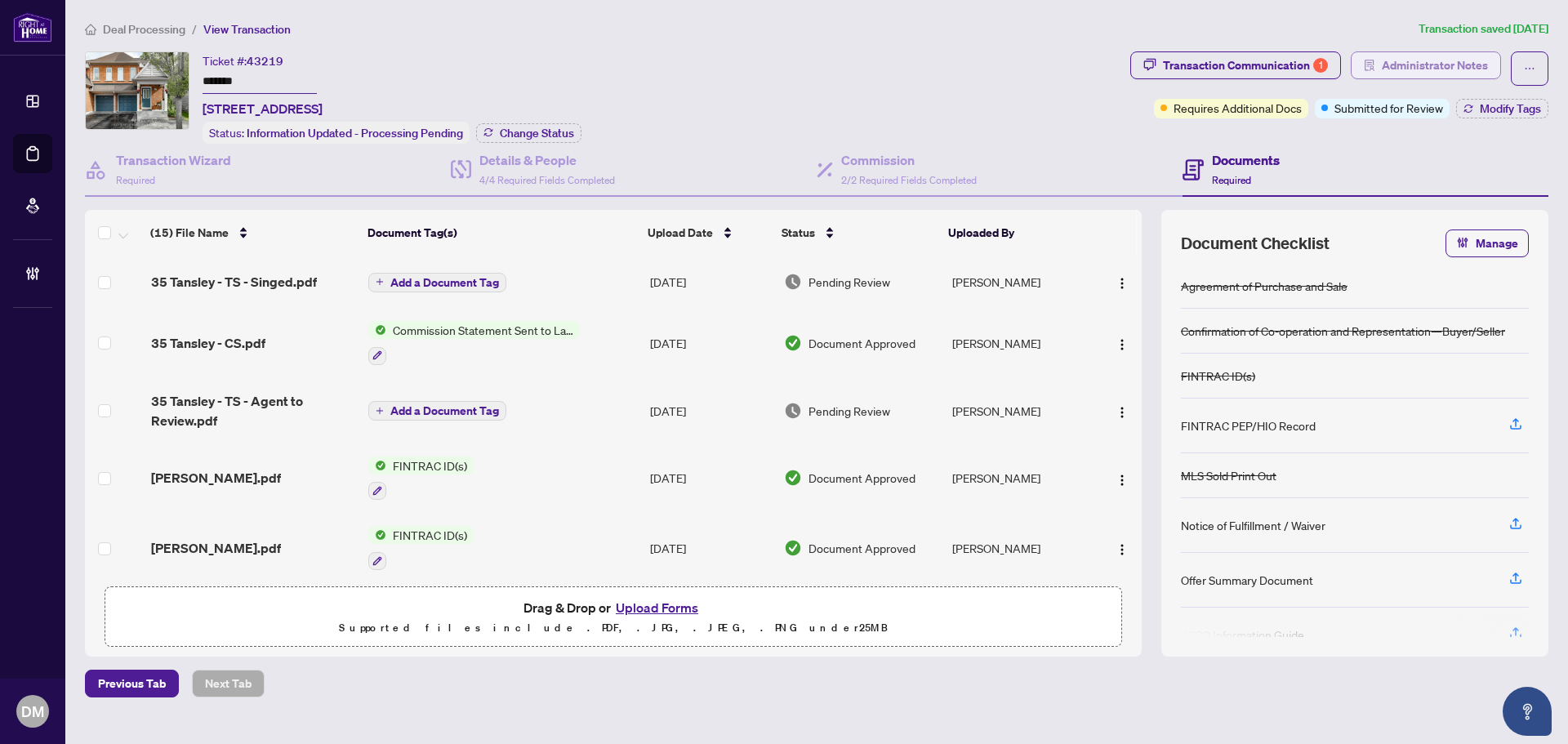
click at [1403, 52] on button "Administrator Notes" at bounding box center [1425, 65] width 150 height 27
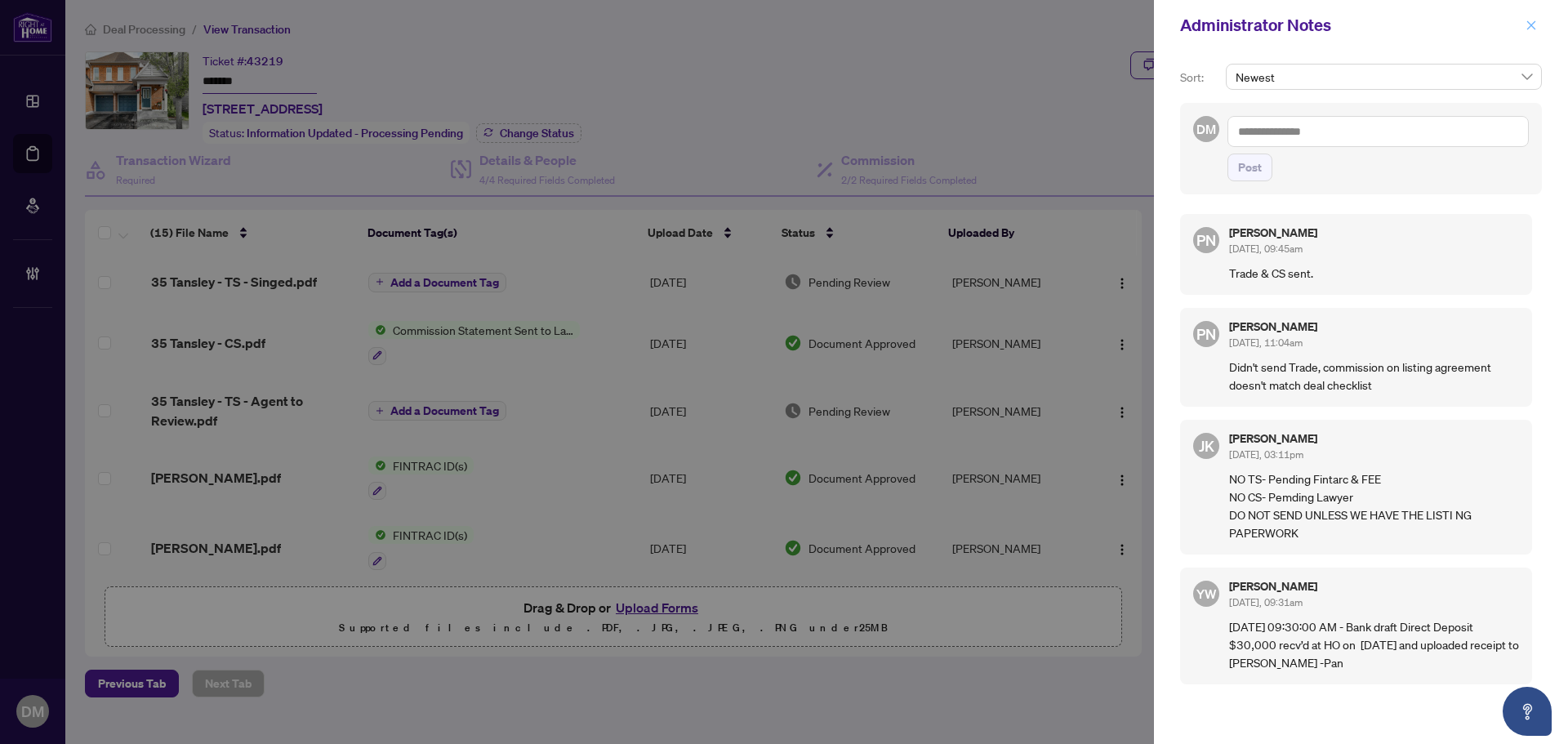
click at [1529, 24] on icon "close" at bounding box center [1532, 25] width 9 height 9
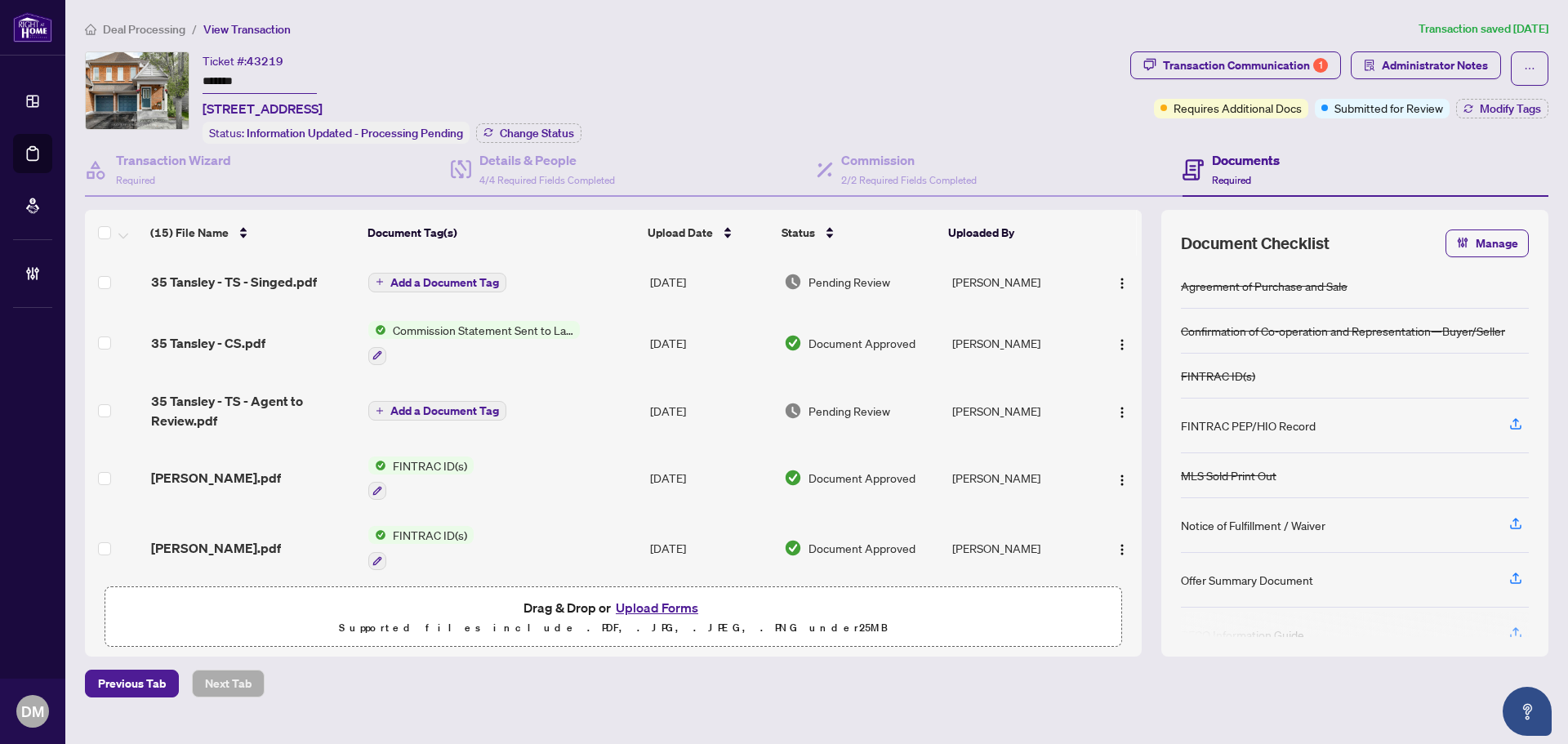
click at [148, 28] on span "Deal Processing" at bounding box center [143, 29] width 82 height 15
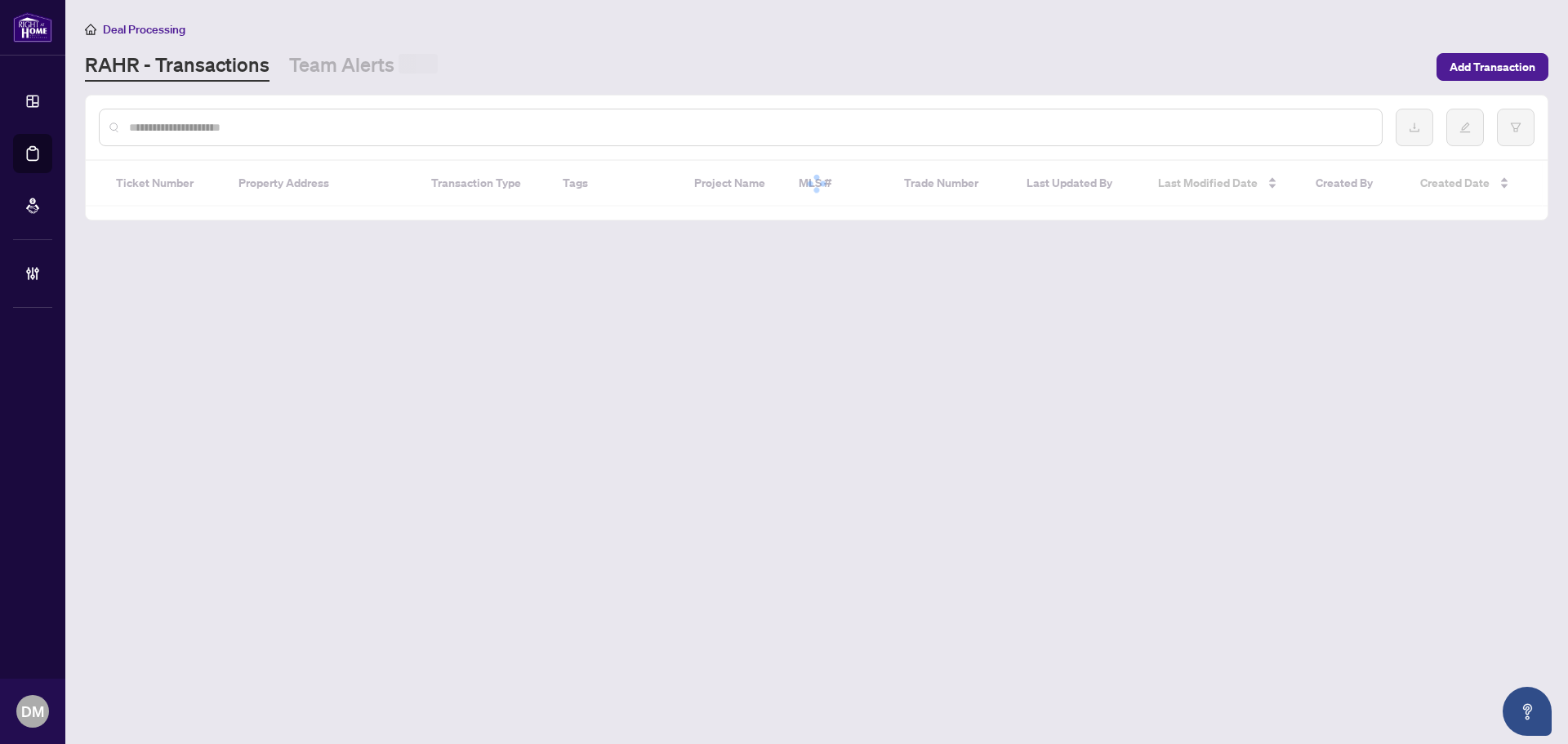
click at [394, 125] on input "text" at bounding box center [750, 127] width 1240 height 18
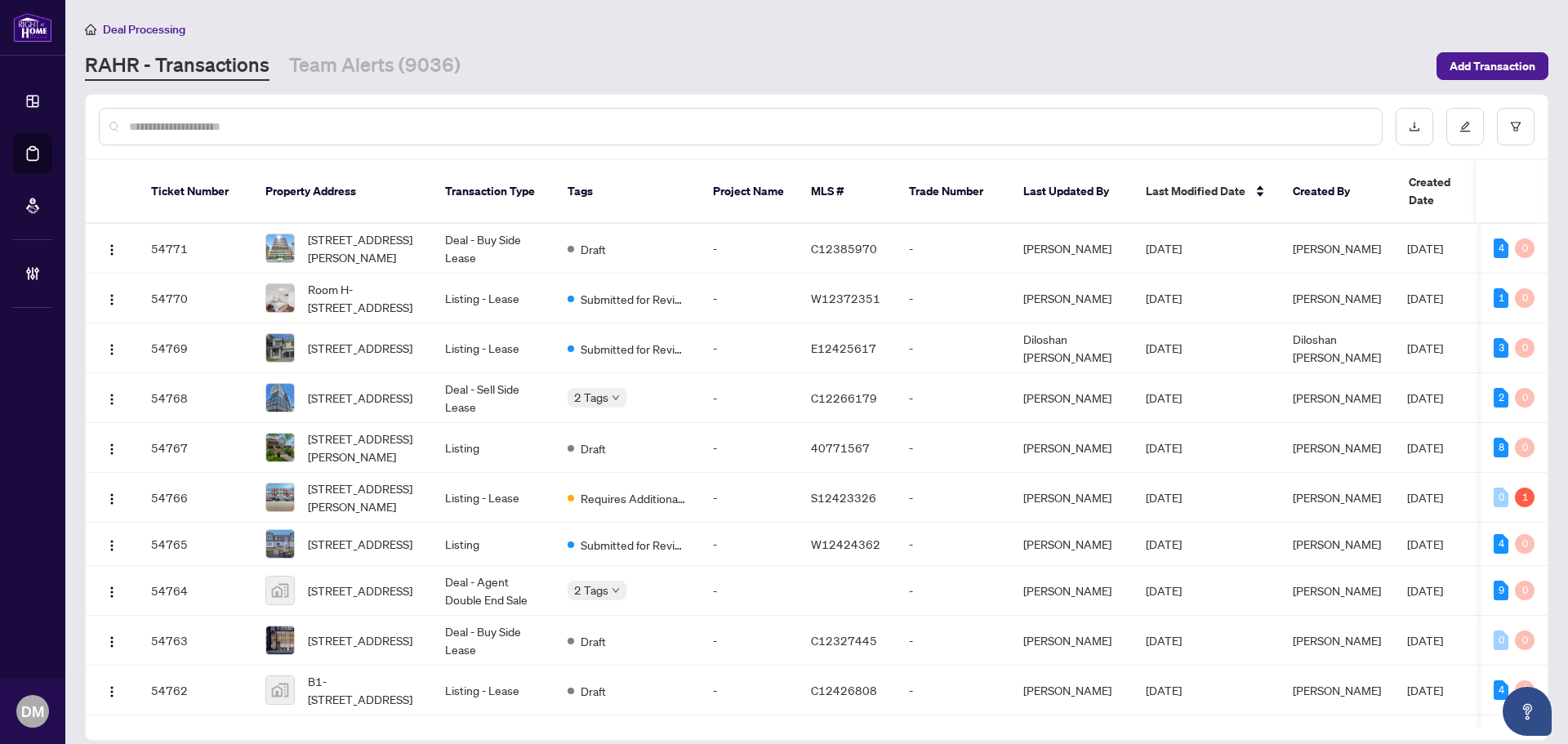
click at [382, 126] on input "text" at bounding box center [750, 127] width 1240 height 18
click at [440, 124] on input "text" at bounding box center [750, 127] width 1240 height 18
click at [415, 127] on input "text" at bounding box center [750, 127] width 1240 height 18
click at [462, 52] on div "[PERSON_NAME] - Transactions Team Alerts (9036)" at bounding box center [756, 66] width 1342 height 29
click at [393, 64] on link "Team Alerts (9036)" at bounding box center [375, 66] width 172 height 29
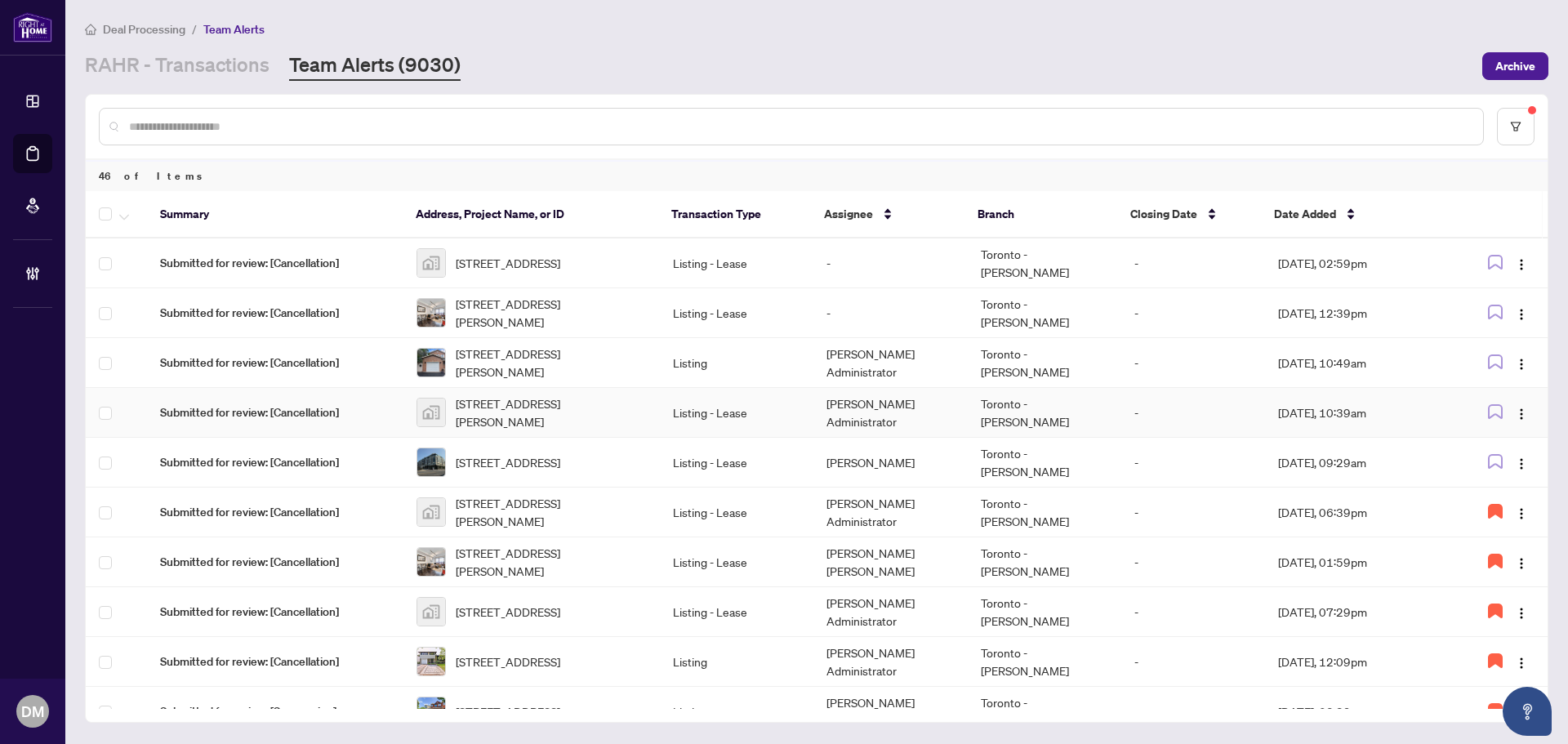
click at [745, 423] on td "Listing - Lease" at bounding box center [736, 413] width 154 height 50
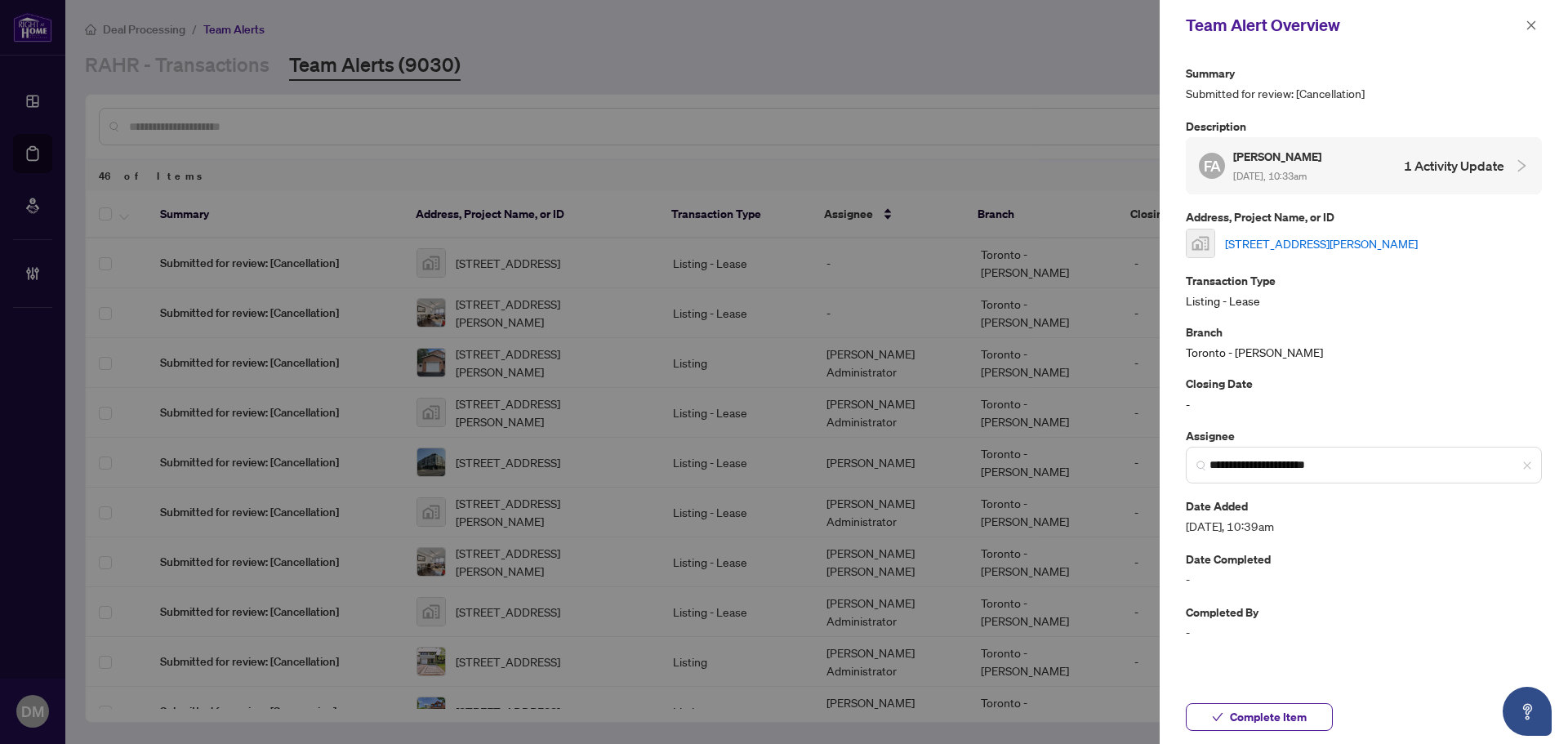
click at [1325, 239] on link "[STREET_ADDRESS][PERSON_NAME]" at bounding box center [1322, 243] width 193 height 18
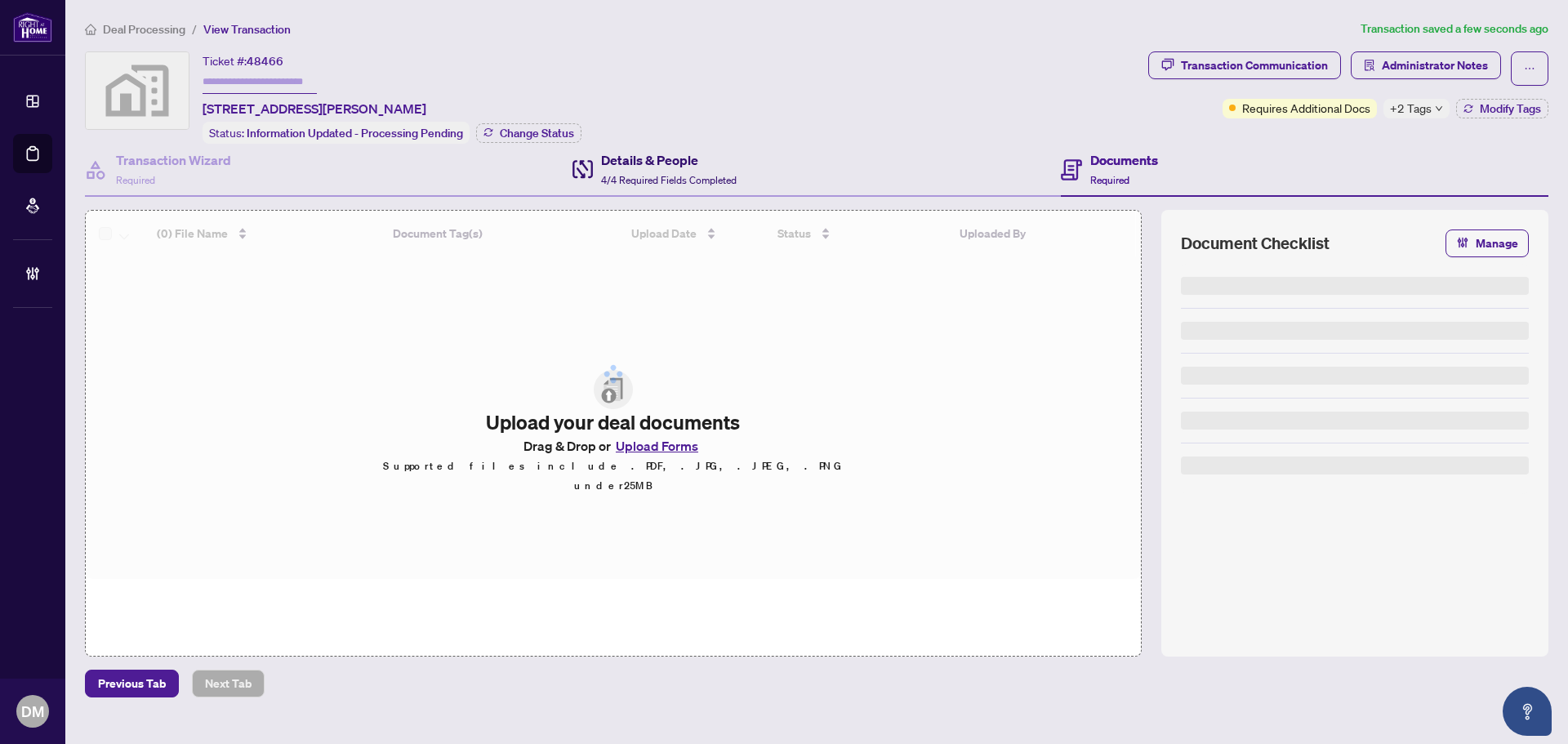
click at [642, 169] on div "Details & People 4/4 Required Fields Completed" at bounding box center [669, 169] width 136 height 39
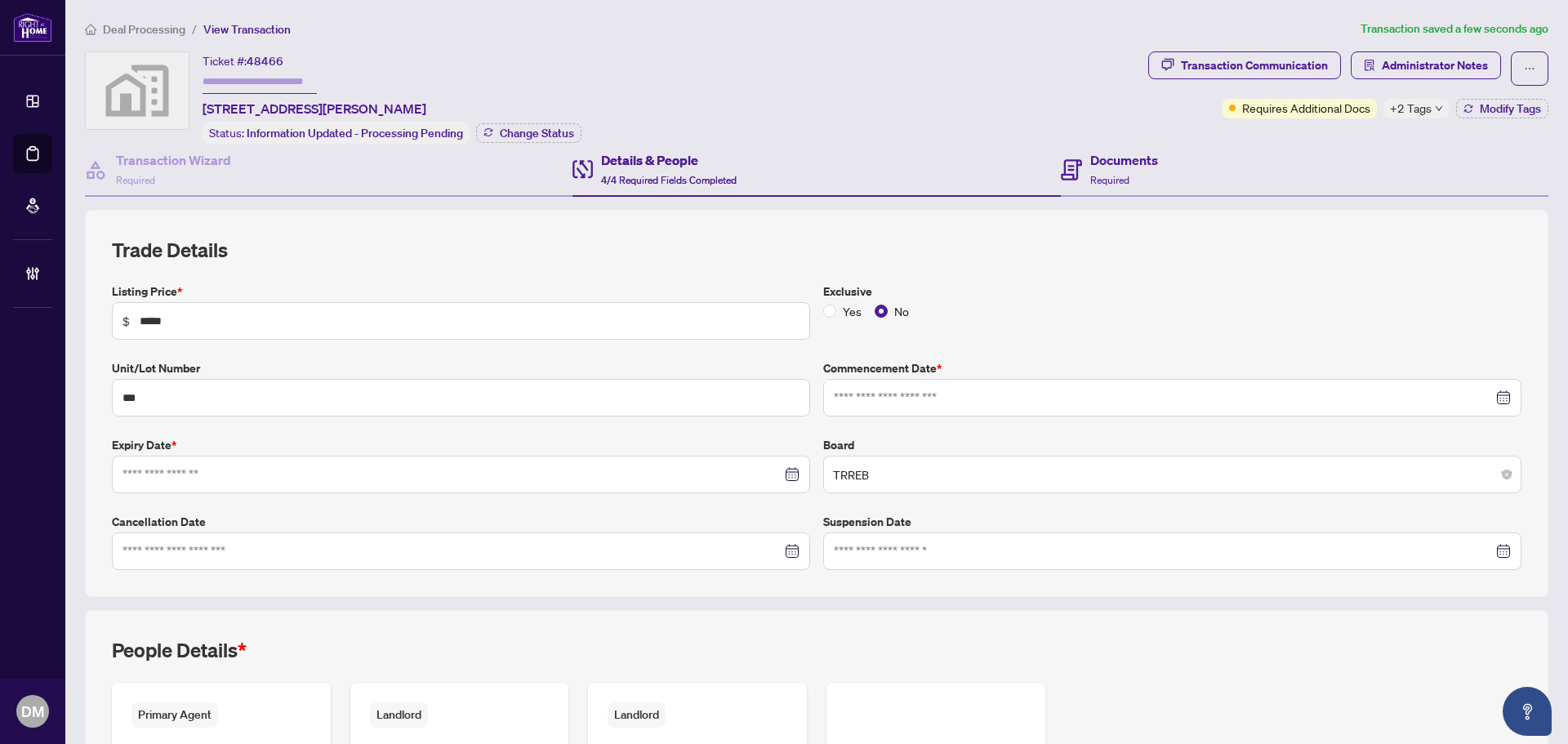
type input "**********"
click at [1125, 157] on h4 "Documents" at bounding box center [1124, 160] width 68 height 20
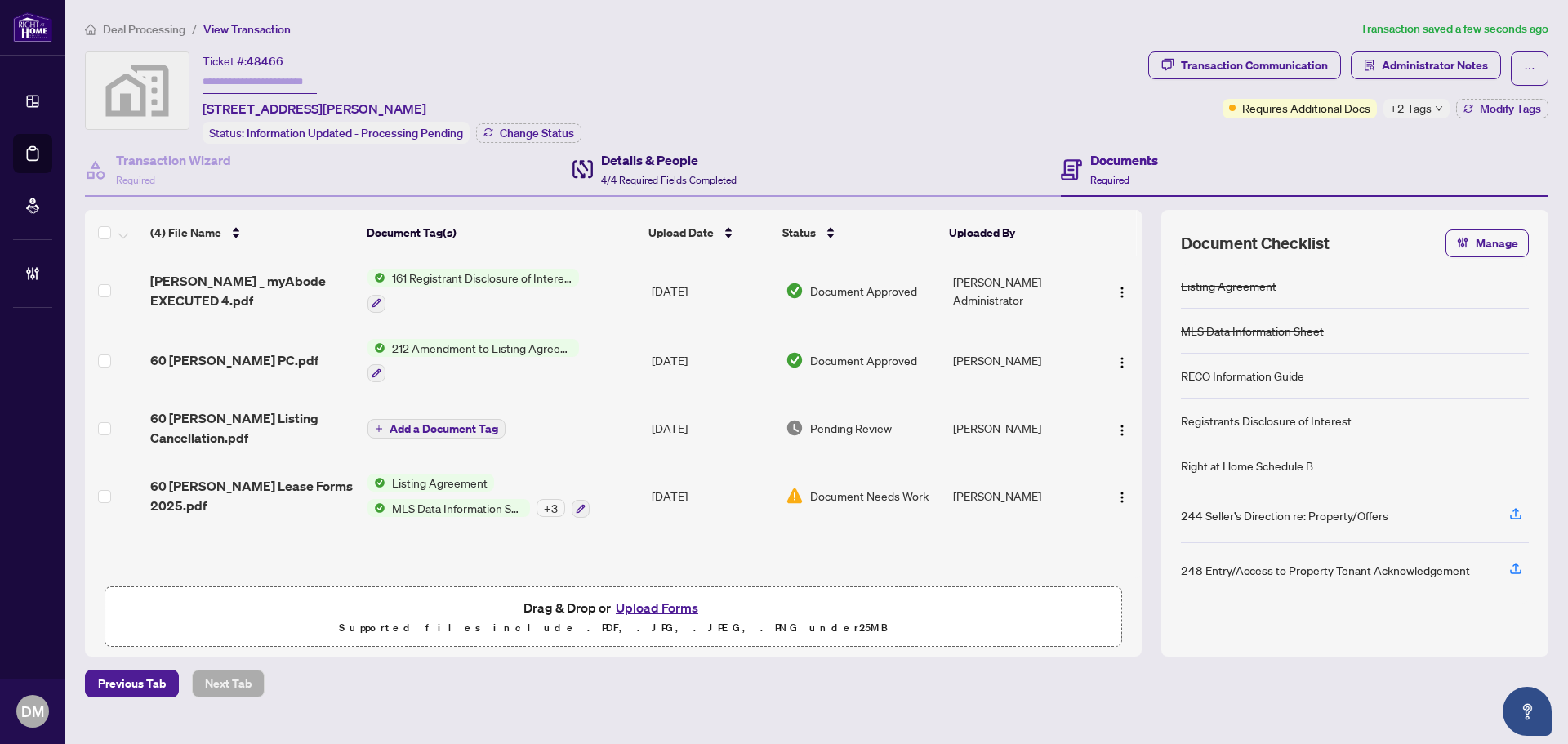
click at [713, 174] on span "4/4 Required Fields Completed" at bounding box center [669, 179] width 136 height 12
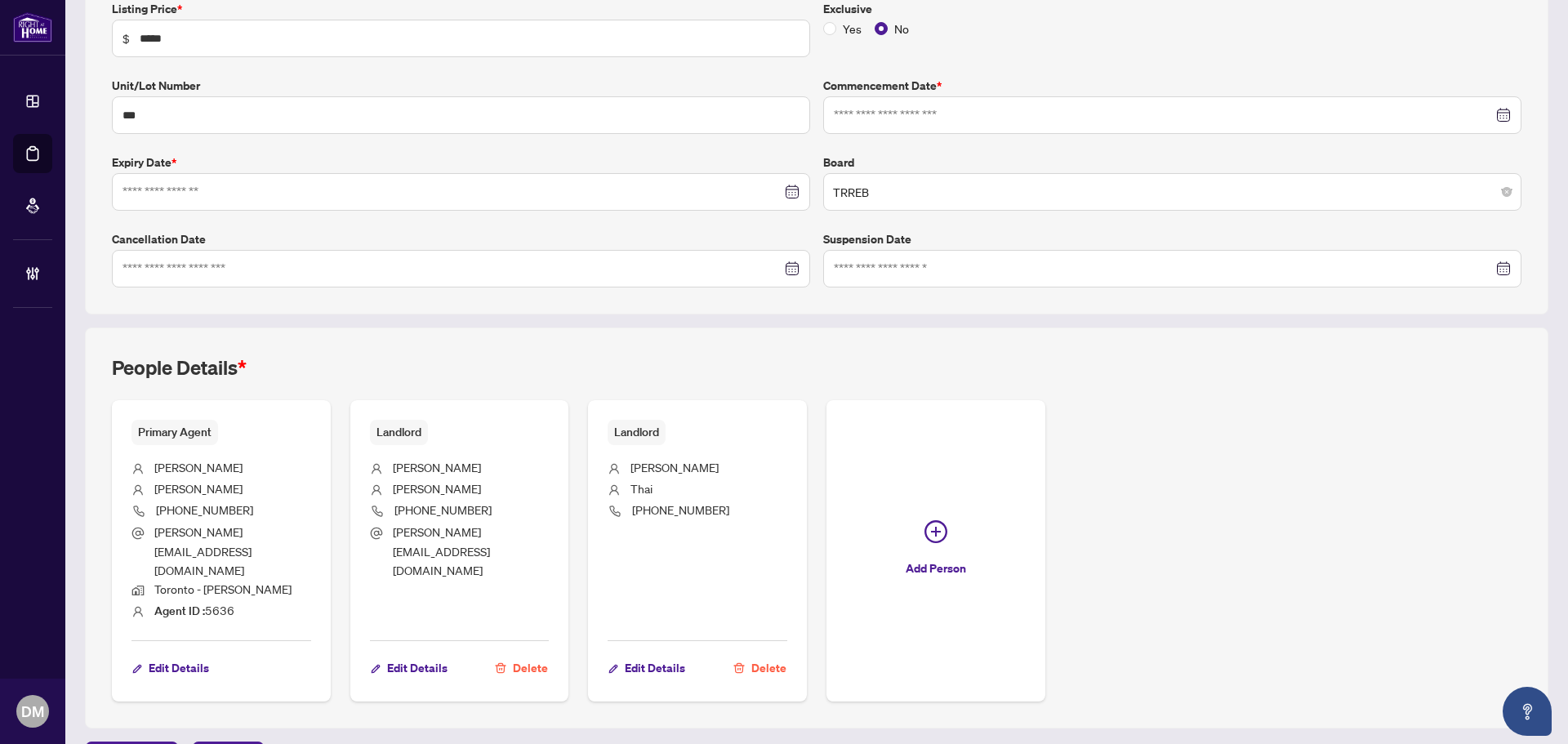
type input "**********"
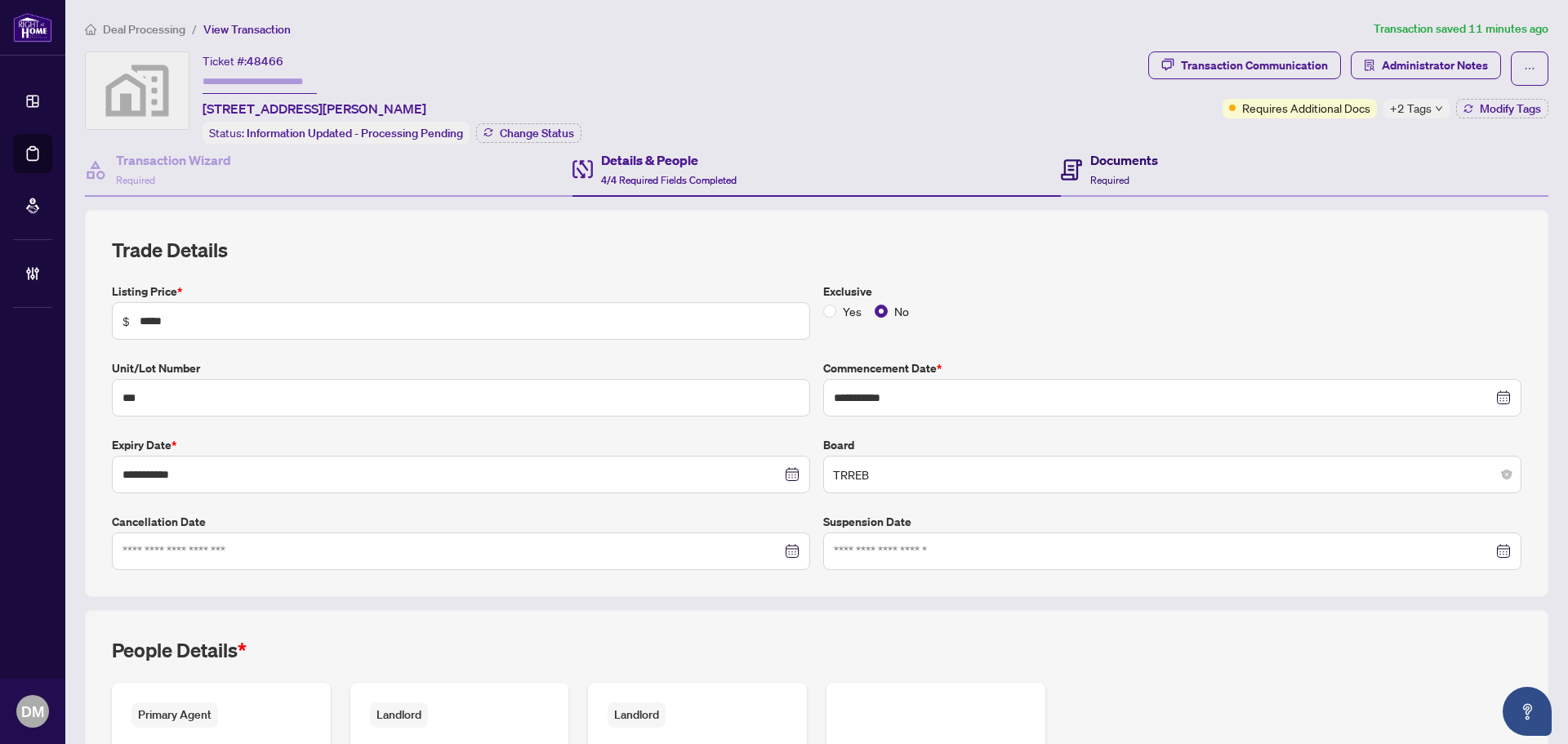
click at [1146, 161] on h4 "Documents" at bounding box center [1124, 160] width 68 height 20
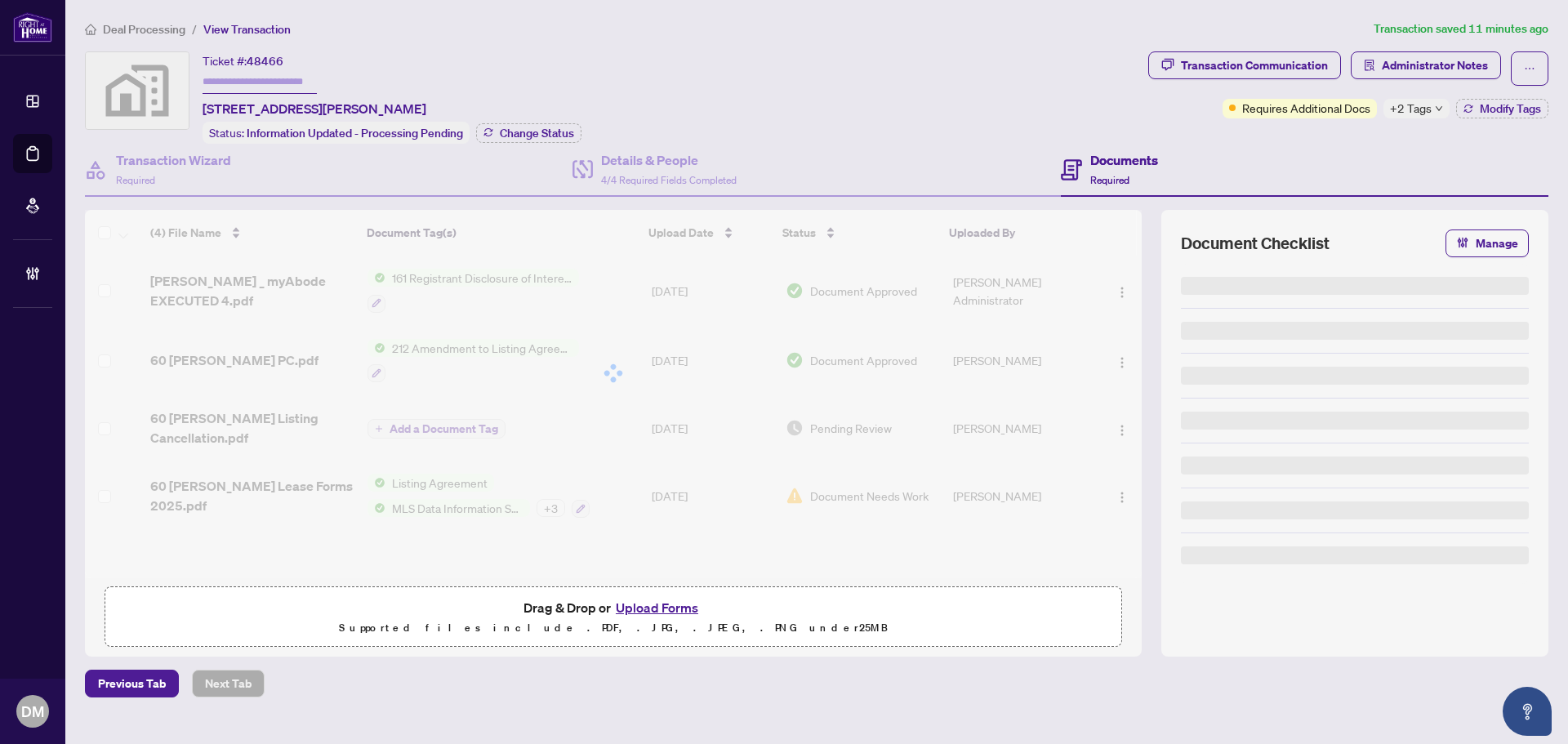
click at [133, 31] on span "Deal Processing" at bounding box center [143, 29] width 82 height 15
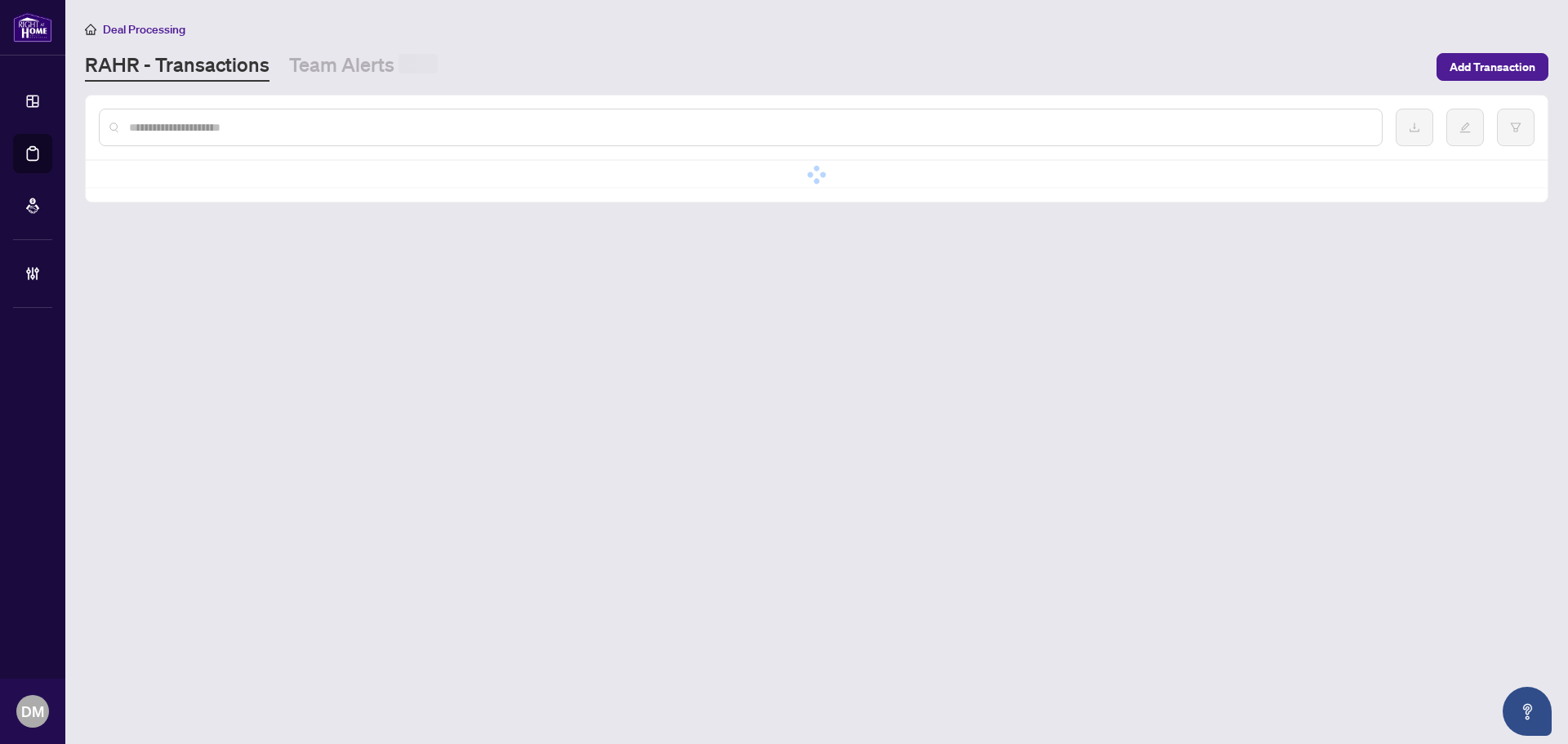
click at [385, 120] on input "text" at bounding box center [750, 127] width 1240 height 18
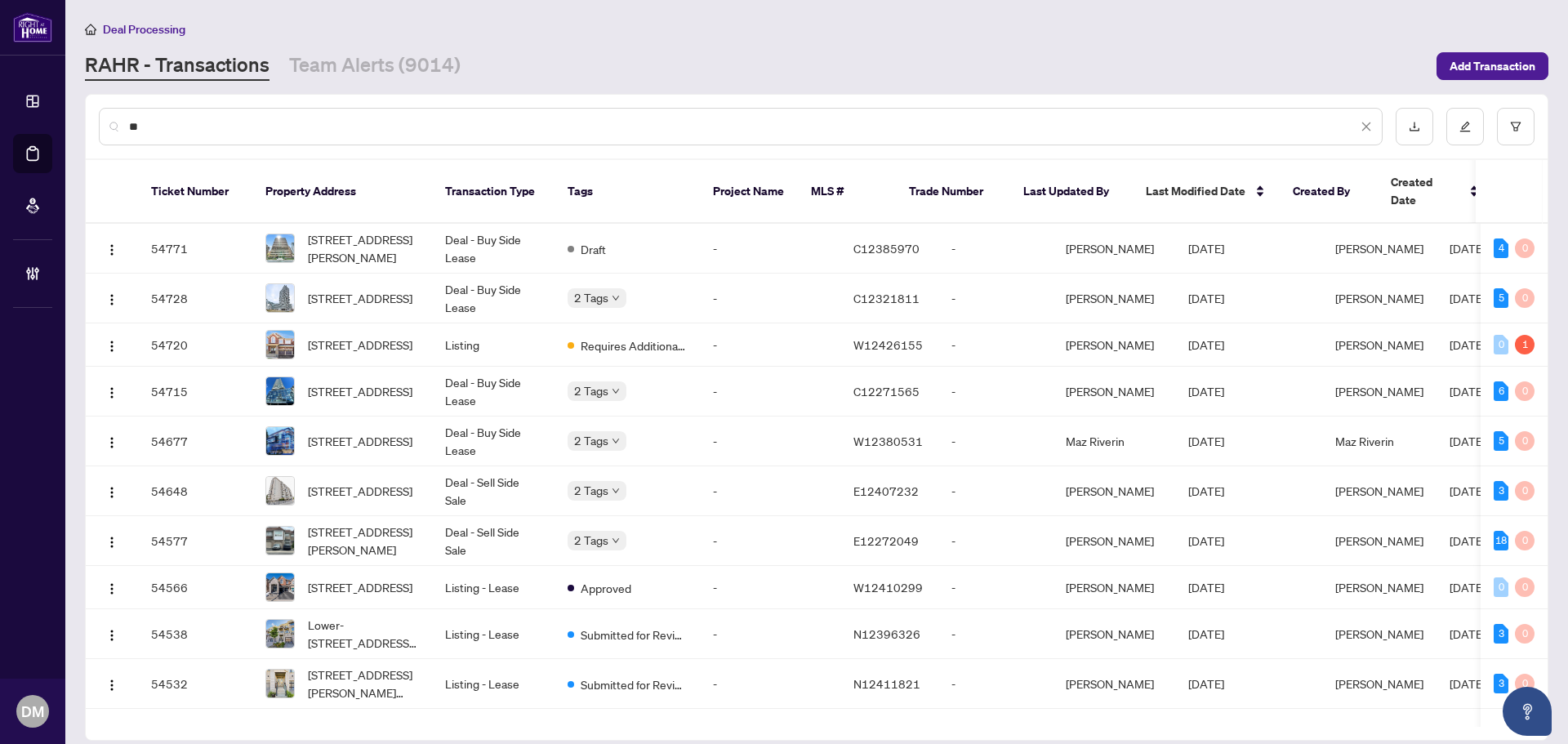
type input "*"
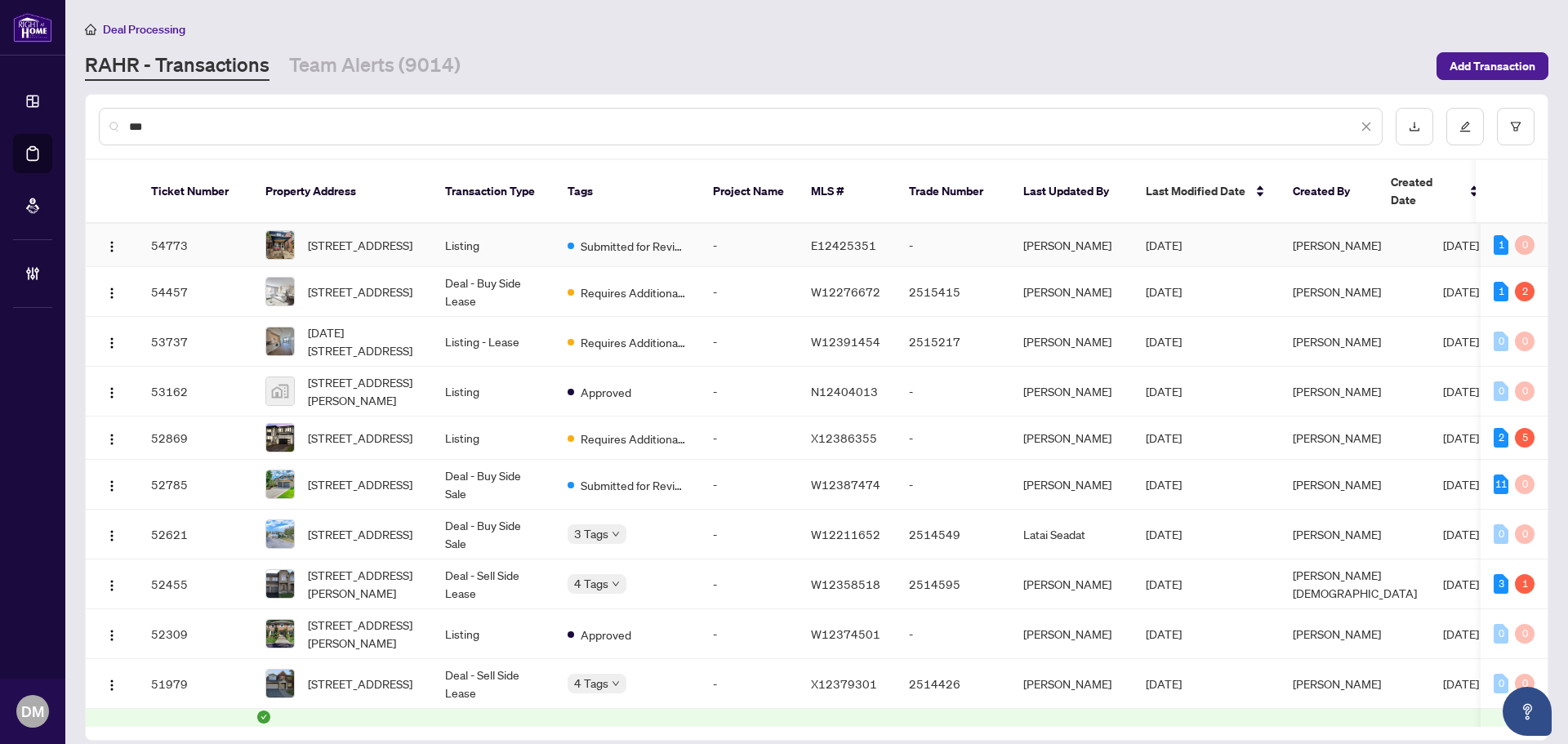
type input "***"
click at [423, 228] on td "239-239 Woodbine Ave, Toronto, Ontario M4L 3P3, Canada" at bounding box center [342, 245] width 179 height 43
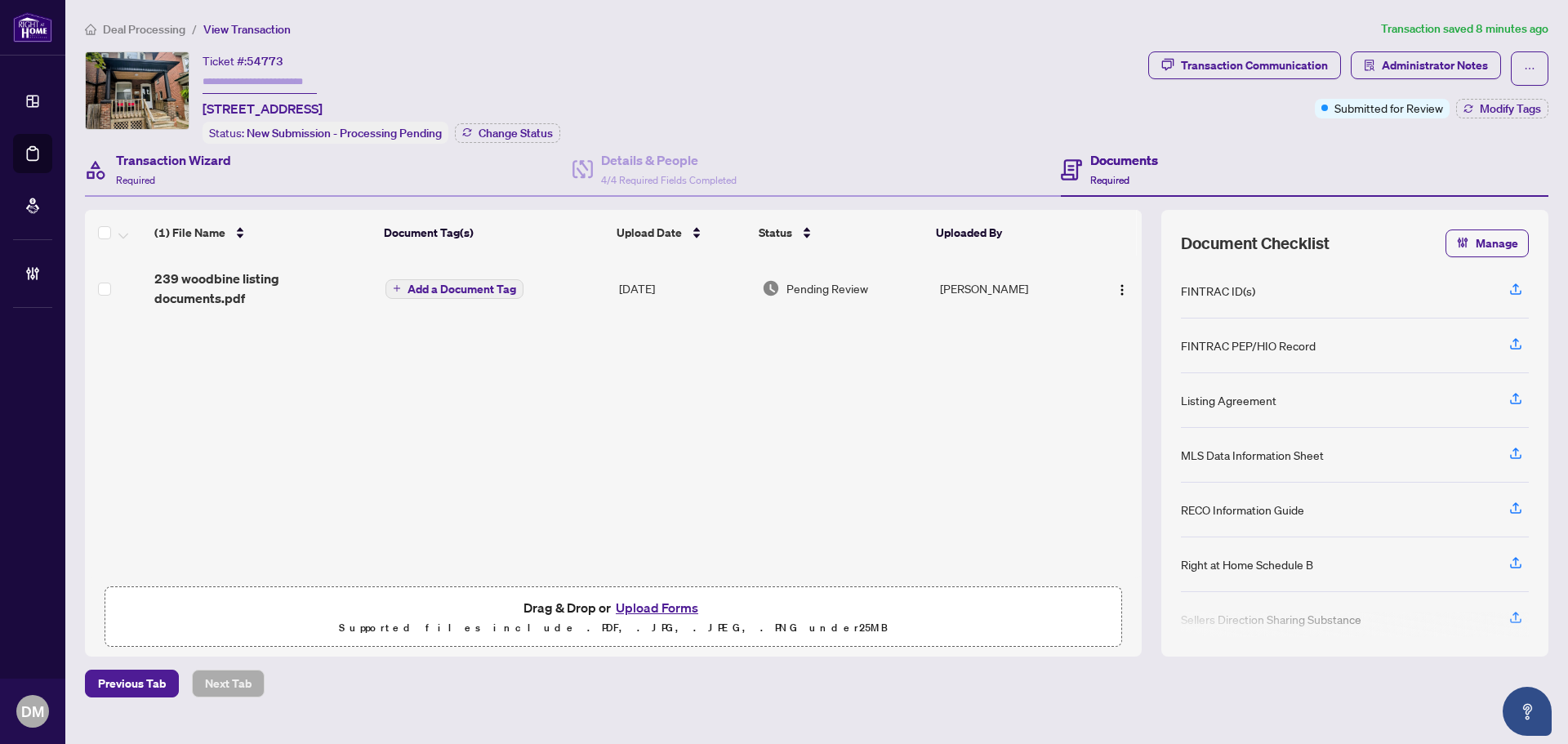
click at [329, 191] on div "Transaction Wizard Required" at bounding box center [329, 170] width 488 height 53
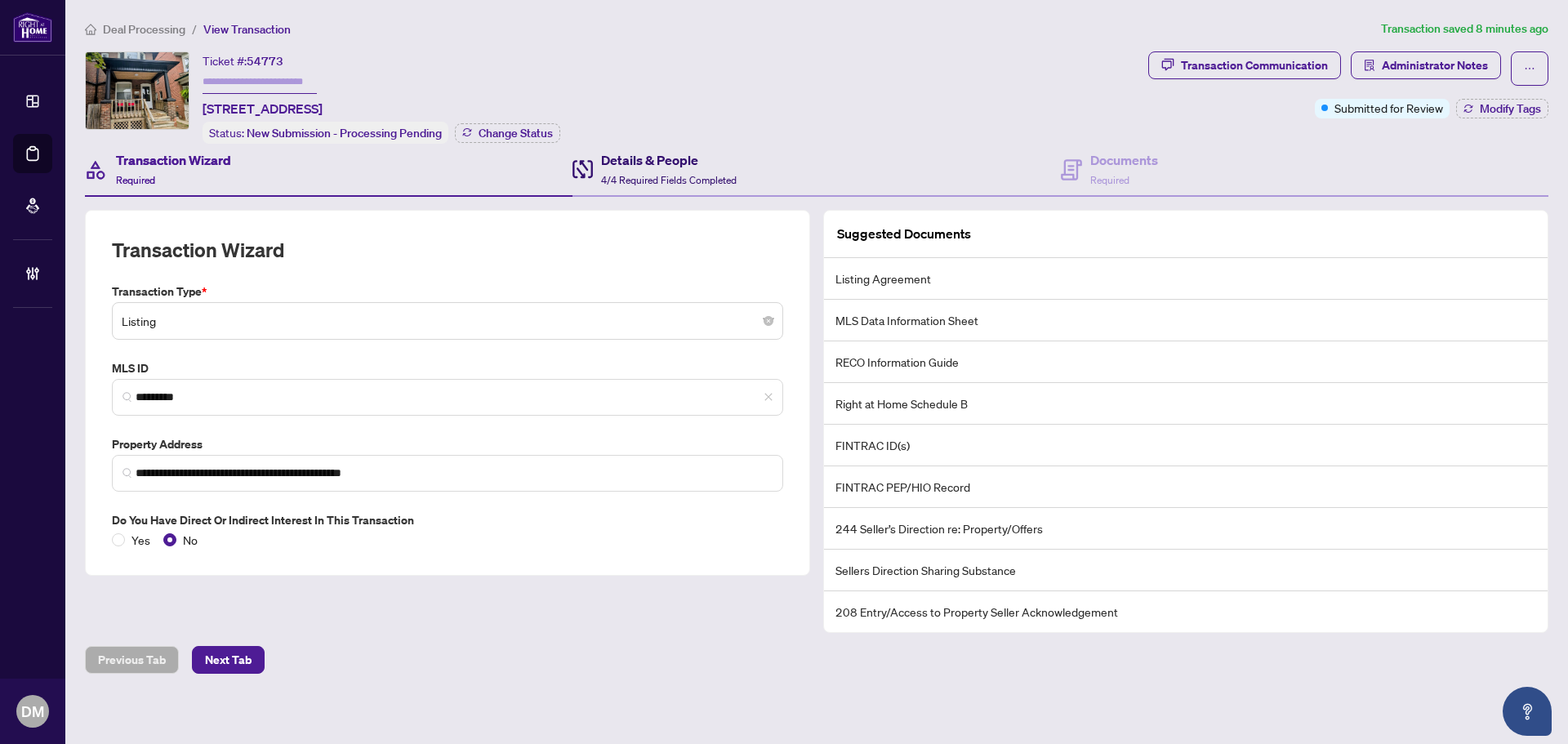
click at [706, 169] on div "Details & People 4/4 Required Fields Completed" at bounding box center [669, 169] width 136 height 39
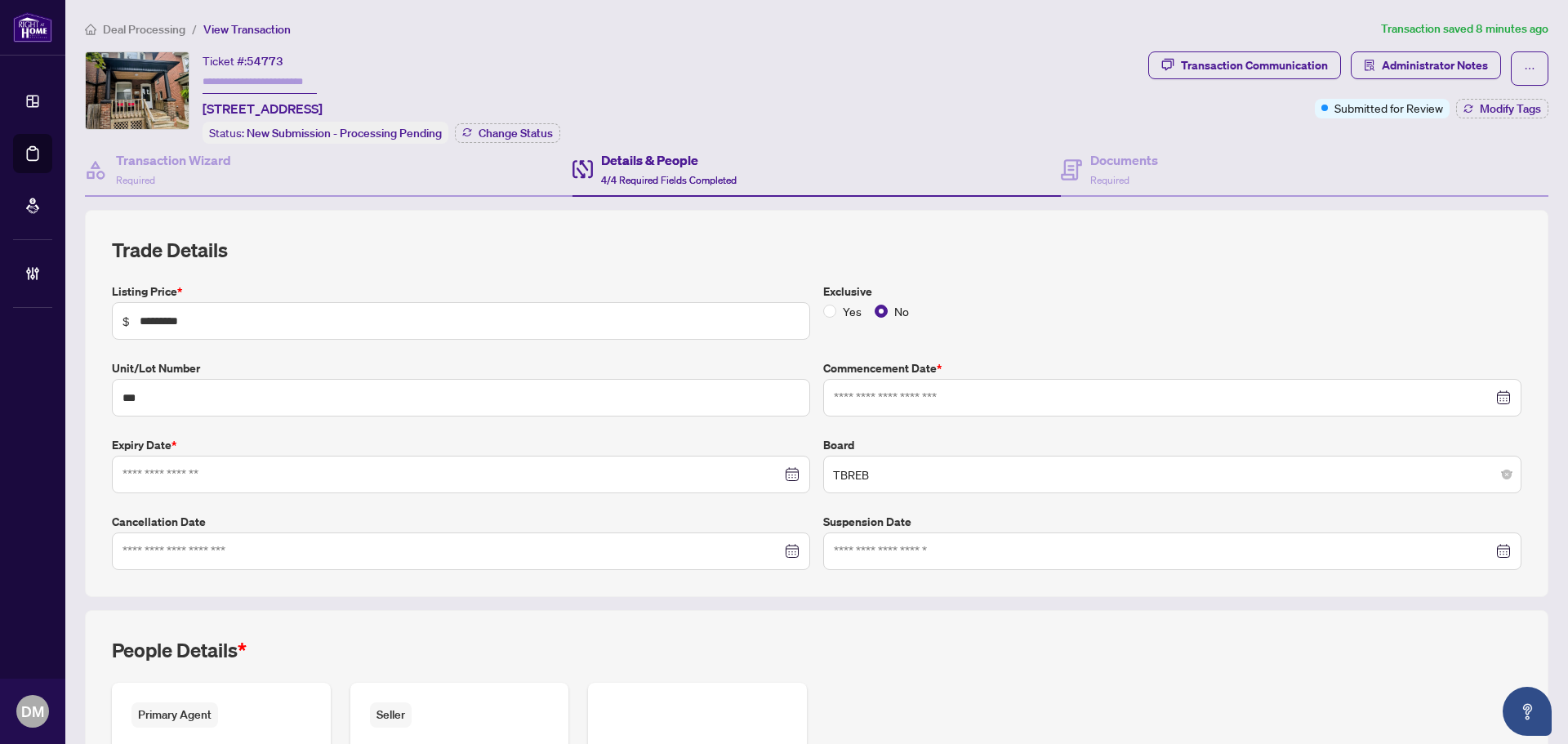
type input "**********"
click at [185, 397] on input "***" at bounding box center [462, 398] width 699 height 38
click at [591, 256] on h2 "Trade Details" at bounding box center [818, 250] width 1410 height 26
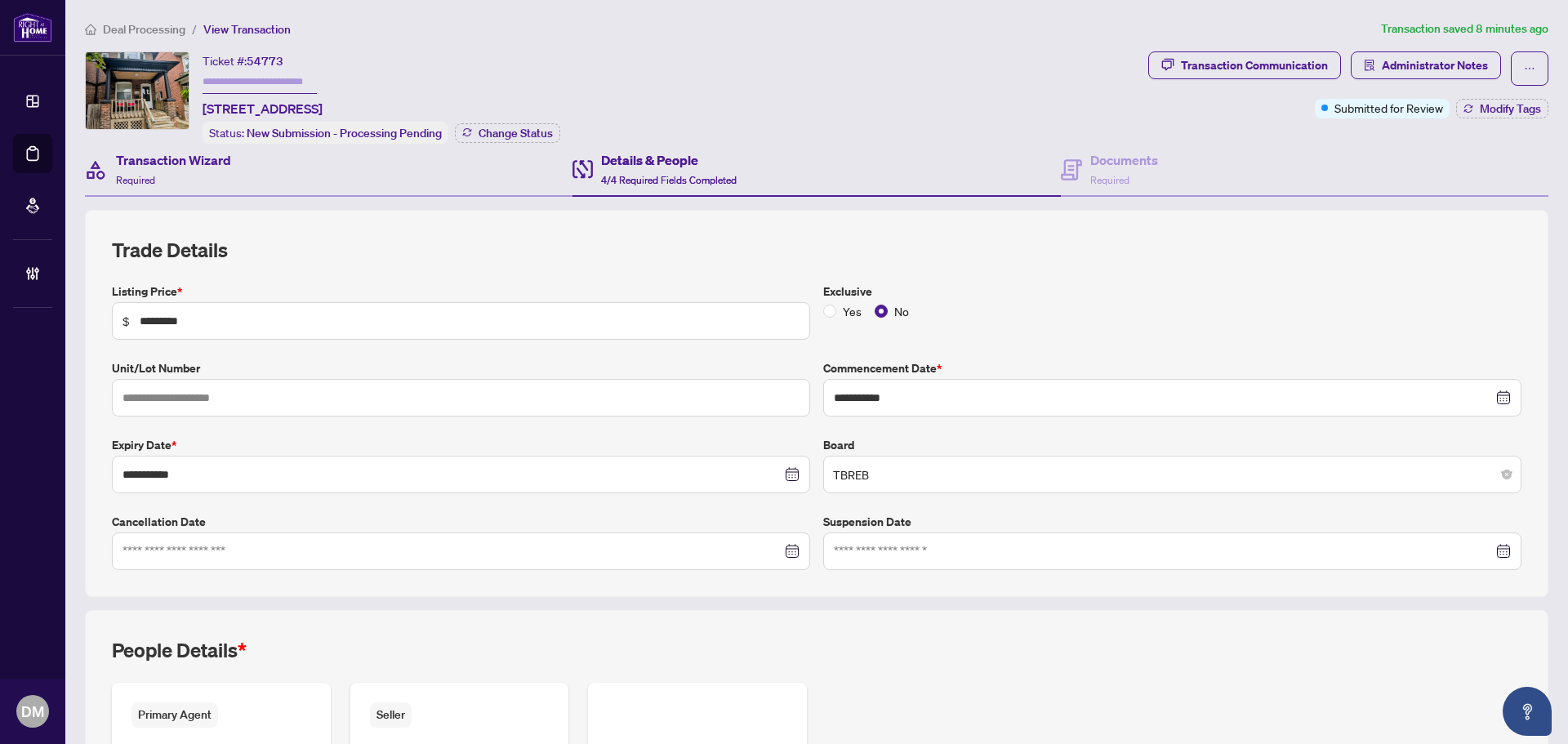
click at [273, 182] on div "Transaction Wizard Required" at bounding box center [329, 170] width 488 height 53
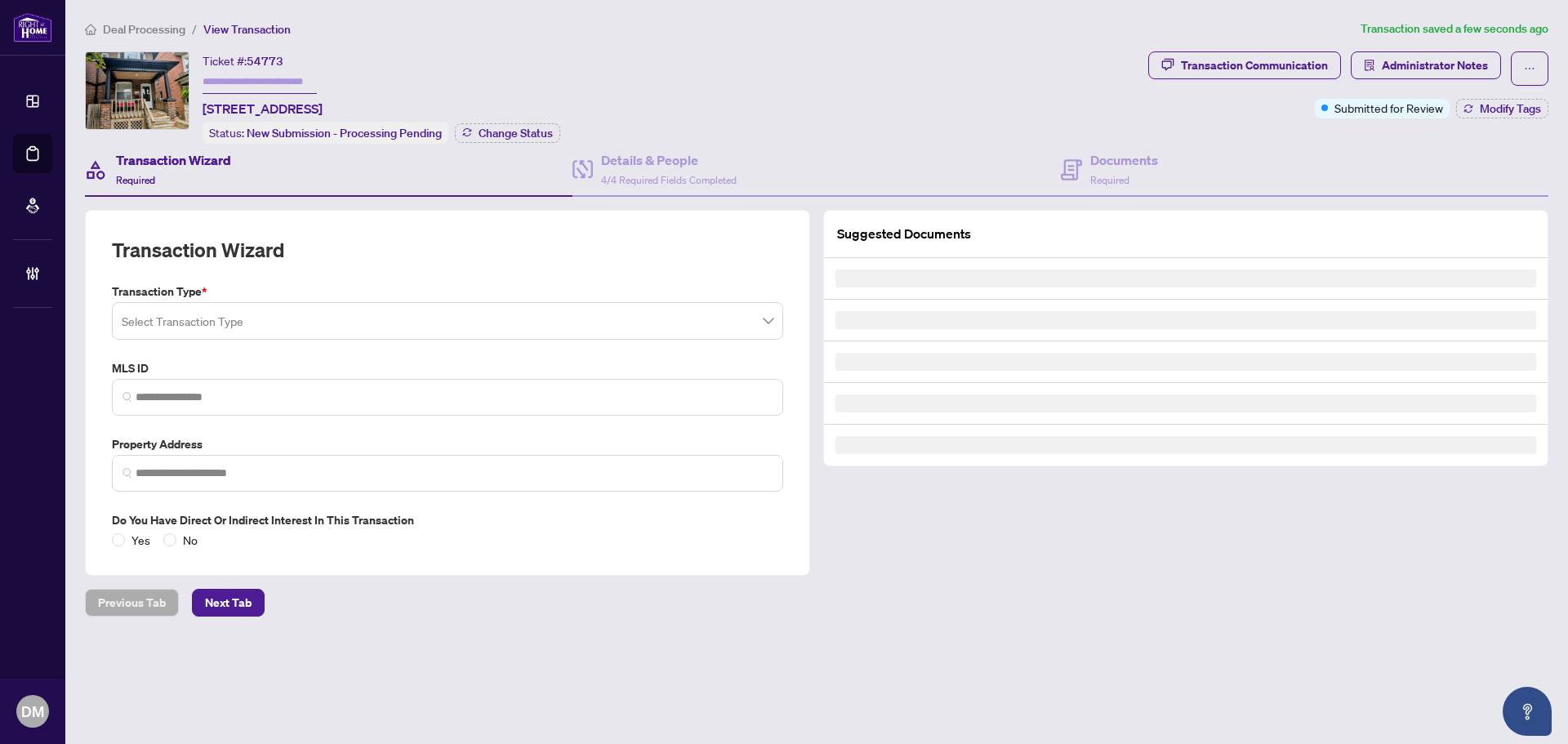
type input "*********"
type input "**********"
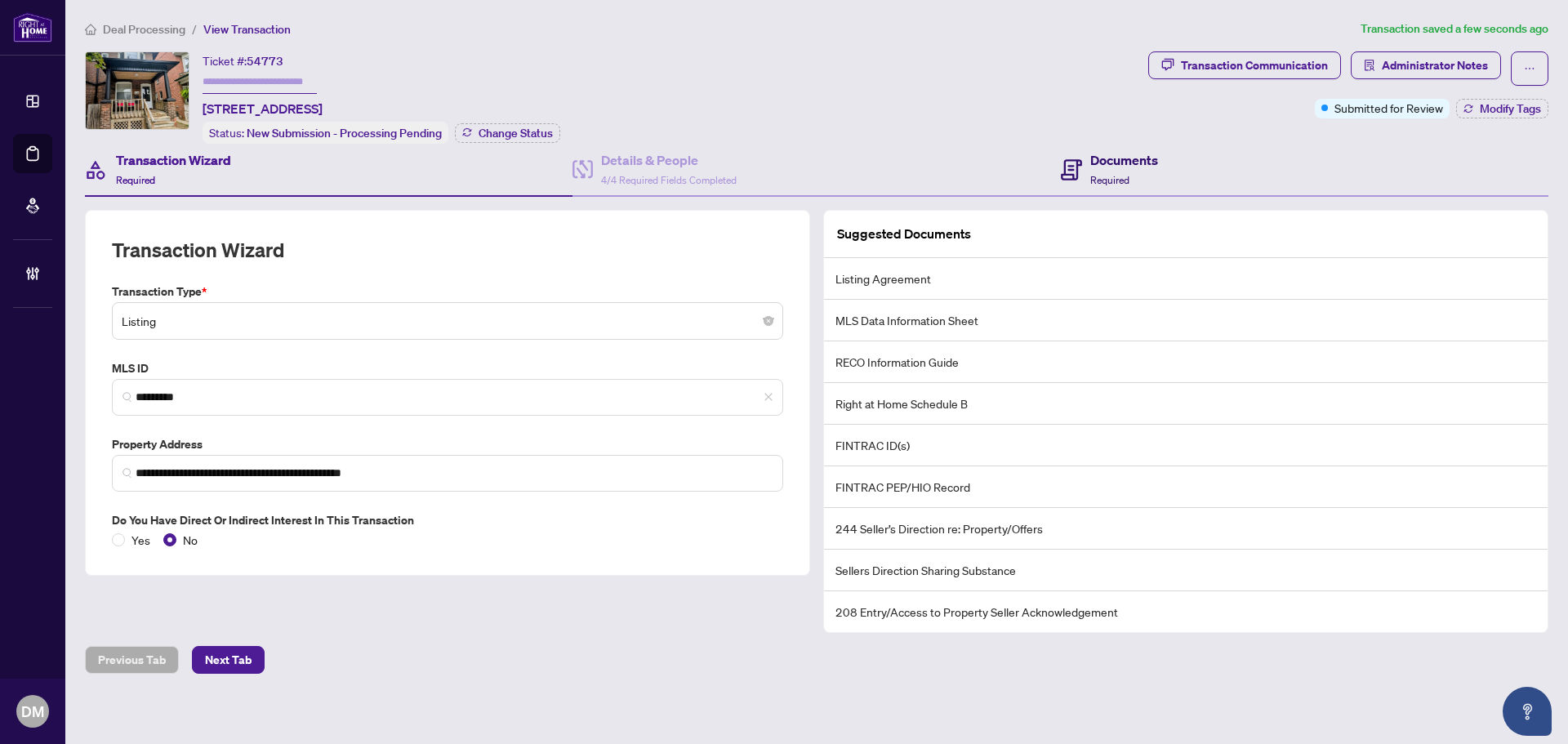
click at [1091, 160] on h4 "Documents" at bounding box center [1124, 160] width 68 height 20
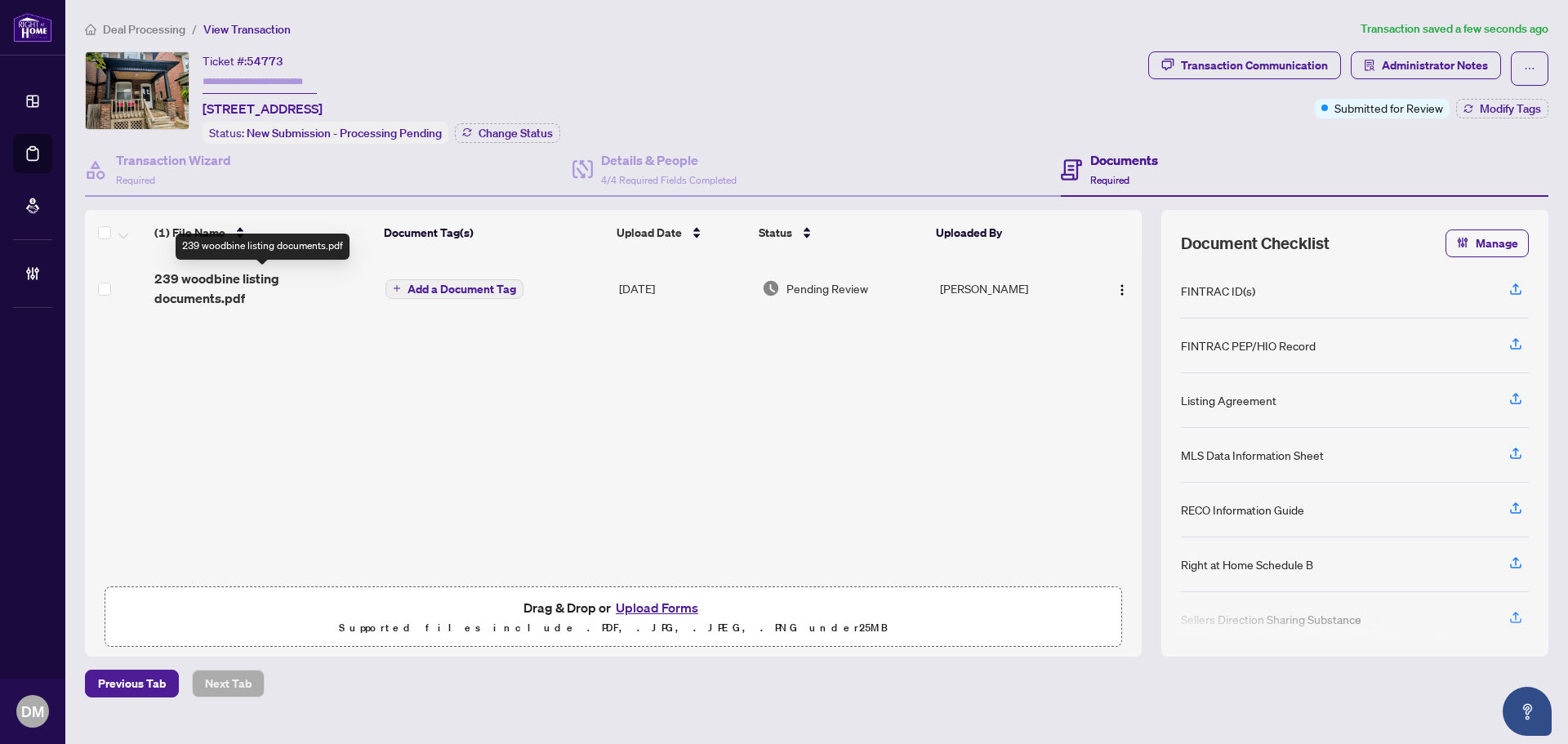
click at [317, 286] on span "239 woodbine listing documents.pdf" at bounding box center [263, 289] width 218 height 40
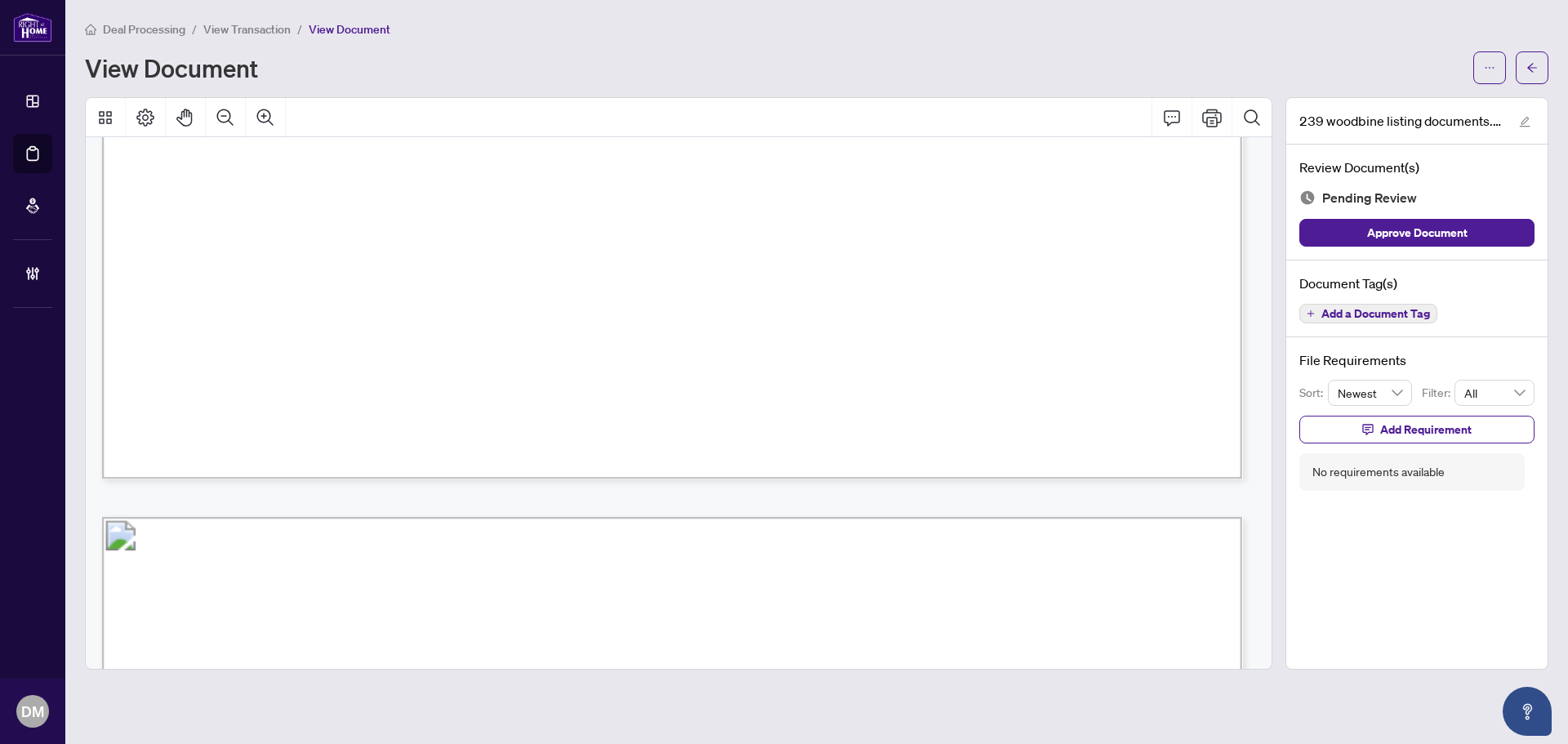
drag, startPoint x: 676, startPoint y: 271, endPoint x: 695, endPoint y: 443, distance: 173.0
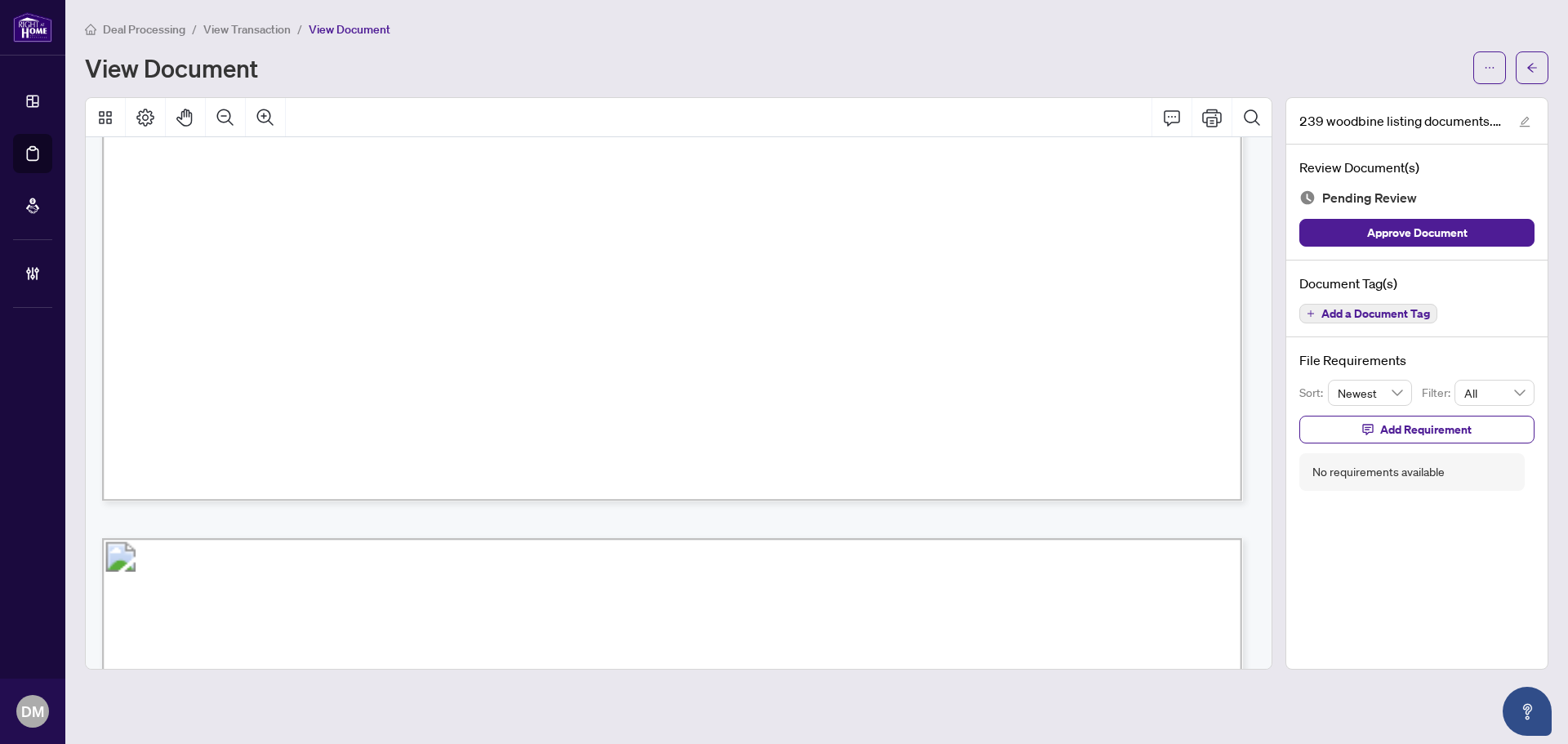
drag, startPoint x: 695, startPoint y: 443, endPoint x: 681, endPoint y: 251, distance: 192.5
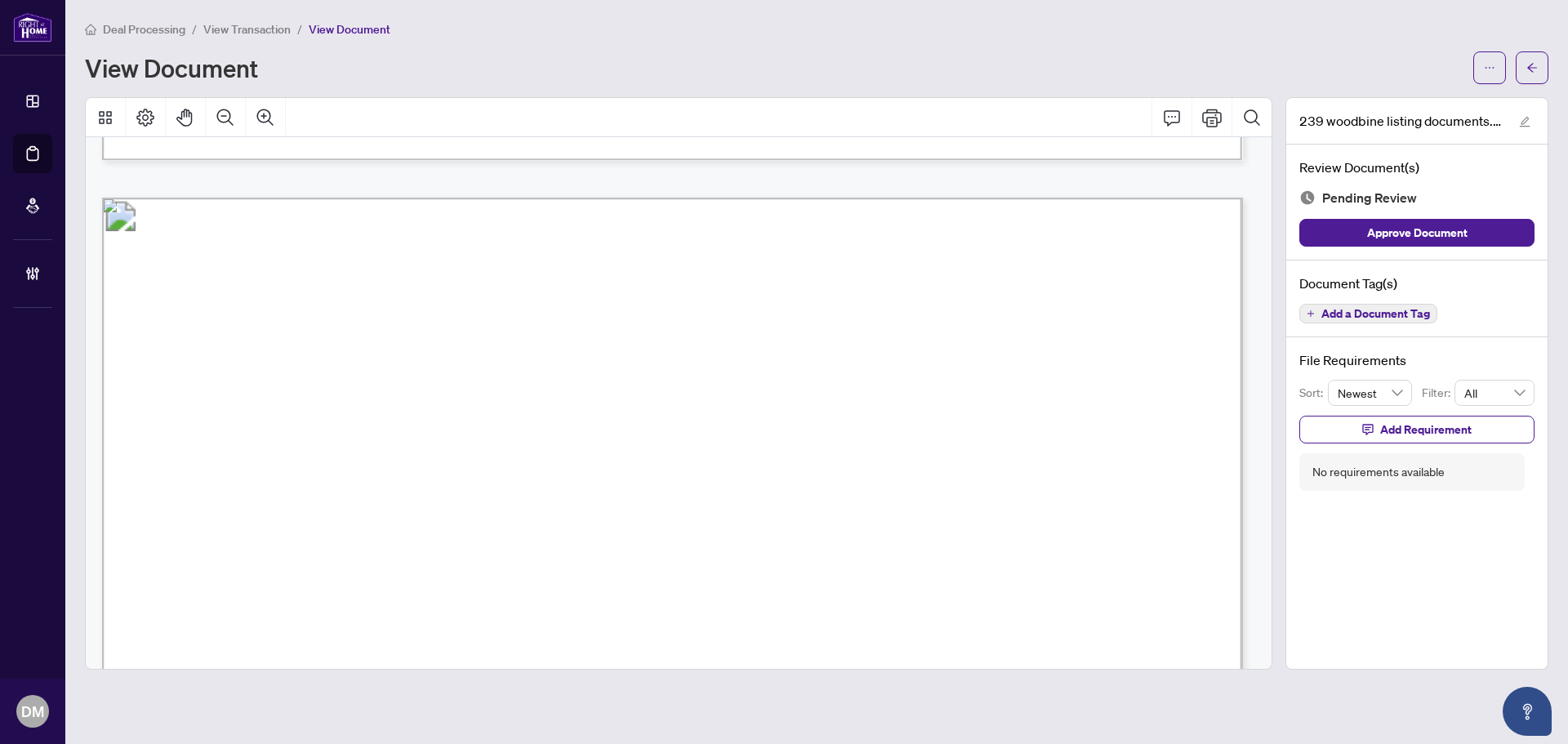
drag, startPoint x: 665, startPoint y: 397, endPoint x: 665, endPoint y: 269, distance: 128.0
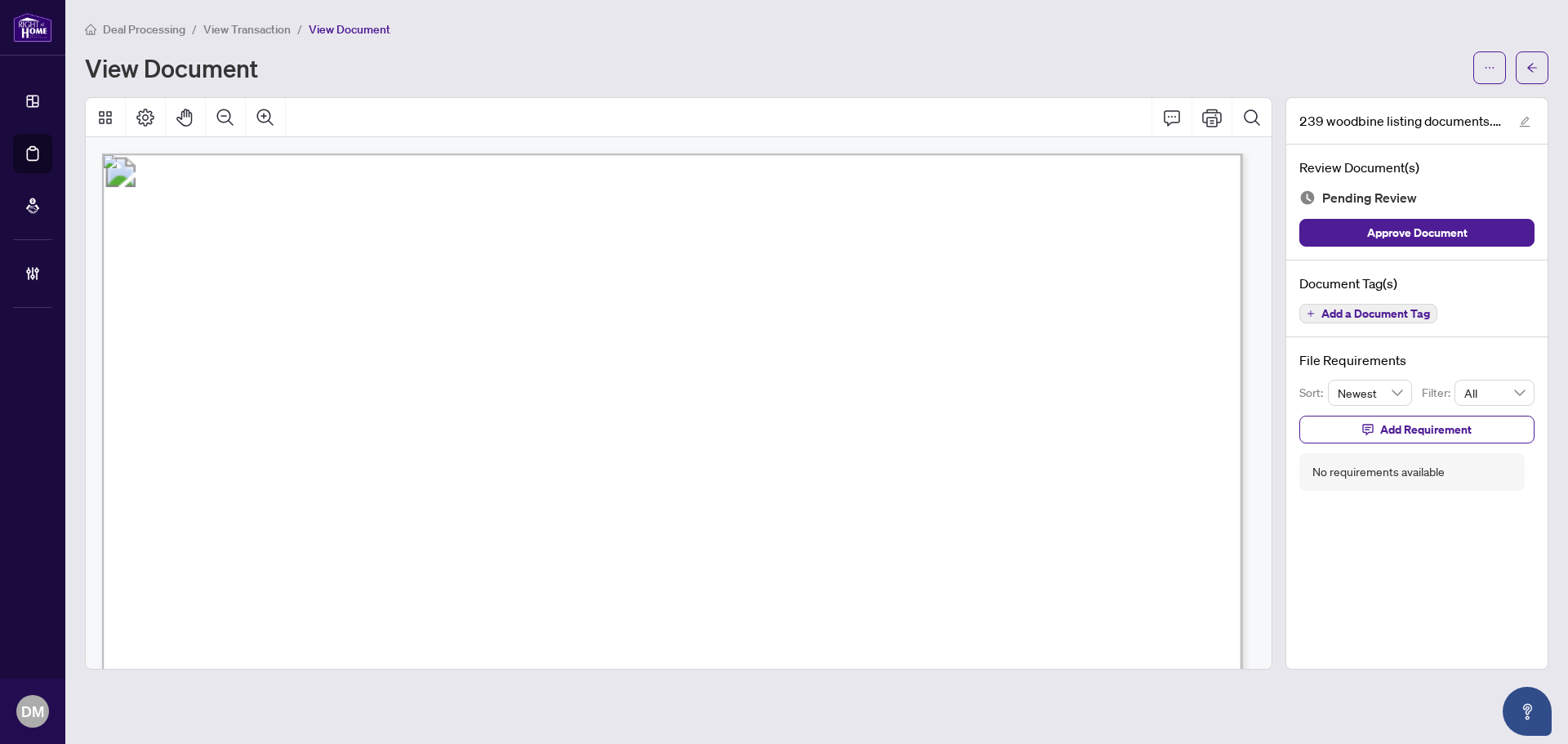
drag, startPoint x: 695, startPoint y: 413, endPoint x: 696, endPoint y: 252, distance: 161.0
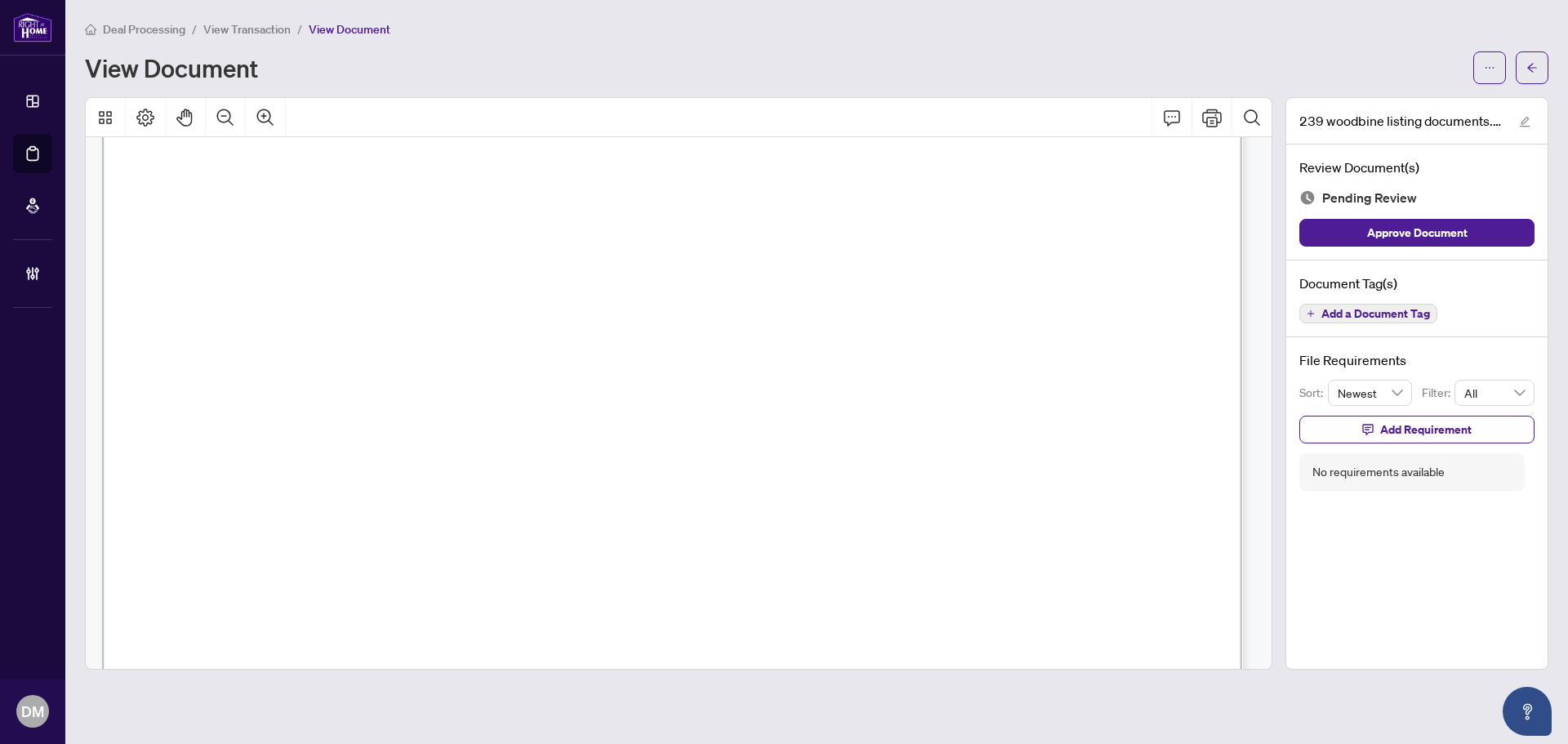
drag, startPoint x: 641, startPoint y: 207, endPoint x: 646, endPoint y: 372, distance: 165.1
drag, startPoint x: 730, startPoint y: 355, endPoint x: 731, endPoint y: 504, distance: 149.0
drag, startPoint x: 731, startPoint y: 504, endPoint x: 731, endPoint y: 542, distance: 38.0
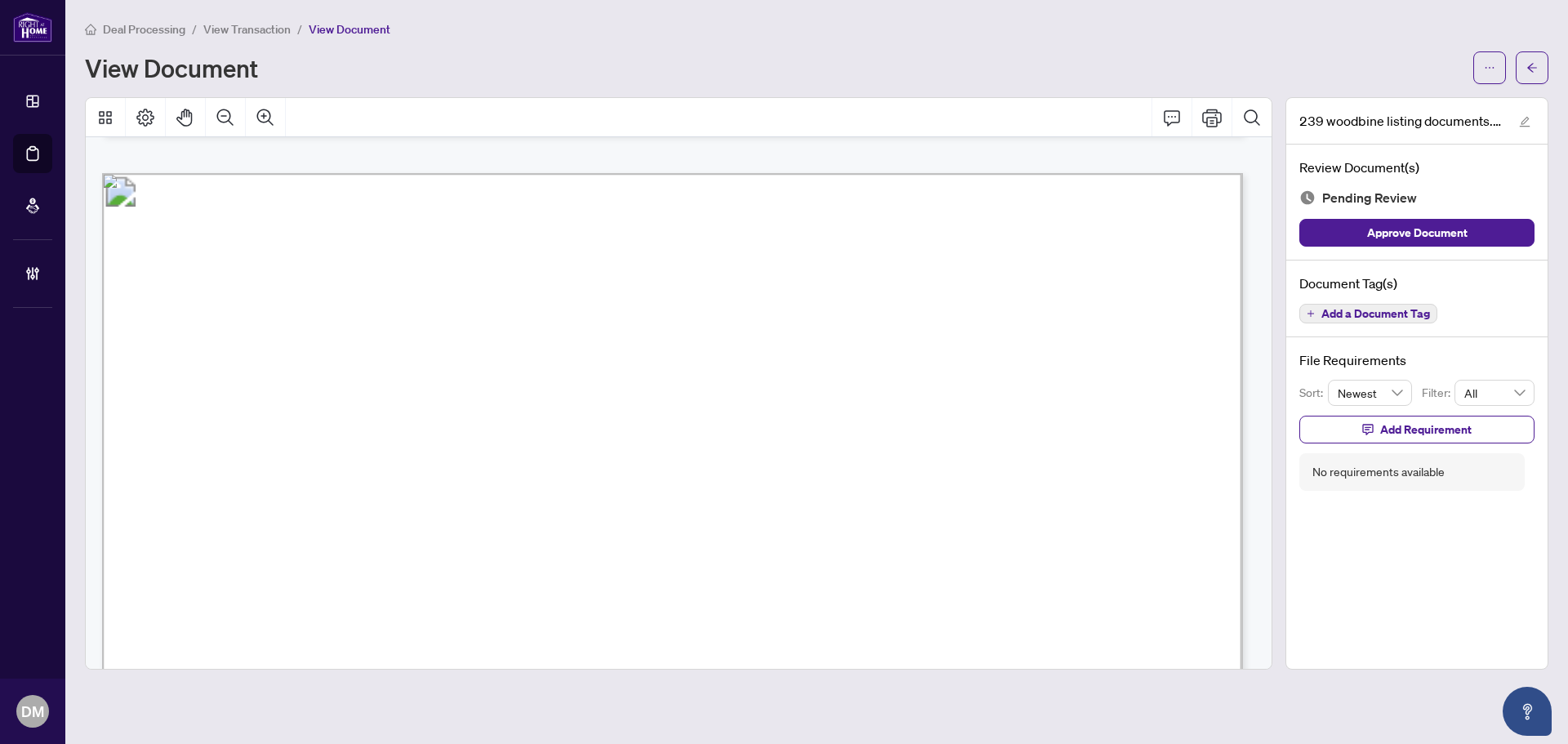
scroll to position [16616, 0]
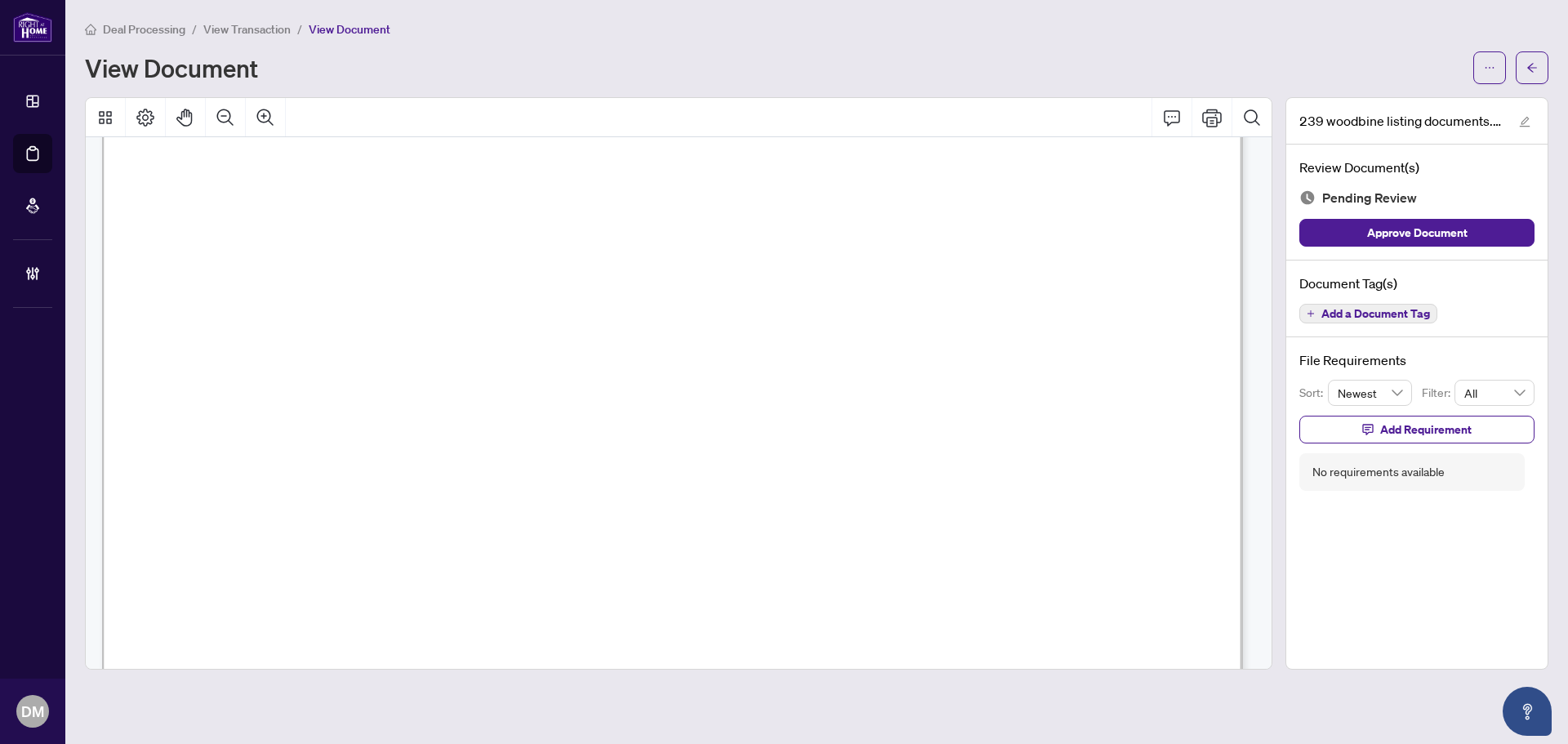
drag, startPoint x: 670, startPoint y: 451, endPoint x: 658, endPoint y: 347, distance: 104.7
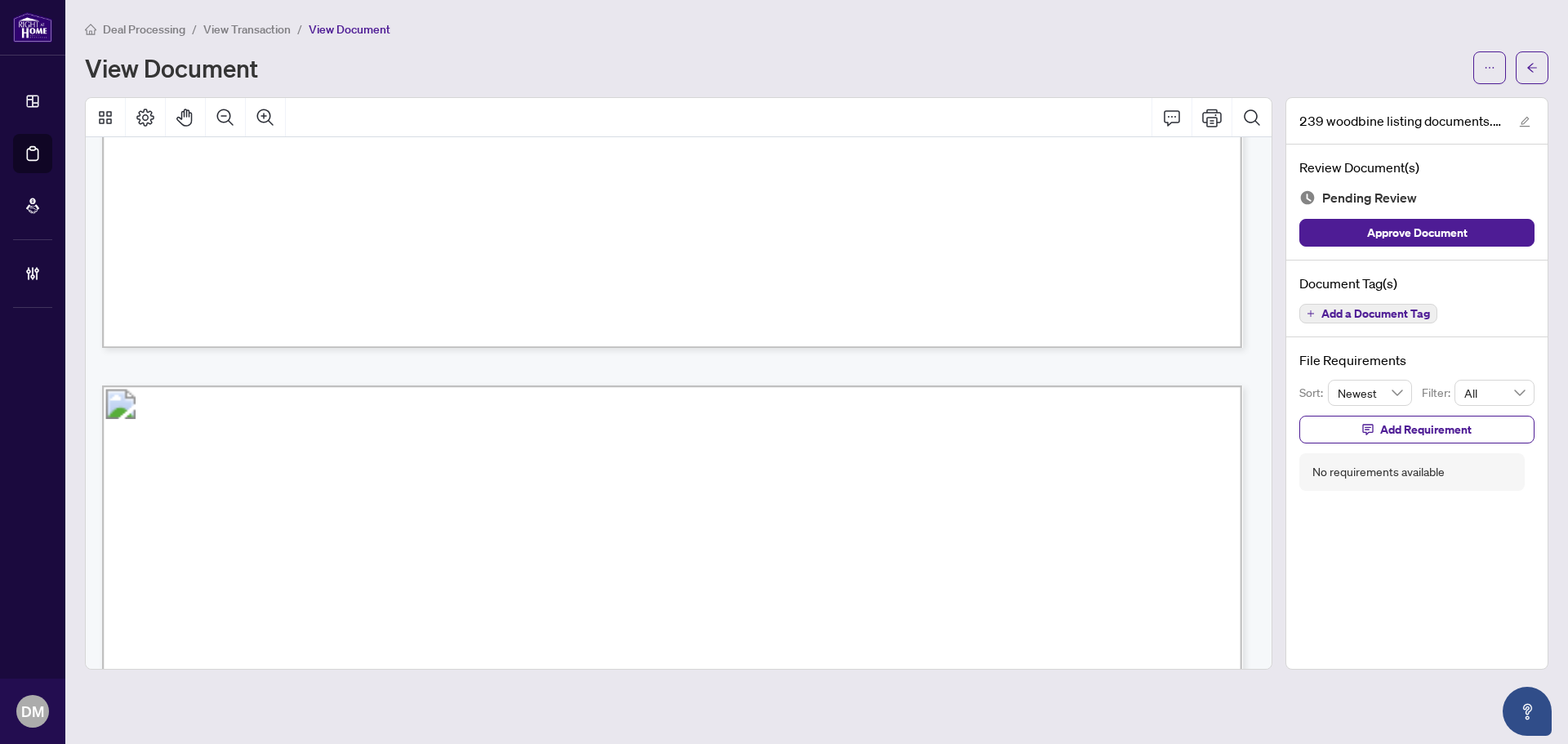
scroll to position [0, 0]
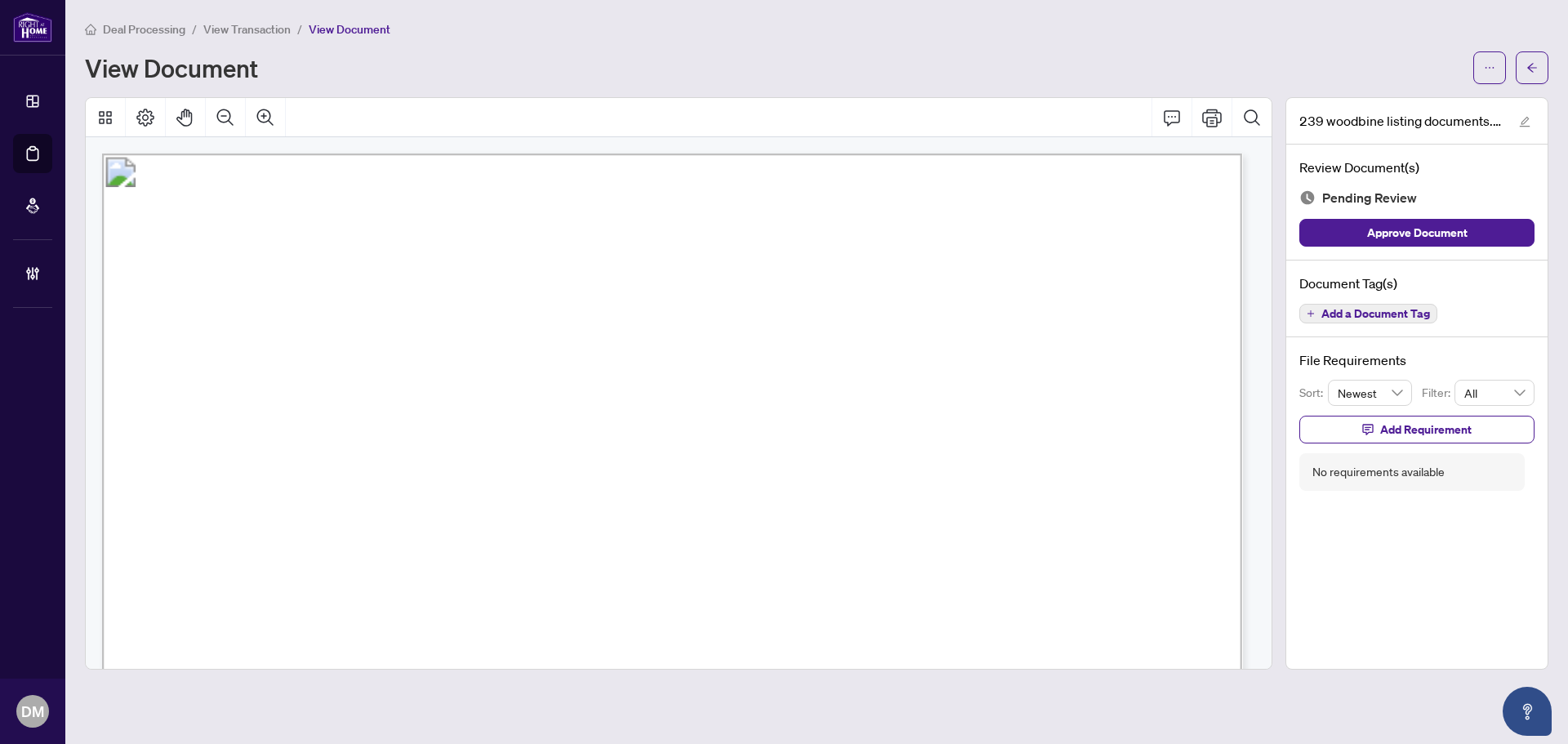
drag, startPoint x: 652, startPoint y: 476, endPoint x: 642, endPoint y: 263, distance: 213.2
click at [1532, 55] on span "button" at bounding box center [1532, 68] width 11 height 26
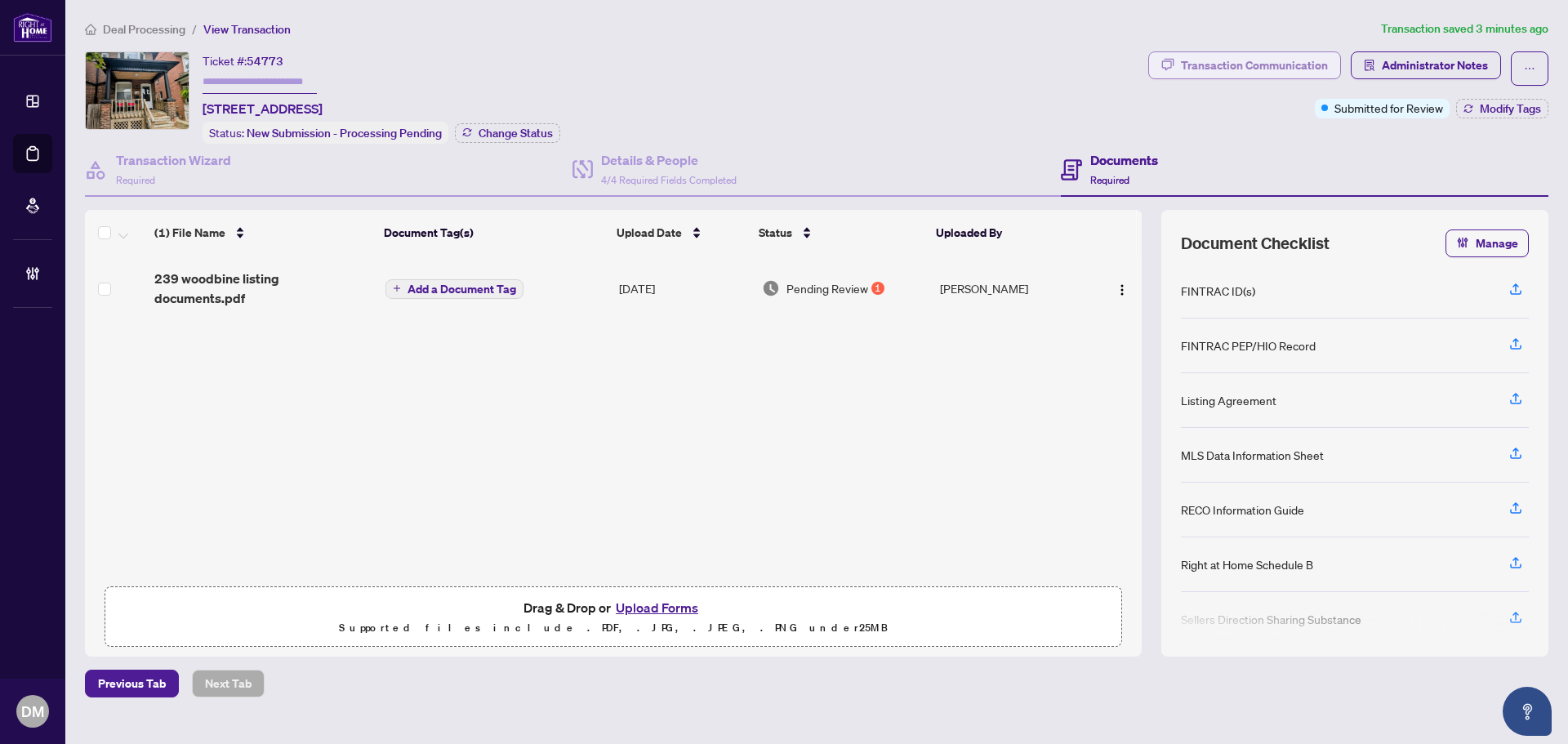
click at [1307, 69] on div "Transaction Communication" at bounding box center [1255, 65] width 147 height 26
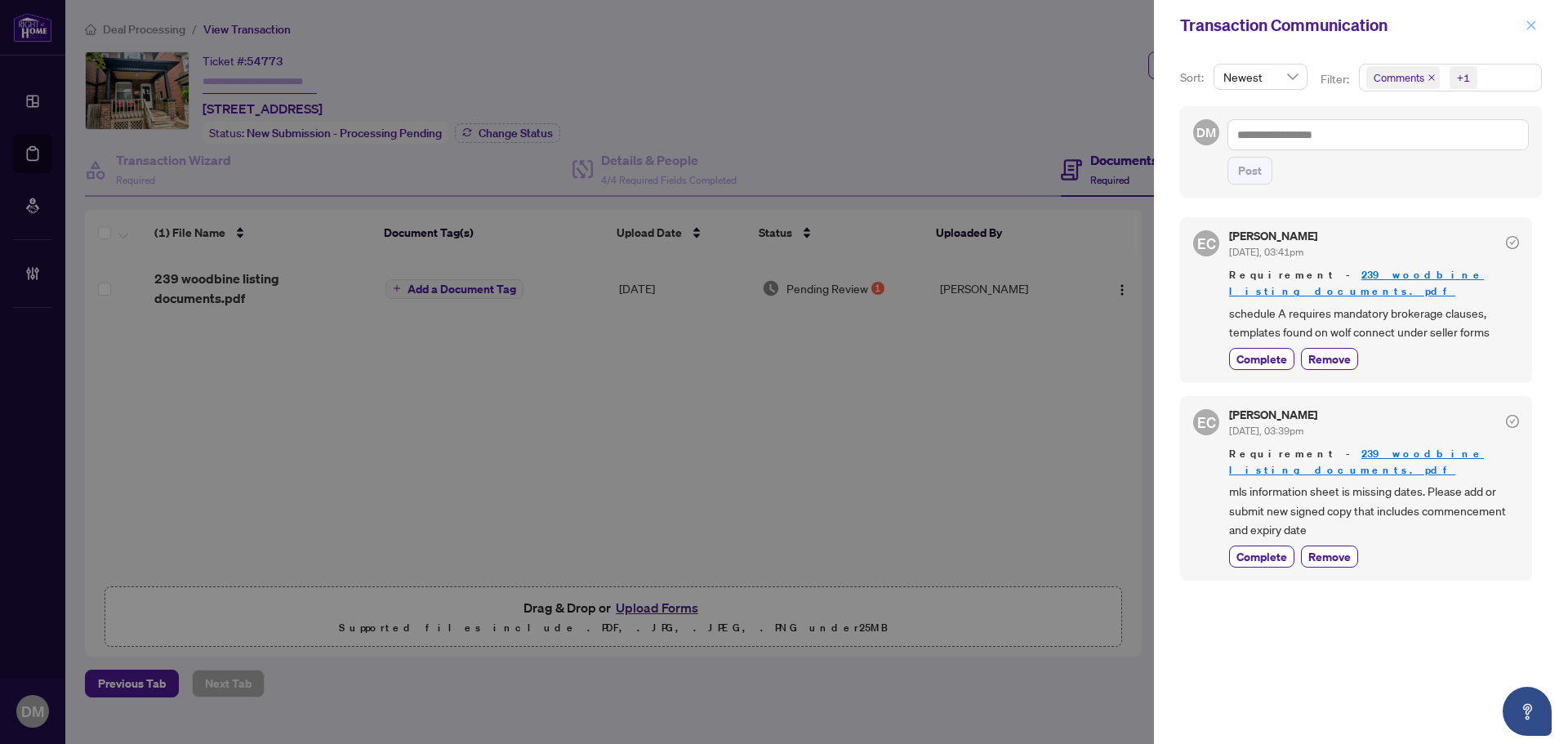
click at [1526, 27] on icon "close" at bounding box center [1531, 25] width 11 height 11
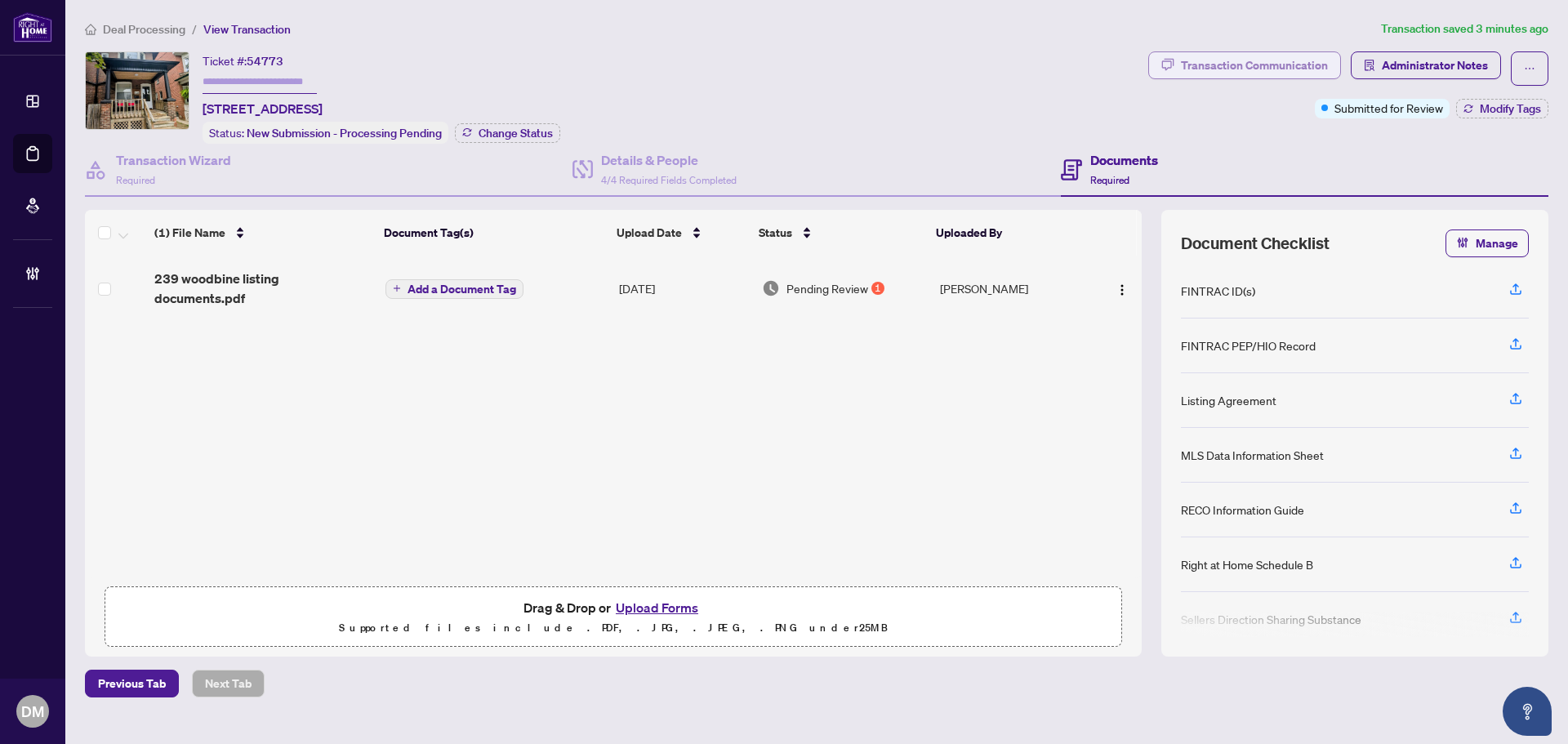
click at [1286, 66] on div "Transaction Communication" at bounding box center [1255, 65] width 147 height 26
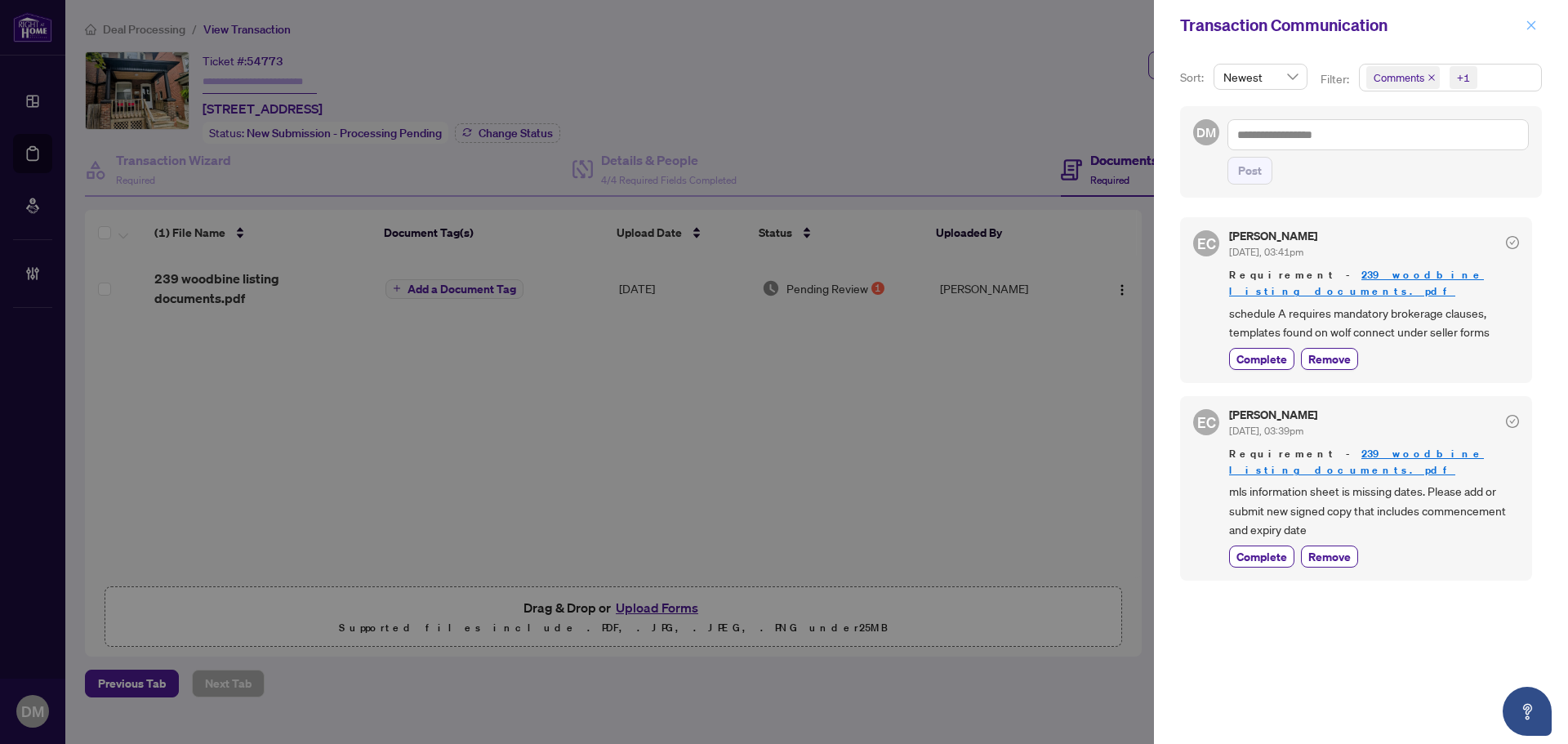
click at [1530, 33] on span "button" at bounding box center [1531, 25] width 11 height 26
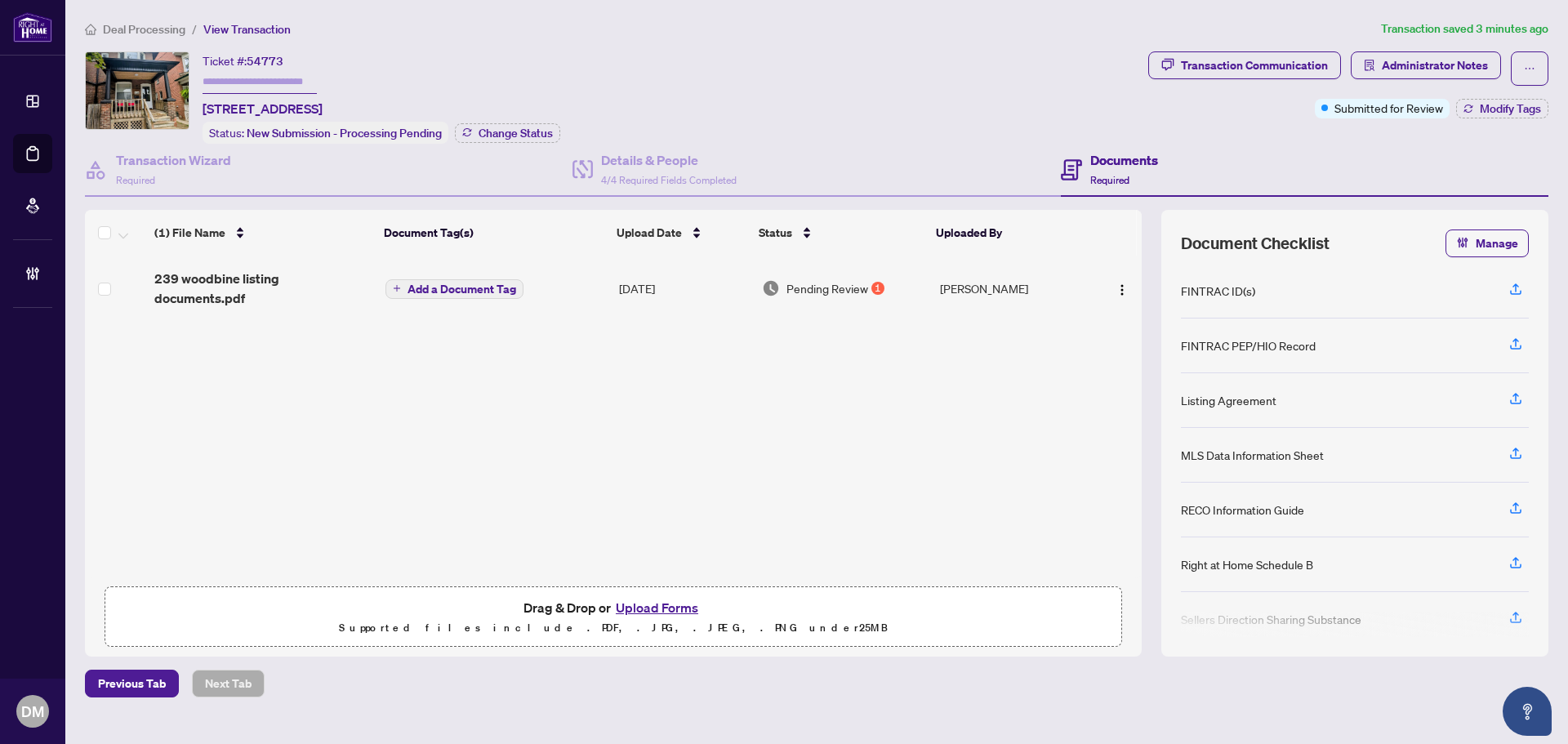
click at [275, 273] on span "239 woodbine listing documents.pdf" at bounding box center [263, 289] width 218 height 40
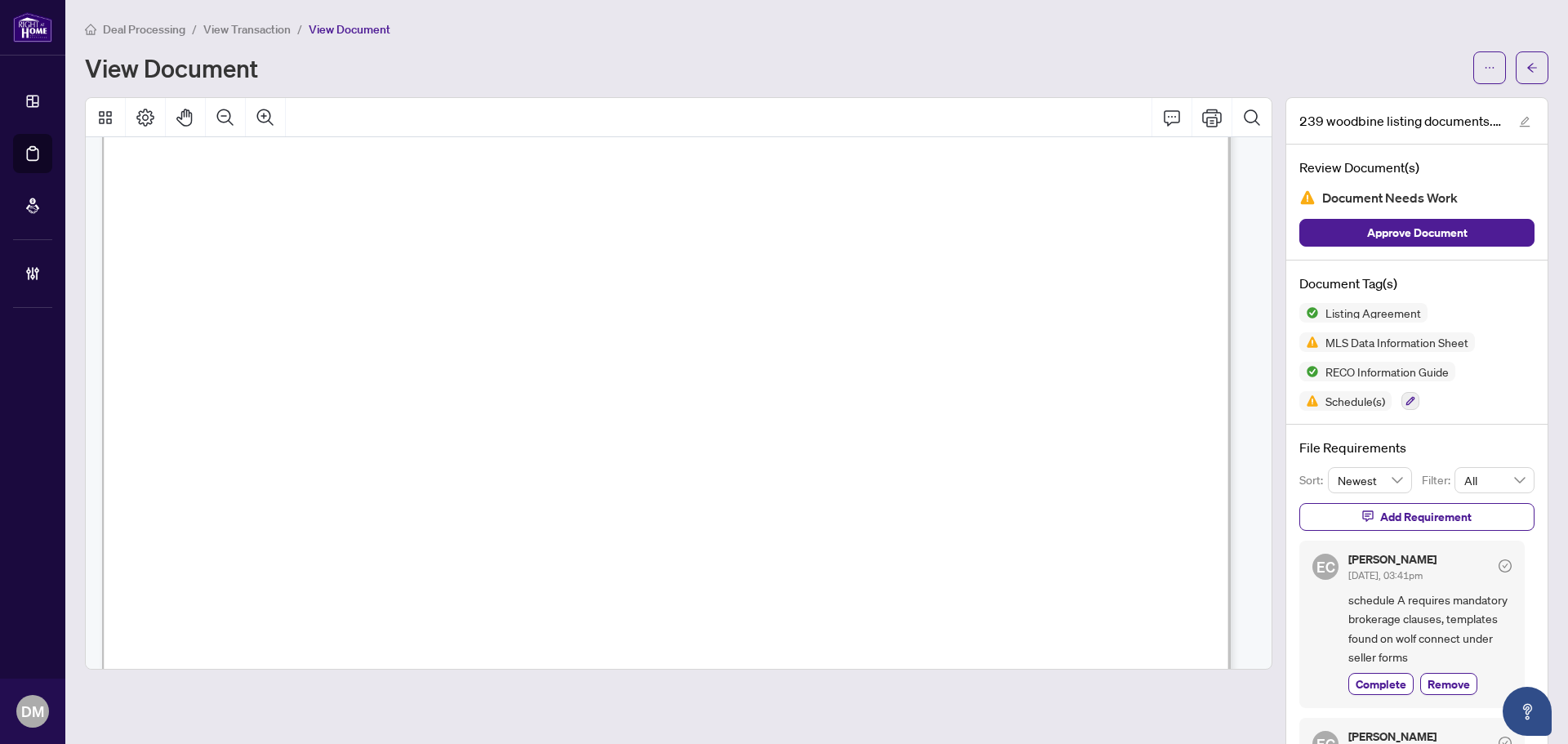
scroll to position [4493, 0]
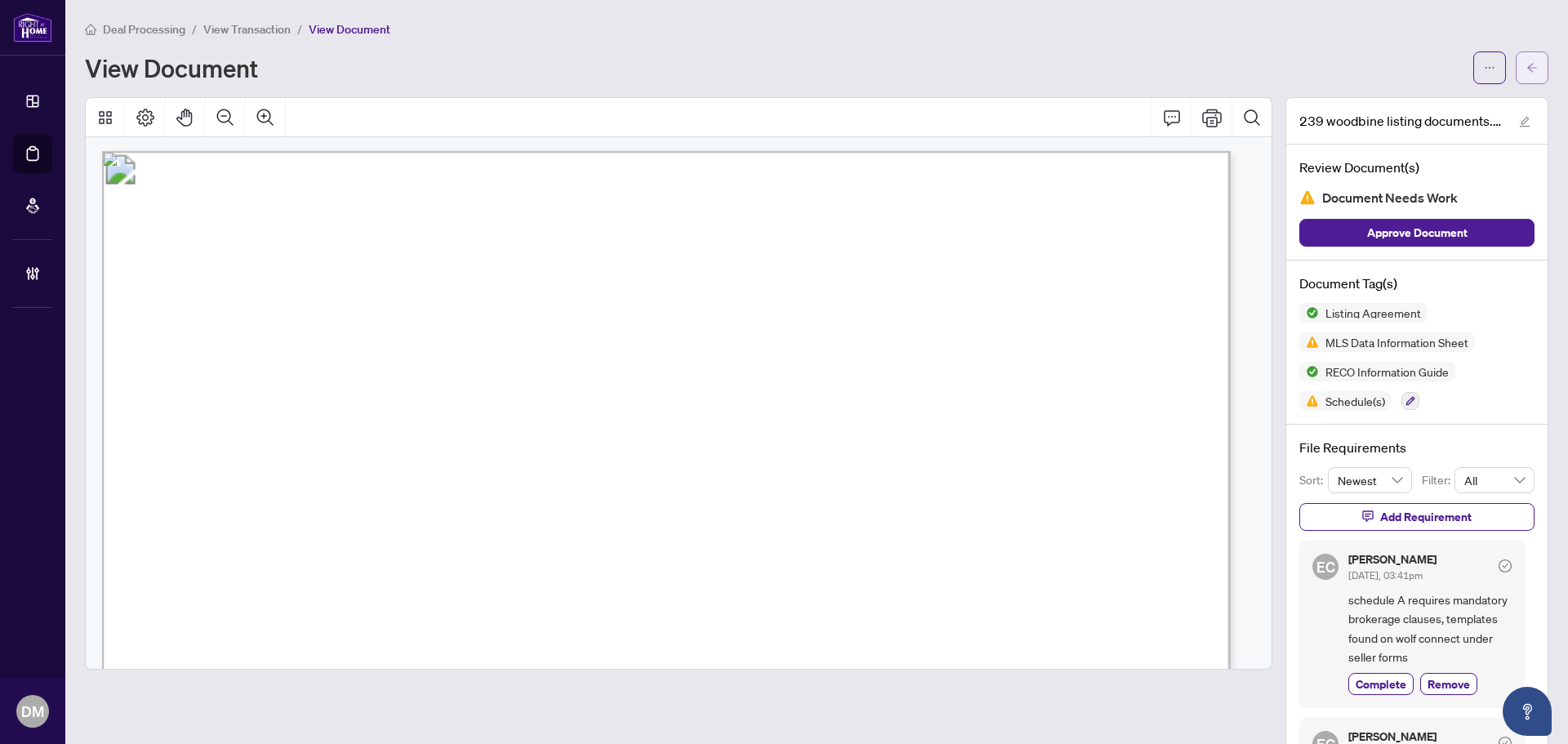
click at [1526, 59] on span "button" at bounding box center [1532, 68] width 11 height 26
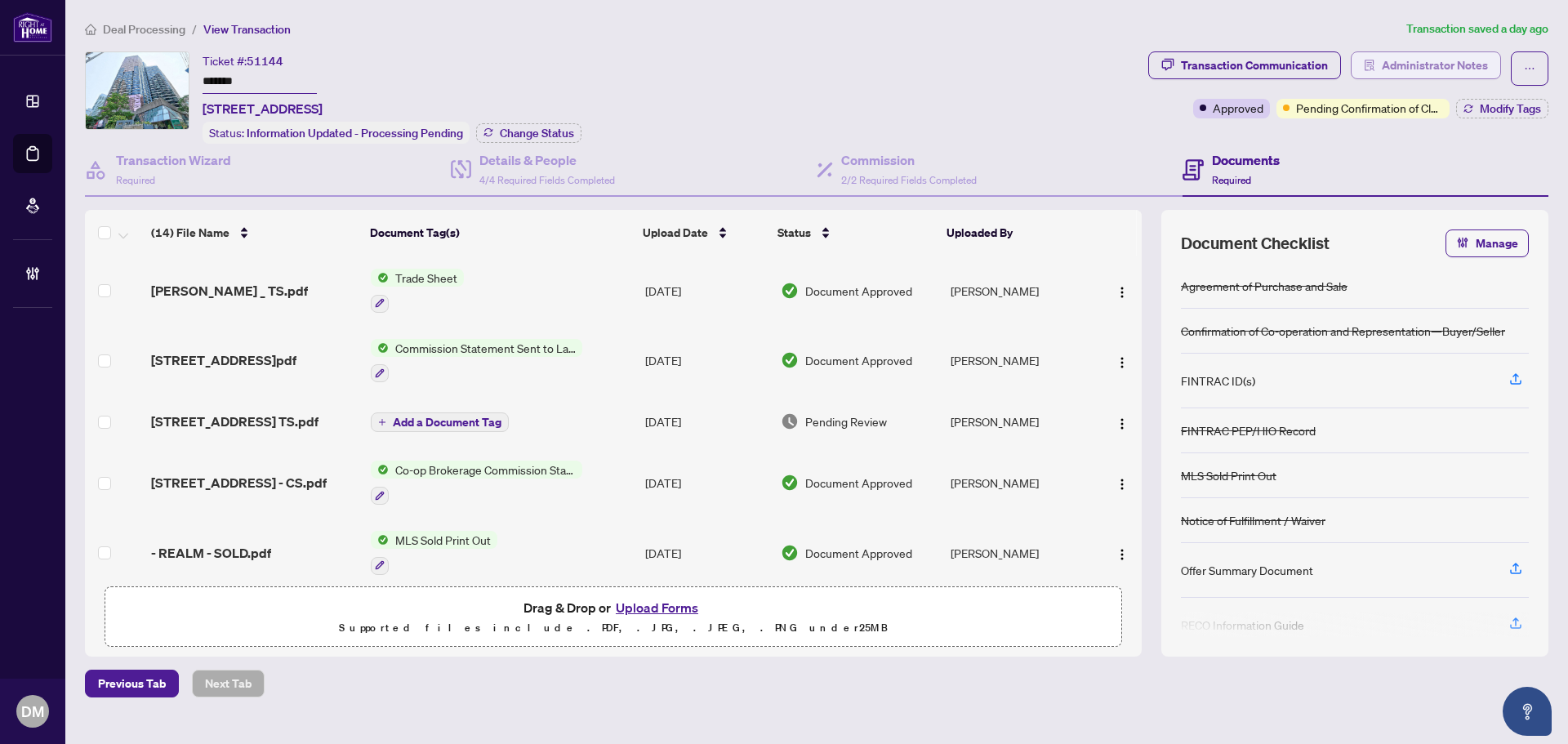
click at [1417, 57] on span "Administrator Notes" at bounding box center [1435, 65] width 106 height 26
click at [1344, 112] on span "Pending Confirmation of Closing" at bounding box center [1370, 108] width 147 height 18
click at [1243, 69] on div "Transaction Communication" at bounding box center [1255, 65] width 147 height 26
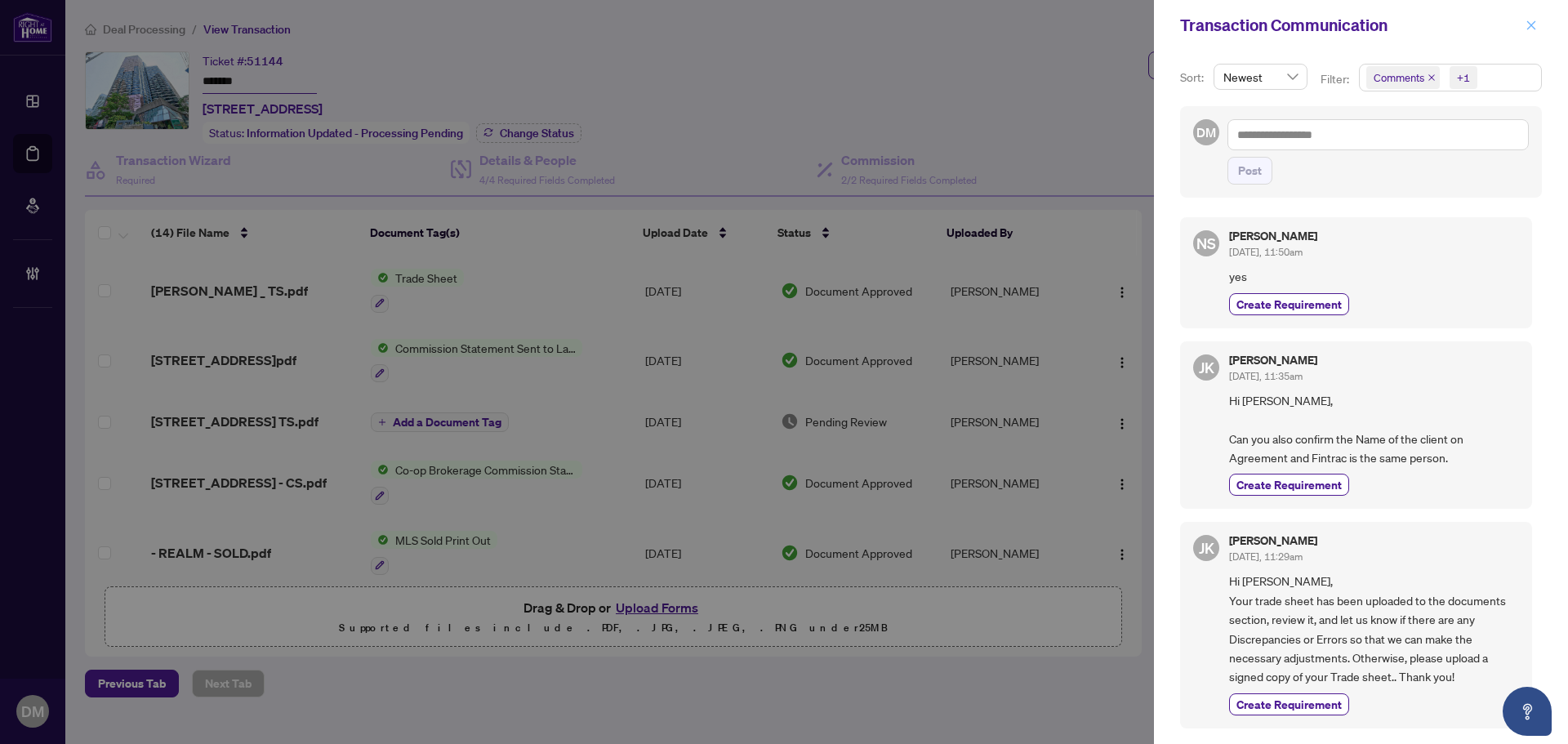
click at [1531, 27] on icon "close" at bounding box center [1531, 25] width 11 height 11
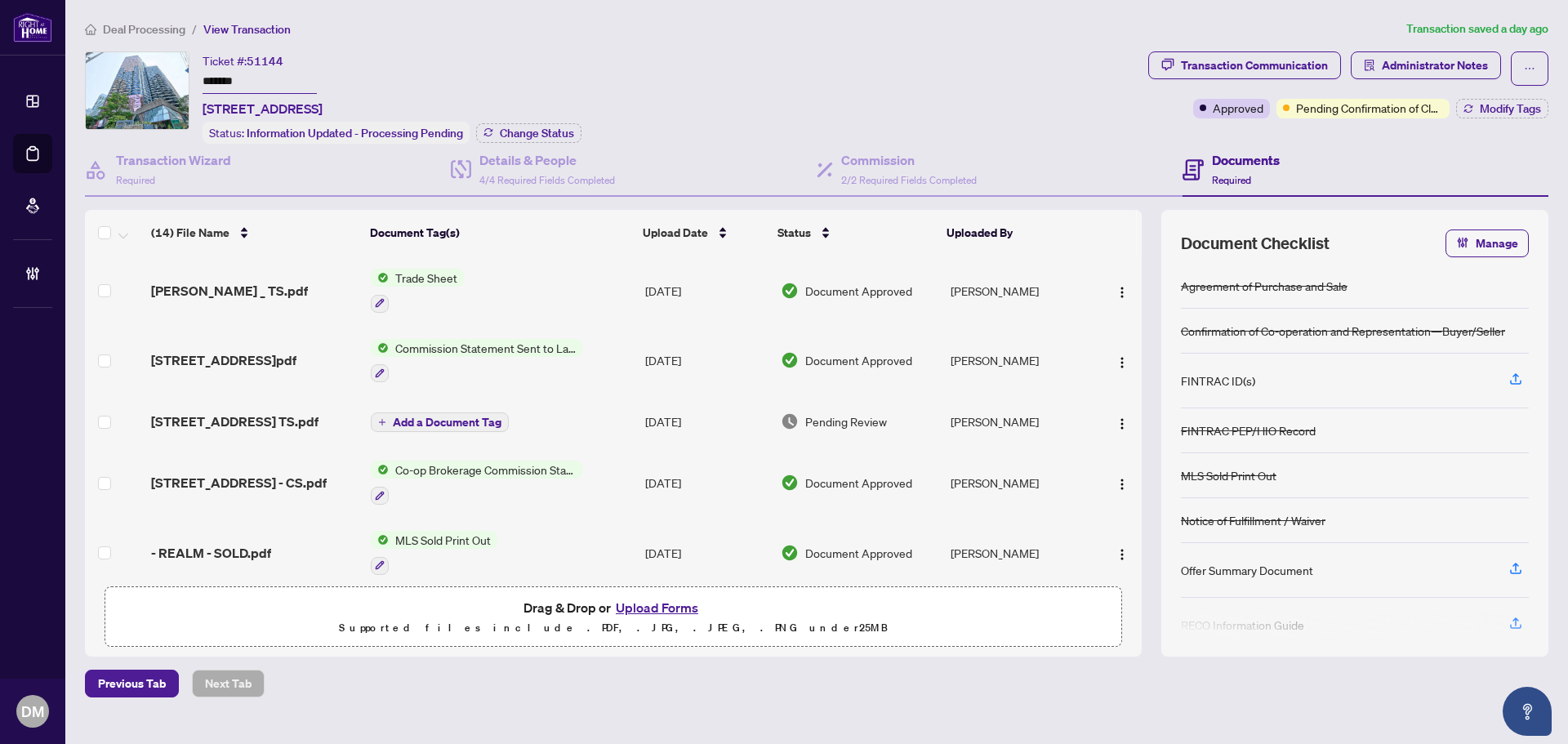
click at [983, 96] on div "Ticket #: 51144 ******* [STREET_ADDRESS] Status: Information Updated - Processi…" at bounding box center [614, 98] width 1057 height 93
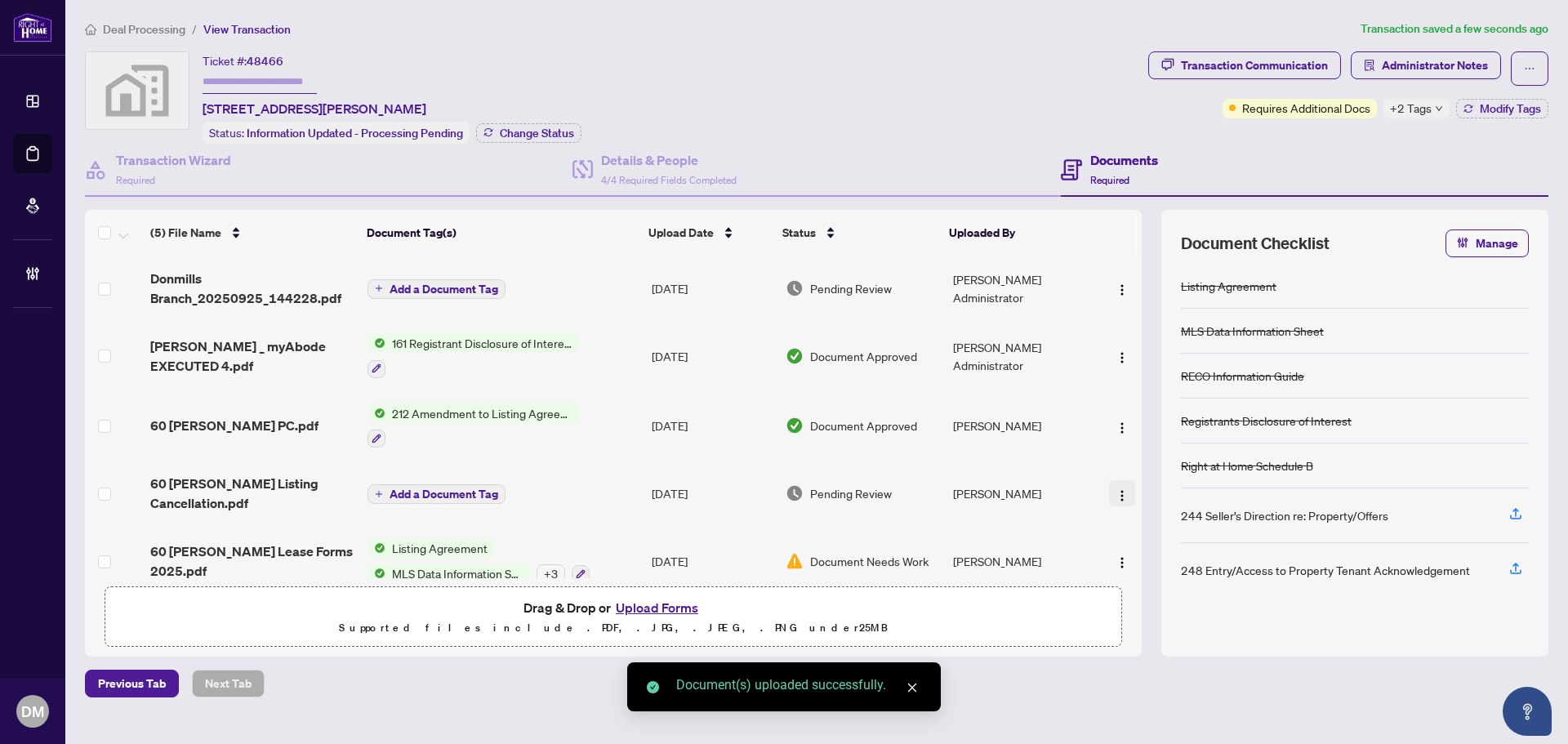
click at [1109, 495] on button "button" at bounding box center [1122, 494] width 26 height 26
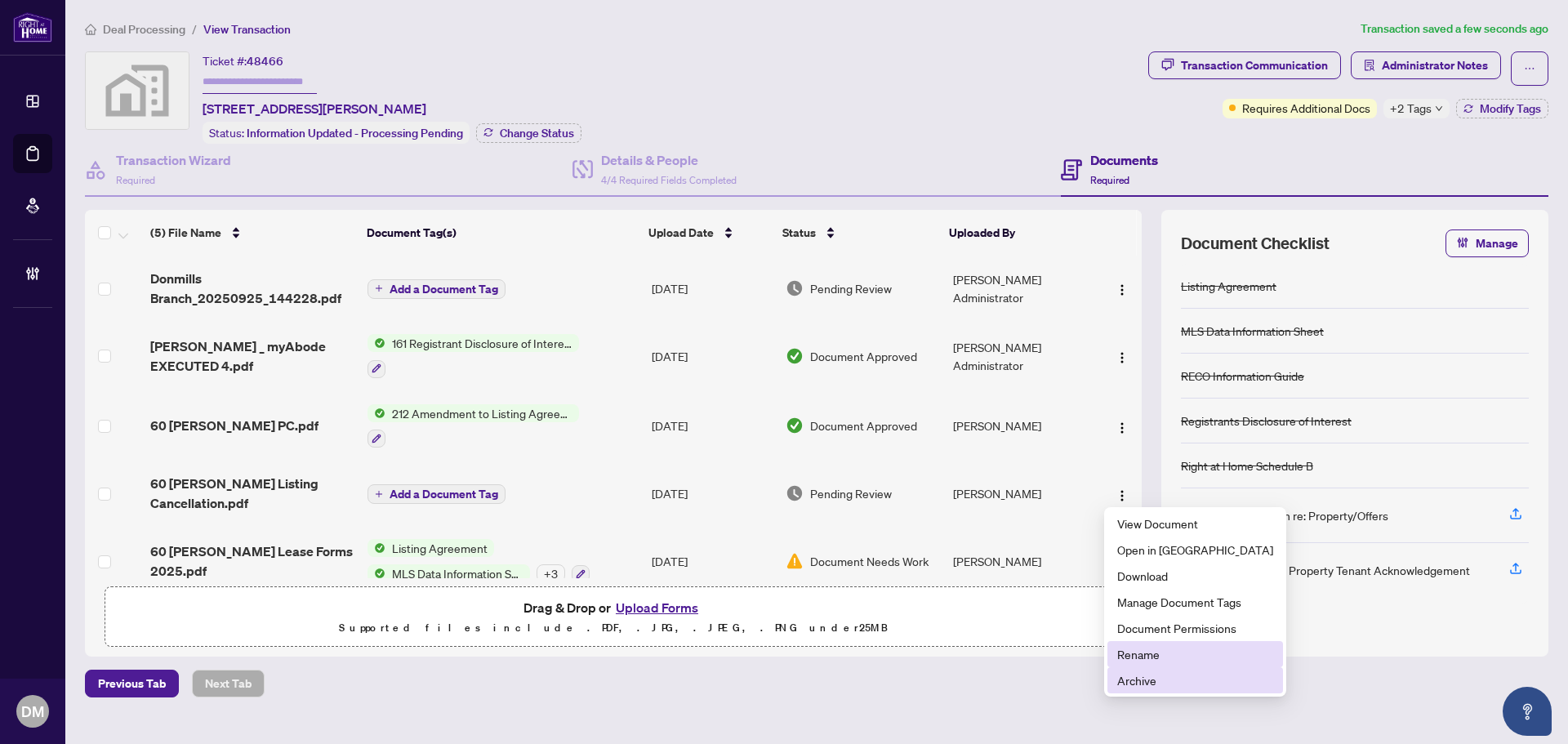
click at [1162, 669] on li "Archive" at bounding box center [1195, 681] width 176 height 26
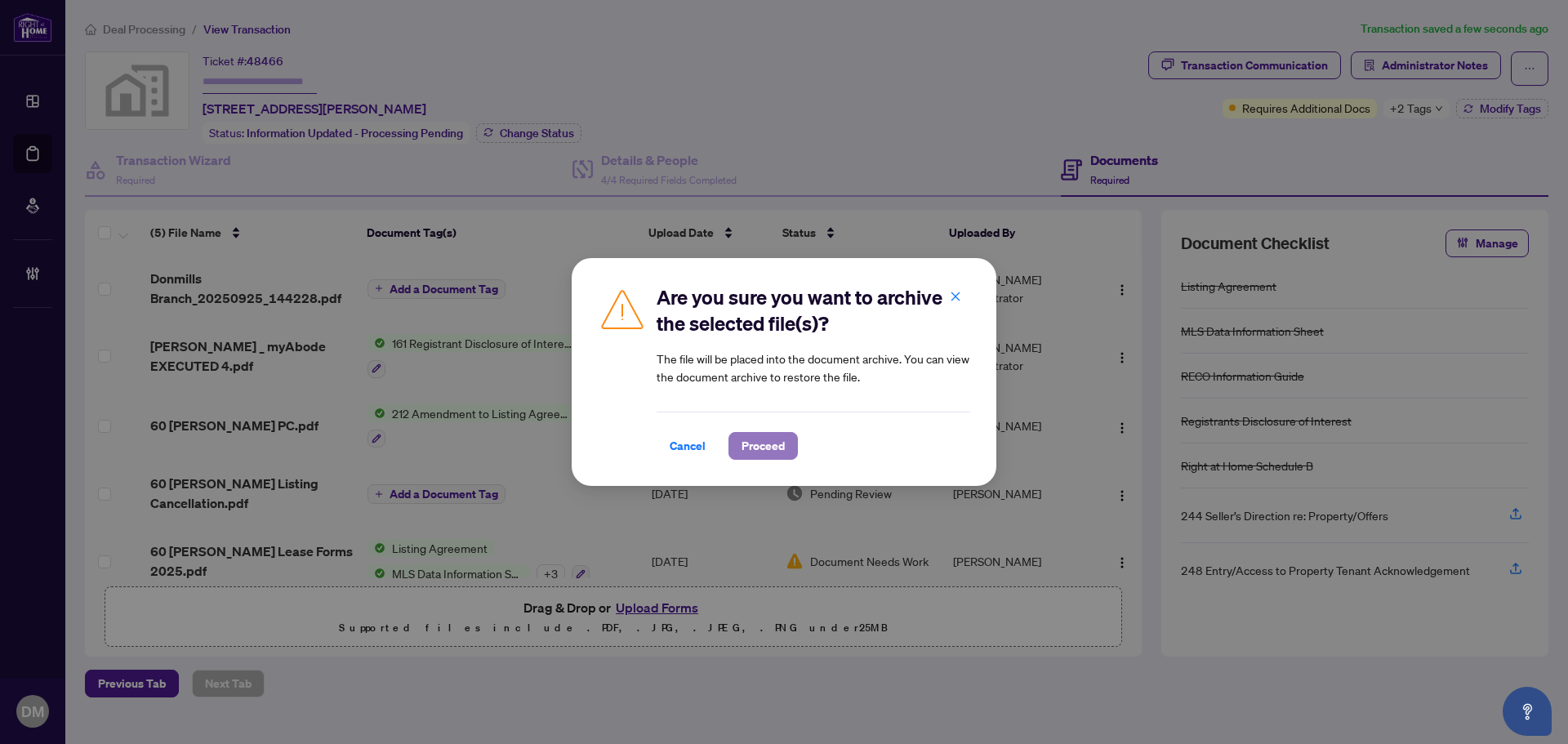
click at [775, 450] on span "Proceed" at bounding box center [764, 447] width 43 height 26
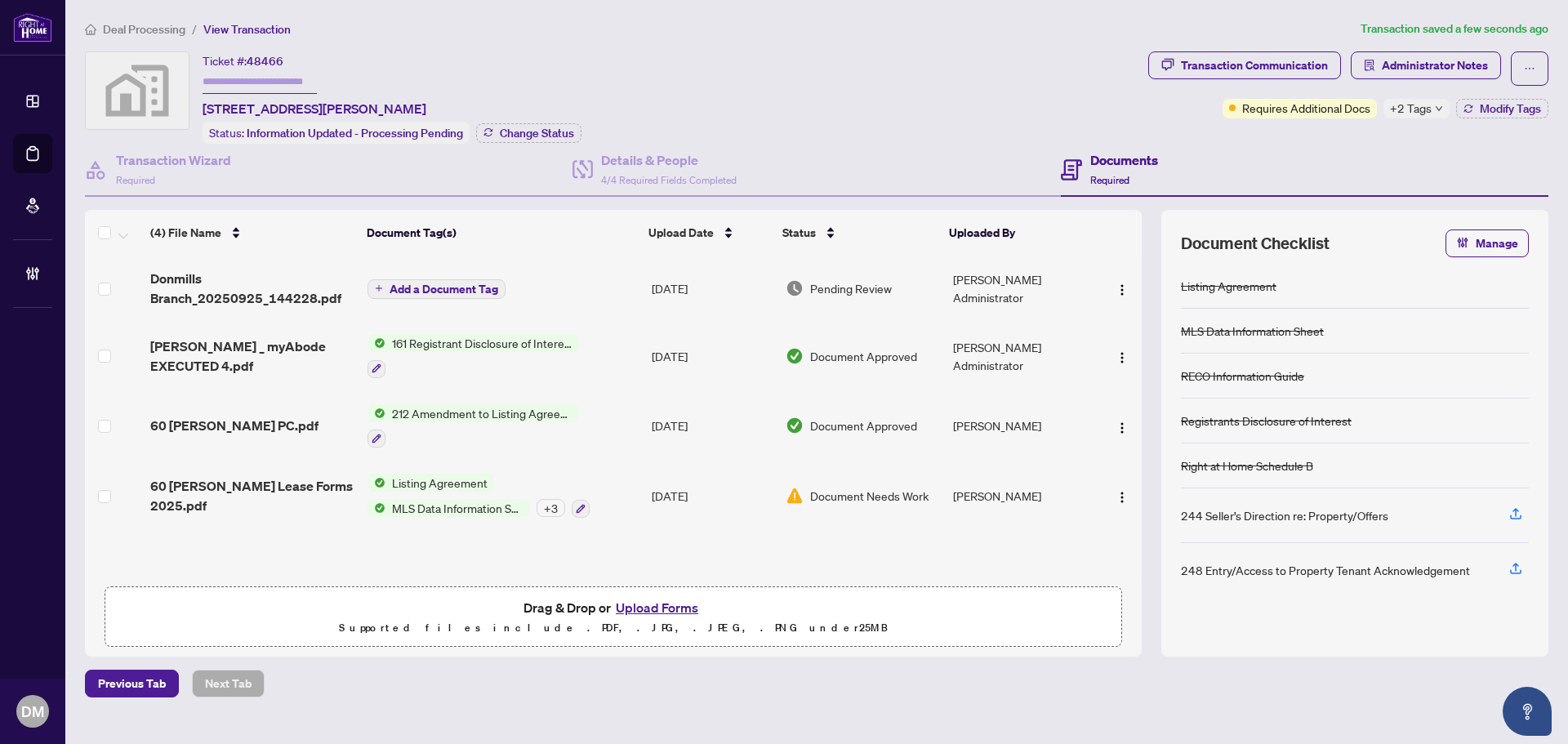
click at [437, 286] on span "Add a Document Tag" at bounding box center [444, 289] width 109 height 11
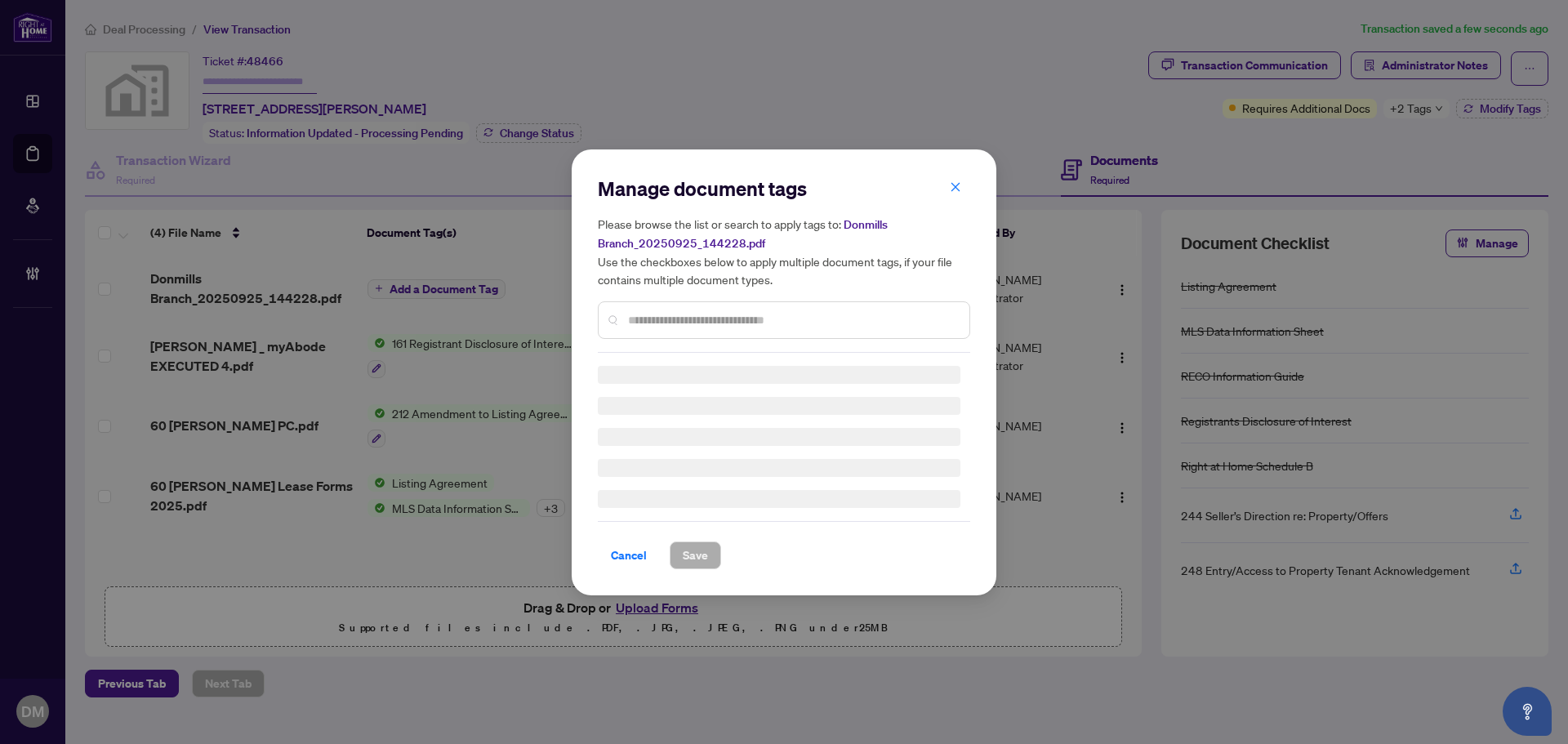
click at [736, 321] on input "text" at bounding box center [792, 320] width 329 height 18
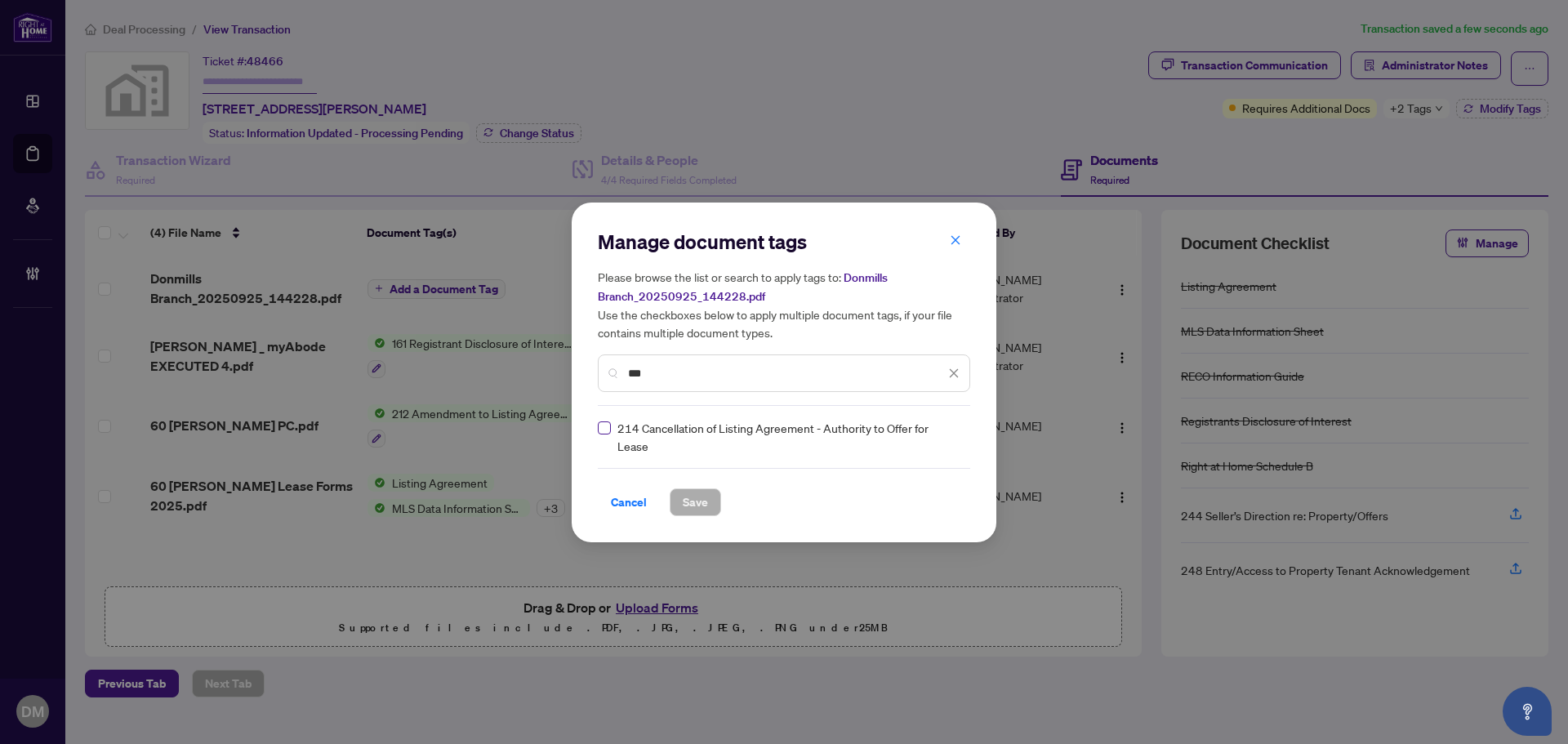
type input "***"
click at [939, 421] on div "214 Cancellation of Listing Agreement - Authority to Offer for Lease" at bounding box center [779, 437] width 362 height 36
click at [941, 429] on img at bounding box center [936, 436] width 16 height 16
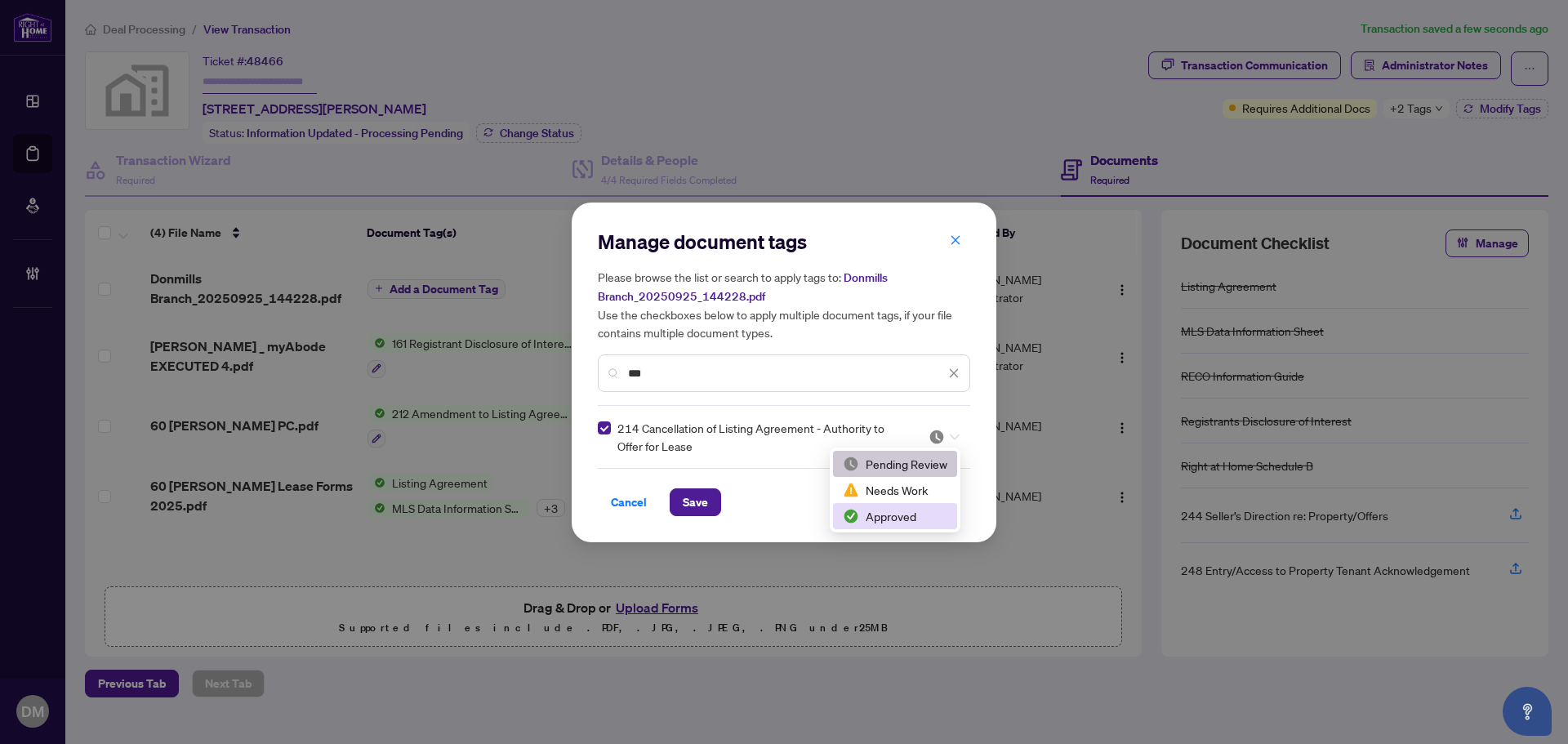
click at [895, 524] on div "Approved" at bounding box center [895, 516] width 105 height 18
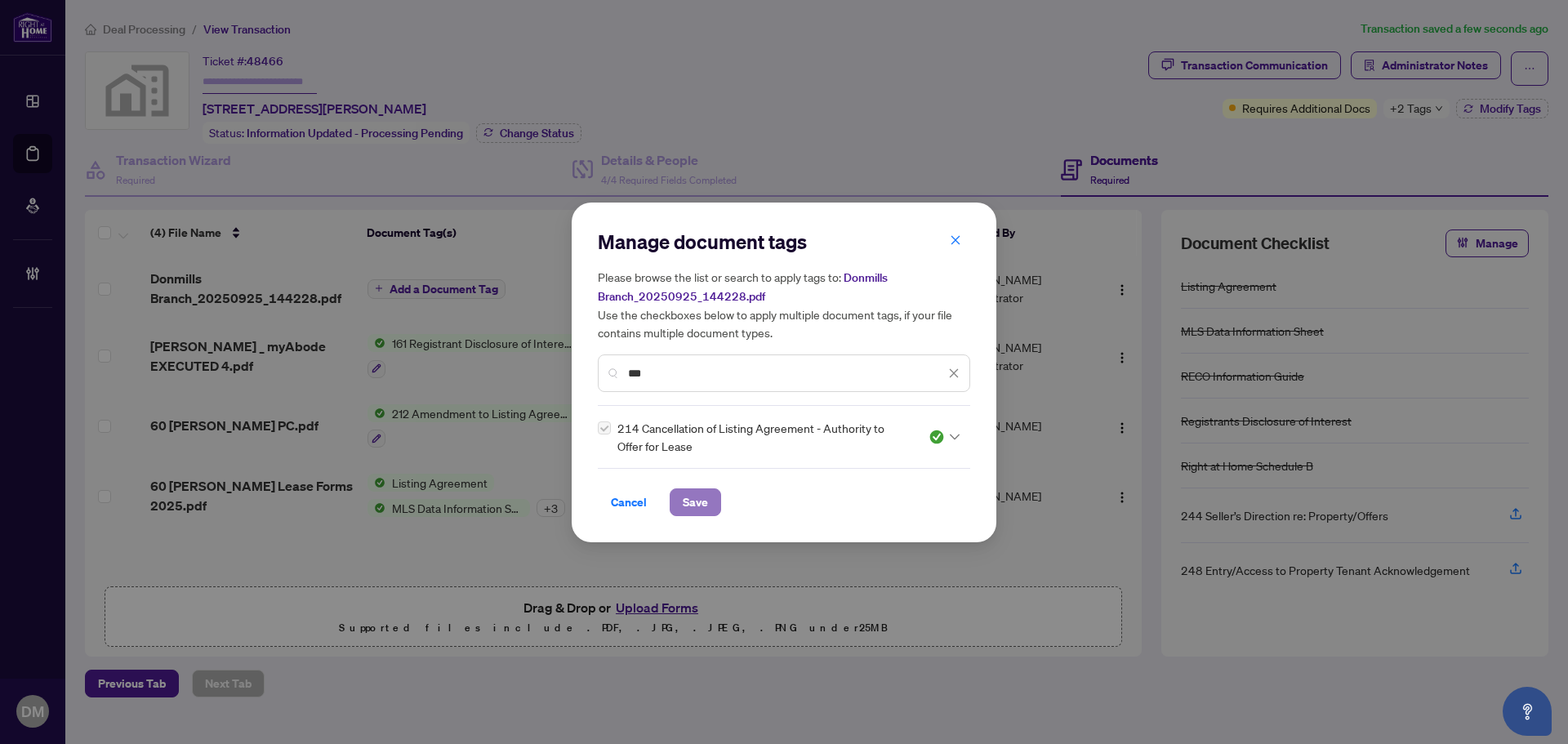
click at [705, 507] on span "Save" at bounding box center [695, 502] width 25 height 26
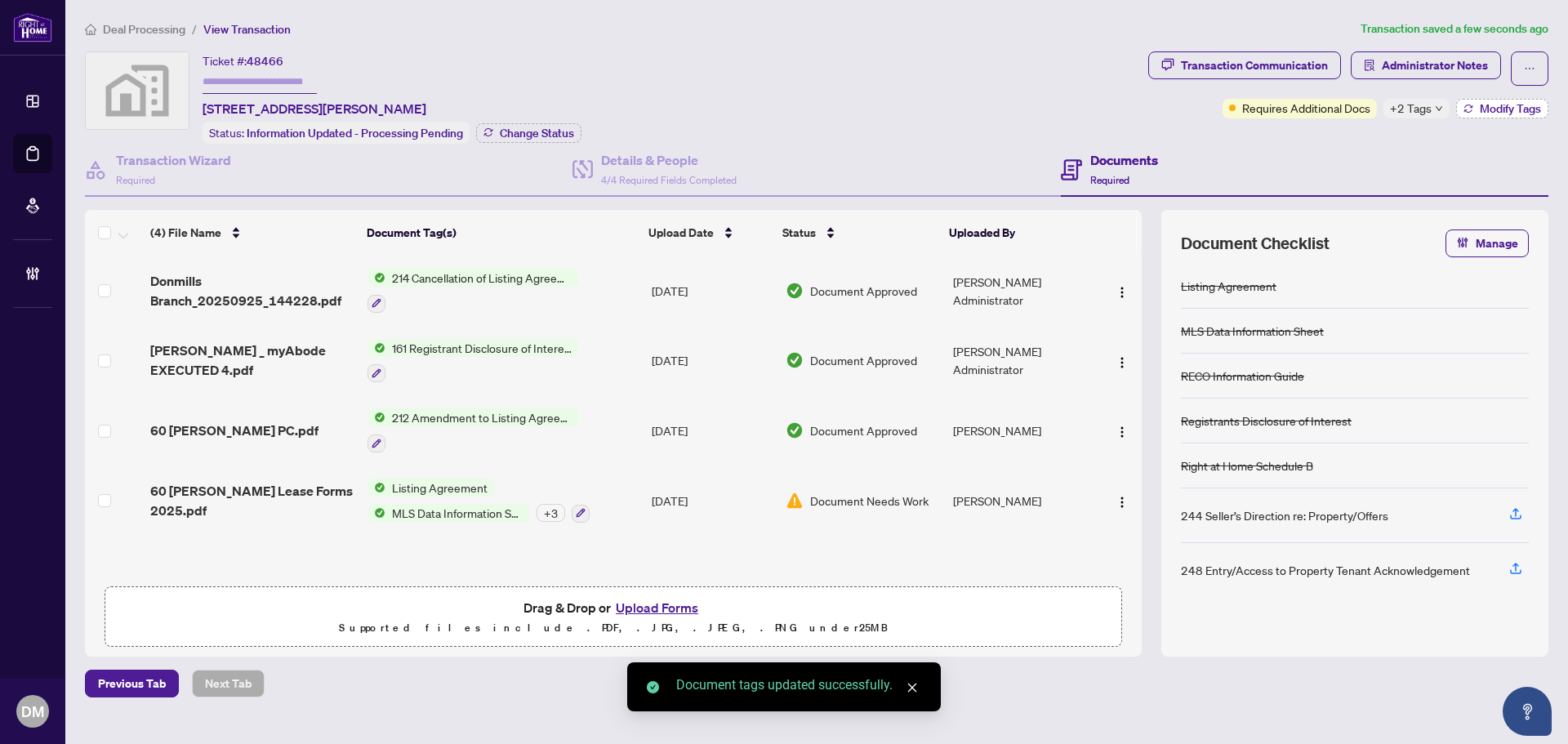
click at [1538, 109] on span "Modify Tags" at bounding box center [1510, 109] width 61 height 11
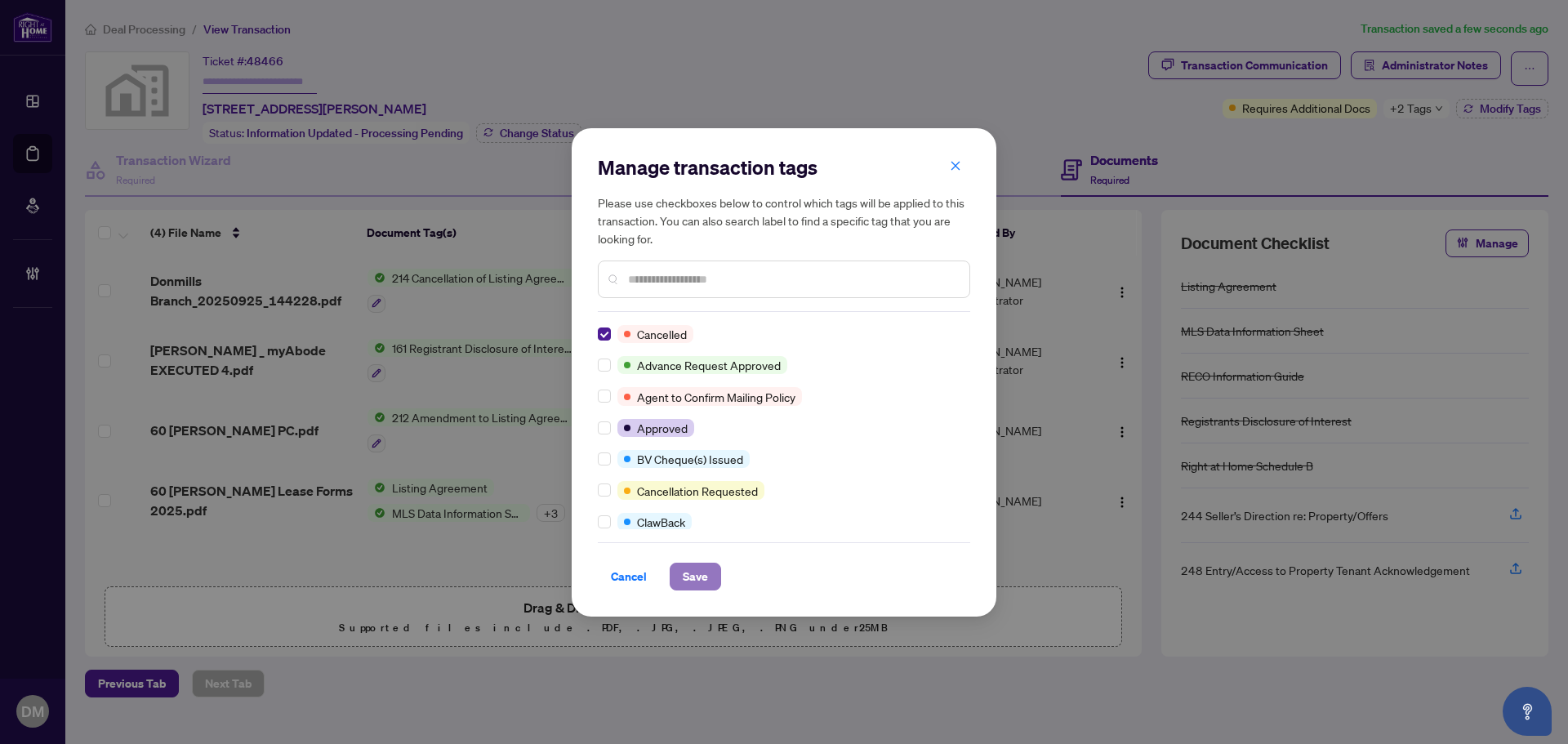
click at [682, 577] on button "Save" at bounding box center [696, 576] width 52 height 27
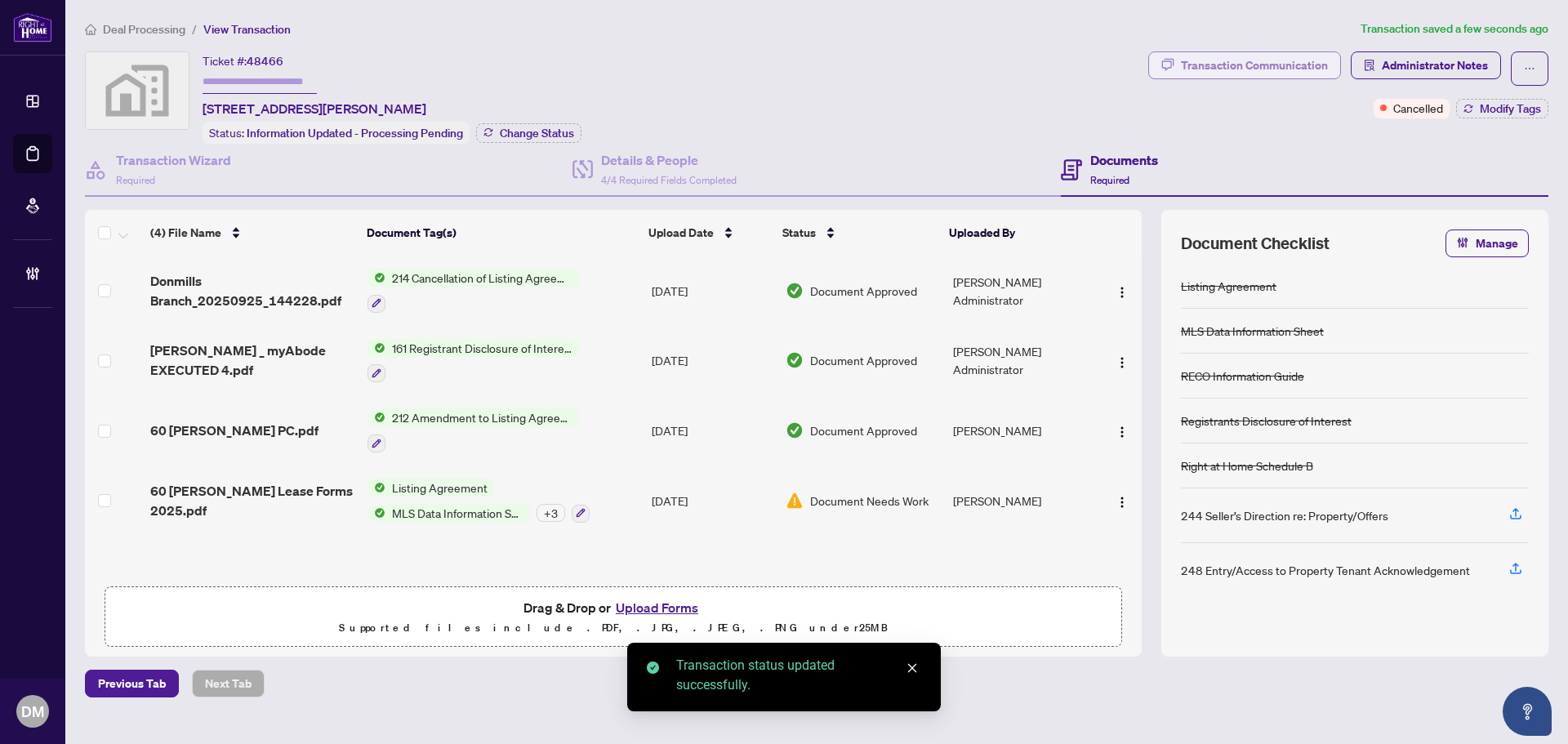
click at [1188, 68] on div "Transaction Communication" at bounding box center [1255, 65] width 147 height 26
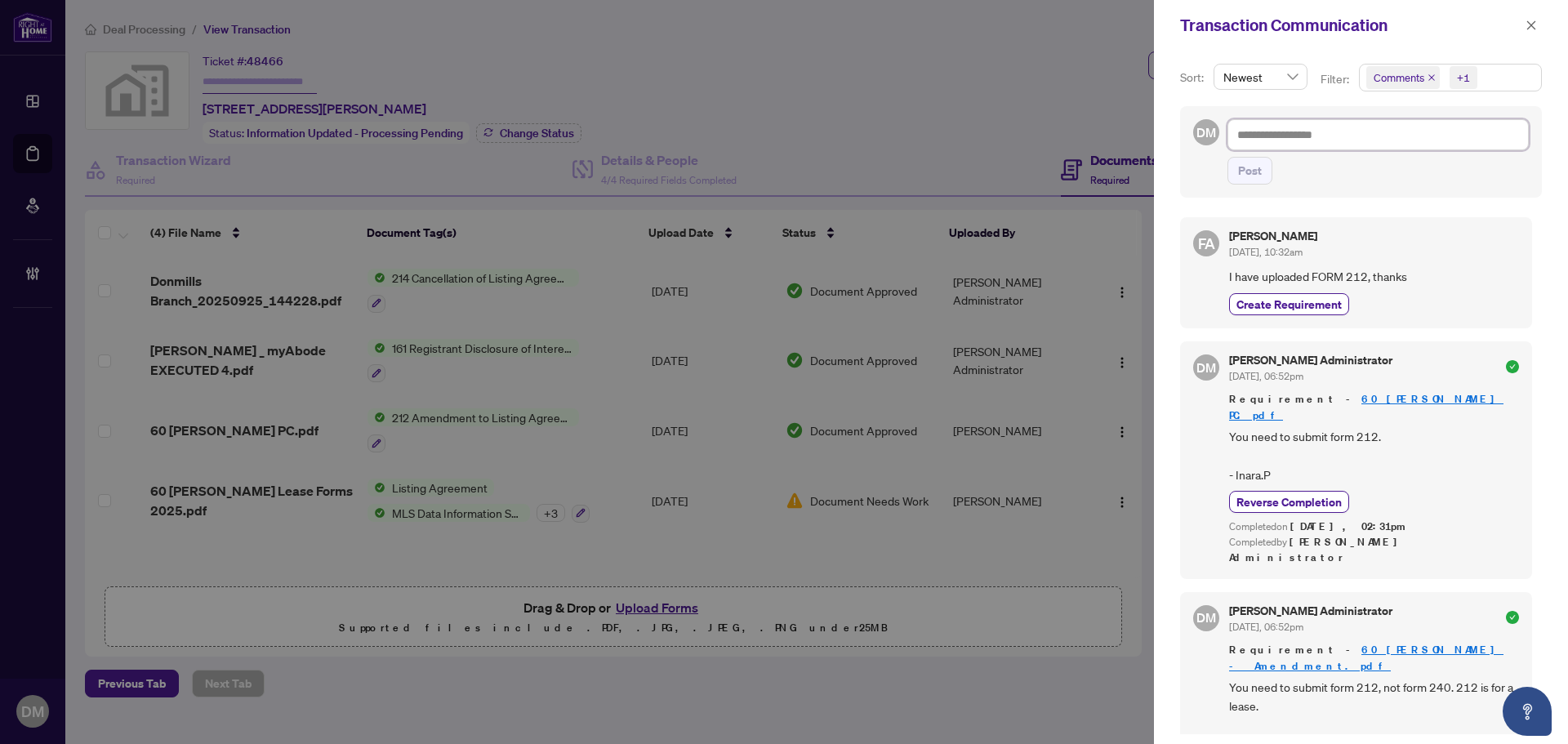
click at [1342, 139] on textarea at bounding box center [1378, 134] width 301 height 31
paste textarea "**********"
type textarea "**********"
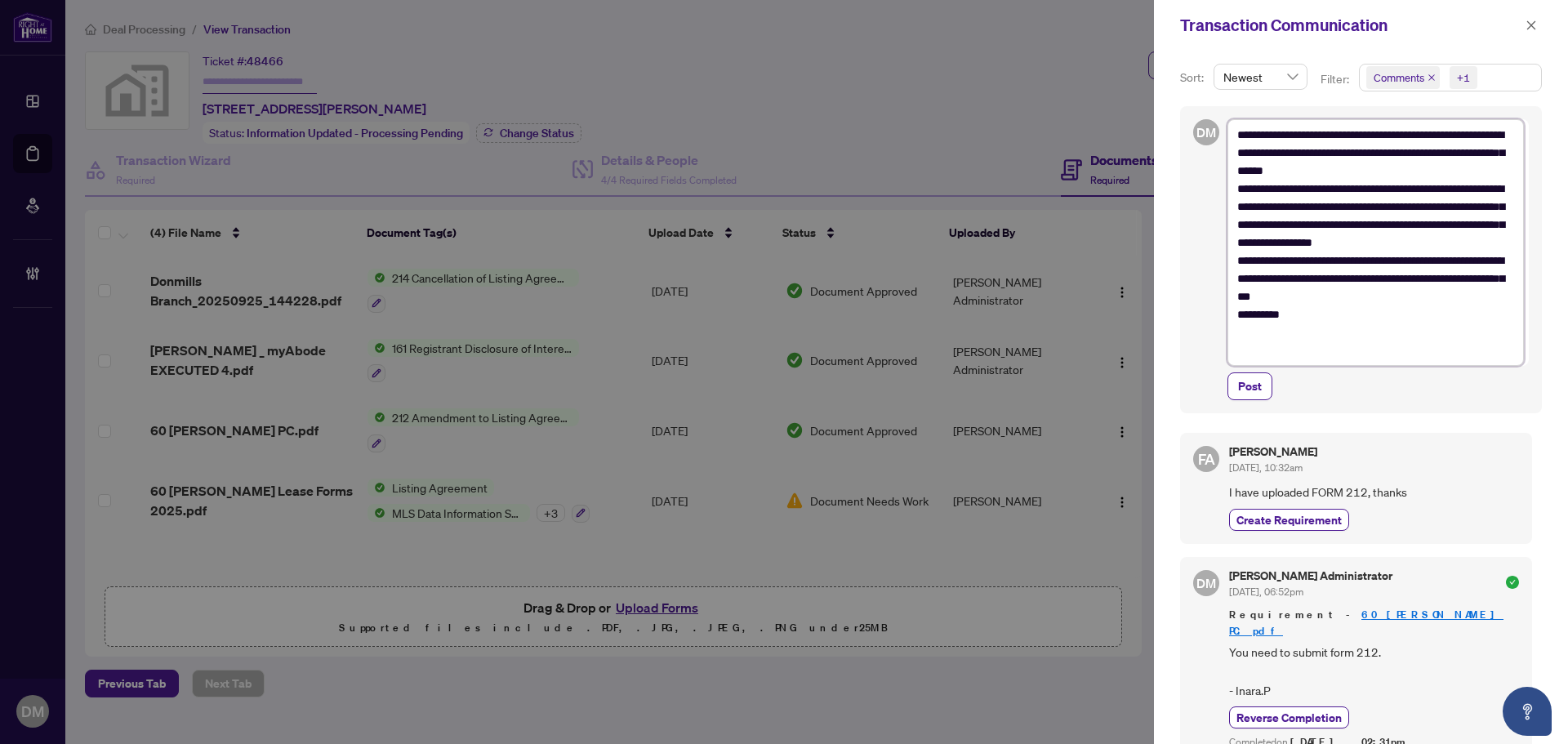
type textarea "**********"
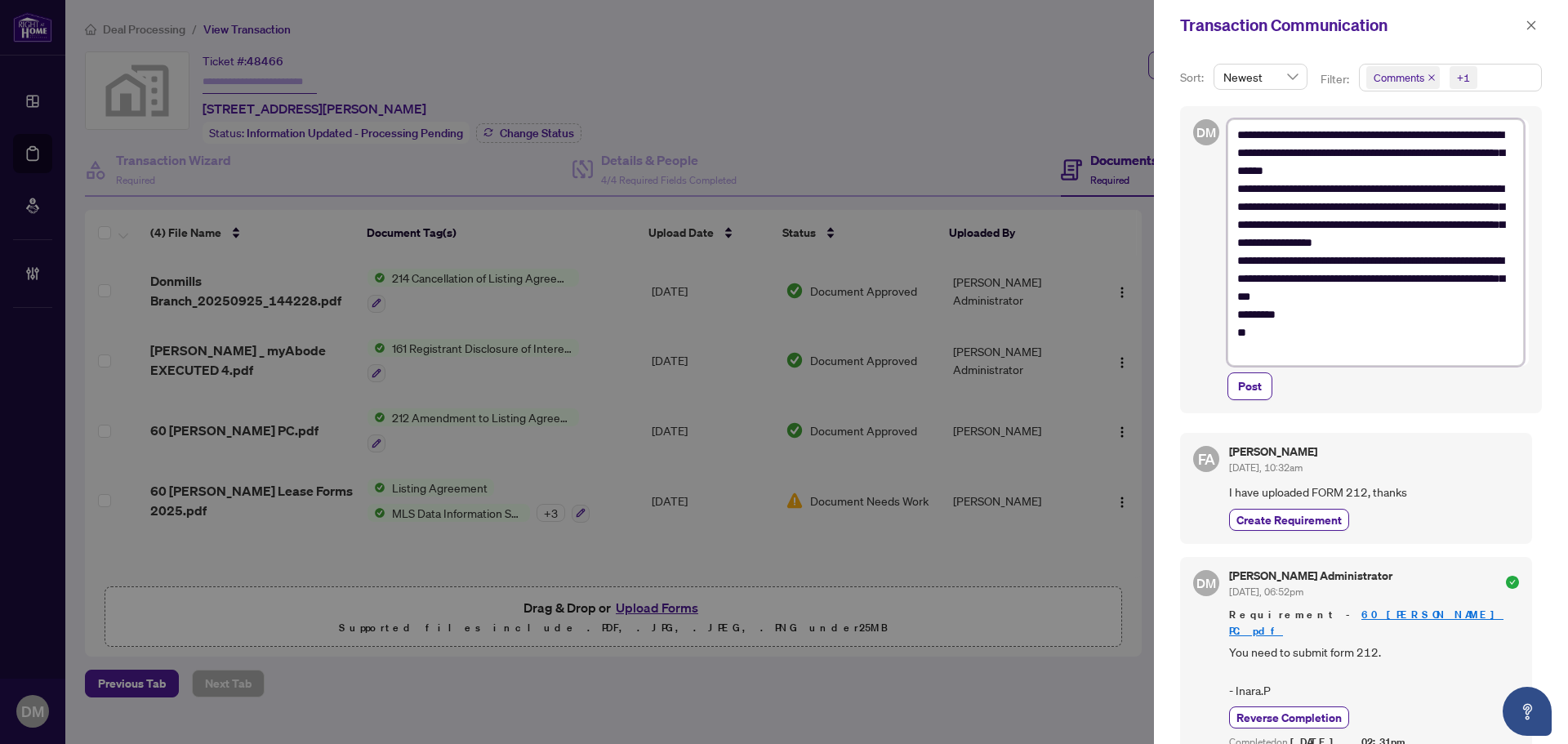
type textarea "**********"
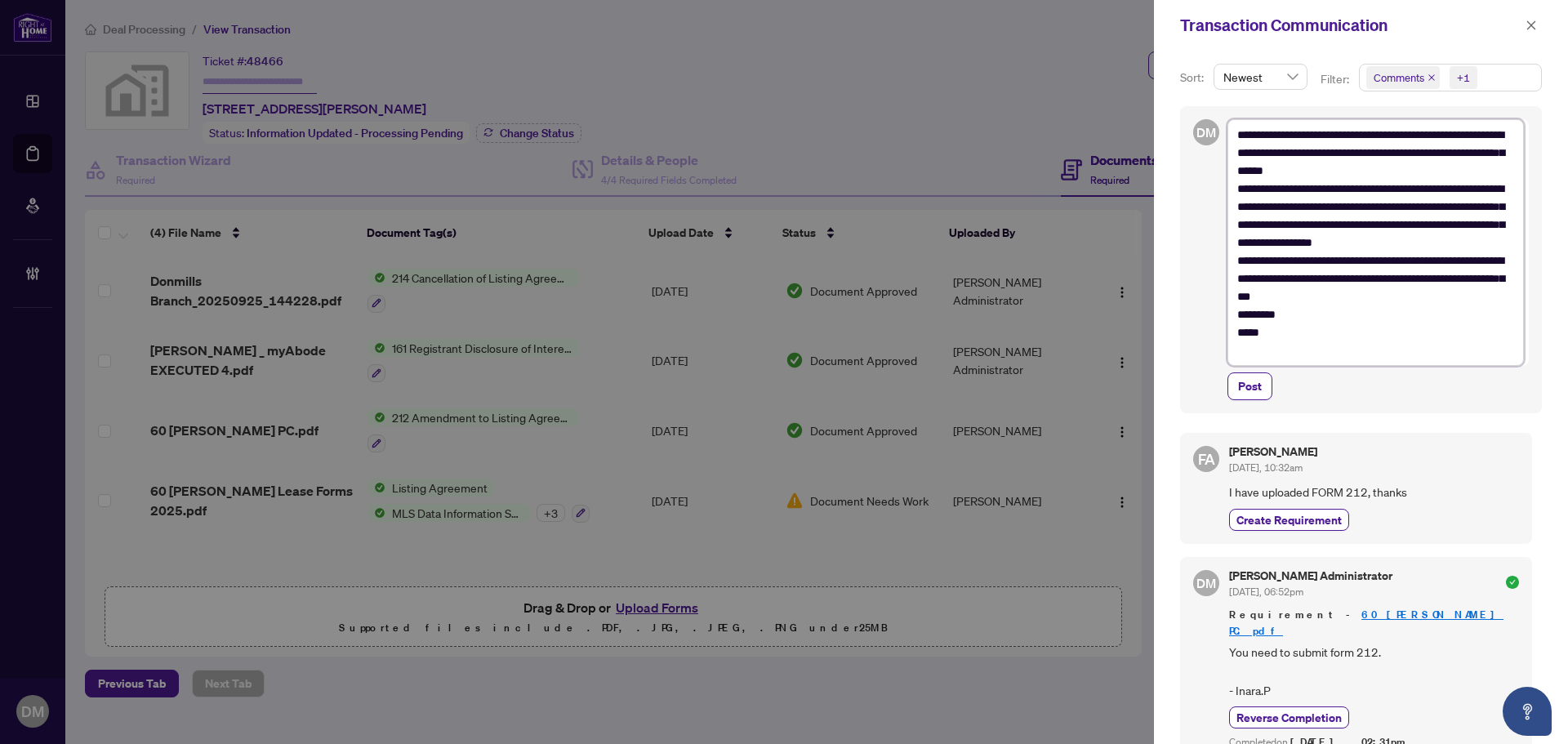
type textarea "**********"
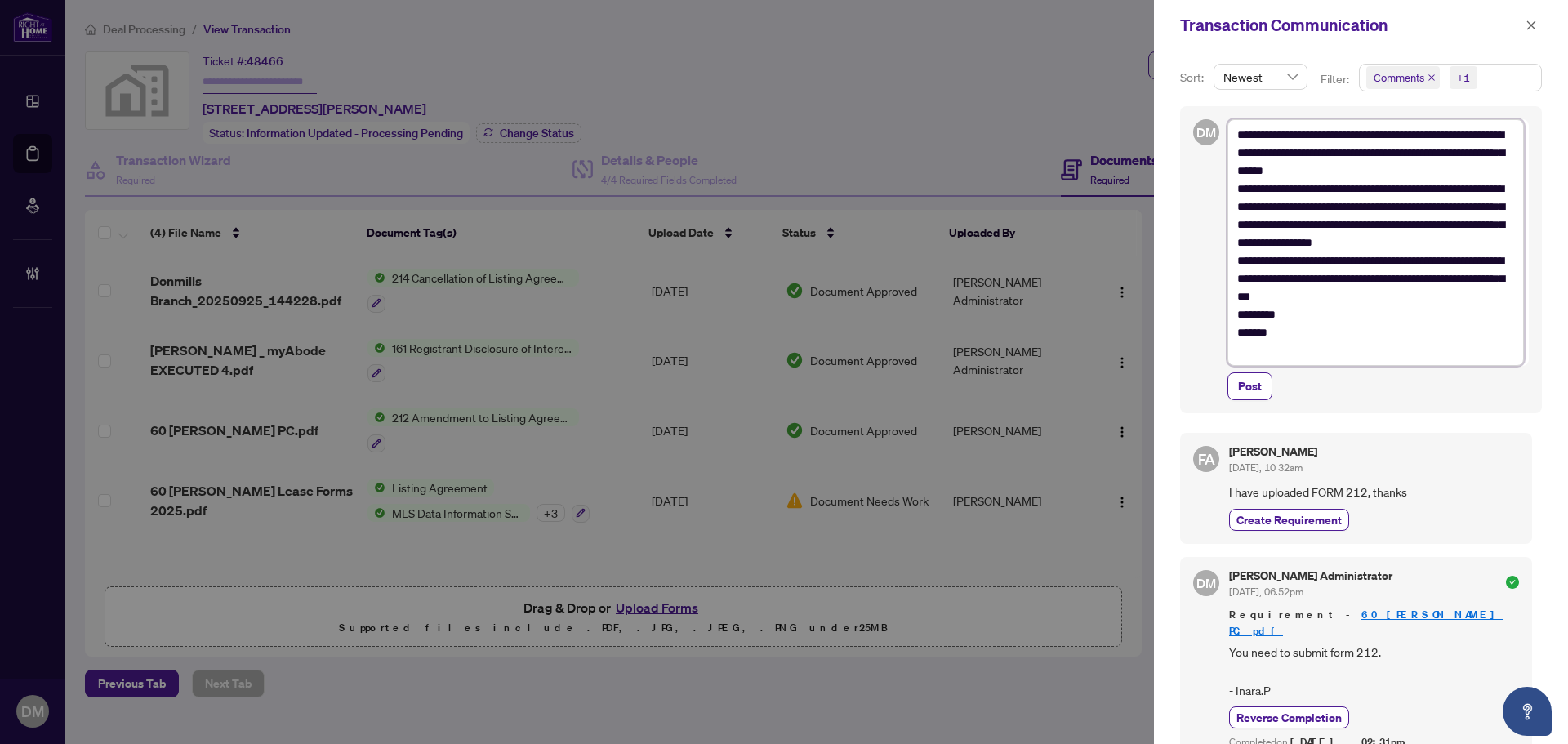
type textarea "**********"
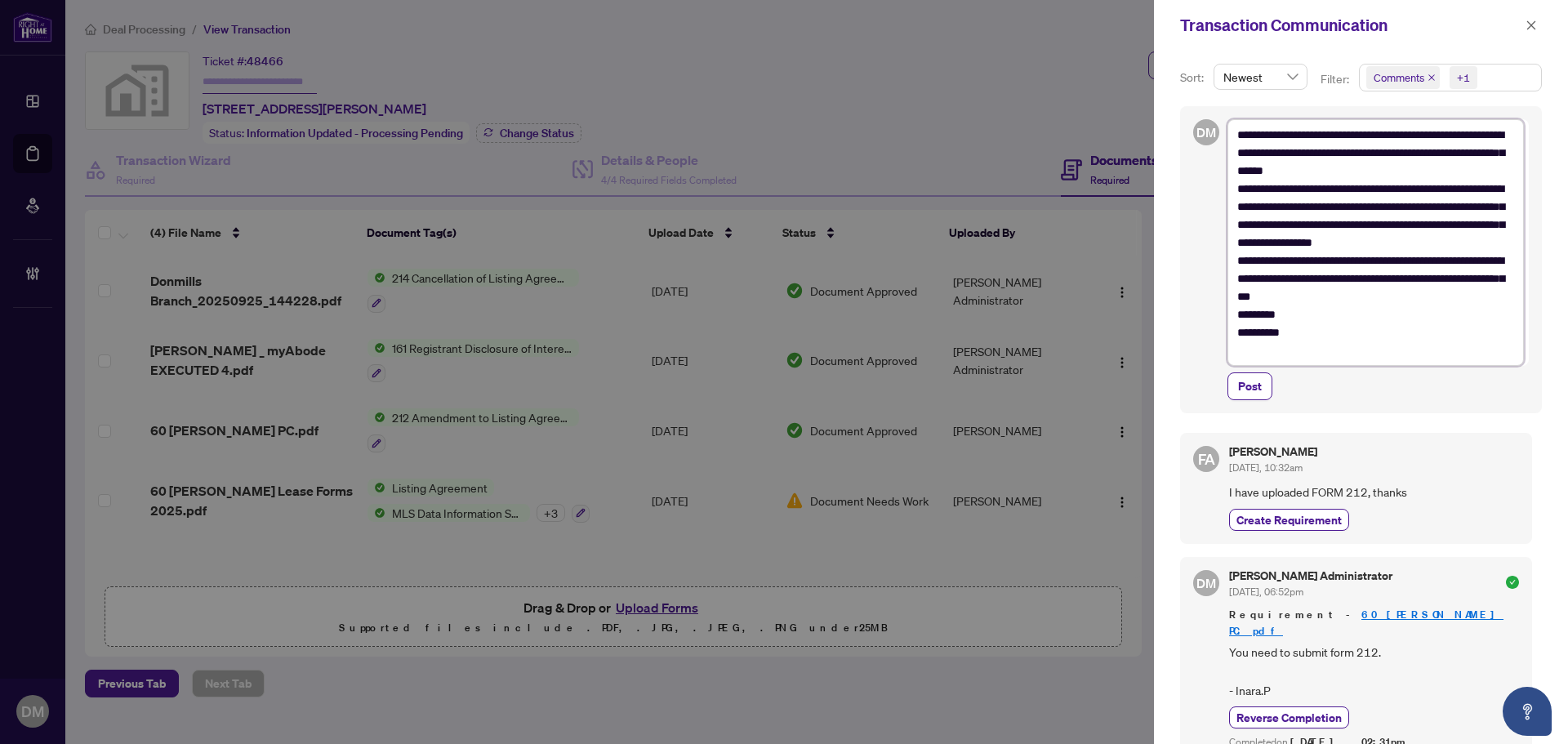
type textarea "**********"
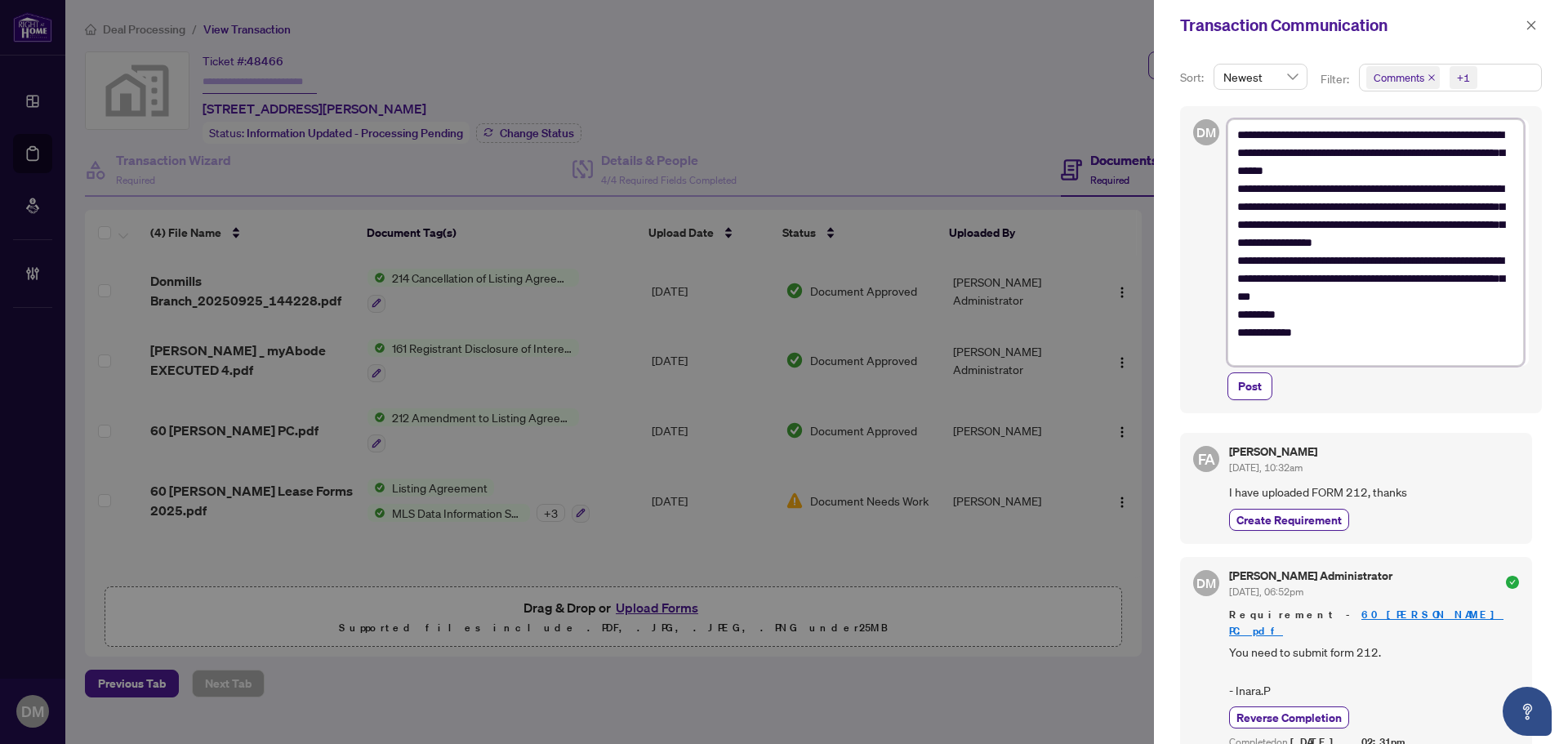
type textarea "**********"
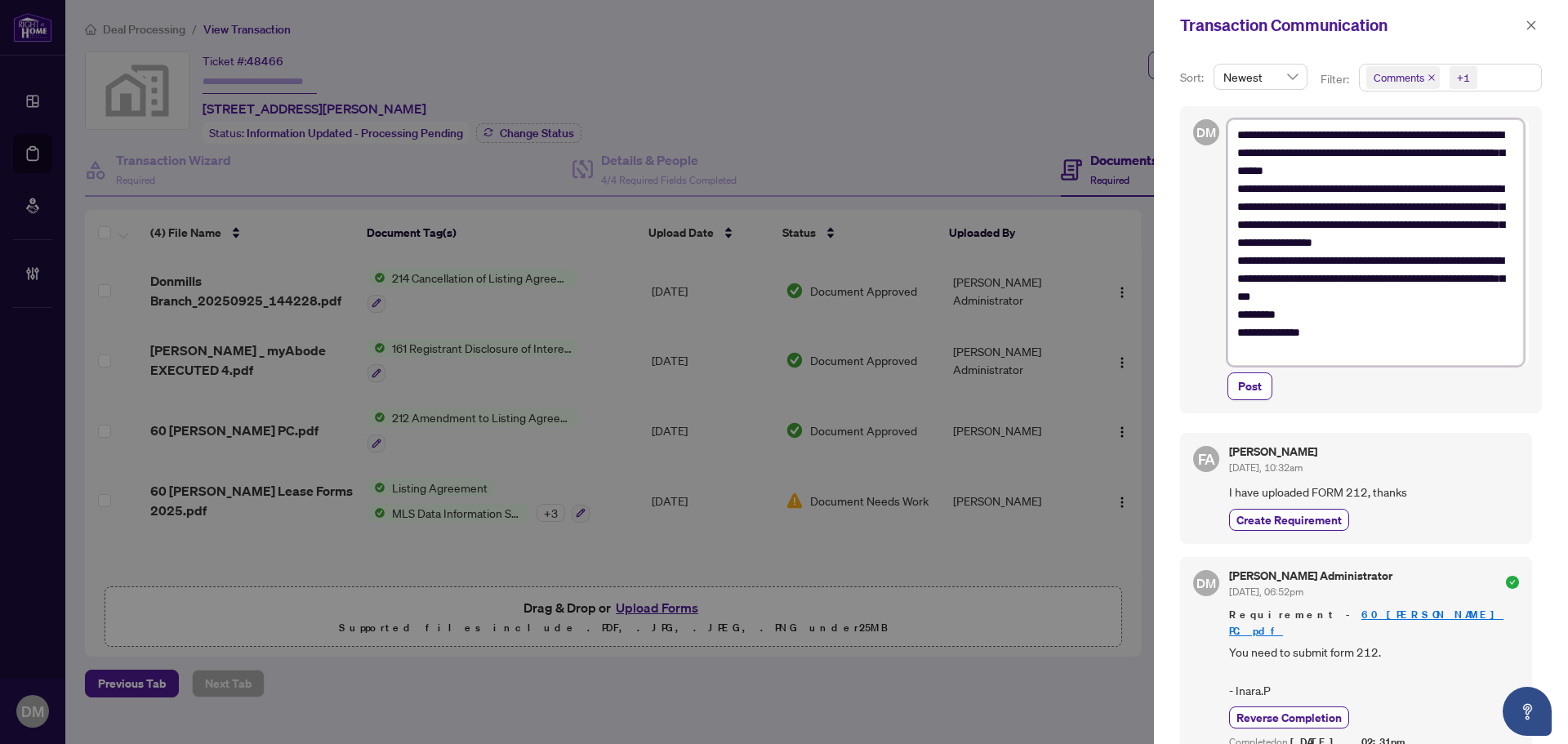
type textarea "**********"
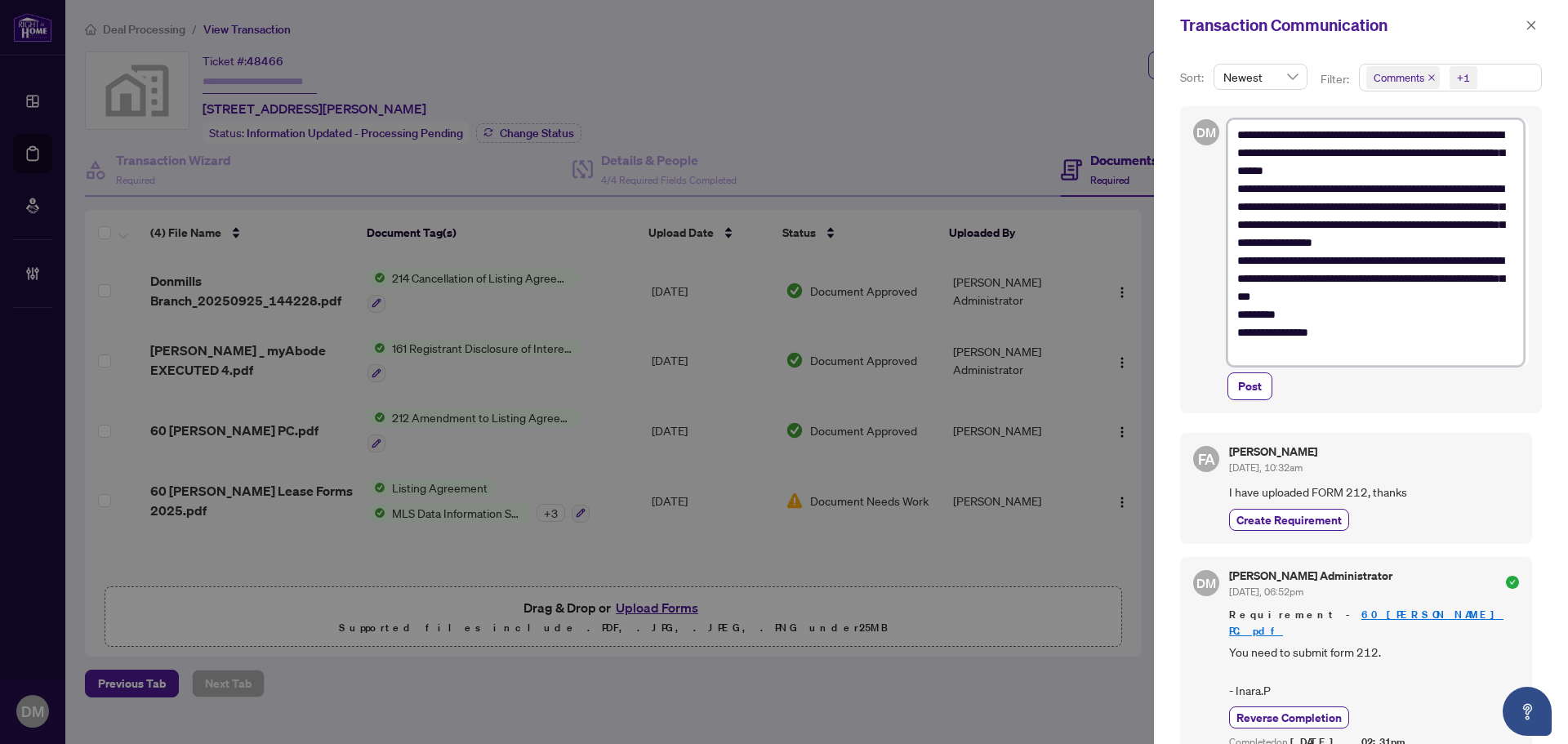
type textarea "**********"
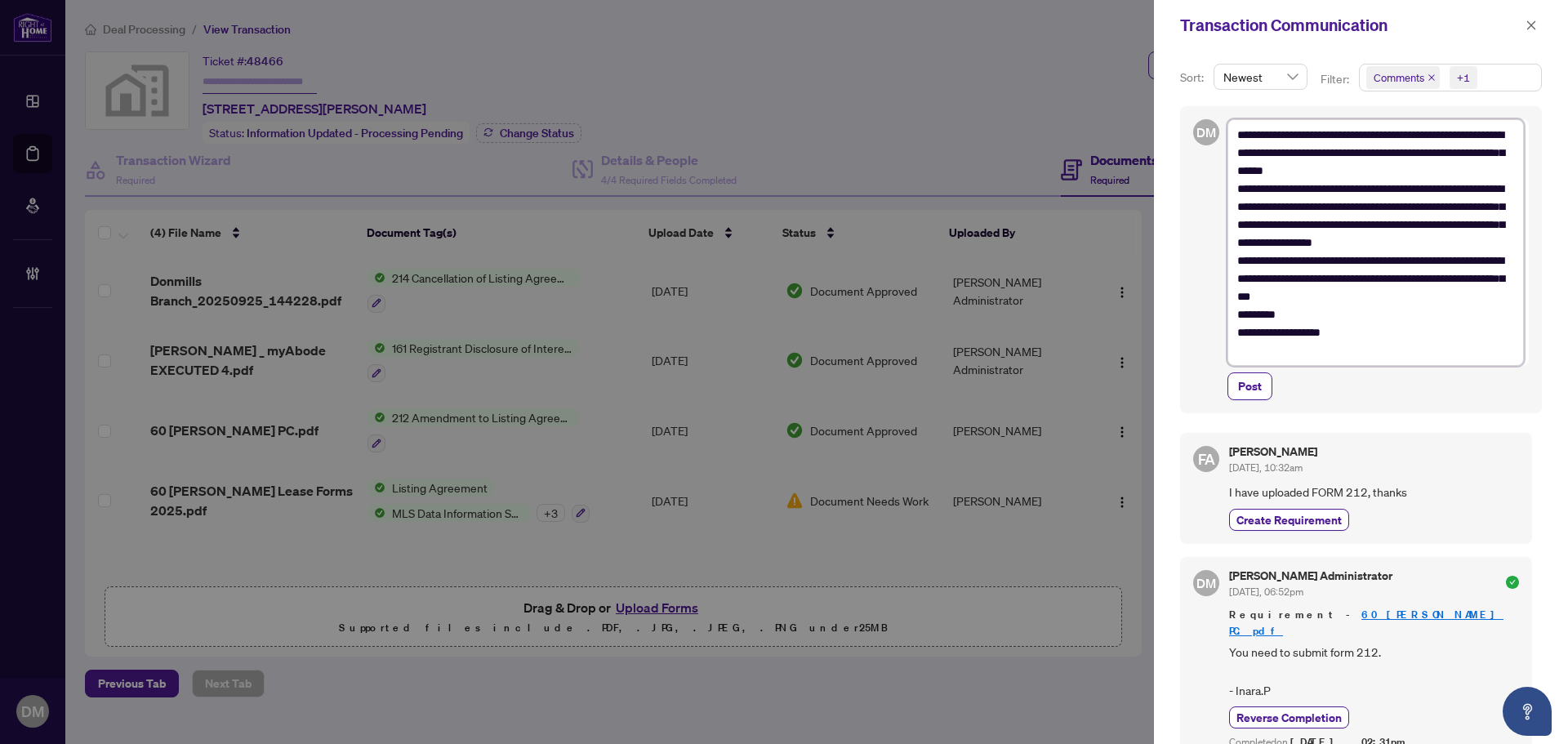
type textarea "**********"
click at [1240, 133] on textarea "**********" at bounding box center [1376, 242] width 296 height 246
type textarea "**********"
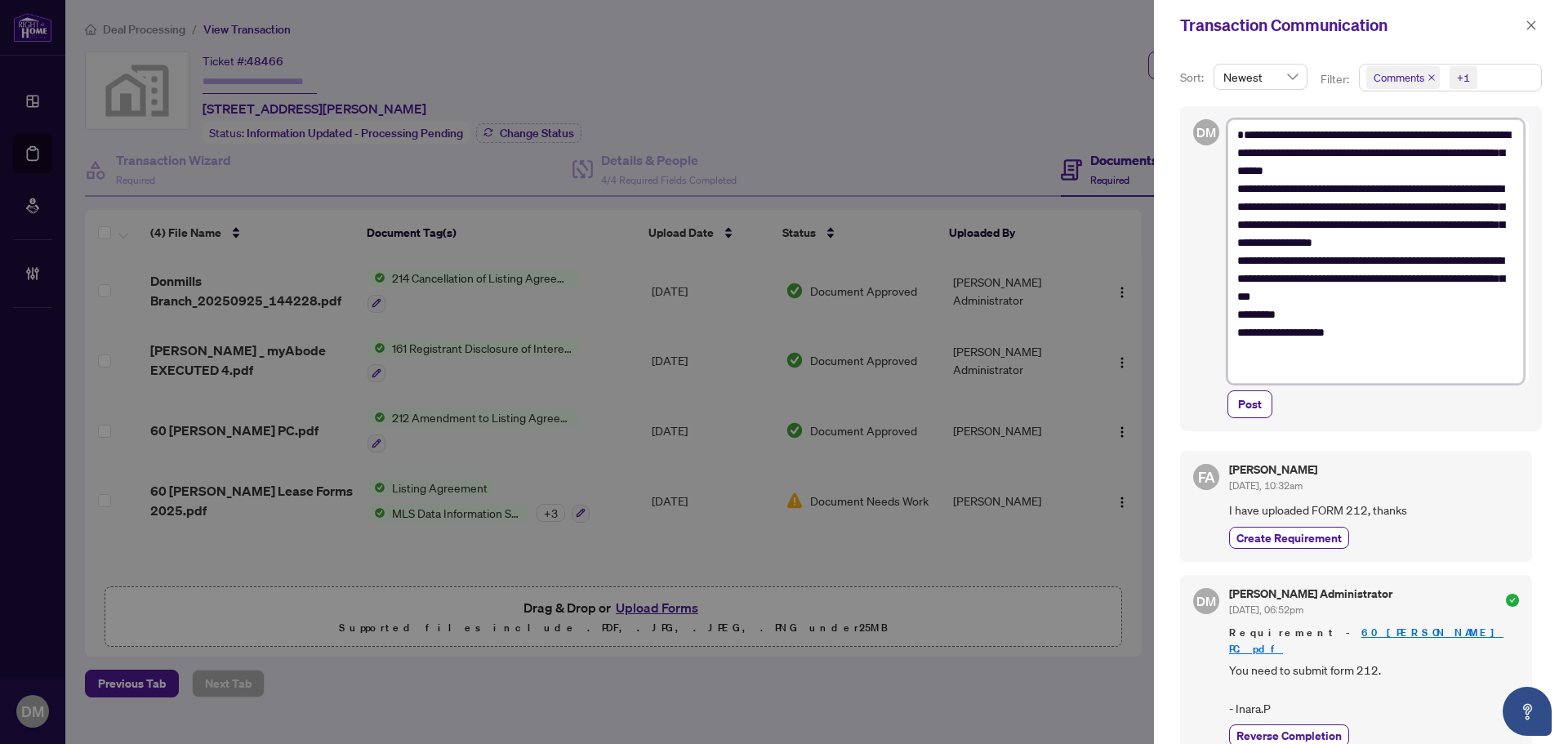
type textarea "**********"
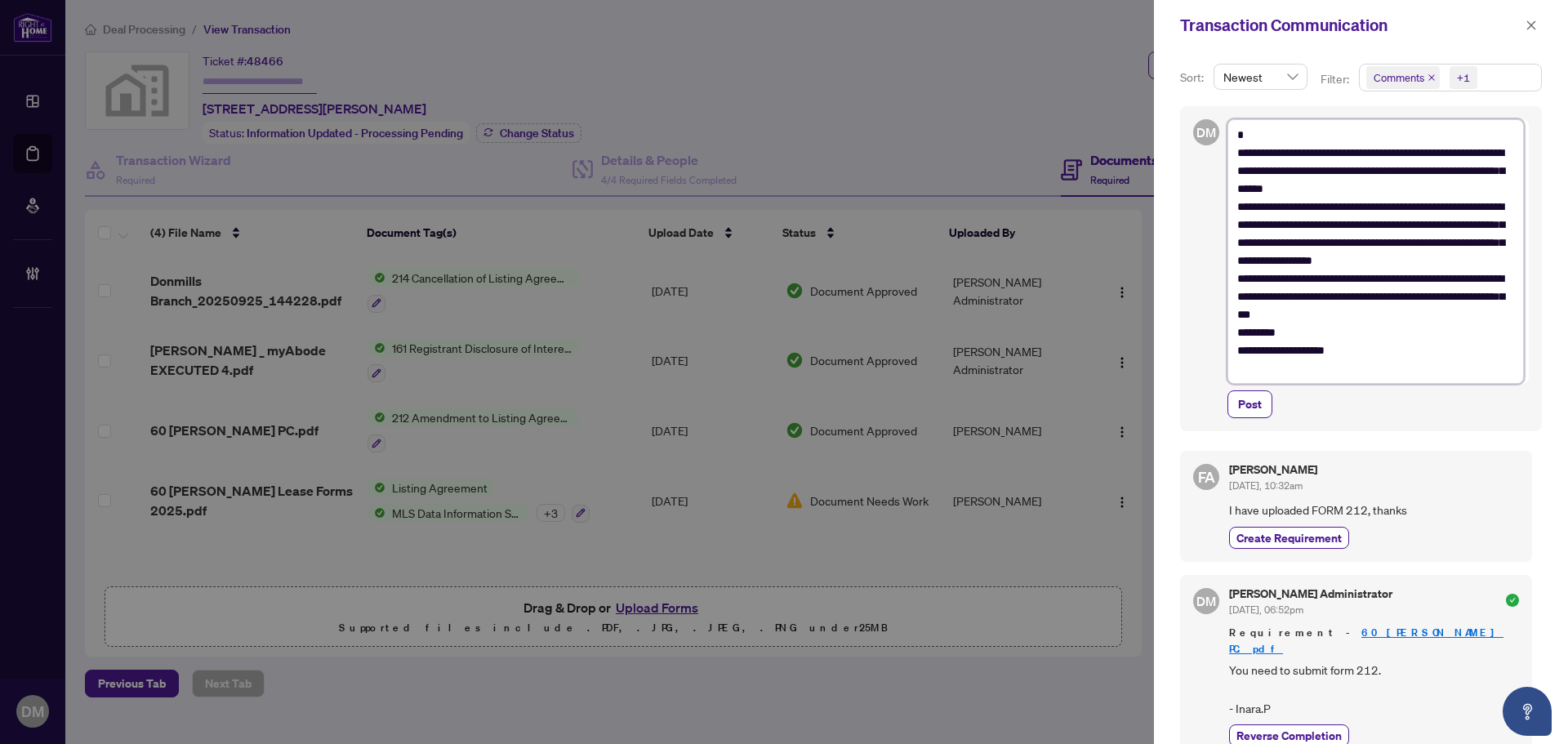
type textarea "**********"
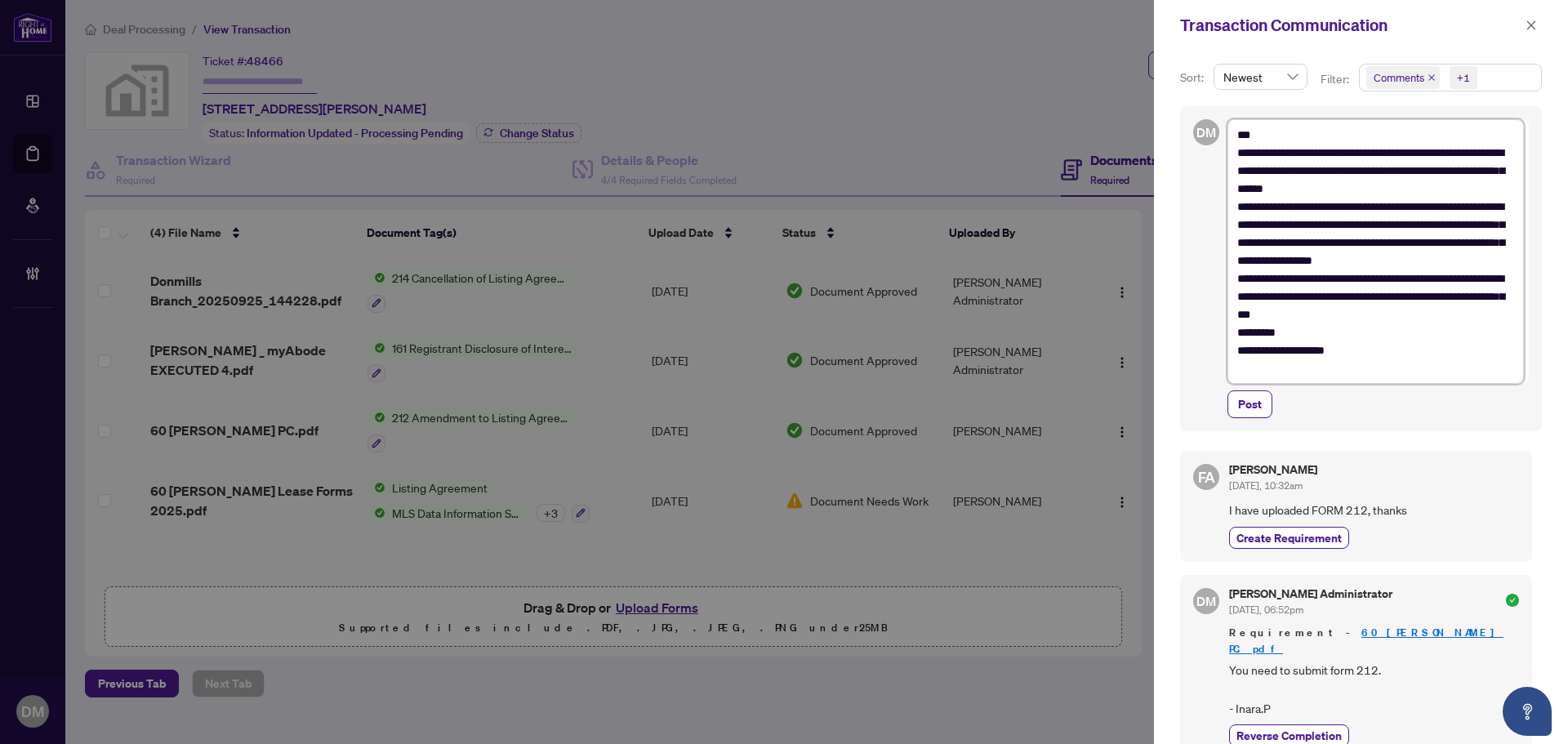
type textarea "**********"
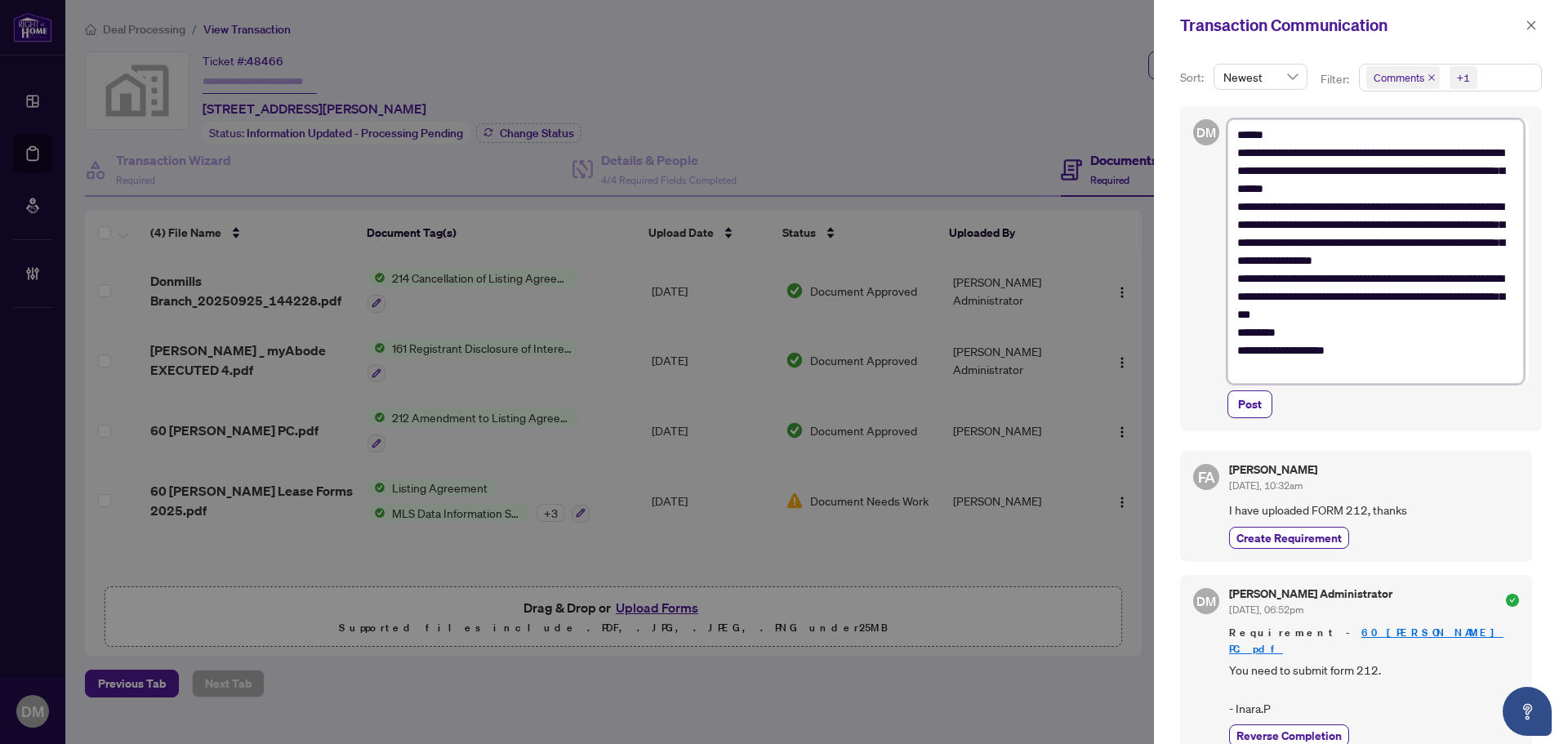
type textarea "**********"
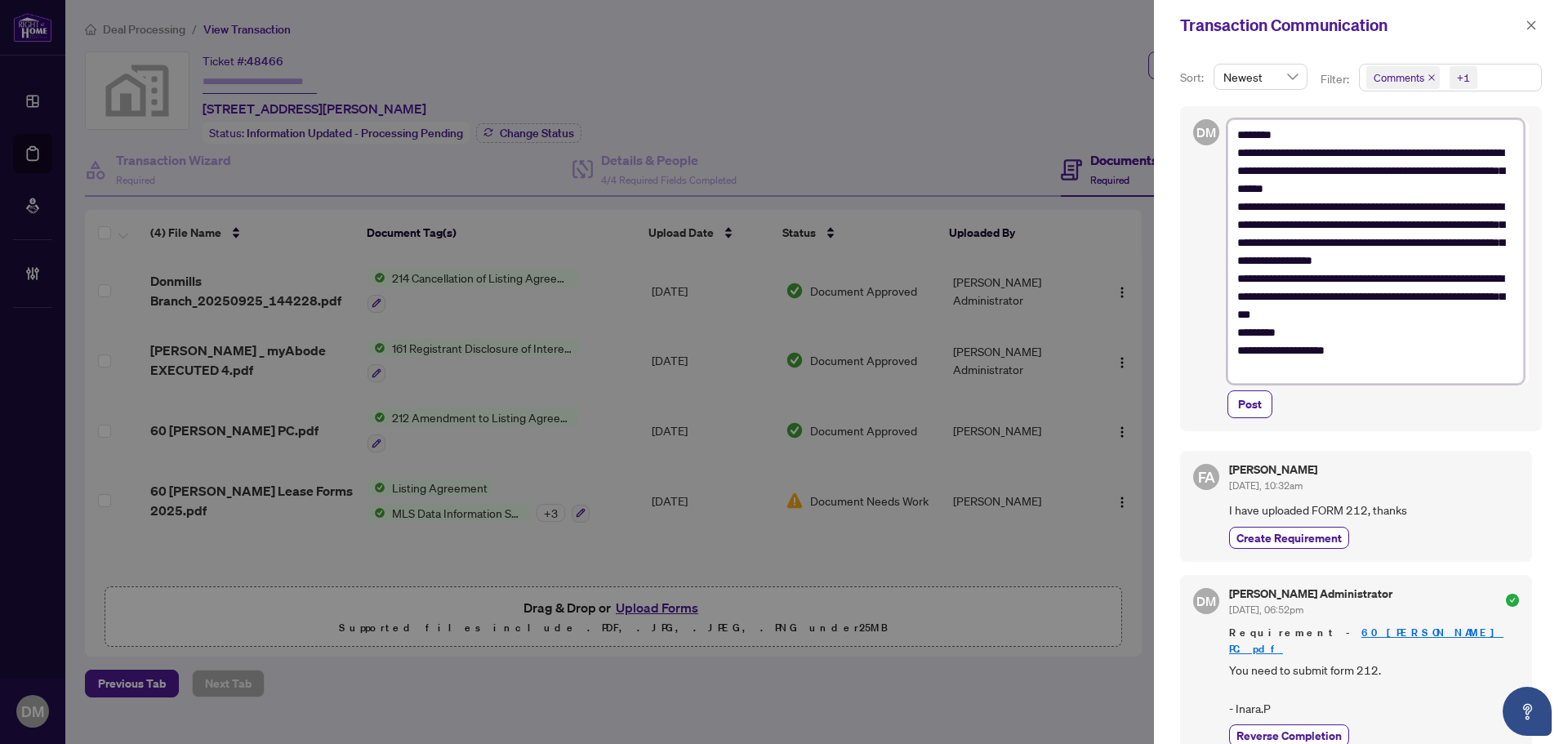
type textarea "**********"
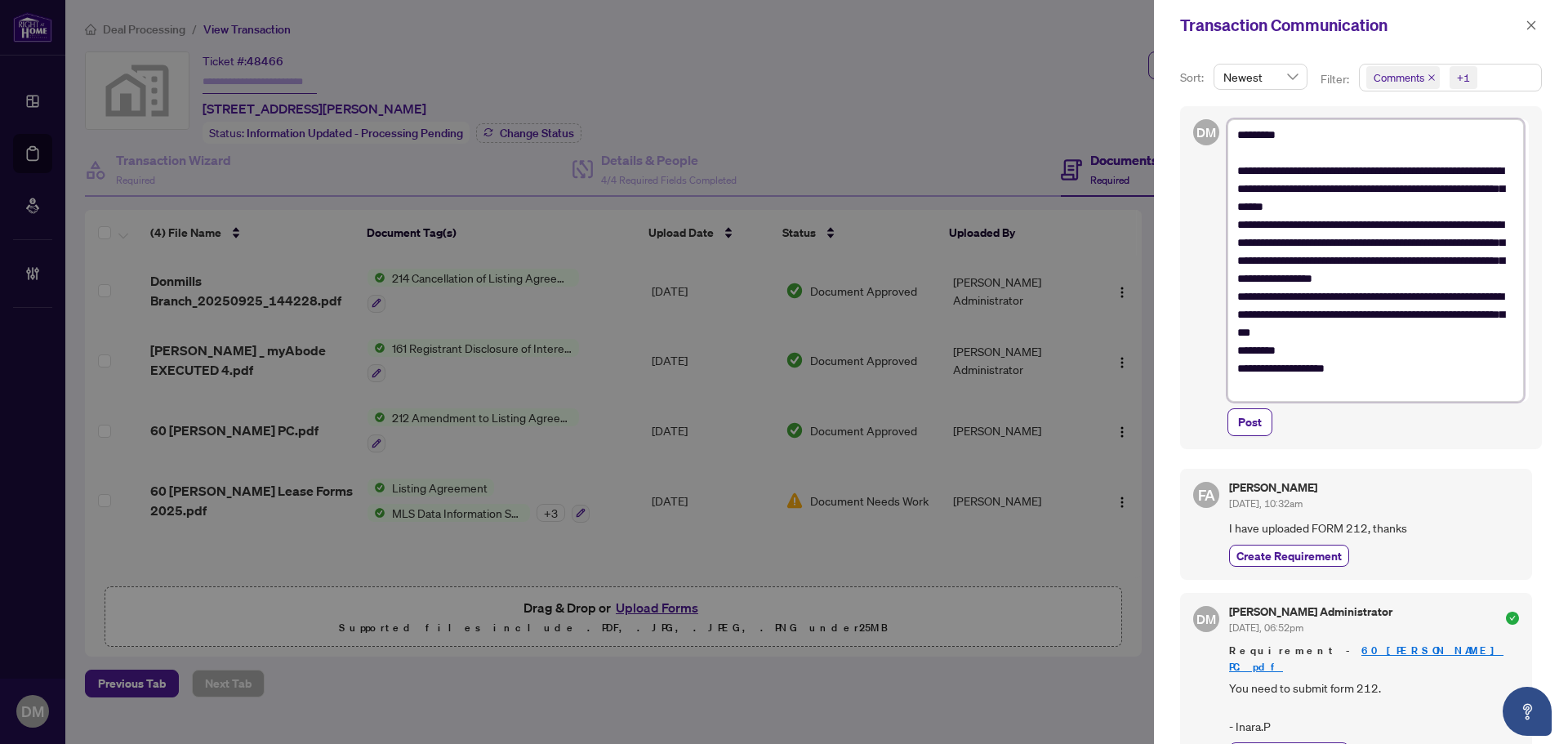
click at [1392, 346] on textarea "**********" at bounding box center [1376, 260] width 296 height 282
type textarea "**********"
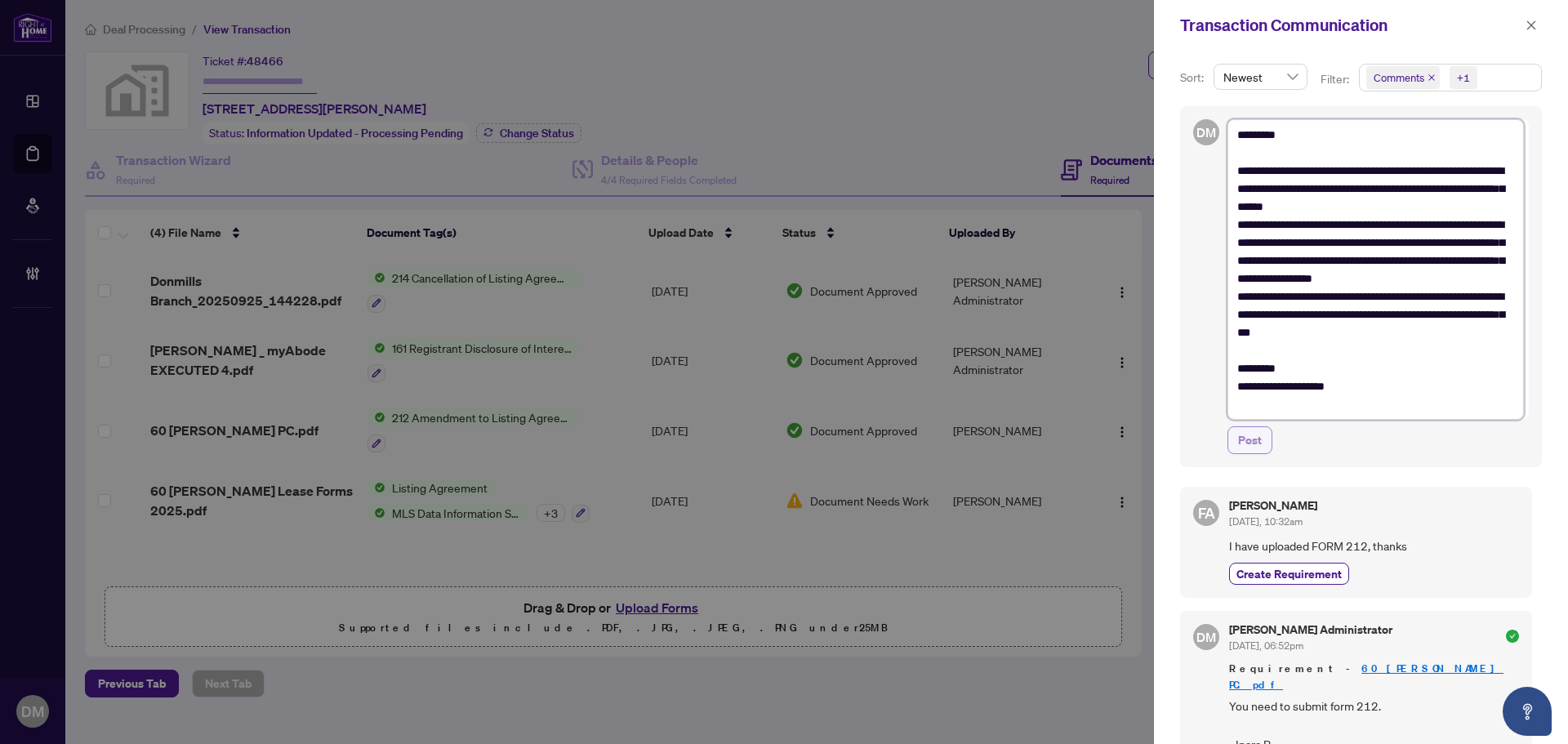
type textarea "**********"
click at [1250, 436] on span "Post" at bounding box center [1250, 441] width 24 height 26
type textarea "**********"
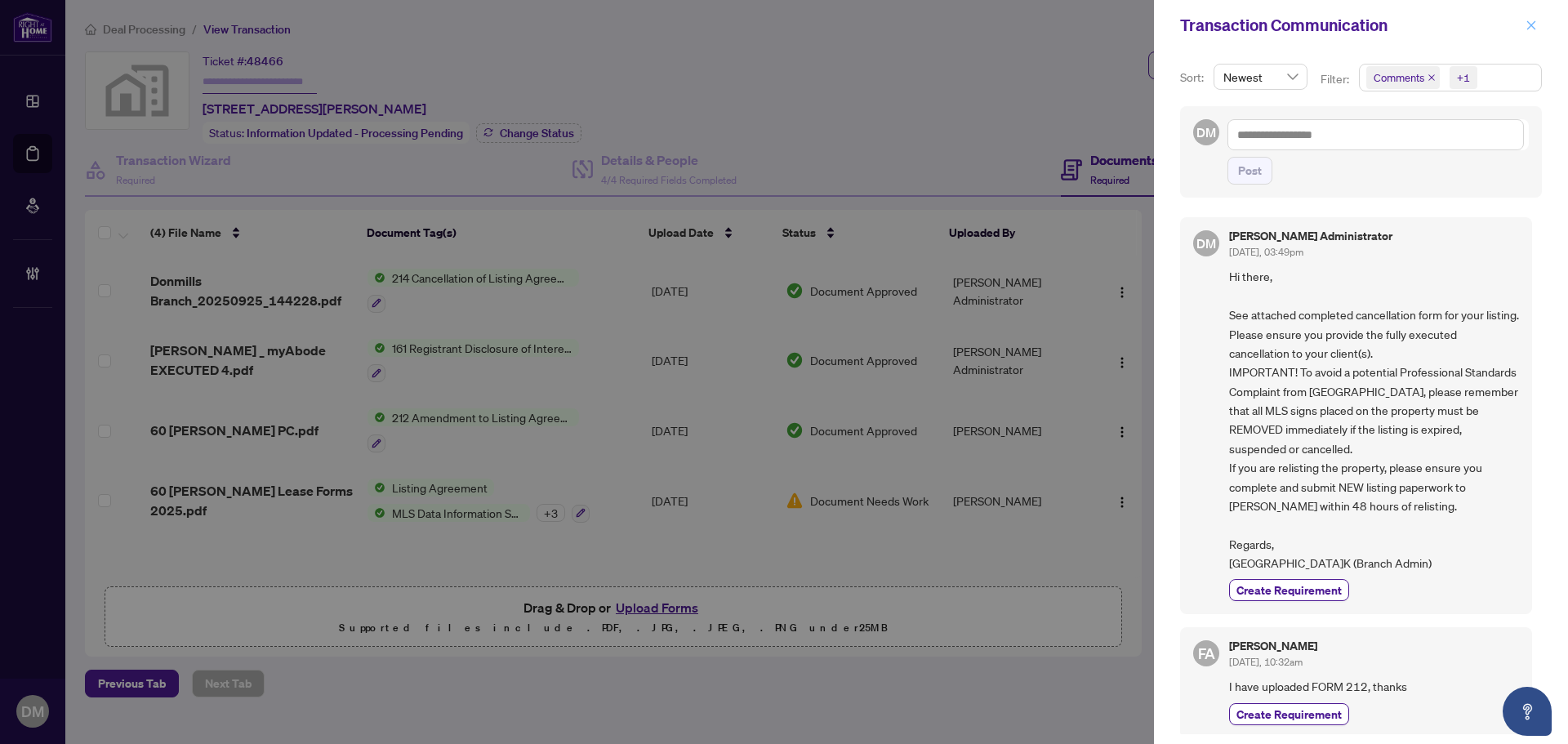
click at [1531, 21] on icon "close" at bounding box center [1531, 25] width 11 height 11
